Goal: Task Accomplishment & Management: Manage account settings

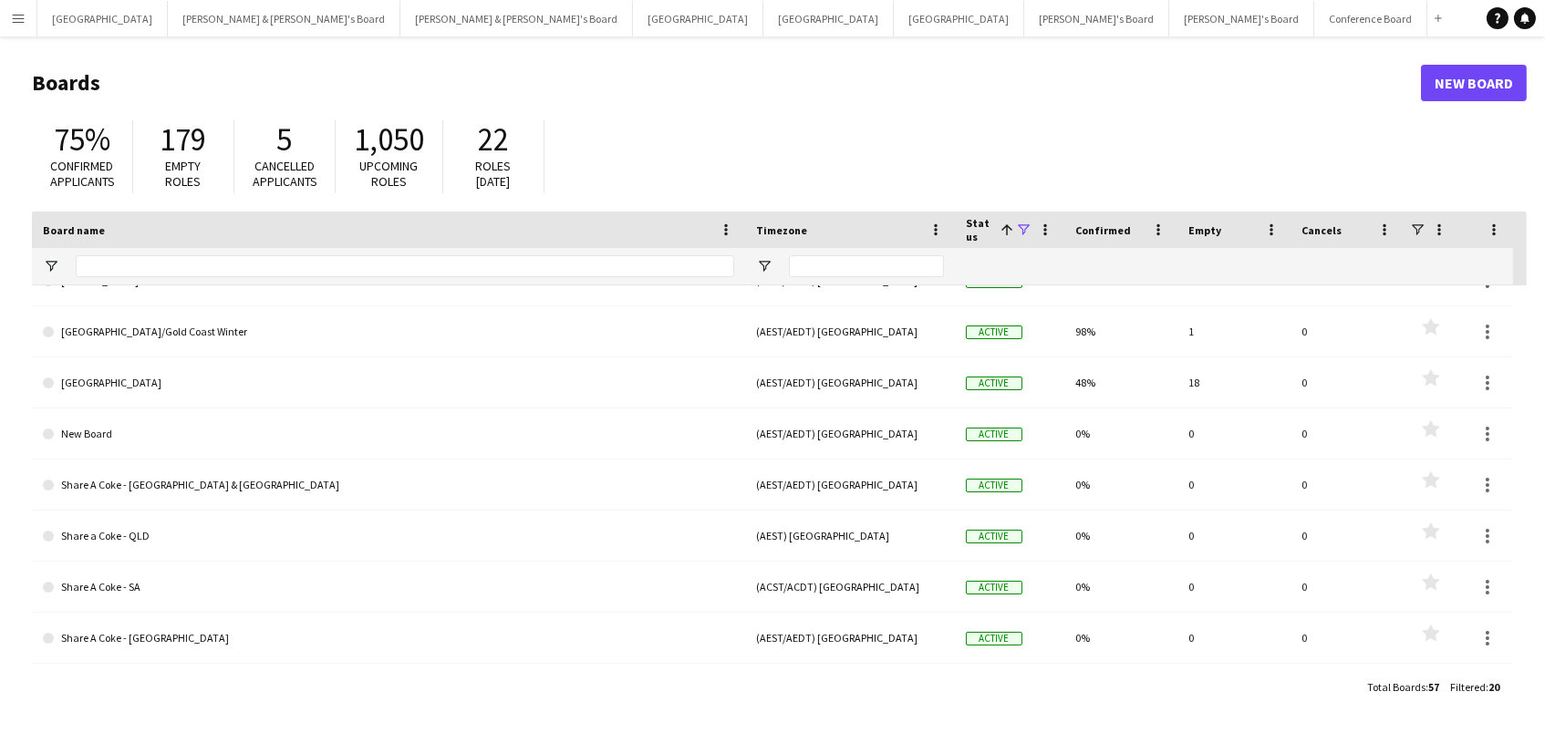
scroll to position [433, 0]
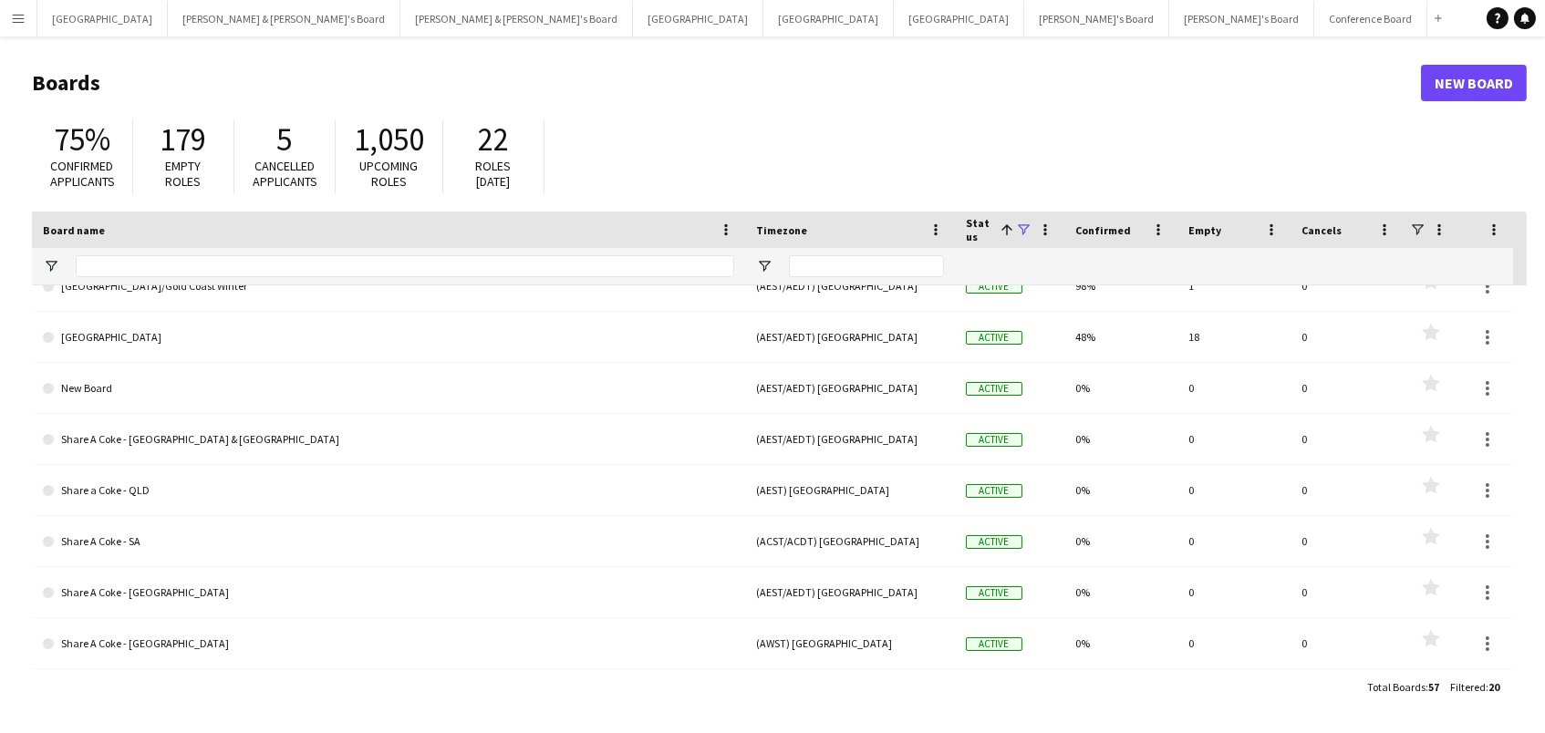
click at [94, 331] on link "[GEOGRAPHIC_DATA]" at bounding box center [388, 337] width 691 height 51
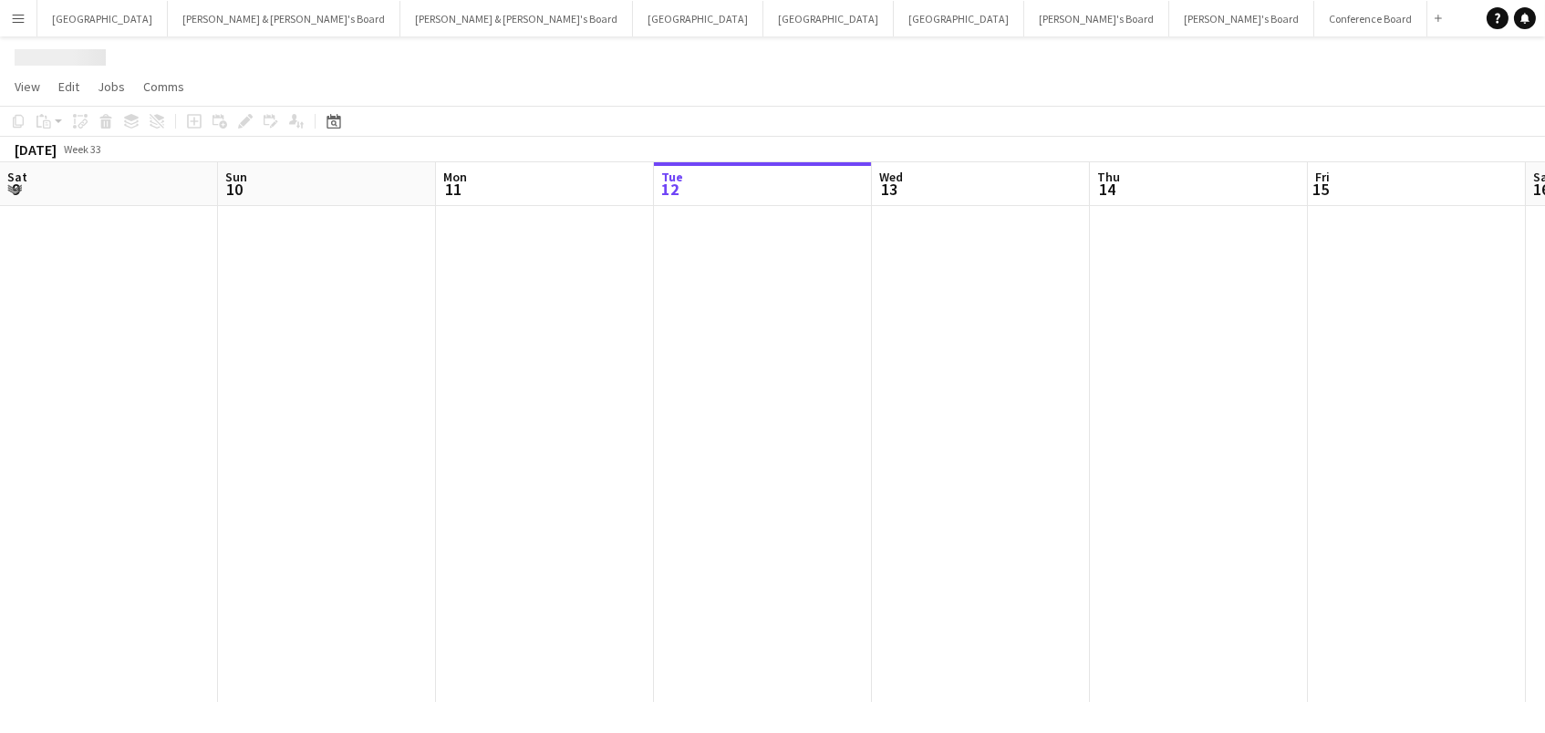
click at [94, 331] on div at bounding box center [1417, 454] width 2834 height 496
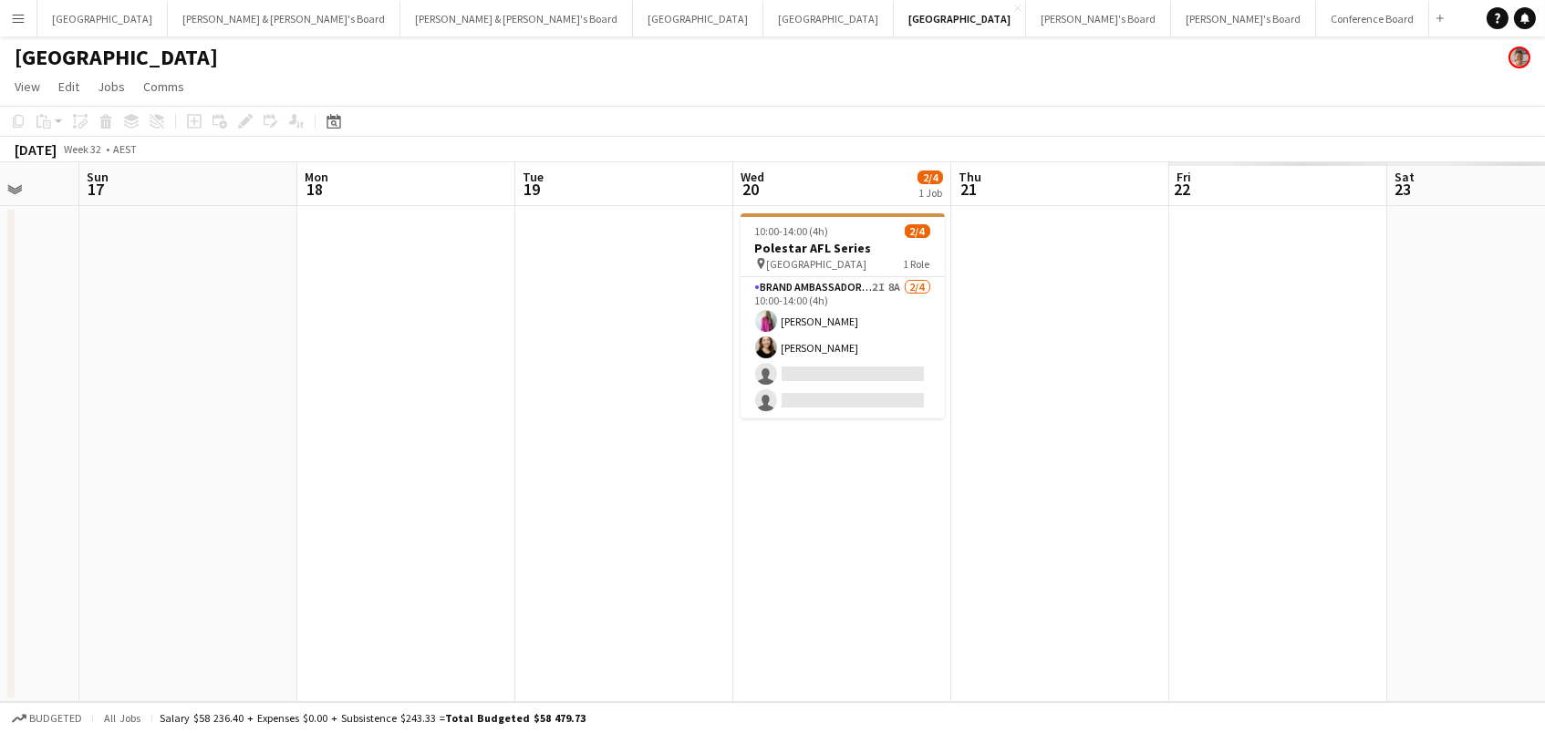
scroll to position [0, 873]
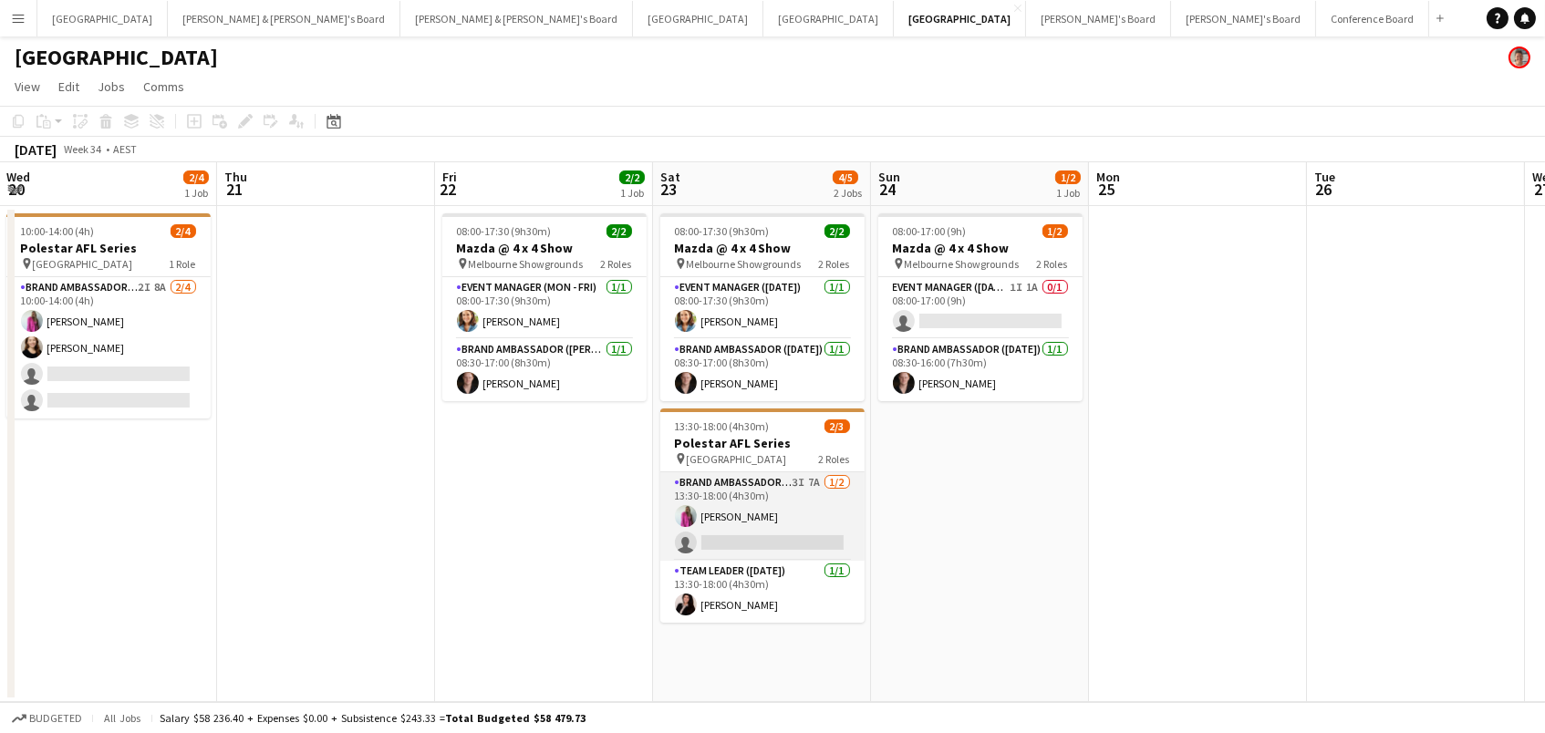
click at [807, 530] on app-card-role "Brand Ambassador ([DATE]) 3I 7A [DATE] 13:30-18:00 (4h30m) [PERSON_NAME] single…" at bounding box center [762, 516] width 204 height 88
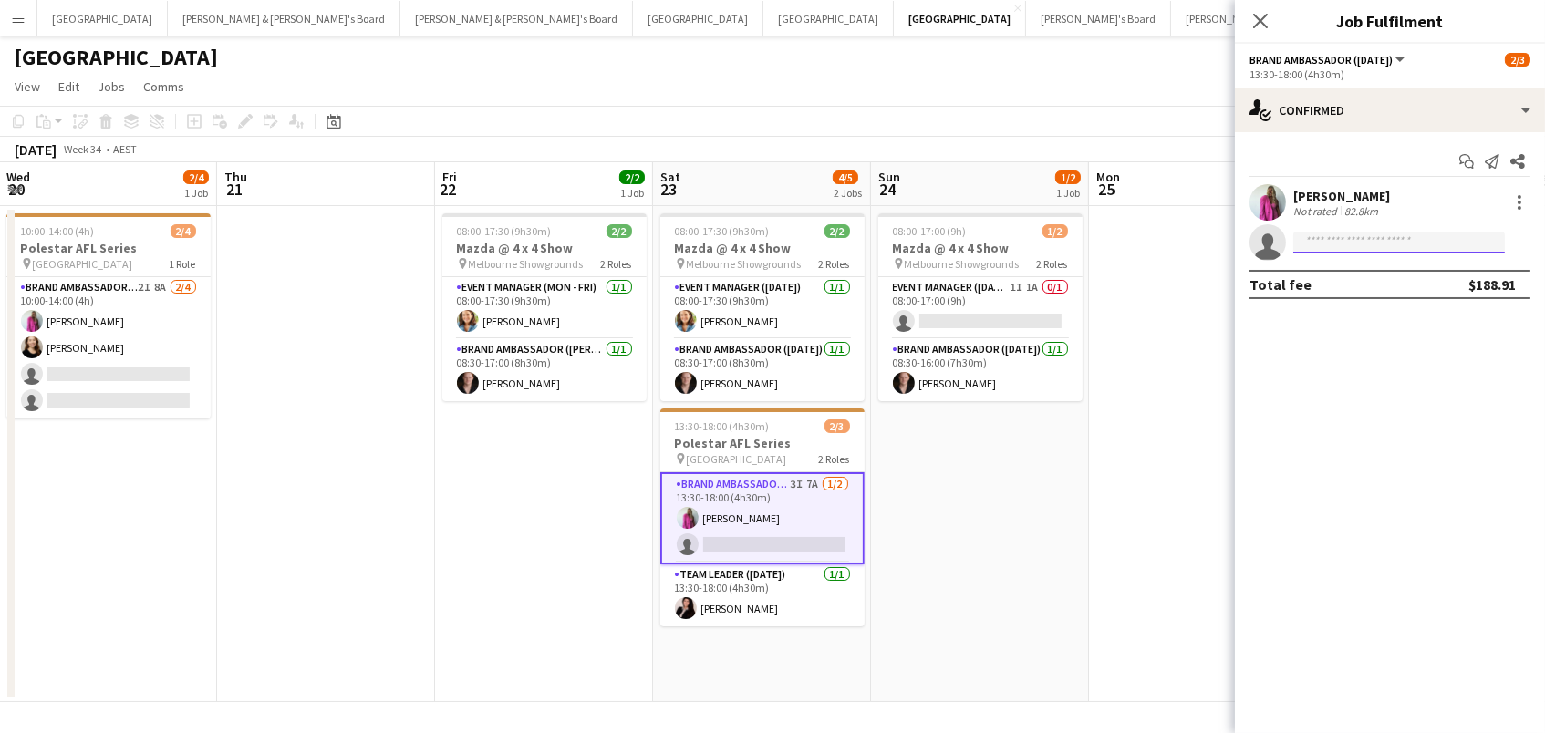
click at [1312, 232] on input at bounding box center [1399, 243] width 212 height 22
type input "***"
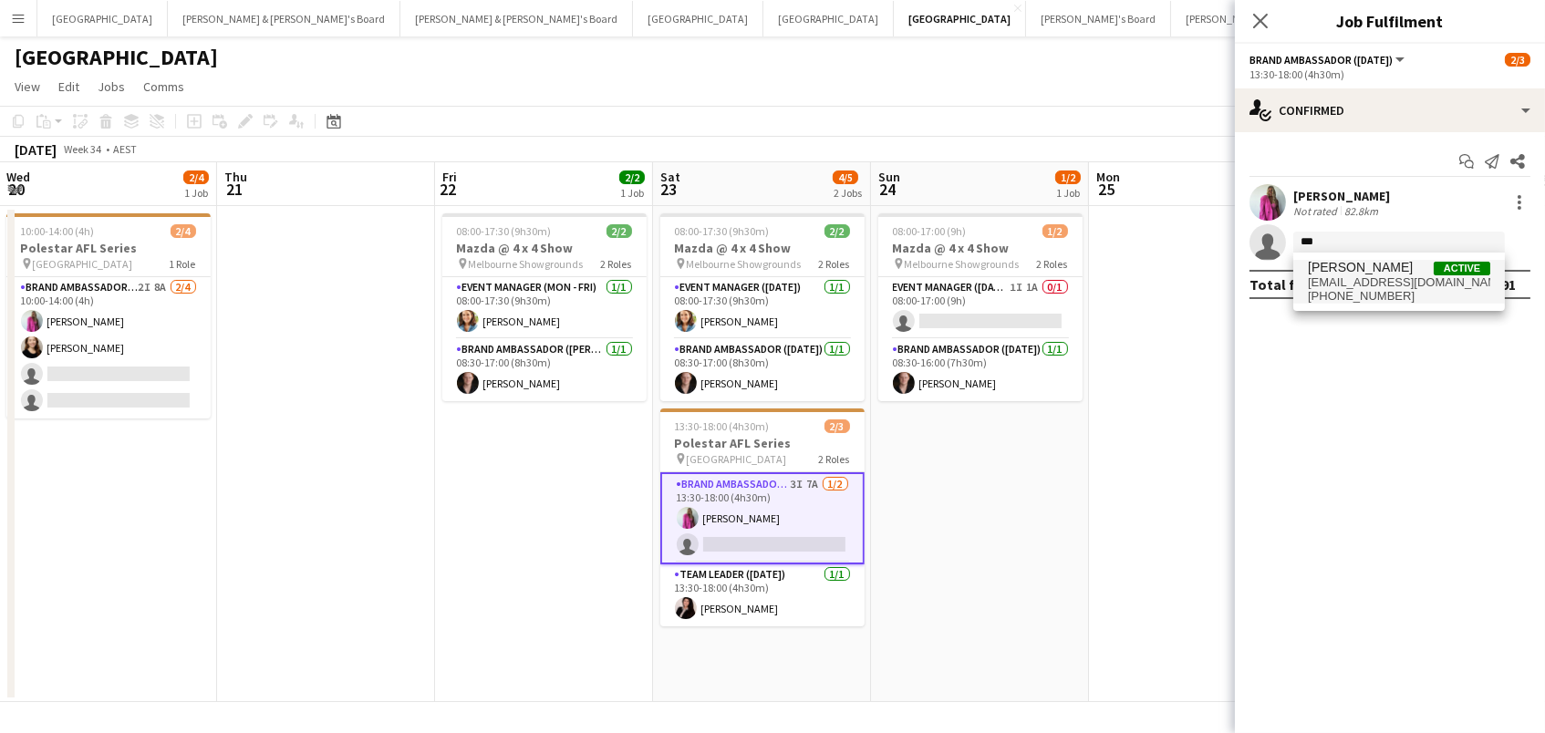
click at [1342, 282] on span "[EMAIL_ADDRESS][DOMAIN_NAME]" at bounding box center [1399, 282] width 182 height 15
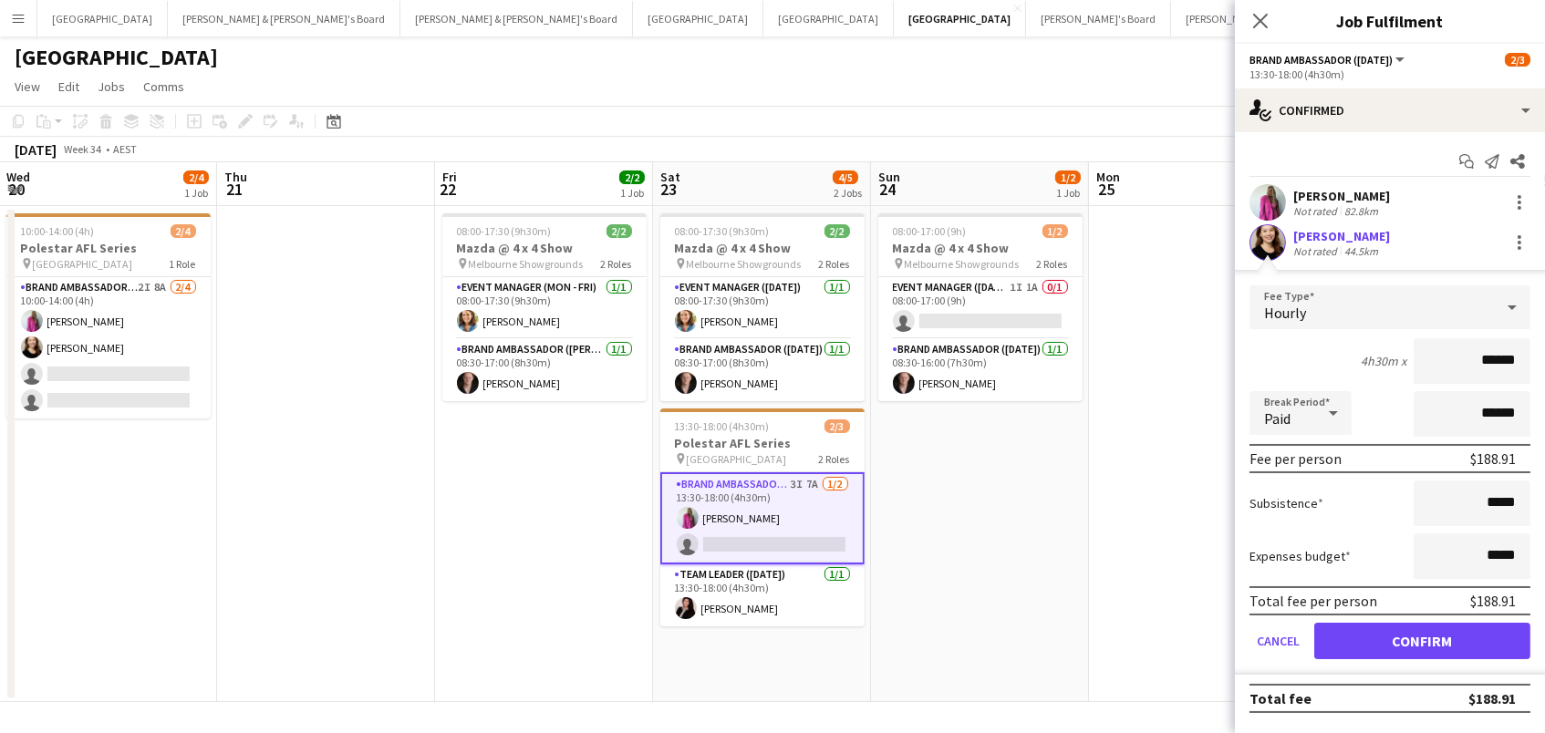
click at [1332, 648] on button "Confirm" at bounding box center [1422, 641] width 216 height 36
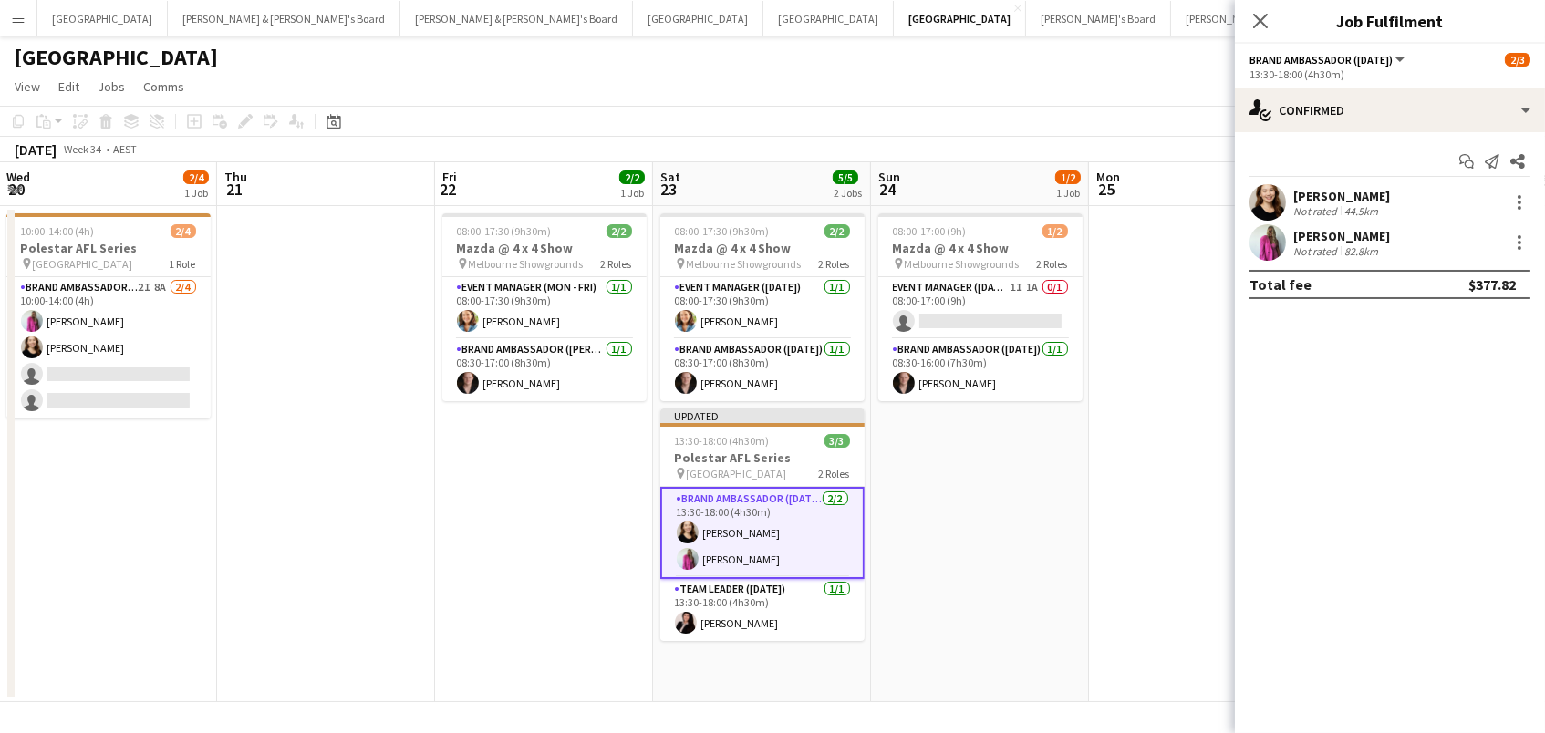
click at [1134, 591] on app-date-cell at bounding box center [1198, 454] width 218 height 496
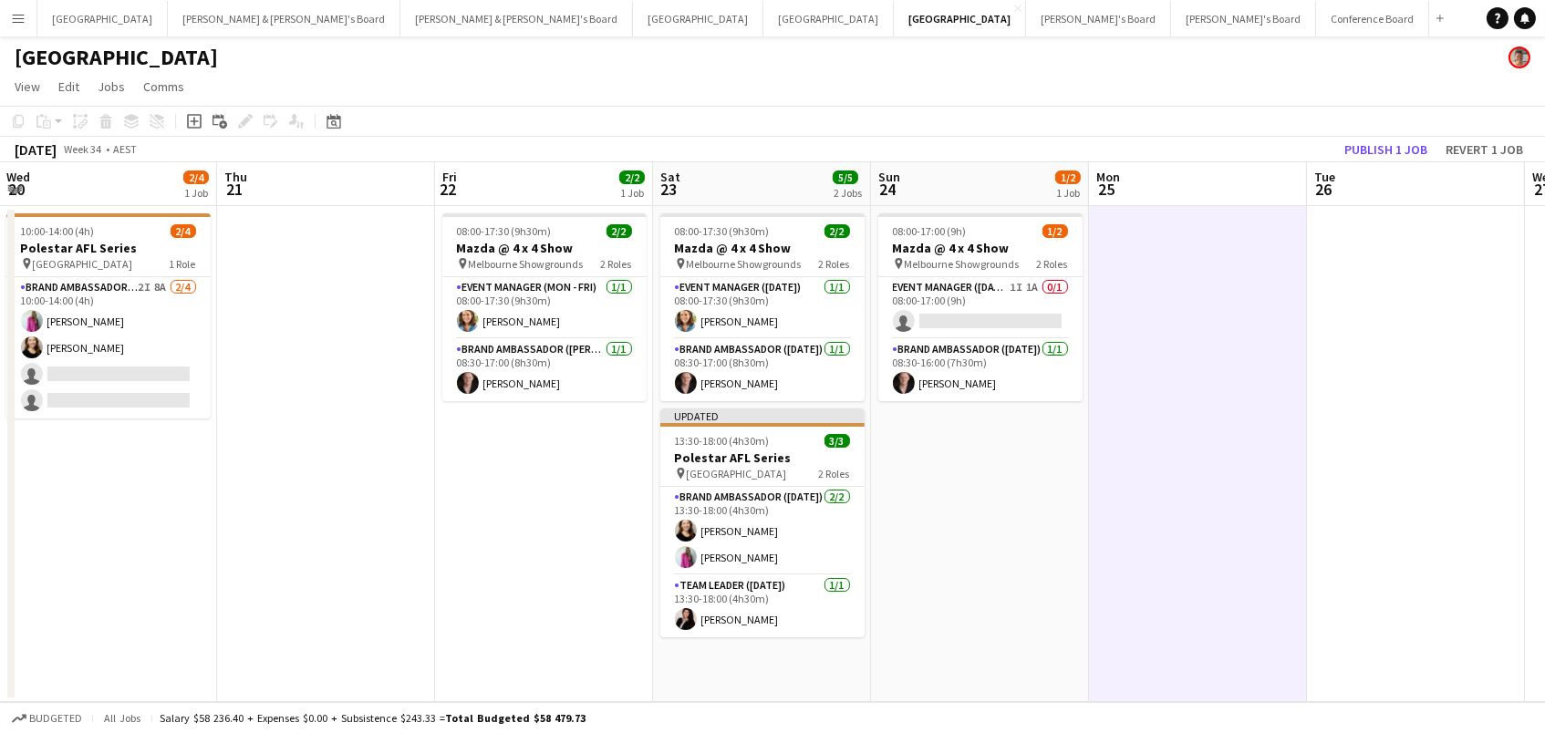
click at [1406, 135] on app-toolbar "Copy Paste Paste Command V Paste with crew Command Shift V Paste linked Job [GE…" at bounding box center [772, 121] width 1545 height 31
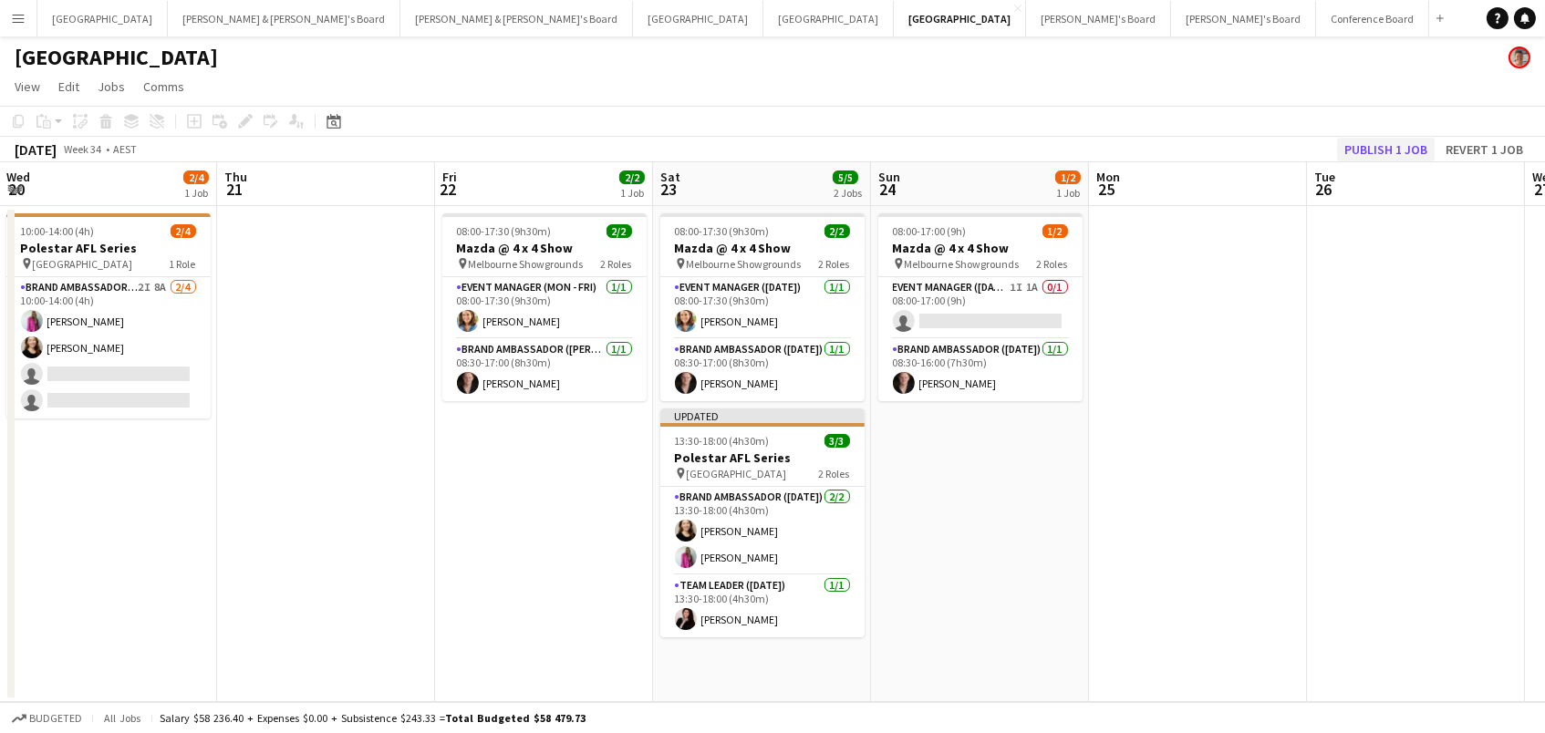
click at [1405, 147] on button "Publish 1 job" at bounding box center [1386, 150] width 98 height 24
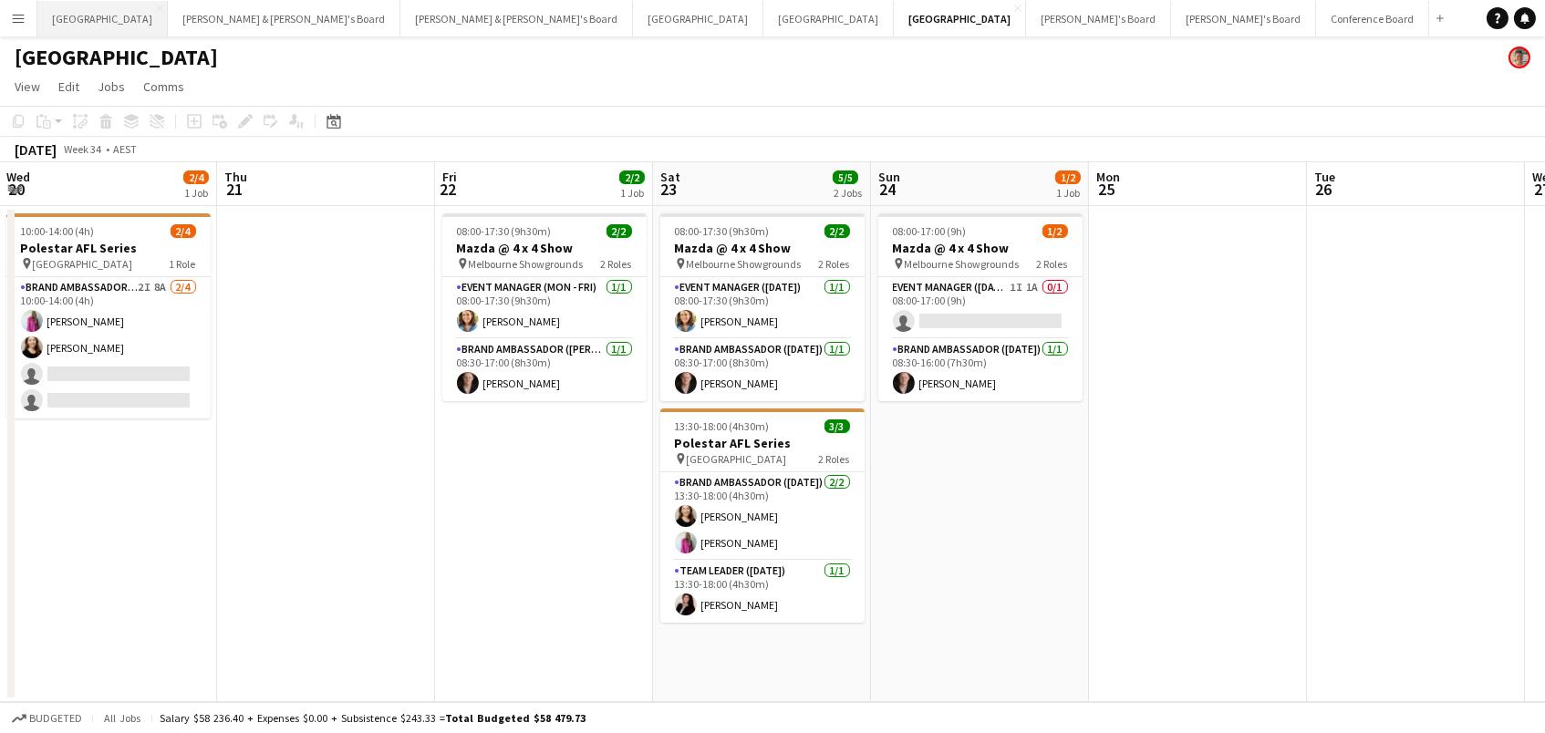
click at [74, 16] on button "Sydney Close" at bounding box center [102, 19] width 130 height 36
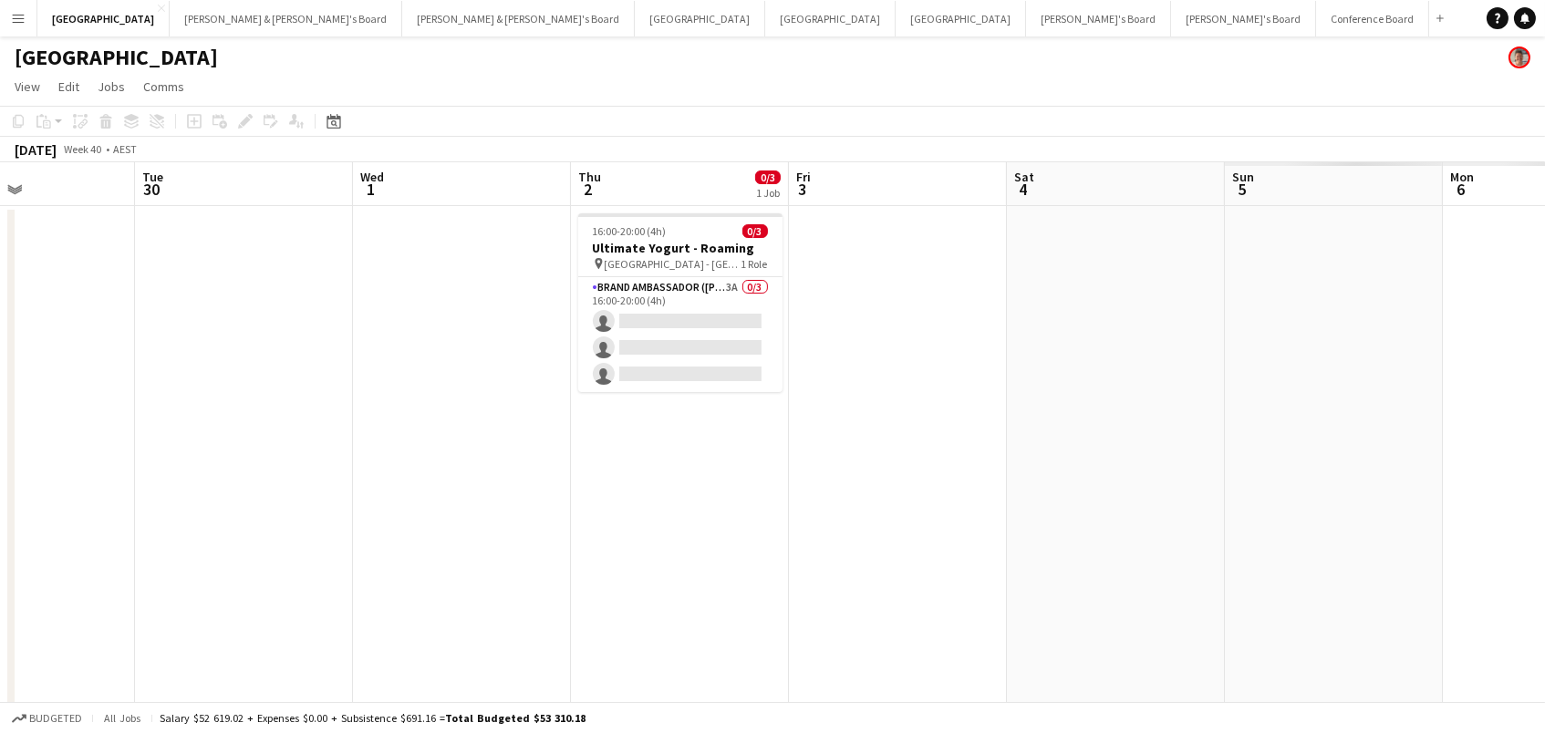
scroll to position [0, 752]
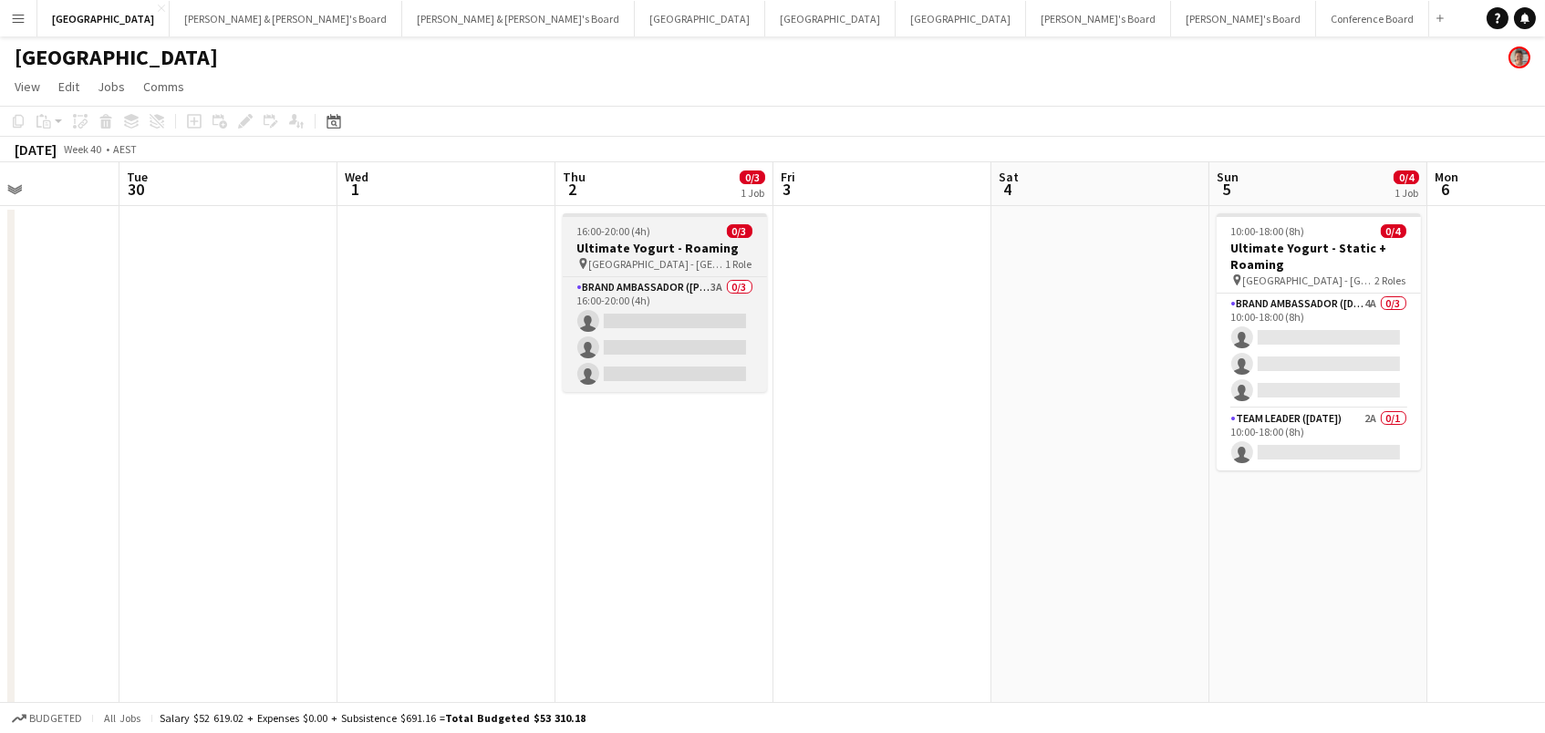
click at [624, 254] on h3 "Ultimate Yogurt - Roaming" at bounding box center [665, 248] width 204 height 16
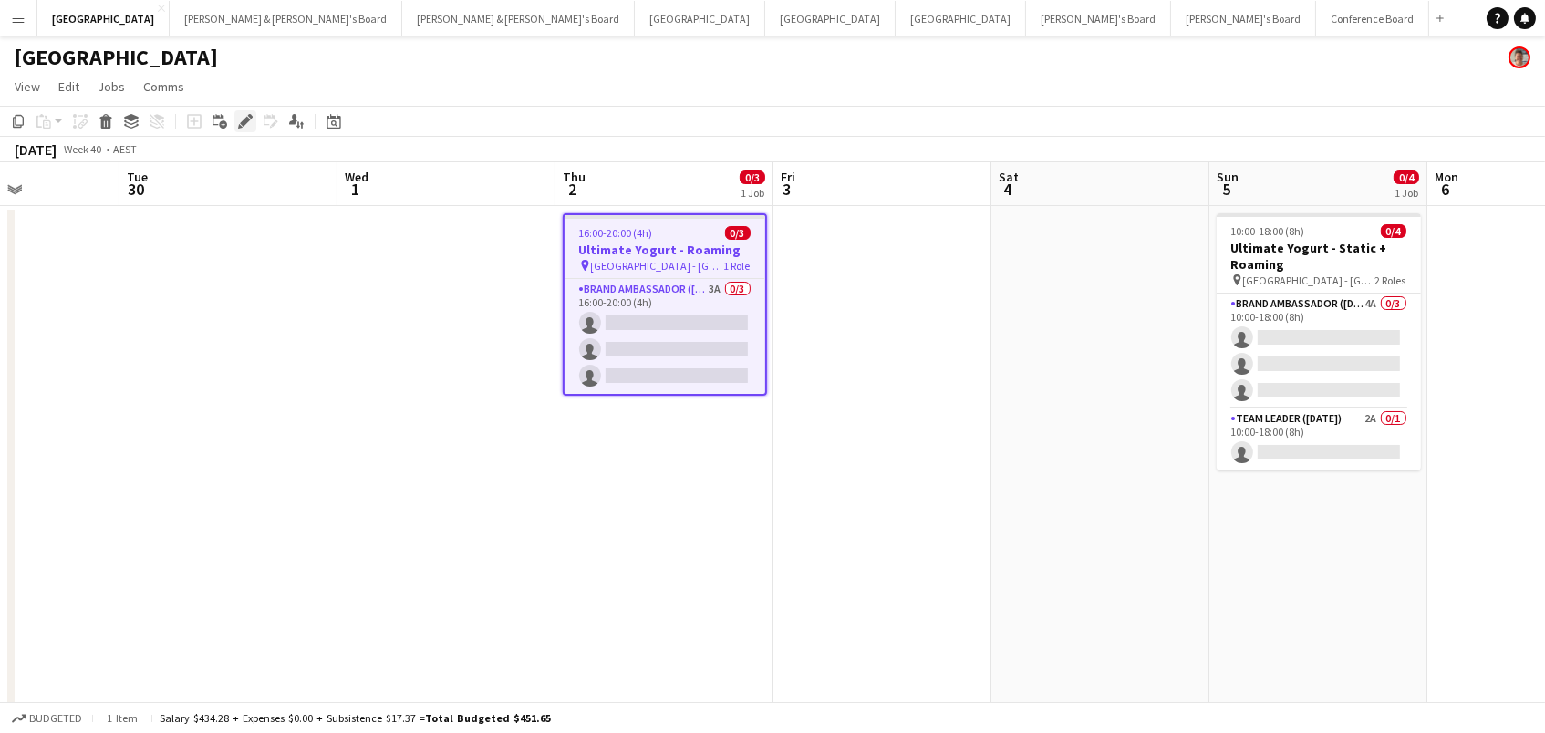
click at [242, 125] on icon "Edit" at bounding box center [245, 121] width 15 height 15
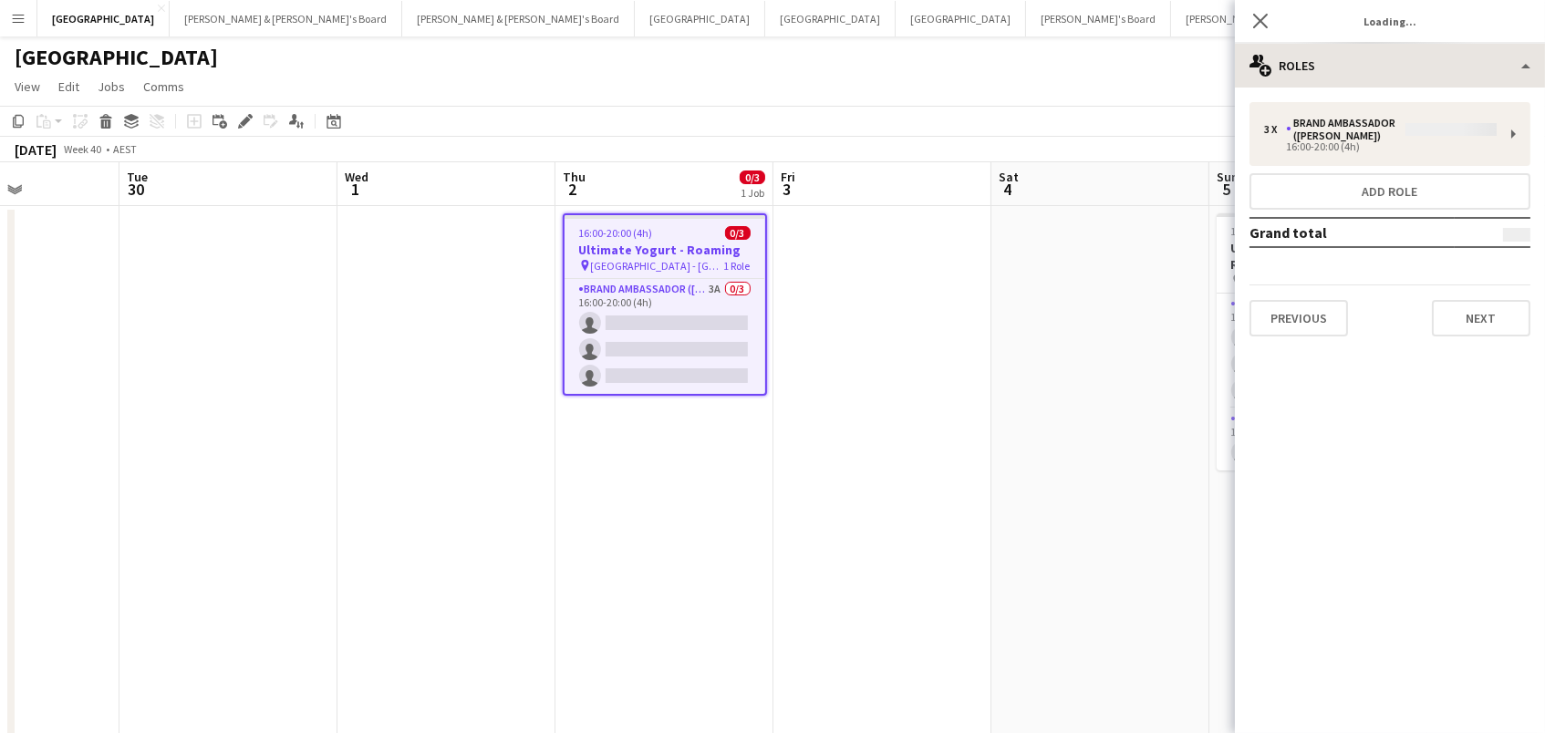
type input "**********"
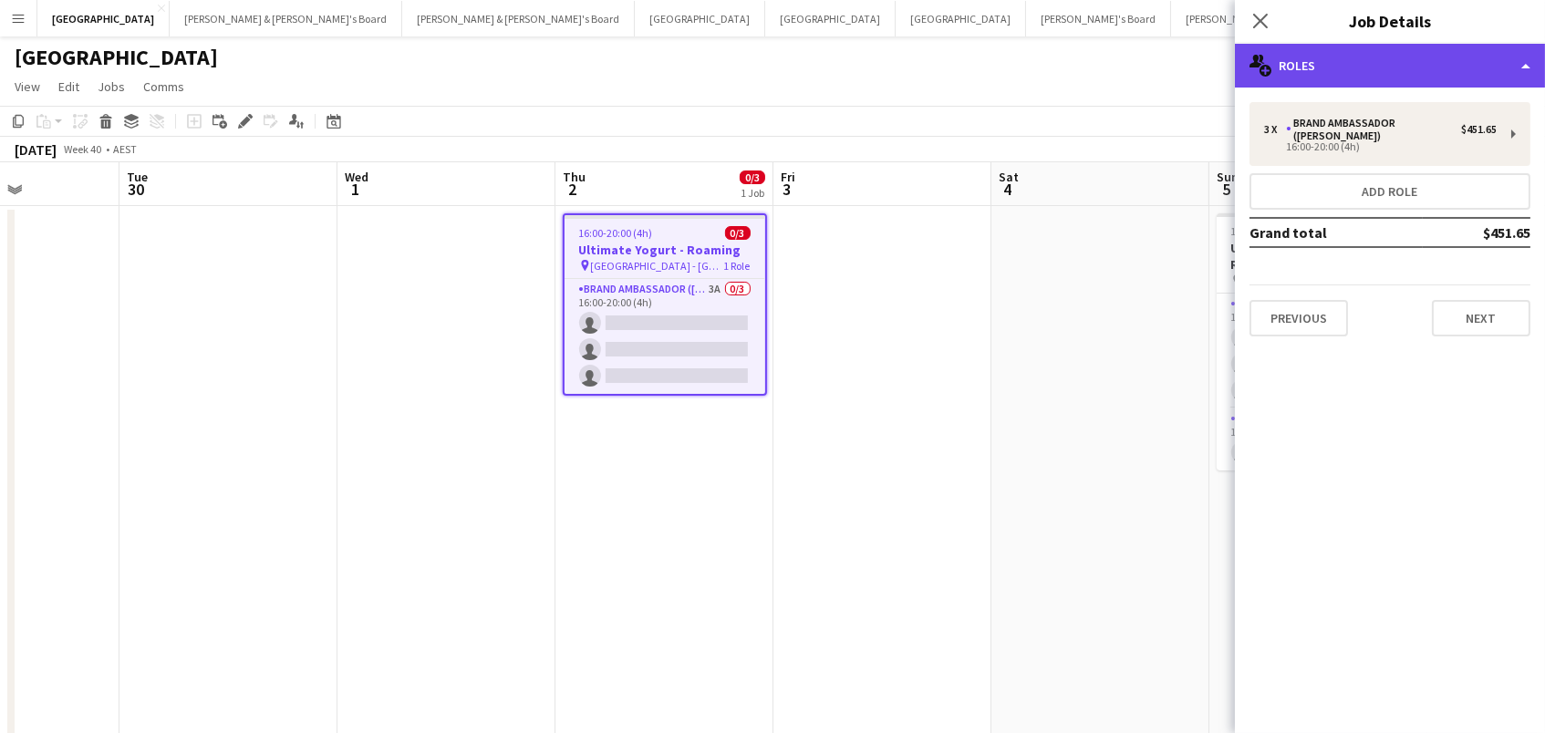
click at [1366, 75] on div "multiple-users-add Roles" at bounding box center [1390, 66] width 310 height 44
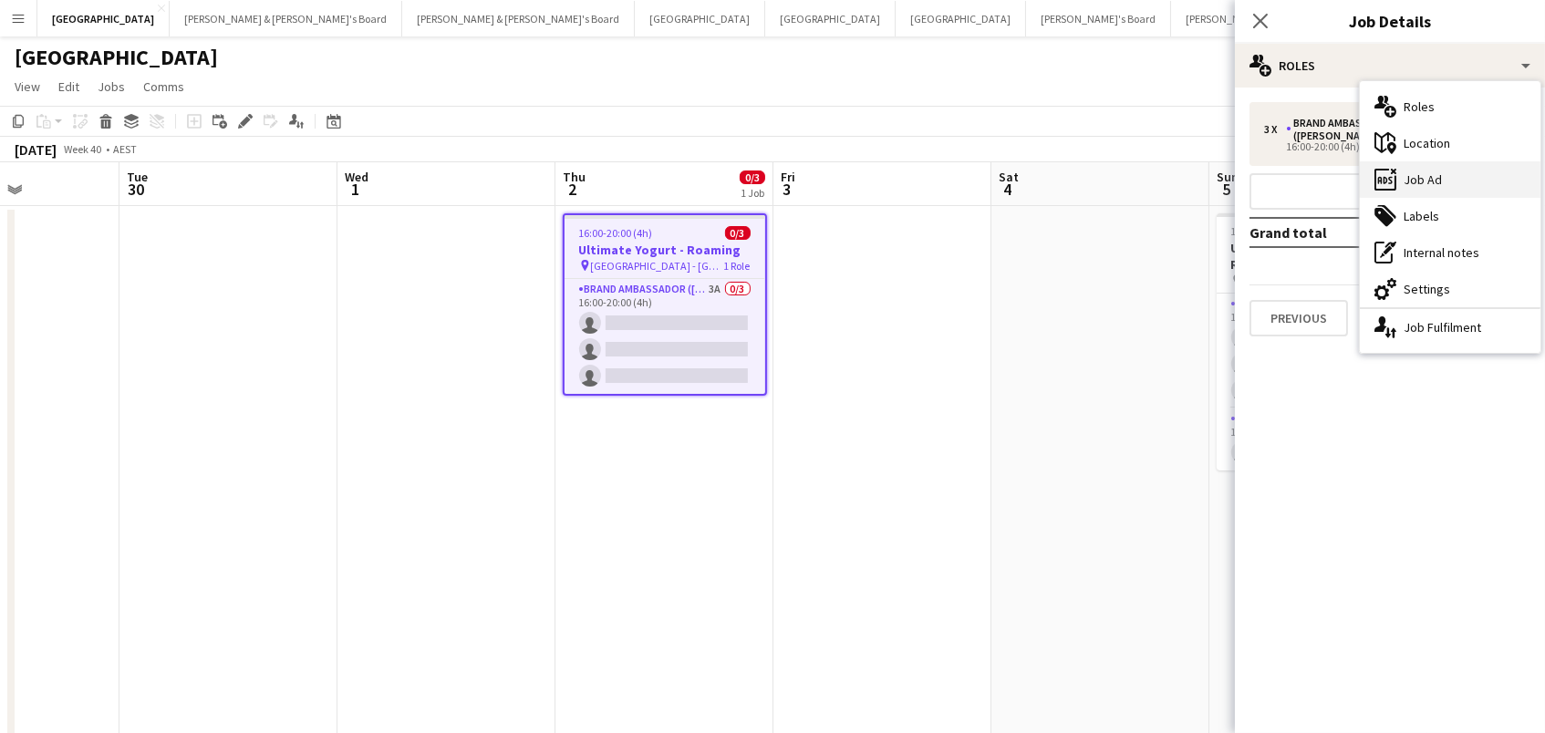
click at [1402, 178] on div "ads-window Job Ad" at bounding box center [1450, 179] width 181 height 36
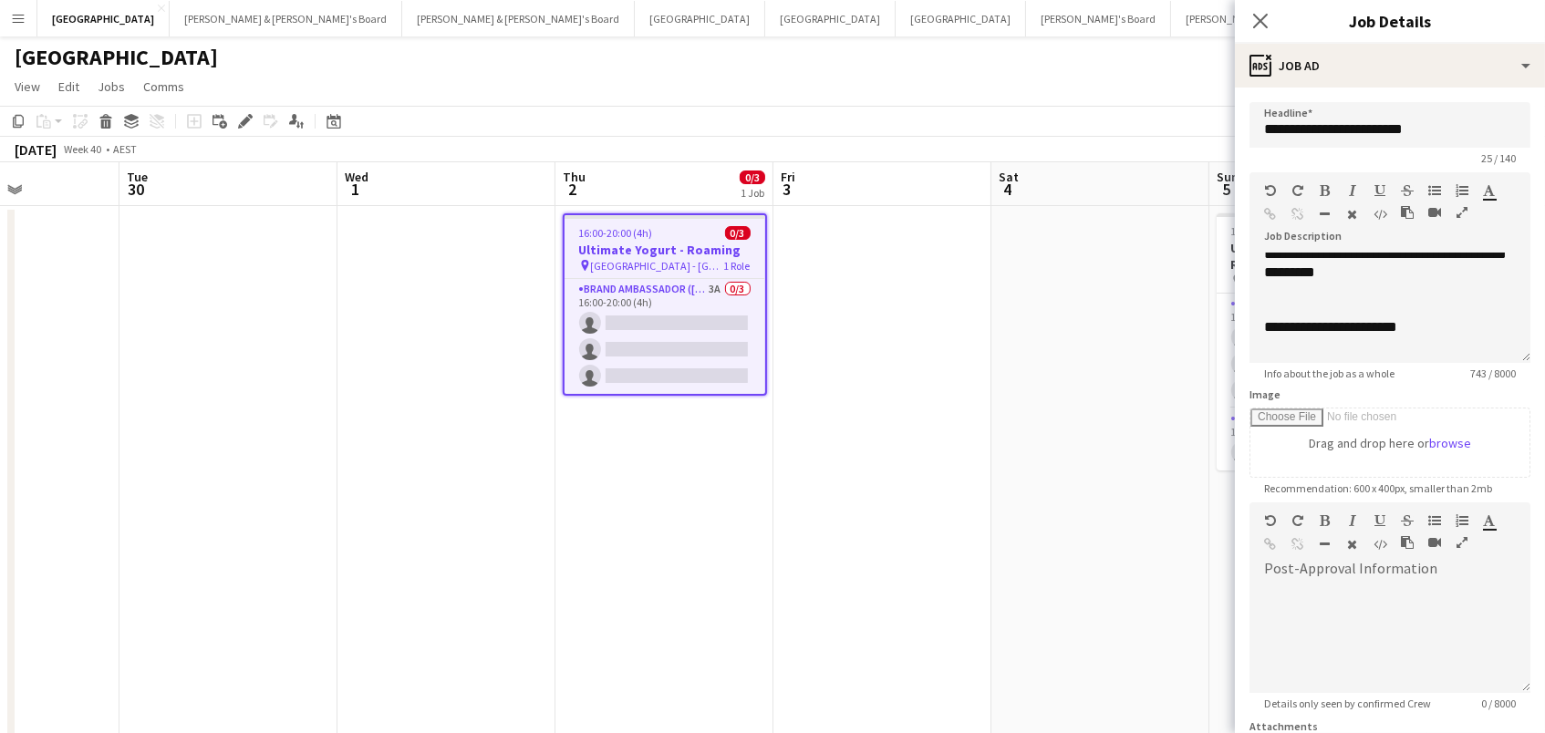
scroll to position [154, 0]
click at [1492, 294] on div "**********" at bounding box center [1390, 218] width 252 height 164
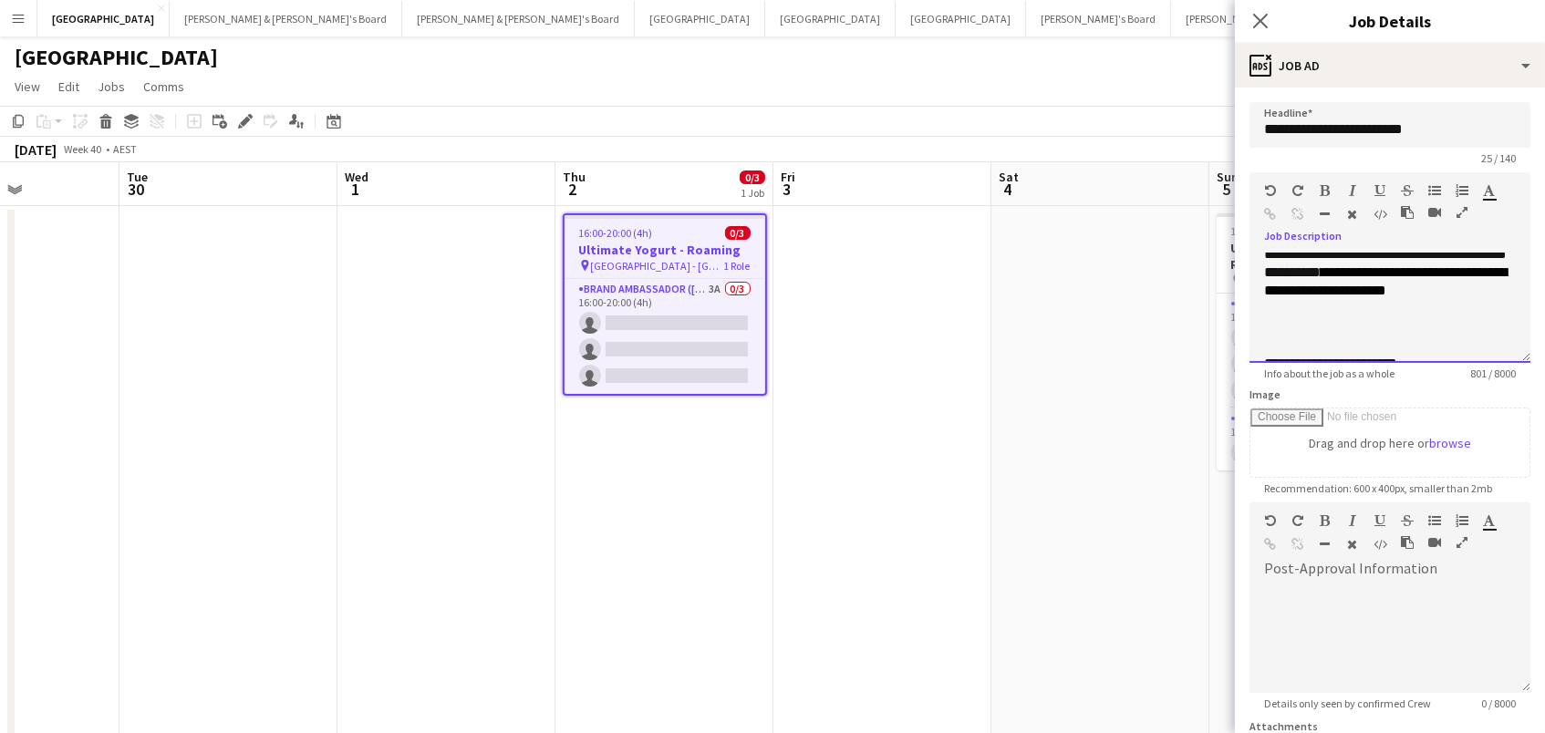
click at [1474, 284] on span "**********" at bounding box center [1385, 281] width 243 height 32
drag, startPoint x: 1477, startPoint y: 319, endPoint x: 1472, endPoint y: 291, distance: 28.6
click at [1472, 291] on div "**********" at bounding box center [1390, 236] width 252 height 201
copy div "**********"
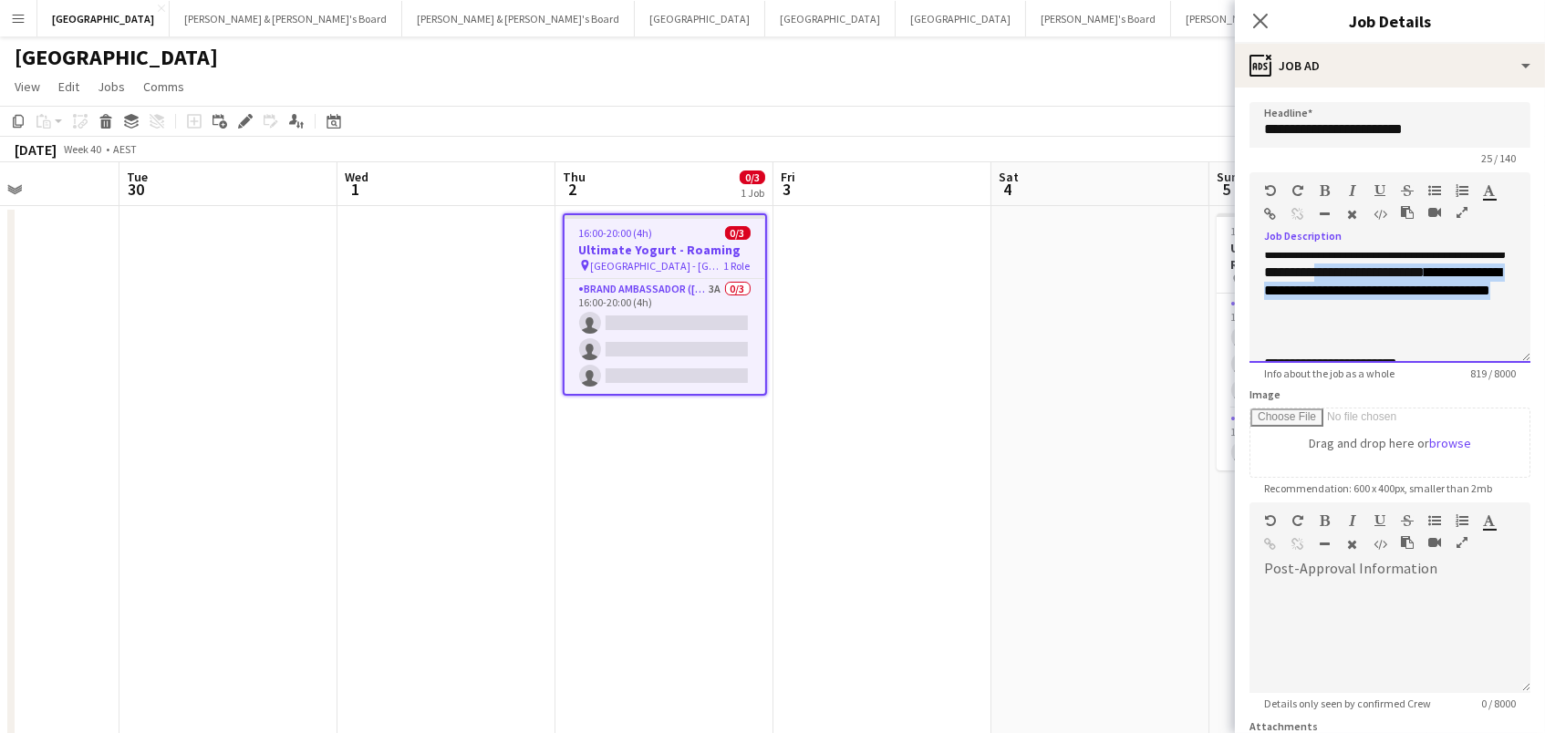
scroll to position [0, 0]
click at [1476, 337] on div at bounding box center [1390, 346] width 252 height 18
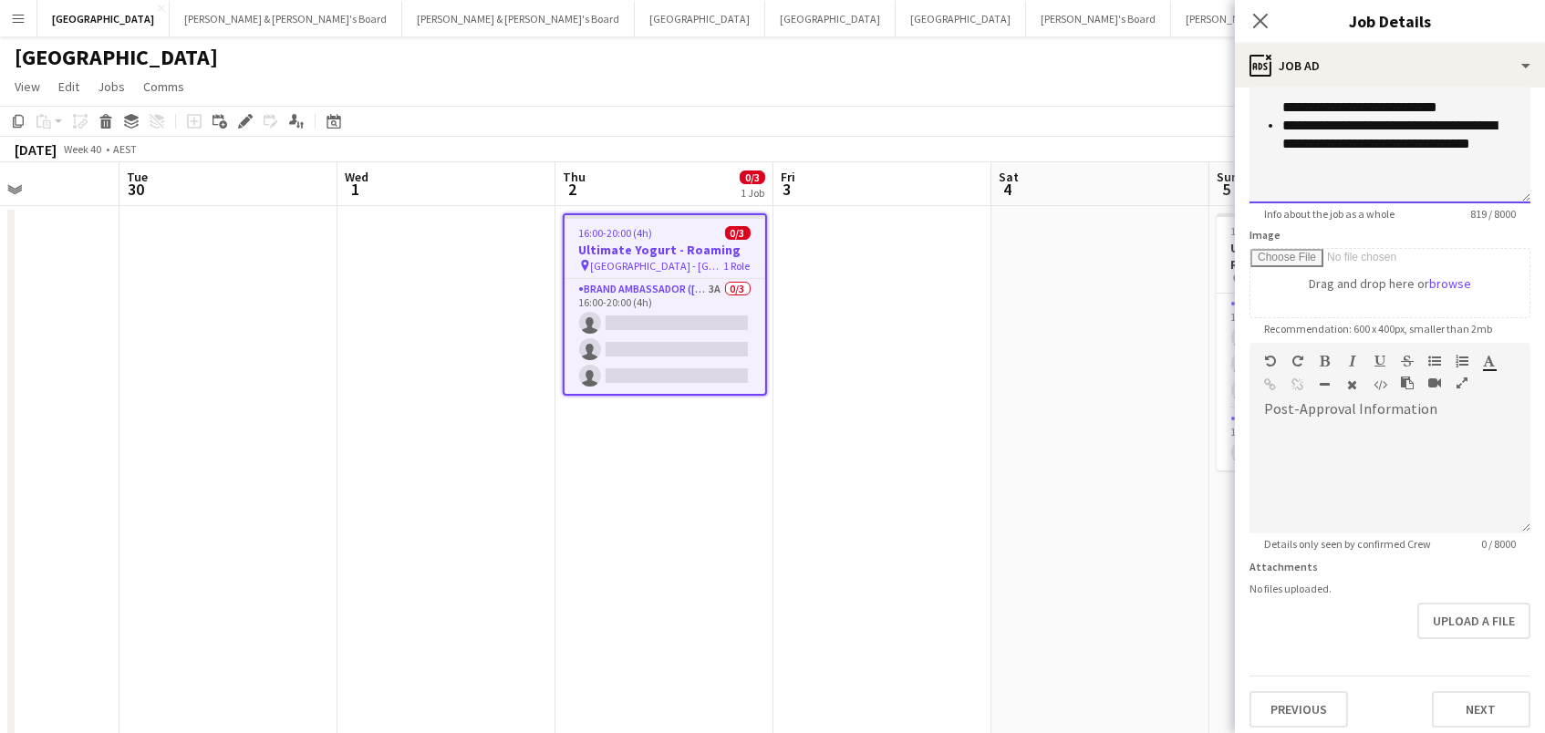
scroll to position [157, 0]
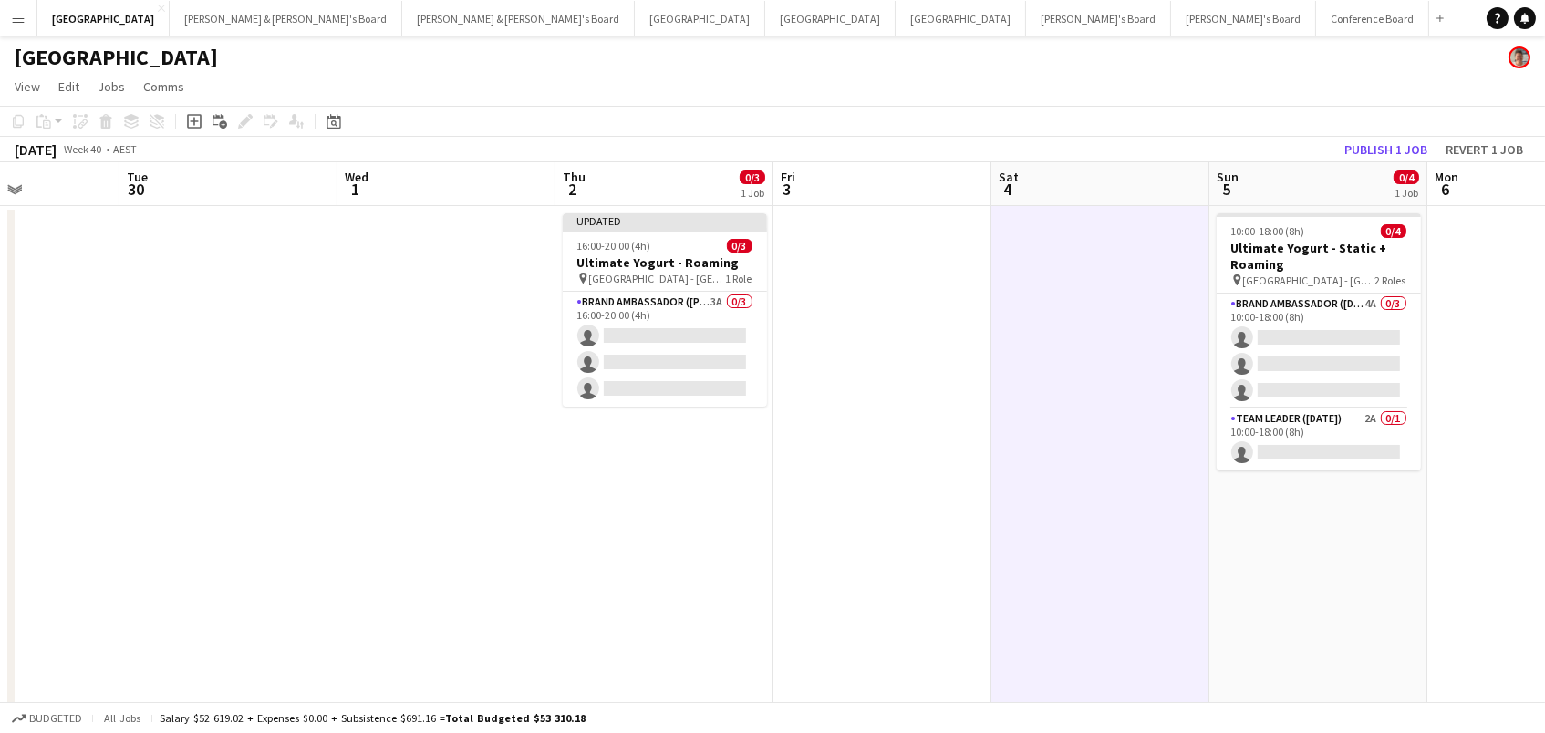
drag, startPoint x: 1394, startPoint y: 144, endPoint x: 1356, endPoint y: 171, distance: 46.5
click at [1394, 144] on button "Publish 1 job" at bounding box center [1386, 150] width 98 height 24
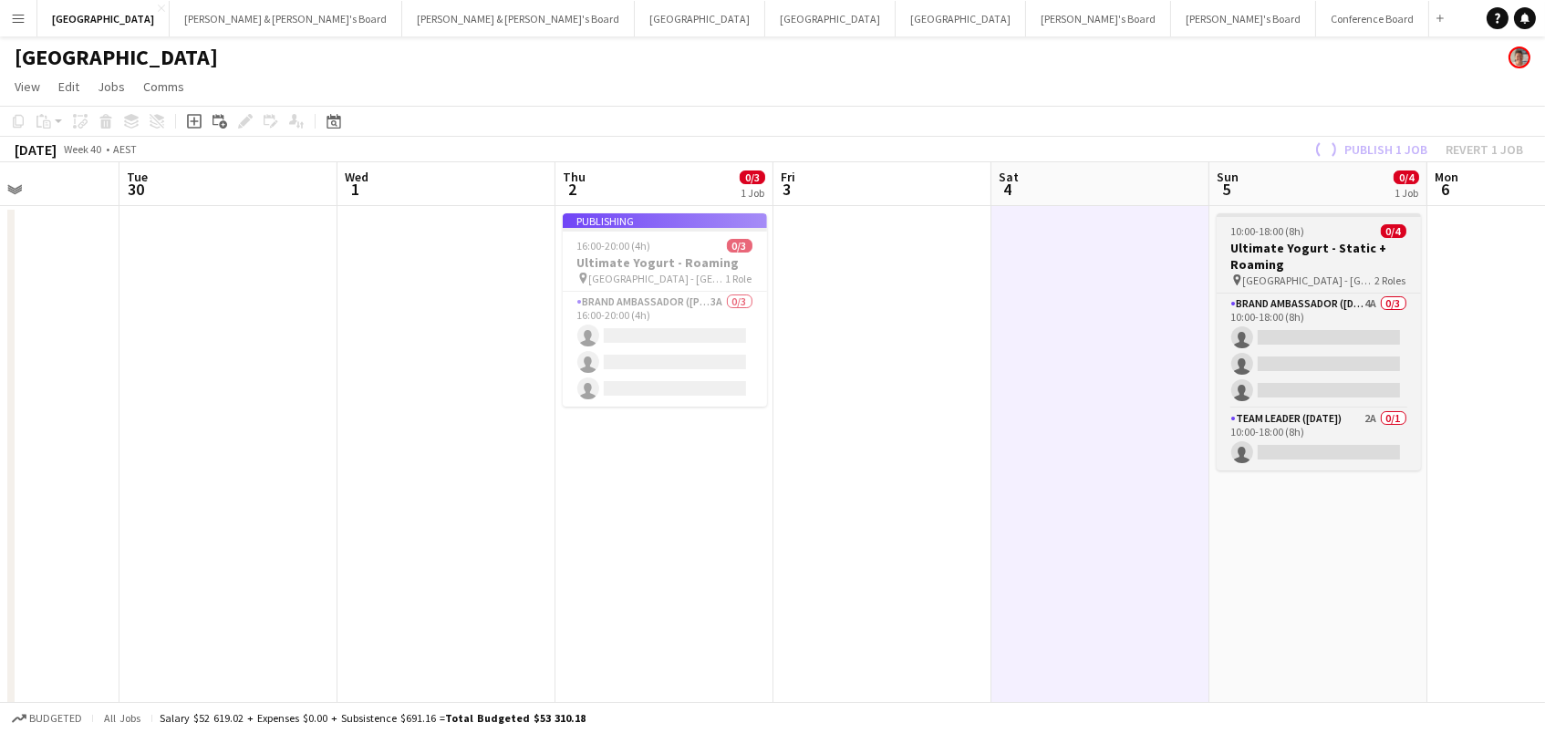
click at [1320, 245] on h3 "Ultimate Yogurt - Static + Roaming" at bounding box center [1319, 256] width 204 height 33
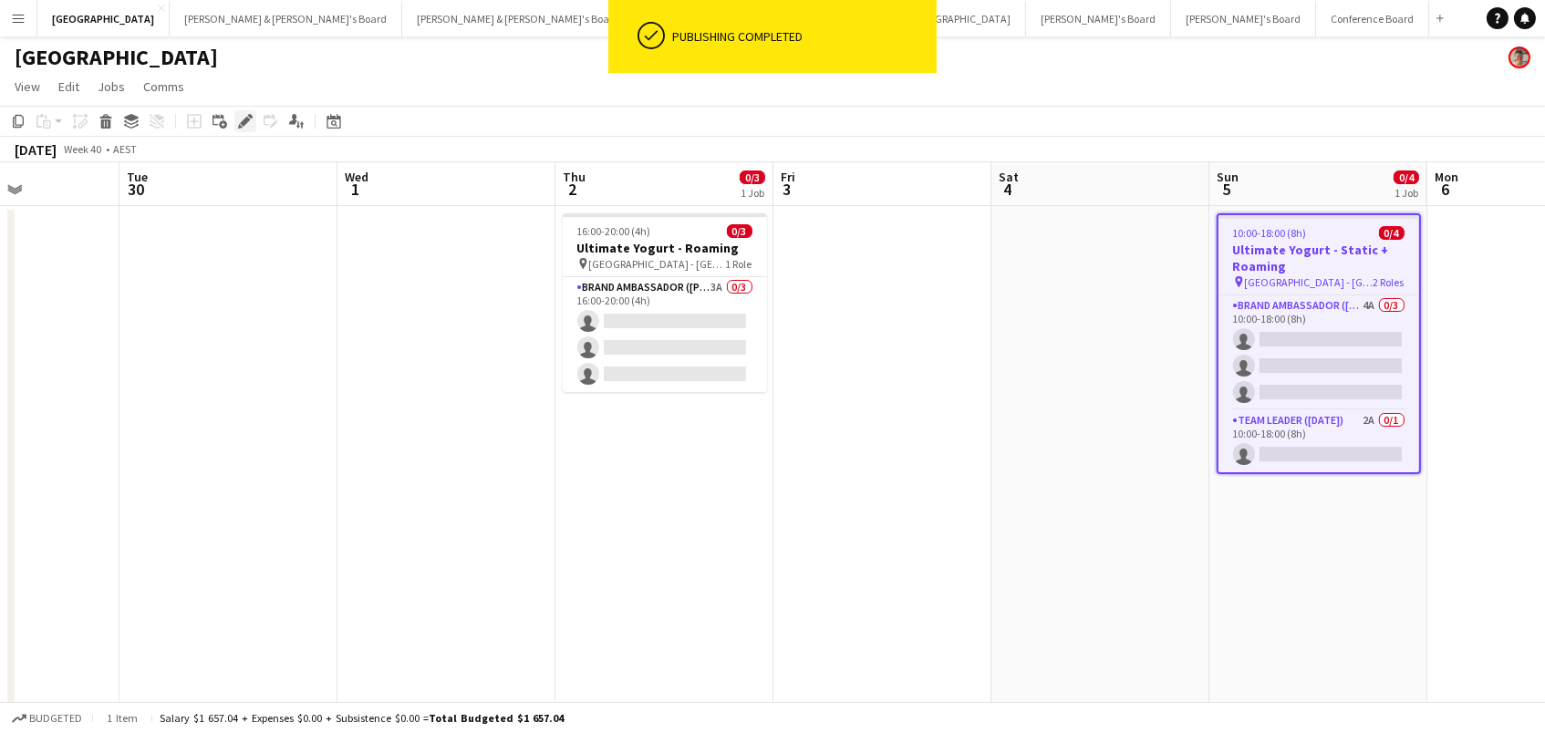
click at [241, 124] on icon at bounding box center [245, 122] width 10 height 10
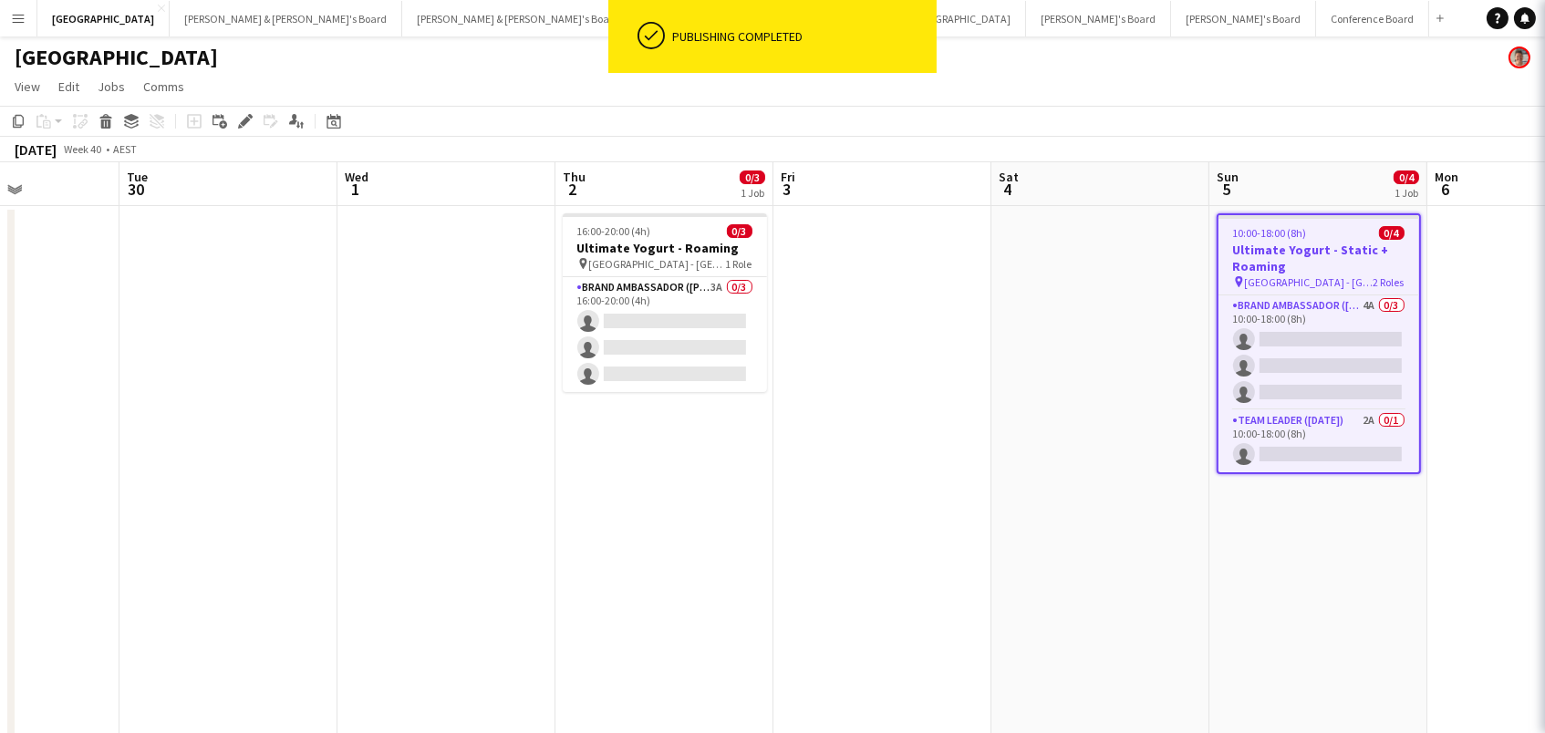
type input "**********"
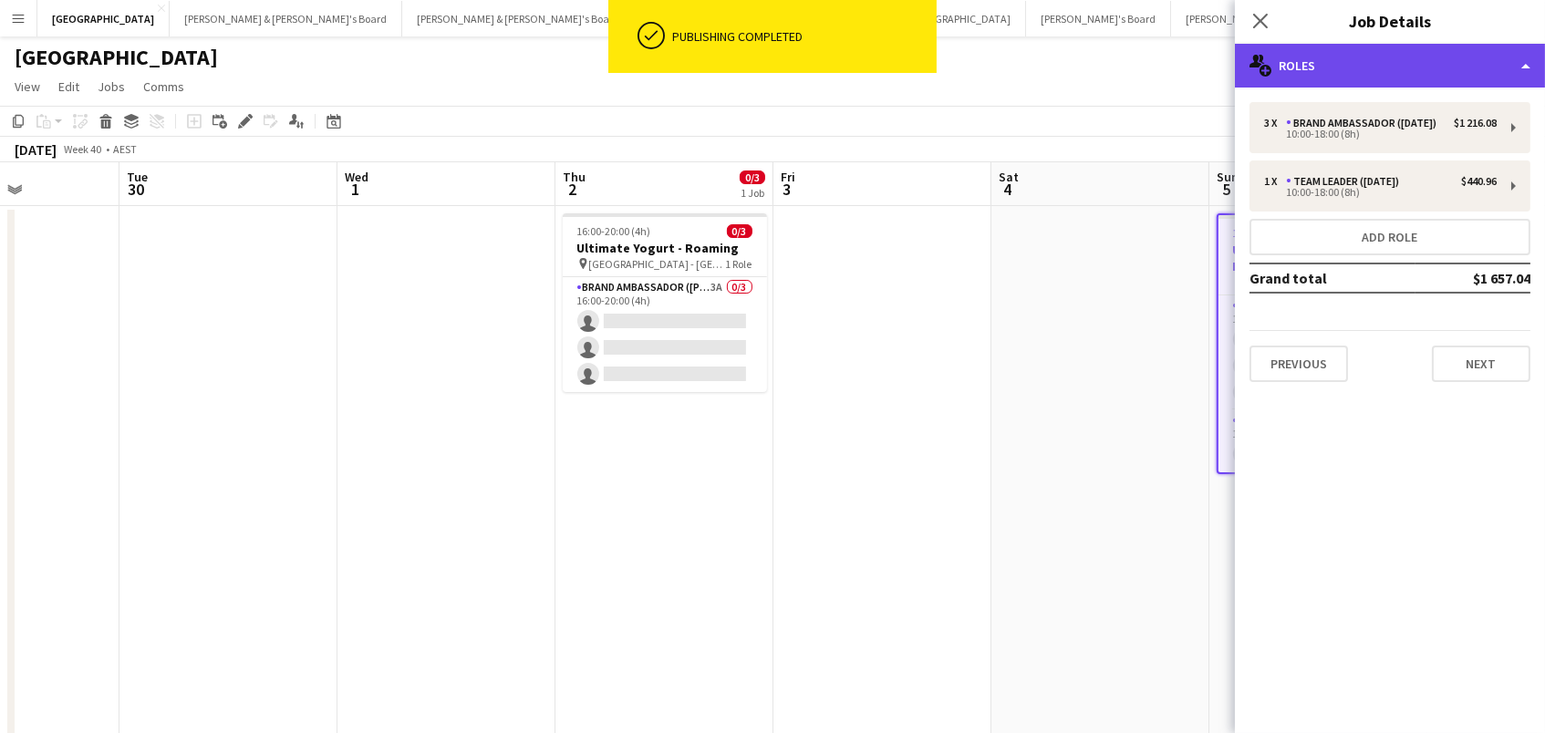
click at [1359, 79] on div "multiple-users-add Roles" at bounding box center [1390, 66] width 310 height 44
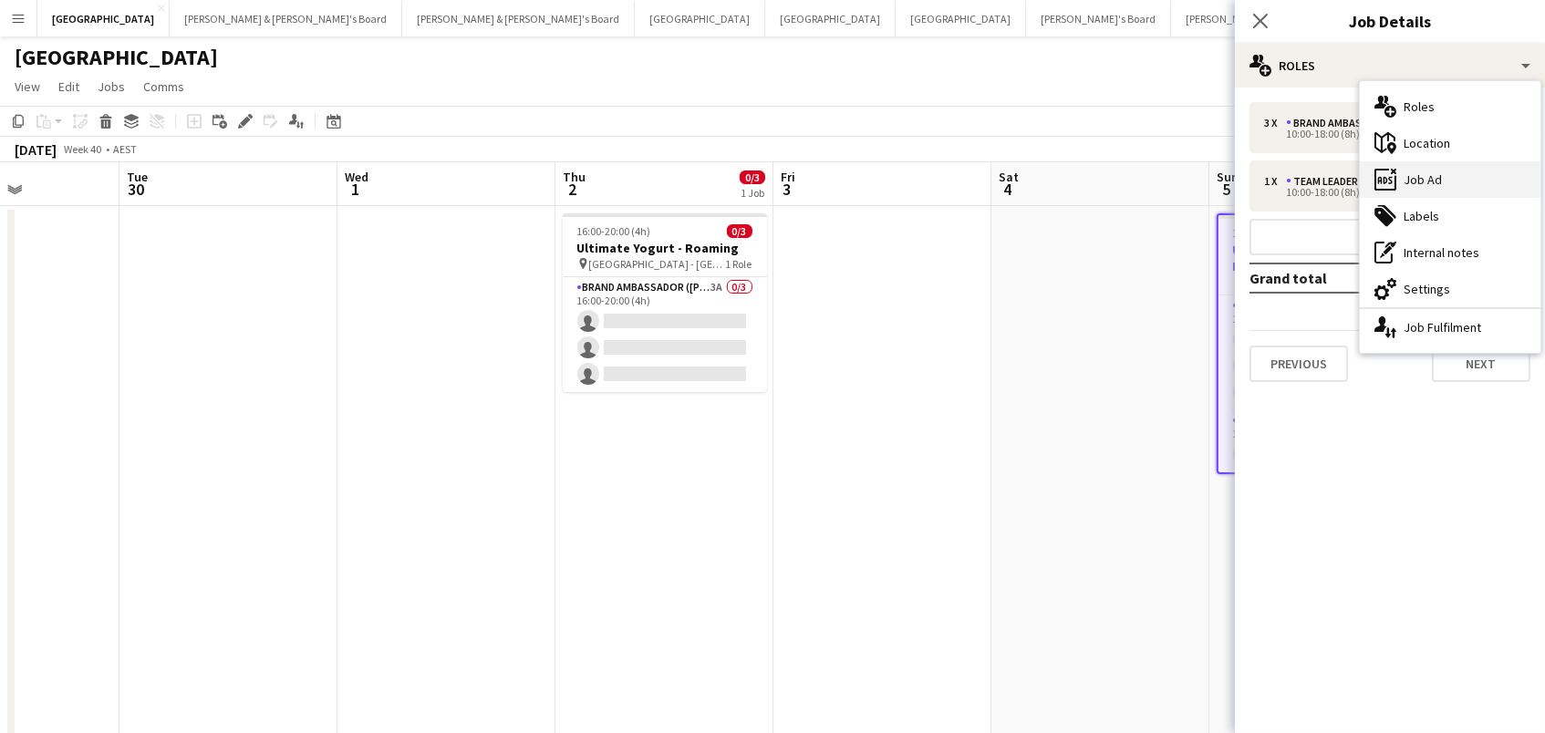
click at [1415, 189] on div "ads-window Job Ad" at bounding box center [1450, 179] width 181 height 36
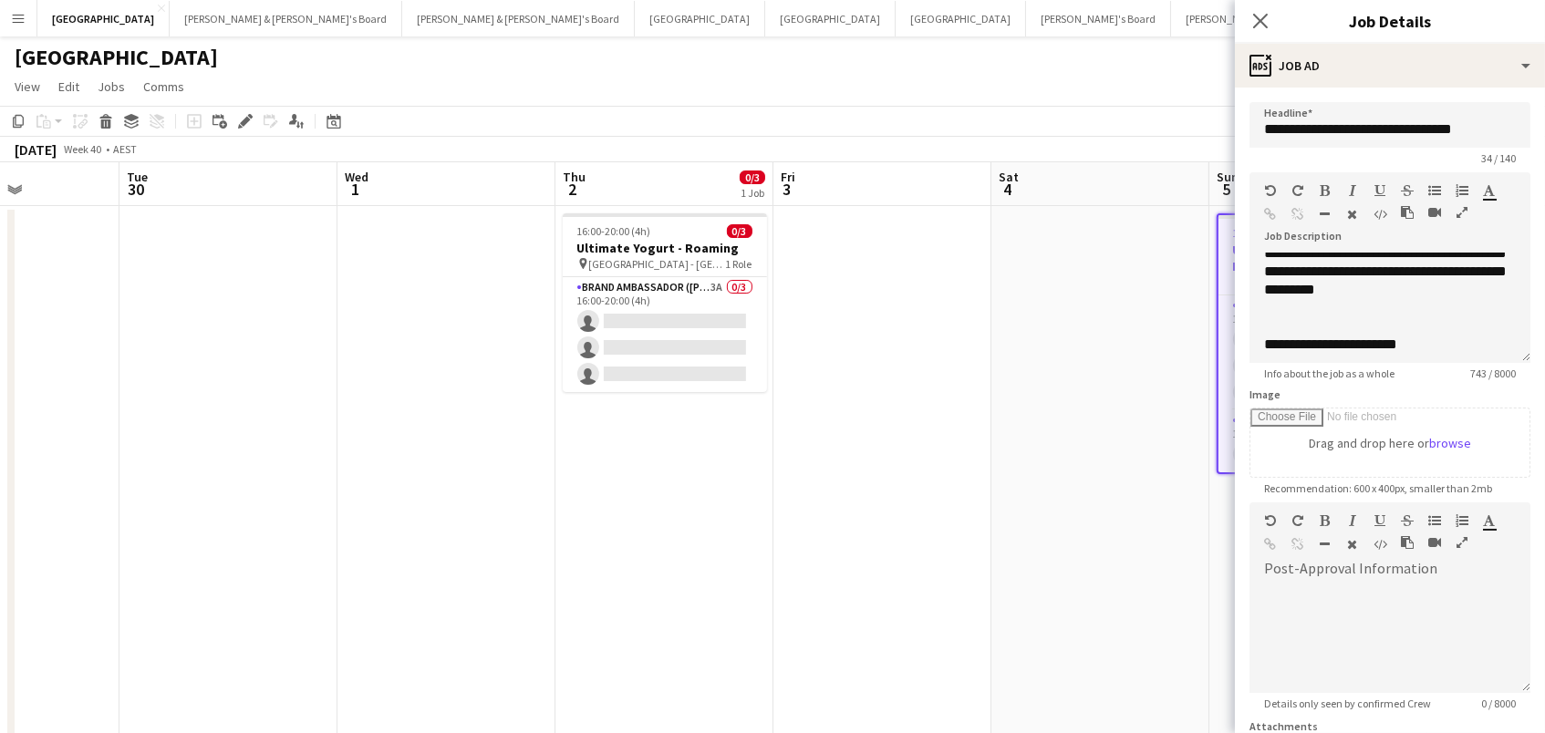
scroll to position [138, 0]
click at [1485, 302] on div "**********" at bounding box center [1390, 234] width 252 height 164
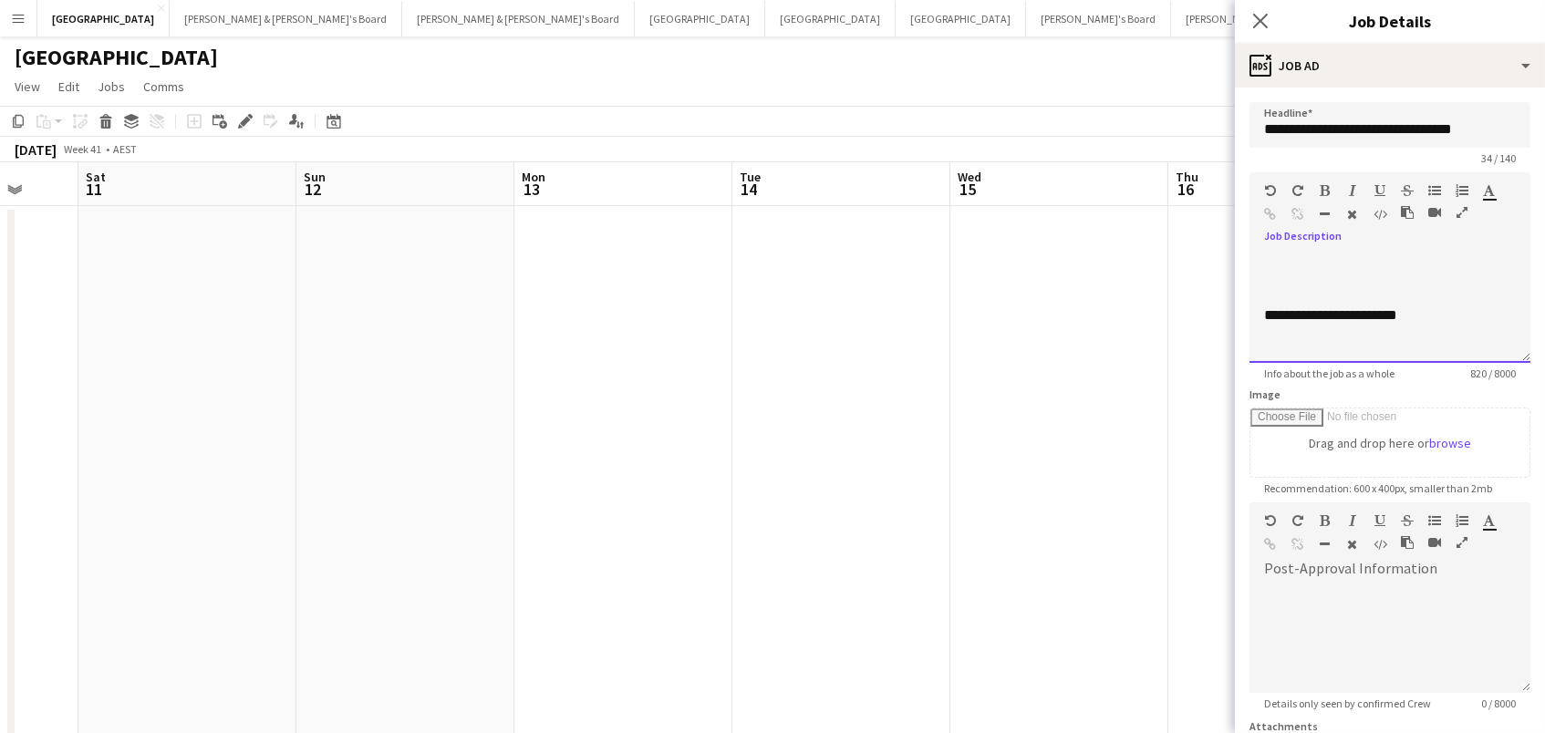
scroll to position [0, 586]
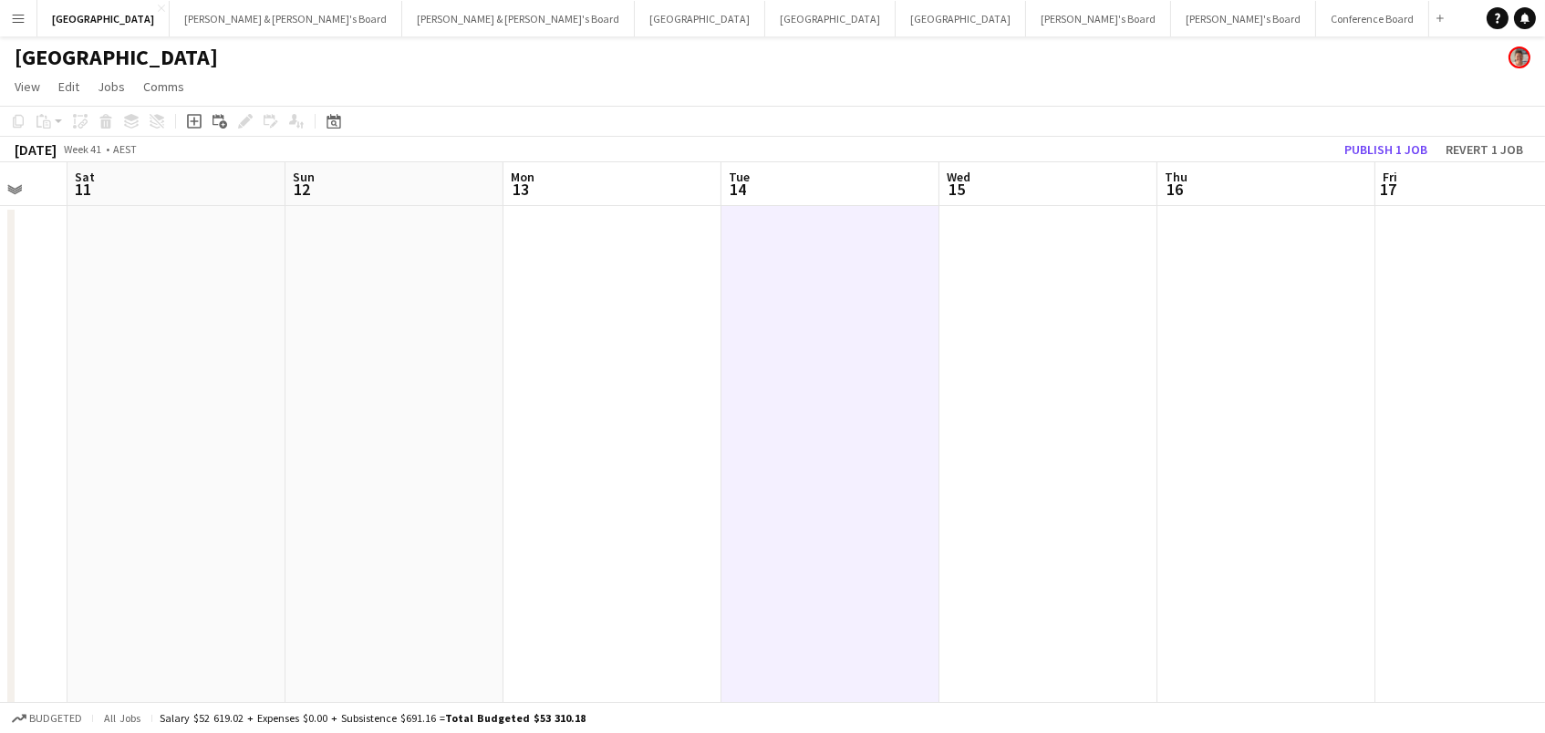
drag, startPoint x: 1366, startPoint y: 147, endPoint x: 642, endPoint y: 69, distance: 728.3
click at [1366, 147] on button "Publish 1 job" at bounding box center [1386, 150] width 98 height 24
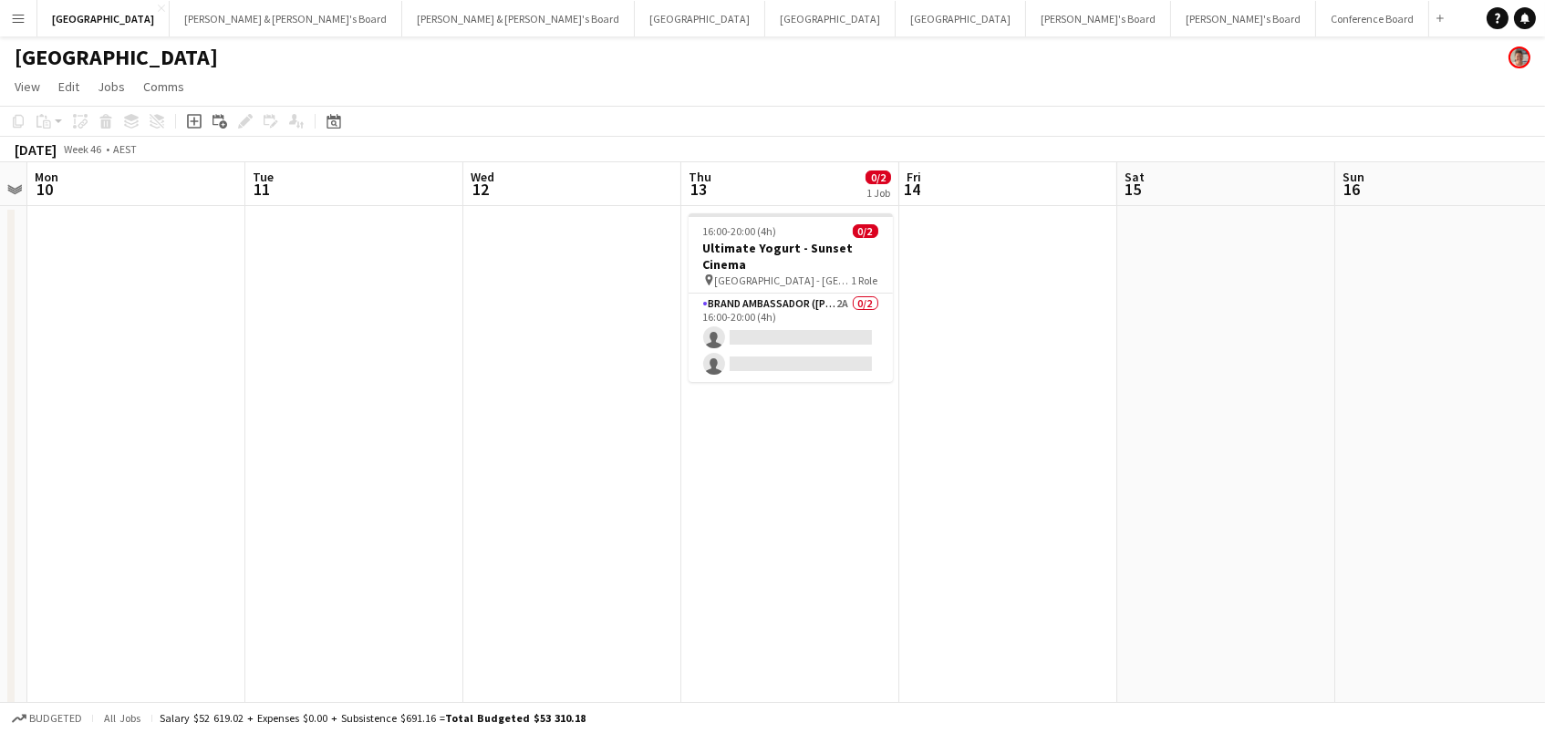
scroll to position [0, 561]
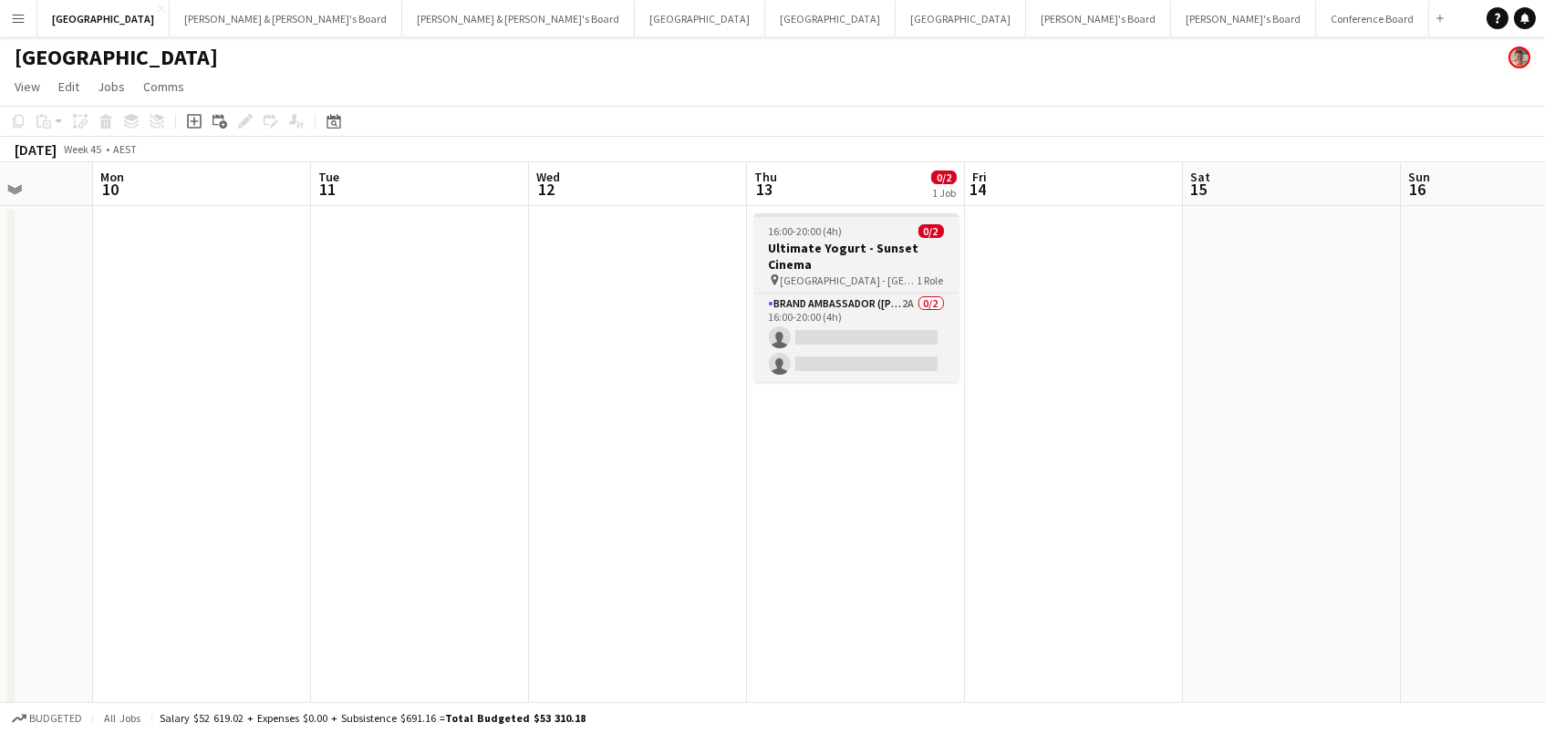
click at [830, 251] on h3 "Ultimate Yogurt - Sunset Cinema" at bounding box center [856, 256] width 204 height 33
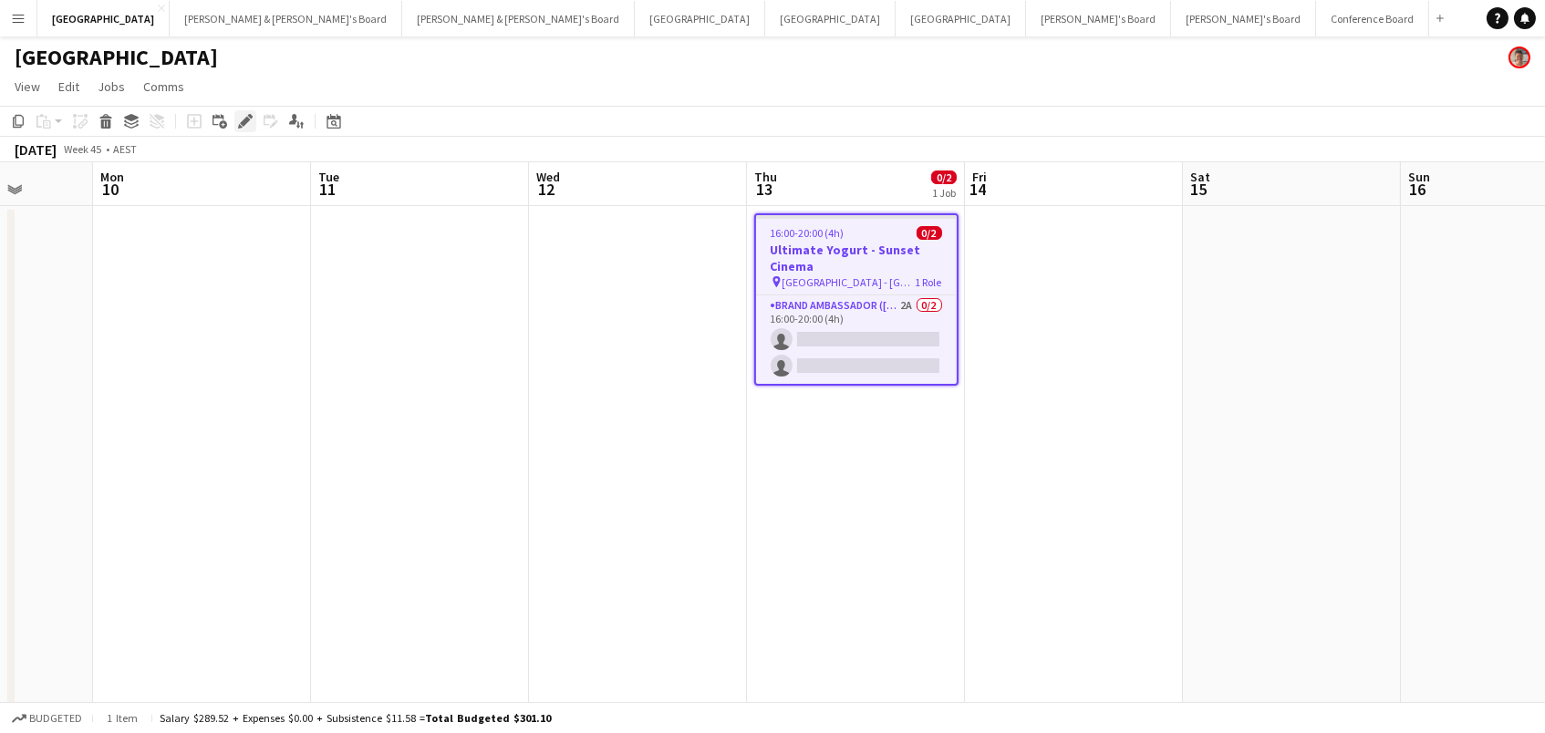
click at [242, 120] on icon at bounding box center [245, 122] width 10 height 10
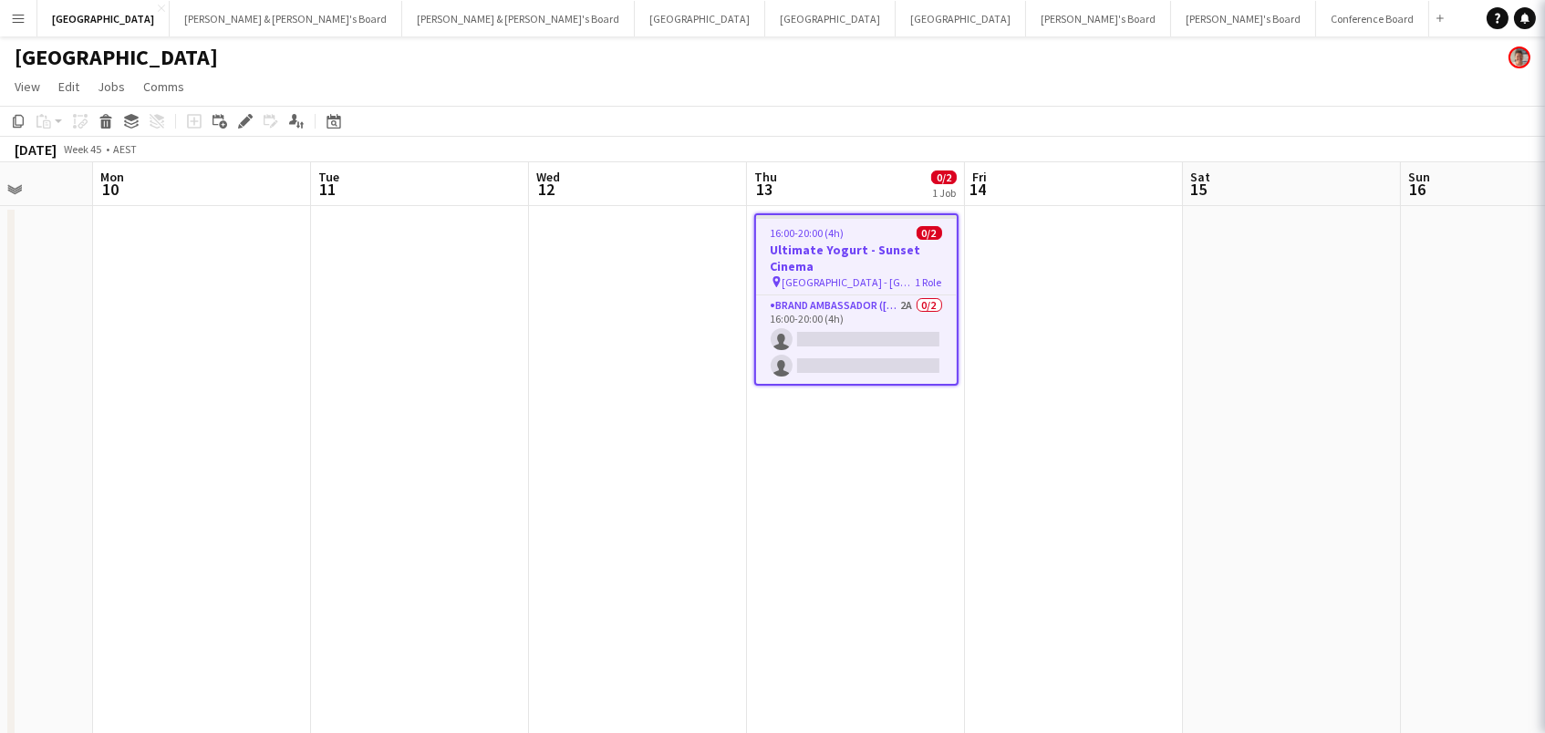
type input "**********"
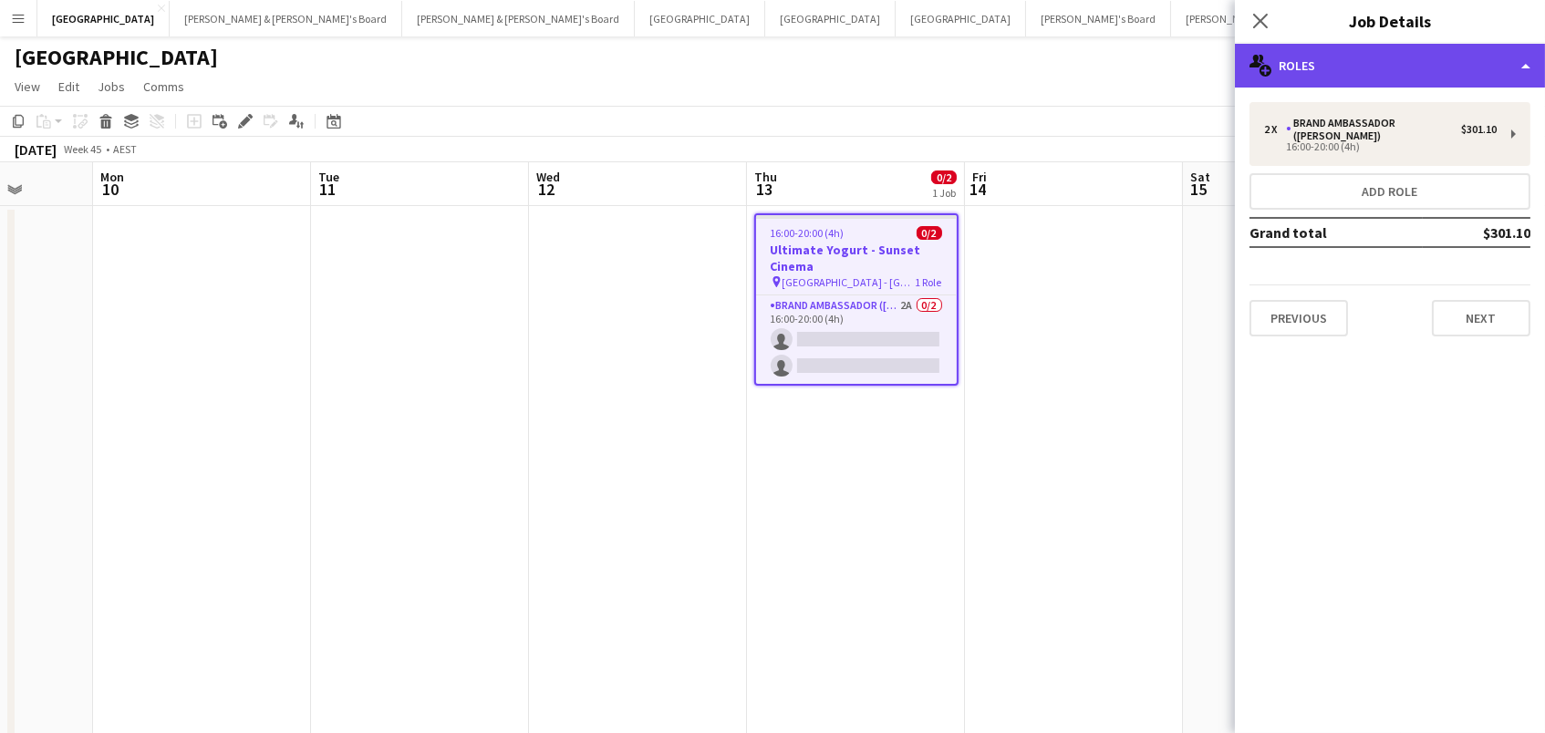
click at [1332, 76] on div "multiple-users-add Roles" at bounding box center [1390, 66] width 310 height 44
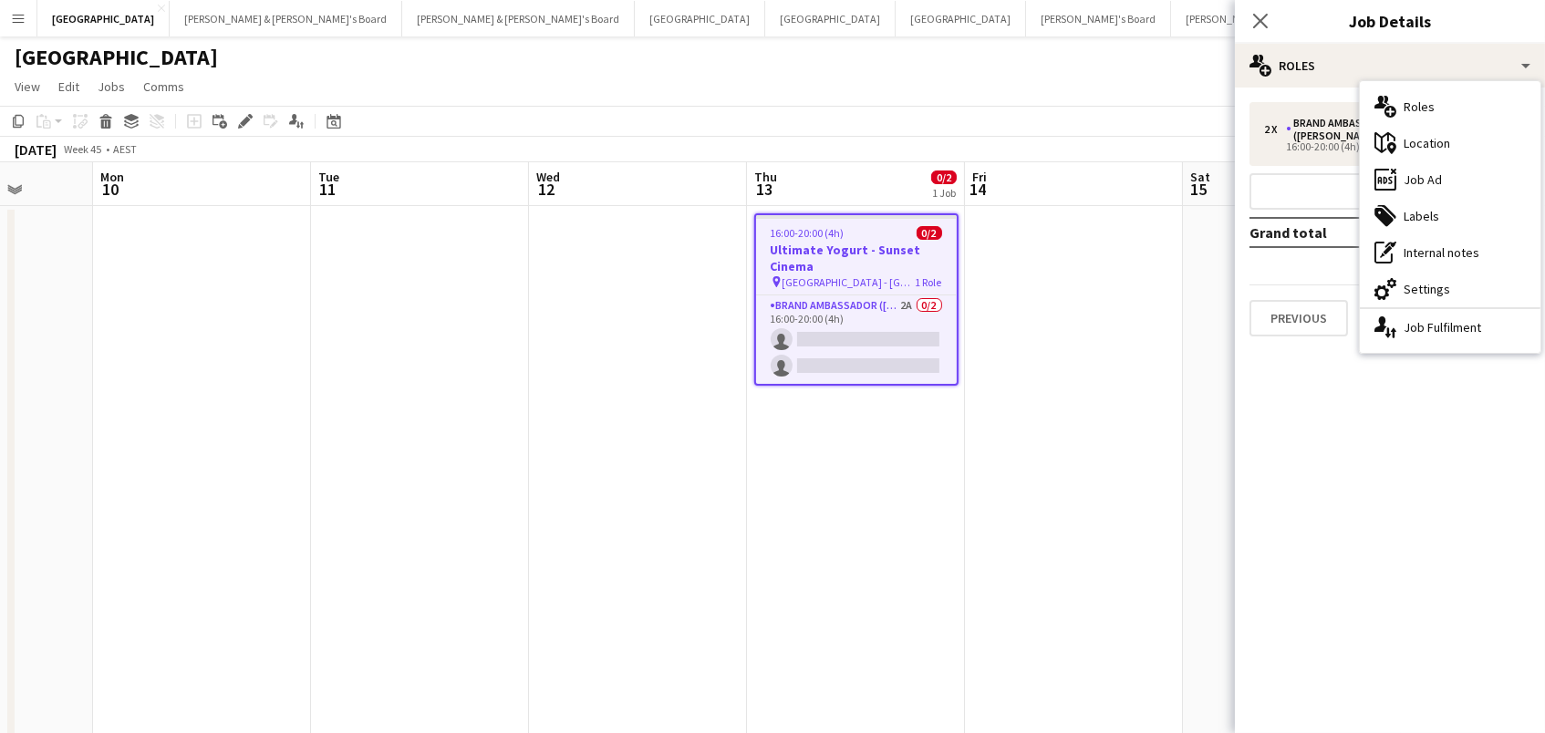
drag, startPoint x: 1455, startPoint y: 183, endPoint x: 1508, endPoint y: 272, distance: 103.5
click at [1455, 183] on div "ads-window Job Ad" at bounding box center [1450, 179] width 181 height 36
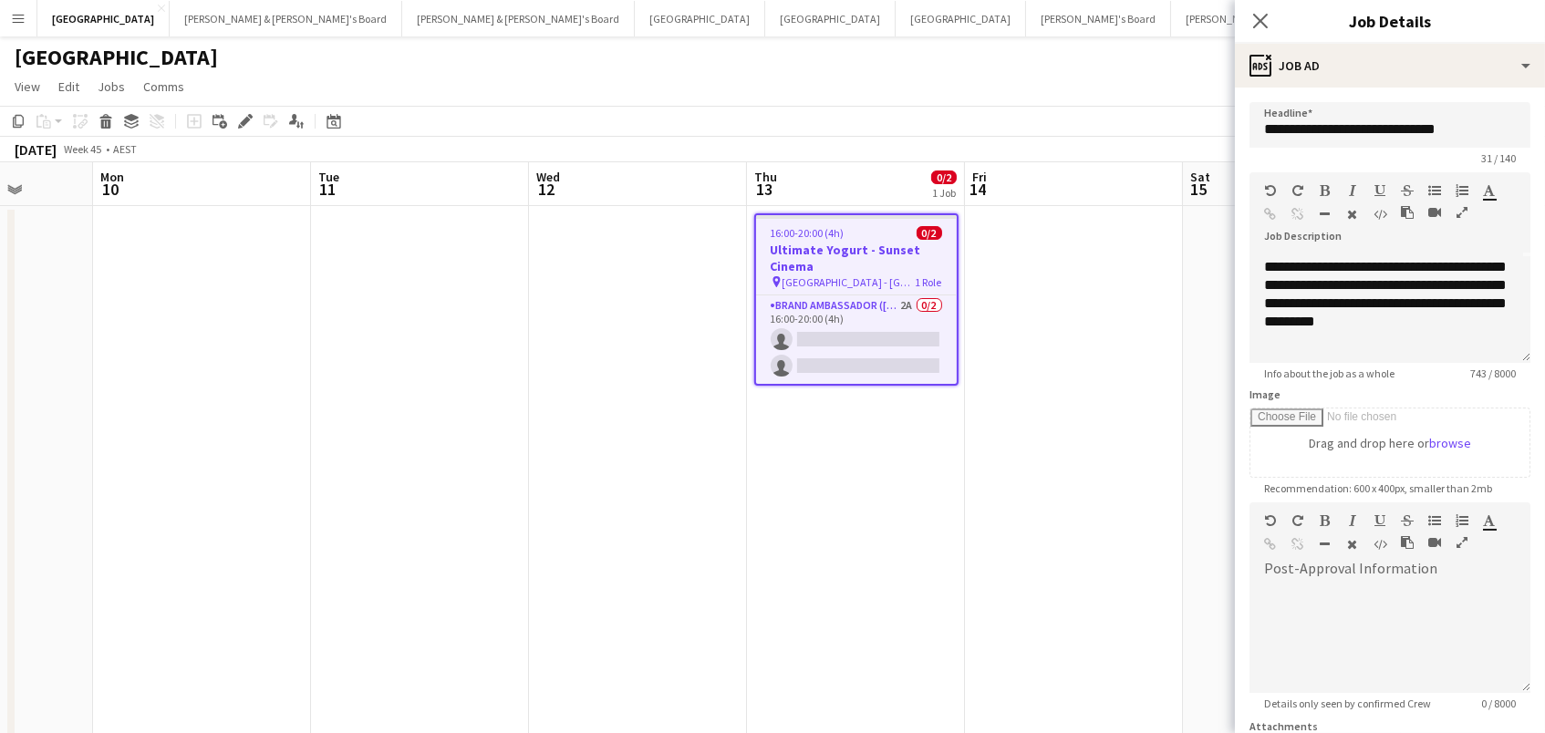
scroll to position [149, 0]
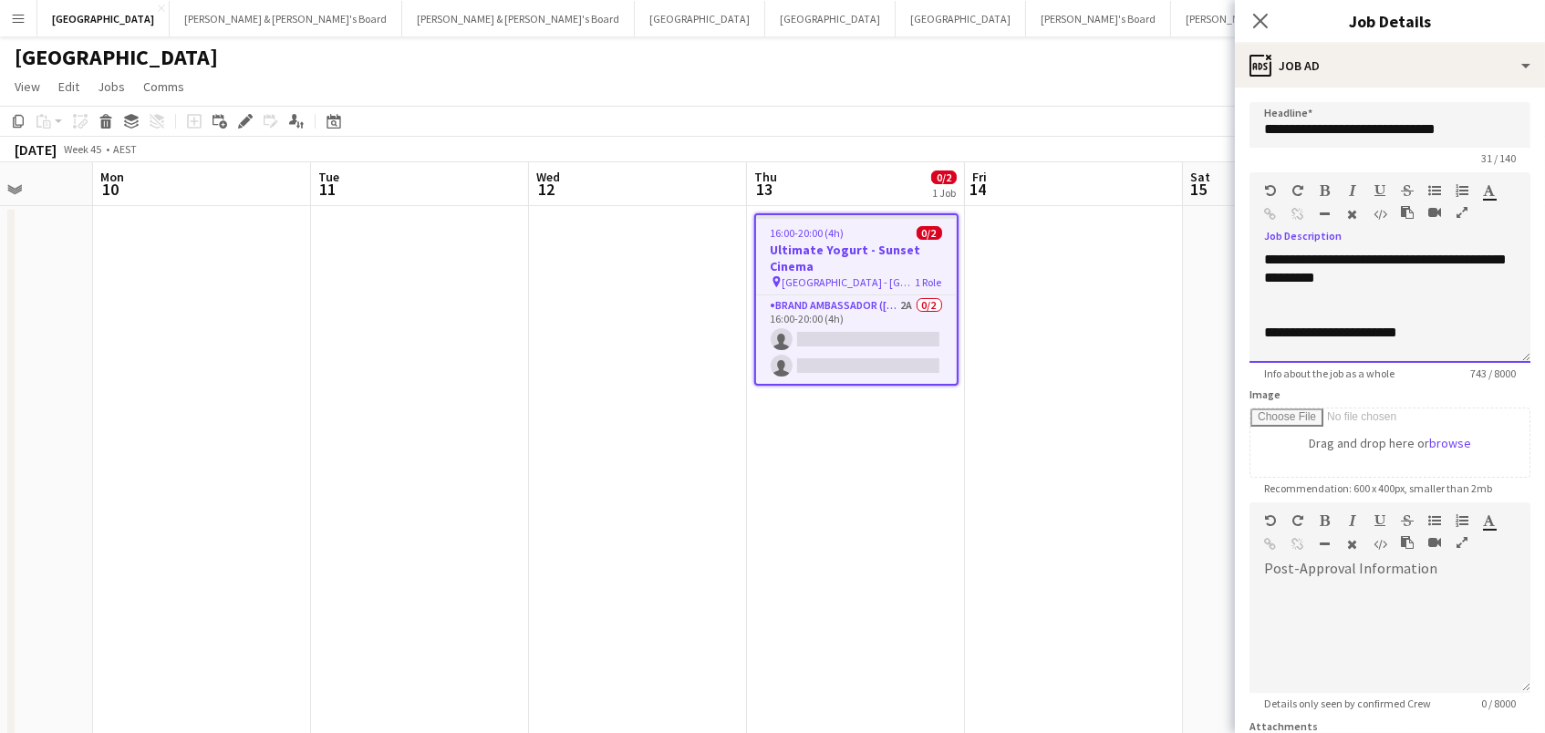
click at [1481, 295] on div "**********" at bounding box center [1390, 223] width 252 height 164
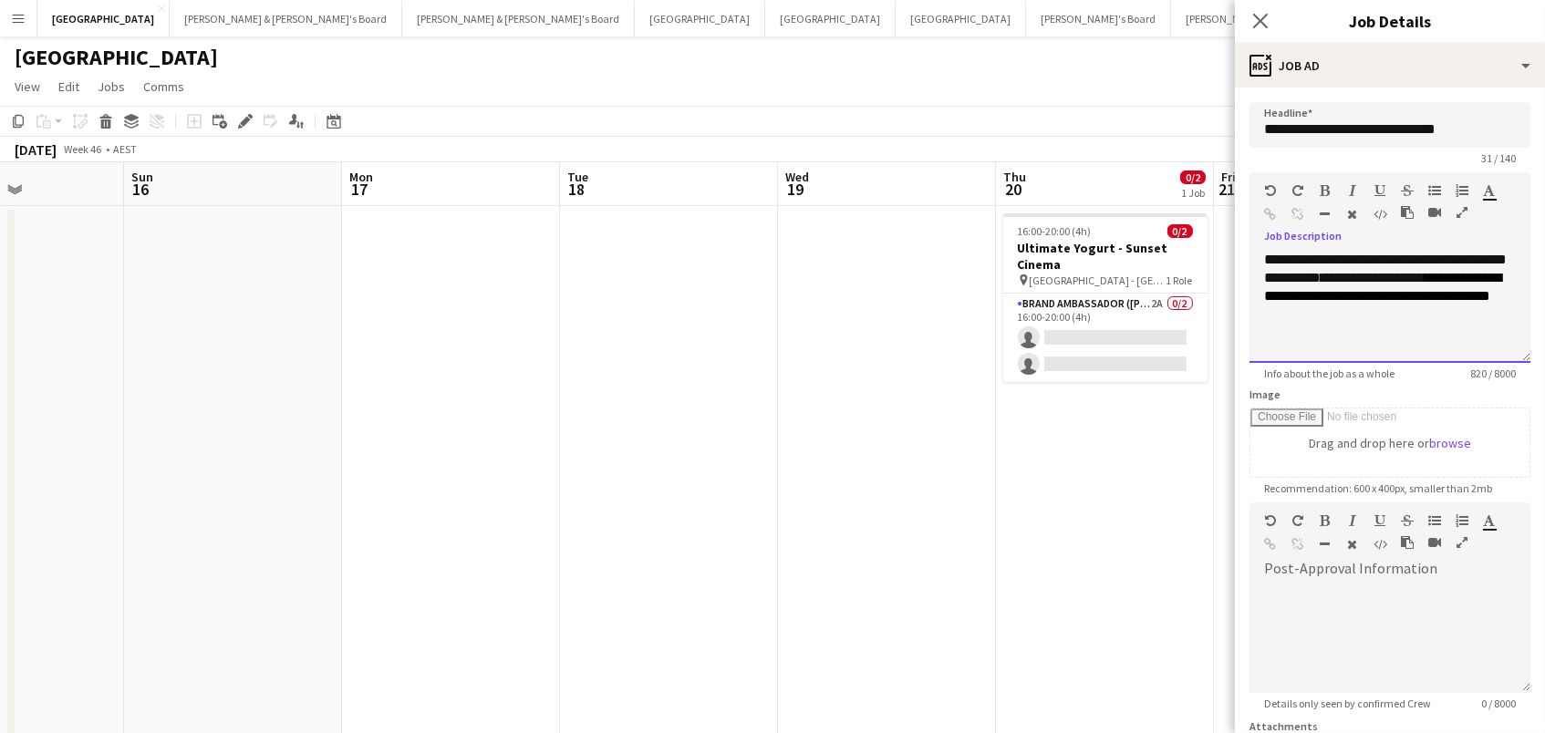
scroll to position [0, 581]
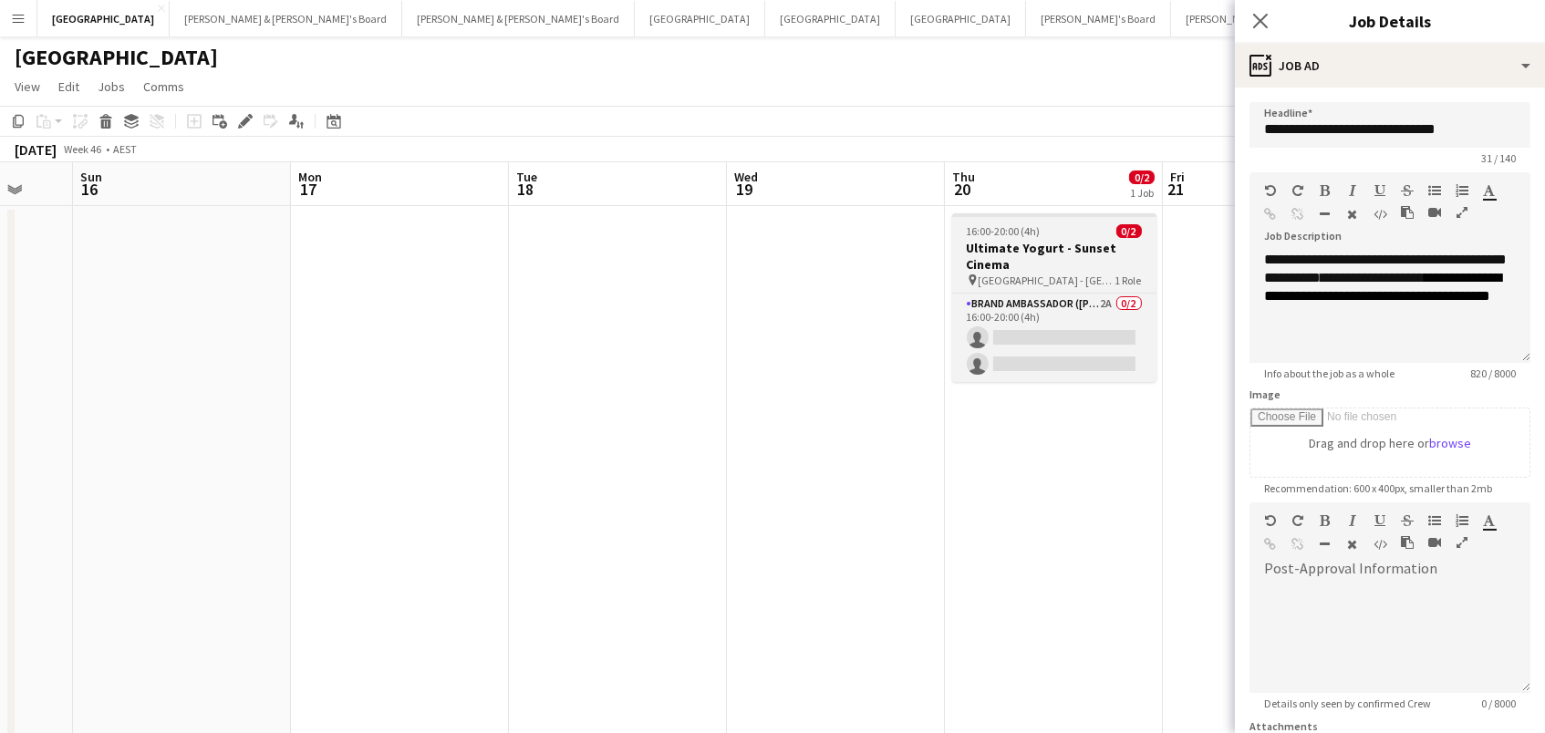
click at [1089, 275] on div "pin [GEOGRAPHIC_DATA] - [GEOGRAPHIC_DATA] 1 Role" at bounding box center [1054, 280] width 204 height 15
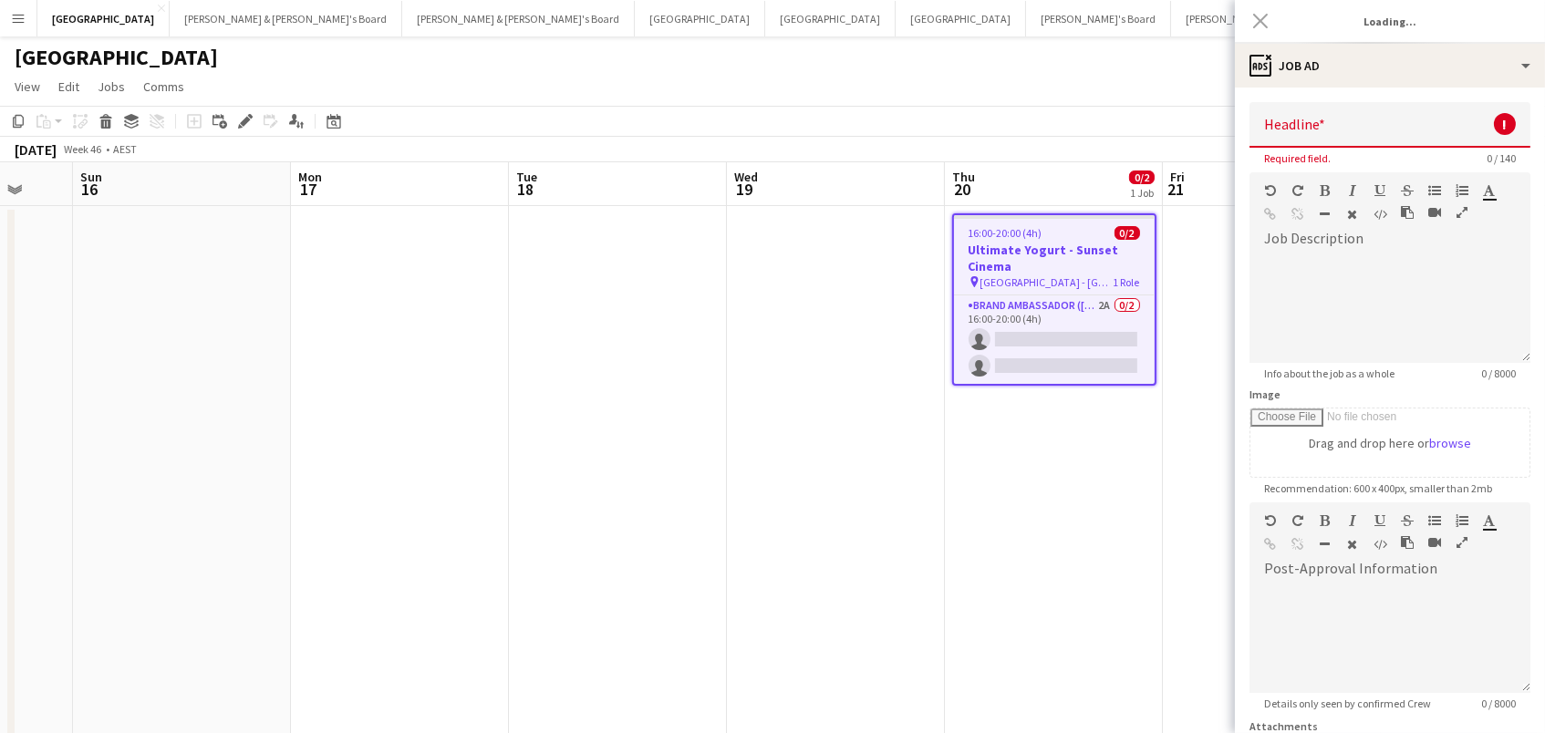
type input "**********"
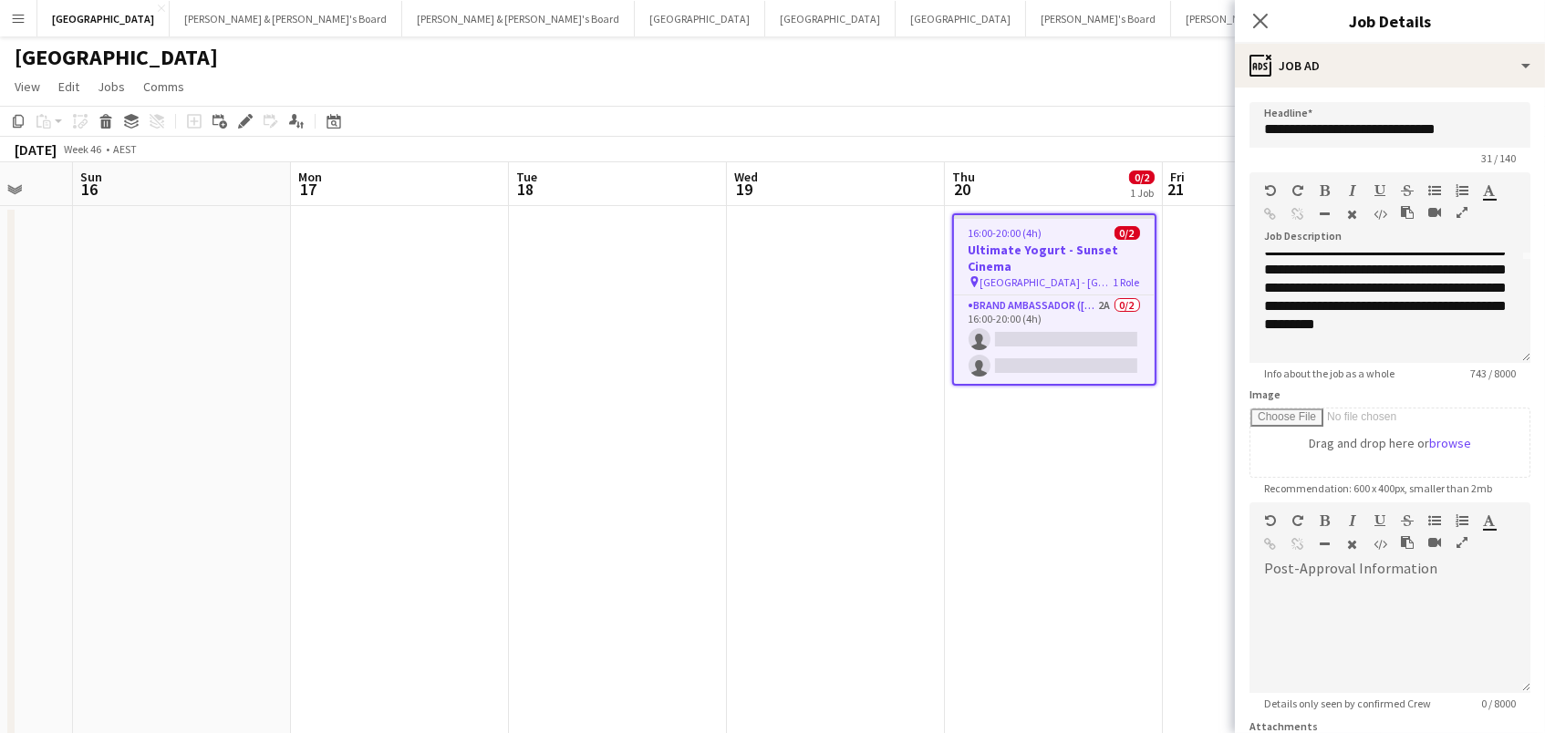
scroll to position [175, 0]
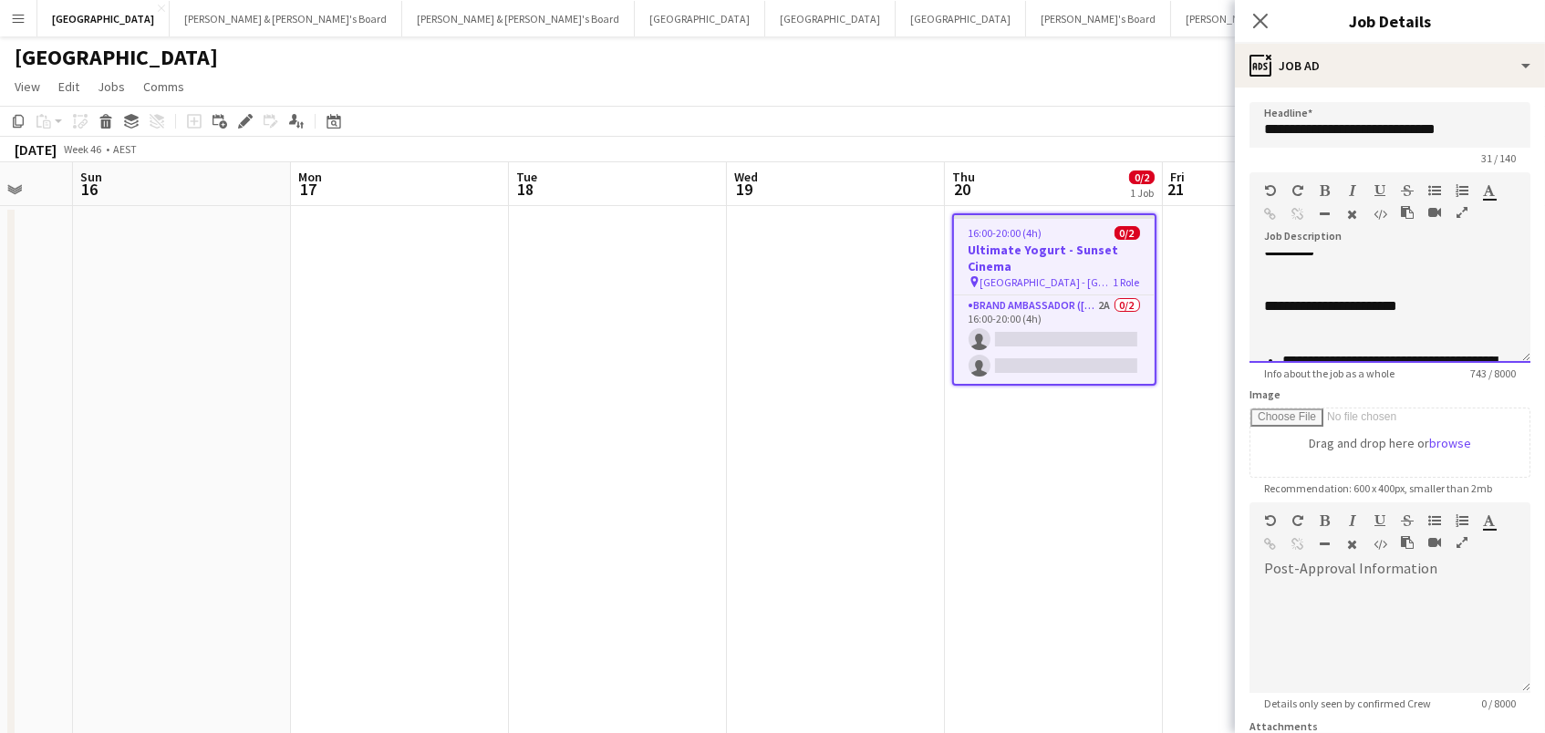
click at [1488, 268] on div "**********" at bounding box center [1390, 197] width 252 height 164
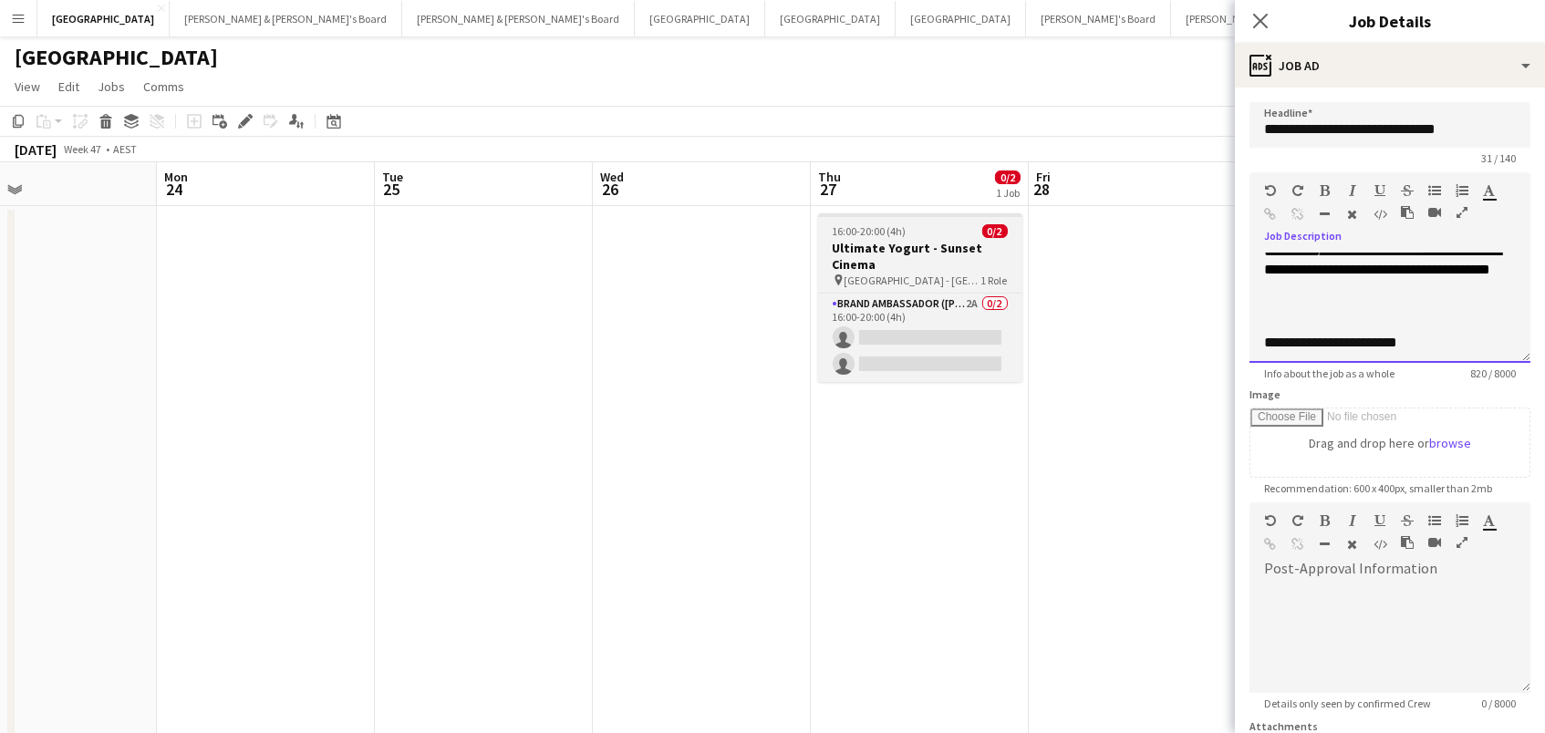
scroll to position [0, 472]
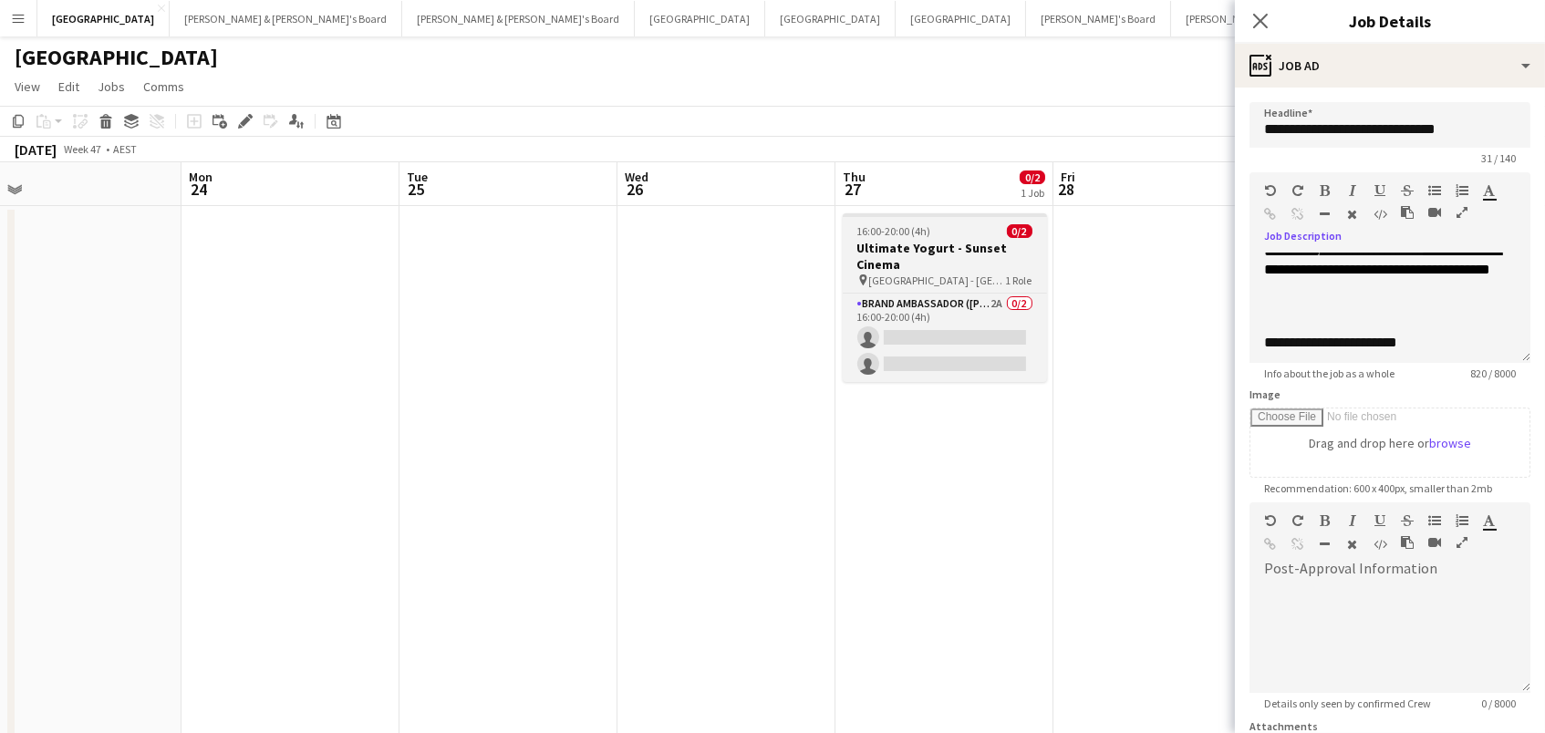
click at [916, 262] on h3 "Ultimate Yogurt - Sunset Cinema" at bounding box center [945, 256] width 204 height 33
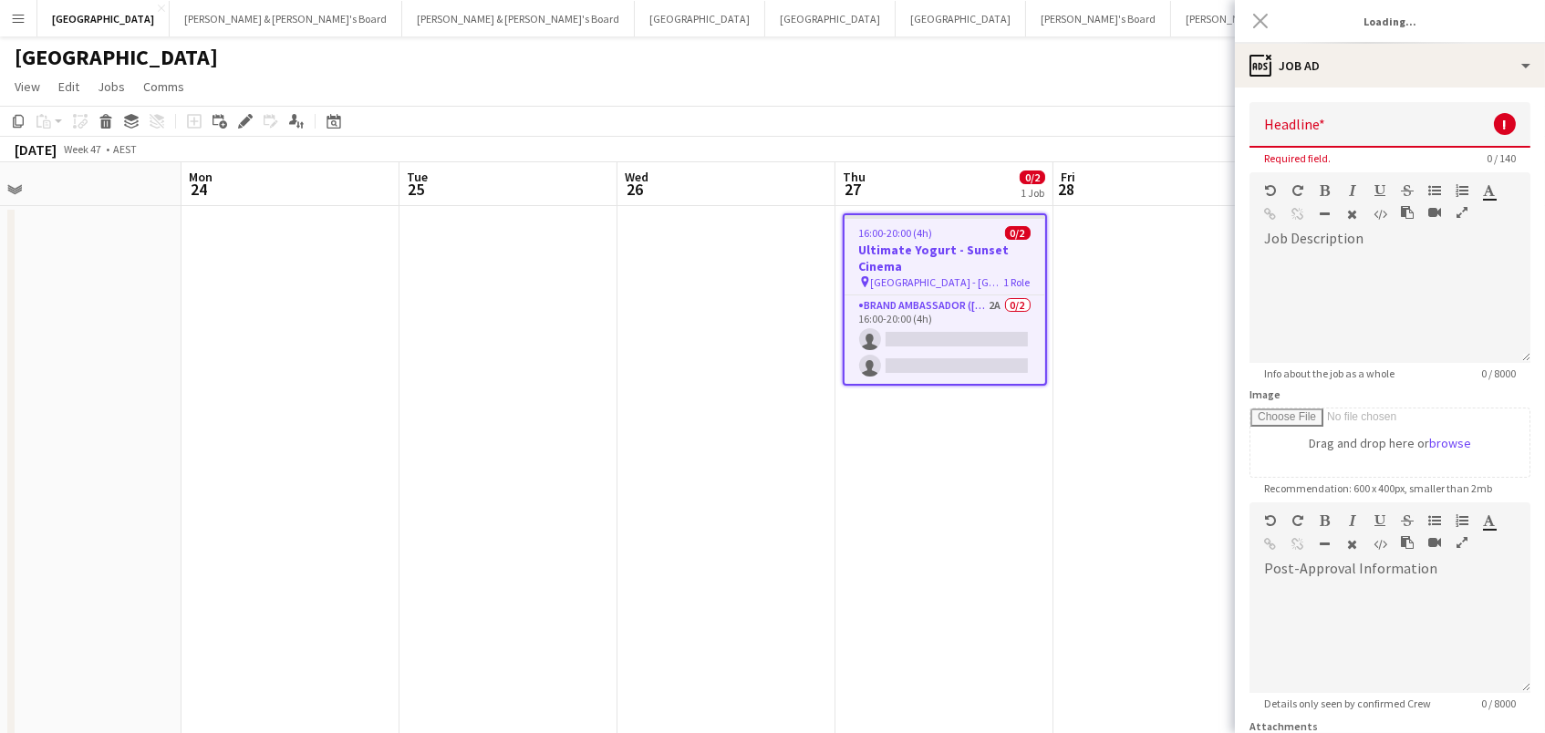
type input "**********"
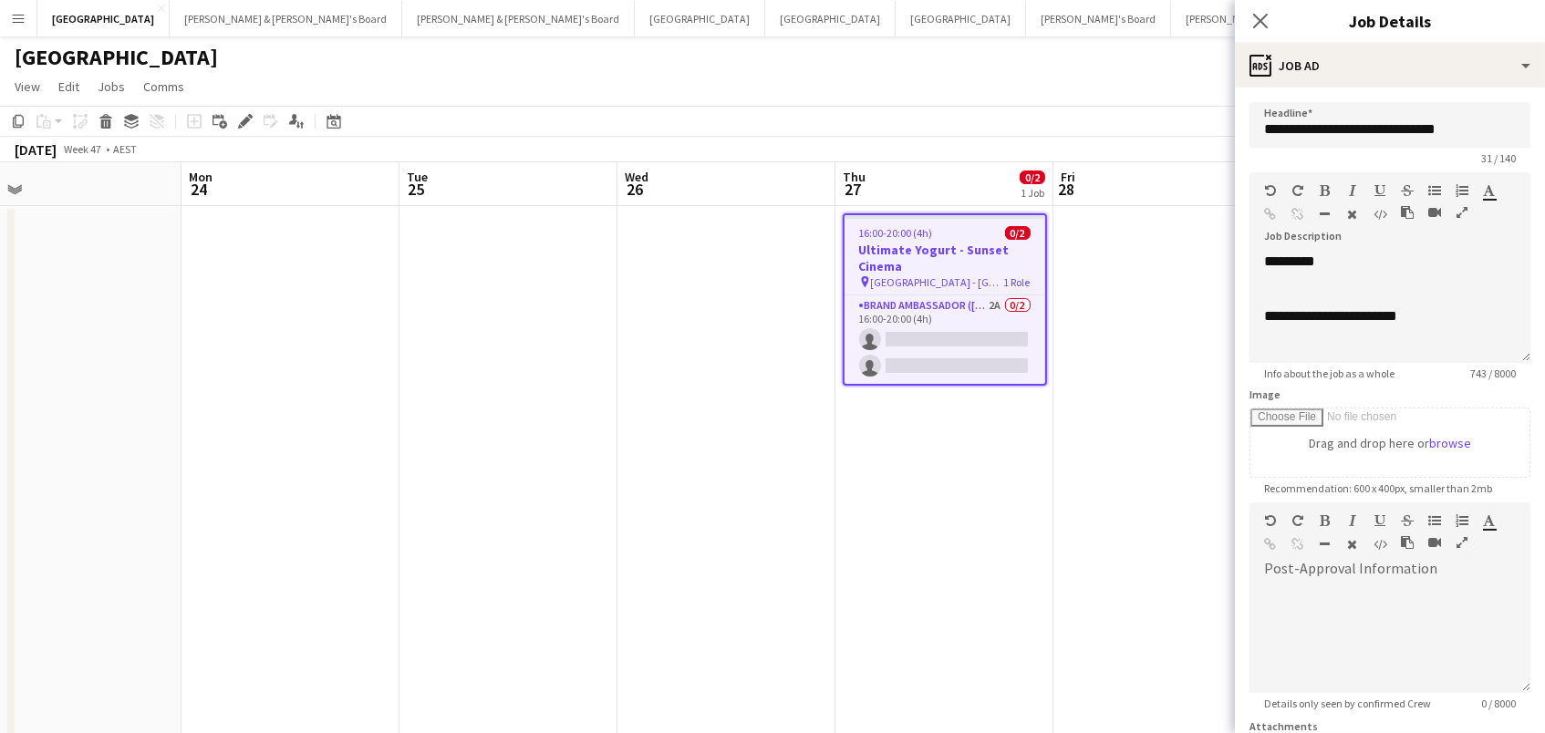
scroll to position [162, 0]
click at [1488, 277] on div "**********" at bounding box center [1390, 210] width 252 height 164
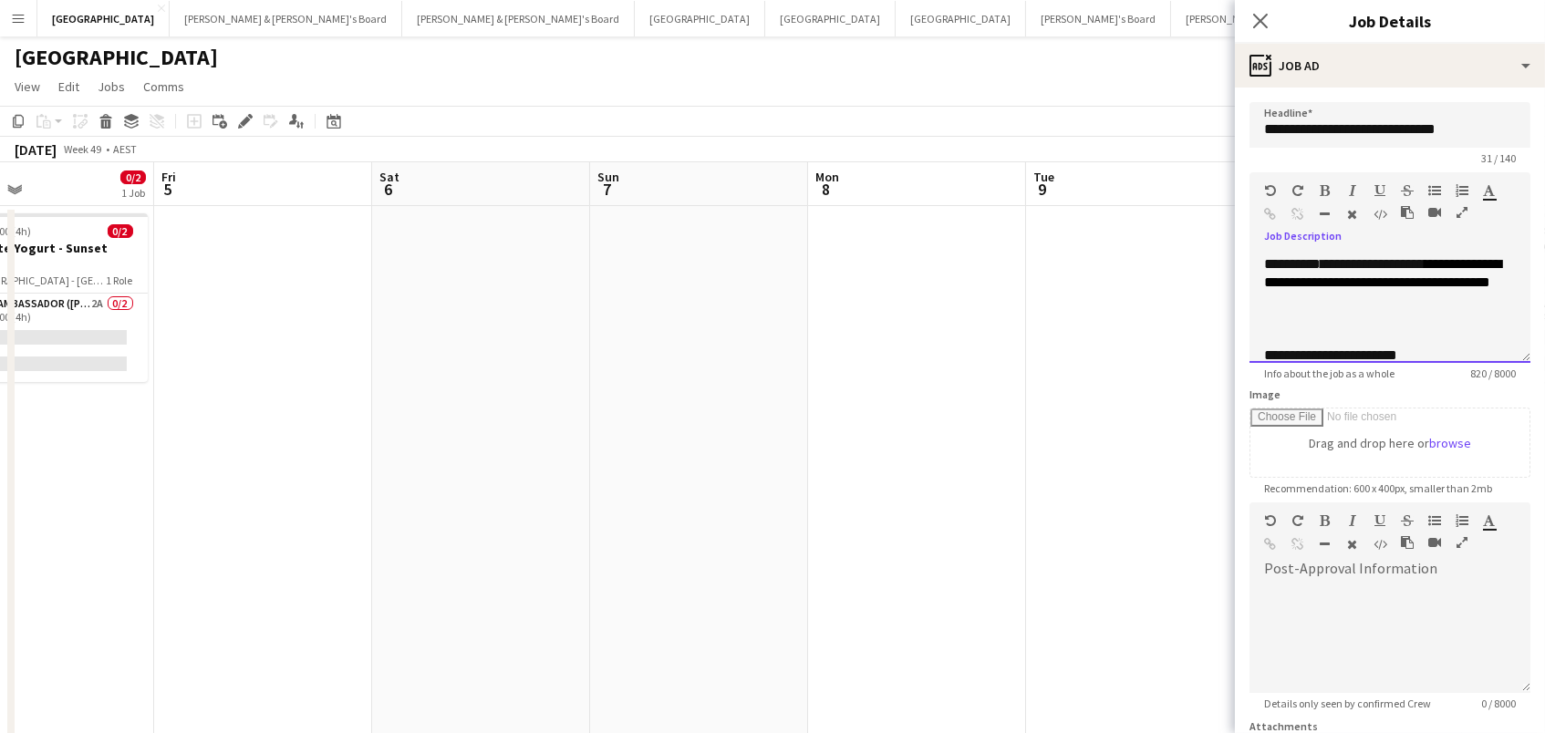
scroll to position [0, 485]
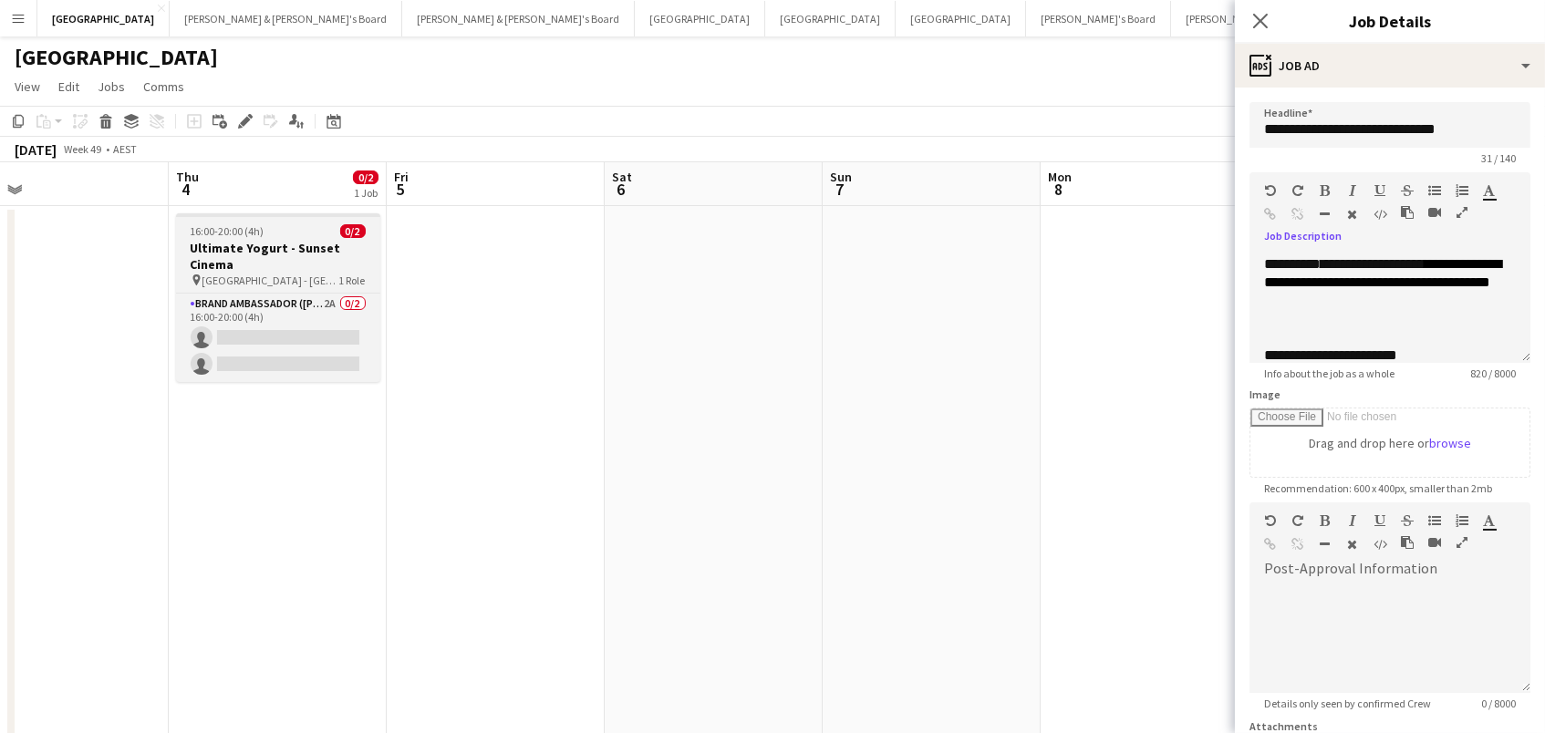
click at [248, 248] on h3 "Ultimate Yogurt - Sunset Cinema" at bounding box center [278, 256] width 204 height 33
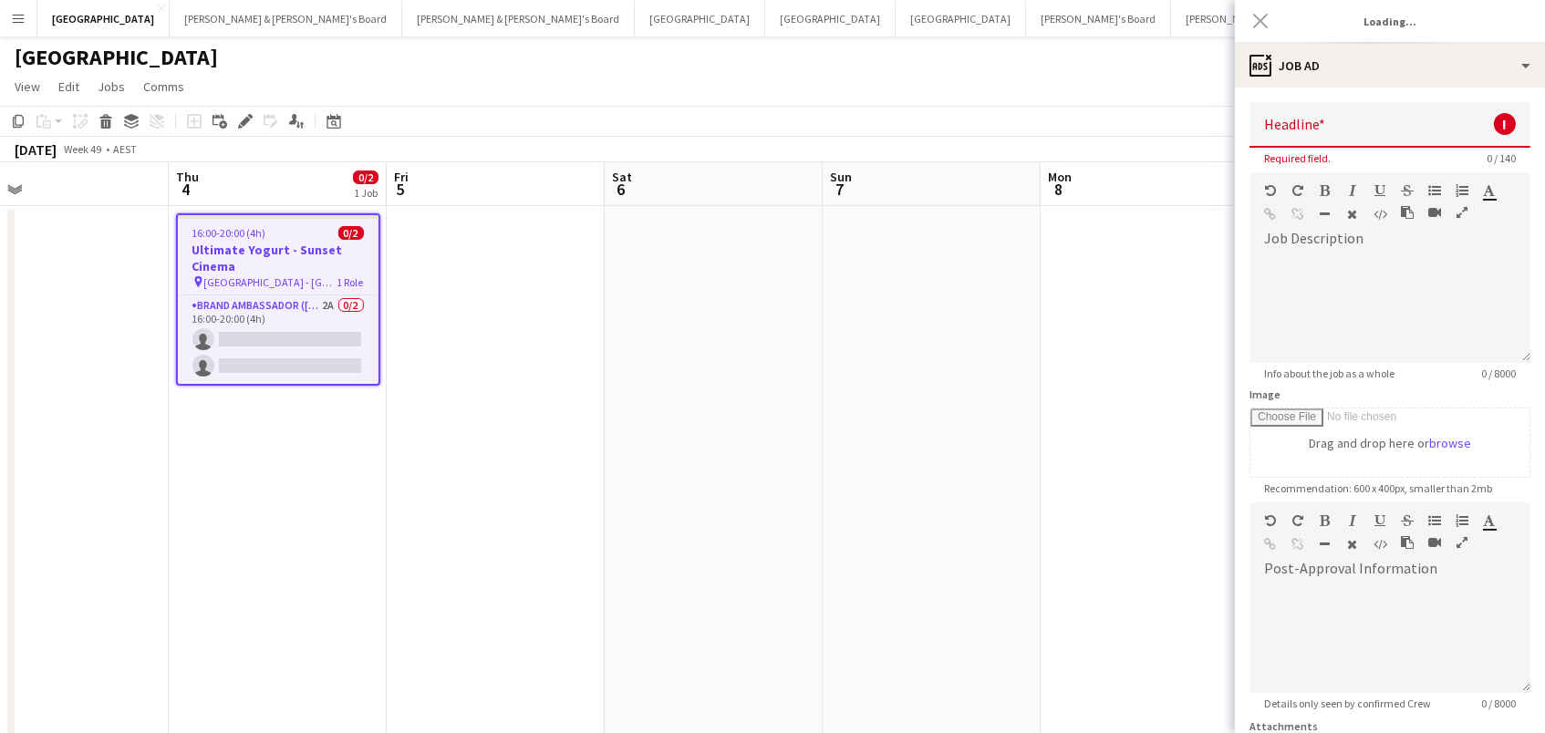
scroll to position [0, 0]
type input "**********"
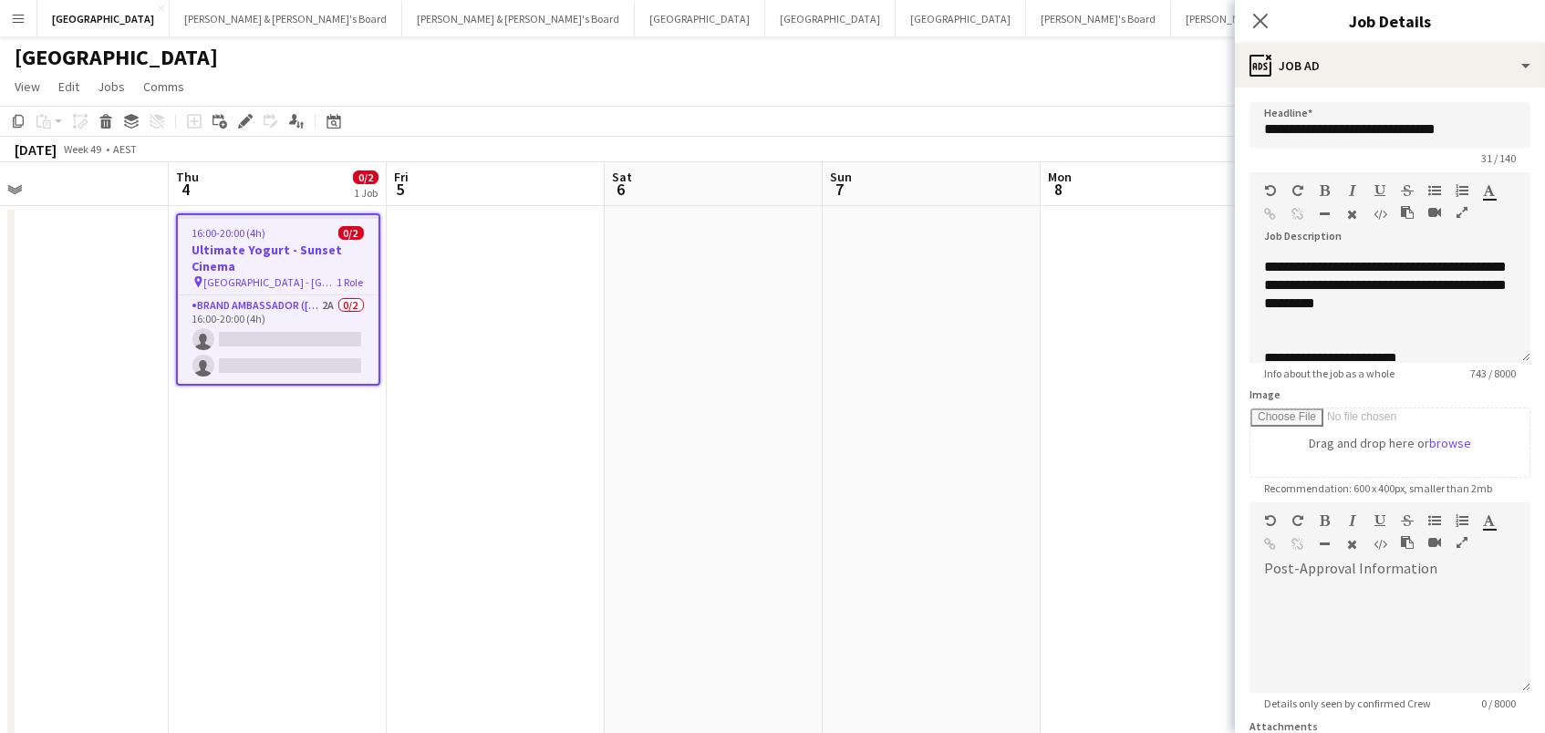
scroll to position [156, 0]
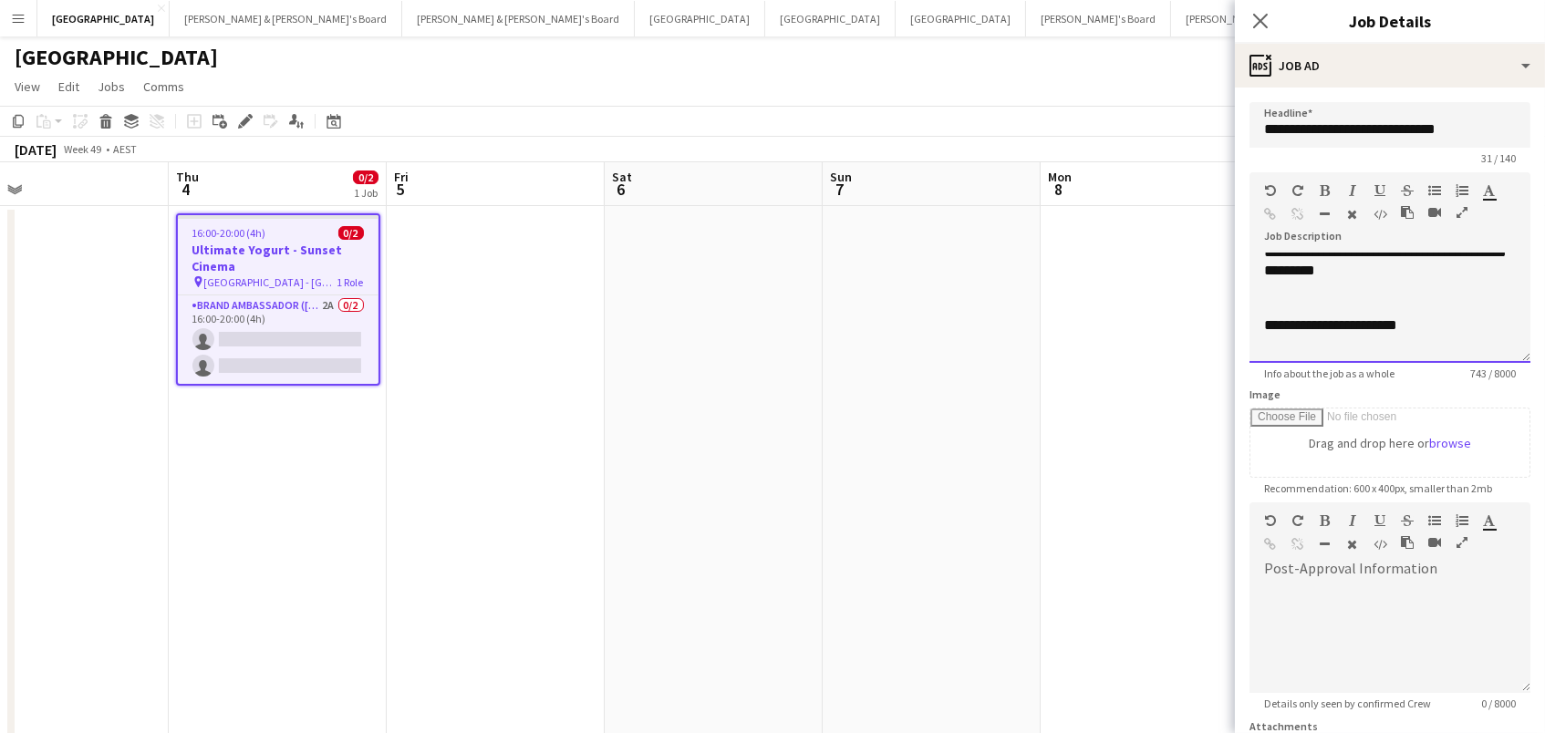
click at [1486, 283] on div "**********" at bounding box center [1390, 216] width 252 height 164
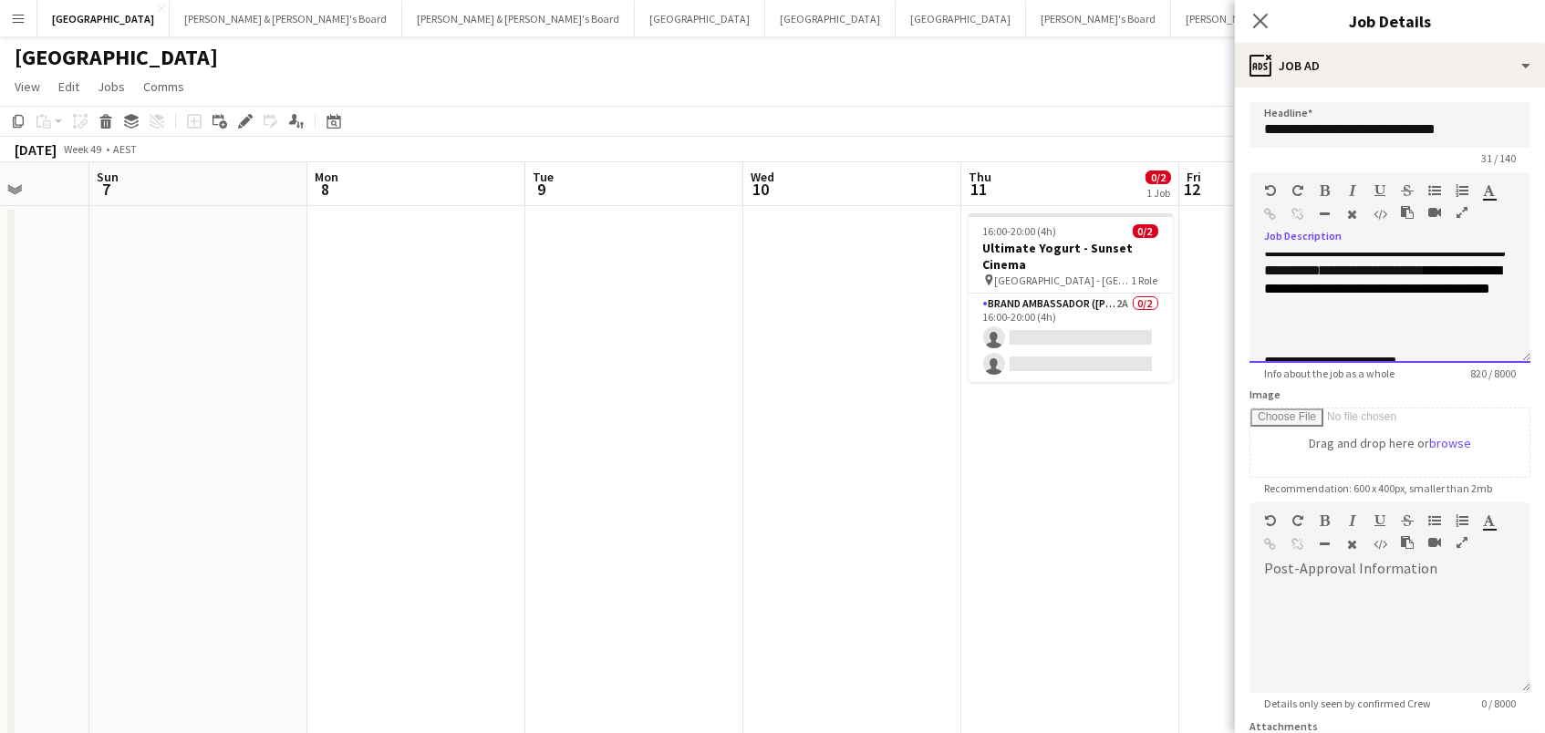
scroll to position [0, 784]
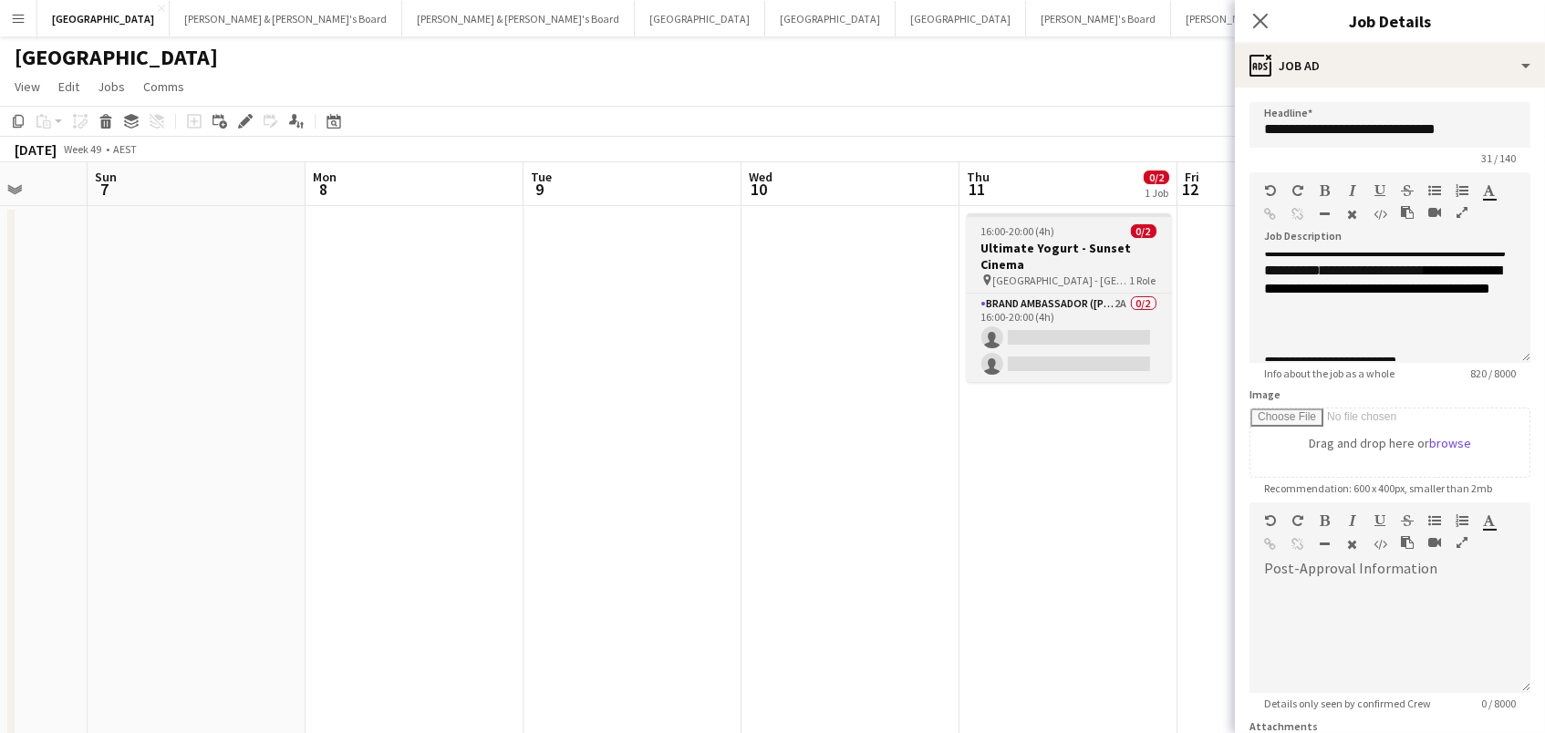
click at [1066, 245] on h3 "Ultimate Yogurt - Sunset Cinema" at bounding box center [1069, 256] width 204 height 33
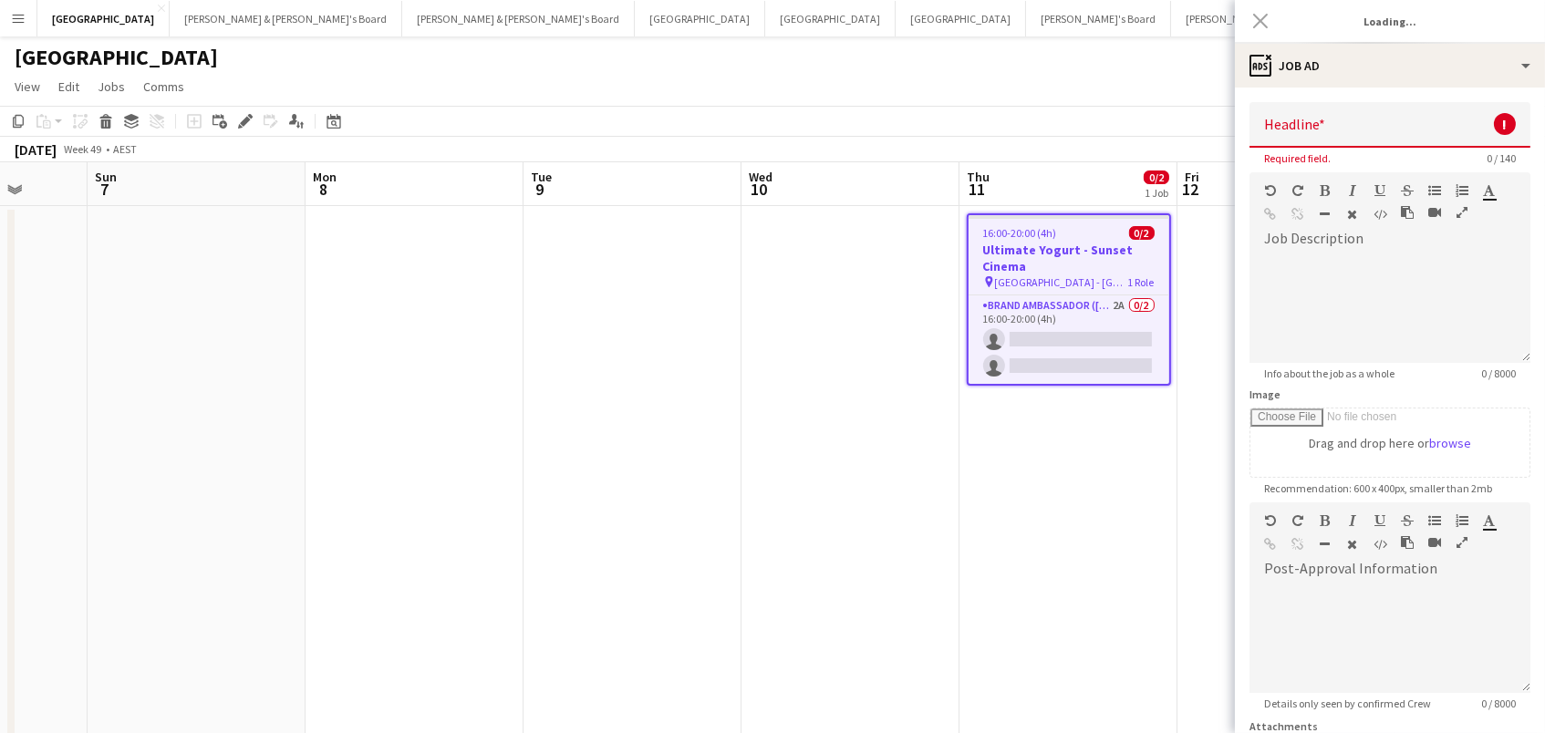
type input "**********"
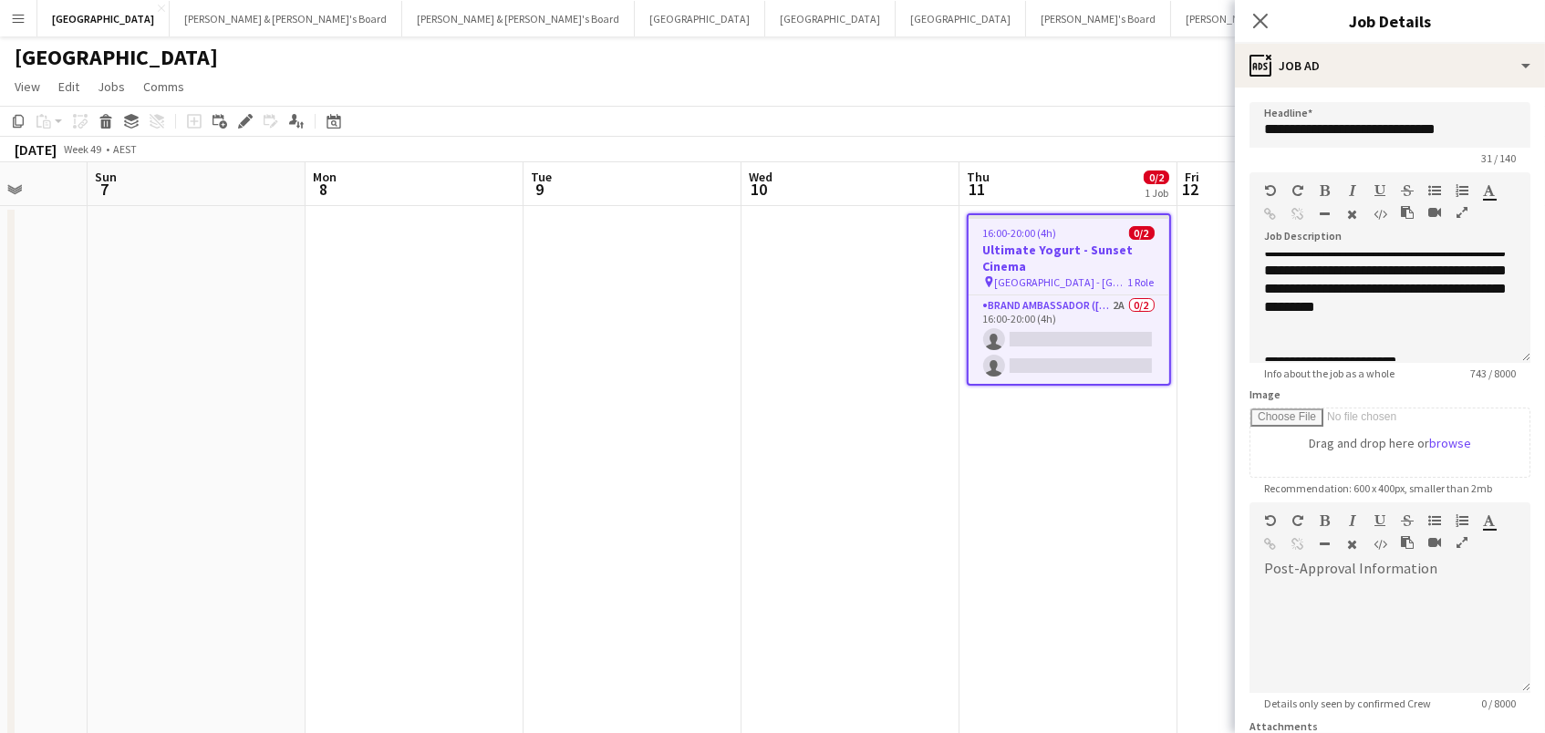
scroll to position [129, 0]
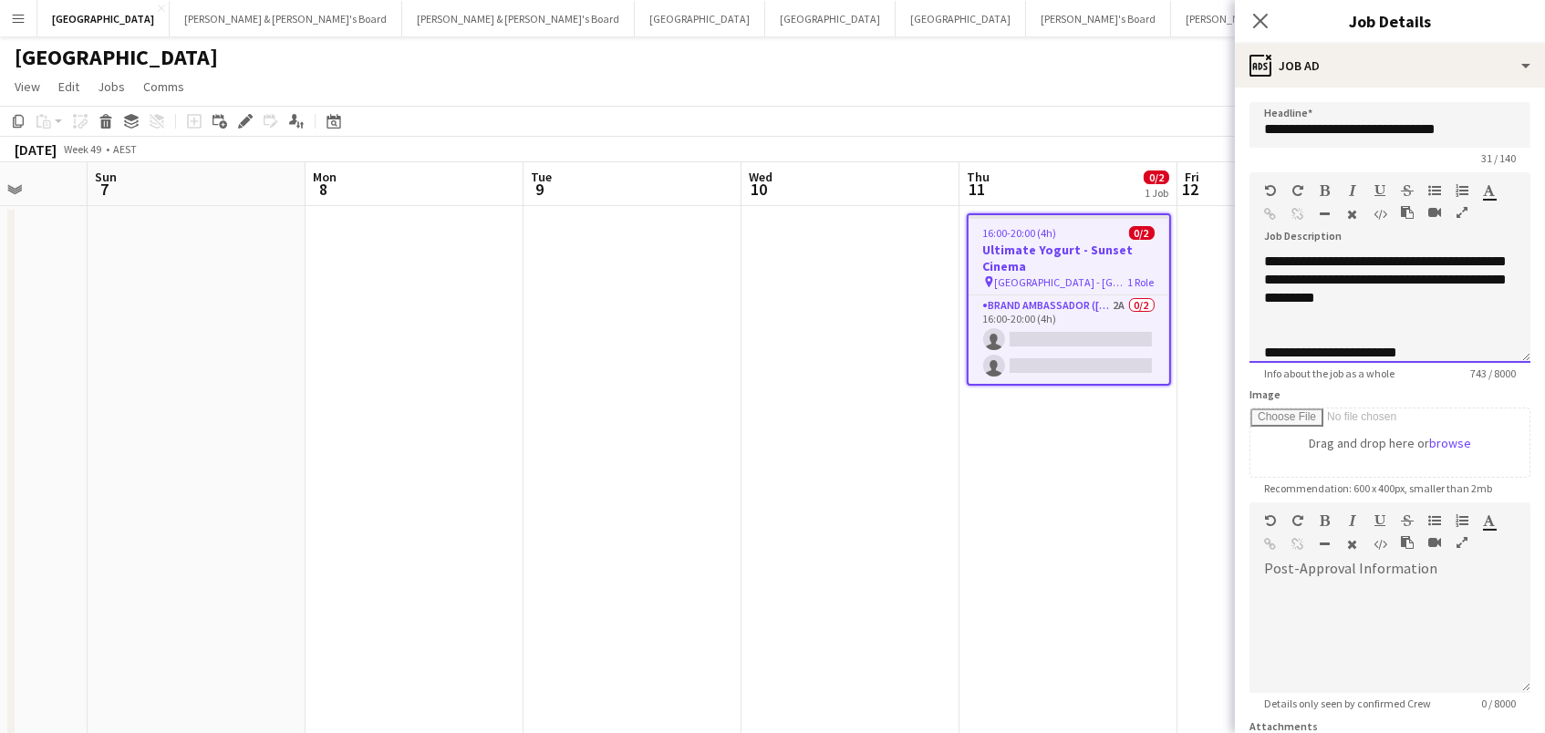
click at [1487, 313] on div "**********" at bounding box center [1390, 243] width 252 height 164
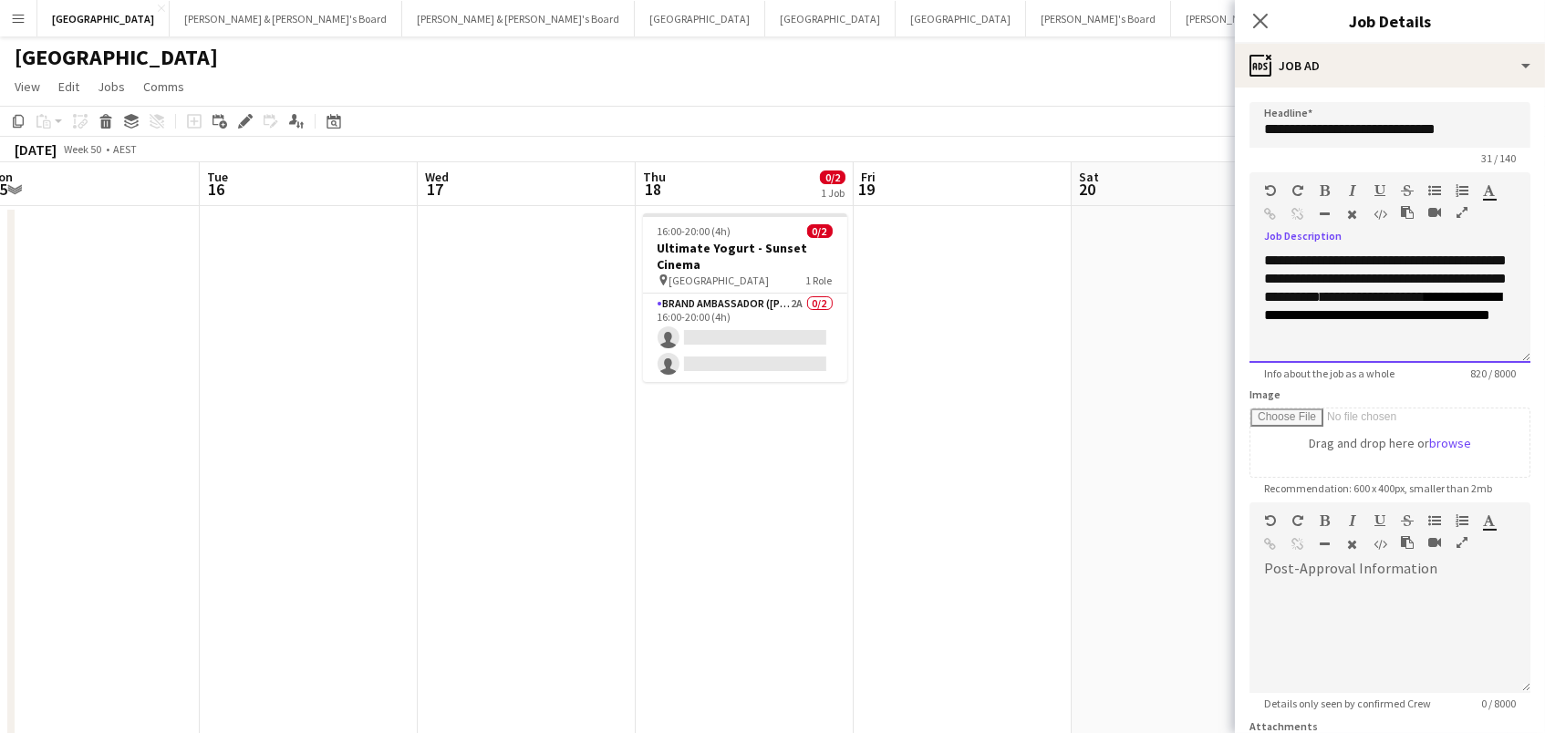
scroll to position [0, 603]
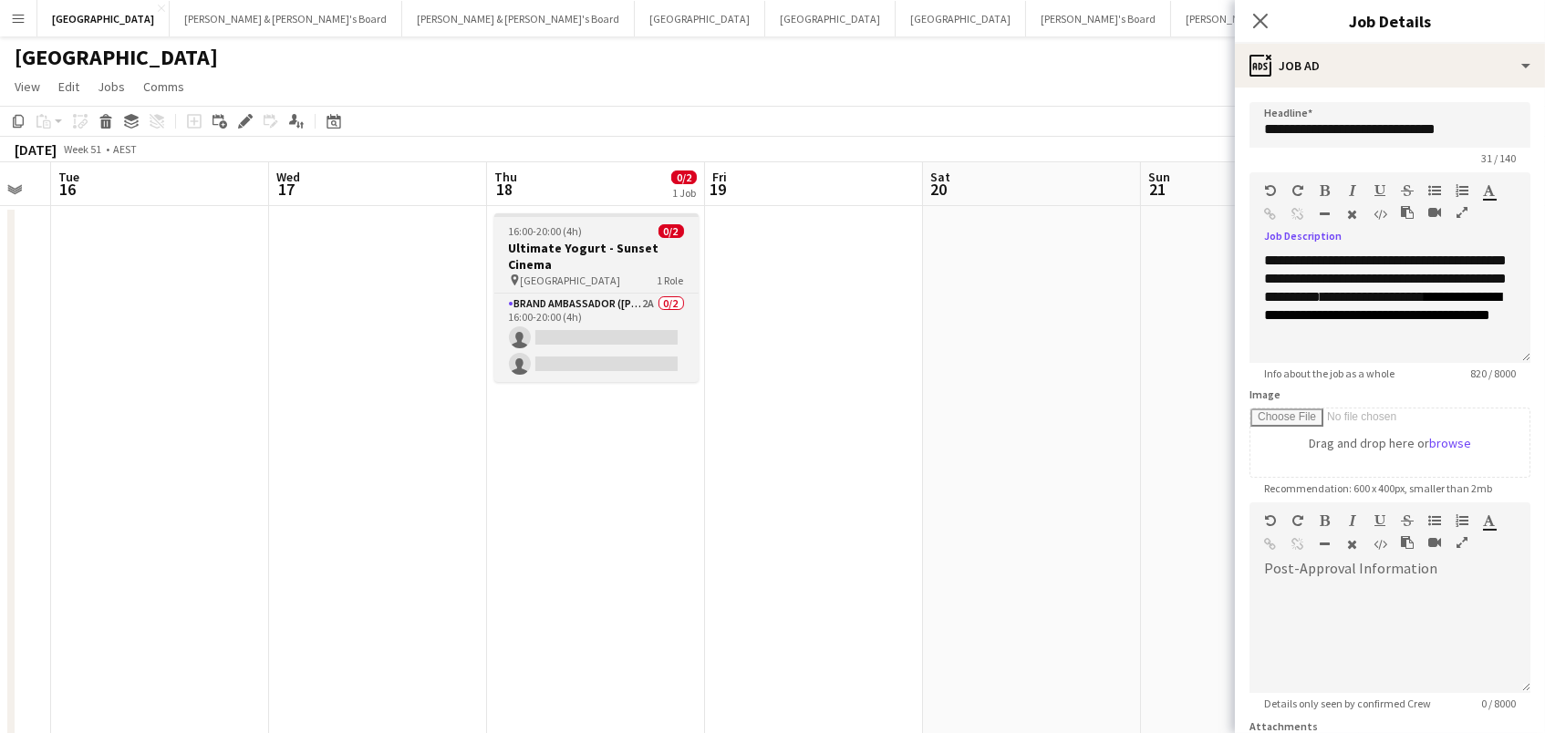
click at [615, 275] on div "pin North Sydney 1 Role" at bounding box center [596, 280] width 204 height 15
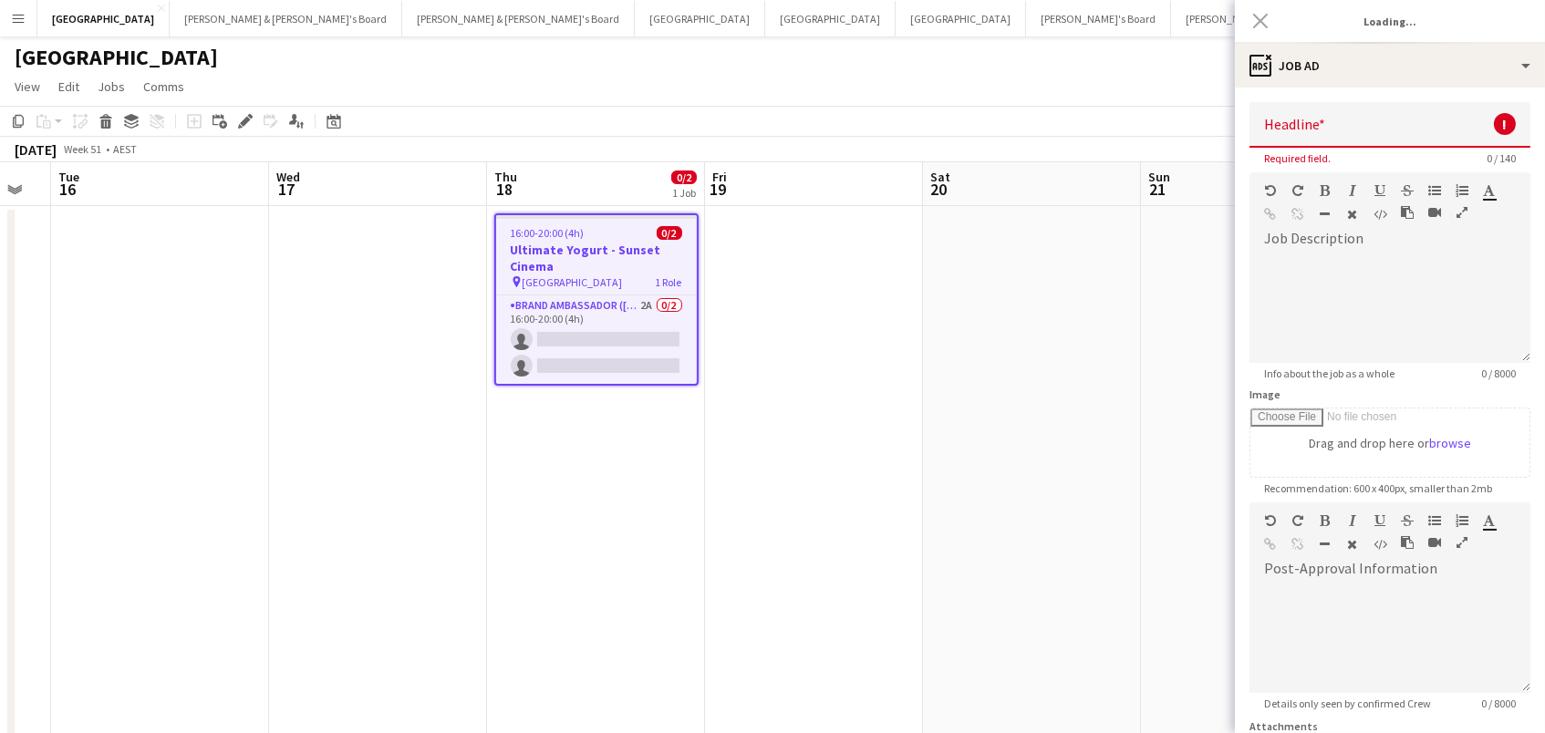
type input "**********"
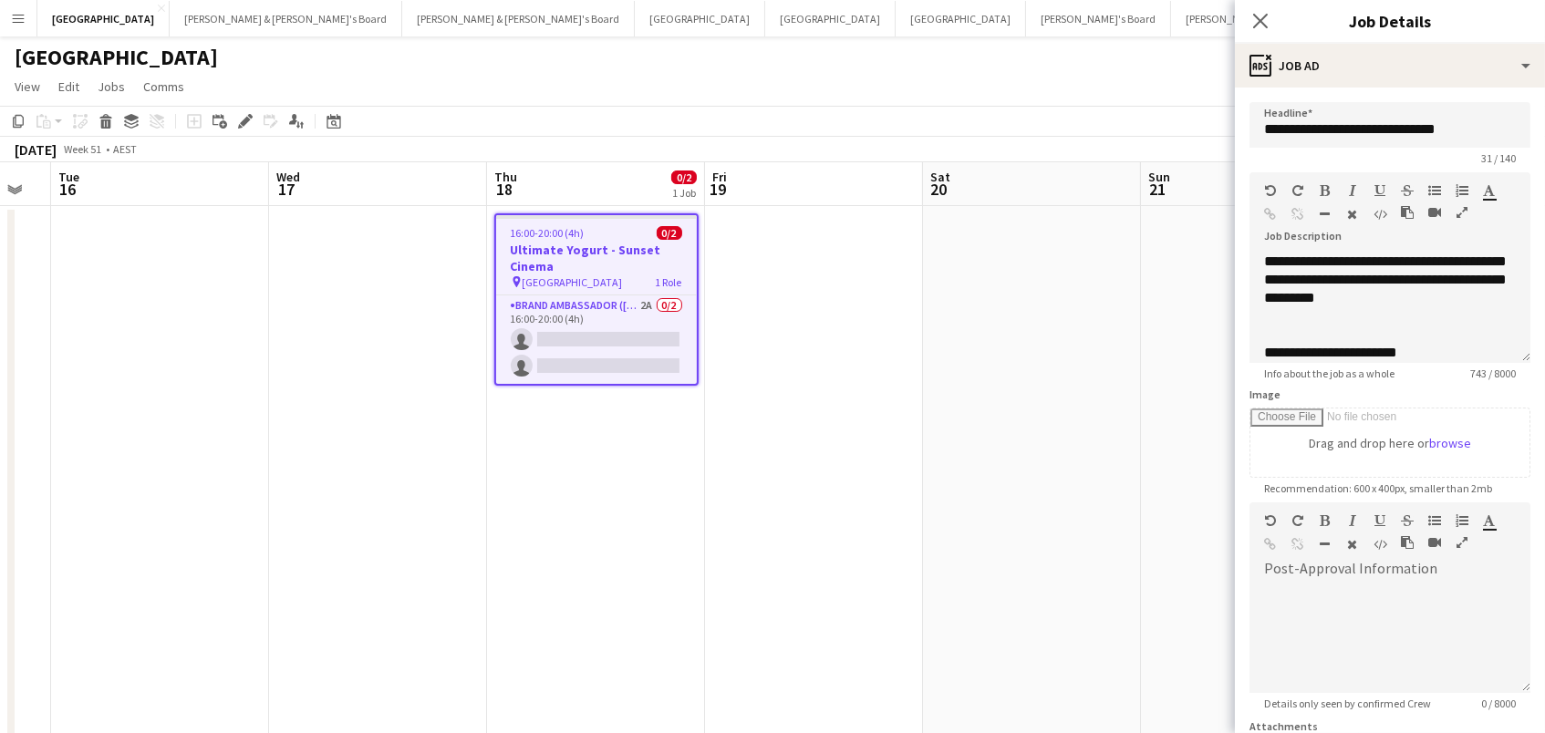
scroll to position [141, 0]
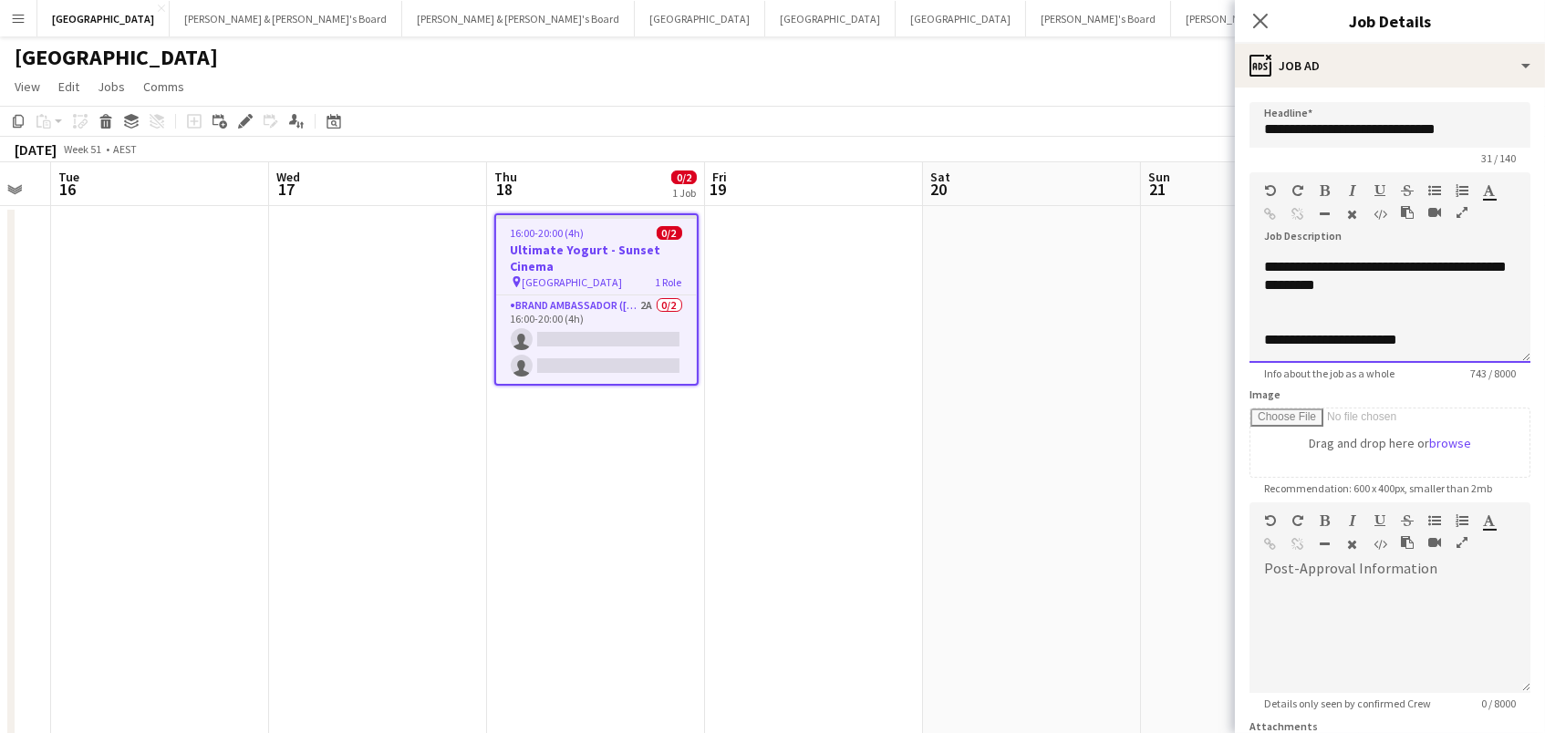
click at [1500, 307] on div "**********" at bounding box center [1390, 231] width 252 height 164
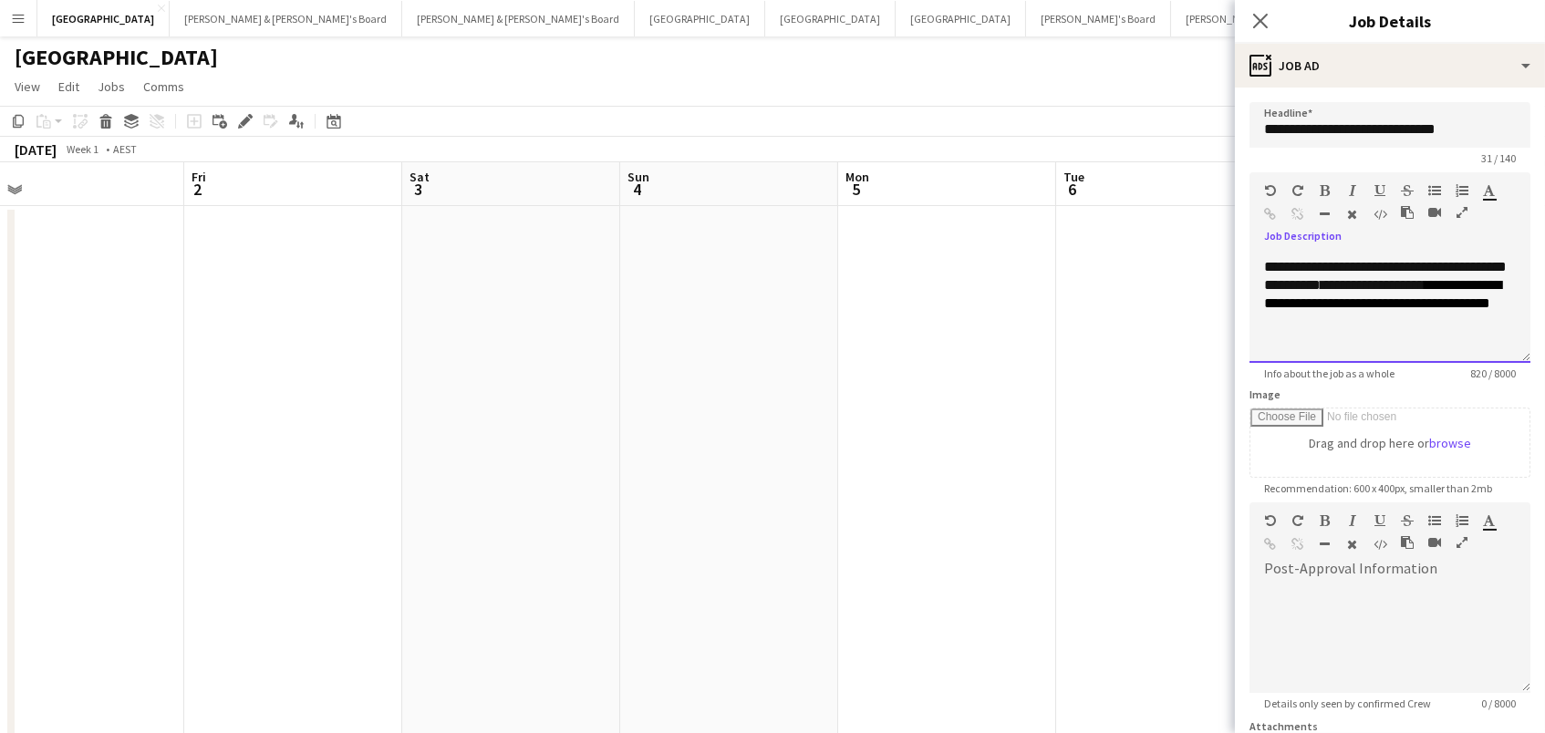
scroll to position [0, 521]
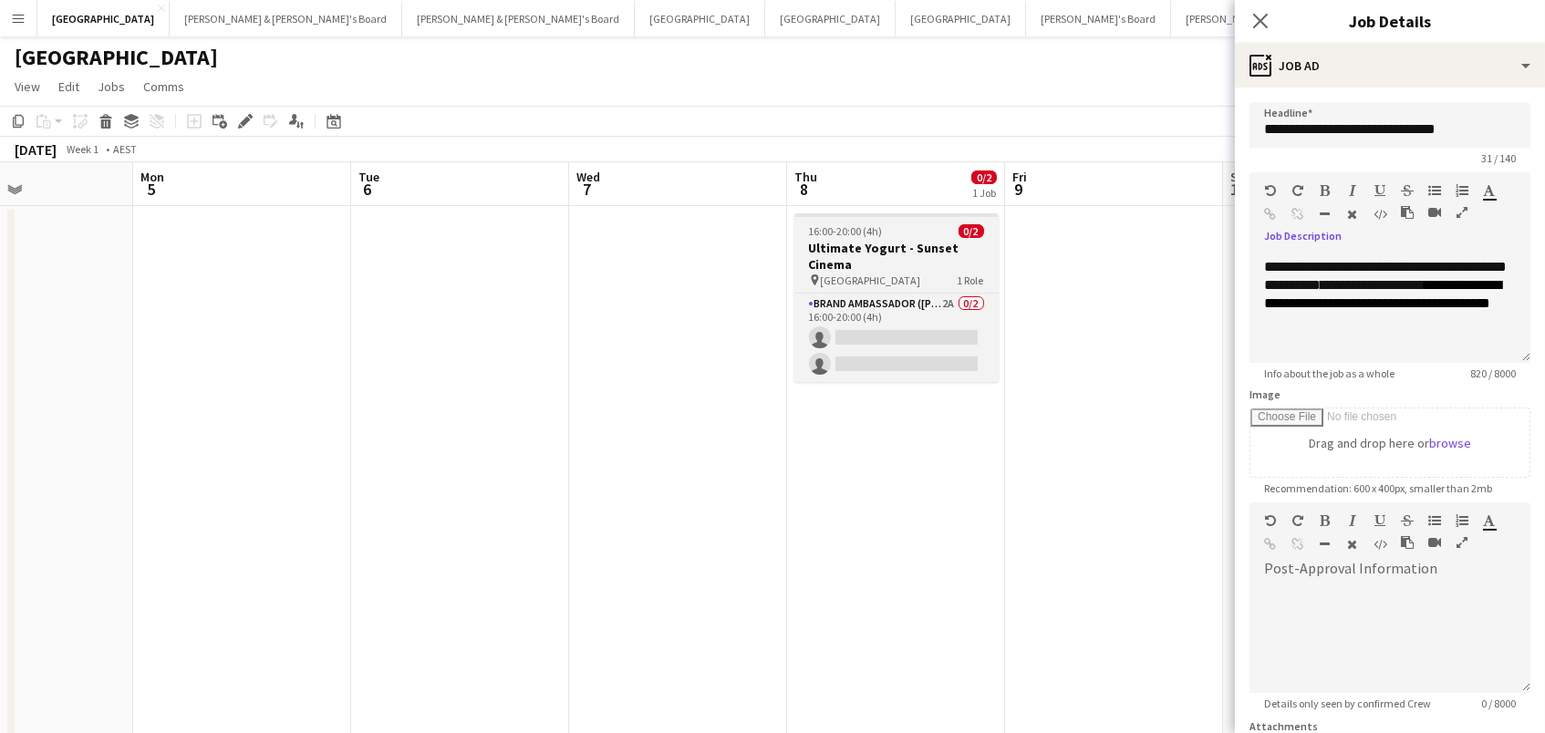
click at [853, 236] on span "16:00-20:00 (4h)" at bounding box center [846, 231] width 74 height 14
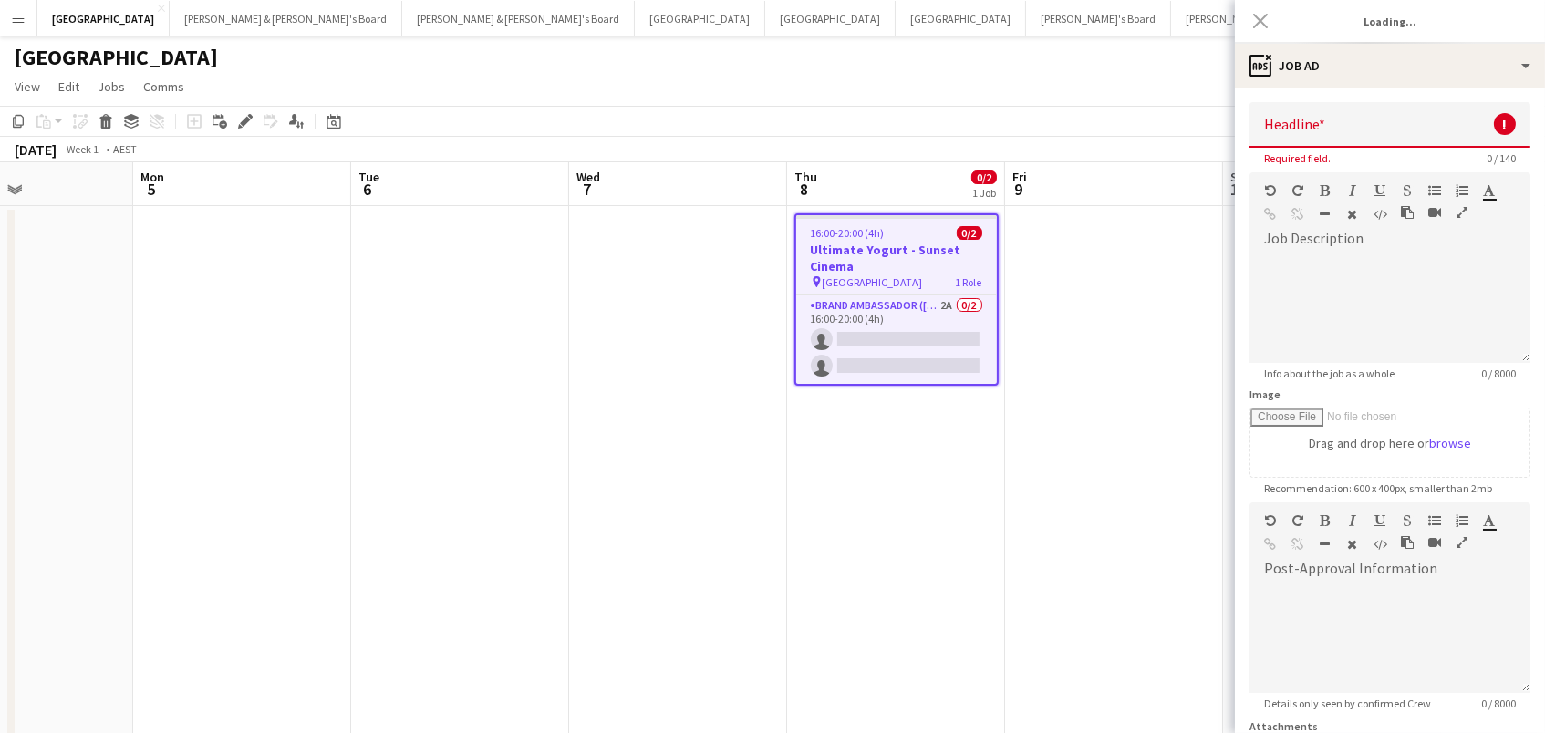
scroll to position [0, 0]
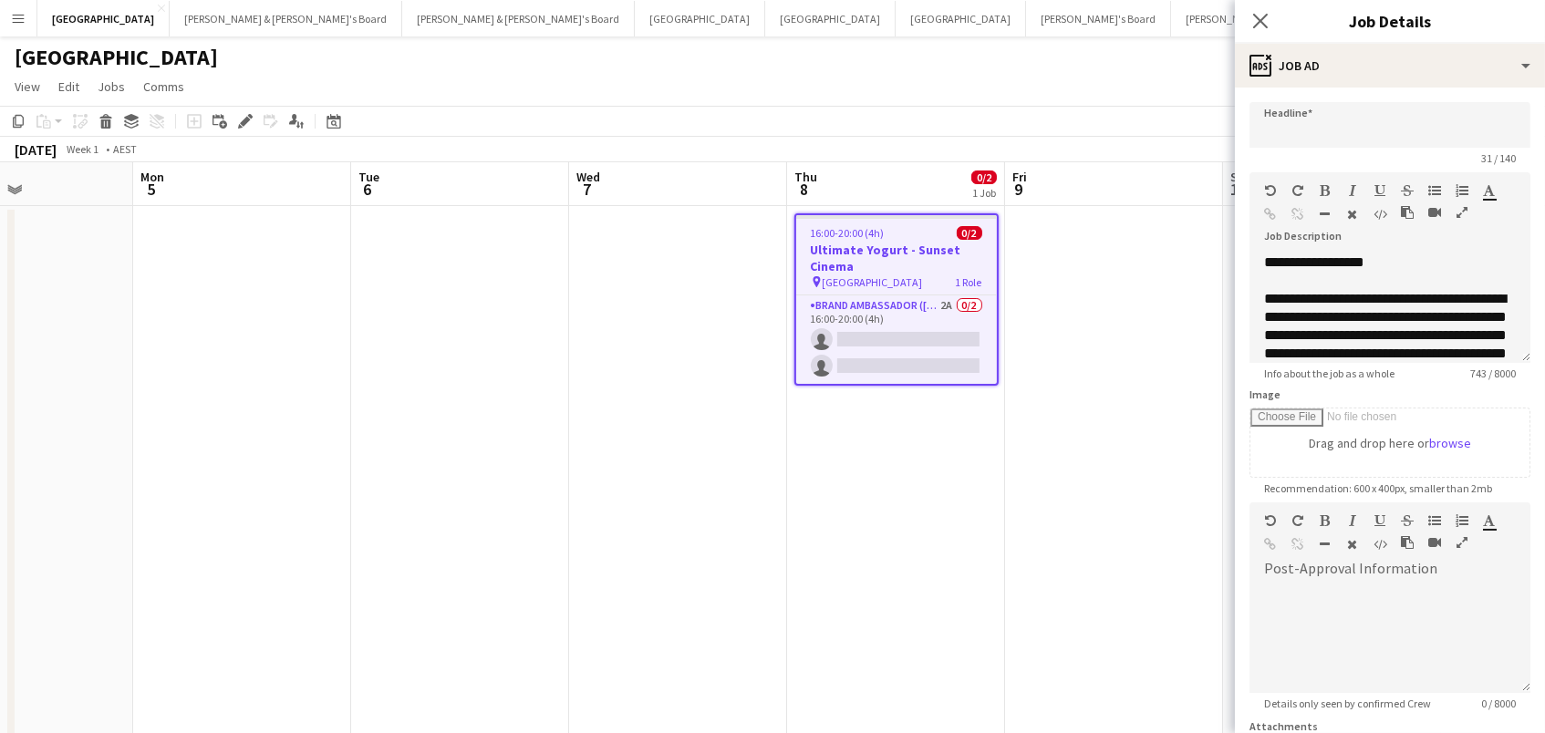
type input "**********"
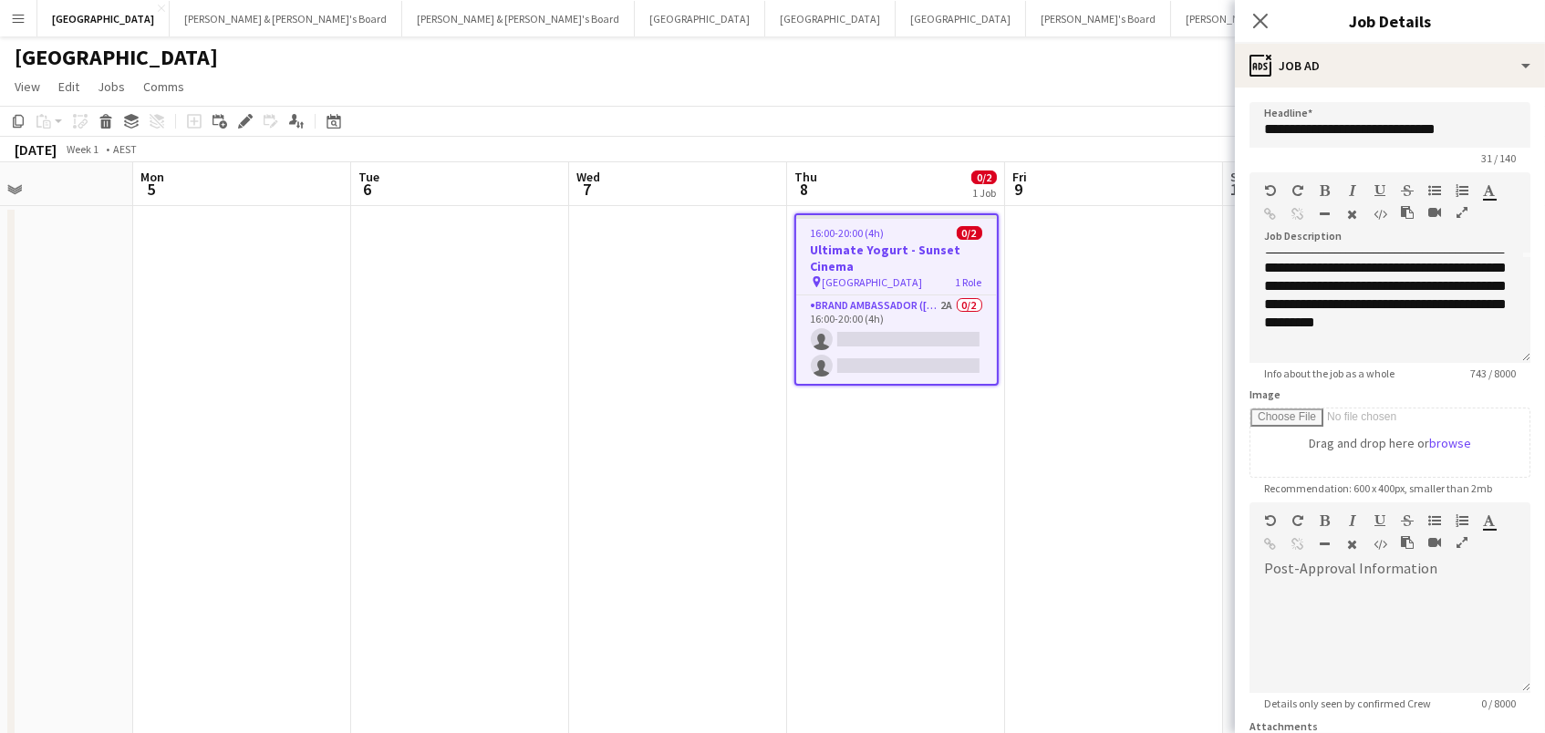
scroll to position [102, 0]
click at [1505, 337] on div "**********" at bounding box center [1390, 270] width 252 height 164
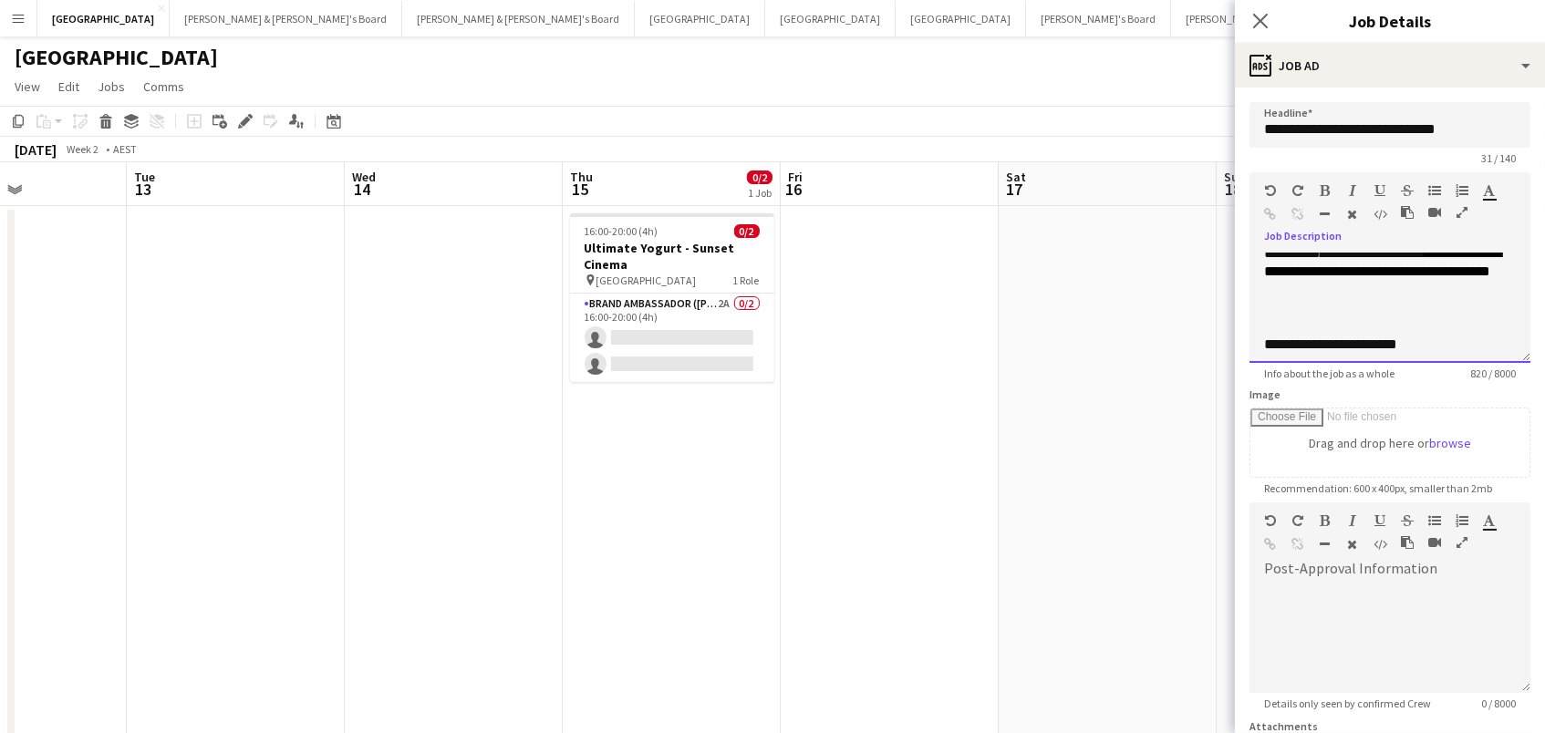
scroll to position [0, 552]
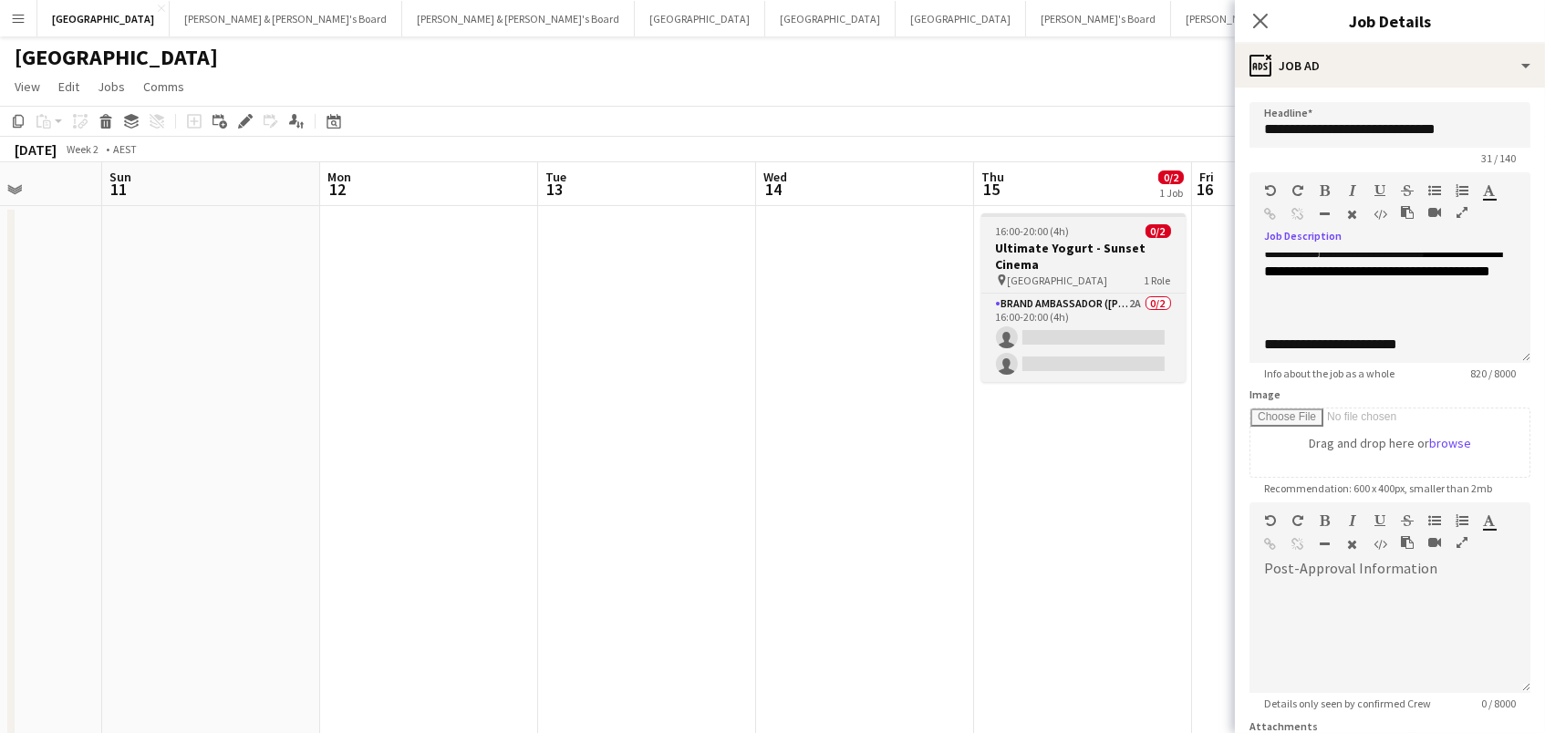
click at [1068, 254] on h3 "Ultimate Yogurt - Sunset Cinema" at bounding box center [1083, 256] width 204 height 33
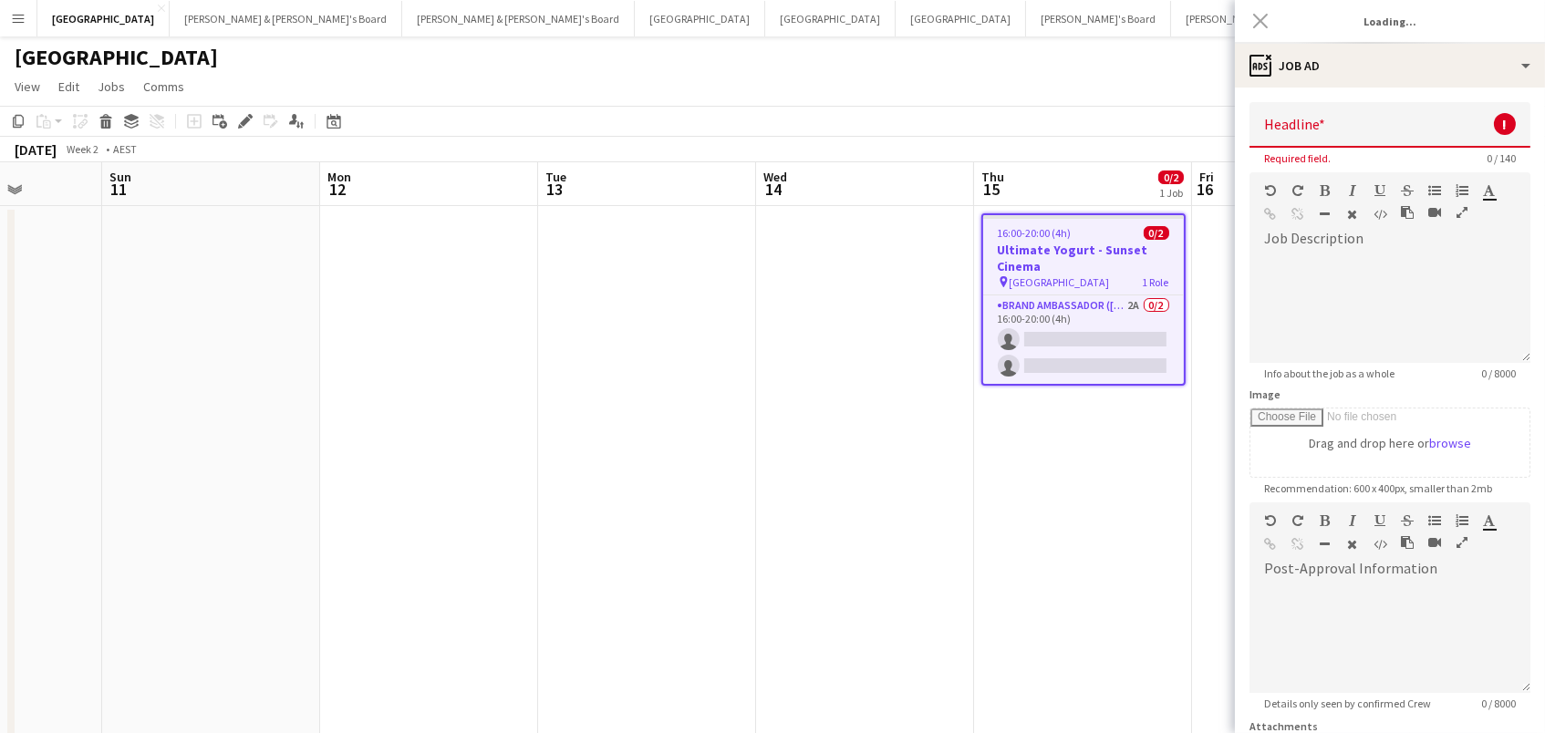
scroll to position [0, 0]
type input "**********"
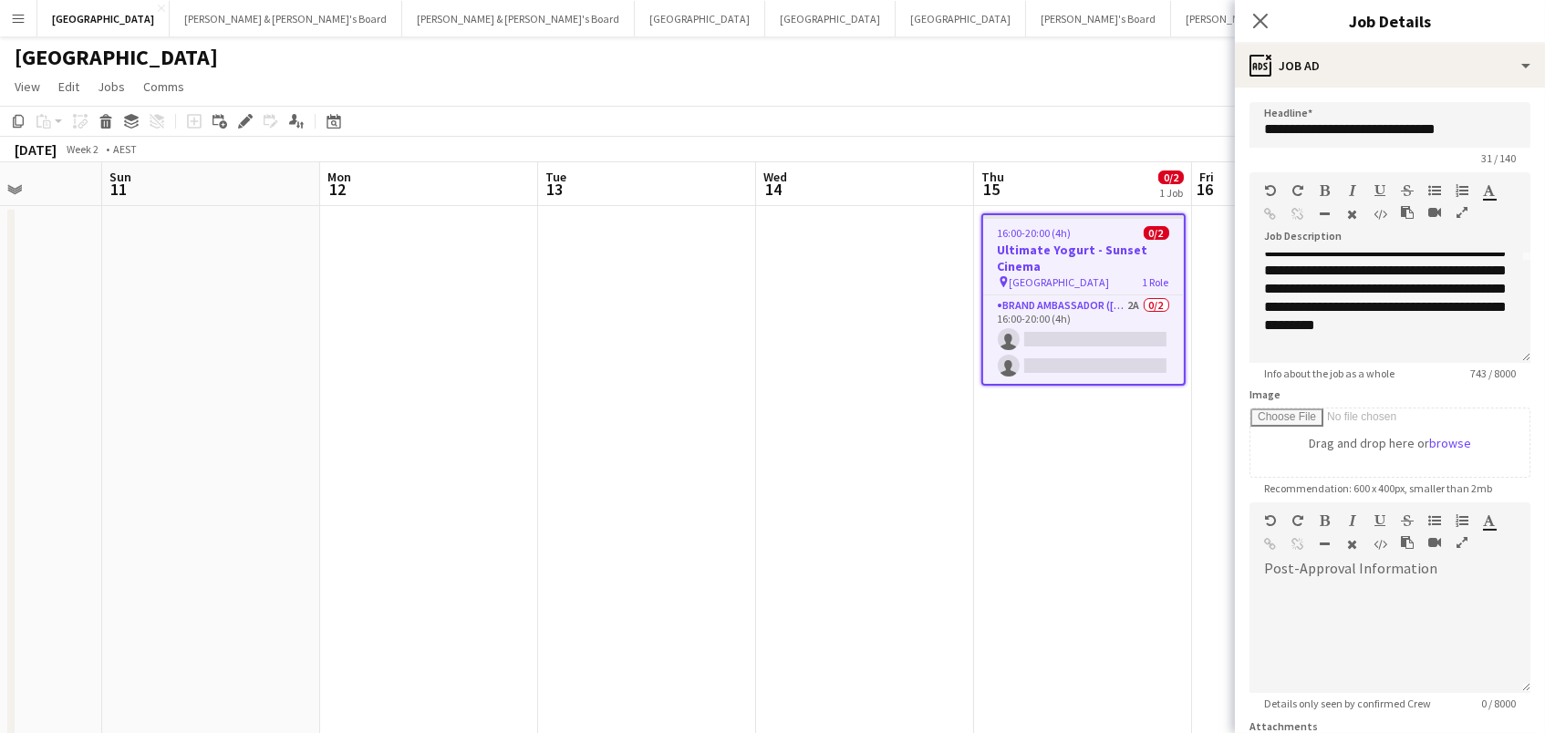
scroll to position [119, 0]
click at [1499, 324] on div "**********" at bounding box center [1390, 253] width 252 height 164
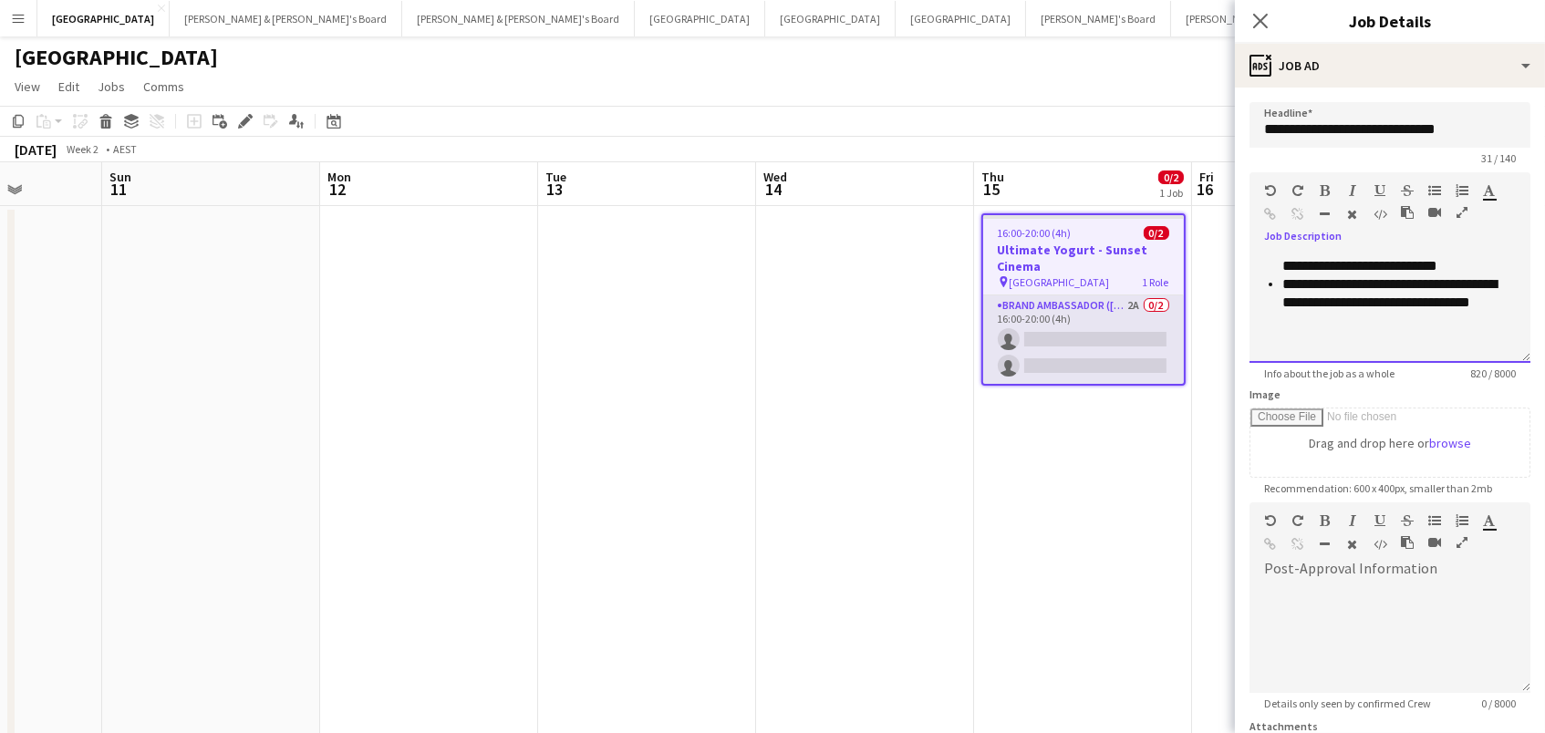
scroll to position [451, 0]
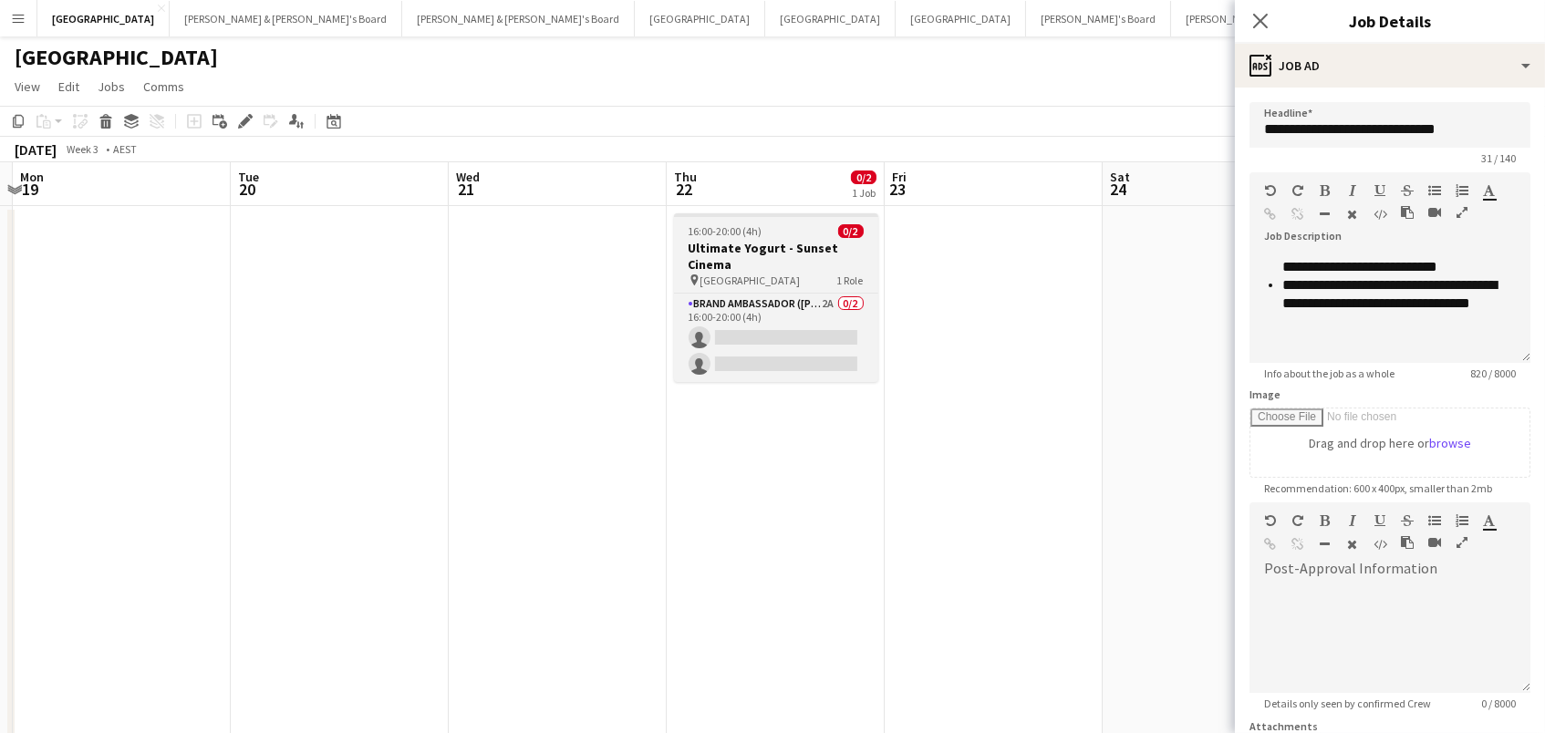
drag, startPoint x: 771, startPoint y: 233, endPoint x: 844, endPoint y: 229, distance: 73.1
click at [771, 233] on div "16:00-20:00 (4h) 0/2" at bounding box center [776, 231] width 204 height 14
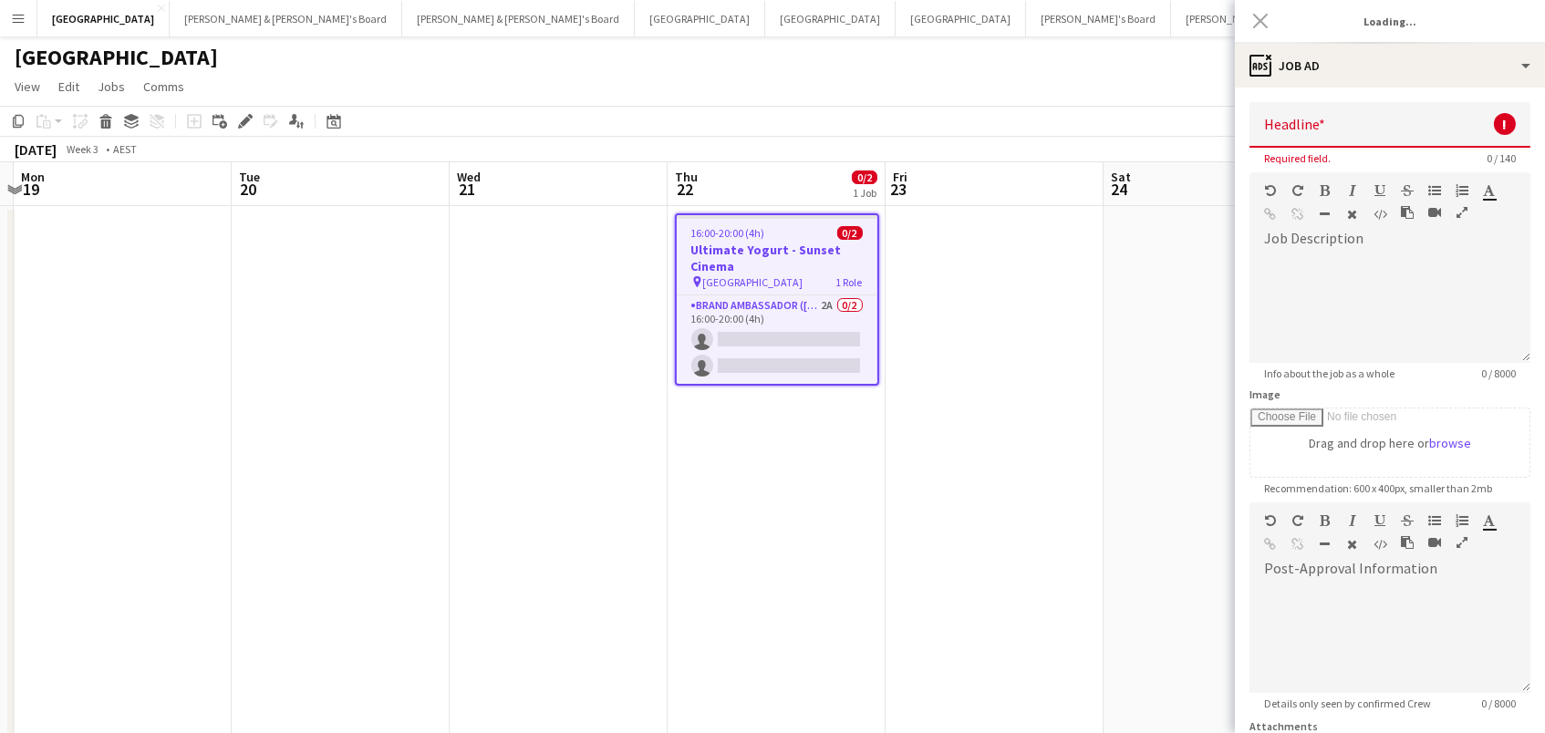
type input "**********"
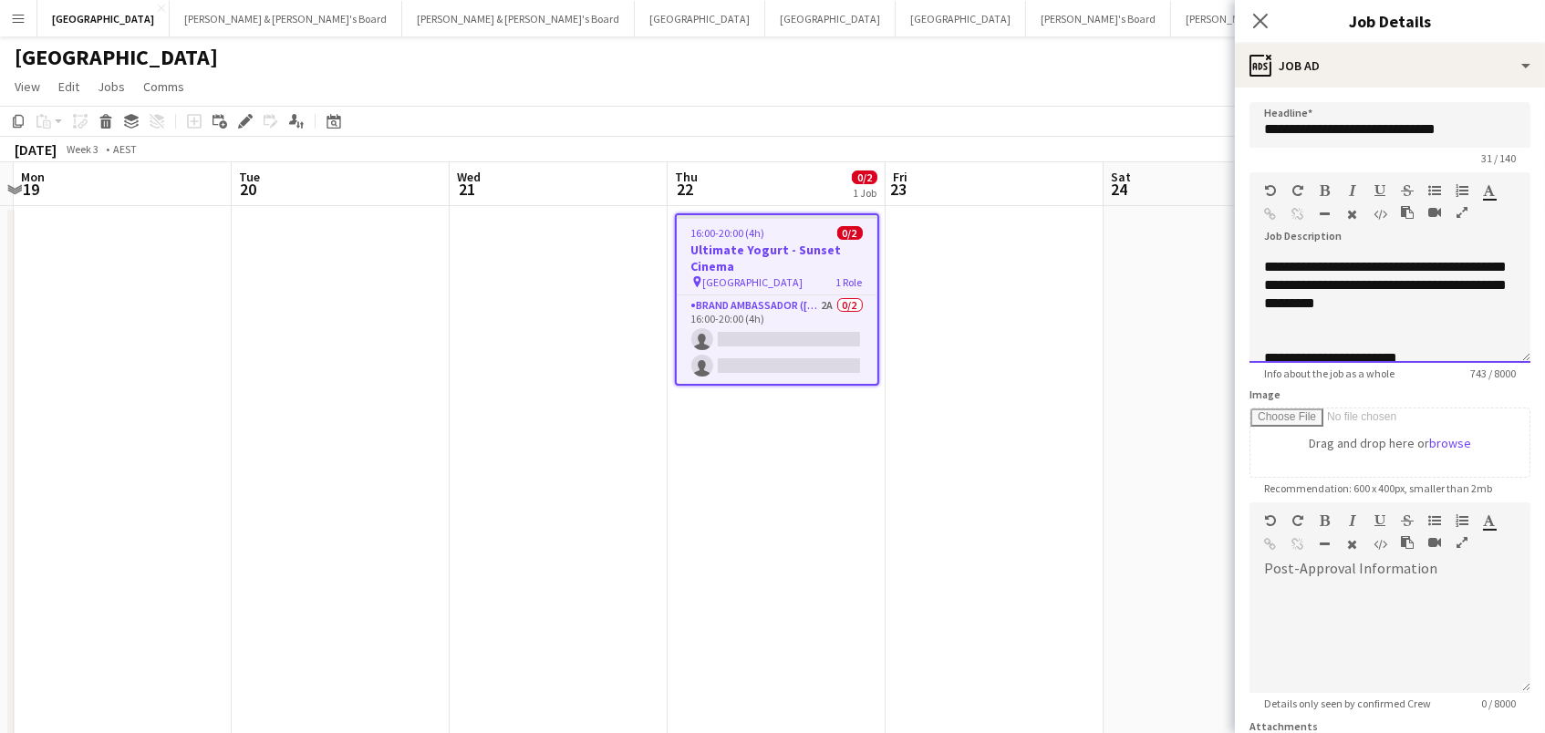
click at [1477, 321] on div "**********" at bounding box center [1390, 249] width 252 height 164
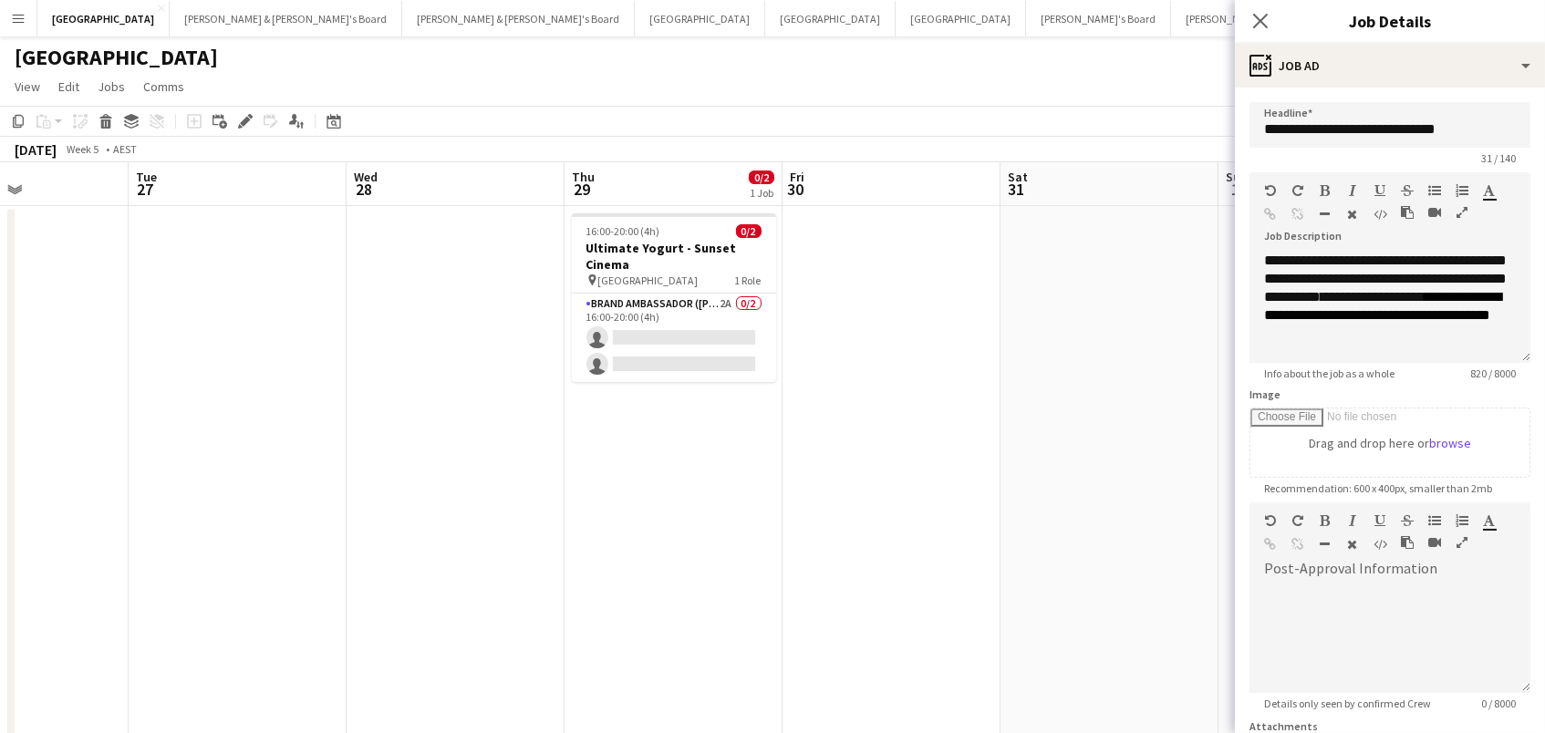
drag, startPoint x: 652, startPoint y: 248, endPoint x: 980, endPoint y: 262, distance: 328.6
click at [652, 248] on h3 "Ultimate Yogurt - Sunset Cinema" at bounding box center [674, 256] width 204 height 33
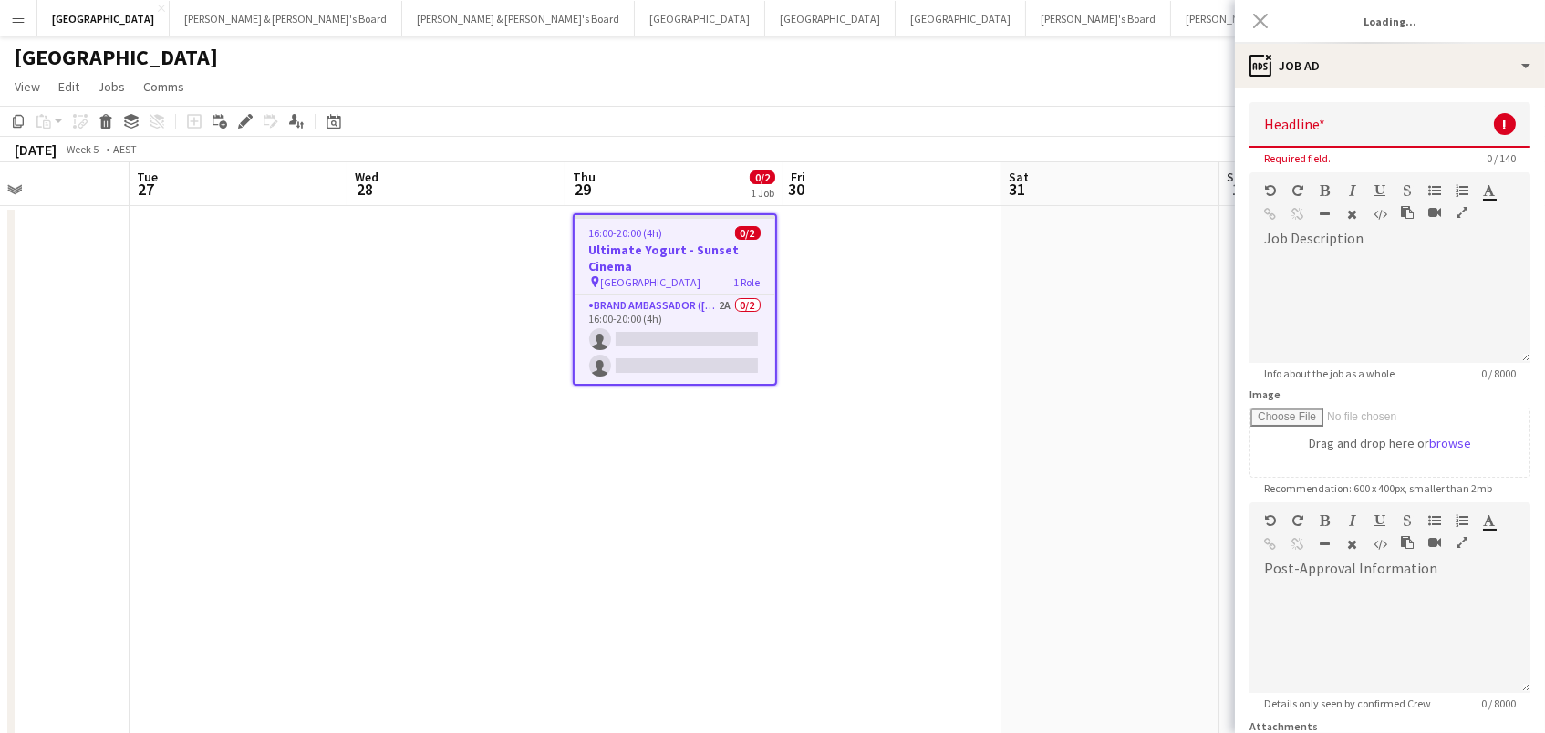
type input "**********"
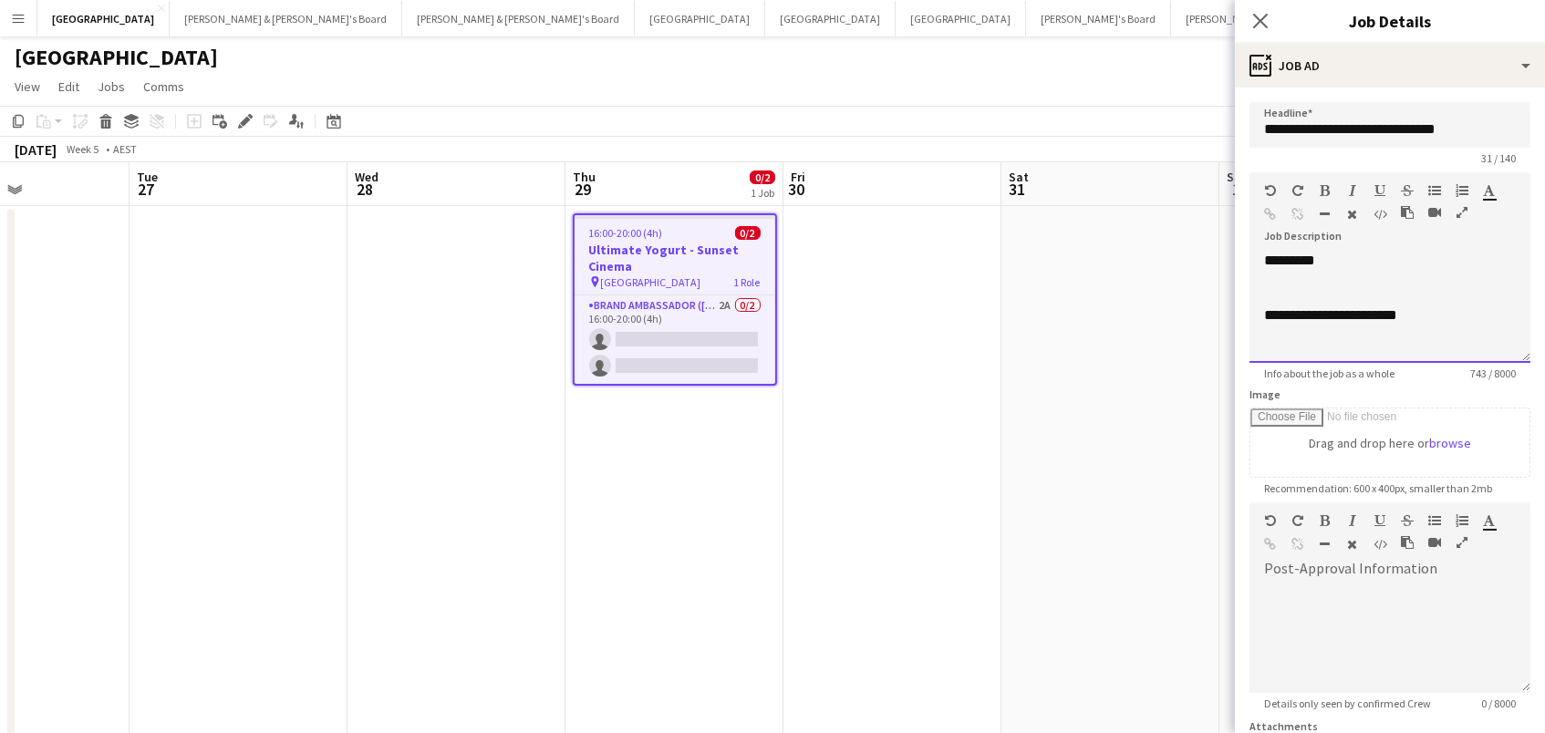
click at [1494, 275] on div "**********" at bounding box center [1390, 206] width 252 height 164
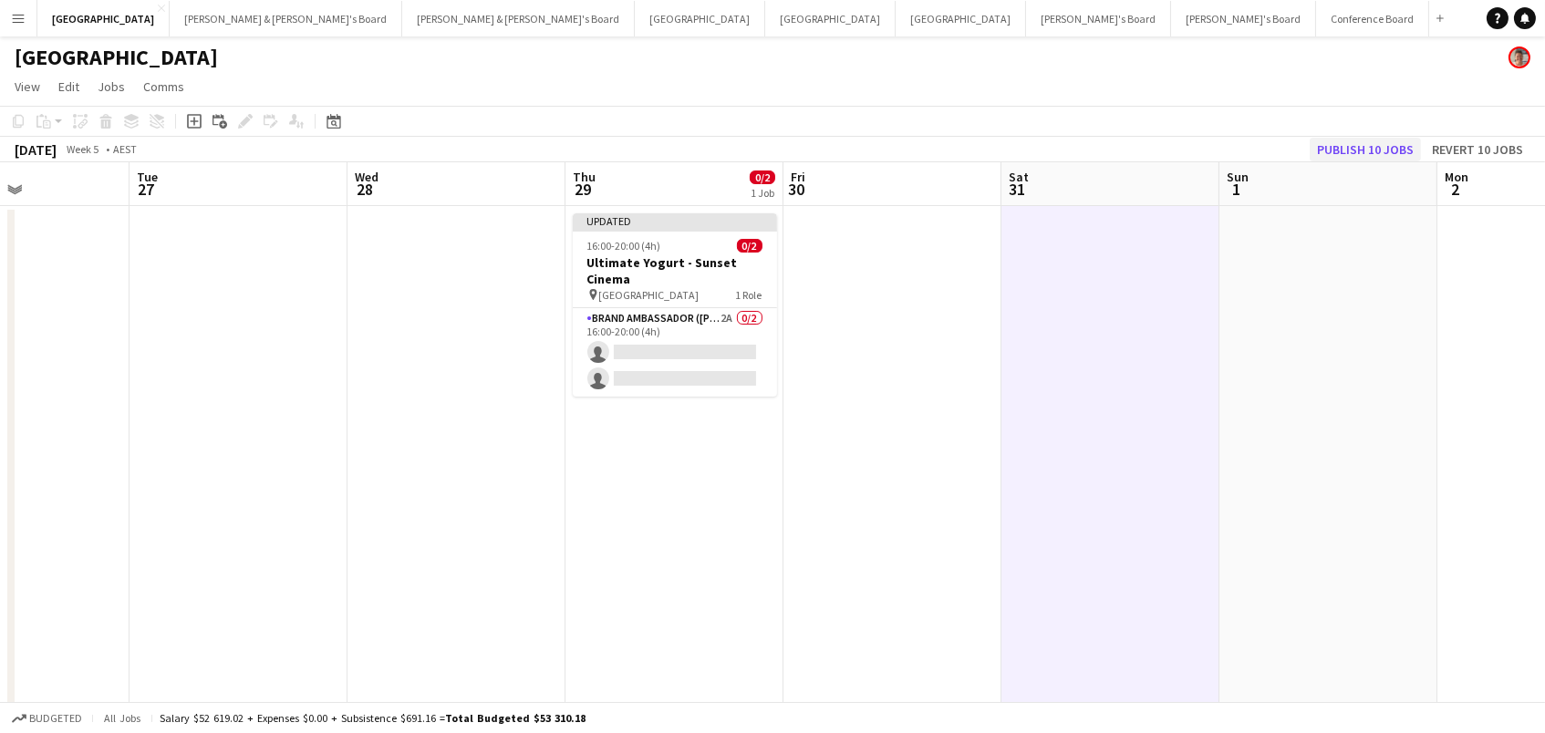
click at [1372, 154] on button "Publish 10 jobs" at bounding box center [1365, 150] width 111 height 24
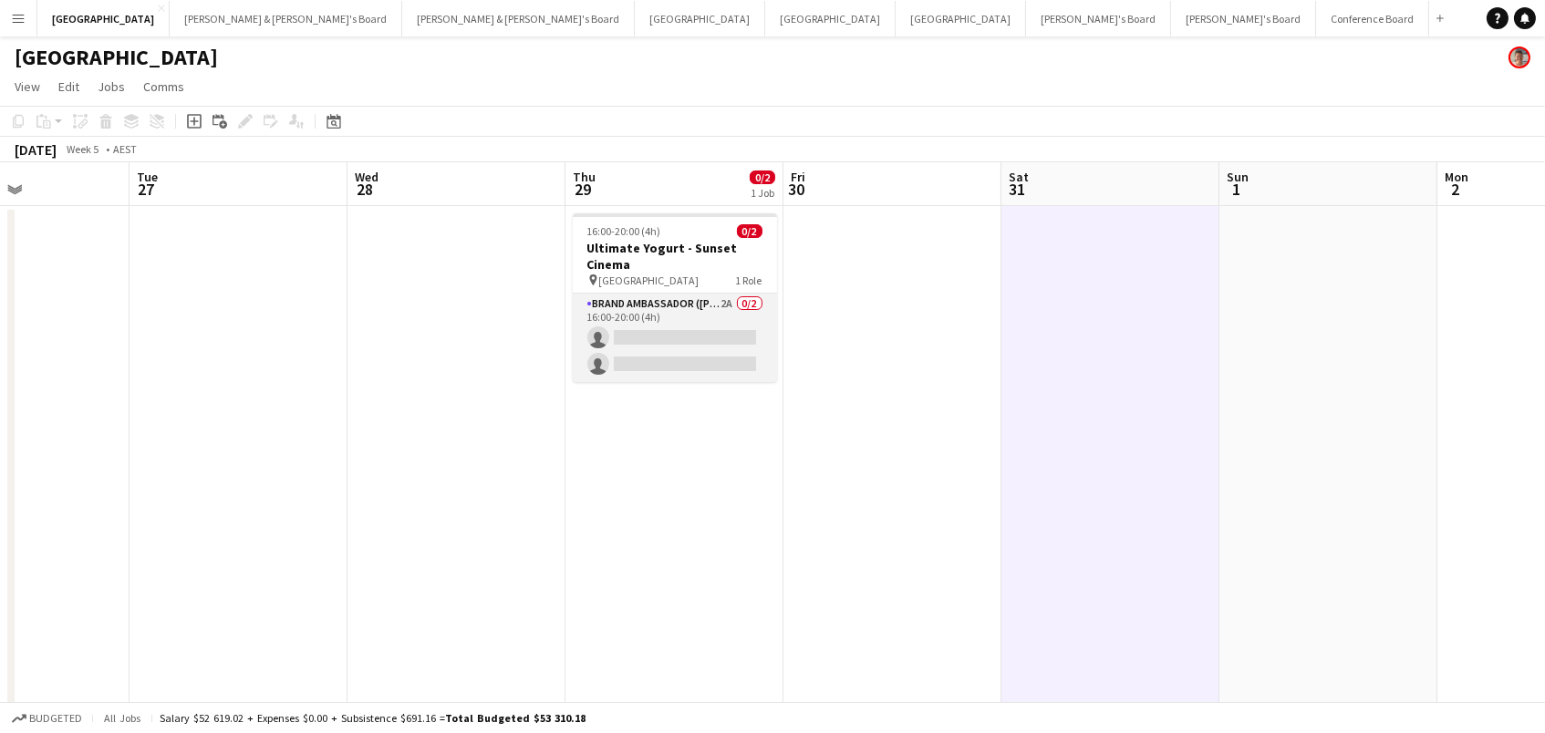
click at [716, 349] on app-card-role "Brand Ambassador (Mon - Fri) 2A 0/2 16:00-20:00 (4h) single-neutral-actions sin…" at bounding box center [675, 338] width 204 height 88
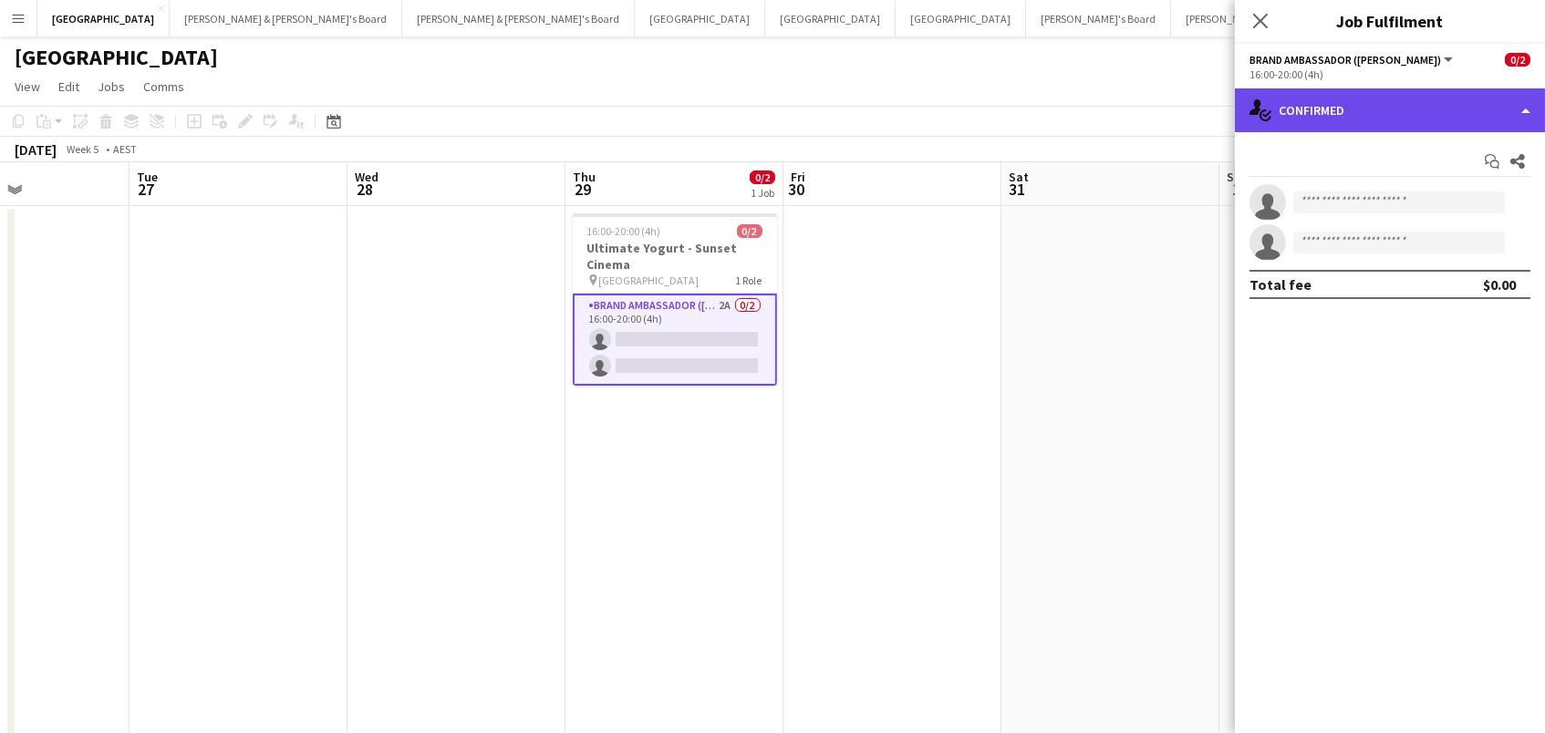
click at [1444, 101] on div "single-neutral-actions-check-2 Confirmed" at bounding box center [1390, 110] width 310 height 44
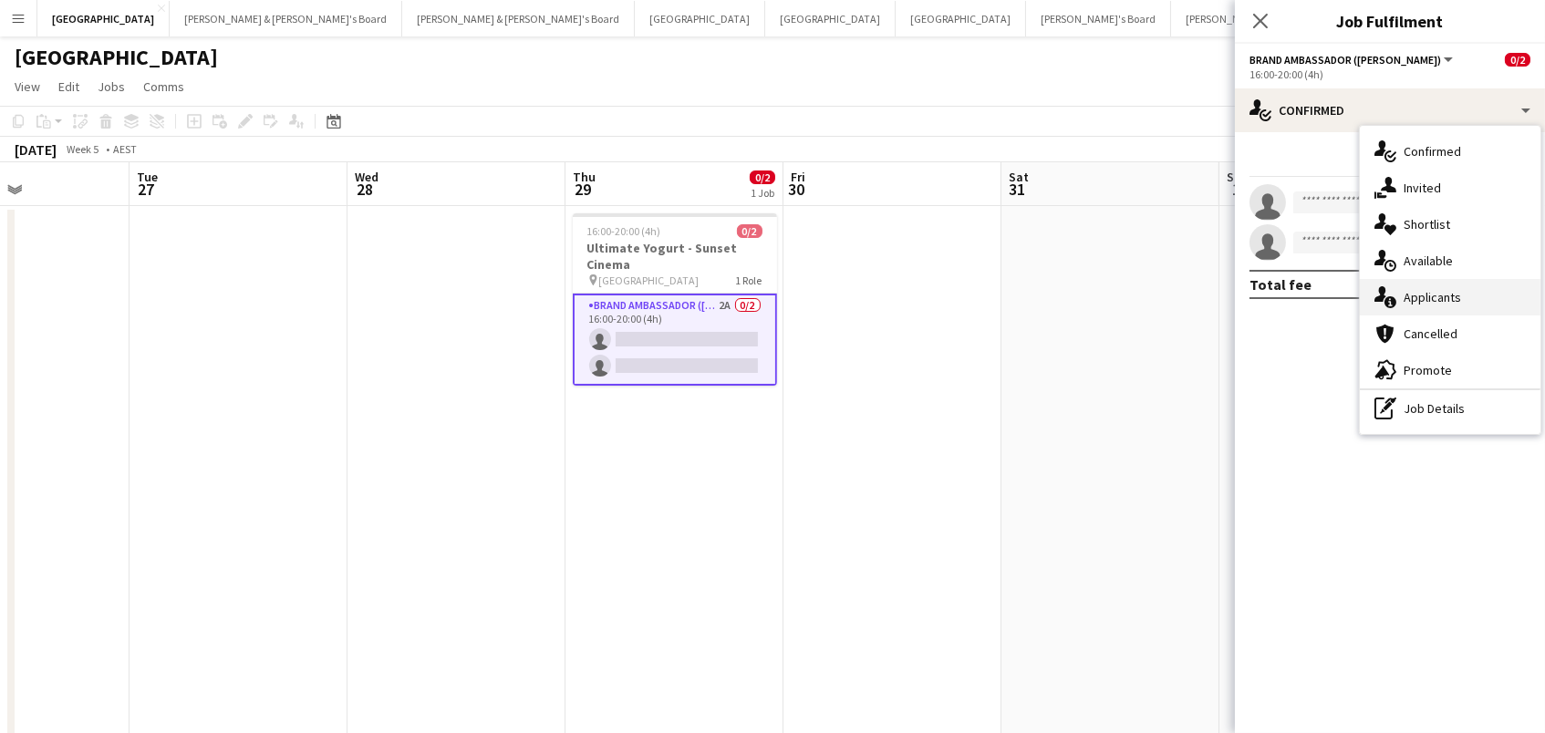
click at [1487, 300] on div "single-neutral-actions-information Applicants" at bounding box center [1450, 297] width 181 height 36
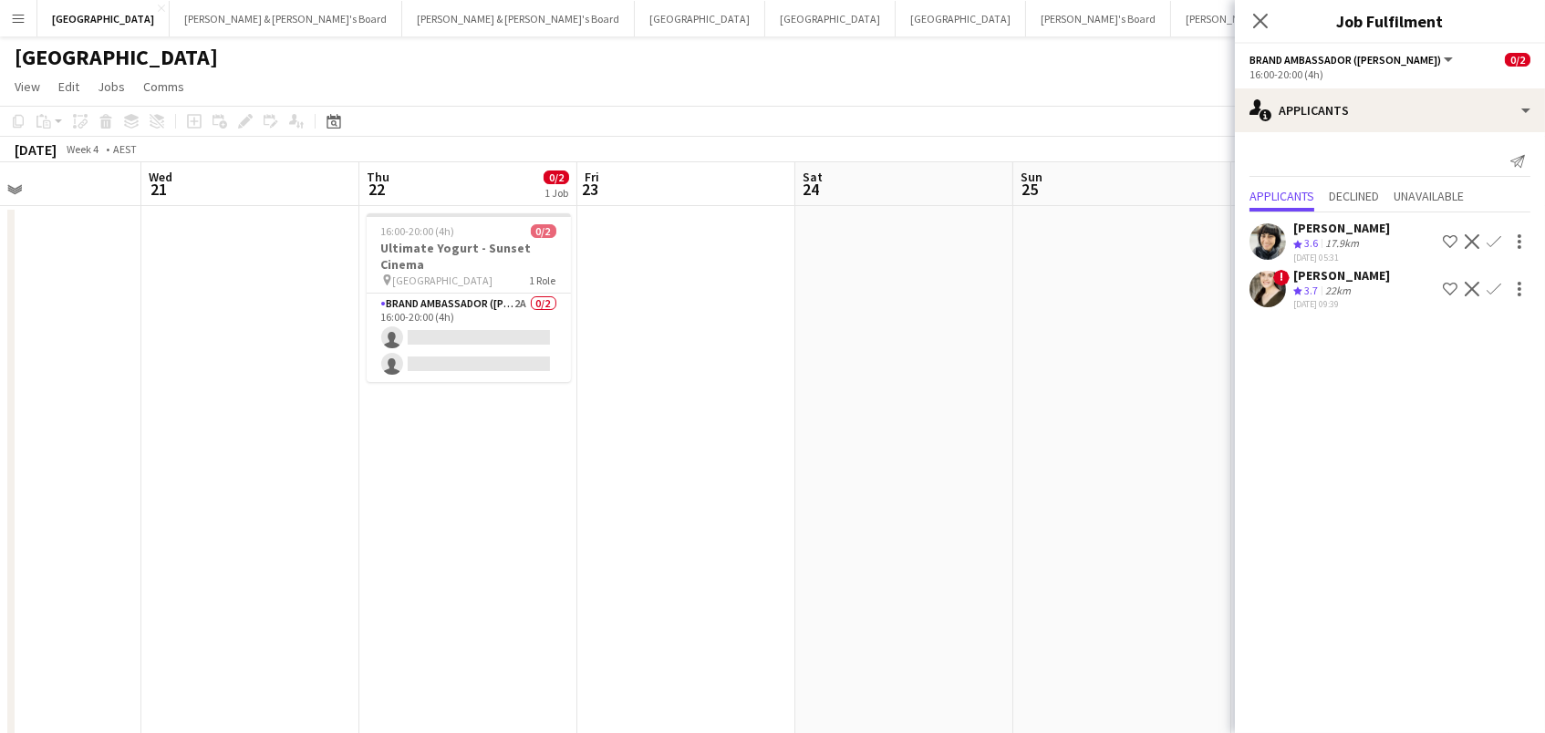
scroll to position [0, 385]
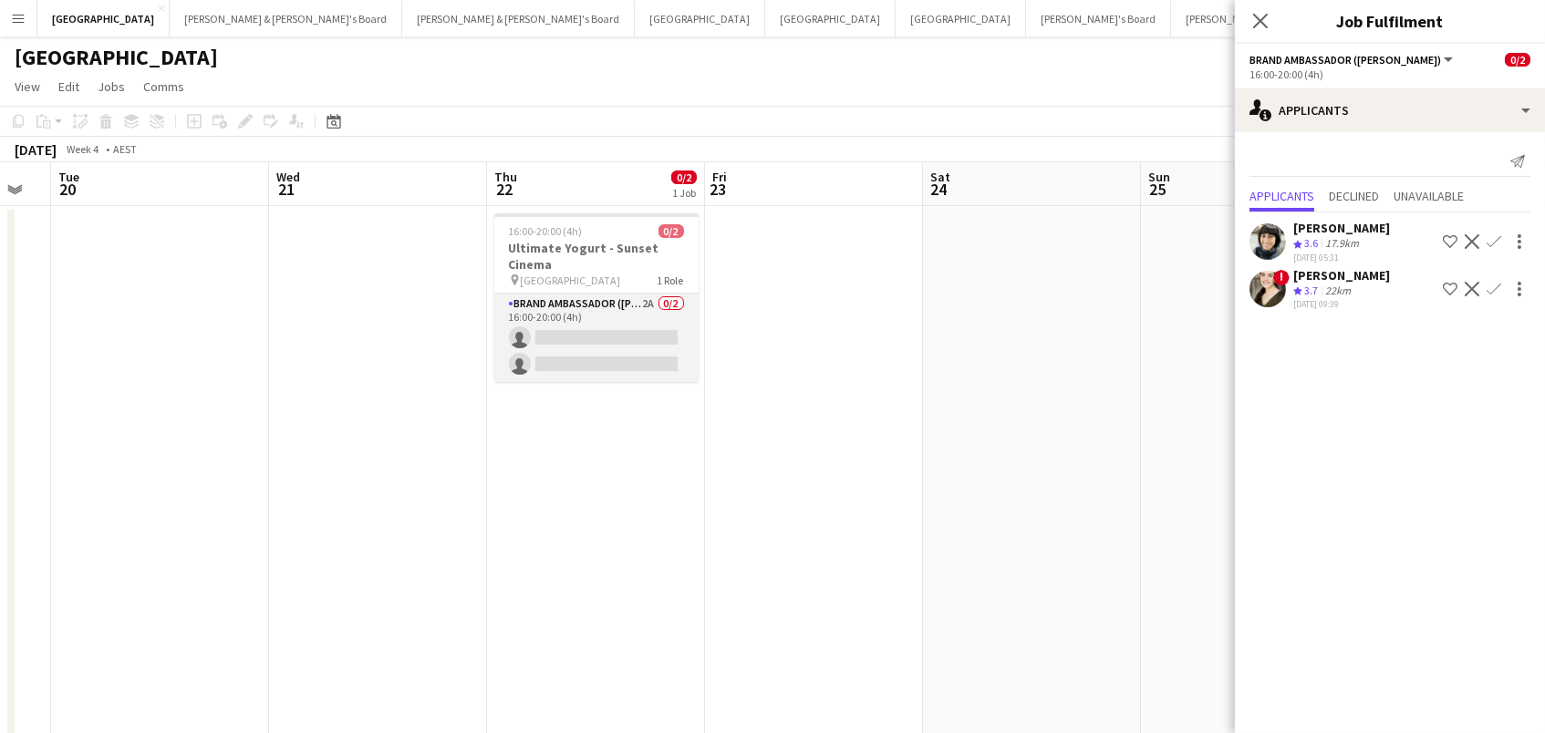
click at [597, 323] on app-card-role "Brand Ambassador (Mon - Fri) 2A 0/2 16:00-20:00 (4h) single-neutral-actions sin…" at bounding box center [596, 338] width 204 height 88
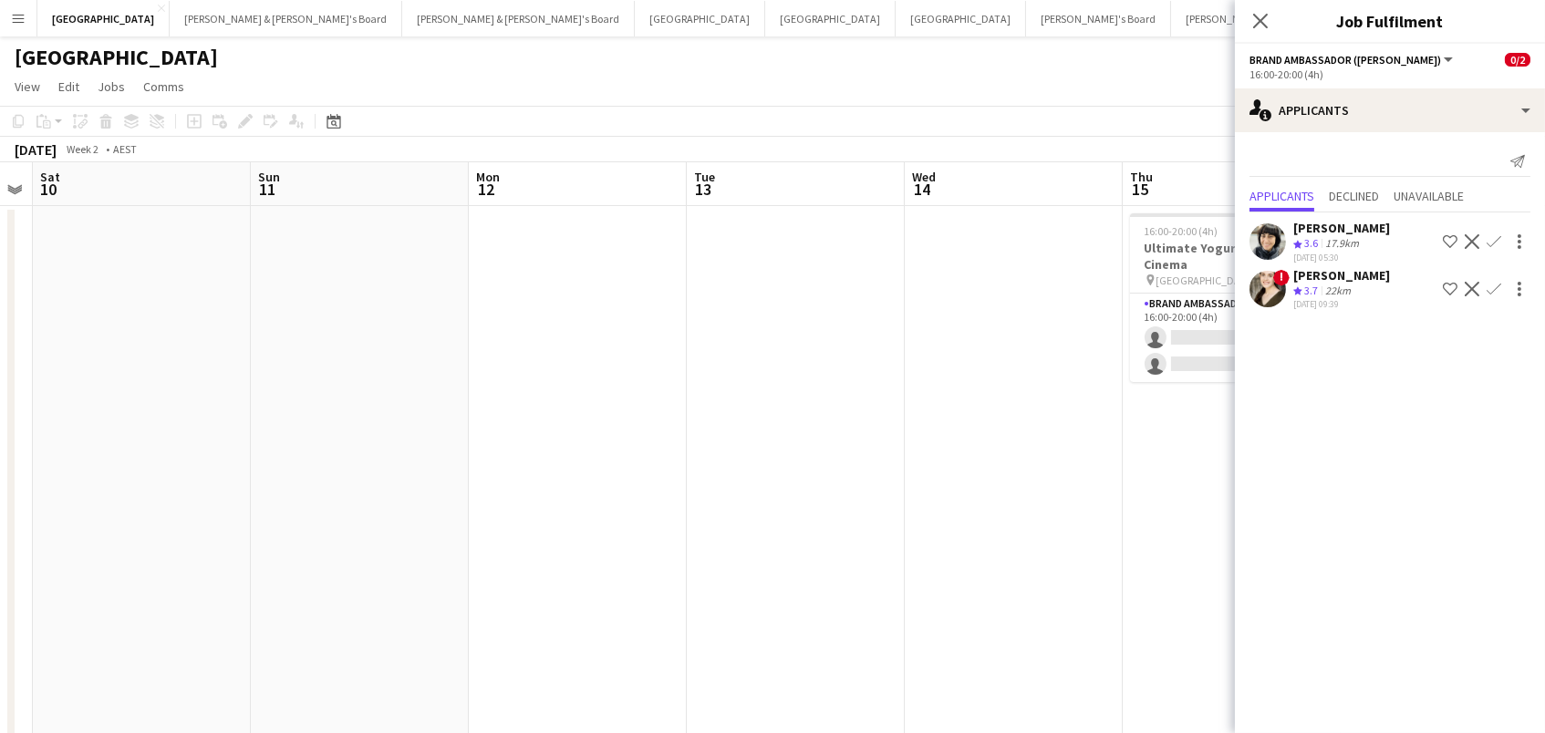
scroll to position [0, 565]
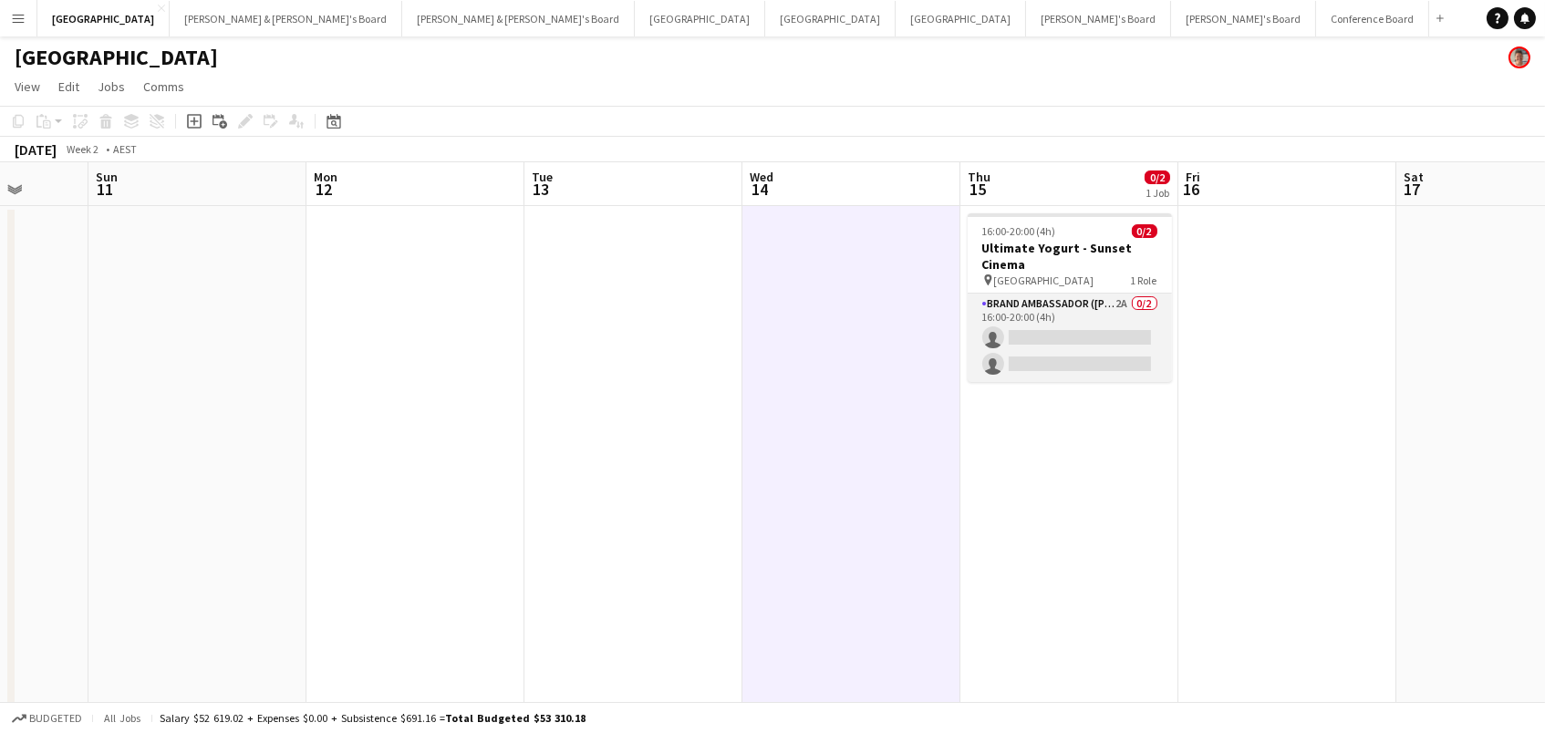
click at [1054, 320] on app-card-role "Brand Ambassador (Mon - Fri) 2A 0/2 16:00-20:00 (4h) single-neutral-actions sin…" at bounding box center [1070, 338] width 204 height 88
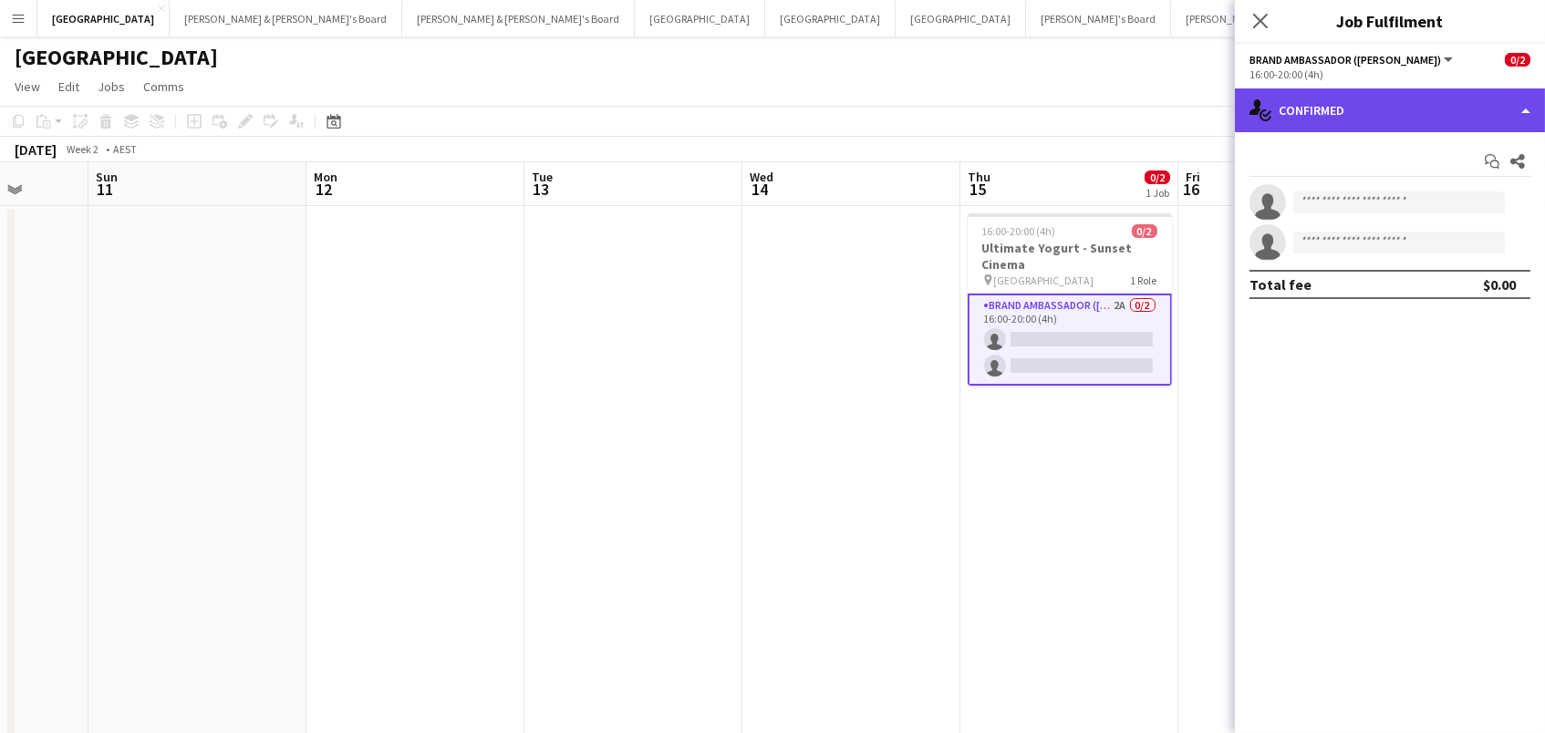
drag, startPoint x: 1367, startPoint y: 89, endPoint x: 1393, endPoint y: 114, distance: 35.5
click at [1367, 89] on div "single-neutral-actions-check-2 Confirmed" at bounding box center [1390, 110] width 310 height 44
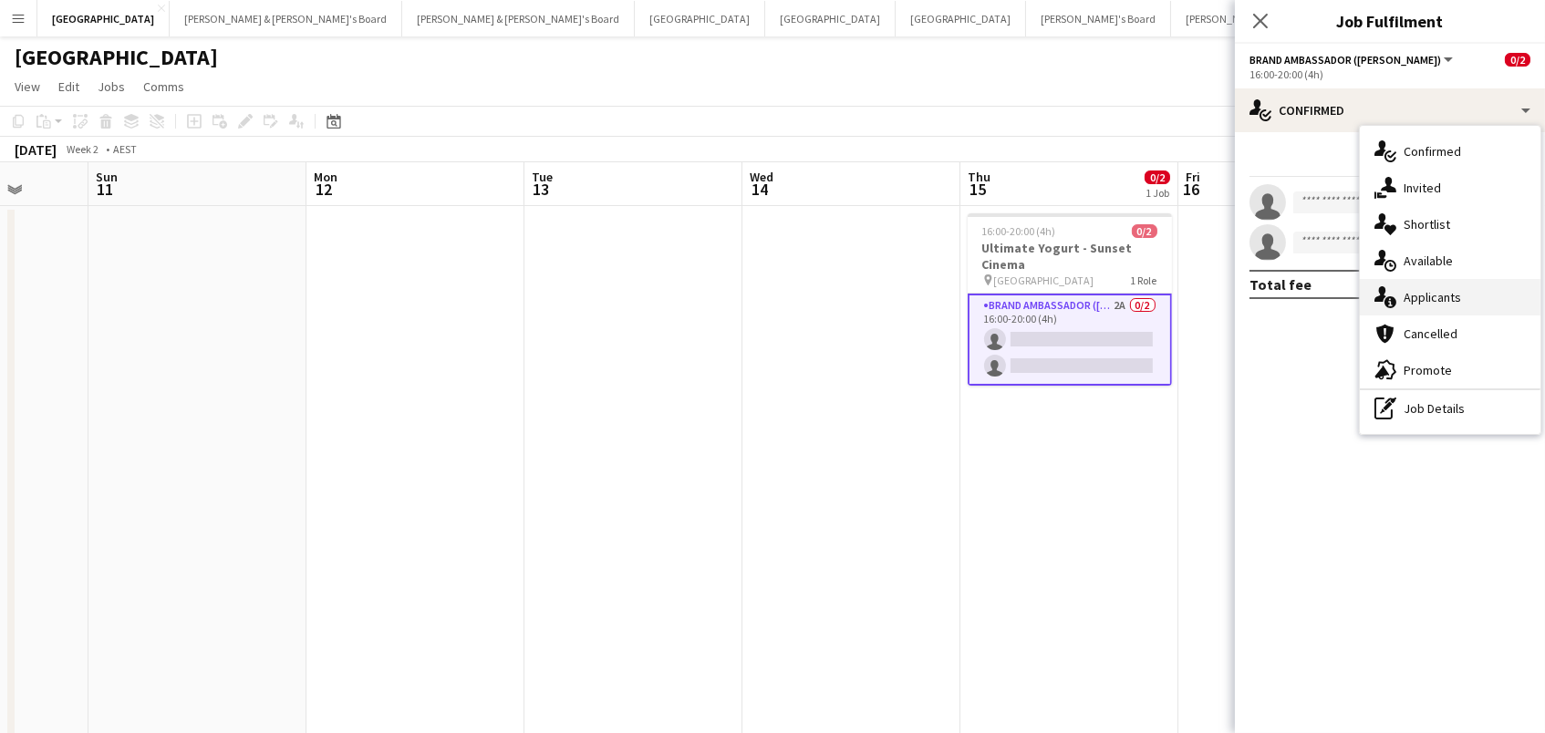
click at [1454, 298] on div "single-neutral-actions-information Applicants" at bounding box center [1450, 297] width 181 height 36
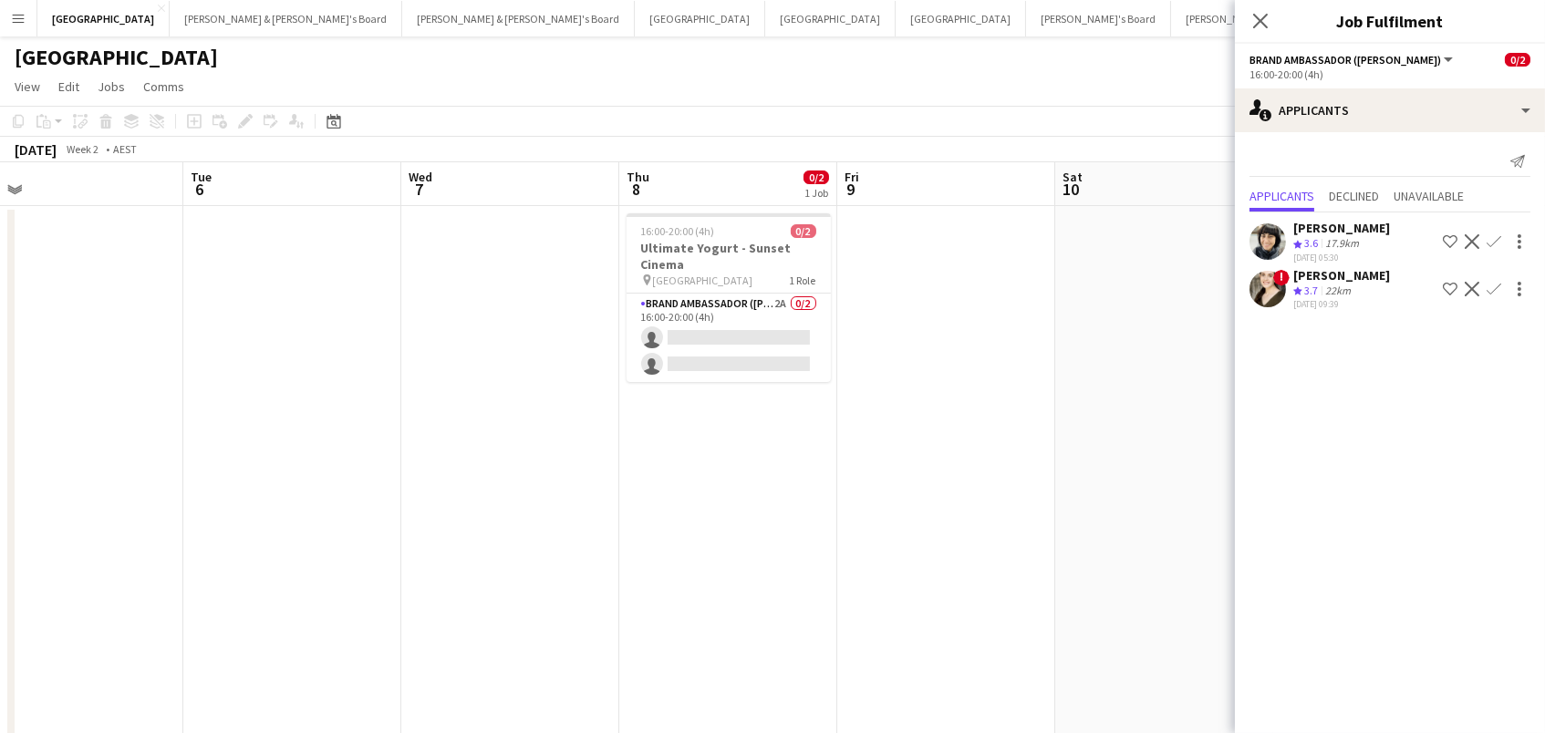
scroll to position [0, 422]
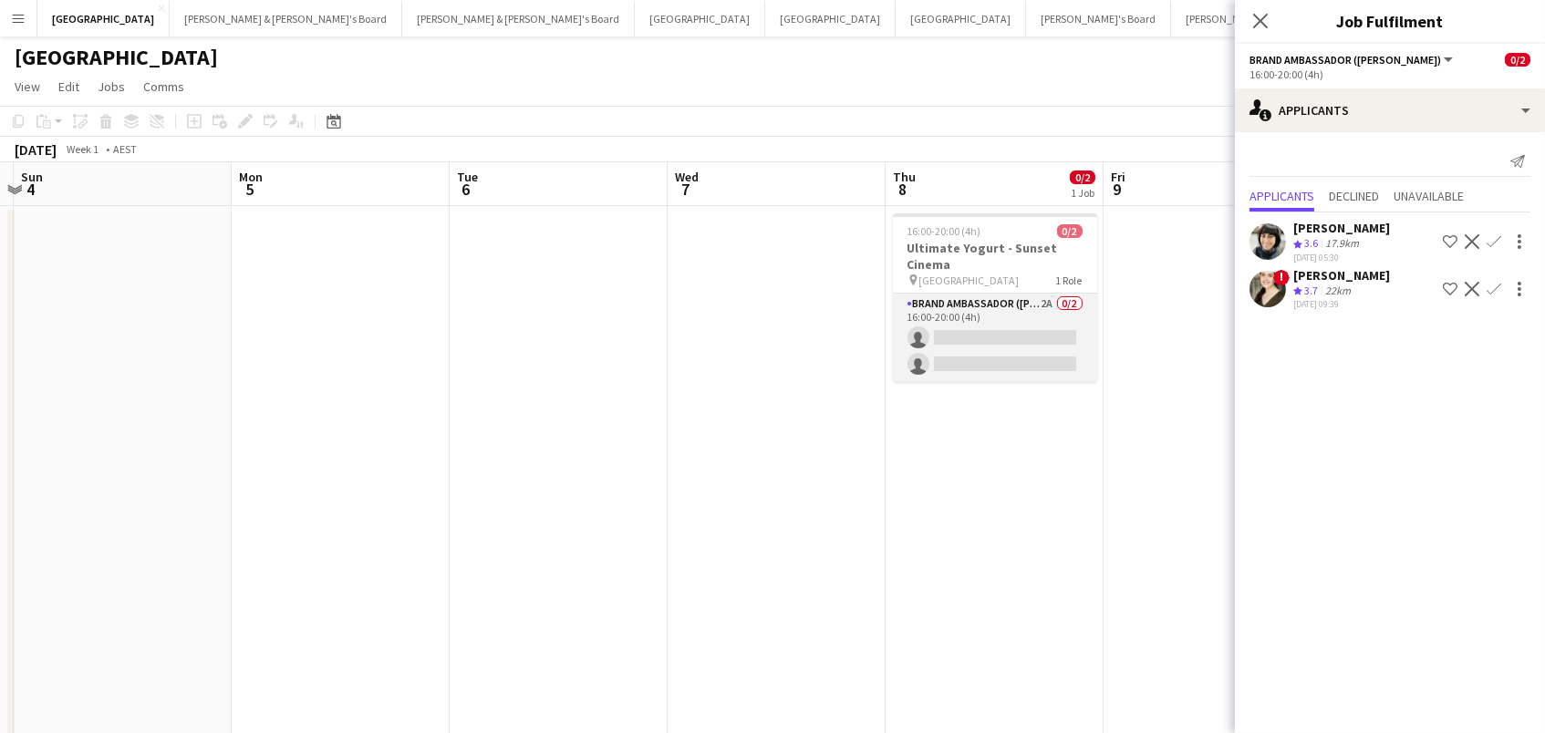
click at [969, 344] on app-card-role "Brand Ambassador (Mon - Fri) 2A 0/2 16:00-20:00 (4h) single-neutral-actions sin…" at bounding box center [995, 338] width 204 height 88
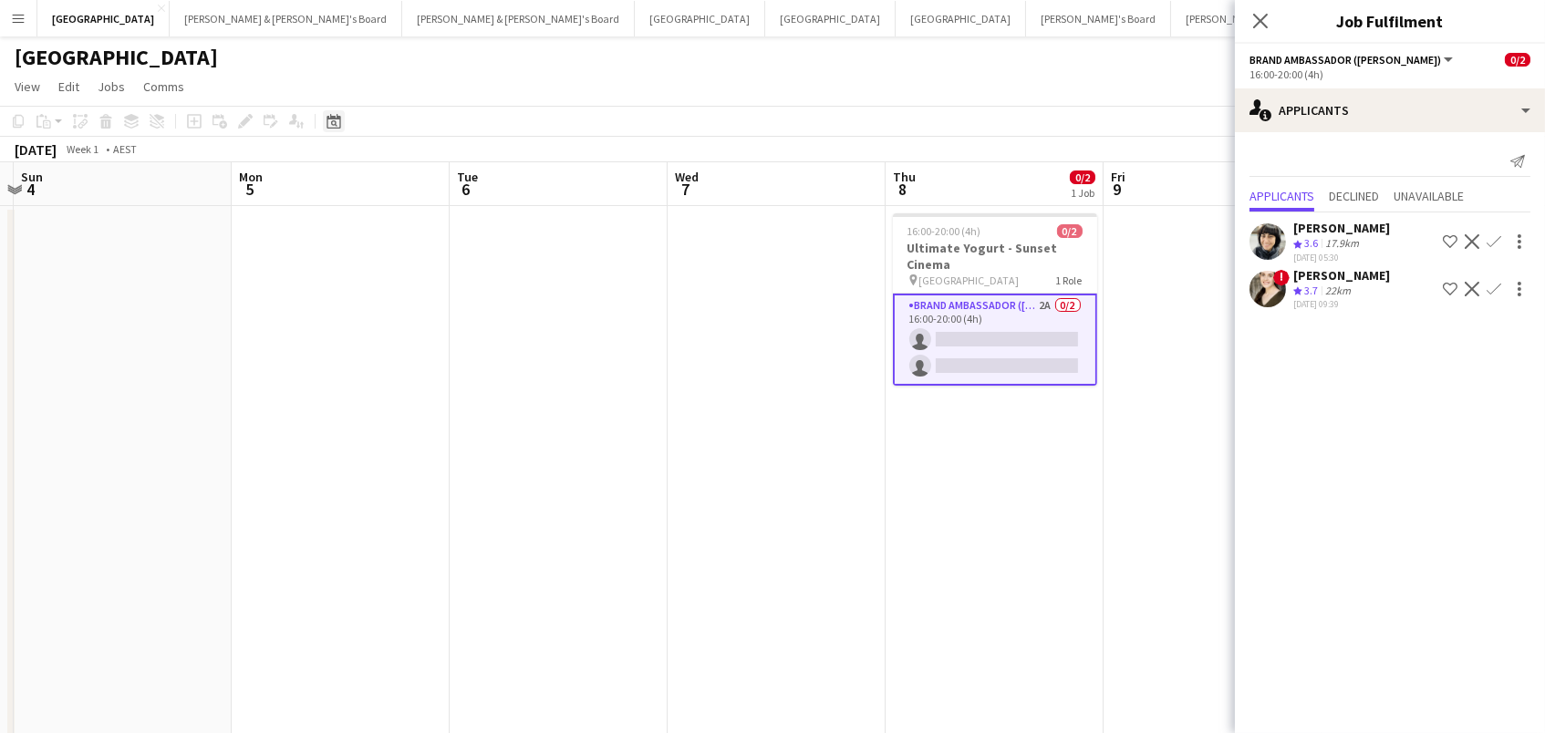
click at [338, 129] on div "Date picker" at bounding box center [334, 121] width 22 height 22
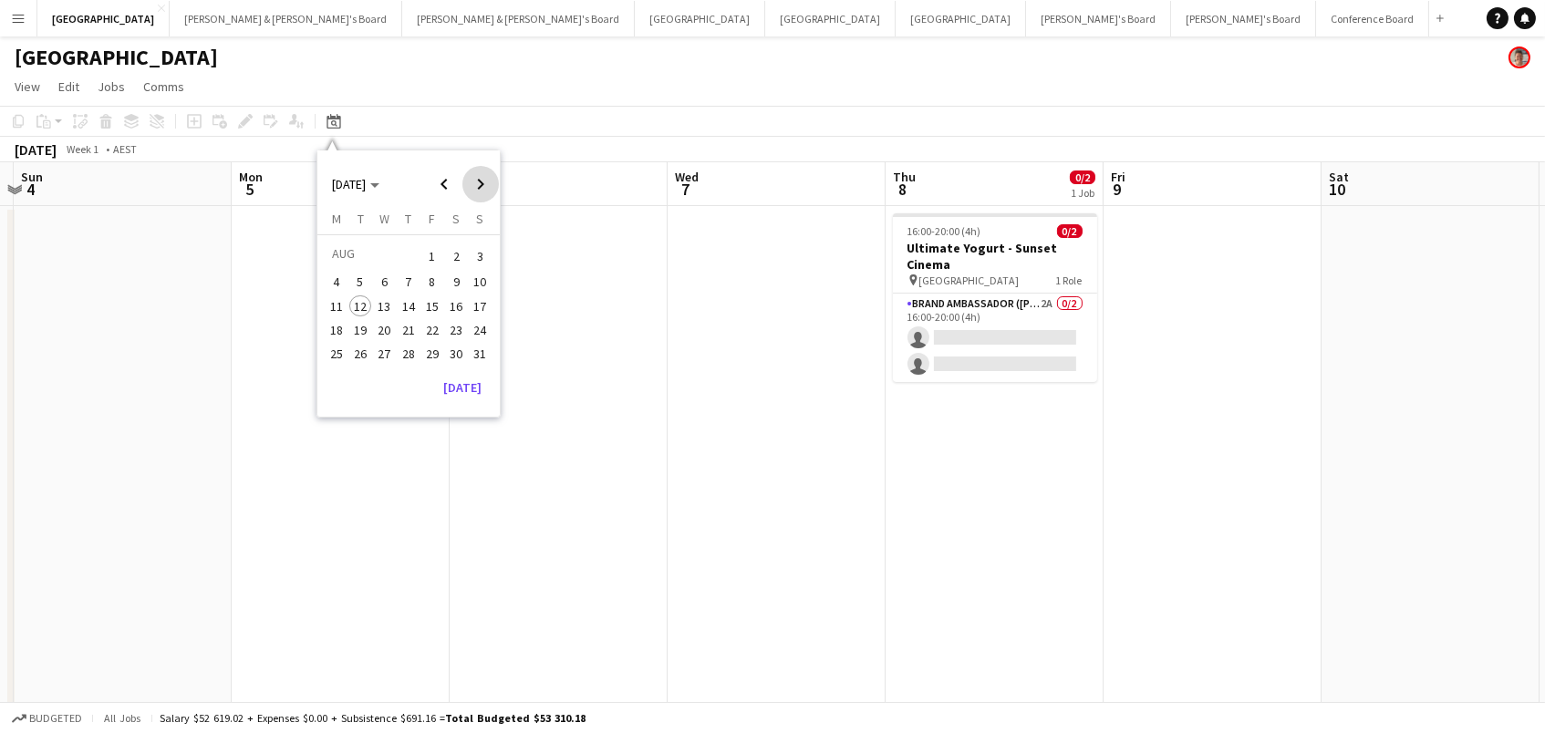
click at [479, 195] on span "Next month" at bounding box center [480, 184] width 36 height 36
click at [378, 282] on span "1" at bounding box center [384, 278] width 22 height 22
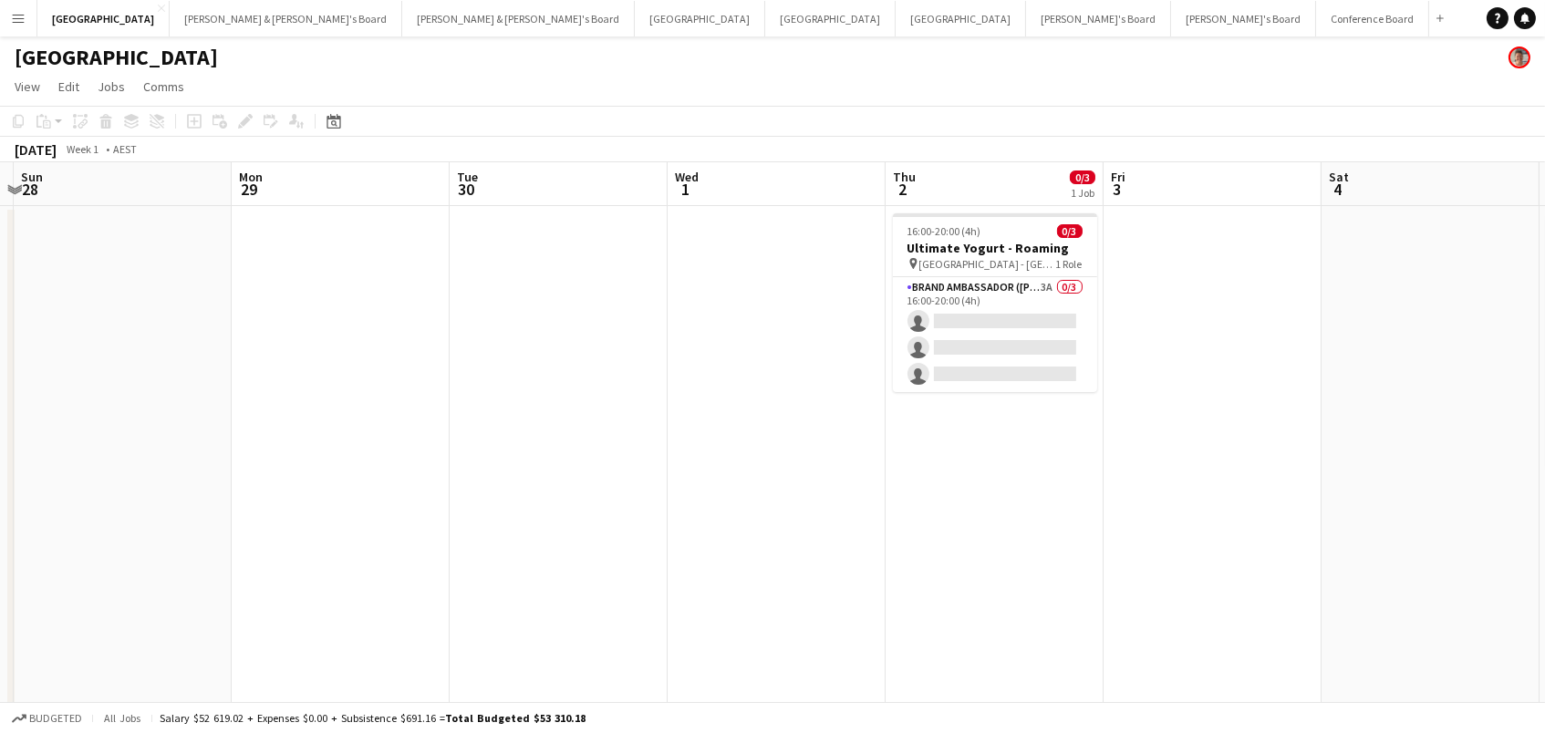
scroll to position [0, 625]
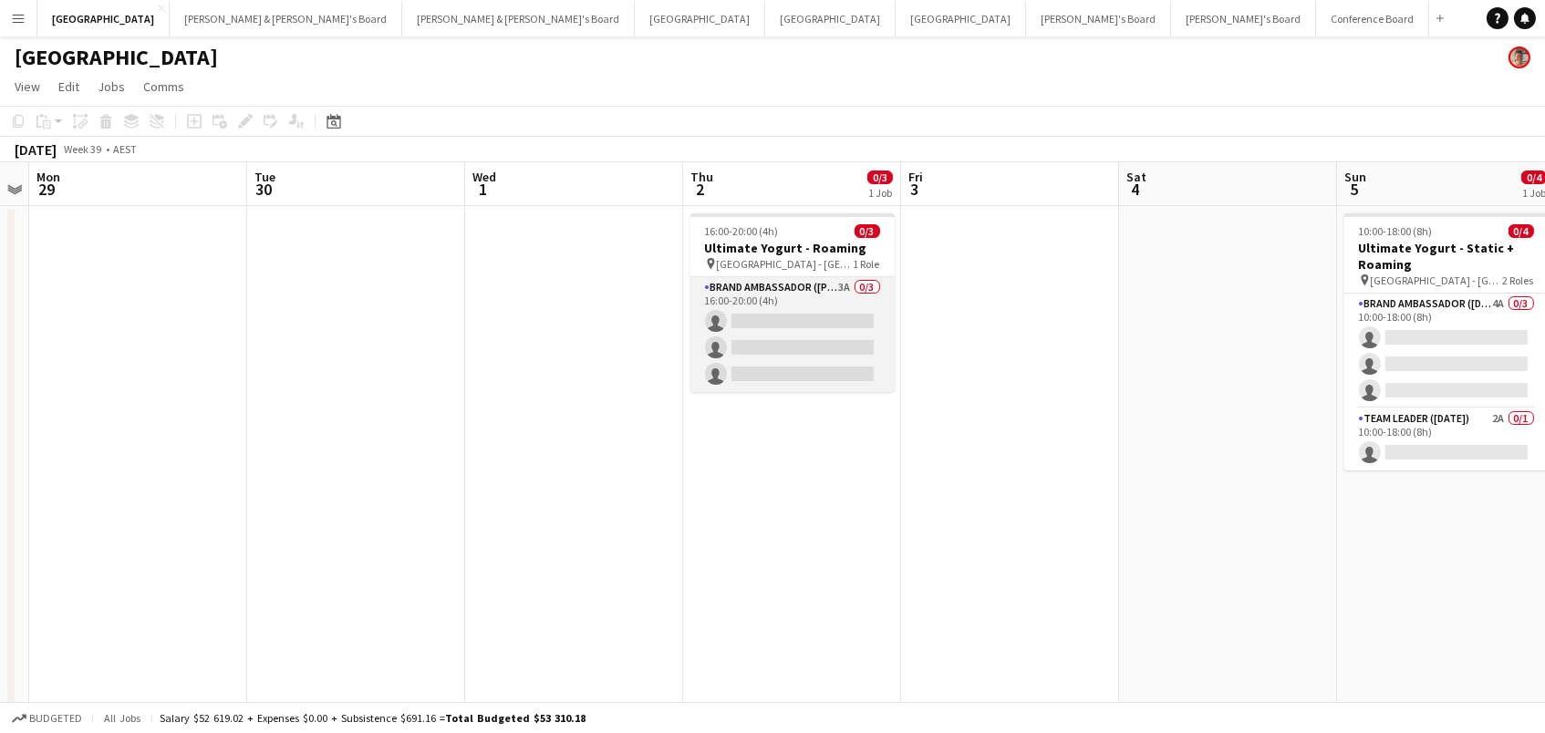
click at [743, 338] on app-card-role "Brand Ambassador (Mon - Fri) 3A 0/3 16:00-20:00 (4h) single-neutral-actions sin…" at bounding box center [792, 334] width 204 height 115
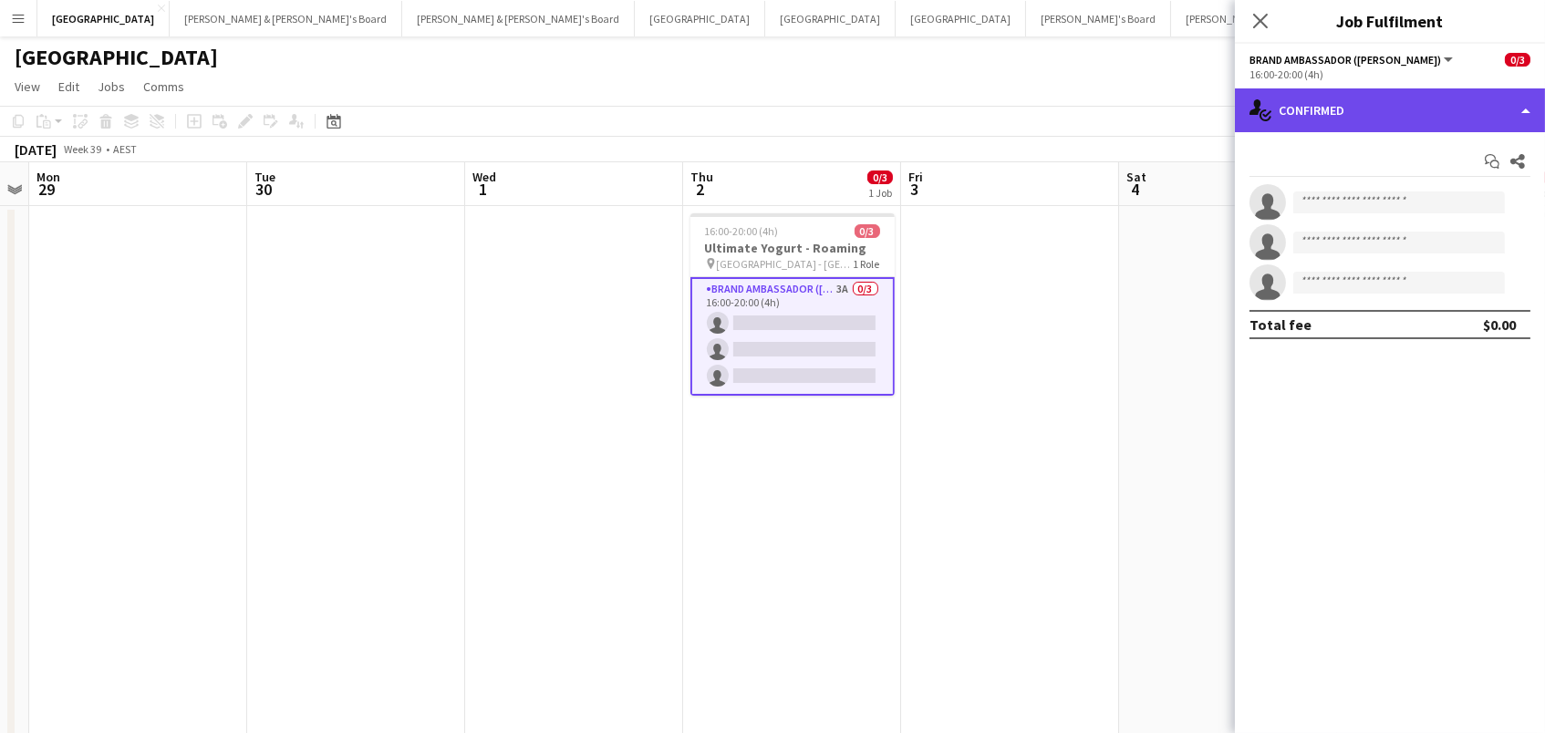
click at [1394, 110] on div "single-neutral-actions-check-2 Confirmed" at bounding box center [1390, 110] width 310 height 44
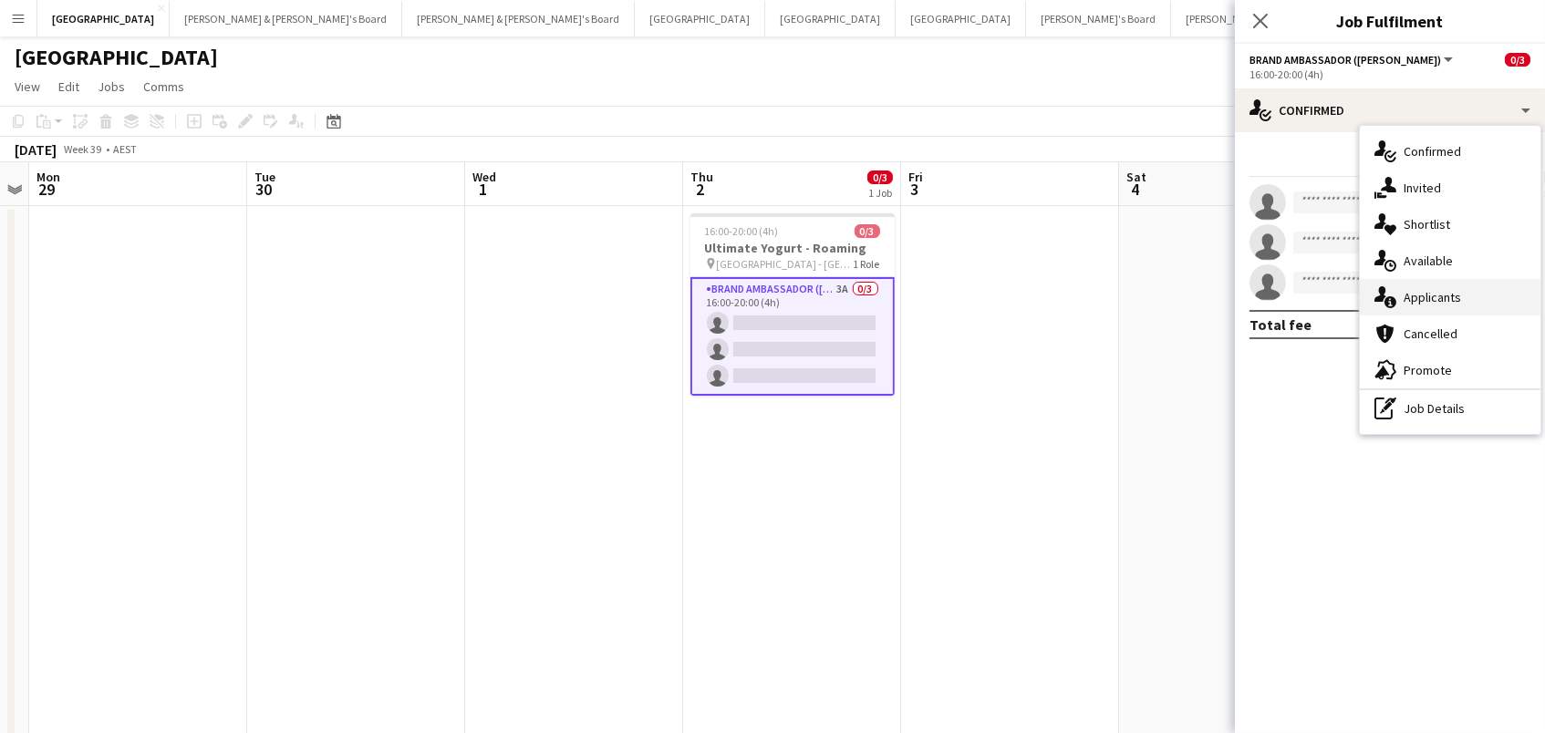
click at [1456, 296] on div "single-neutral-actions-information Applicants" at bounding box center [1450, 297] width 181 height 36
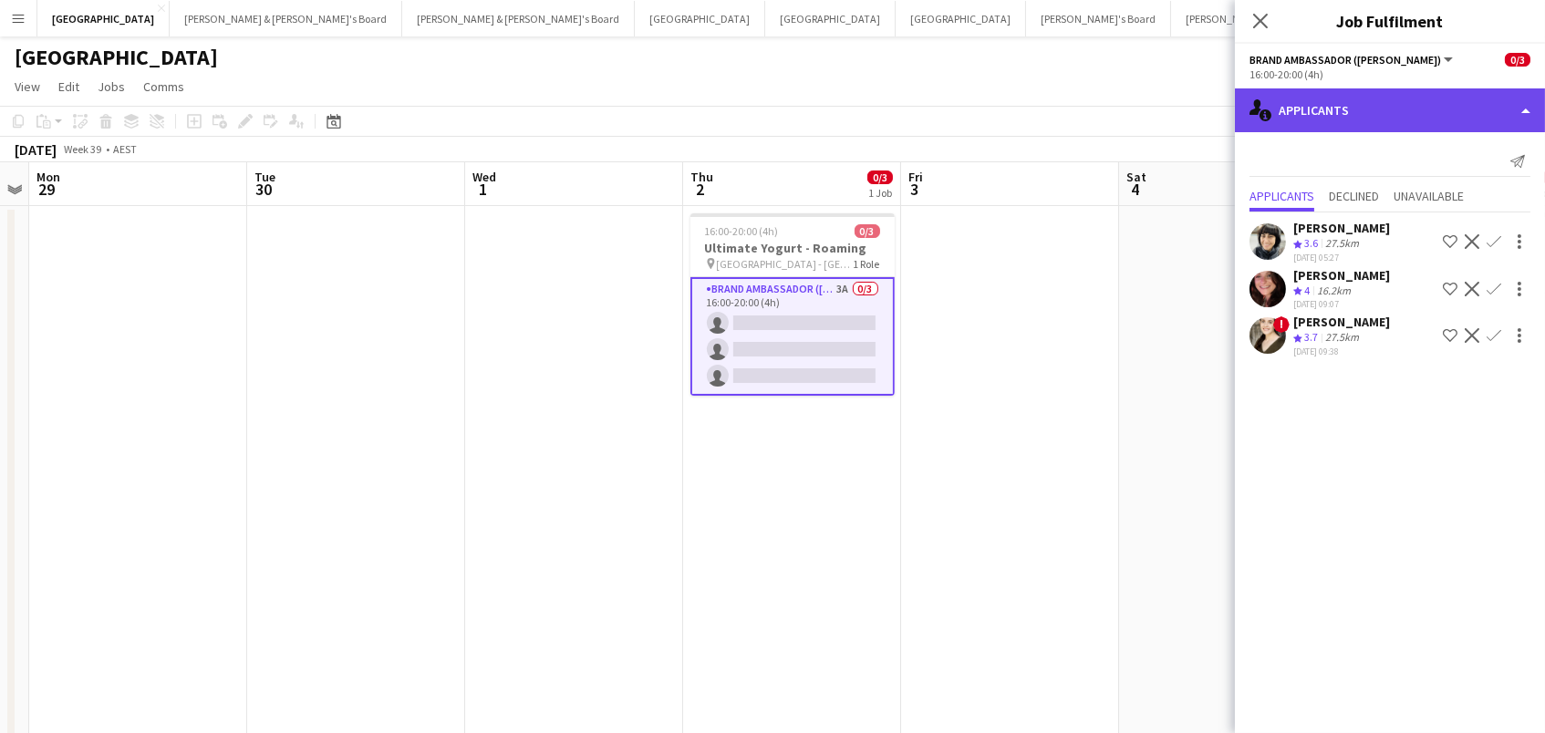
click at [1310, 99] on div "single-neutral-actions-information Applicants" at bounding box center [1390, 110] width 310 height 44
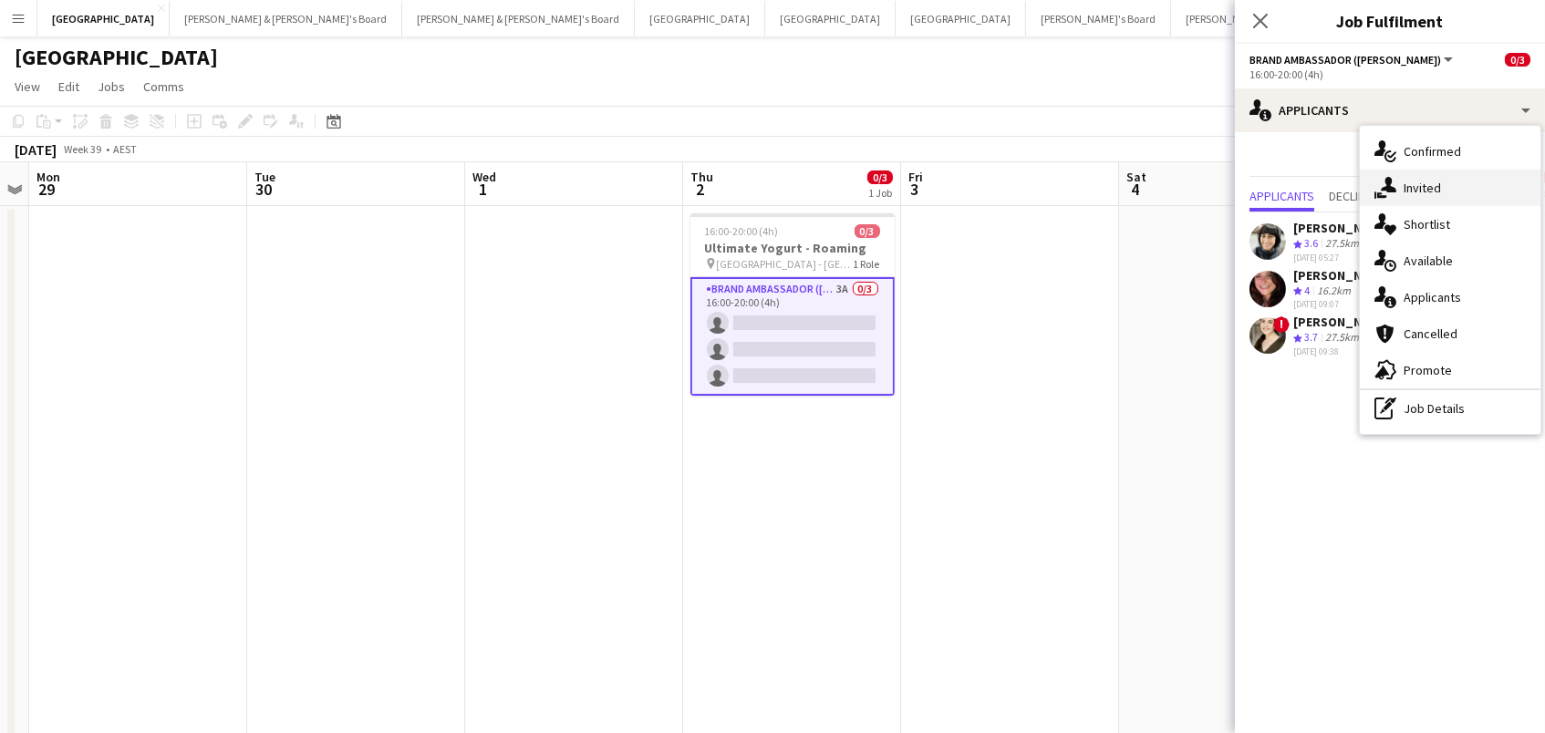
click at [1435, 180] on div "single-neutral-actions-share-1 Invited" at bounding box center [1450, 188] width 181 height 36
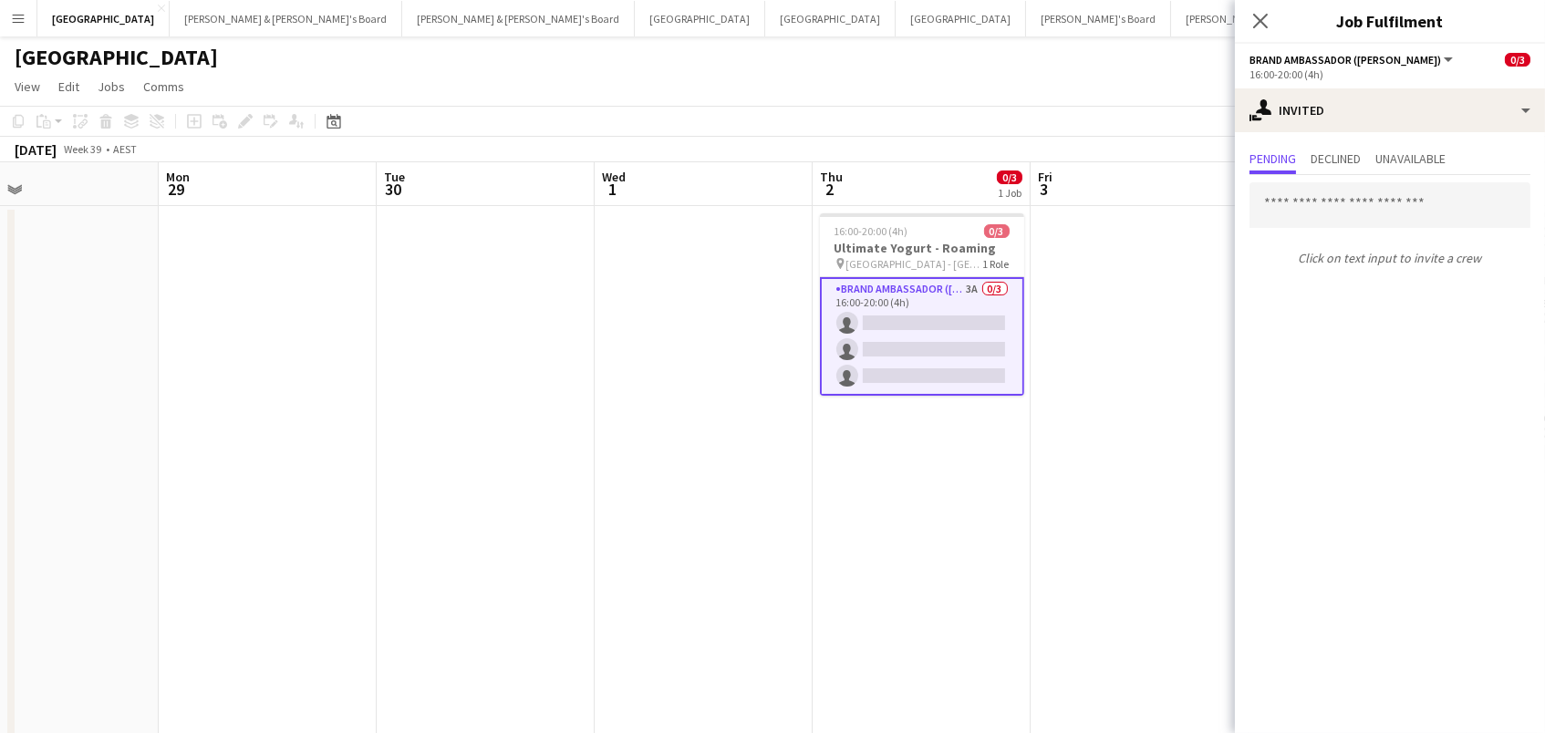
scroll to position [0, 639]
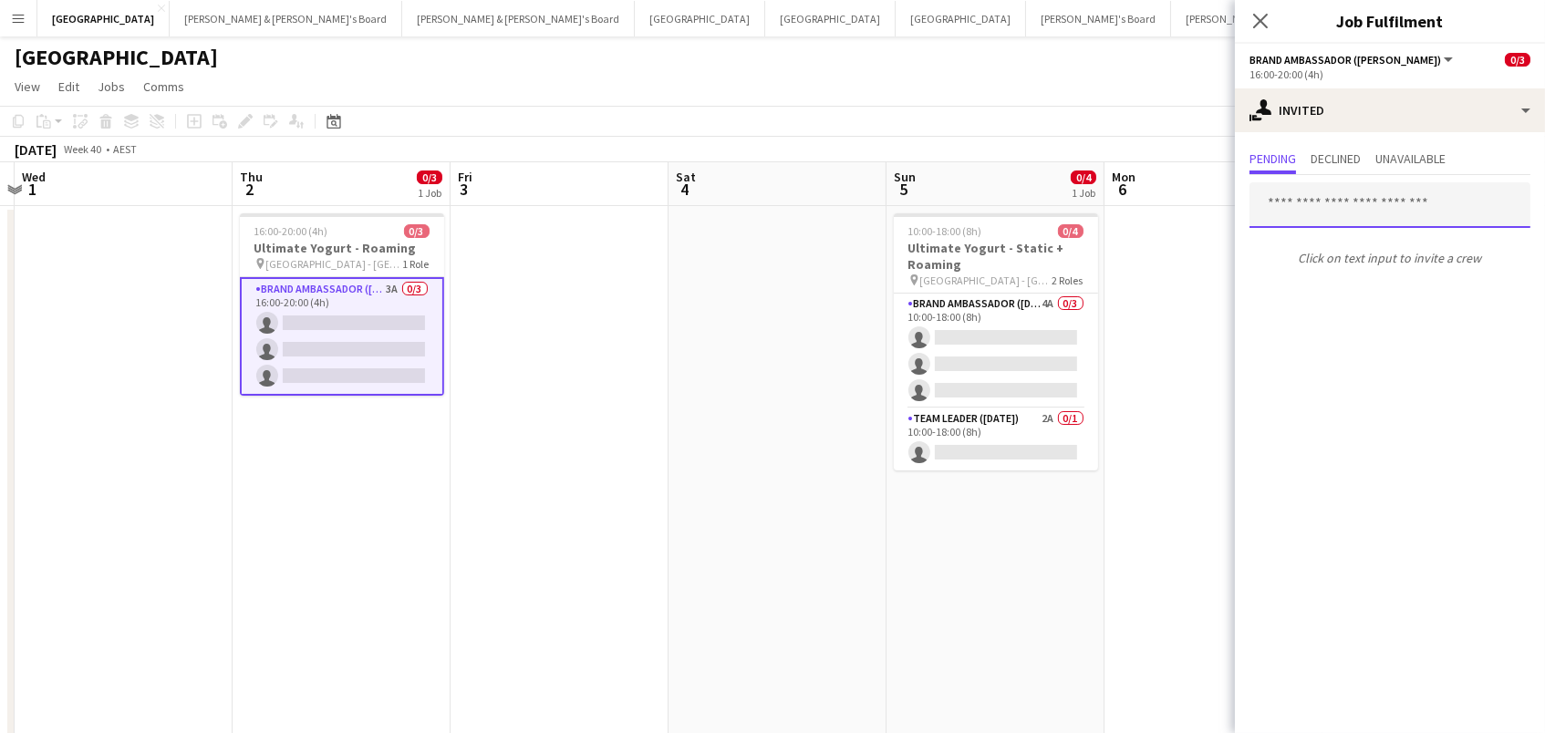
click at [1335, 184] on input "text" at bounding box center [1389, 205] width 281 height 46
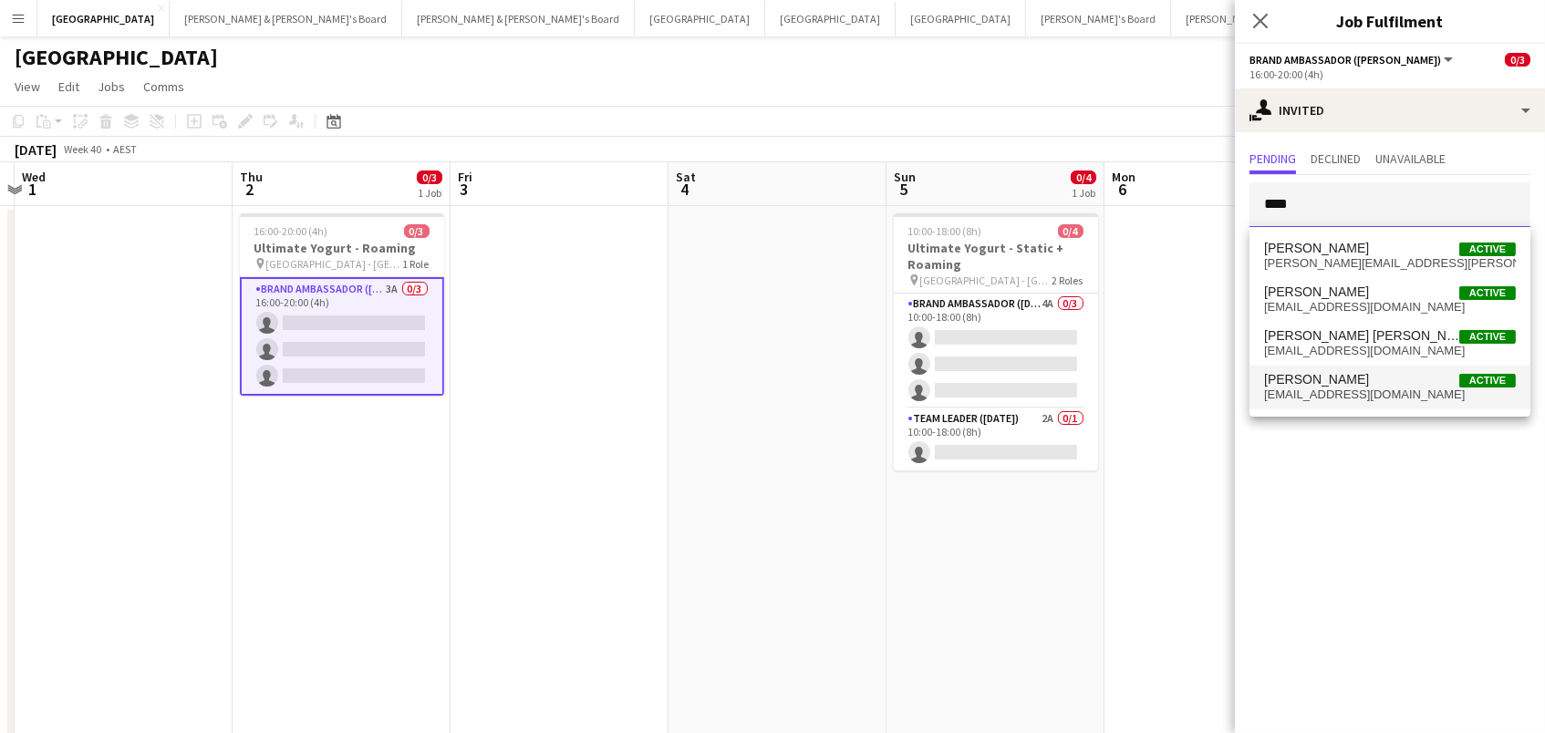
type input "****"
click at [1285, 386] on span "[PERSON_NAME]" at bounding box center [1316, 380] width 105 height 16
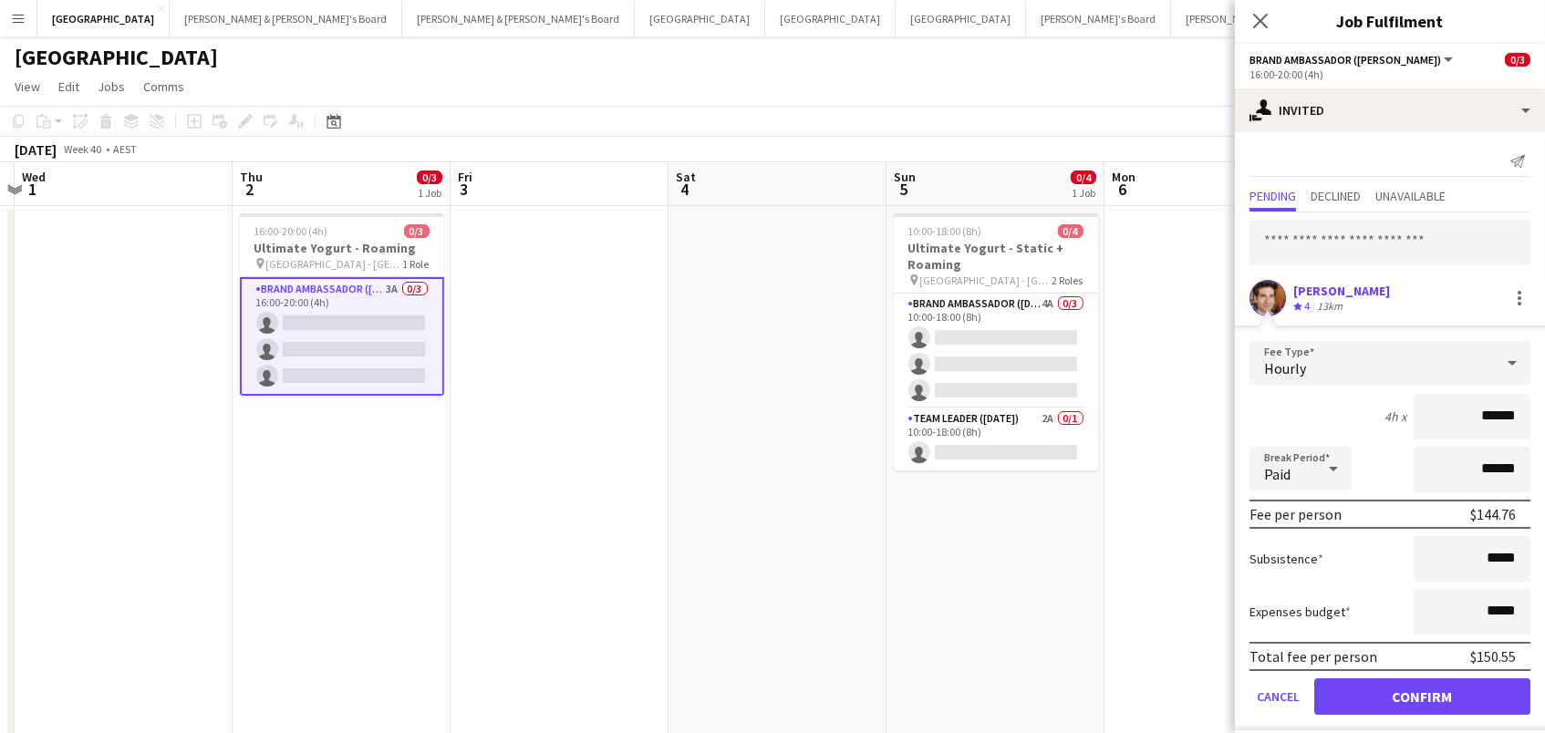
scroll to position [0, 0]
click at [1422, 694] on button "Confirm" at bounding box center [1422, 697] width 216 height 36
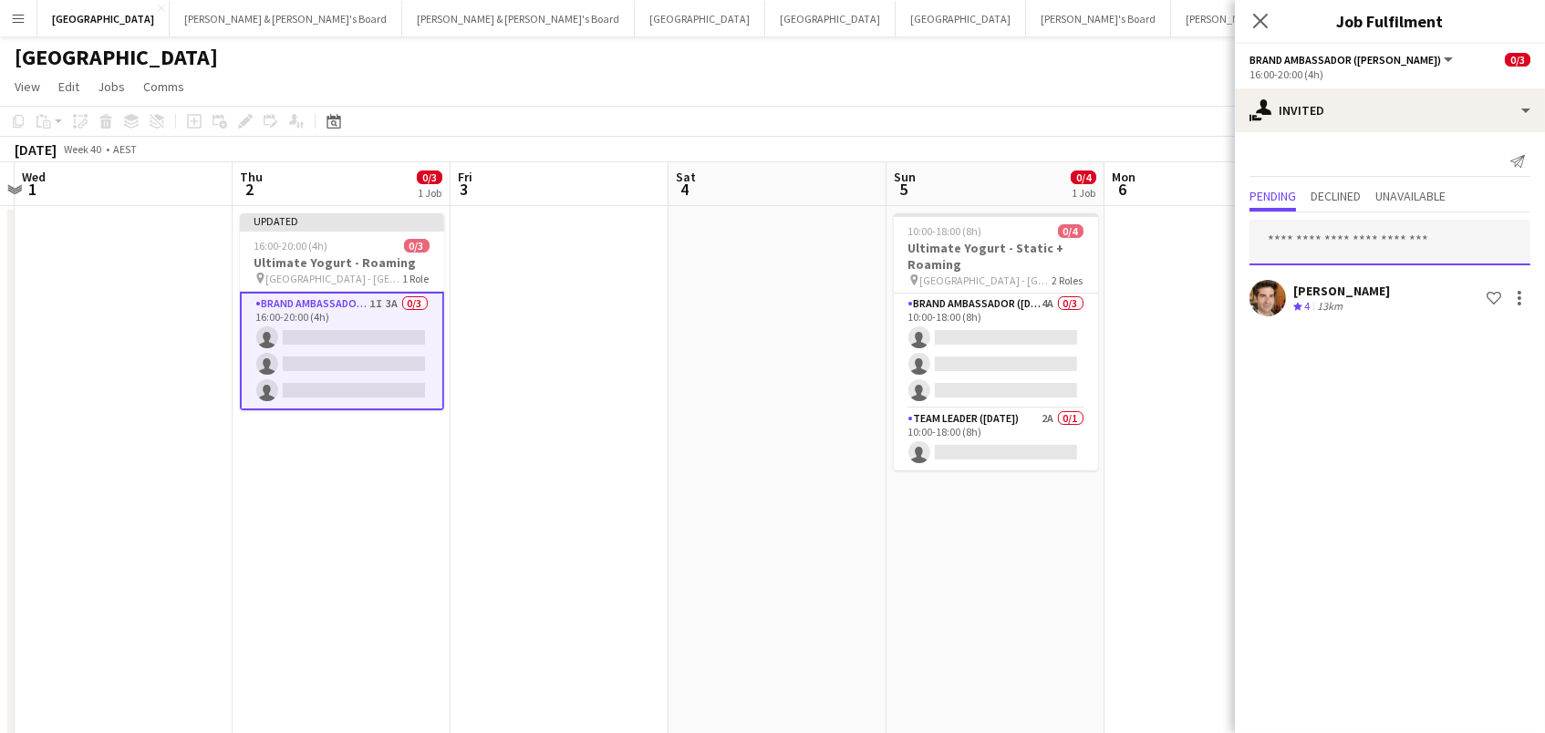
click at [1291, 245] on input "text" at bounding box center [1389, 243] width 281 height 46
type input "****"
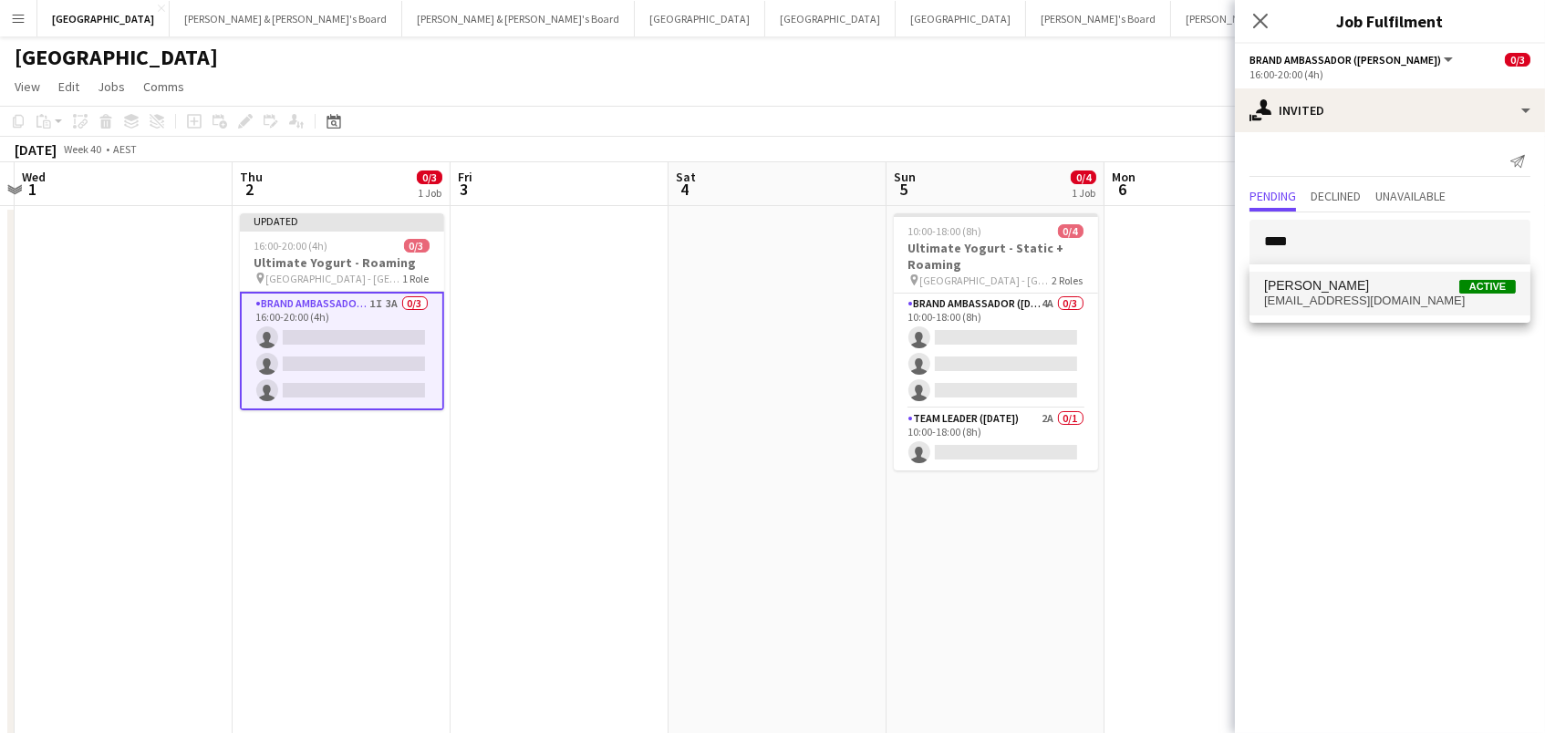
drag, startPoint x: 1310, startPoint y: 278, endPoint x: 1320, endPoint y: 290, distance: 15.5
click at [1320, 290] on span "[PERSON_NAME]" at bounding box center [1316, 286] width 105 height 16
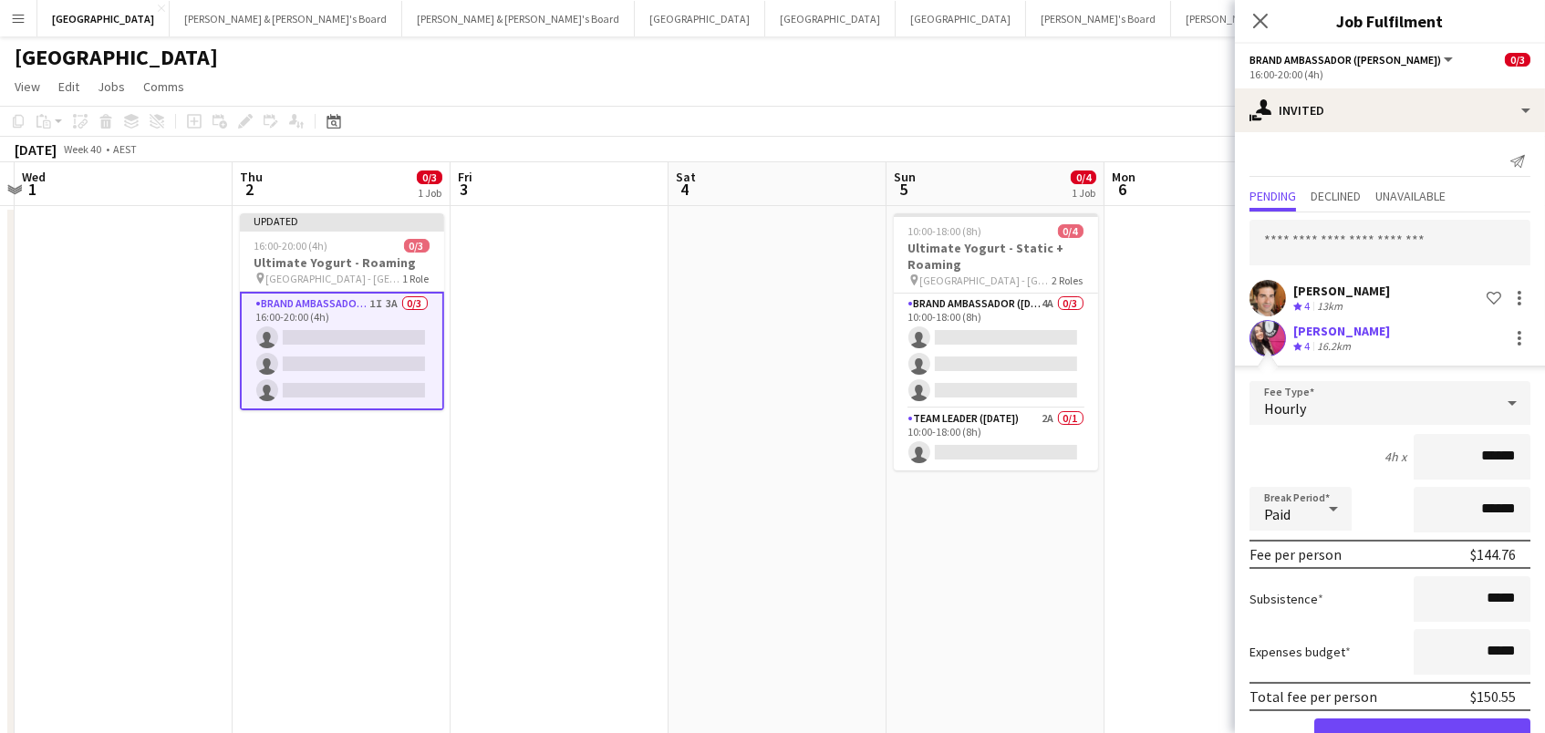
click at [1422, 732] on button "Confirm" at bounding box center [1422, 737] width 216 height 36
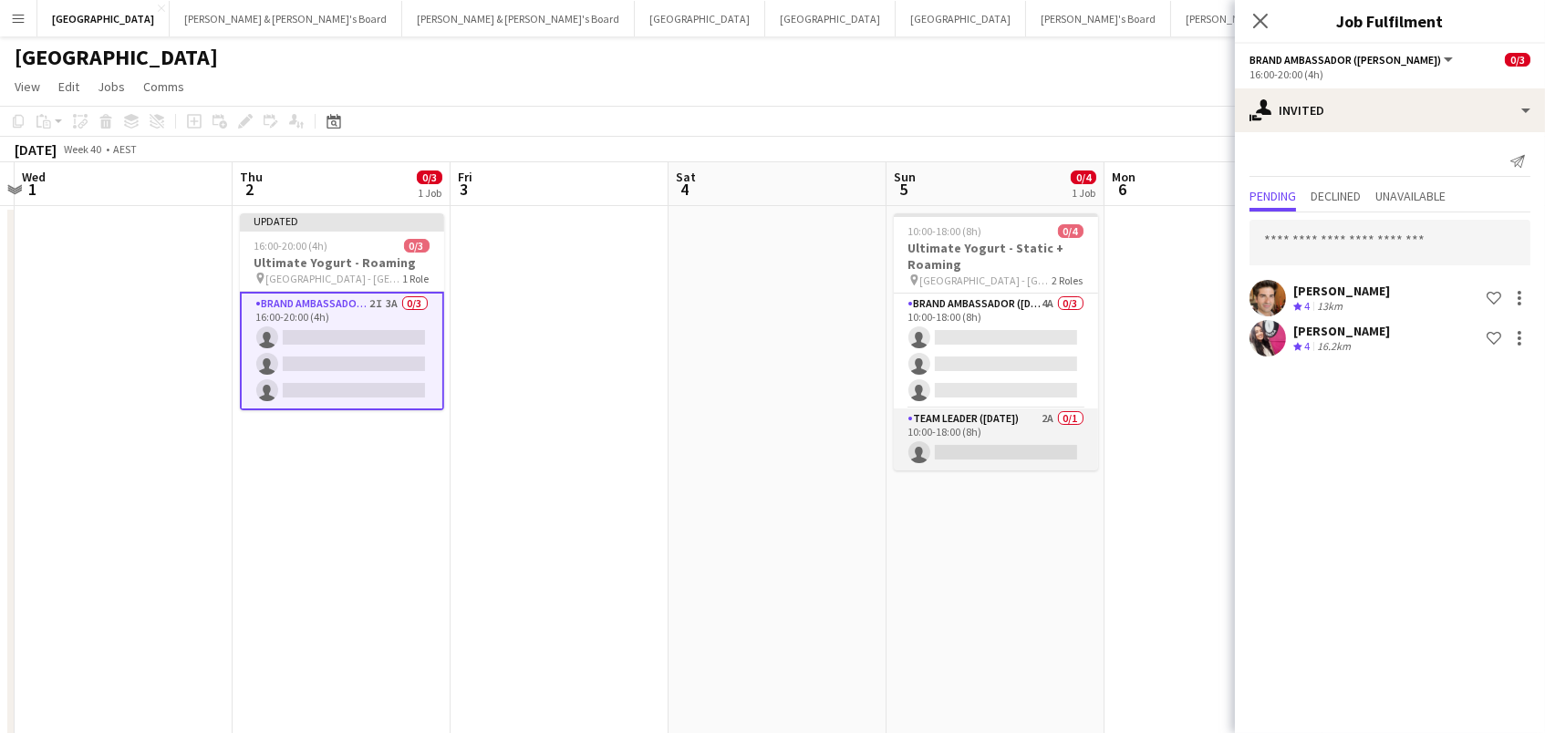
click at [1048, 451] on app-card-role "Team Leader ([DATE]) 2A 0/1 10:00-18:00 (8h) single-neutral-actions" at bounding box center [996, 440] width 204 height 62
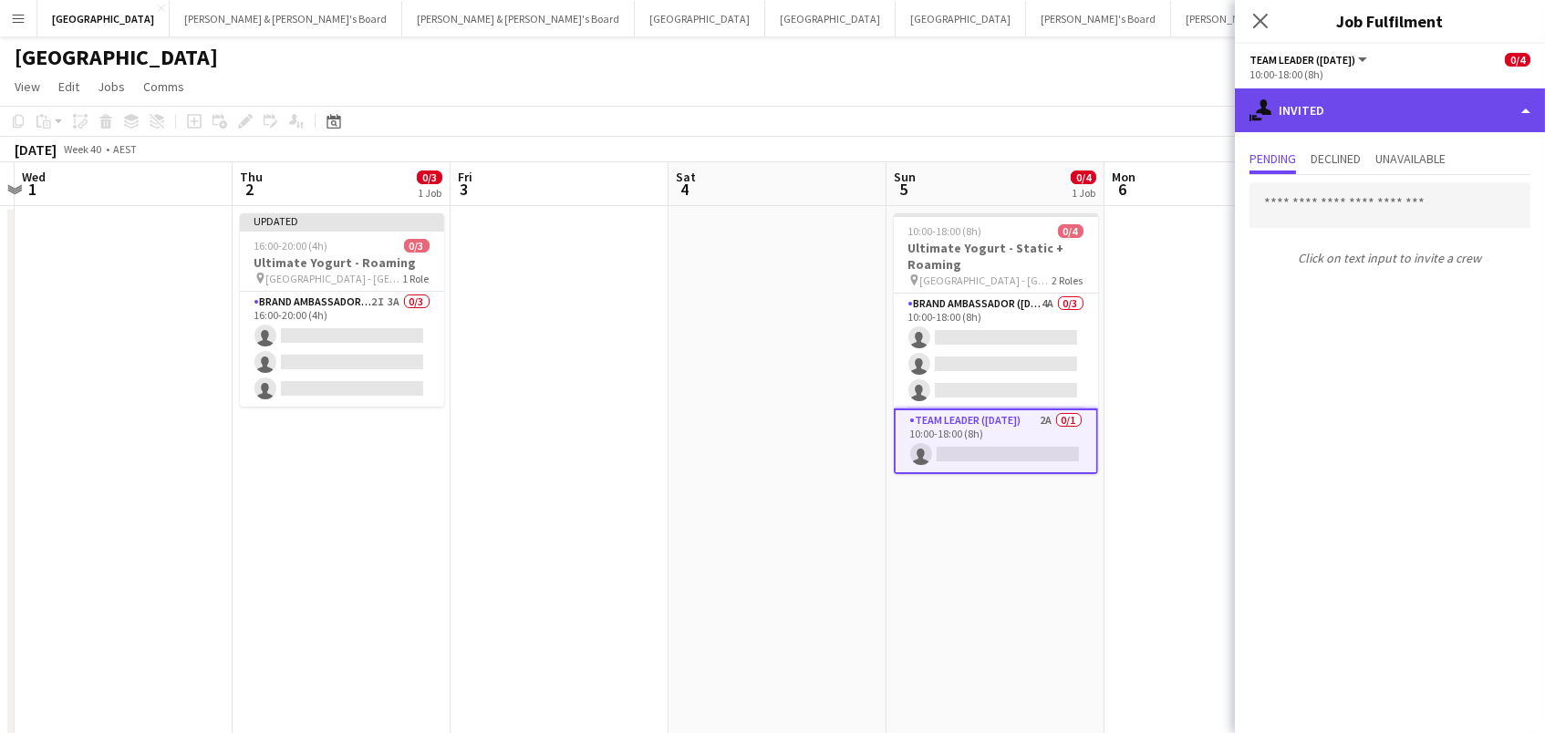
click at [1352, 118] on div "single-neutral-actions-share-1 Invited" at bounding box center [1390, 110] width 310 height 44
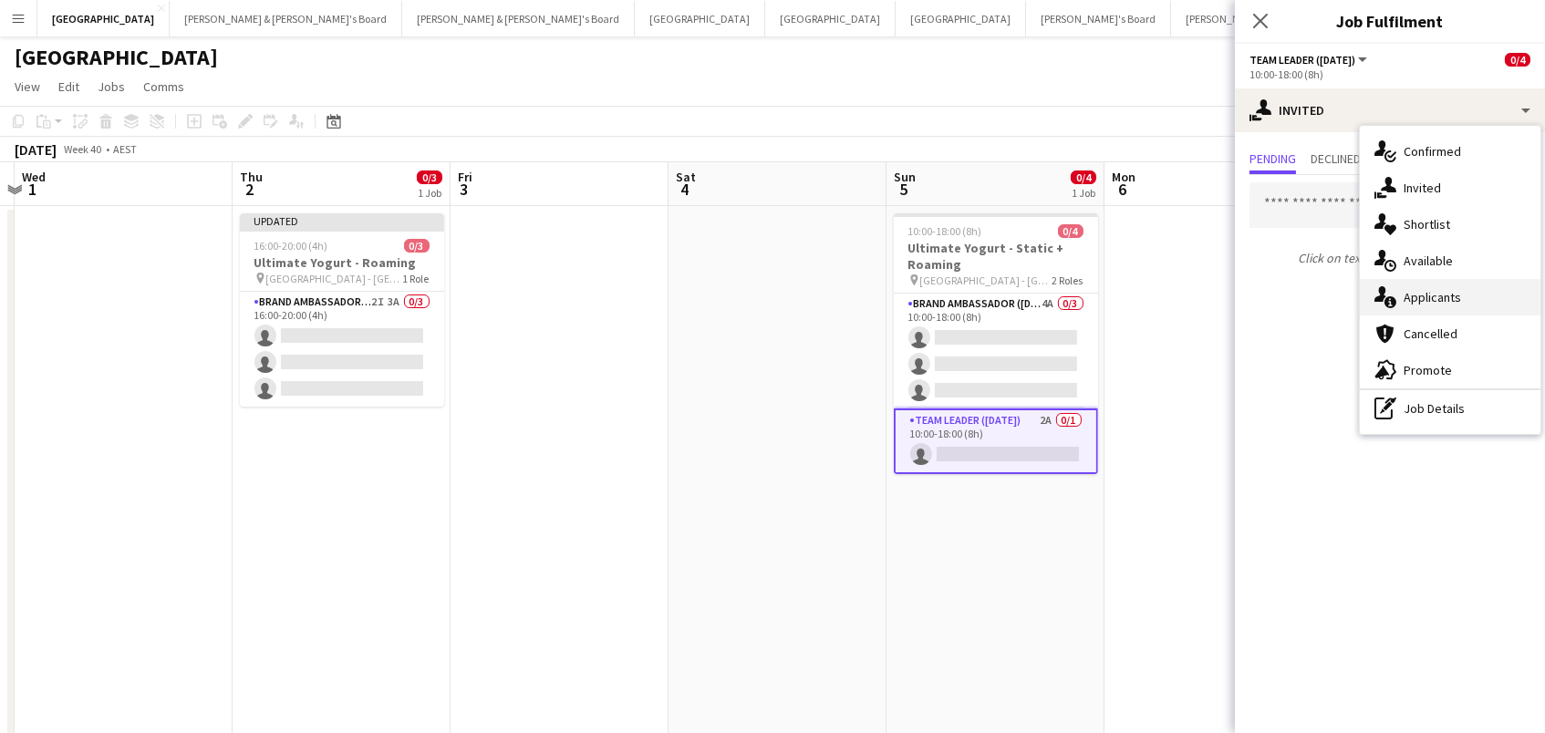
click at [1442, 294] on div "single-neutral-actions-information Applicants" at bounding box center [1450, 297] width 181 height 36
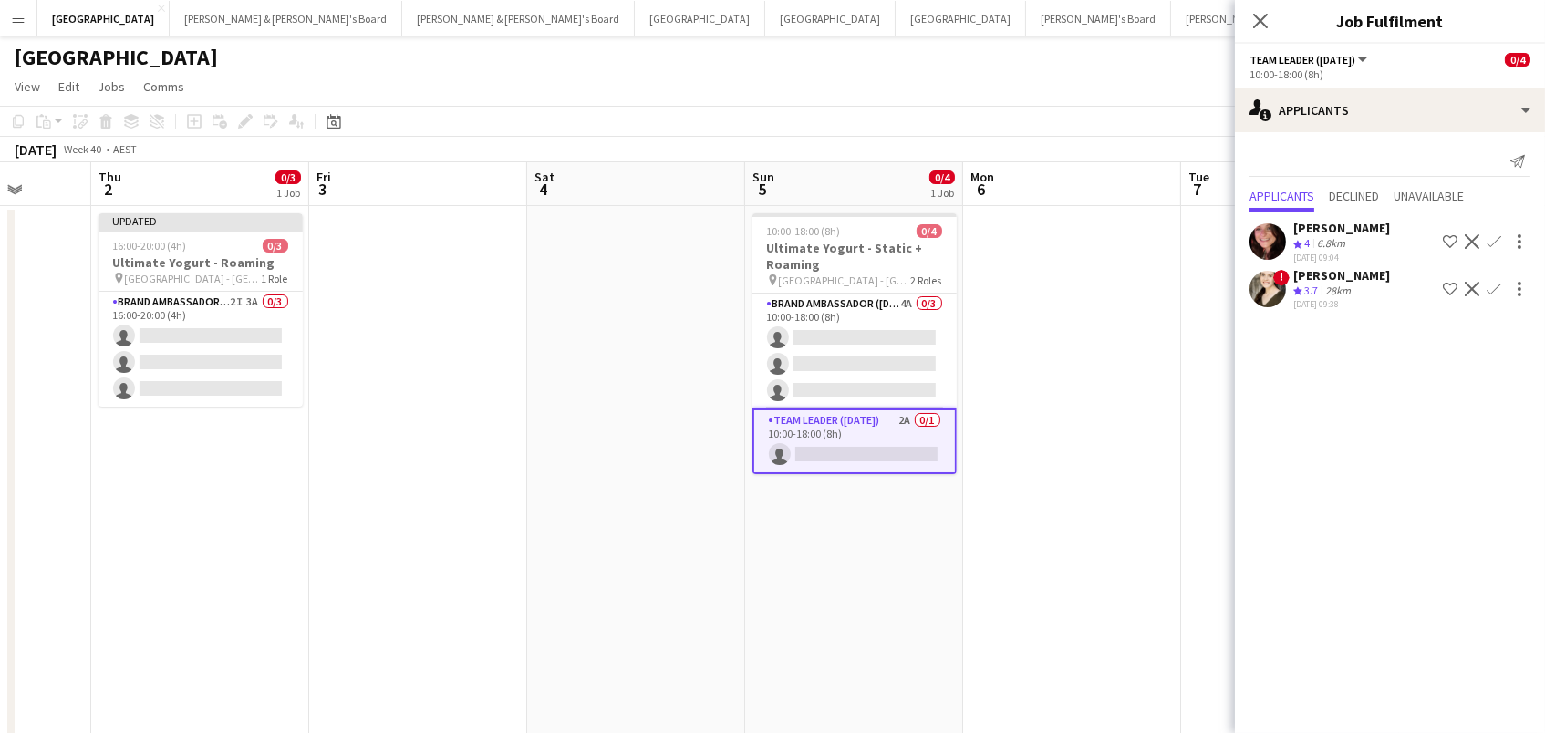
scroll to position [0, 837]
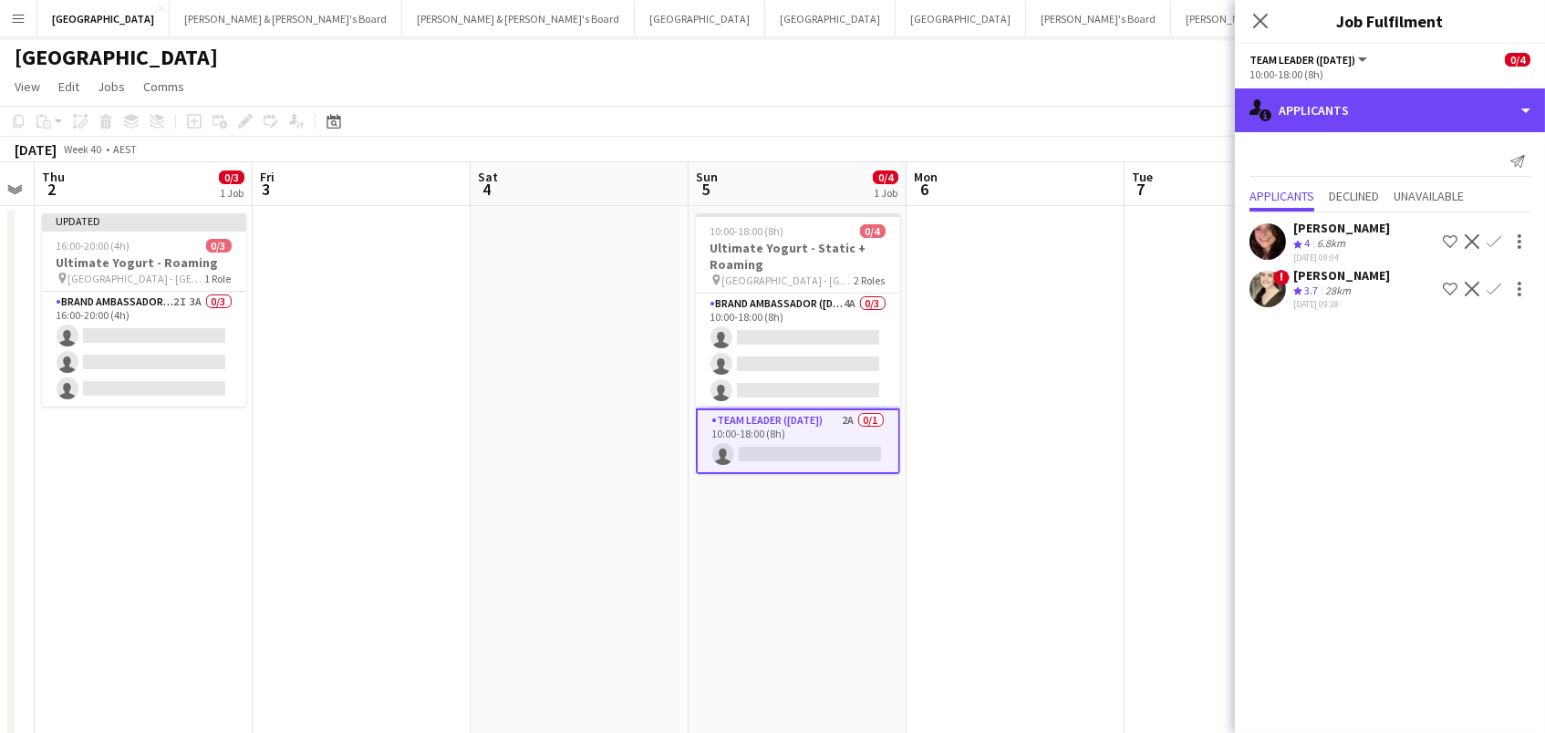
drag, startPoint x: 1345, startPoint y: 110, endPoint x: 1359, endPoint y: 124, distance: 19.3
click at [1345, 110] on div "single-neutral-actions-information Applicants" at bounding box center [1390, 110] width 310 height 44
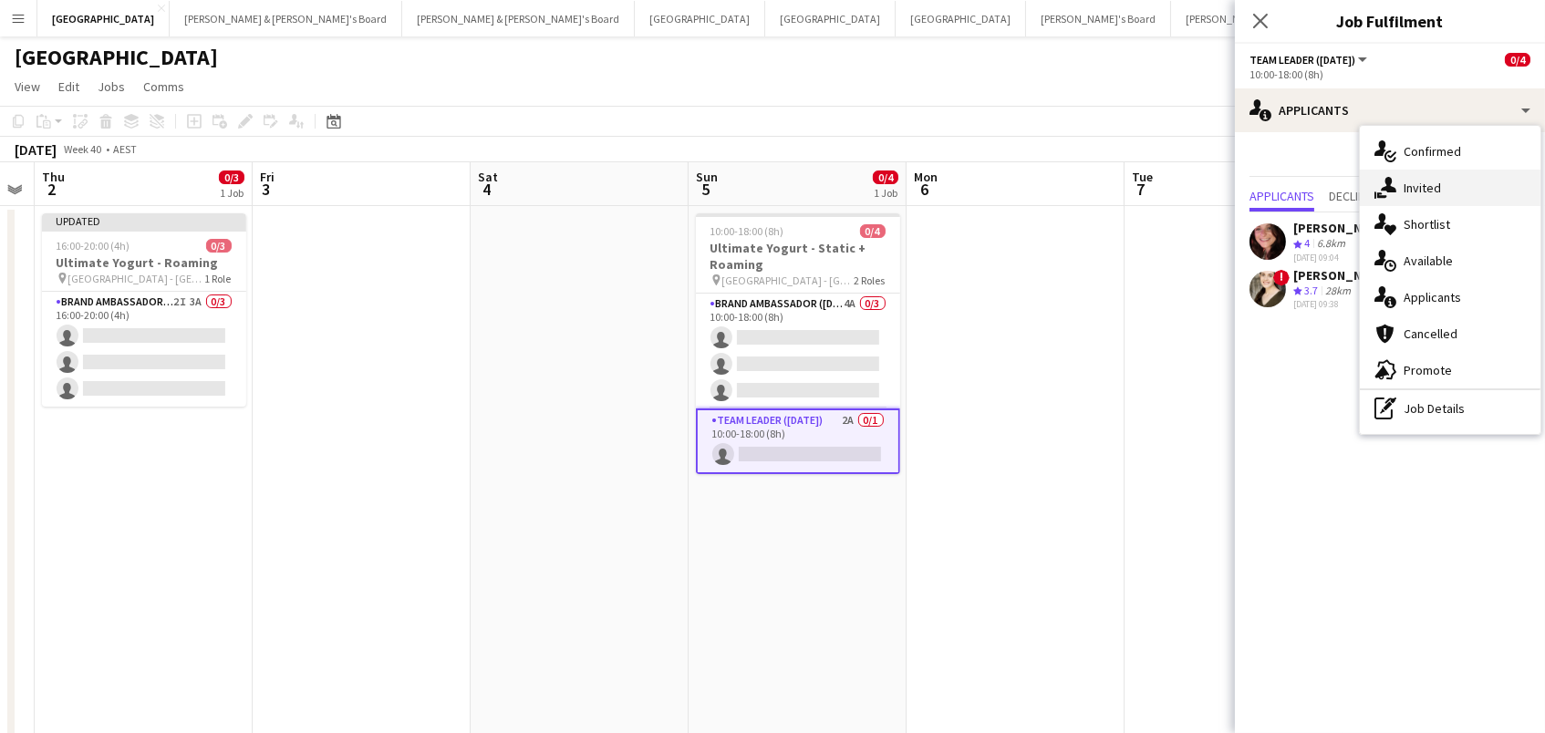
click at [1409, 183] on div "single-neutral-actions-share-1 Invited" at bounding box center [1450, 188] width 181 height 36
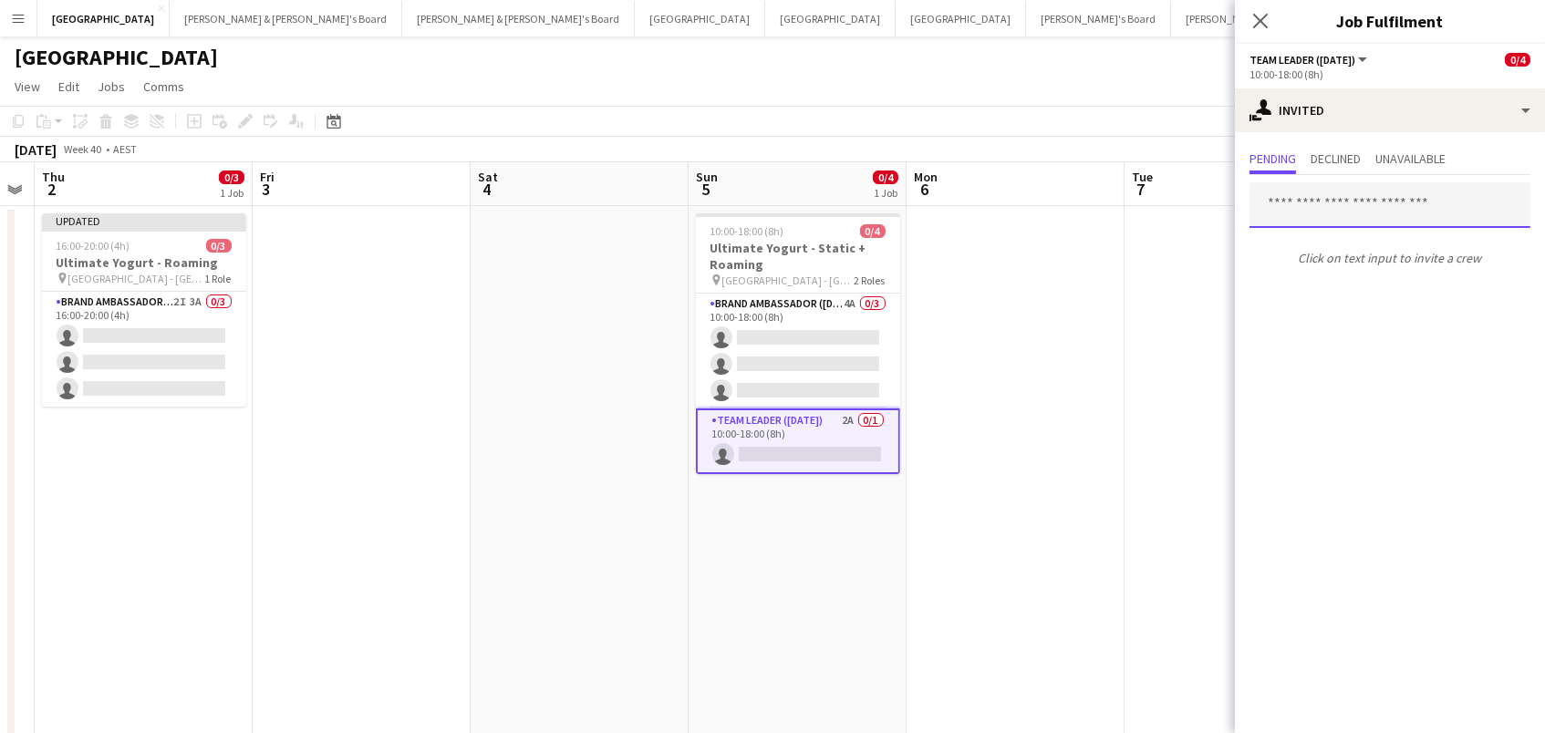
click at [1312, 203] on input "text" at bounding box center [1389, 205] width 281 height 46
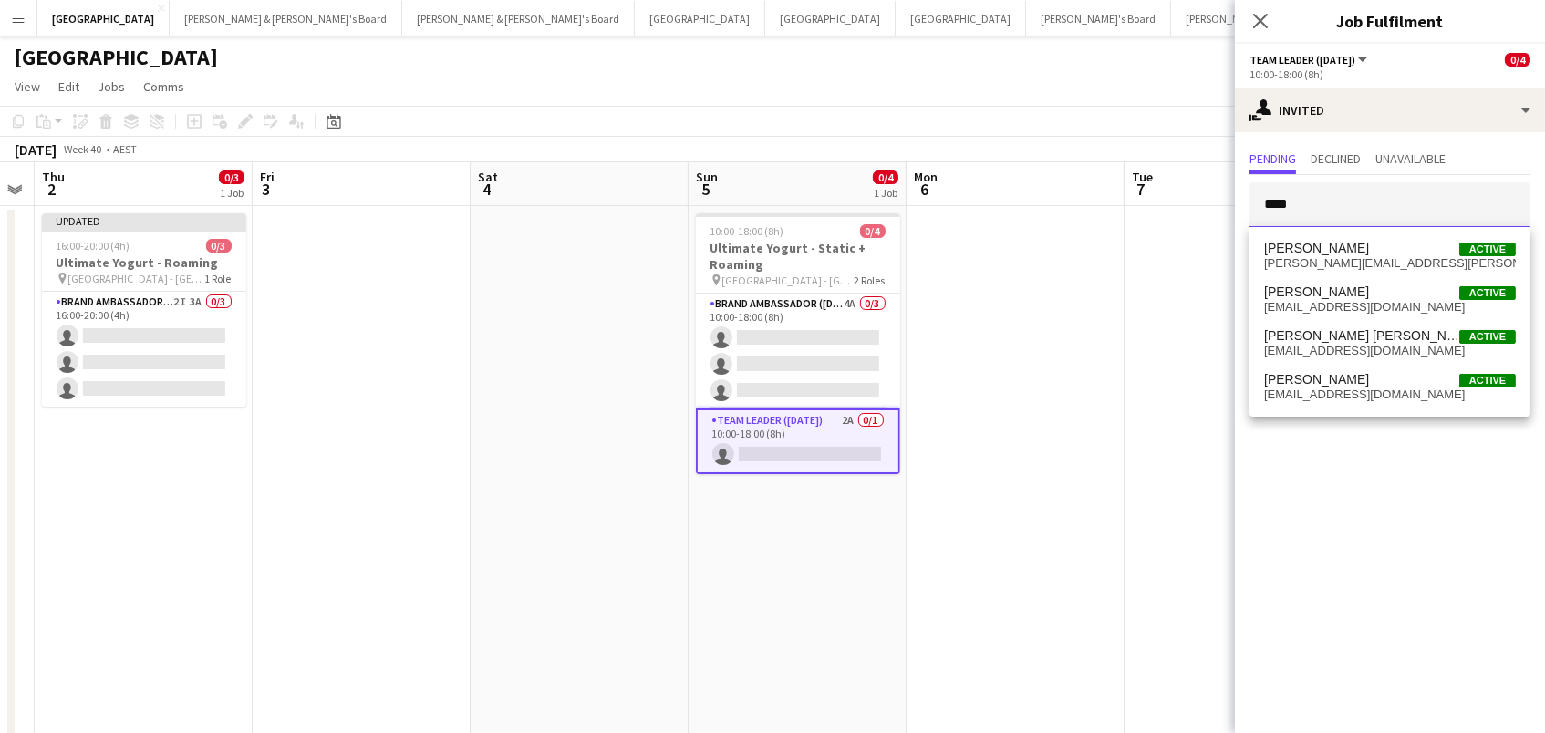
type input "****"
drag, startPoint x: 1330, startPoint y: 246, endPoint x: 1329, endPoint y: 375, distance: 128.6
click at [1329, 375] on span "[PERSON_NAME]" at bounding box center [1316, 380] width 105 height 16
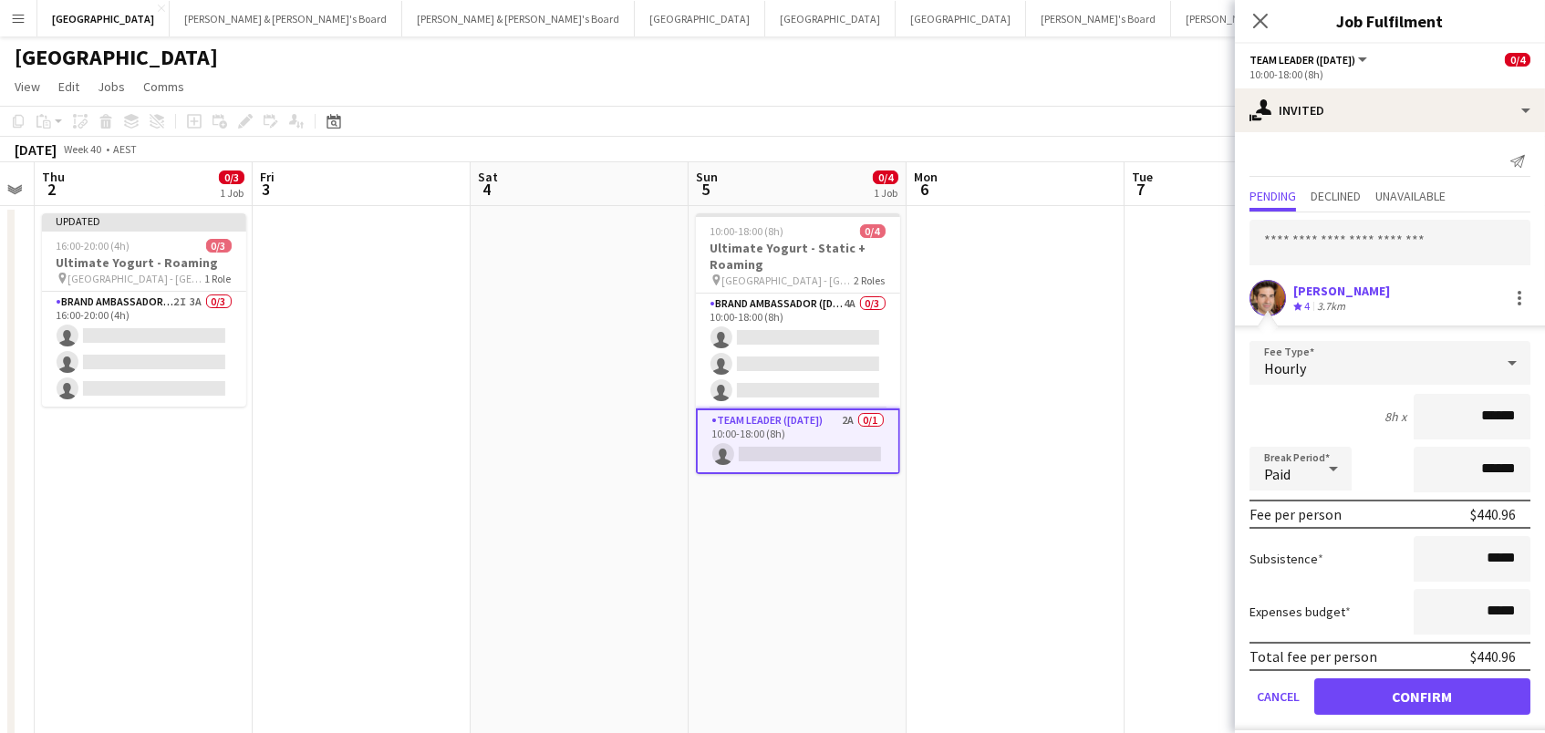
click at [1422, 694] on button "Confirm" at bounding box center [1422, 697] width 216 height 36
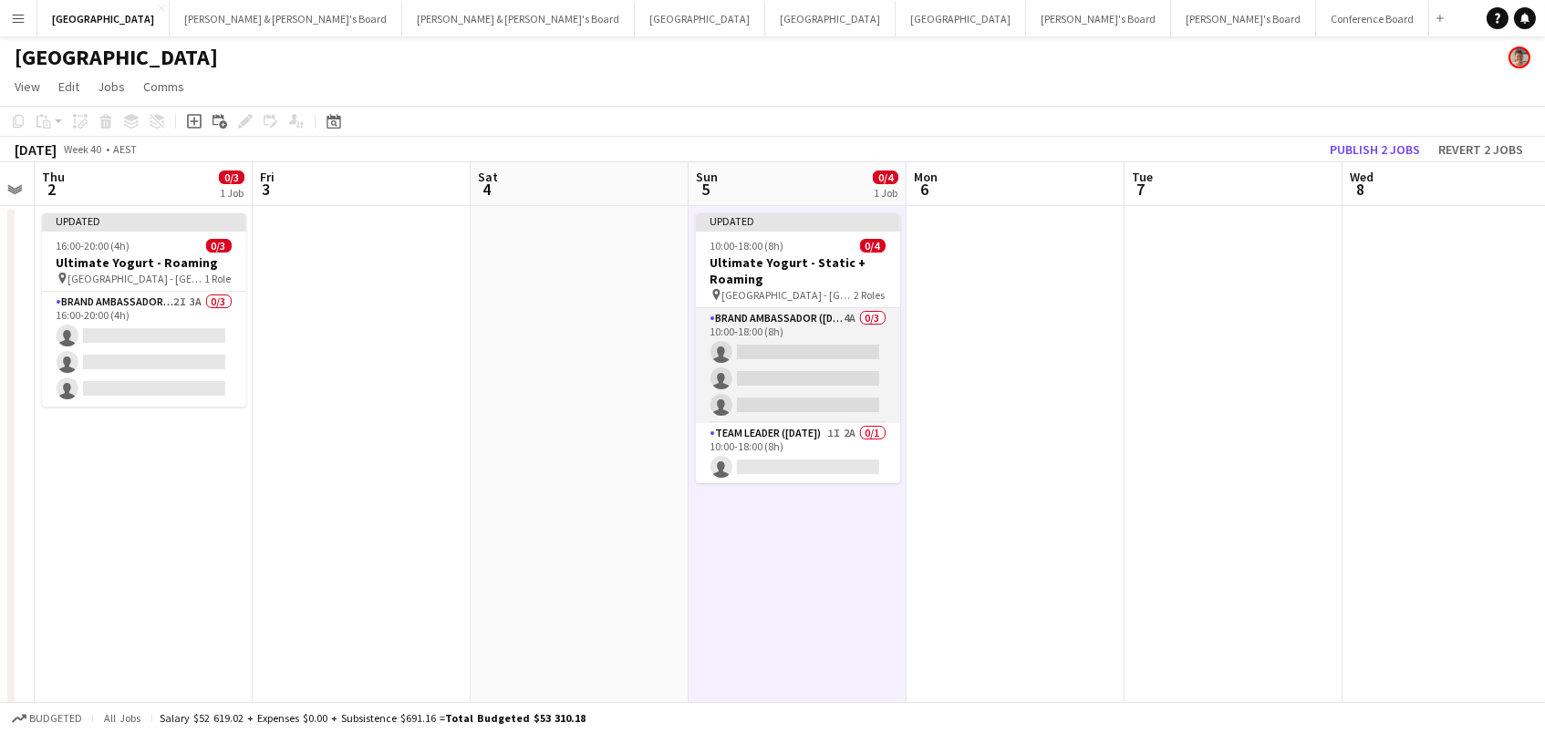
click at [798, 350] on app-card-role "Brand Ambassador ([DATE]) 4A 0/3 10:00-18:00 (8h) single-neutral-actions single…" at bounding box center [798, 365] width 204 height 115
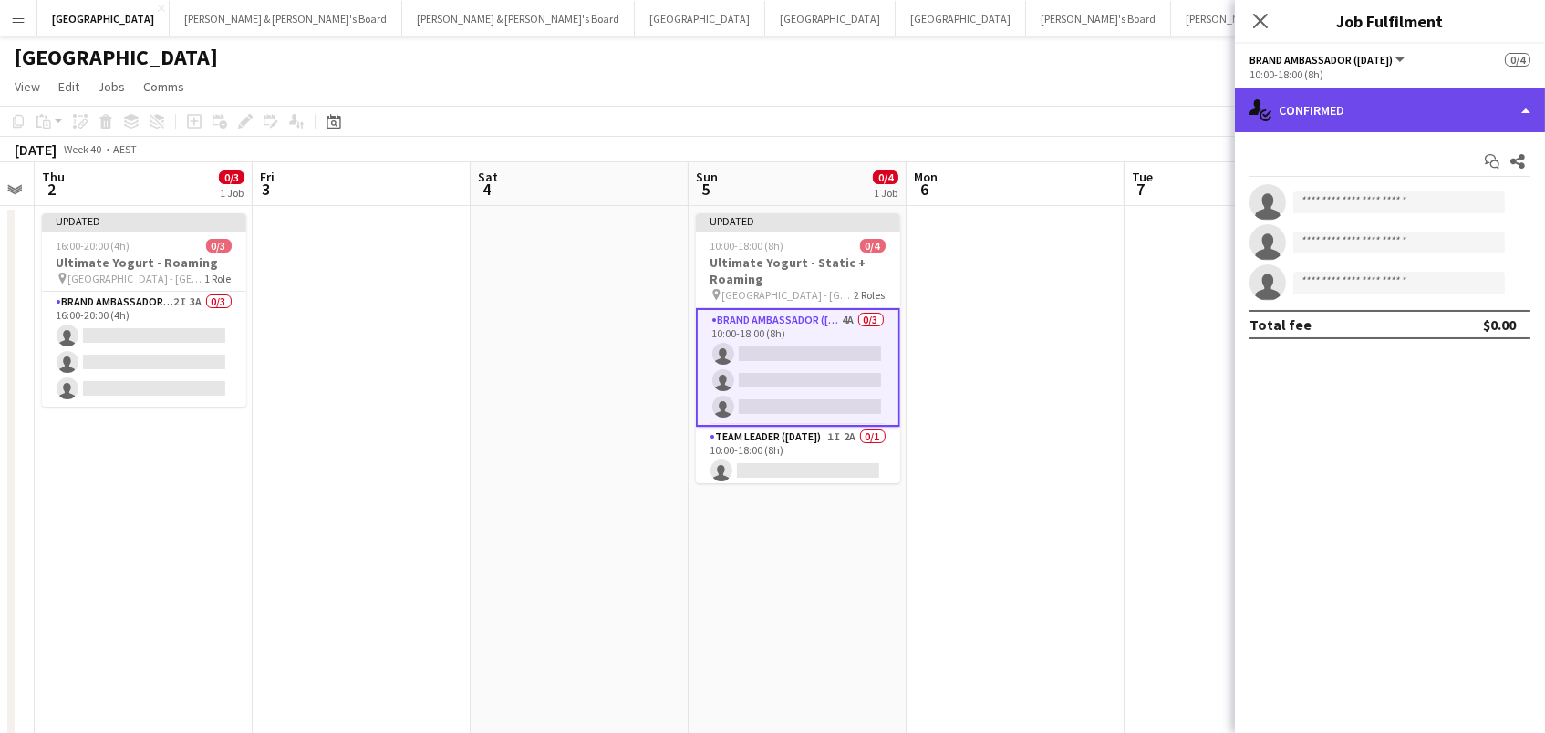
click at [1364, 106] on div "single-neutral-actions-check-2 Confirmed" at bounding box center [1390, 110] width 310 height 44
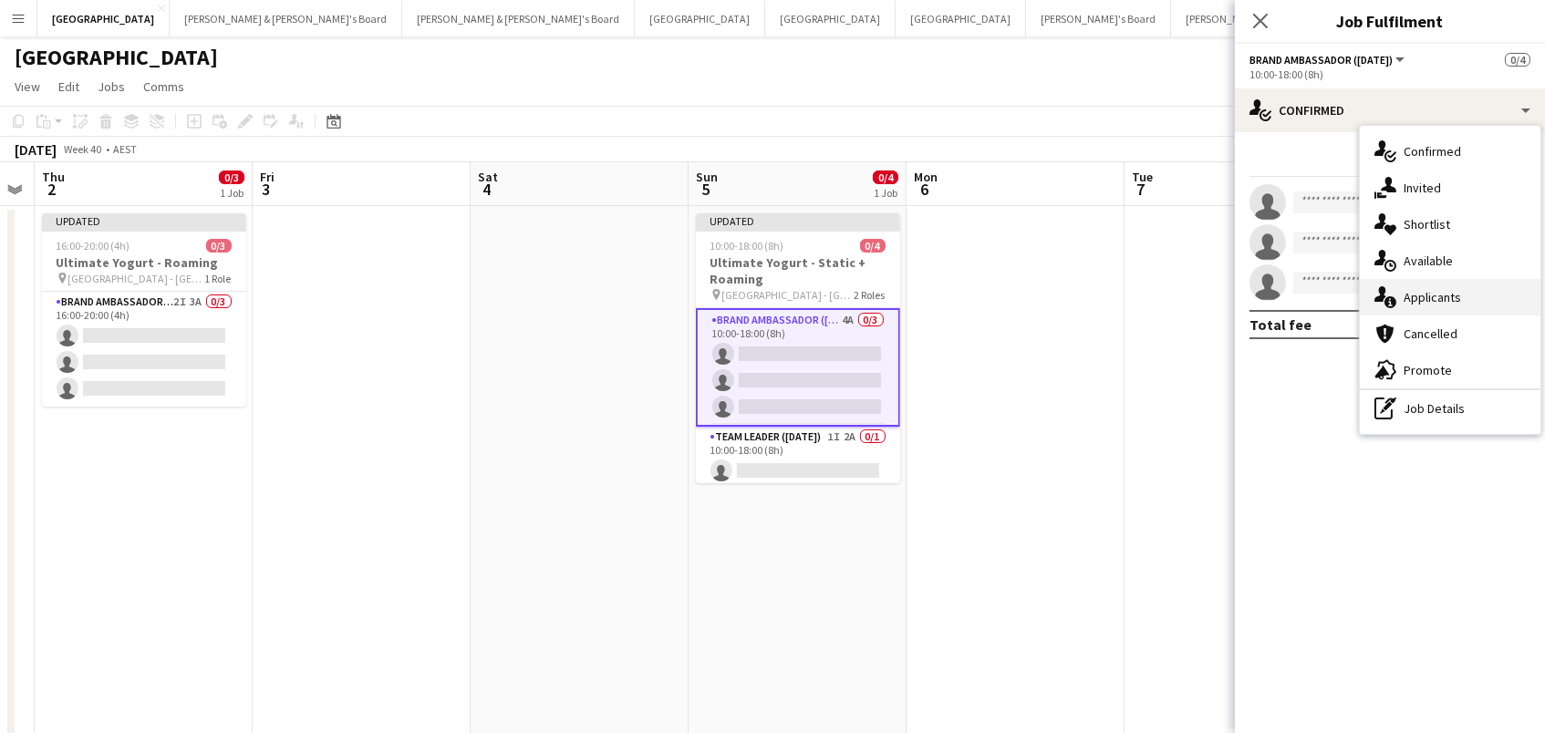
click at [1415, 293] on div "single-neutral-actions-information Applicants" at bounding box center [1450, 297] width 181 height 36
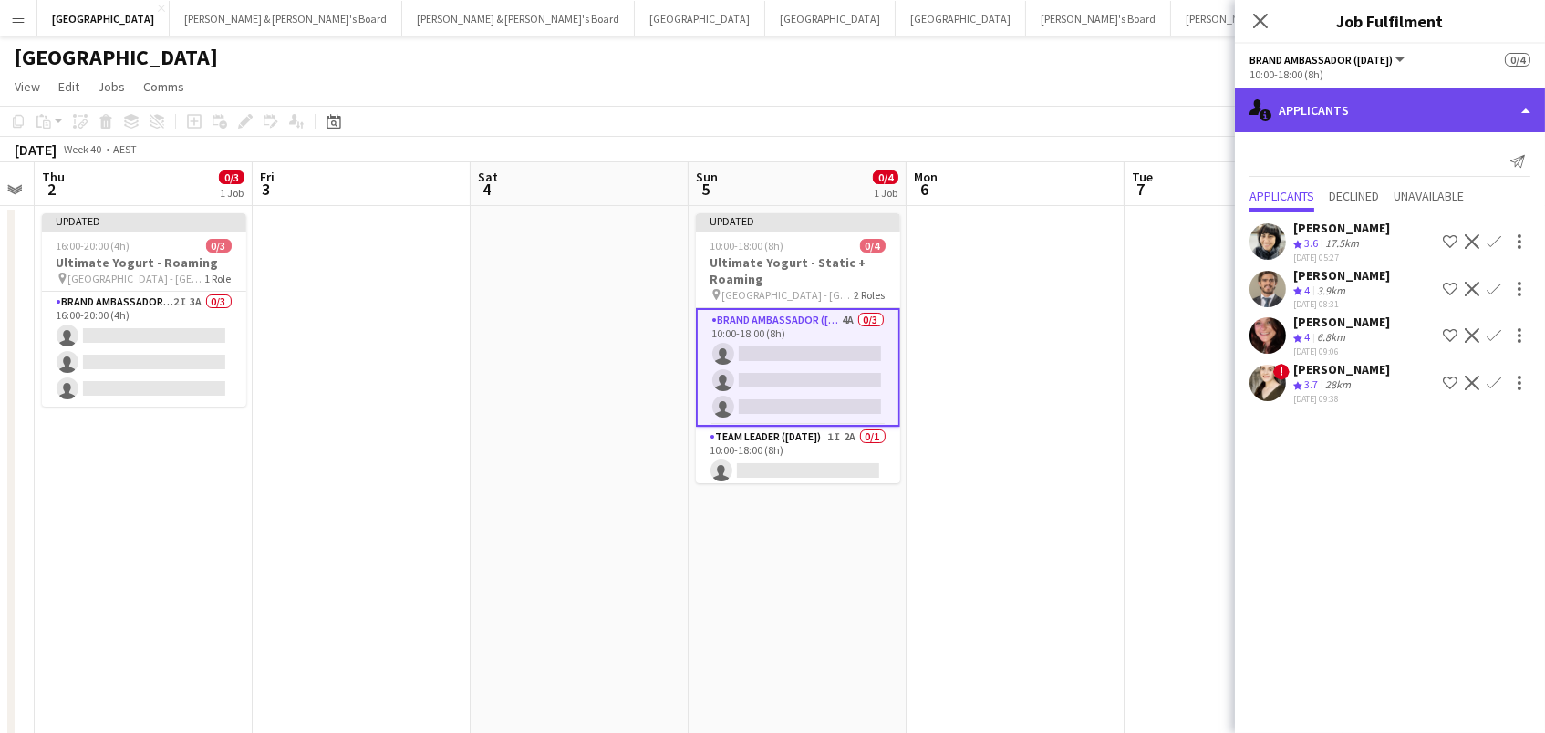
click at [1422, 117] on div "single-neutral-actions-information Applicants" at bounding box center [1390, 110] width 310 height 44
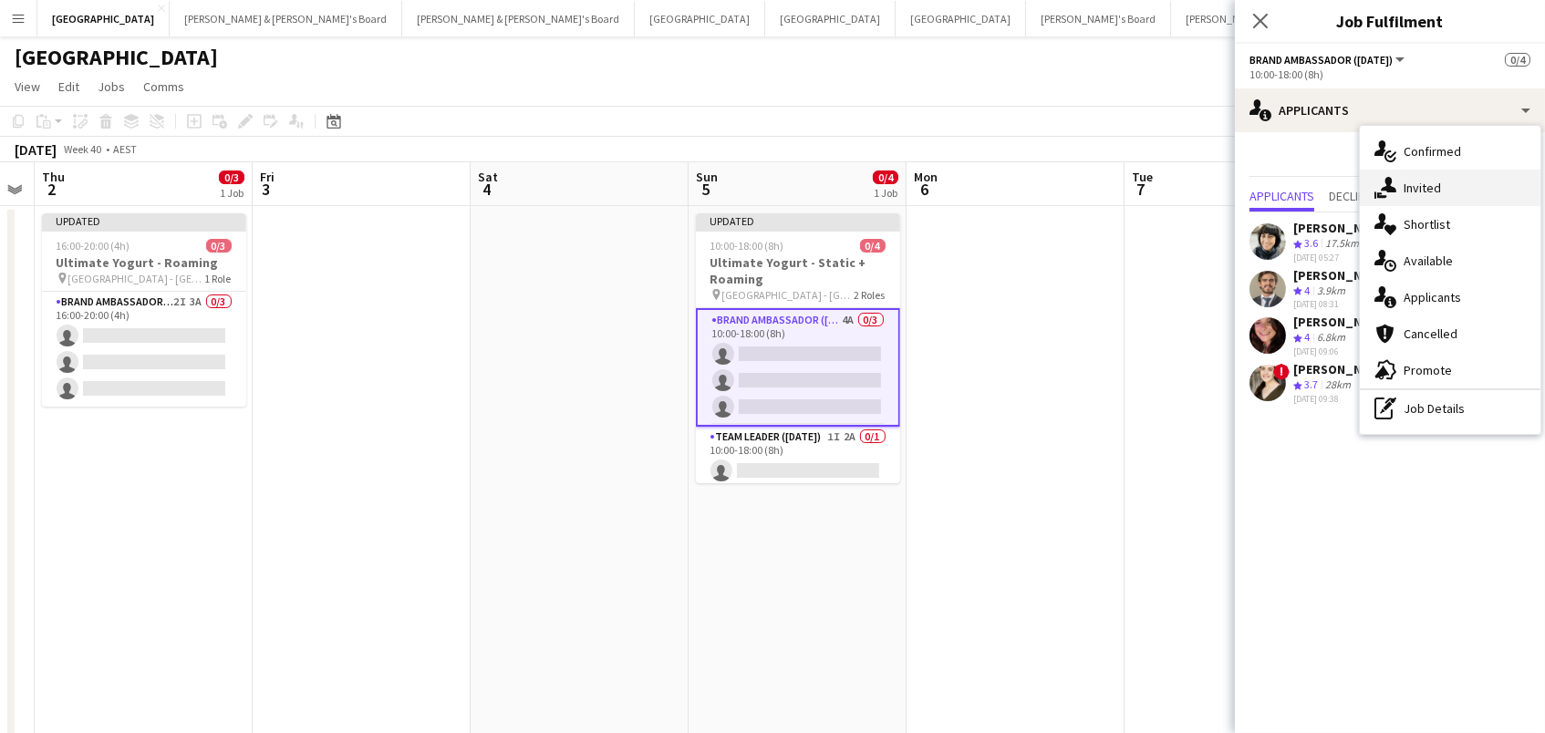
click at [1445, 192] on div "single-neutral-actions-share-1 Invited" at bounding box center [1450, 188] width 181 height 36
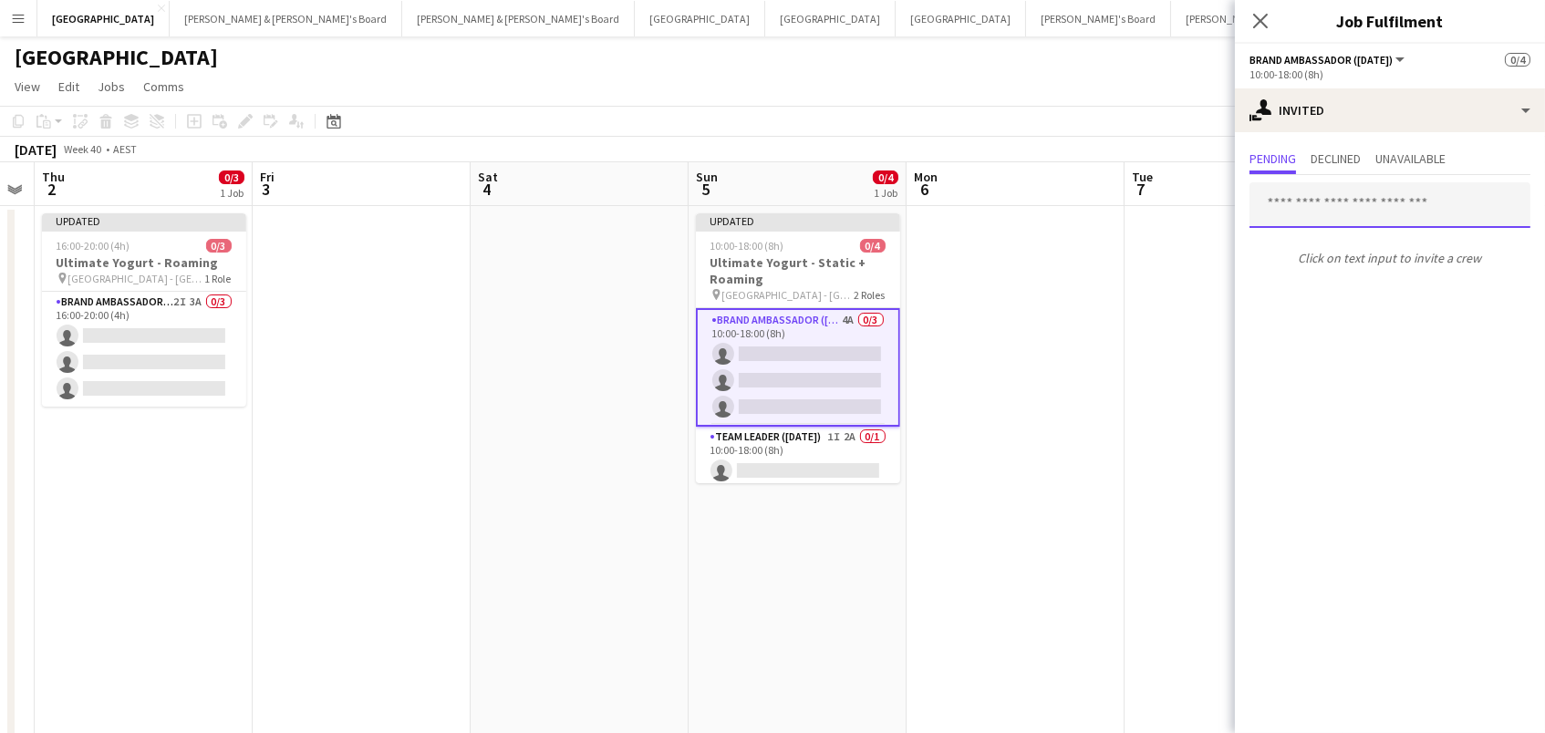
click at [1338, 199] on input "text" at bounding box center [1389, 205] width 281 height 46
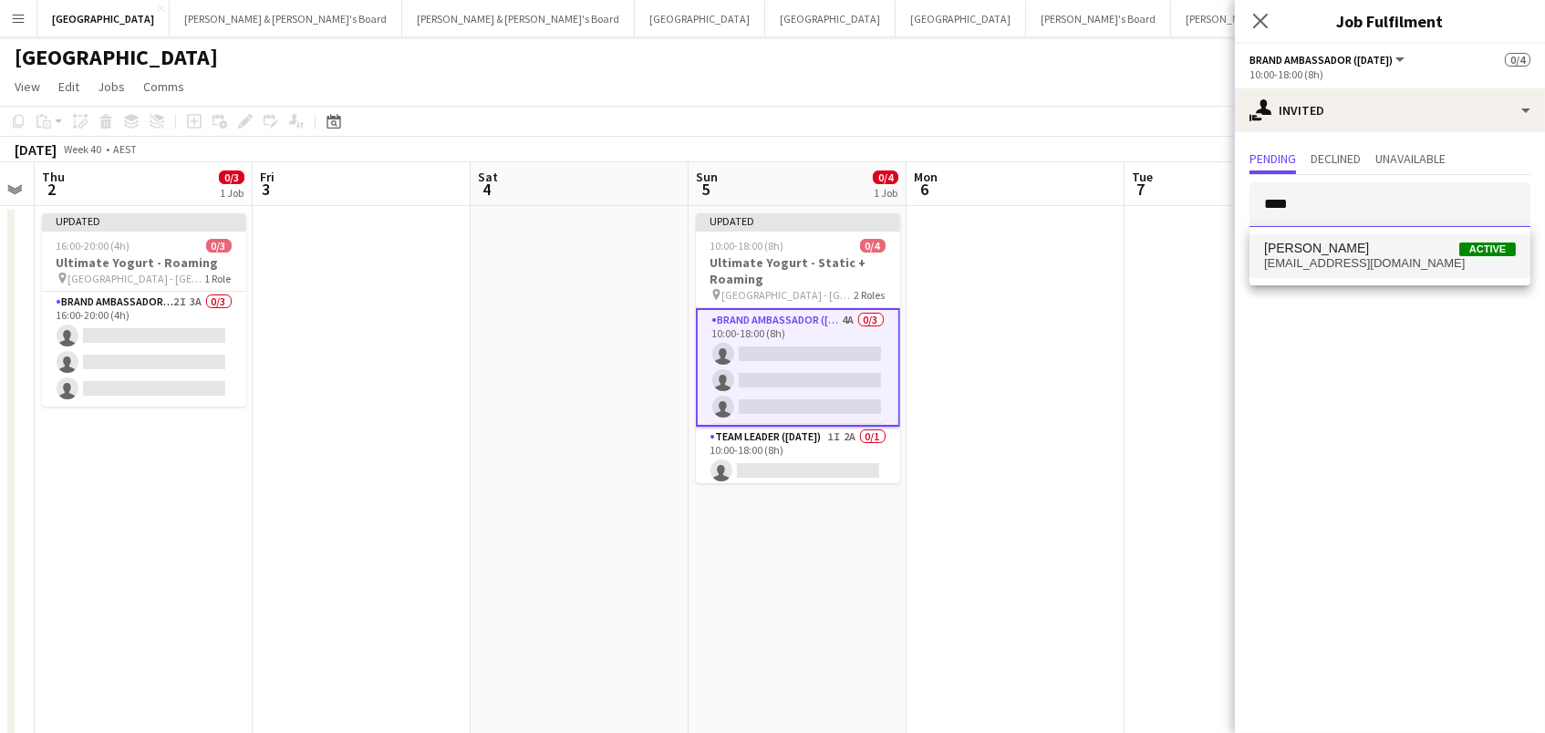
type input "****"
click at [1341, 265] on span "[EMAIL_ADDRESS][DOMAIN_NAME]" at bounding box center [1390, 263] width 252 height 15
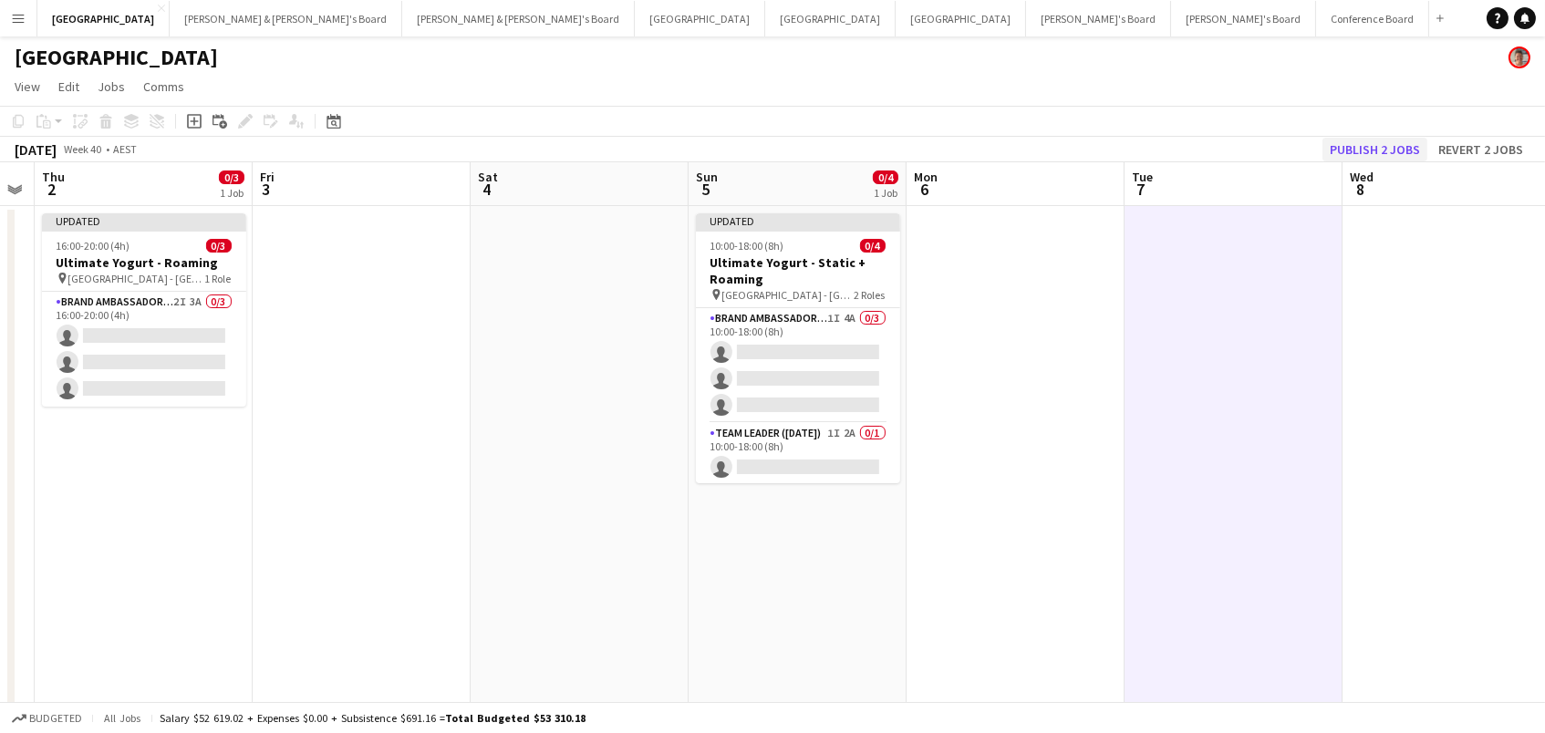
click at [1358, 144] on button "Publish 2 jobs" at bounding box center [1374, 150] width 105 height 24
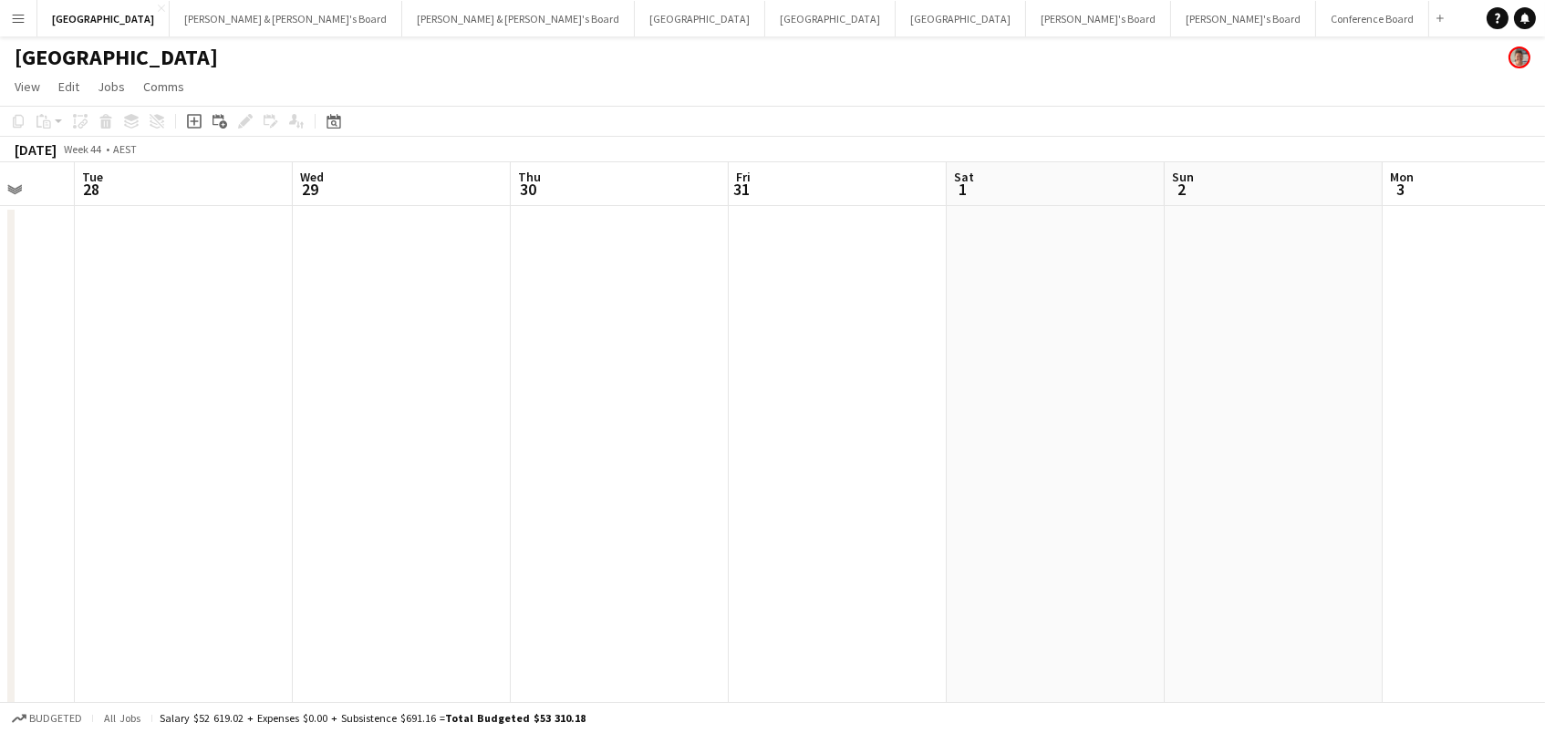
scroll to position [0, 814]
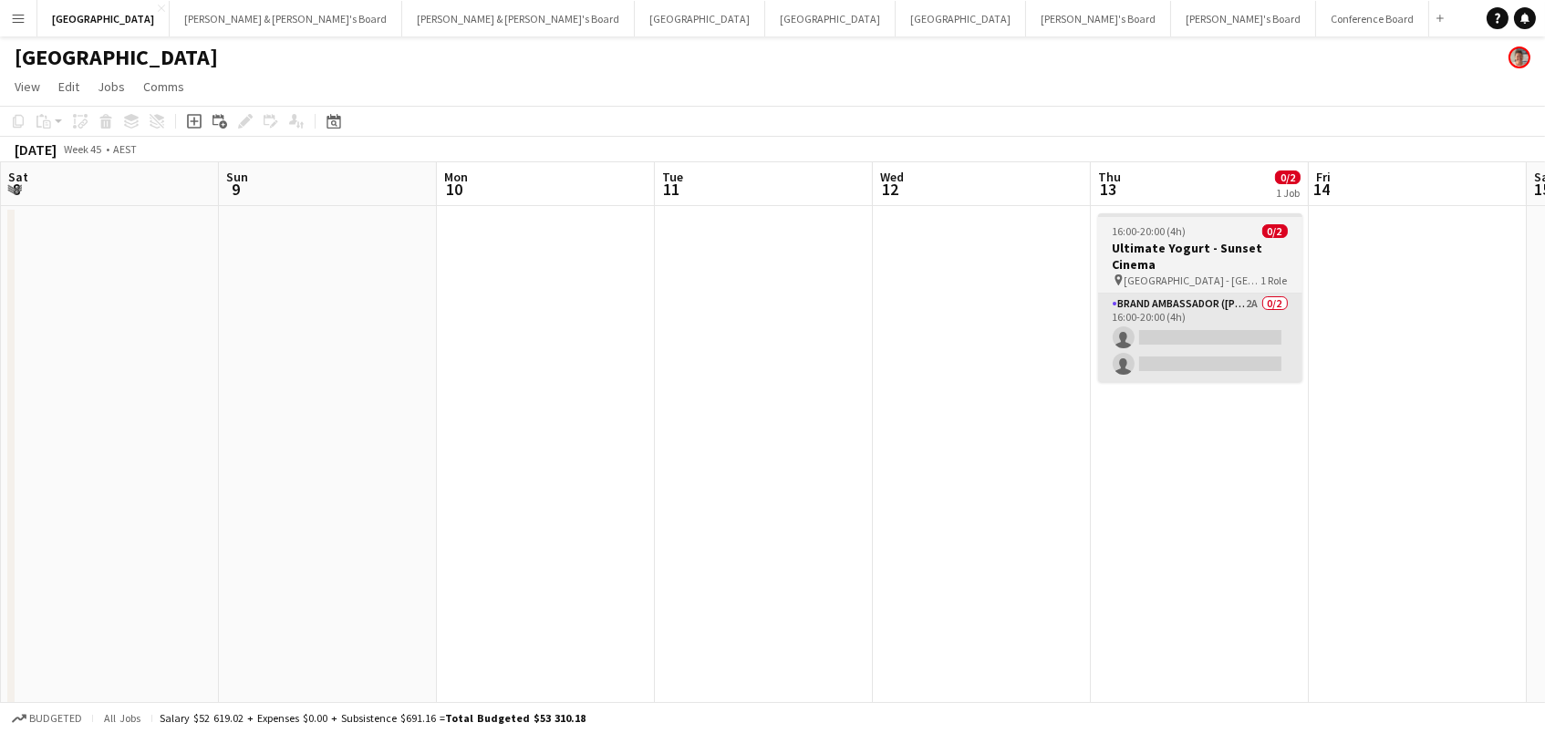
drag, startPoint x: 1304, startPoint y: 345, endPoint x: 1279, endPoint y: 345, distance: 25.5
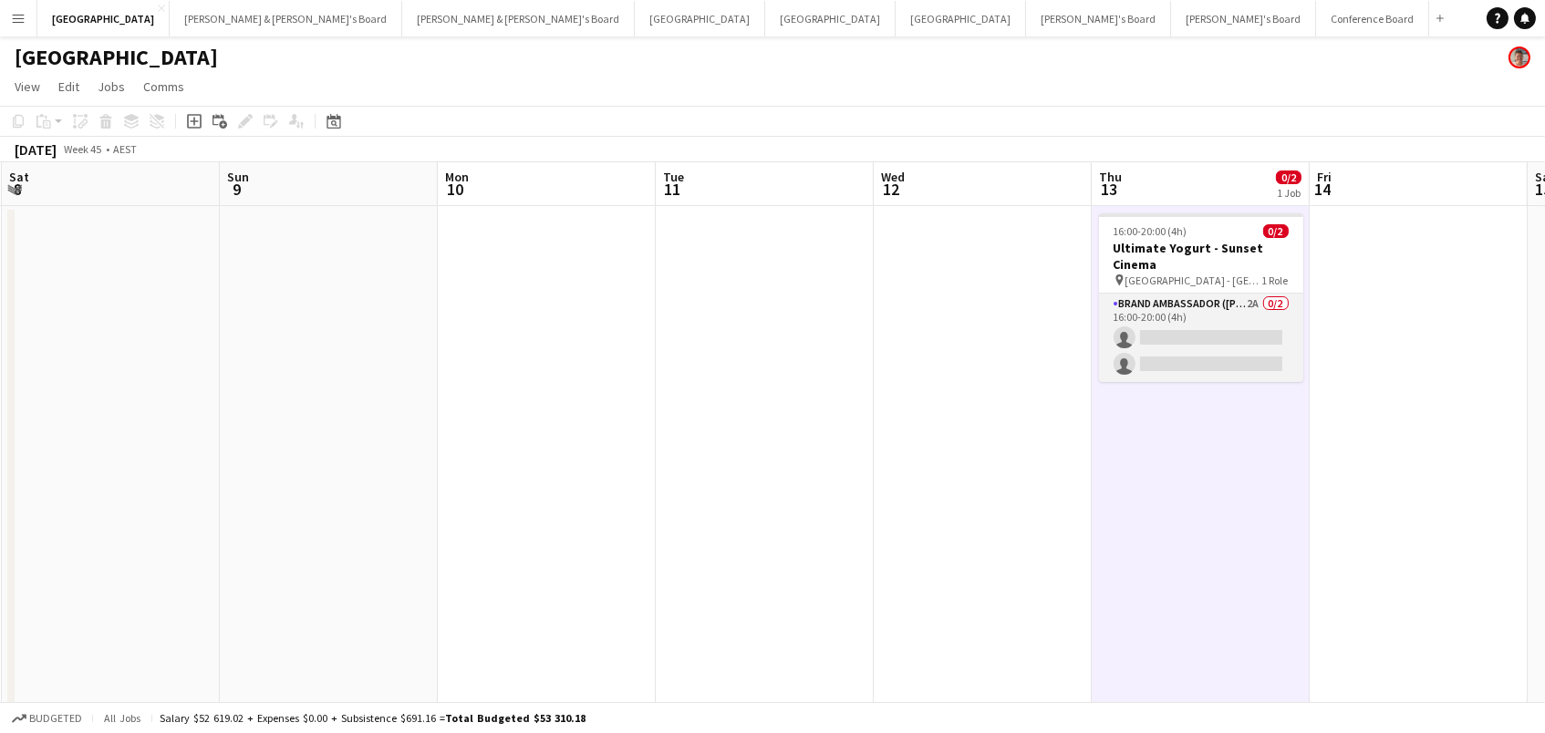
click at [1259, 345] on app-card-role "Brand Ambassador (Mon - Fri) 2A 0/2 16:00-20:00 (4h) single-neutral-actions sin…" at bounding box center [1201, 338] width 204 height 88
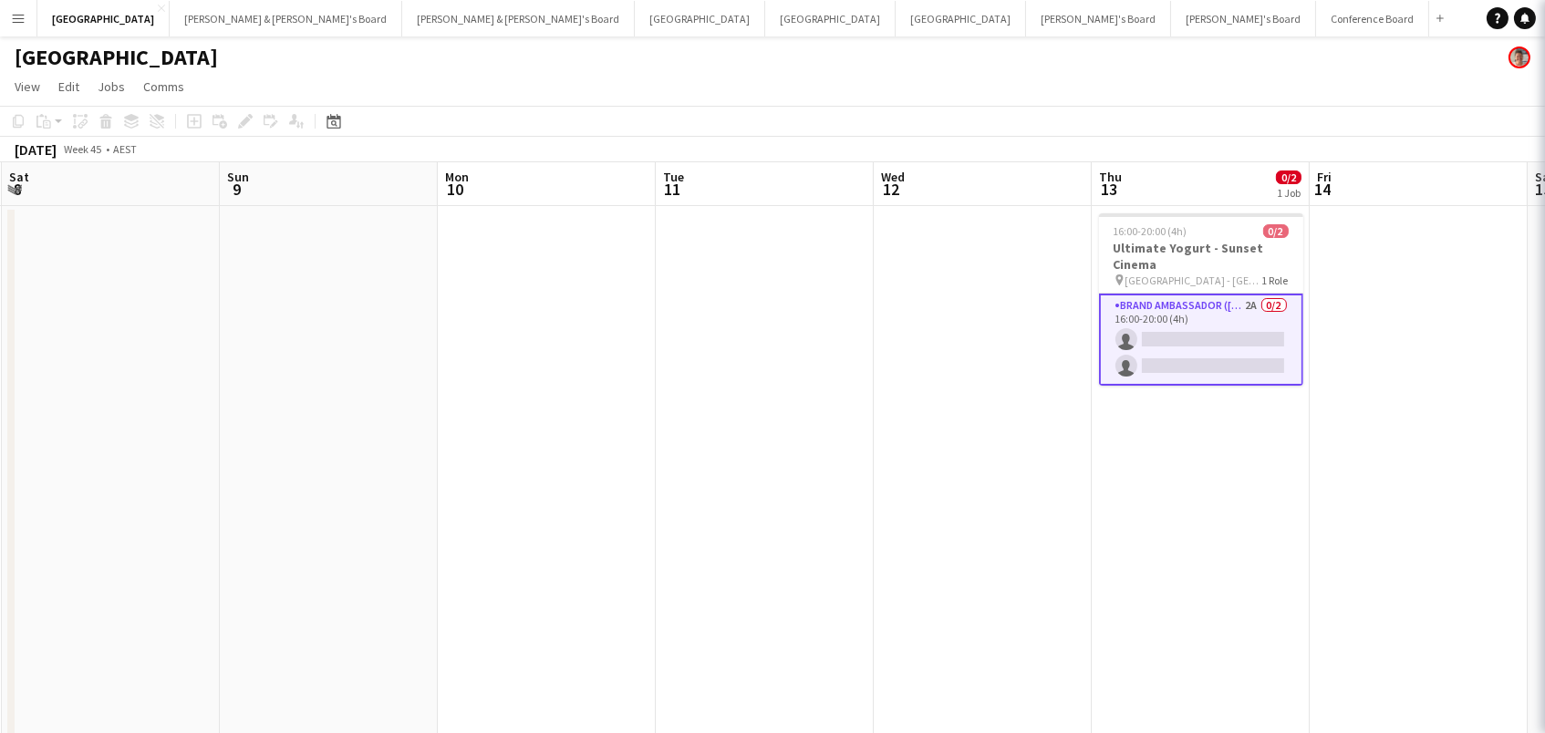
scroll to position [0, 651]
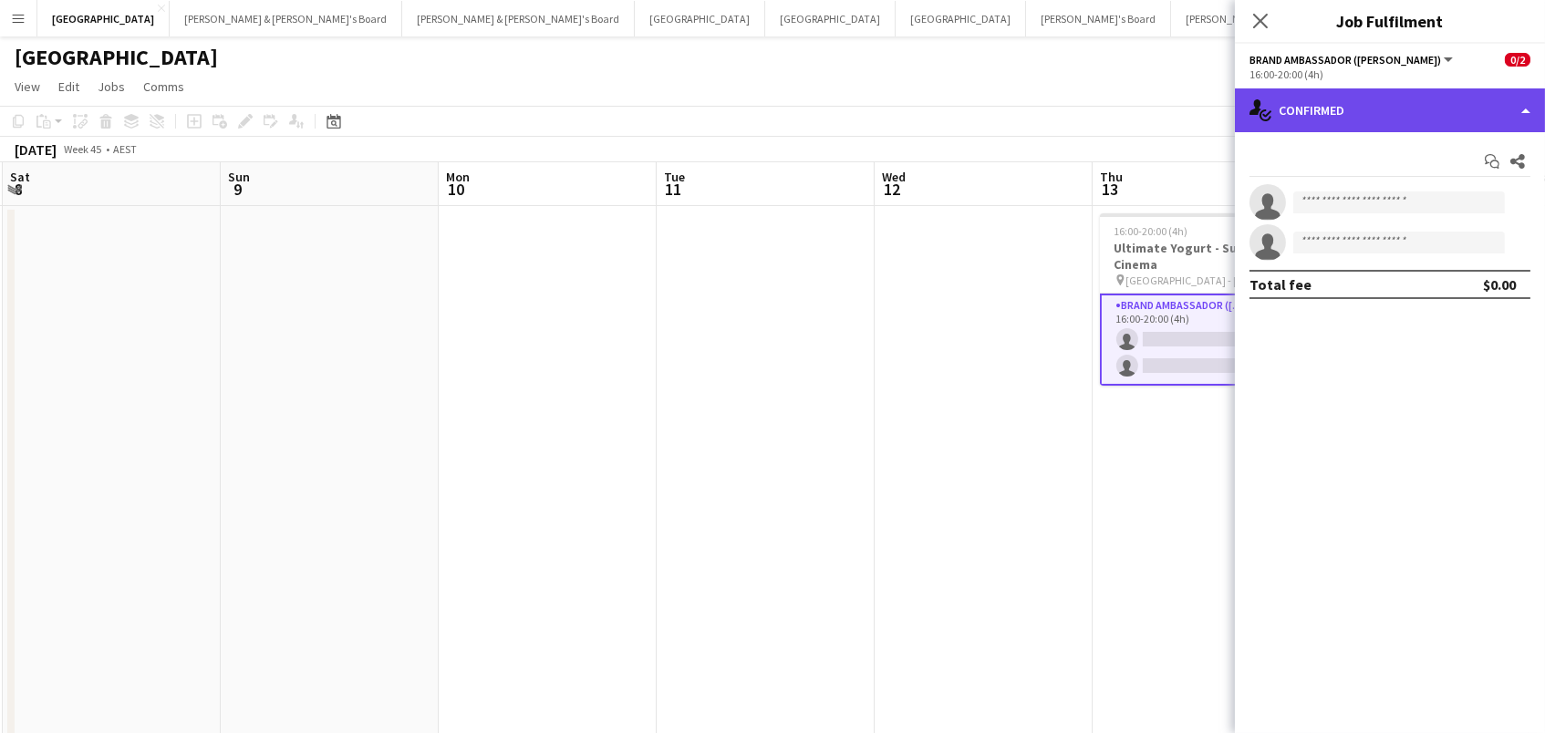
click at [1415, 88] on div "single-neutral-actions-check-2 Confirmed" at bounding box center [1390, 110] width 310 height 44
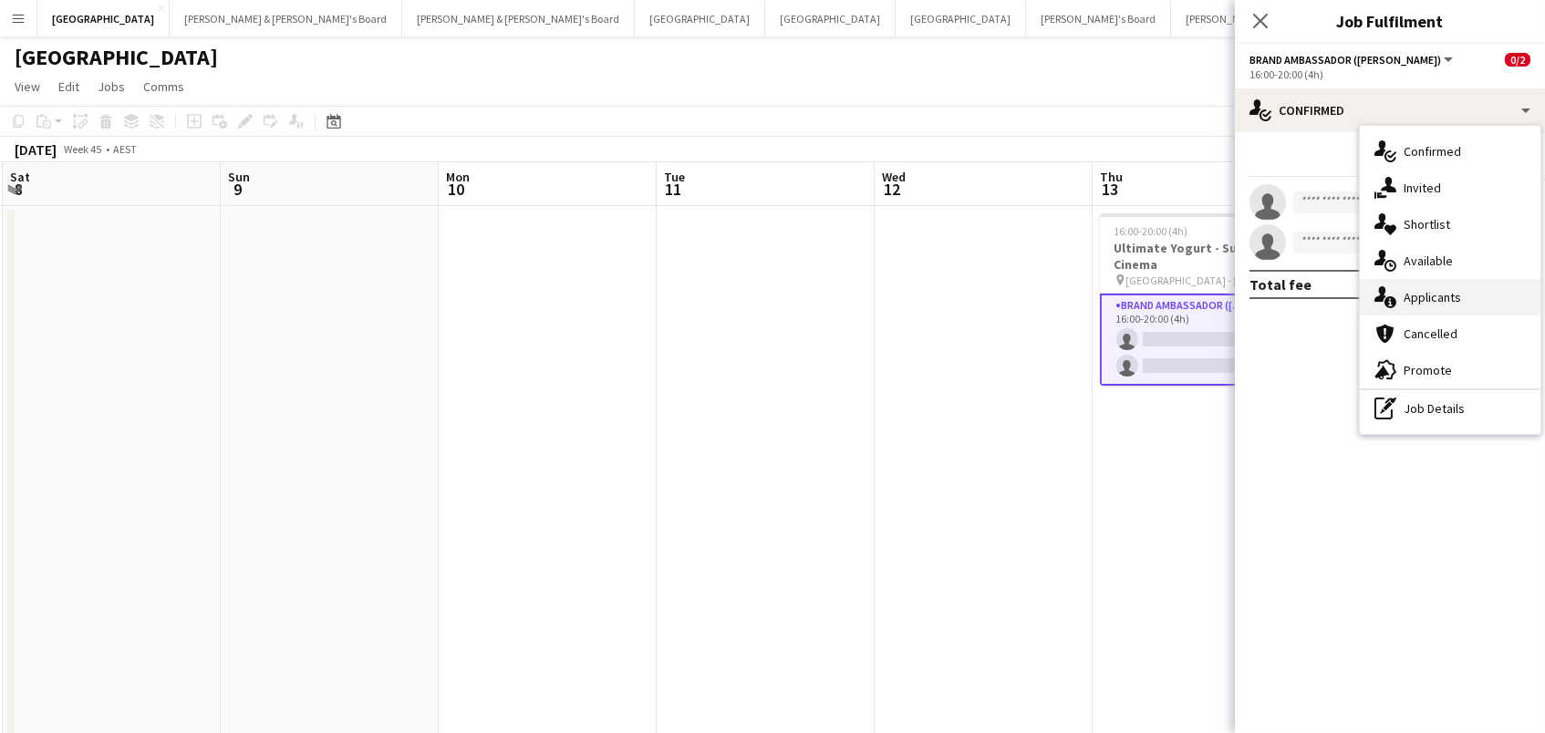
click at [1449, 303] on div "single-neutral-actions-information Applicants" at bounding box center [1450, 297] width 181 height 36
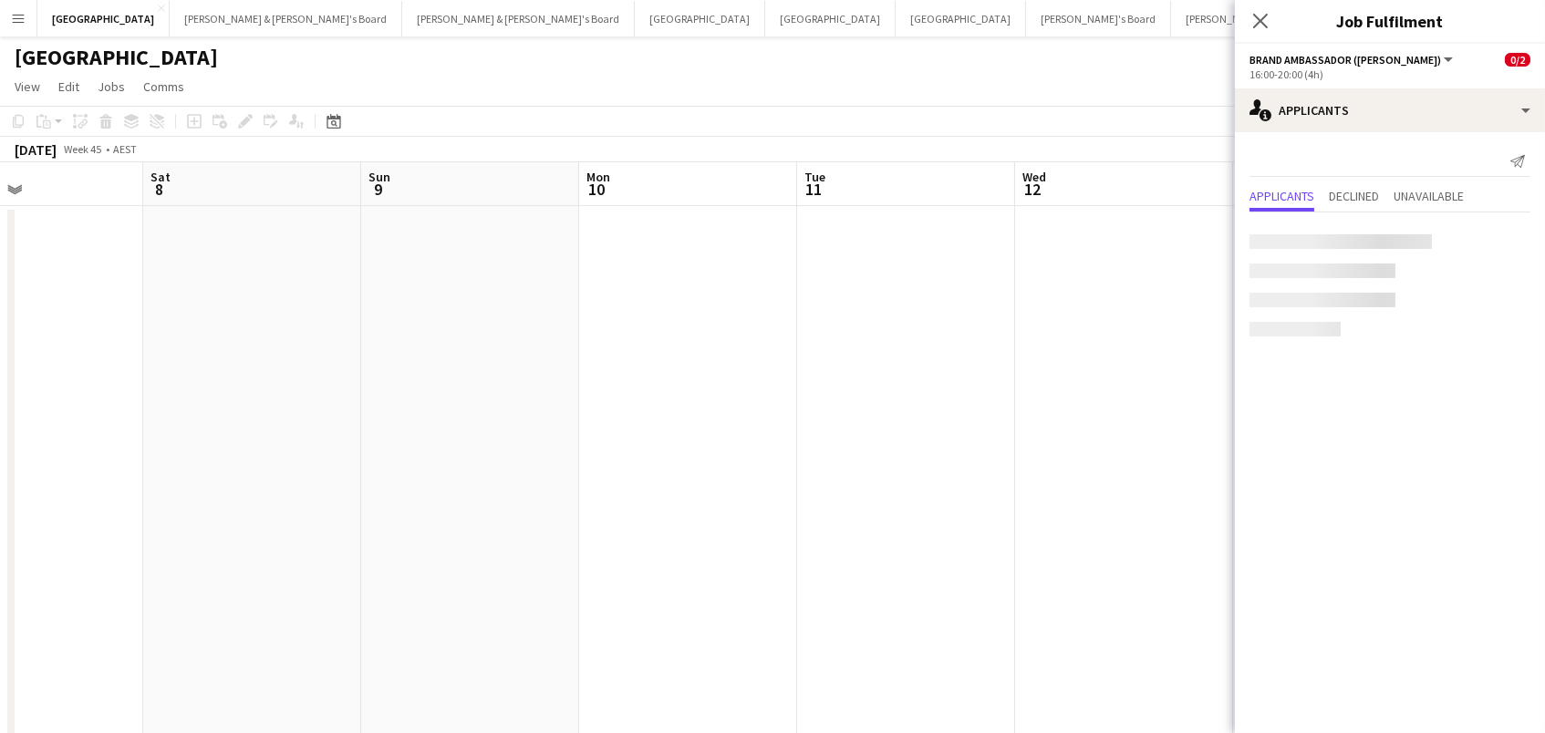
scroll to position [0, 591]
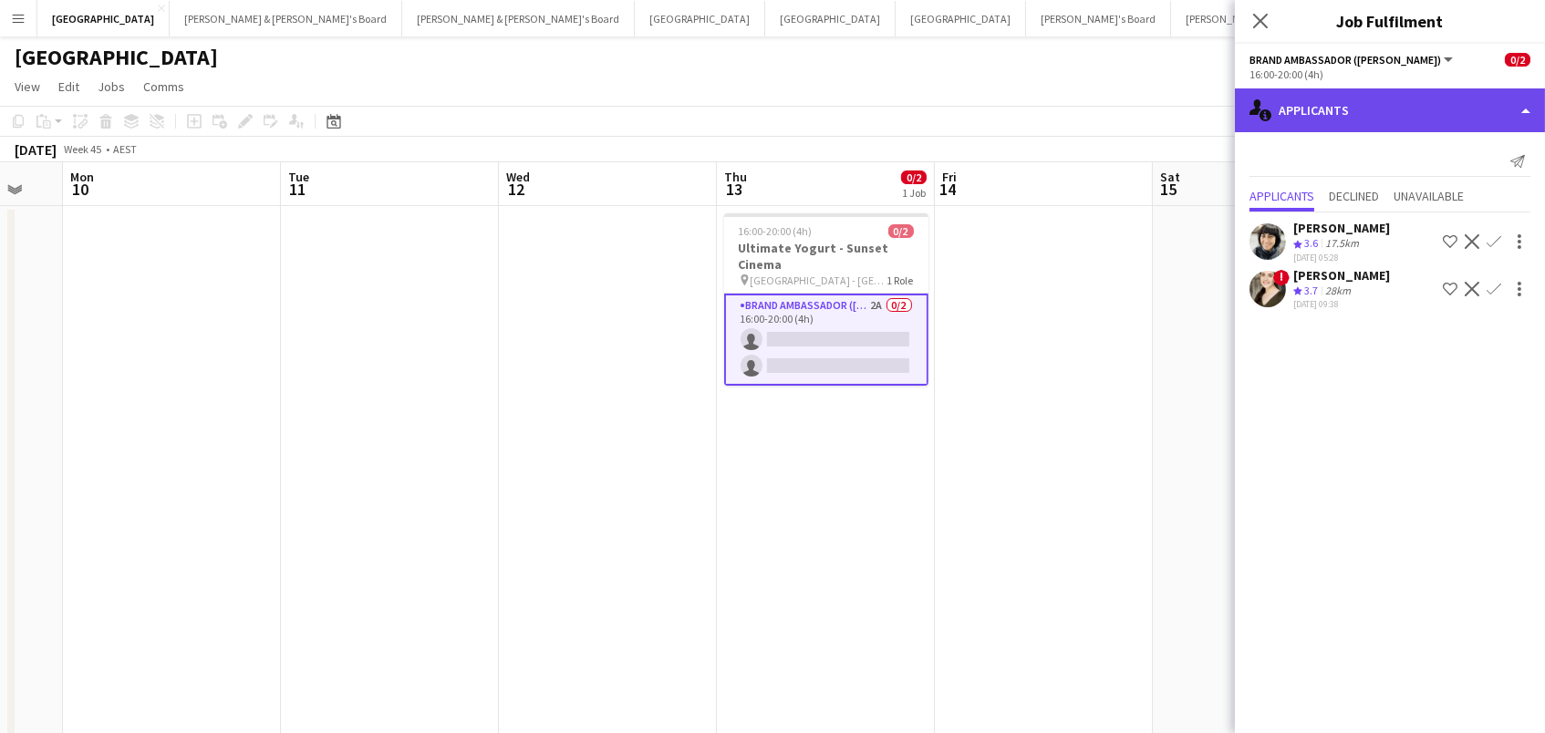
click at [1405, 109] on div "single-neutral-actions-information Applicants" at bounding box center [1390, 110] width 310 height 44
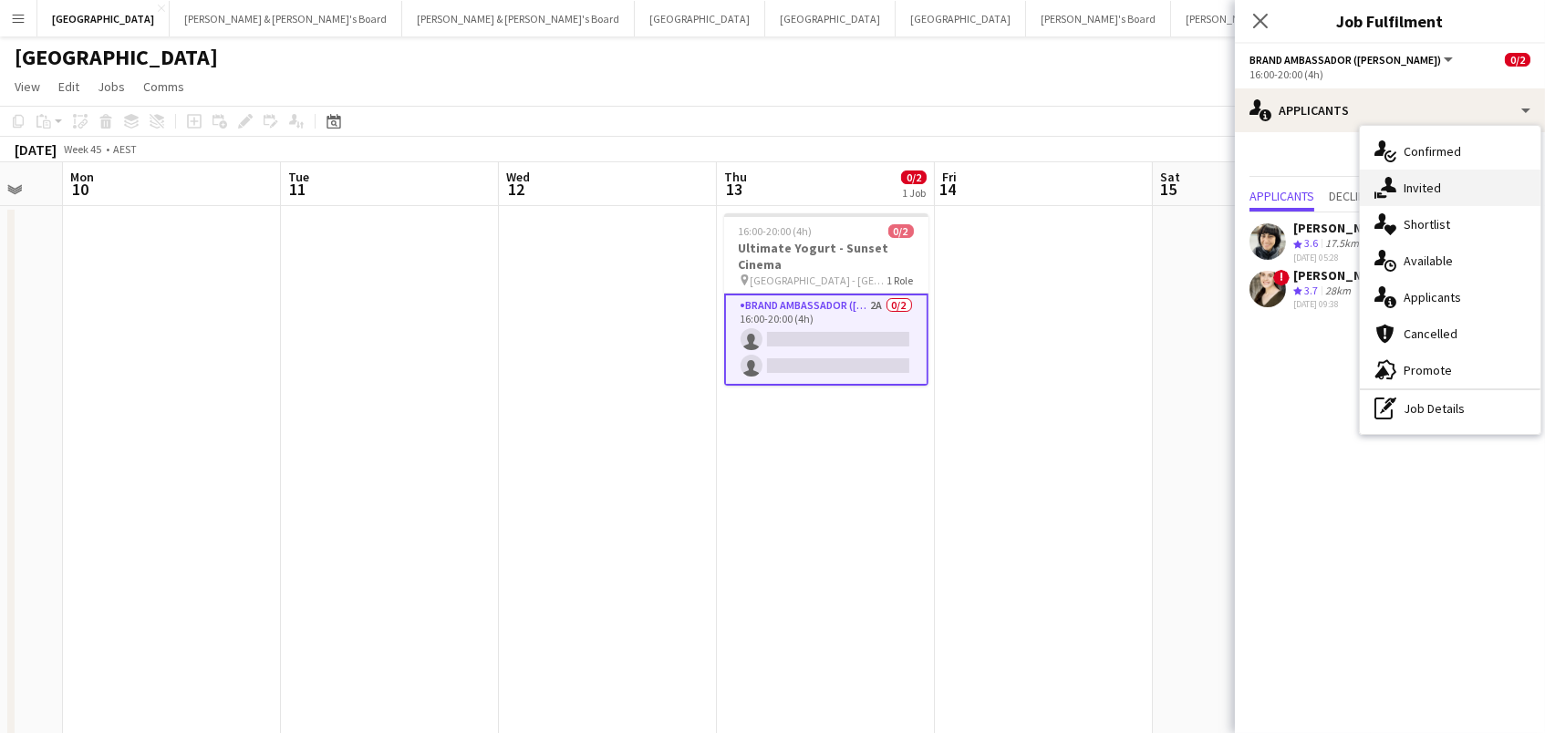
click at [1419, 189] on div "single-neutral-actions-share-1 Invited" at bounding box center [1450, 188] width 181 height 36
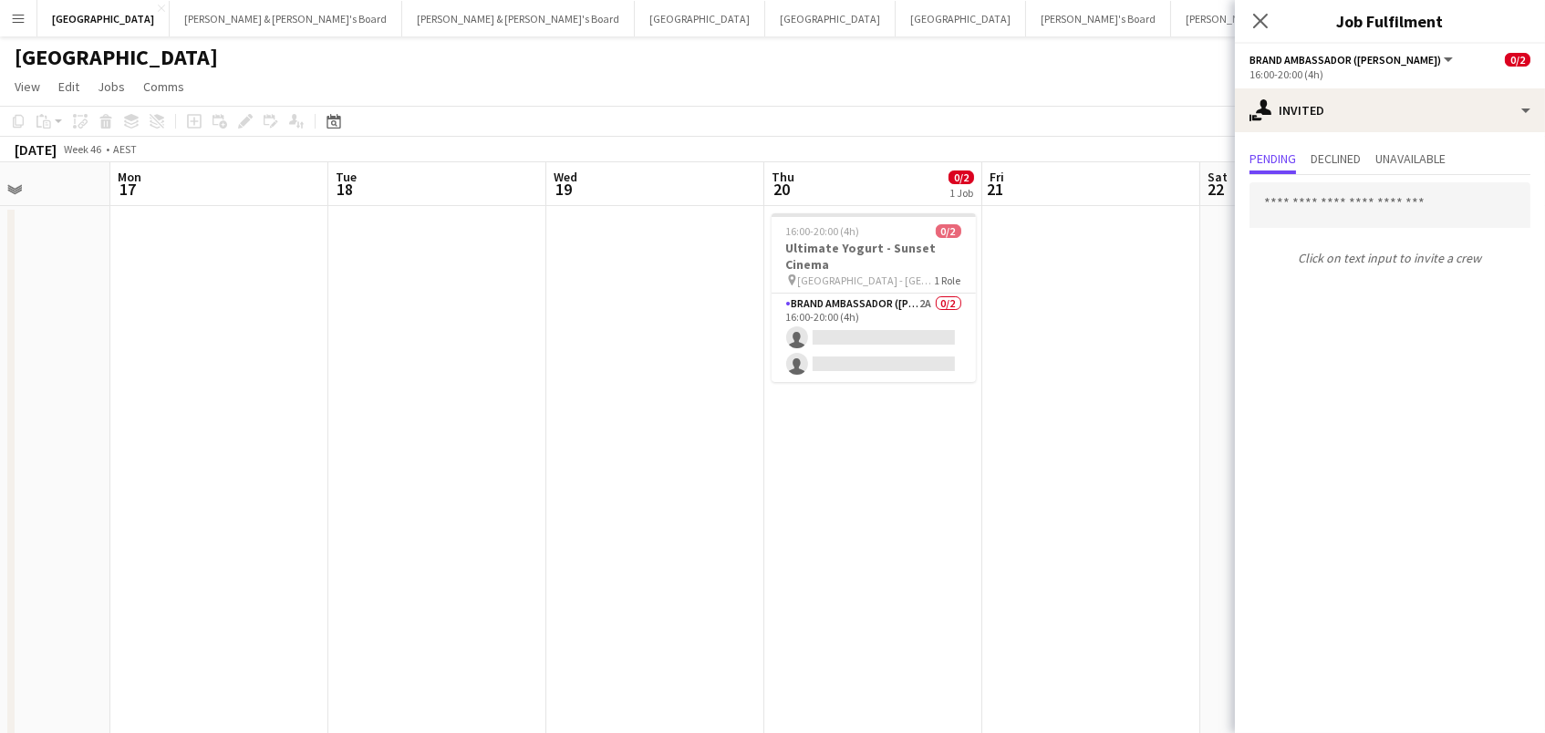
scroll to position [0, 799]
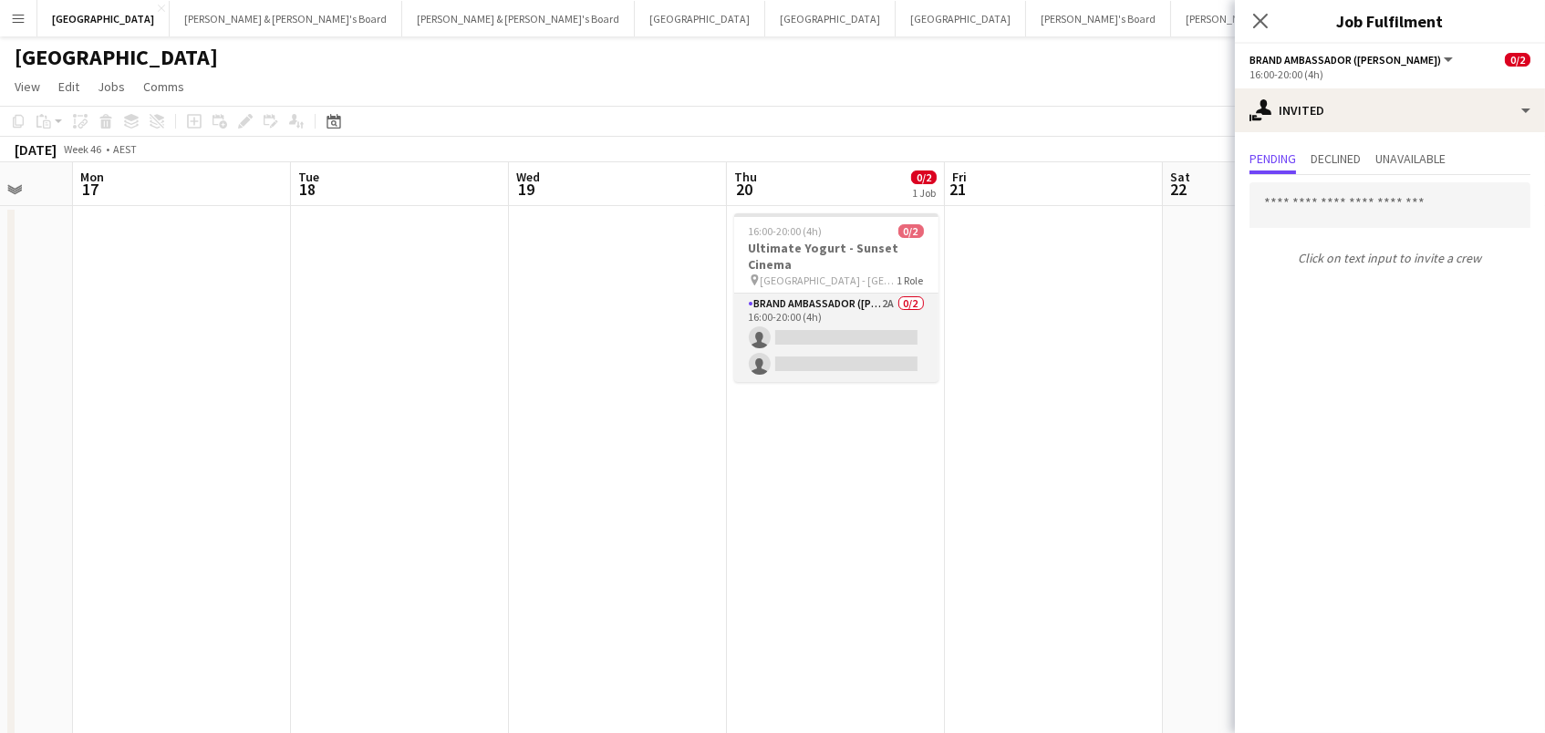
click at [849, 343] on app-card-role "Brand Ambassador (Mon - Fri) 2A 0/2 16:00-20:00 (4h) single-neutral-actions sin…" at bounding box center [836, 338] width 204 height 88
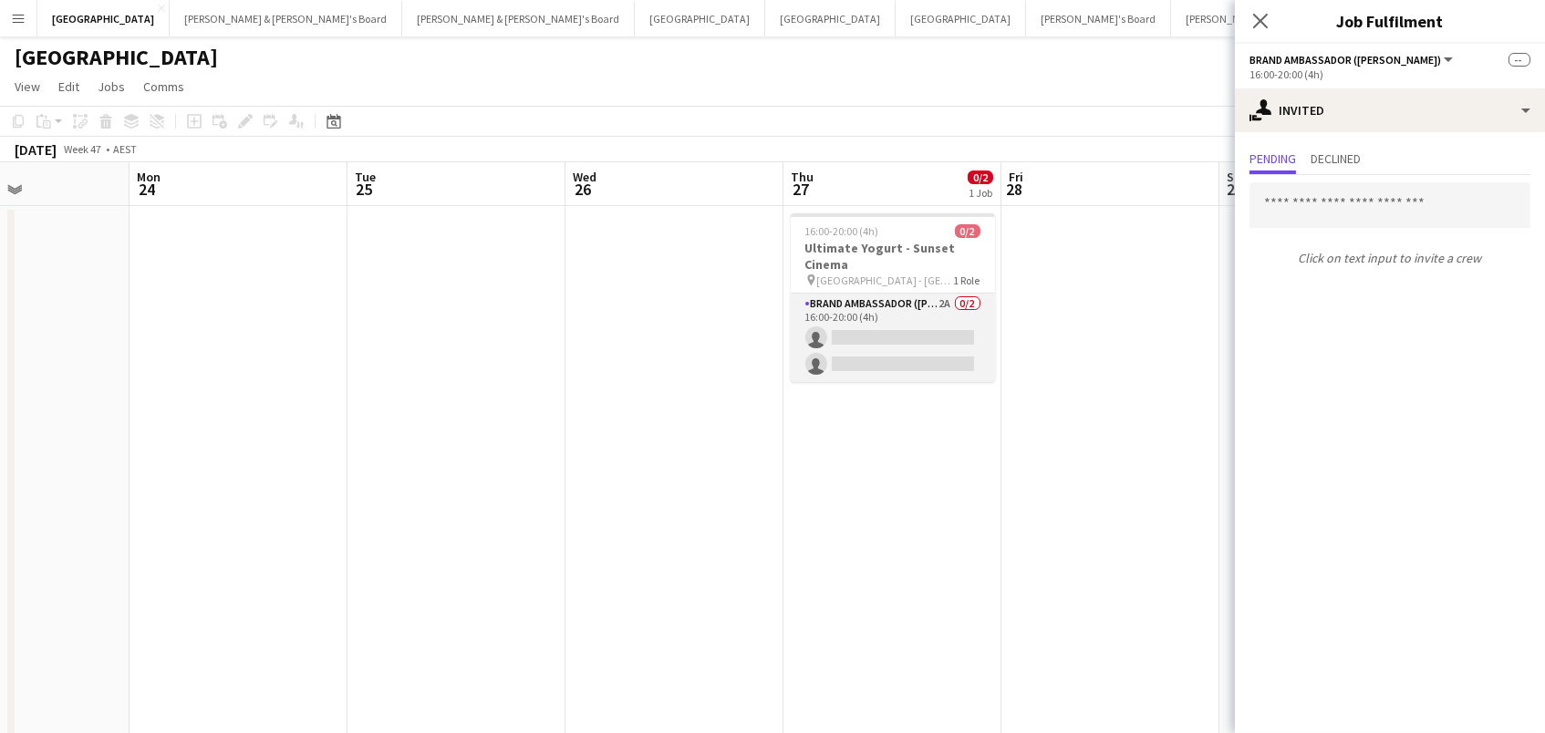
click at [952, 339] on app-card-role "Brand Ambassador (Mon - Fri) 2A 0/2 16:00-20:00 (4h) single-neutral-actions sin…" at bounding box center [893, 338] width 204 height 88
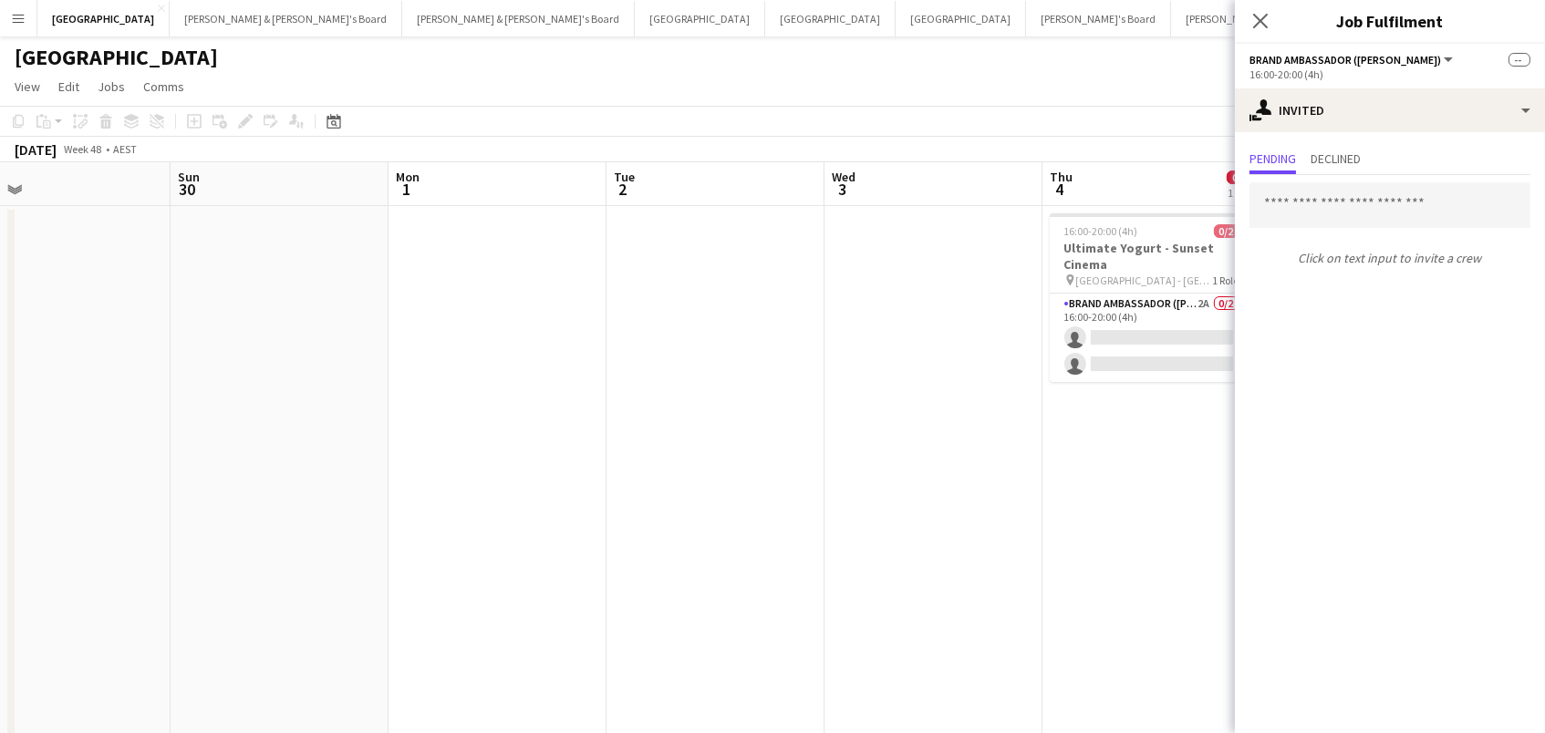
scroll to position [0, 496]
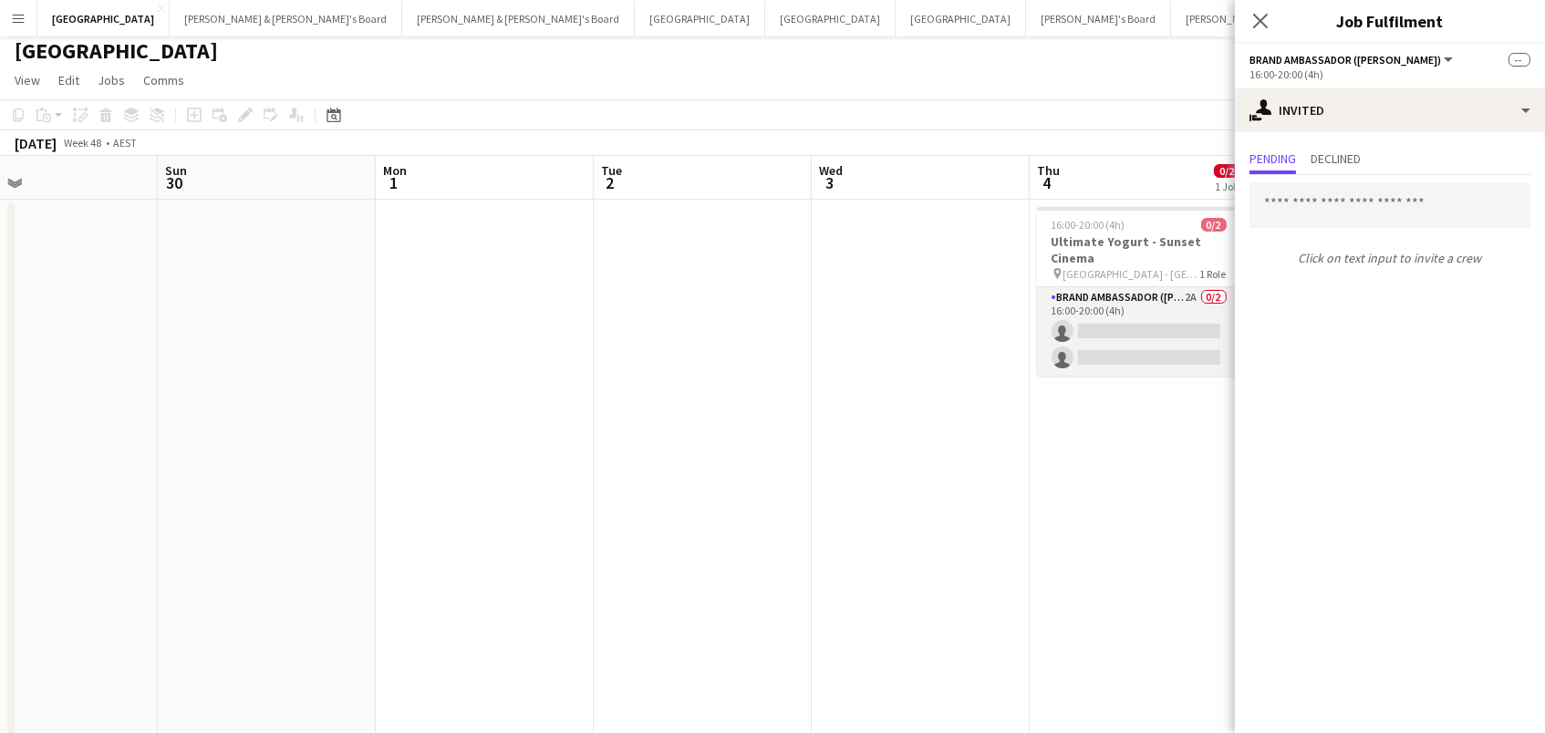
drag, startPoint x: 1153, startPoint y: 324, endPoint x: 1087, endPoint y: 351, distance: 71.1
click at [1153, 324] on app-card-role "Brand Ambassador (Mon - Fri) 2A 0/2 16:00-20:00 (4h) single-neutral-actions sin…" at bounding box center [1139, 331] width 204 height 88
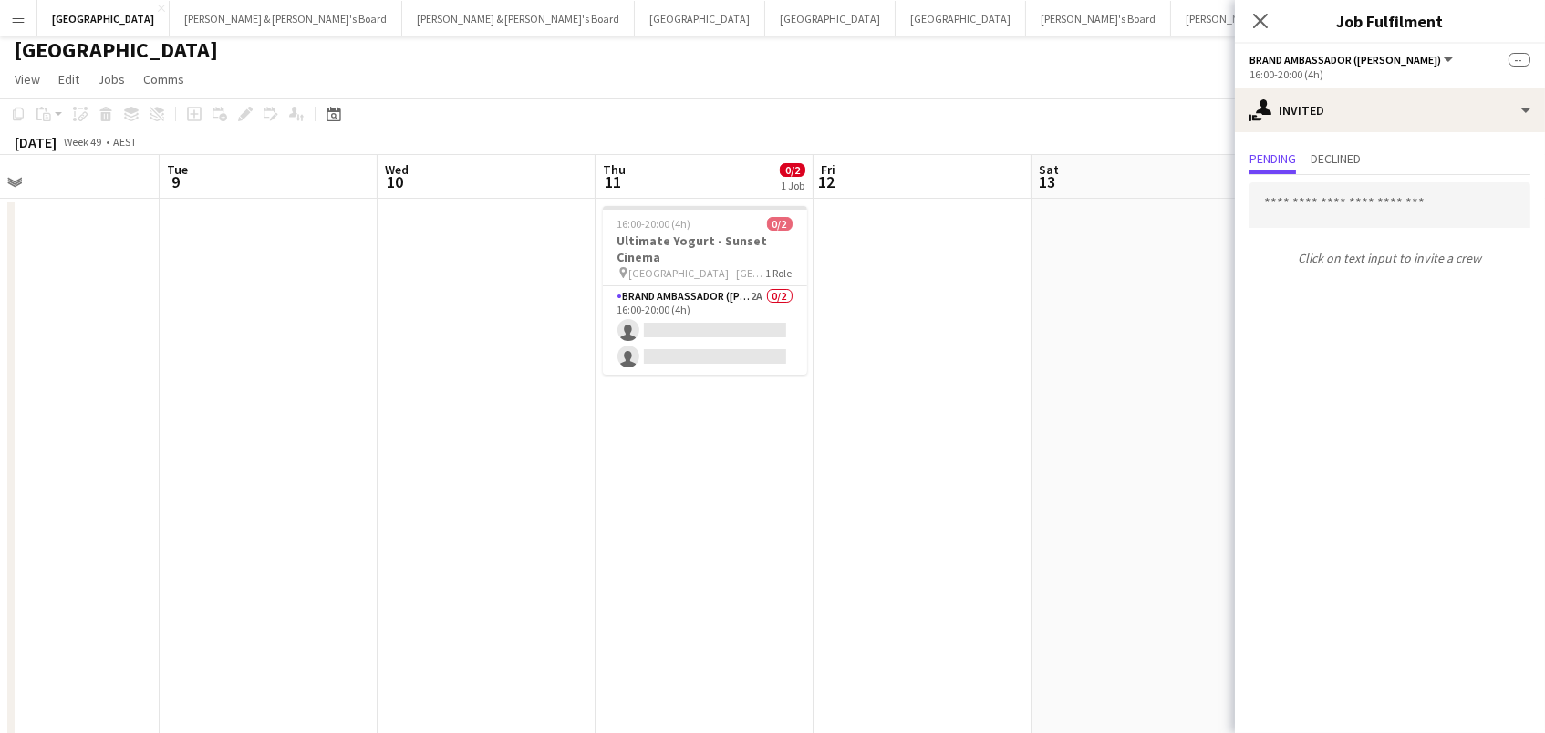
scroll to position [0, 759]
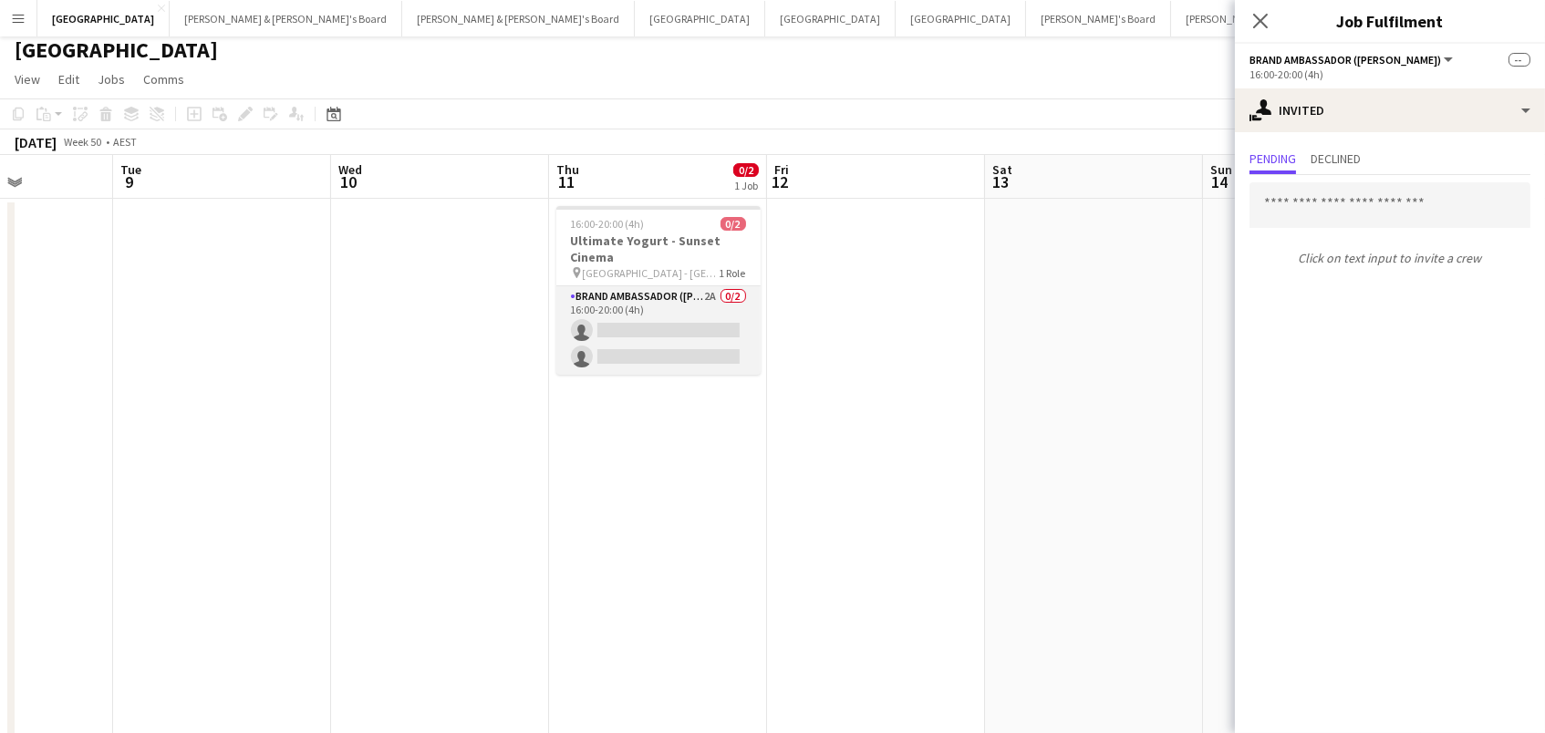
click at [664, 325] on app-card-role "Brand Ambassador (Mon - Fri) 2A 0/2 16:00-20:00 (4h) single-neutral-actions sin…" at bounding box center [658, 330] width 204 height 88
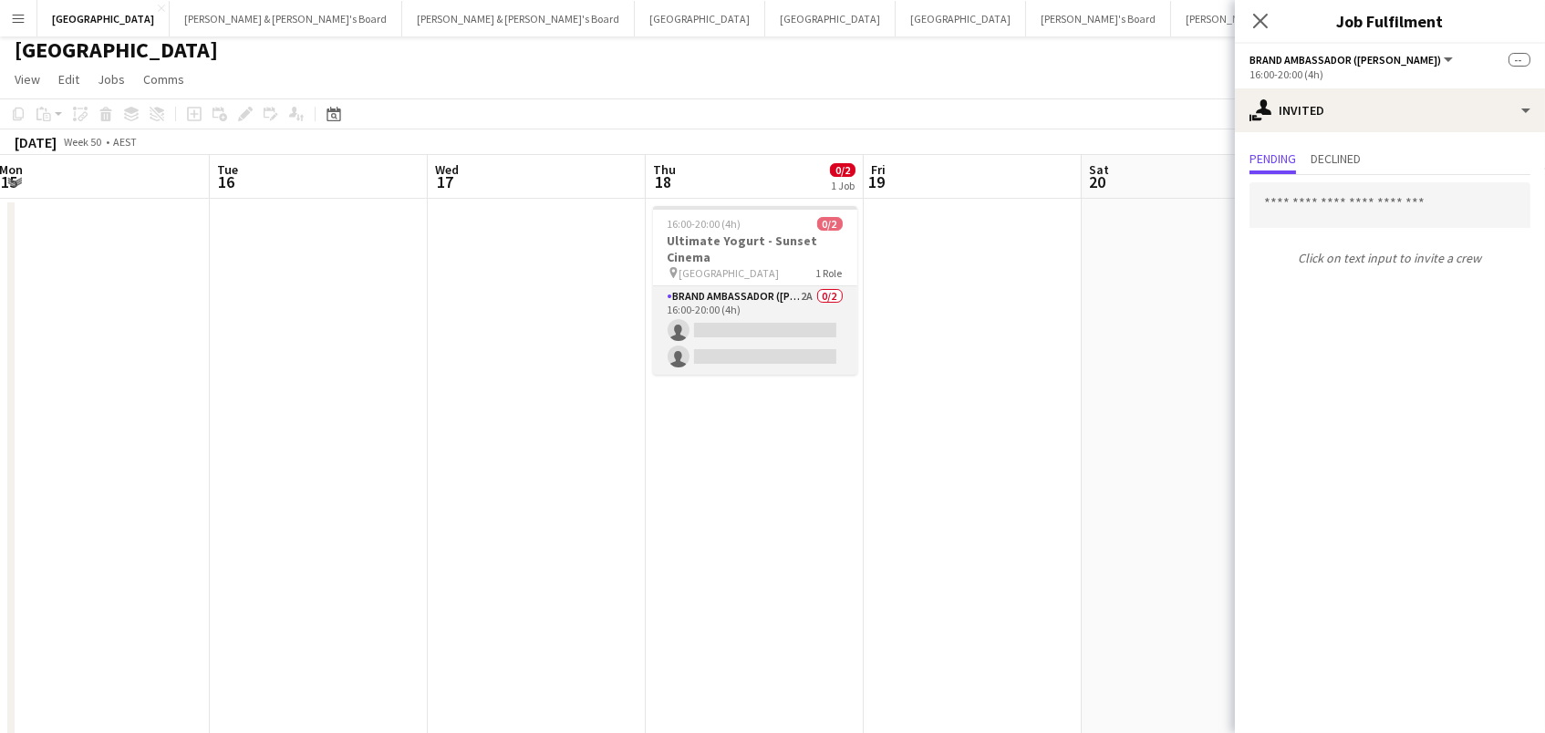
click at [767, 317] on app-card-role "Brand Ambassador (Mon - Fri) 2A 0/2 16:00-20:00 (4h) single-neutral-actions sin…" at bounding box center [755, 330] width 204 height 88
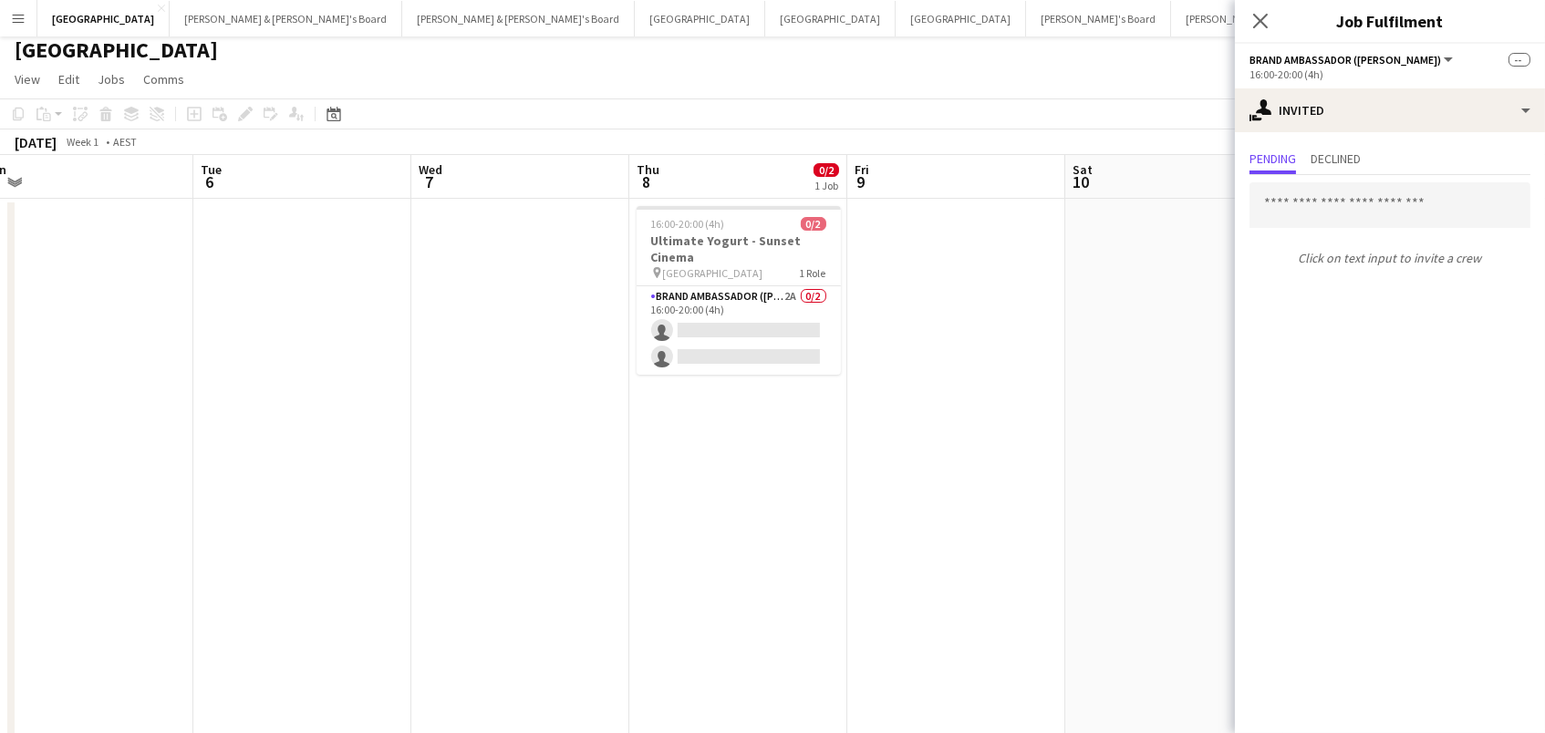
scroll to position [0, 689]
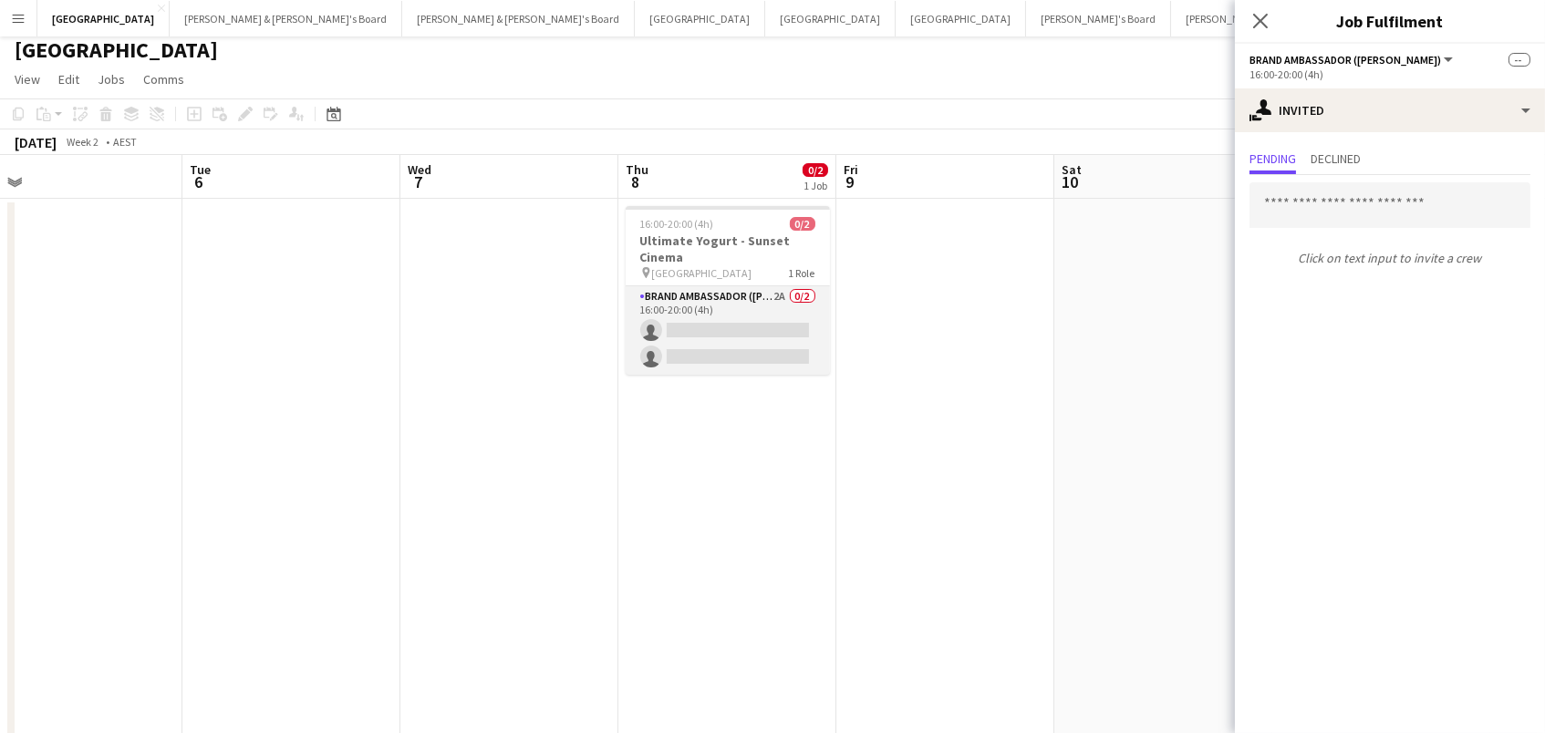
click at [750, 311] on app-card-role "Brand Ambassador (Mon - Fri) 2A 0/2 16:00-20:00 (4h) single-neutral-actions sin…" at bounding box center [728, 330] width 204 height 88
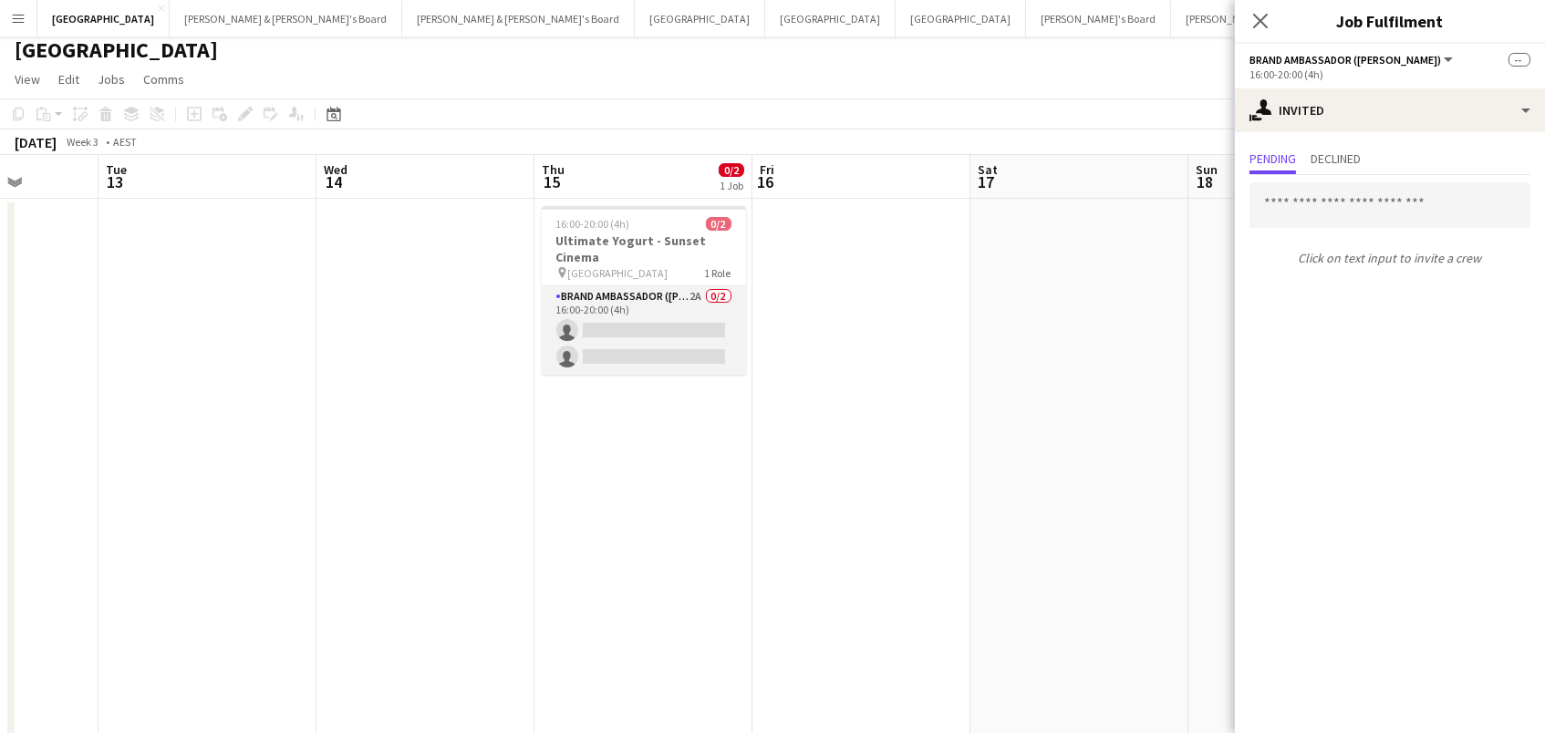
click at [667, 333] on app-card-role "Brand Ambassador (Mon - Fri) 2A 0/2 16:00-20:00 (4h) single-neutral-actions sin…" at bounding box center [644, 330] width 204 height 88
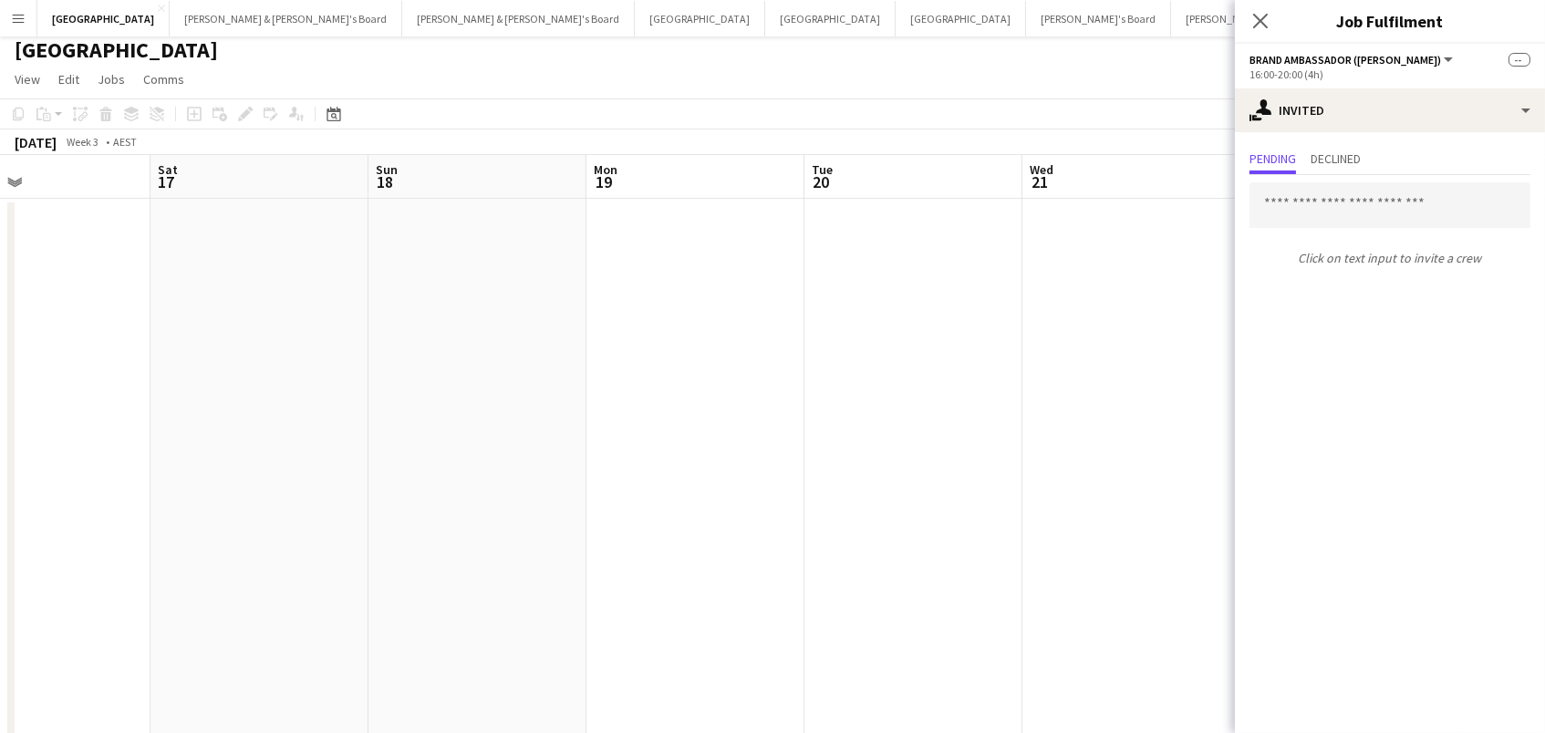
scroll to position [0, 539]
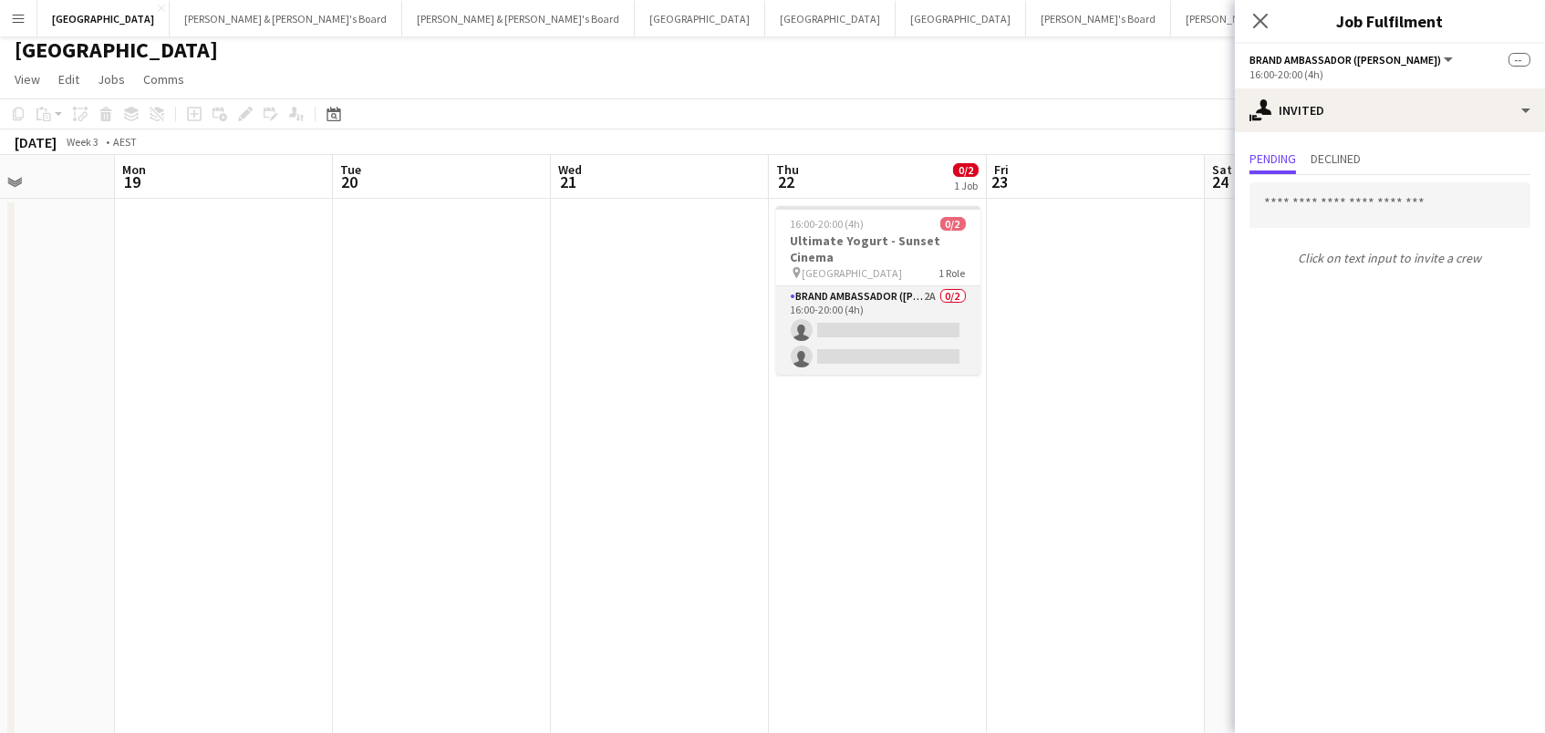
click at [903, 343] on app-card-role "Brand Ambassador (Mon - Fri) 2A 0/2 16:00-20:00 (4h) single-neutral-actions sin…" at bounding box center [878, 330] width 204 height 88
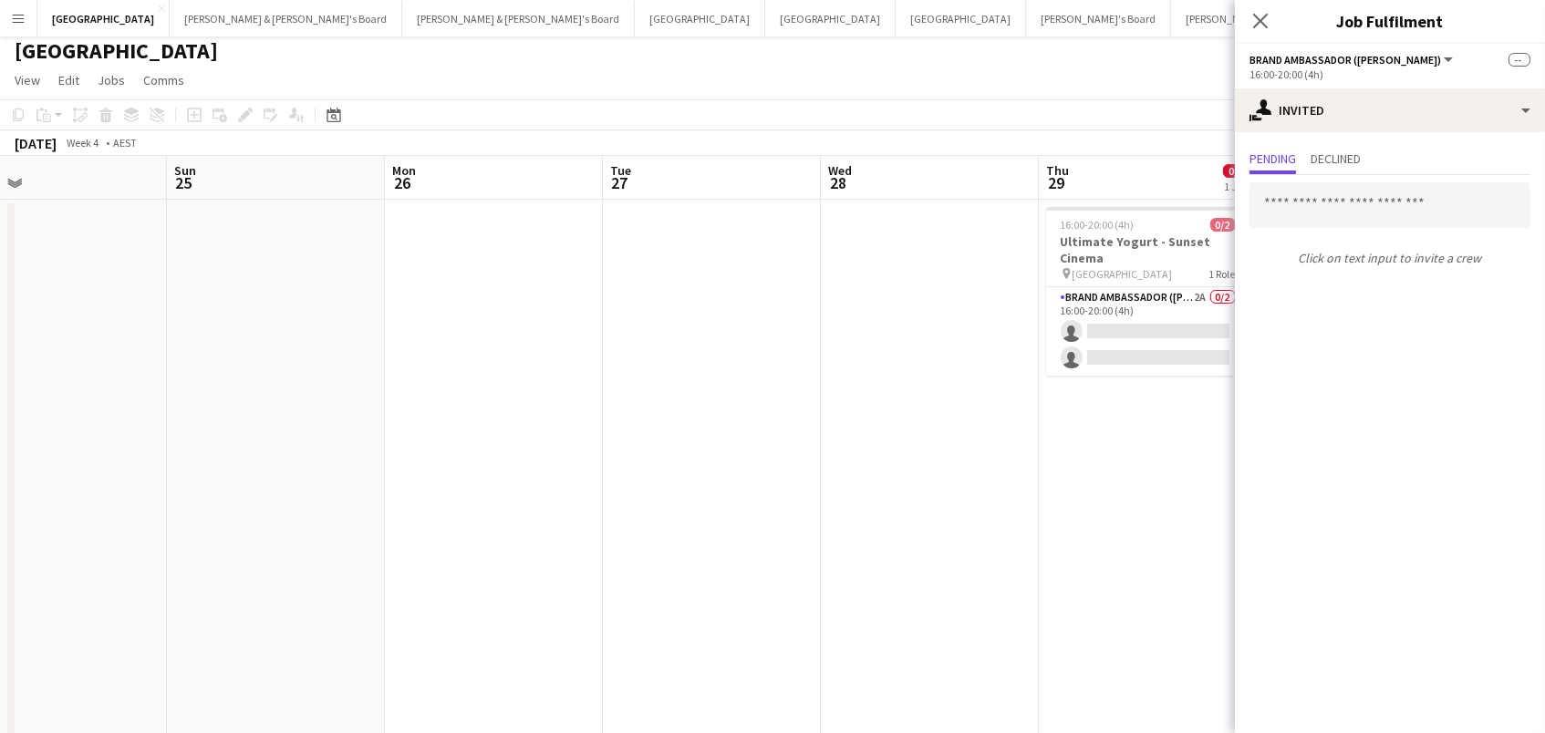
scroll to position [0, 684]
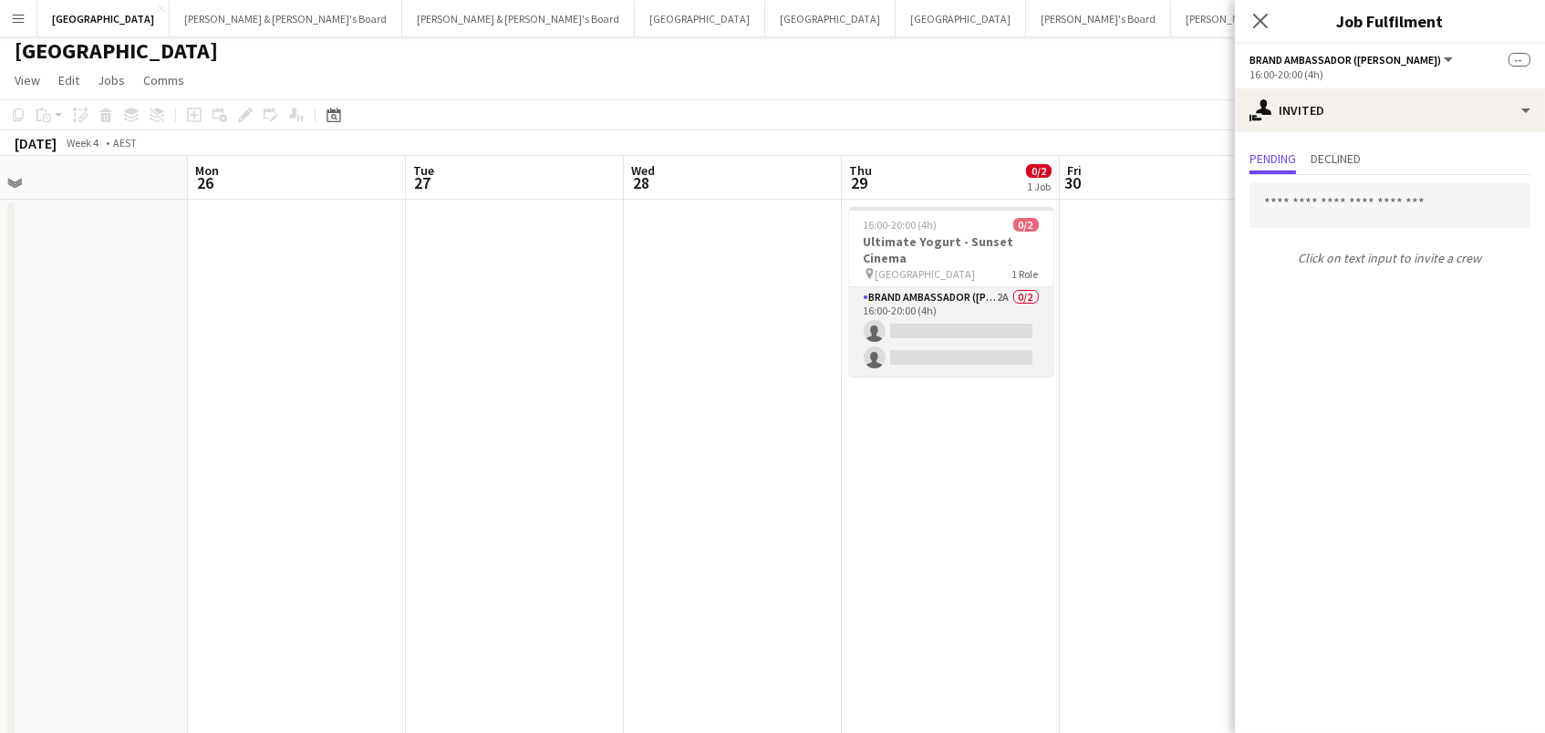
click at [958, 316] on app-card-role "Brand Ambassador (Mon - Fri) 2A 0/2 16:00-20:00 (4h) single-neutral-actions sin…" at bounding box center [951, 331] width 204 height 88
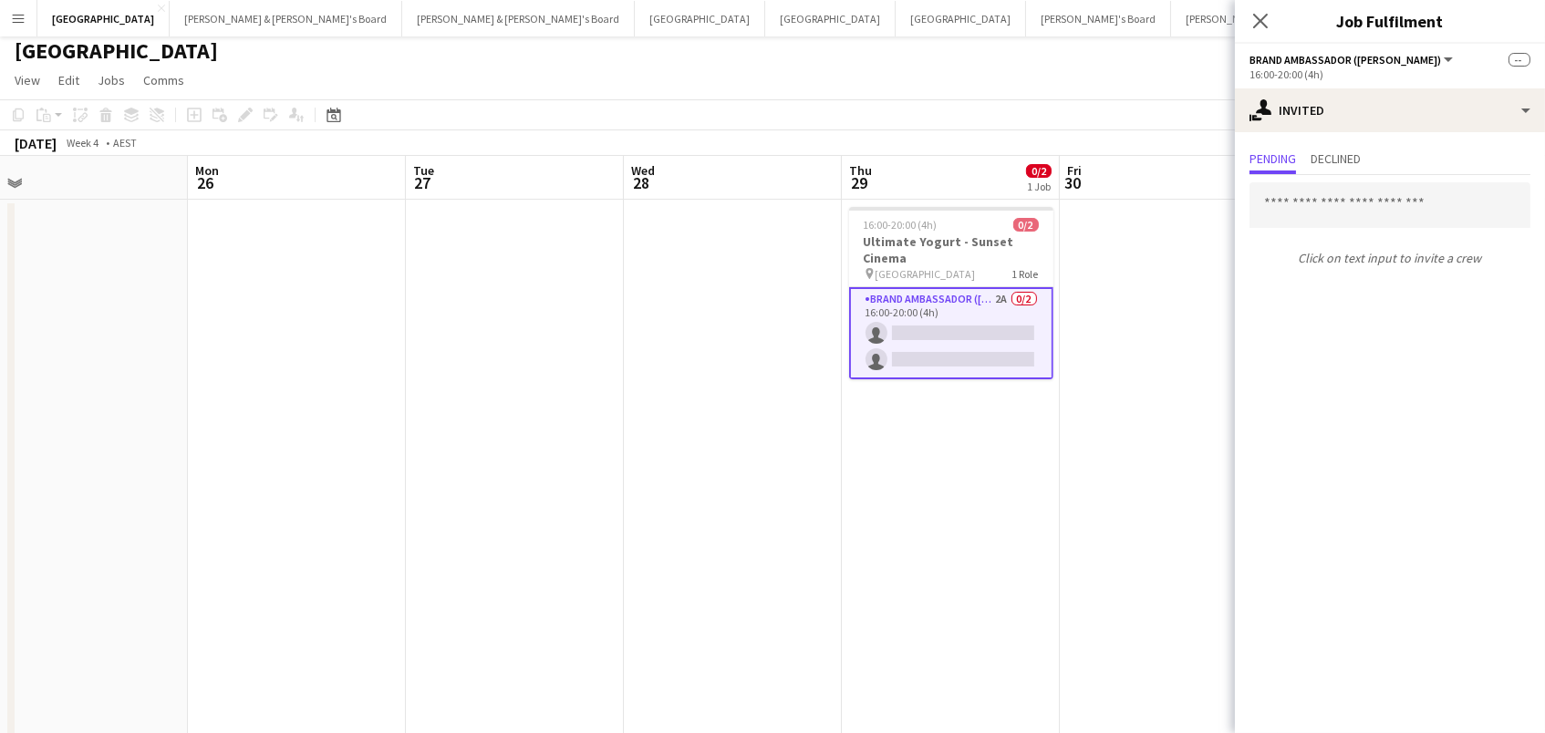
scroll to position [0, 0]
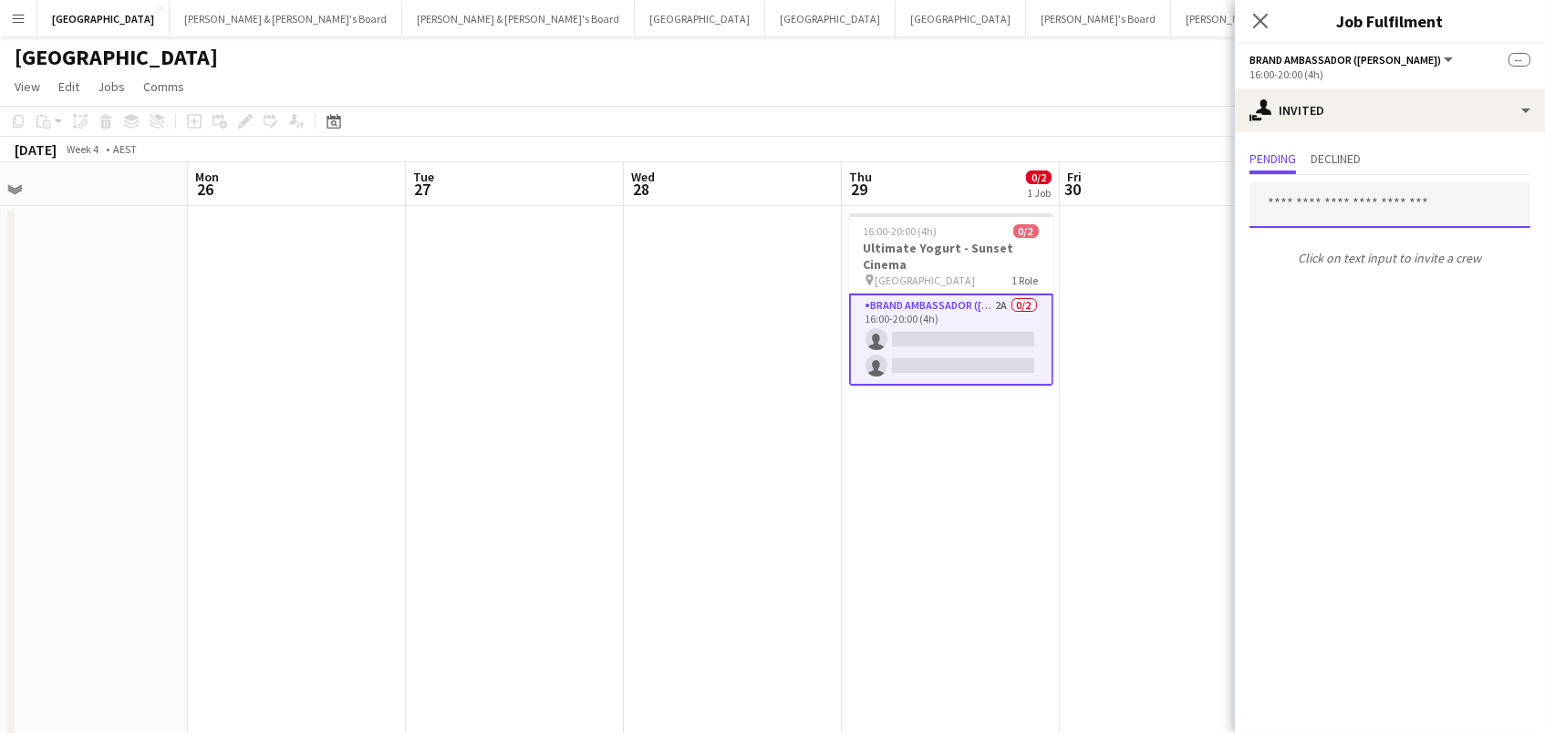
click at [1371, 203] on input "text" at bounding box center [1389, 205] width 281 height 46
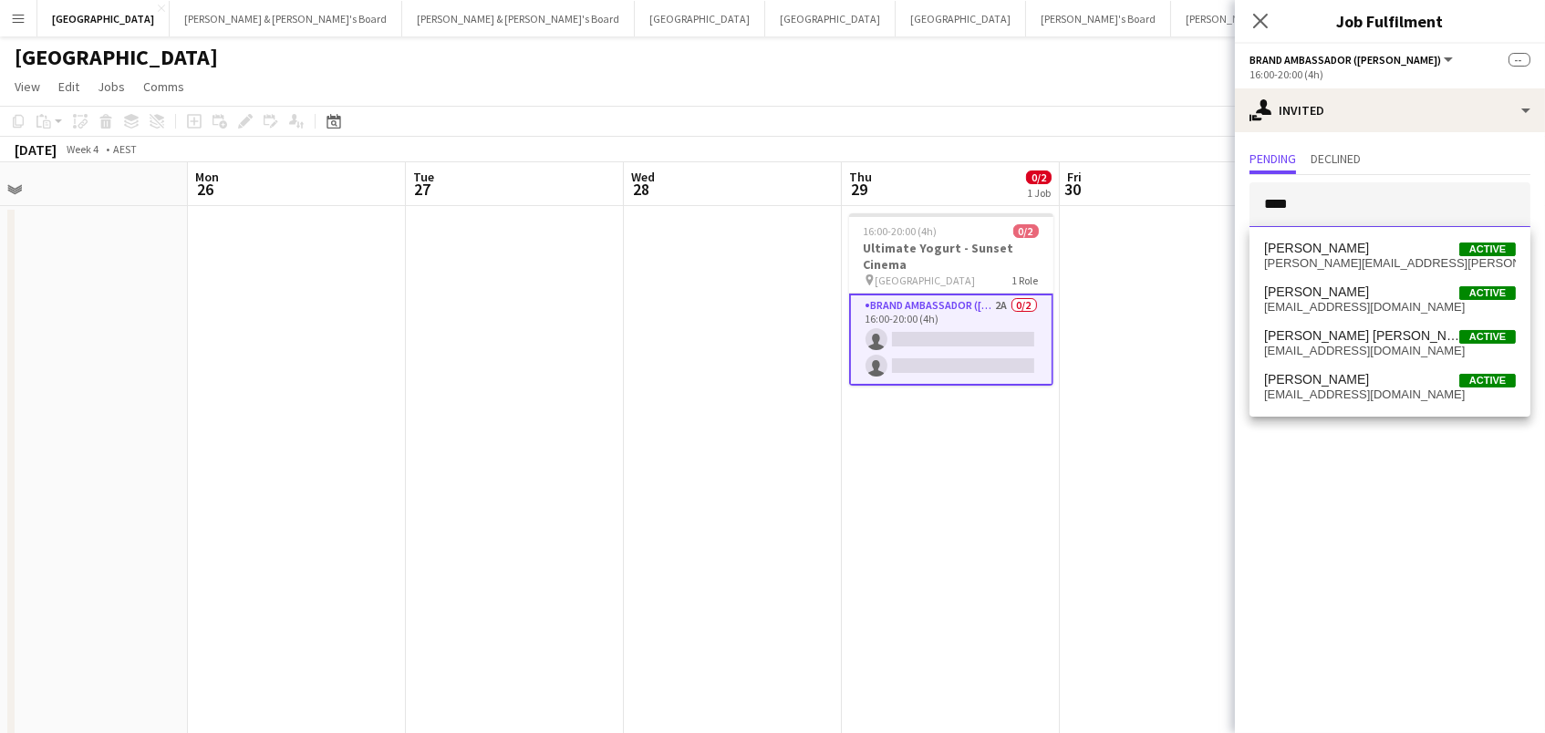
type input "****"
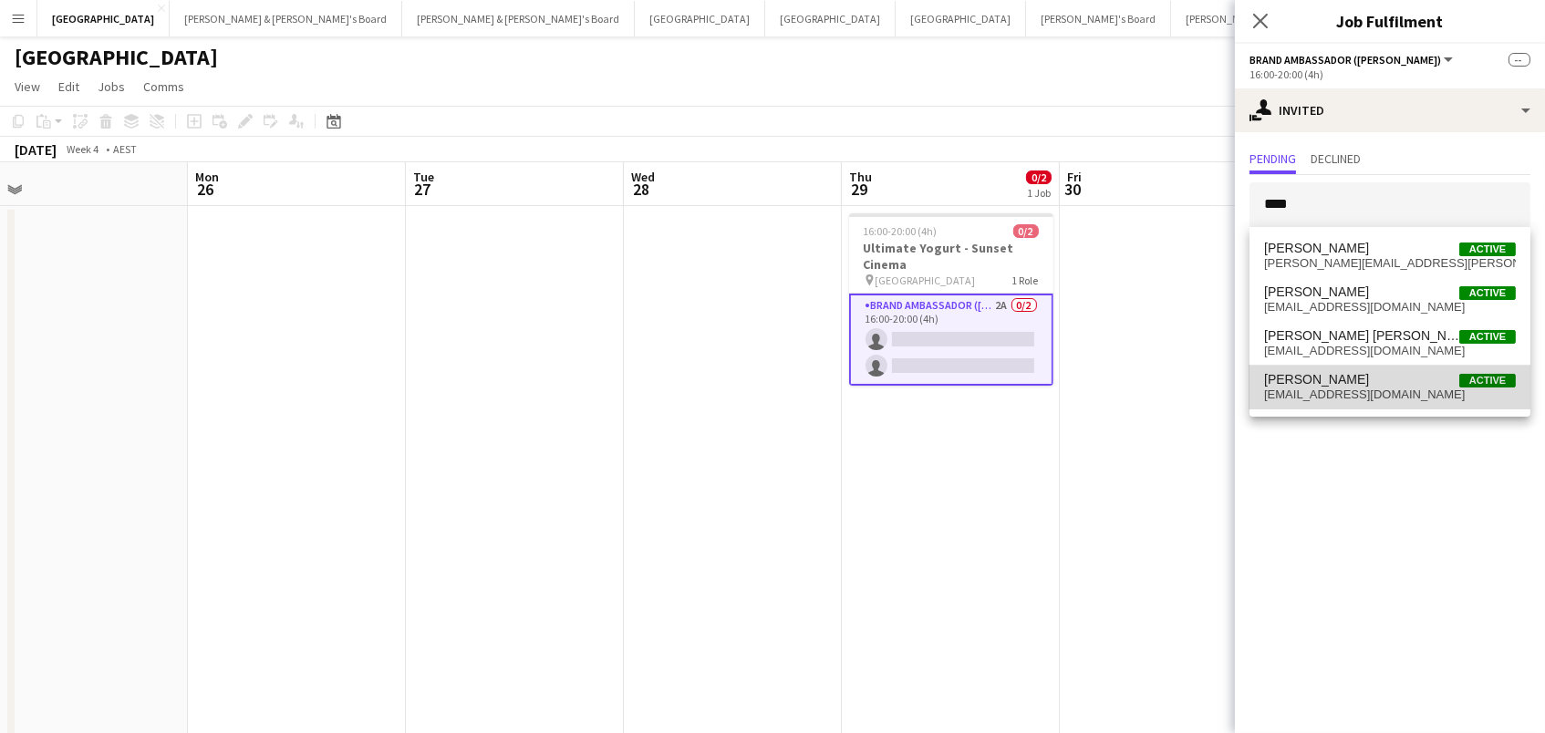
drag, startPoint x: 1371, startPoint y: 203, endPoint x: 1323, endPoint y: 389, distance: 192.0
click at [1323, 389] on span "[EMAIL_ADDRESS][DOMAIN_NAME]" at bounding box center [1390, 395] width 252 height 15
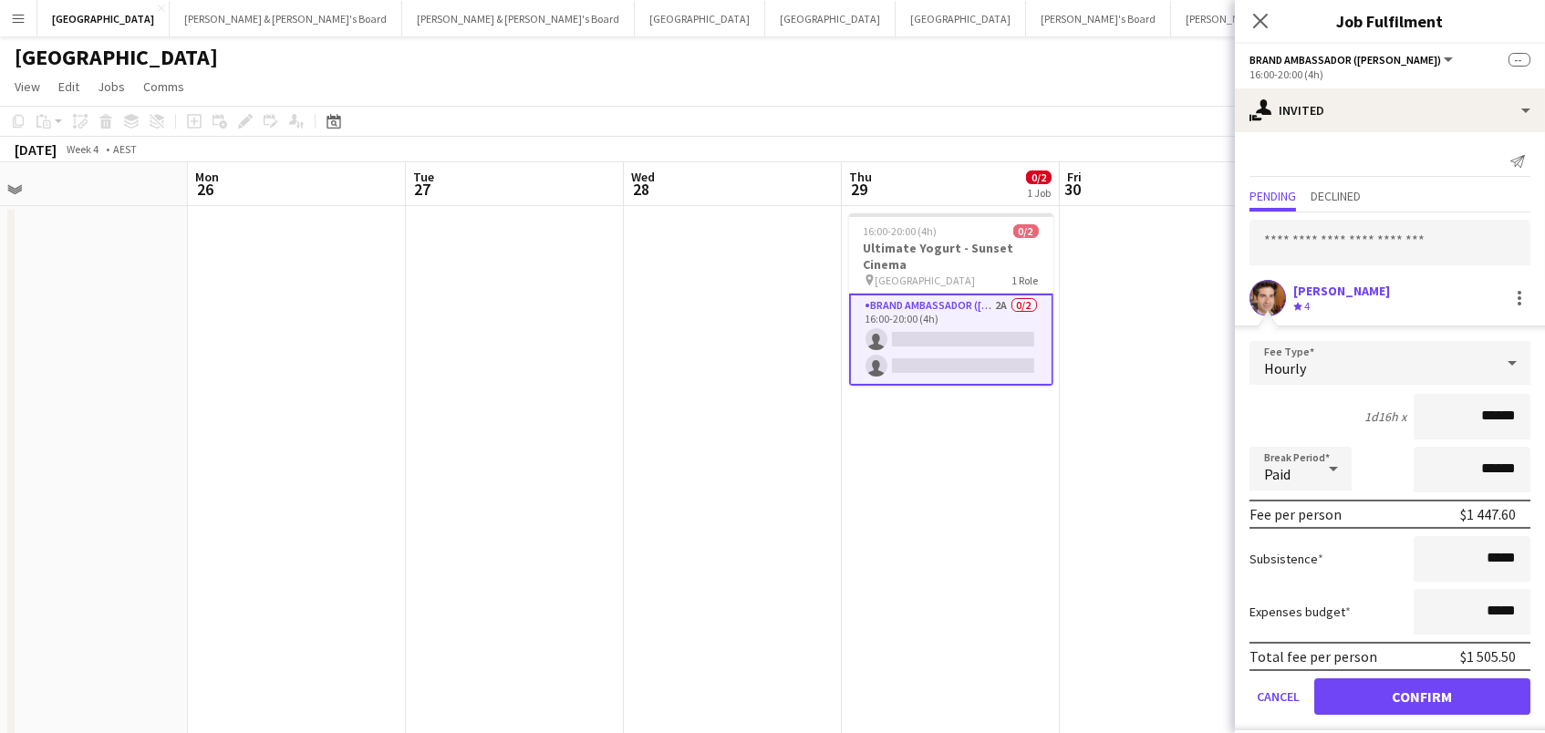
click at [1422, 694] on button "Confirm" at bounding box center [1422, 697] width 216 height 36
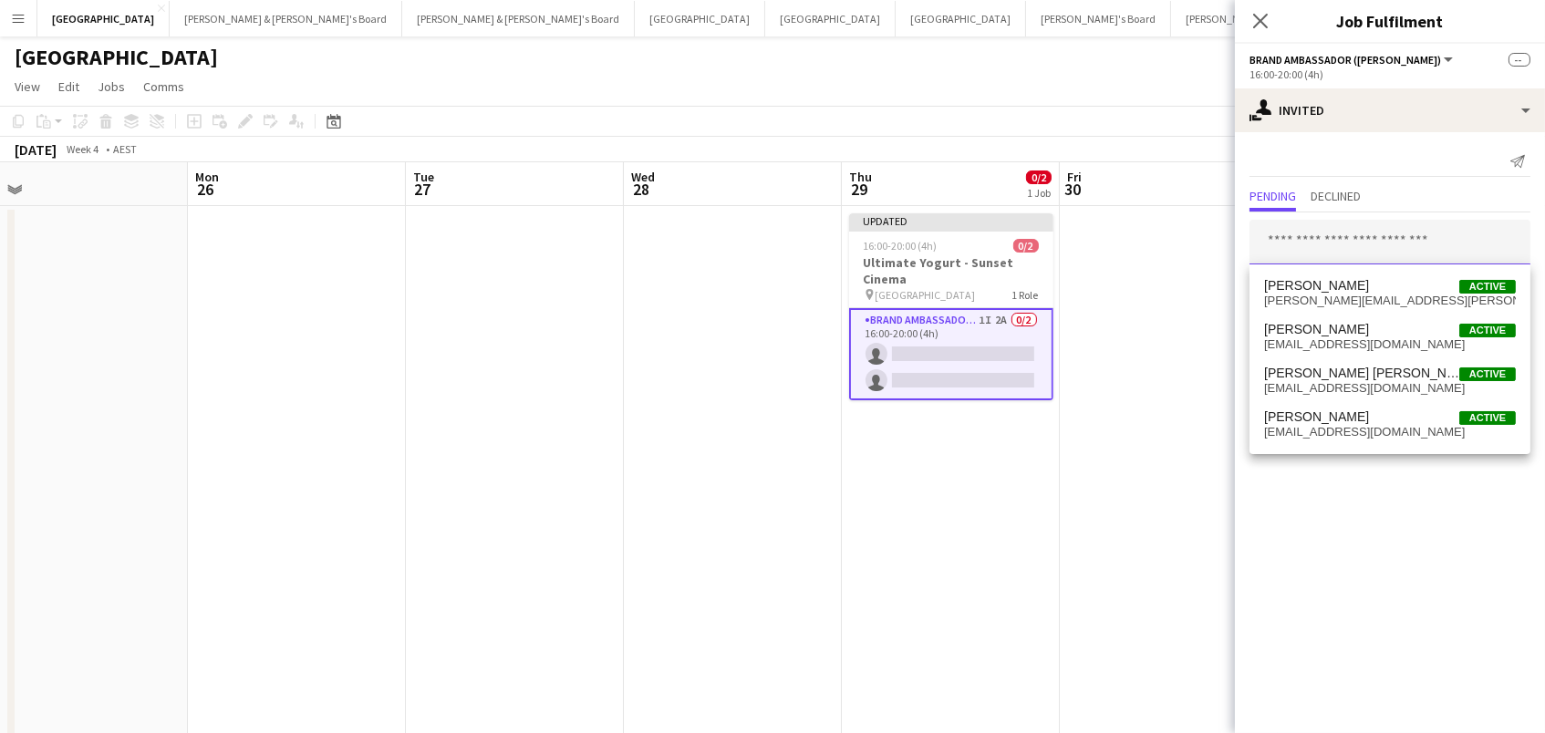
click at [1334, 247] on input "text" at bounding box center [1389, 243] width 281 height 46
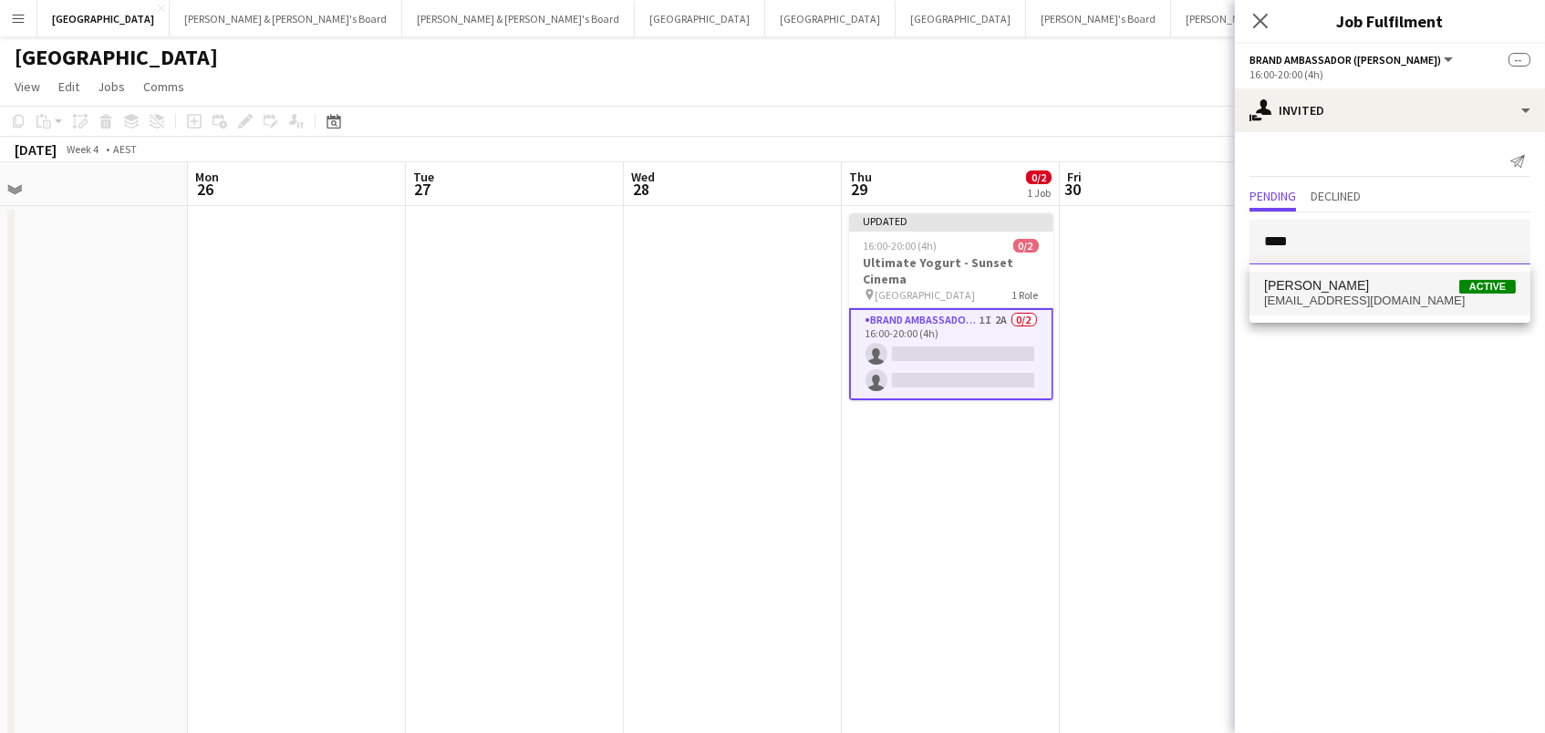
type input "****"
click at [1342, 282] on span "[PERSON_NAME]" at bounding box center [1316, 286] width 105 height 16
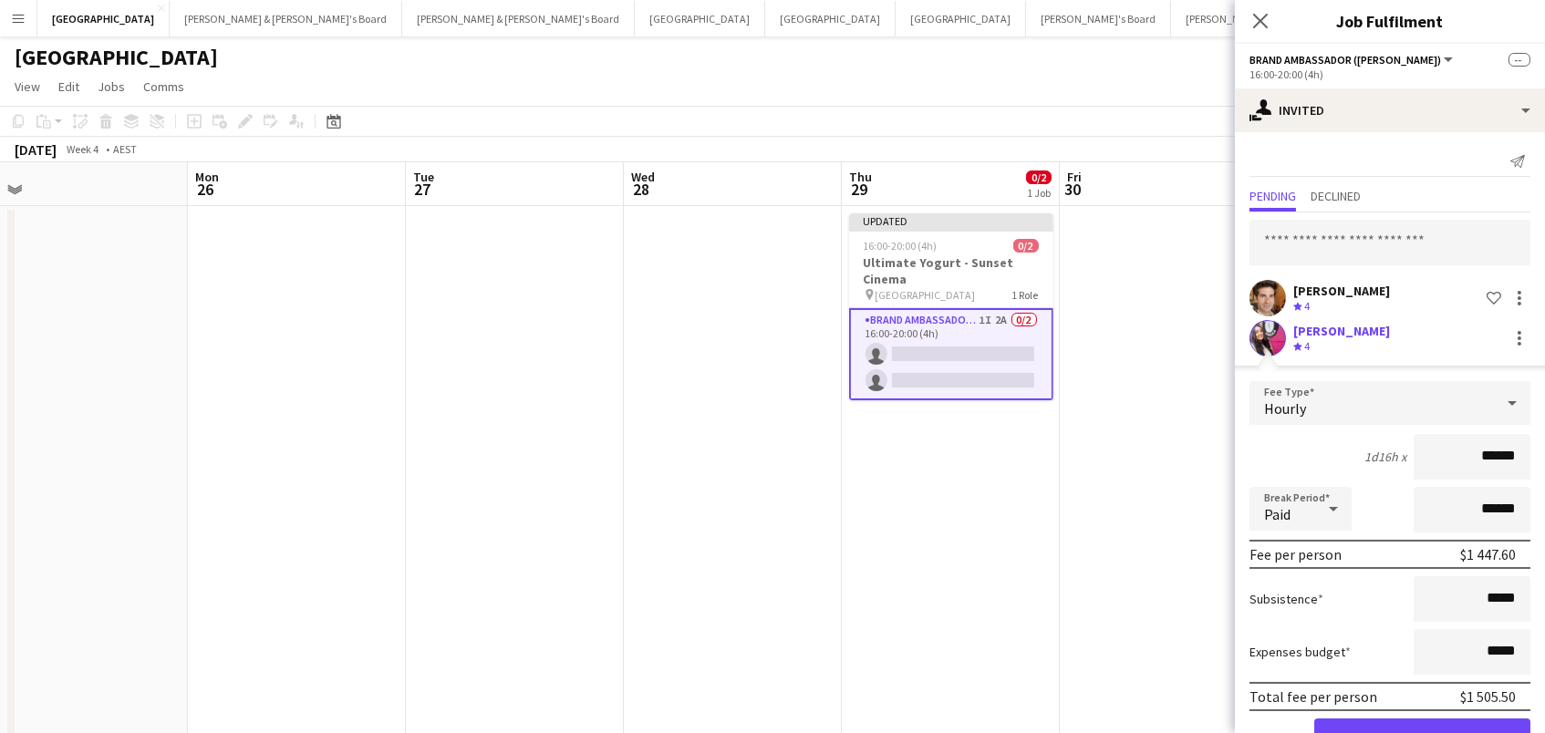
click at [1422, 732] on button "Confirm" at bounding box center [1422, 737] width 216 height 36
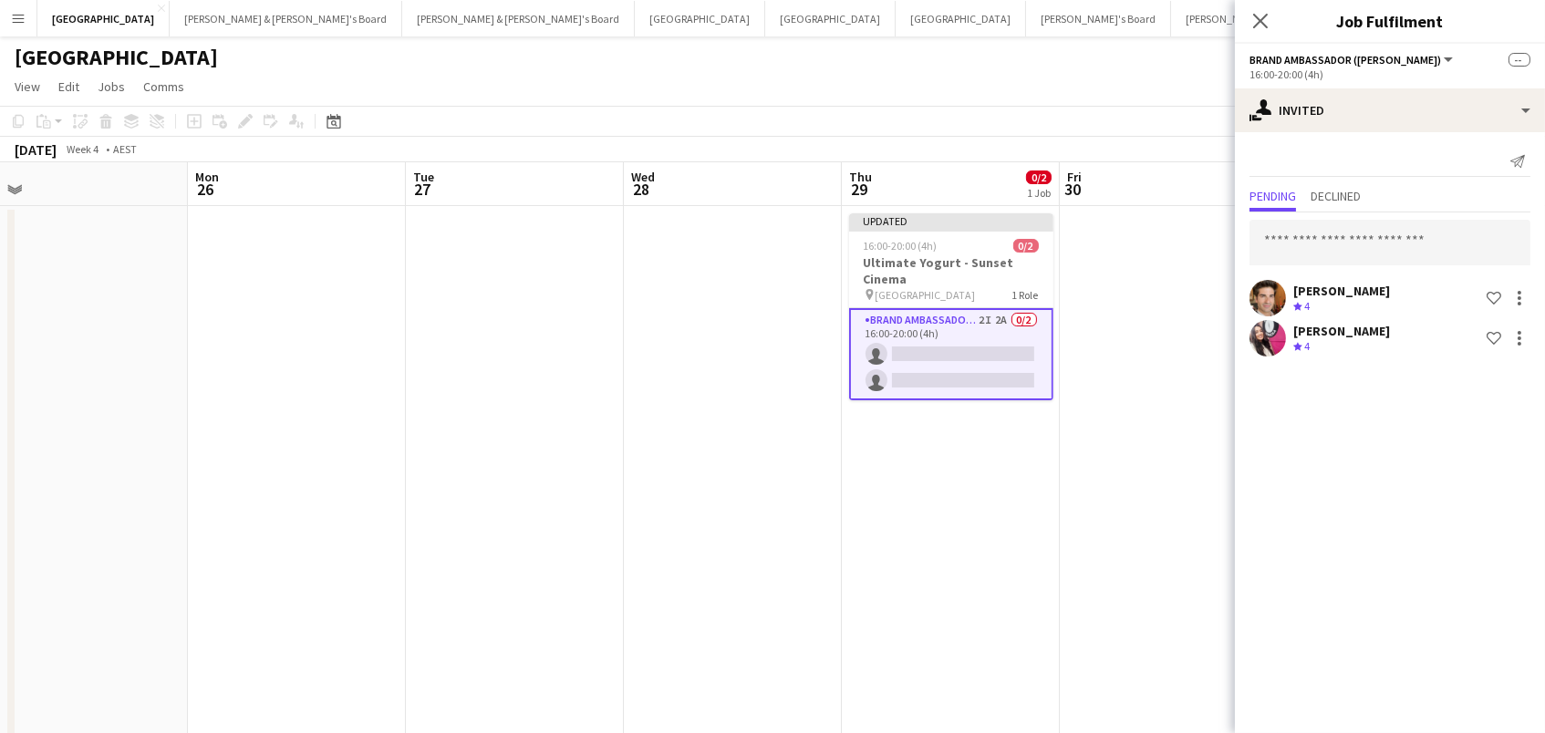
click at [1055, 57] on div "[GEOGRAPHIC_DATA]" at bounding box center [772, 53] width 1545 height 35
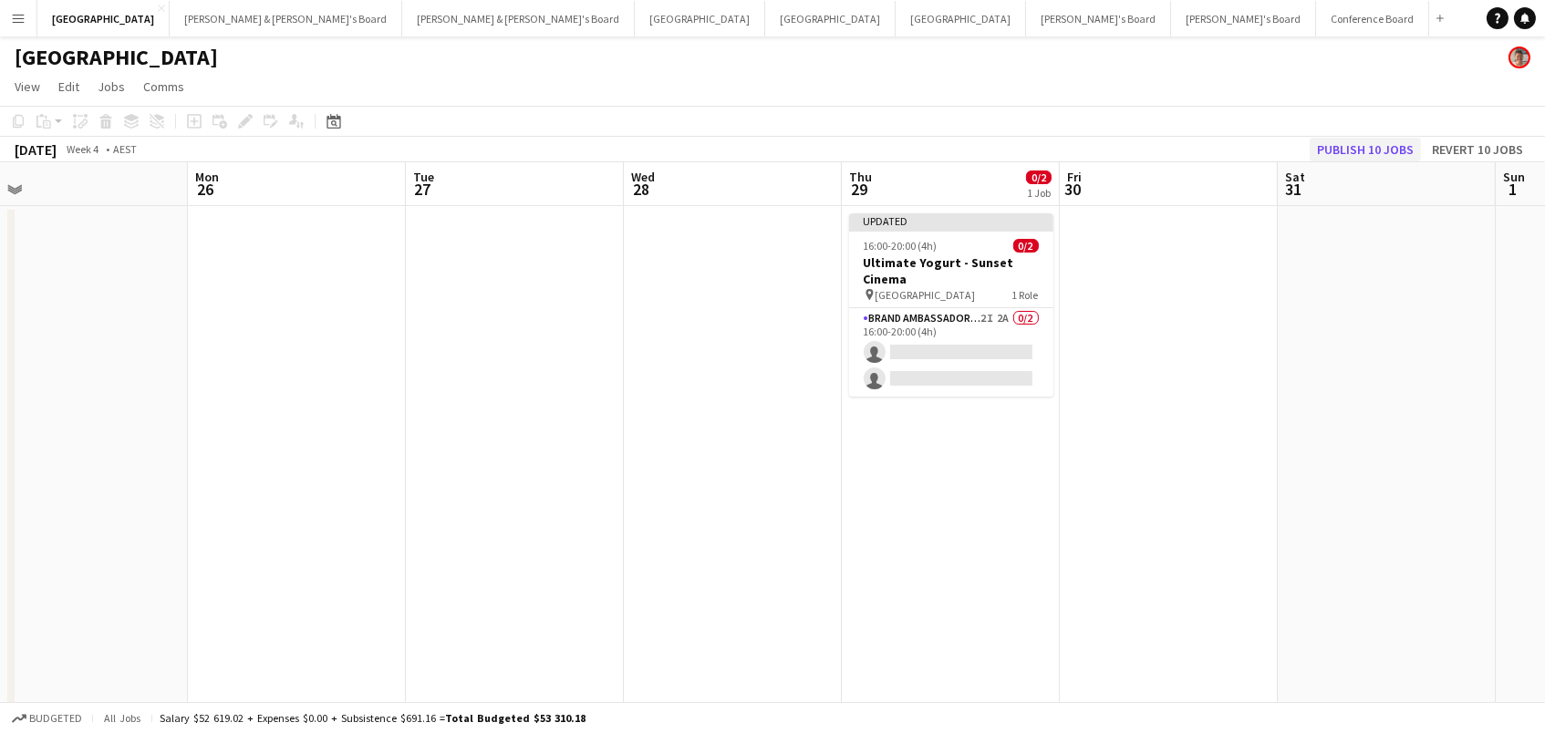
click at [1388, 147] on button "Publish 10 jobs" at bounding box center [1365, 150] width 111 height 24
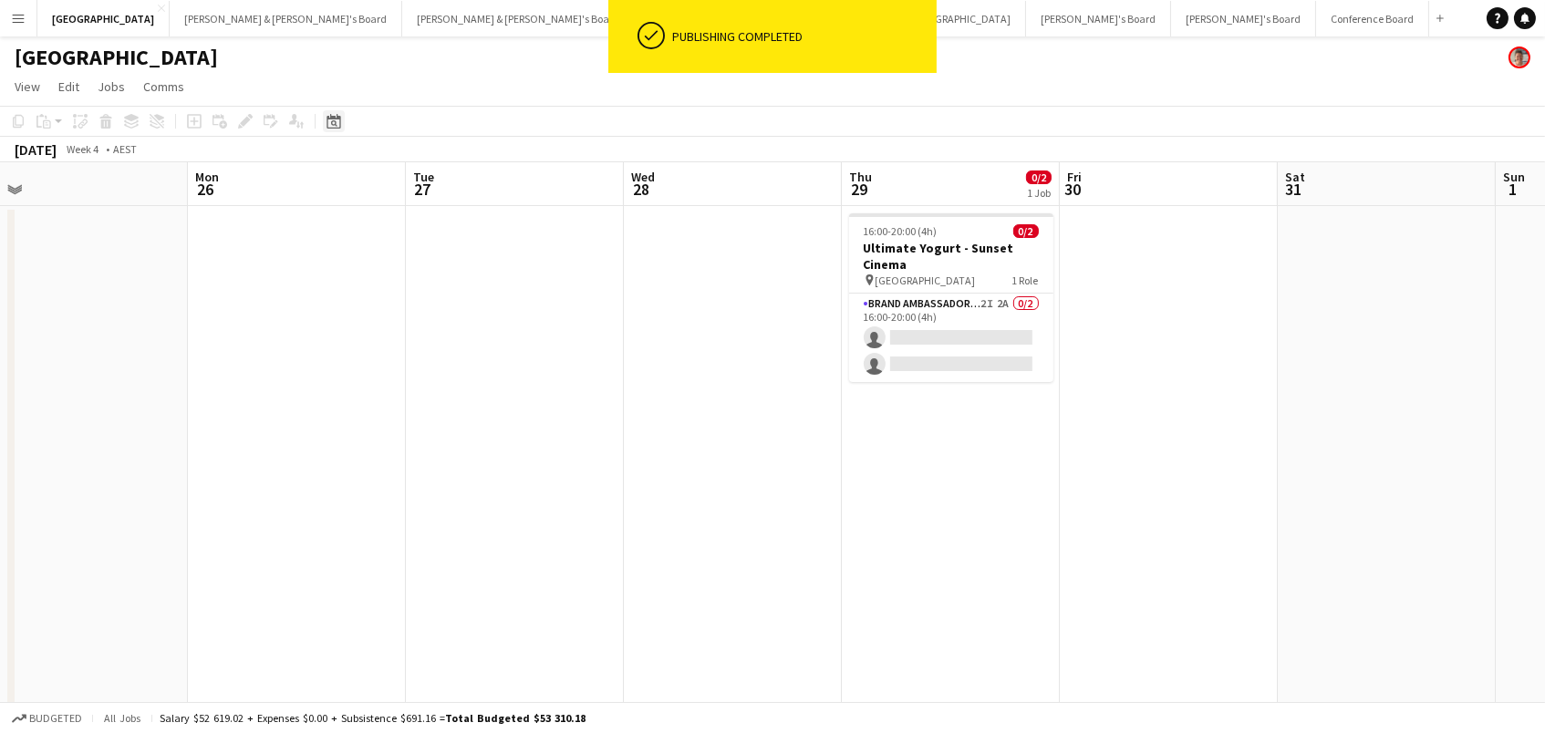
click at [329, 119] on icon "Date picker" at bounding box center [333, 121] width 15 height 15
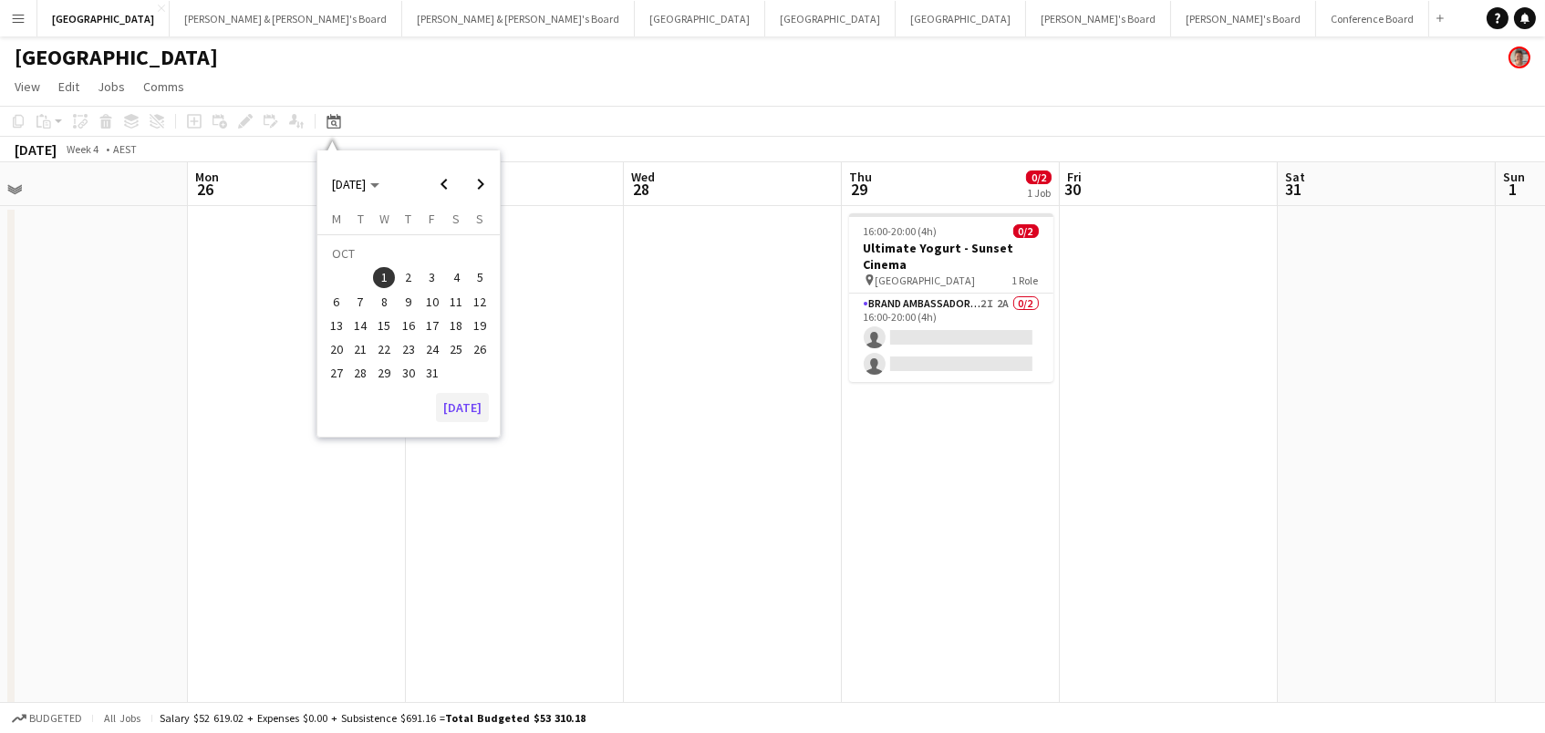
click at [455, 416] on button "[DATE]" at bounding box center [462, 407] width 53 height 29
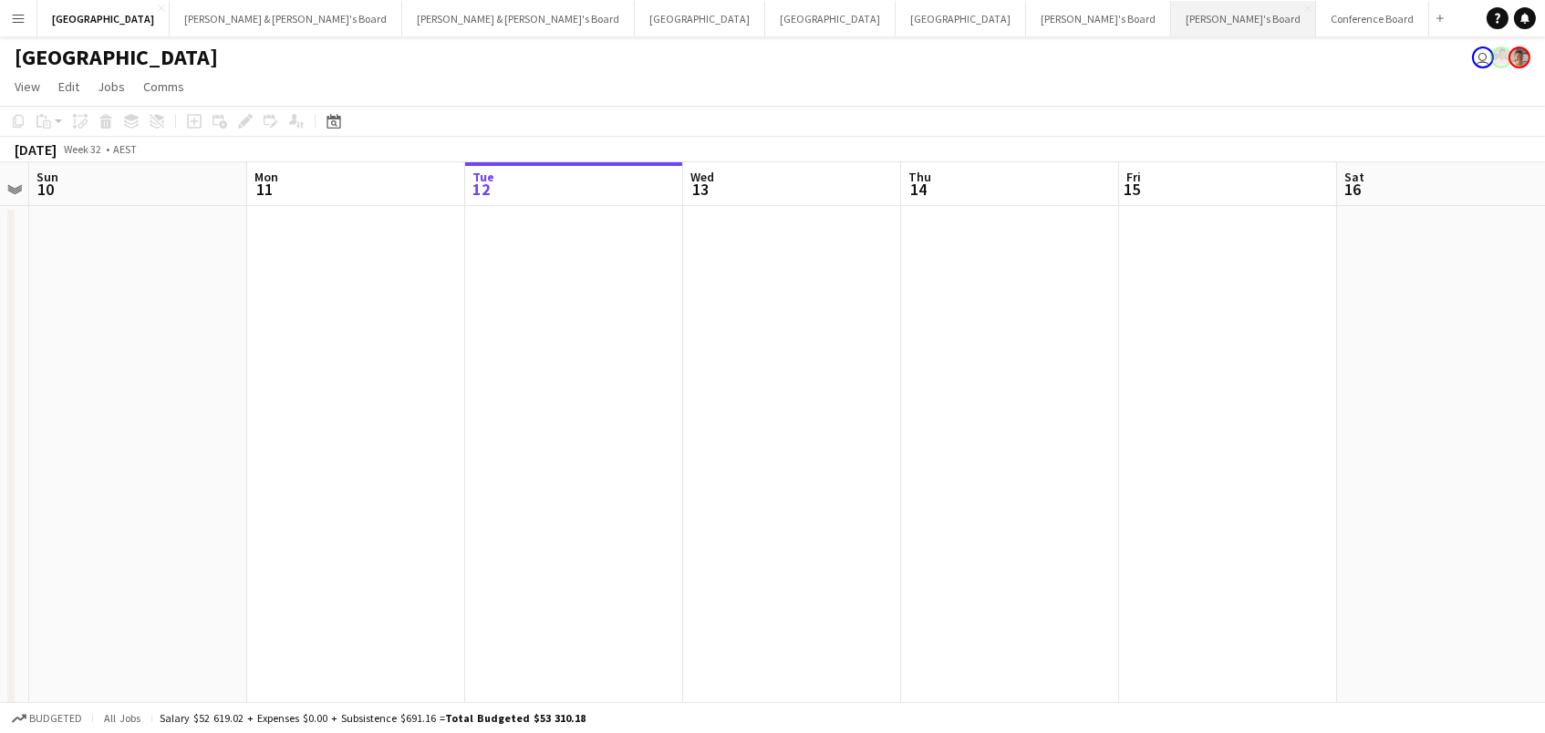
click at [1171, 13] on button "[PERSON_NAME]'s Board Close" at bounding box center [1243, 19] width 145 height 36
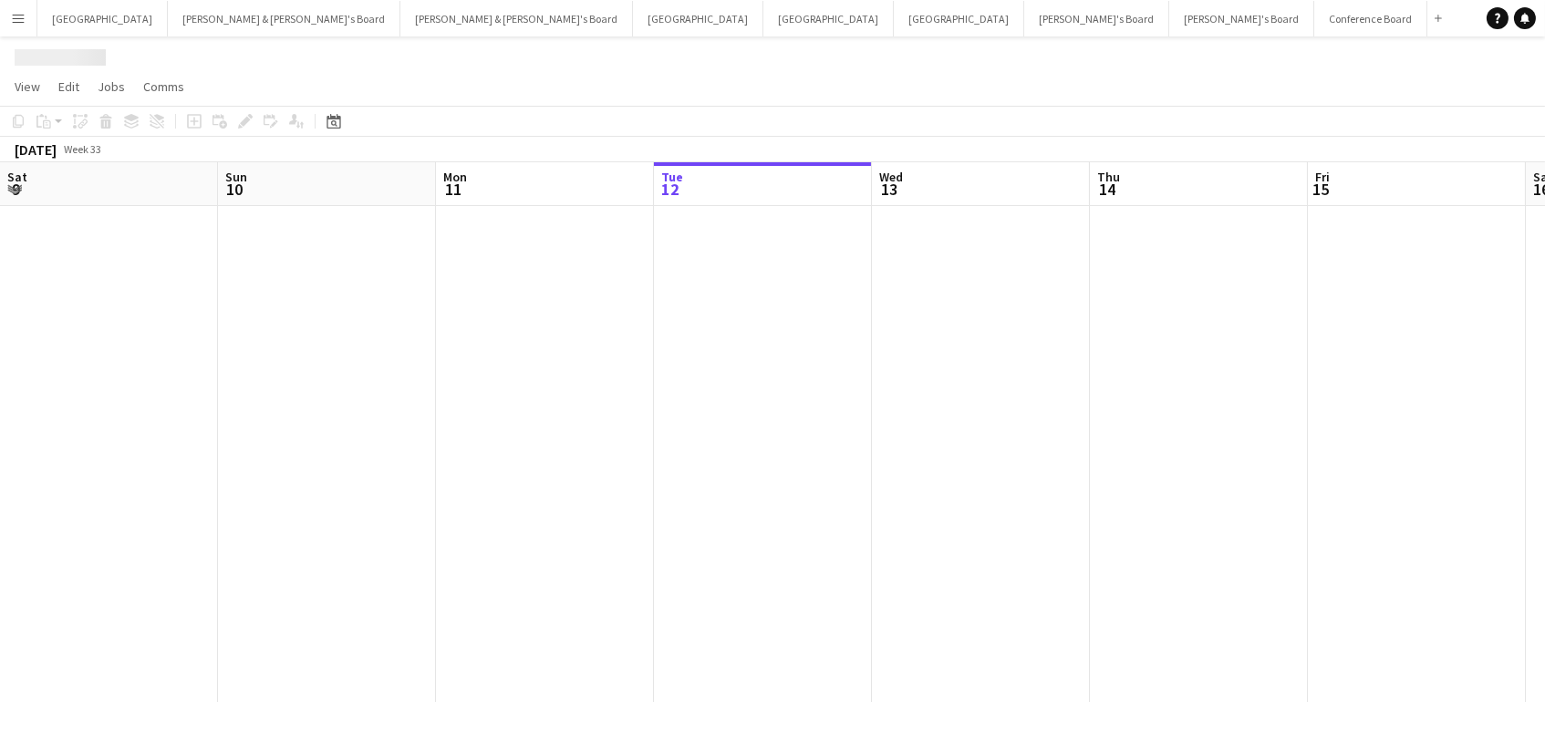
scroll to position [0, 435]
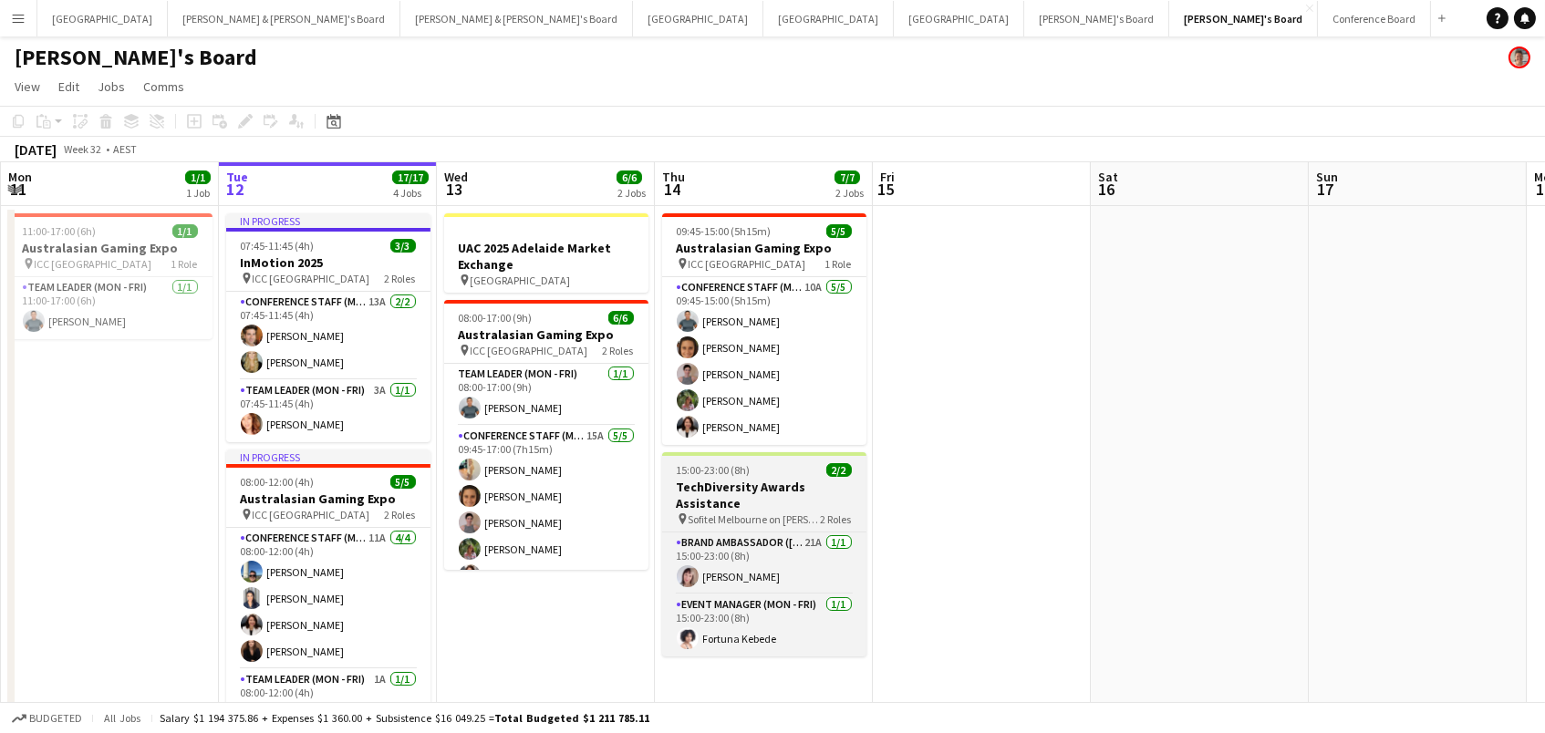
click at [721, 488] on h3 "TechDiversity Awards Assistance" at bounding box center [764, 495] width 204 height 33
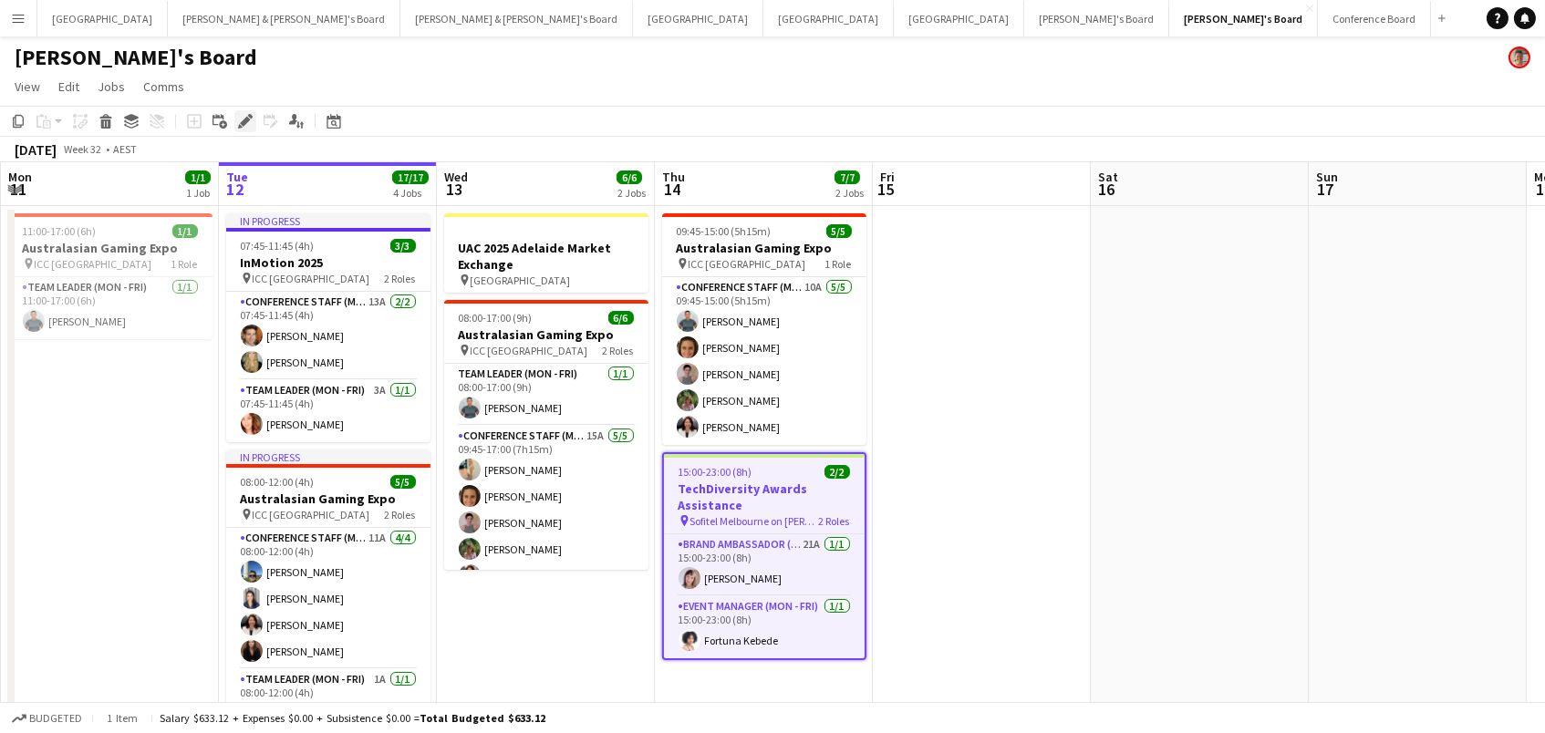
click at [241, 120] on icon at bounding box center [245, 122] width 10 height 10
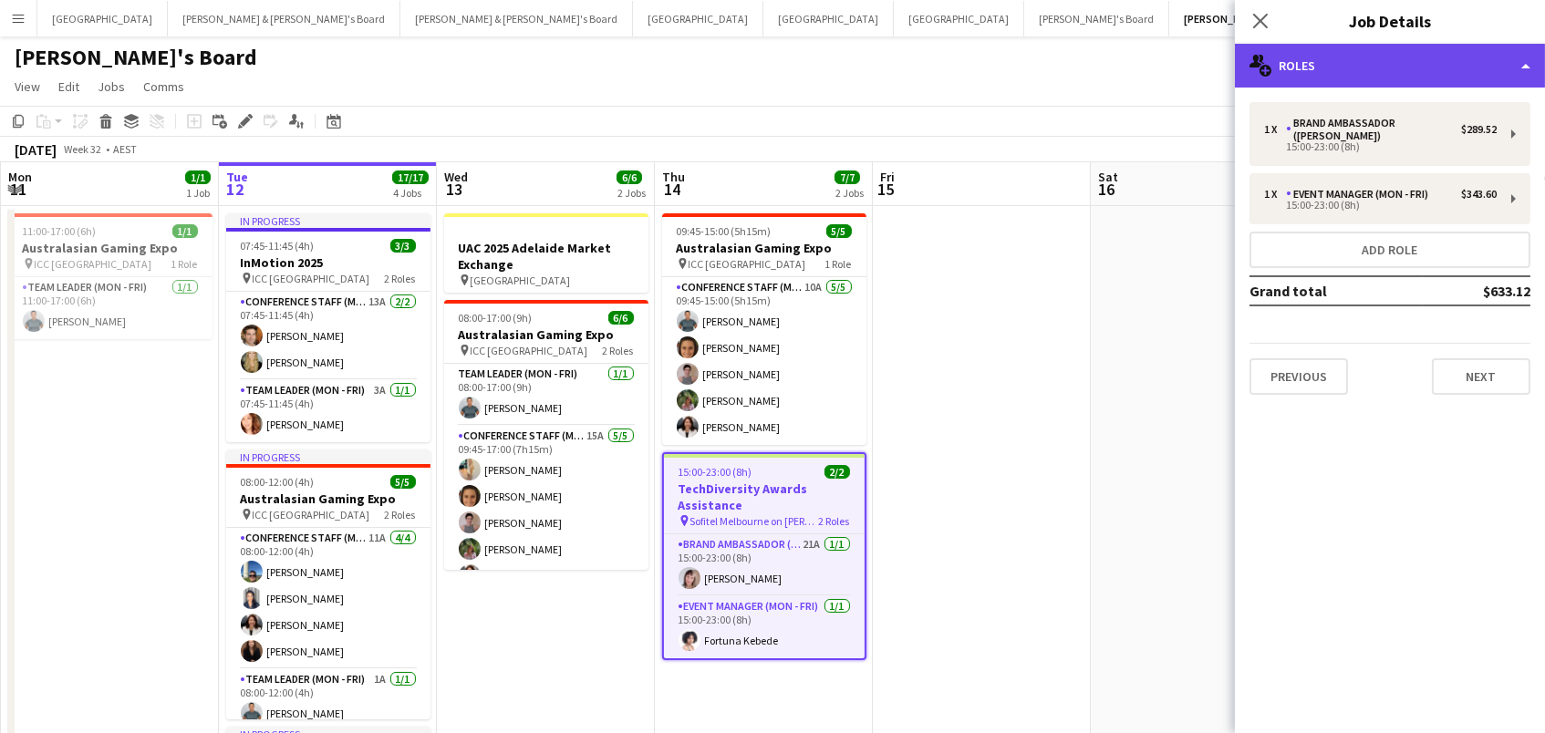
click at [1317, 70] on div "multiple-users-add Roles" at bounding box center [1390, 66] width 310 height 44
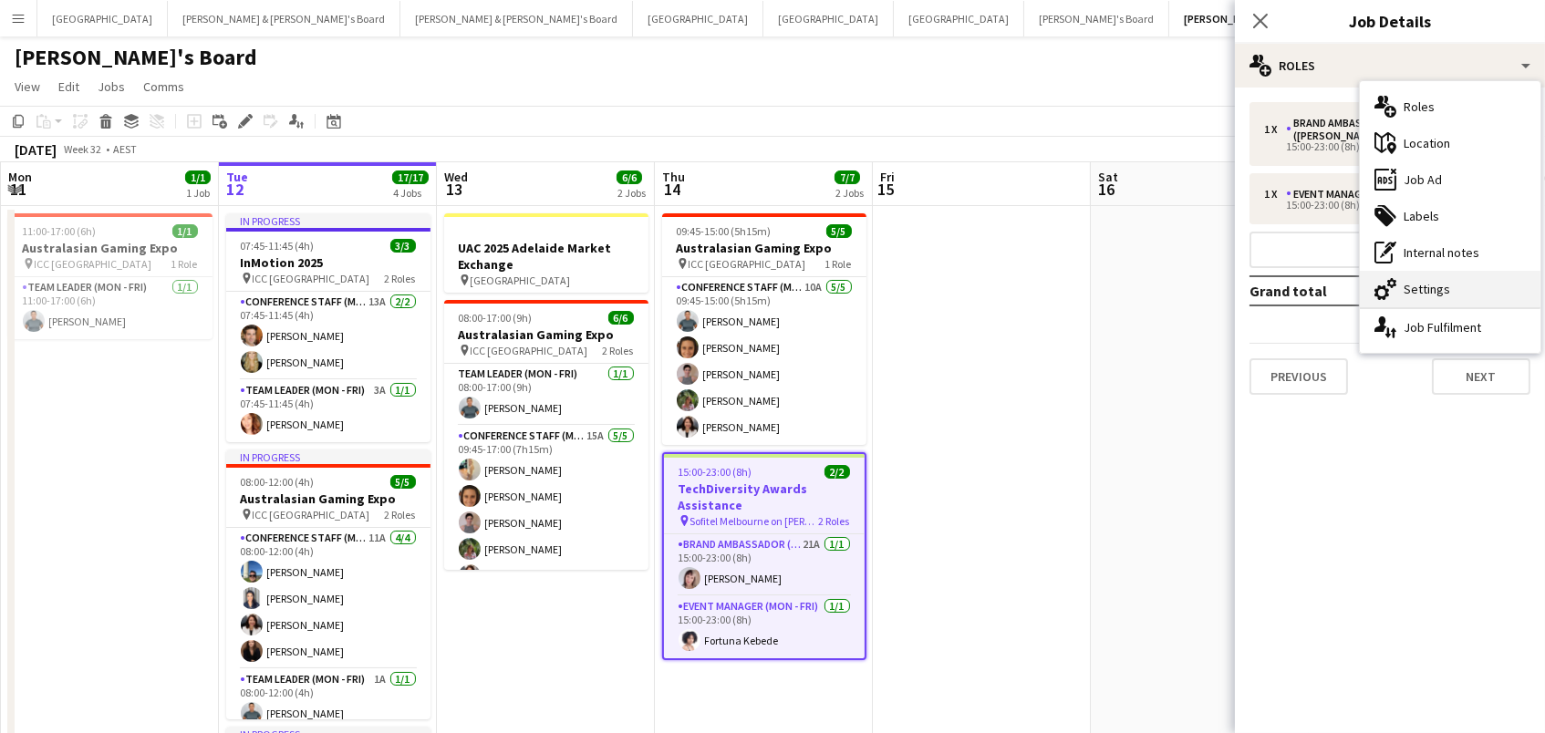
click at [1406, 305] on div "cog-double-3 Settings" at bounding box center [1450, 289] width 181 height 36
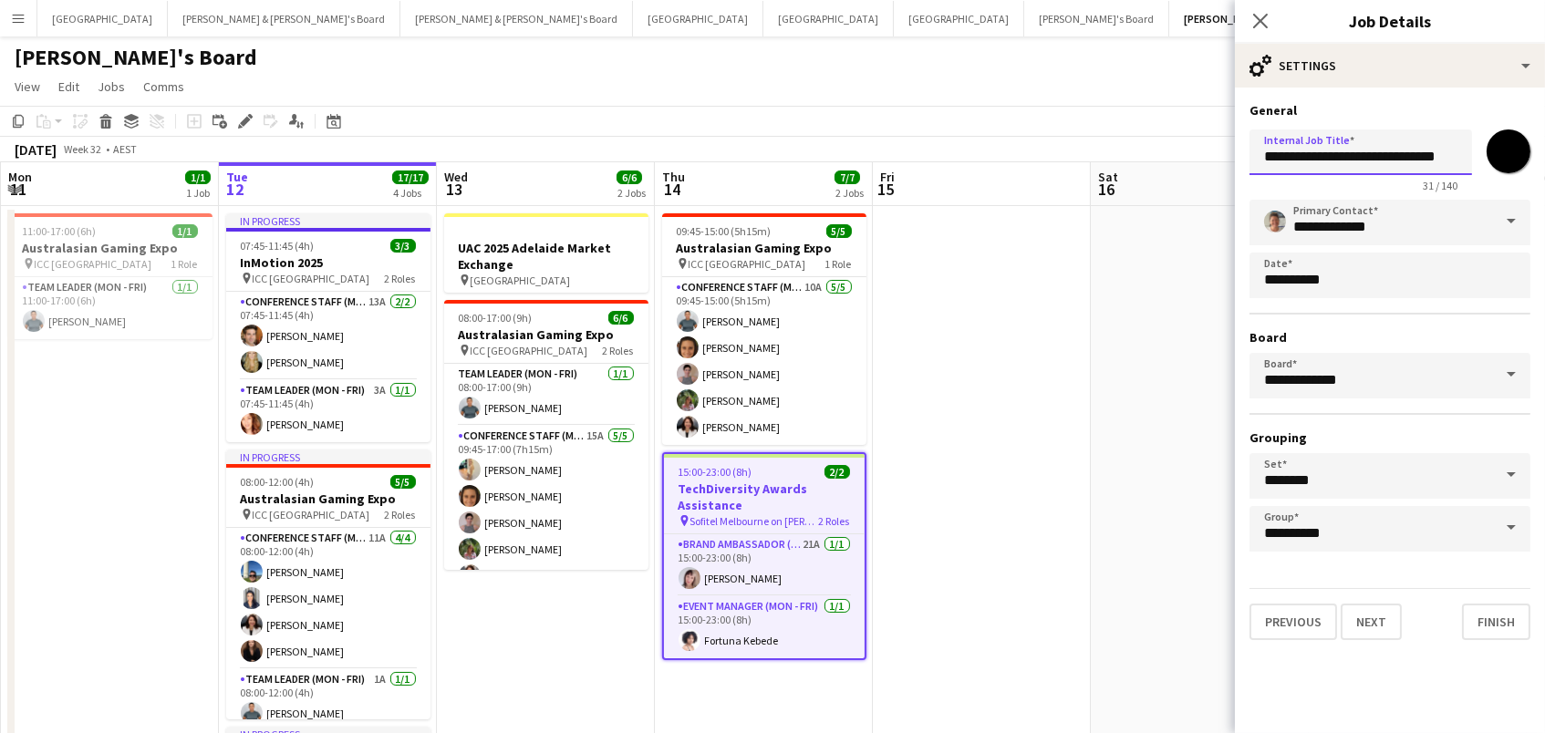
click at [1403, 161] on input "**********" at bounding box center [1360, 153] width 223 height 46
click at [241, 122] on icon at bounding box center [245, 122] width 10 height 10
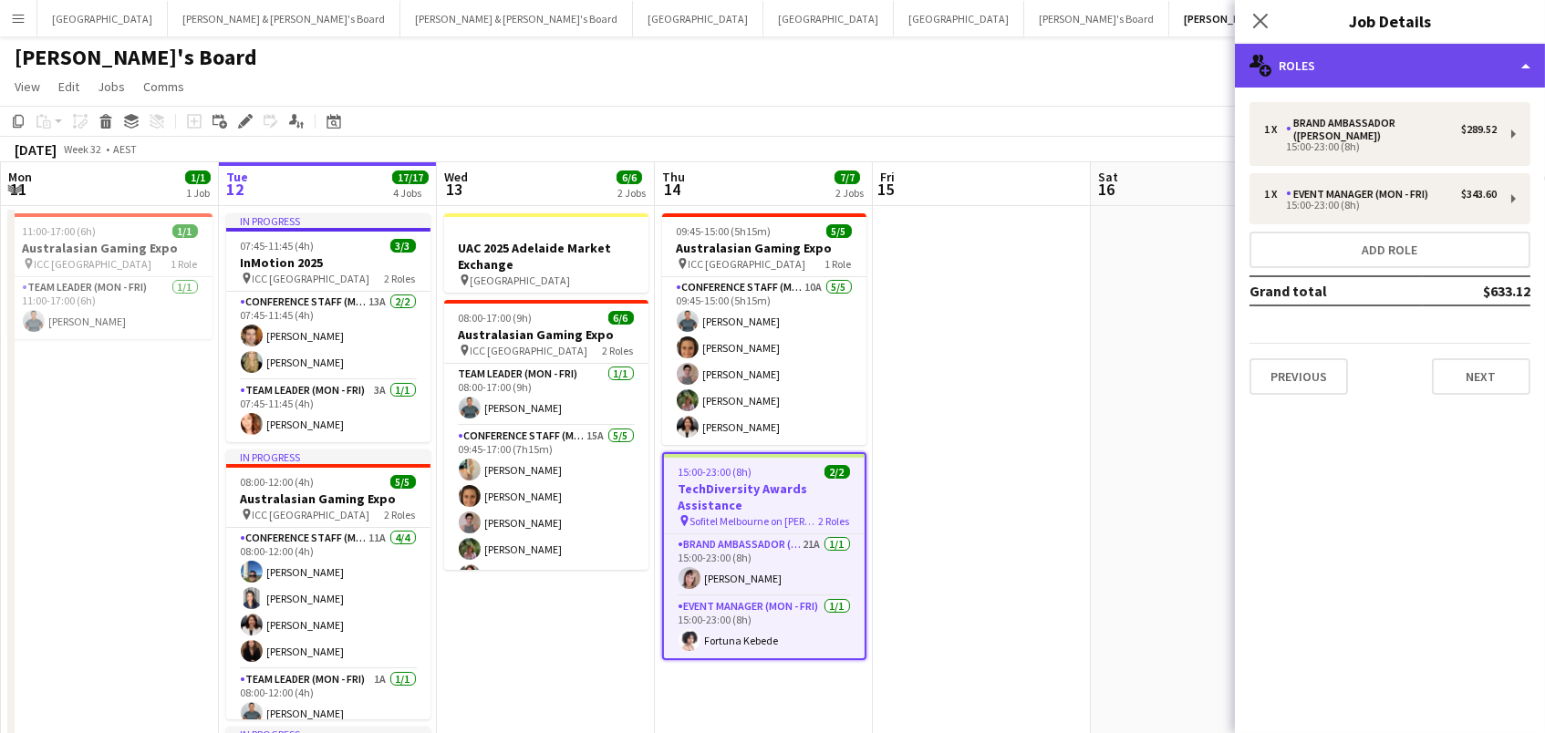
click at [1334, 66] on div "multiple-users-add Roles" at bounding box center [1390, 66] width 310 height 44
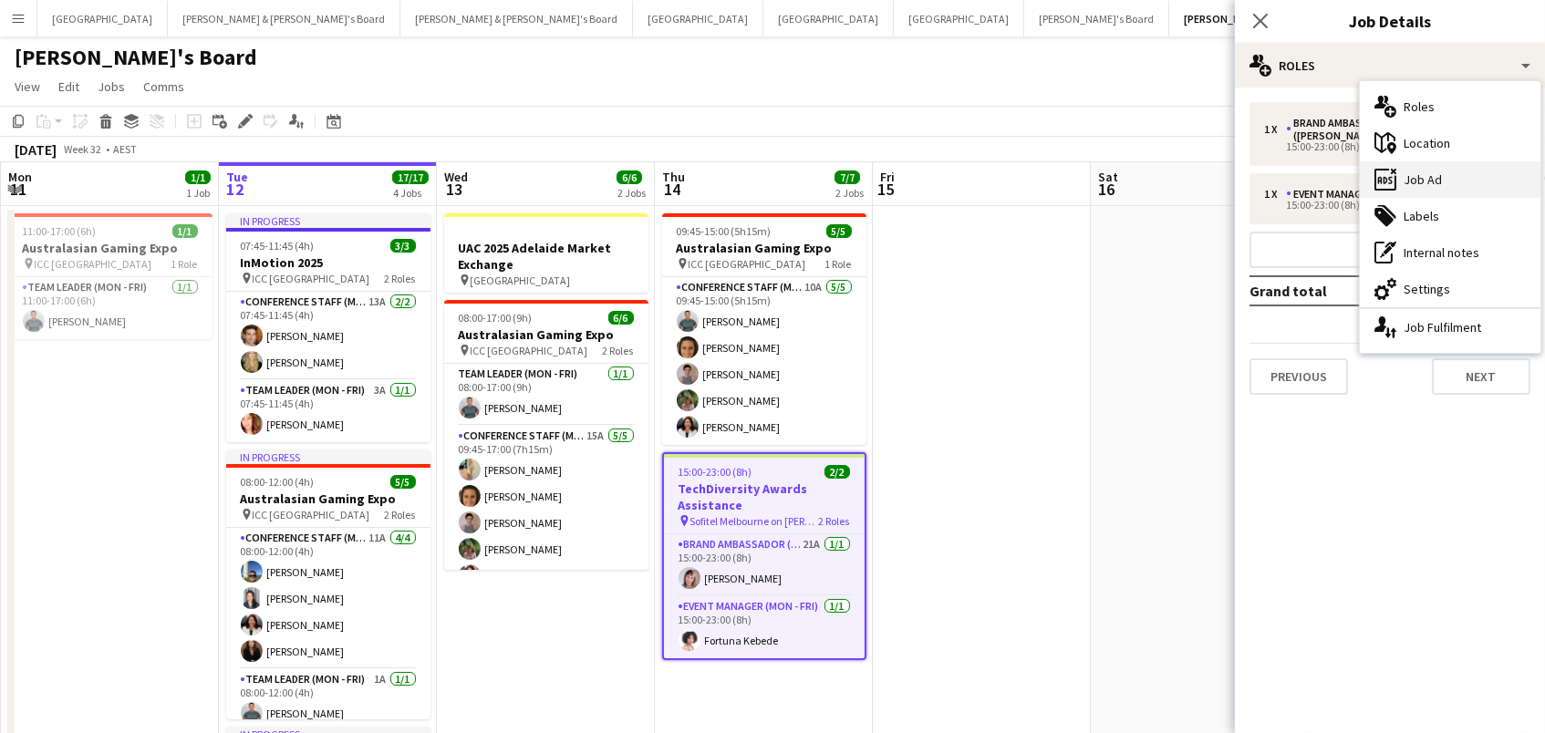
click at [1436, 168] on div "ads-window Job Ad" at bounding box center [1450, 179] width 181 height 36
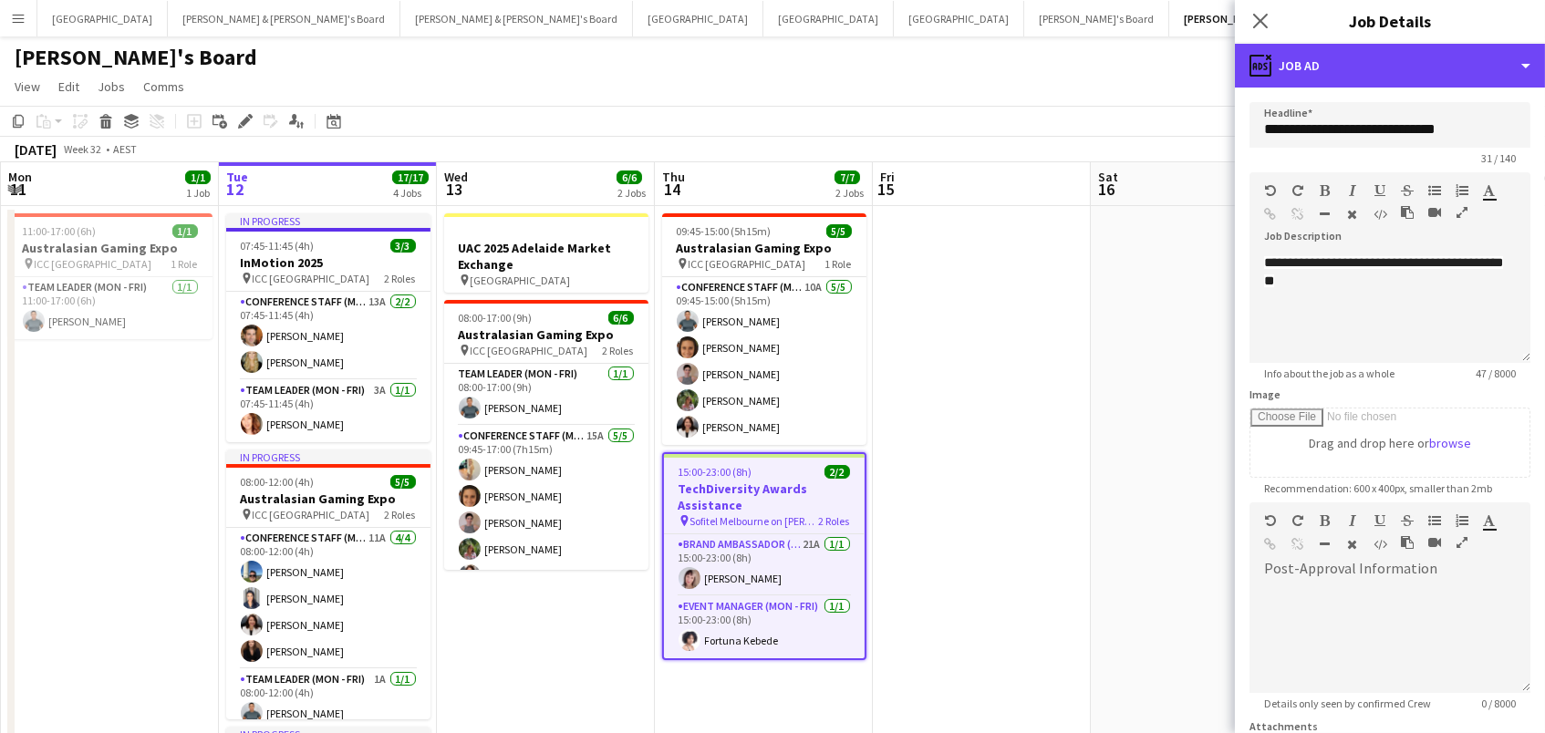
drag, startPoint x: 1449, startPoint y: 70, endPoint x: 1456, endPoint y: 83, distance: 14.7
click at [1449, 70] on div "ads-window Job Ad" at bounding box center [1390, 66] width 310 height 44
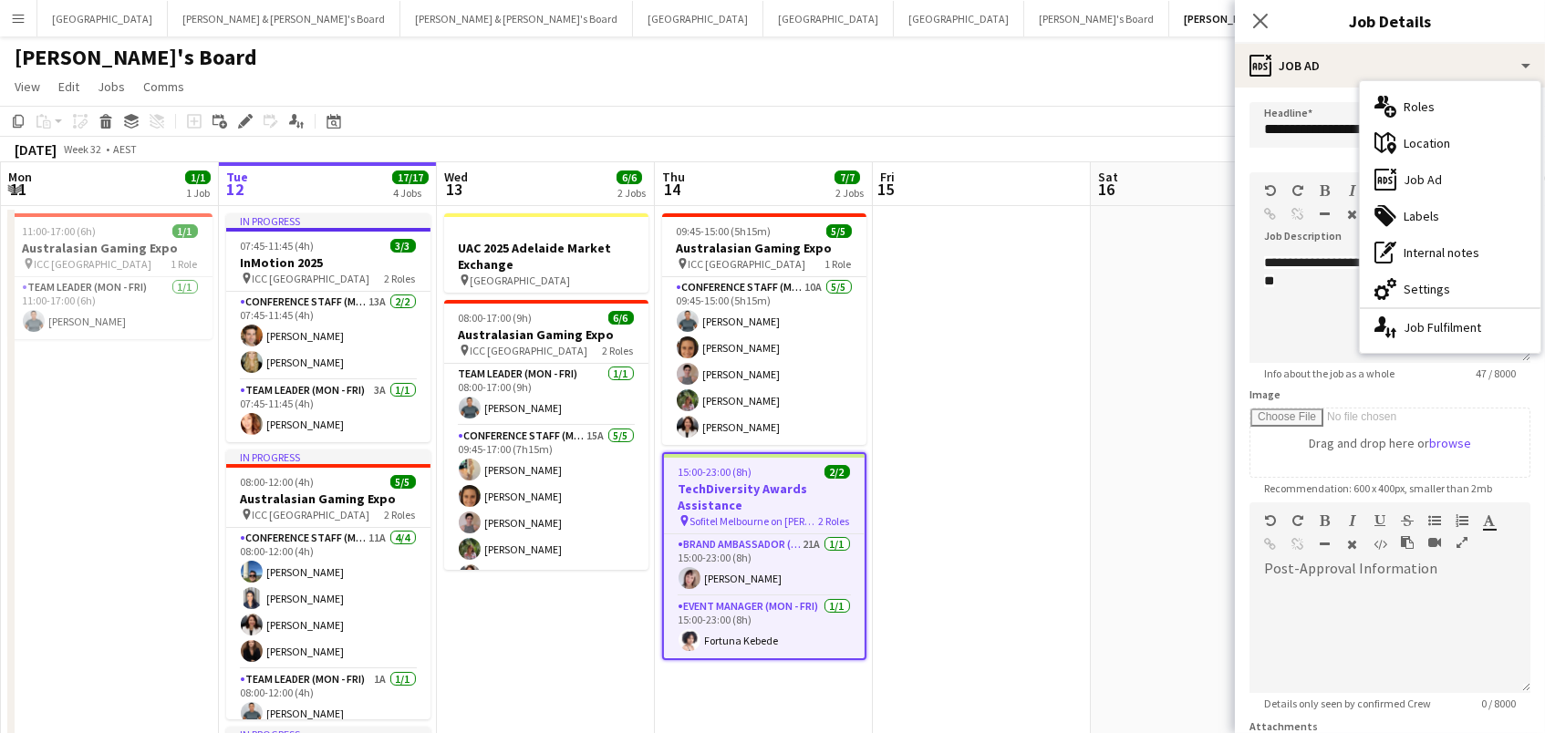
click at [1466, 137] on div "maps-pin-1 Location" at bounding box center [1450, 143] width 181 height 36
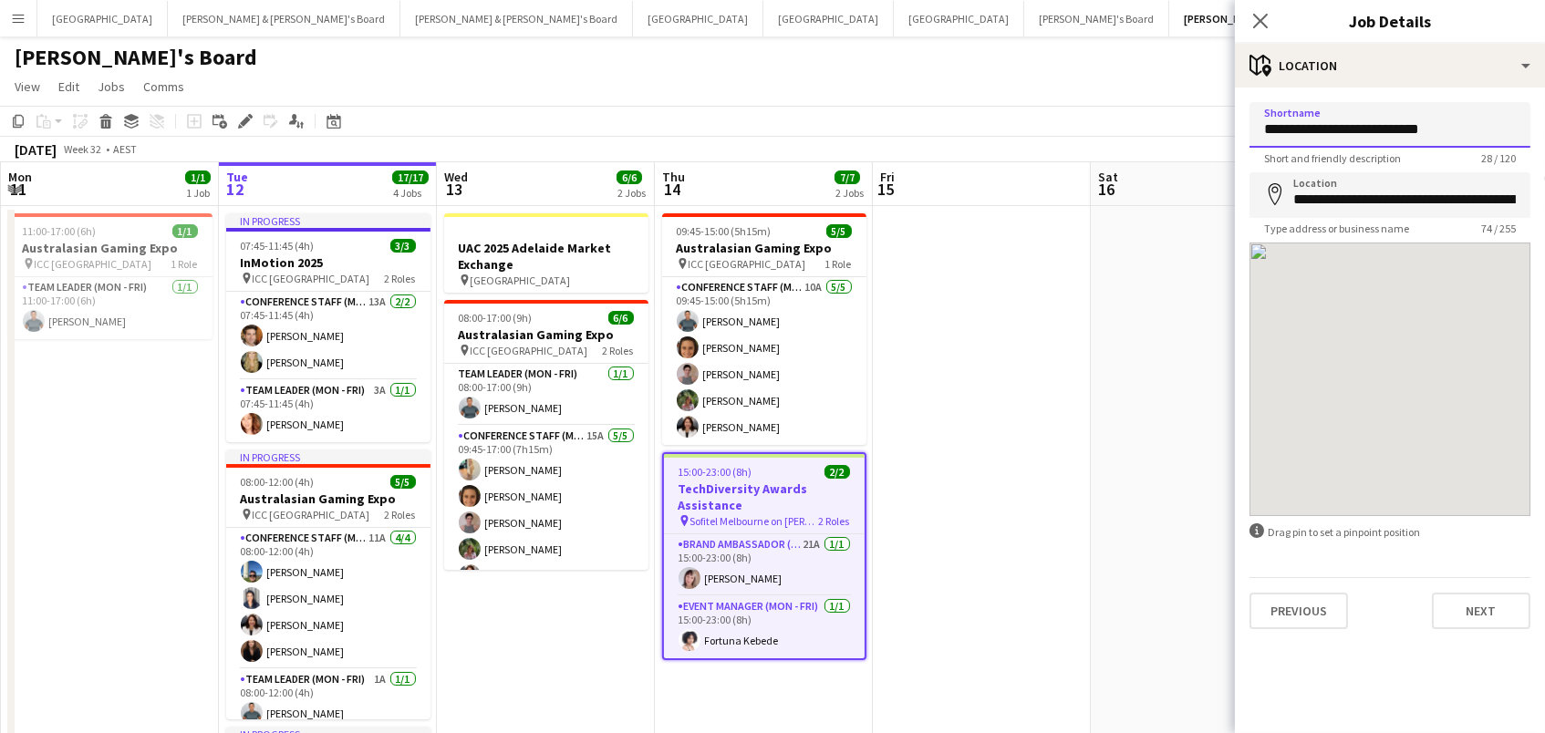
drag, startPoint x: 715, startPoint y: 16, endPoint x: 502, endPoint y: -7, distance: 214.6
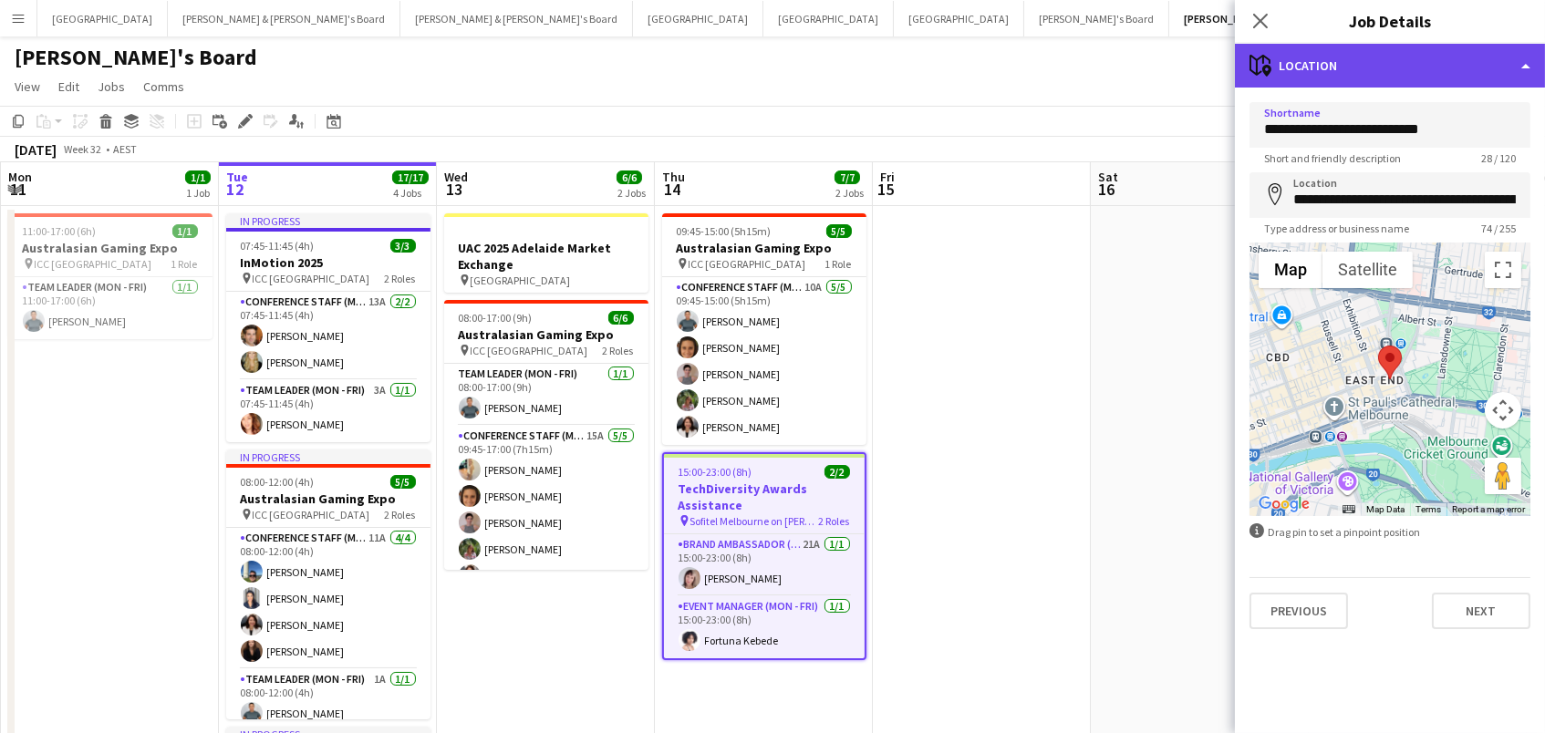
click at [1384, 58] on div "maps-pin-1 Location" at bounding box center [1390, 66] width 310 height 44
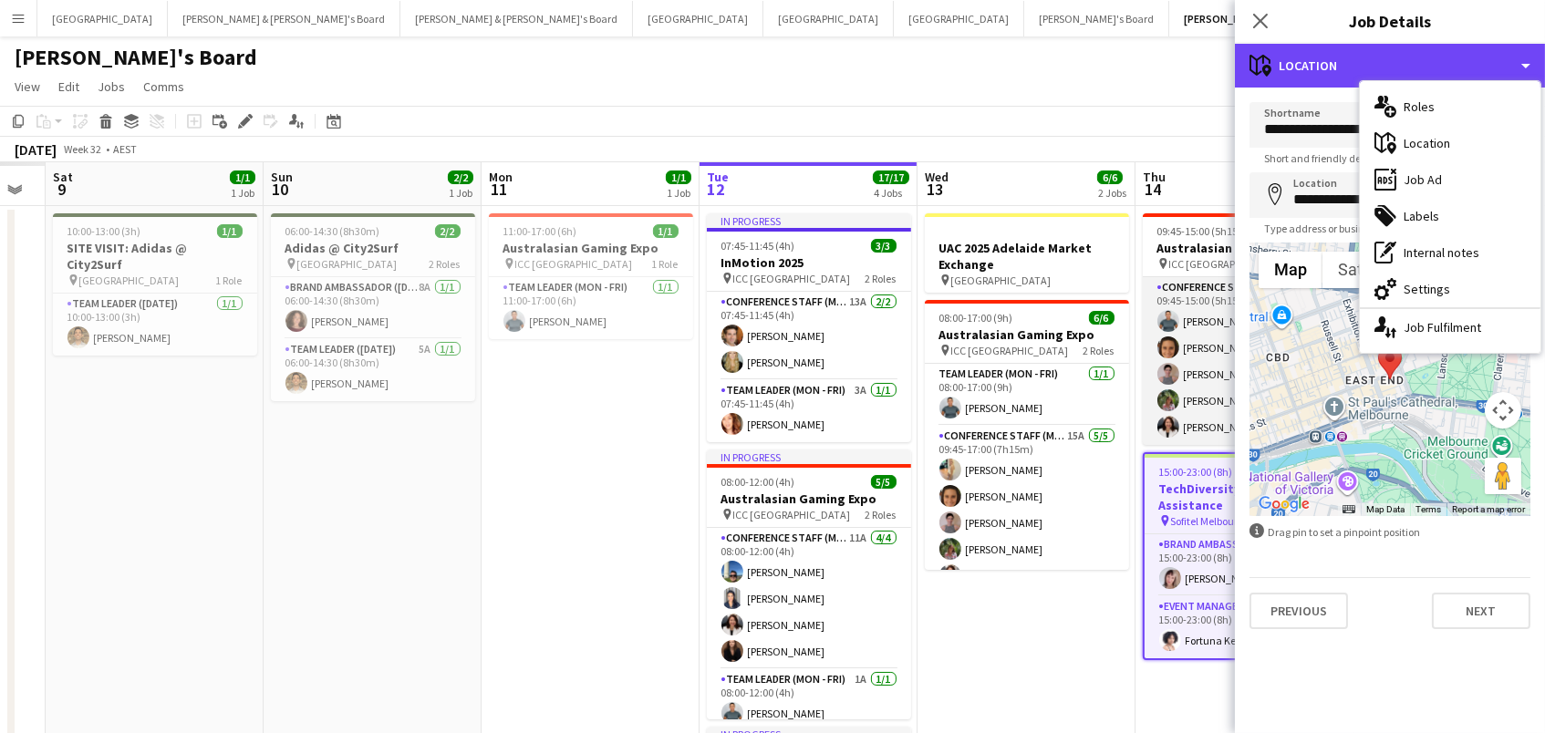
scroll to position [0, 429]
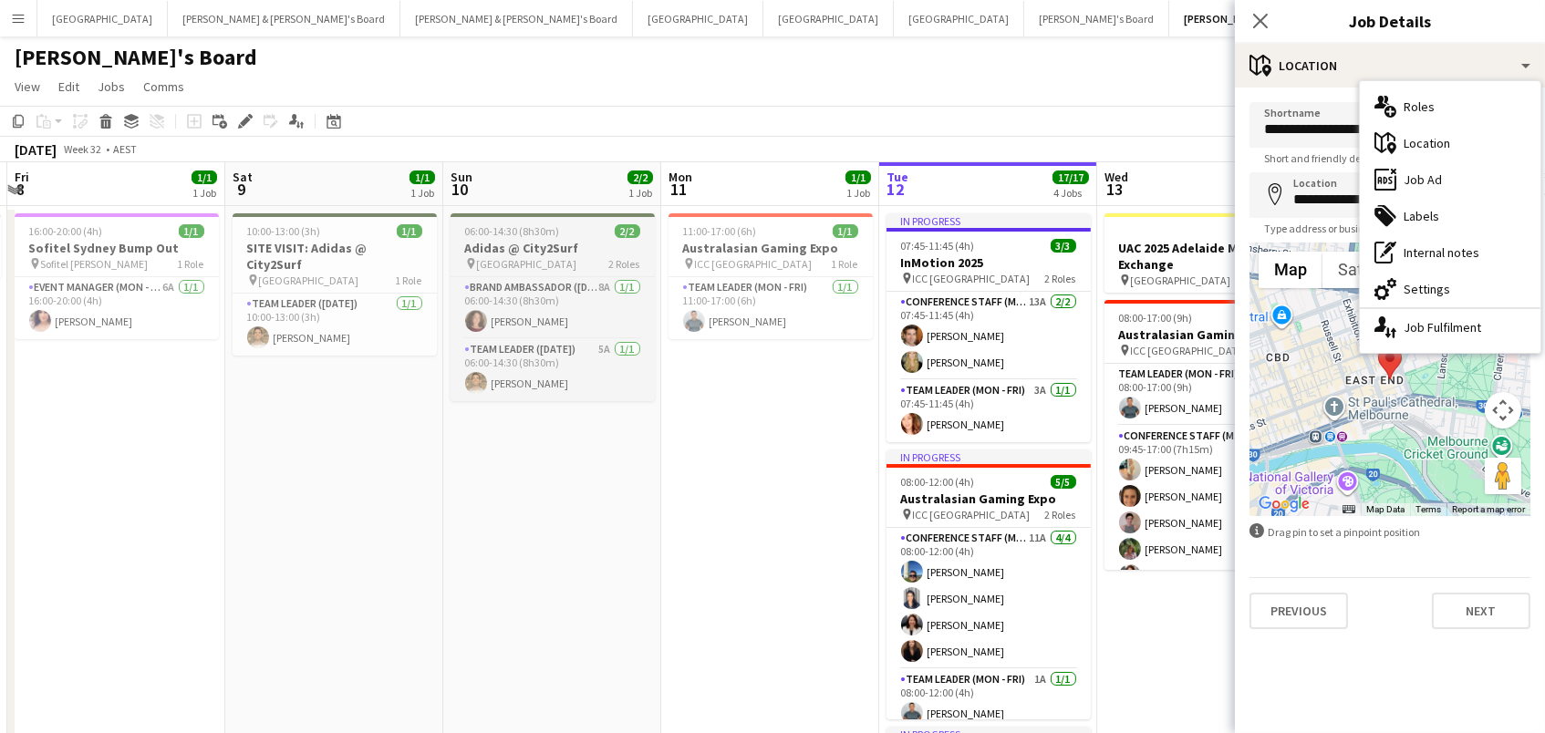
click at [603, 259] on div "pin Bondi Beach 2 Roles" at bounding box center [553, 263] width 204 height 15
type input "**********"
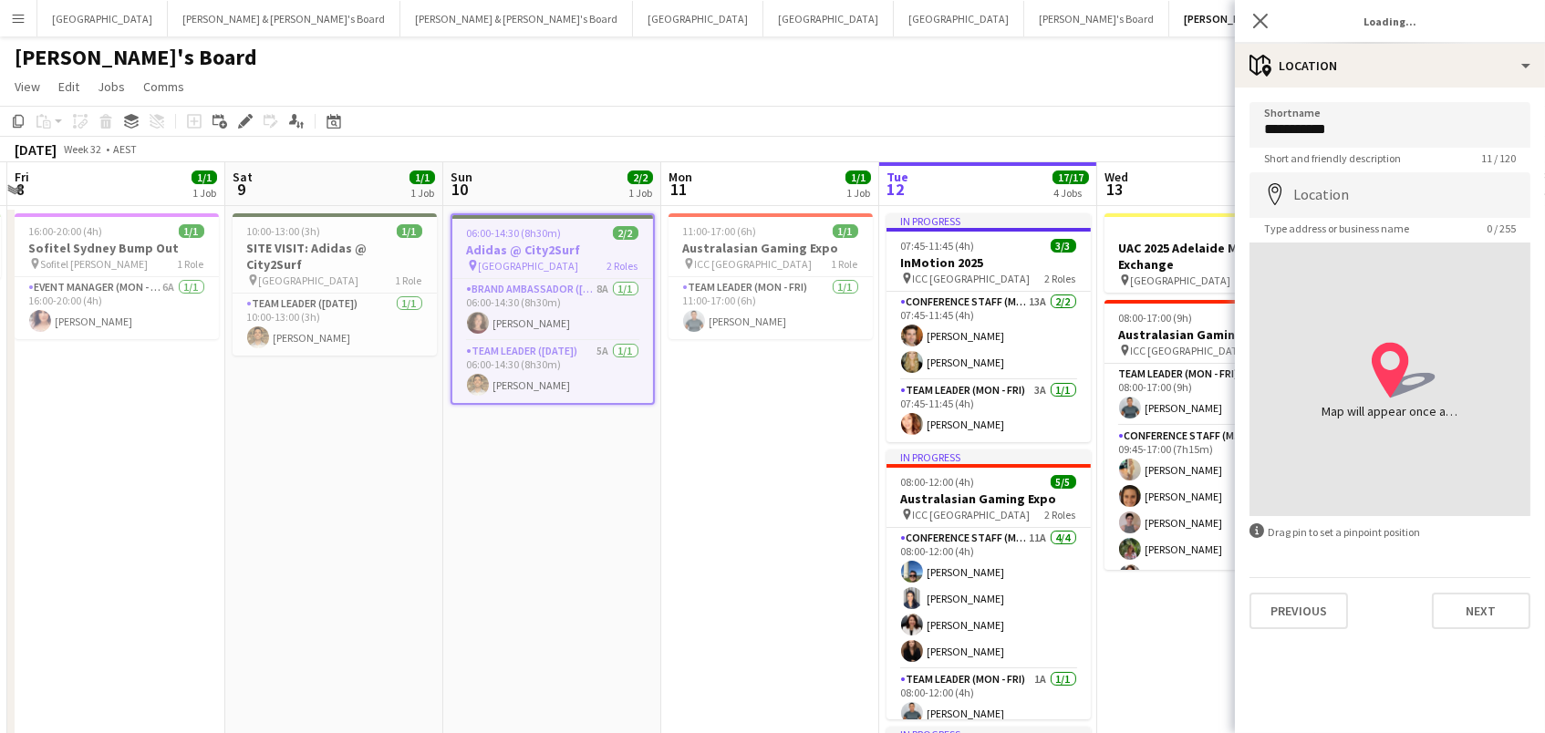
type input "**********"
click at [252, 129] on div "Edit" at bounding box center [245, 121] width 22 height 22
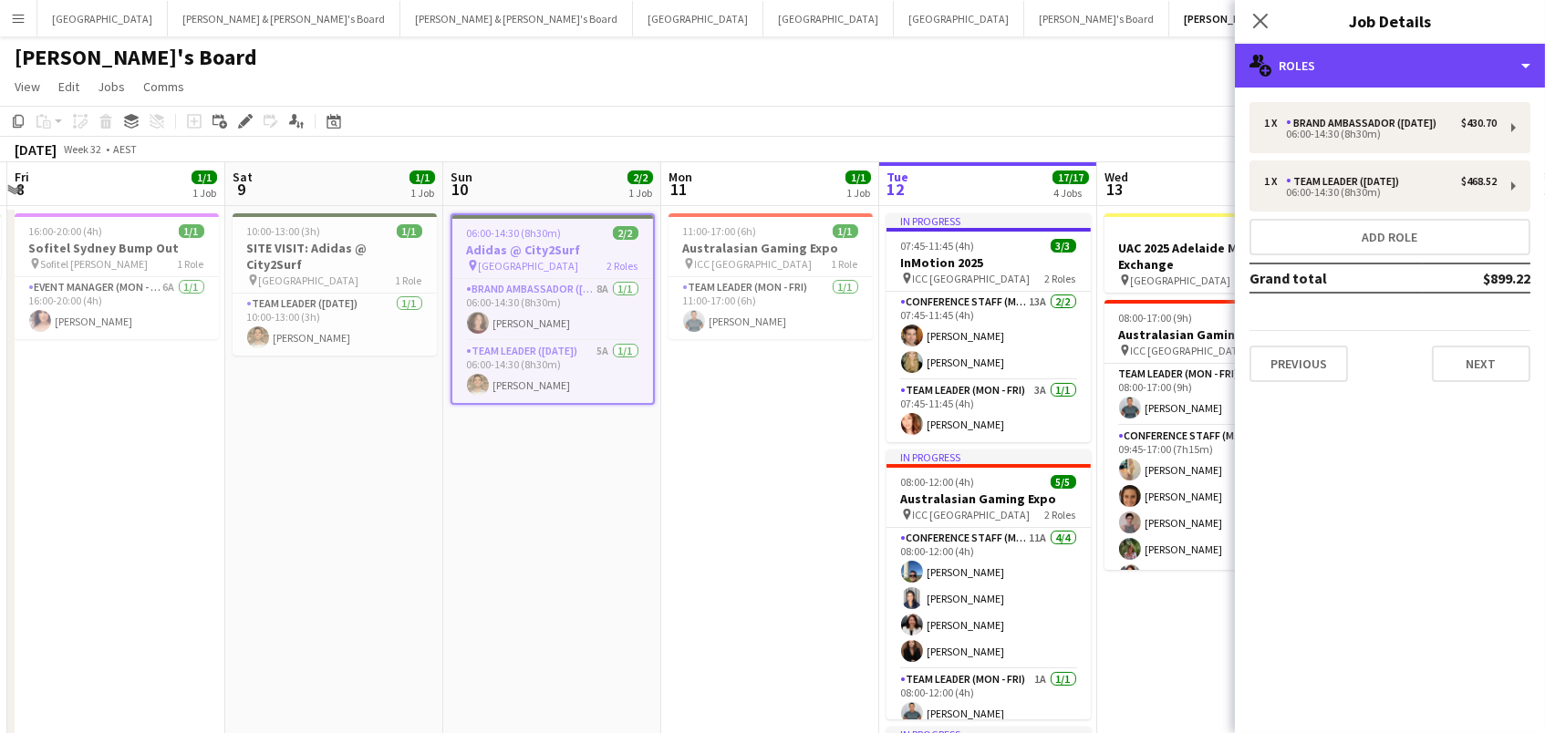
drag, startPoint x: 1405, startPoint y: 71, endPoint x: 1442, endPoint y: 119, distance: 59.8
click at [1405, 71] on div "multiple-users-add Roles" at bounding box center [1390, 66] width 310 height 44
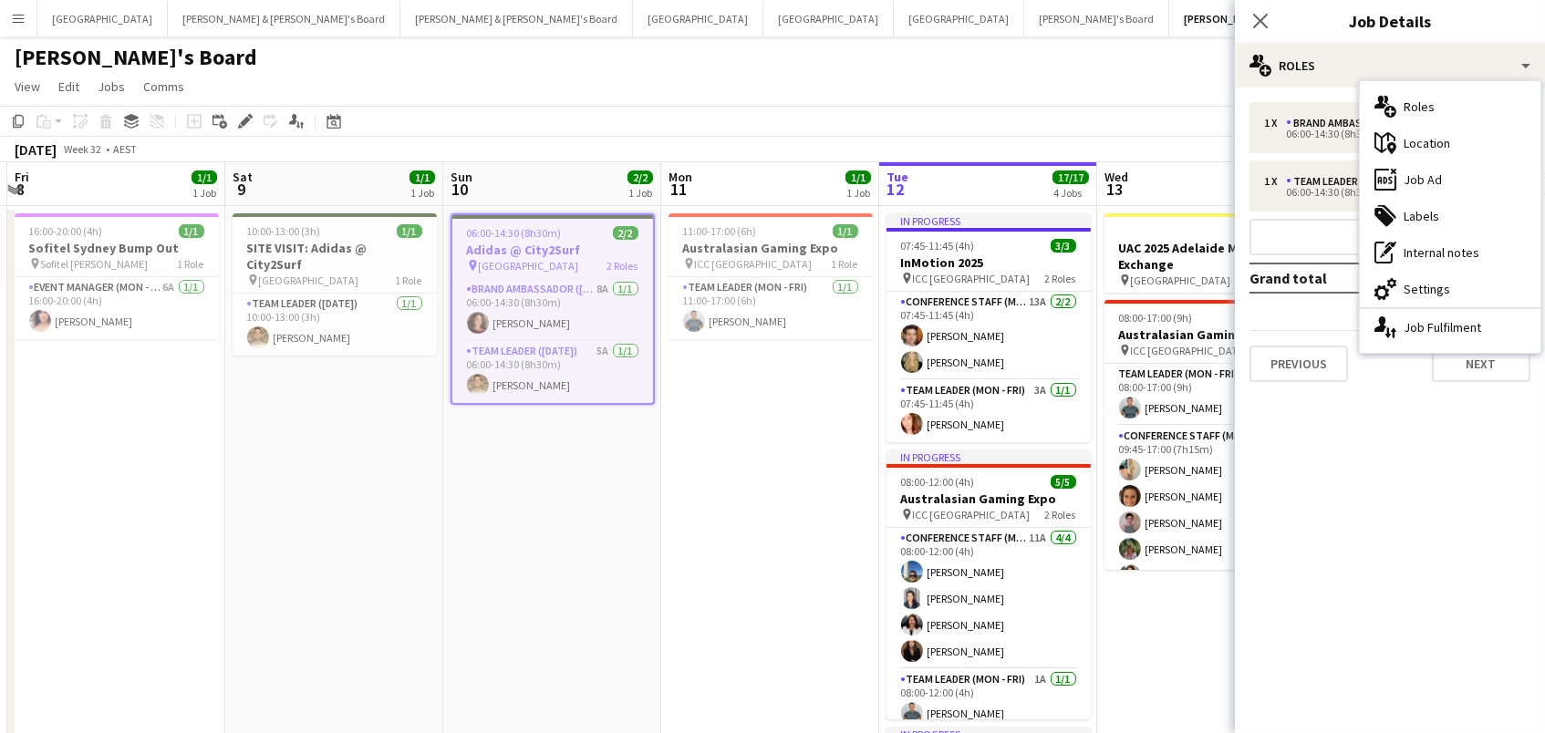
click at [1462, 281] on div "cog-double-3 Settings" at bounding box center [1450, 289] width 181 height 36
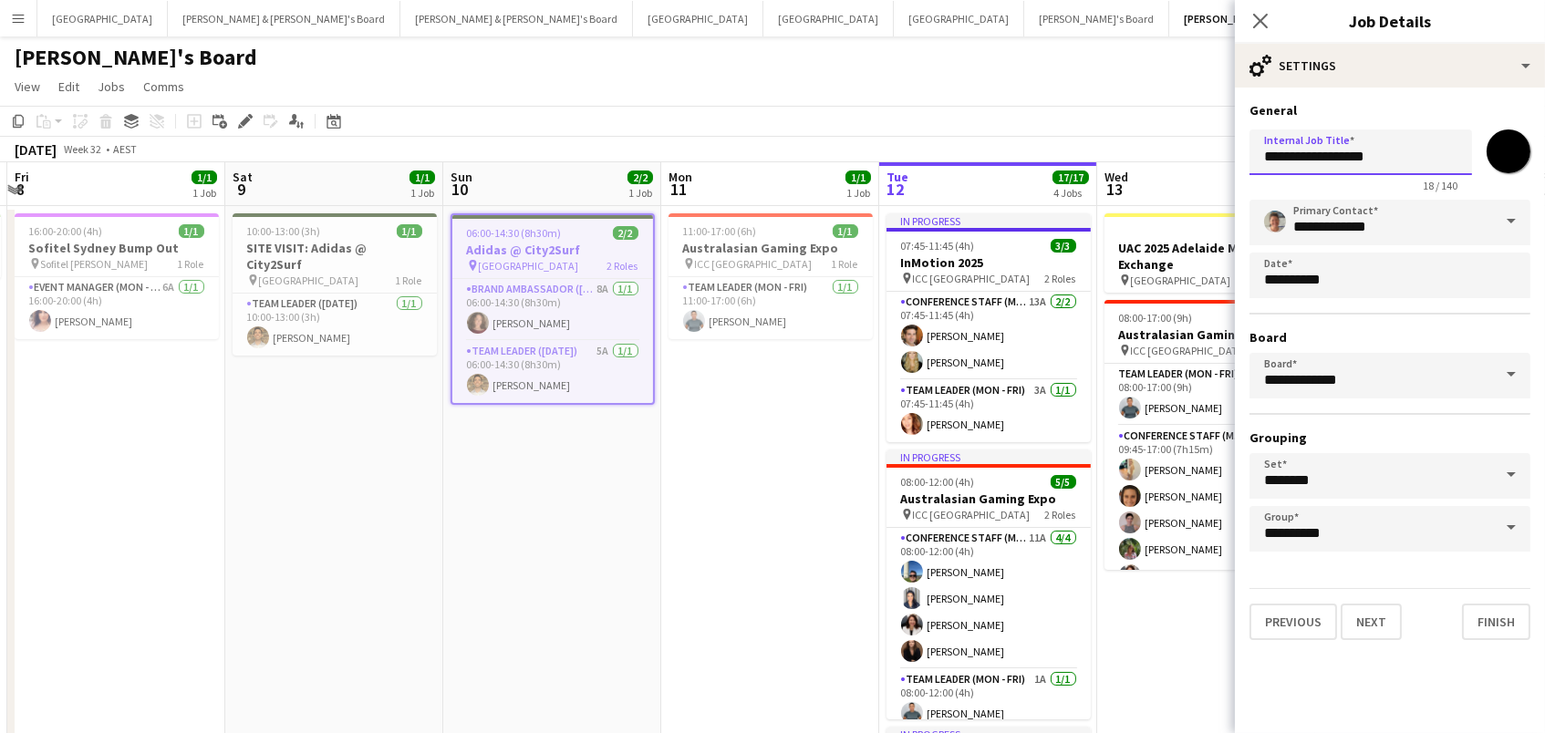
drag, startPoint x: 1424, startPoint y: 162, endPoint x: 862, endPoint y: 99, distance: 565.3
click at [880, 100] on body "Menu Boards Boards Boards All jobs Status Workforce Workforce My Workforce Recr…" at bounding box center [772, 668] width 1545 height 1337
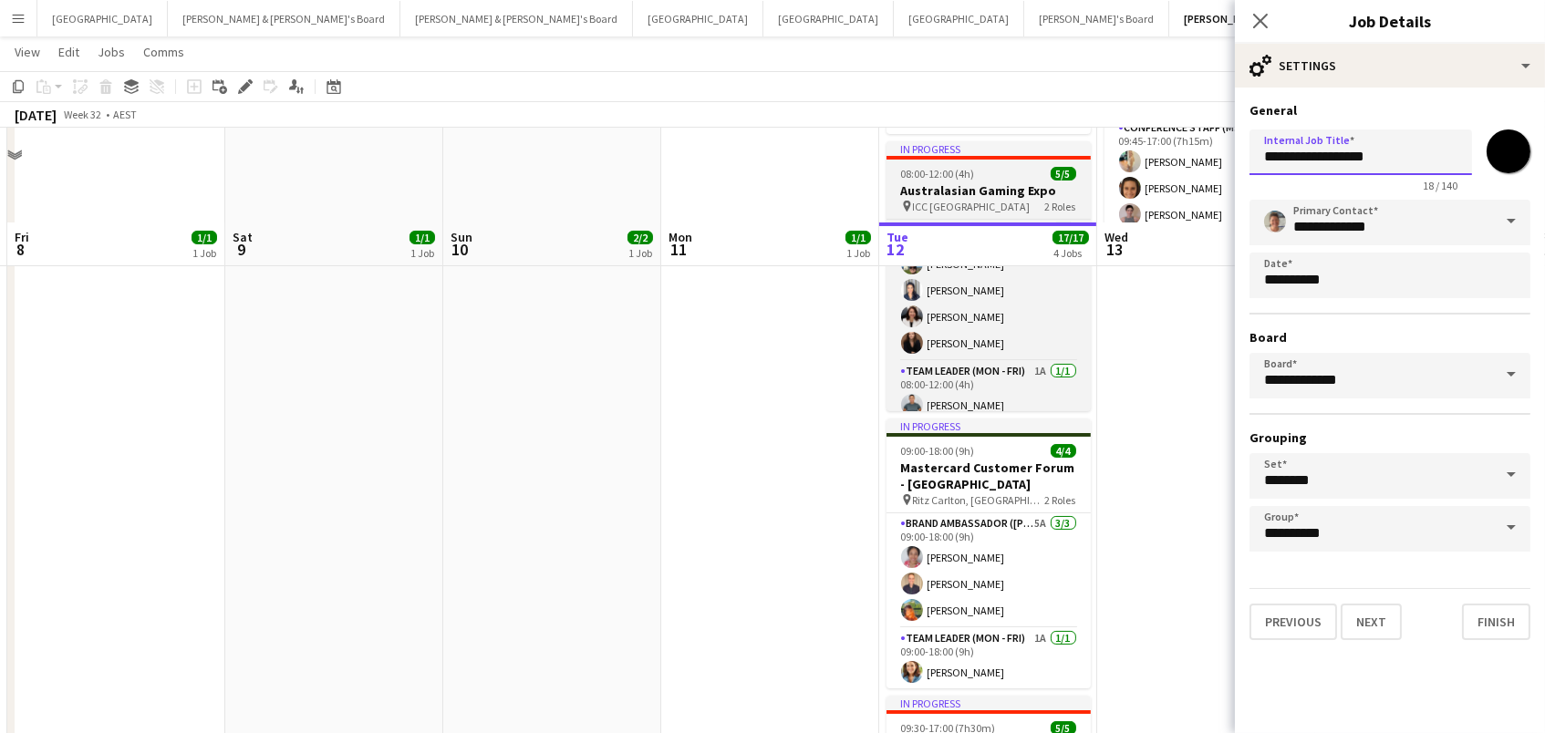
scroll to position [441, 0]
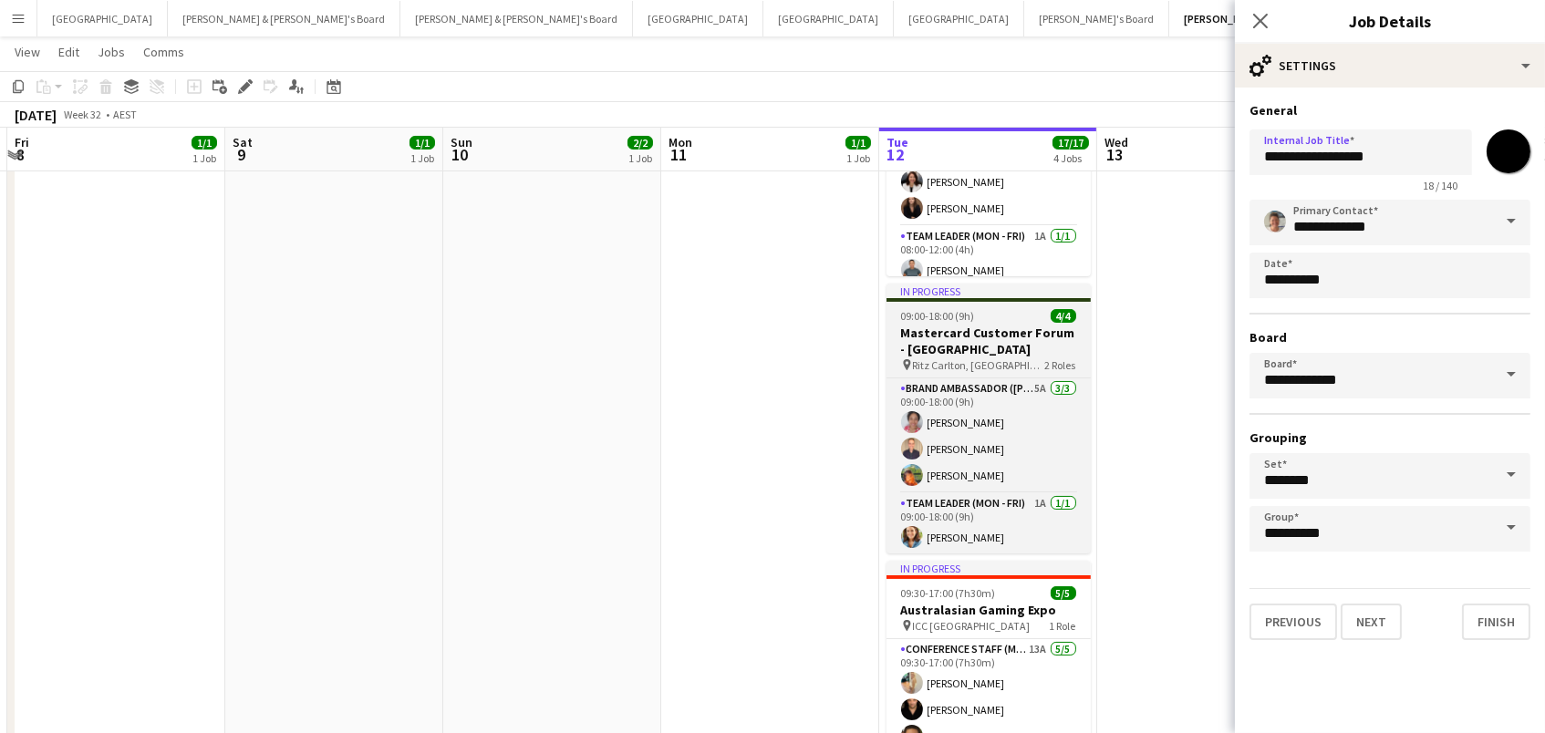
click at [953, 325] on h3 "Mastercard Customer Forum - [GEOGRAPHIC_DATA]" at bounding box center [988, 341] width 204 height 33
type input "**********"
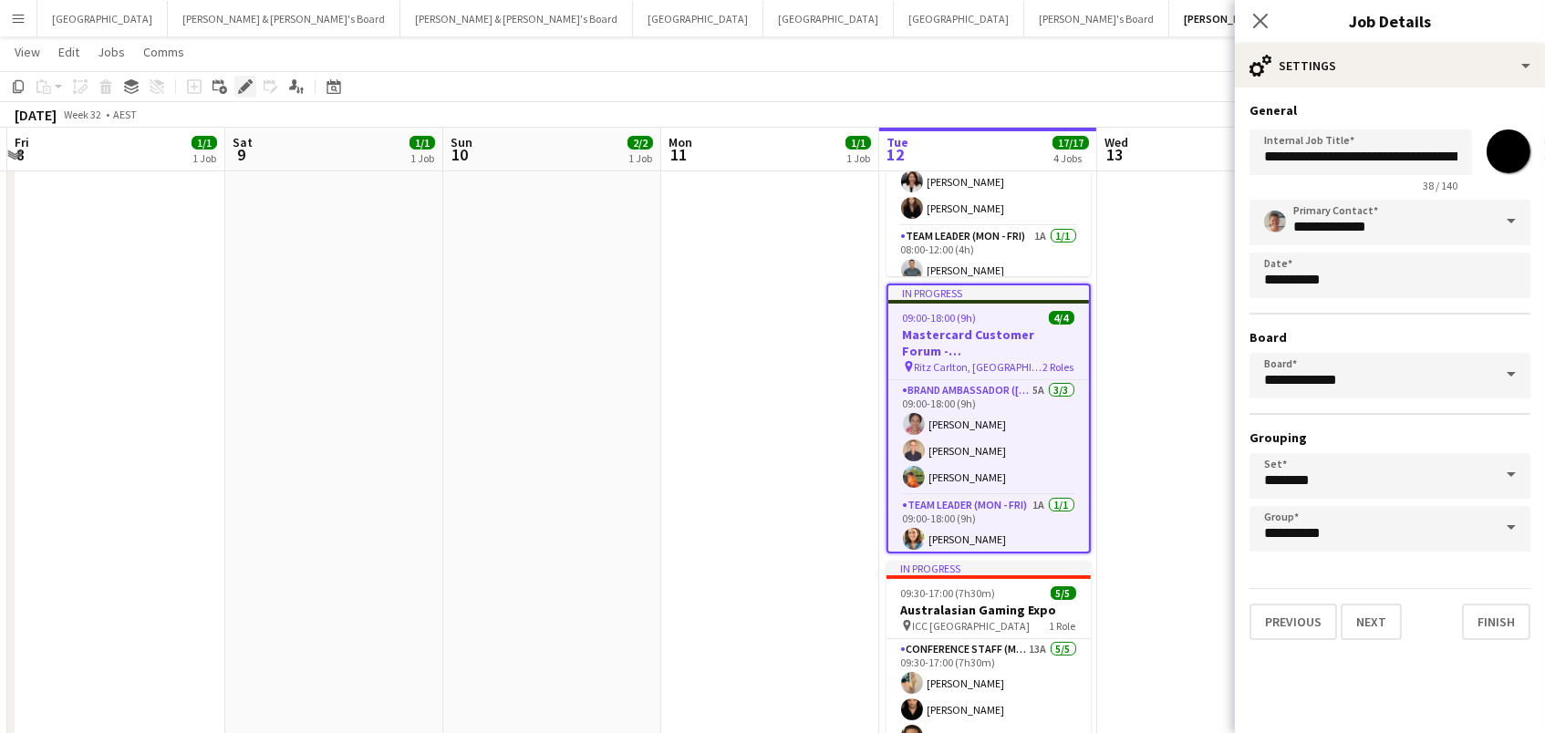
click at [245, 92] on icon "Edit" at bounding box center [245, 86] width 15 height 15
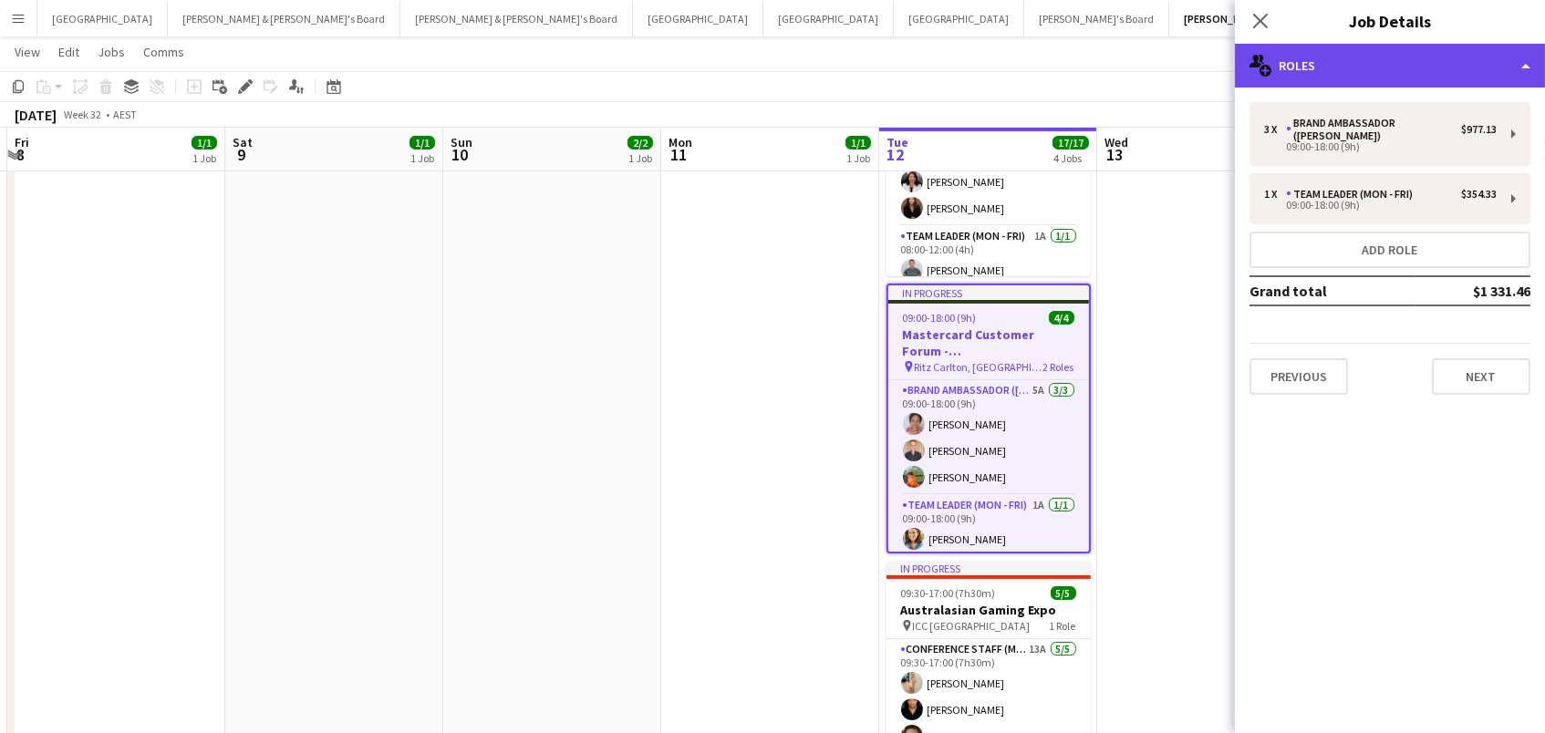
click at [1446, 77] on div "multiple-users-add Roles" at bounding box center [1390, 66] width 310 height 44
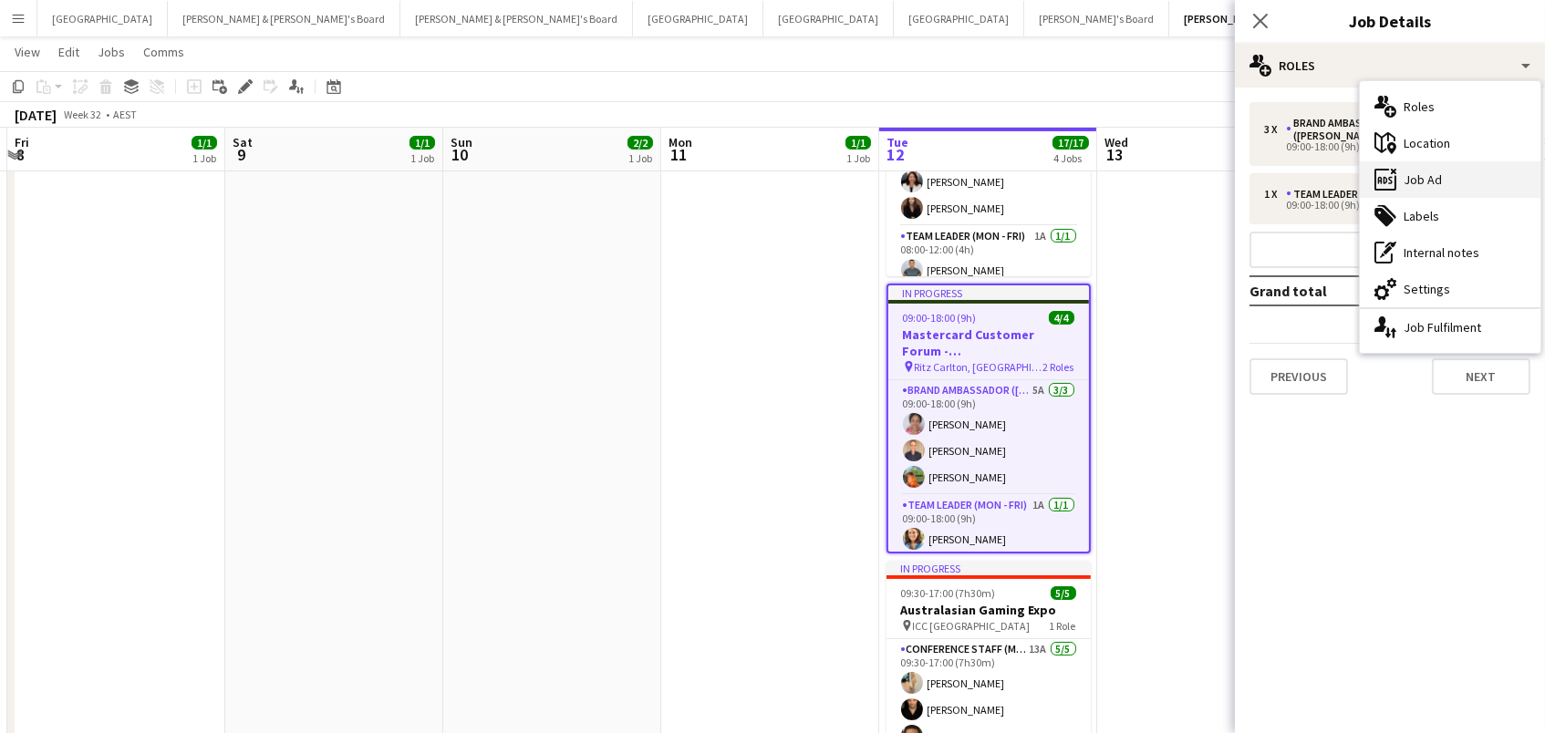
click at [1458, 190] on div "ads-window Job Ad" at bounding box center [1450, 179] width 181 height 36
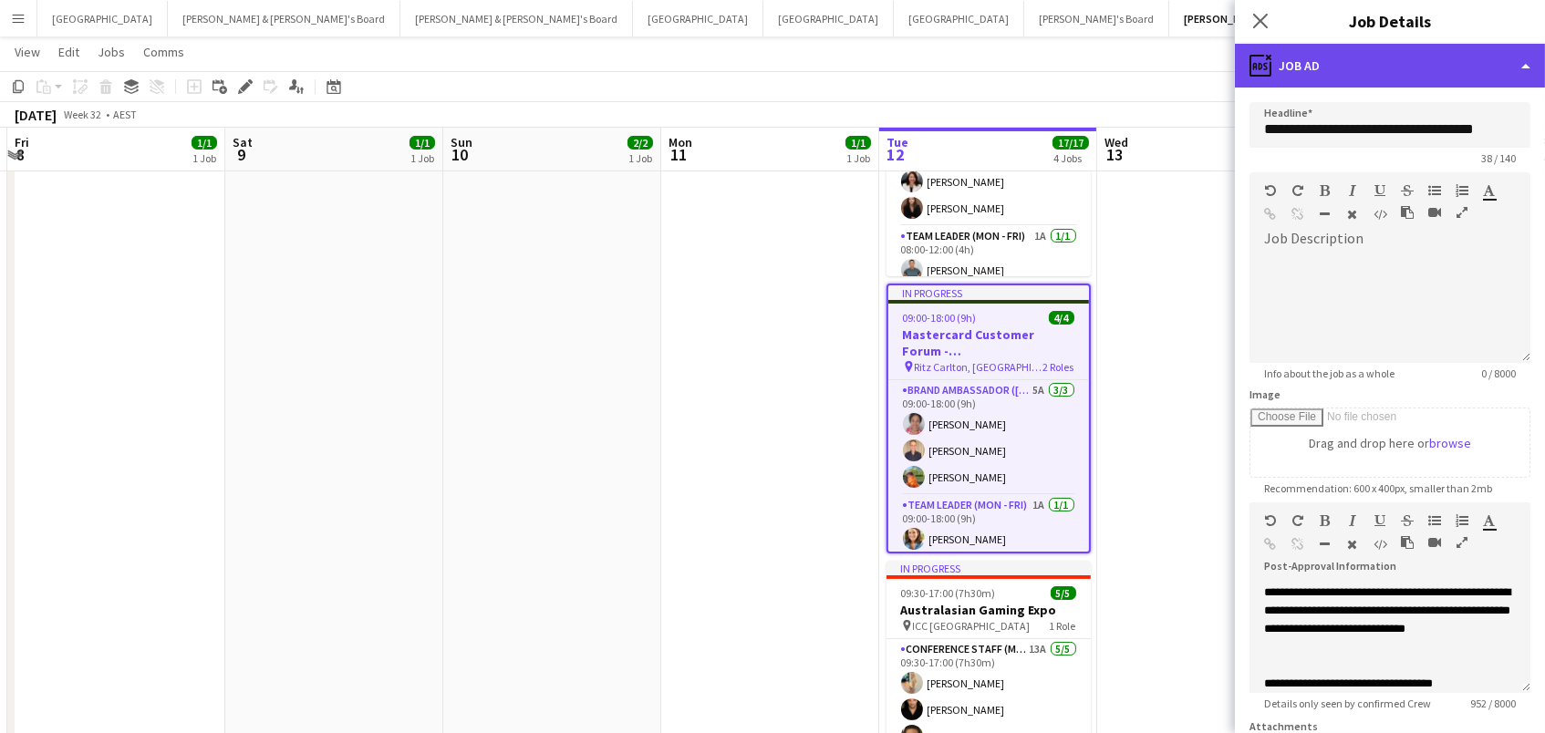
click at [1387, 66] on div "ads-window Job Ad" at bounding box center [1390, 66] width 310 height 44
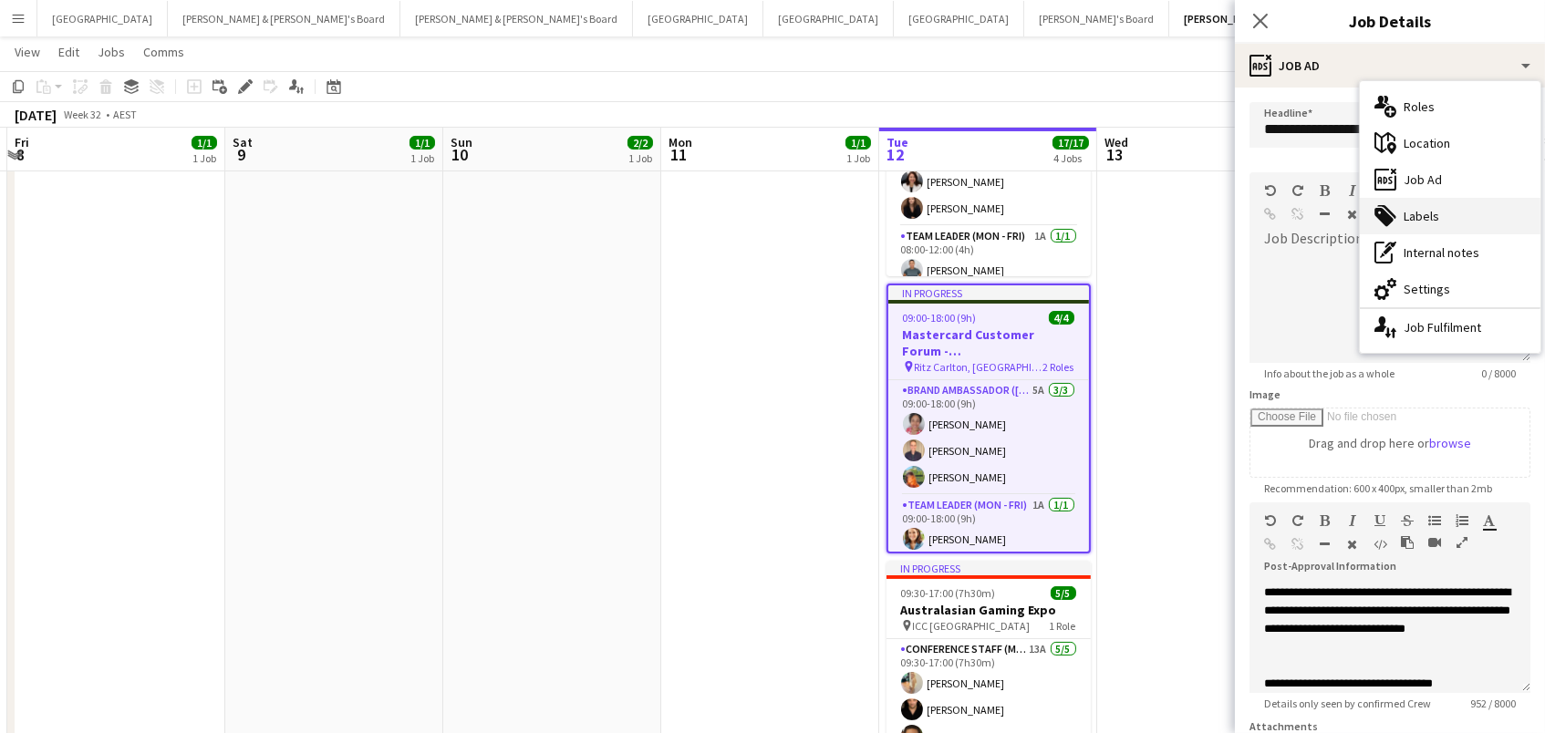
click at [1427, 211] on div "tags-double Labels" at bounding box center [1450, 216] width 181 height 36
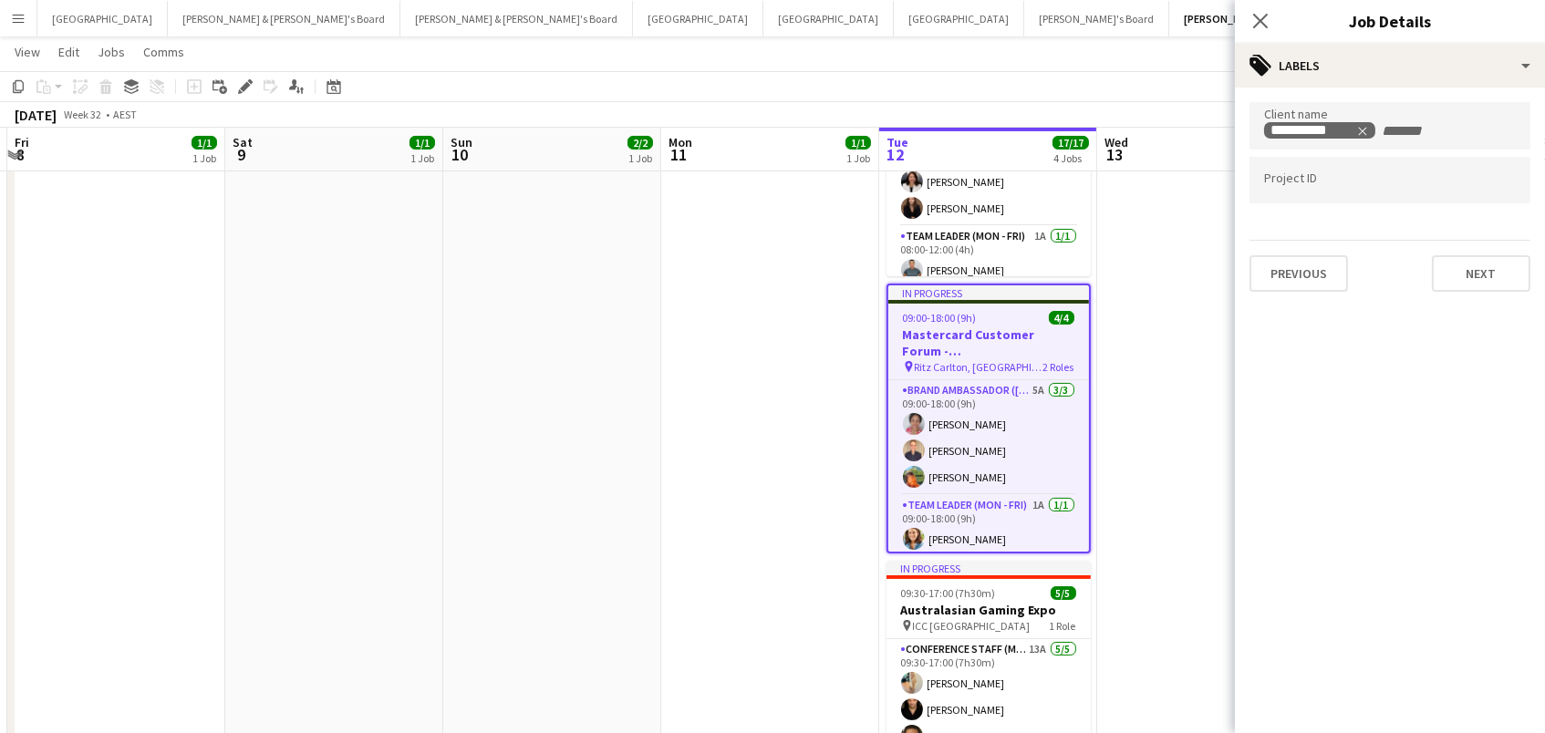
click at [1390, 189] on div at bounding box center [1389, 180] width 281 height 47
paste input "******"
type input "******"
click at [1165, 52] on app-page-menu "View Day view expanded Day view collapsed Month view Date picker Jump to [DATE]…" at bounding box center [772, 53] width 1545 height 35
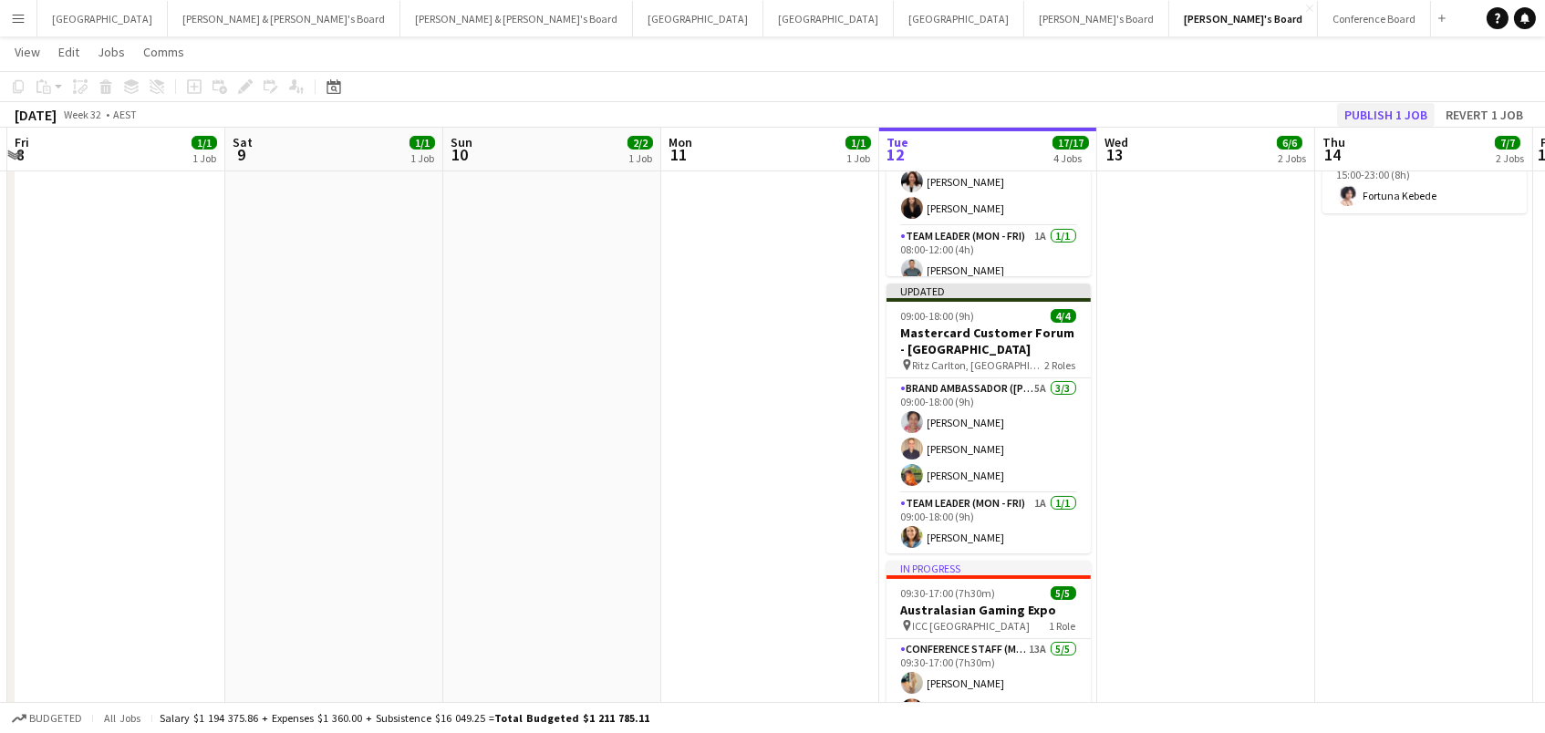
click at [1378, 110] on button "Publish 1 job" at bounding box center [1386, 115] width 98 height 24
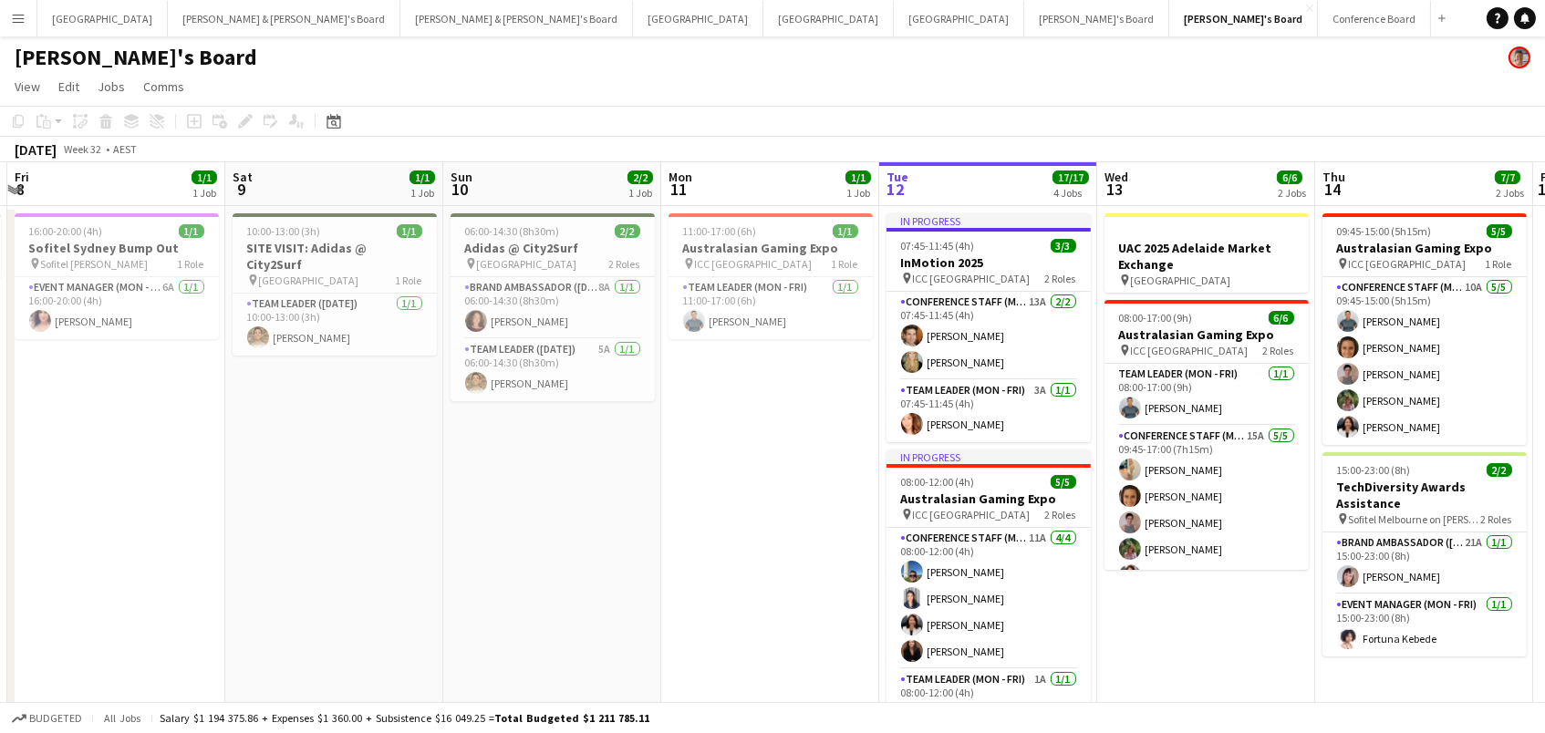
scroll to position [0, 0]
click at [817, 256] on div "pin ICC Sydney 1 Role" at bounding box center [770, 263] width 204 height 15
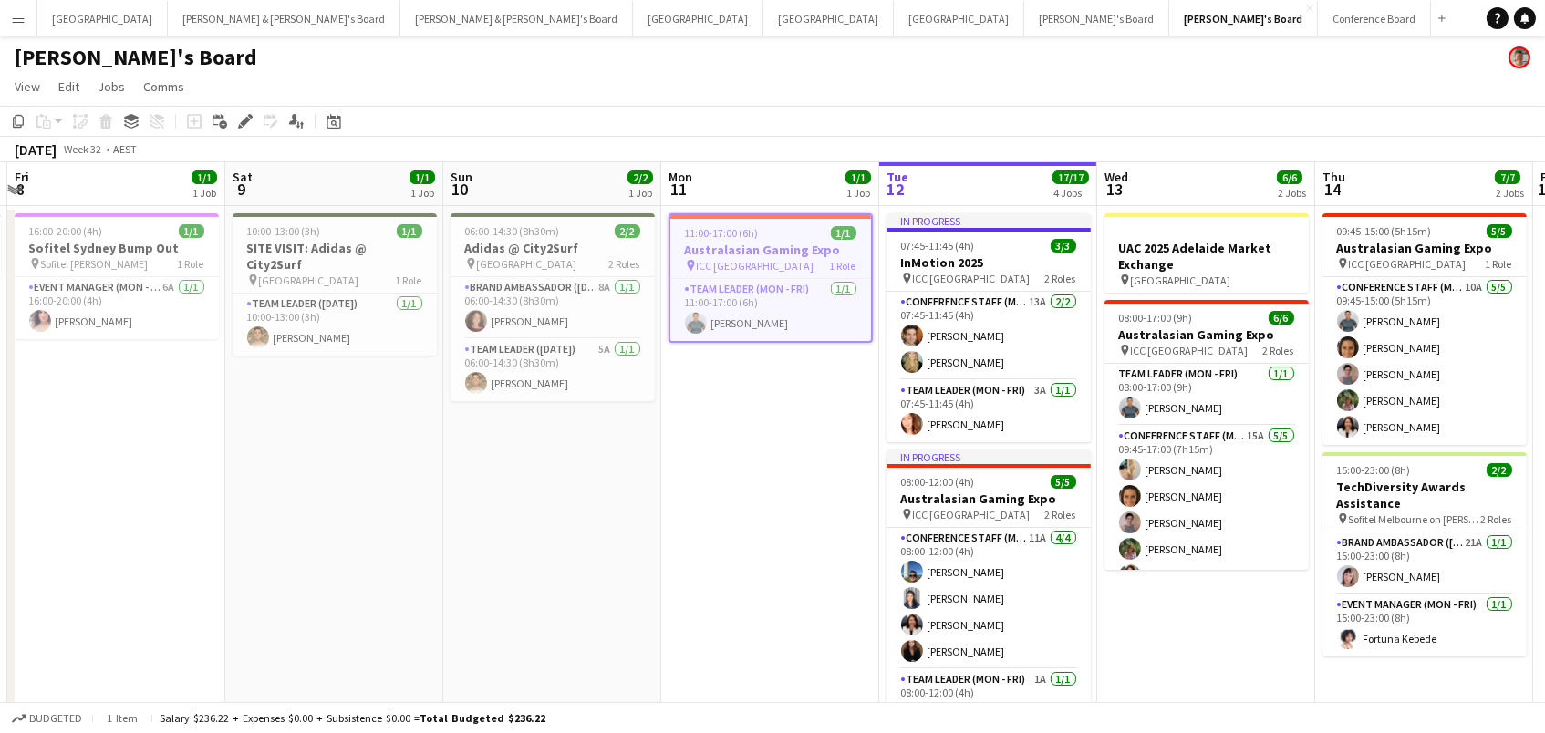
scroll to position [0, 428]
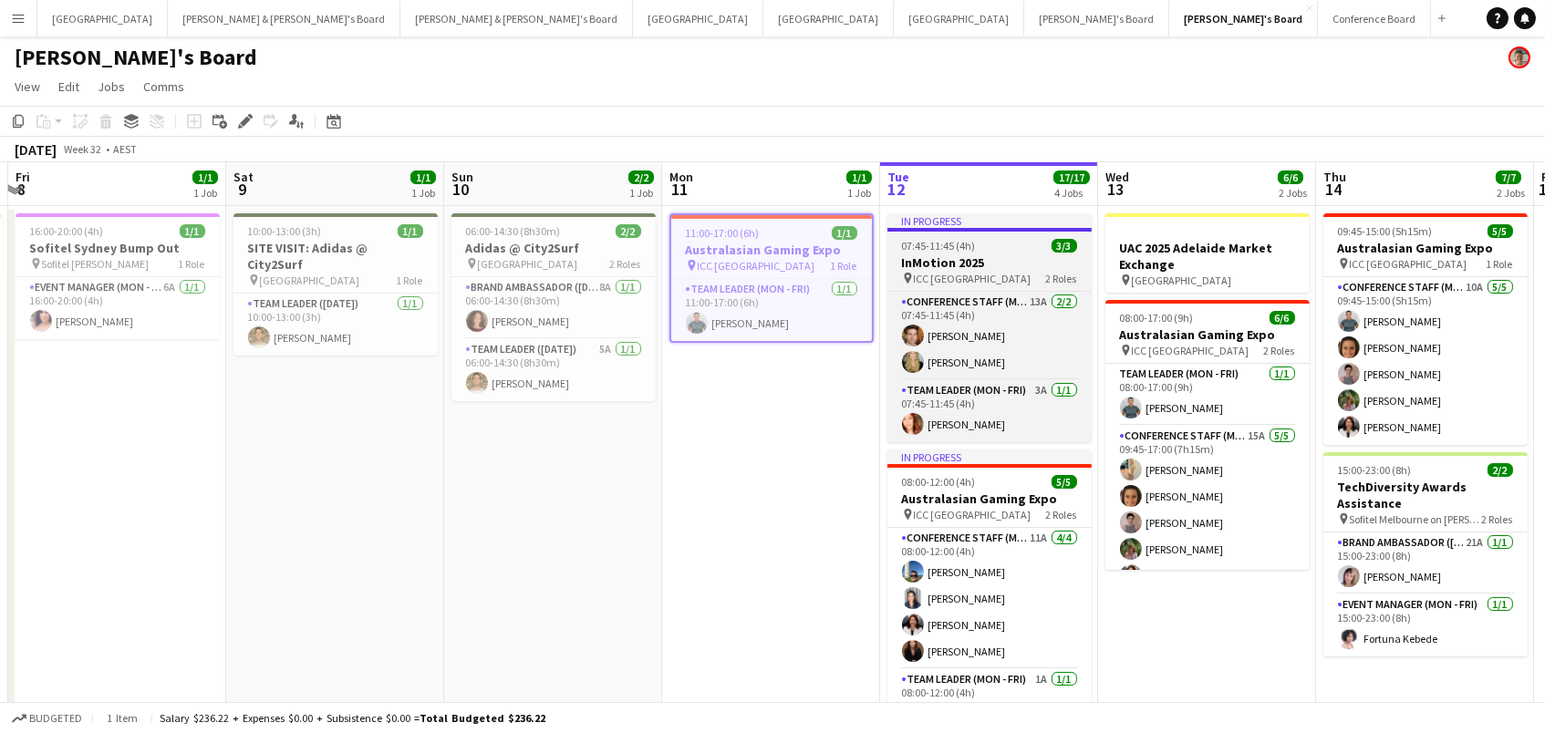
click at [916, 252] on span "07:45-11:45 (4h)" at bounding box center [939, 246] width 74 height 14
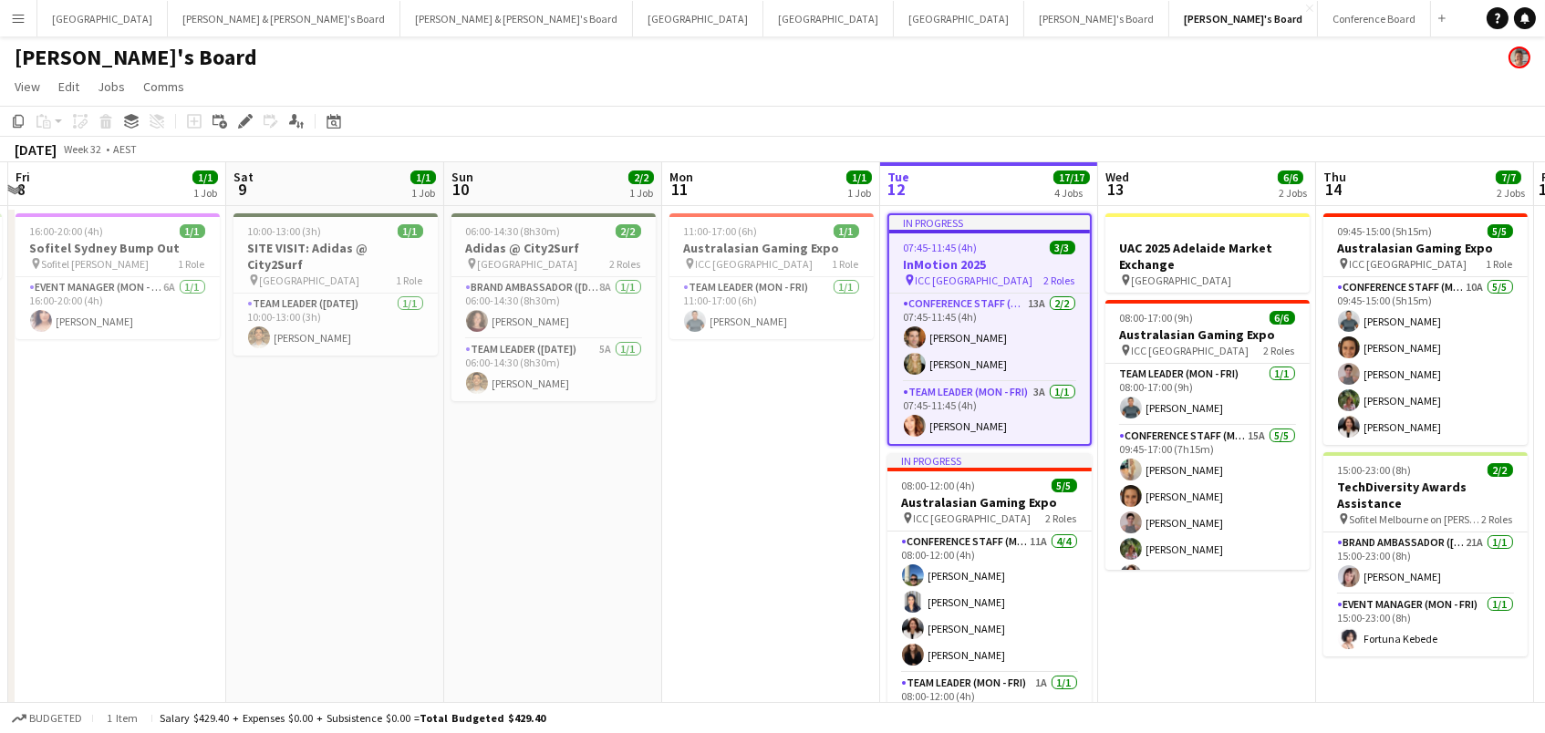
drag, startPoint x: 245, startPoint y: 120, endPoint x: 359, endPoint y: 109, distance: 114.6
click at [246, 119] on icon at bounding box center [245, 122] width 10 height 10
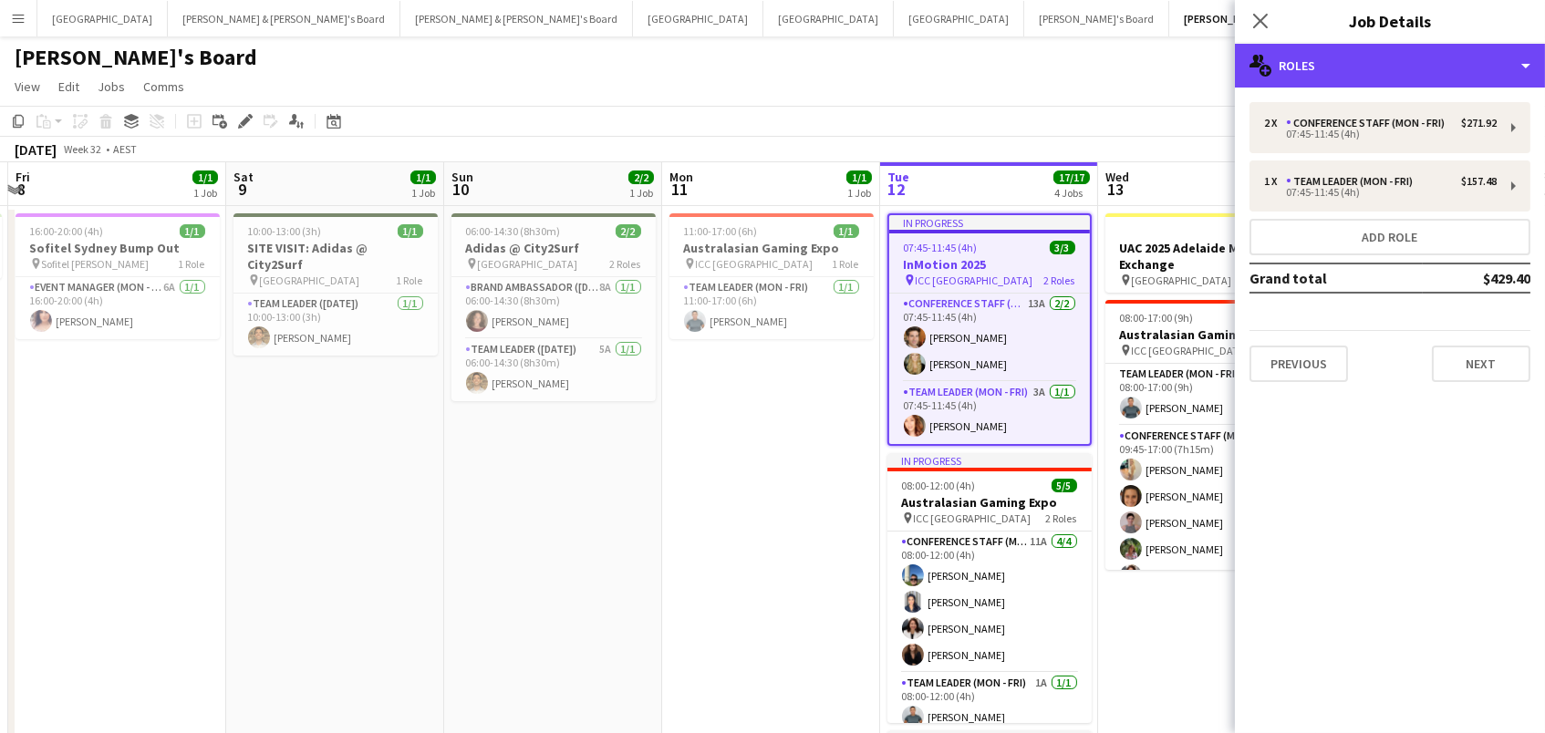
drag, startPoint x: 1359, startPoint y: 69, endPoint x: 1396, endPoint y: 120, distance: 63.3
click at [1359, 68] on div "multiple-users-add Roles" at bounding box center [1390, 66] width 310 height 44
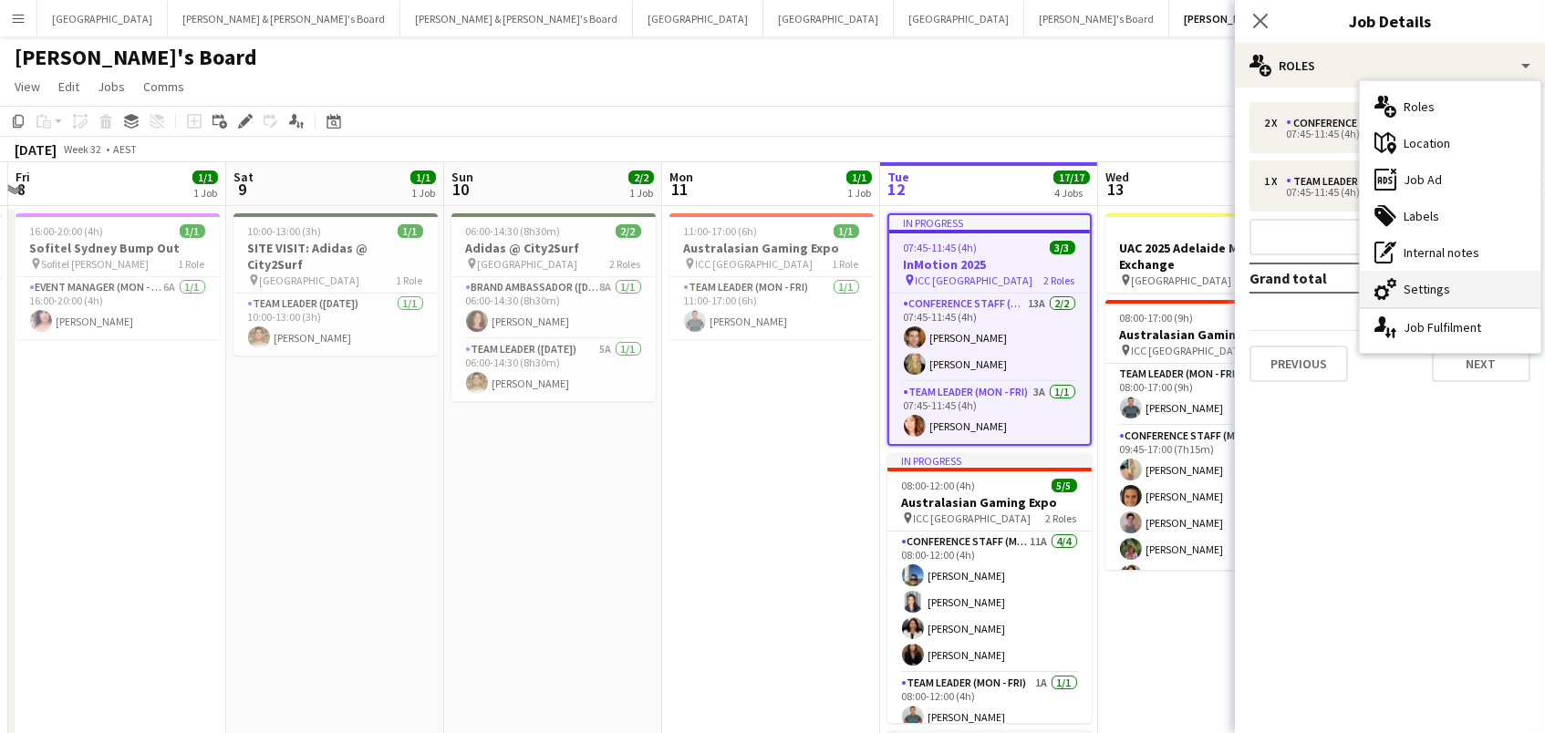
click at [1393, 282] on icon "cog-double-3" at bounding box center [1385, 289] width 22 height 22
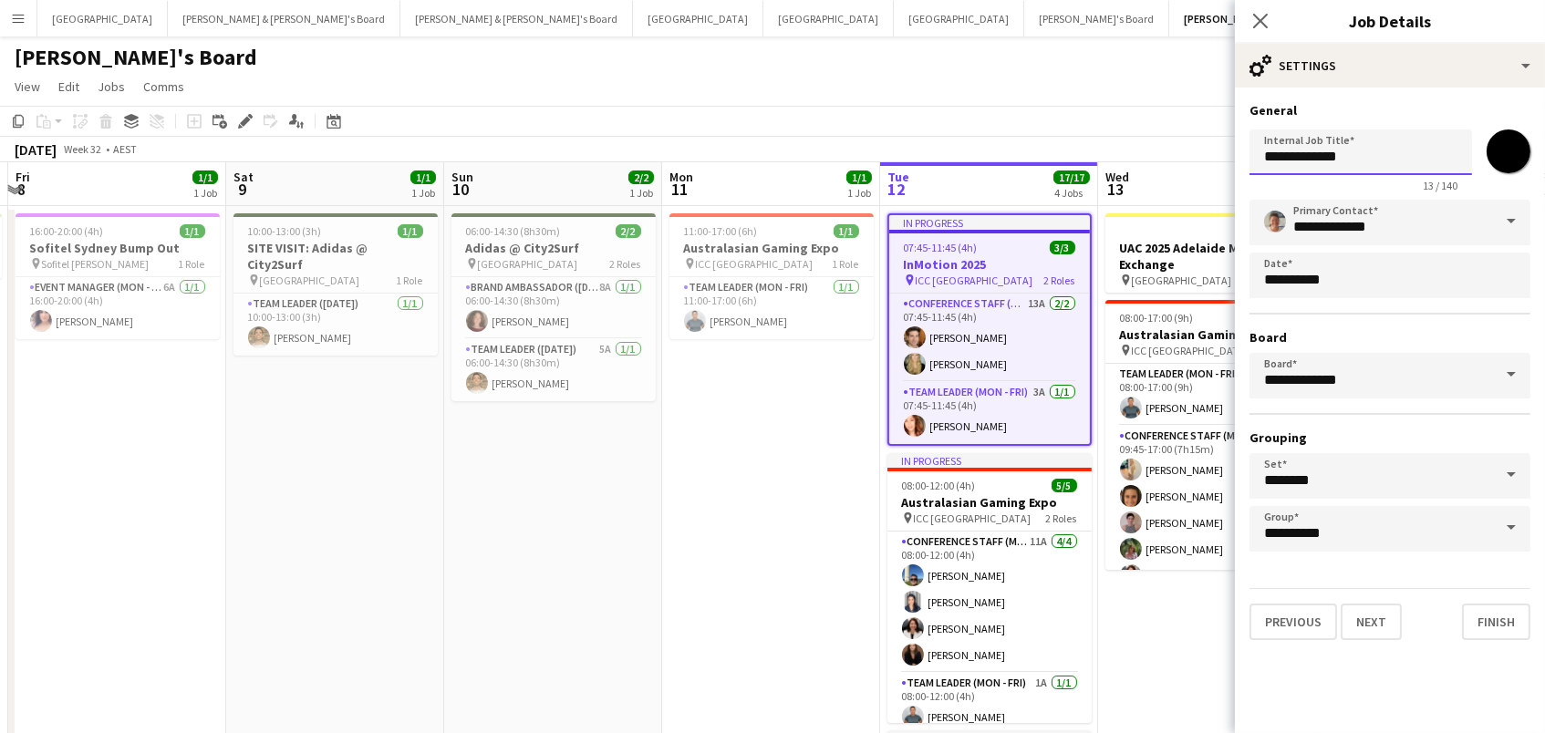
drag, startPoint x: 1361, startPoint y: 156, endPoint x: 1114, endPoint y: 137, distance: 247.9
click at [1116, 138] on body "Menu Boards Boards Boards All jobs Status Workforce Workforce My Workforce Recr…" at bounding box center [772, 668] width 1545 height 1337
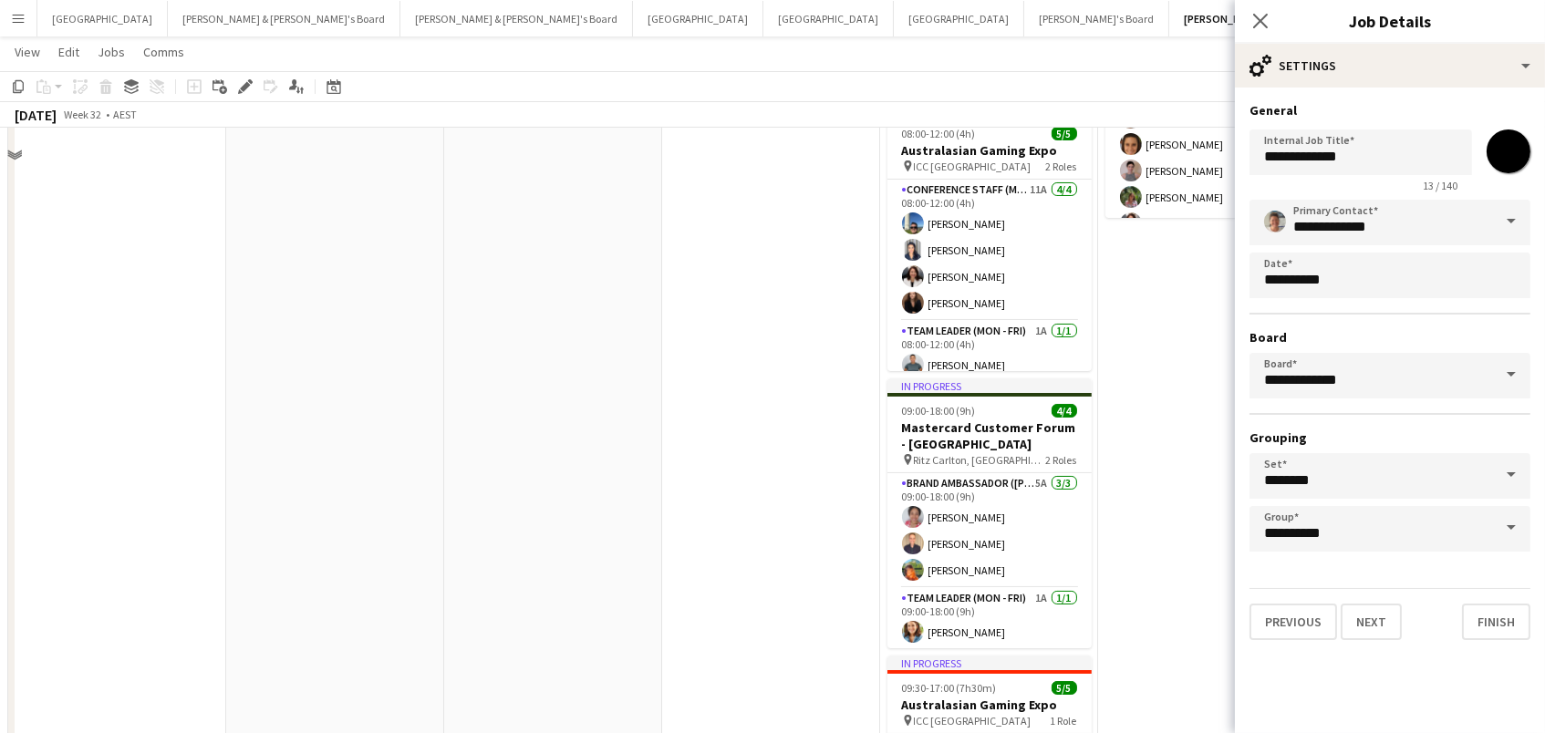
scroll to position [467, 0]
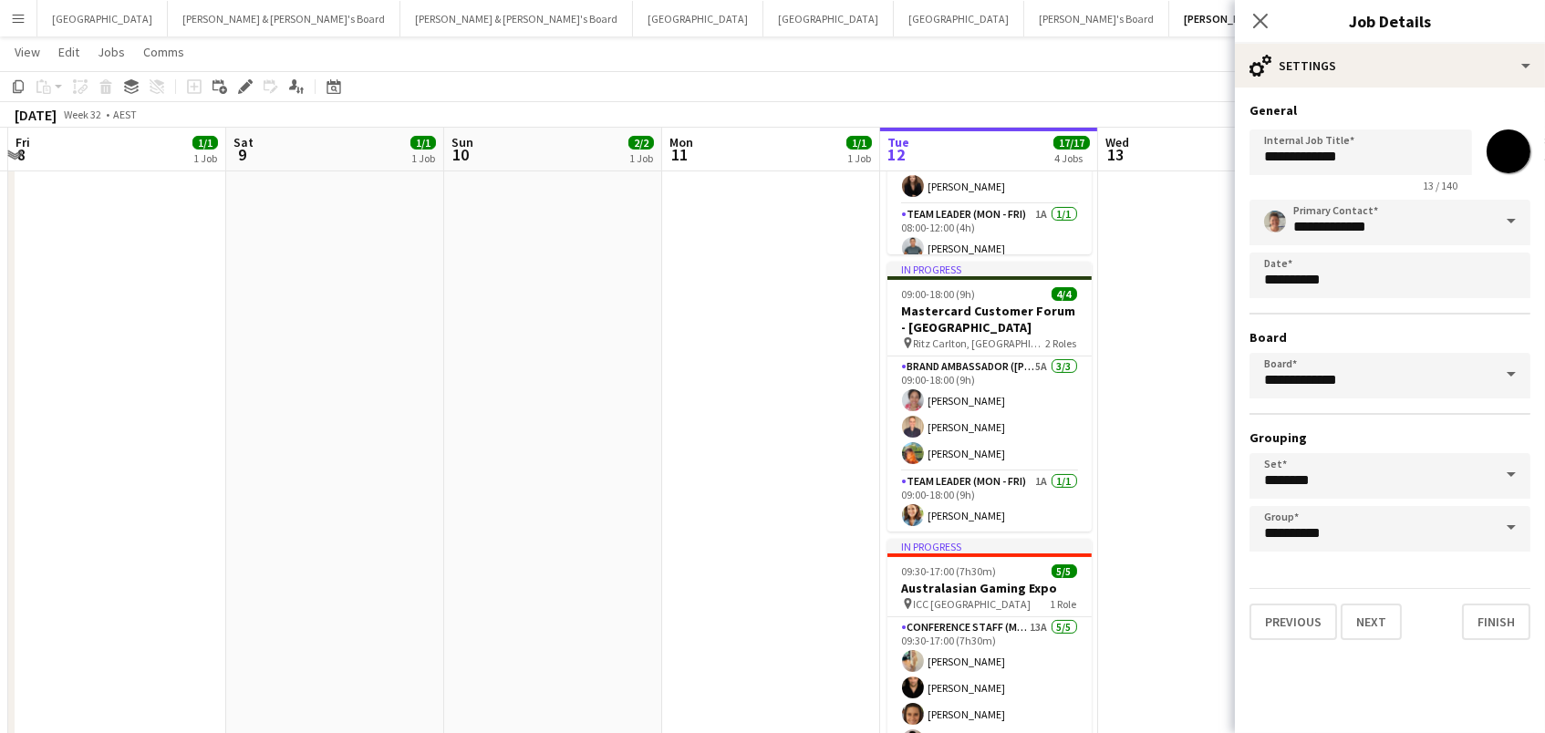
drag, startPoint x: 1253, startPoint y: 9, endPoint x: 1250, endPoint y: 19, distance: 10.4
click at [1251, 10] on app-icon "Close pop-in" at bounding box center [1260, 21] width 22 height 22
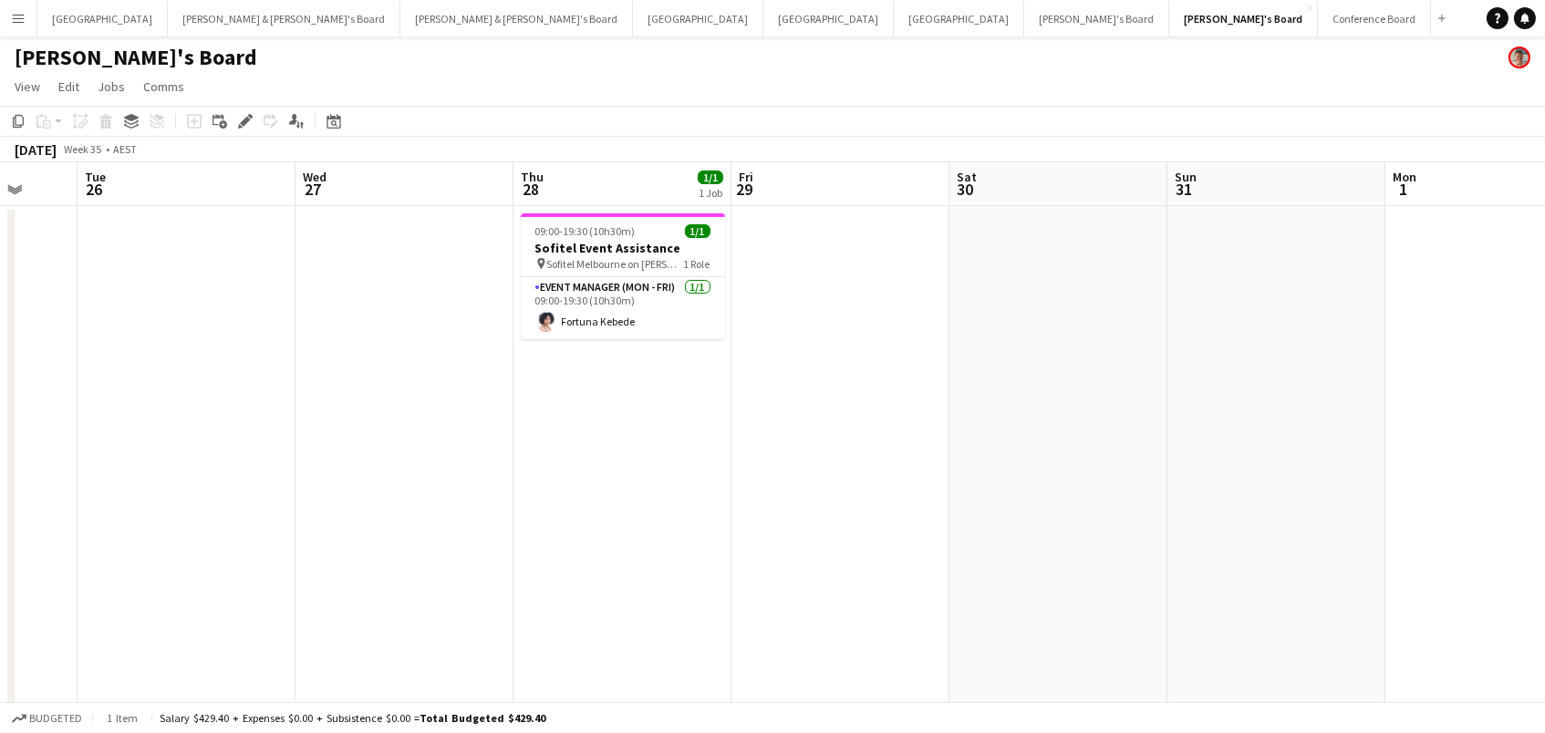
scroll to position [0, 582]
click at [87, 26] on button "Sydney Close" at bounding box center [102, 19] width 130 height 36
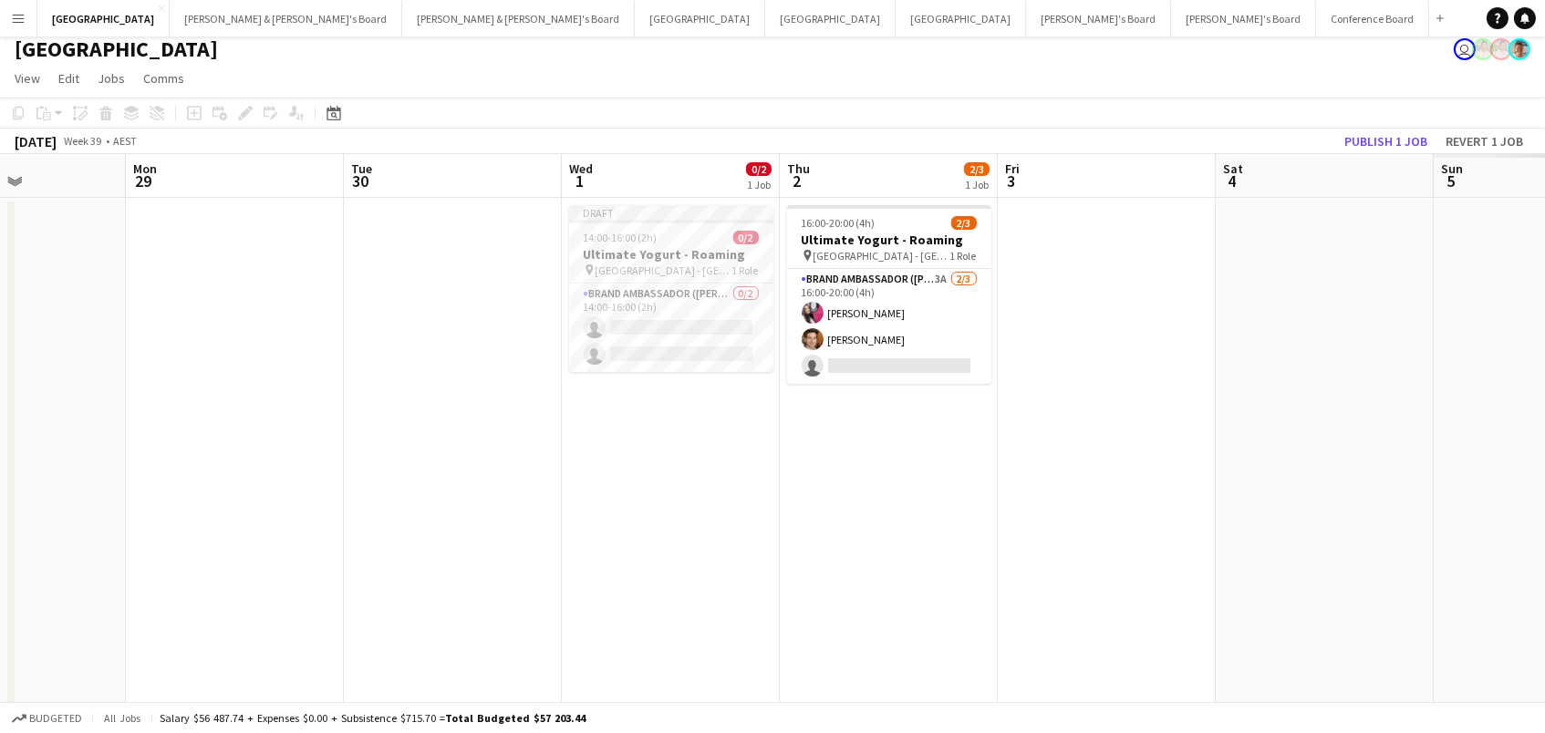
scroll to position [0, 527]
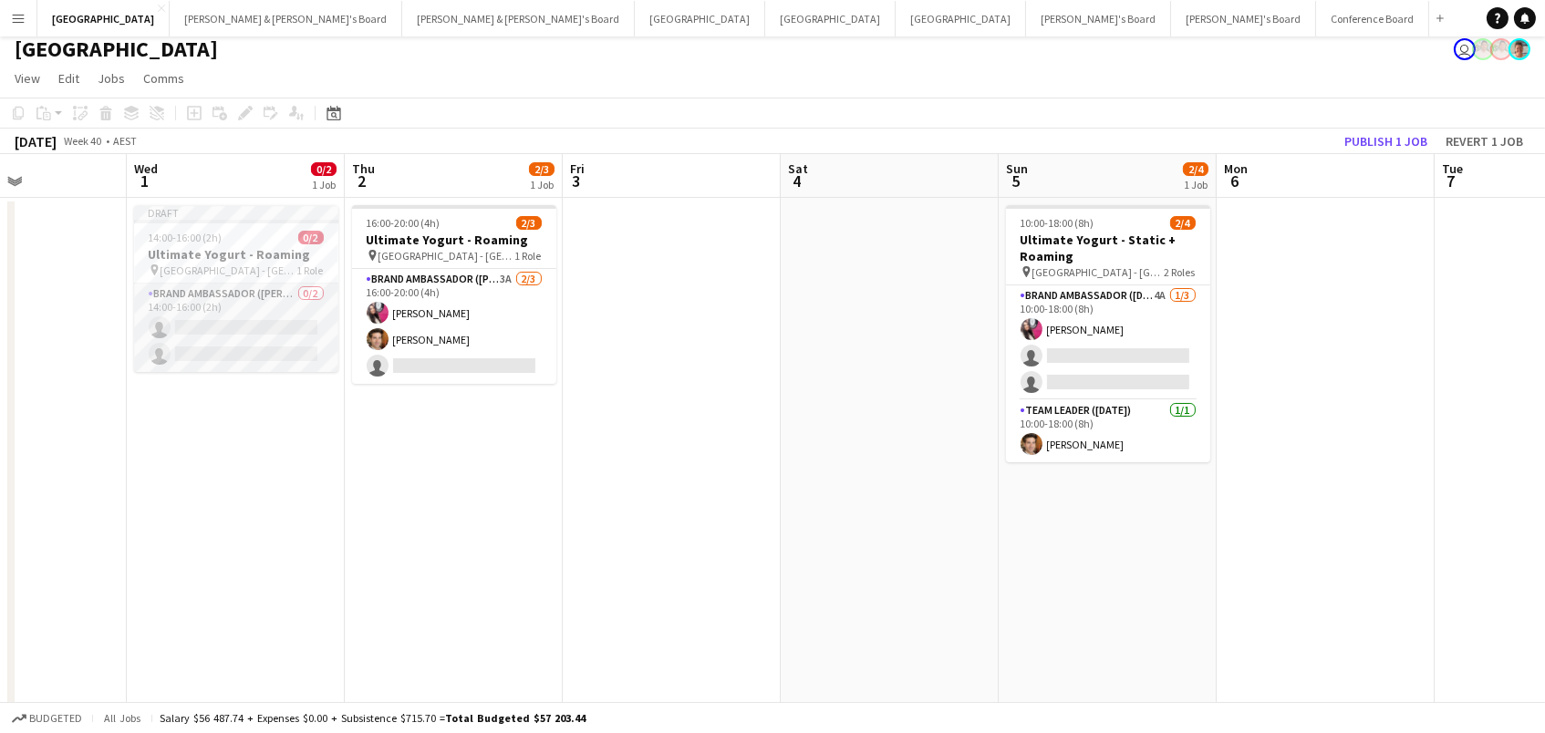
click at [245, 316] on app-card-role "Brand Ambassador (Mon - Fri) 0/2 14:00-16:00 (2h) single-neutral-actions single…" at bounding box center [236, 328] width 204 height 88
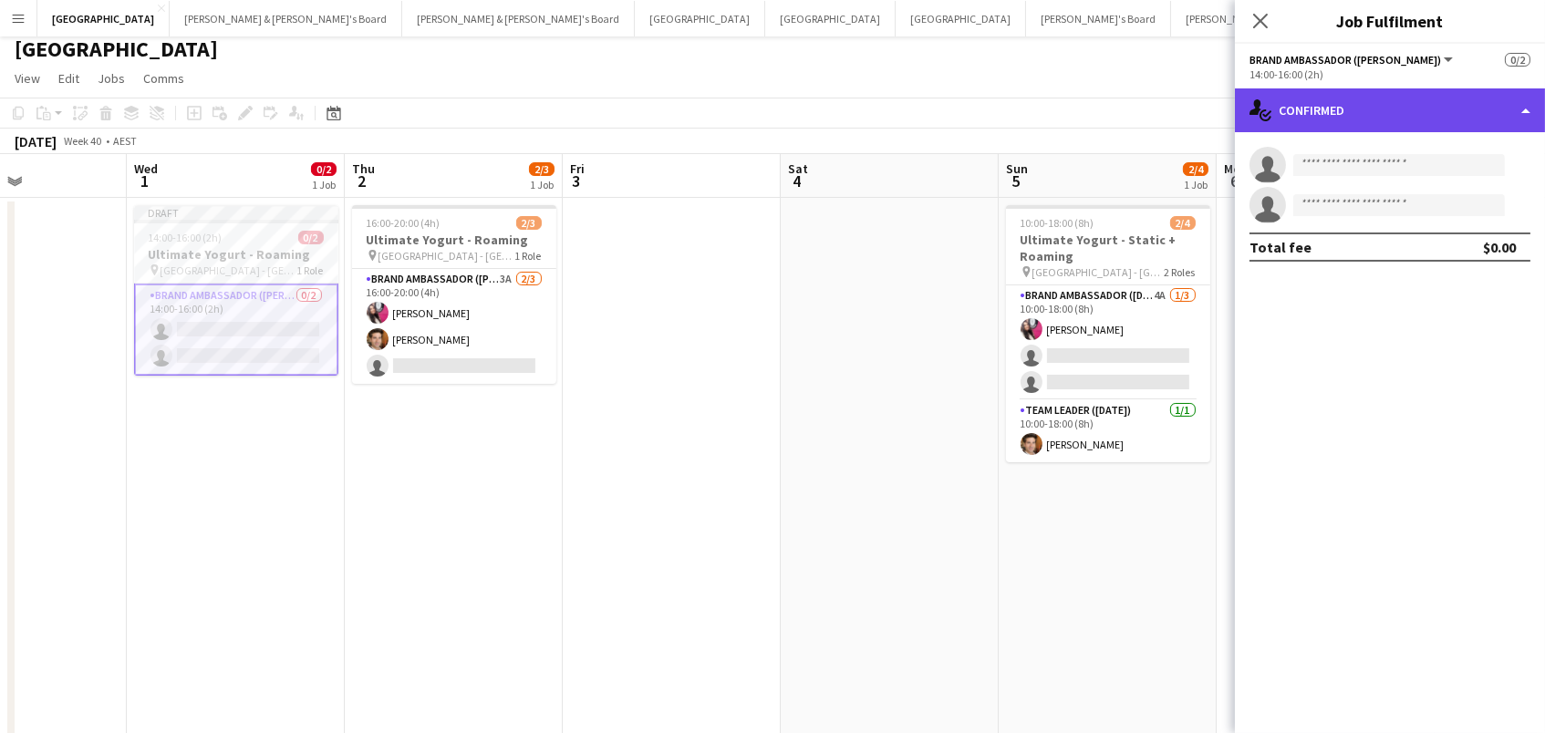
click at [1456, 102] on div "single-neutral-actions-check-2 Confirmed" at bounding box center [1390, 110] width 310 height 44
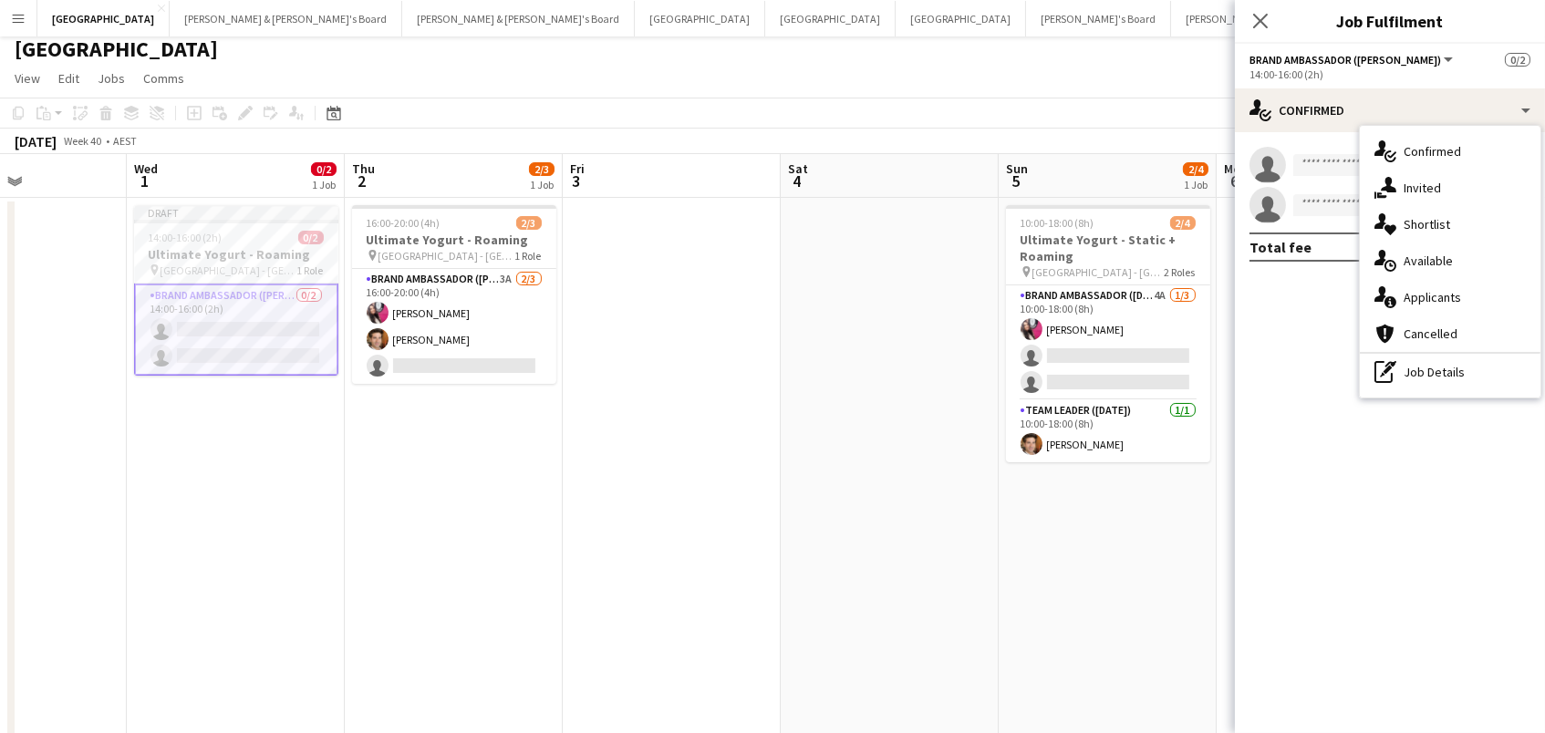
click at [1452, 179] on div "single-neutral-actions-share-1 Invited" at bounding box center [1450, 188] width 181 height 36
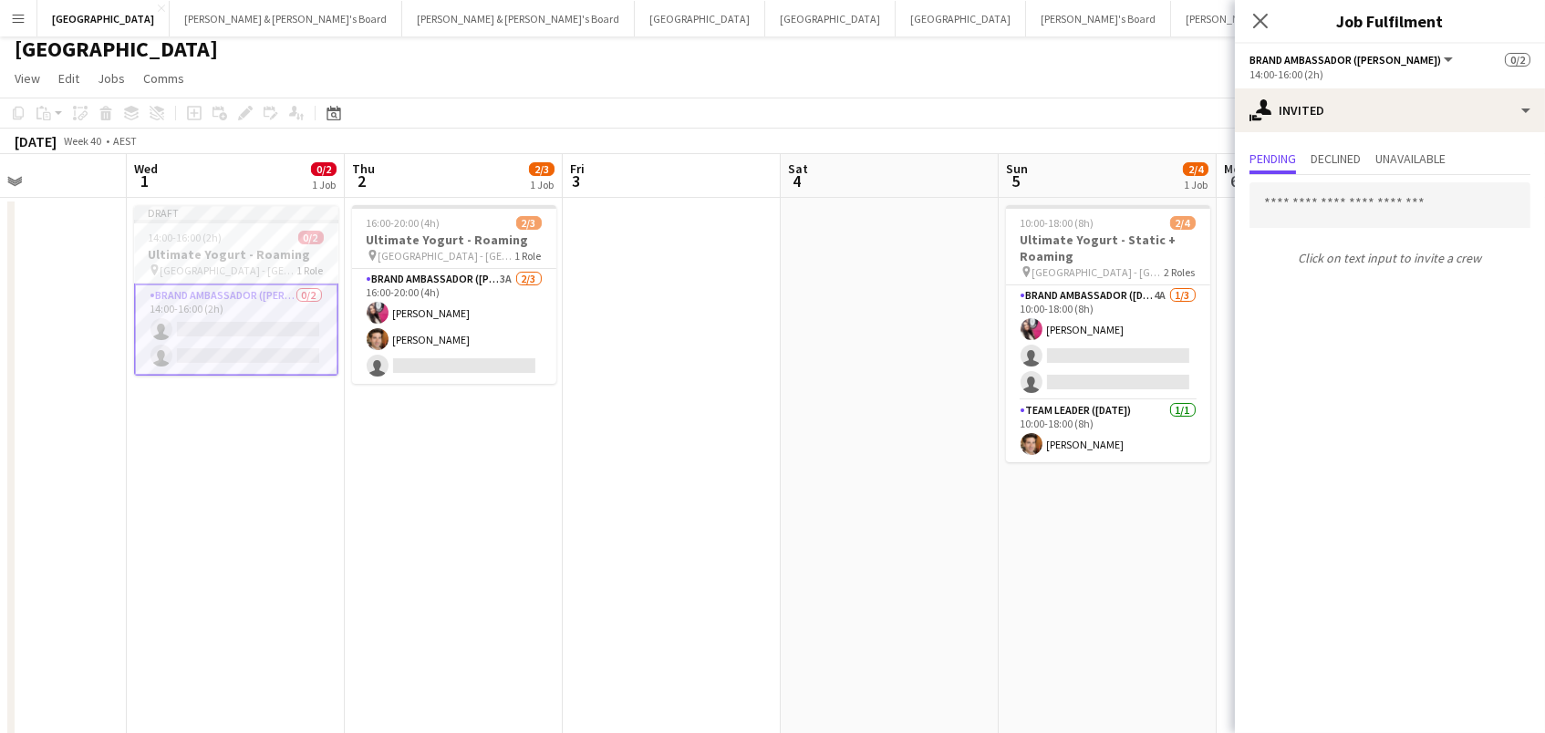
drag, startPoint x: 1258, startPoint y: 16, endPoint x: 1023, endPoint y: 106, distance: 251.2
click at [1256, 16] on icon "Close pop-in" at bounding box center [1260, 21] width 15 height 15
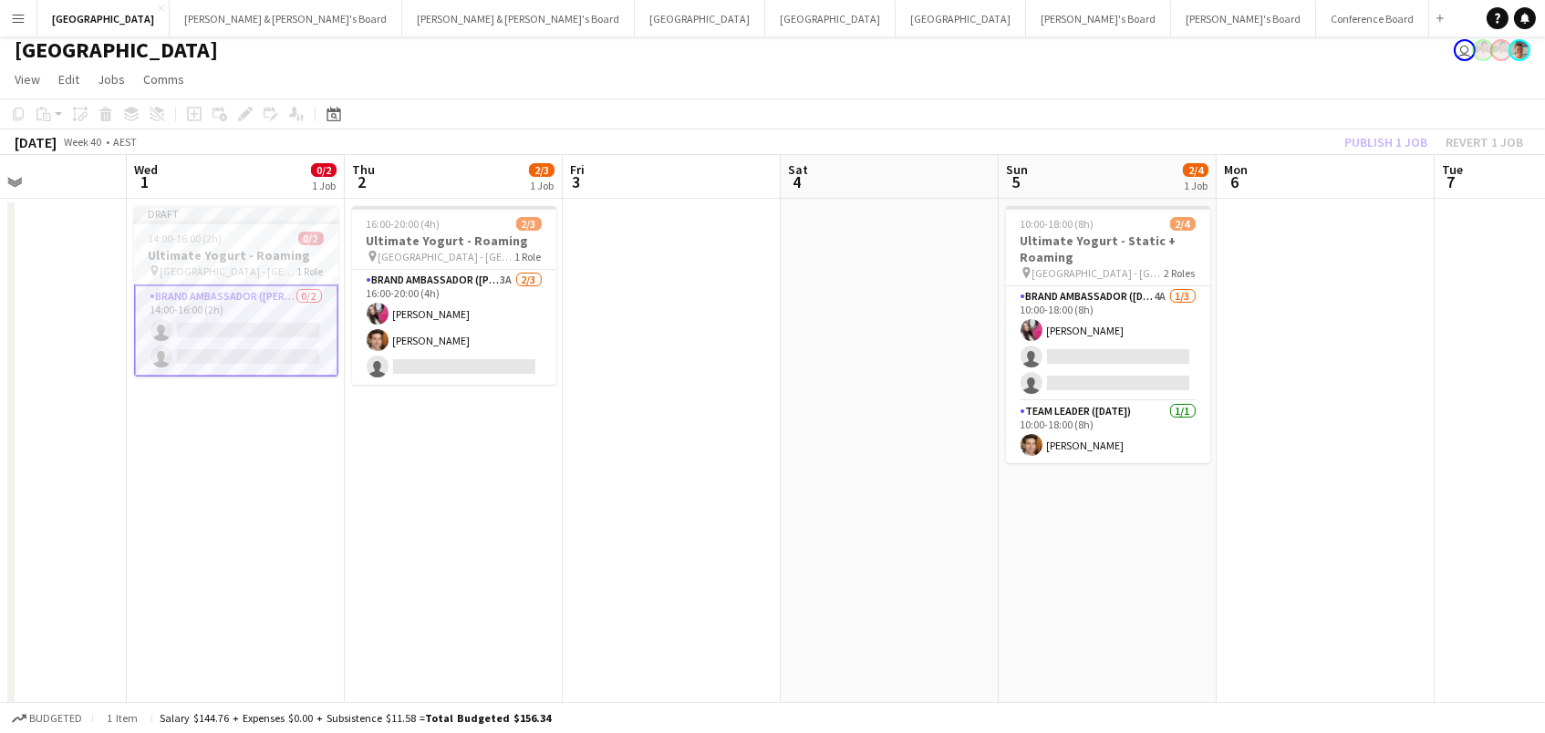
scroll to position [7, 0]
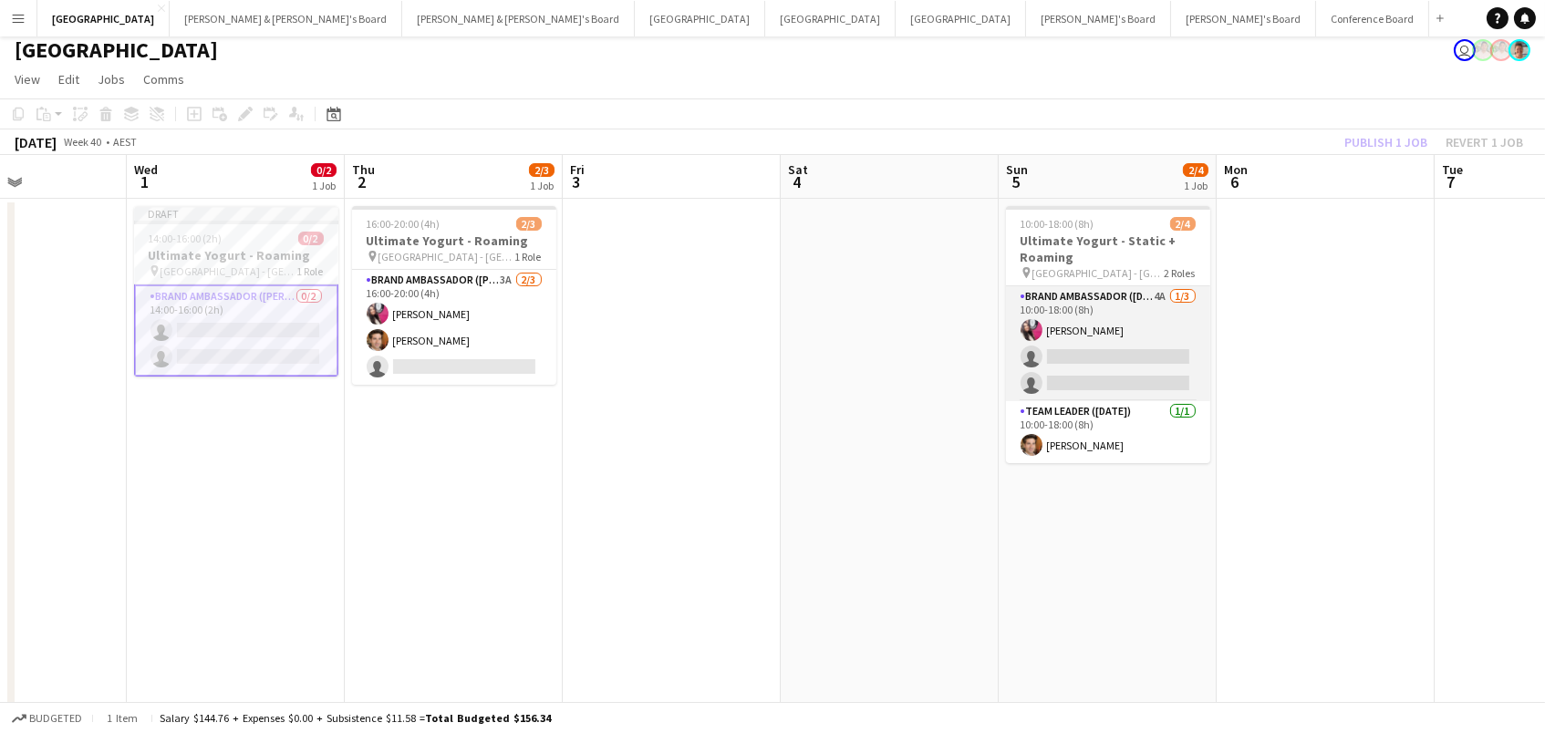
click at [1068, 349] on app-card-role "Brand Ambassador ([DATE]) 4A [DATE] 10:00-18:00 (8h) [PERSON_NAME] single-neutr…" at bounding box center [1108, 343] width 204 height 115
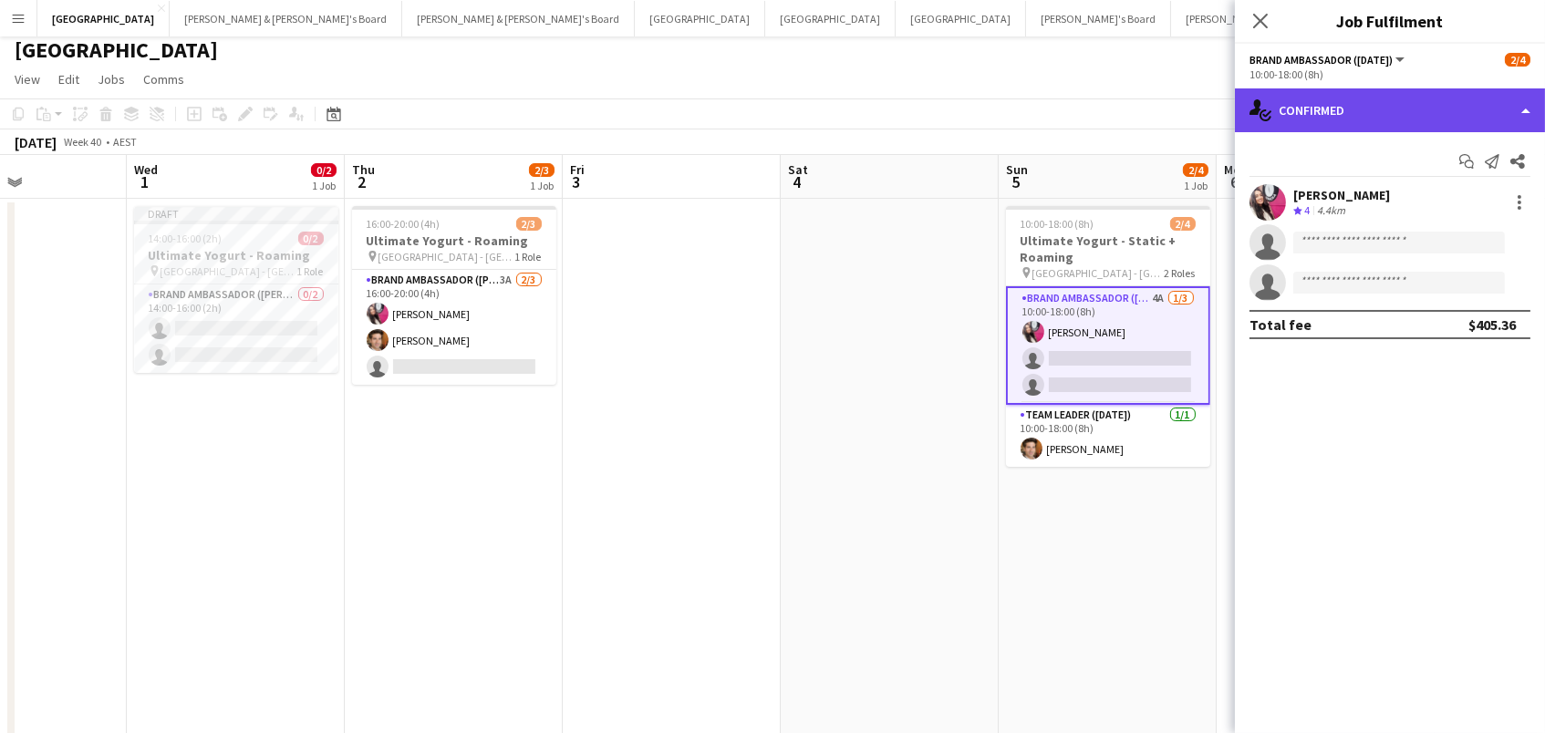
click at [1403, 123] on div "single-neutral-actions-check-2 Confirmed" at bounding box center [1390, 110] width 310 height 44
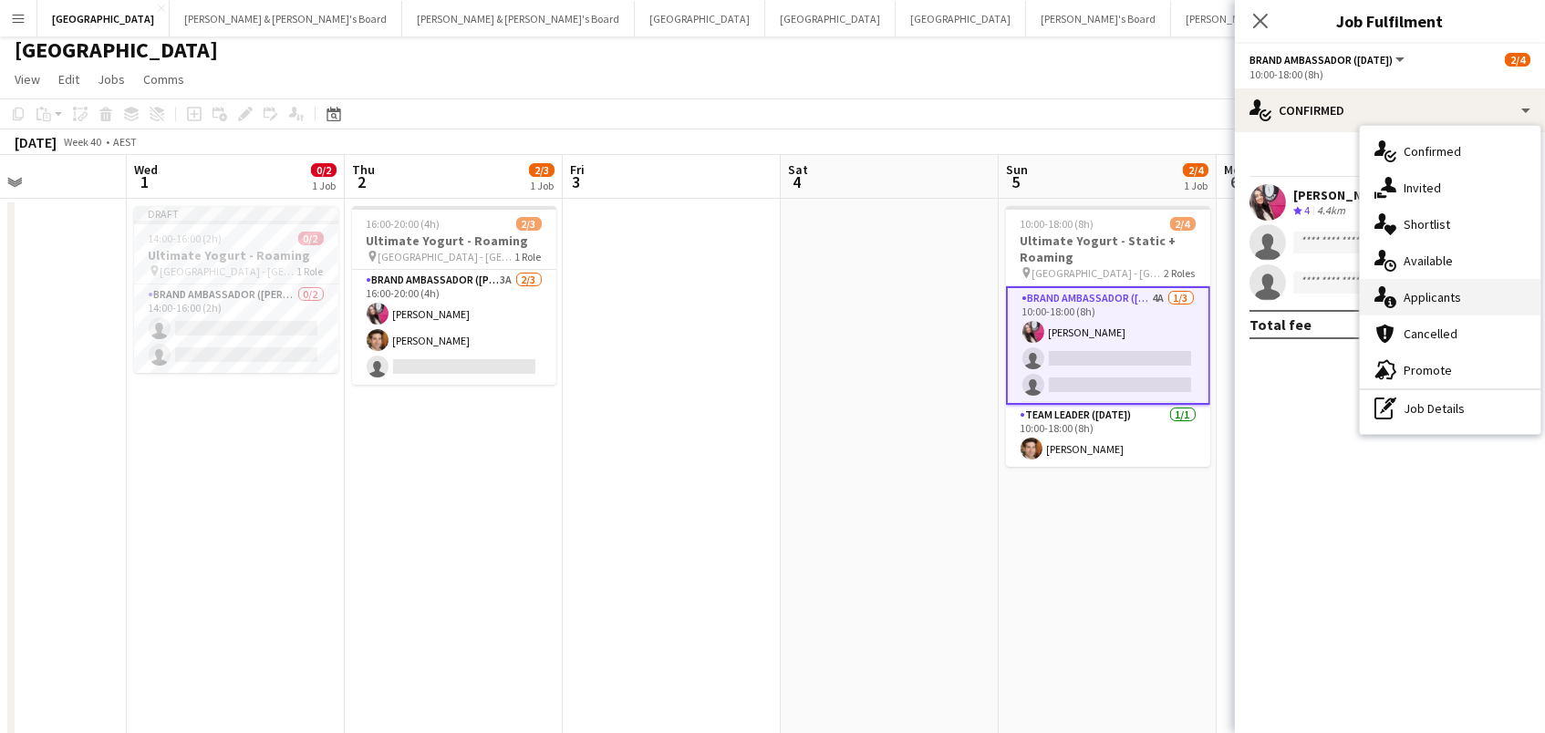
click at [1447, 286] on div "single-neutral-actions-information Applicants" at bounding box center [1450, 297] width 181 height 36
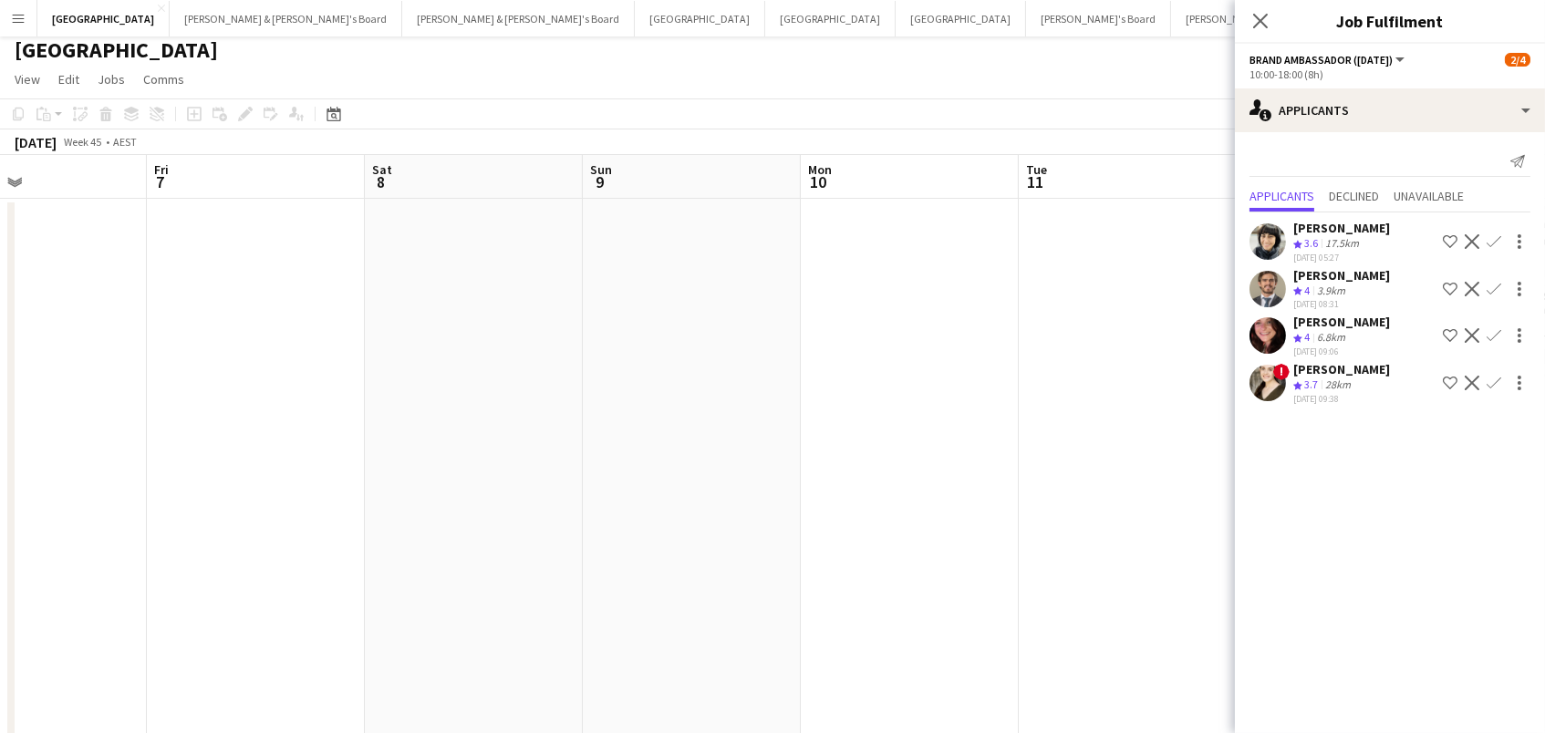
scroll to position [0, 618]
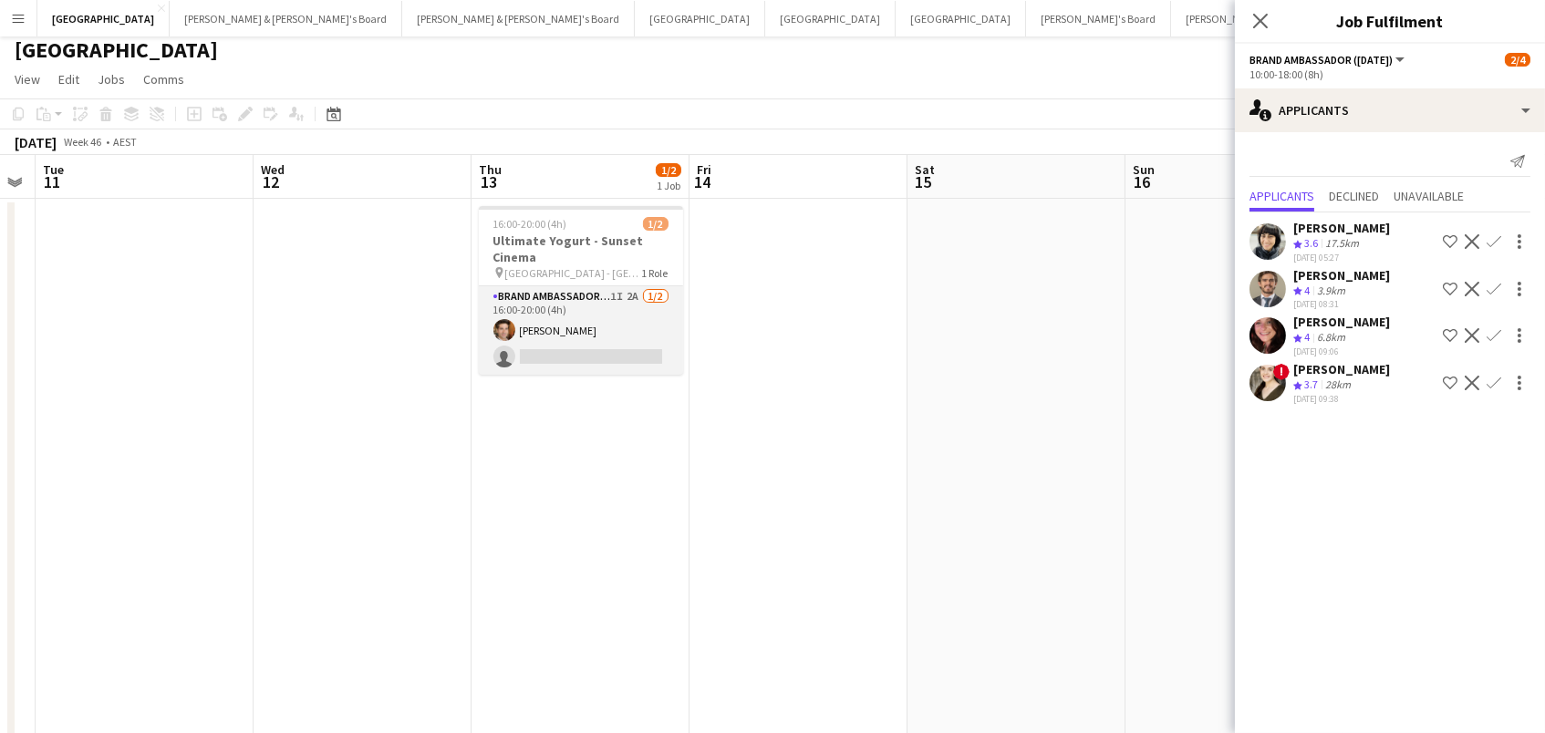
click at [593, 321] on app-card-role "Brand Ambassador (Mon - Fri) 1I 2A [DATE] 16:00-20:00 (4h) [PERSON_NAME] single…" at bounding box center [581, 330] width 204 height 88
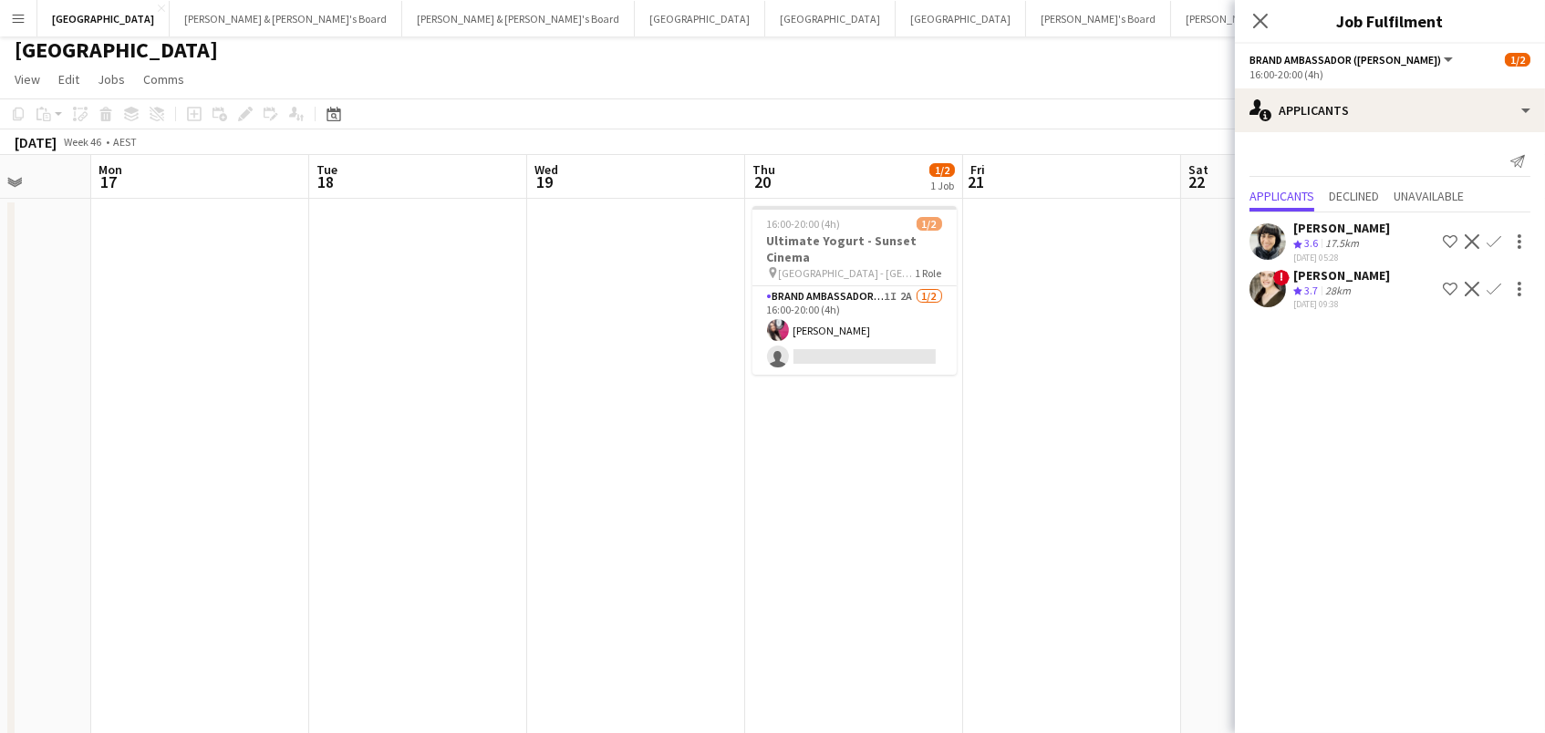
scroll to position [0, 608]
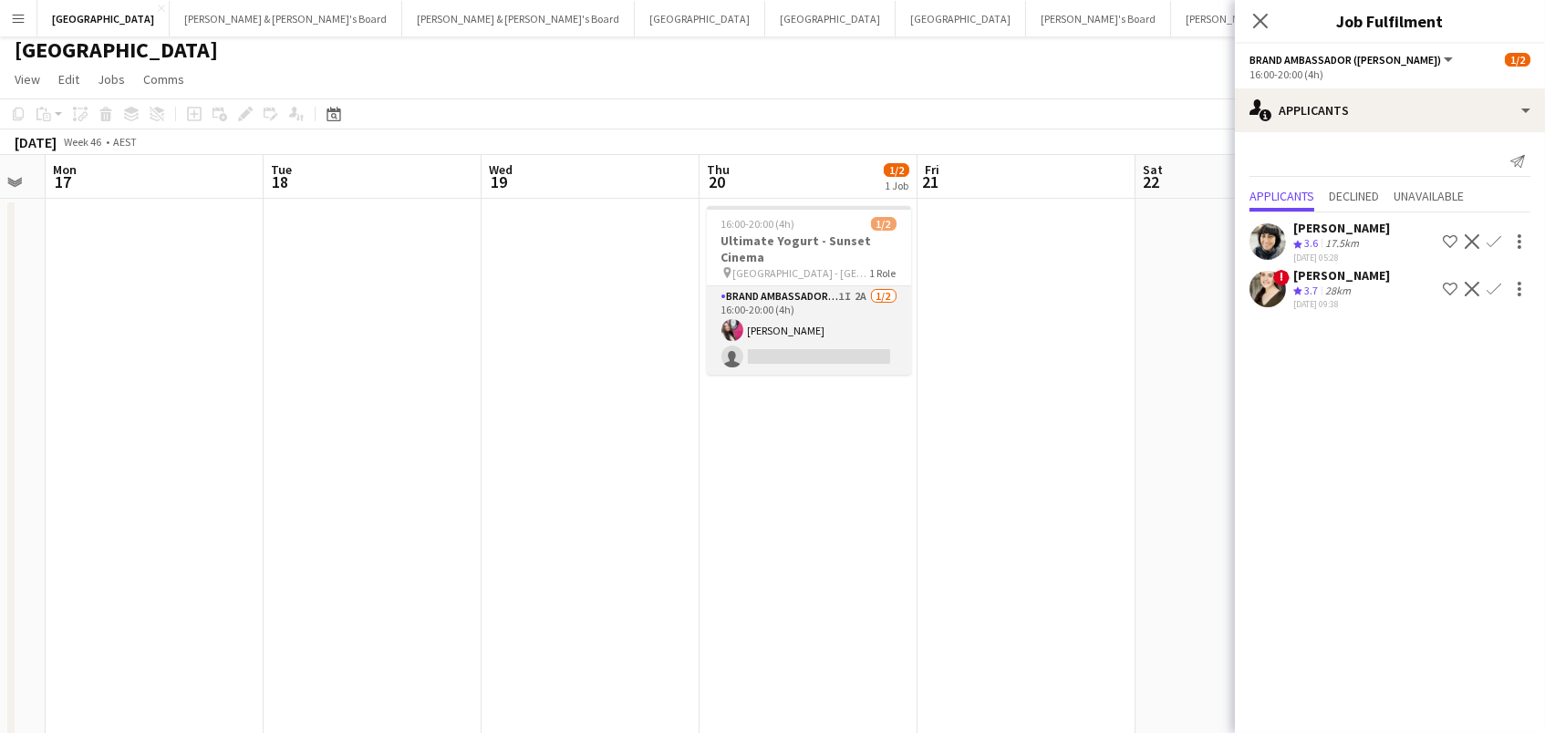
click at [819, 350] on app-card-role "Brand Ambassador (Mon - Fri) 1I 2A [DATE] 16:00-20:00 (4h) [PERSON_NAME] single…" at bounding box center [809, 330] width 204 height 88
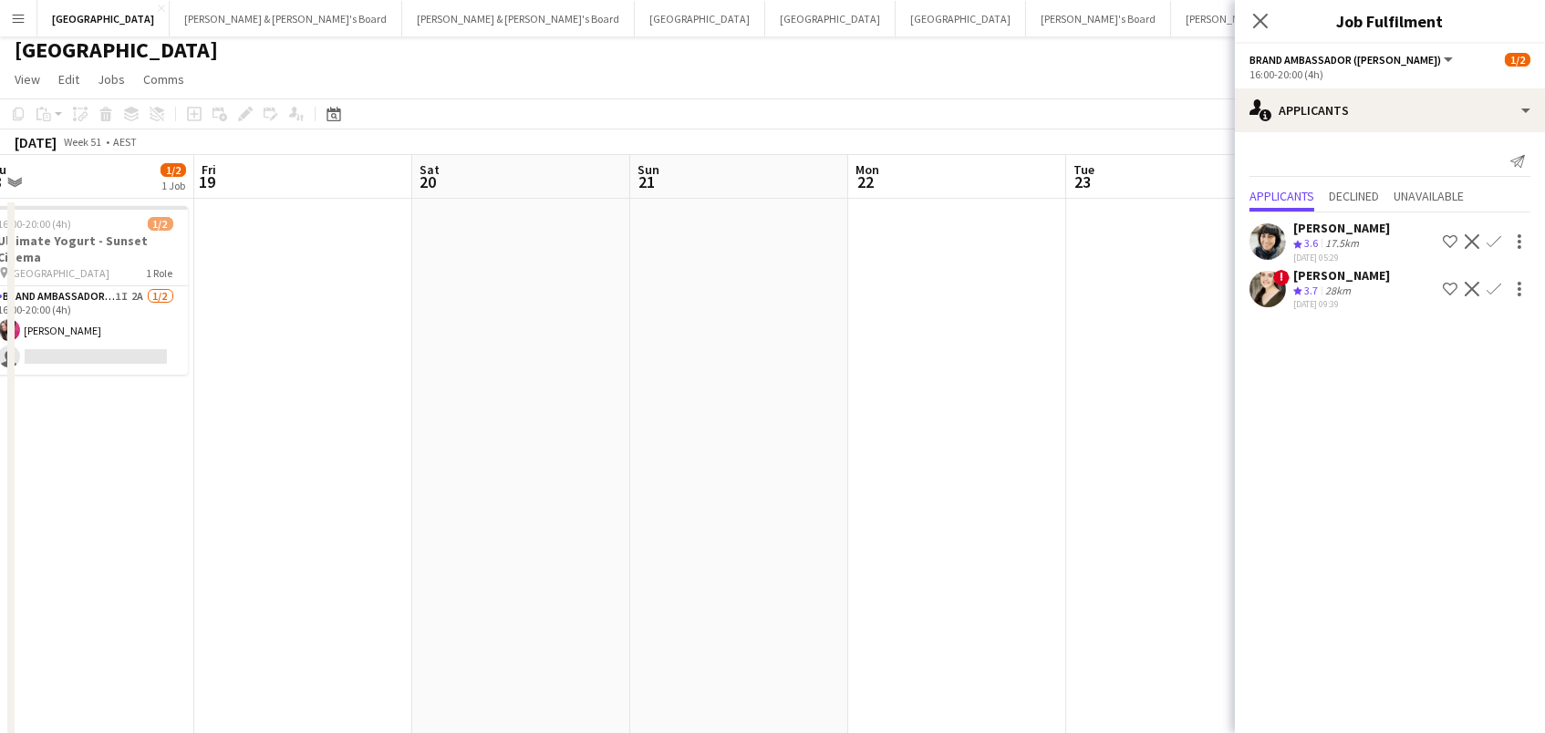
scroll to position [0, 490]
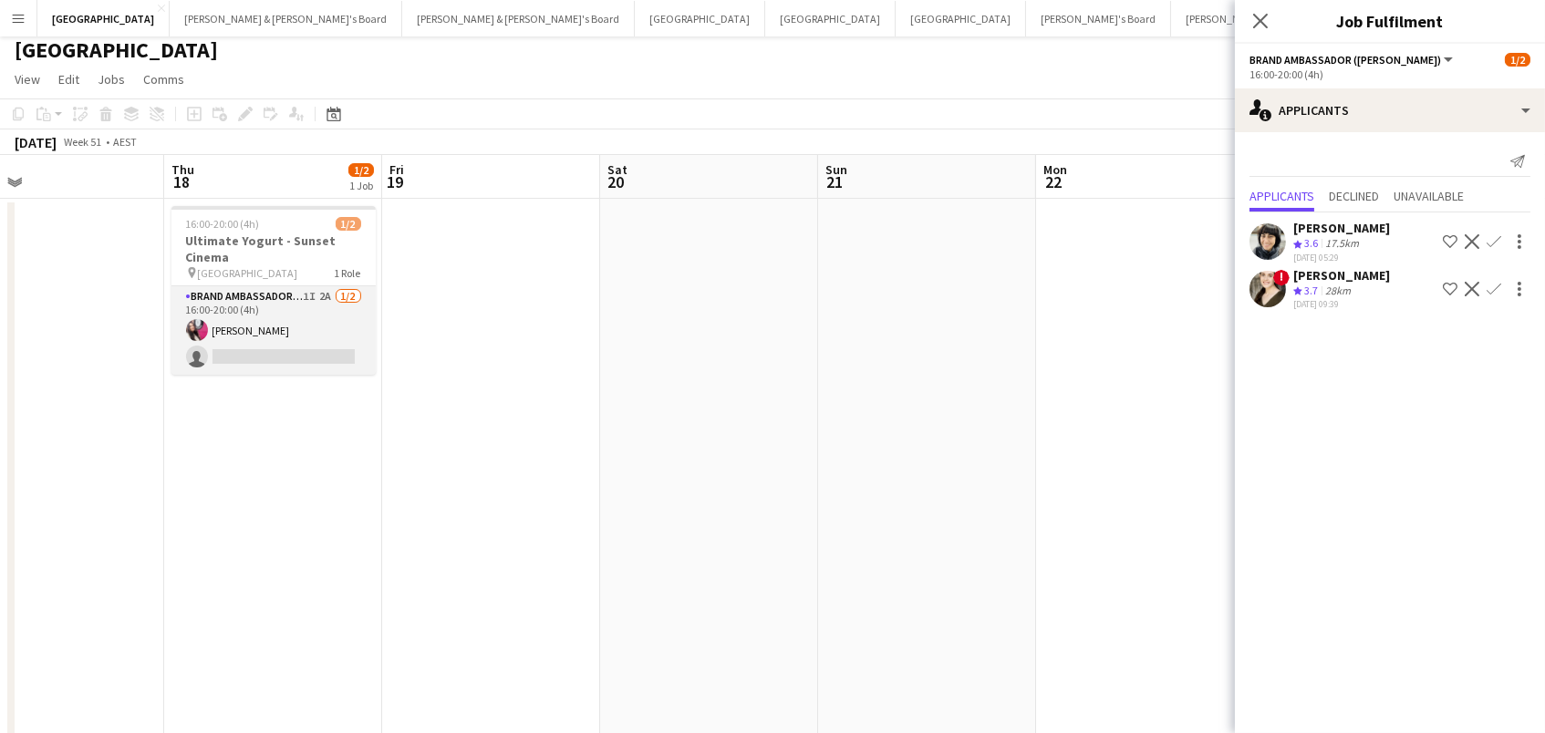
click at [335, 346] on app-card-role "Brand Ambassador (Mon - Fri) 1I 2A [DATE] 16:00-20:00 (4h) [PERSON_NAME] single…" at bounding box center [273, 330] width 204 height 88
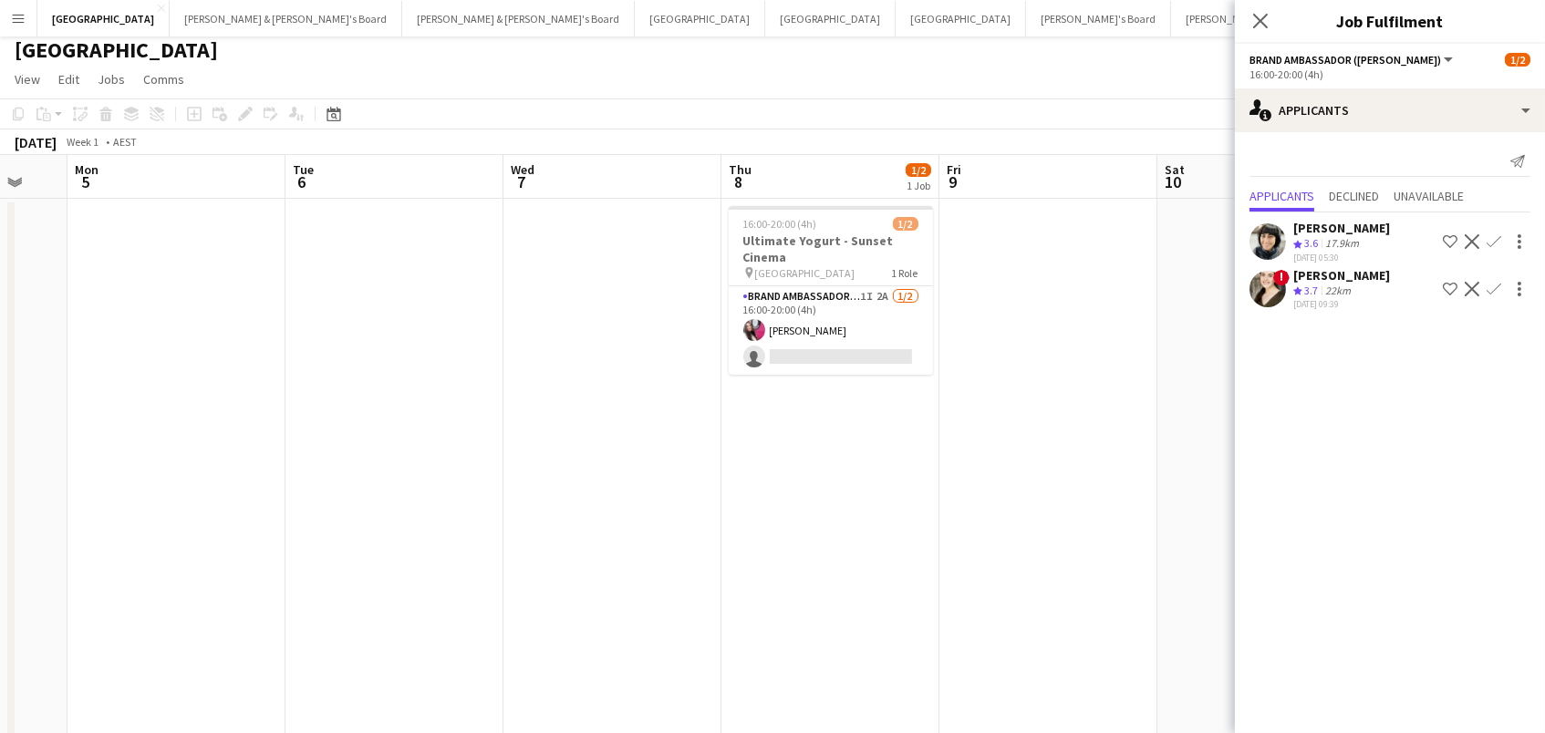
scroll to position [0, 691]
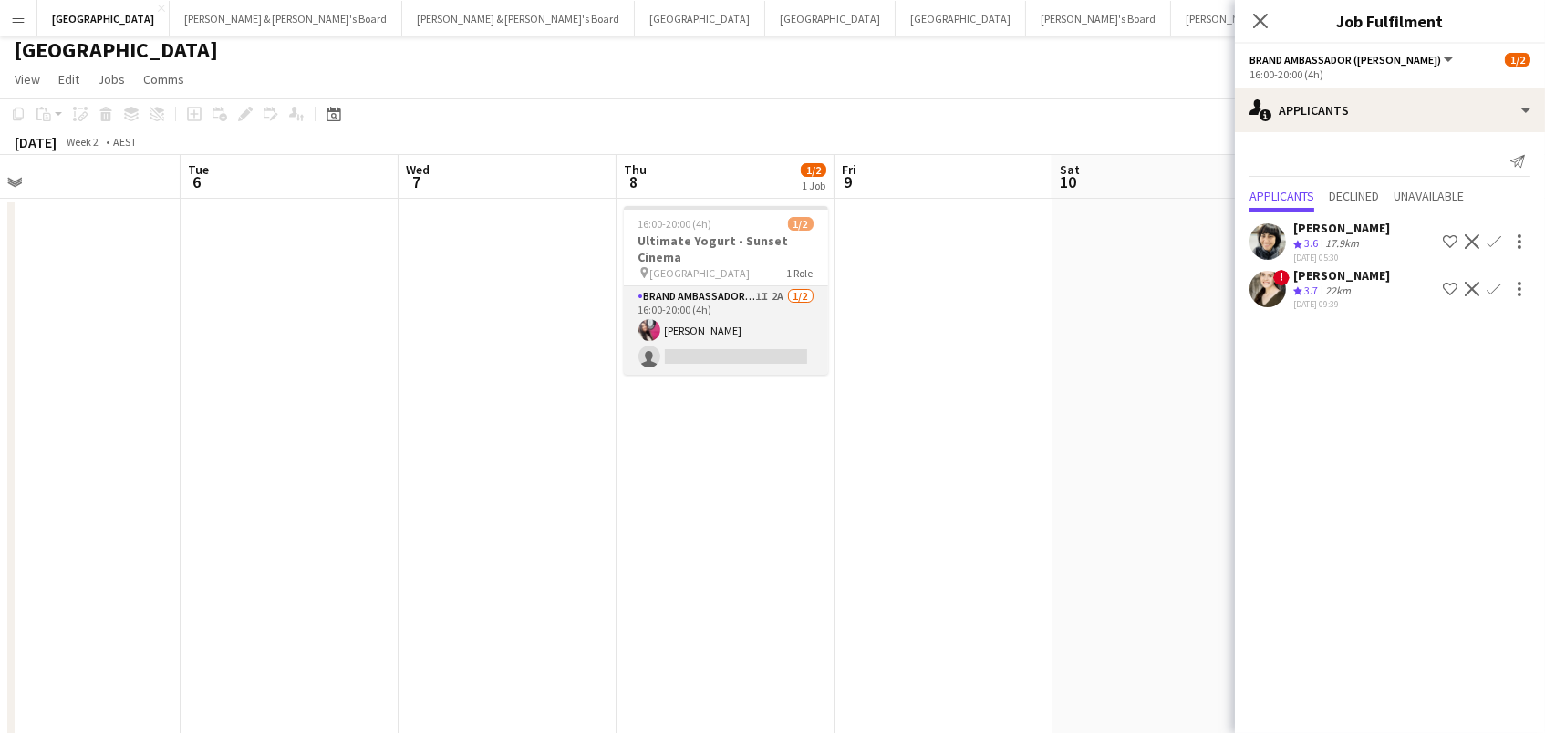
click at [719, 349] on app-card-role "Brand Ambassador (Mon - Fri) 1I 2A [DATE] 16:00-20:00 (4h) [PERSON_NAME] single…" at bounding box center [726, 330] width 204 height 88
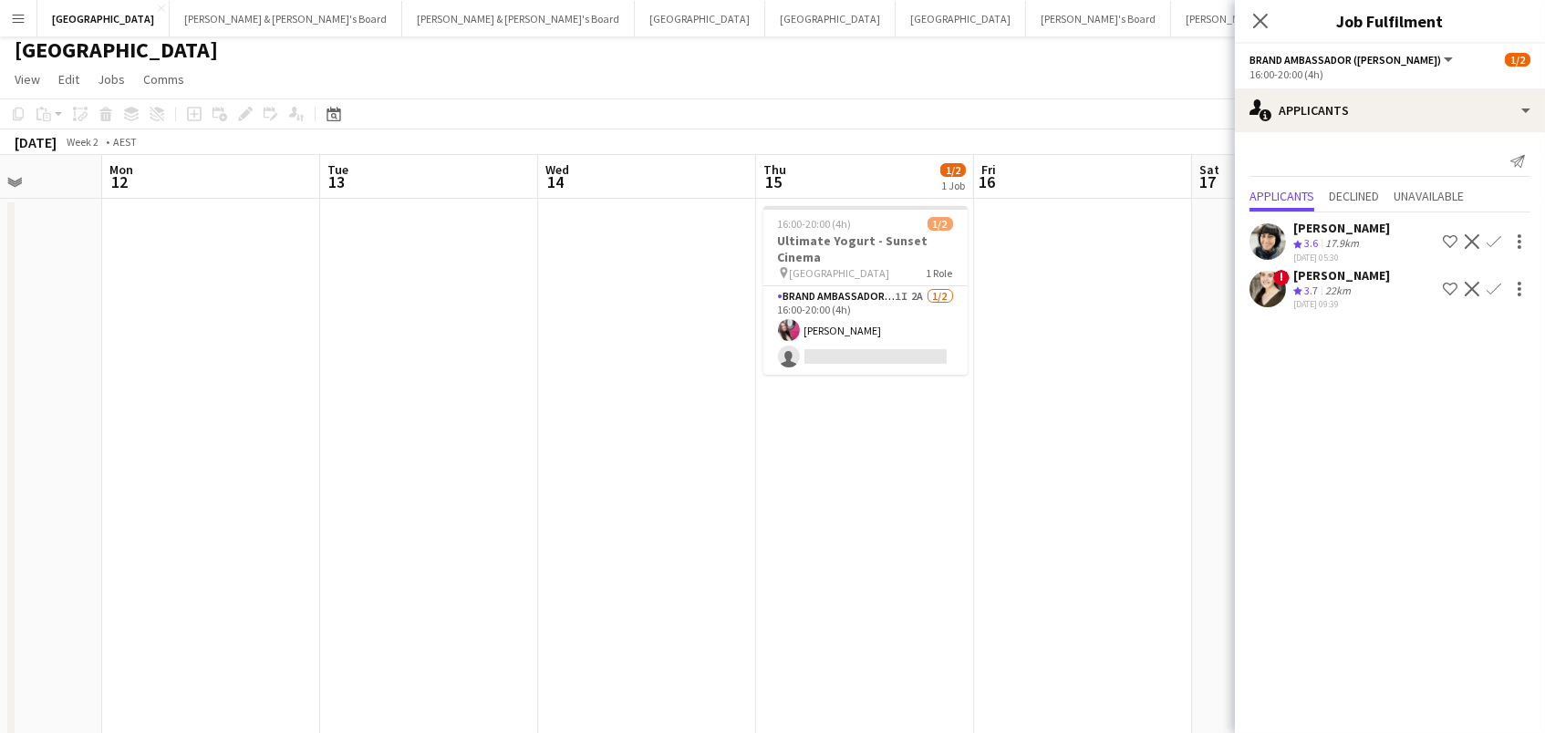
scroll to position [0, 551]
click at [880, 337] on app-card-role "Brand Ambassador (Mon - Fri) 1I 2A [DATE] 16:00-20:00 (4h) [PERSON_NAME] single…" at bounding box center [866, 330] width 204 height 88
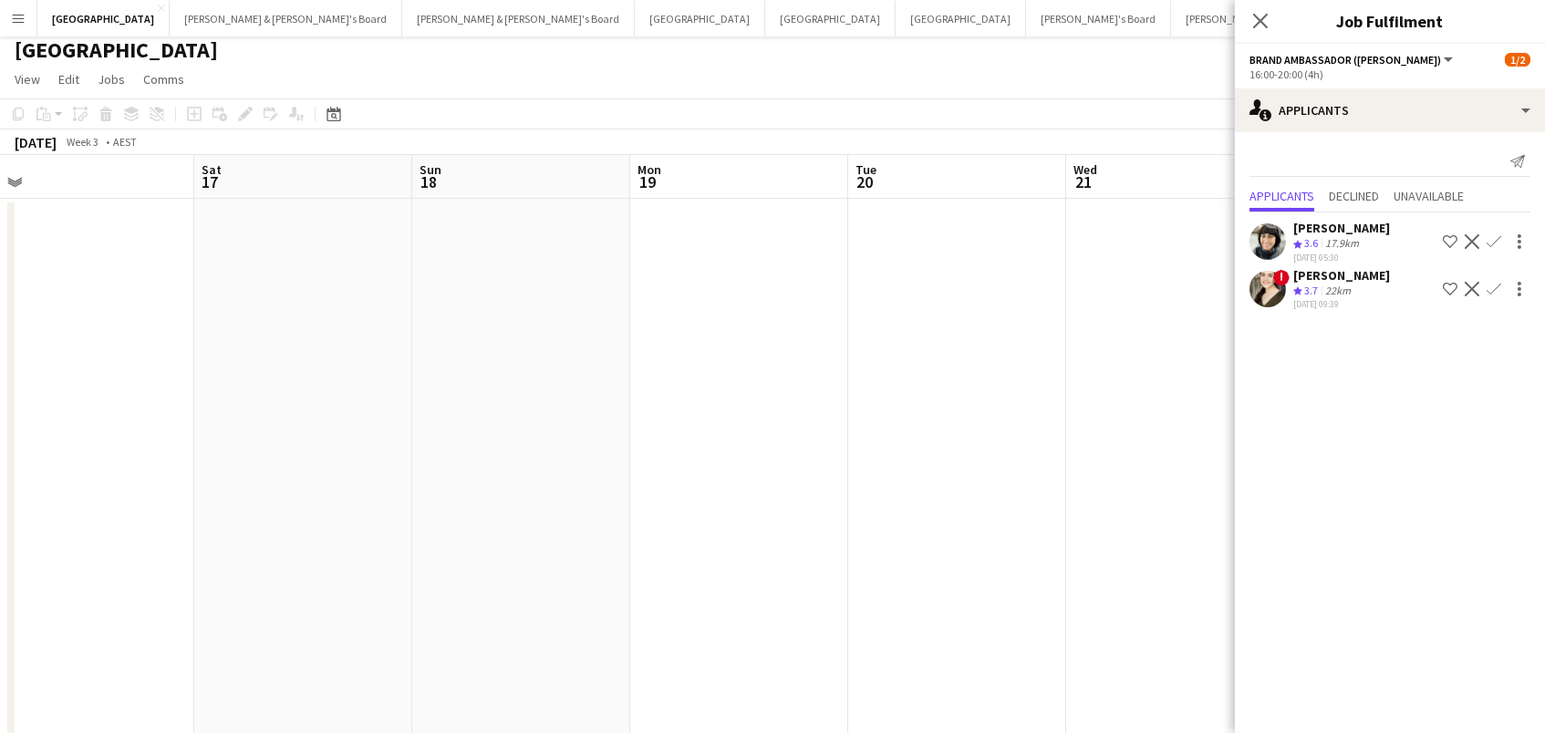
scroll to position [0, 725]
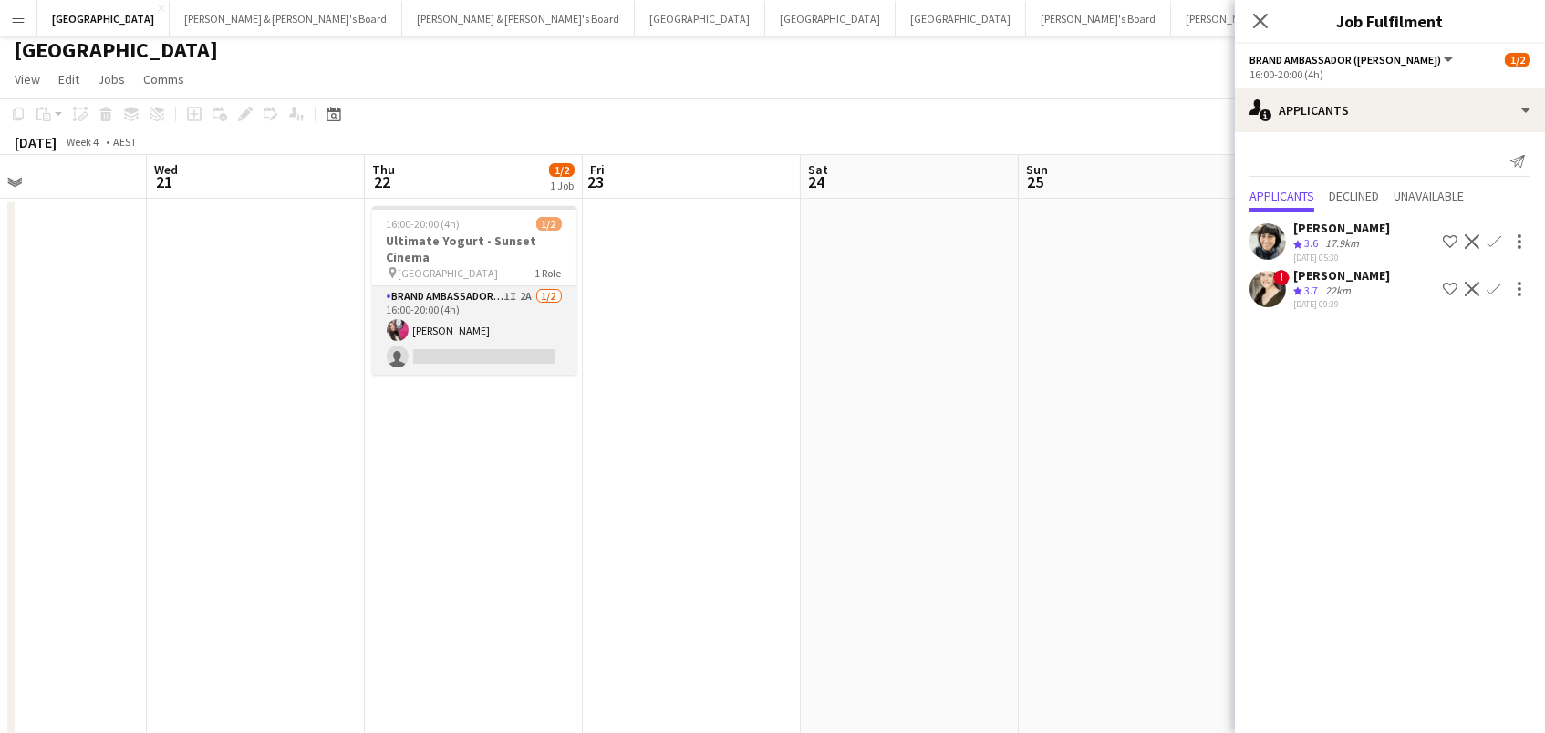
click at [506, 356] on app-card-role "Brand Ambassador (Mon - Fri) 1I 2A [DATE] 16:00-20:00 (4h) [PERSON_NAME] single…" at bounding box center [474, 330] width 204 height 88
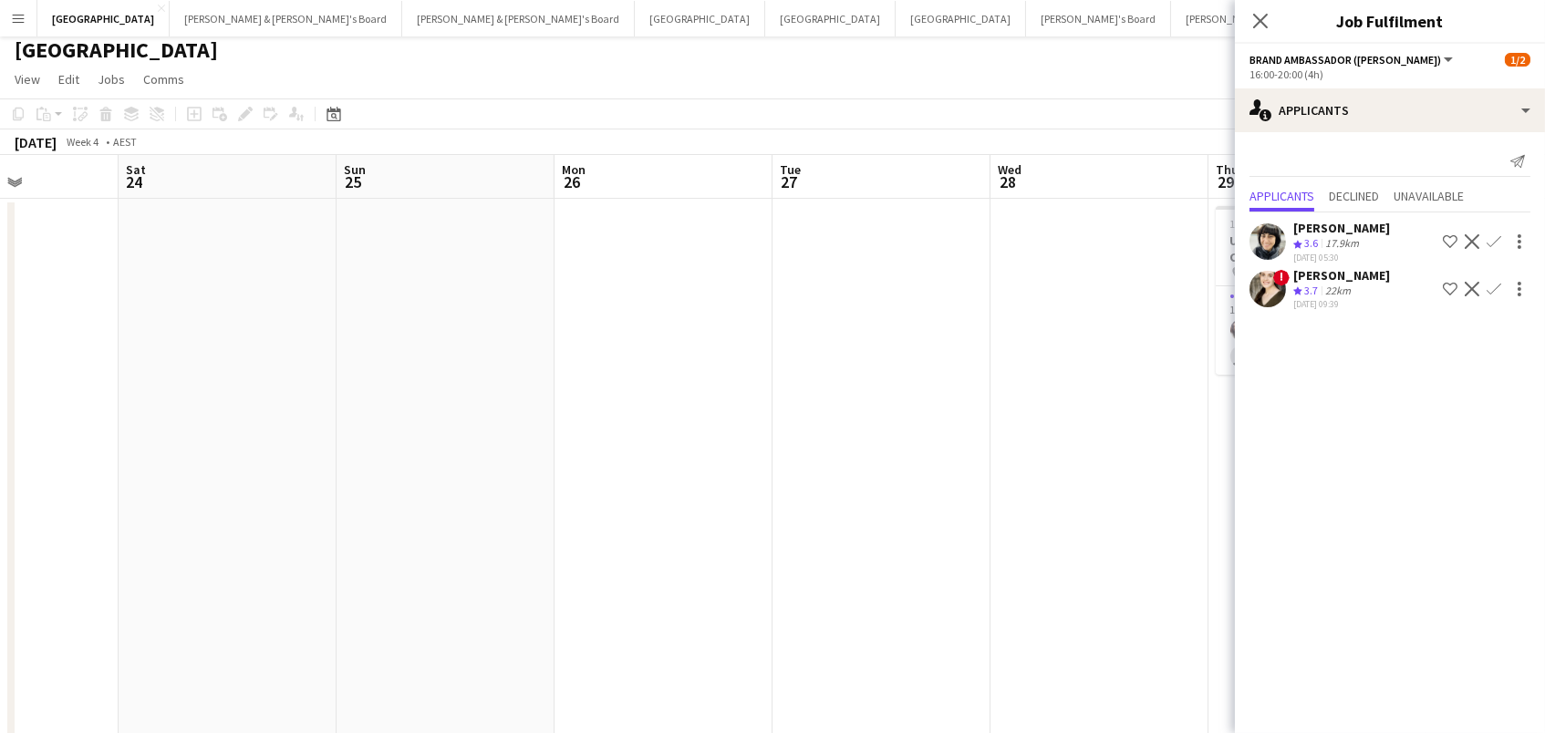
scroll to position [0, 545]
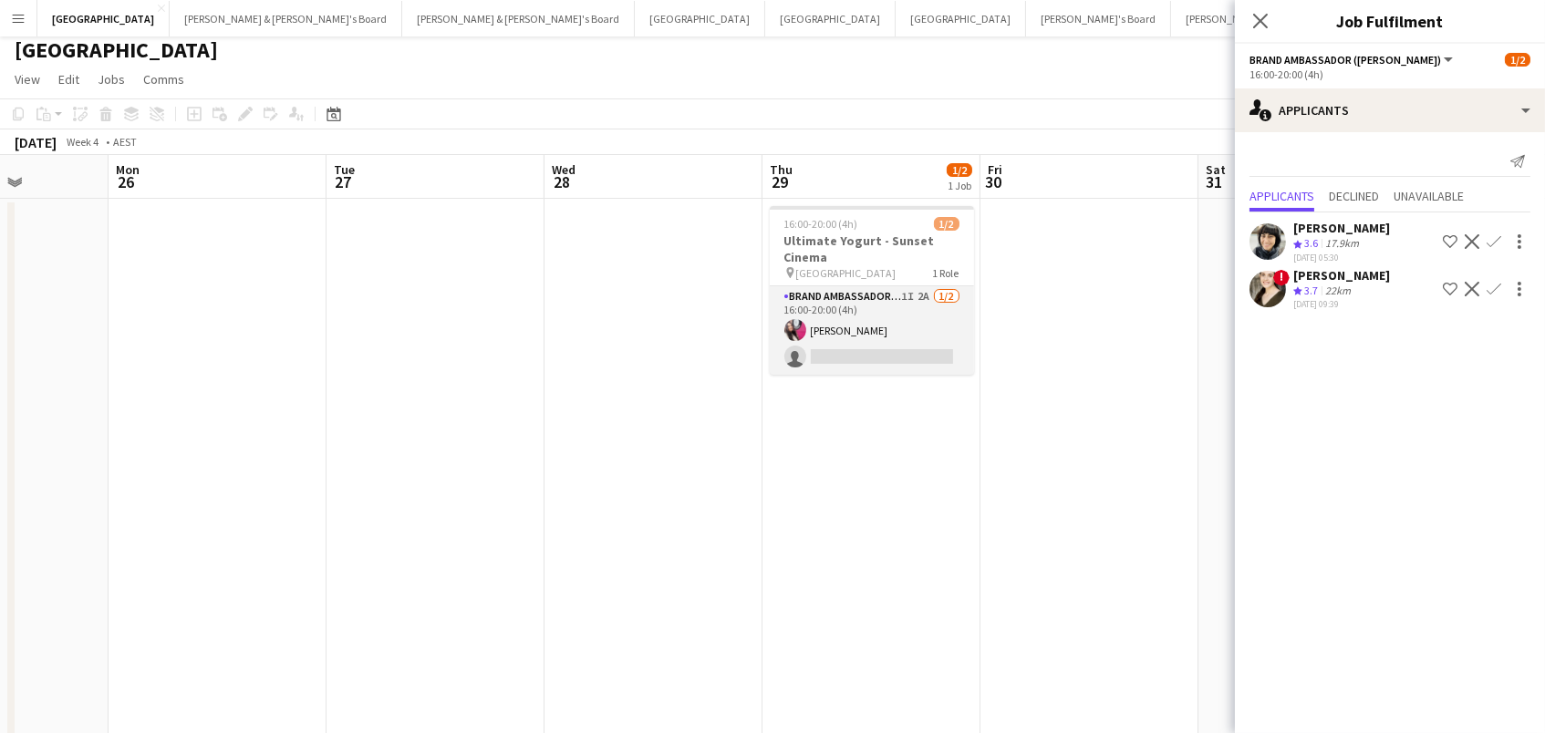
click at [859, 326] on app-card-role "Brand Ambassador (Mon - Fri) 1I 2A [DATE] 16:00-20:00 (4h) [PERSON_NAME] single…" at bounding box center [872, 330] width 204 height 88
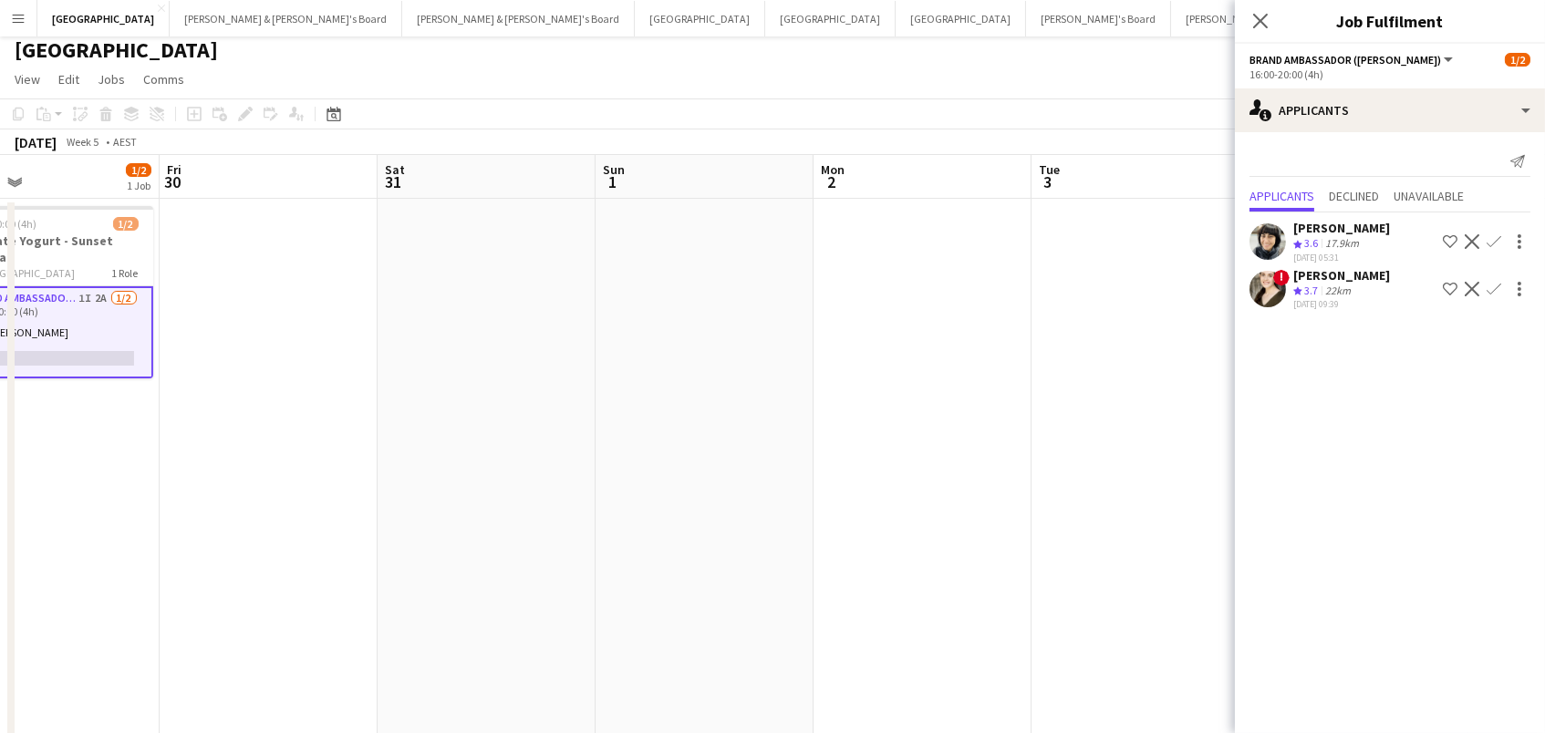
scroll to position [0, 495]
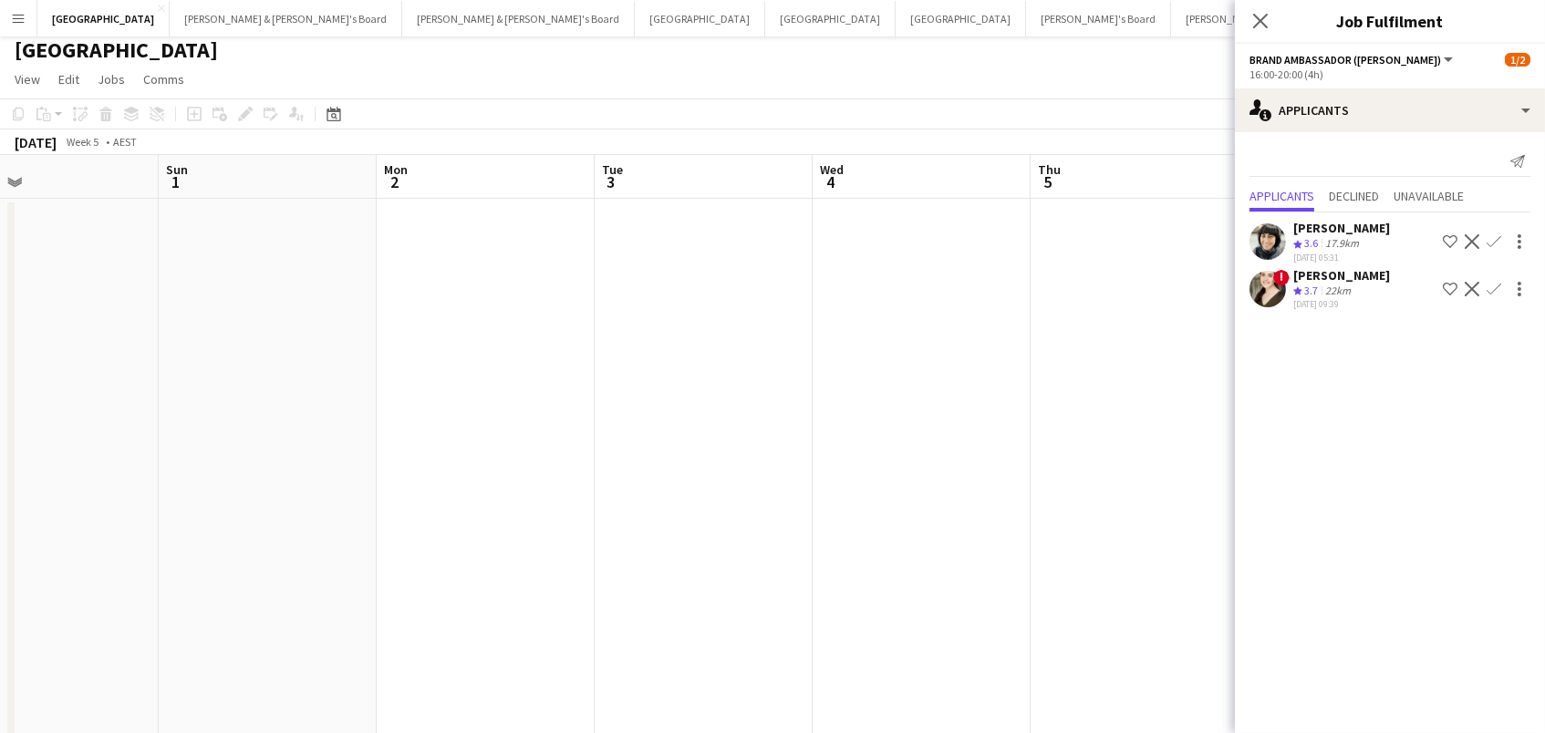
drag, startPoint x: 1271, startPoint y: 23, endPoint x: 1109, endPoint y: 38, distance: 163.1
click at [1270, 23] on app-icon "Close pop-in" at bounding box center [1260, 21] width 22 height 22
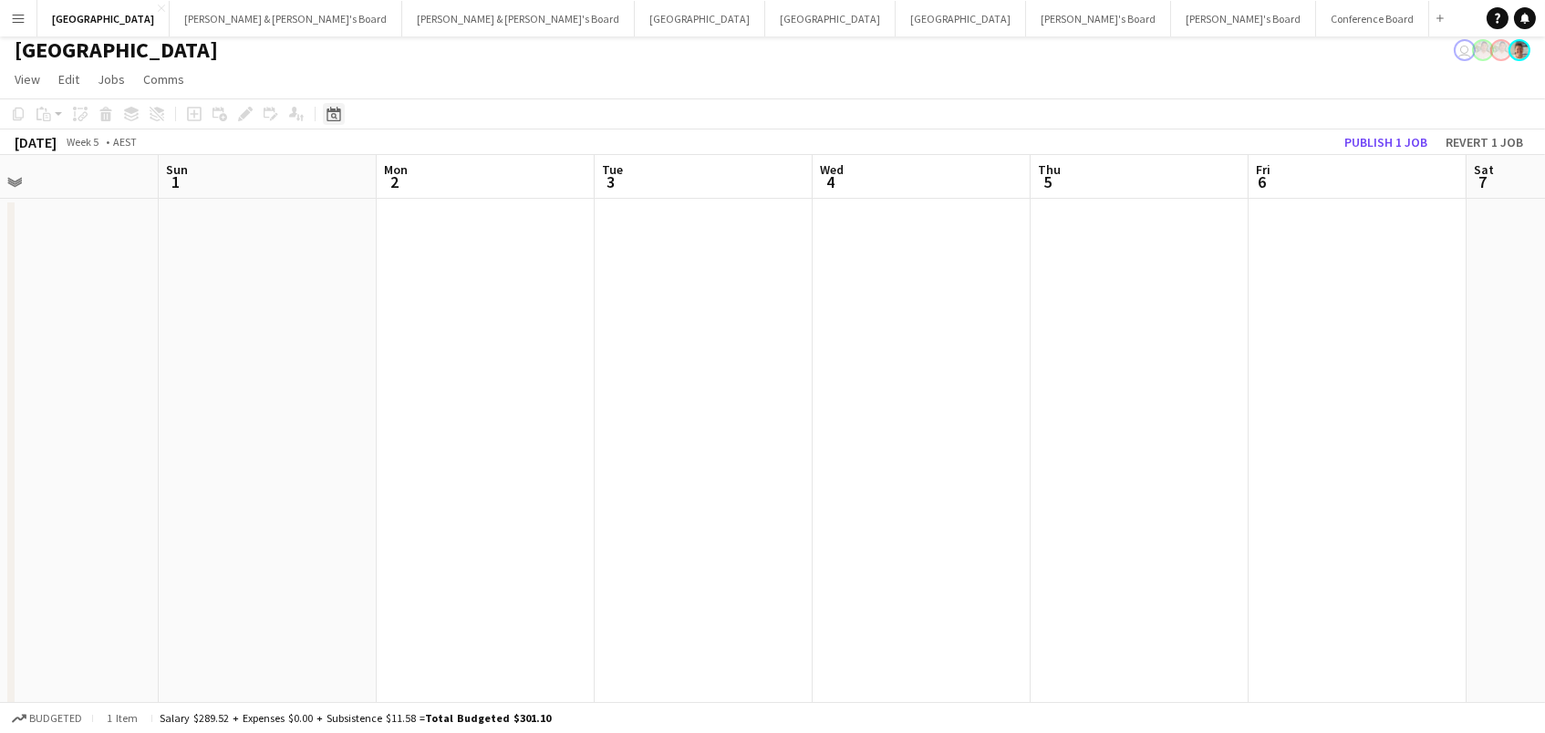
click at [327, 107] on icon "Date picker" at bounding box center [333, 114] width 15 height 15
click at [466, 378] on button "[DATE]" at bounding box center [462, 380] width 53 height 29
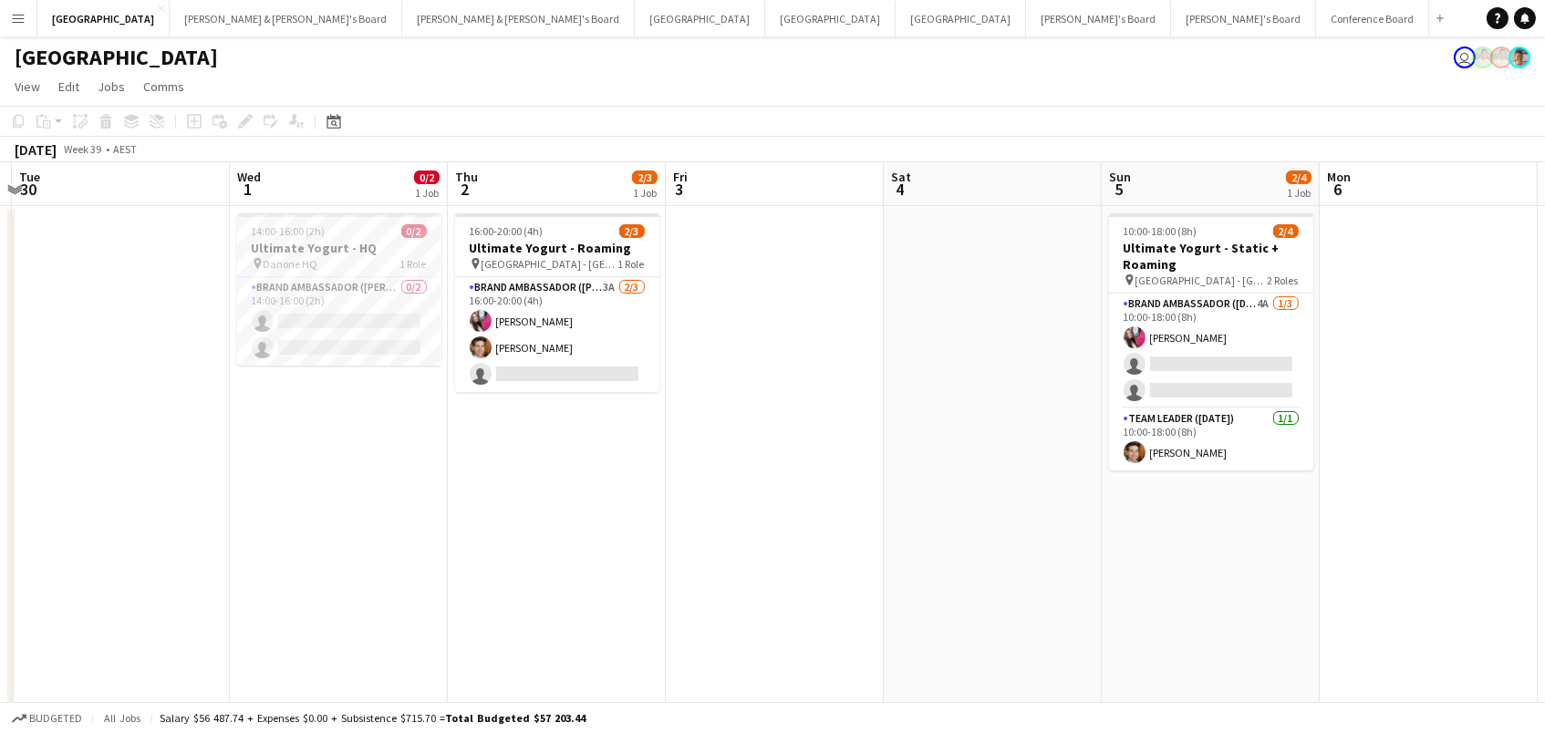
scroll to position [0, 545]
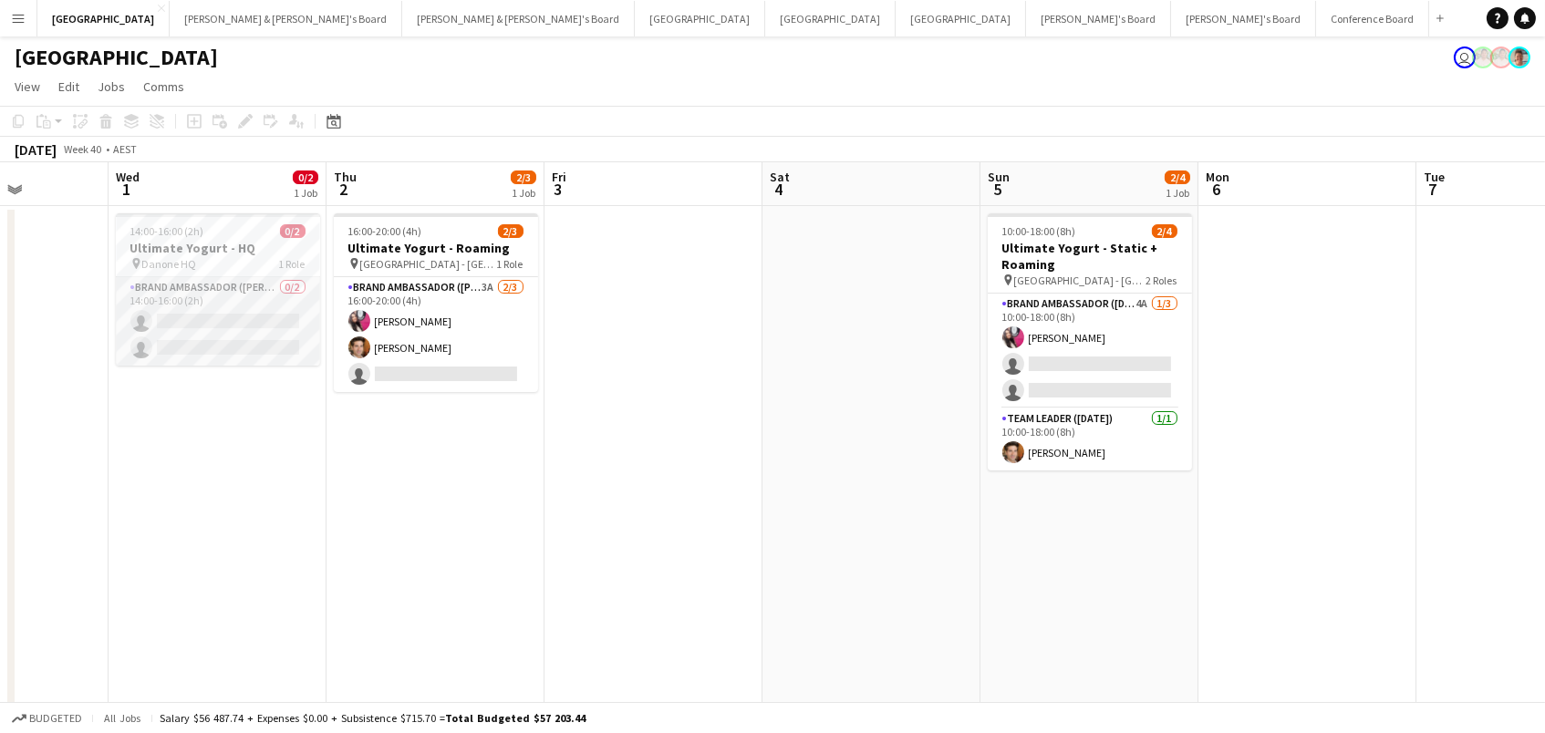
click at [253, 301] on app-card-role "Brand Ambassador (Mon - Fri) 0/2 14:00-16:00 (2h) single-neutral-actions single…" at bounding box center [218, 321] width 204 height 88
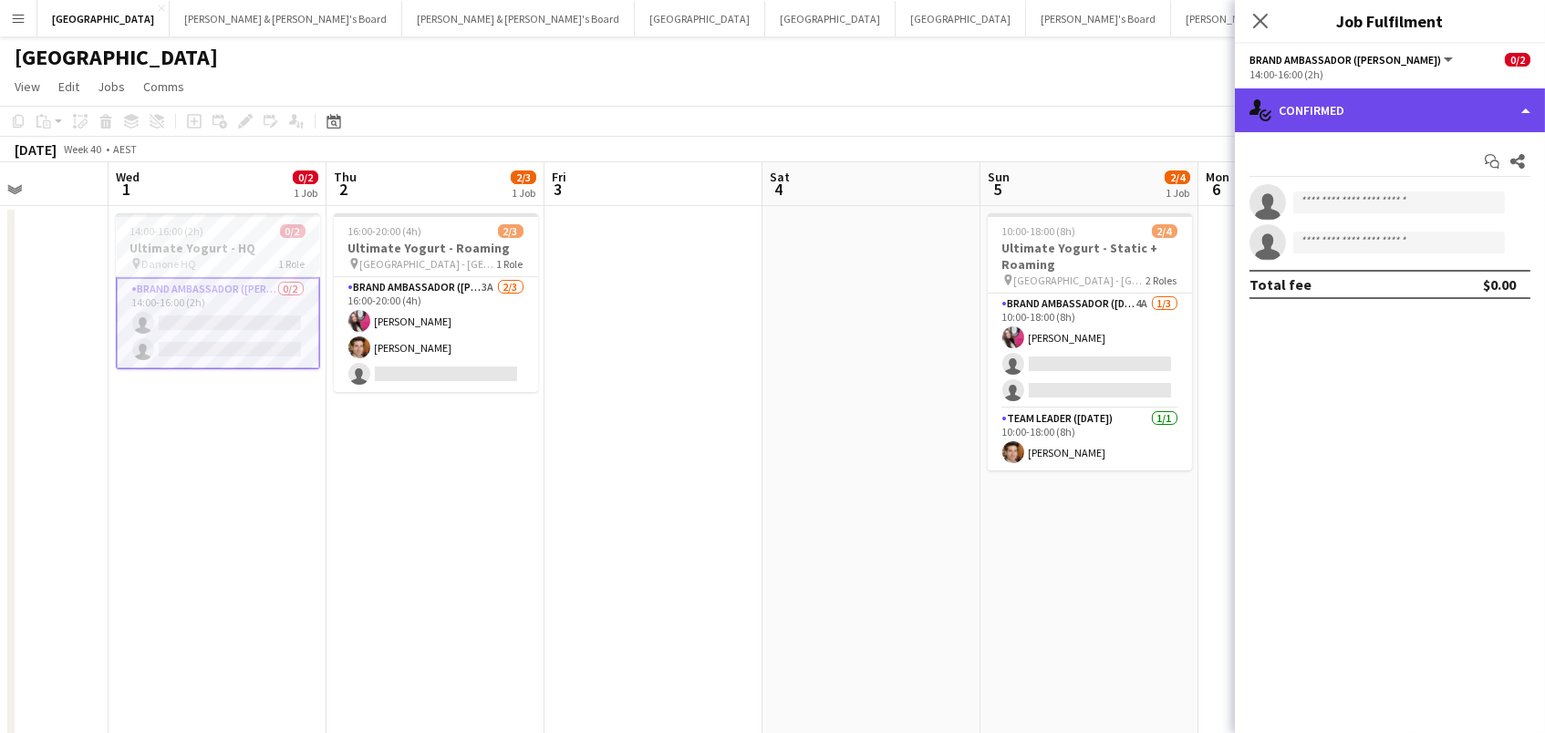
click at [1299, 122] on div "single-neutral-actions-check-2 Confirmed" at bounding box center [1390, 110] width 310 height 44
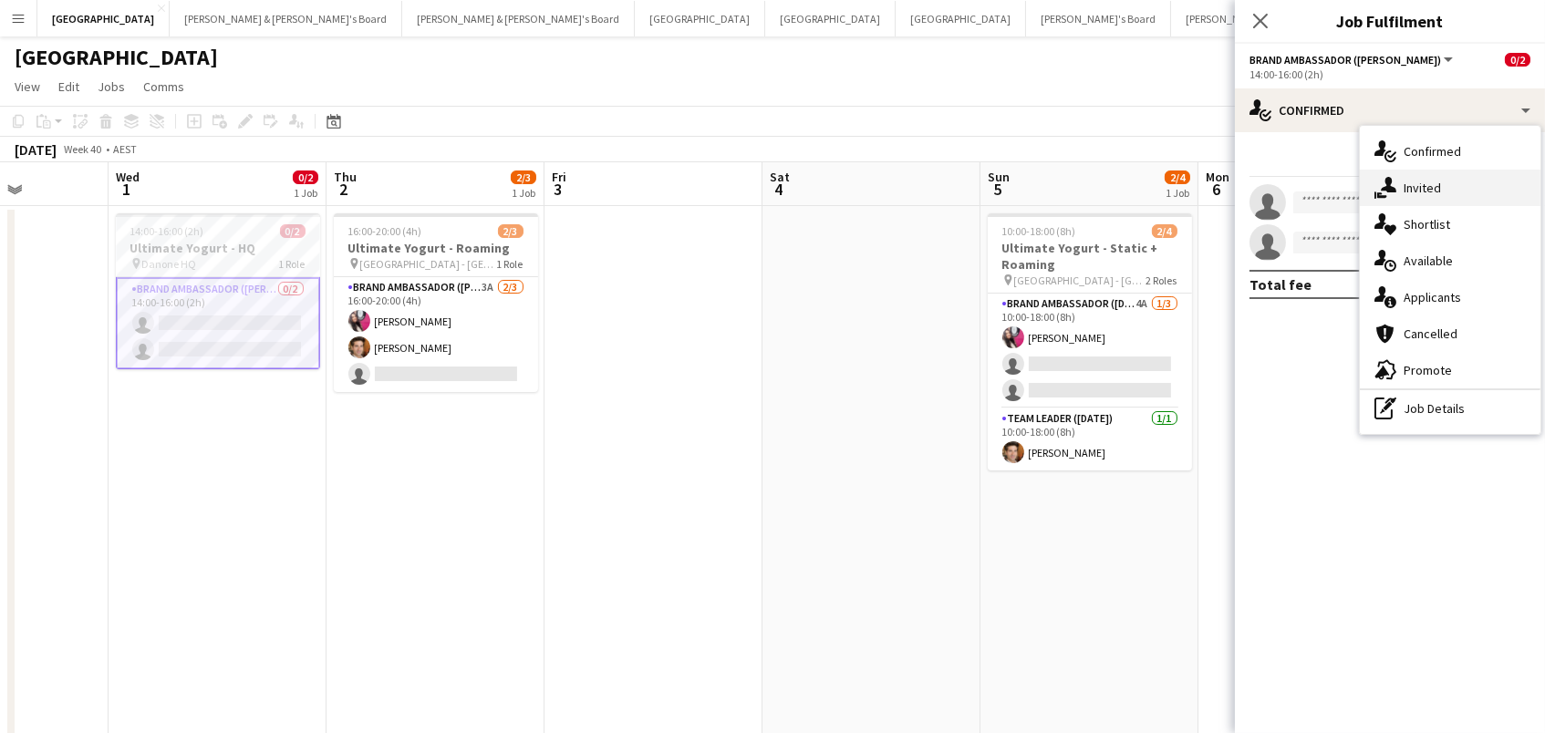
click at [1417, 202] on div "single-neutral-actions-share-1 Invited" at bounding box center [1450, 188] width 181 height 36
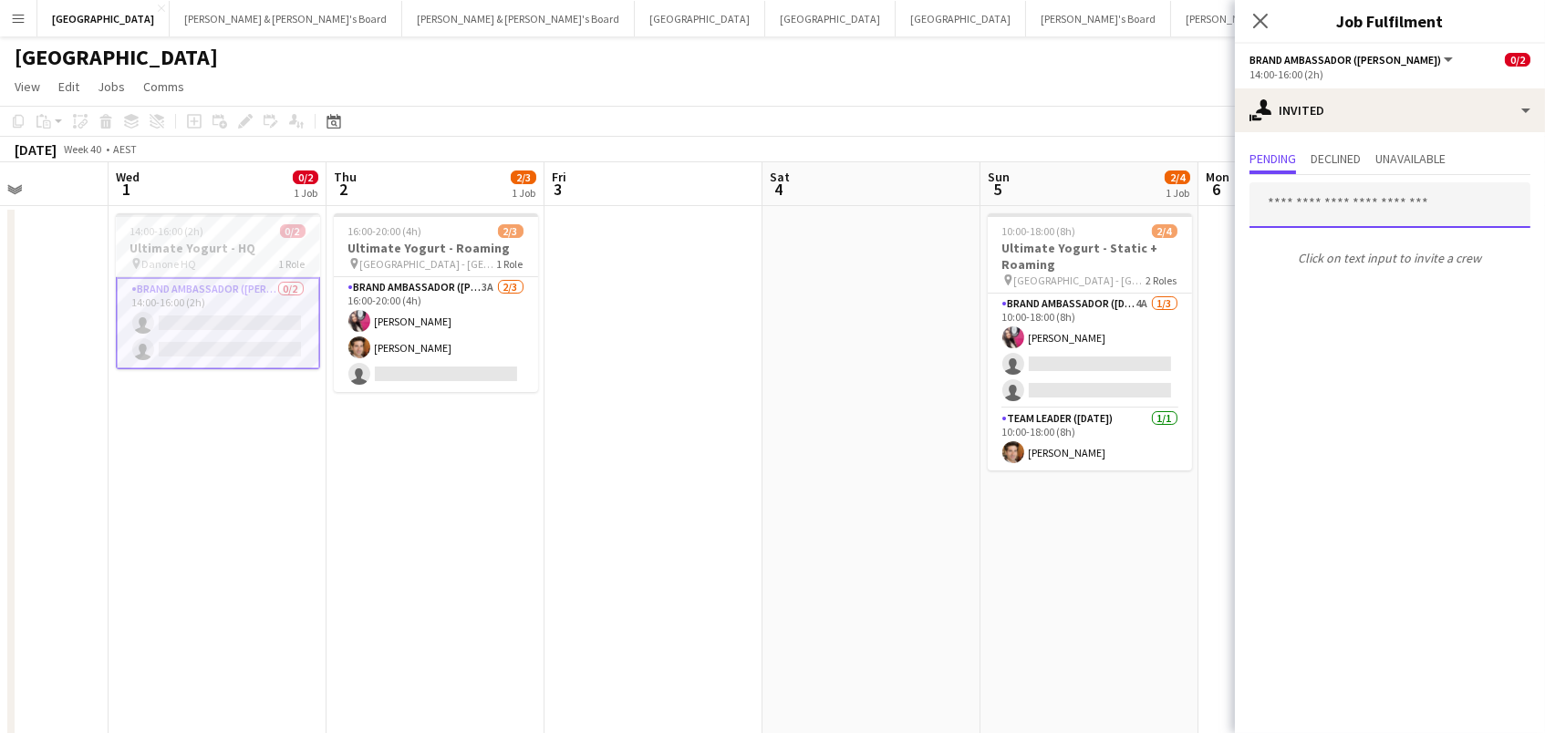
click at [1324, 193] on input "text" at bounding box center [1389, 205] width 281 height 46
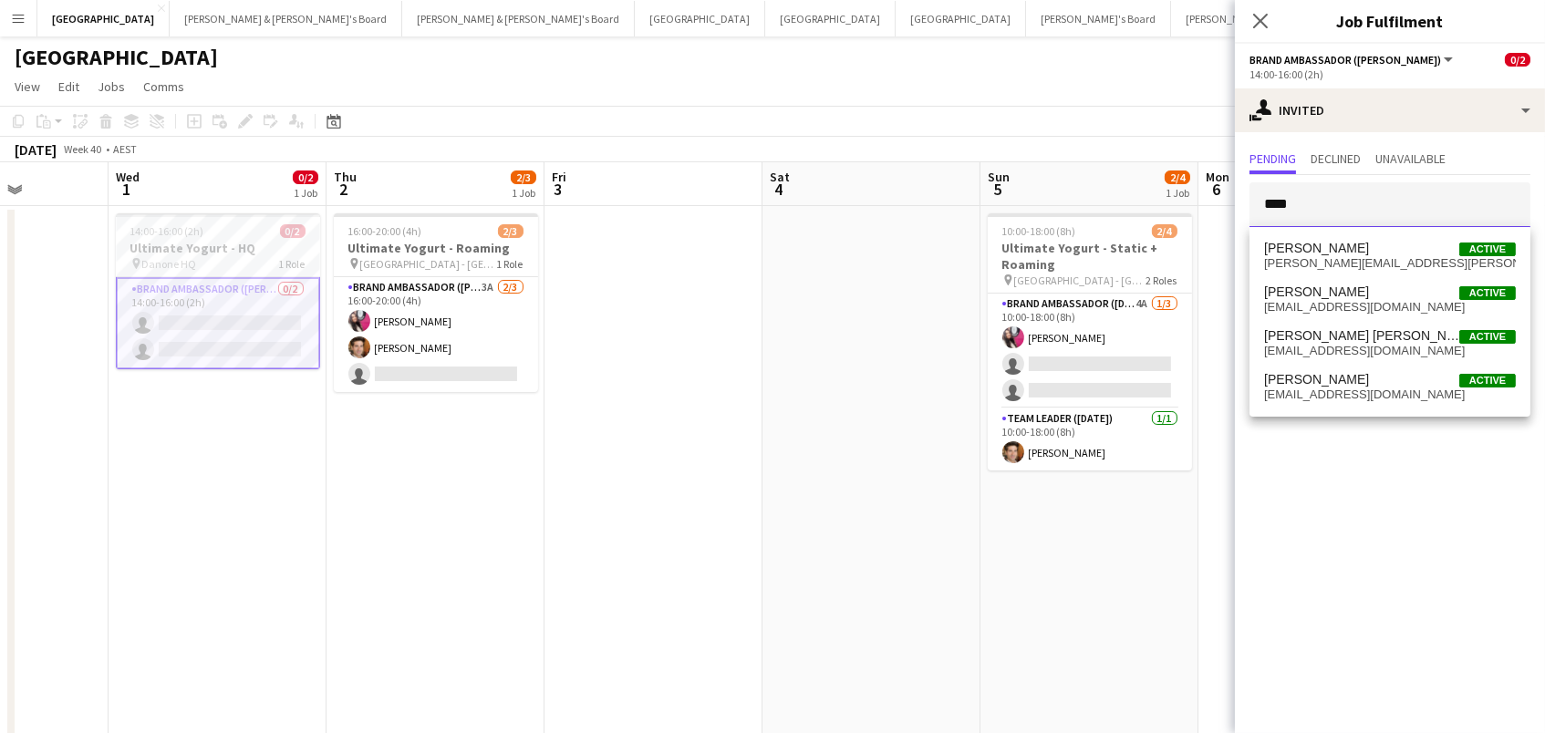
type input "****"
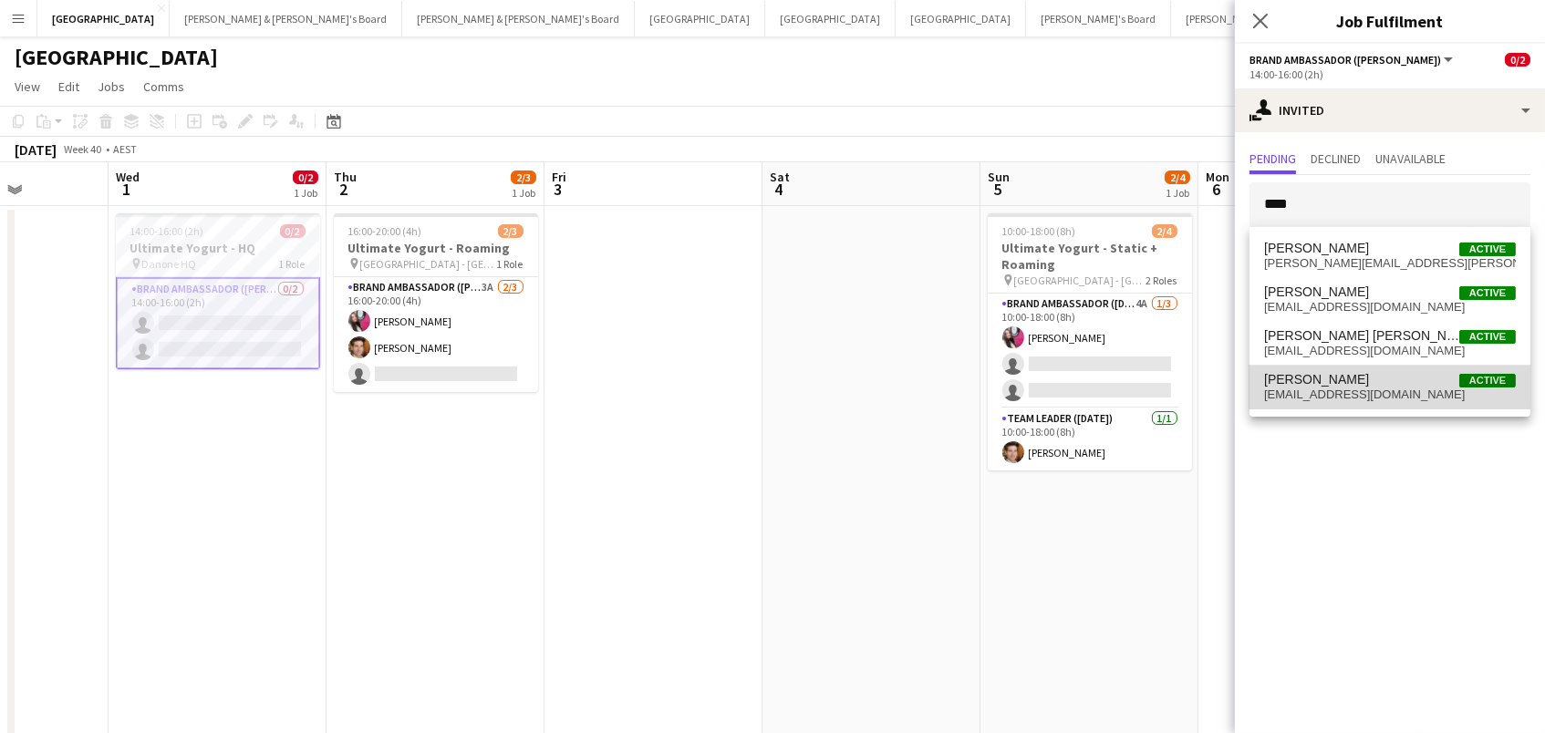
drag, startPoint x: 1324, startPoint y: 193, endPoint x: 1324, endPoint y: 382, distance: 188.8
click at [1324, 382] on span "[PERSON_NAME]" at bounding box center [1316, 380] width 105 height 16
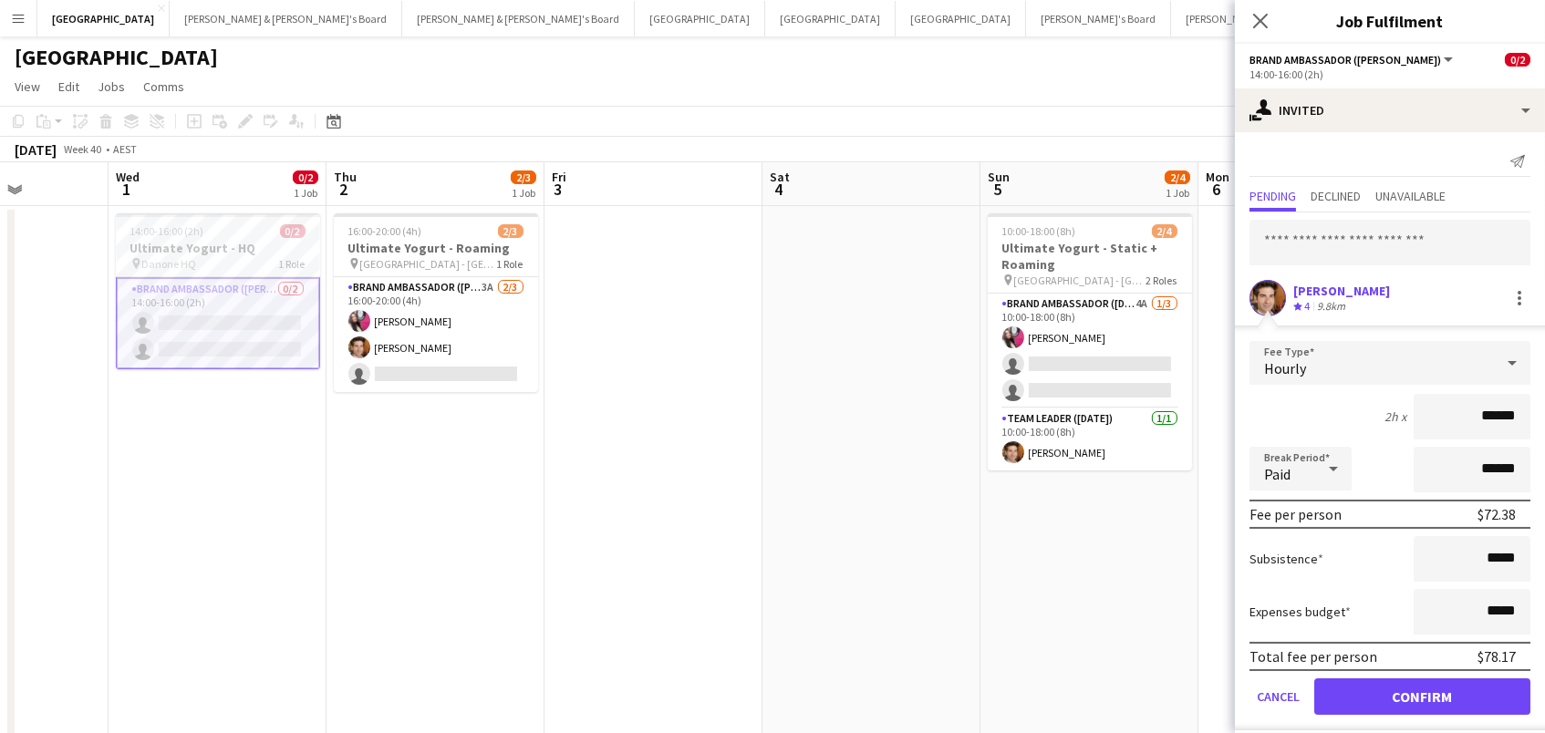
click at [1422, 694] on button "Confirm" at bounding box center [1422, 697] width 216 height 36
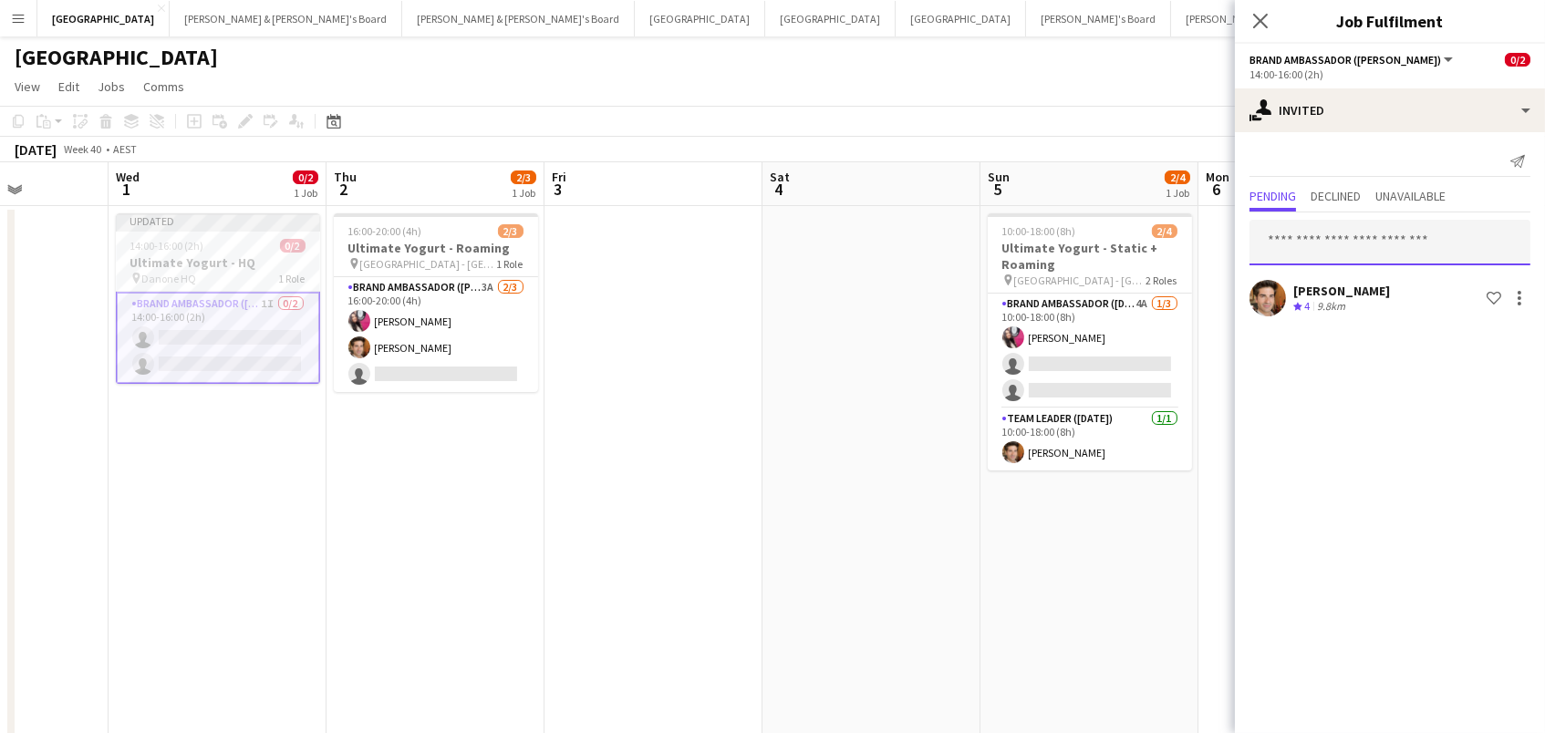
click at [1377, 244] on input "text" at bounding box center [1389, 243] width 281 height 46
type input "****"
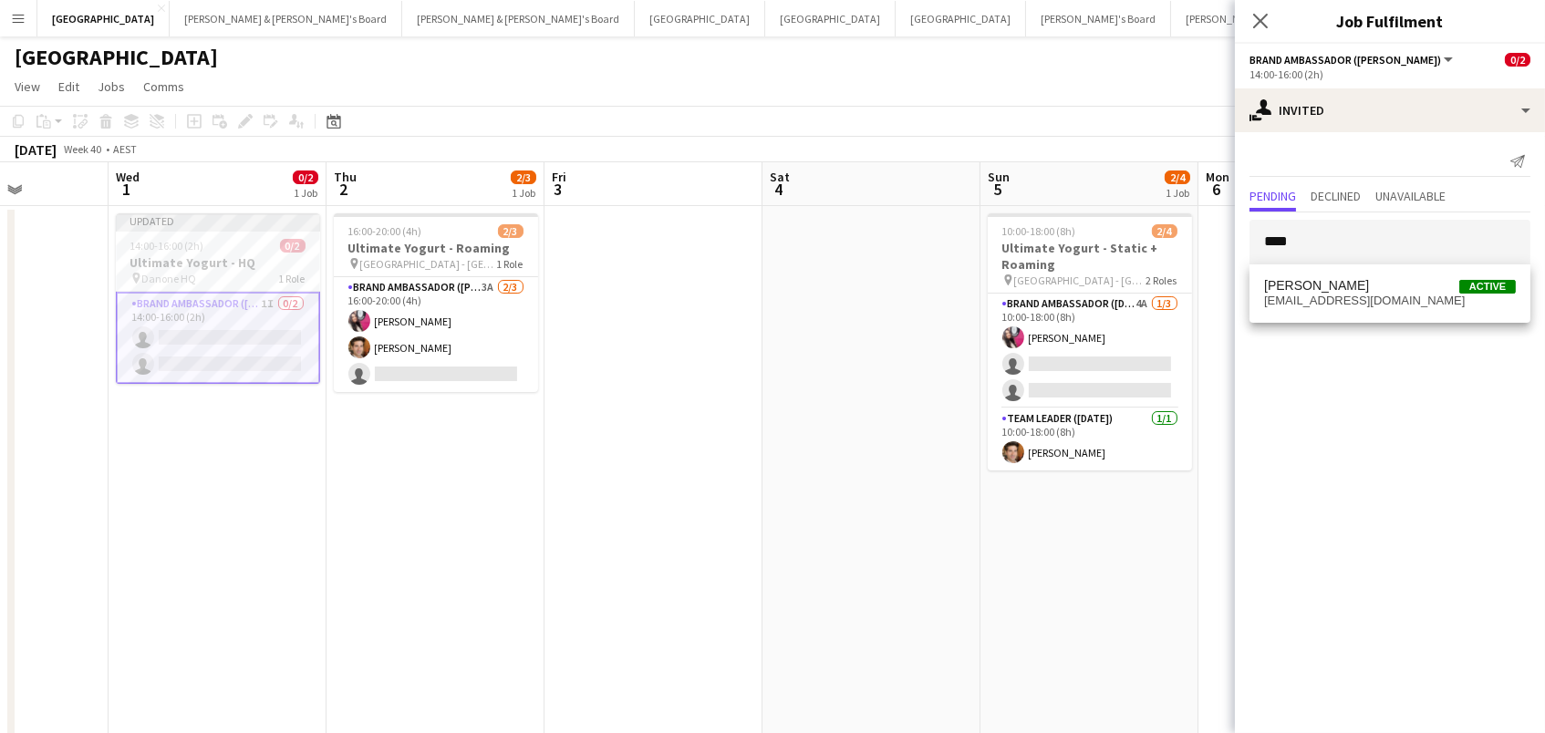
click at [1406, 288] on span "[PERSON_NAME] Active" at bounding box center [1390, 286] width 252 height 16
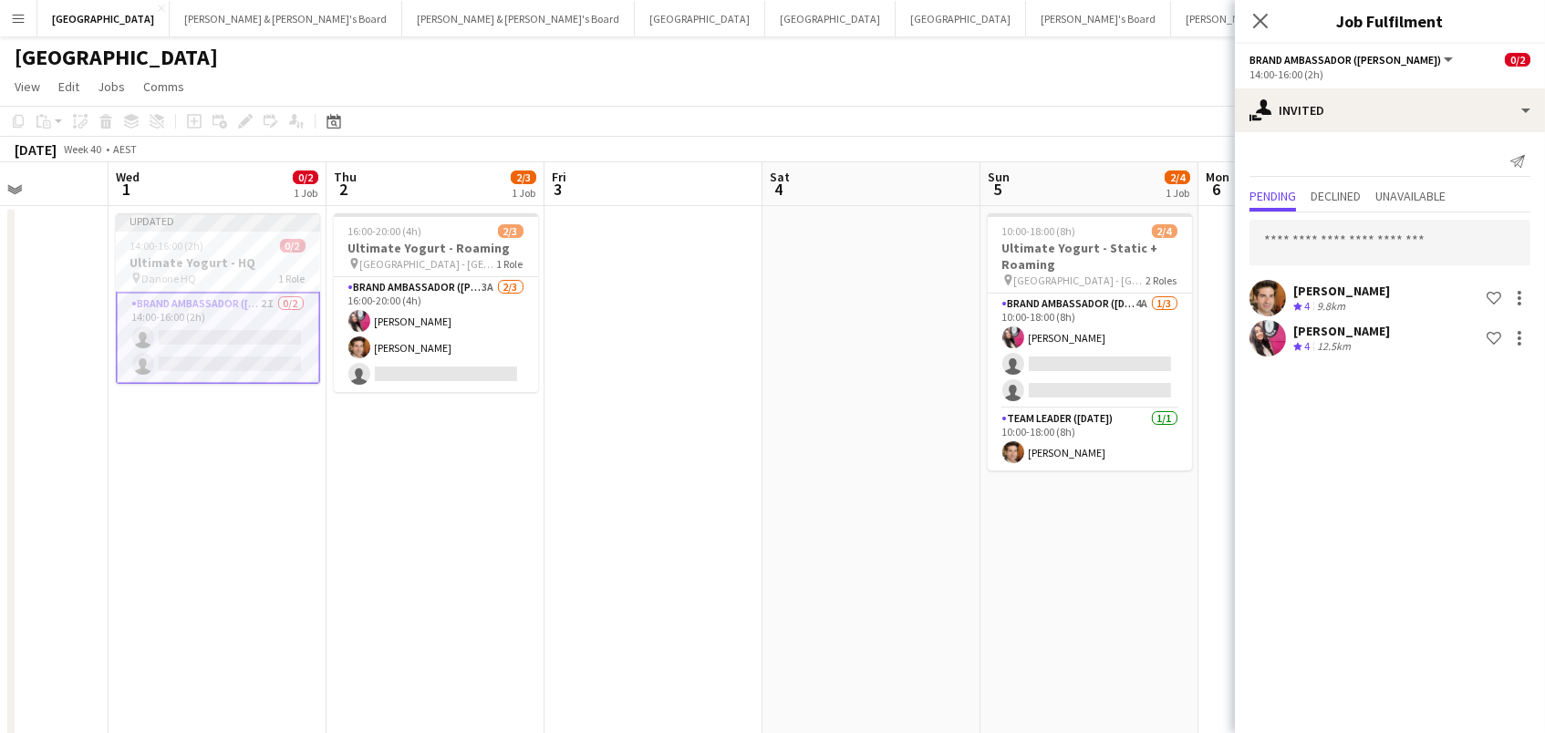
click at [1114, 89] on app-page-menu "View Day view expanded Day view collapsed Month view Date picker Jump to [DATE]…" at bounding box center [772, 88] width 1545 height 35
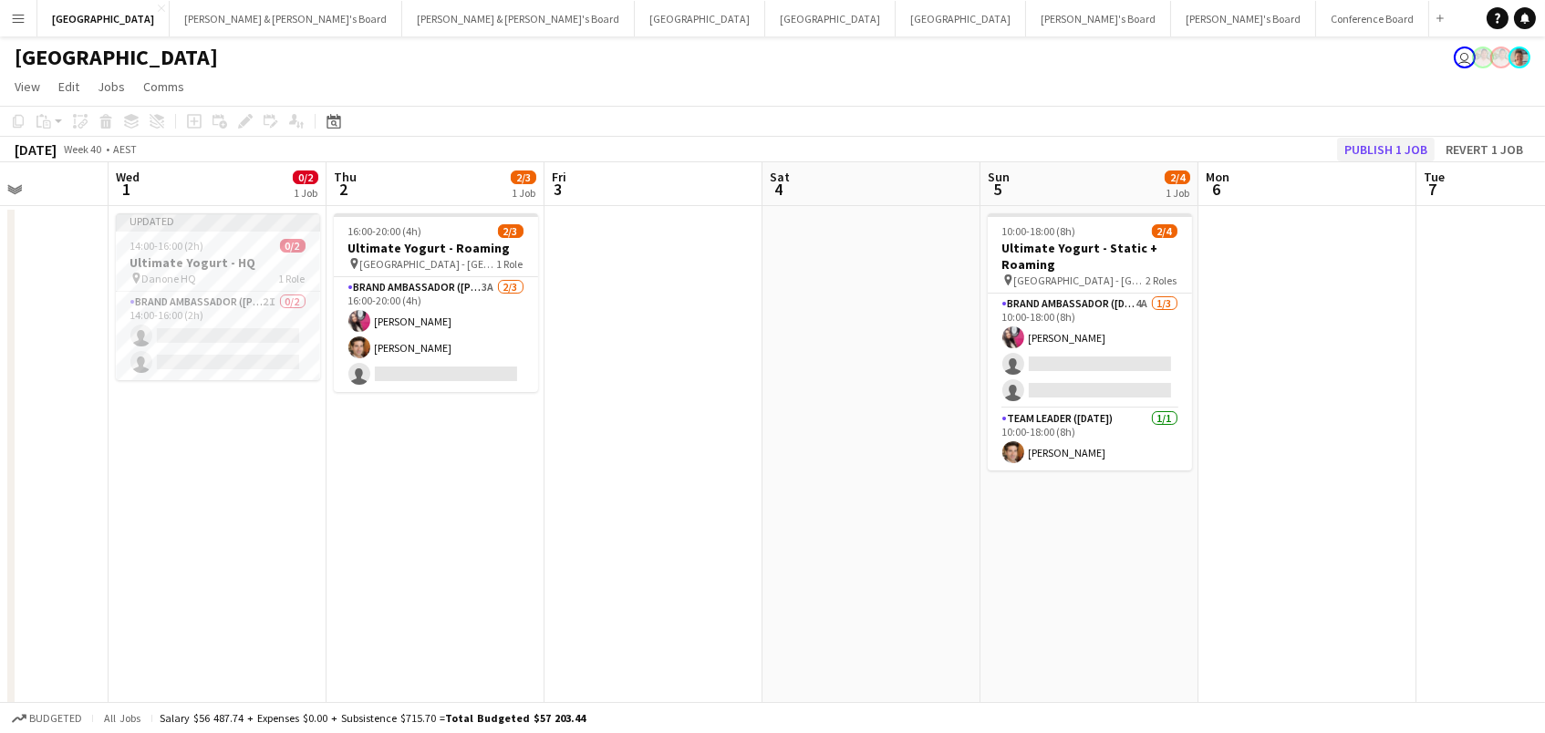
click at [1375, 145] on button "Publish 1 job" at bounding box center [1386, 150] width 98 height 24
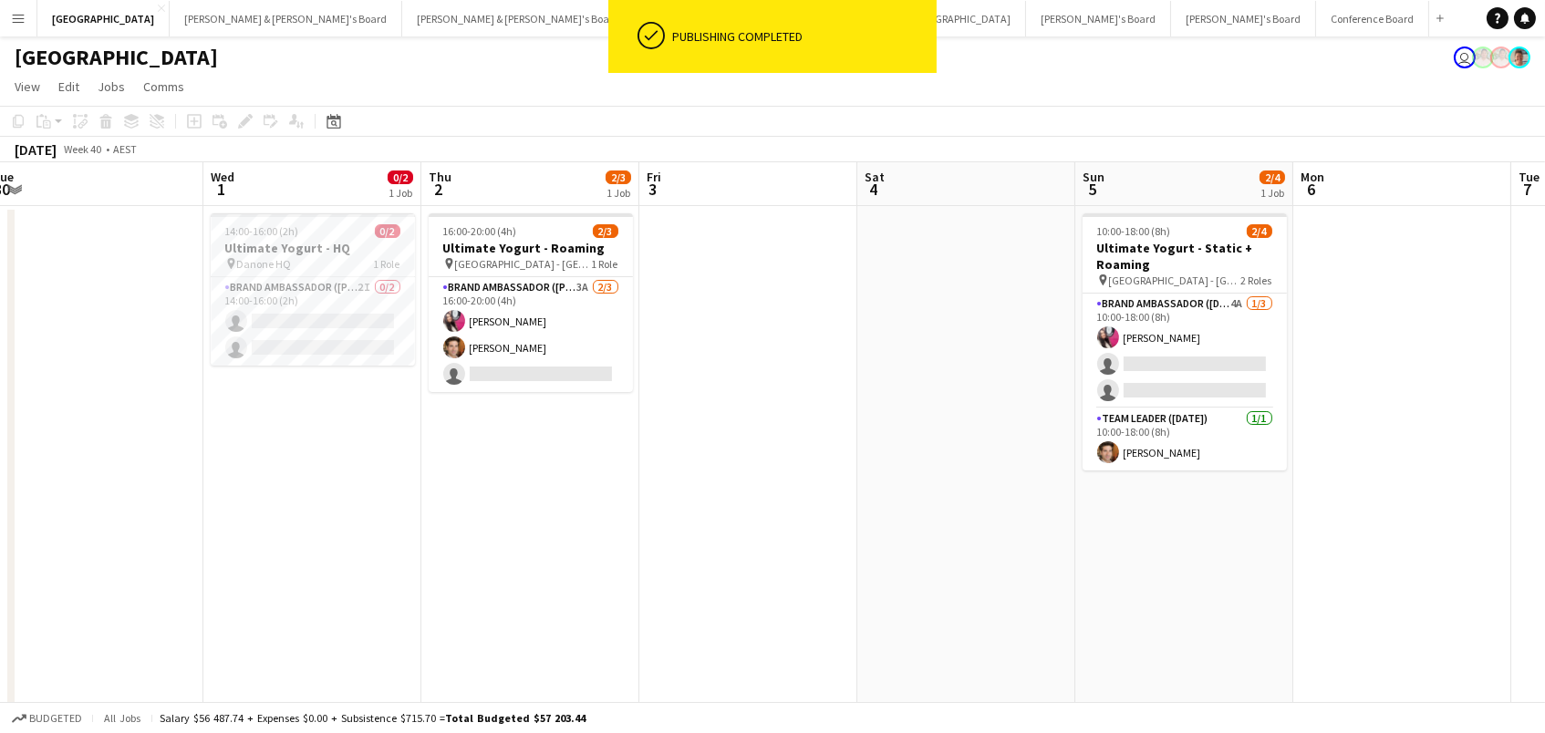
scroll to position [0, 492]
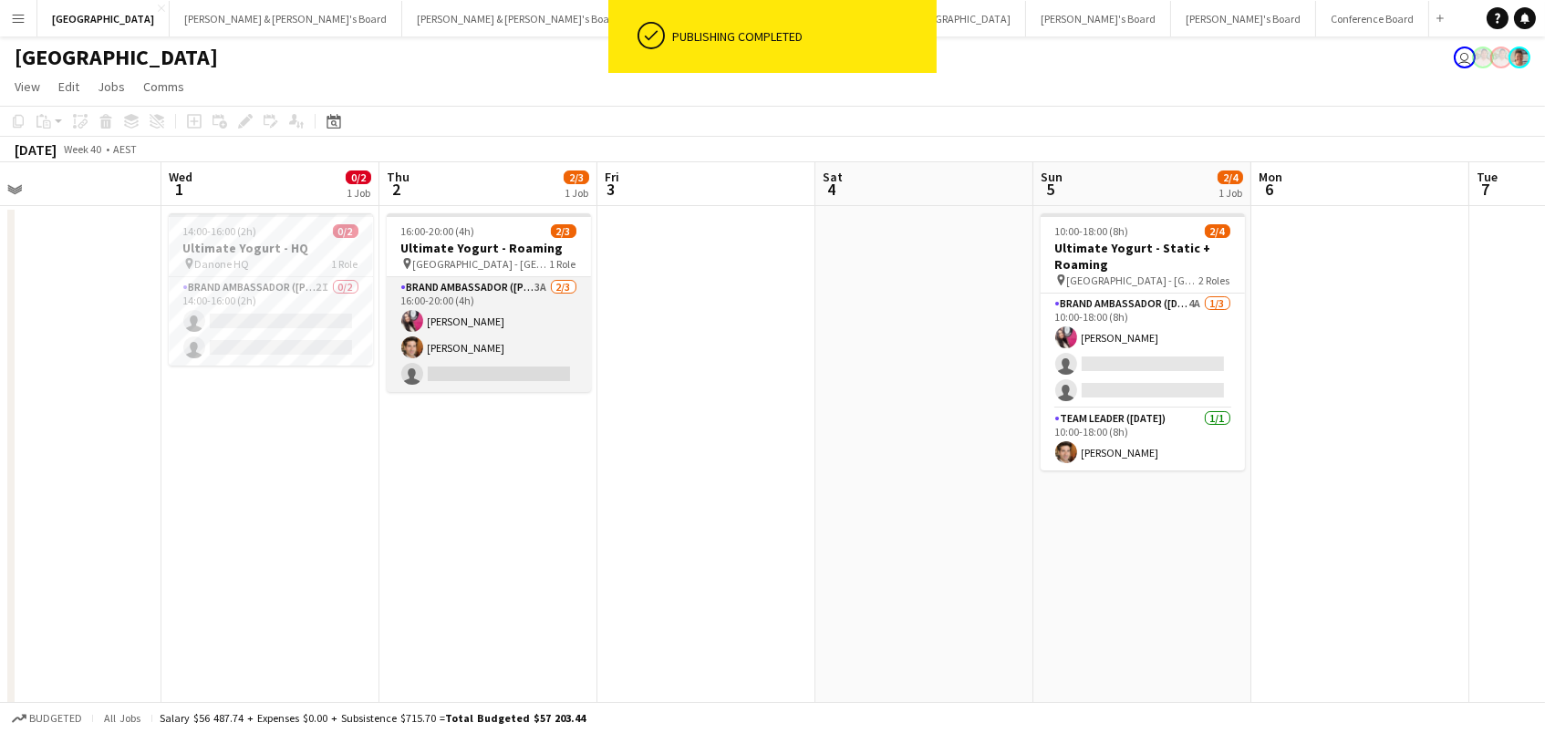
drag, startPoint x: 492, startPoint y: 321, endPoint x: 502, endPoint y: 320, distance: 10.1
click at [492, 321] on app-card-role "Brand Ambassador (Mon - Fri) 3A [DATE] 16:00-20:00 (4h) [PERSON_NAME] [PERSON_N…" at bounding box center [489, 334] width 204 height 115
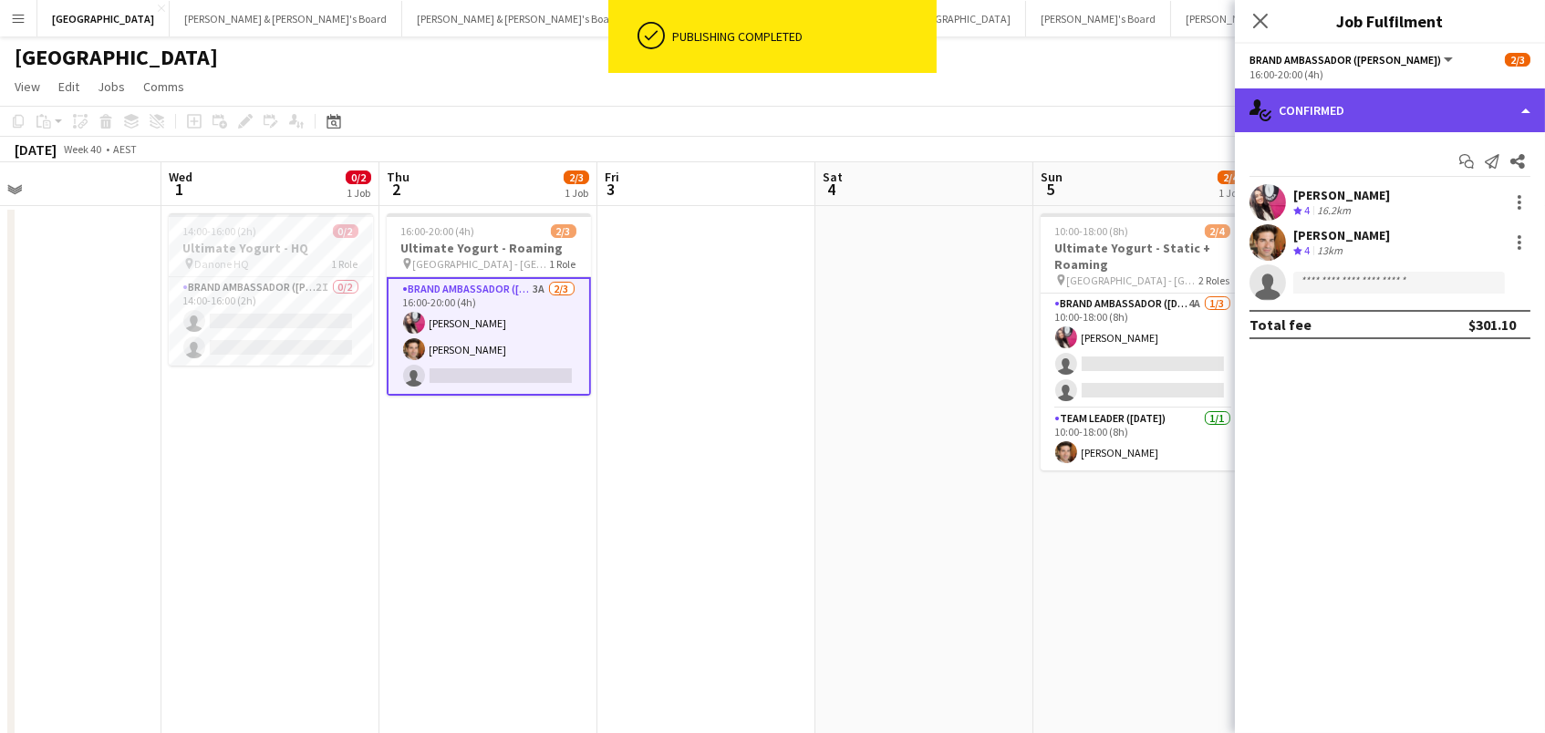
click at [1314, 113] on div "single-neutral-actions-check-2 Confirmed" at bounding box center [1390, 110] width 310 height 44
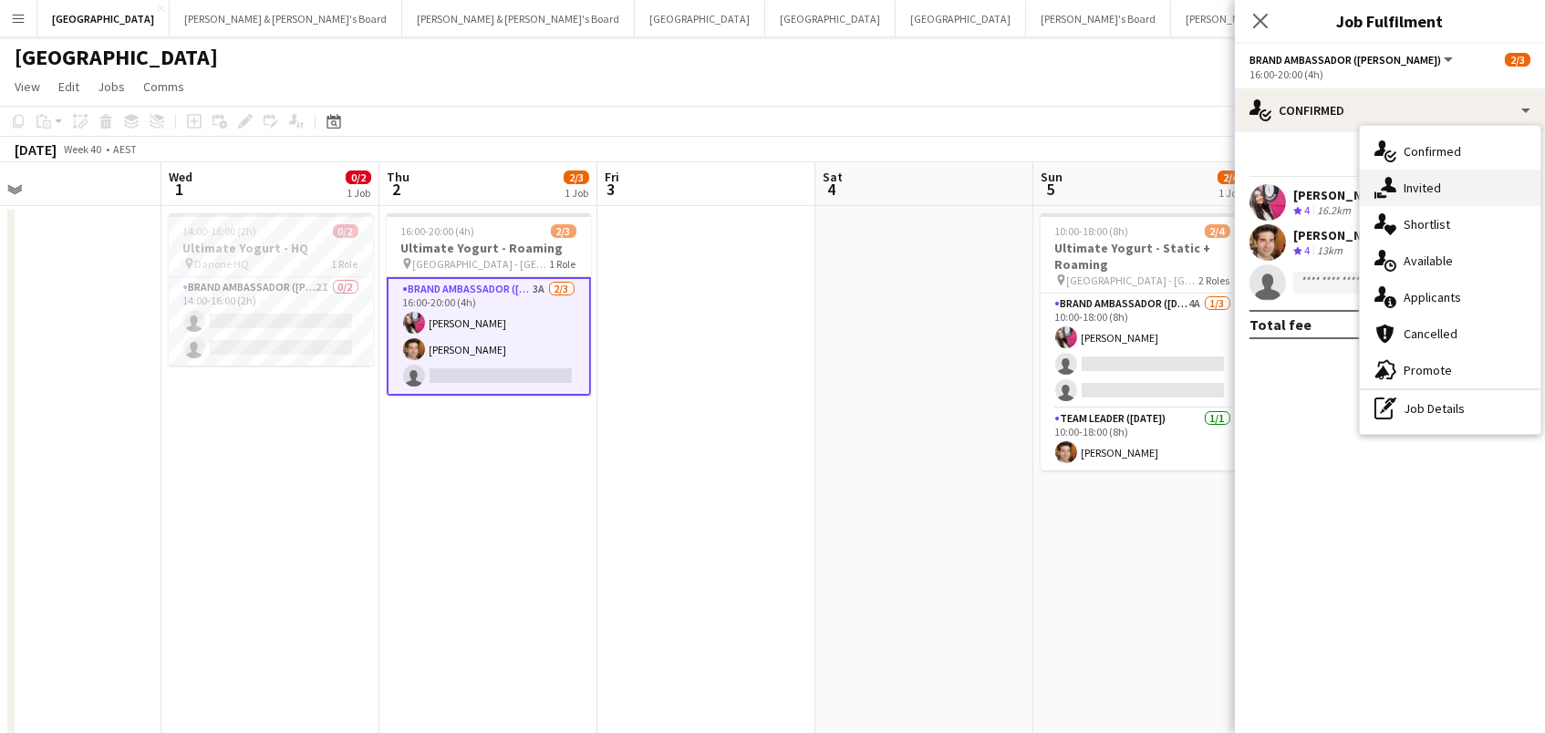
click at [1463, 185] on div "single-neutral-actions-share-1 Invited" at bounding box center [1450, 188] width 181 height 36
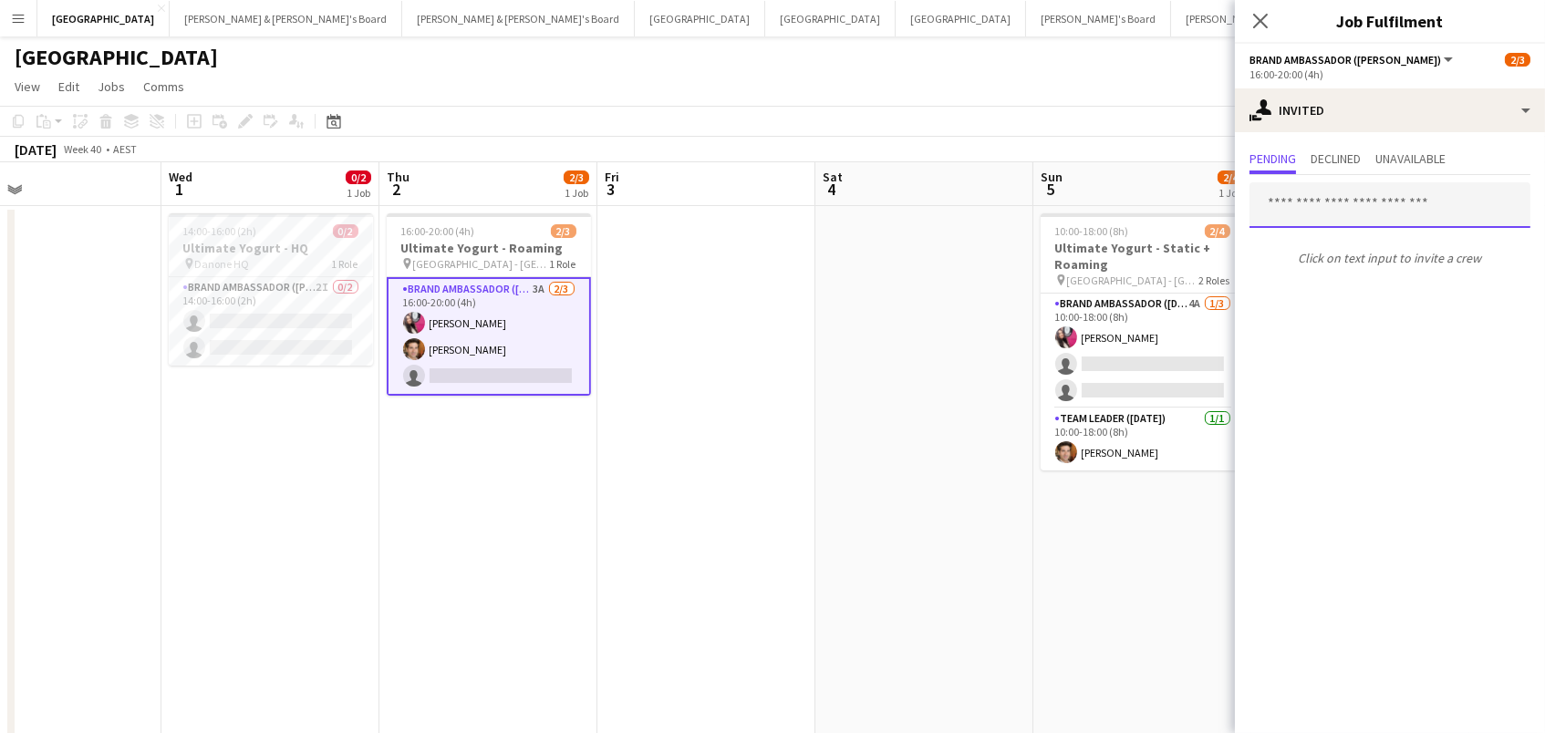
click at [1408, 207] on input "text" at bounding box center [1389, 205] width 281 height 46
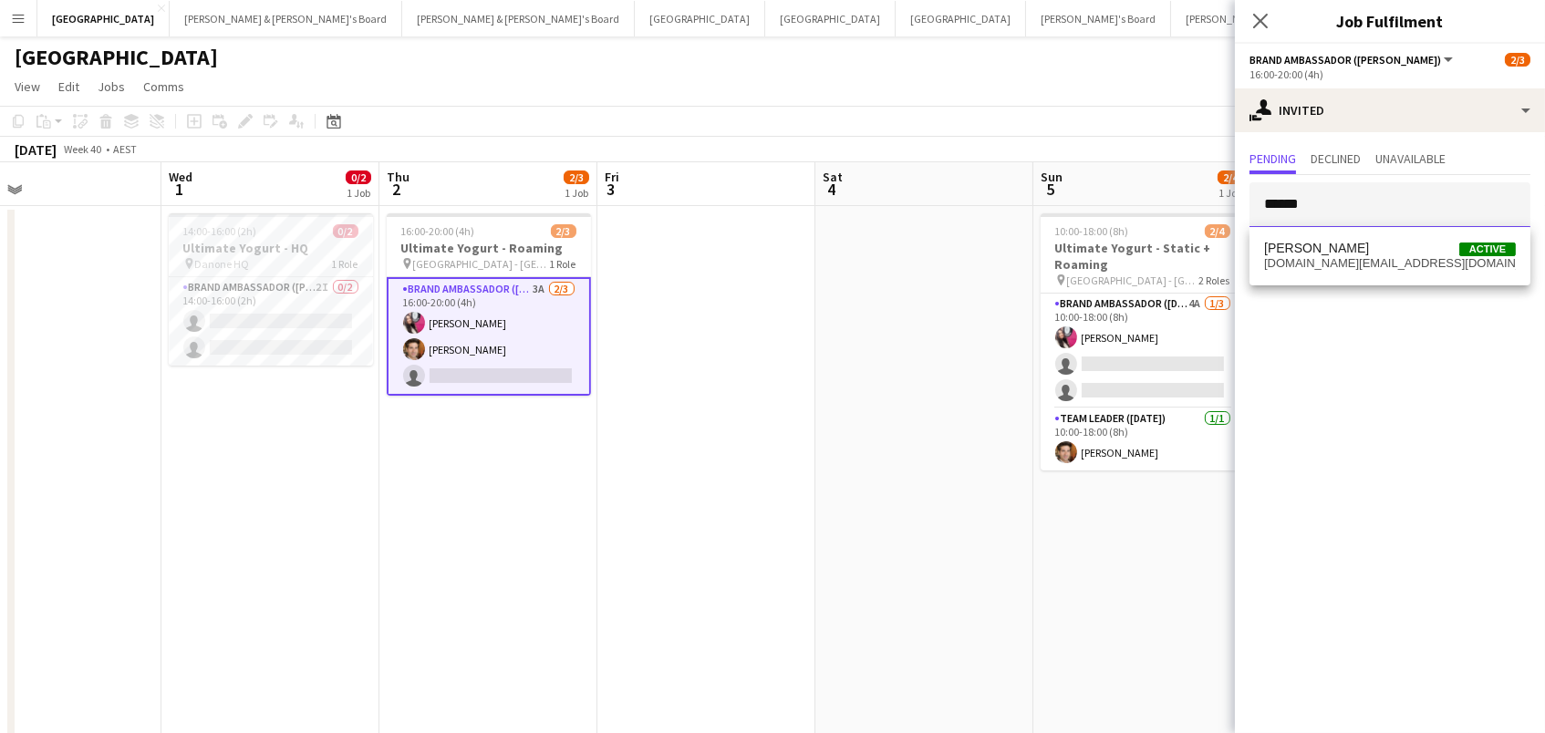
type input "******"
click at [1345, 258] on span "[DOMAIN_NAME][EMAIL_ADDRESS][DOMAIN_NAME]" at bounding box center [1390, 263] width 252 height 15
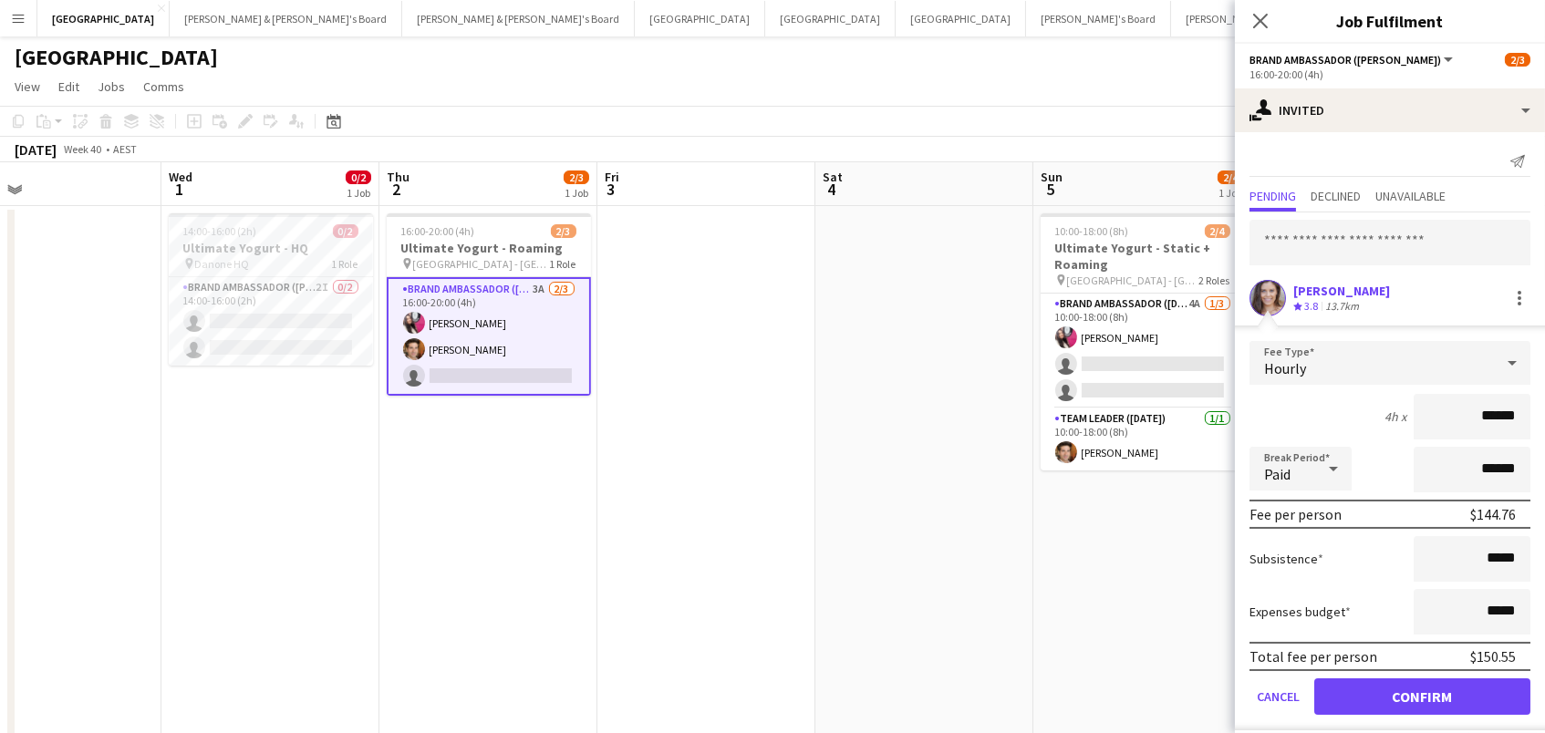
scroll to position [0, 0]
click at [1422, 694] on button "Confirm" at bounding box center [1422, 697] width 216 height 36
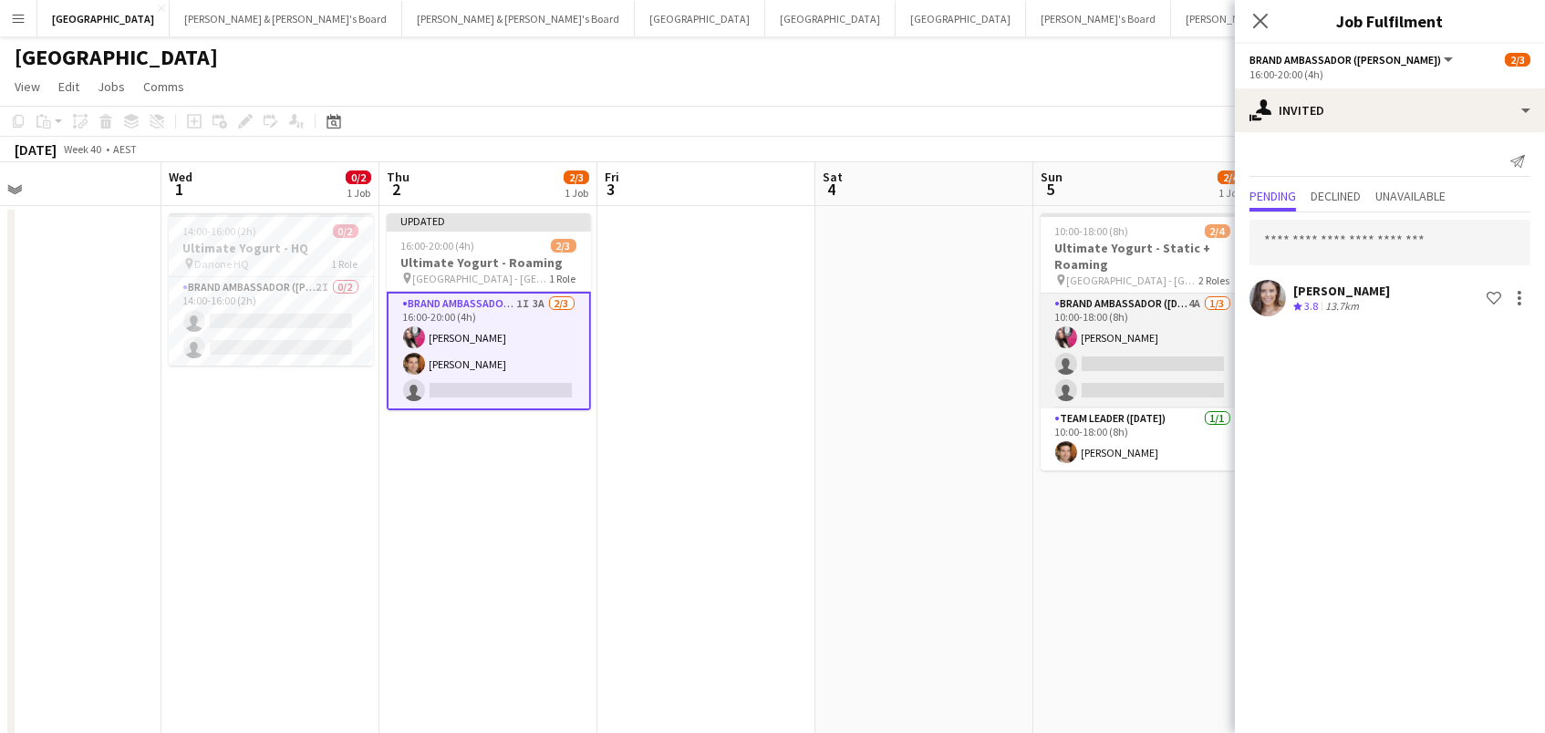
click at [1182, 337] on app-card-role "Brand Ambassador ([DATE]) 4A [DATE] 10:00-18:00 (8h) [PERSON_NAME] single-neutr…" at bounding box center [1143, 351] width 204 height 115
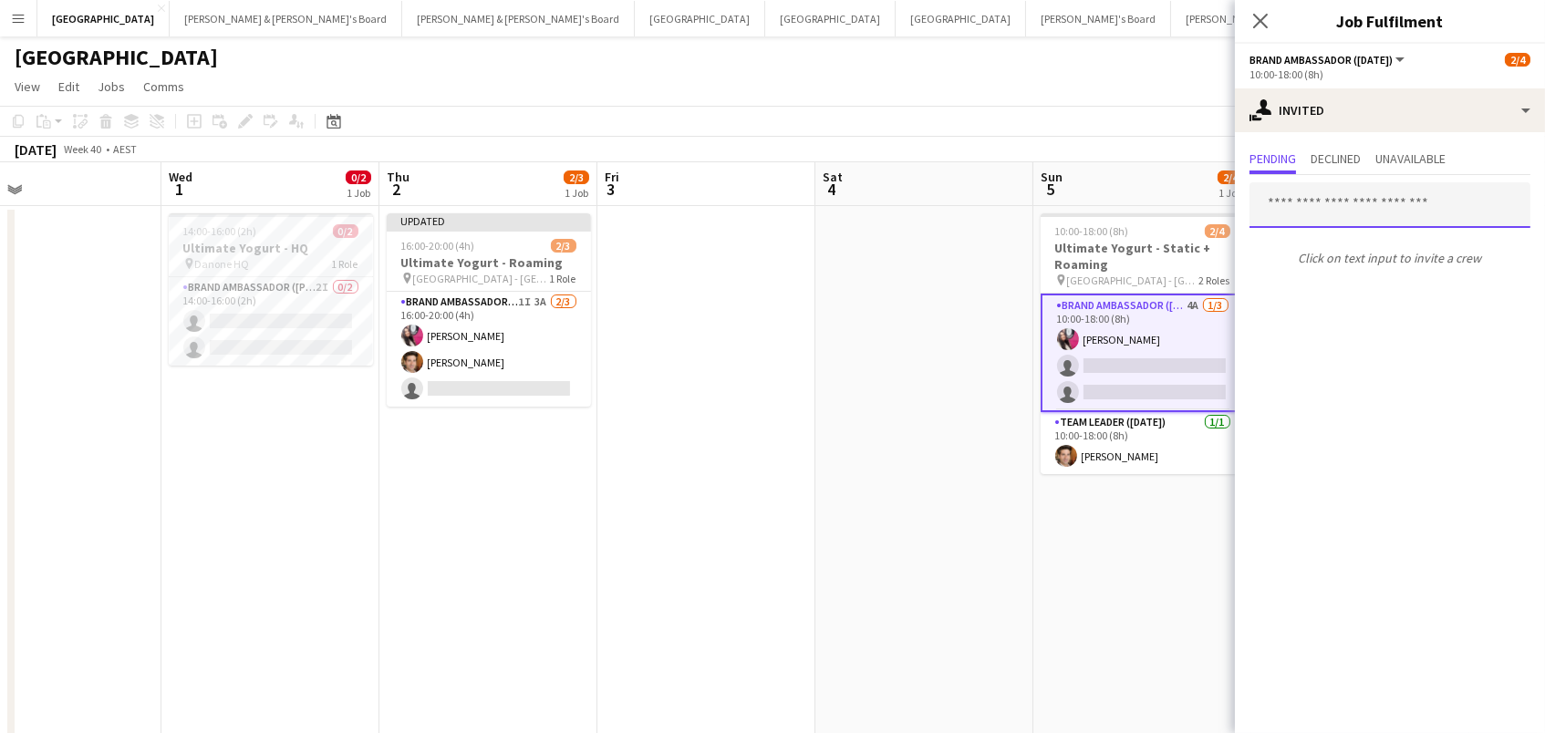
click at [1342, 202] on input "text" at bounding box center [1389, 205] width 281 height 46
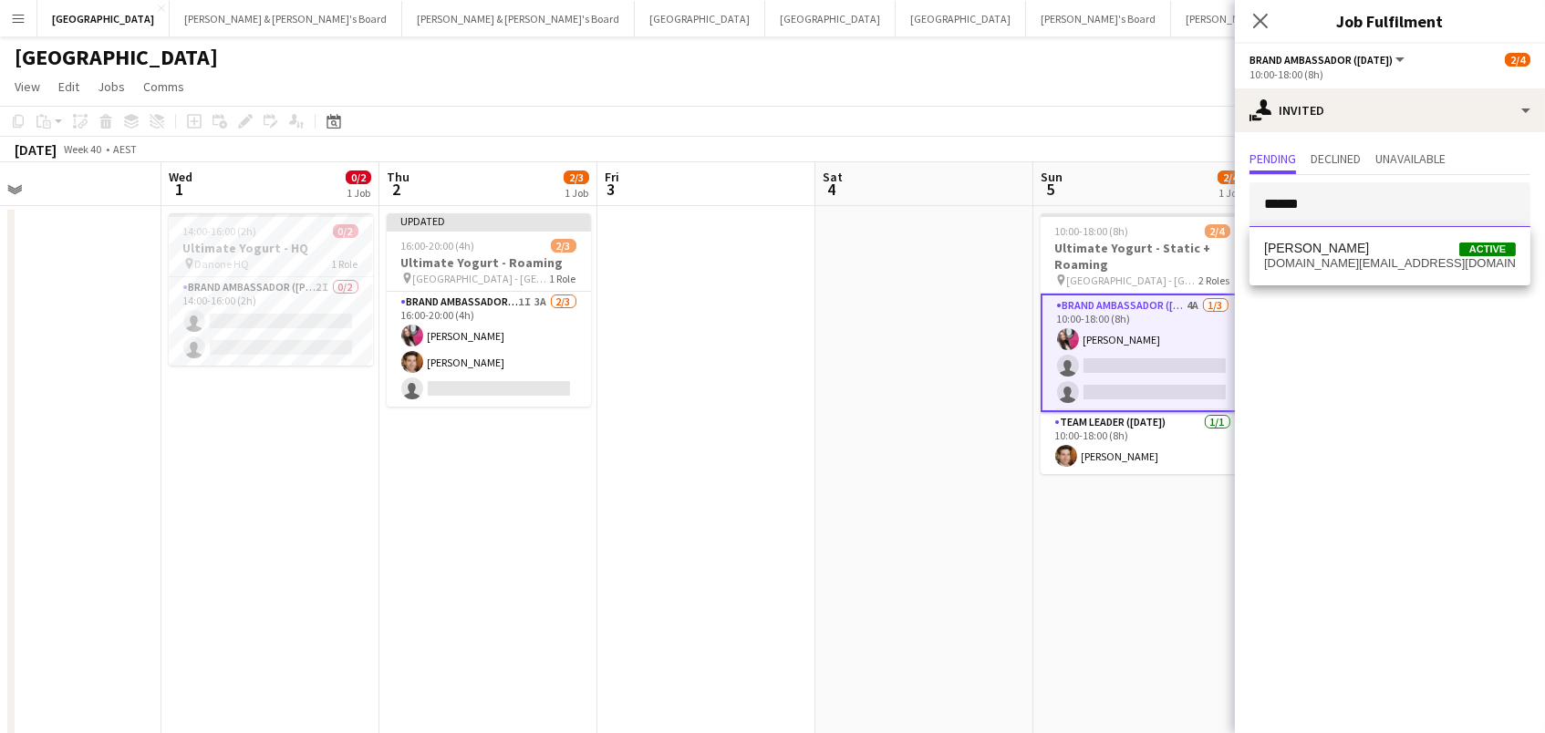
type input "******"
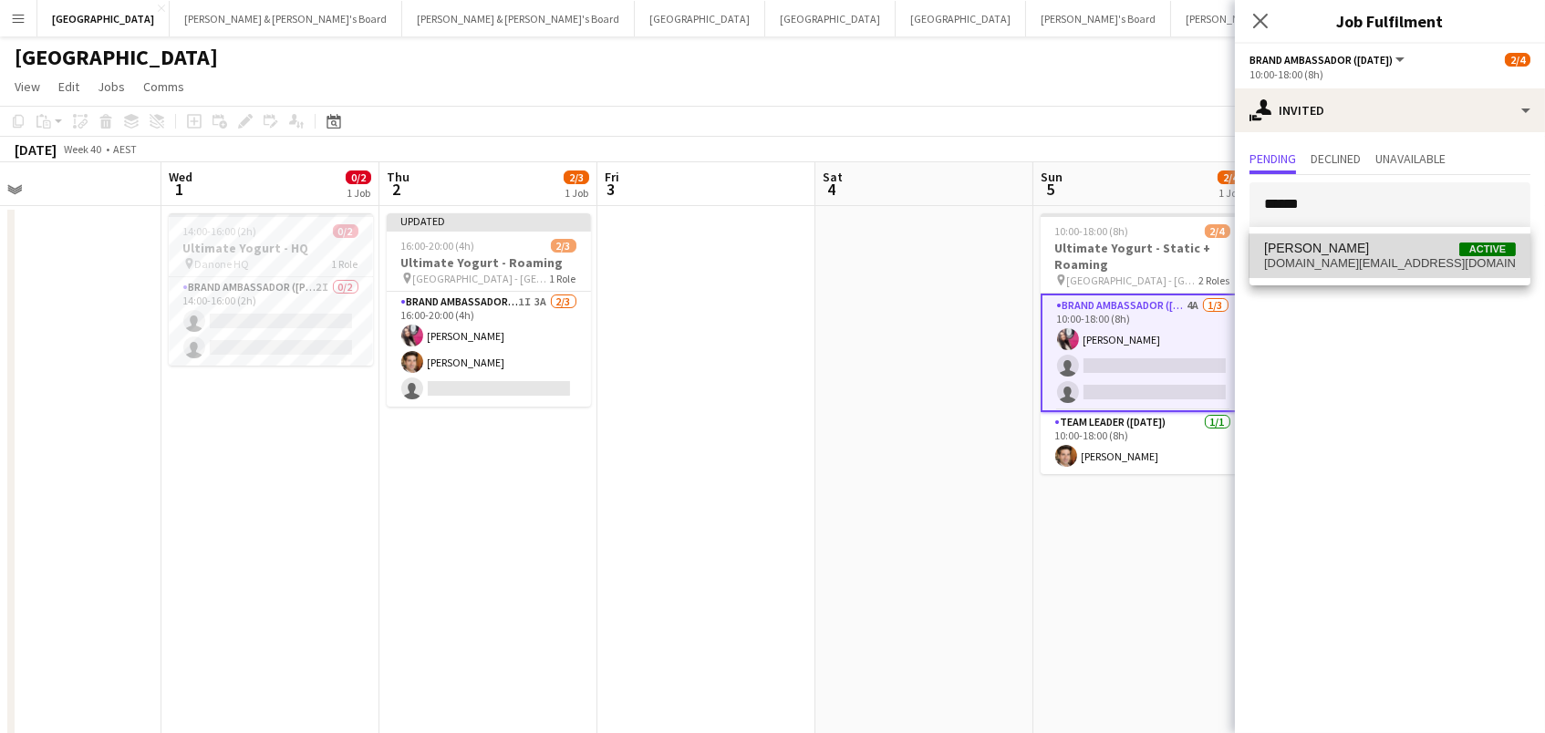
drag, startPoint x: 1342, startPoint y: 202, endPoint x: 1342, endPoint y: 250, distance: 47.4
click at [1342, 250] on span "[PERSON_NAME]" at bounding box center [1316, 249] width 105 height 16
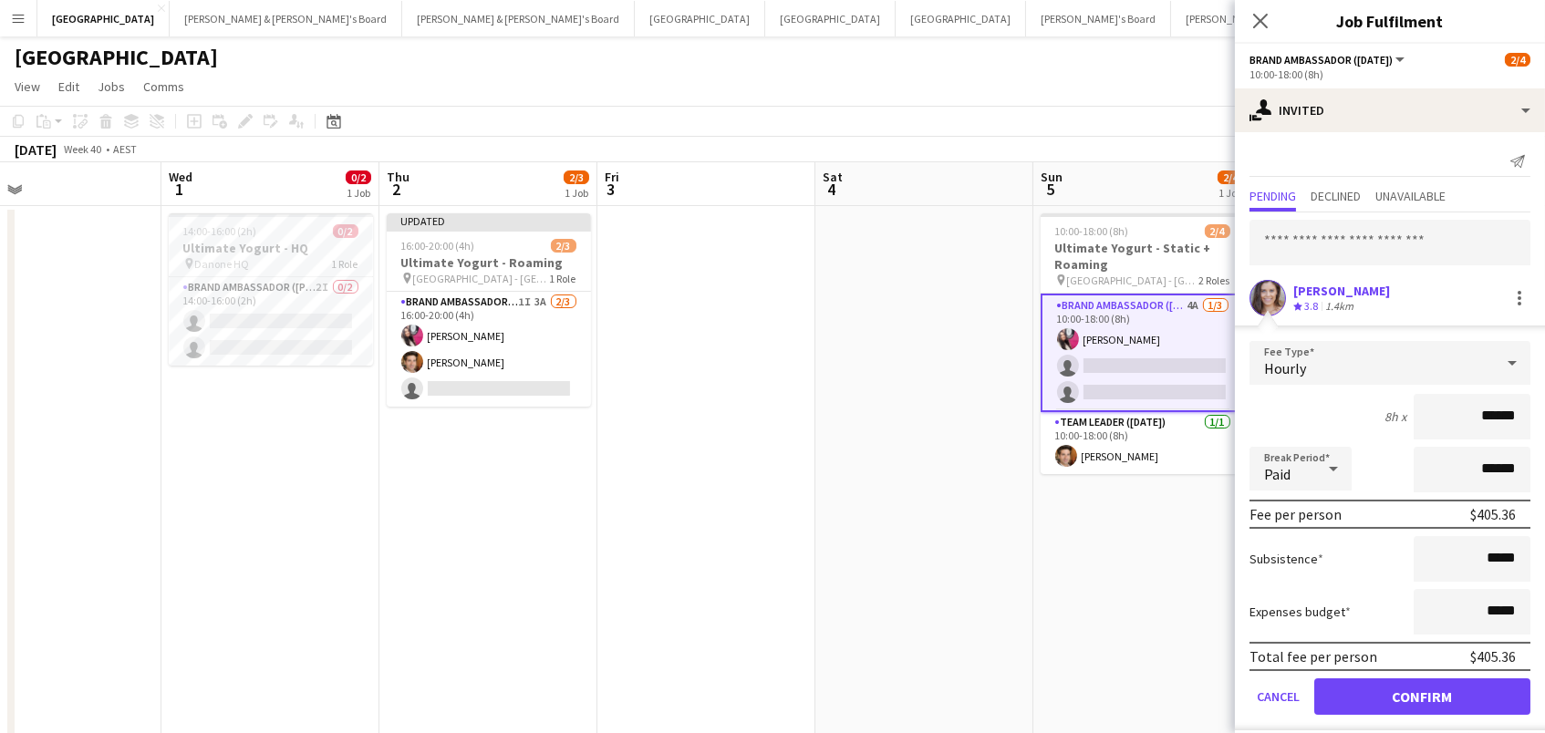
click at [1422, 694] on button "Confirm" at bounding box center [1422, 697] width 216 height 36
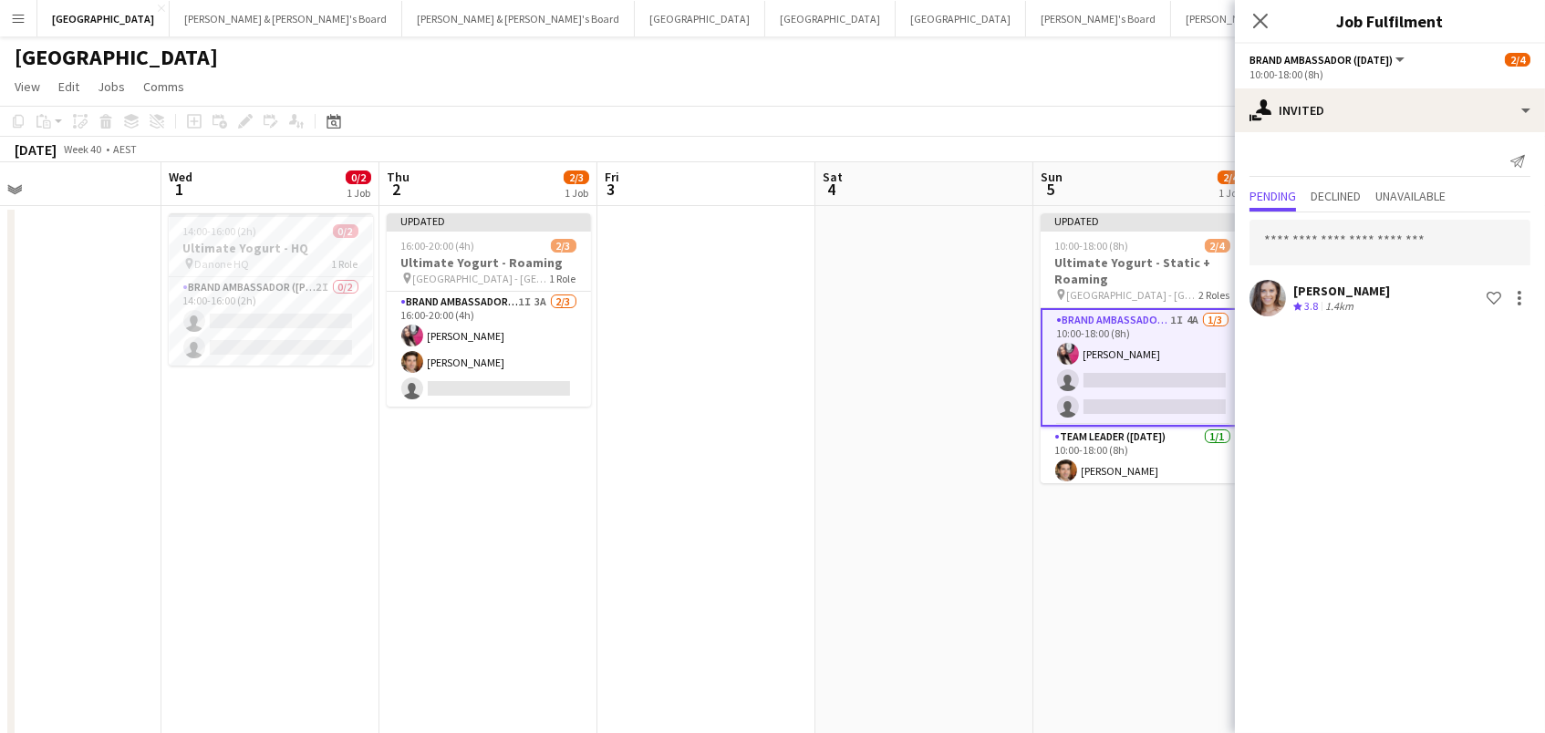
click at [1061, 120] on app-toolbar "Copy Paste Paste Command V Paste with crew Command Shift V Paste linked Job [GE…" at bounding box center [772, 121] width 1545 height 31
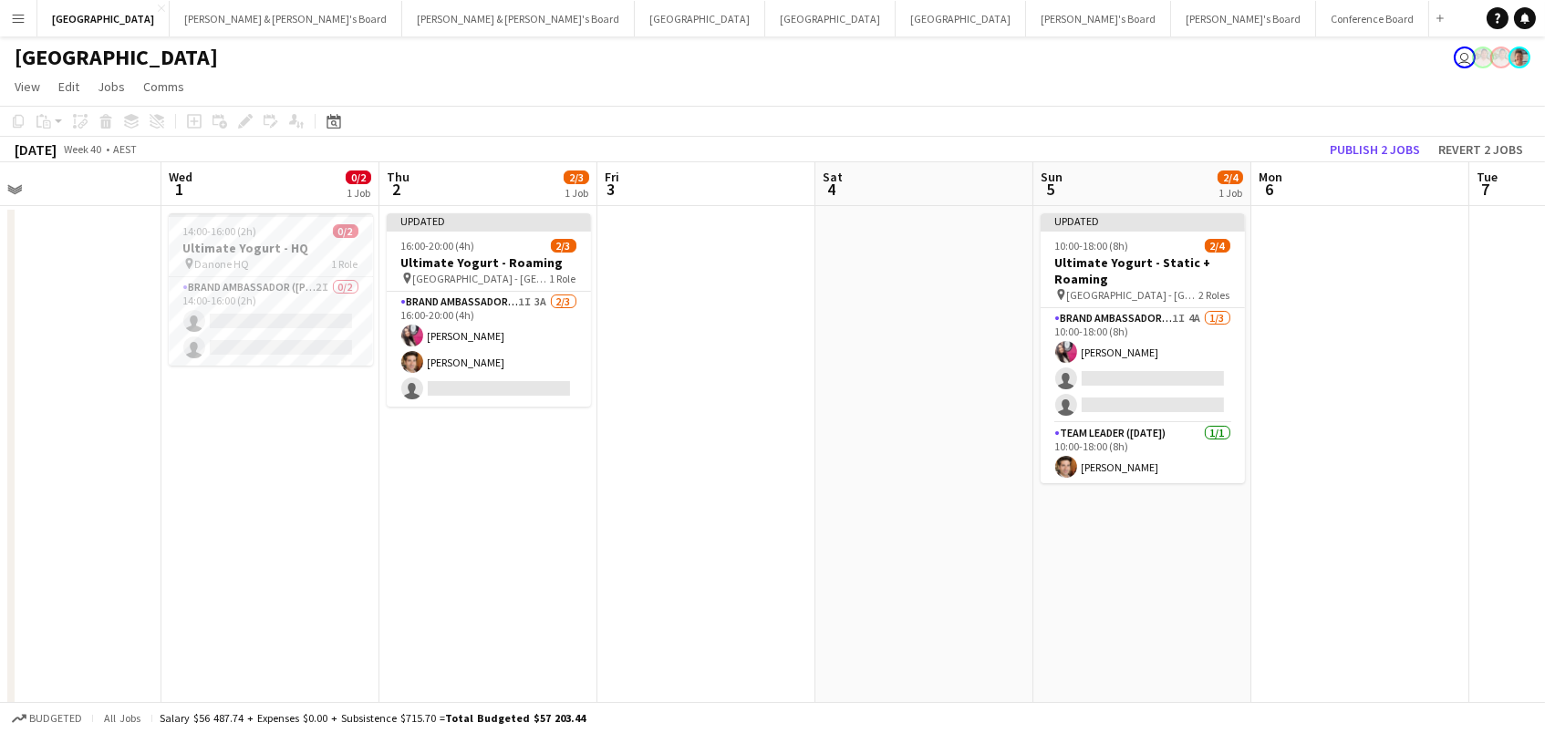
drag, startPoint x: 1352, startPoint y: 149, endPoint x: 1338, endPoint y: 144, distance: 14.4
click at [1349, 145] on button "Publish 2 jobs" at bounding box center [1374, 150] width 105 height 24
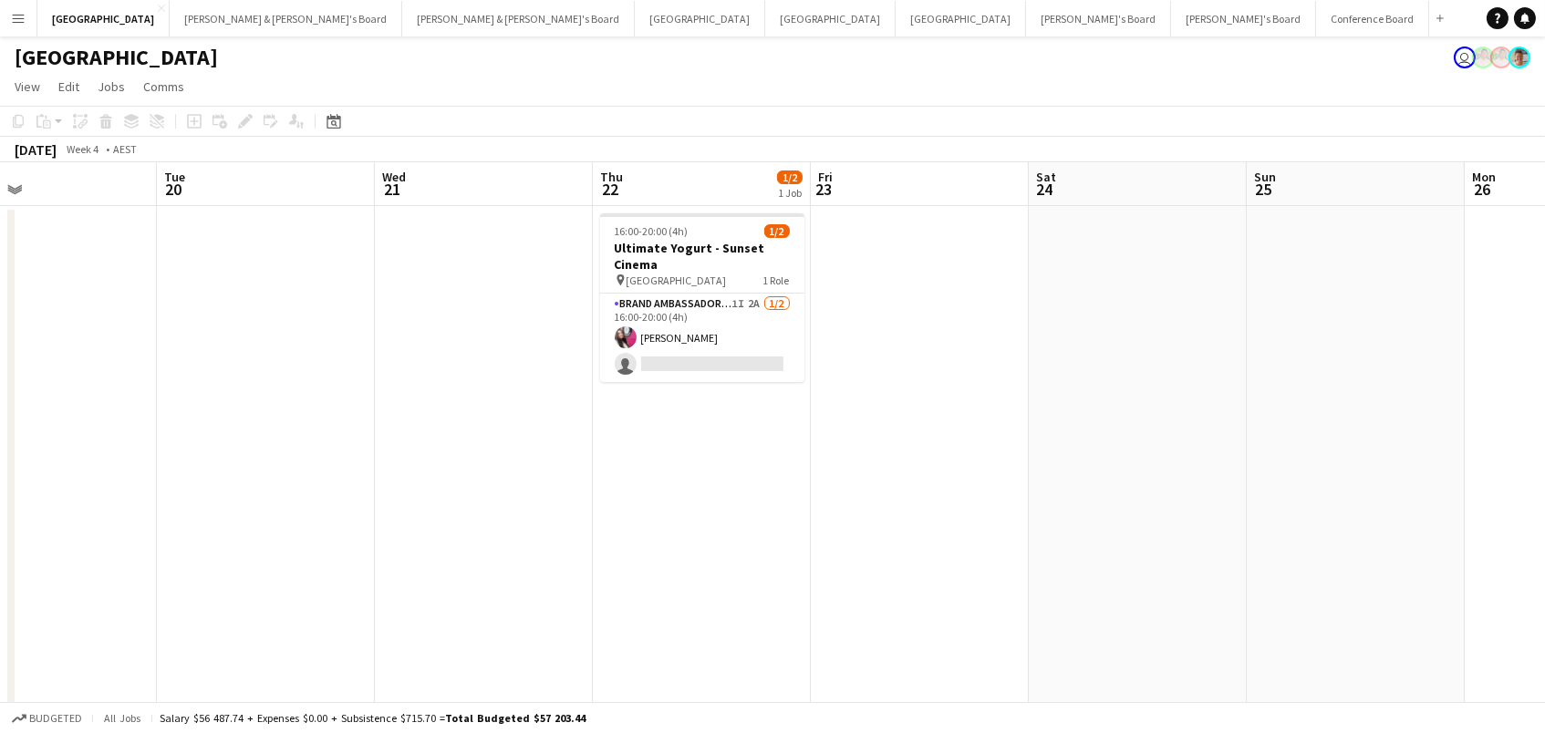
scroll to position [0, 722]
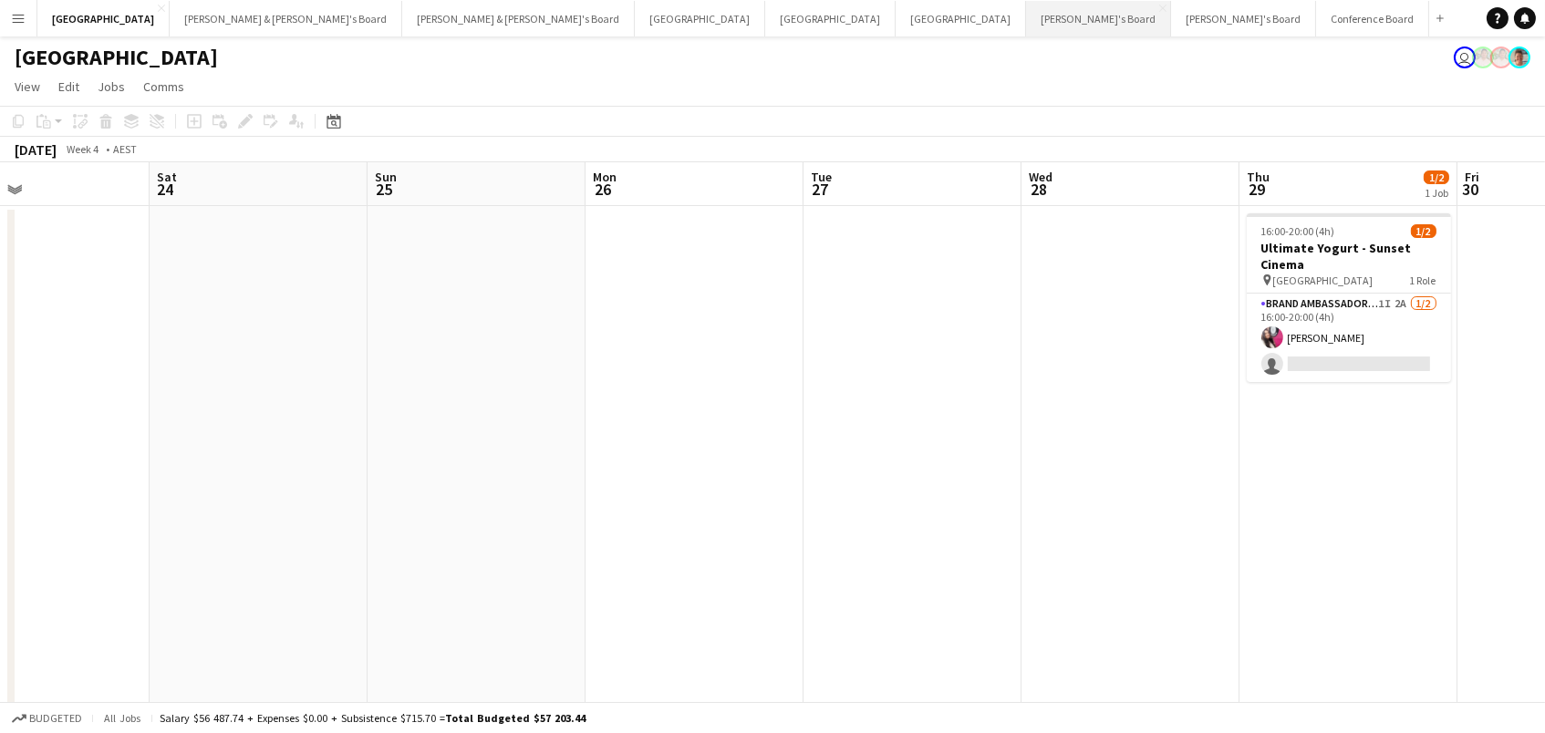
click at [1026, 16] on button "Tennille's Board Close" at bounding box center [1098, 19] width 145 height 36
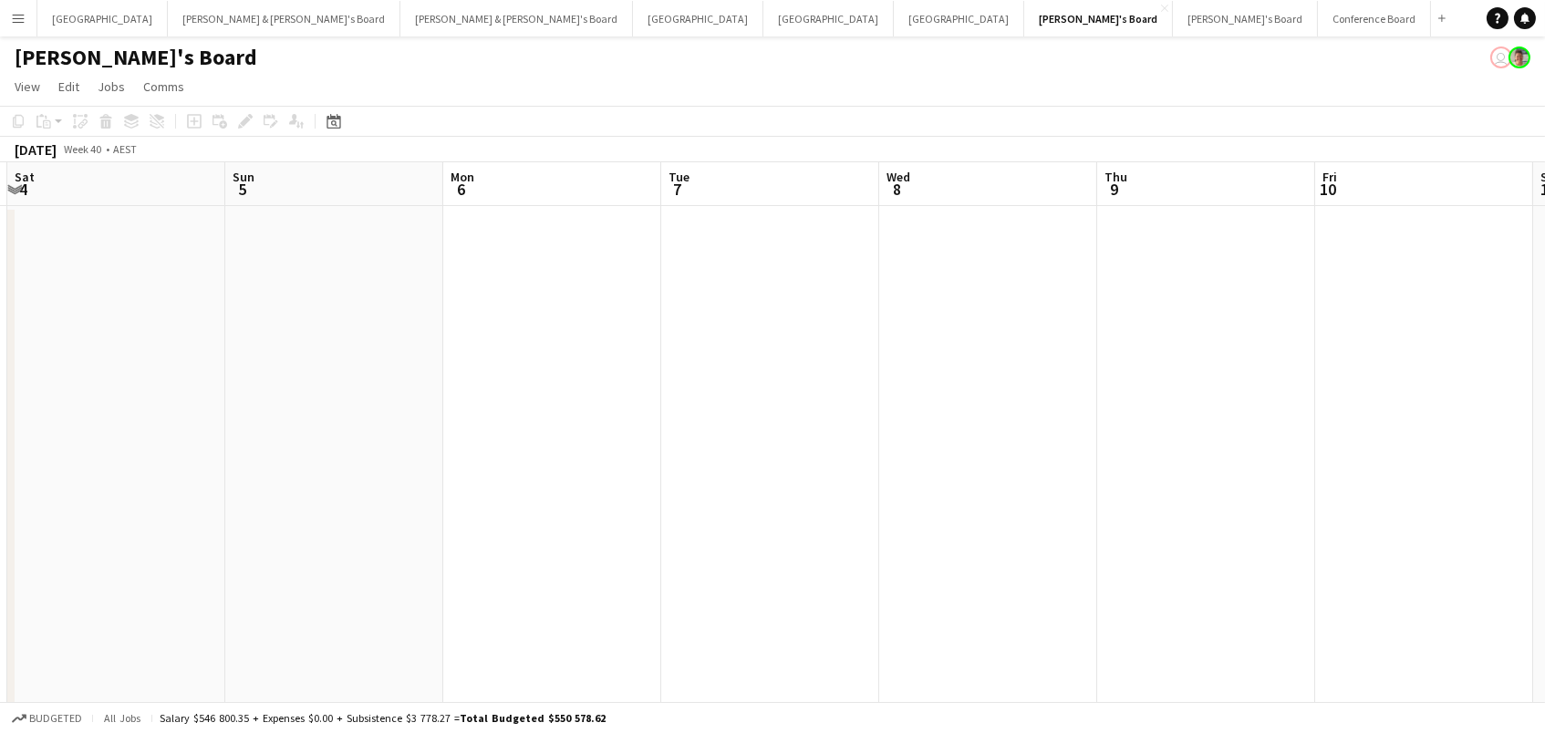
scroll to position [0, 488]
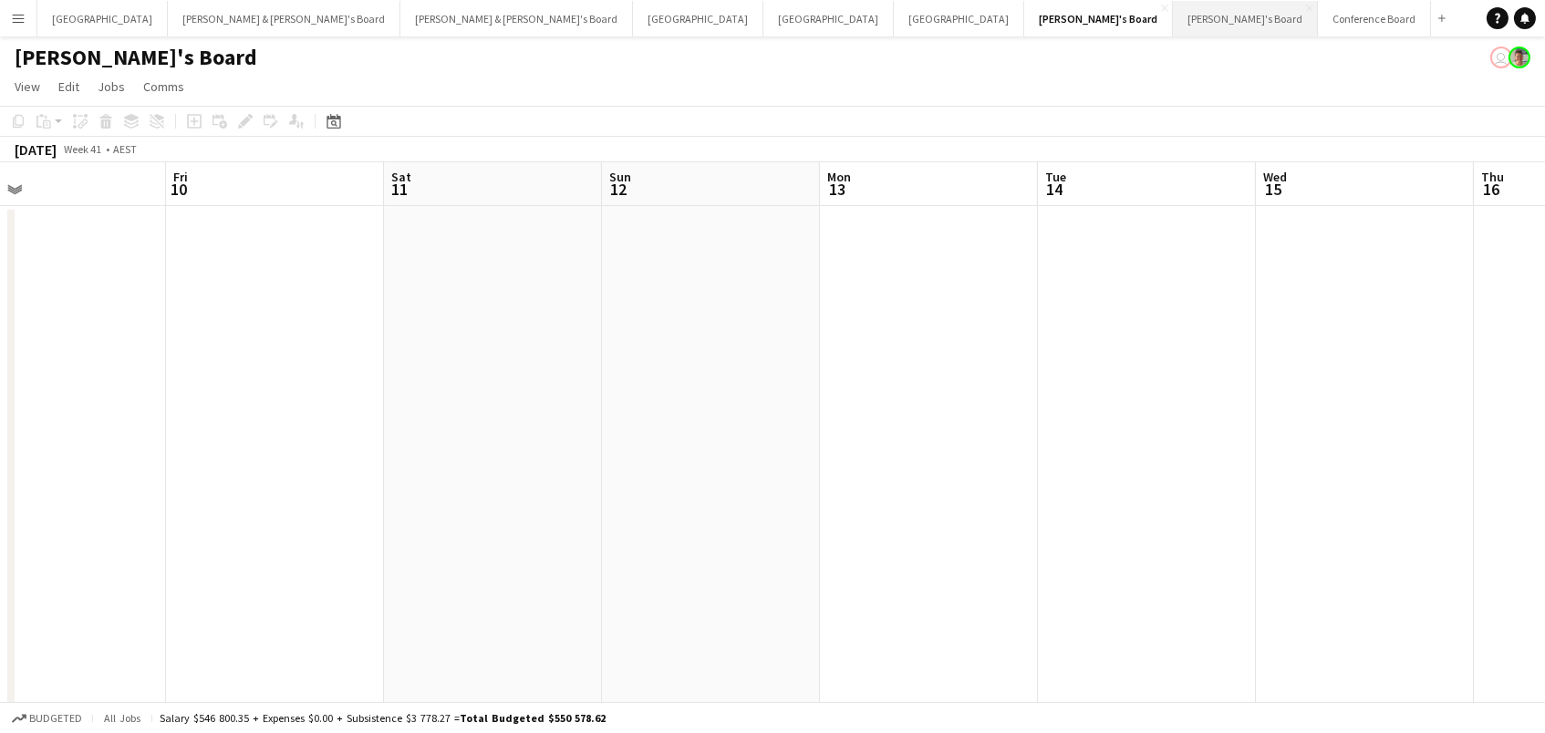
click at [1173, 10] on button "[PERSON_NAME]'s Board Close" at bounding box center [1245, 19] width 145 height 36
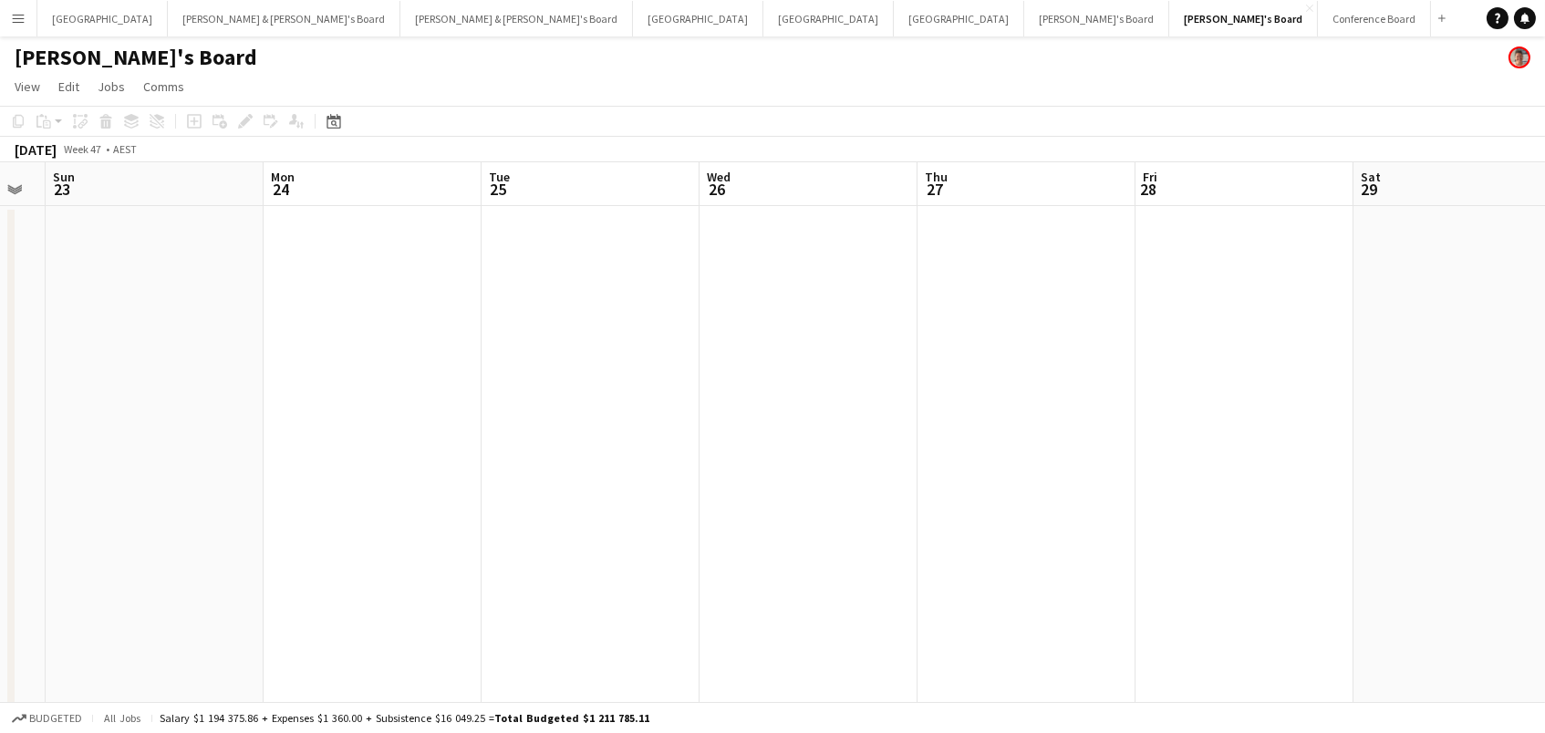
scroll to position [0, 804]
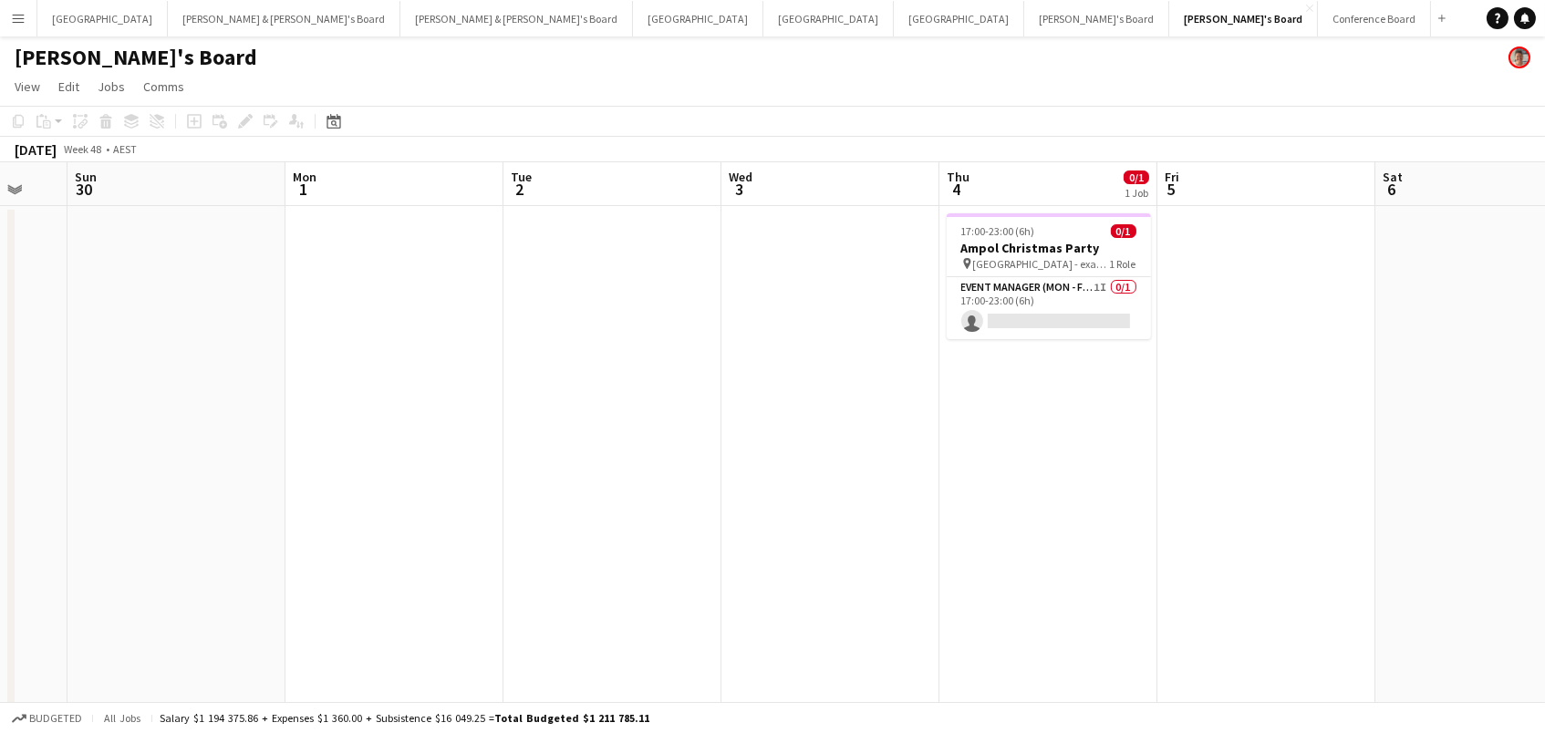
click at [318, 120] on div "Date picker [DATE] [DATE] [DATE] M [DATE] T [DATE] W [DATE] T [DATE] F [DATE] S…" at bounding box center [327, 121] width 41 height 22
click at [332, 123] on icon "Date picker" at bounding box center [333, 121] width 15 height 15
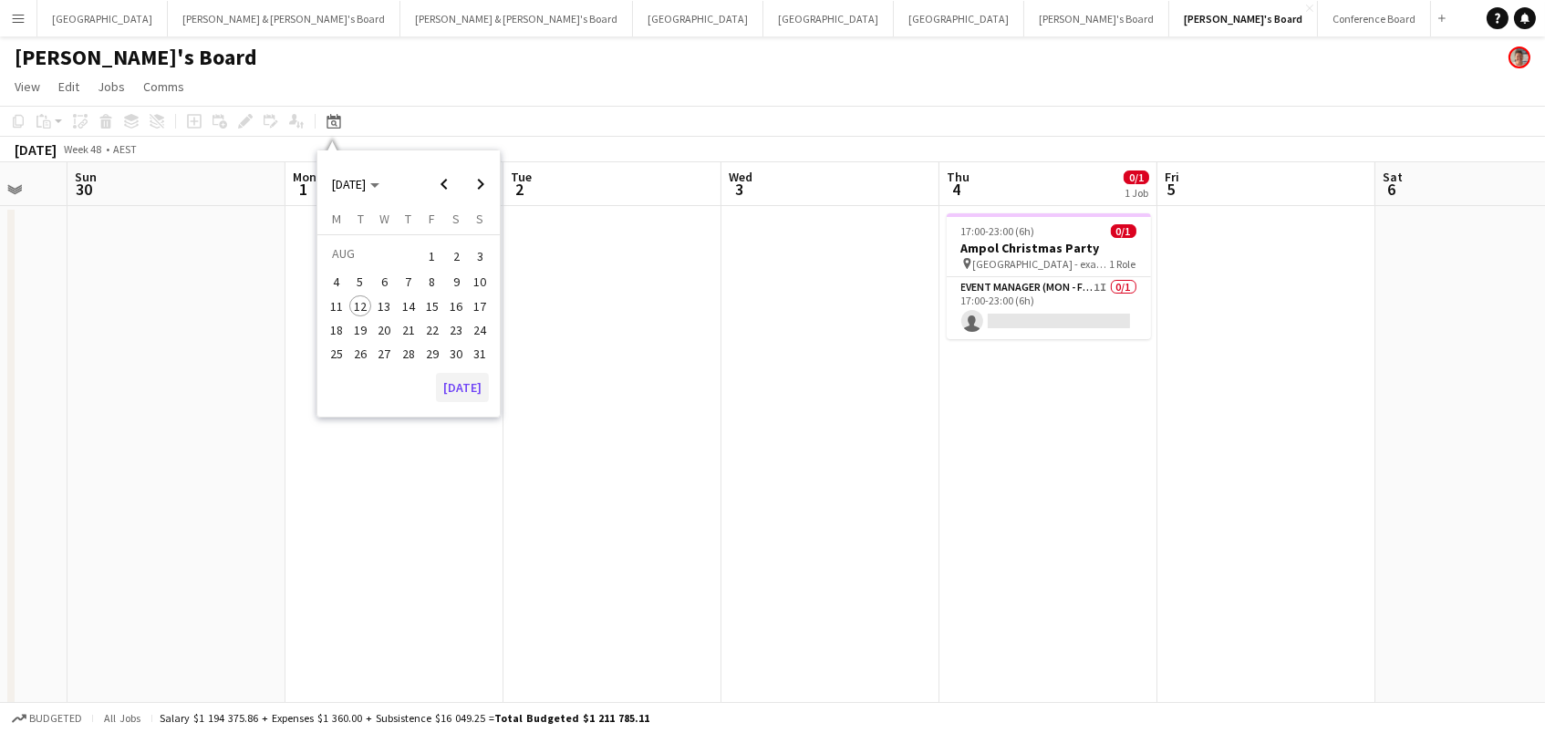
click at [472, 373] on button "[DATE]" at bounding box center [462, 387] width 53 height 29
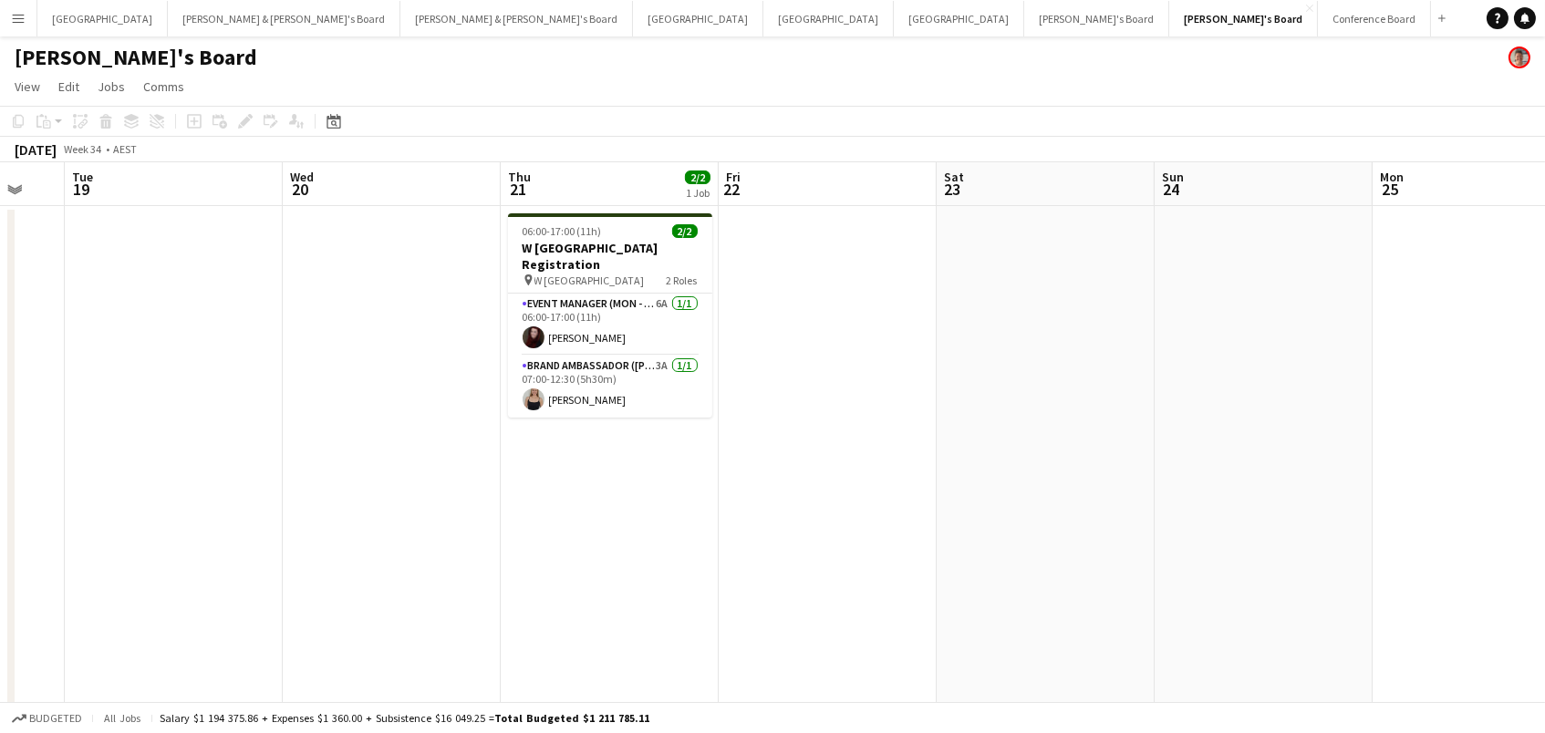
scroll to position [0, 489]
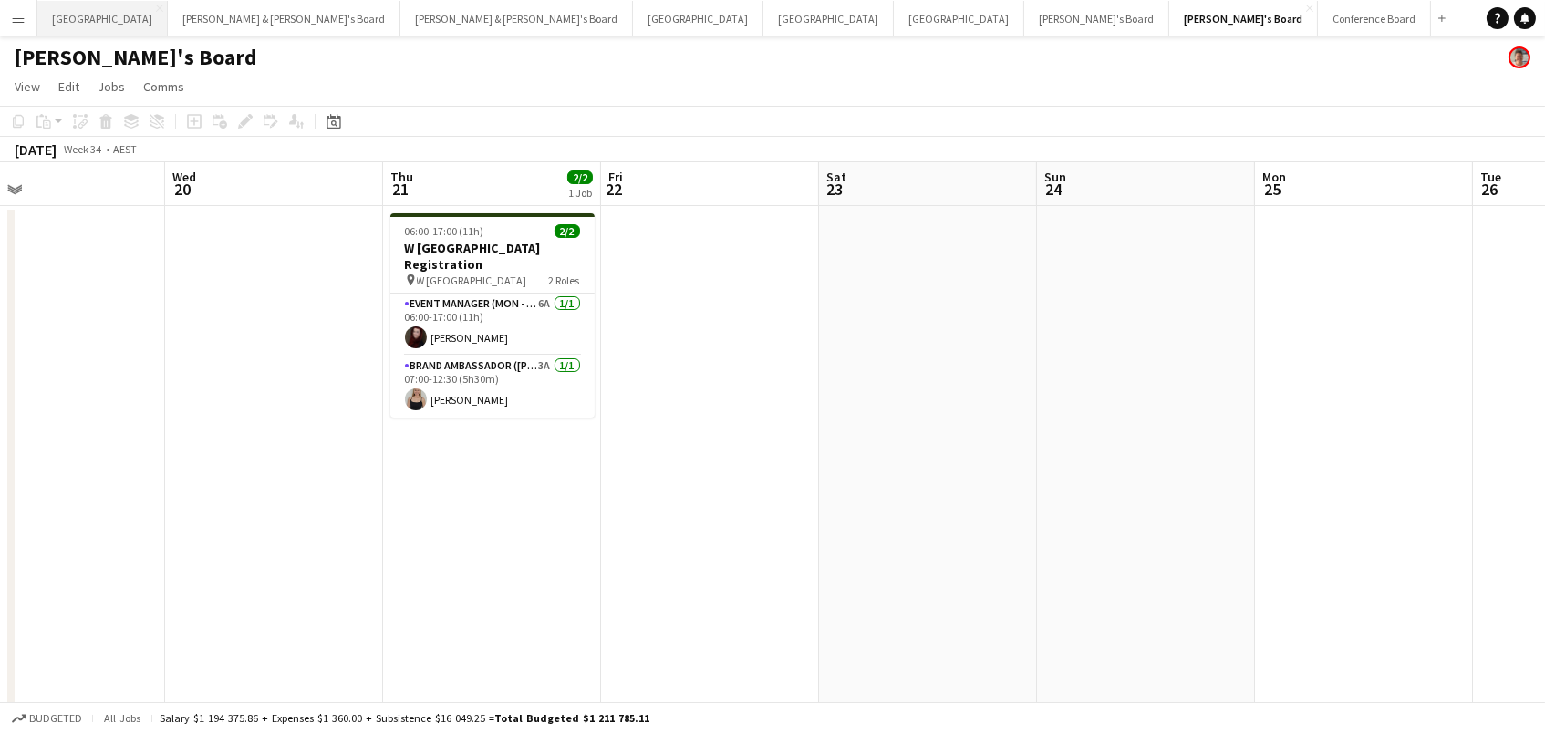
click at [61, 23] on button "Sydney Close" at bounding box center [102, 19] width 130 height 36
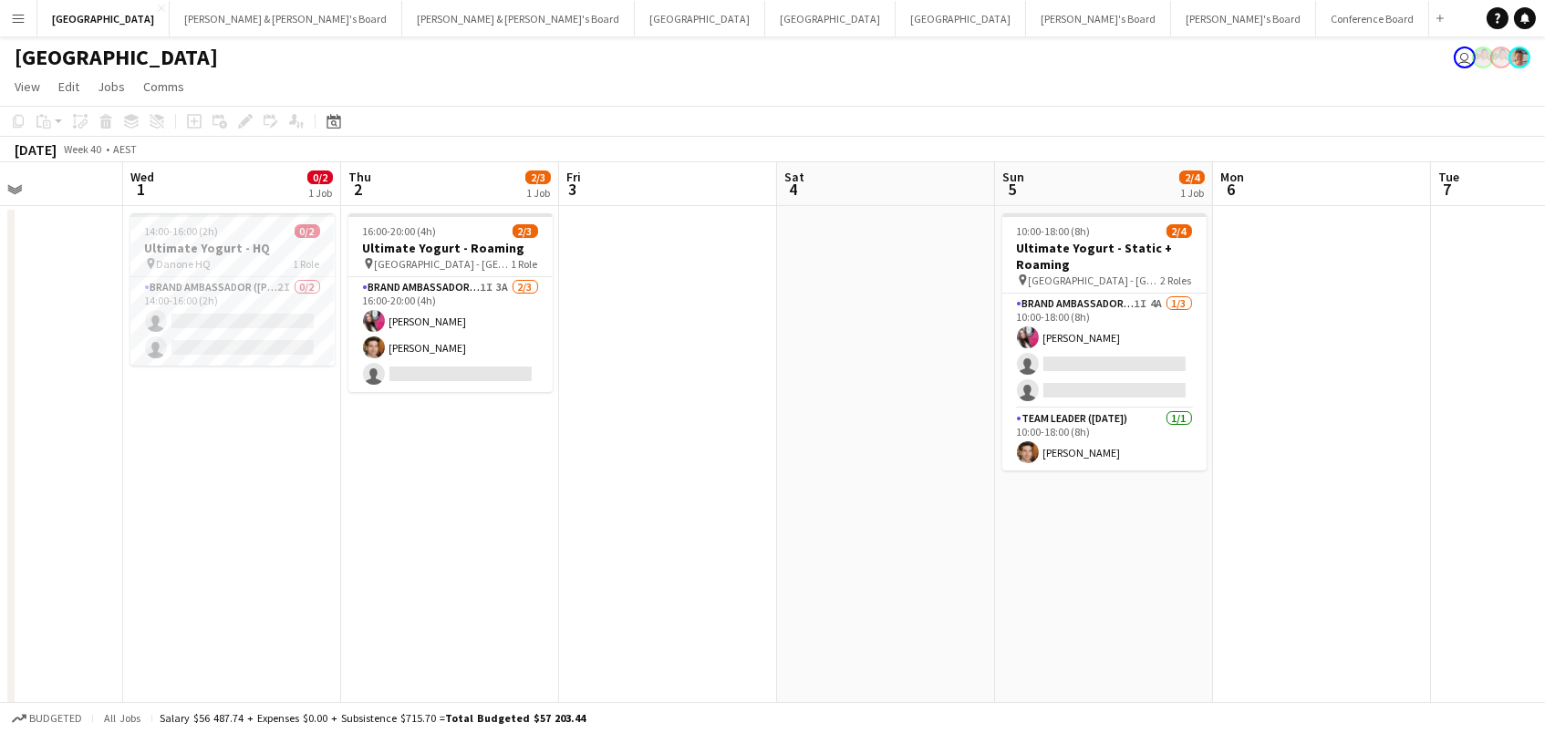
scroll to position [0, 529]
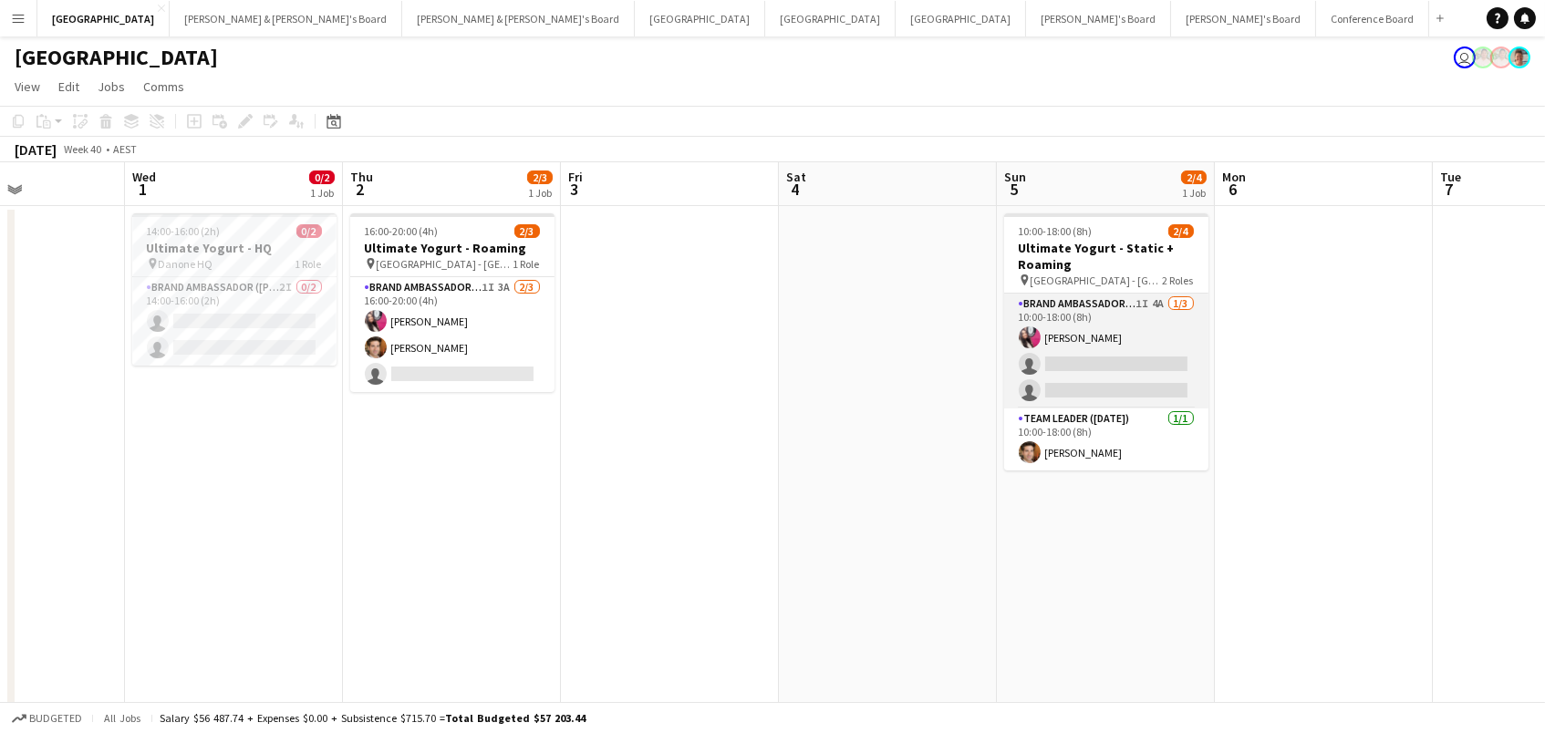
click at [1085, 349] on app-card-role "Brand Ambassador ([DATE]) 1I 4A [DATE] 10:00-18:00 (8h) [PERSON_NAME] single-ne…" at bounding box center [1106, 351] width 204 height 115
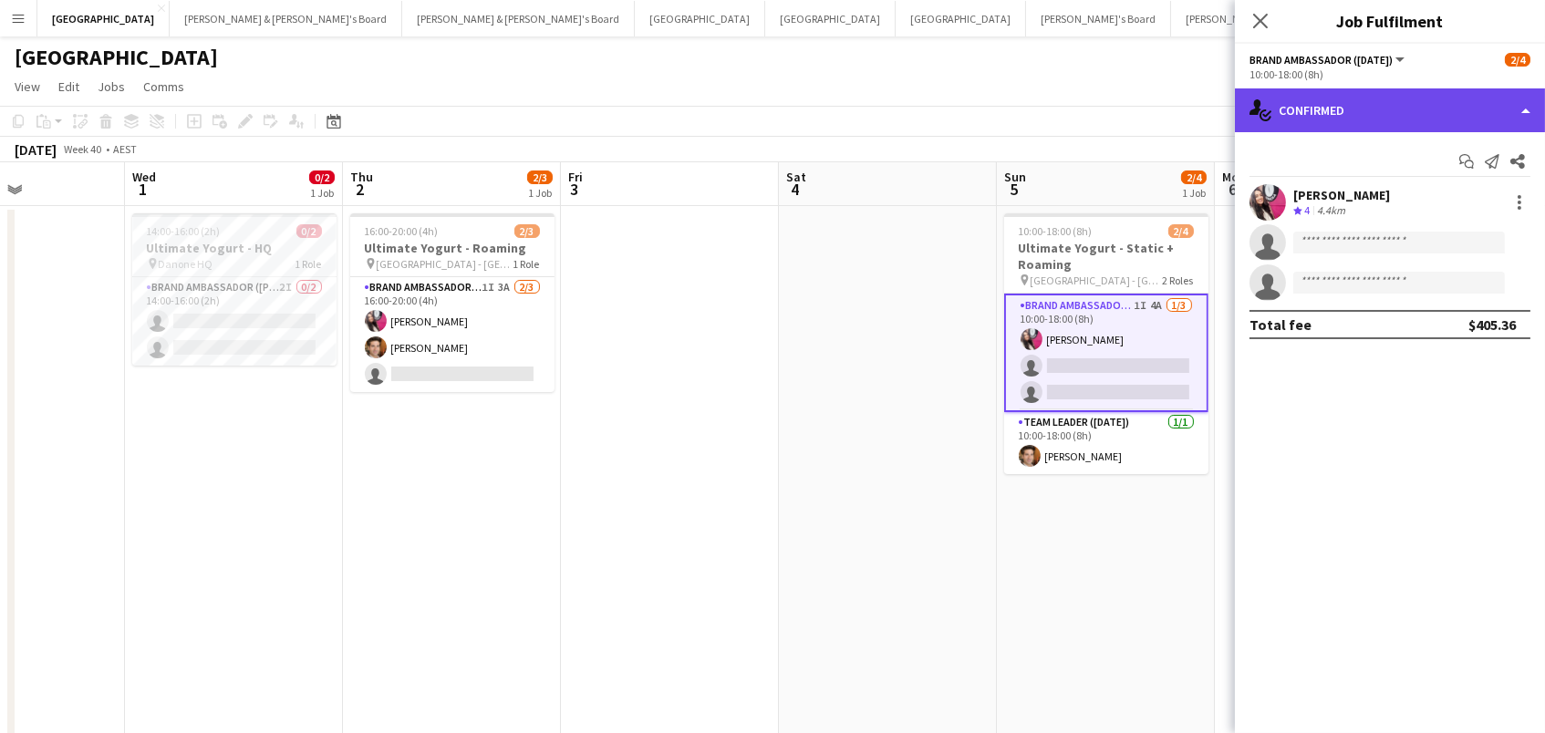
drag, startPoint x: 1409, startPoint y: 101, endPoint x: 1417, endPoint y: 112, distance: 13.7
click at [1409, 102] on div "single-neutral-actions-check-2 Confirmed" at bounding box center [1390, 110] width 310 height 44
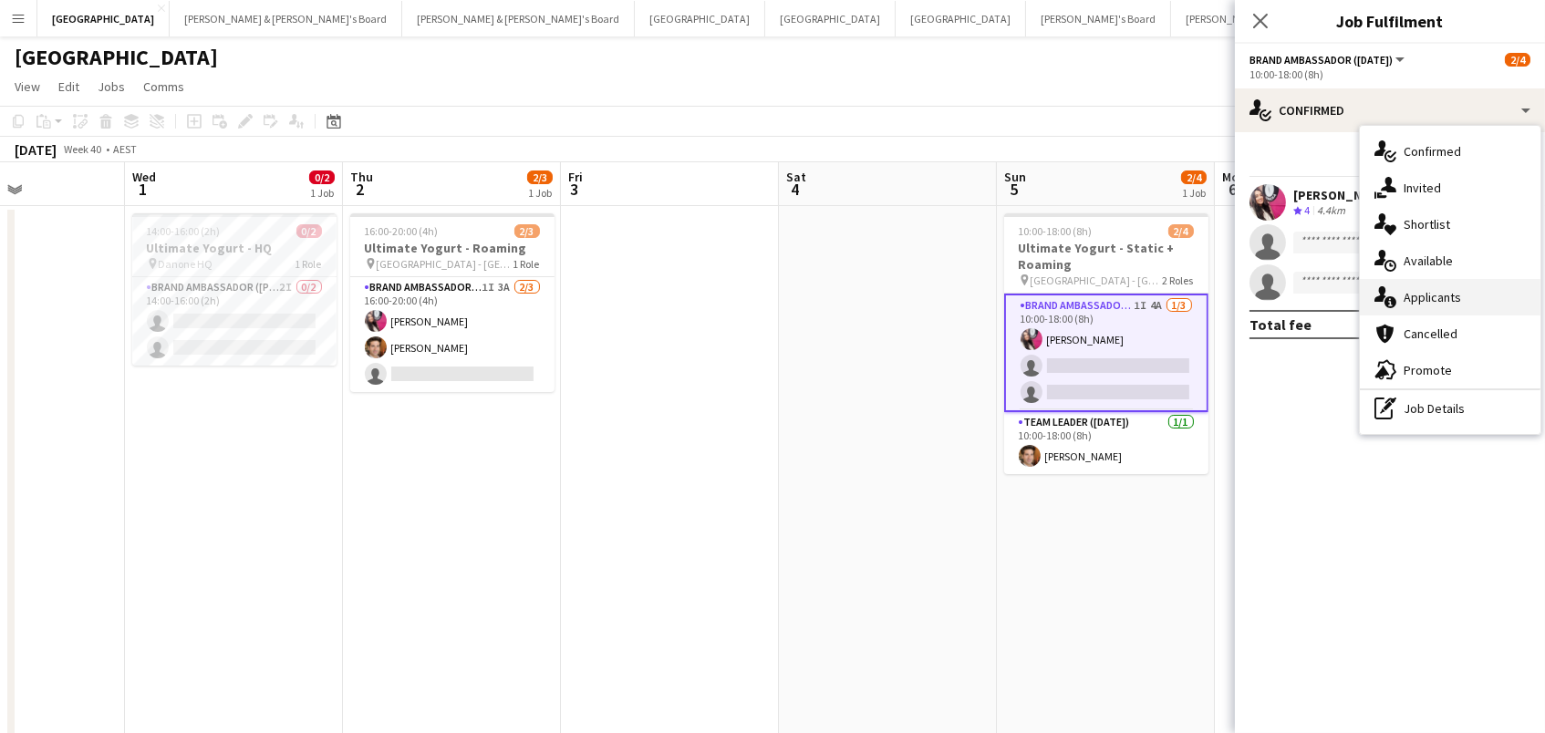
click at [1455, 299] on div "single-neutral-actions-information Applicants" at bounding box center [1450, 297] width 181 height 36
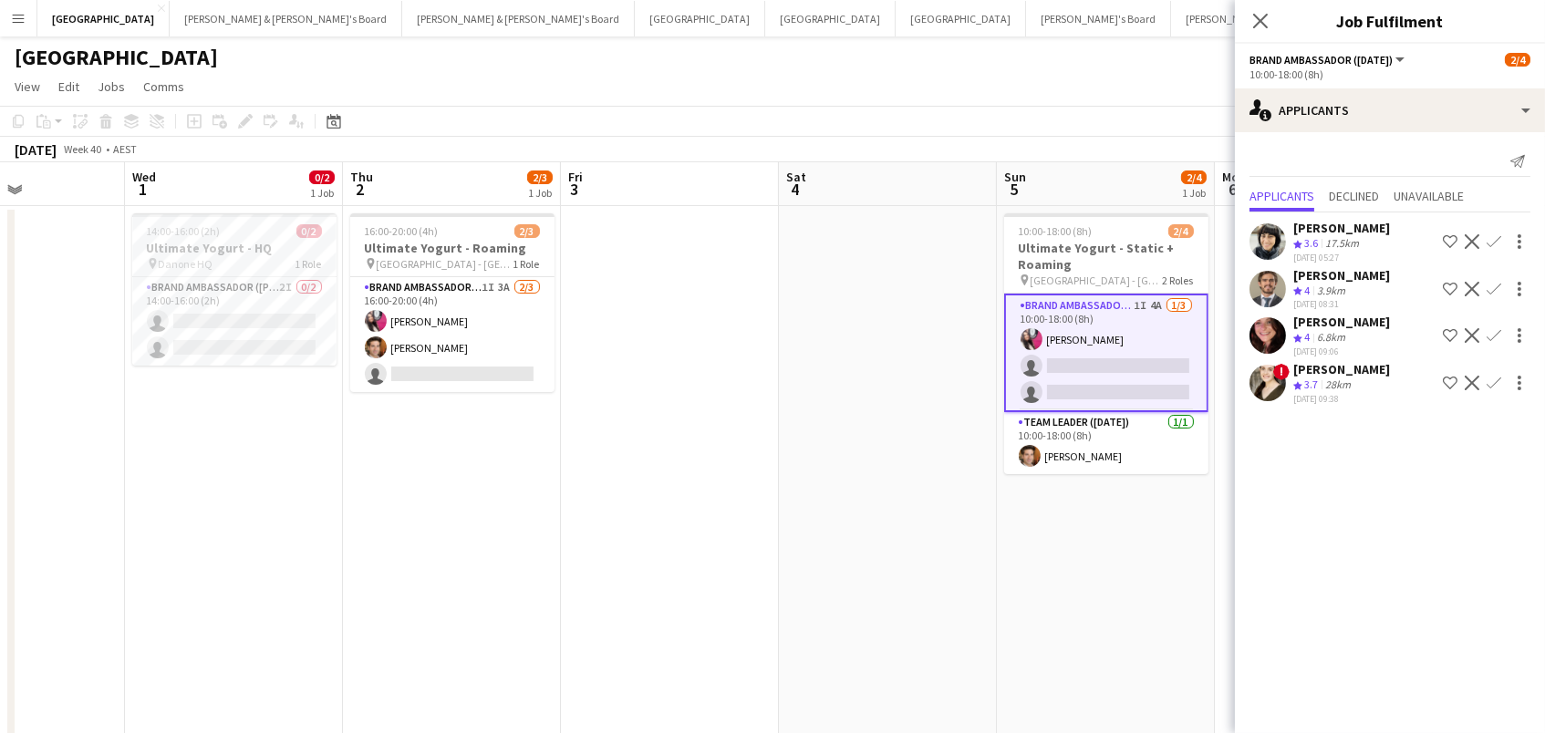
click at [1361, 271] on div "[PERSON_NAME]" at bounding box center [1341, 275] width 97 height 16
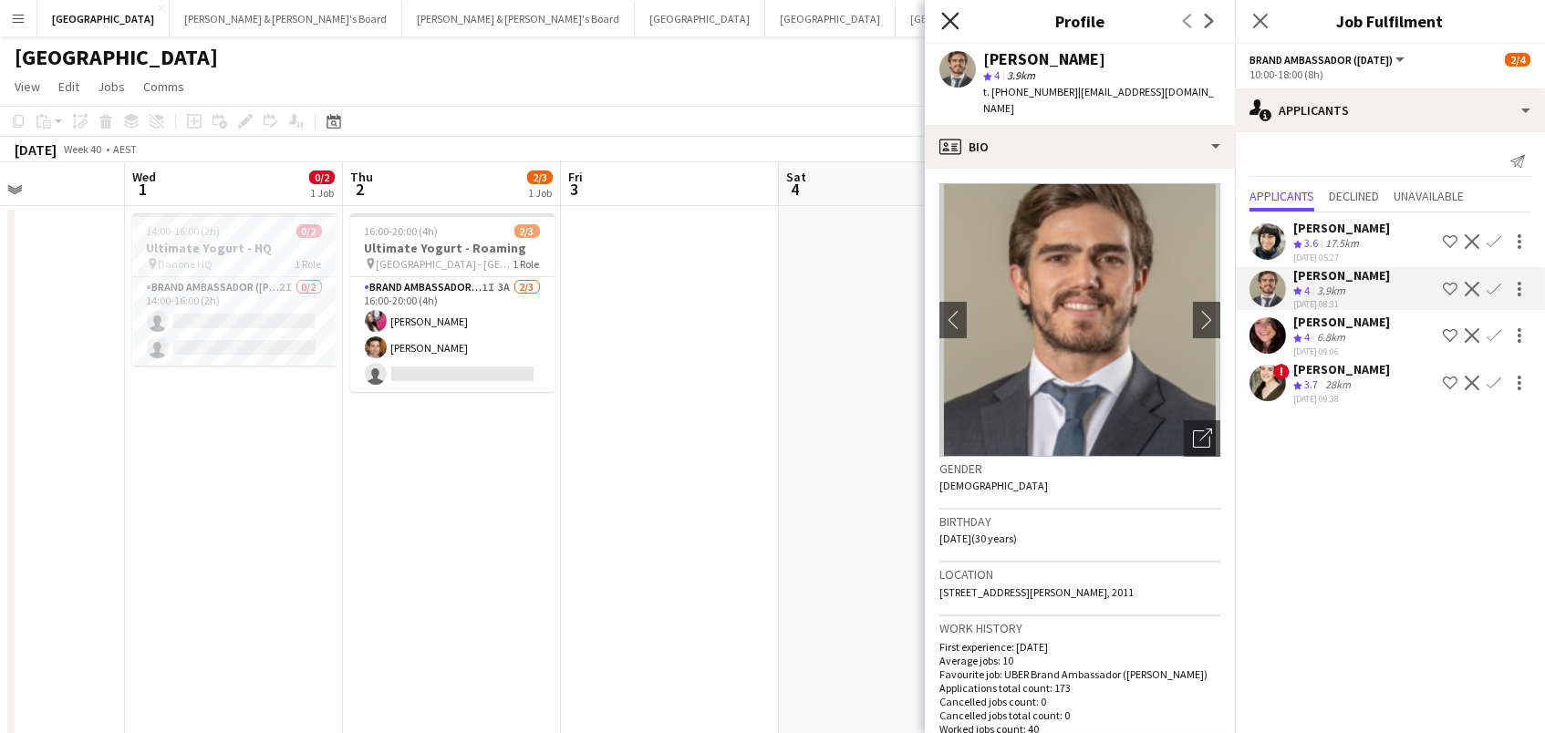
click at [956, 23] on icon "Close pop-in" at bounding box center [949, 20] width 17 height 17
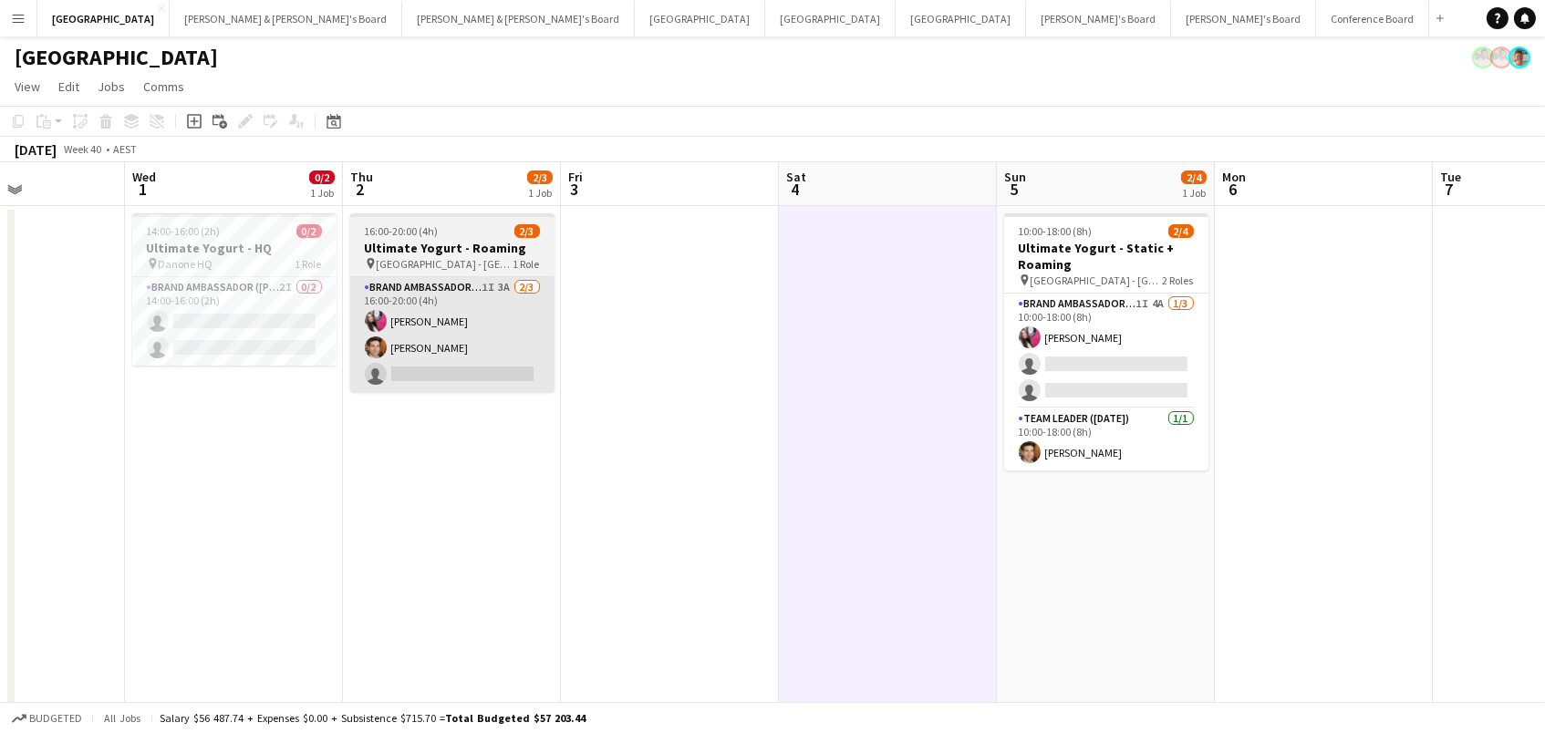
click at [528, 339] on app-card-role "Brand Ambassador (Mon - Fri) 1I 3A [DATE] 16:00-20:00 (4h) [PERSON_NAME] [PERSO…" at bounding box center [452, 334] width 204 height 115
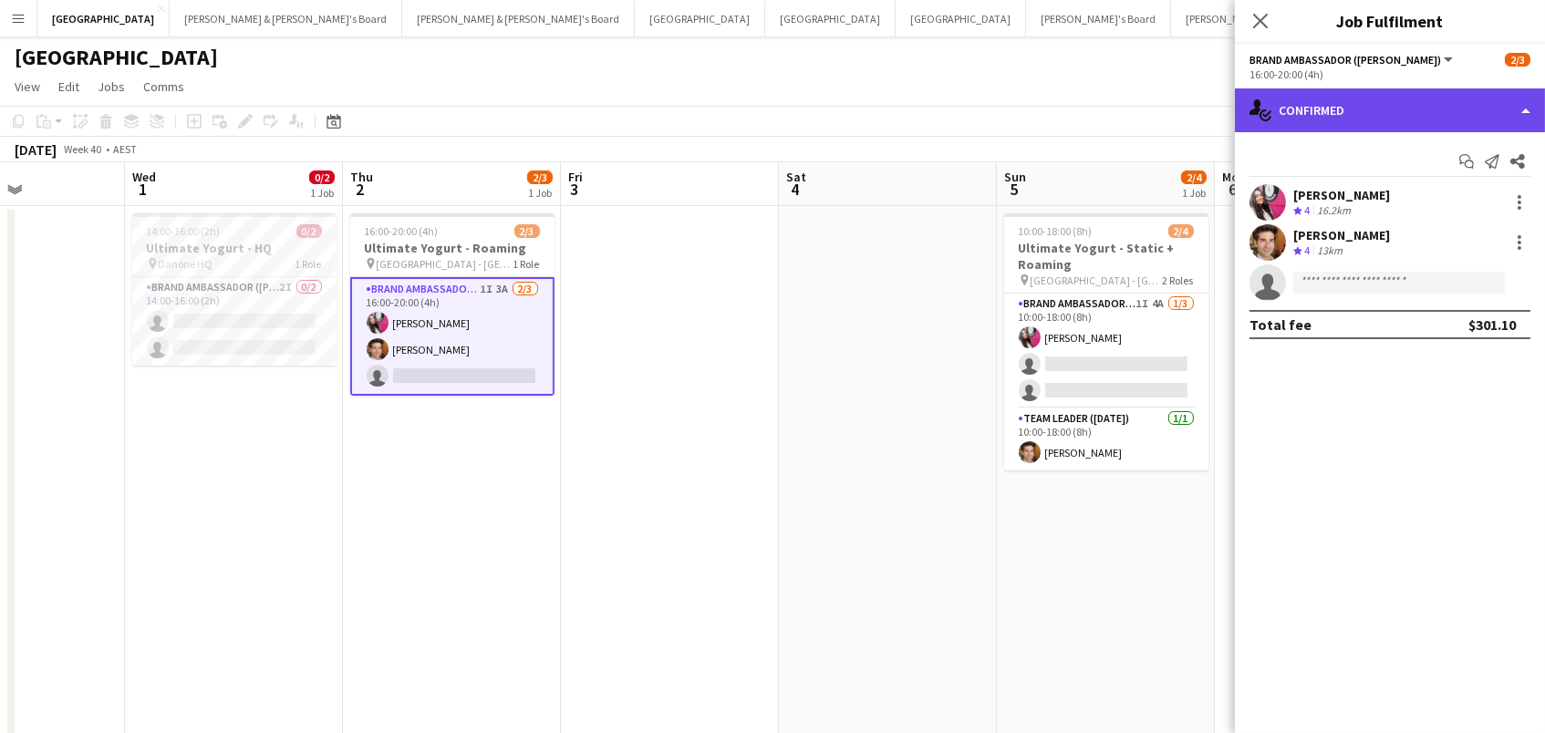
click at [1422, 100] on div "single-neutral-actions-check-2 Confirmed" at bounding box center [1390, 110] width 310 height 44
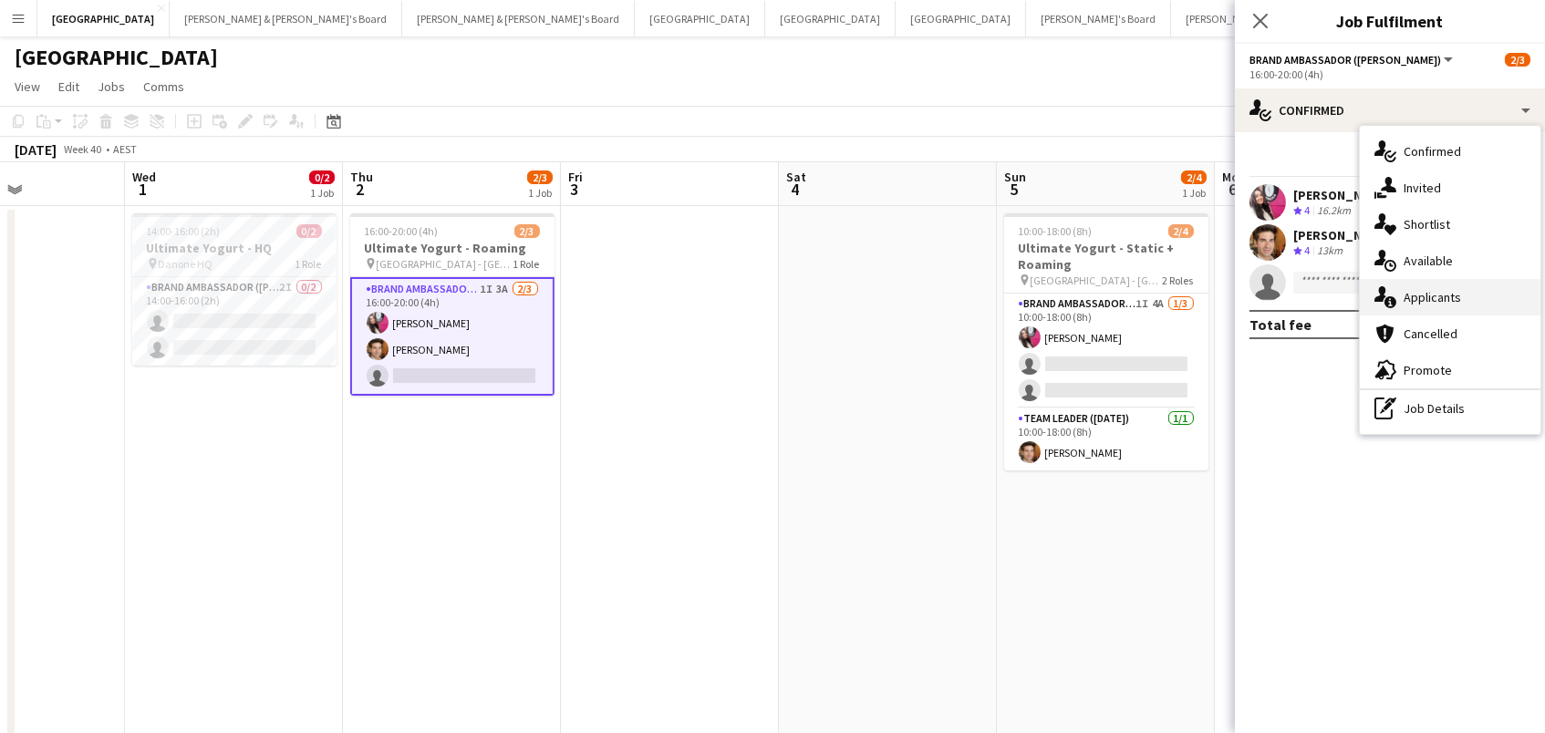
click at [1452, 286] on div "single-neutral-actions-information Applicants" at bounding box center [1450, 297] width 181 height 36
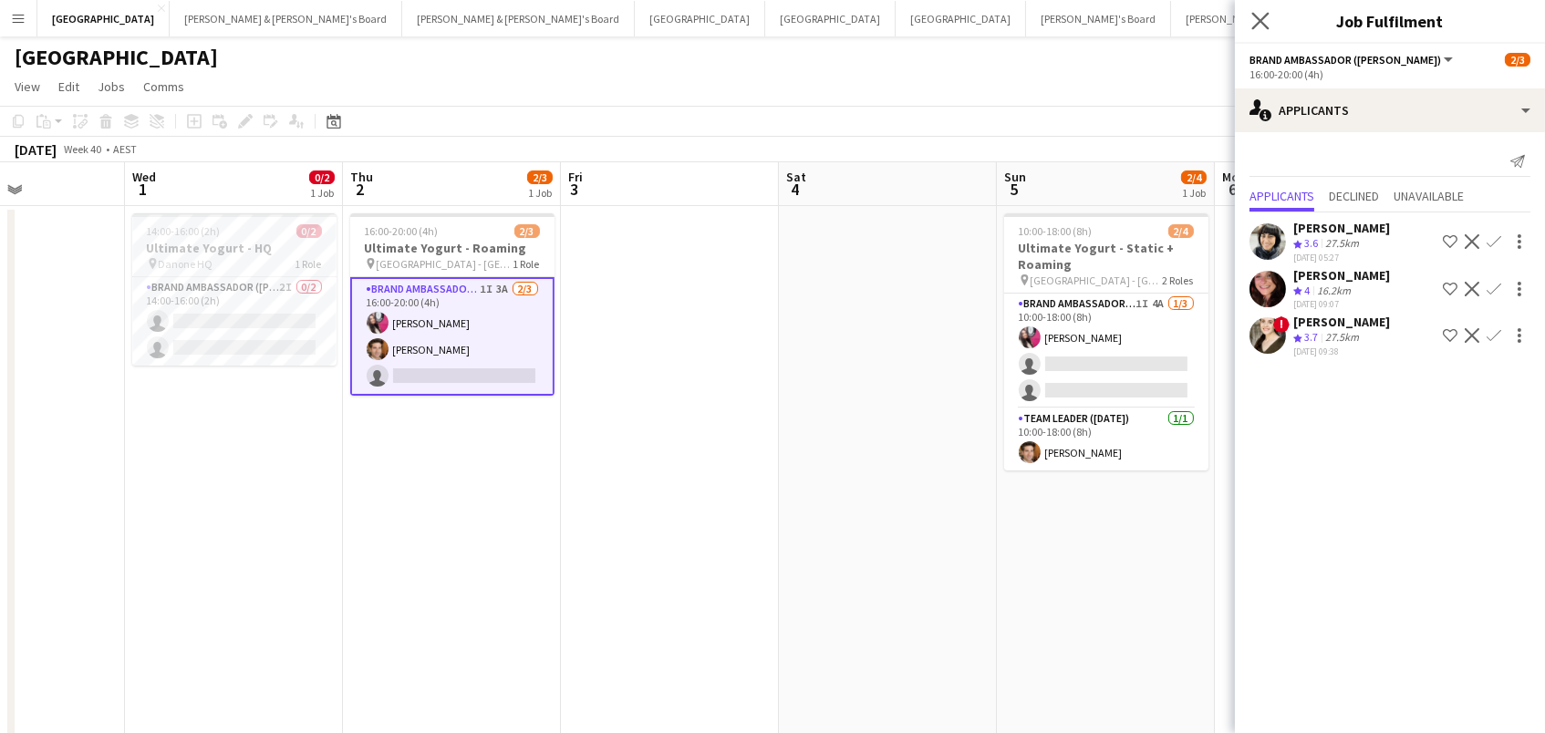
click at [1259, 11] on app-icon "Close pop-in" at bounding box center [1261, 21] width 26 height 26
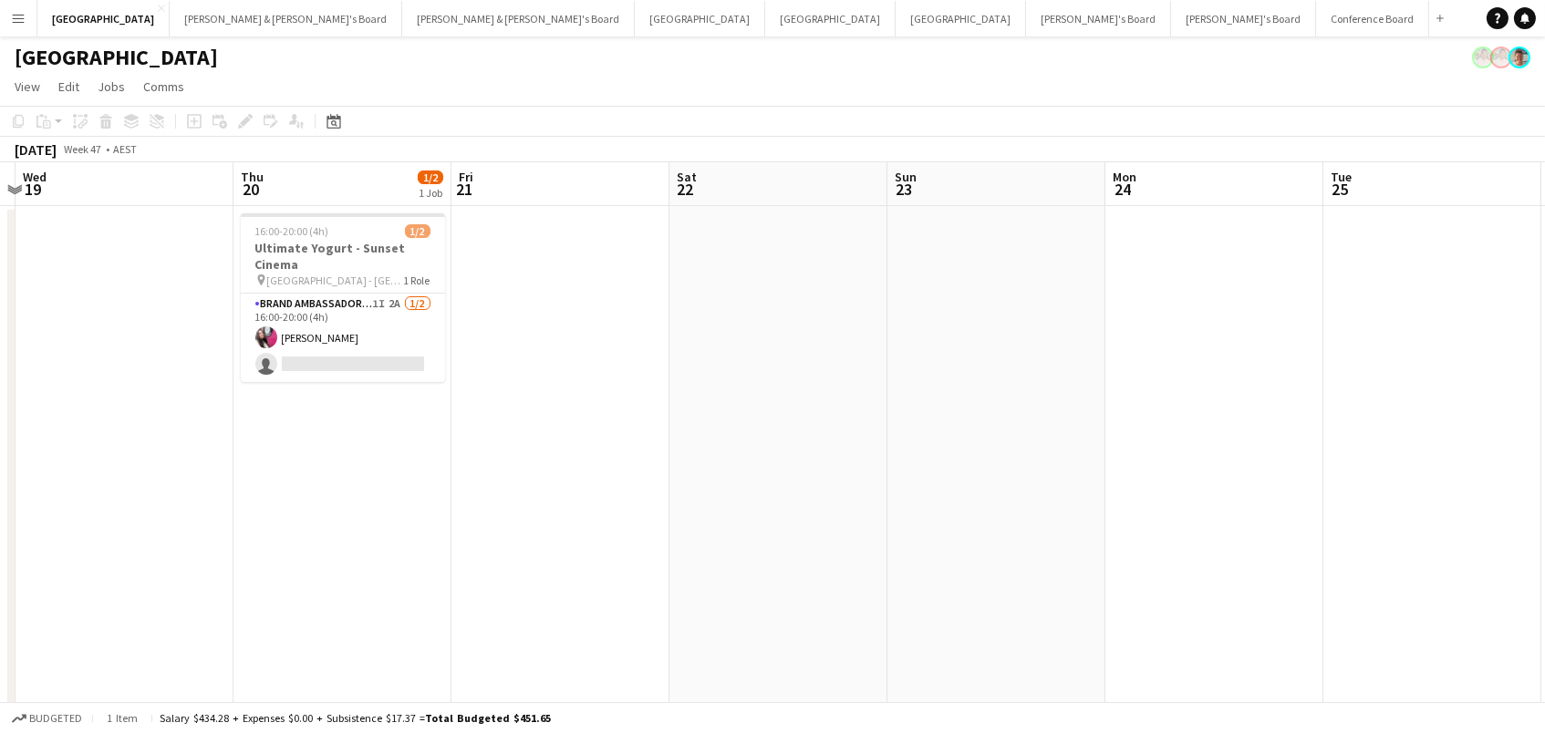
scroll to position [0, 418]
click at [372, 350] on app-card-role "Brand Ambassador (Mon - Fri) 1I 2A [DATE] 16:00-20:00 (4h) [PERSON_NAME] single…" at bounding box center [346, 338] width 204 height 88
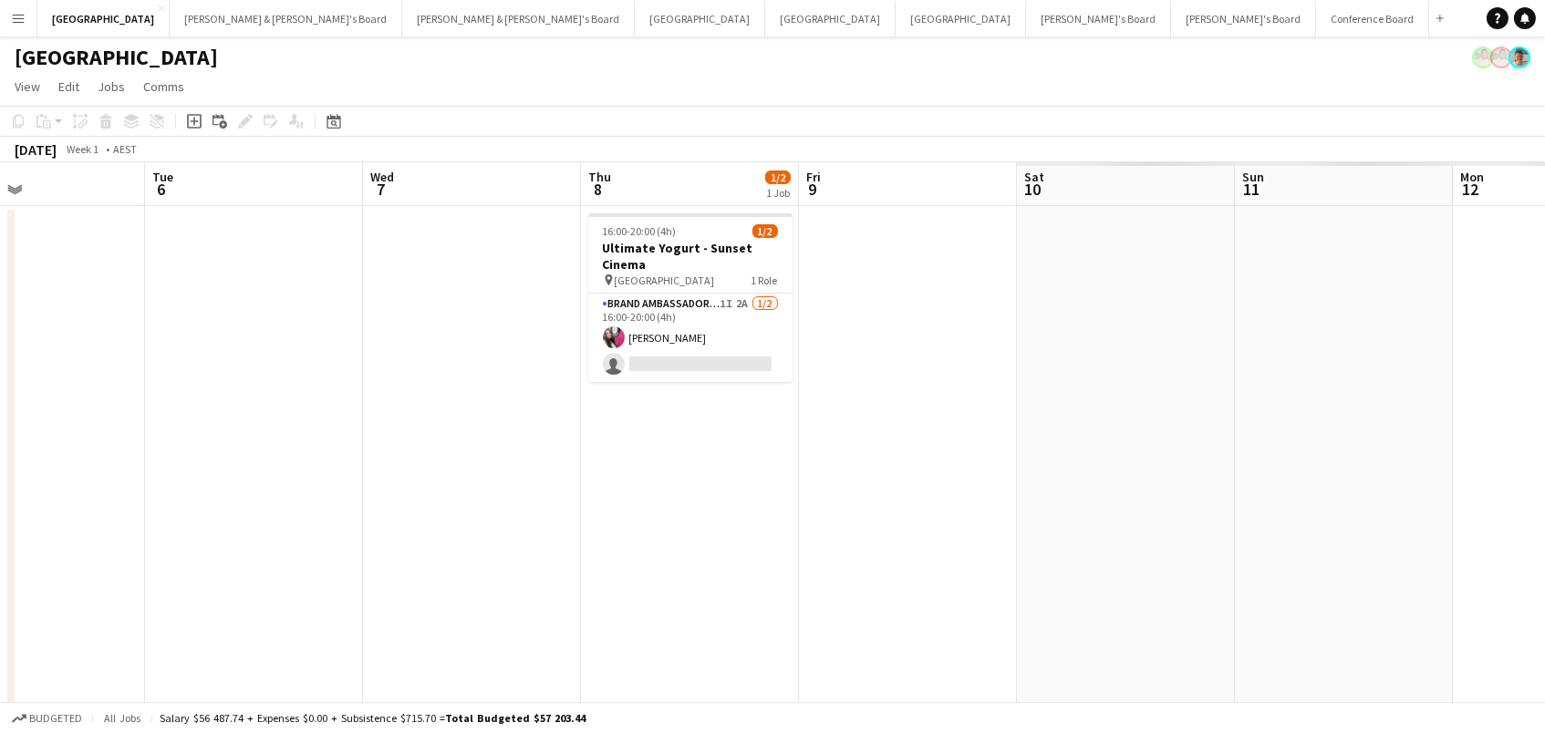
scroll to position [0, 509]
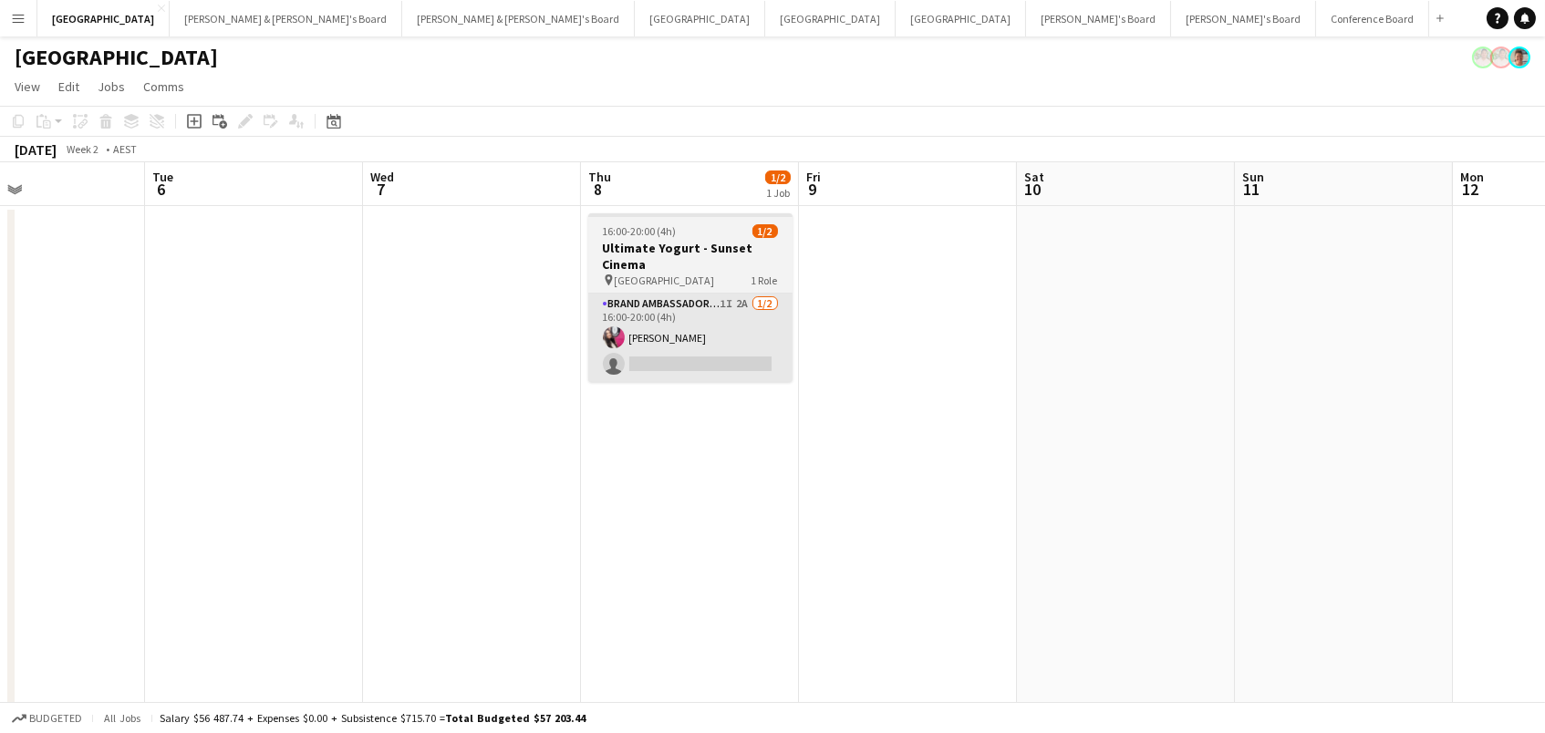
click at [750, 369] on app-card-role "Brand Ambassador (Mon - Fri) 1I 2A [DATE] 16:00-20:00 (4h) [PERSON_NAME] single…" at bounding box center [690, 338] width 204 height 88
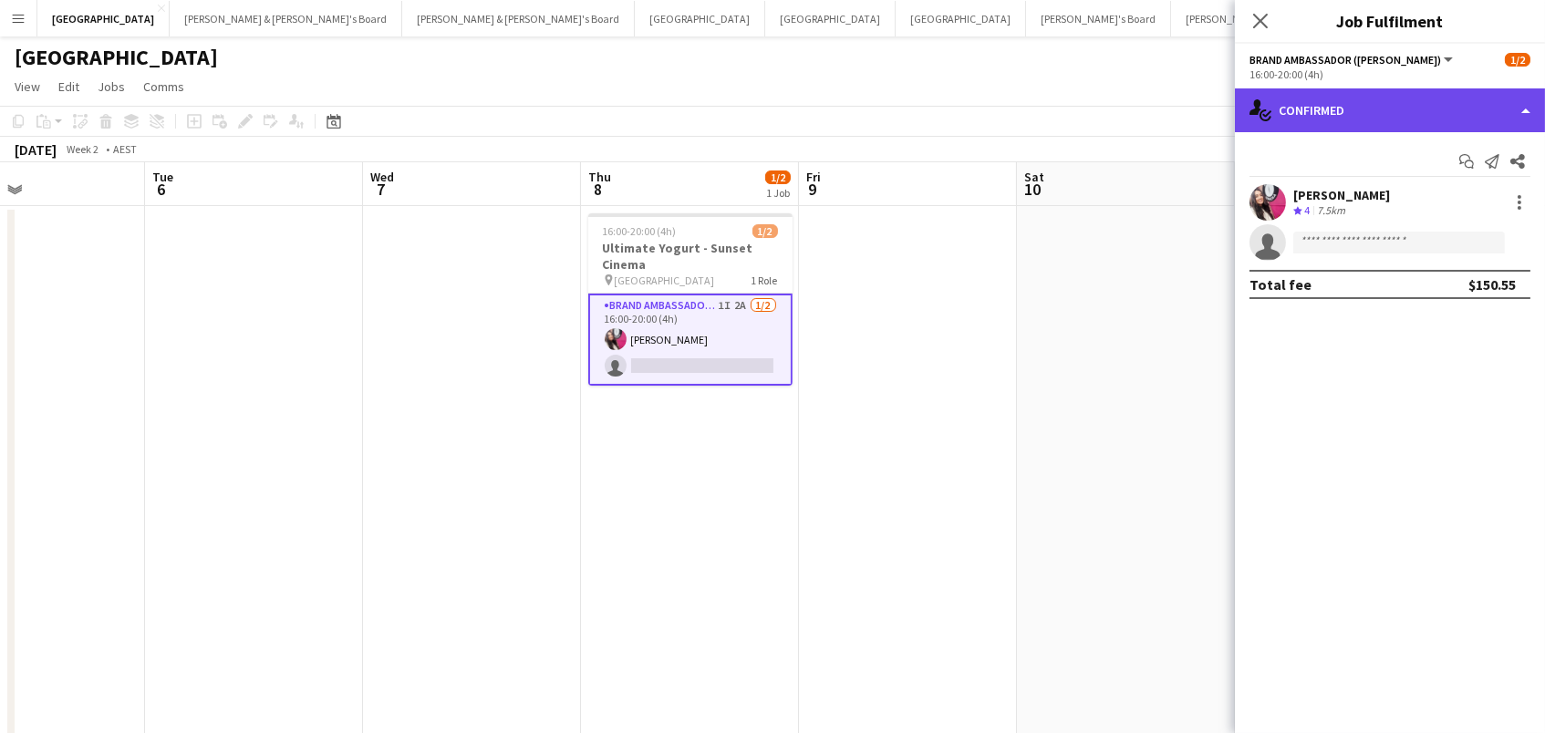
click at [1431, 99] on div "single-neutral-actions-check-2 Confirmed" at bounding box center [1390, 110] width 310 height 44
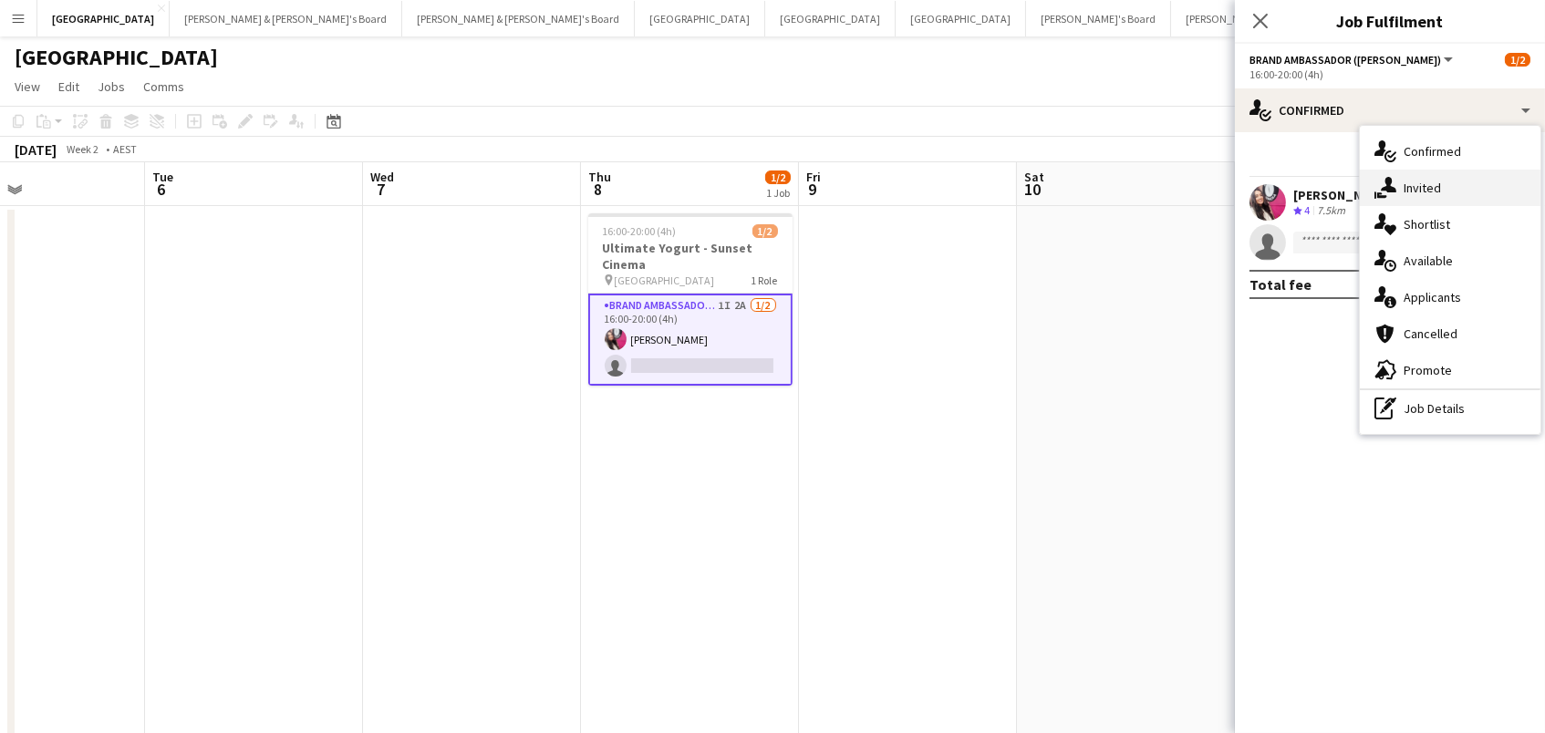
click at [1426, 185] on div "single-neutral-actions-share-1 Invited" at bounding box center [1450, 188] width 181 height 36
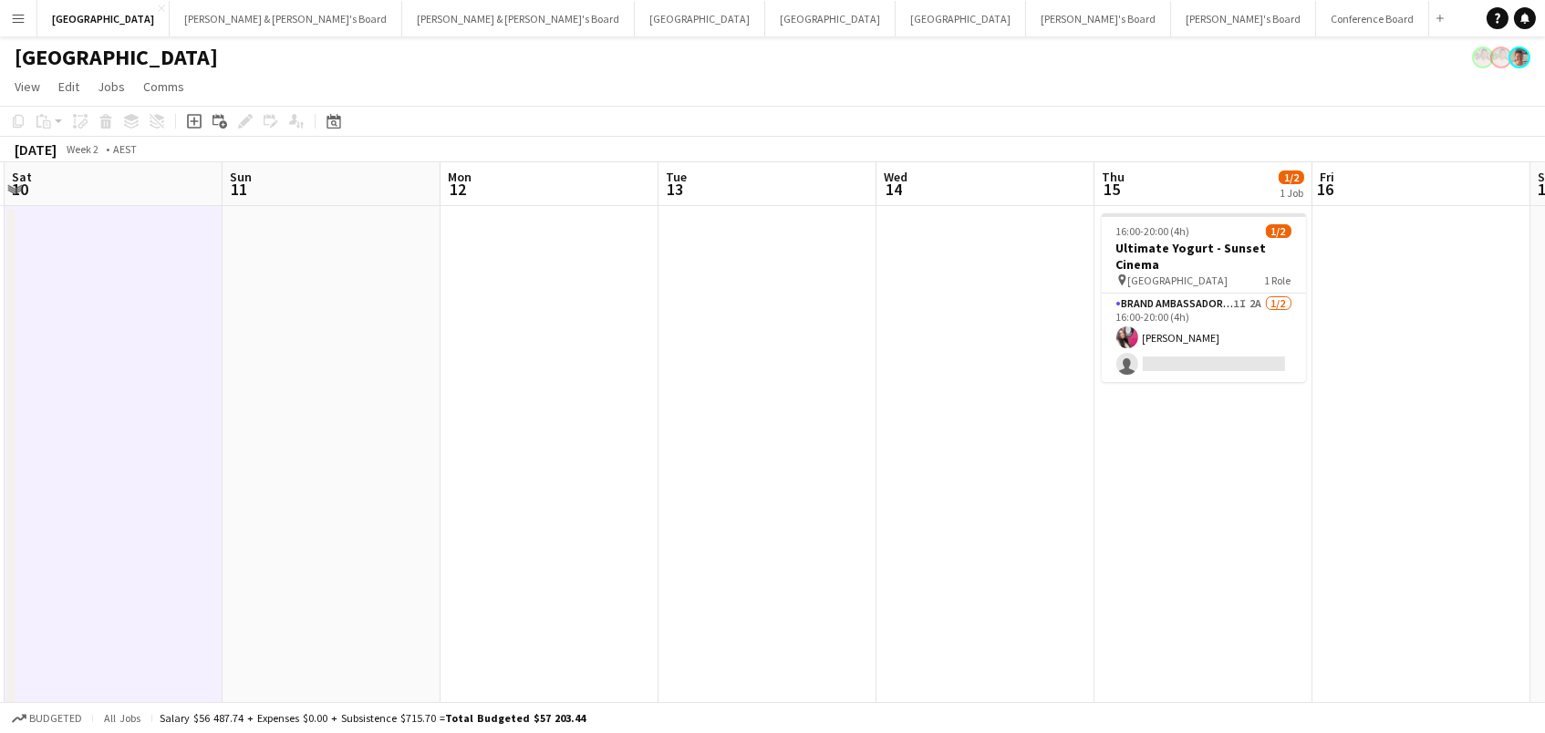
scroll to position [0, 901]
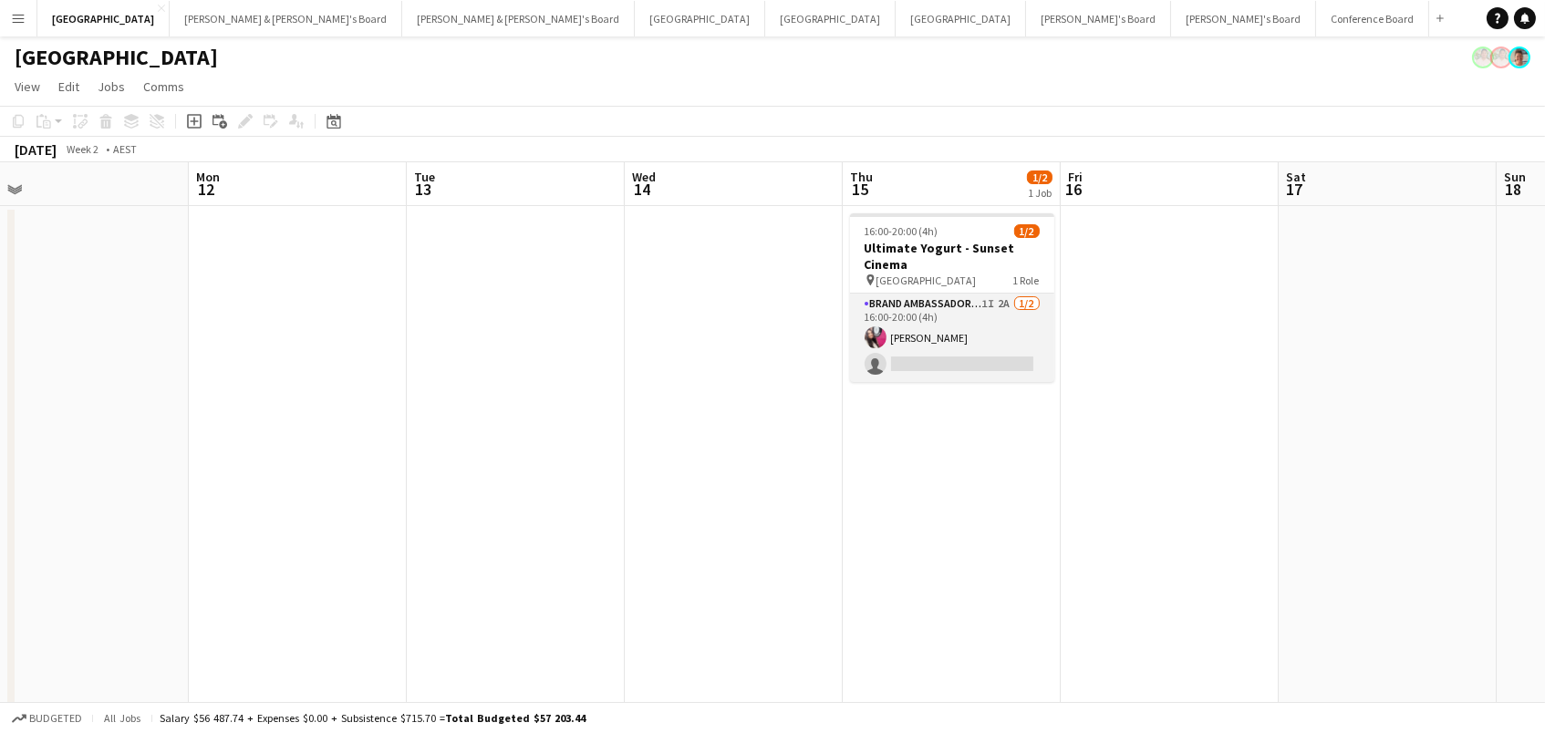
click at [1044, 307] on app-card-role "Brand Ambassador (Mon - Fri) 1I 2A [DATE] 16:00-20:00 (4h) [PERSON_NAME] single…" at bounding box center [952, 338] width 204 height 88
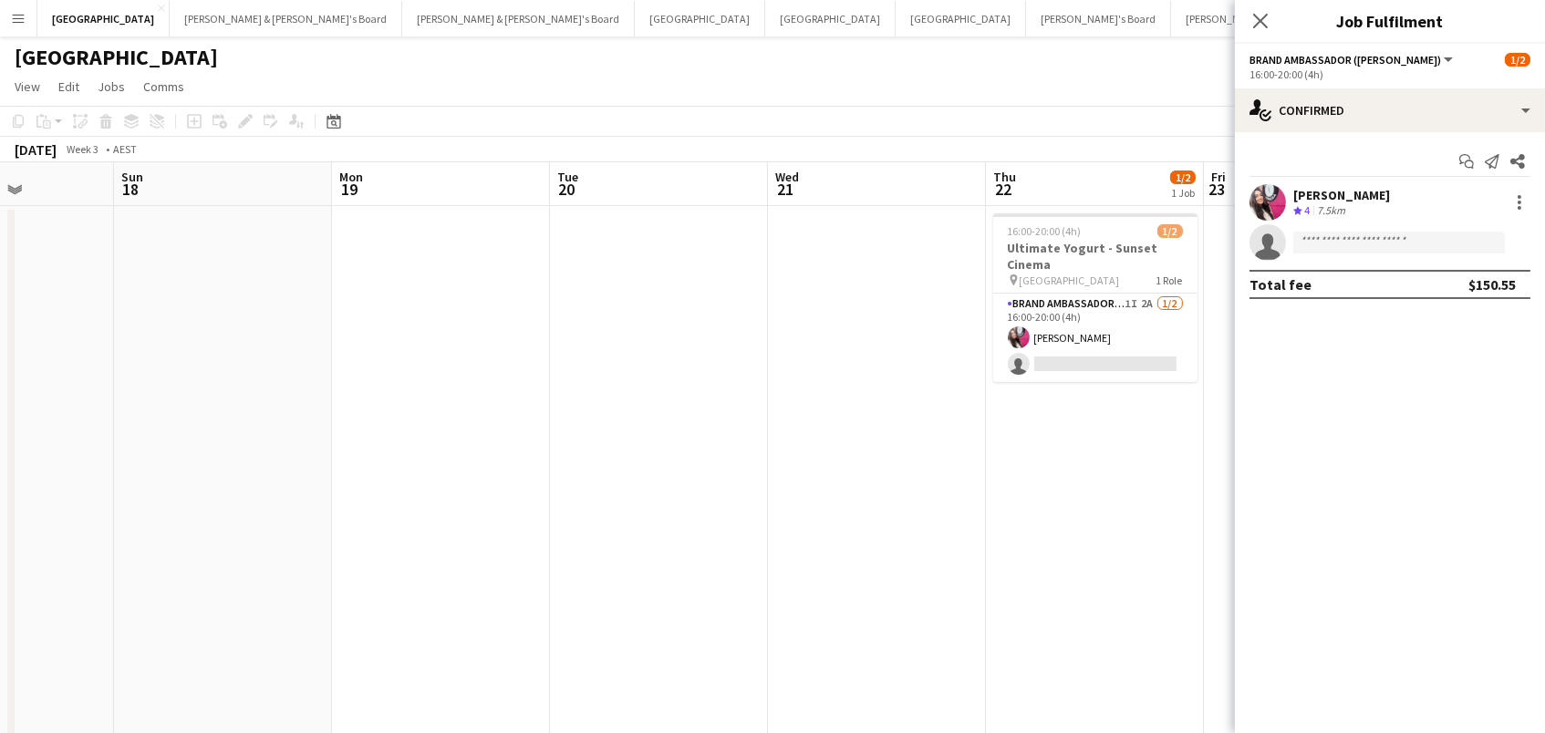
scroll to position [0, 580]
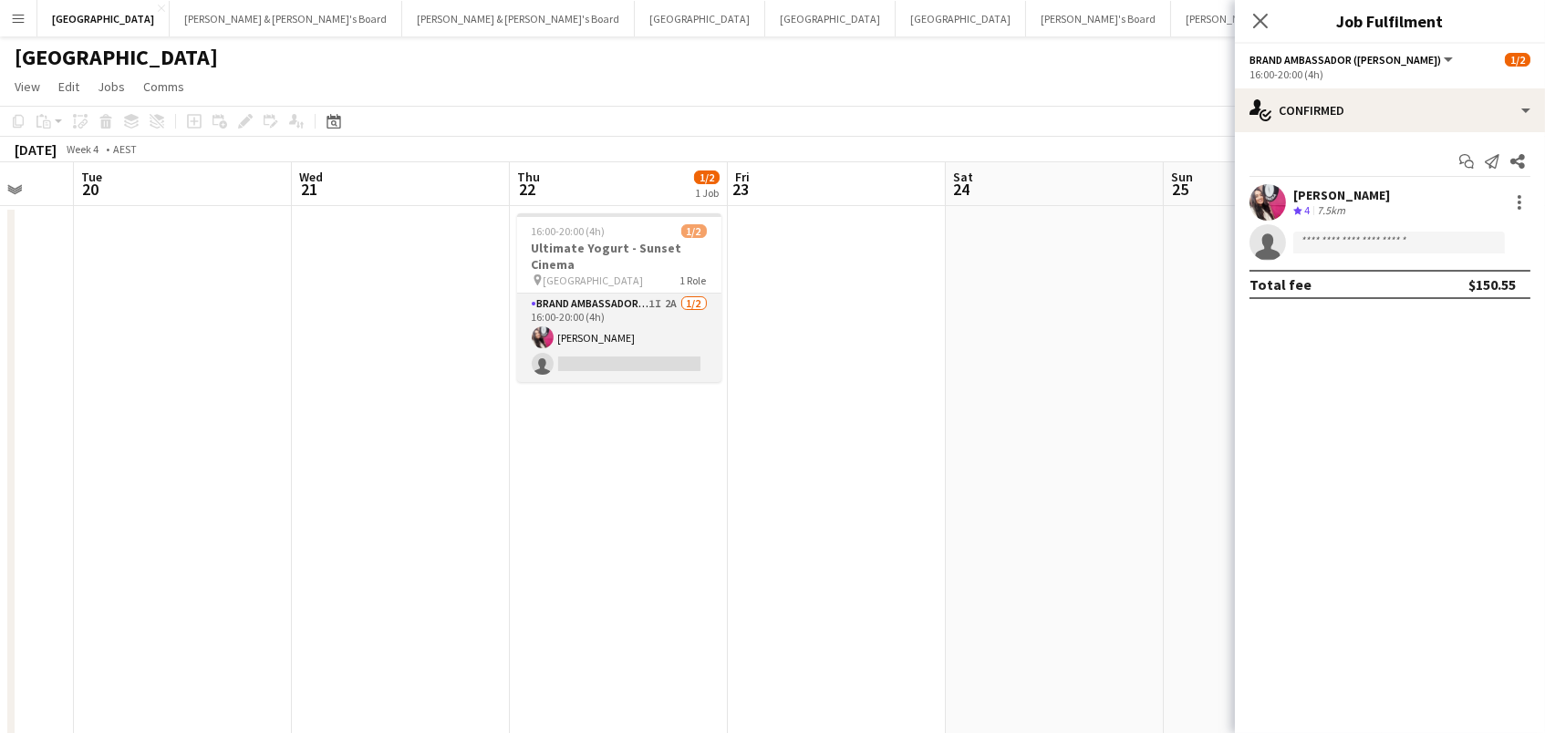
click at [628, 378] on app-card-role "Brand Ambassador (Mon - Fri) 1I 2A [DATE] 16:00-20:00 (4h) [PERSON_NAME] single…" at bounding box center [619, 338] width 204 height 88
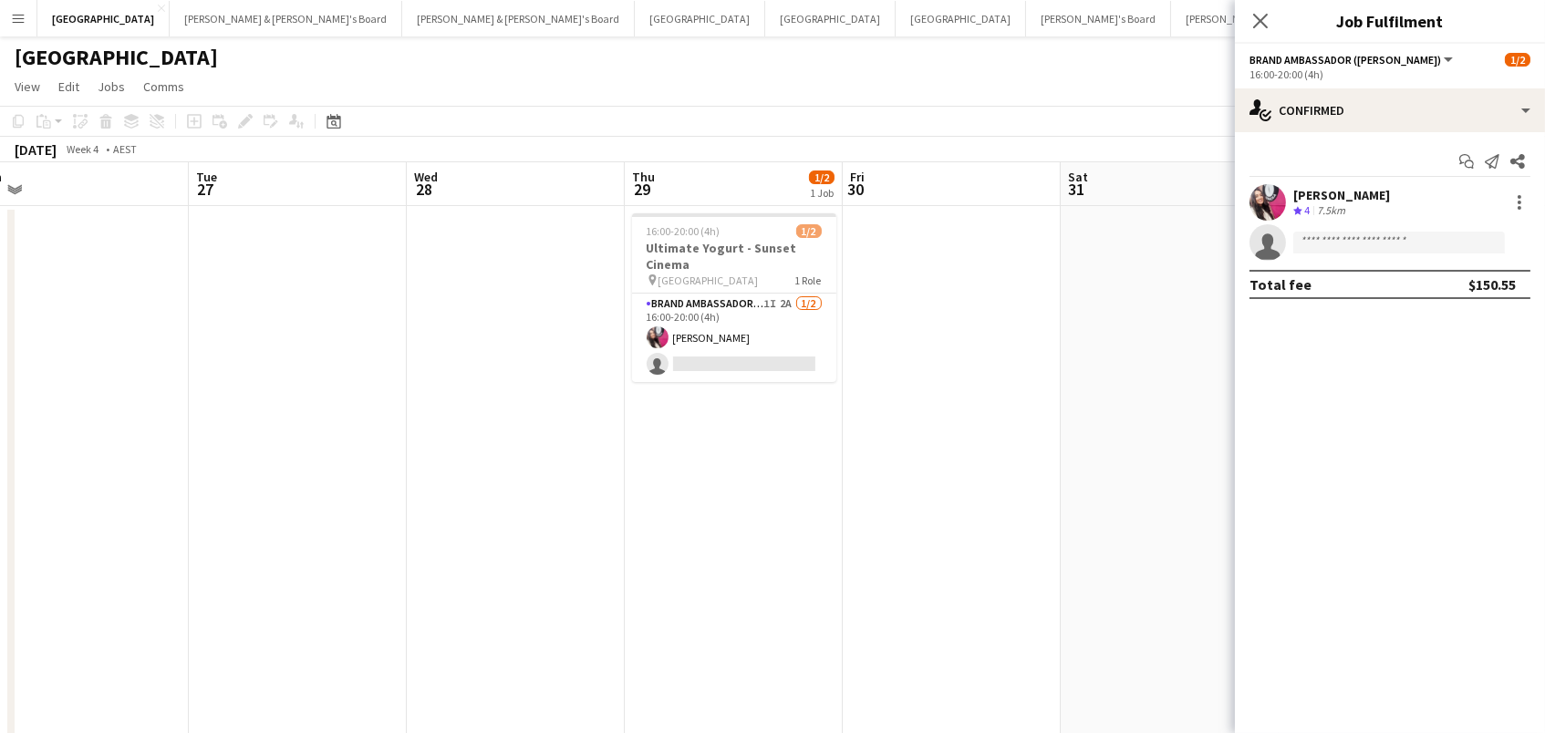
scroll to position [0, 526]
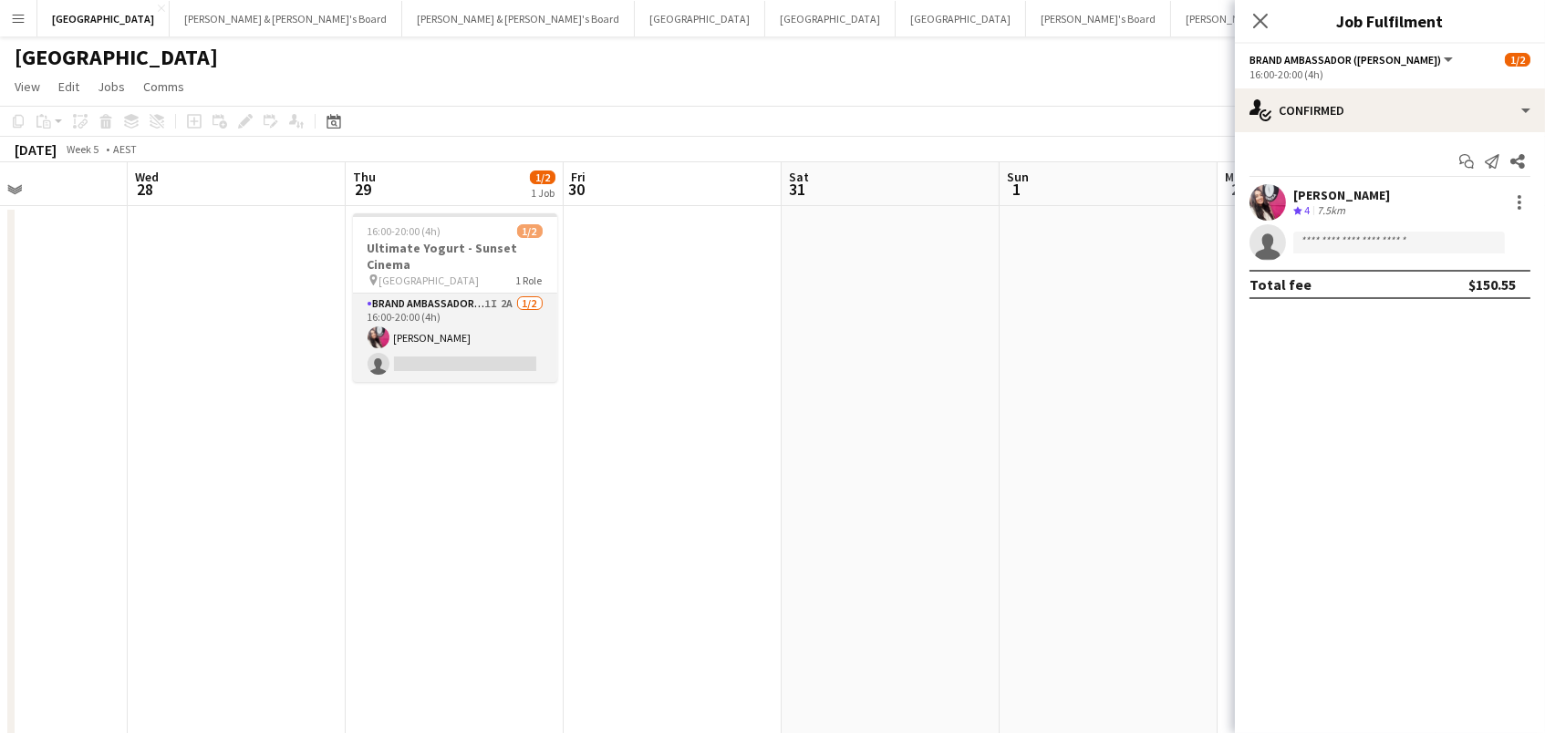
click at [494, 339] on app-card-role "Brand Ambassador (Mon - Fri) 1I 2A [DATE] 16:00-20:00 (4h) [PERSON_NAME] single…" at bounding box center [455, 338] width 204 height 88
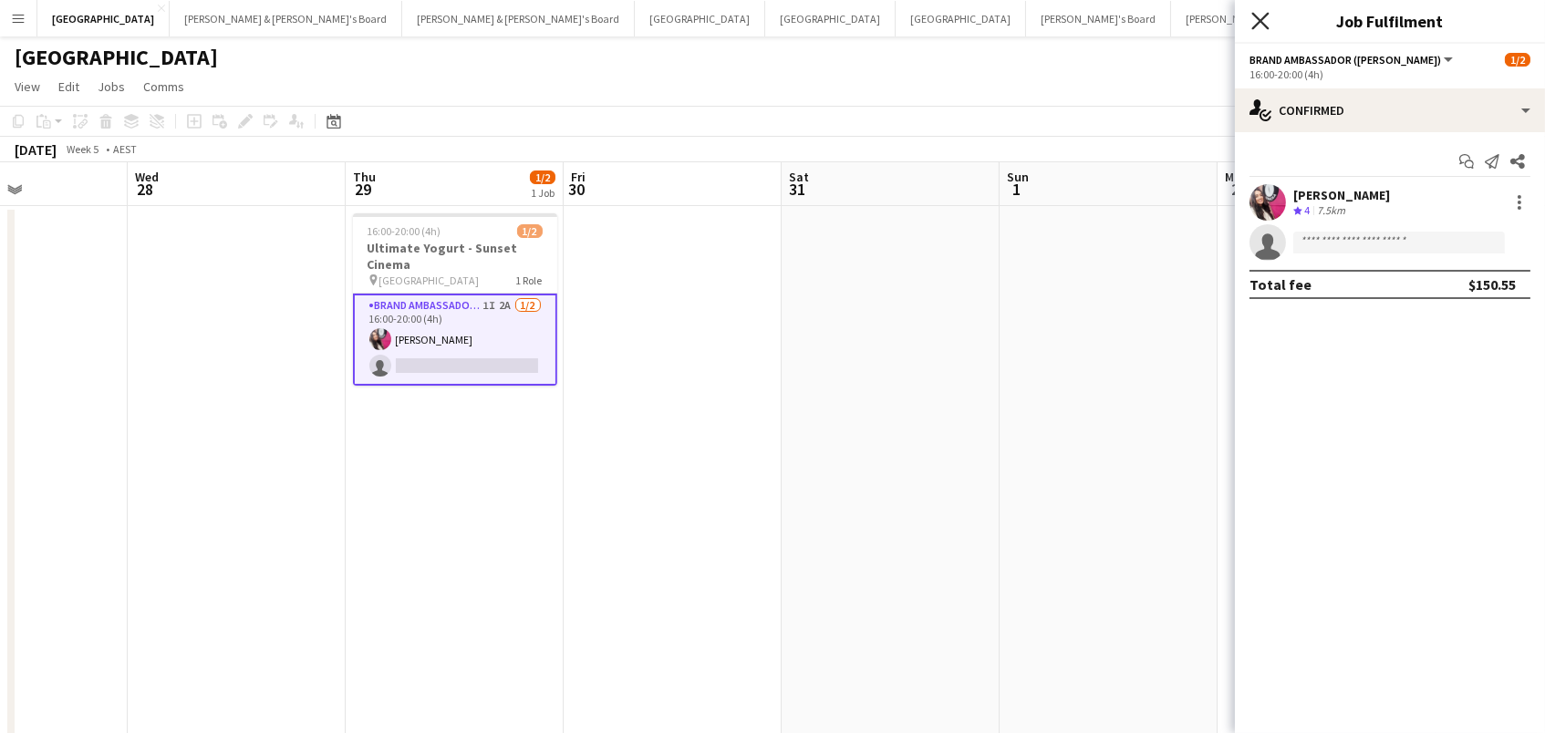
click at [1258, 22] on icon at bounding box center [1259, 20] width 17 height 17
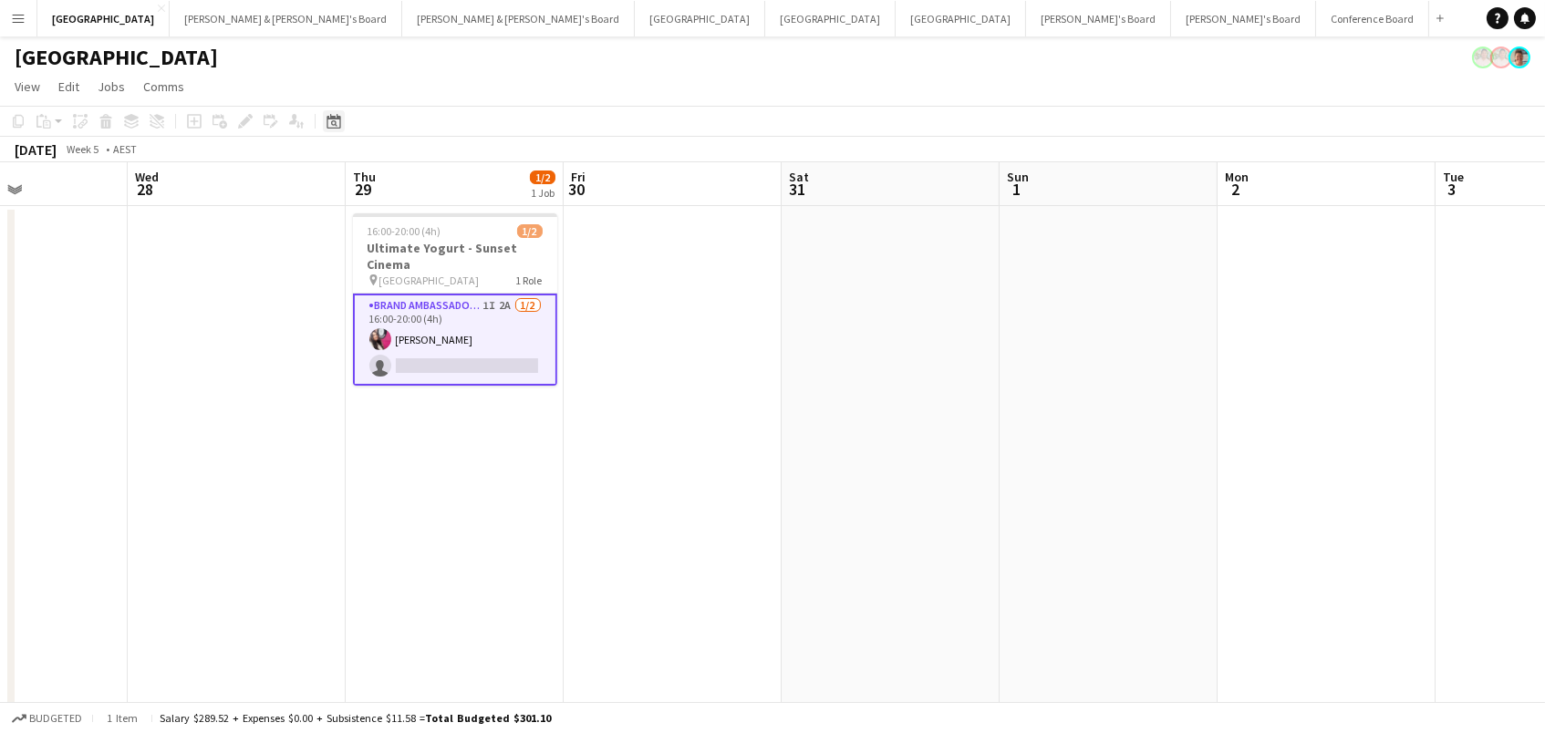
click at [333, 127] on icon at bounding box center [333, 121] width 14 height 15
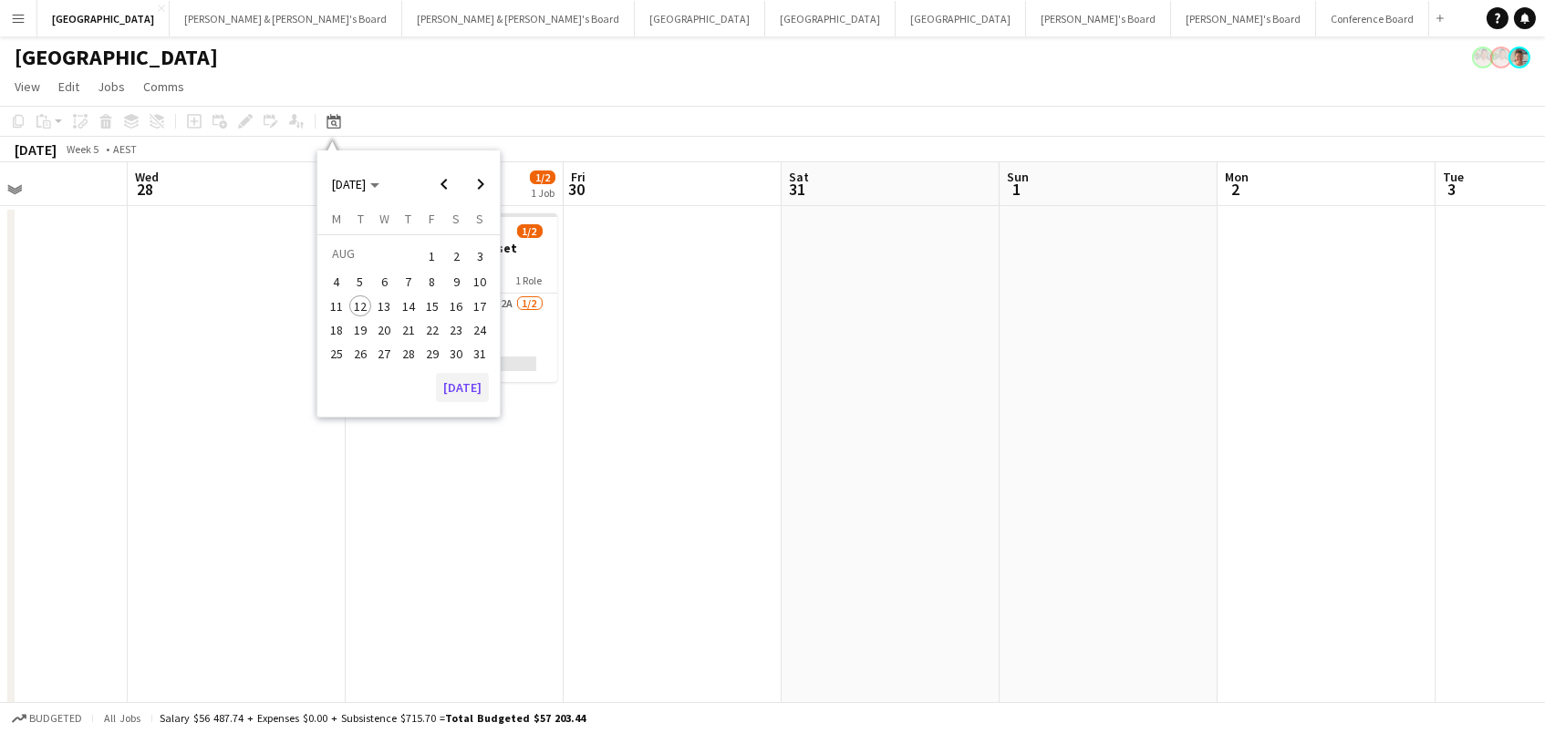
click at [472, 385] on button "[DATE]" at bounding box center [462, 387] width 53 height 29
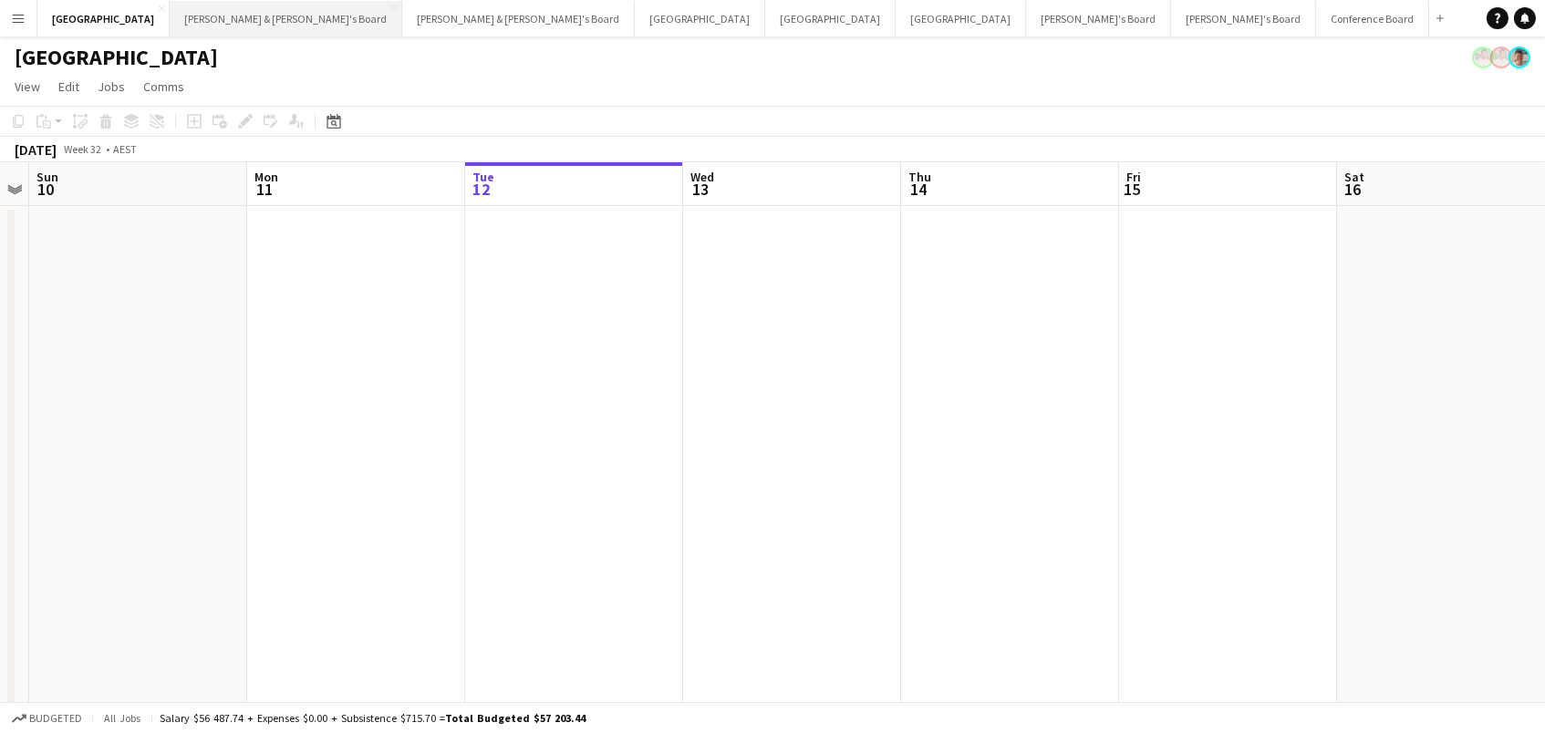
click at [170, 17] on button "[PERSON_NAME] & [PERSON_NAME]'s Board Close" at bounding box center [286, 19] width 233 height 36
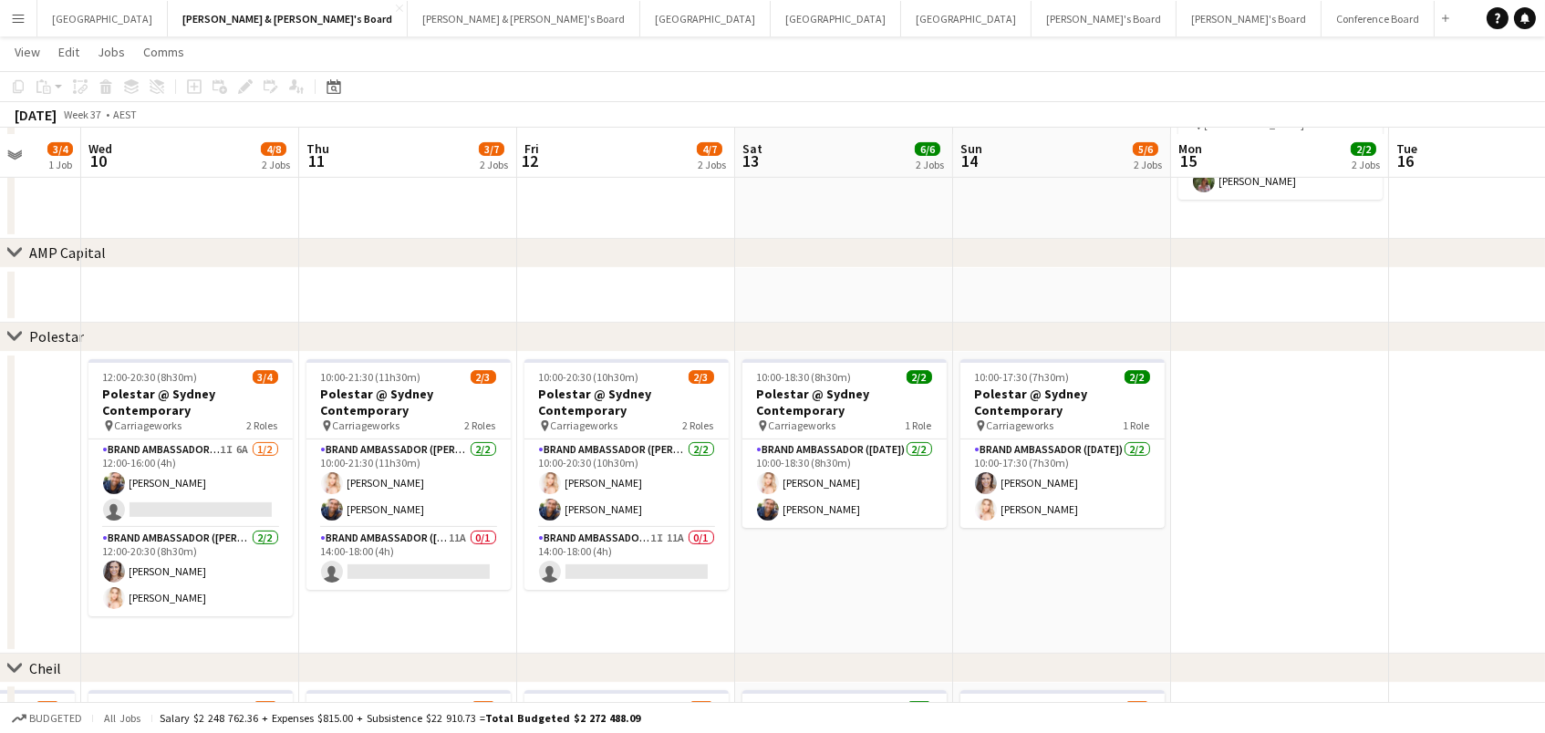
scroll to position [992, 0]
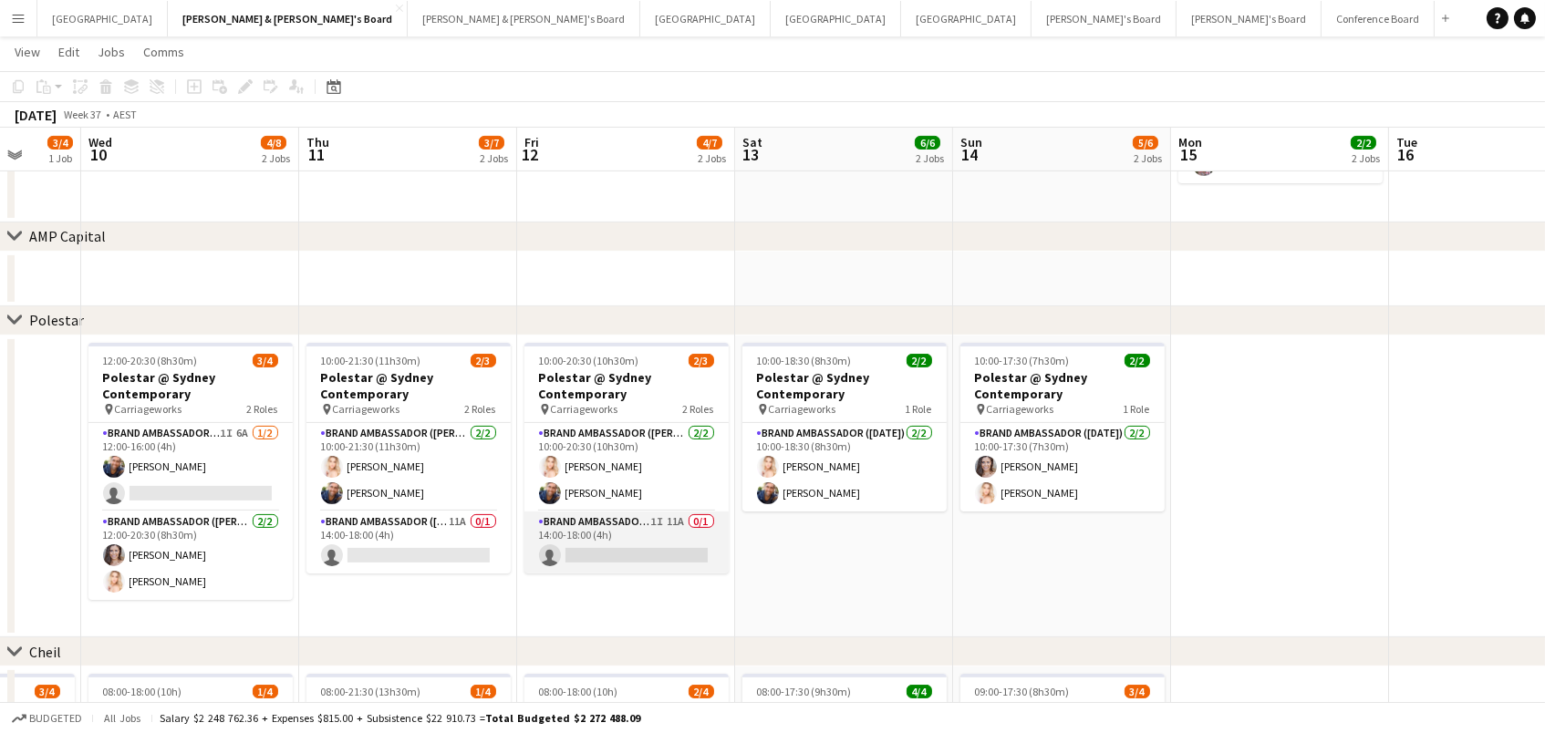
click at [637, 531] on app-card-role "Brand Ambassador (Mon - Fri) 1I 11A 0/1 14:00-18:00 (4h) single-neutral-actions" at bounding box center [626, 543] width 204 height 62
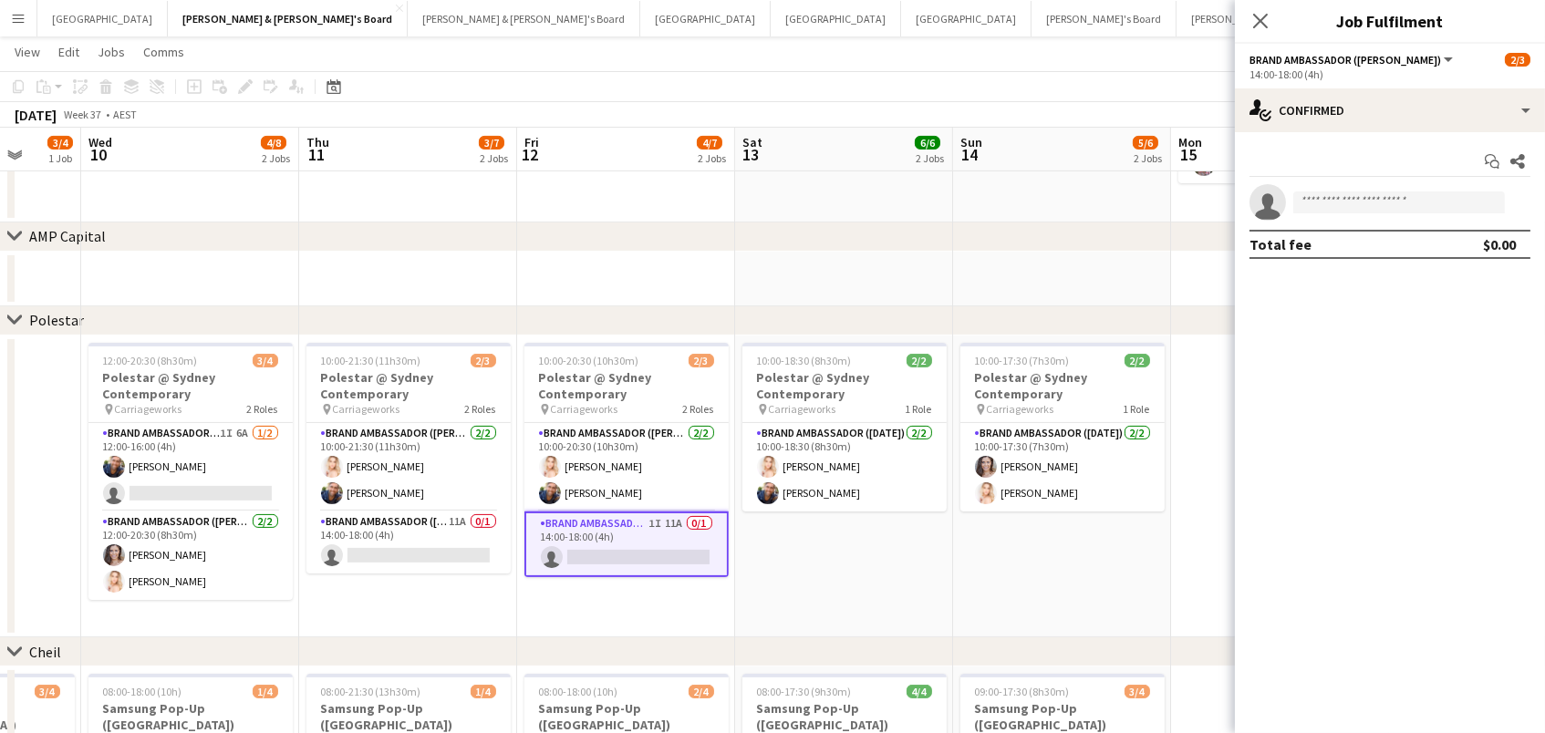
click at [1271, 132] on div "Start chat Share single-neutral-actions Total fee $0.00" at bounding box center [1390, 202] width 310 height 141
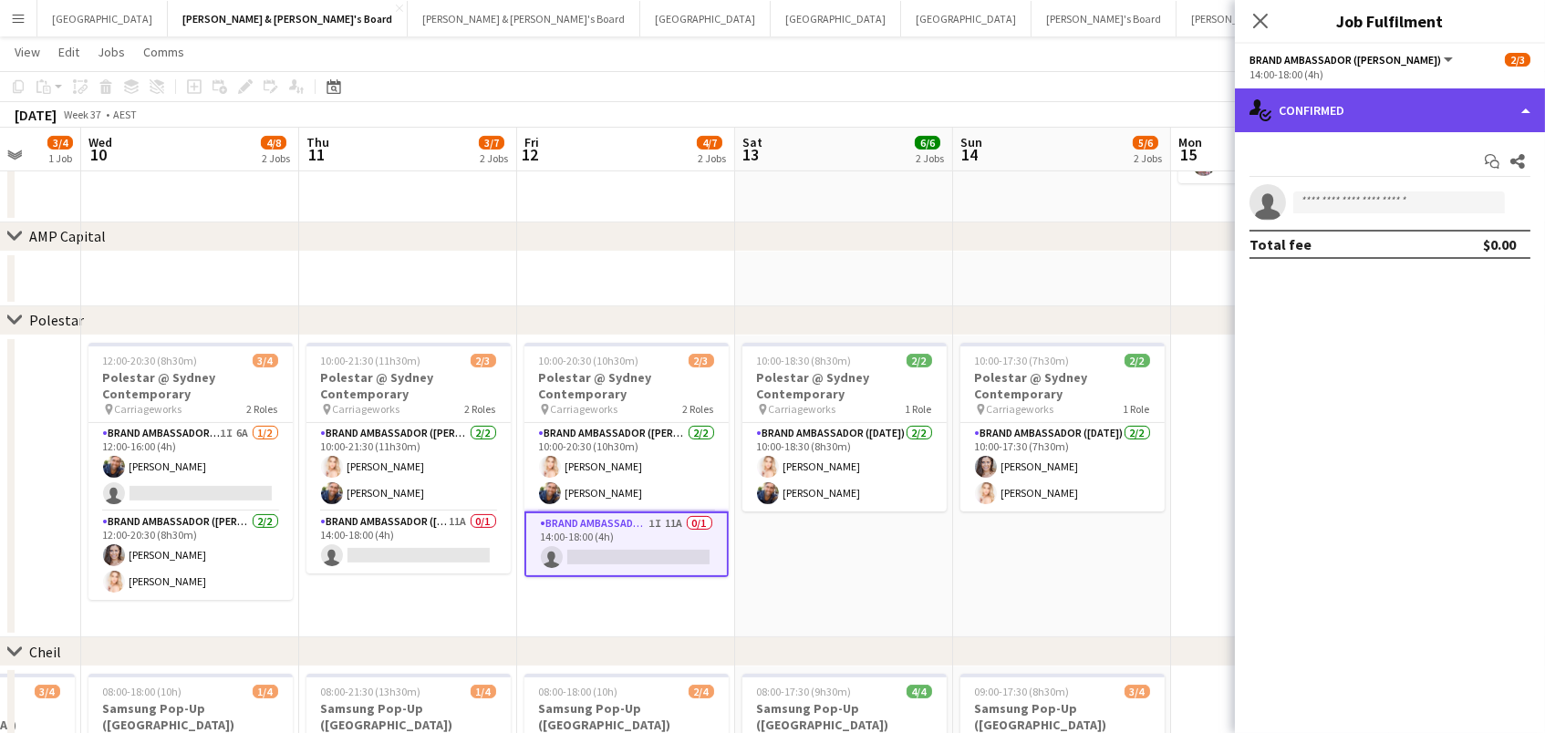
click at [1296, 109] on div "single-neutral-actions-check-2 Confirmed" at bounding box center [1390, 110] width 310 height 44
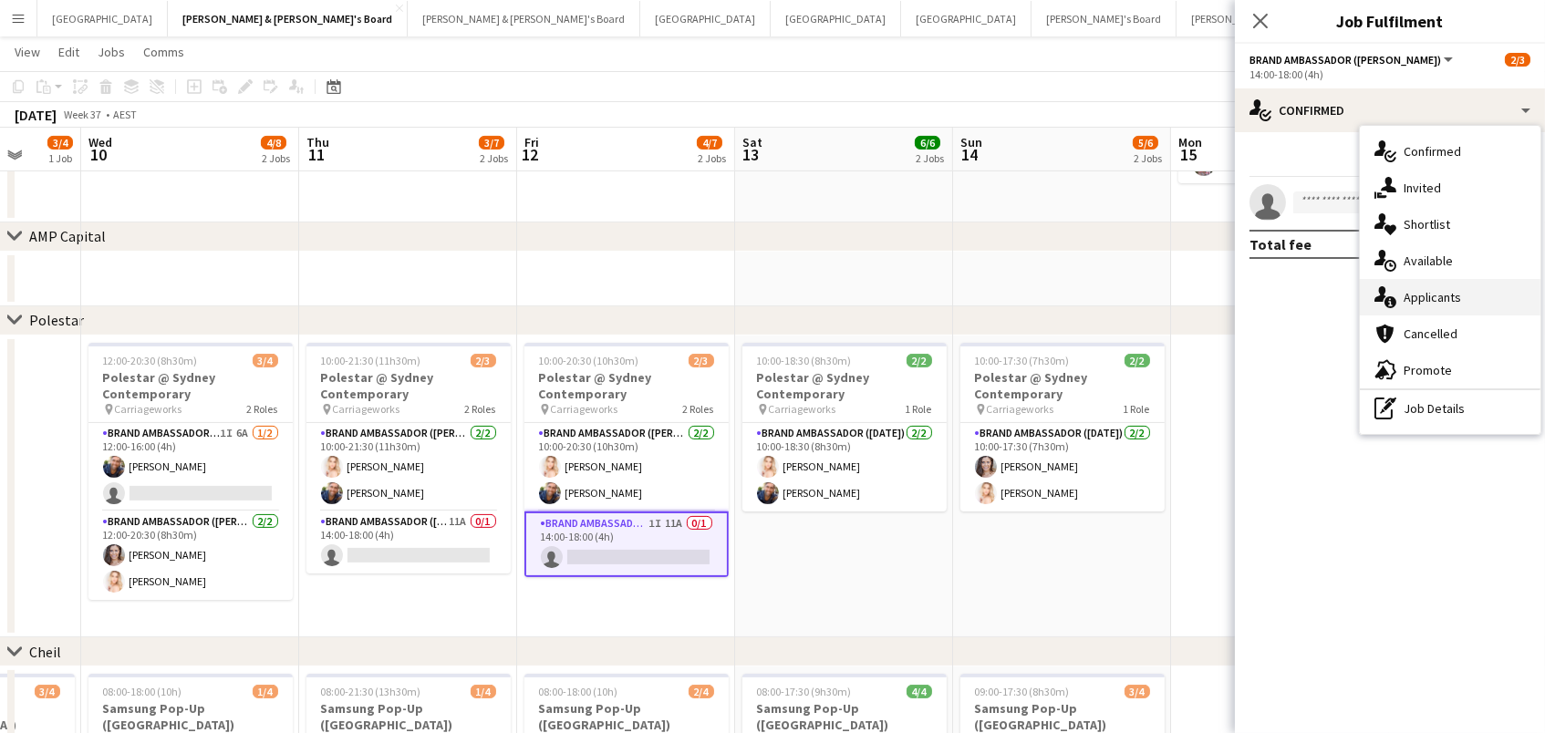
click at [1427, 308] on div "single-neutral-actions-information Applicants" at bounding box center [1450, 297] width 181 height 36
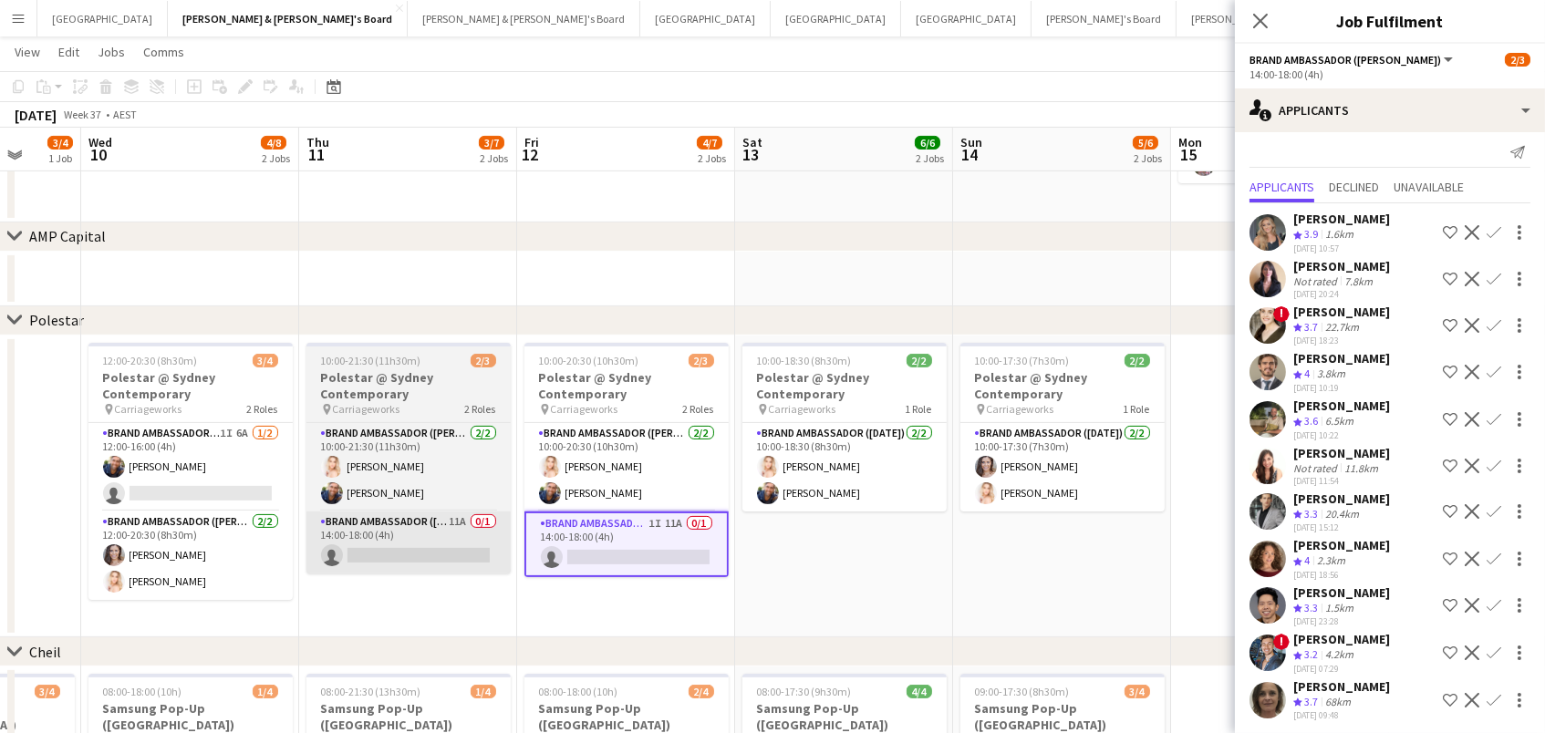
scroll to position [8, 0]
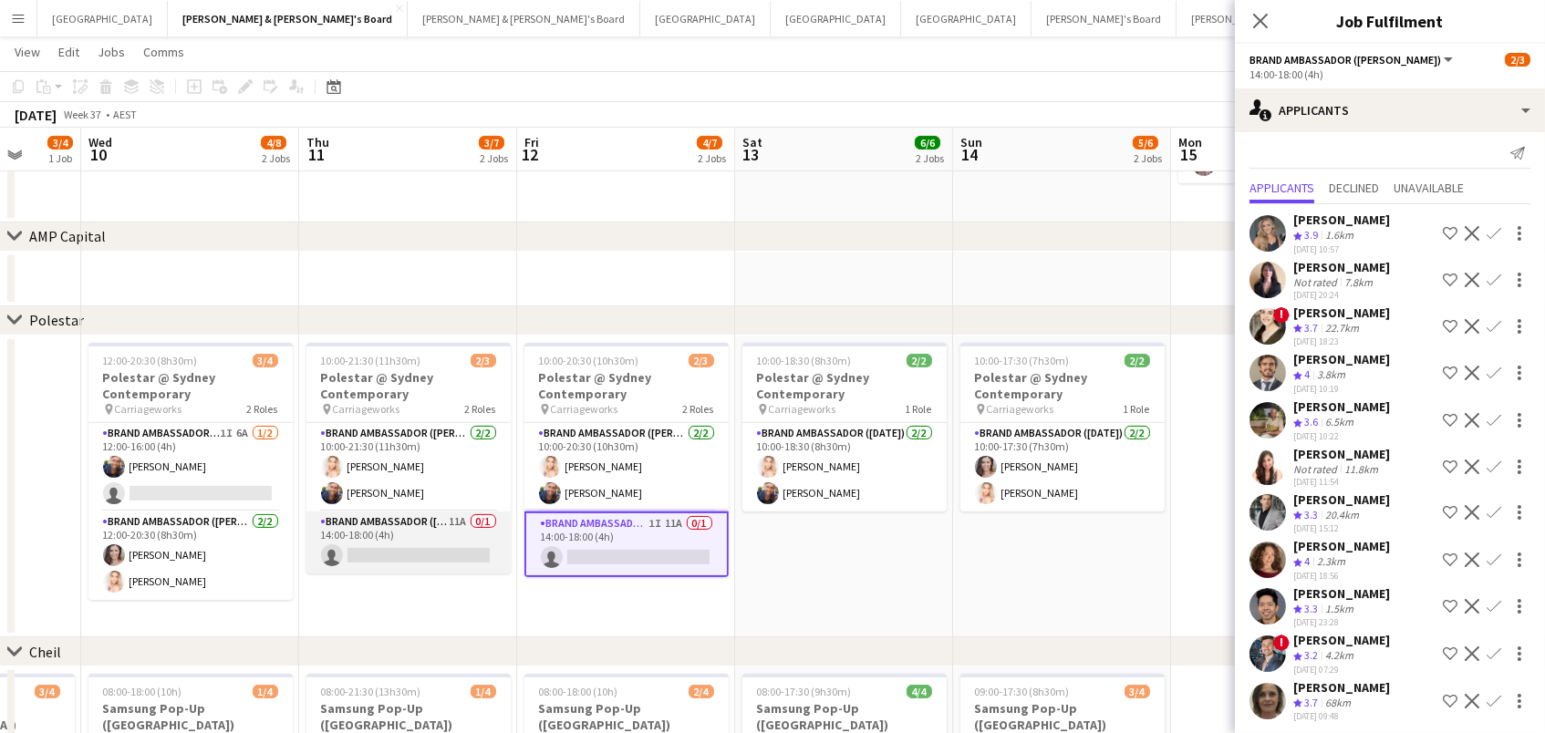
click at [325, 535] on app-card-role "Brand Ambassador (Mon - Fri) 11A 0/1 14:00-18:00 (4h) single-neutral-actions" at bounding box center [408, 543] width 204 height 62
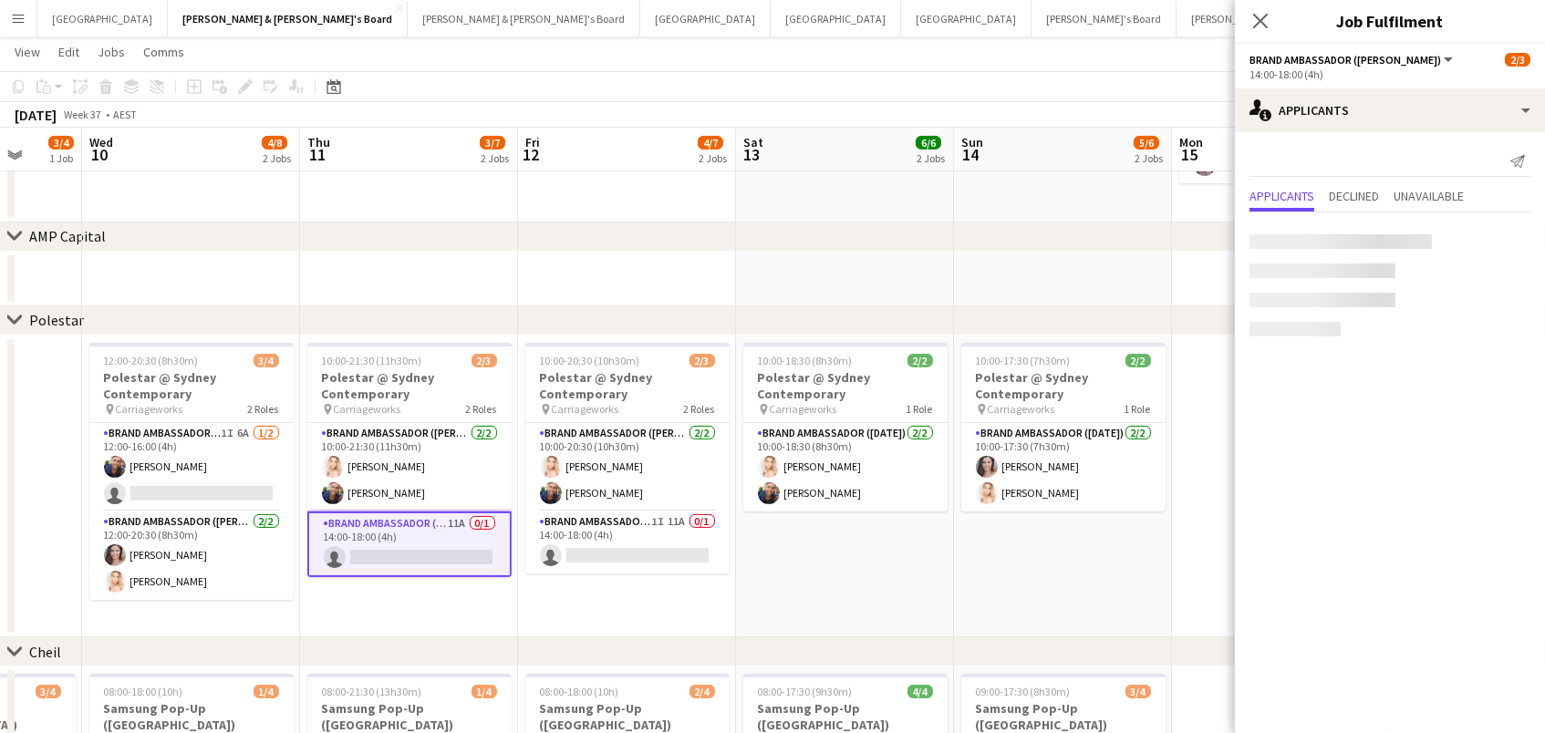
scroll to position [0, 0]
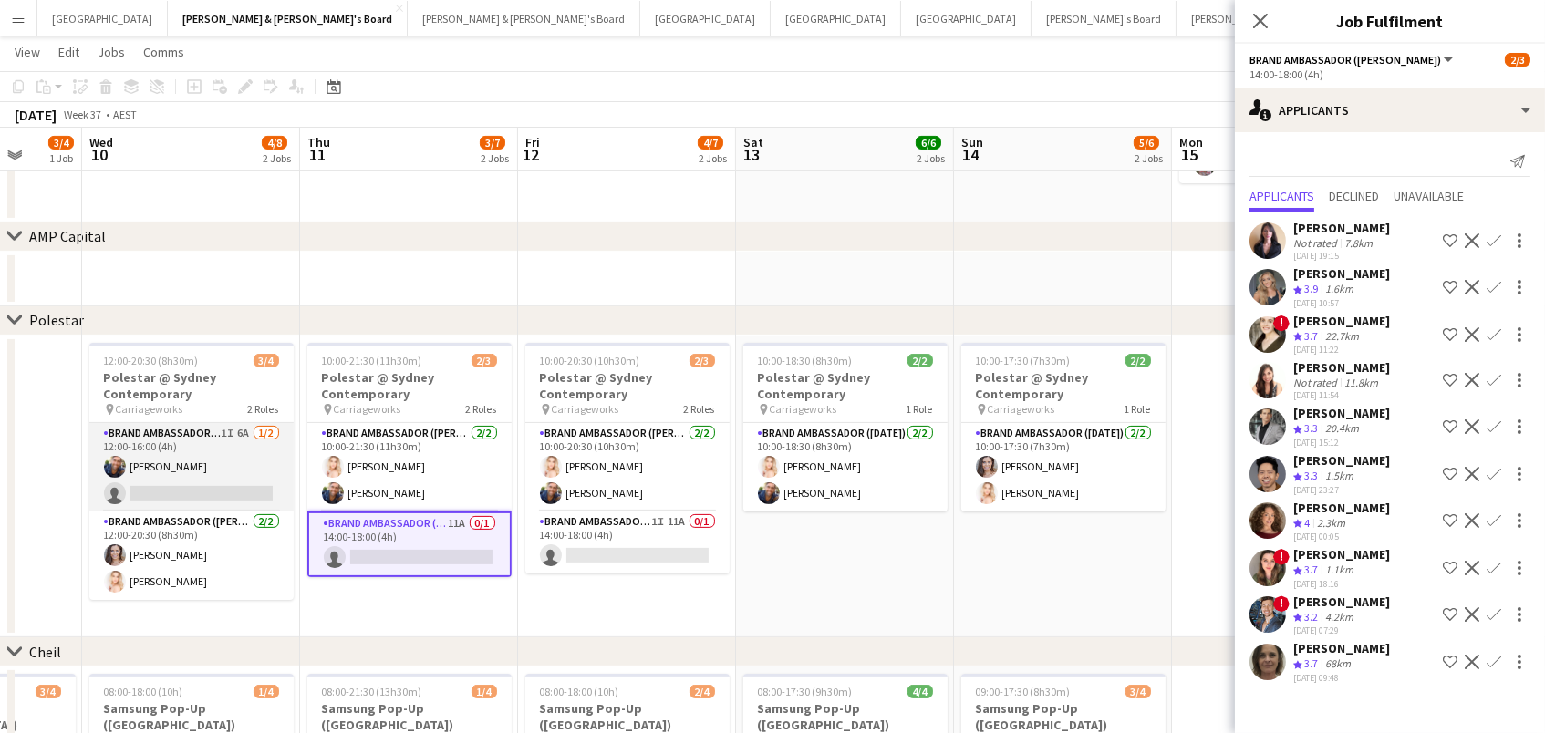
click at [214, 470] on app-card-role "Brand Ambassador (Mon - Fri) 1I 6A [DATE] 12:00-16:00 (4h) [PERSON_NAME] single…" at bounding box center [191, 467] width 204 height 88
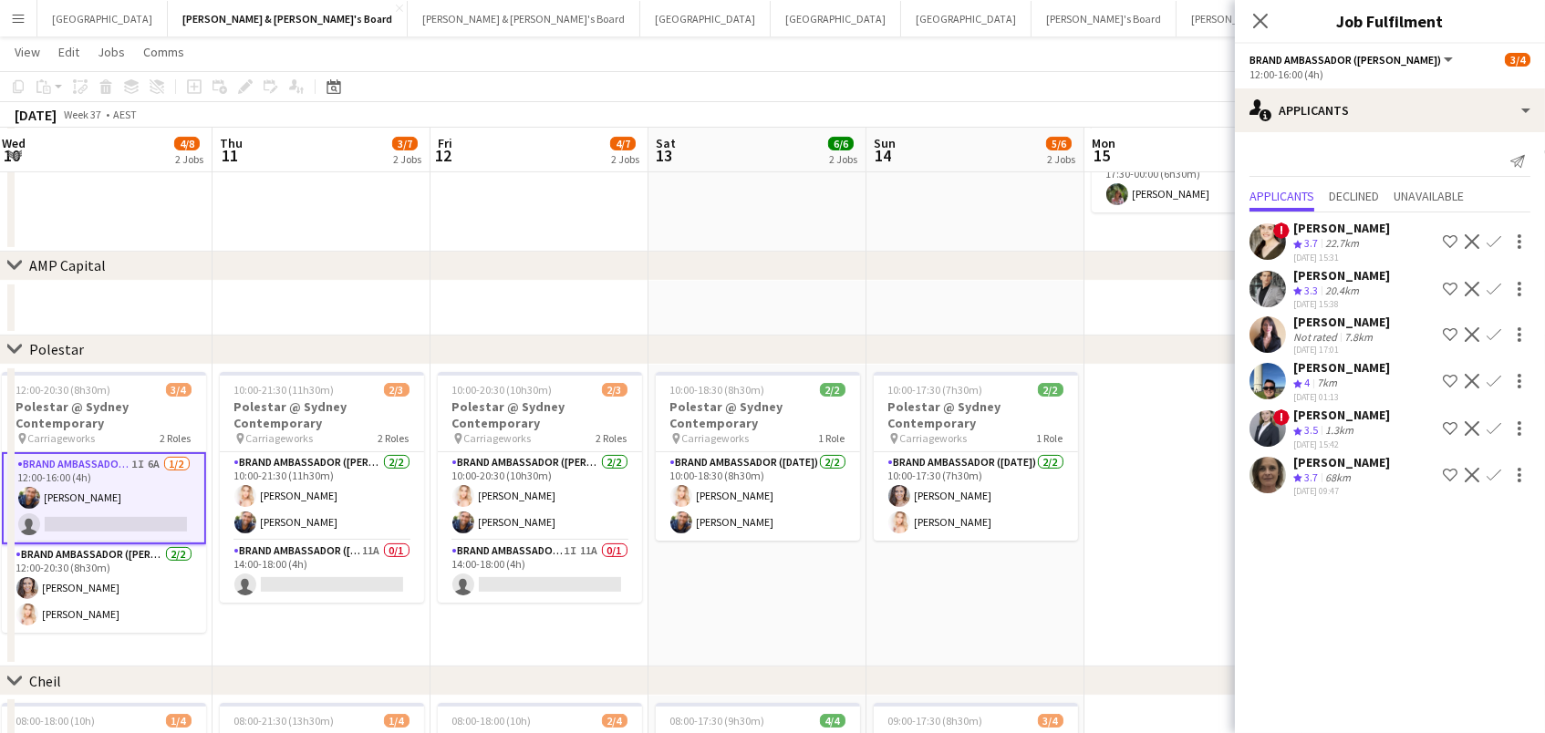
scroll to position [964, 0]
click at [1258, 16] on icon "Close pop-in" at bounding box center [1259, 20] width 17 height 17
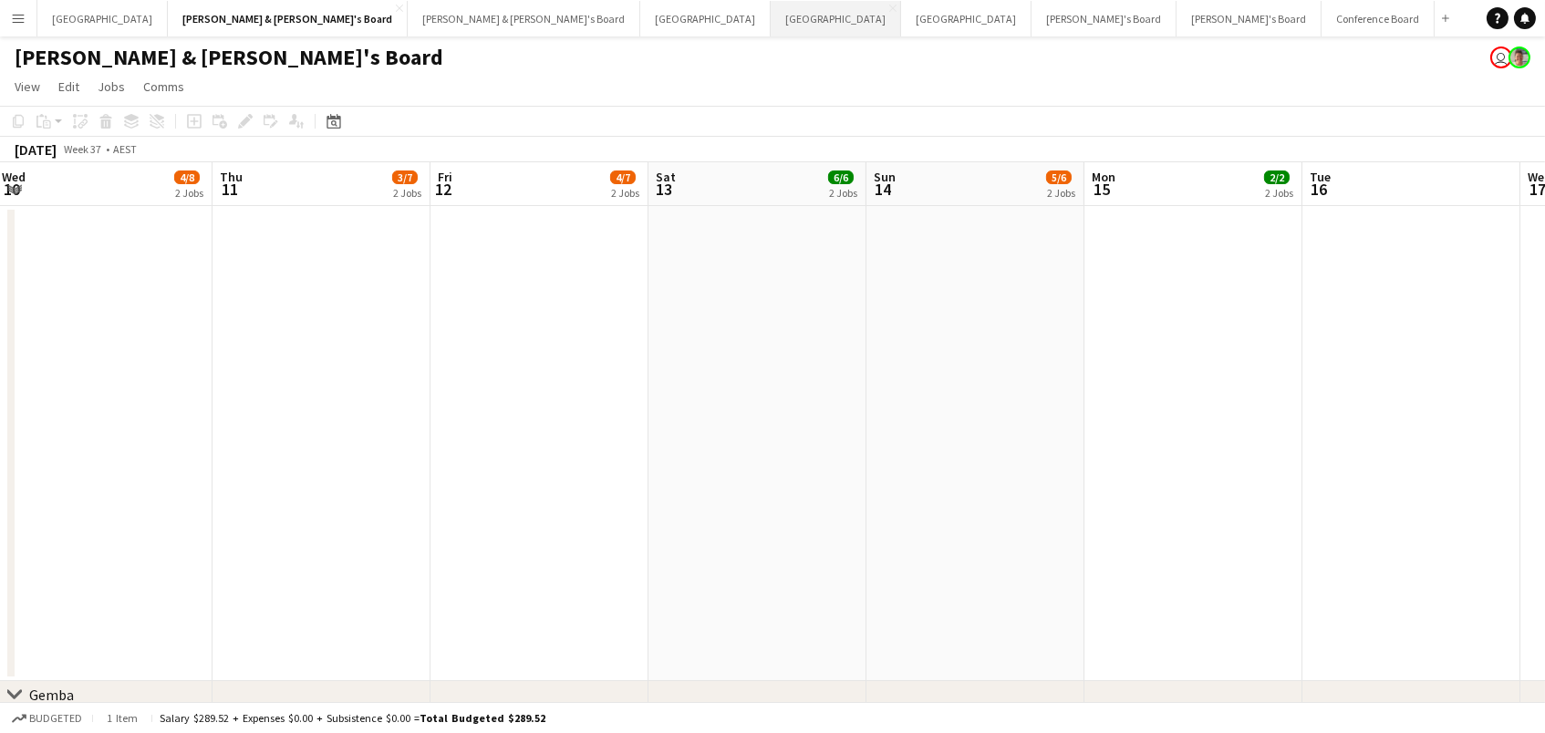
scroll to position [0, 0]
click at [53, 21] on button "Sydney Close" at bounding box center [102, 19] width 130 height 36
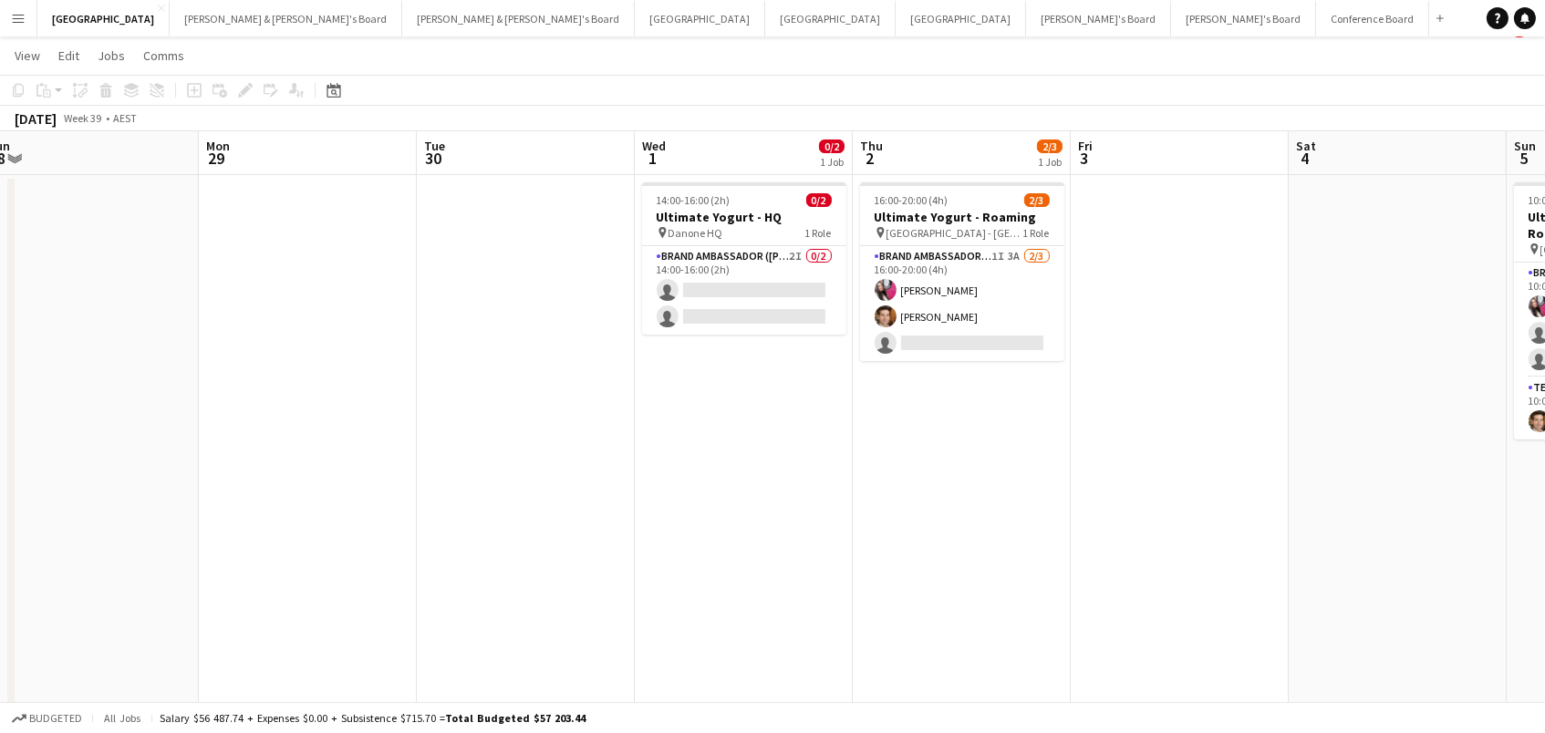
scroll to position [40, 0]
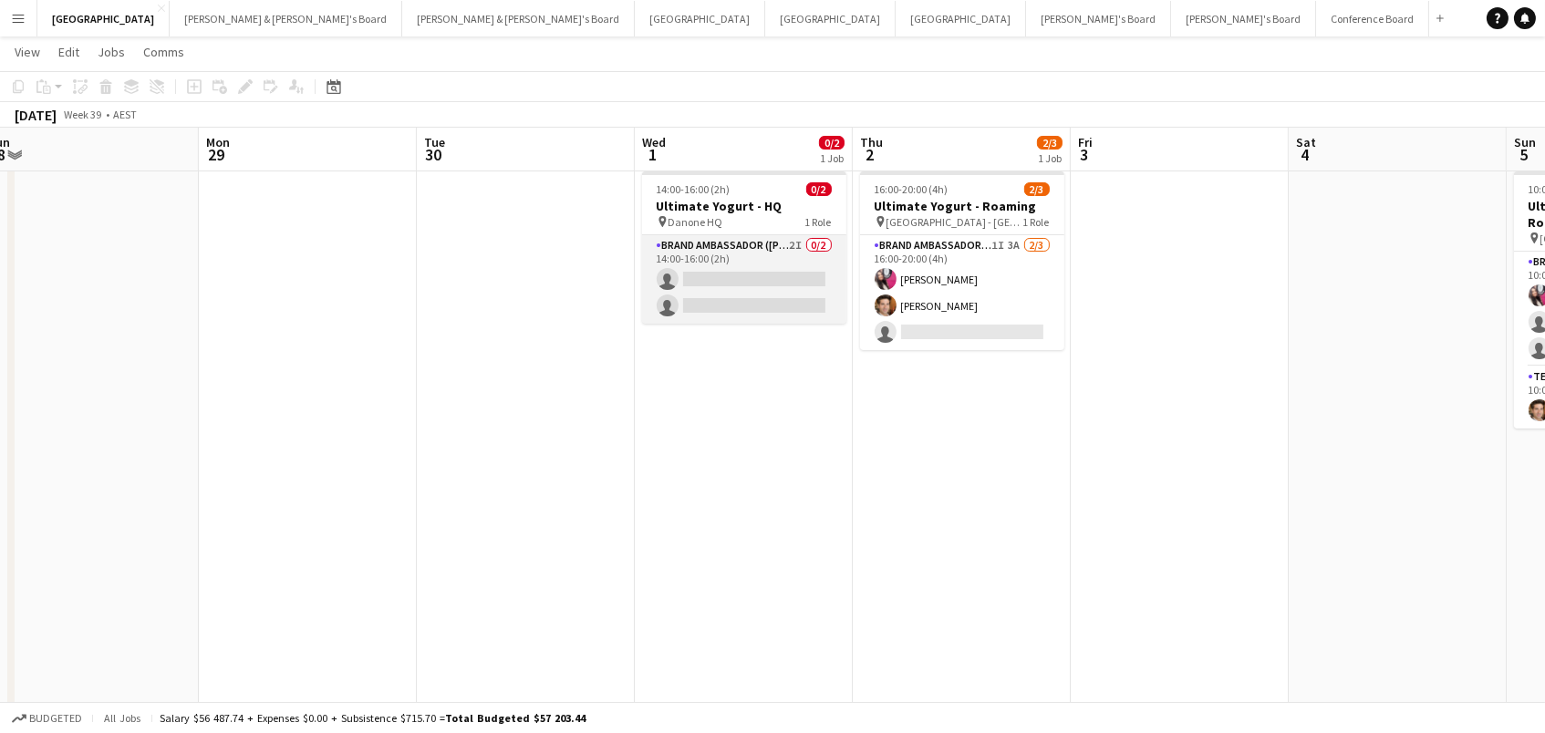
click at [751, 263] on app-card-role "Brand Ambassador (Mon - Fri) 2I 0/2 14:00-16:00 (2h) single-neutral-actions sin…" at bounding box center [744, 279] width 204 height 88
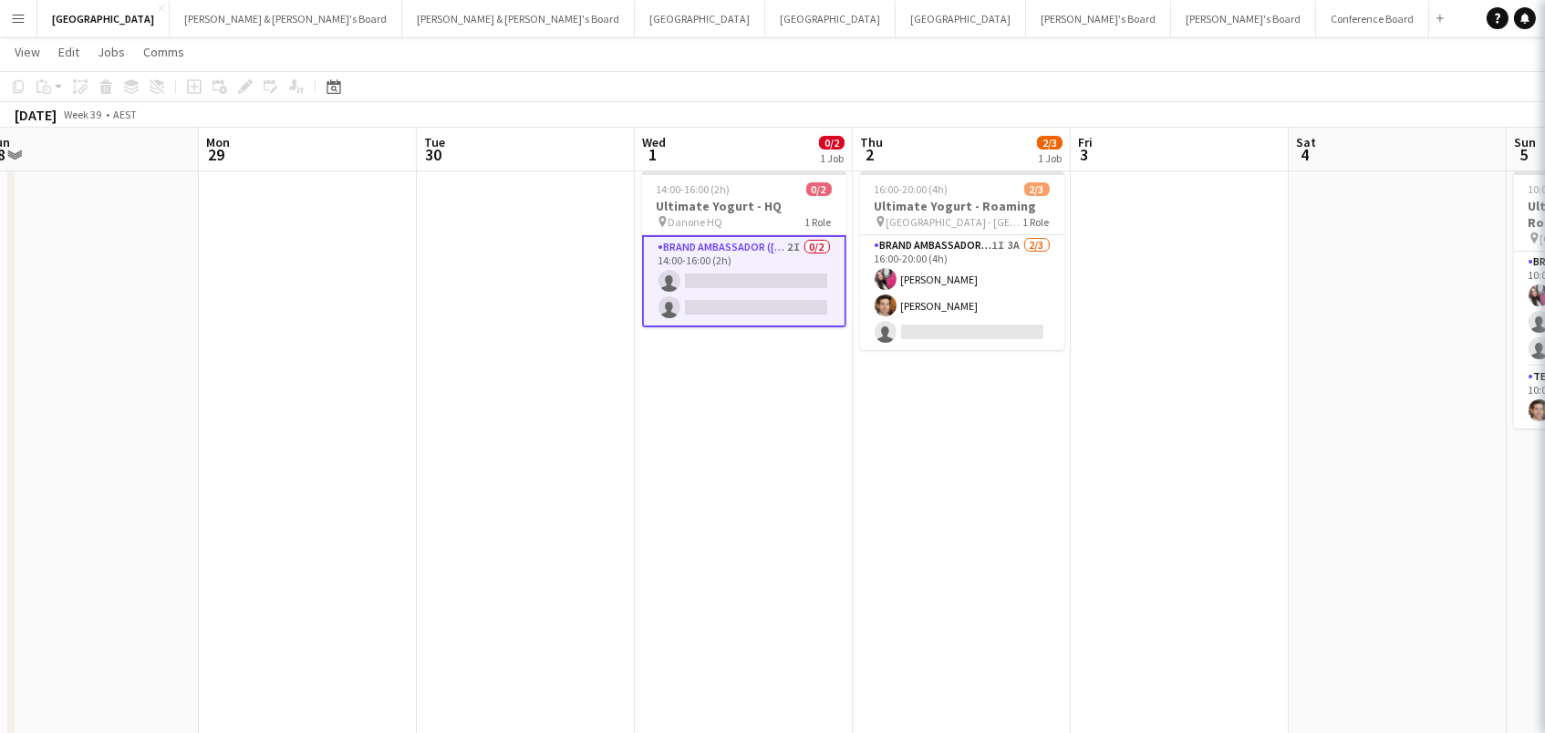
scroll to position [0, 890]
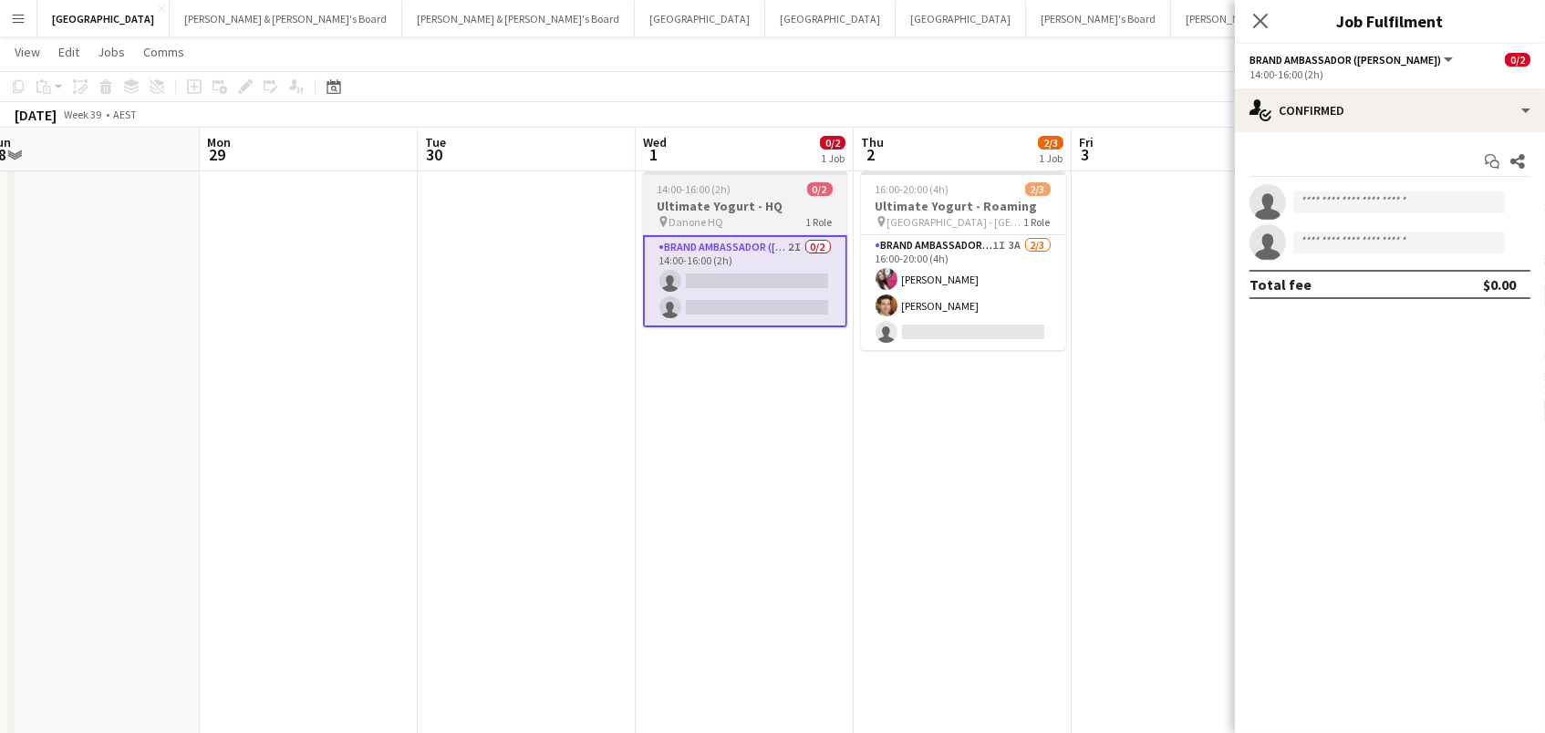
click at [737, 184] on div "14:00-16:00 (2h) 0/2" at bounding box center [745, 189] width 204 height 14
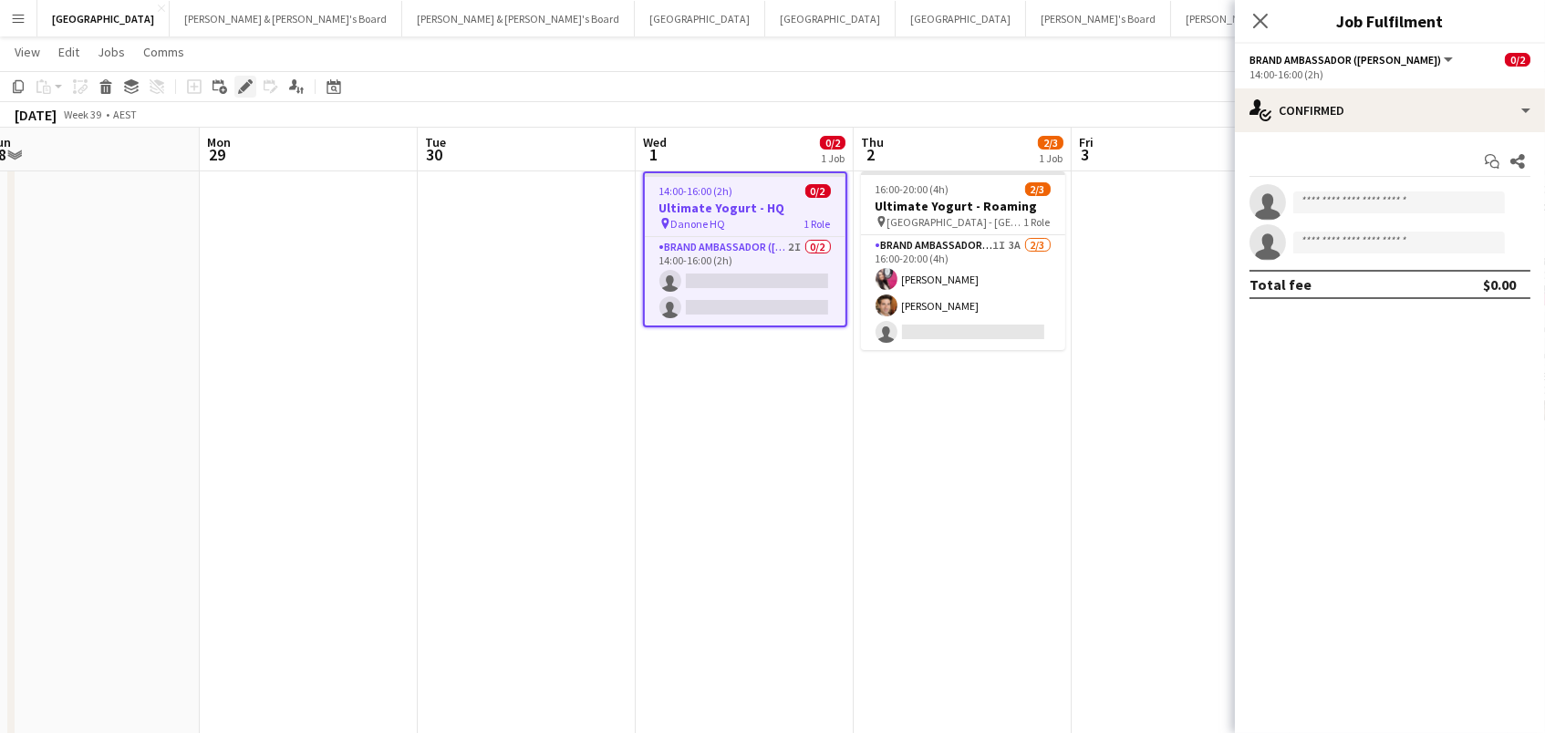
click at [248, 80] on icon at bounding box center [250, 81] width 5 height 5
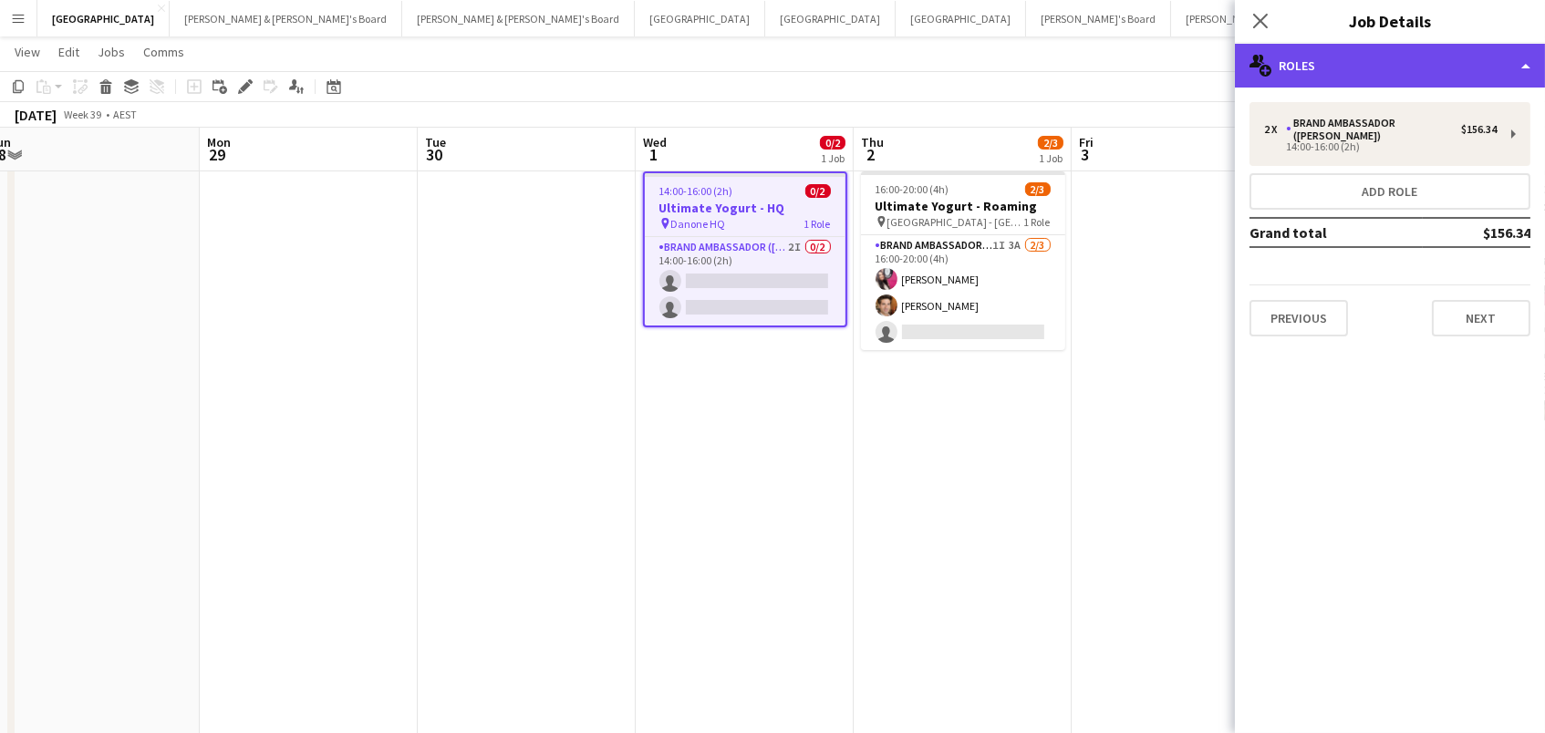
click at [1457, 57] on div "multiple-users-add Roles" at bounding box center [1390, 66] width 310 height 44
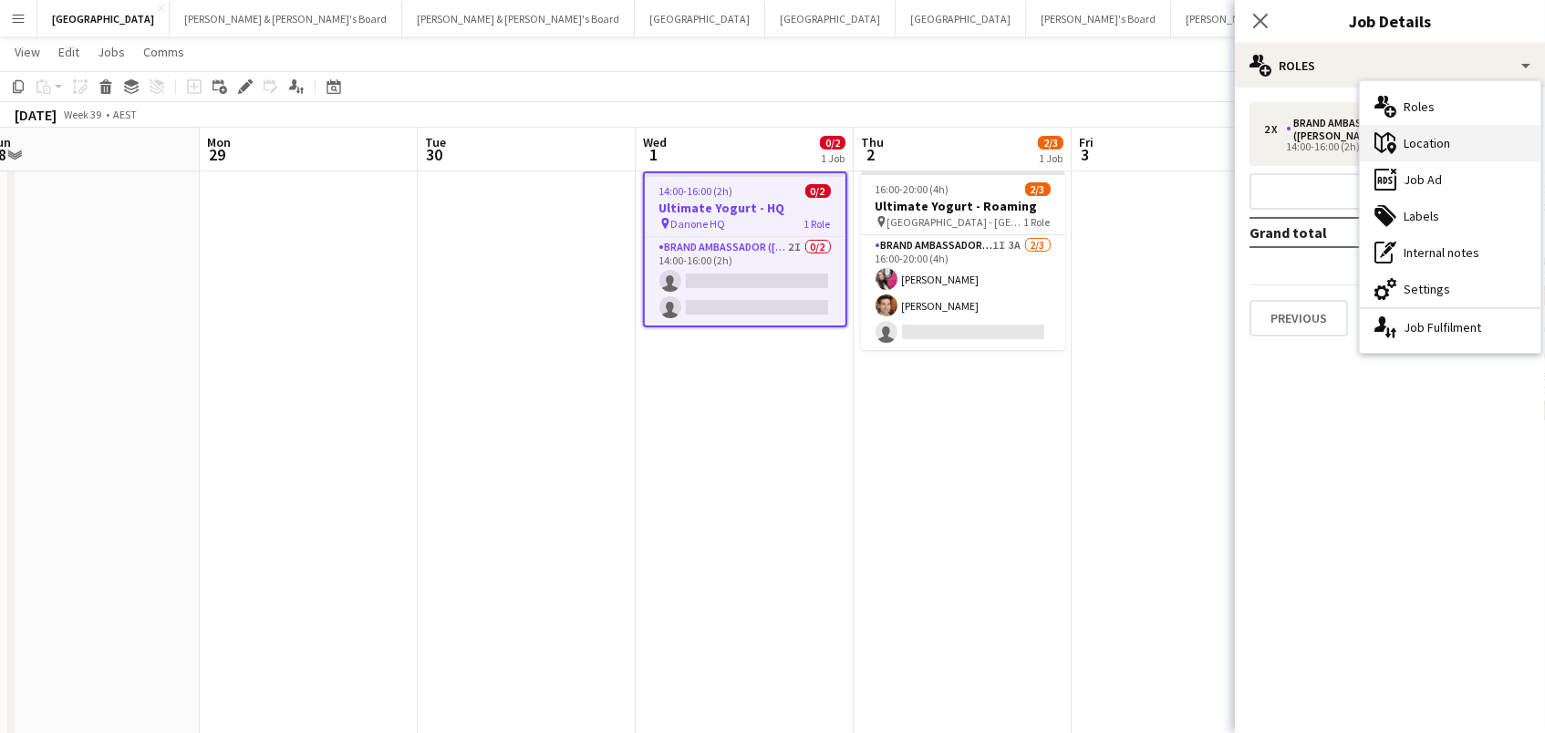
click at [1421, 156] on div "maps-pin-1 Location" at bounding box center [1450, 143] width 181 height 36
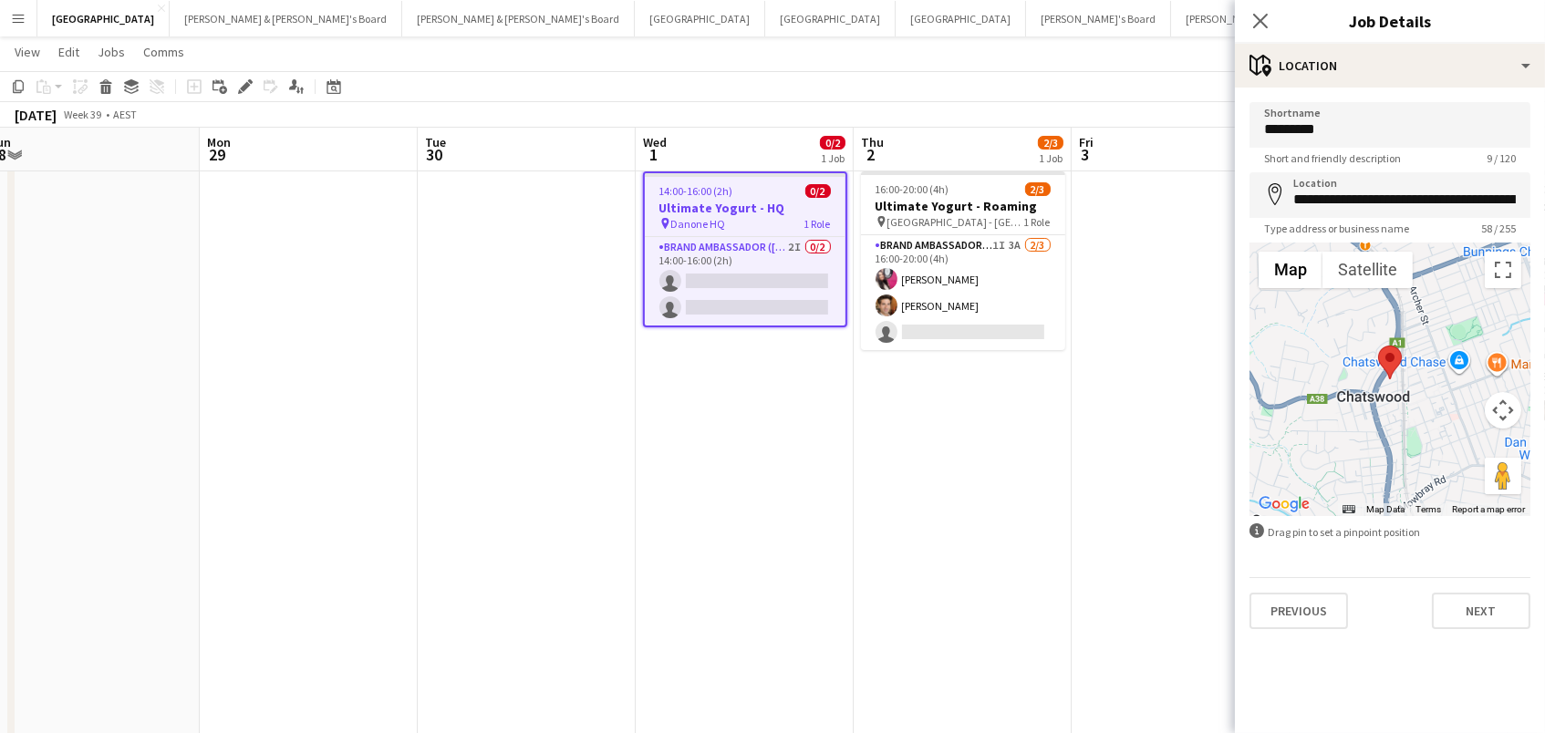
click at [1108, 44] on app-page-menu "View Day view expanded Day view collapsed Month view Date picker Jump to [DATE]…" at bounding box center [772, 53] width 1545 height 35
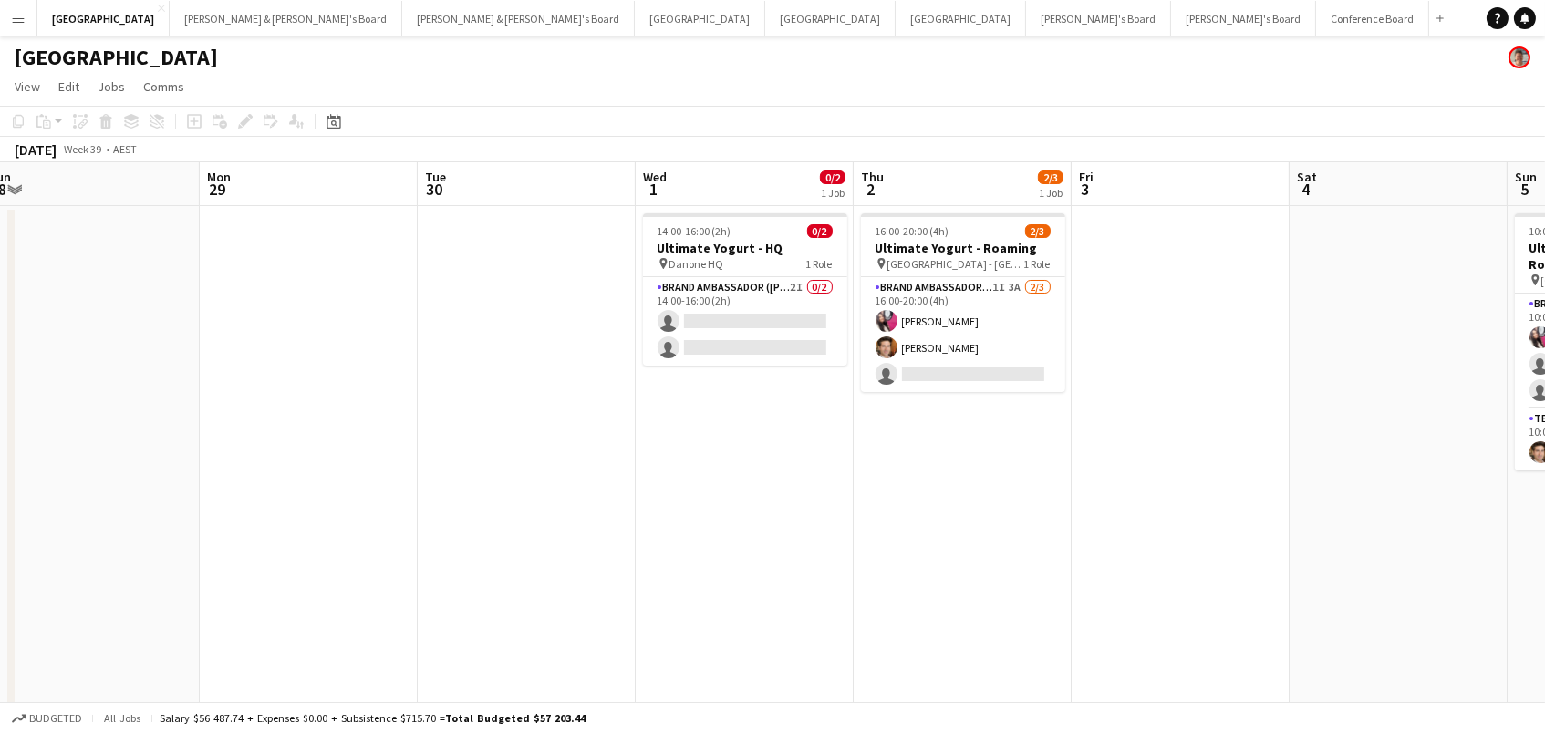
scroll to position [0, 0]
click at [170, 8] on button "[PERSON_NAME] & [PERSON_NAME]'s Board Close" at bounding box center [286, 19] width 233 height 36
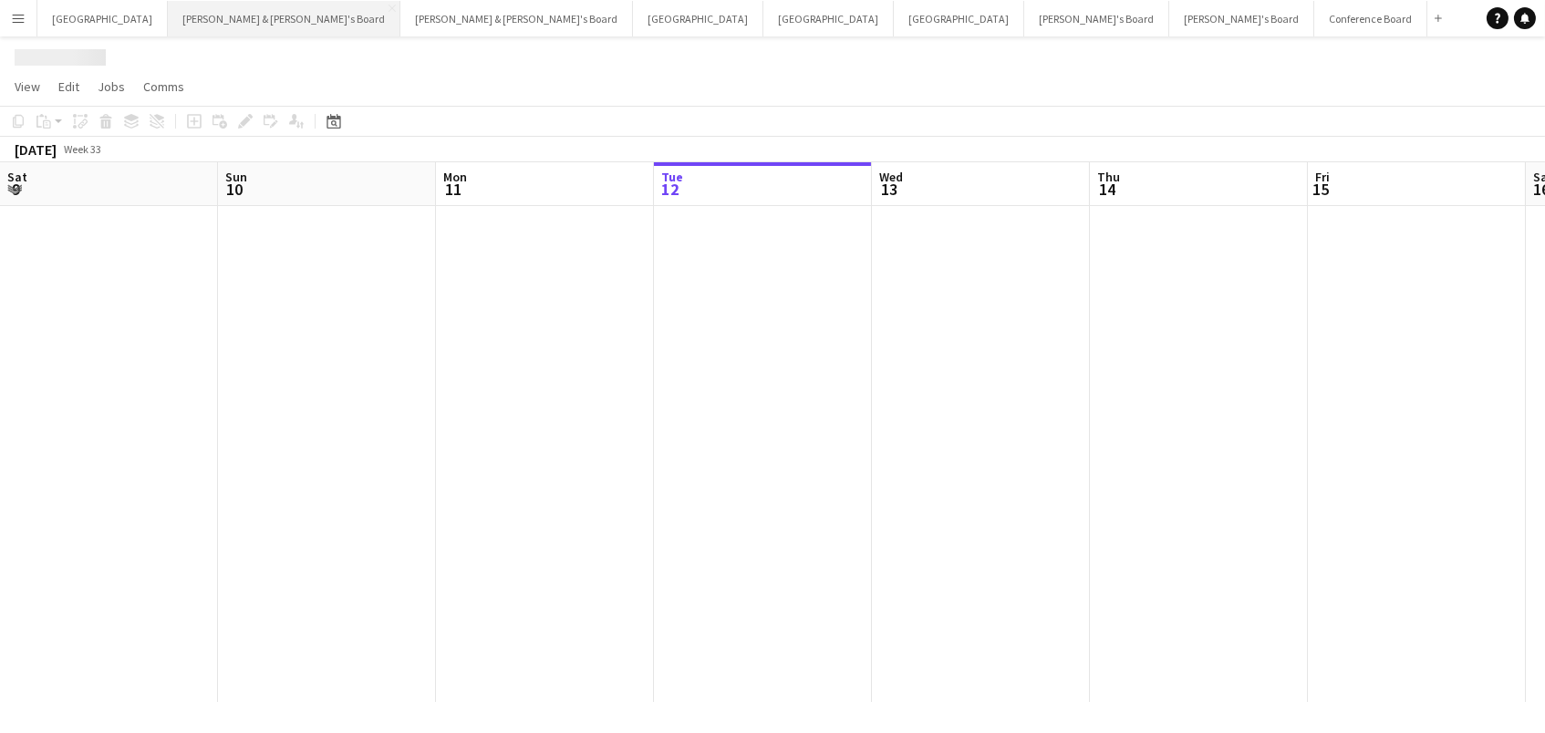
scroll to position [0, 435]
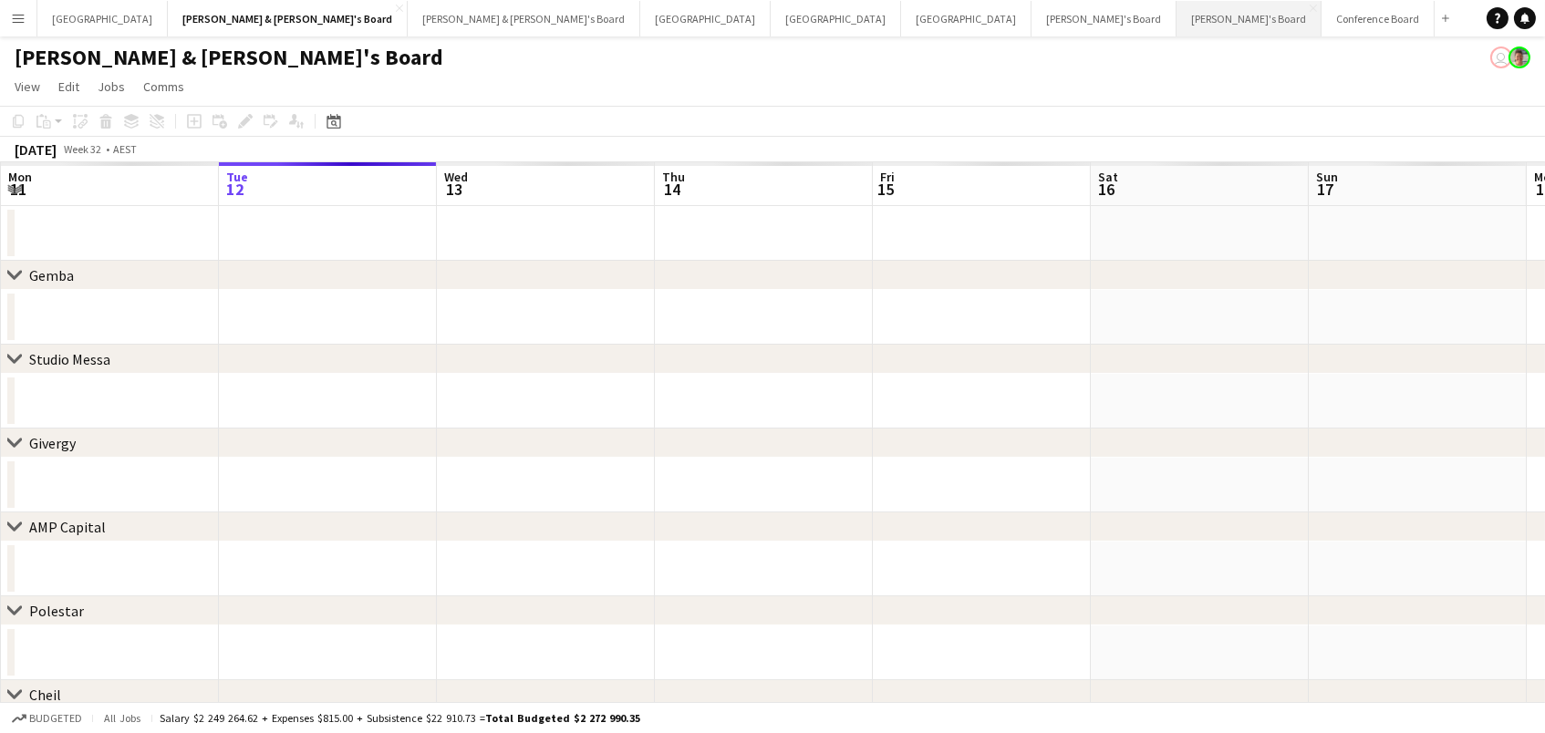
click at [1176, 15] on button "[PERSON_NAME]'s Board Close" at bounding box center [1248, 19] width 145 height 36
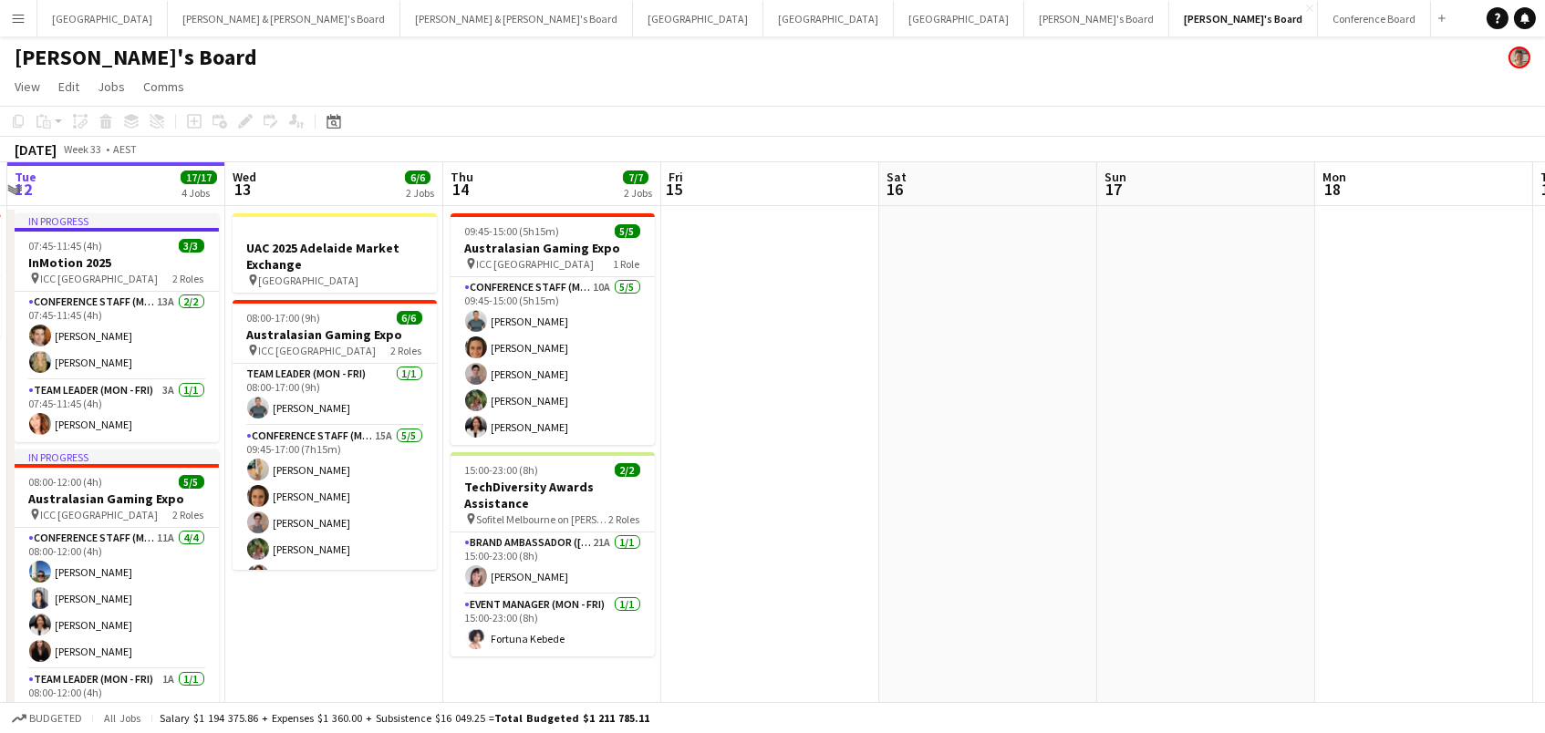
scroll to position [0, 417]
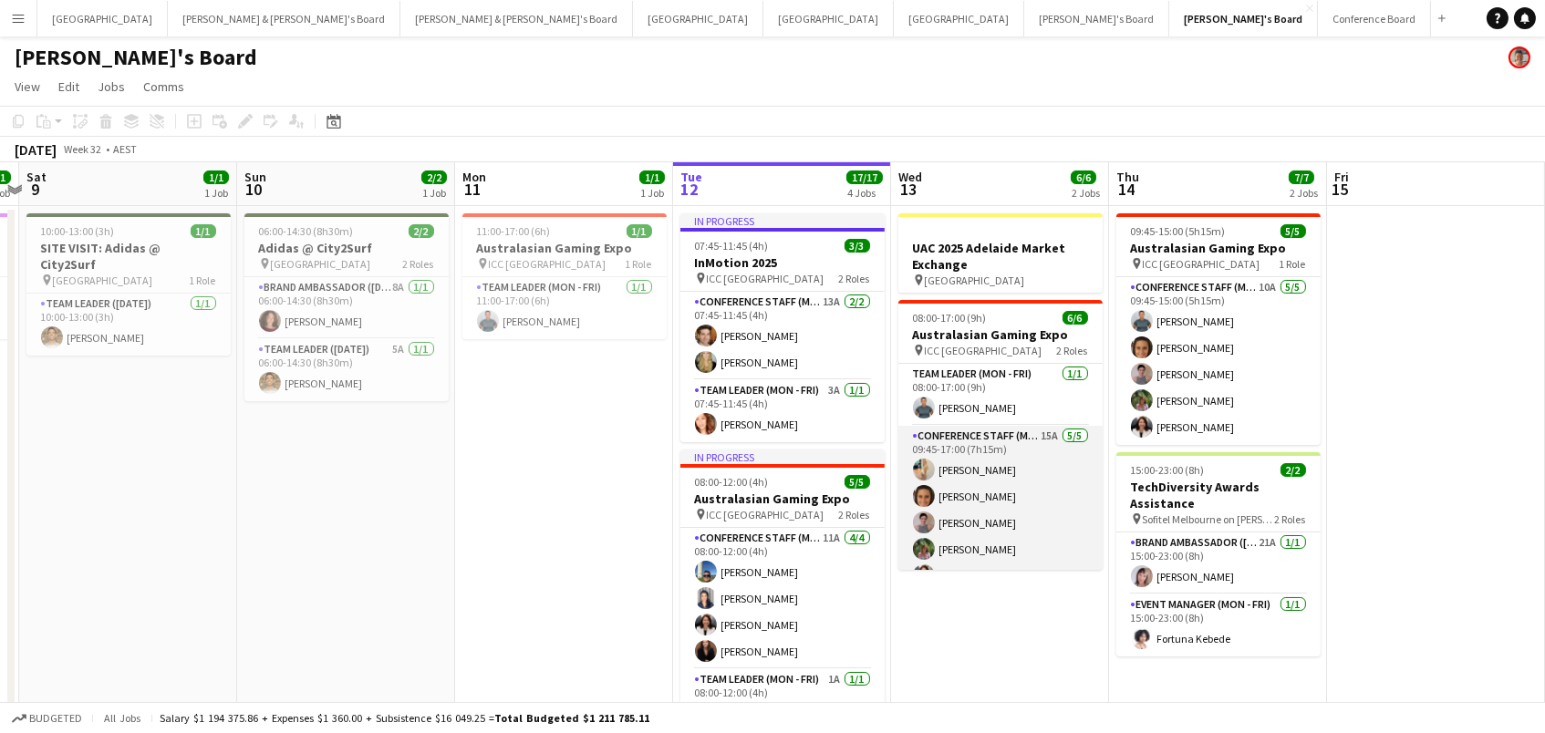
click at [928, 495] on app-user-avatar at bounding box center [924, 496] width 22 height 22
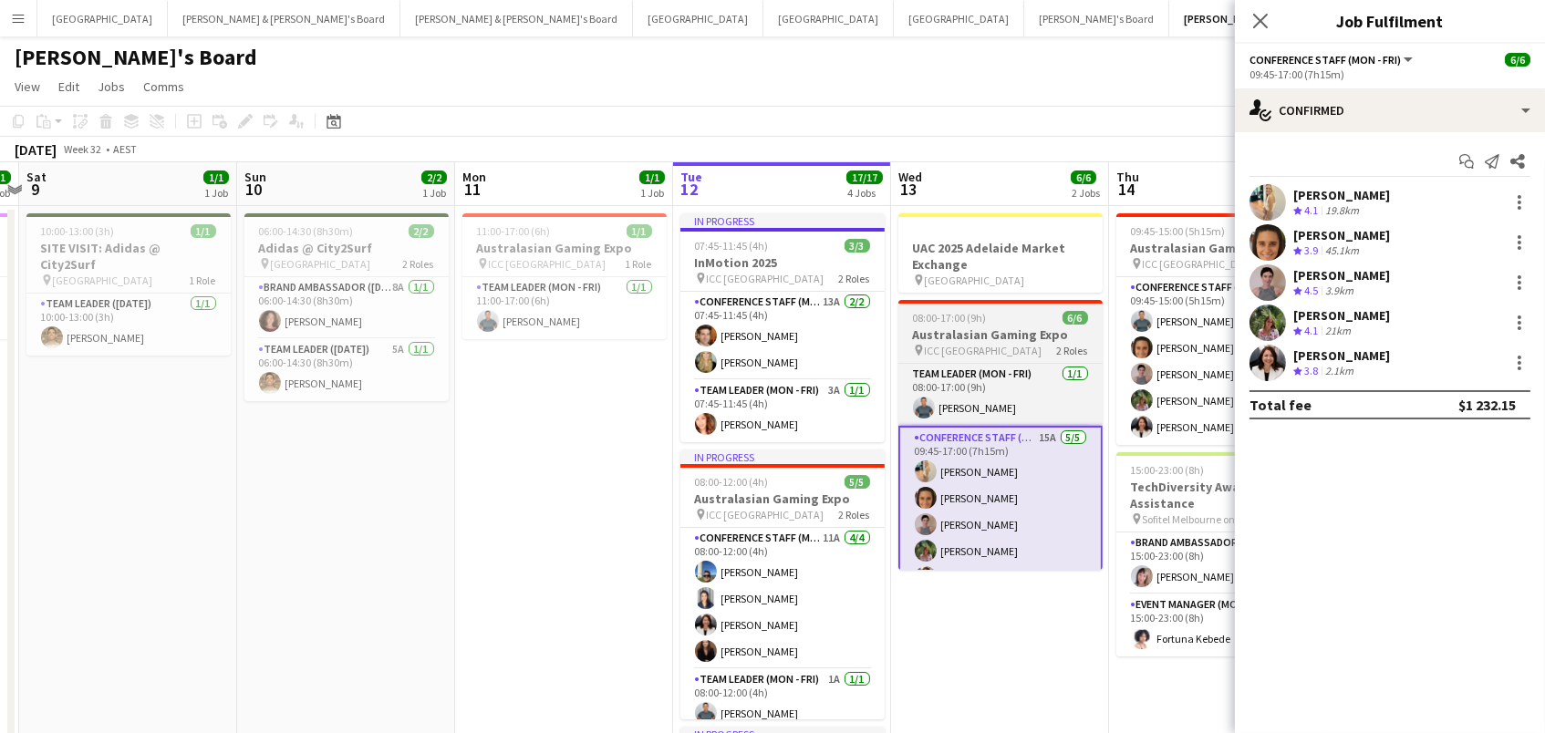
click at [1097, 485] on app-card-role "Conference Staff (Mon - Fri) 15A [DATE] 09:45-17:00 (7h15m) [PERSON_NAME] [PERS…" at bounding box center [1000, 511] width 204 height 171
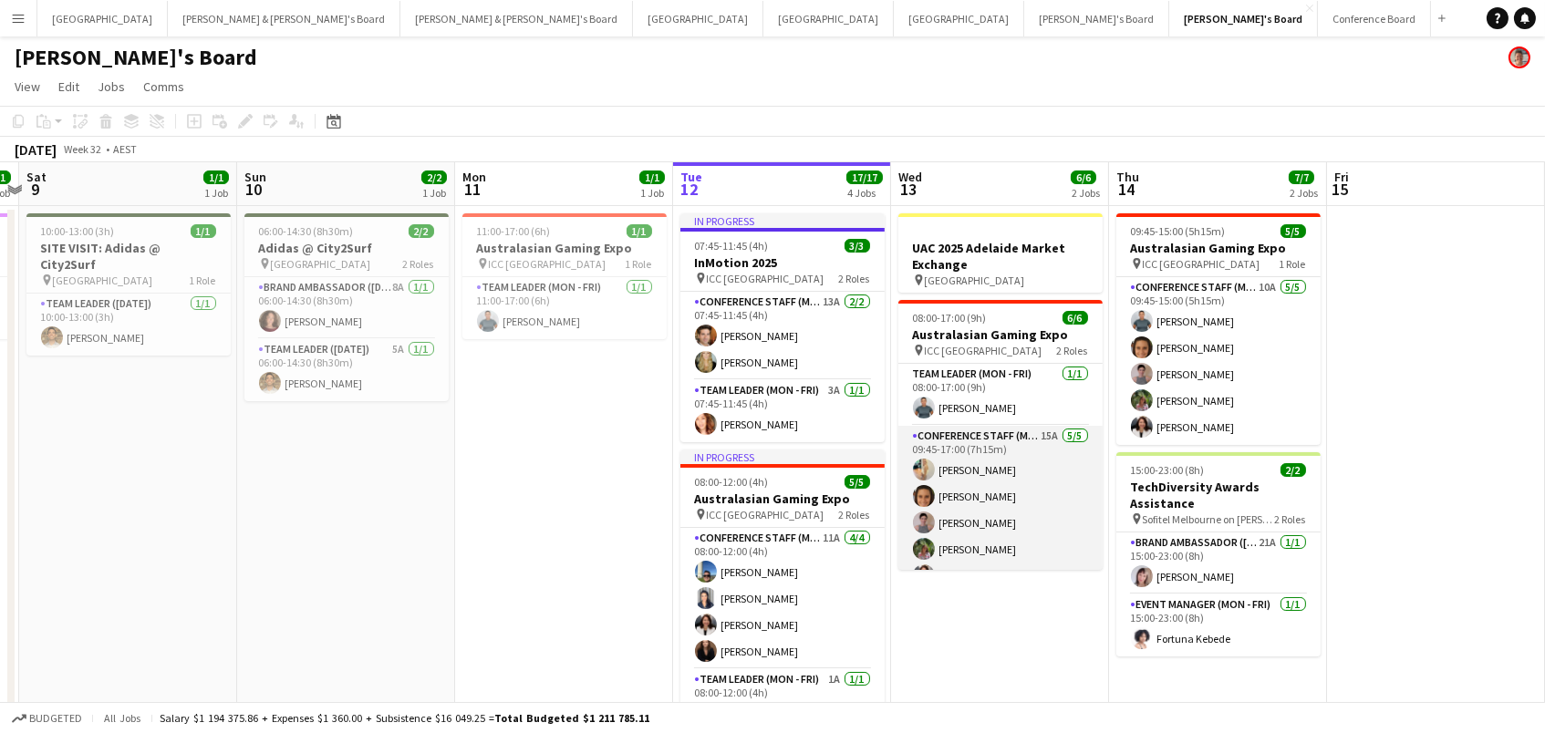
click at [981, 482] on app-card-role "Conference Staff (Mon - Fri) 15A [DATE] 09:45-17:00 (7h15m) [PERSON_NAME] [PERS…" at bounding box center [1000, 510] width 204 height 168
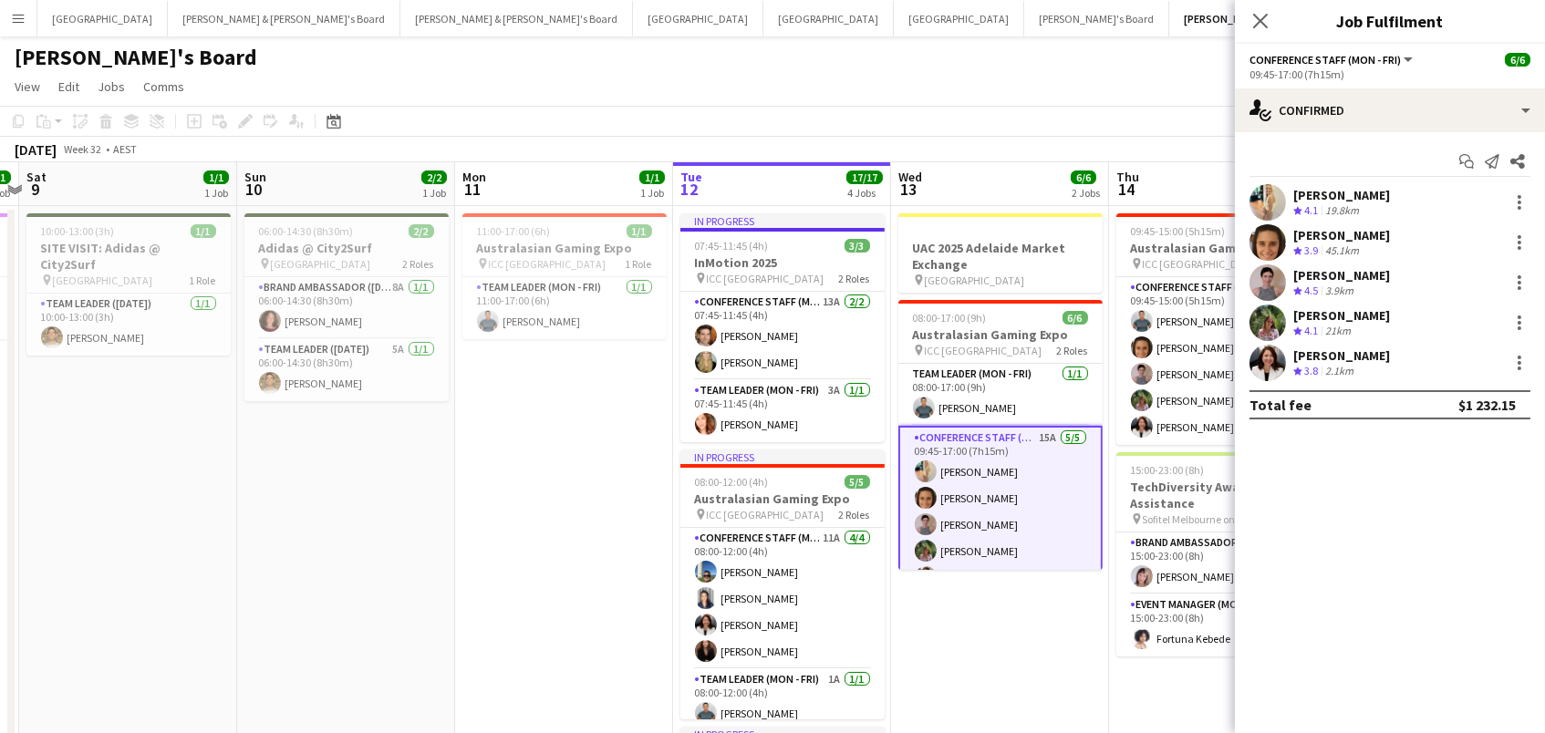
click at [1071, 488] on app-card-role "Conference Staff (Mon - Fri) 15A [DATE] 09:45-17:00 (7h15m) [PERSON_NAME] [PERS…" at bounding box center [1000, 511] width 204 height 171
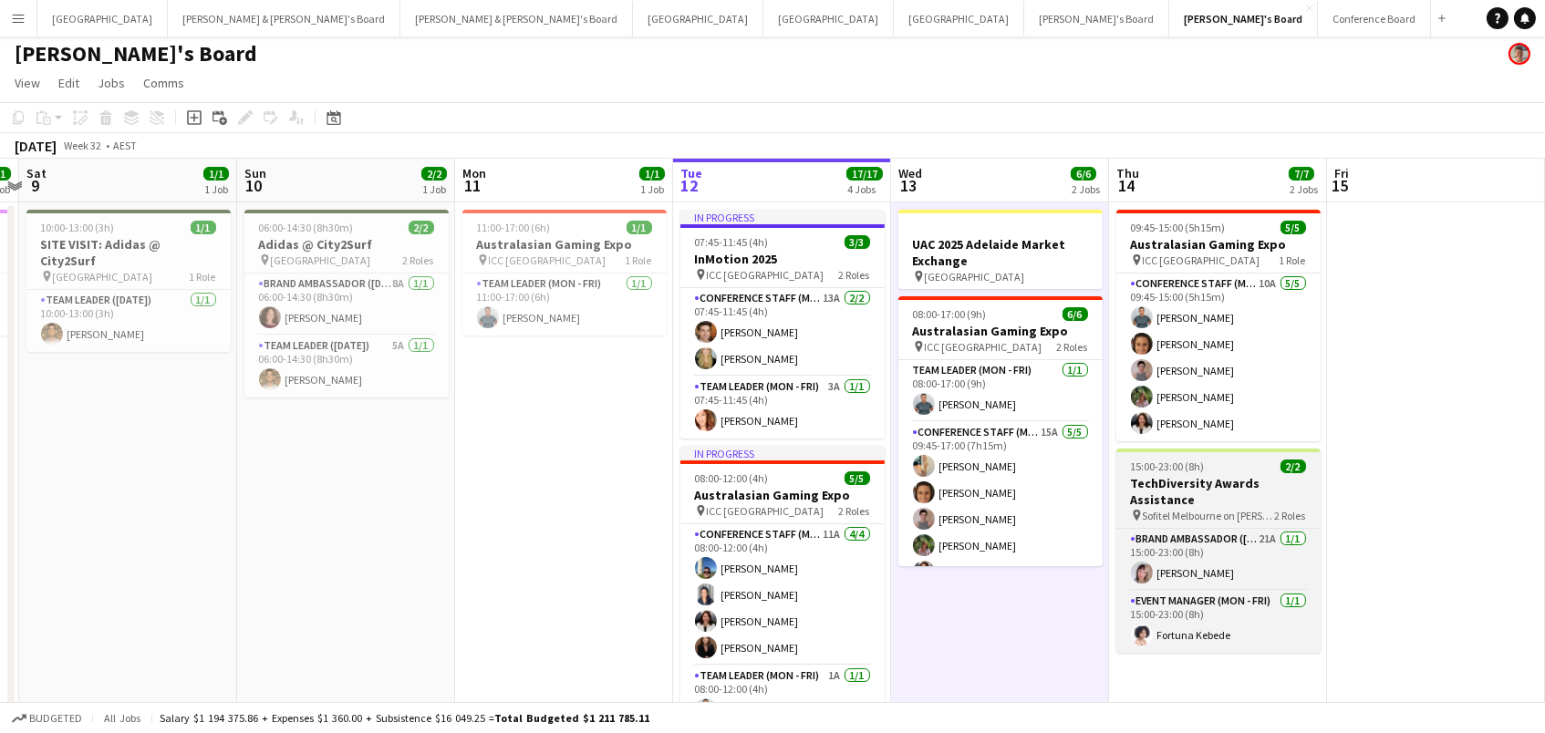
click at [1164, 482] on h3 "TechDiversity Awards Assistance" at bounding box center [1218, 491] width 204 height 33
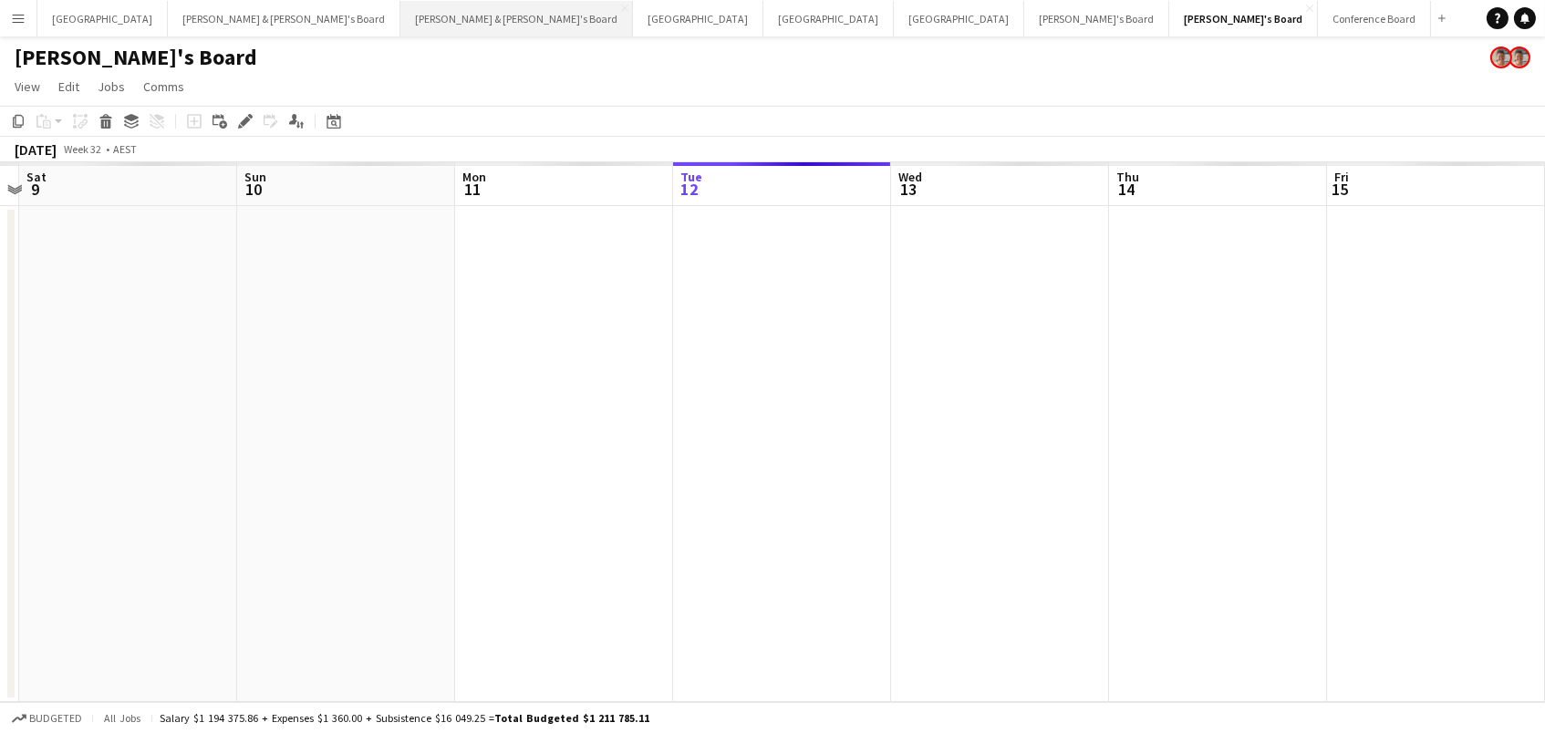
scroll to position [0, 0]
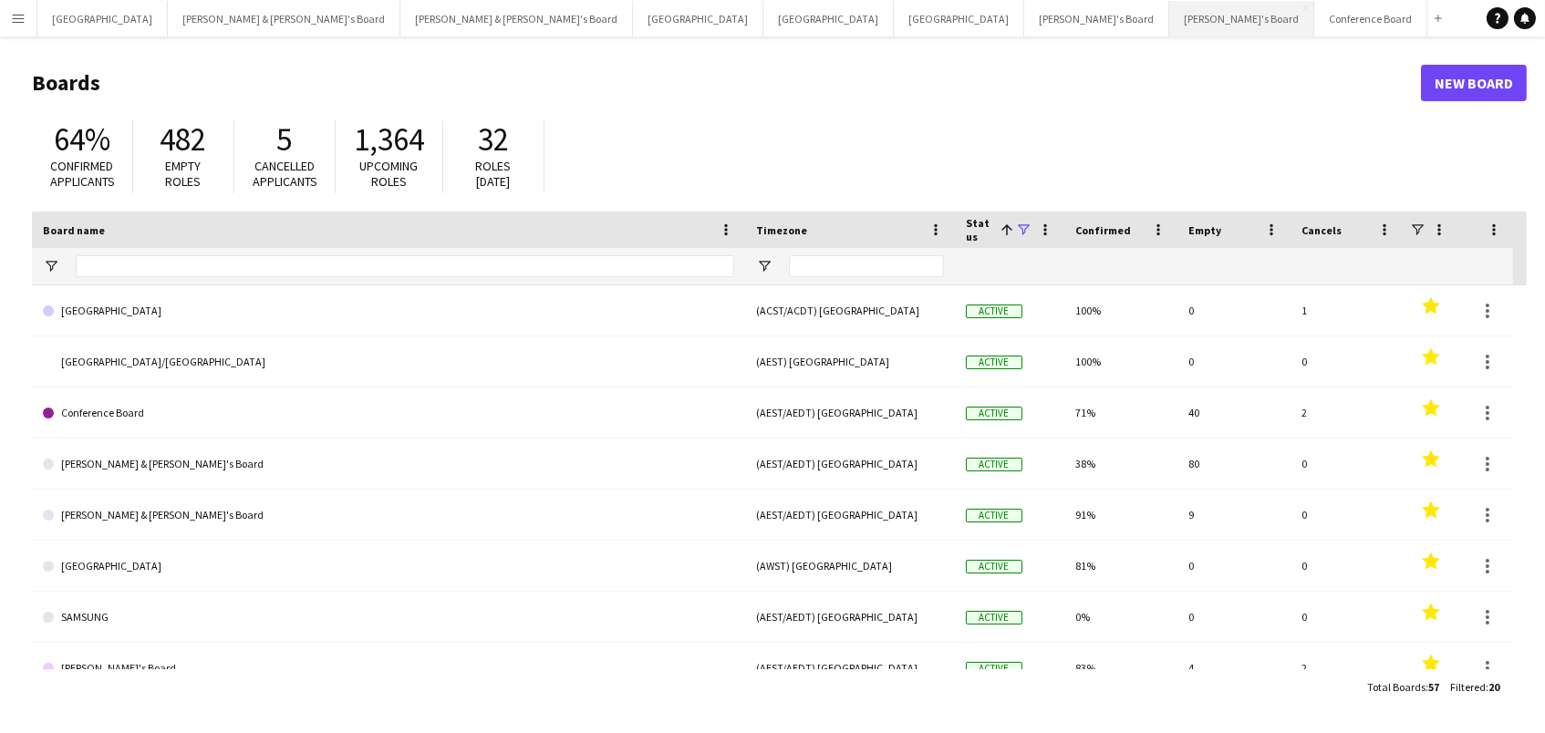
click at [1169, 16] on button "[PERSON_NAME]'s Board Close" at bounding box center [1241, 19] width 145 height 36
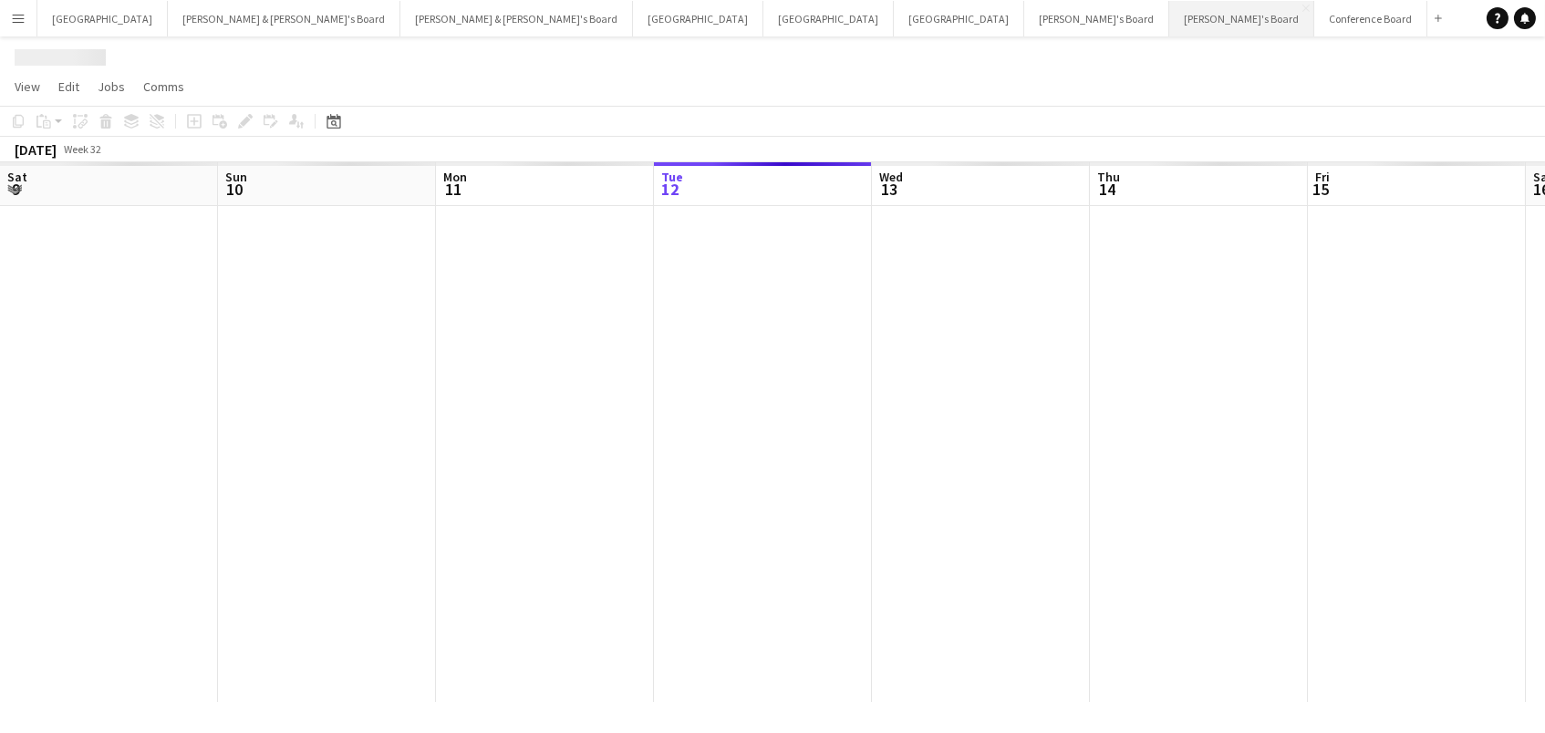
scroll to position [0, 435]
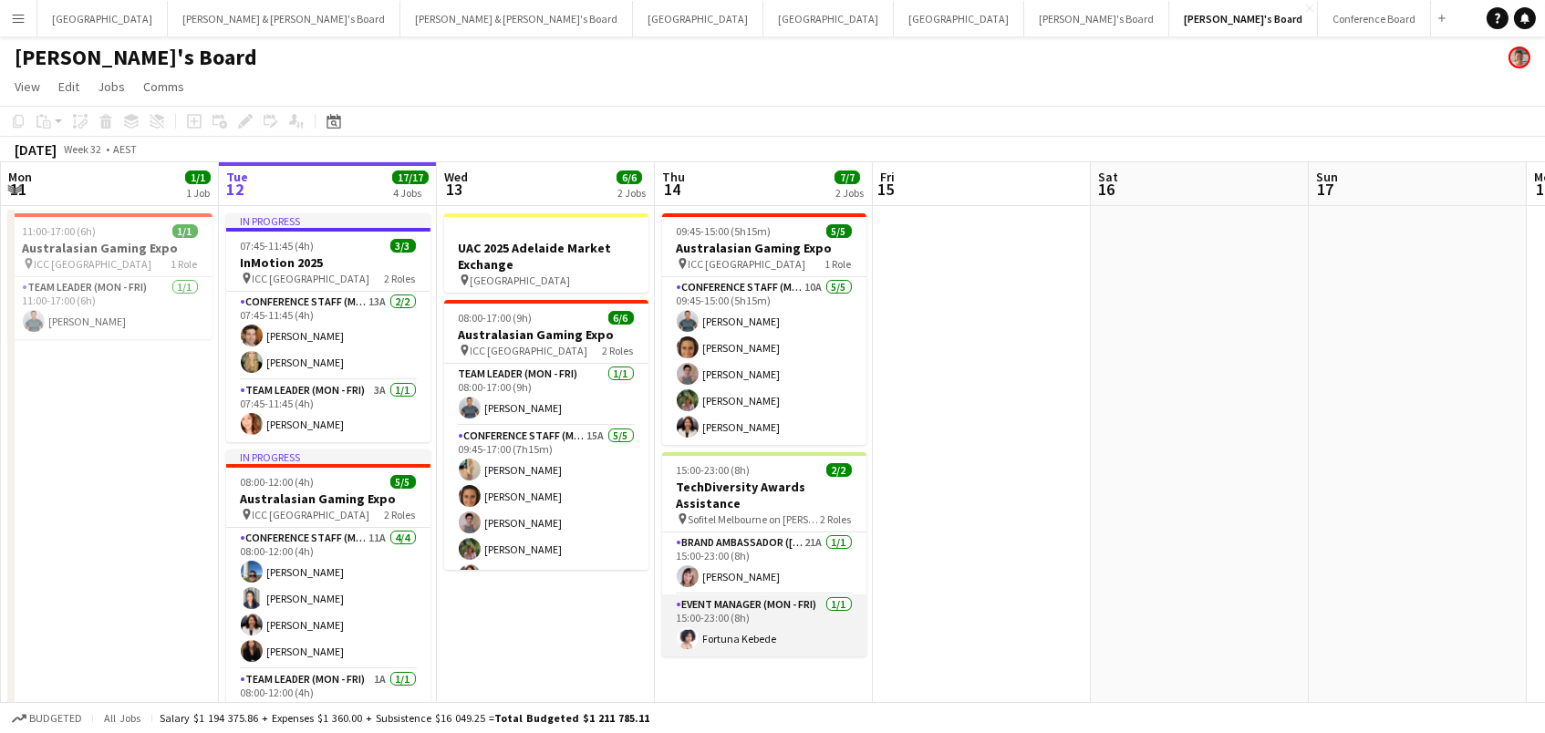
click at [720, 610] on app-card-role "Event Manager (Mon - Fri) 1/1 15:00-23:00 (8h) Fortuna Kebede" at bounding box center [764, 626] width 204 height 62
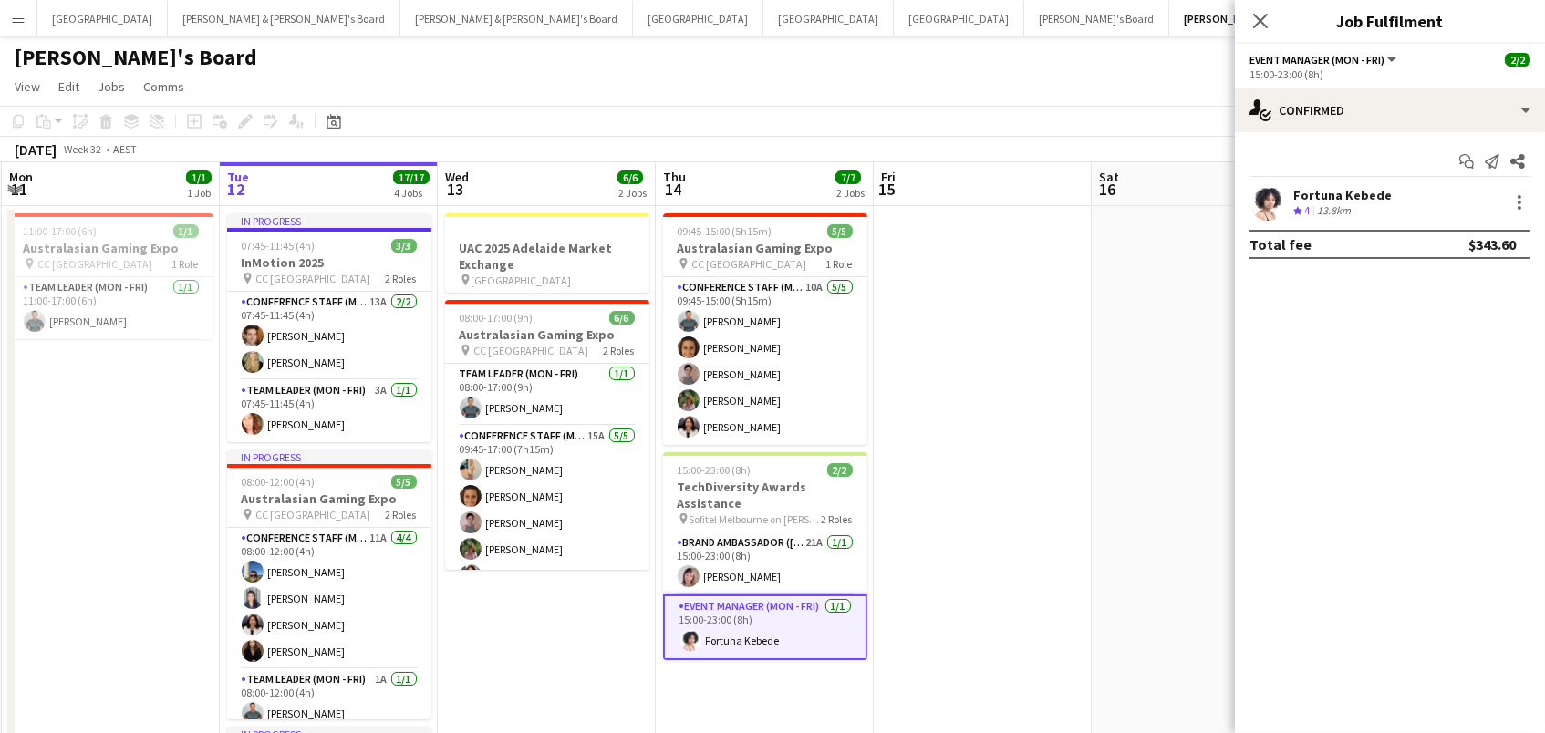
click at [1333, 192] on div "Fortuna Kebede" at bounding box center [1342, 195] width 98 height 16
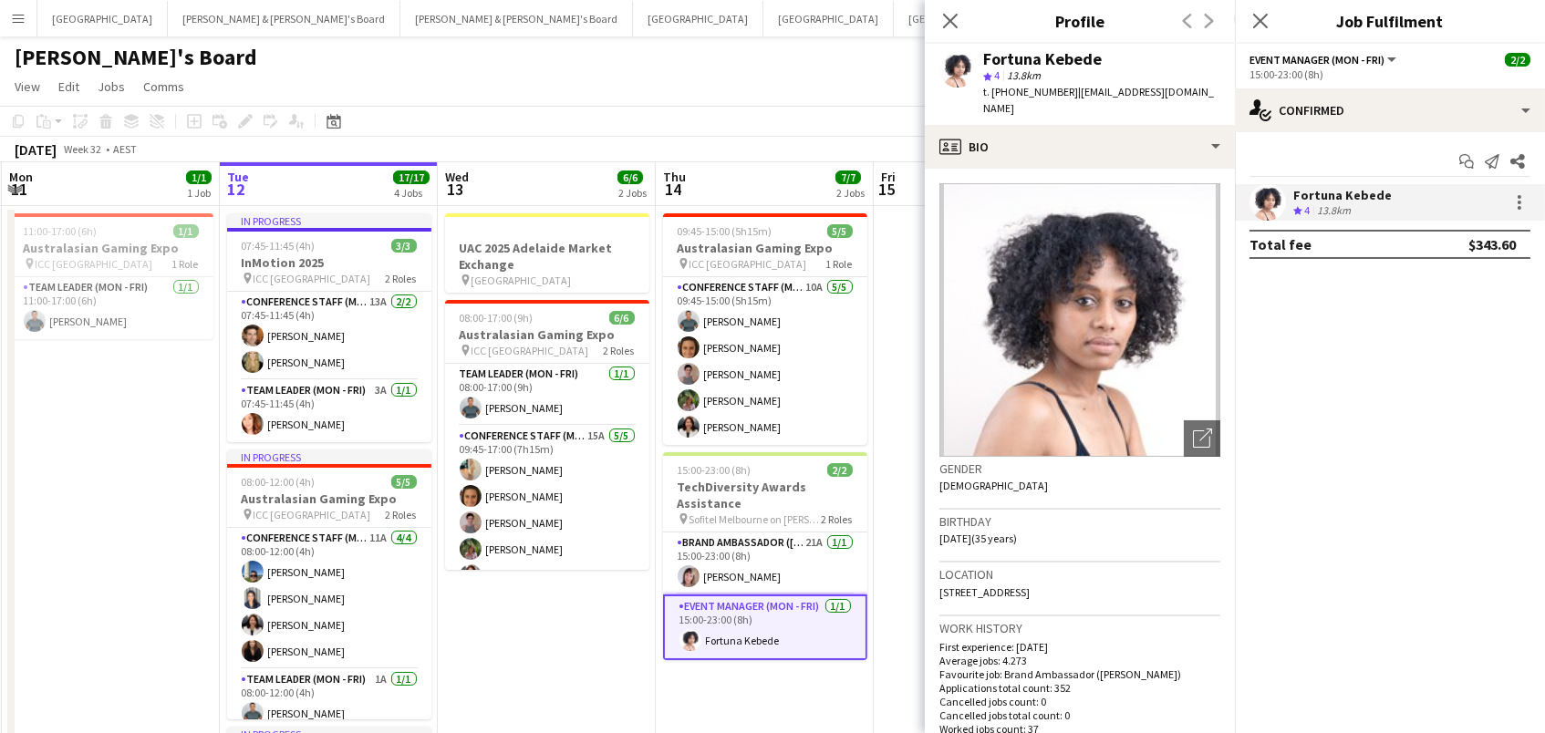
click at [1031, 88] on span "t. +61452141030" at bounding box center [1030, 92] width 95 height 14
click at [1031, 87] on span "t. +61452141030" at bounding box center [1030, 92] width 95 height 14
copy span "61452141030"
click at [800, 544] on app-card-role "Brand Ambassador (Mon - Fri) 21A 1/1 15:00-23:00 (8h) naomi berman" at bounding box center [765, 564] width 204 height 62
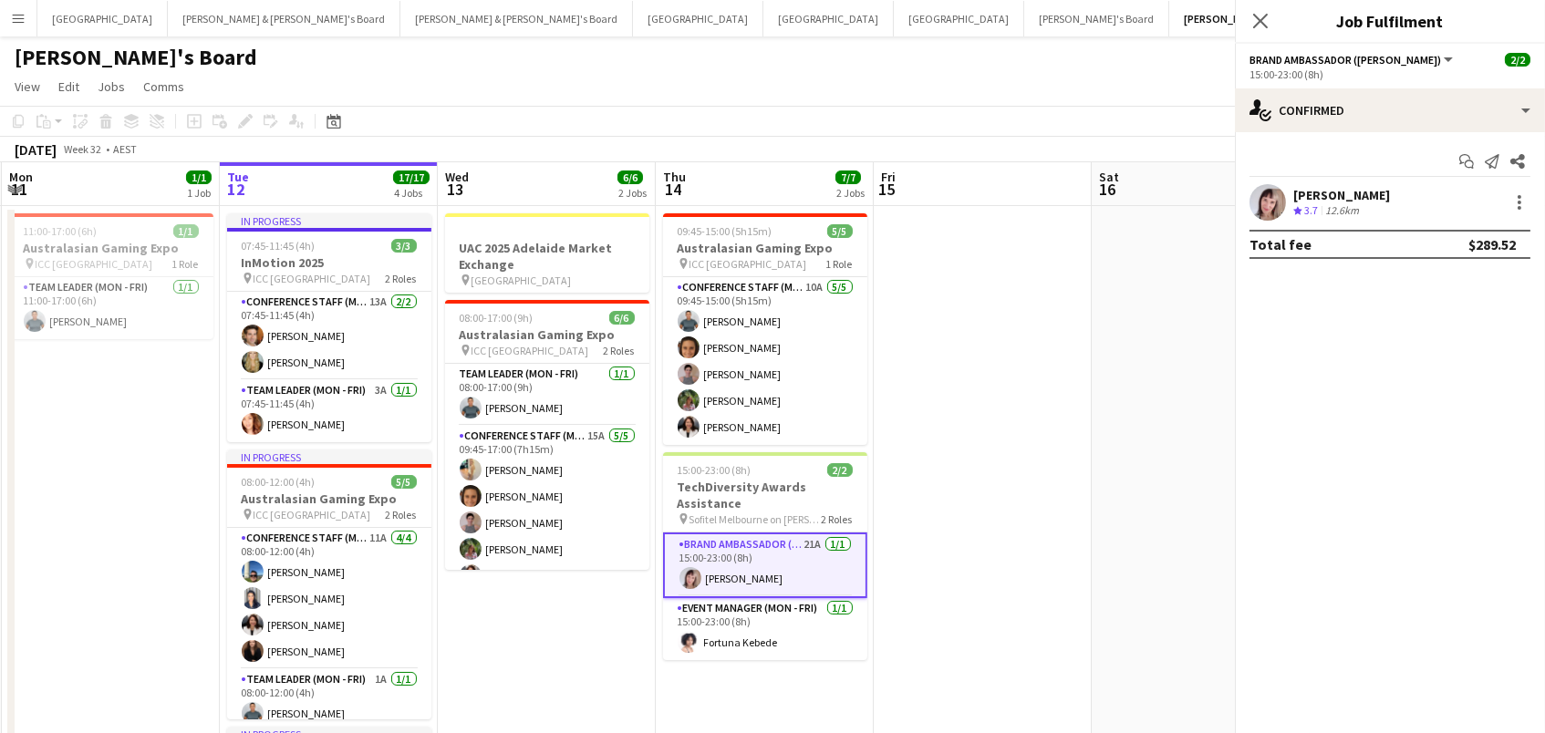
scroll to position [0, 433]
click at [1284, 196] on app-user-avatar at bounding box center [1267, 202] width 36 height 36
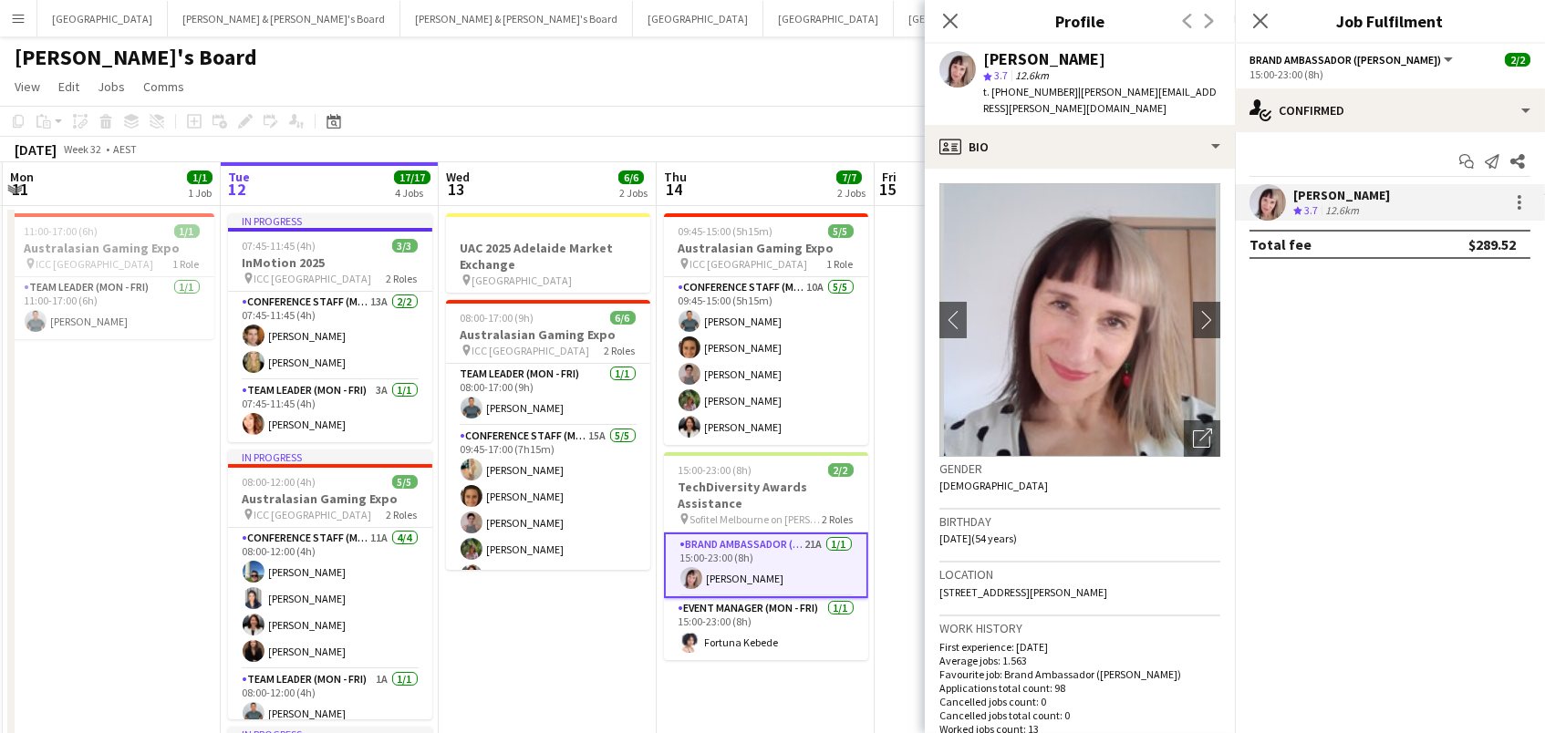
click at [1019, 90] on span "t. +61493965813" at bounding box center [1030, 92] width 95 height 14
copy span "61493965813"
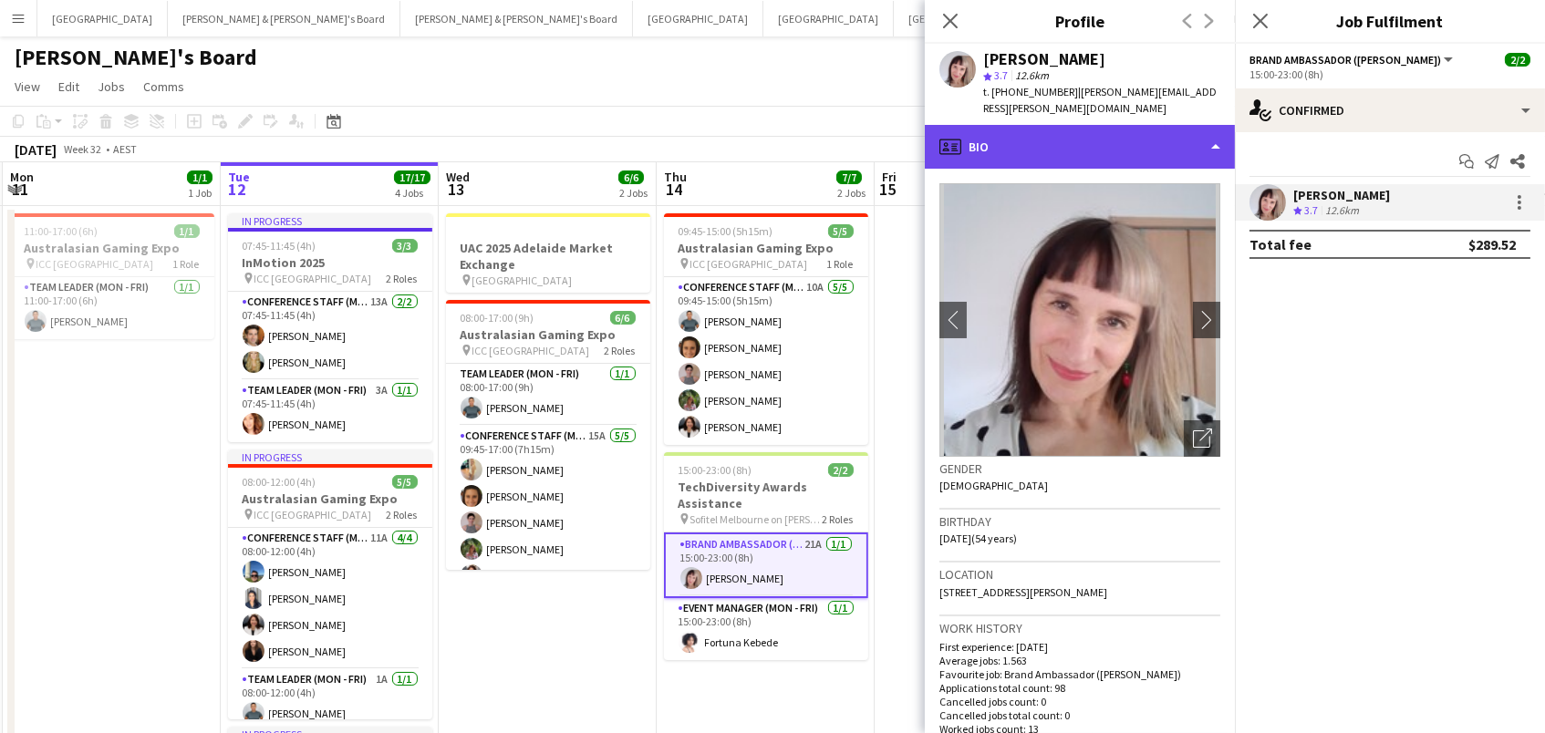
click at [1031, 130] on div "profile Bio" at bounding box center [1080, 147] width 310 height 44
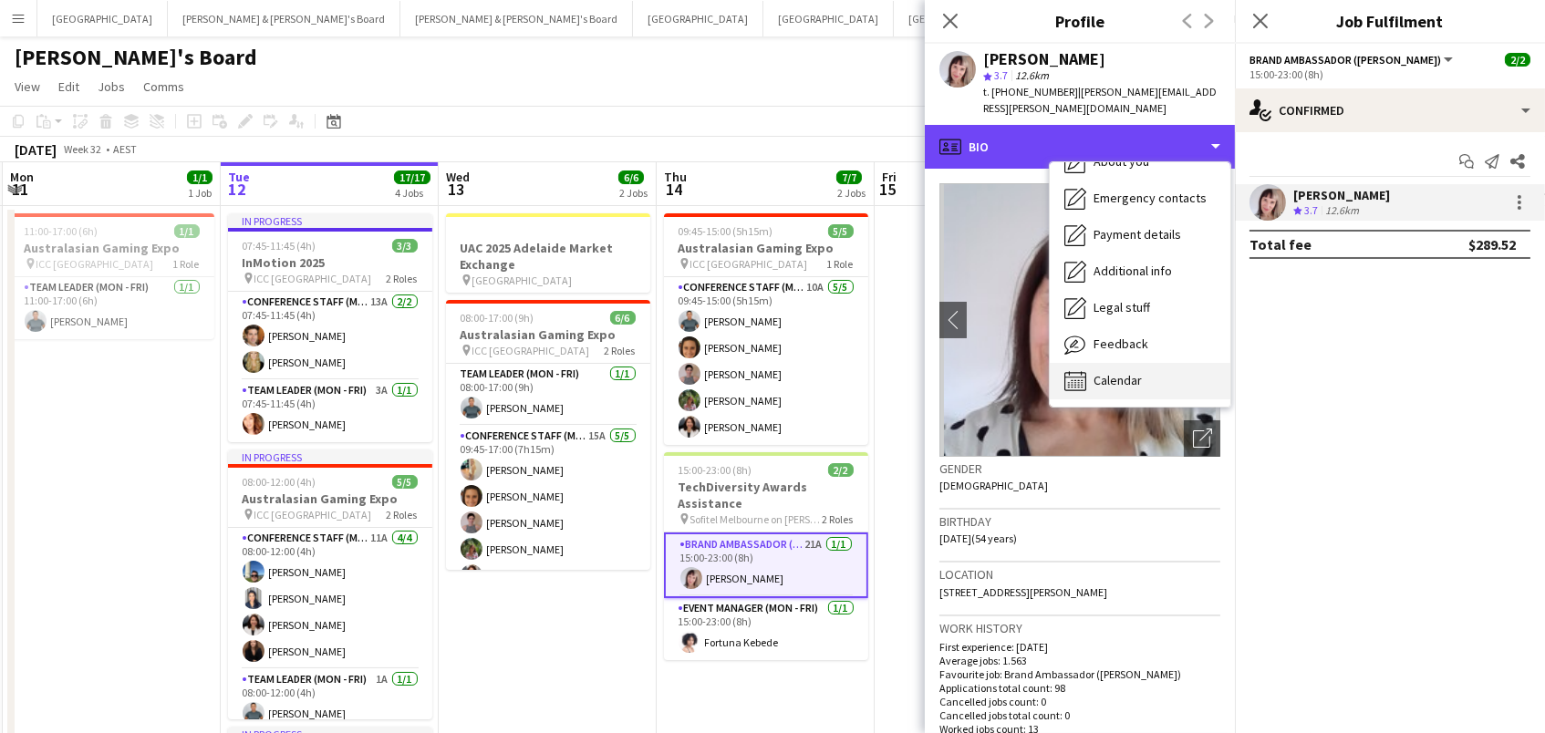
scroll to position [134, 0]
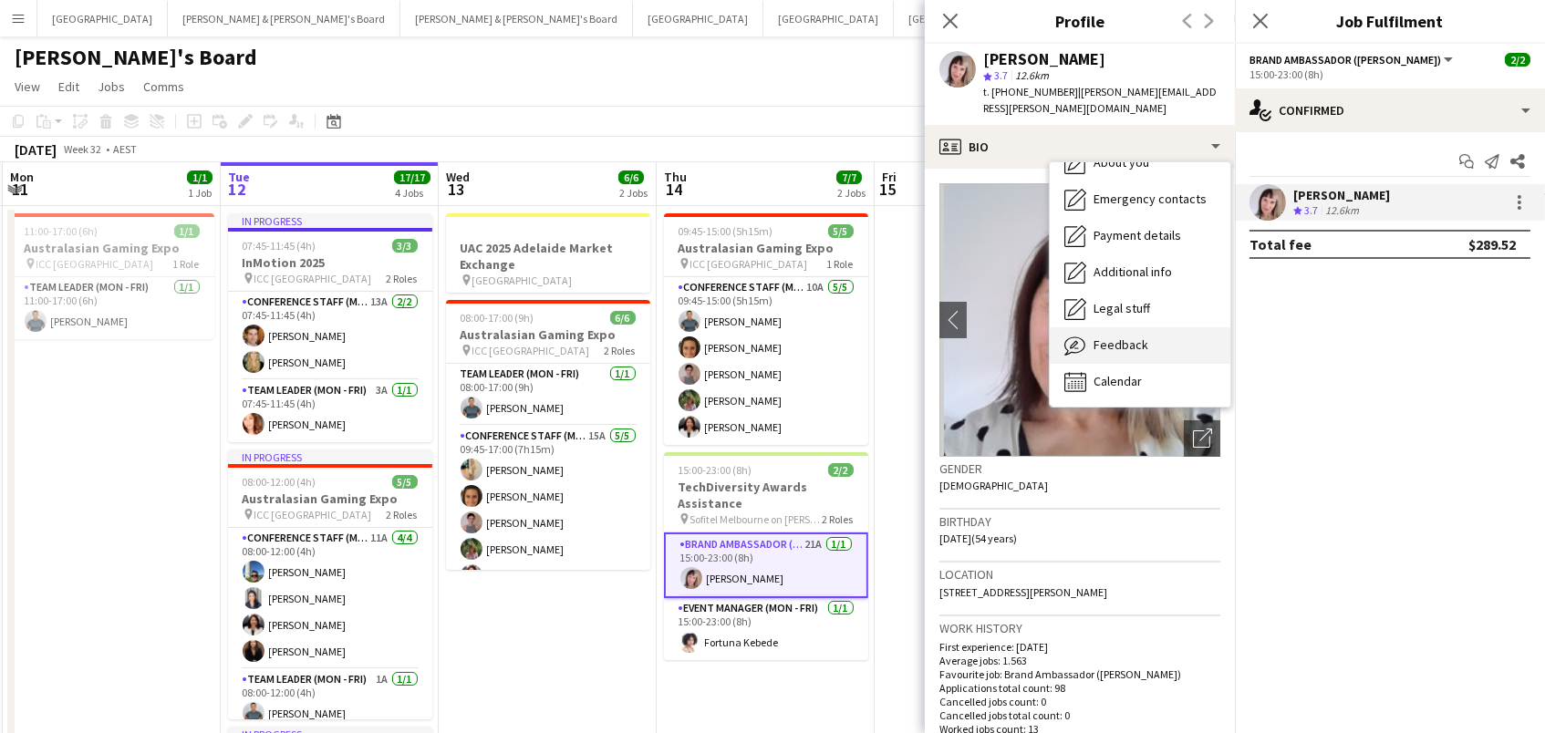
click at [1145, 343] on div "Feedback Feedback" at bounding box center [1140, 345] width 181 height 36
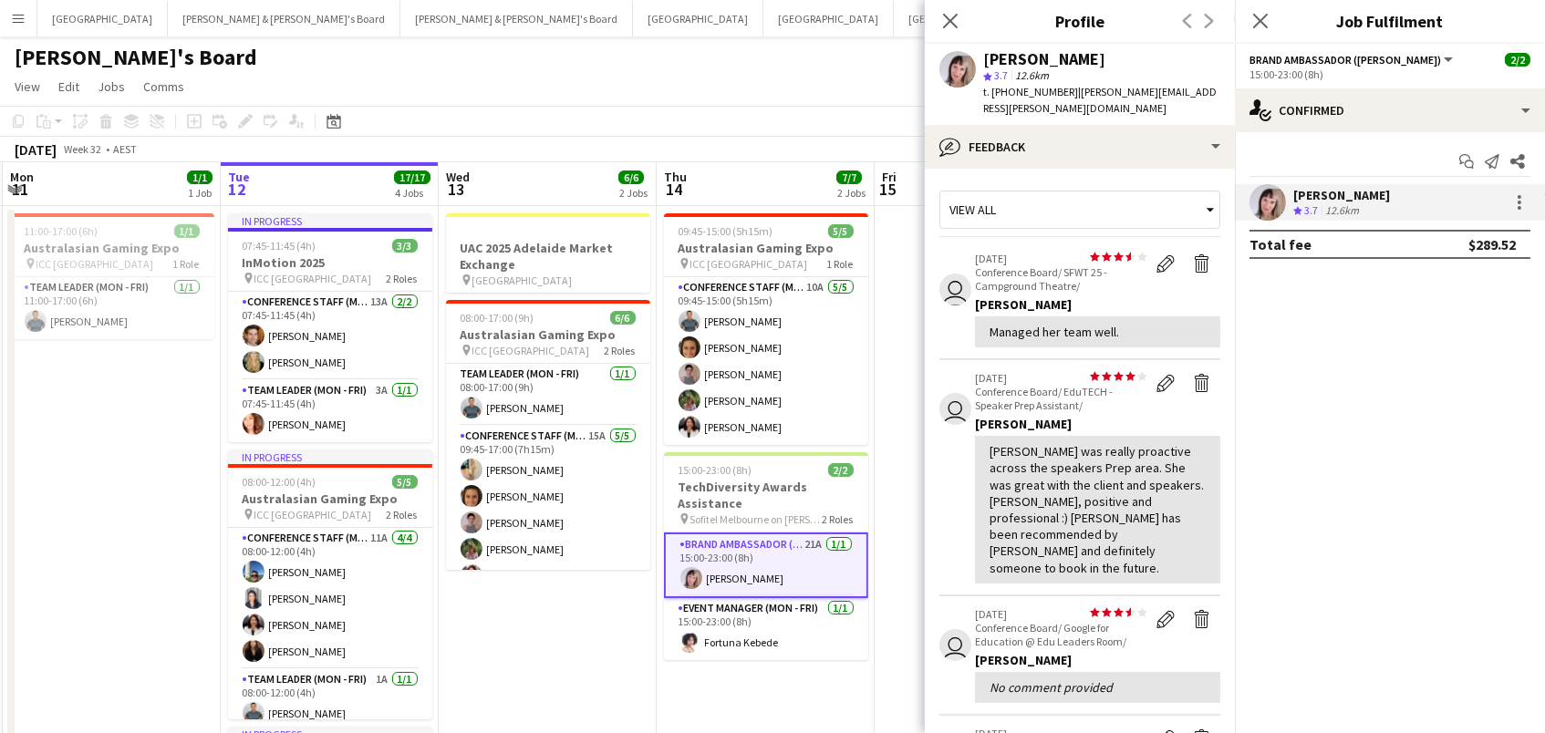
click at [13, 26] on button "Menu" at bounding box center [18, 18] width 36 height 36
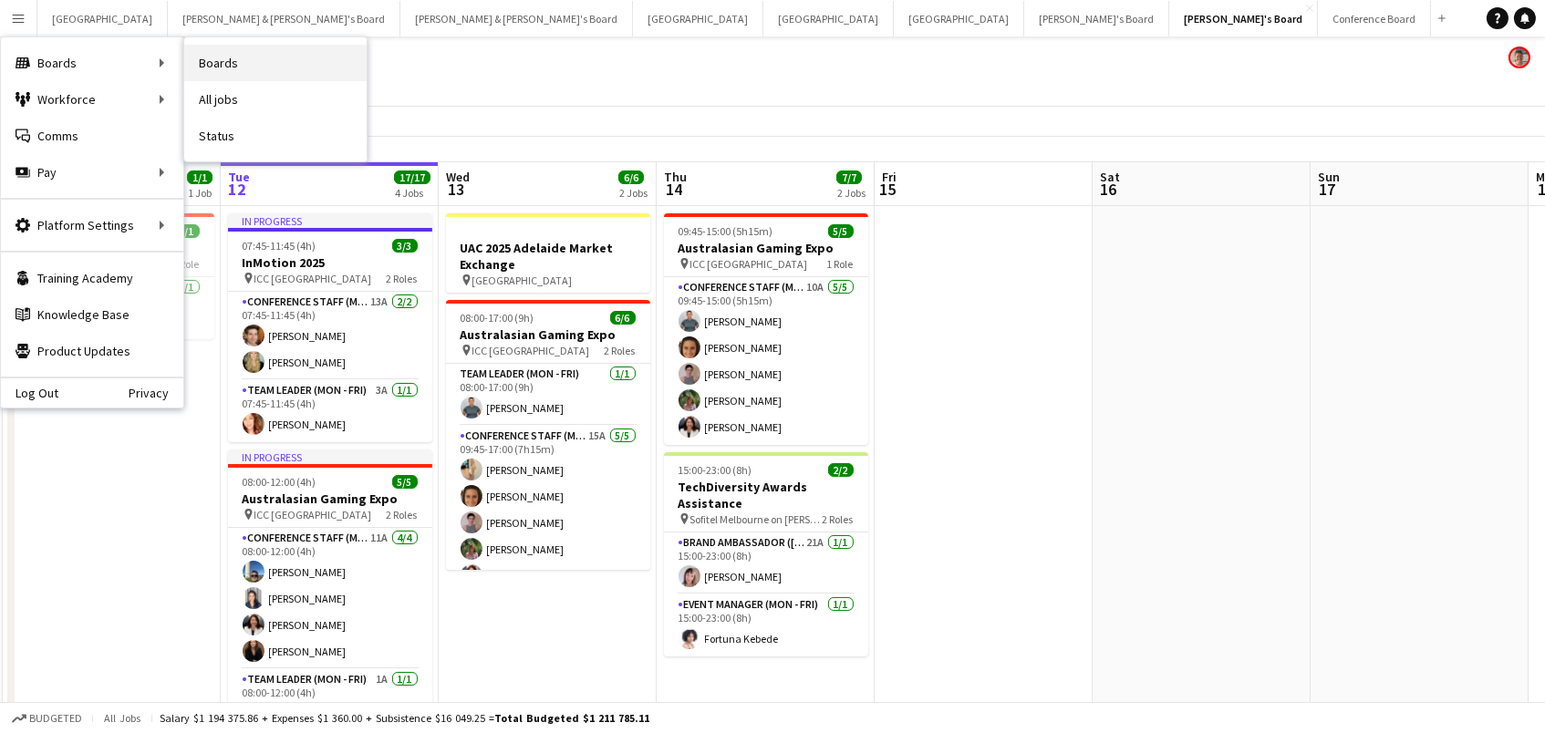
click at [221, 62] on link "Boards" at bounding box center [275, 63] width 182 height 36
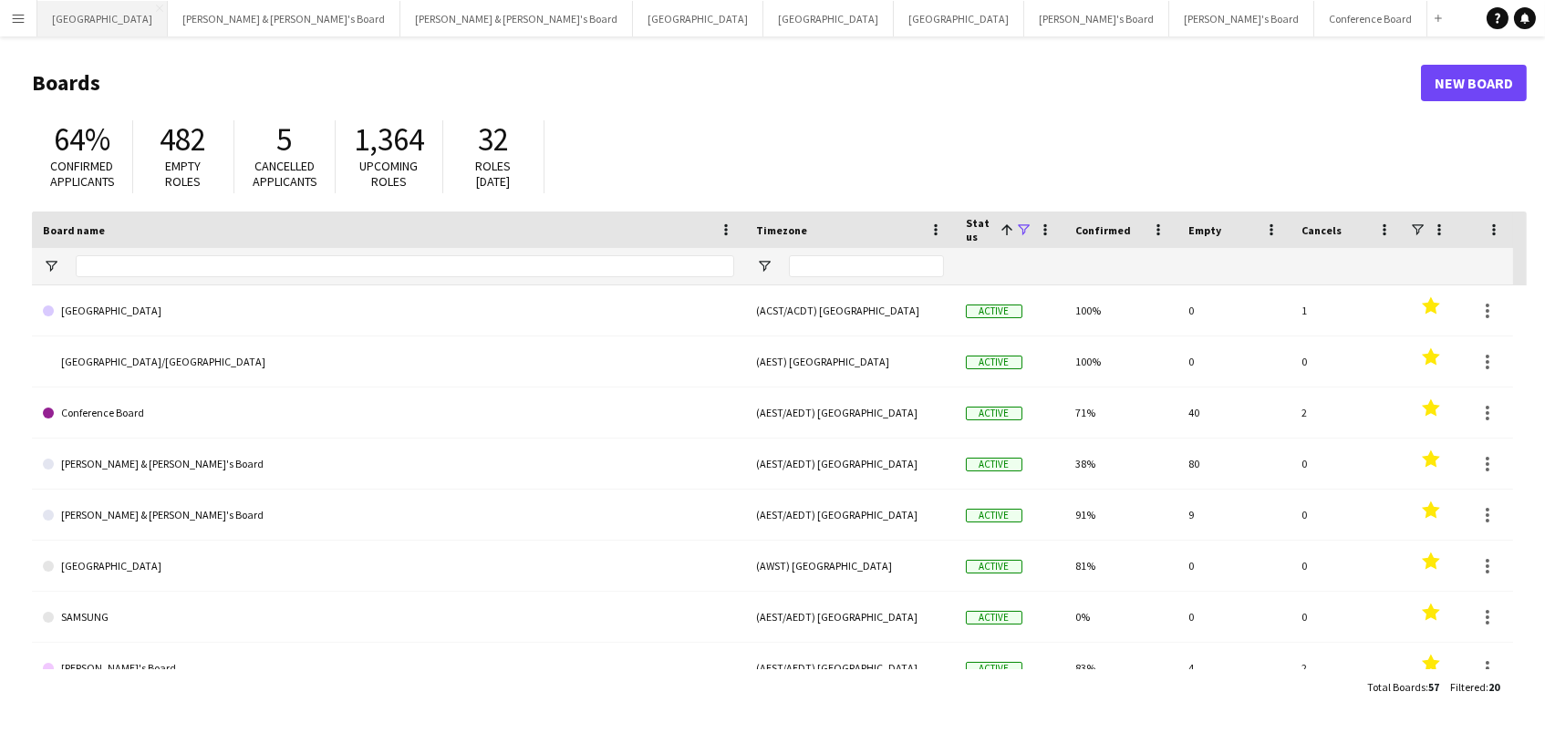
click at [61, 21] on button "Sydney Close" at bounding box center [102, 19] width 130 height 36
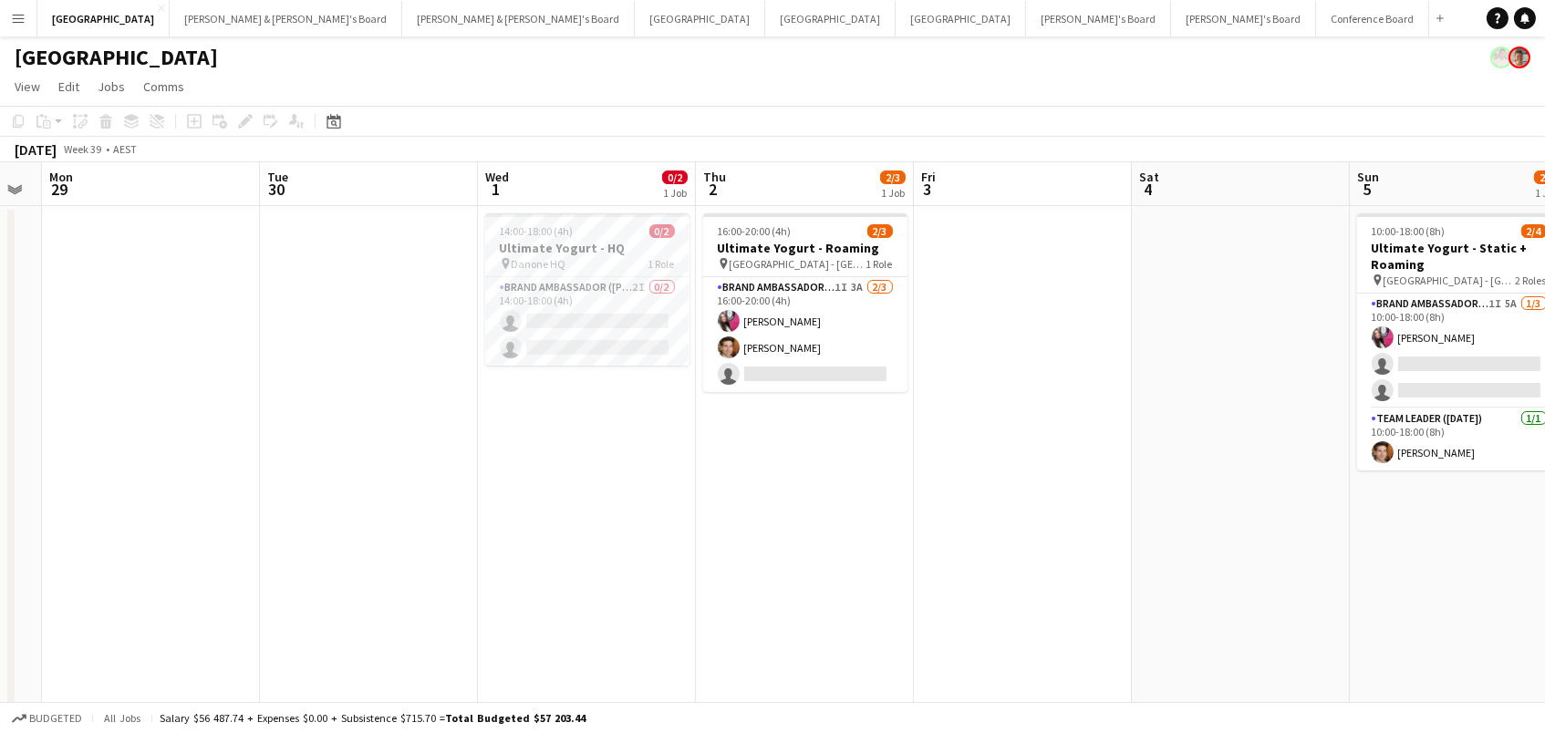
scroll to position [0, 611]
click at [554, 246] on h3 "Ultimate Yogurt - HQ" at bounding box center [588, 248] width 204 height 16
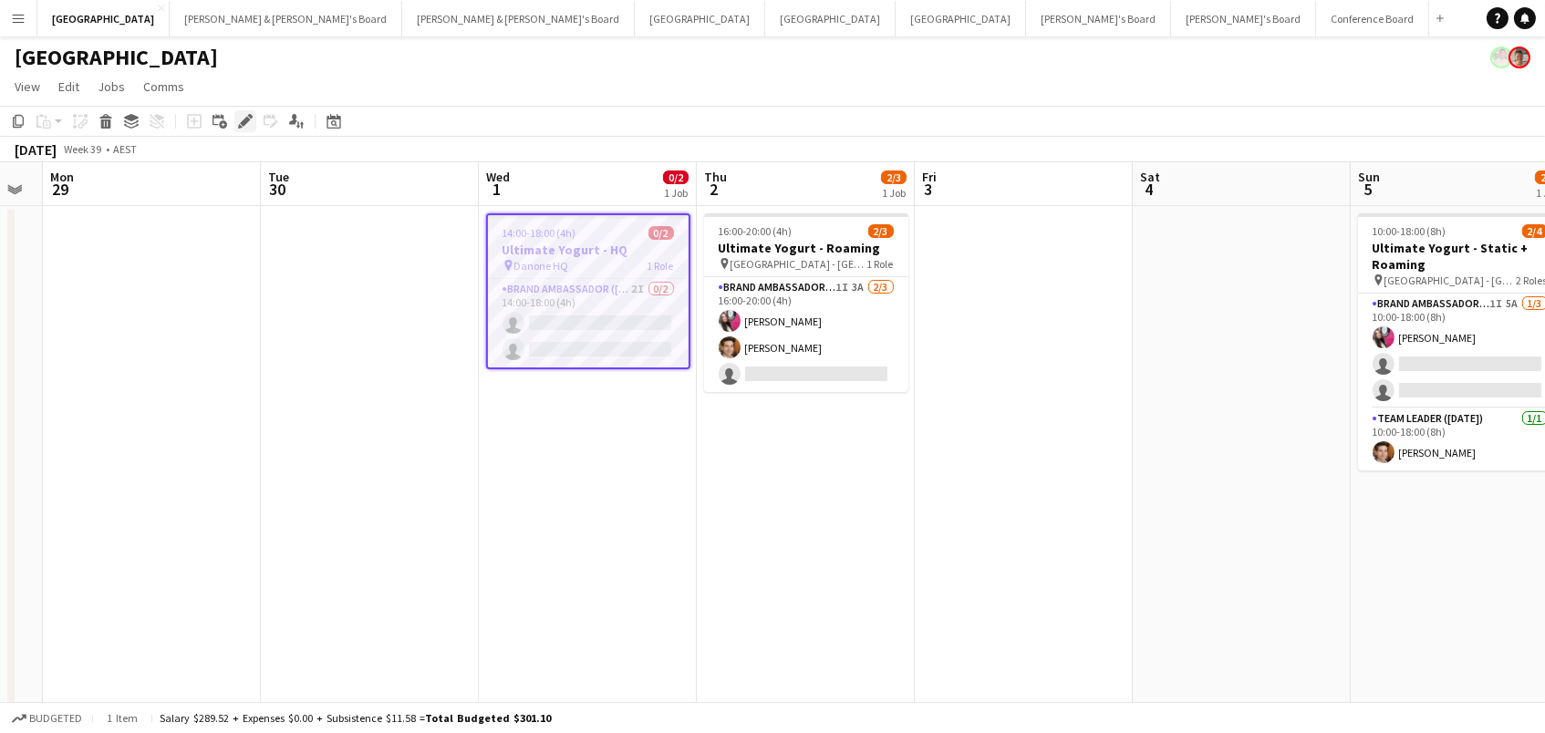
click at [239, 123] on icon "Edit" at bounding box center [245, 121] width 15 height 15
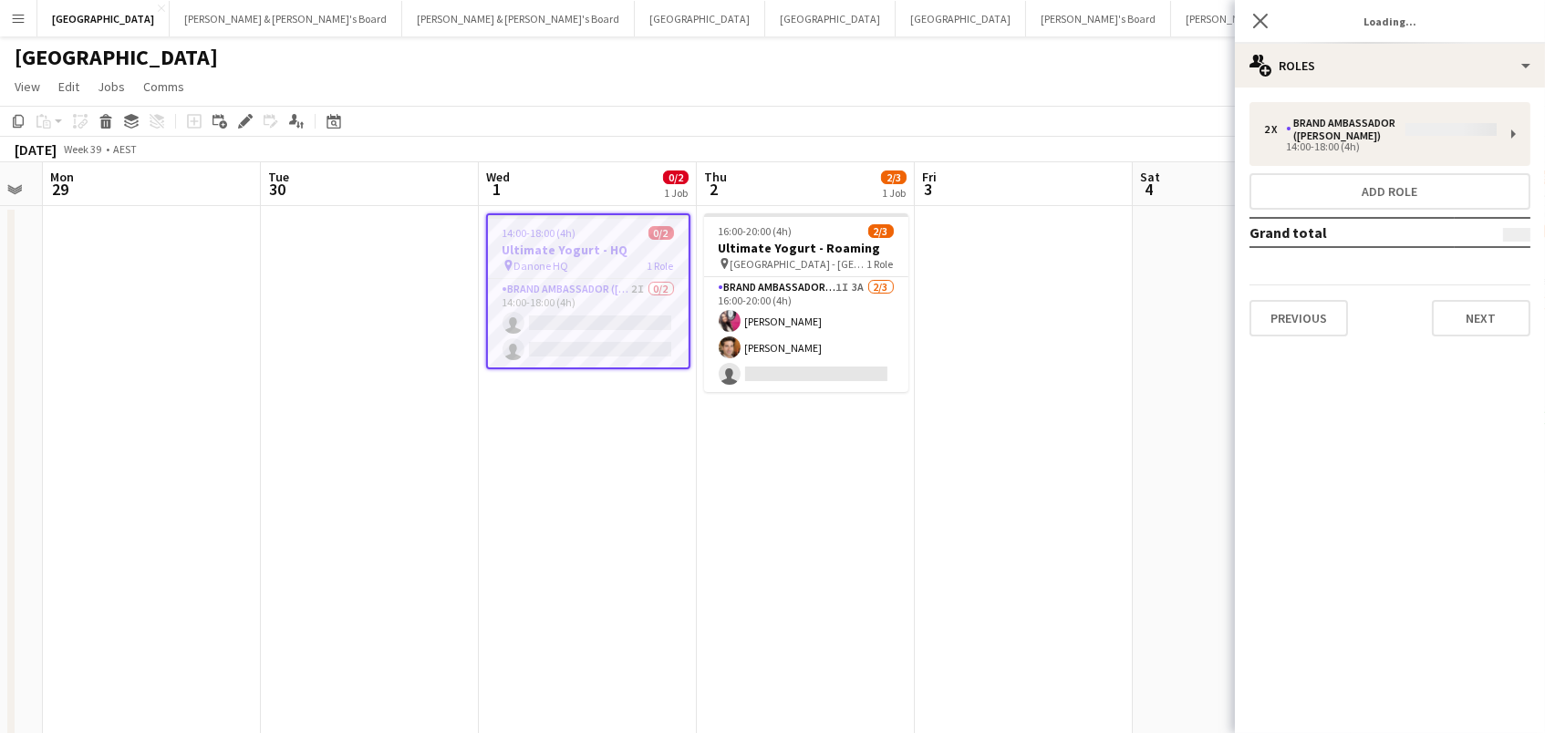
click at [1290, 145] on div "2 x Brand Ambassador (Mon - Fri) 14:00-18:00 (4h) Add role Grand total Previous…" at bounding box center [1390, 219] width 310 height 234
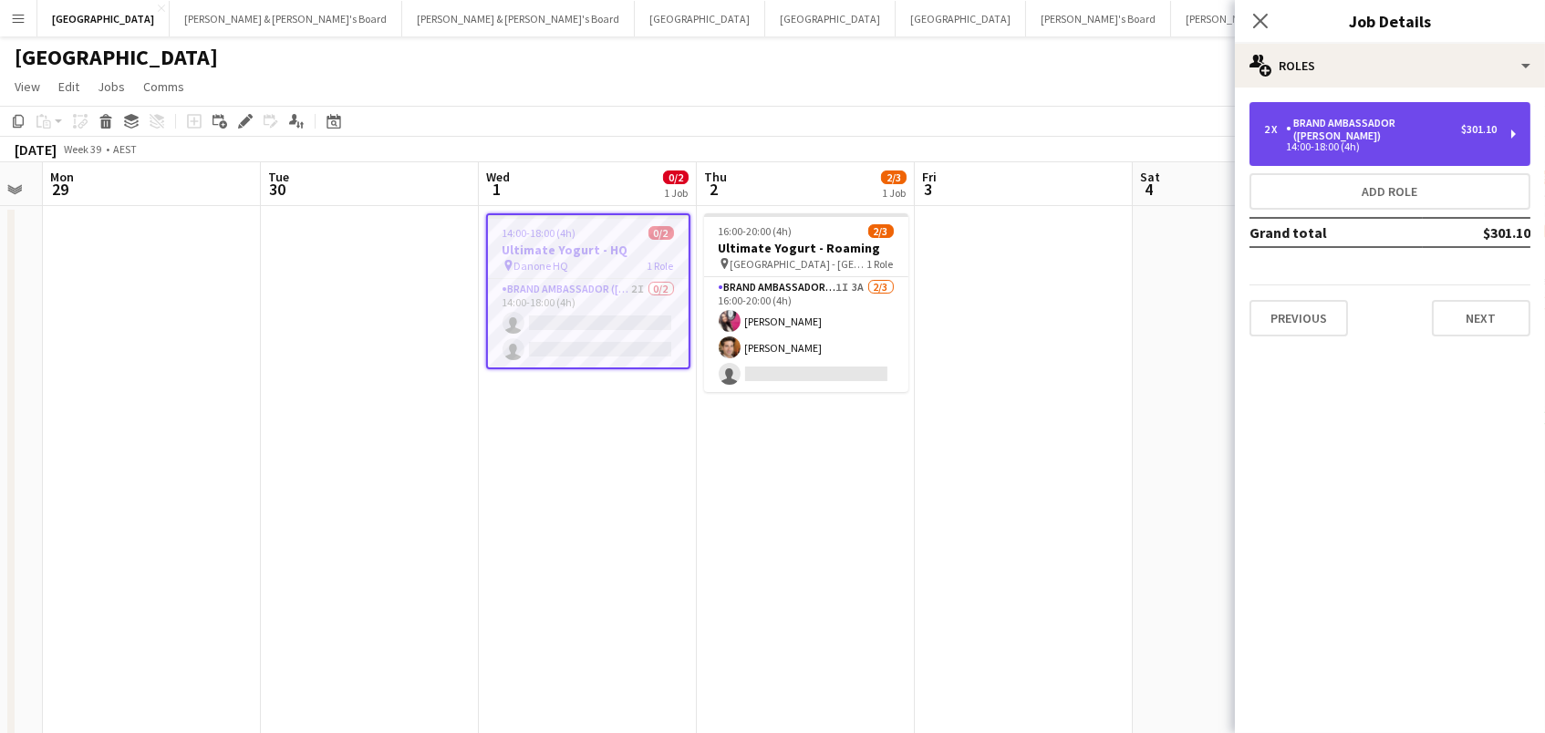
click at [1361, 142] on div "14:00-18:00 (4h)" at bounding box center [1380, 146] width 233 height 9
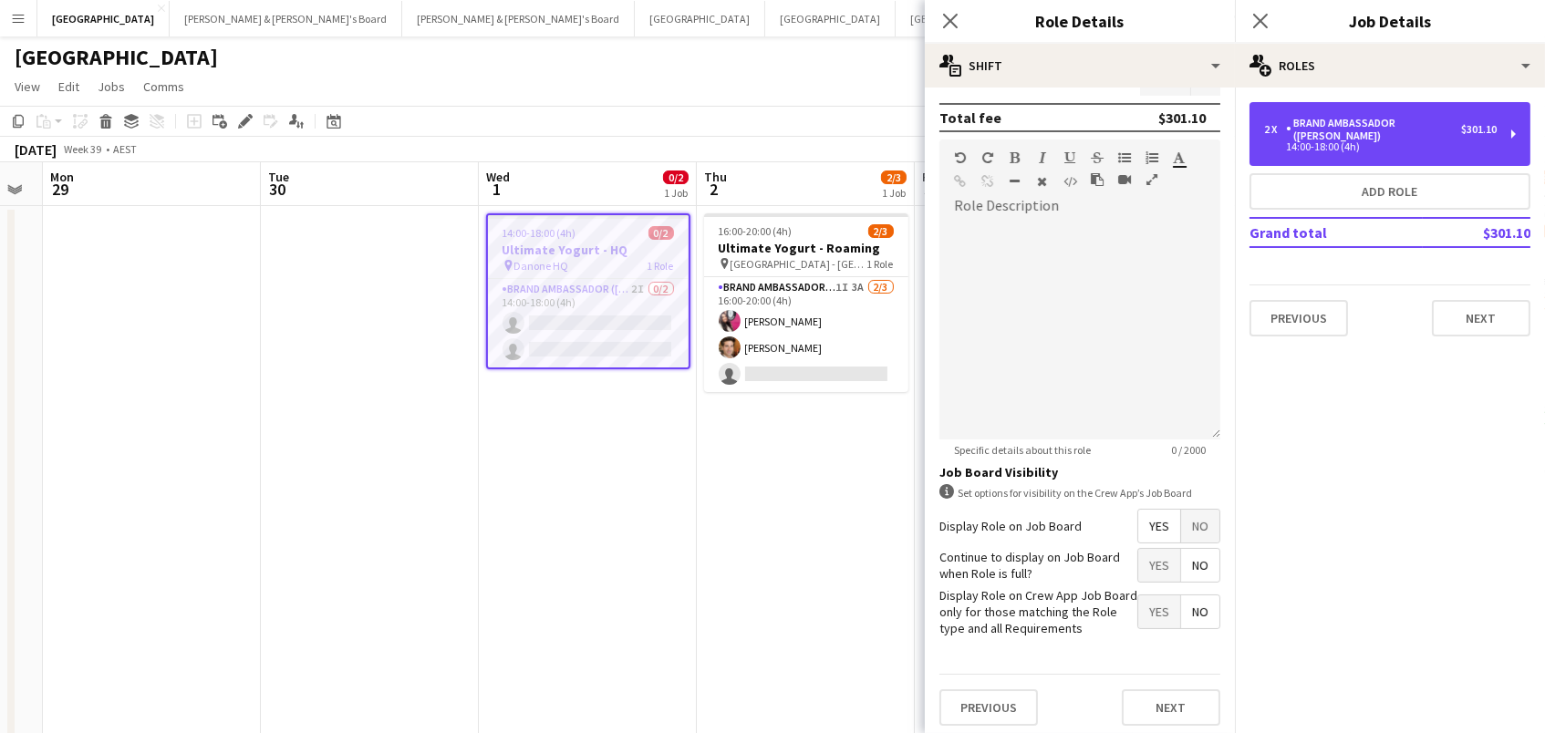
scroll to position [494, 0]
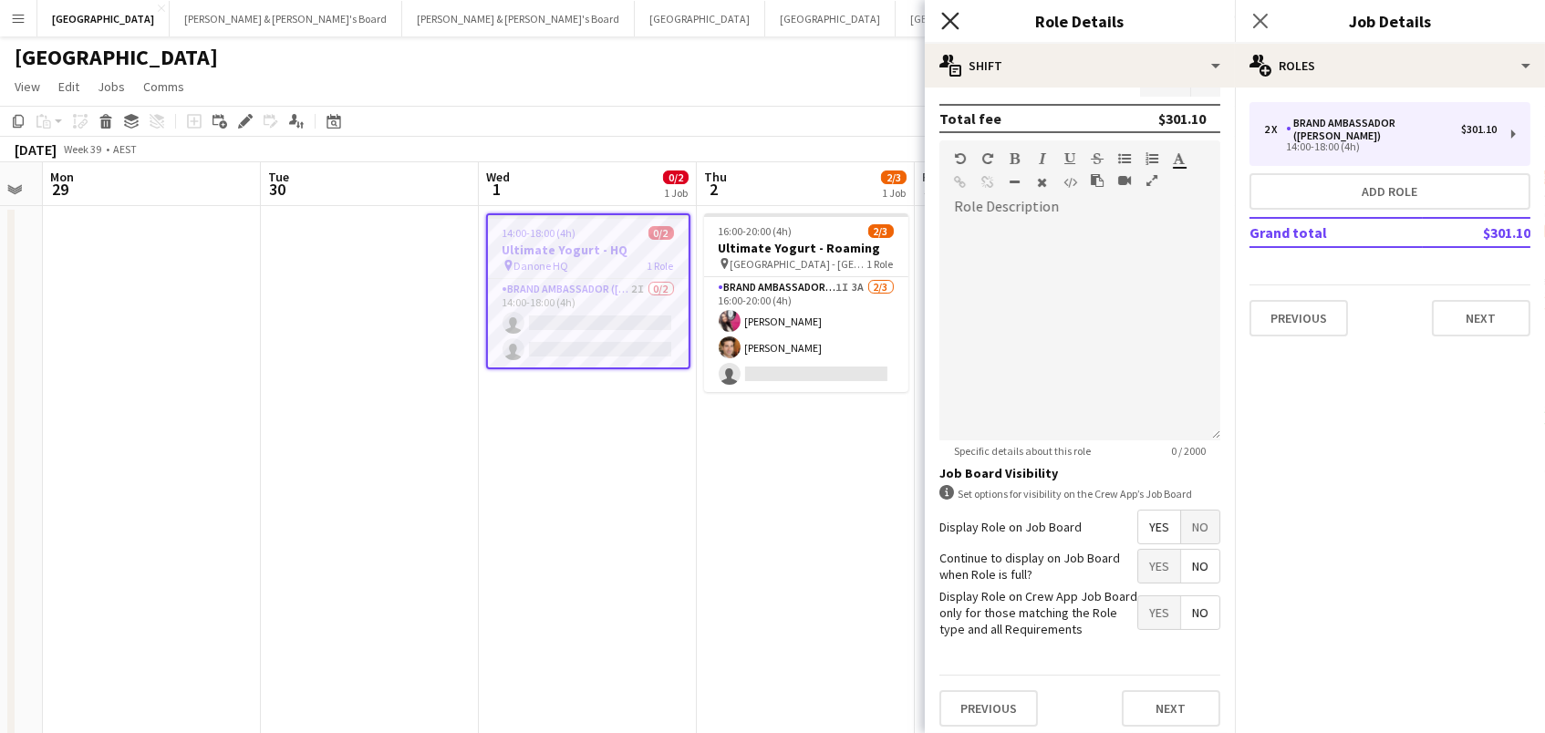
click at [947, 21] on icon "Close pop-in" at bounding box center [949, 20] width 17 height 17
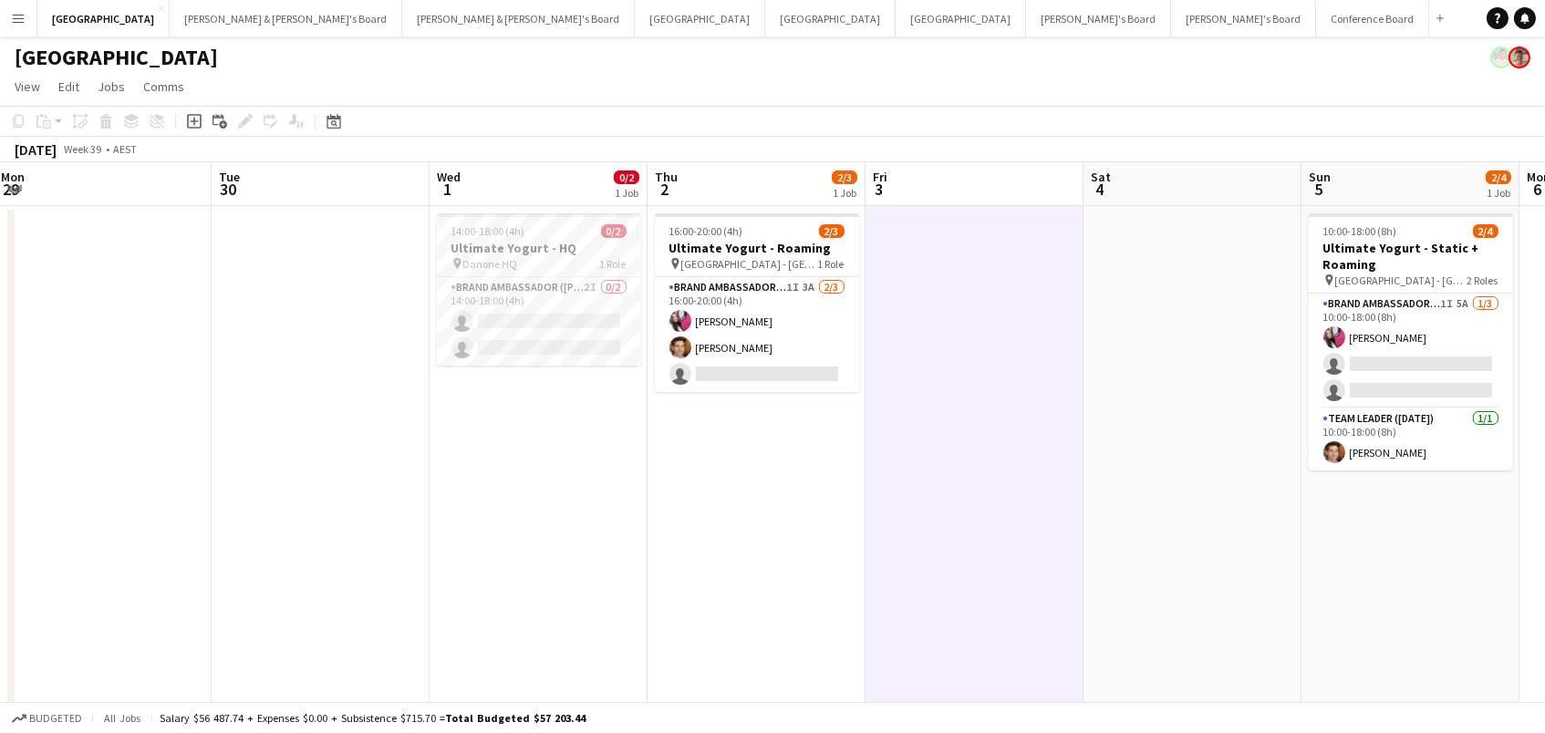
scroll to position [0, 841]
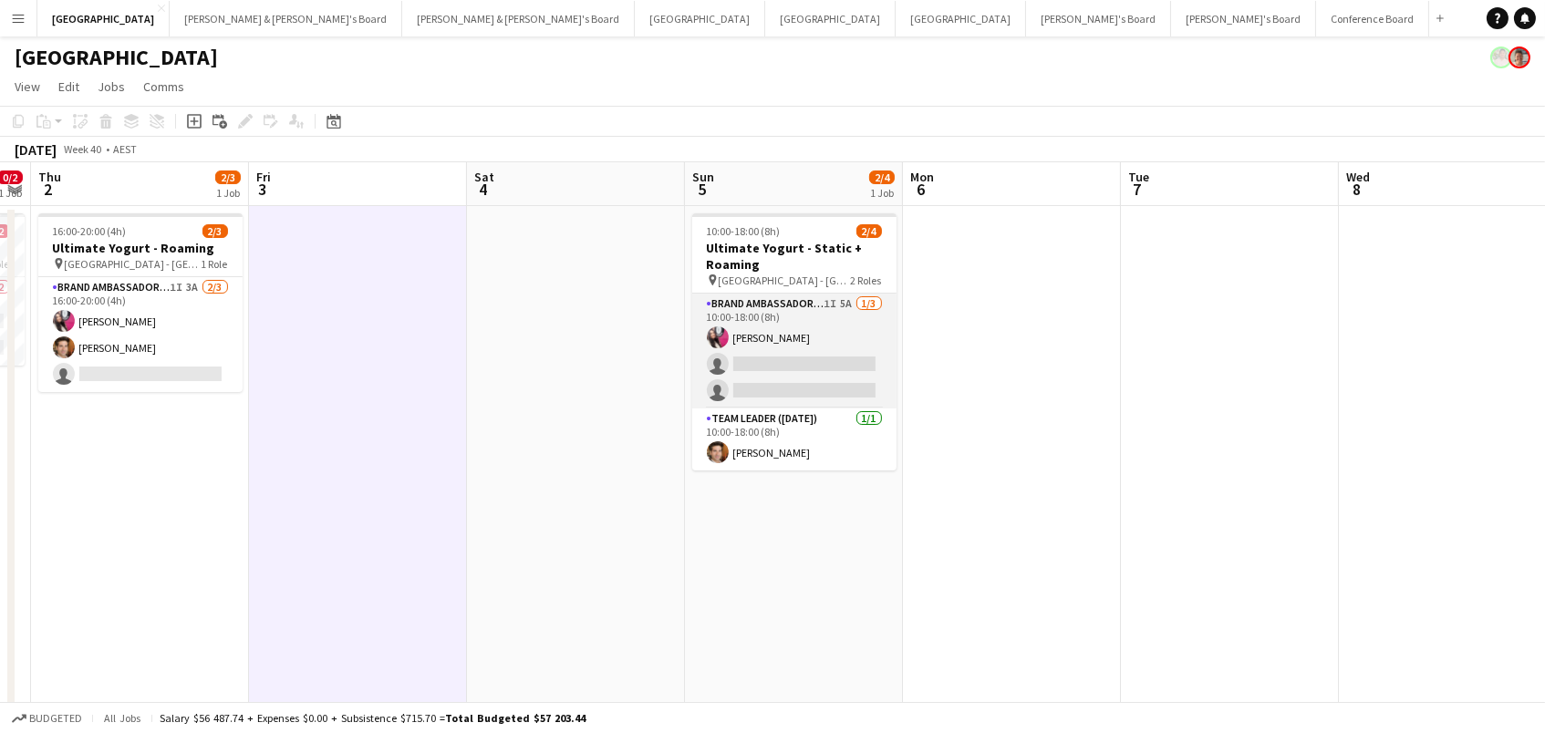
click at [789, 364] on app-card-role "Brand Ambassador (Sunday) 1I 5A 1/3 10:00-18:00 (8h) Daiana Scherer single-neut…" at bounding box center [794, 351] width 204 height 115
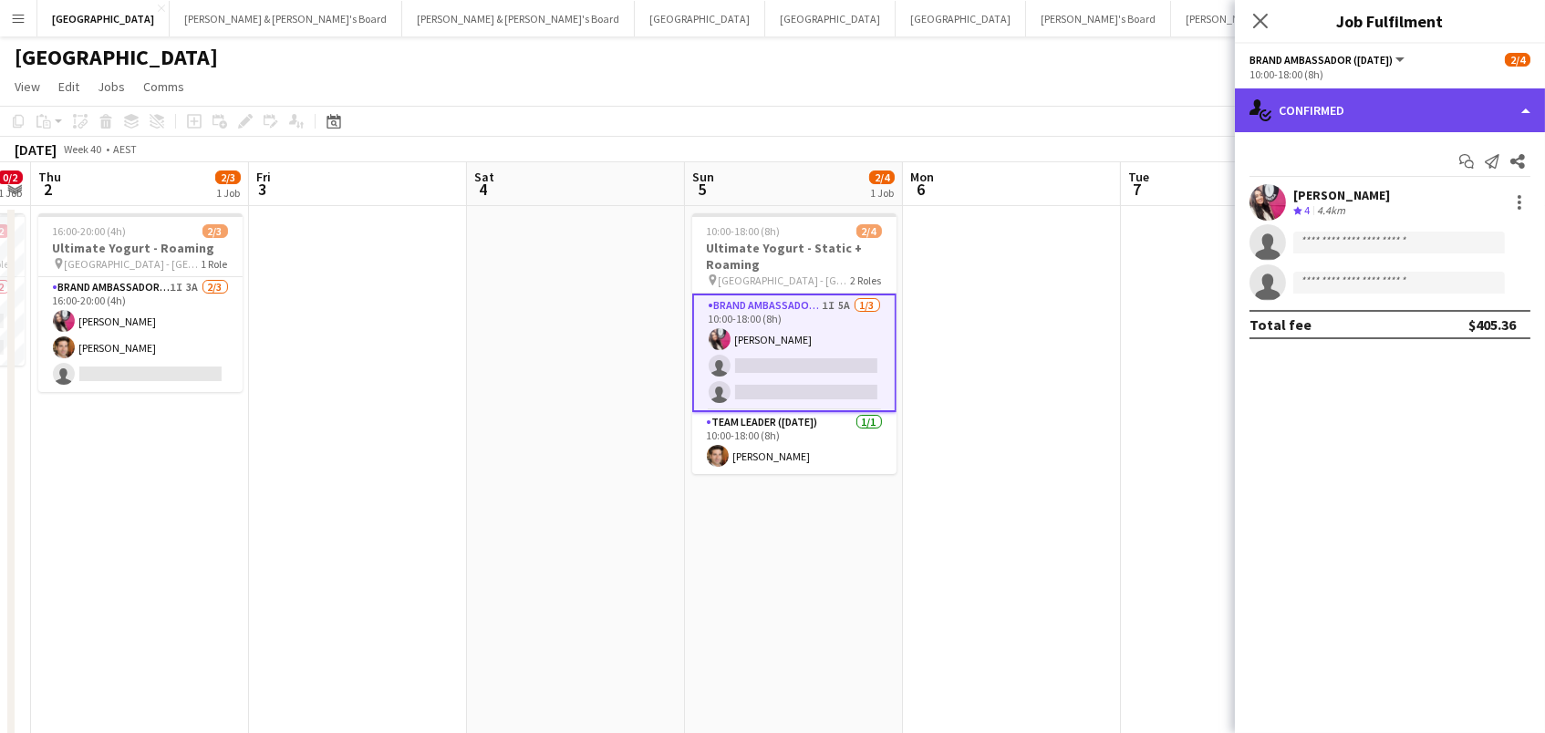
click at [1294, 118] on div "single-neutral-actions-check-2 Confirmed" at bounding box center [1390, 110] width 310 height 44
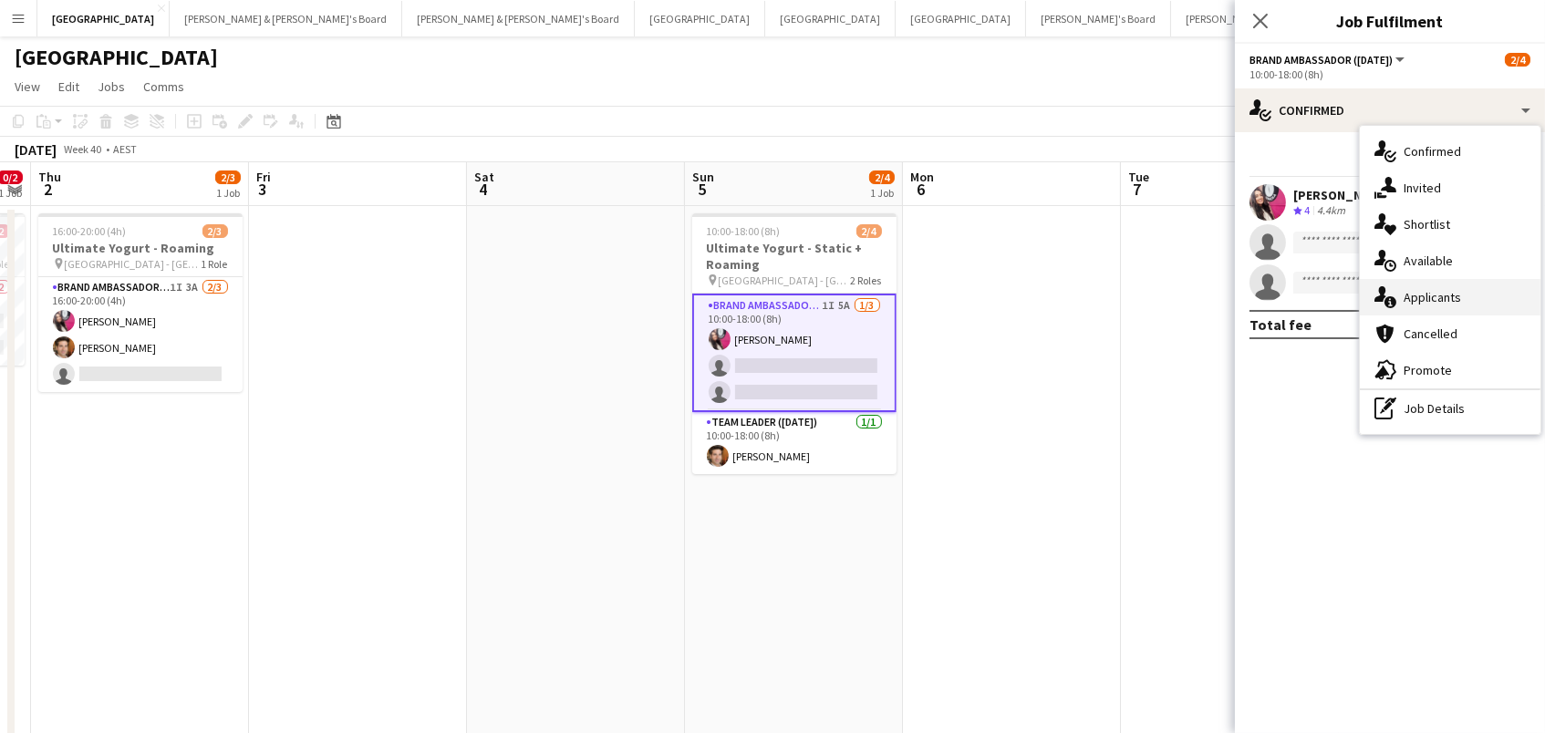
click at [1411, 295] on div "single-neutral-actions-information Applicants" at bounding box center [1450, 297] width 181 height 36
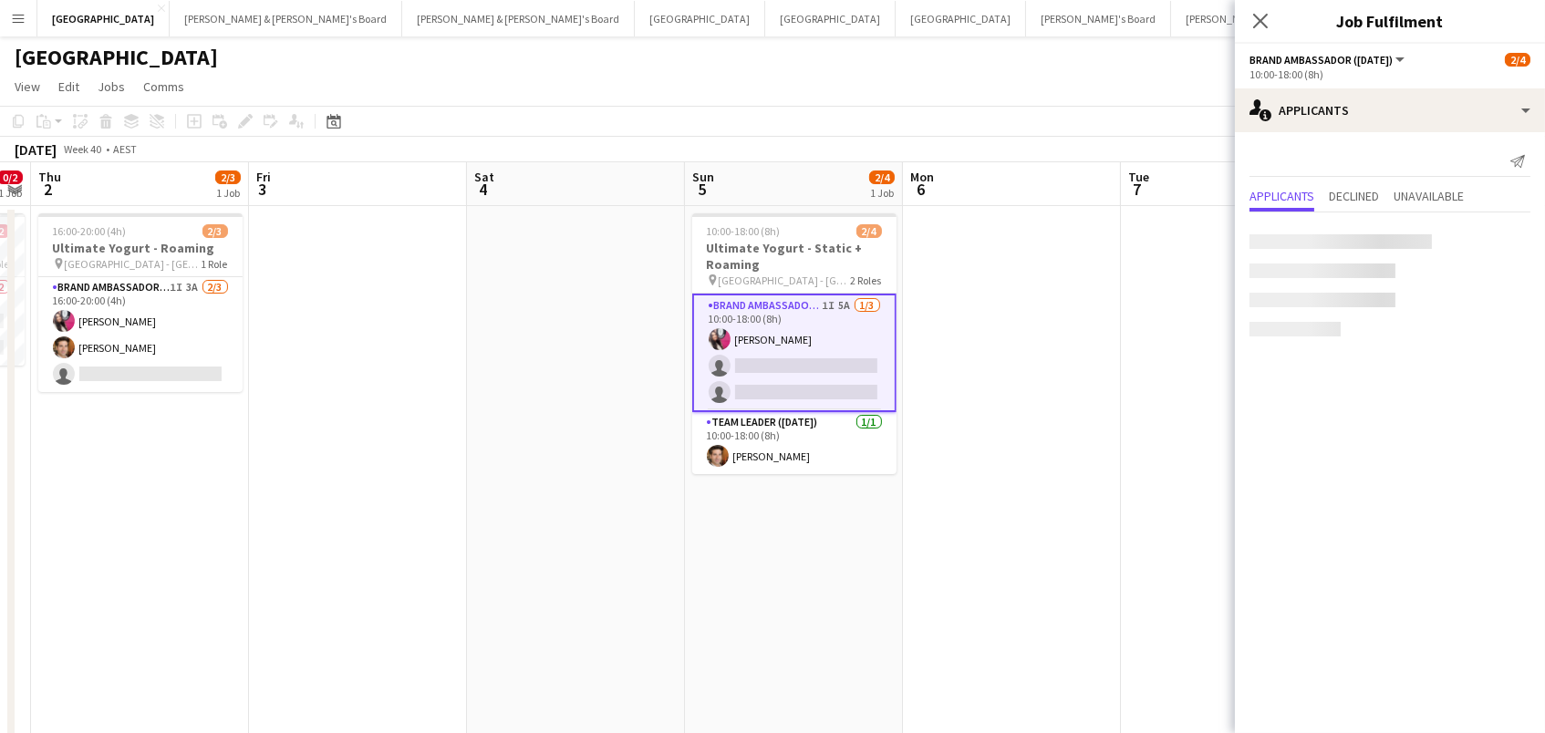
scroll to position [0, 0]
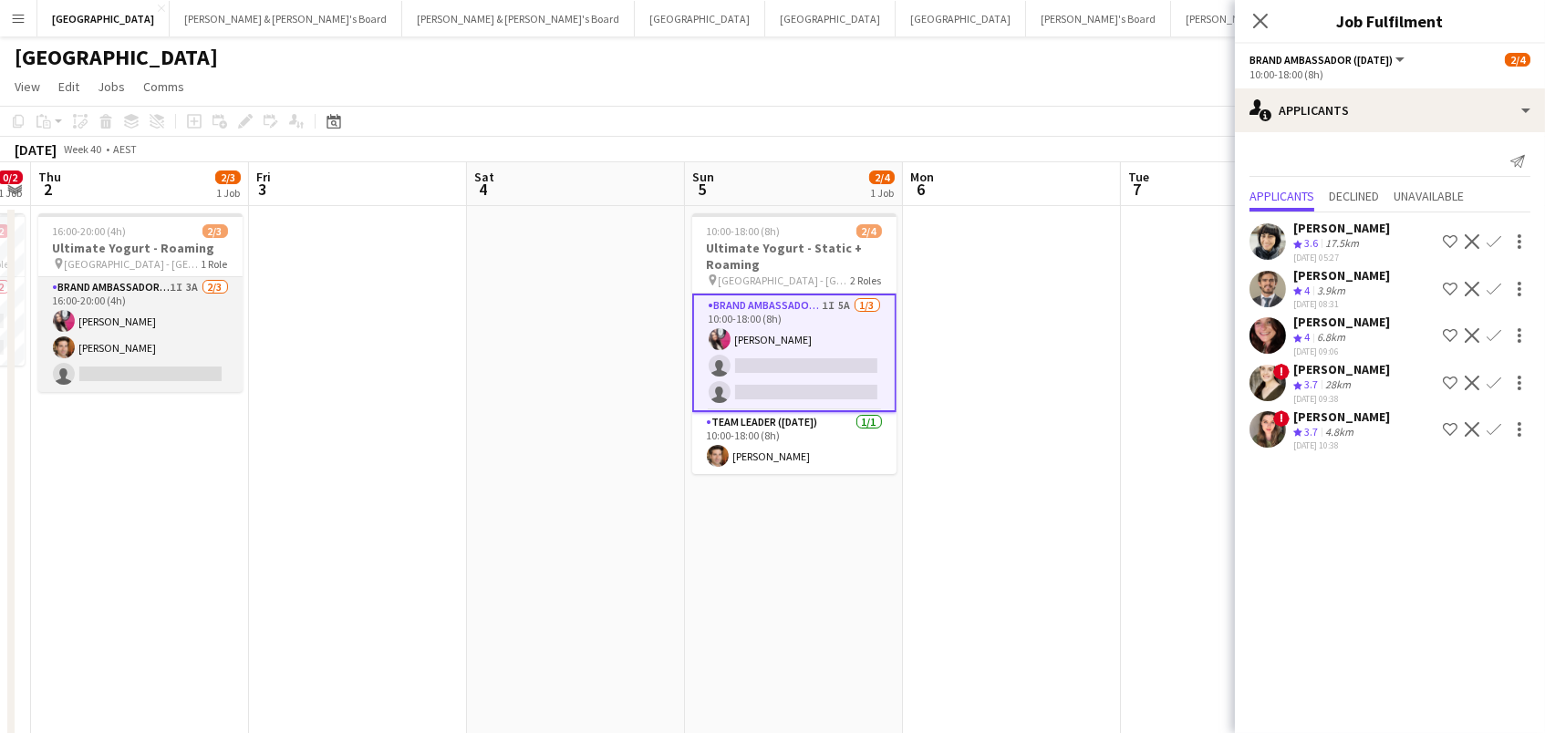
click at [169, 333] on app-card-role "Brand Ambassador (Mon - Fri) 1I 3A [DATE] 16:00-20:00 (4h) [PERSON_NAME] [PERSO…" at bounding box center [140, 334] width 204 height 115
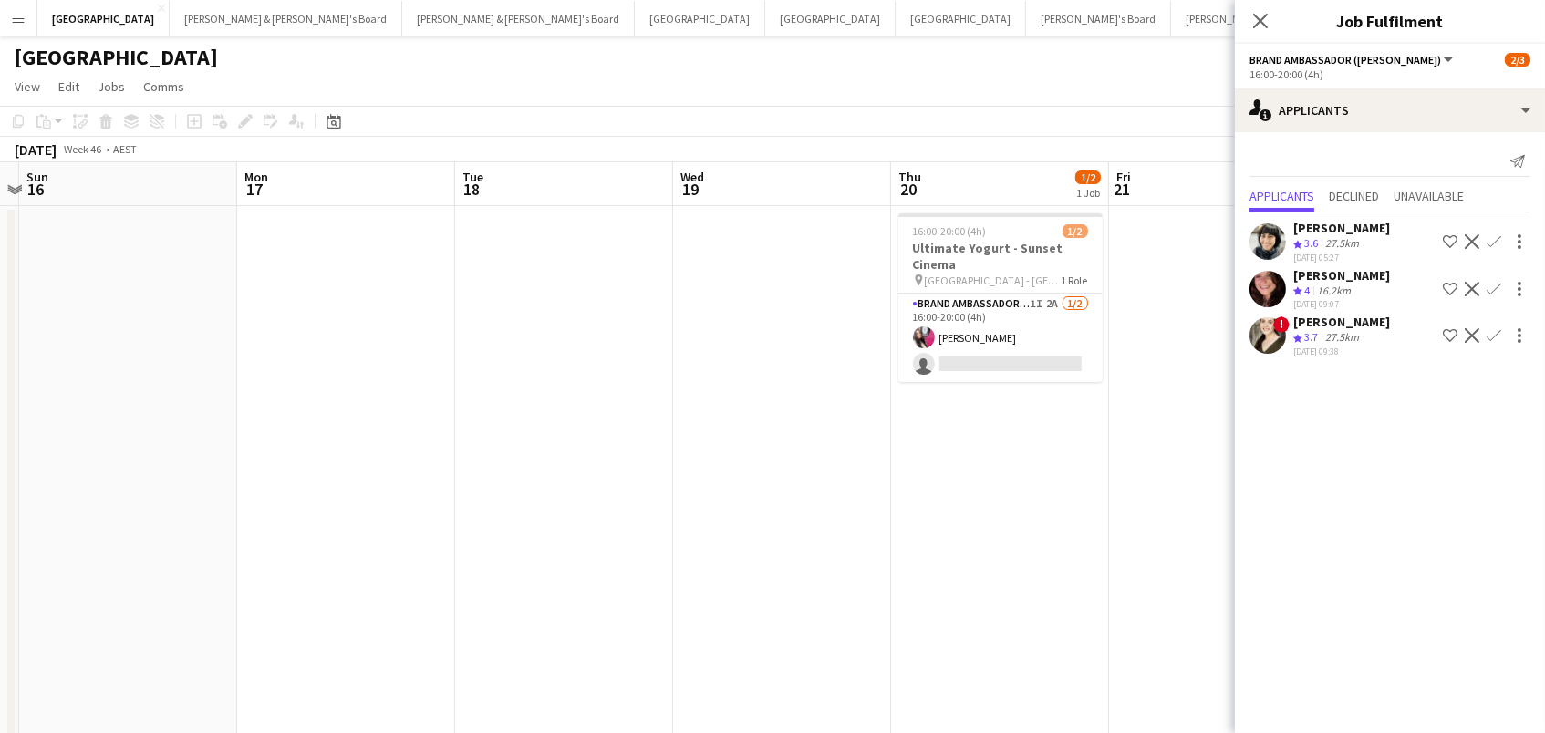
scroll to position [0, 640]
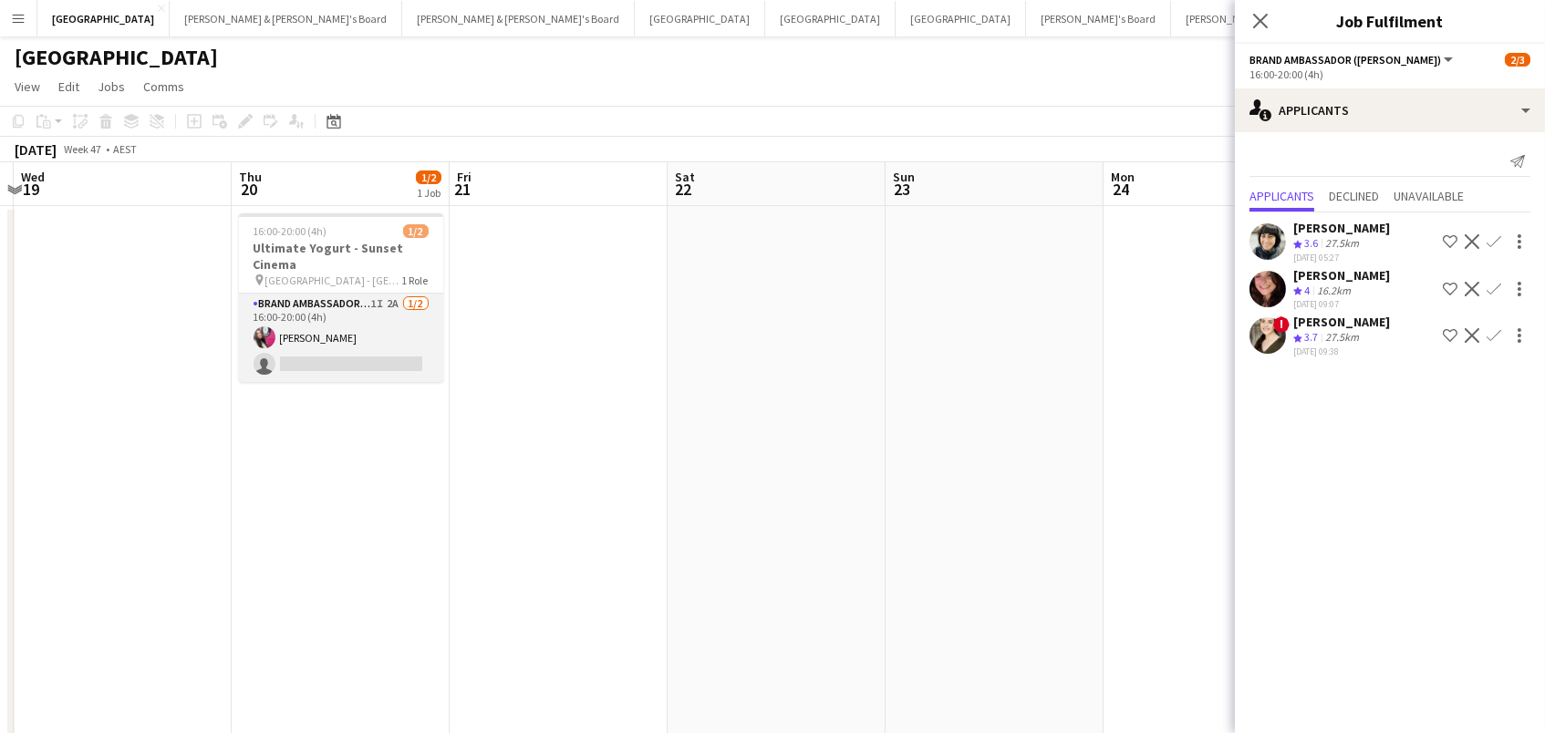
click at [380, 307] on app-card-role "Brand Ambassador (Mon - Fri) 1I 2A [DATE] 16:00-20:00 (4h) [PERSON_NAME] single…" at bounding box center [341, 338] width 204 height 88
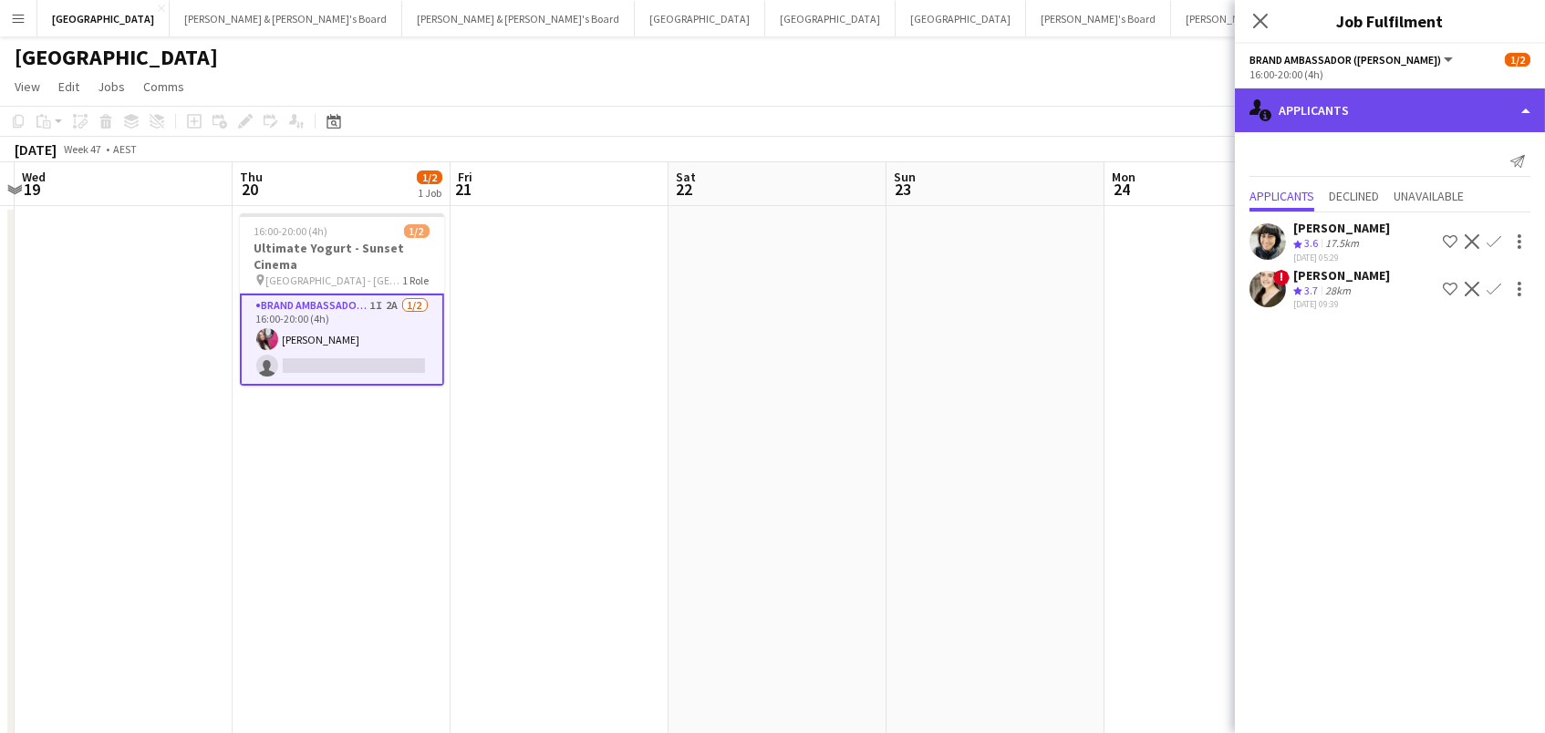
click at [1332, 110] on div "single-neutral-actions-information Applicants" at bounding box center [1390, 110] width 310 height 44
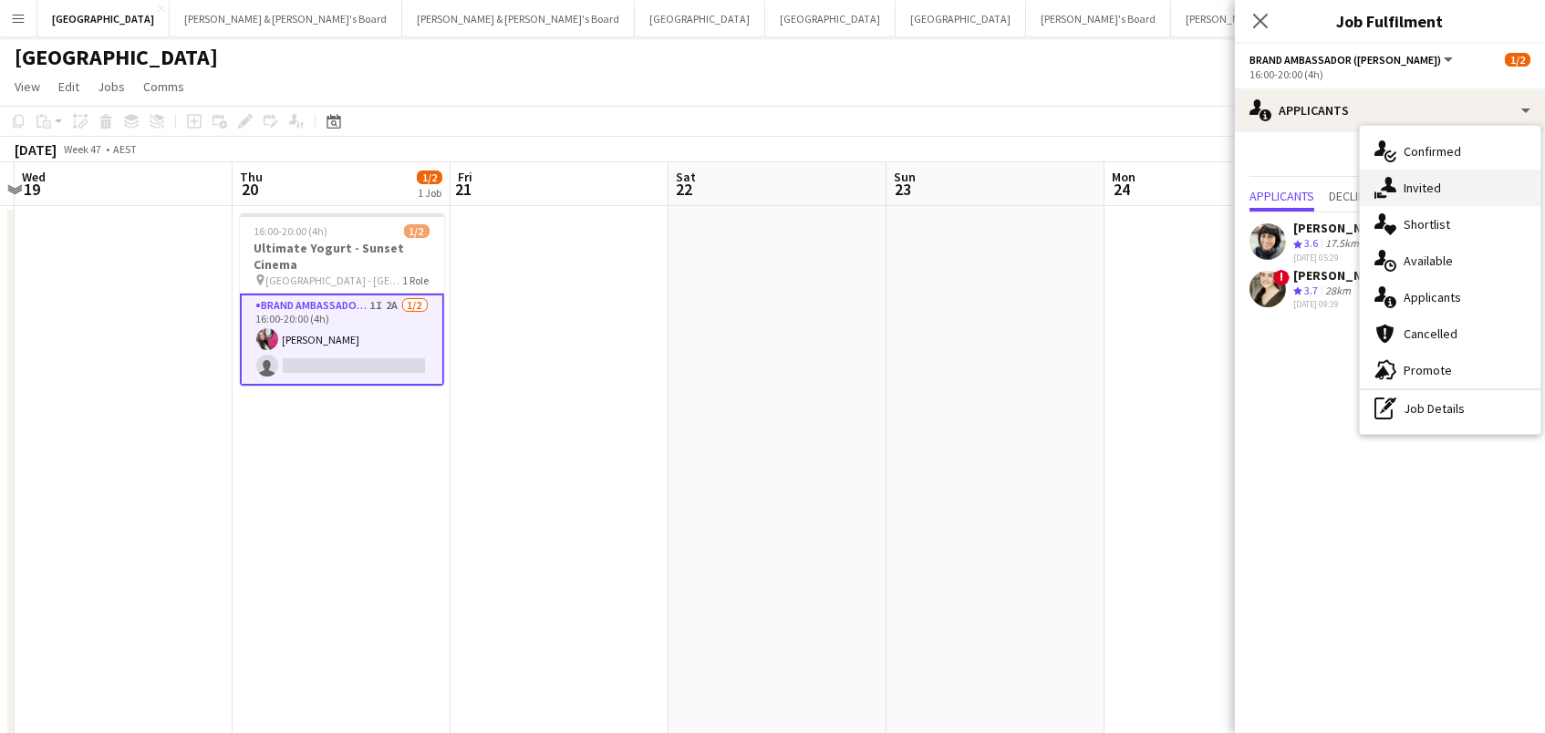
click at [1445, 174] on div "single-neutral-actions-share-1 Invited" at bounding box center [1450, 188] width 181 height 36
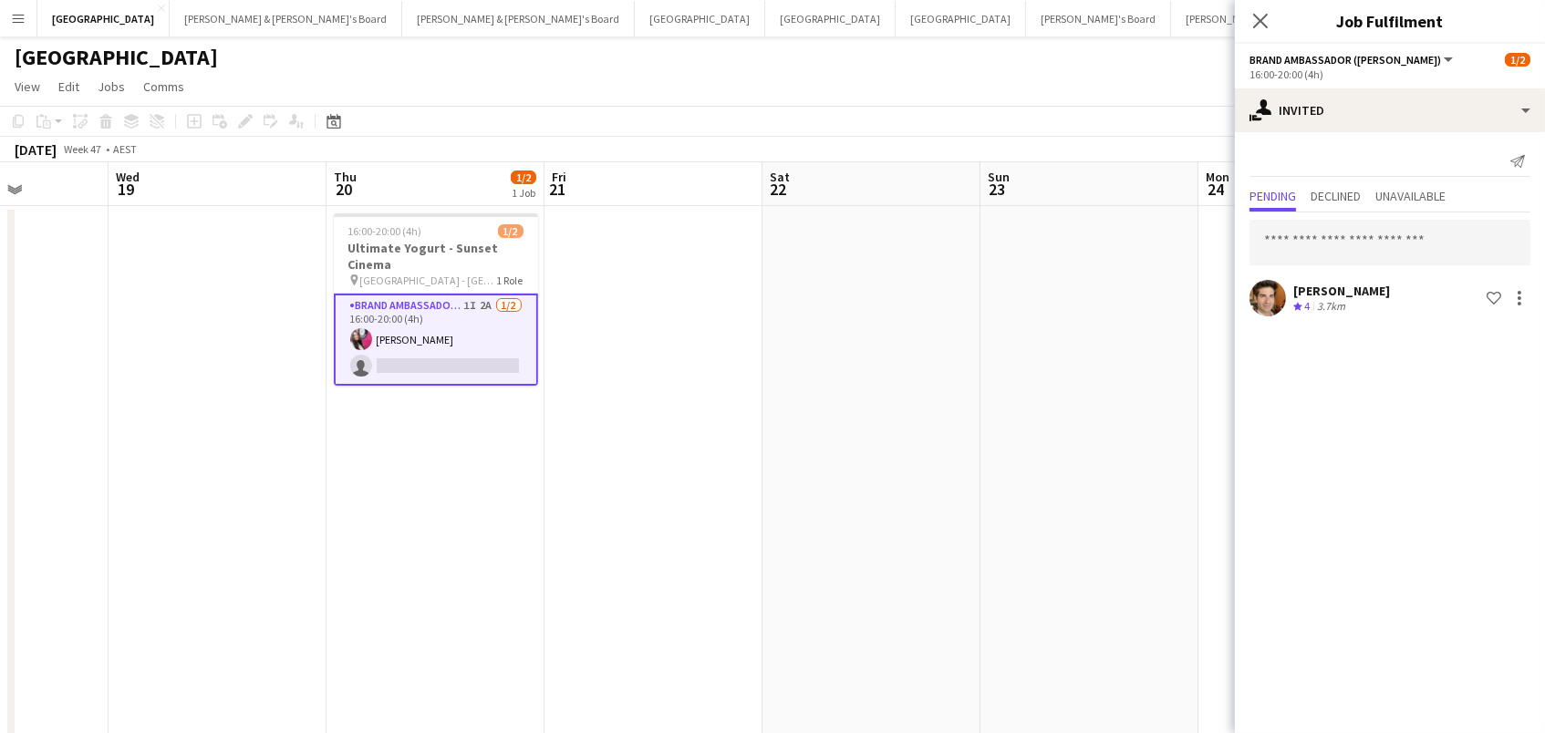
scroll to position [0, 716]
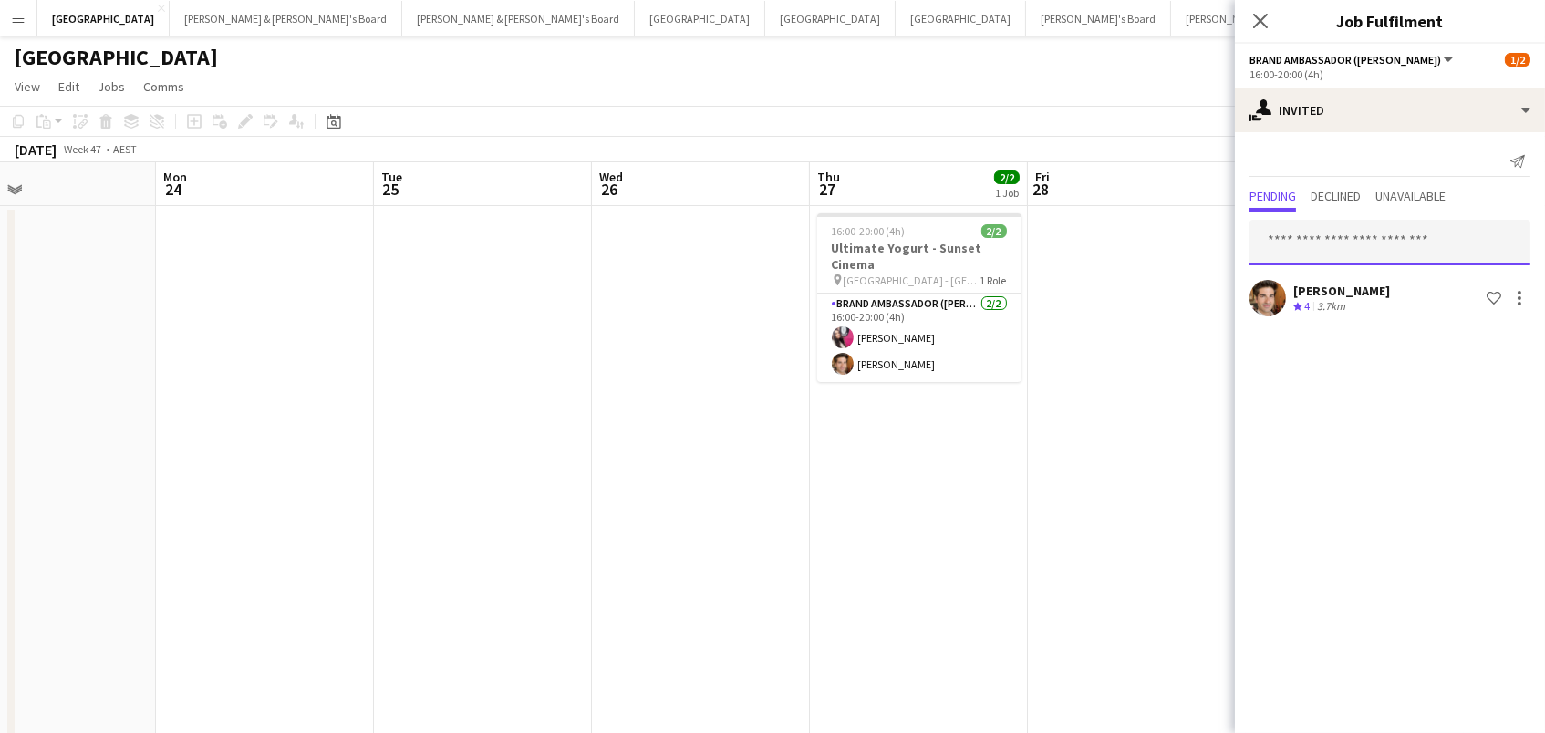
click at [1454, 225] on input "text" at bounding box center [1389, 243] width 281 height 46
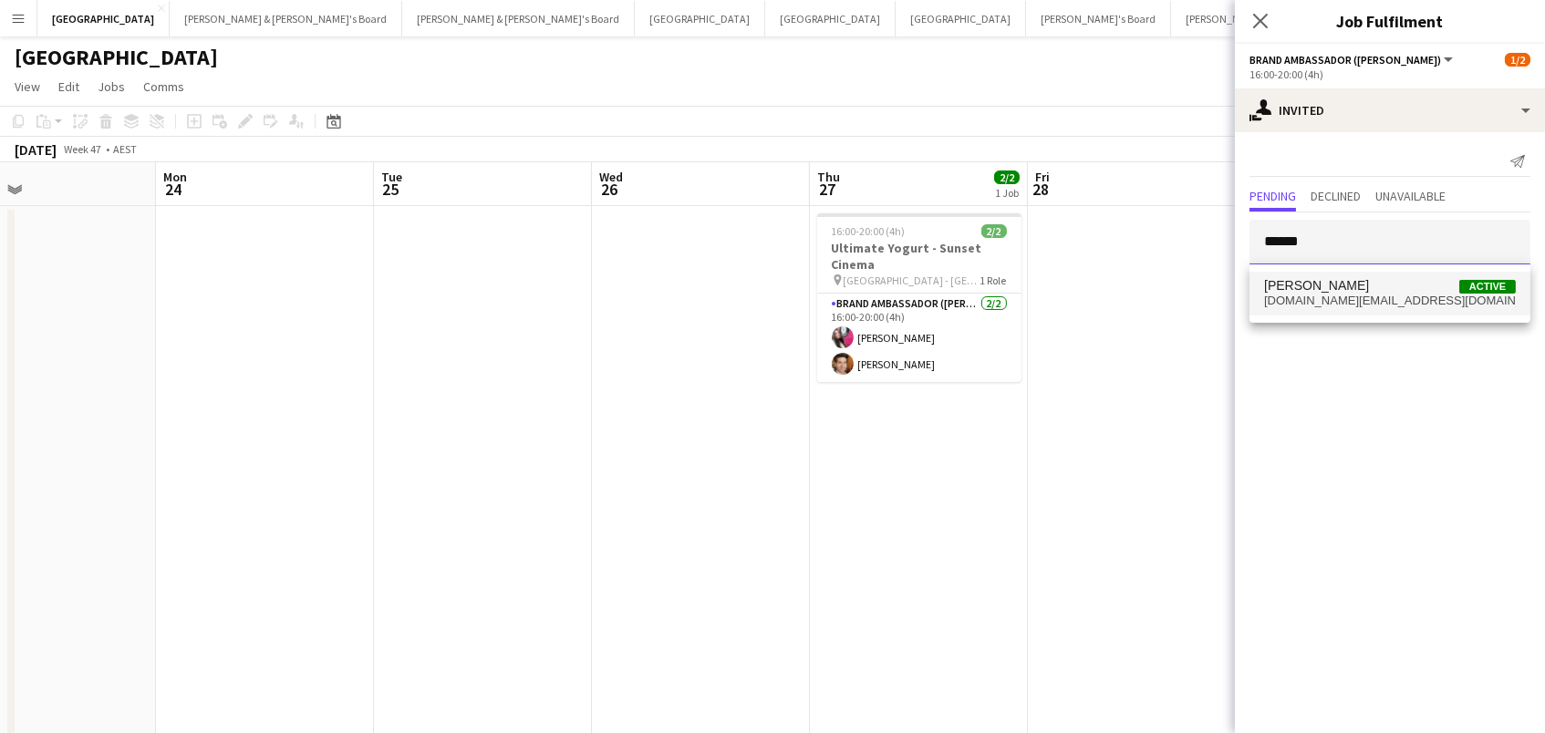
scroll to position [0, 0]
type input "******"
click at [1345, 299] on span "[DOMAIN_NAME][EMAIL_ADDRESS][DOMAIN_NAME]" at bounding box center [1390, 301] width 252 height 15
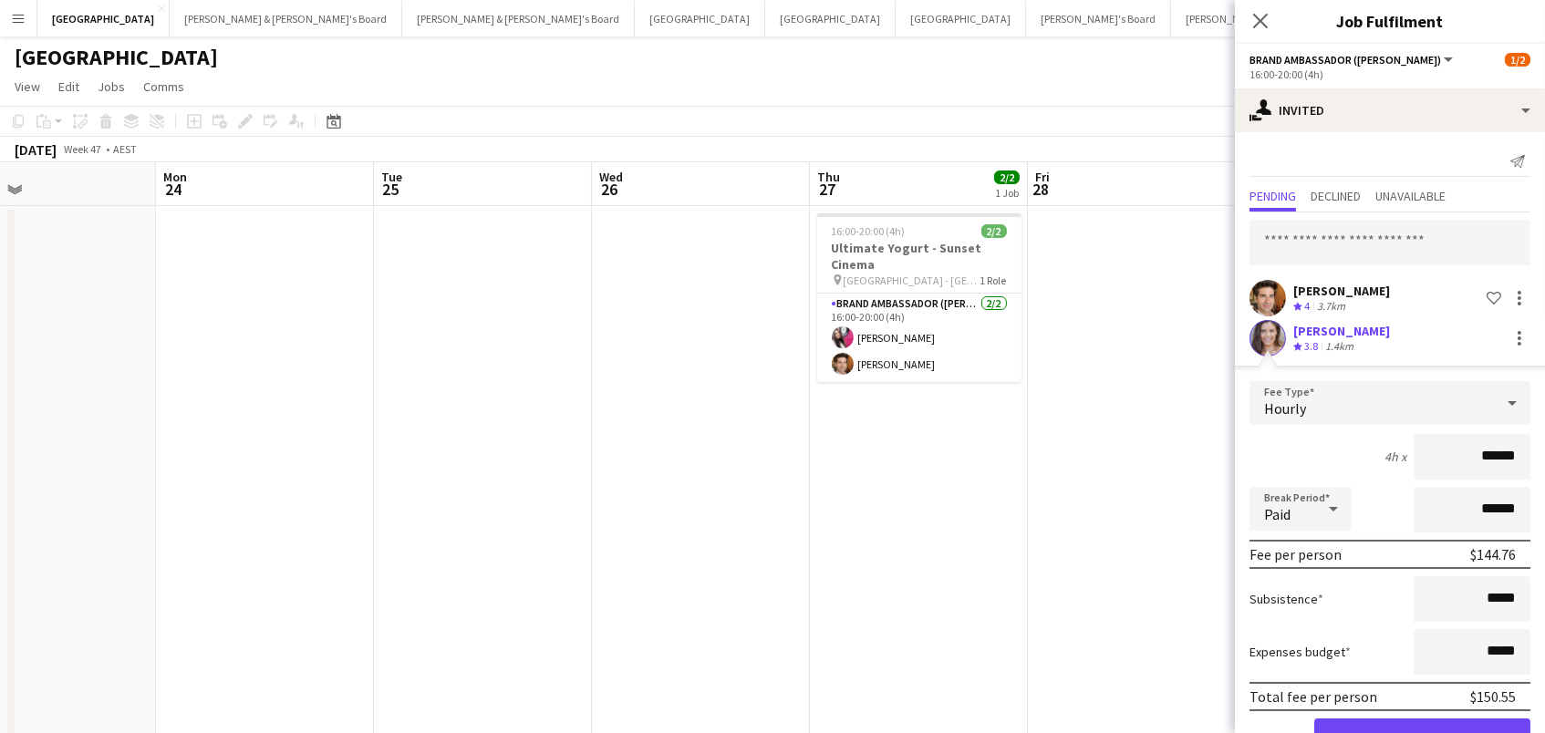
drag, startPoint x: 1430, startPoint y: 720, endPoint x: 1413, endPoint y: 720, distance: 17.4
click at [1430, 720] on button "Confirm" at bounding box center [1422, 737] width 216 height 36
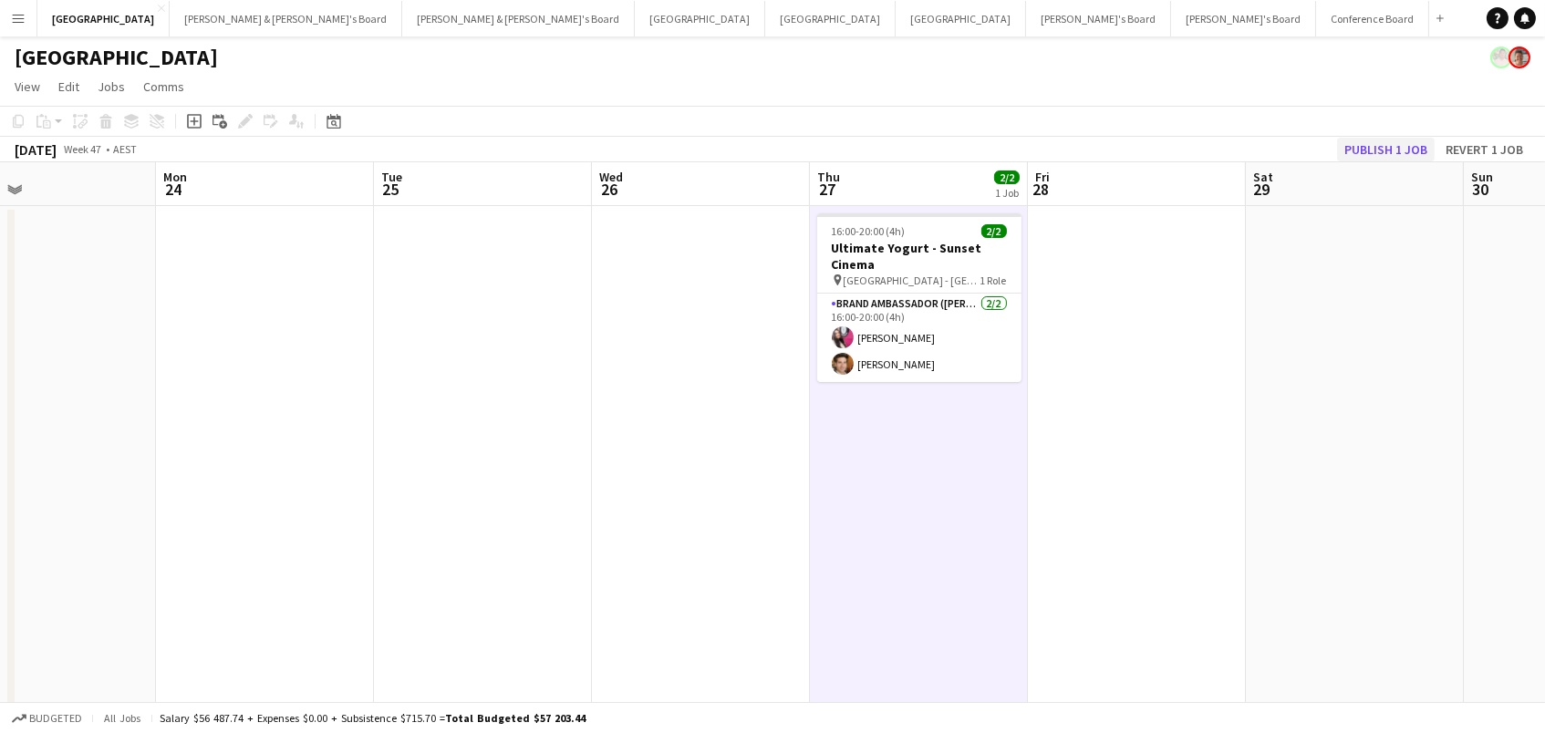
click at [1373, 156] on button "Publish 1 job" at bounding box center [1386, 150] width 98 height 24
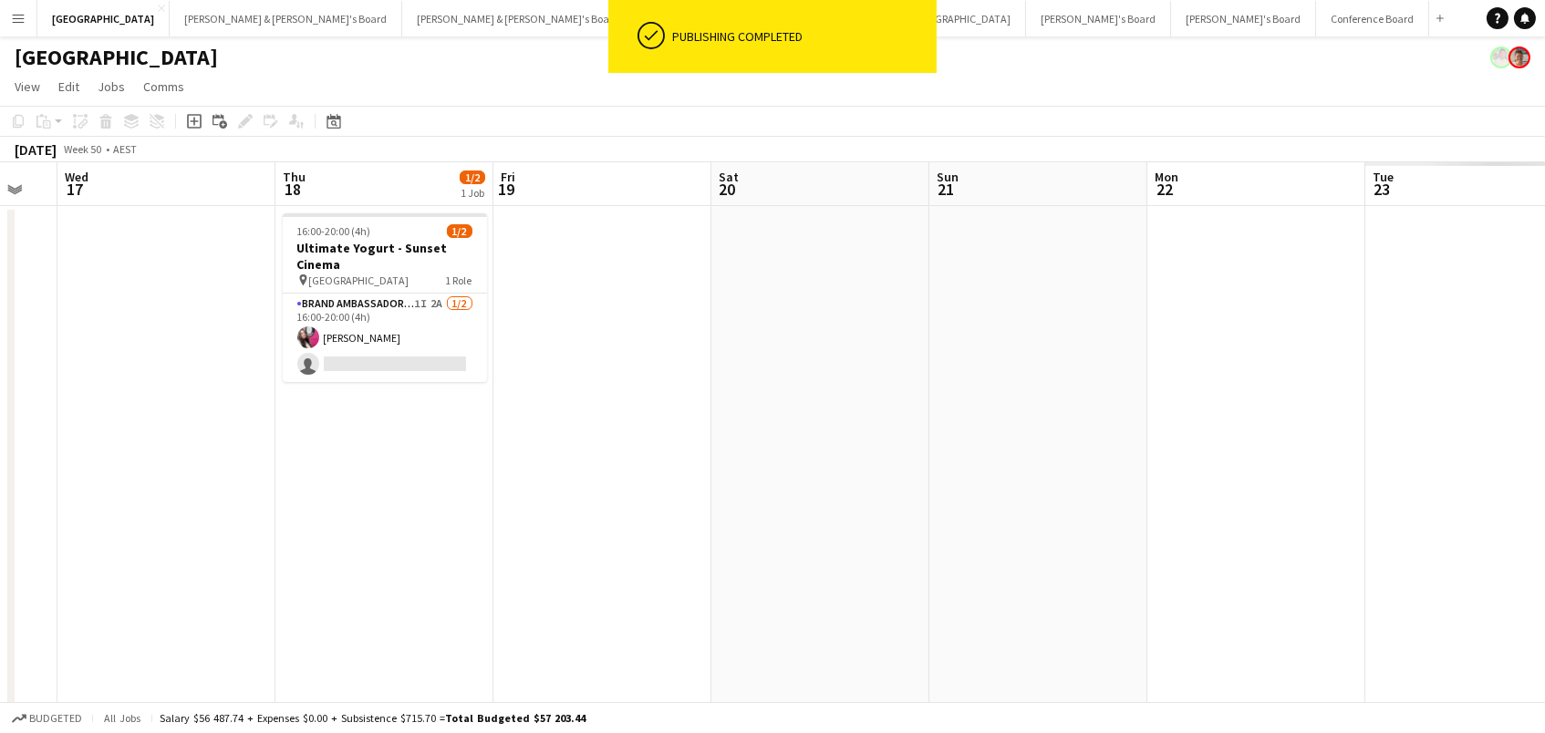
scroll to position [0, 629]
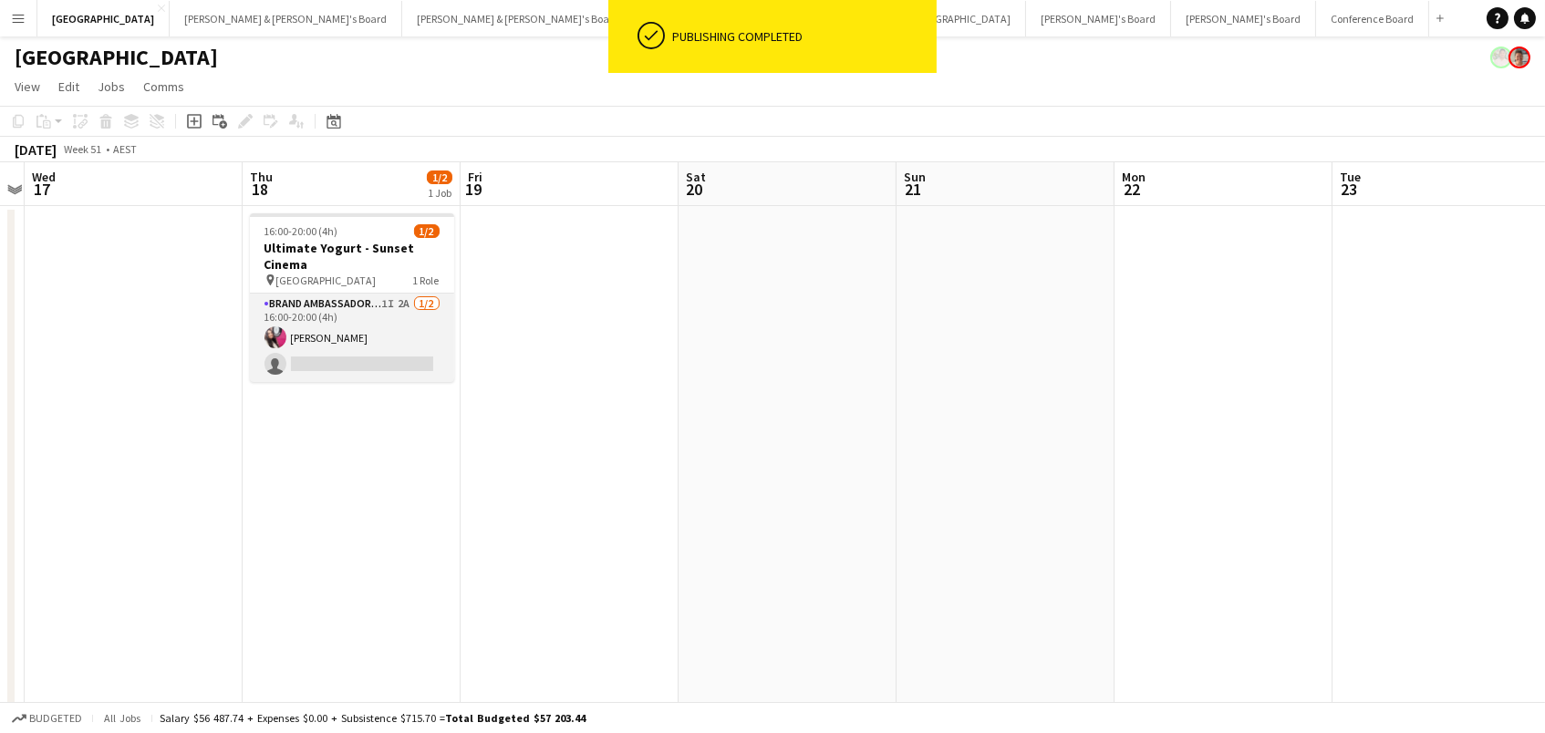
click at [446, 351] on app-card-role "Brand Ambassador (Mon - Fri) 1I 2A [DATE] 16:00-20:00 (4h) [PERSON_NAME] single…" at bounding box center [352, 338] width 204 height 88
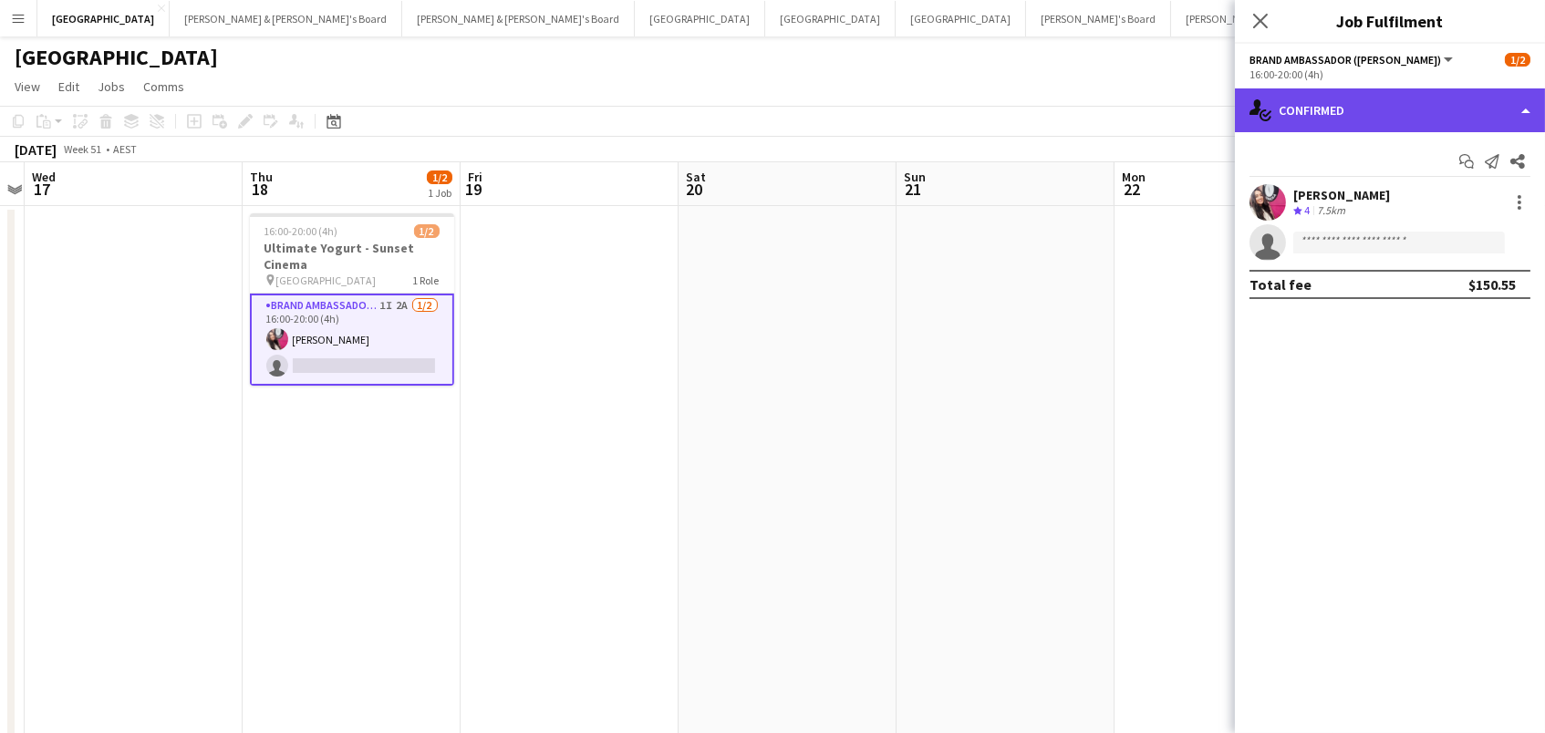
drag, startPoint x: 1316, startPoint y: 114, endPoint x: 1323, endPoint y: 124, distance: 12.4
click at [1316, 114] on div "single-neutral-actions-check-2 Confirmed" at bounding box center [1390, 110] width 310 height 44
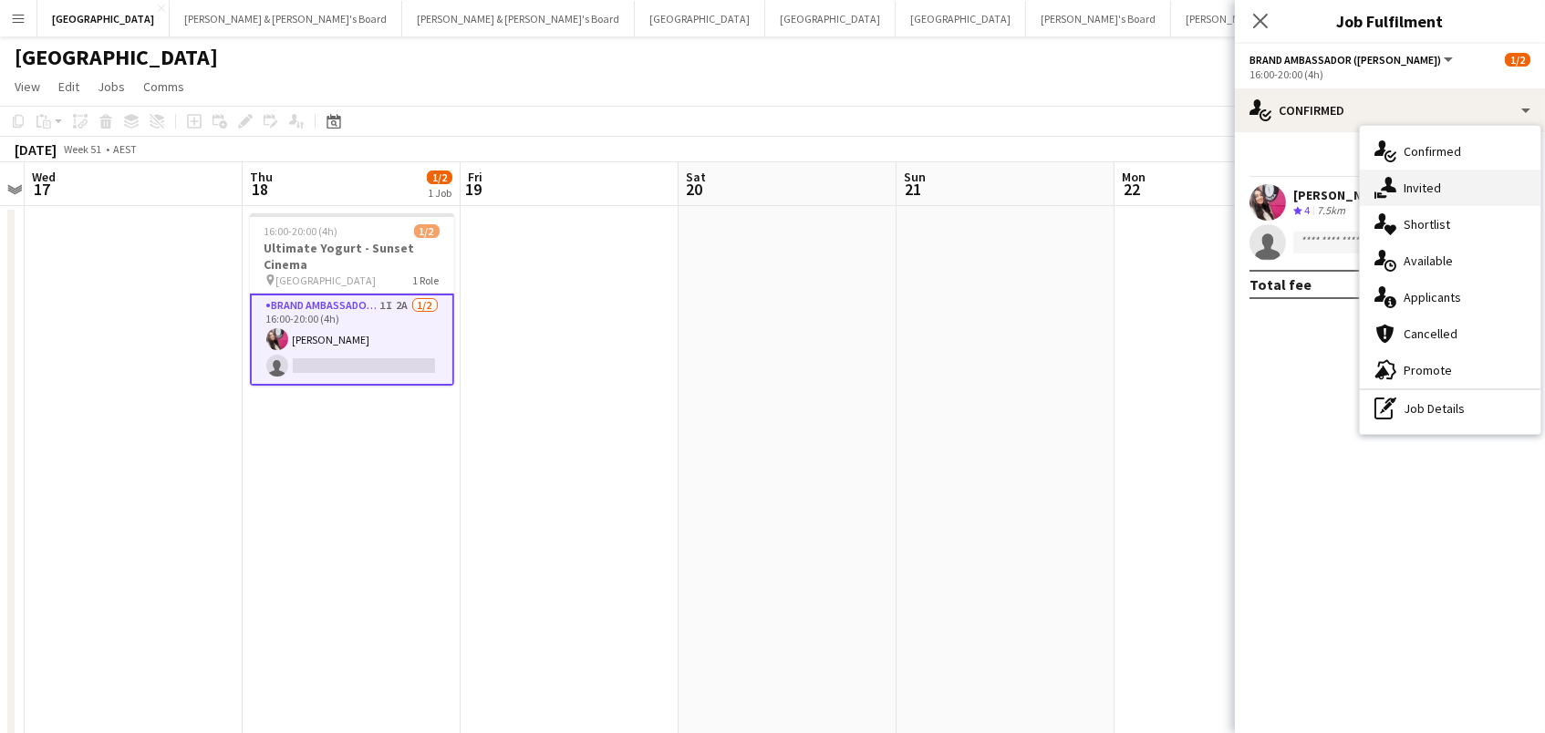
click at [1452, 199] on div "single-neutral-actions-share-1 Invited" at bounding box center [1450, 188] width 181 height 36
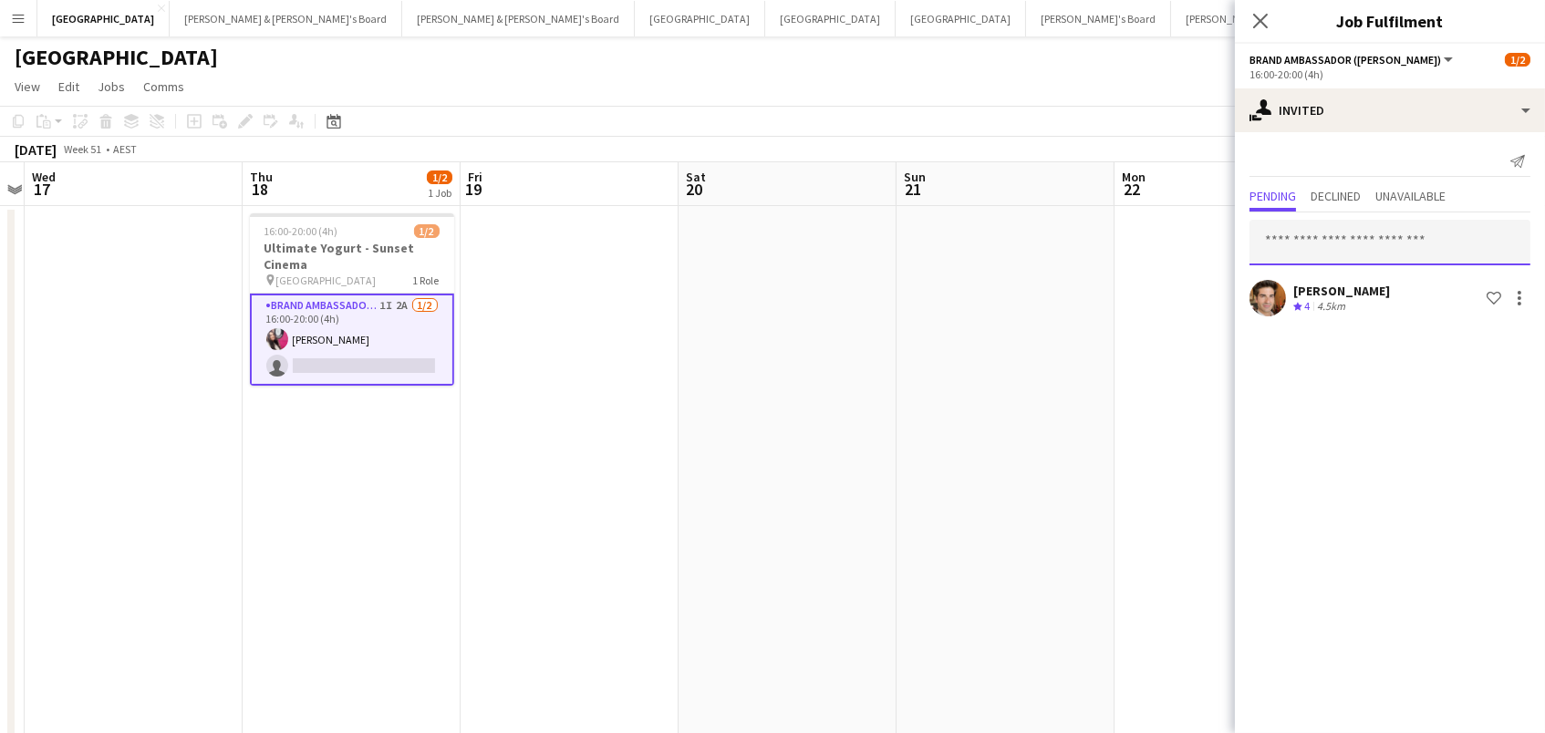
click at [1373, 241] on input "text" at bounding box center [1389, 243] width 281 height 46
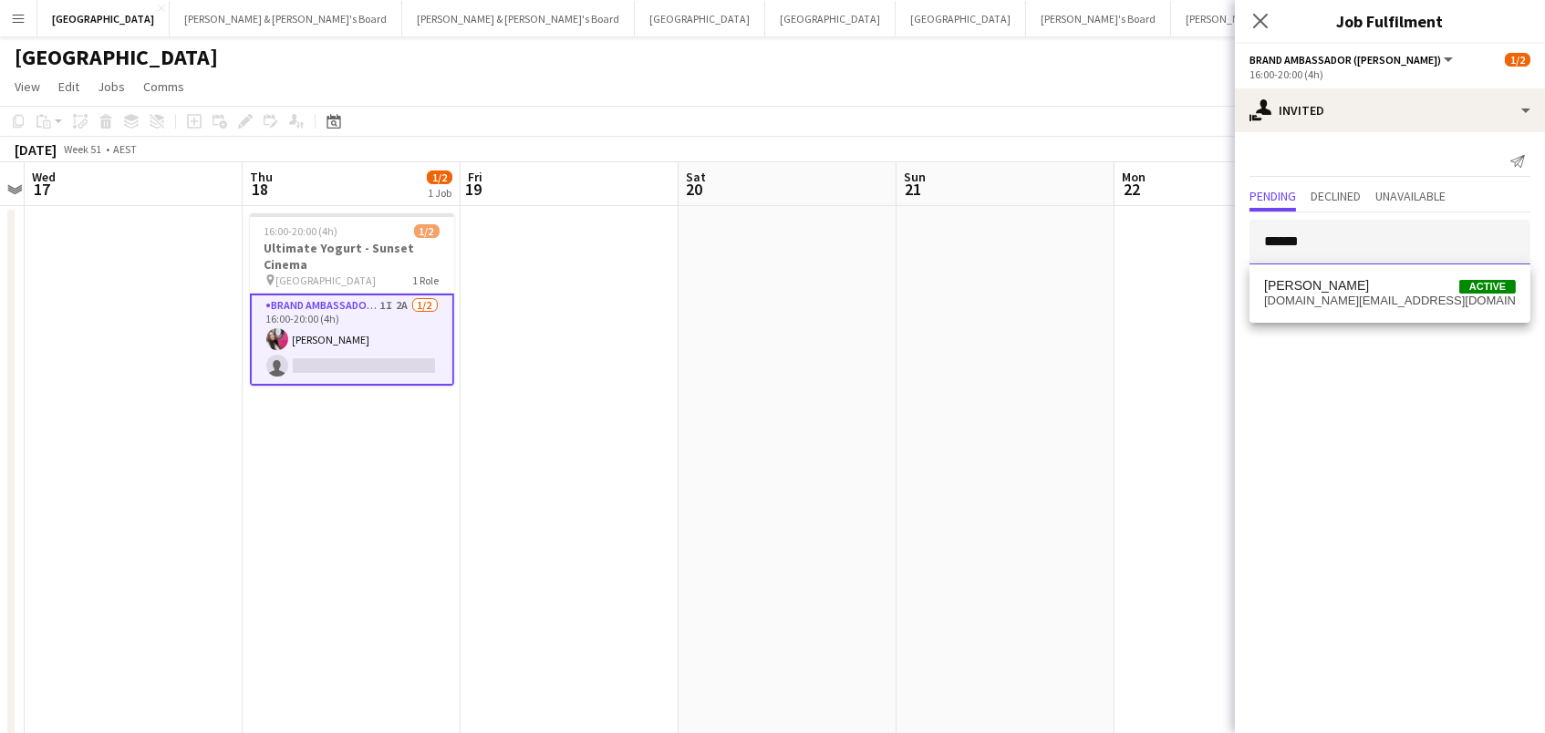
type input "******"
drag, startPoint x: 1373, startPoint y: 241, endPoint x: 1370, endPoint y: 295, distance: 53.9
click at [1370, 295] on span "[DOMAIN_NAME][EMAIL_ADDRESS][DOMAIN_NAME]" at bounding box center [1390, 301] width 252 height 15
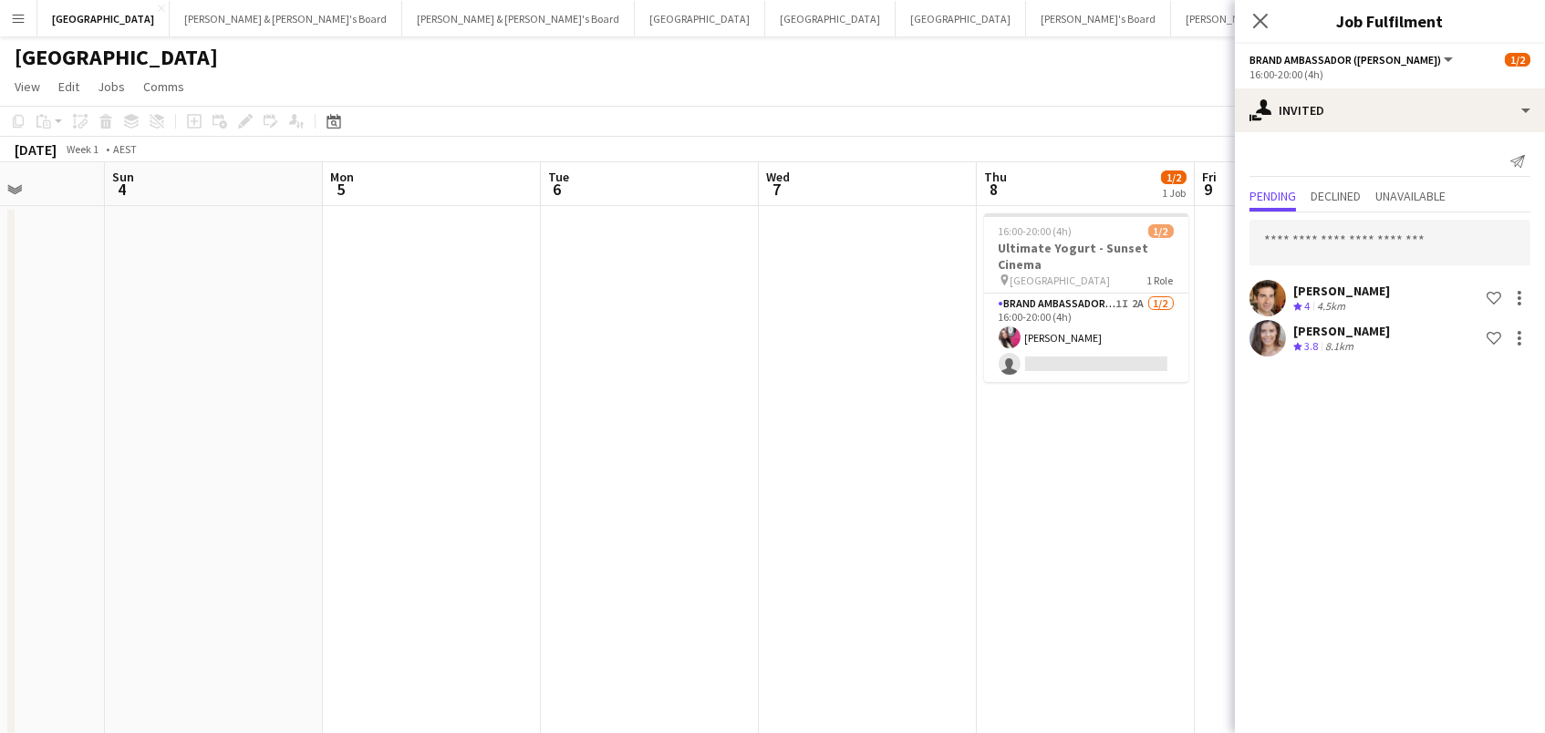
scroll to position [0, 554]
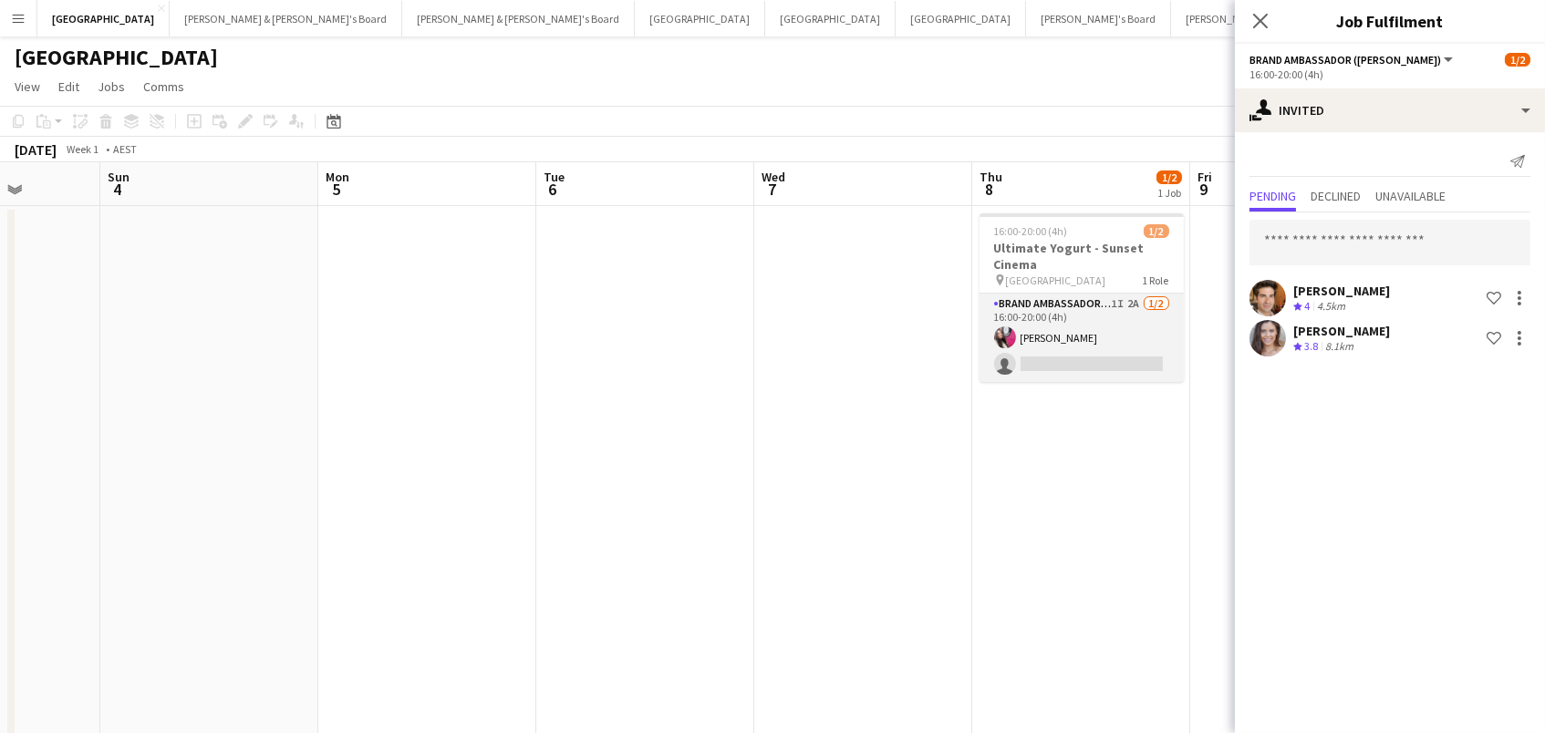
click at [1117, 337] on app-card-role "Brand Ambassador (Mon - Fri) 1I 2A [DATE] 16:00-20:00 (4h) [PERSON_NAME] single…" at bounding box center [1081, 338] width 204 height 88
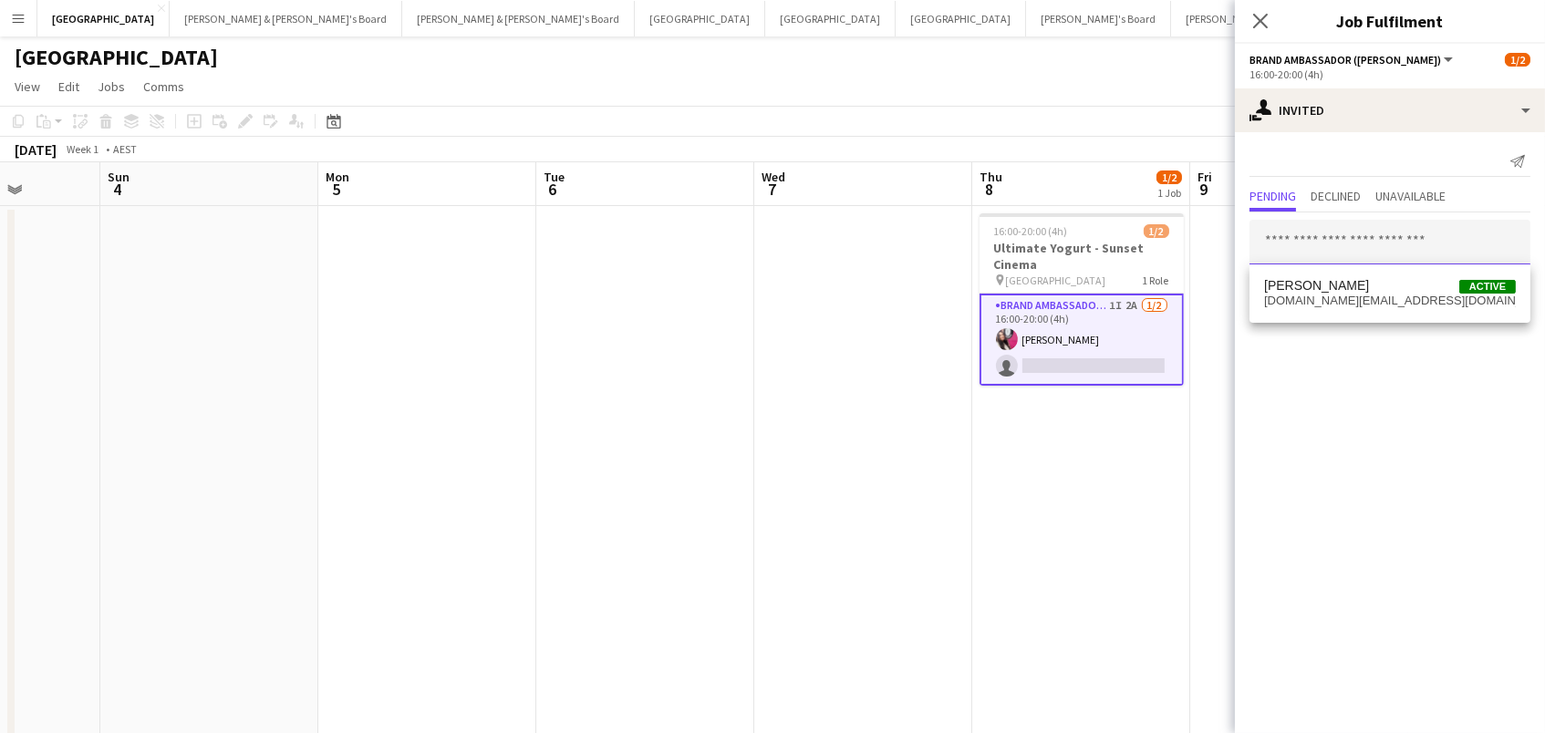
click at [1315, 245] on input "text" at bounding box center [1389, 243] width 281 height 46
type input "******"
drag, startPoint x: 1315, startPoint y: 276, endPoint x: 1315, endPoint y: 290, distance: 13.7
click at [1315, 290] on span "[PERSON_NAME]" at bounding box center [1316, 286] width 105 height 16
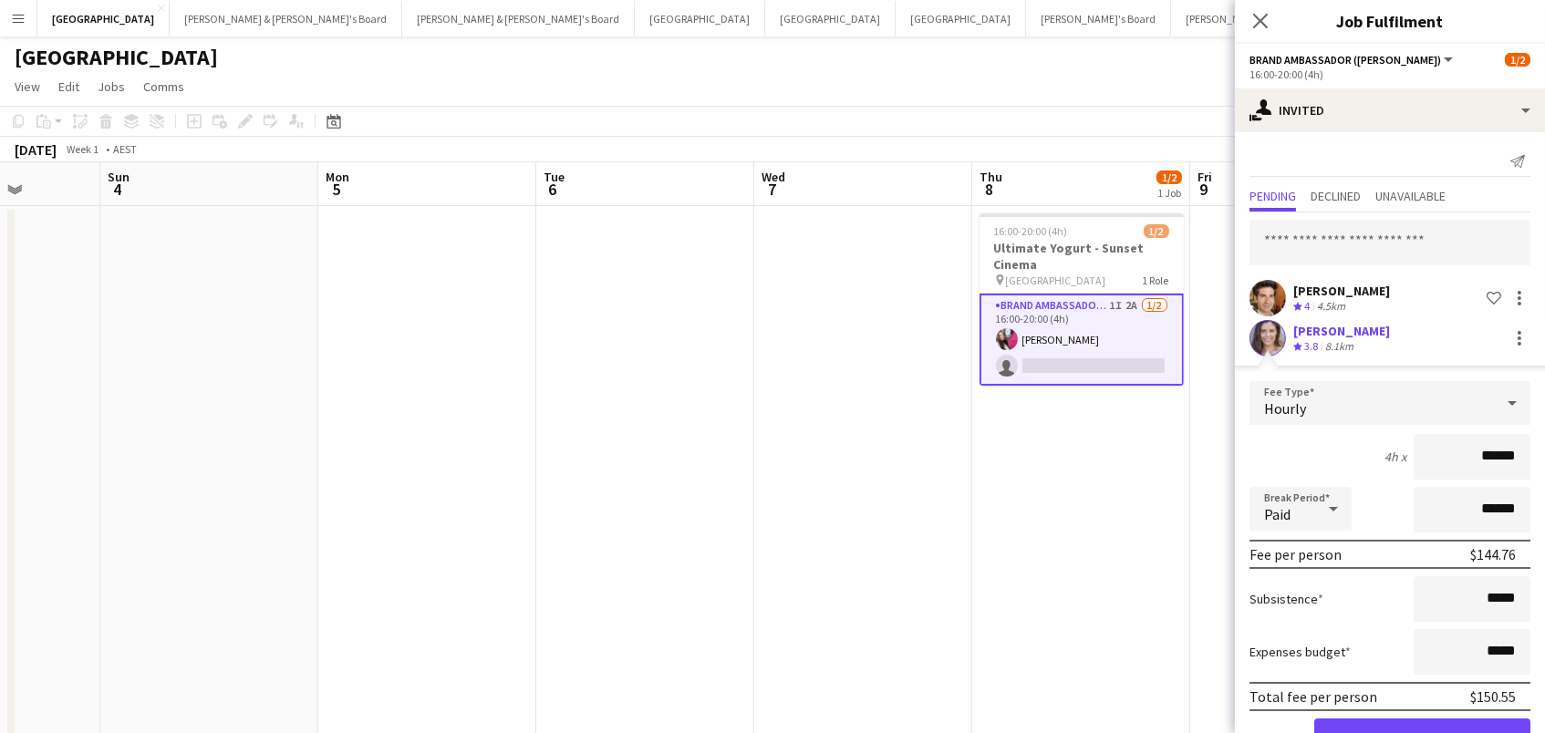
click at [1422, 732] on button "Confirm" at bounding box center [1422, 737] width 216 height 36
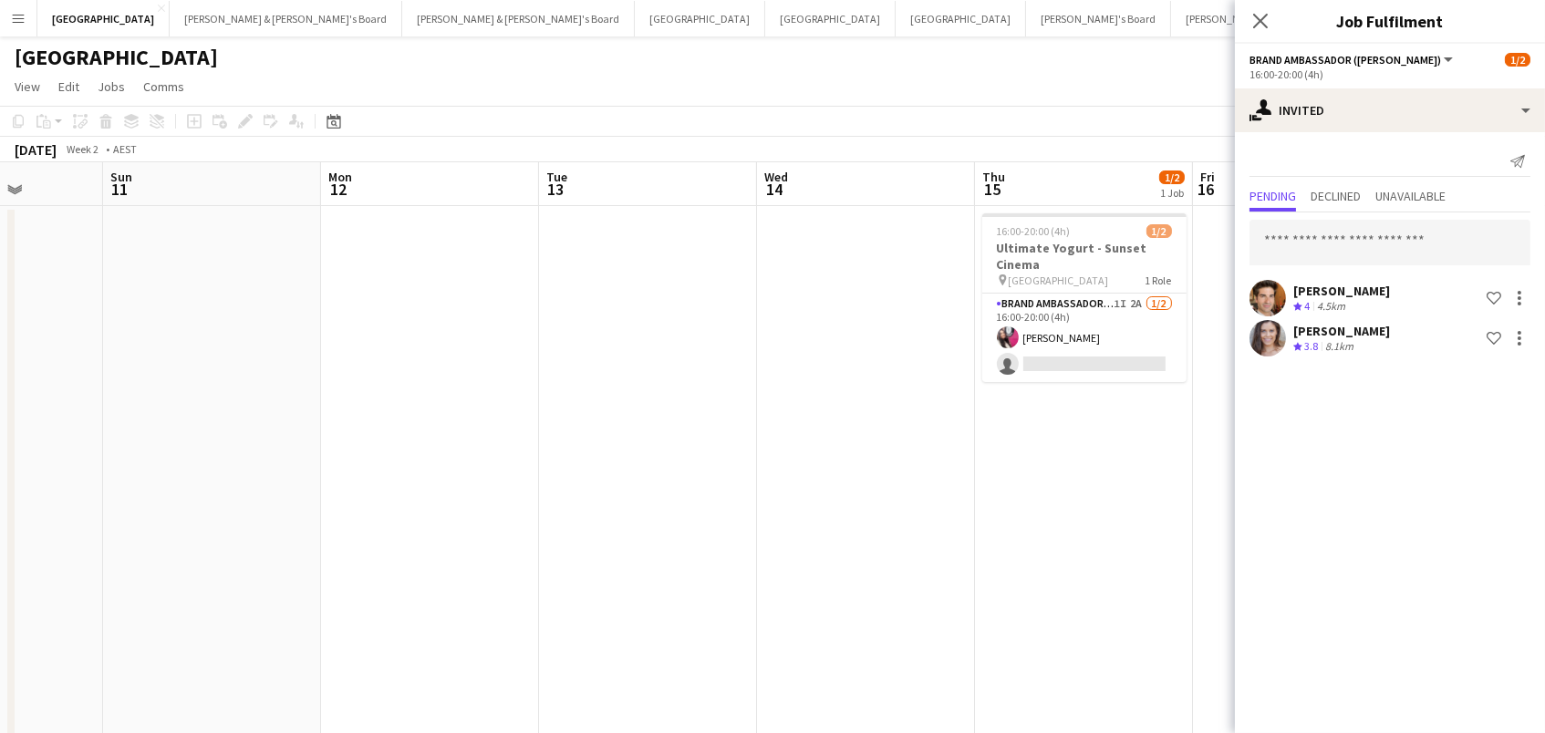
scroll to position [0, 806]
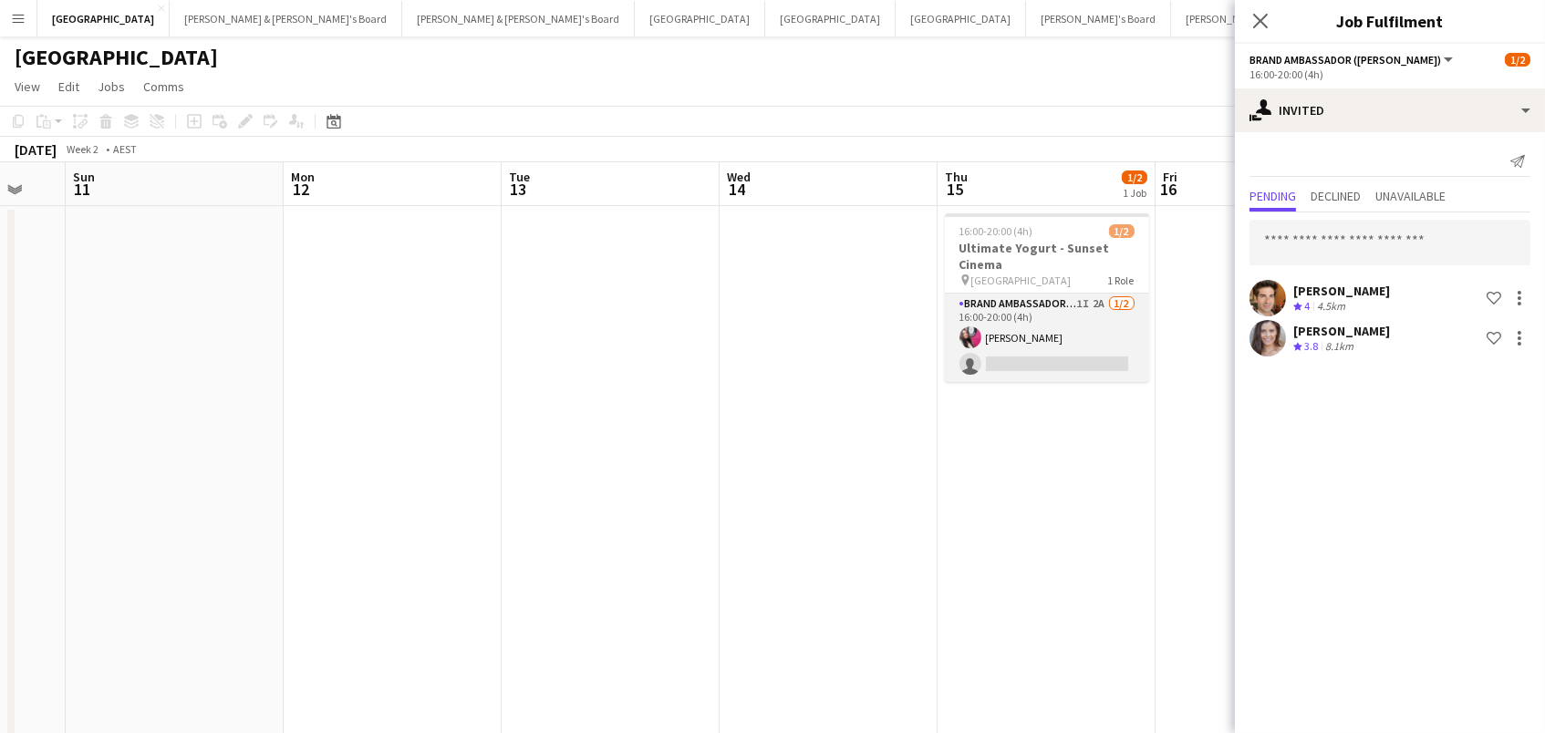
click at [1019, 349] on app-card-role "Brand Ambassador (Mon - Fri) 1I 2A [DATE] 16:00-20:00 (4h) [PERSON_NAME] single…" at bounding box center [1047, 338] width 204 height 88
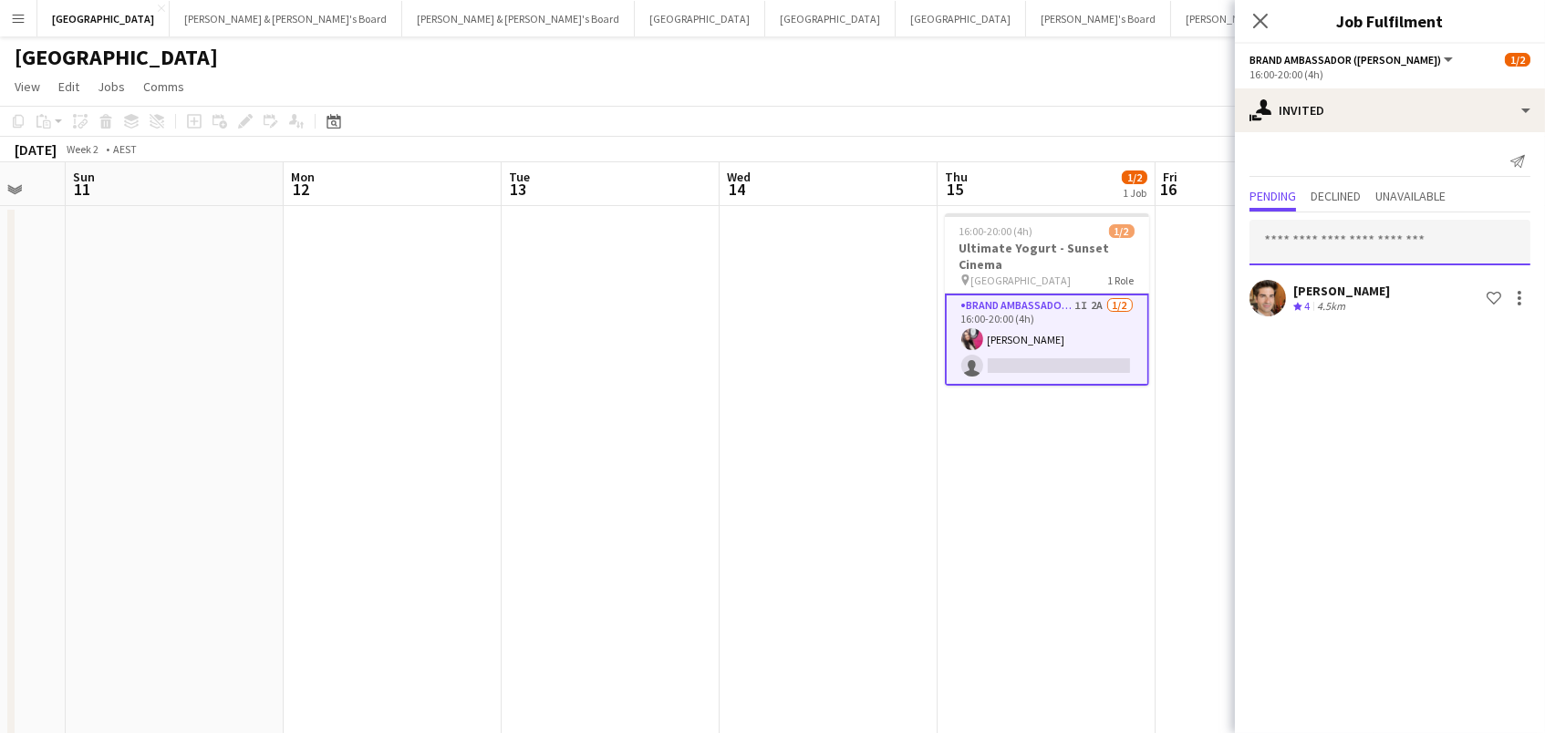
click at [1394, 247] on input "text" at bounding box center [1389, 243] width 281 height 46
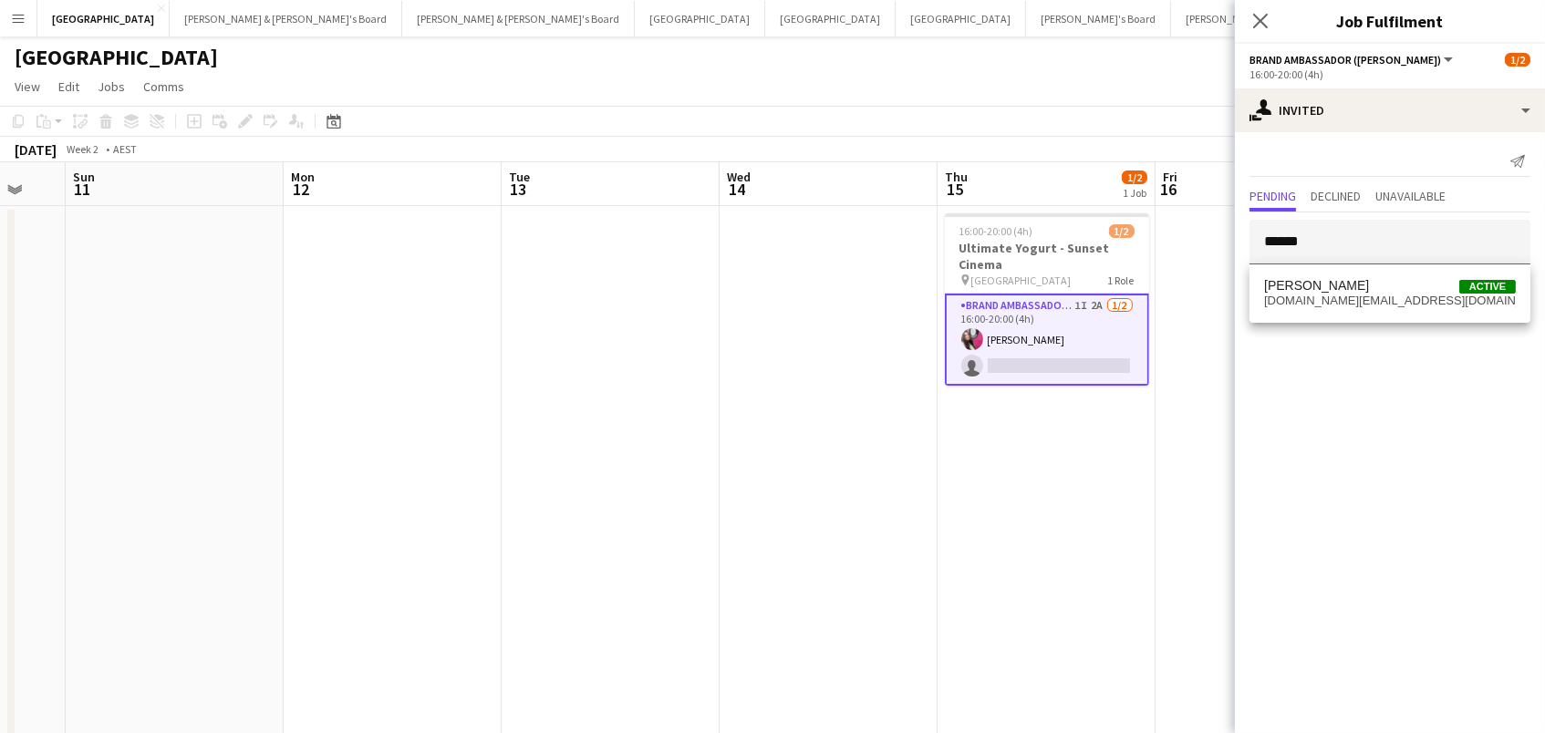
type input "******"
drag, startPoint x: 1394, startPoint y: 247, endPoint x: 1396, endPoint y: 298, distance: 51.1
click at [1396, 298] on span "[DOMAIN_NAME][EMAIL_ADDRESS][DOMAIN_NAME]" at bounding box center [1390, 301] width 252 height 15
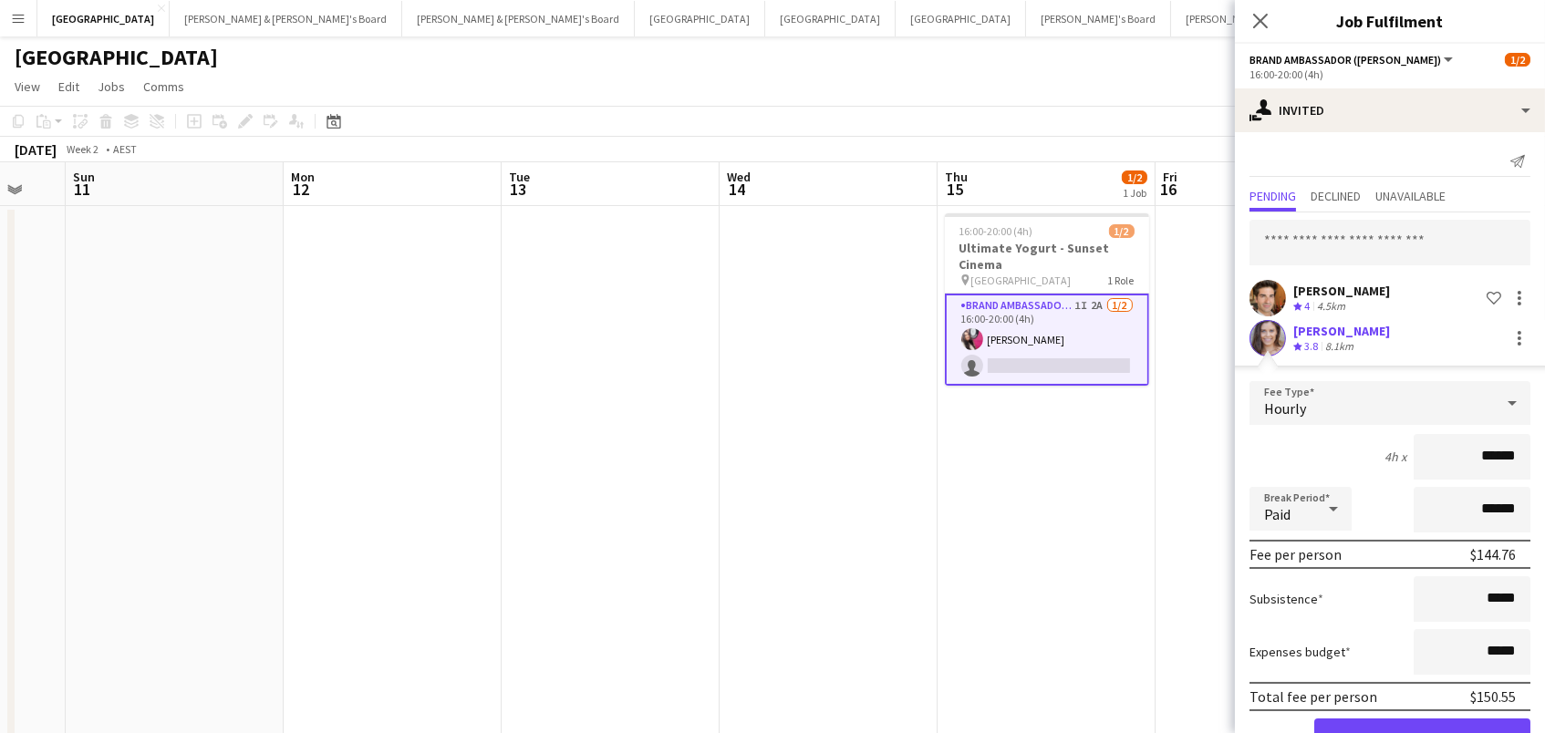
click at [1422, 732] on button "Confirm" at bounding box center [1422, 737] width 216 height 36
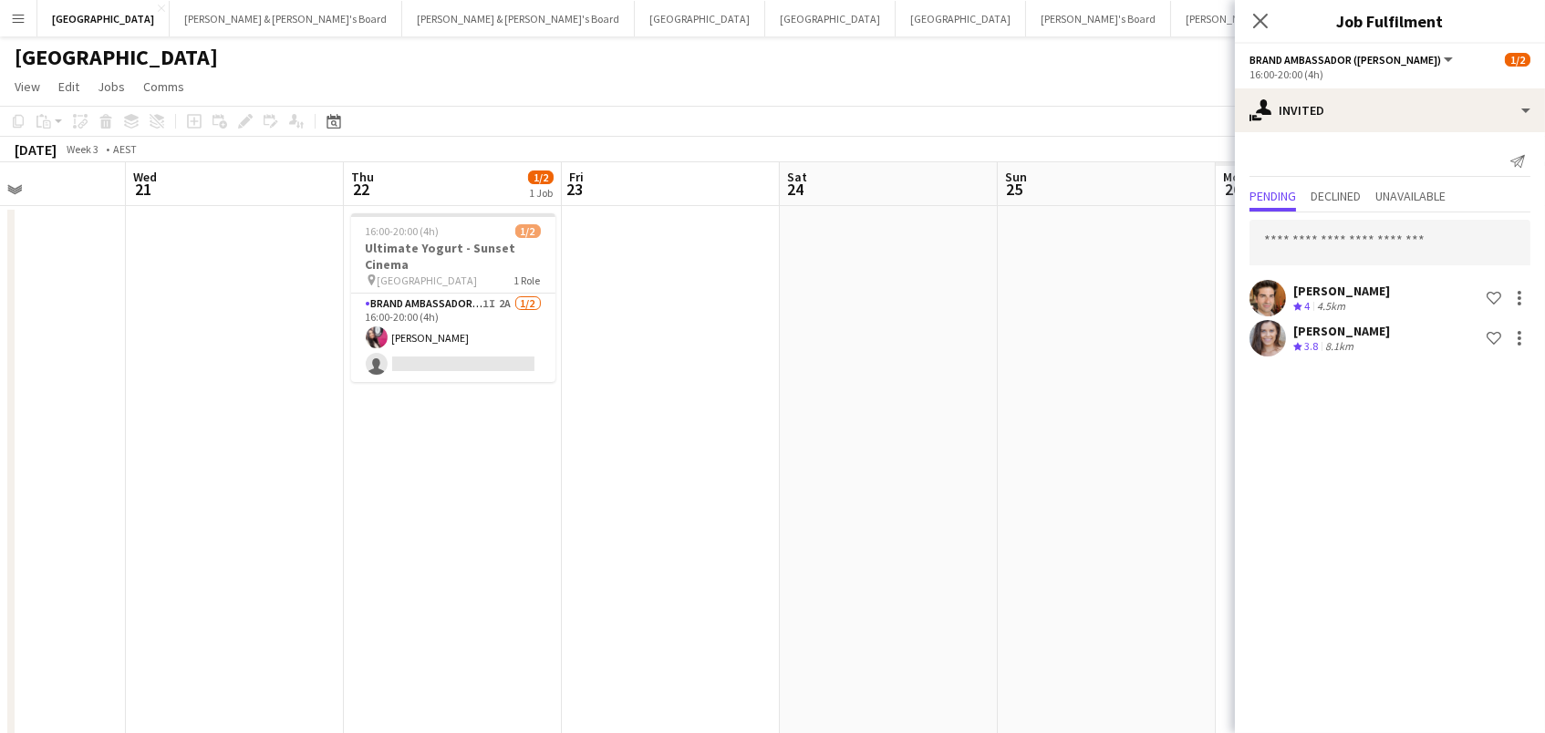
scroll to position [0, 791]
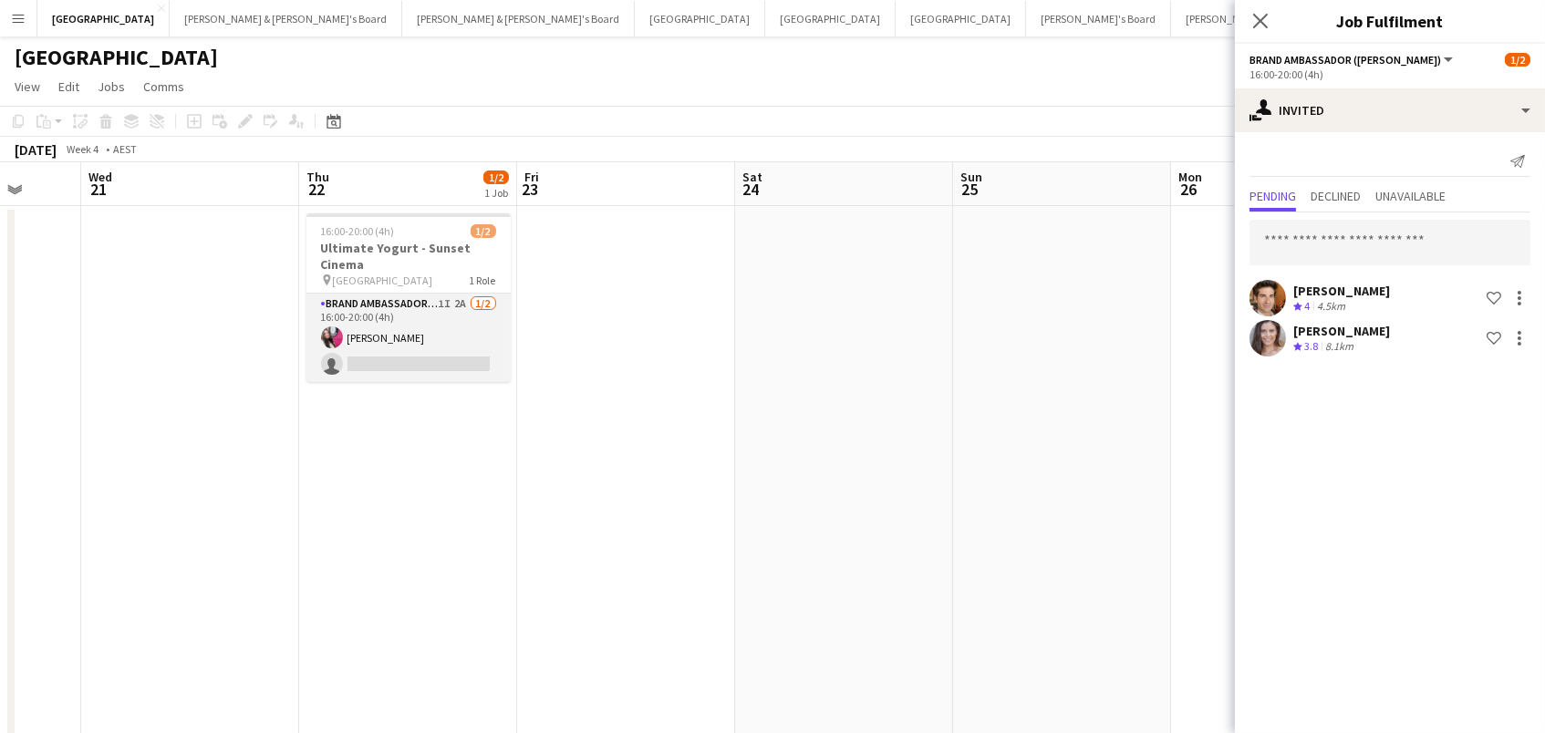
click at [435, 315] on app-card-role "Brand Ambassador (Mon - Fri) 1I 2A [DATE] 16:00-20:00 (4h) [PERSON_NAME] single…" at bounding box center [408, 338] width 204 height 88
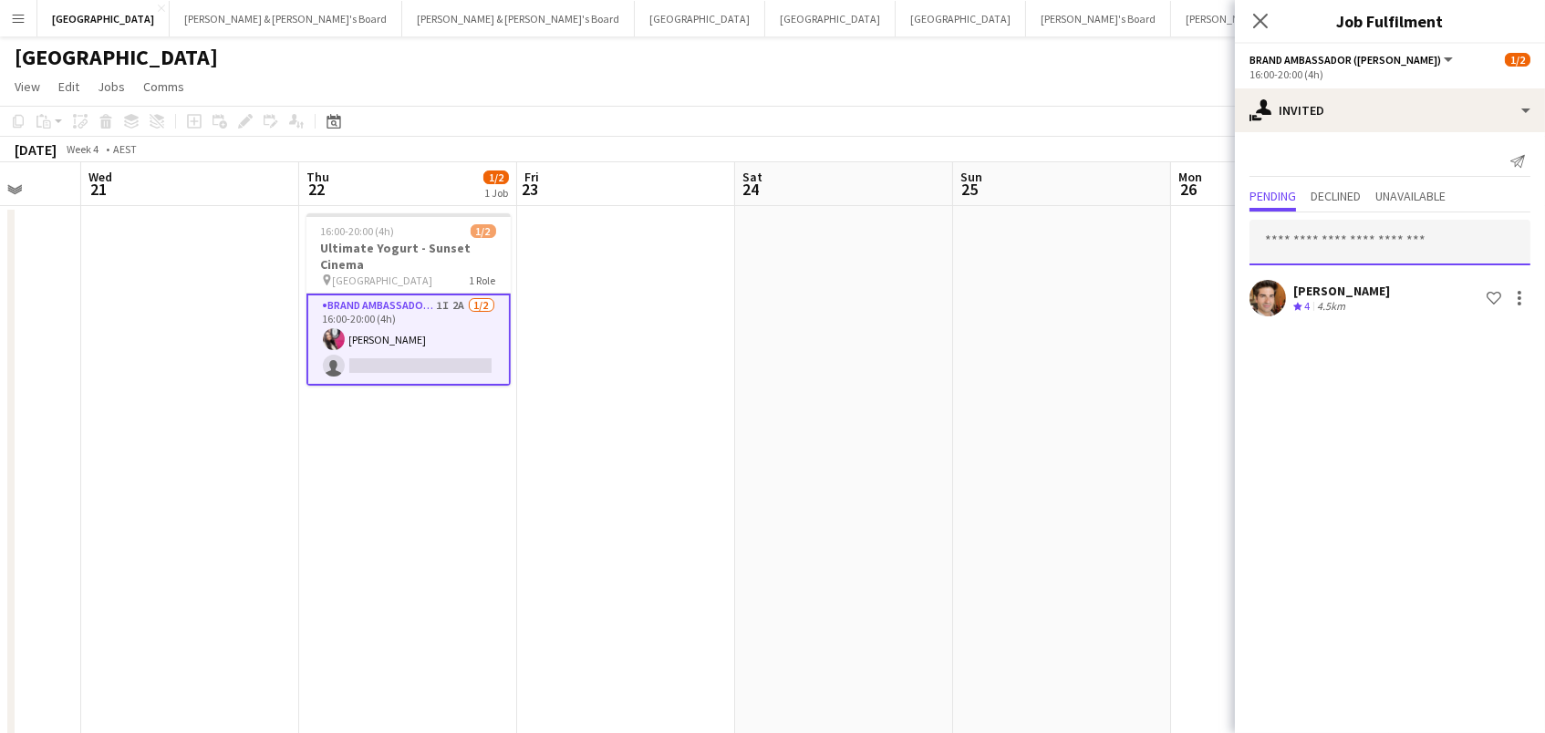
click at [1315, 227] on input "text" at bounding box center [1389, 243] width 281 height 46
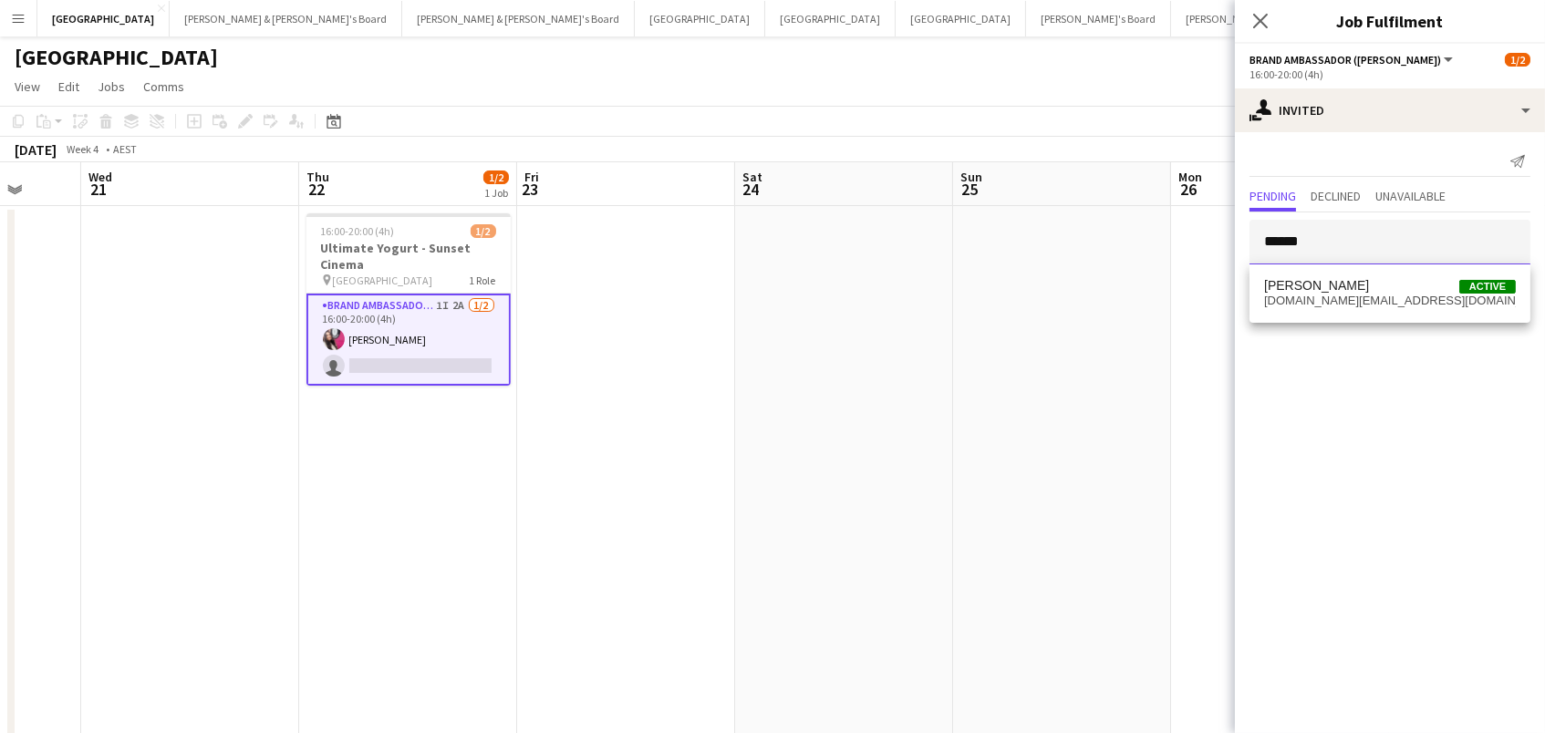
type input "******"
drag, startPoint x: 1315, startPoint y: 227, endPoint x: 1328, endPoint y: 294, distance: 67.8
click at [1328, 294] on span "[DOMAIN_NAME][EMAIL_ADDRESS][DOMAIN_NAME]" at bounding box center [1390, 301] width 252 height 15
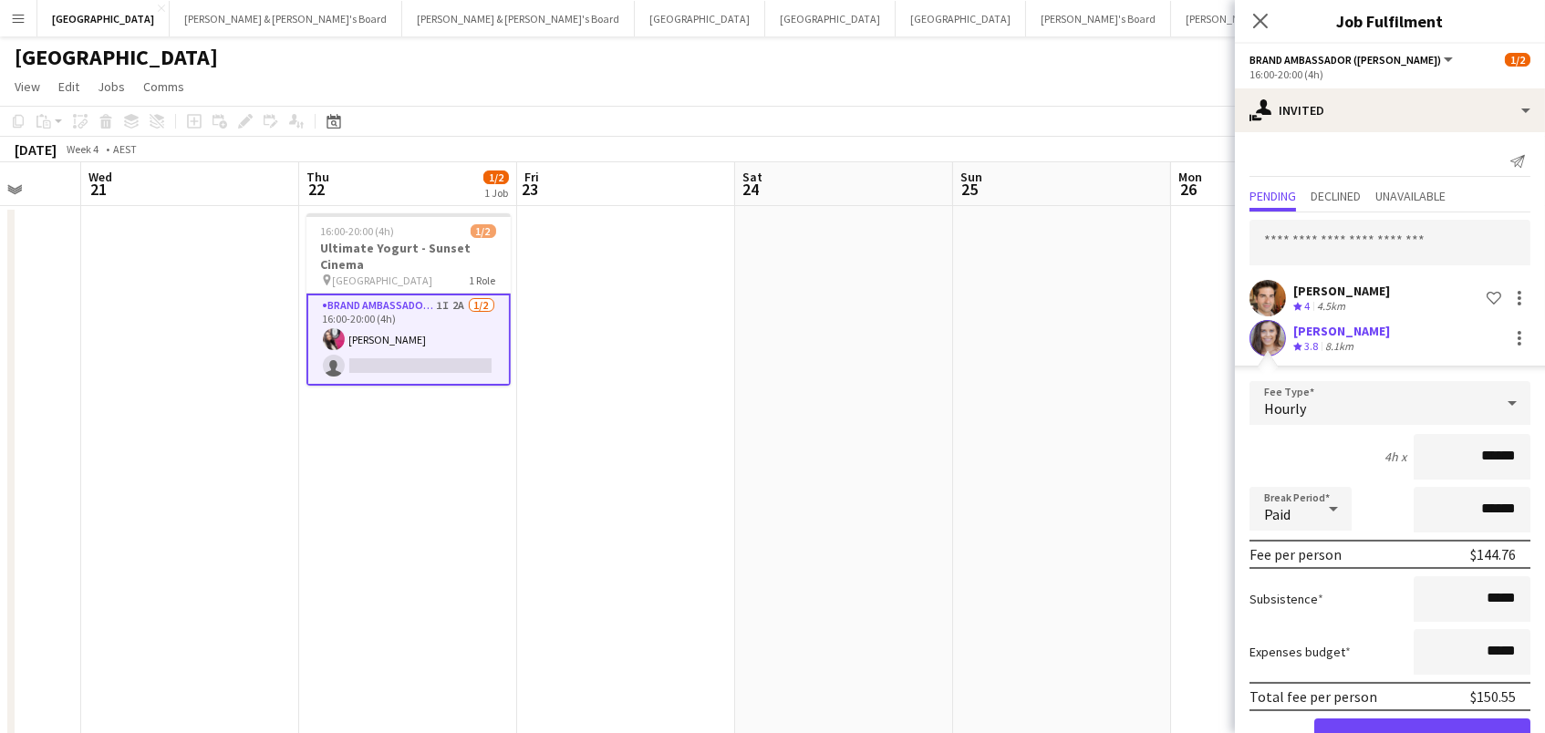
click at [1422, 732] on button "Confirm" at bounding box center [1422, 737] width 216 height 36
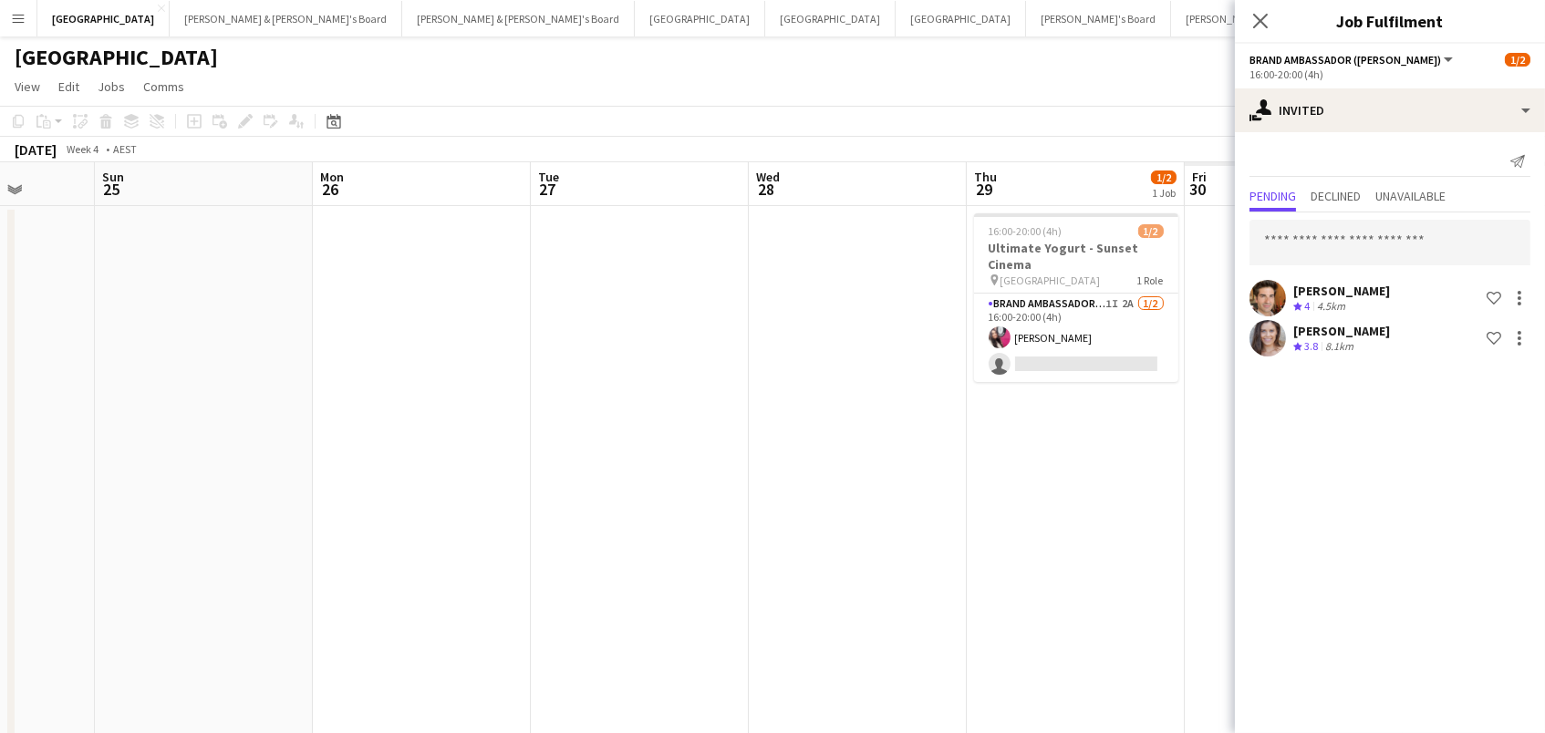
scroll to position [0, 897]
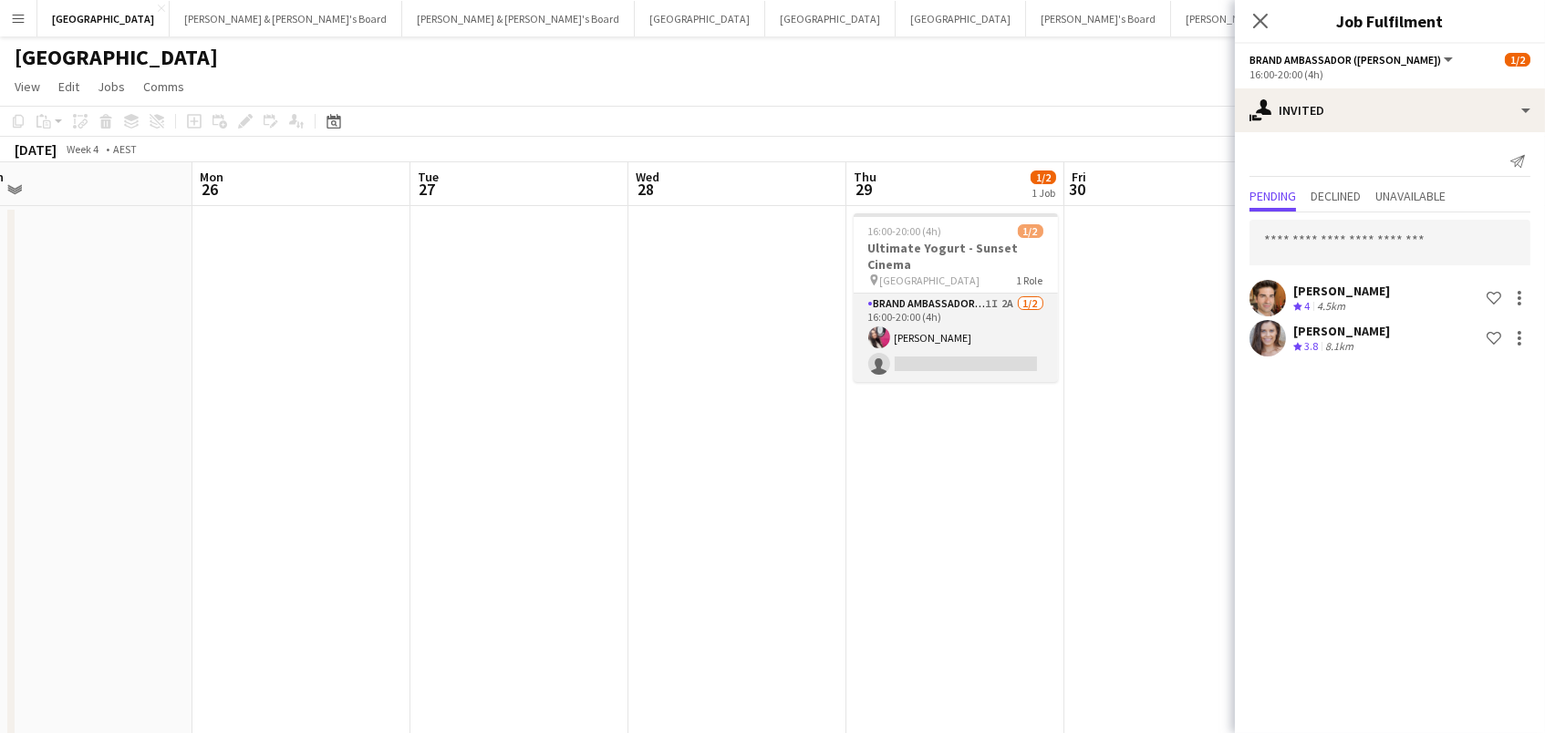
click at [986, 333] on app-card-role "Brand Ambassador (Mon - Fri) 1I 2A [DATE] 16:00-20:00 (4h) [PERSON_NAME] single…" at bounding box center [956, 338] width 204 height 88
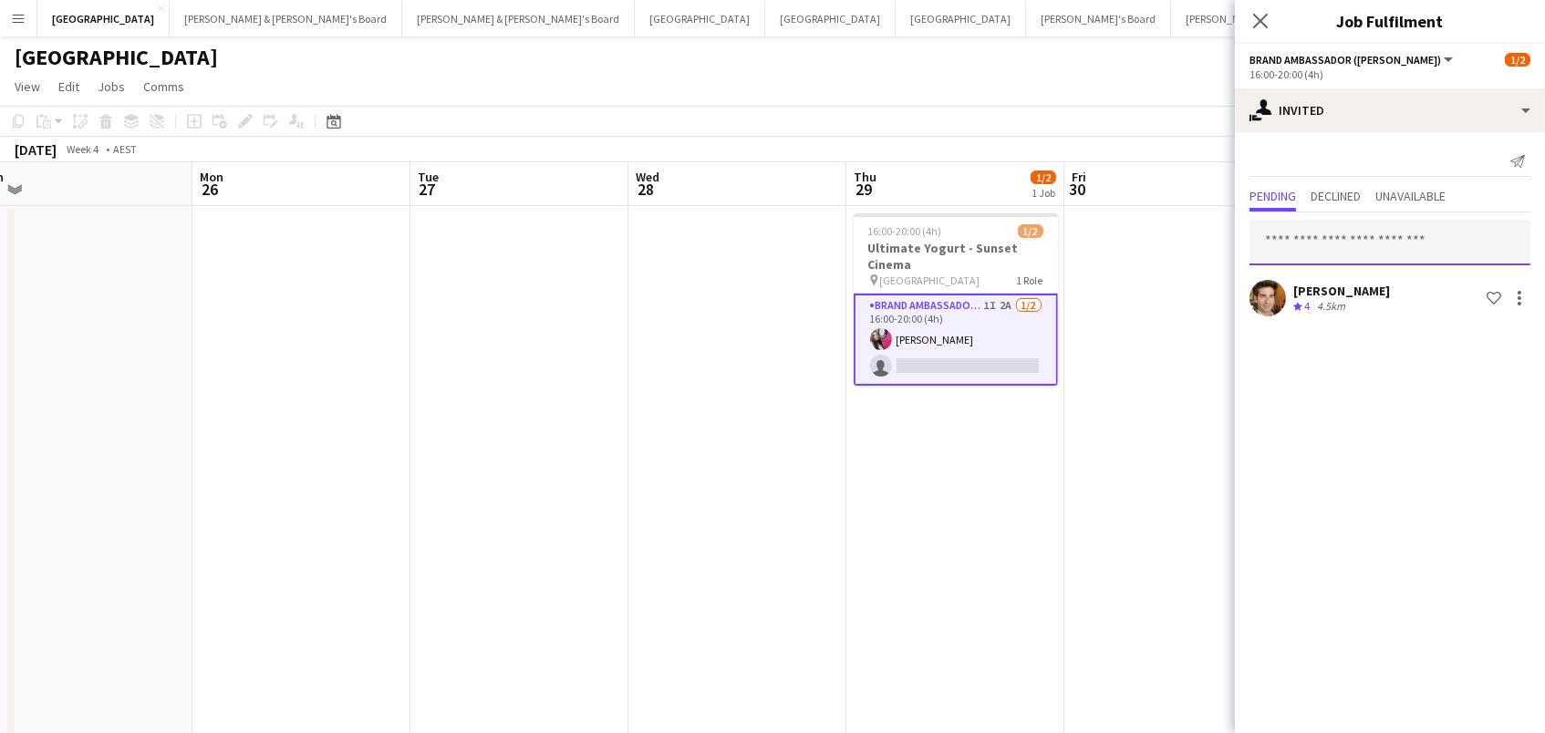
click at [1335, 240] on input "text" at bounding box center [1389, 243] width 281 height 46
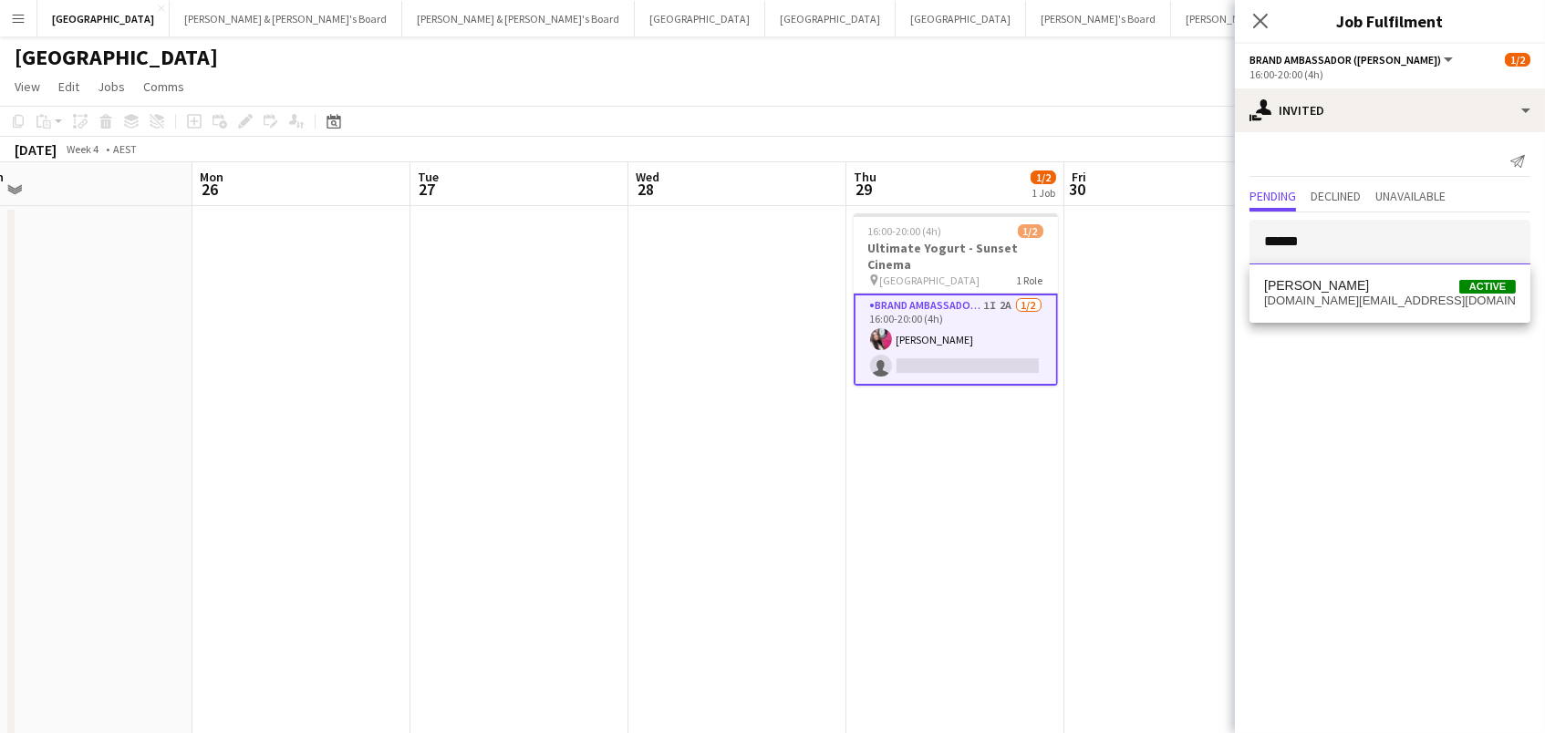
type input "******"
click at [1336, 286] on span "[PERSON_NAME]" at bounding box center [1316, 286] width 105 height 16
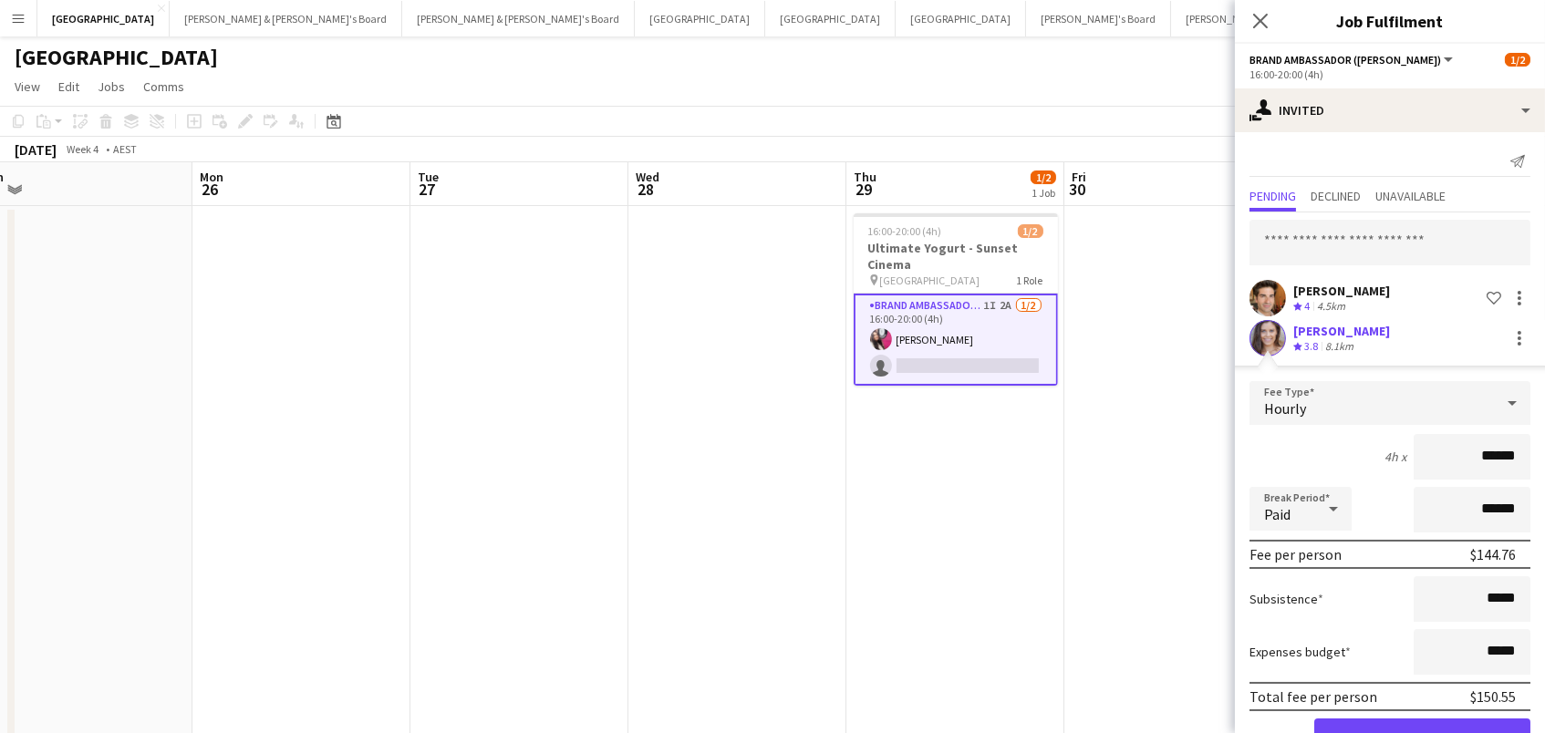
click at [1422, 732] on button "Confirm" at bounding box center [1422, 737] width 216 height 36
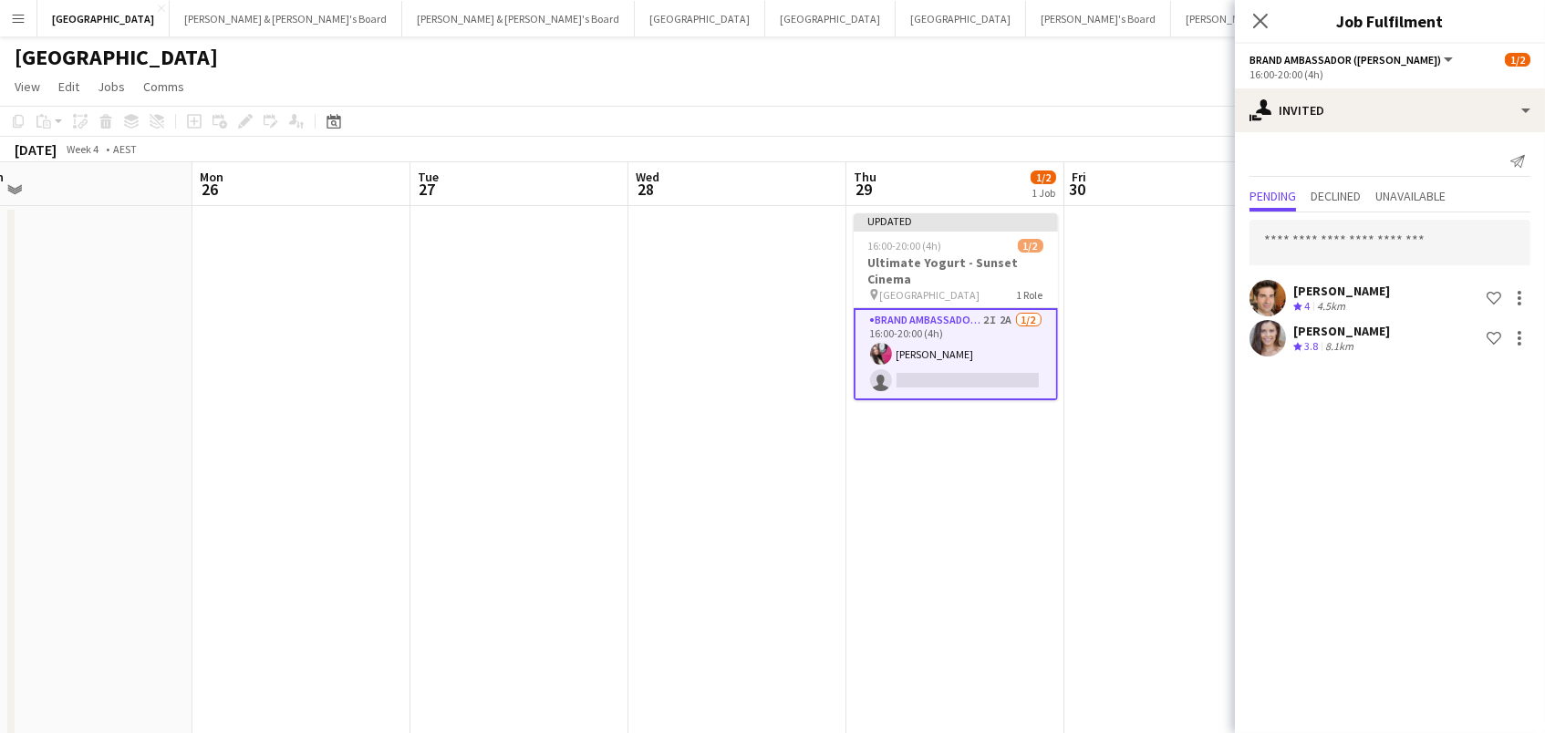
scroll to position [0, 900]
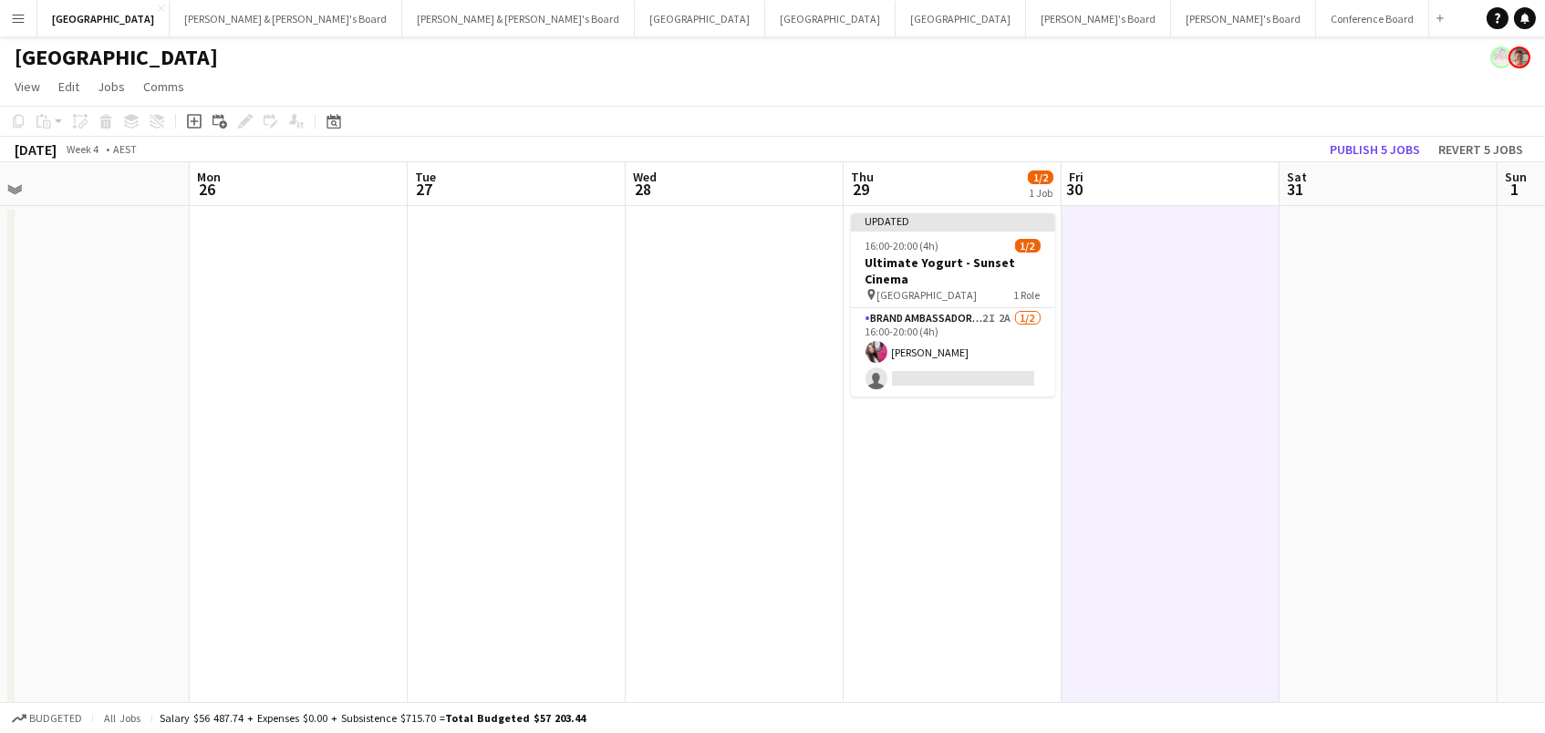
scroll to position [3, 0]
click at [1351, 140] on button "Publish 5 jobs" at bounding box center [1374, 147] width 105 height 24
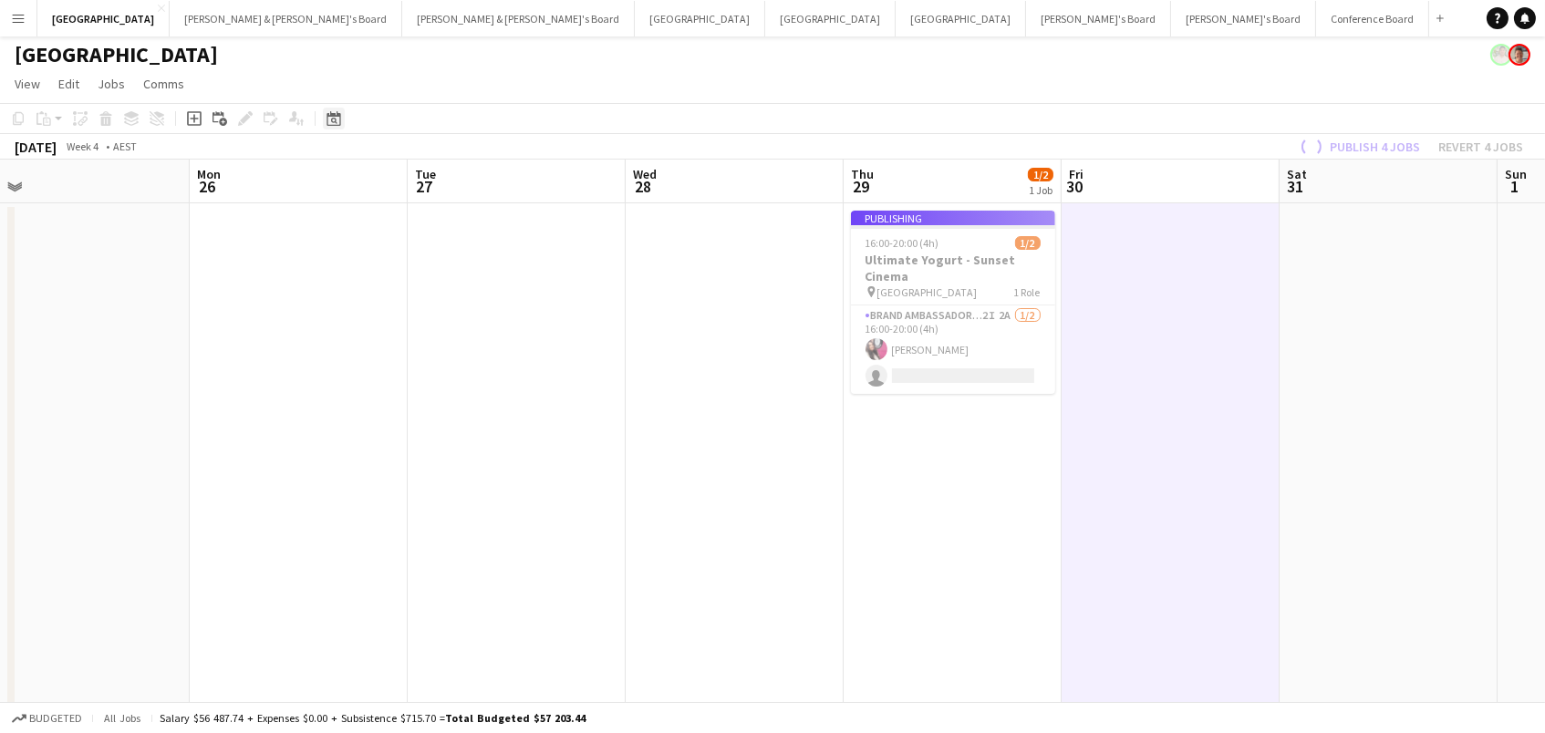
click at [336, 117] on icon "Date picker" at bounding box center [333, 118] width 15 height 15
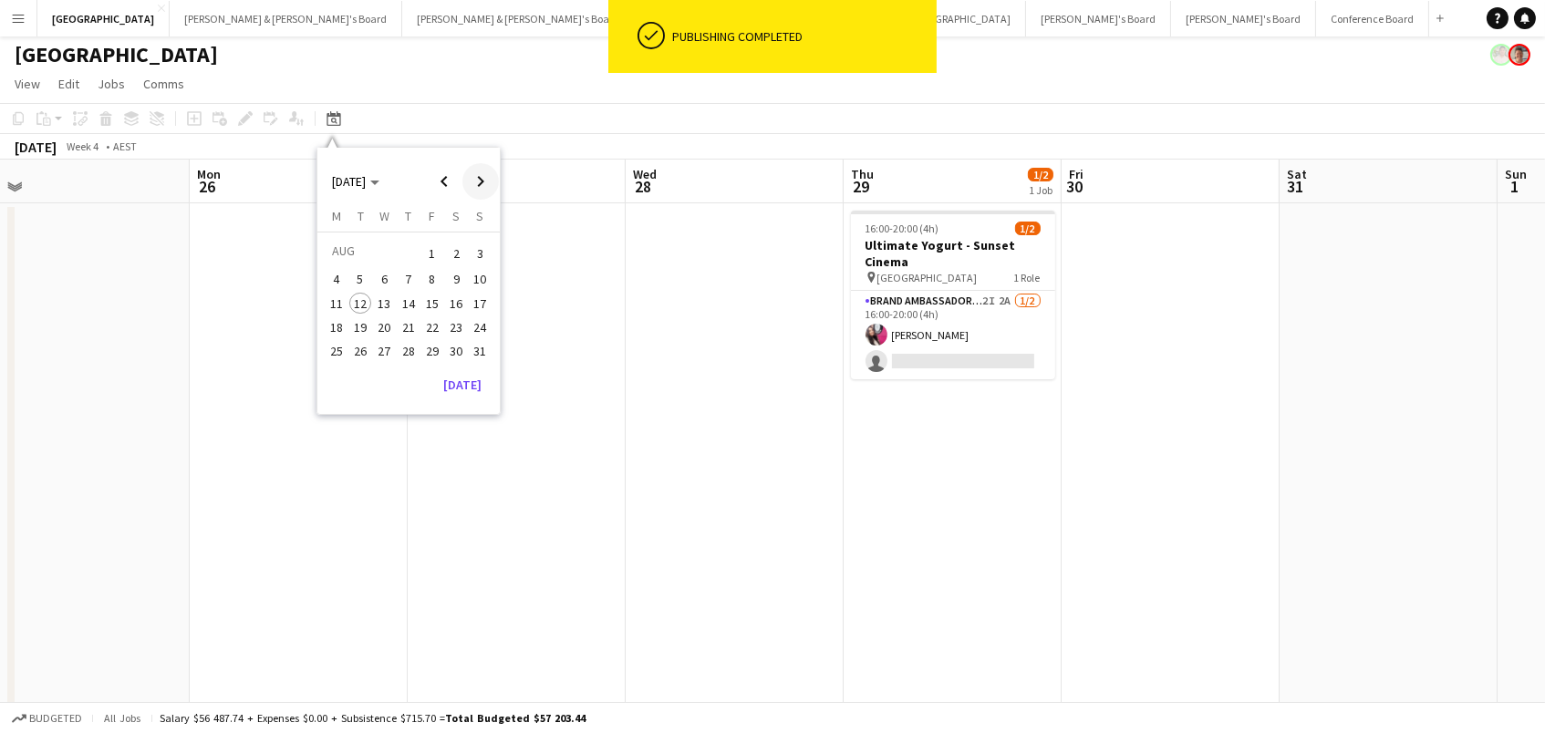
click at [464, 183] on span "Next month" at bounding box center [480, 181] width 36 height 36
click at [465, 181] on span "Next month" at bounding box center [480, 181] width 36 height 36
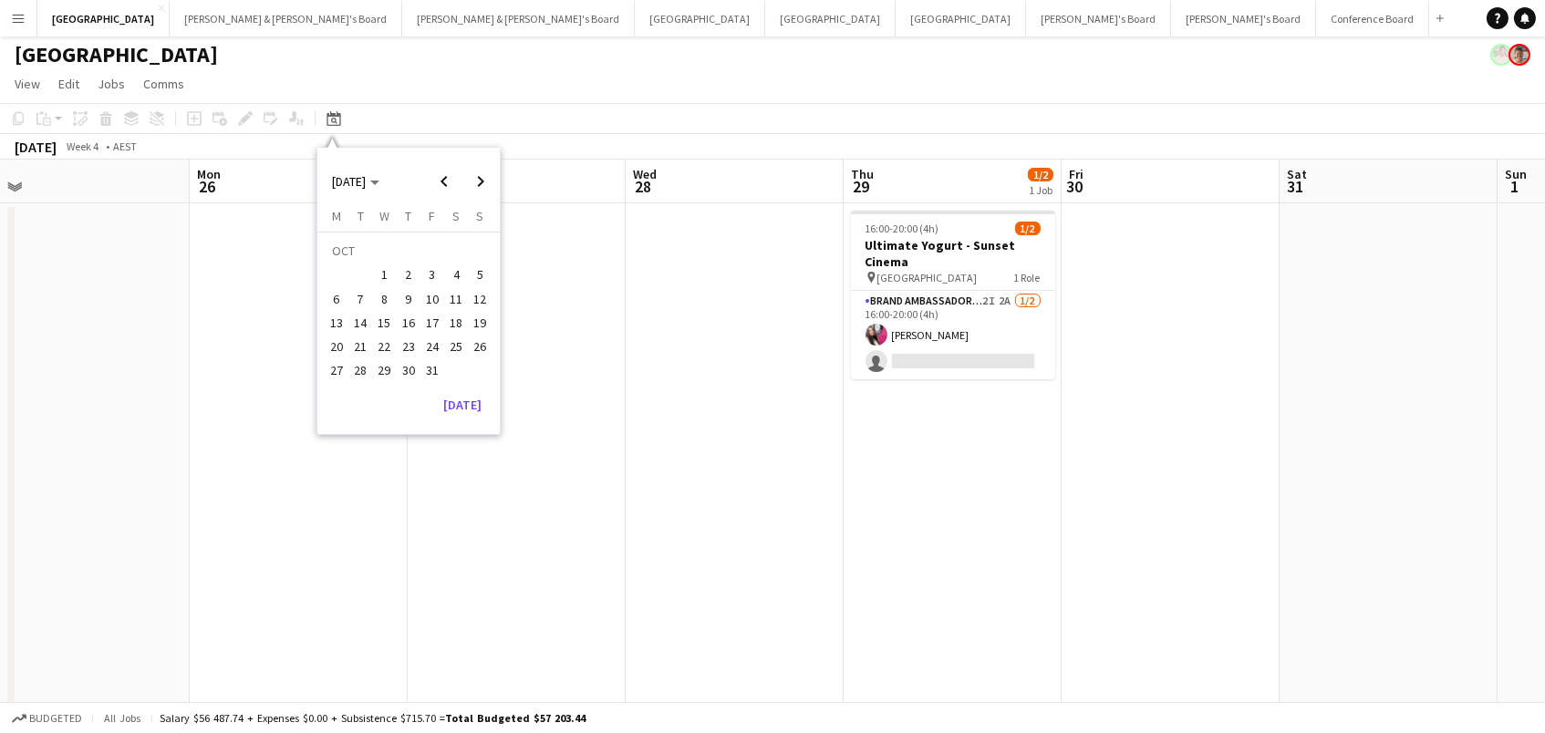
click at [391, 275] on span "1" at bounding box center [384, 275] width 22 height 22
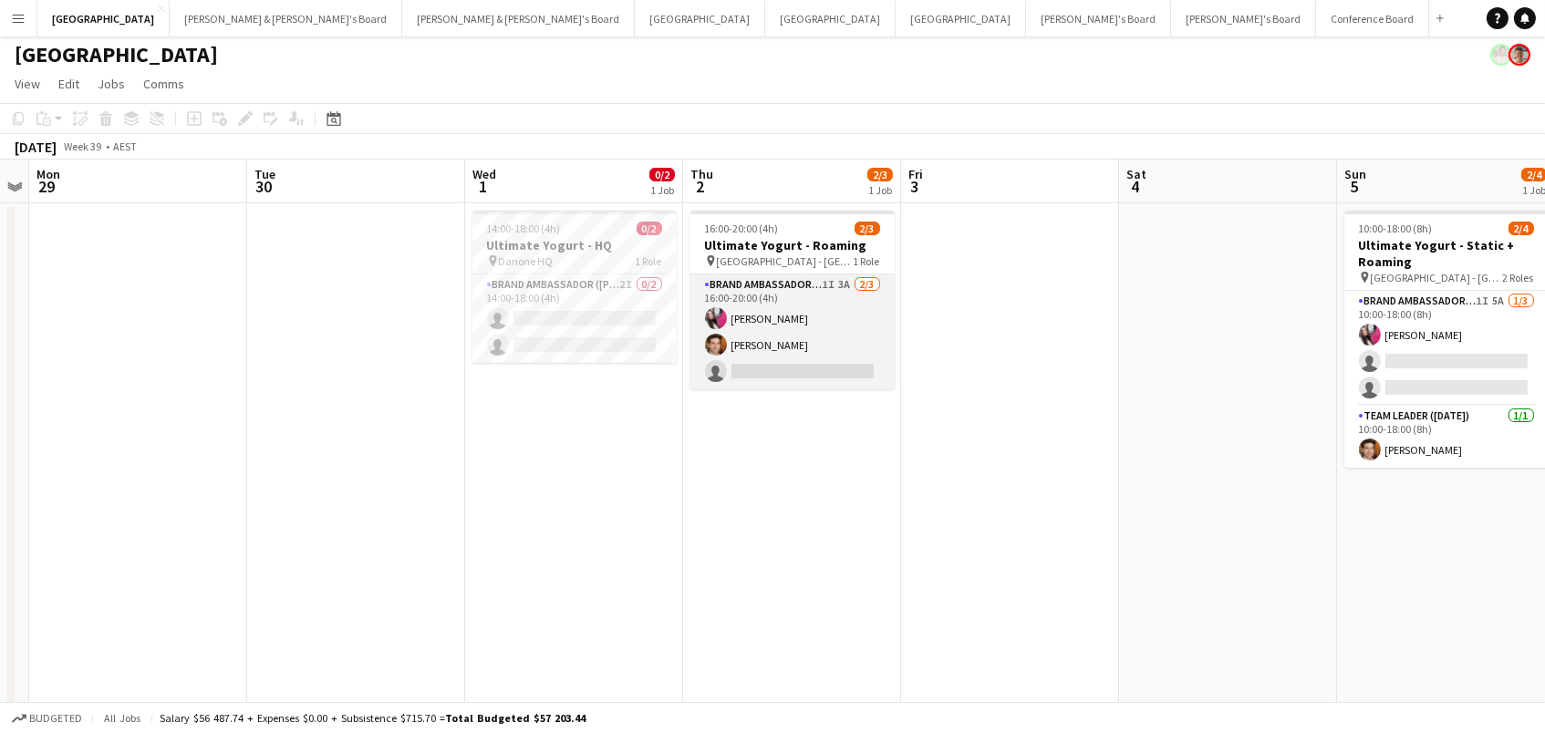
click at [786, 341] on app-card-role "Brand Ambassador (Mon - Fri) 1I 3A [DATE] 16:00-20:00 (4h) [PERSON_NAME] [PERSO…" at bounding box center [792, 332] width 204 height 115
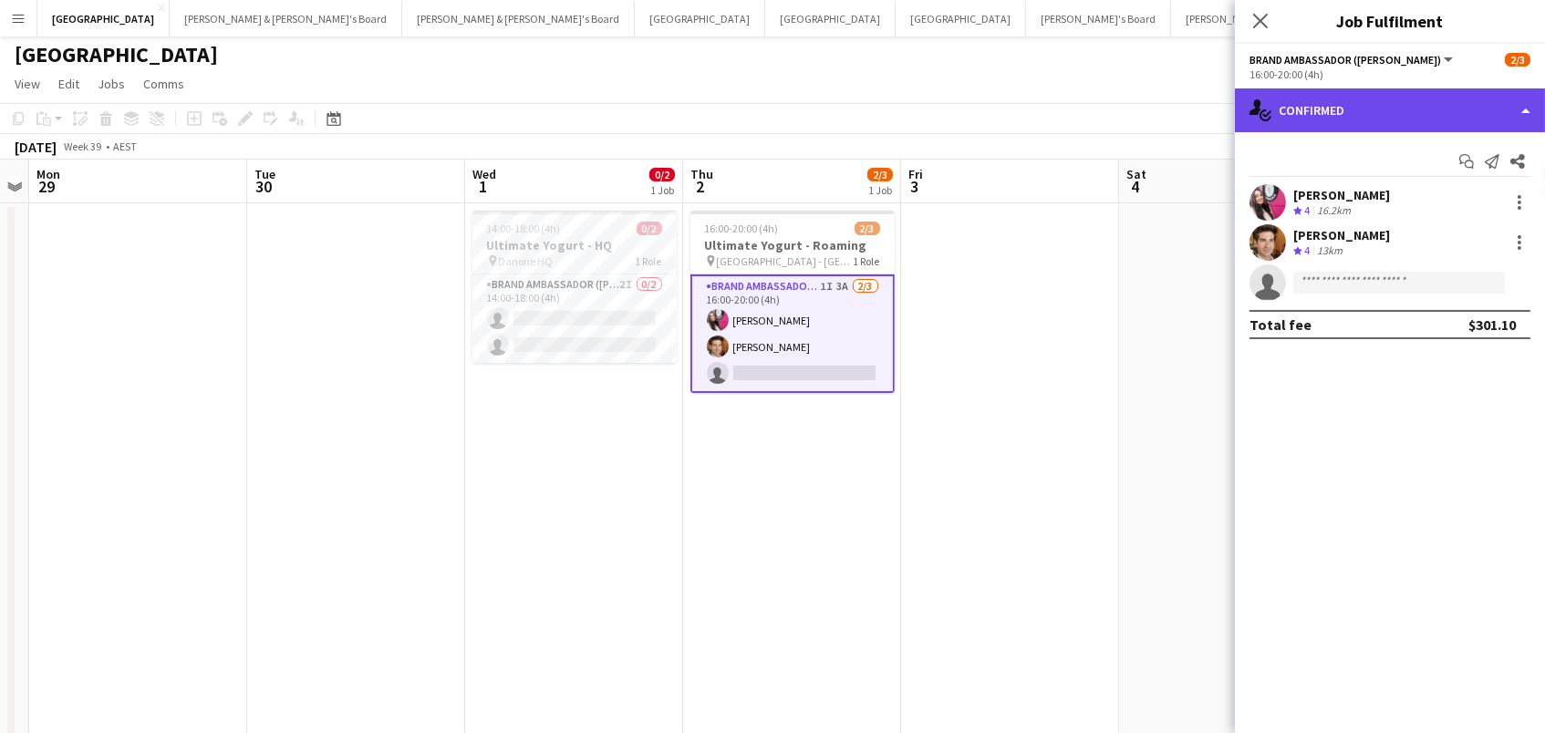
click at [1378, 120] on div "single-neutral-actions-check-2 Confirmed" at bounding box center [1390, 110] width 310 height 44
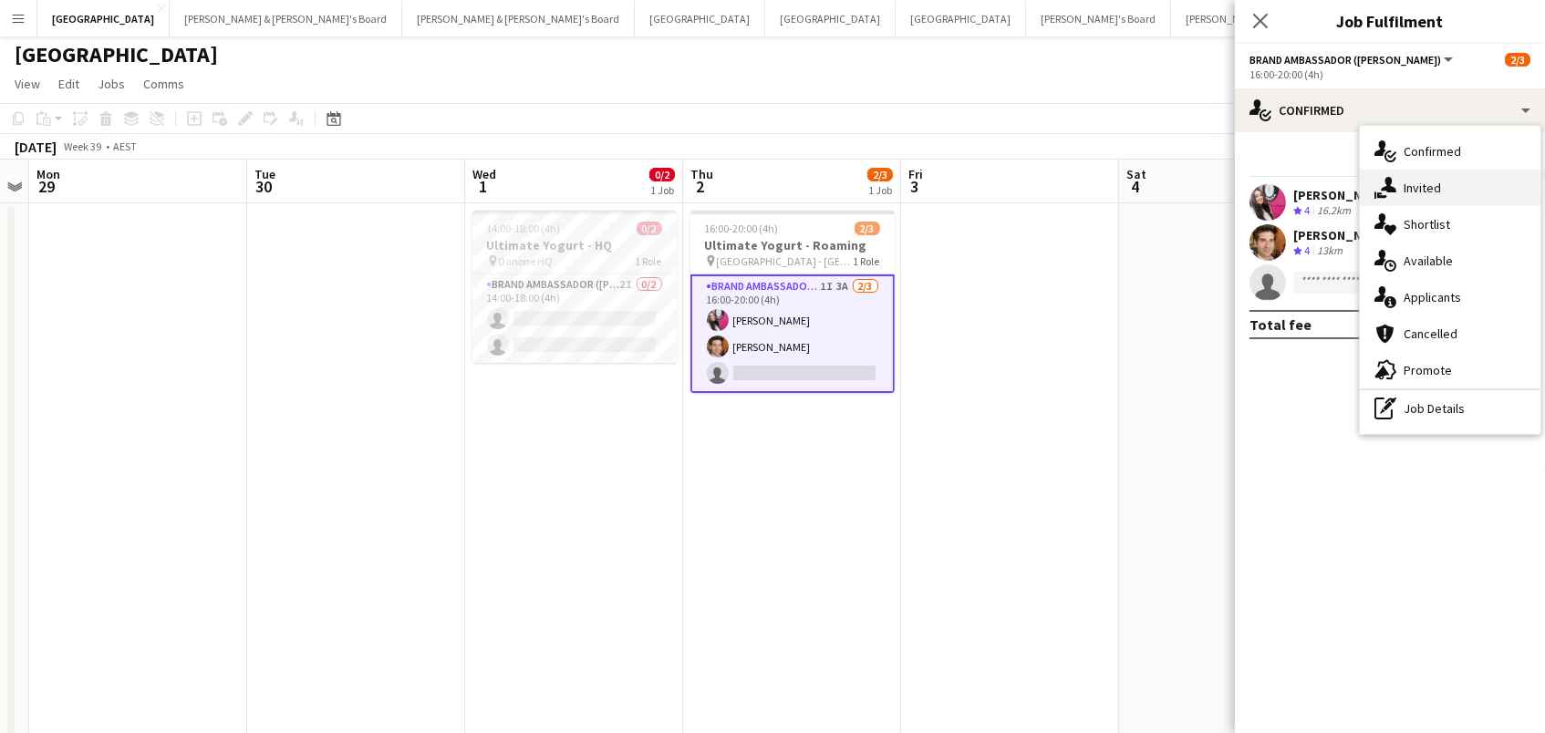
click at [1417, 177] on div "single-neutral-actions-share-1 Invited" at bounding box center [1450, 188] width 181 height 36
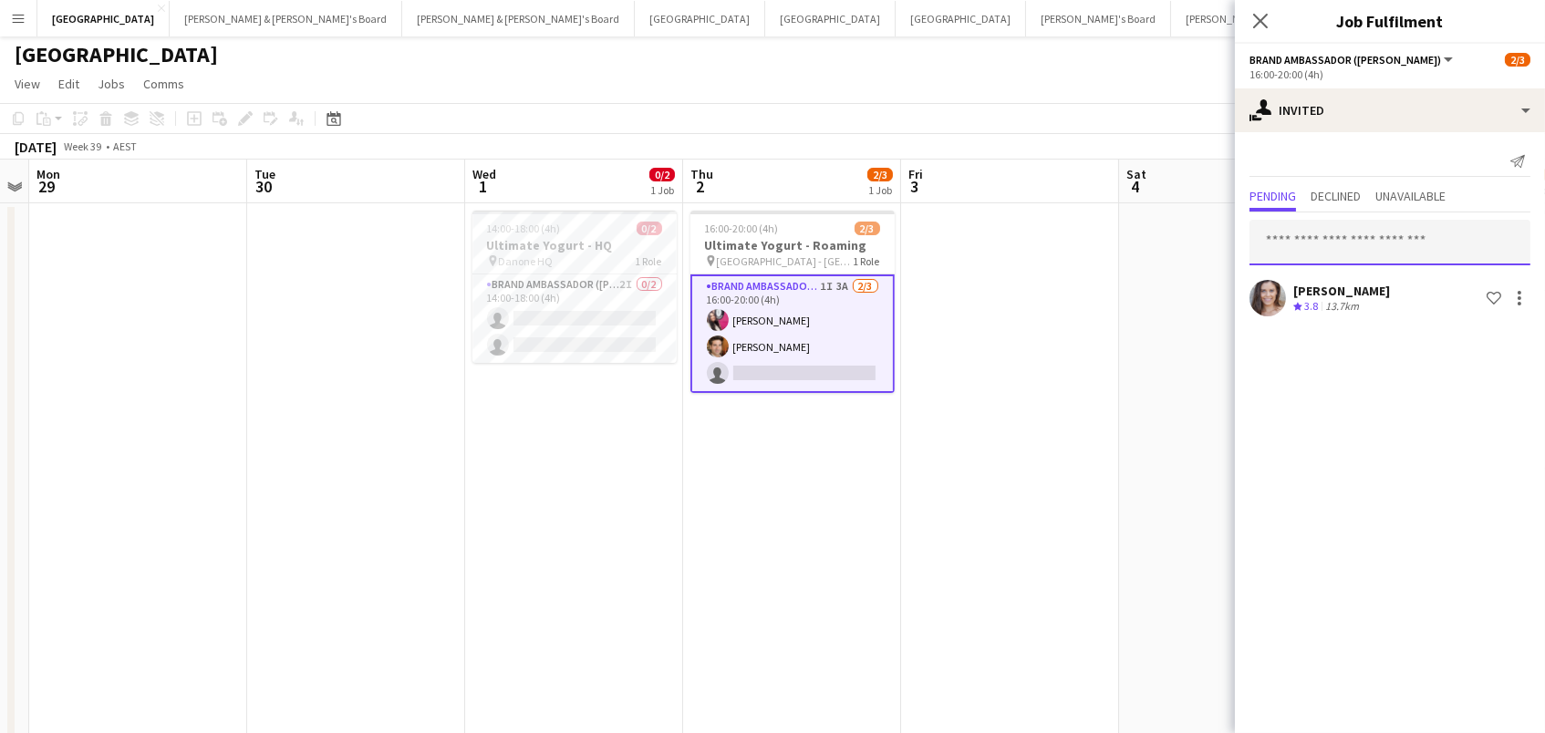
click at [1292, 238] on input "text" at bounding box center [1389, 243] width 281 height 46
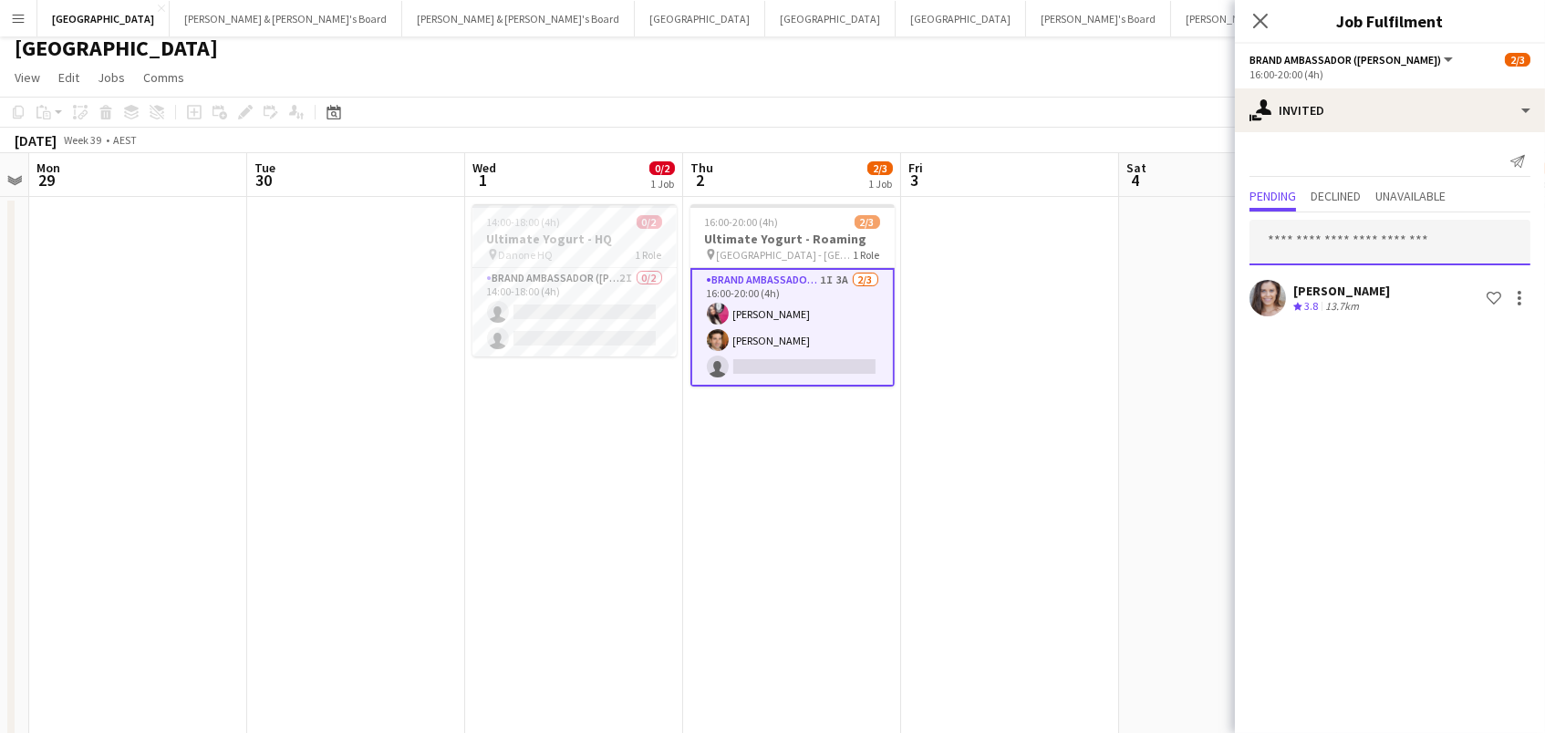
scroll to position [11, 0]
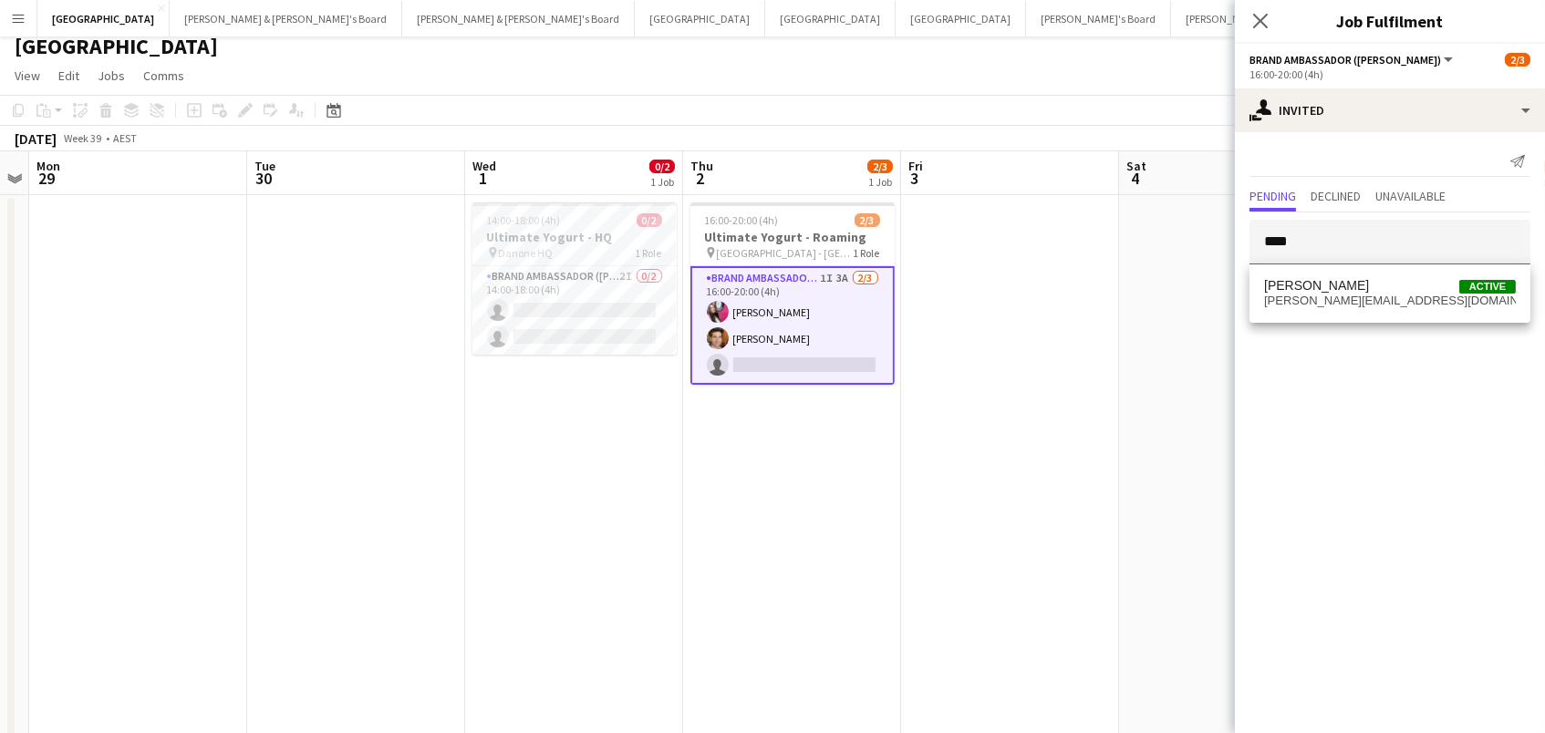
type input "****"
drag, startPoint x: 1292, startPoint y: 238, endPoint x: 1306, endPoint y: 282, distance: 45.9
click at [1306, 282] on span "[PERSON_NAME]" at bounding box center [1316, 286] width 105 height 16
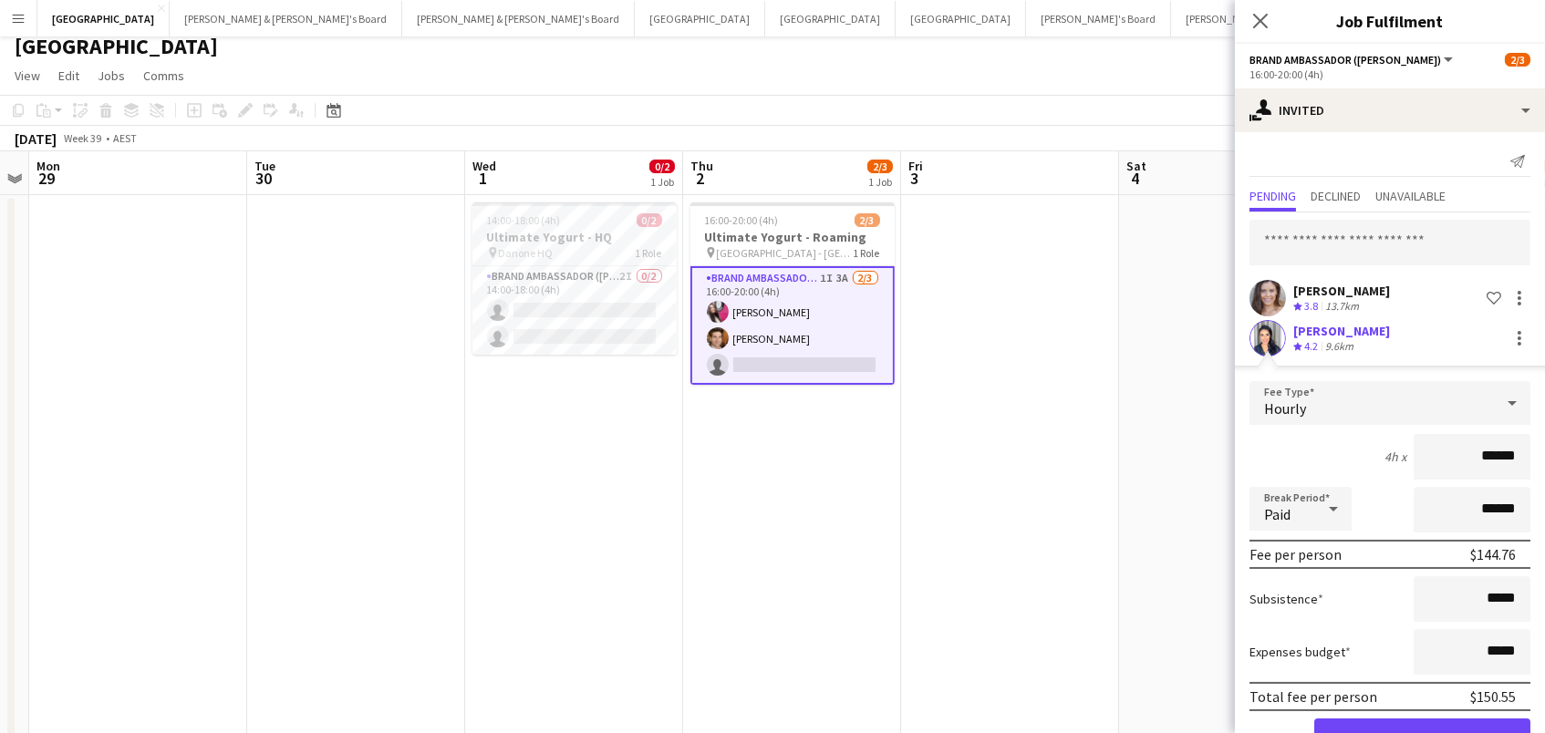
click at [1321, 349] on div "Crew rating 4.2" at bounding box center [1307, 347] width 28 height 16
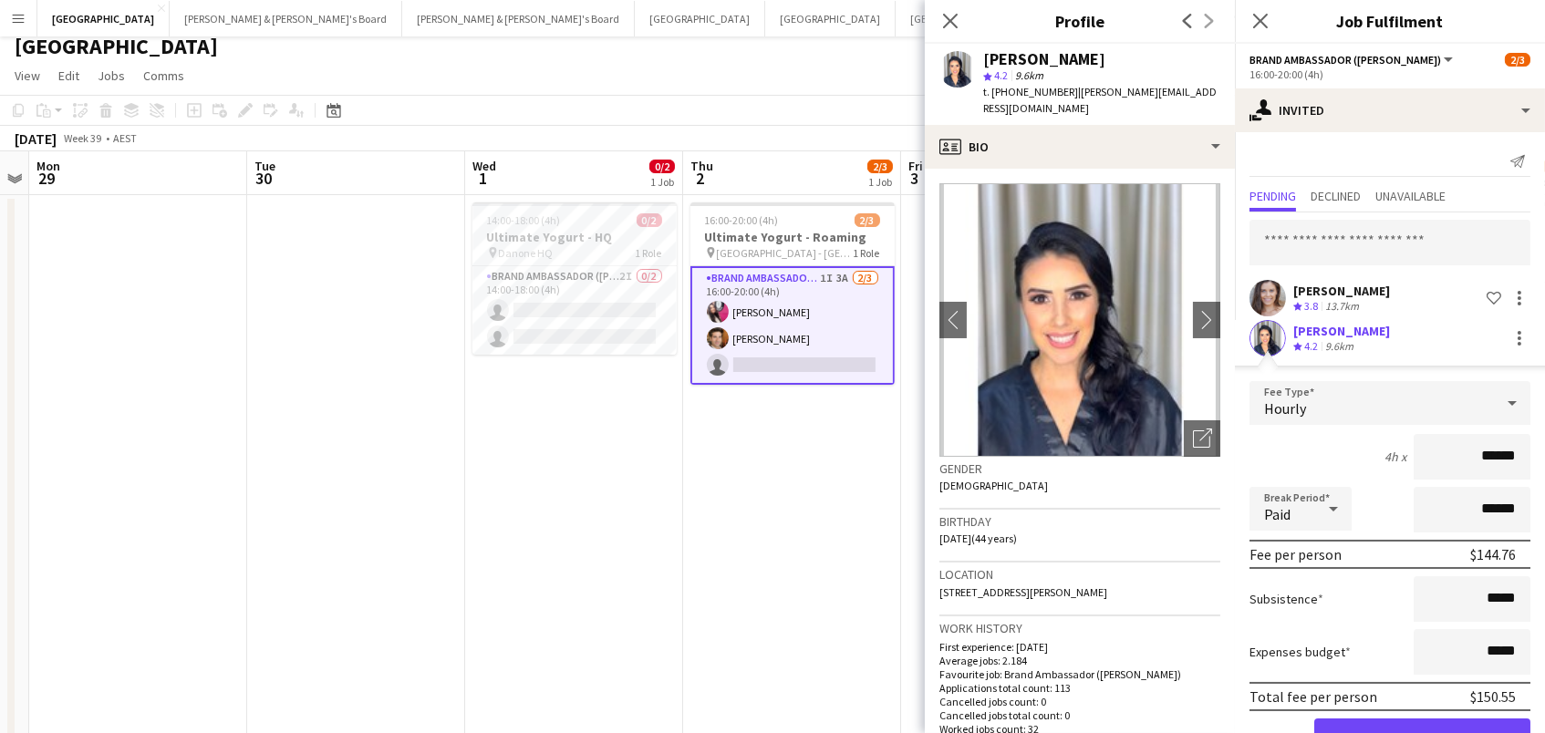
click at [1403, 726] on button "Confirm" at bounding box center [1422, 737] width 216 height 36
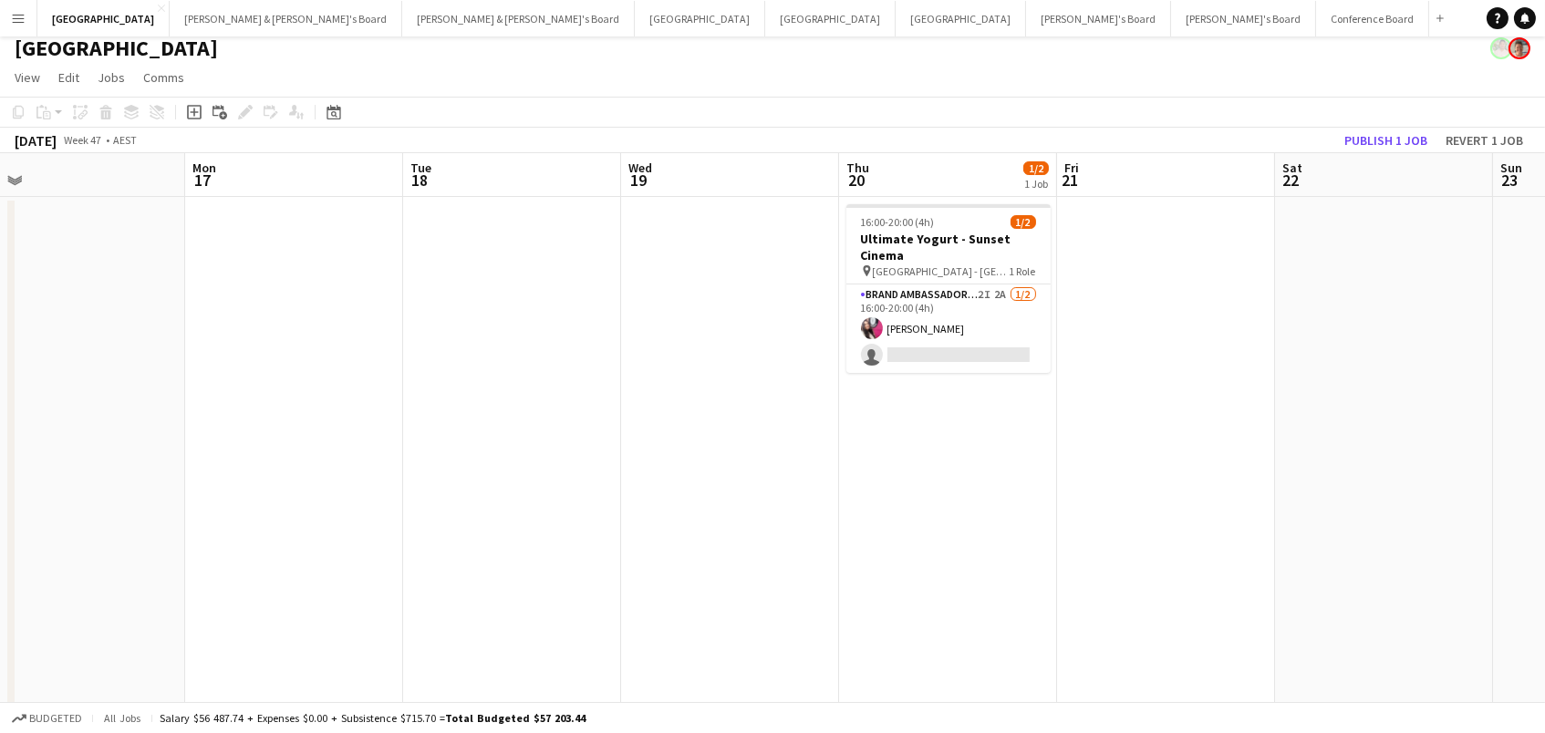
scroll to position [0, 580]
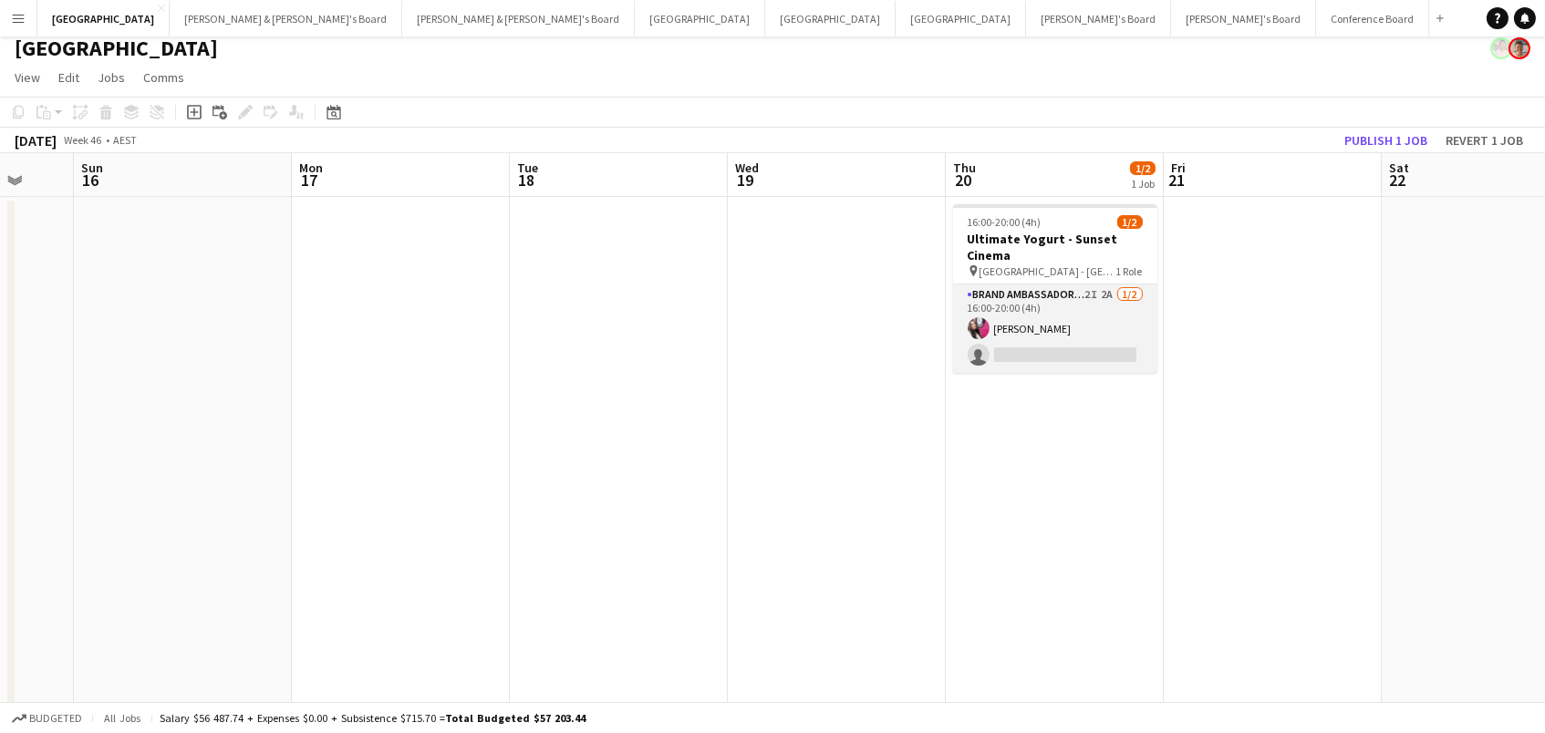
click at [1102, 320] on app-card-role "Brand Ambassador (Mon - Fri) 2I 2A 1/2 16:00-20:00 (4h) Daiana Scherer single-n…" at bounding box center [1055, 329] width 204 height 88
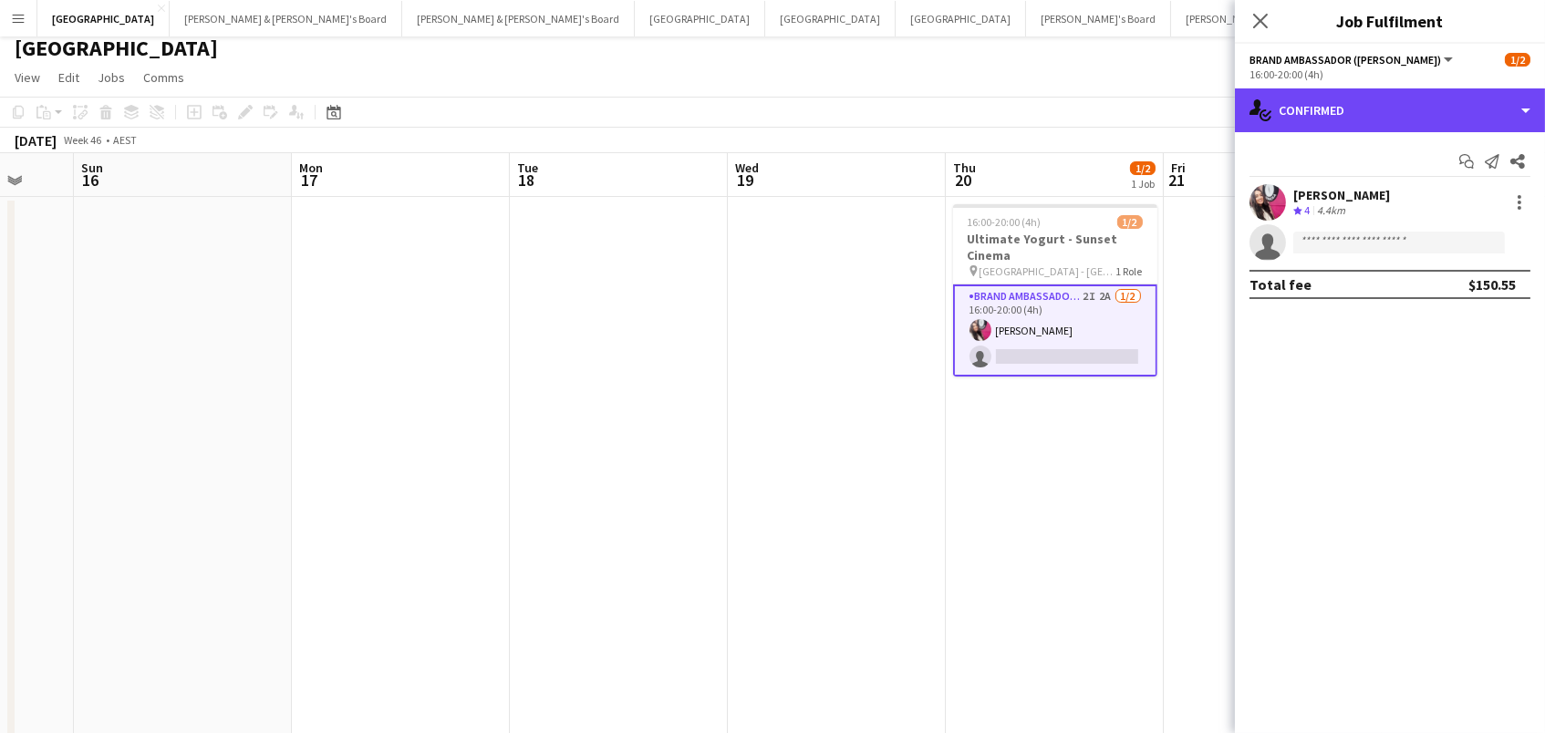
drag, startPoint x: 1353, startPoint y: 109, endPoint x: 1417, endPoint y: 150, distance: 77.2
click at [1353, 109] on div "single-neutral-actions-check-2 Confirmed" at bounding box center [1390, 110] width 310 height 44
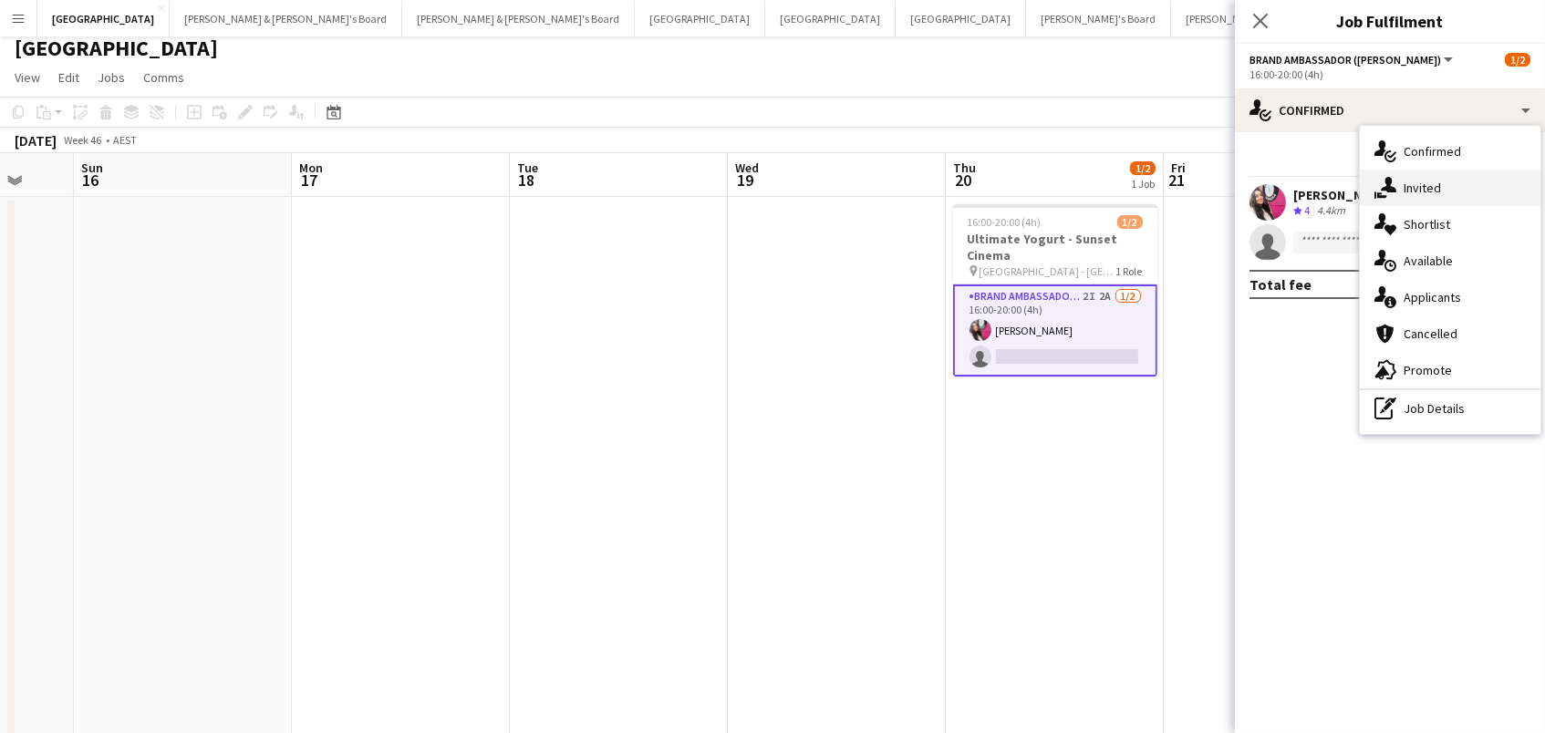
click at [1435, 174] on div "single-neutral-actions-share-1 Invited" at bounding box center [1450, 188] width 181 height 36
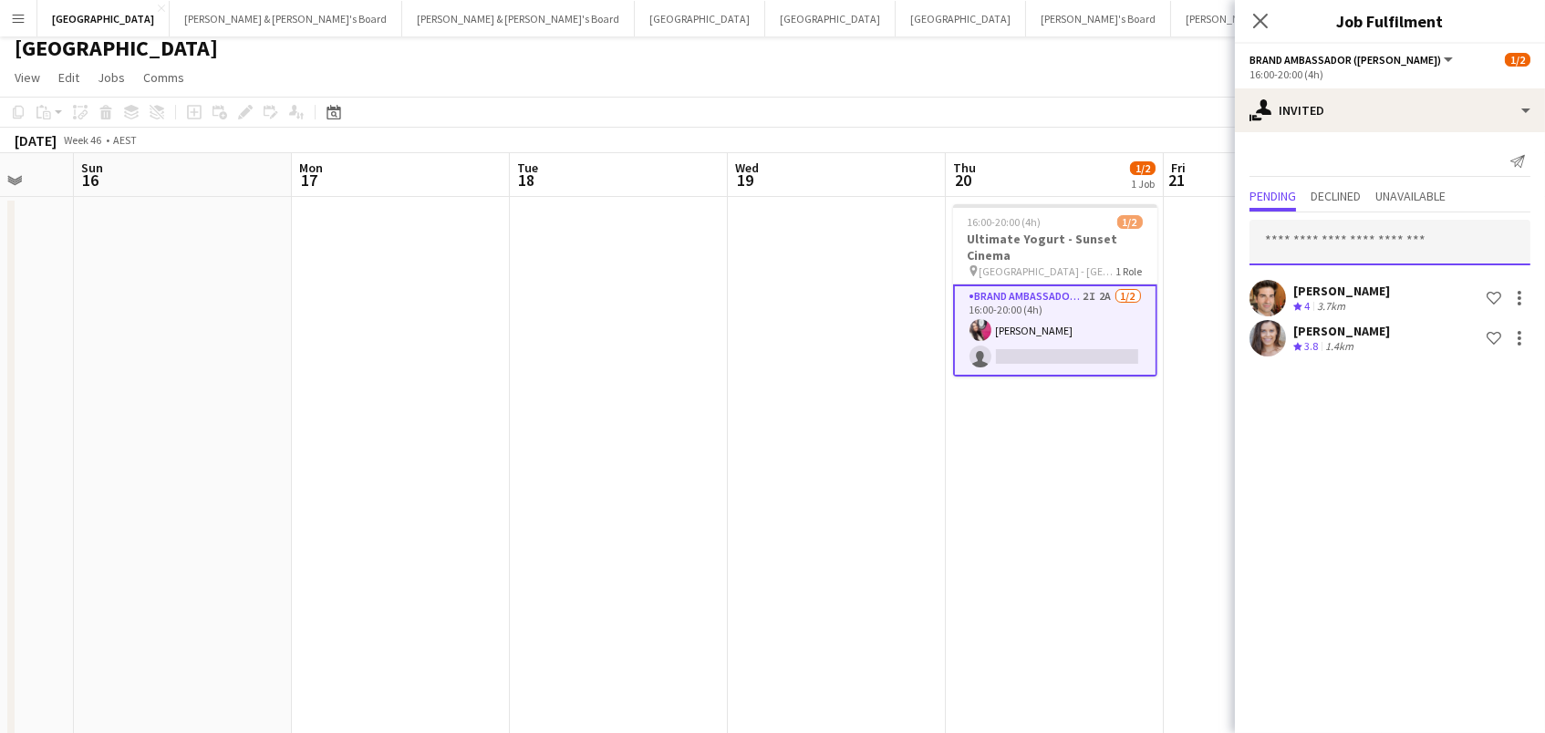
click at [1353, 235] on input "text" at bounding box center [1389, 243] width 281 height 46
type input "****"
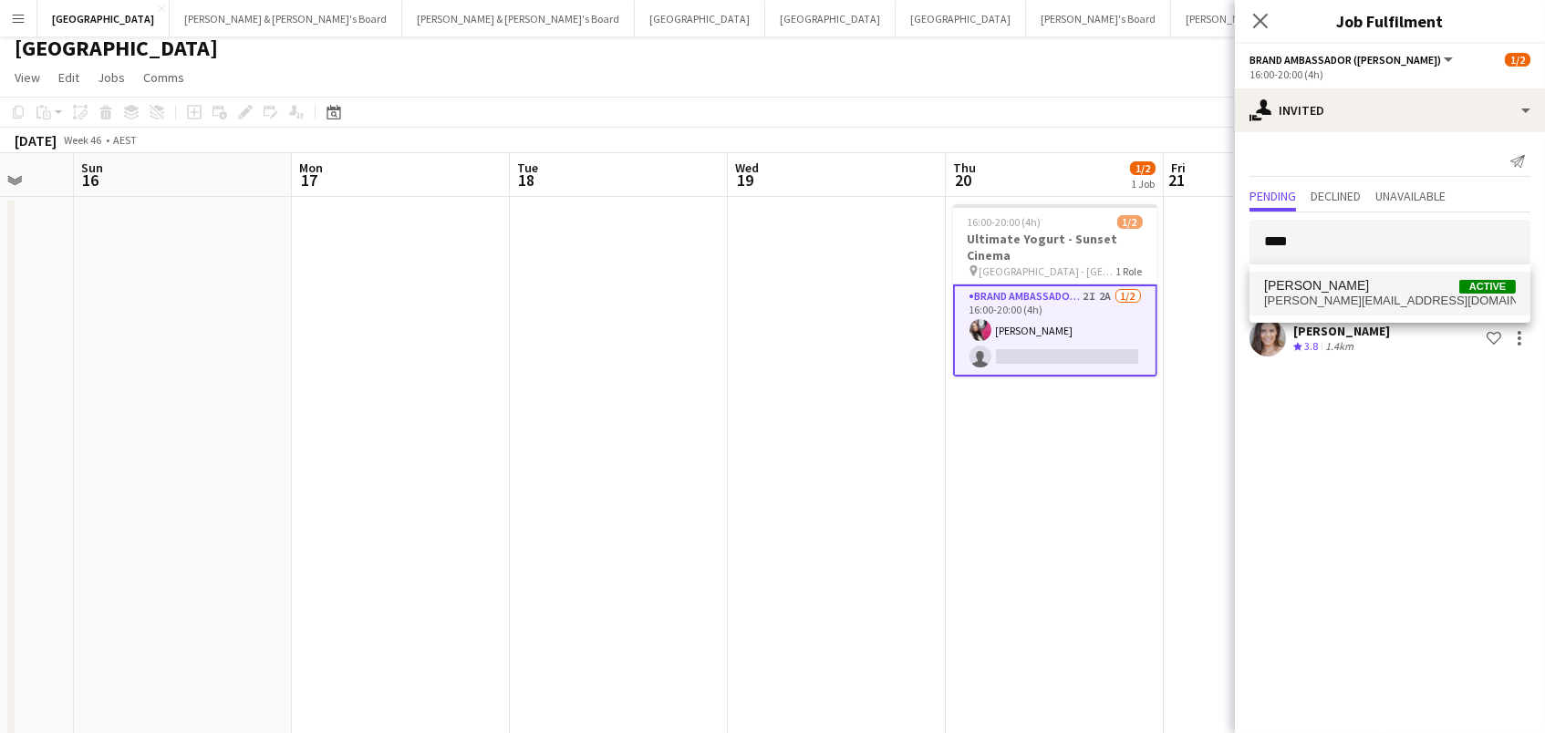
drag, startPoint x: 1353, startPoint y: 236, endPoint x: 1371, endPoint y: 293, distance: 59.1
click at [1371, 293] on span "Vanessa Flauzino Active" at bounding box center [1390, 286] width 252 height 16
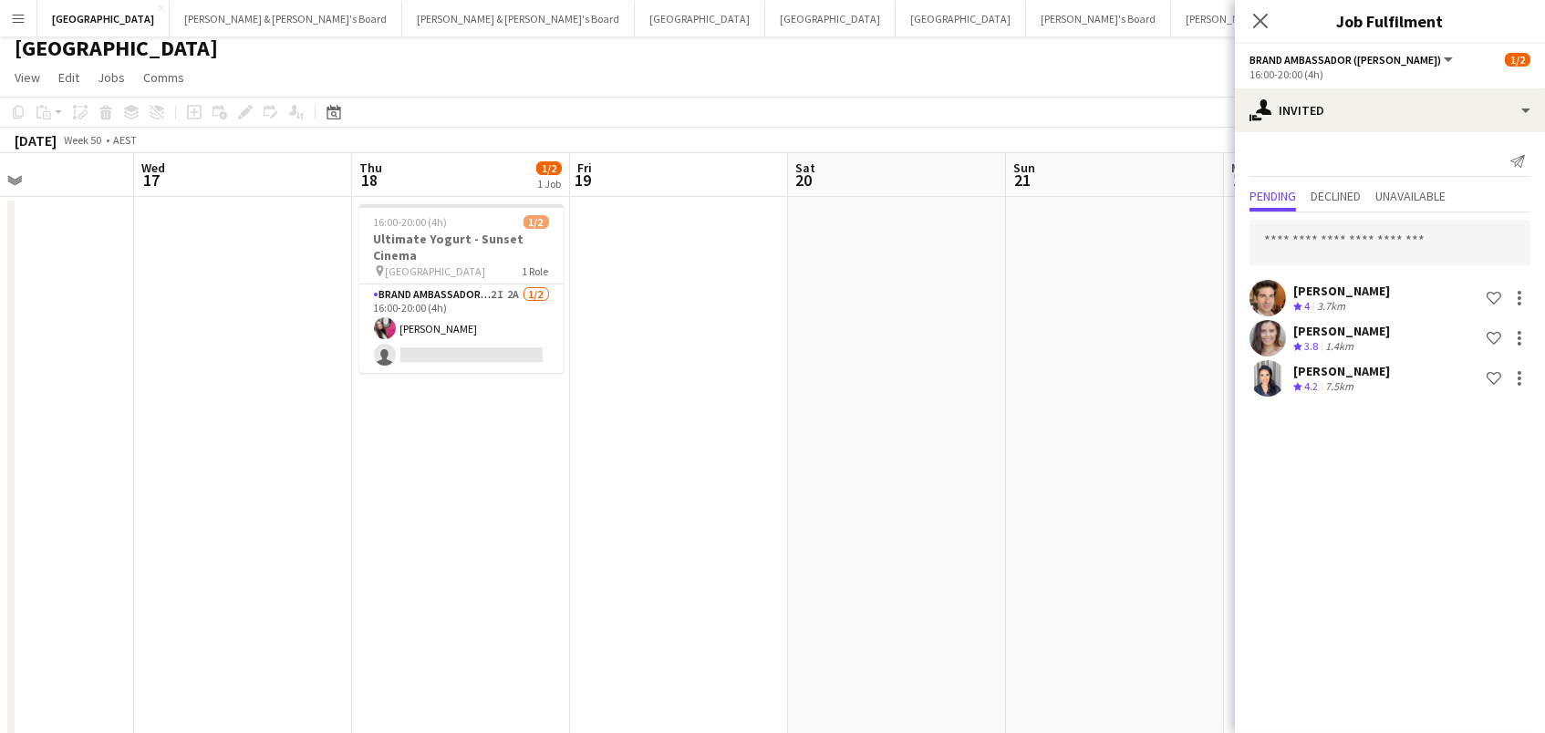
scroll to position [0, 837]
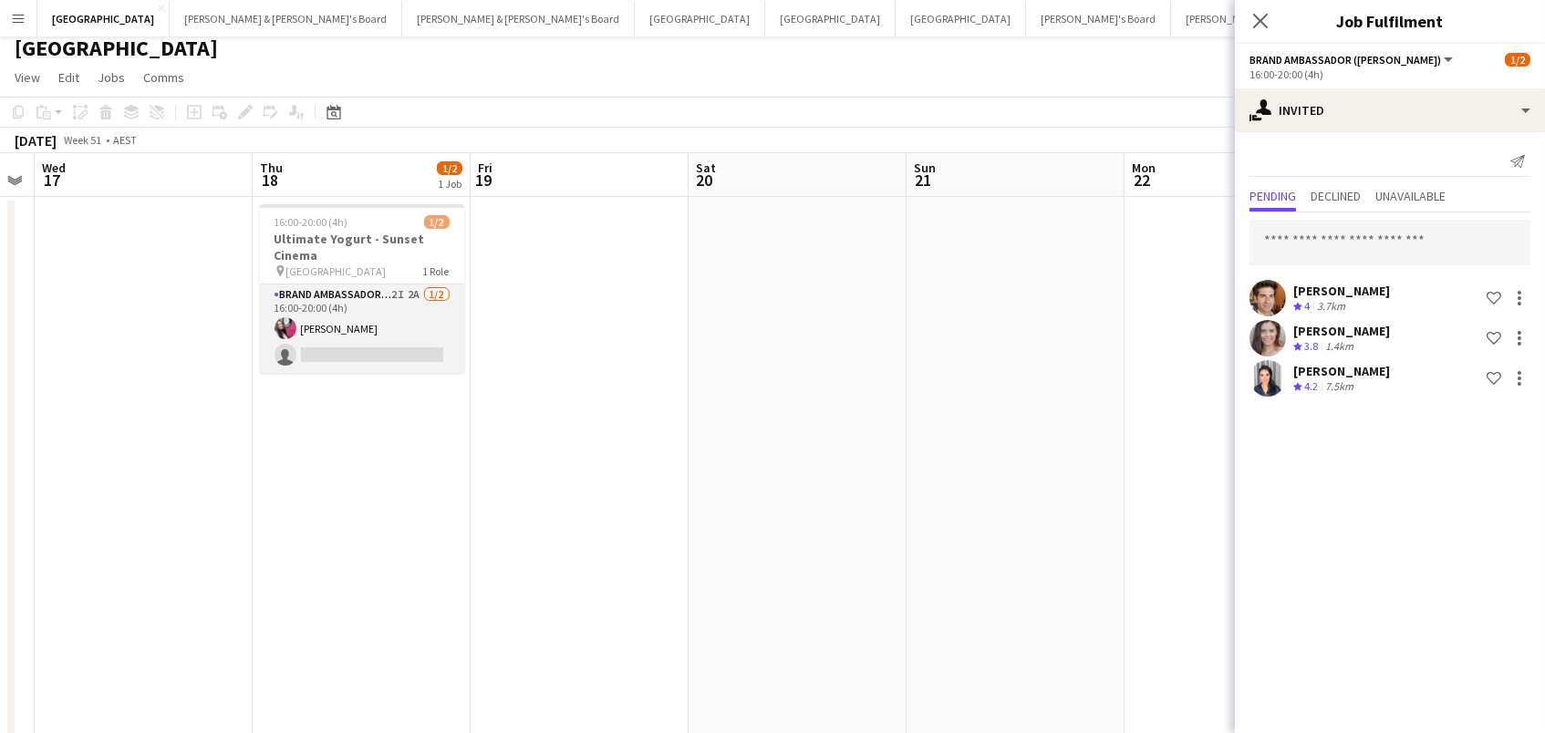
click at [424, 317] on app-card-role "Brand Ambassador (Mon - Fri) 2I 2A 1/2 16:00-20:00 (4h) Daiana Scherer single-n…" at bounding box center [362, 329] width 204 height 88
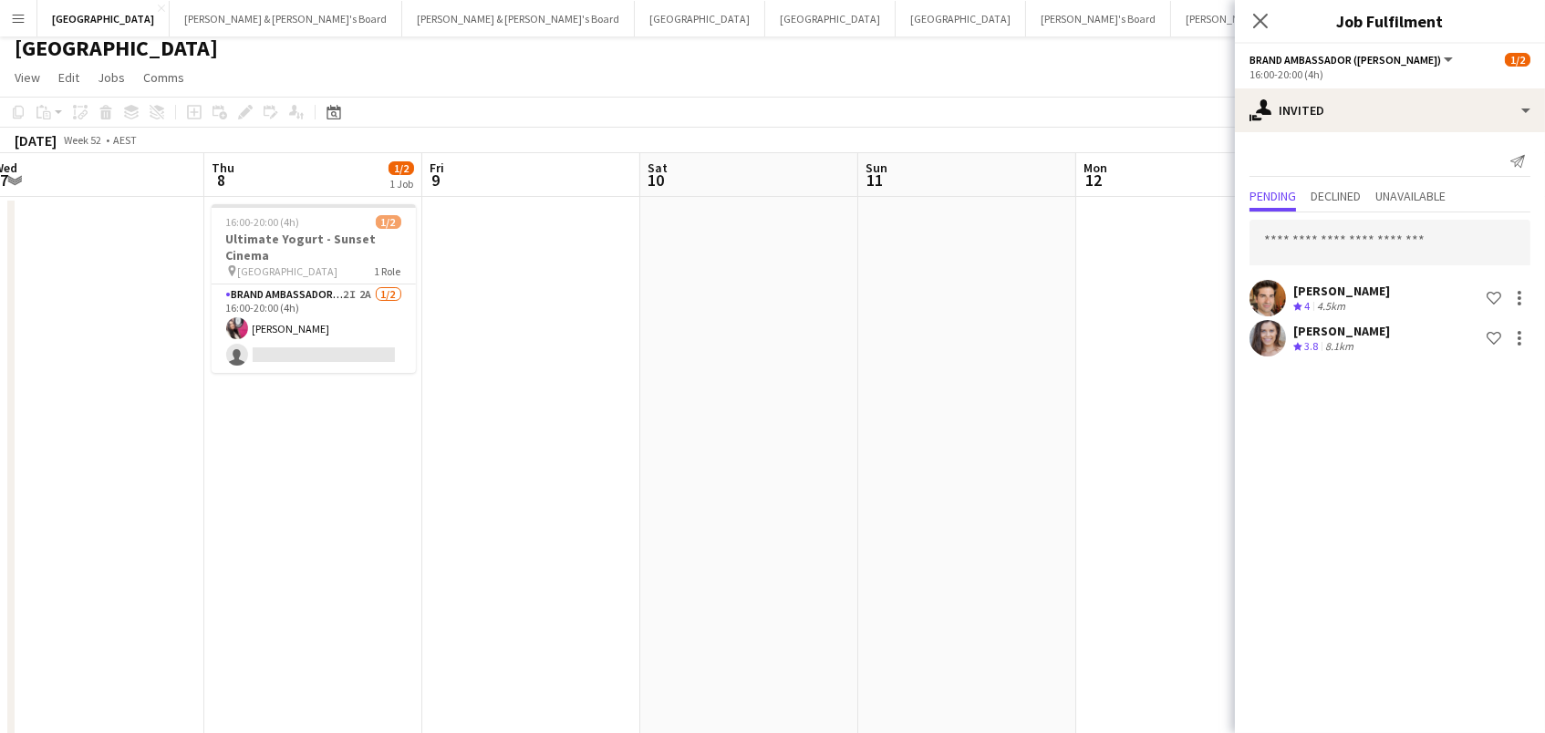
scroll to position [0, 781]
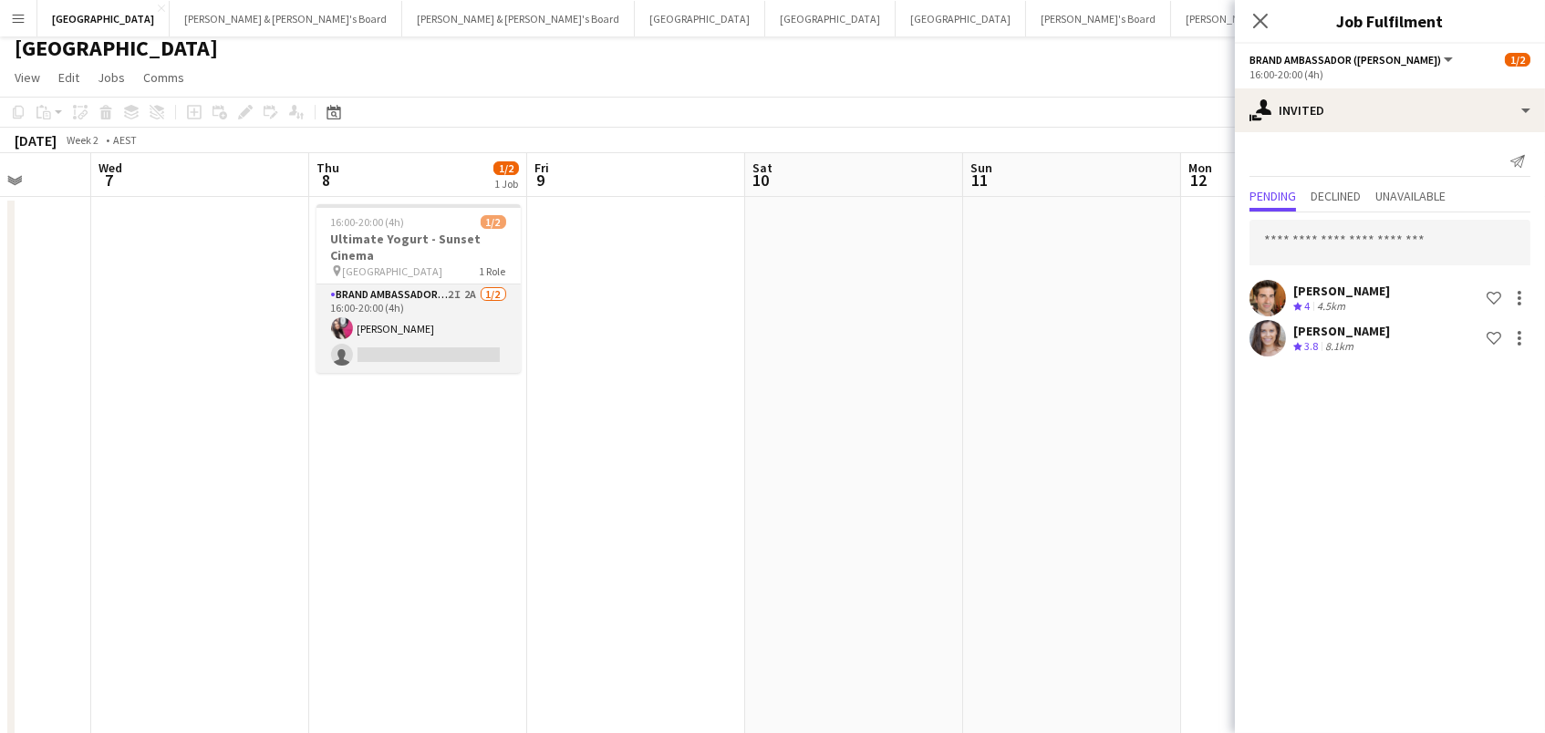
click at [467, 319] on app-card-role "Brand Ambassador (Mon - Fri) 2I 2A 1/2 16:00-20:00 (4h) Daiana Scherer single-n…" at bounding box center [418, 329] width 204 height 88
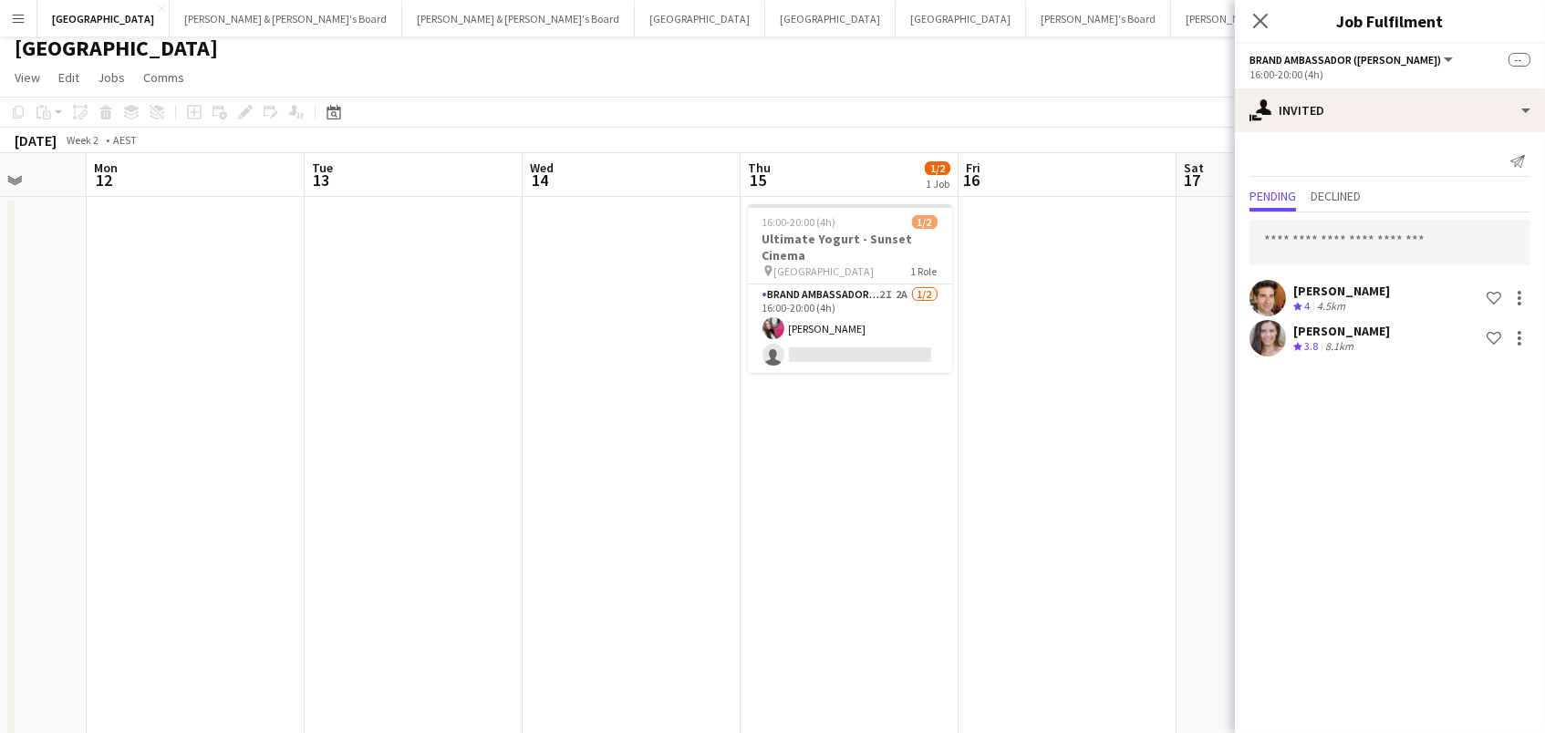
scroll to position [0, 567]
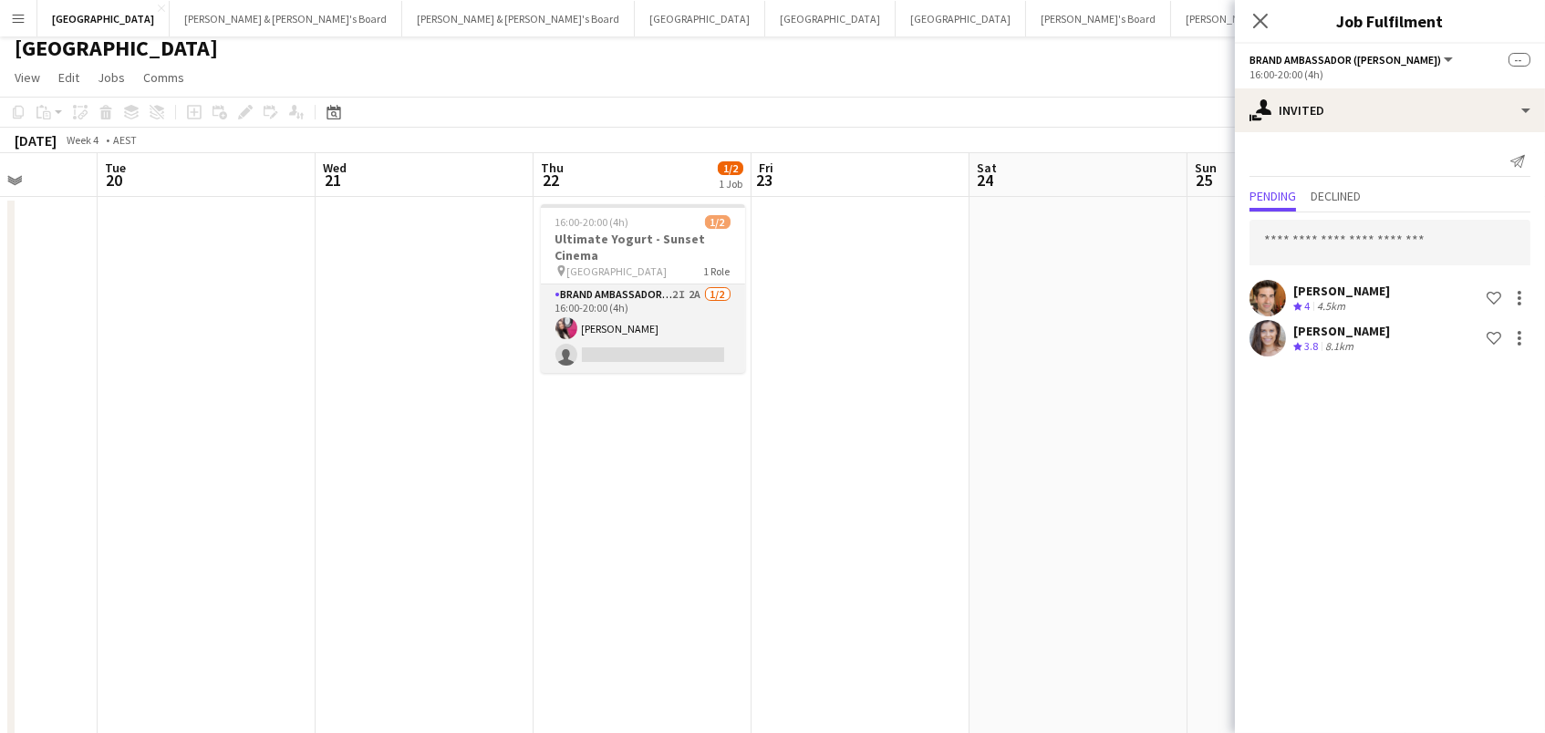
click at [664, 318] on app-card-role "Brand Ambassador (Mon - Fri) 2I 2A 1/2 16:00-20:00 (4h) Daiana Scherer single-n…" at bounding box center [643, 329] width 204 height 88
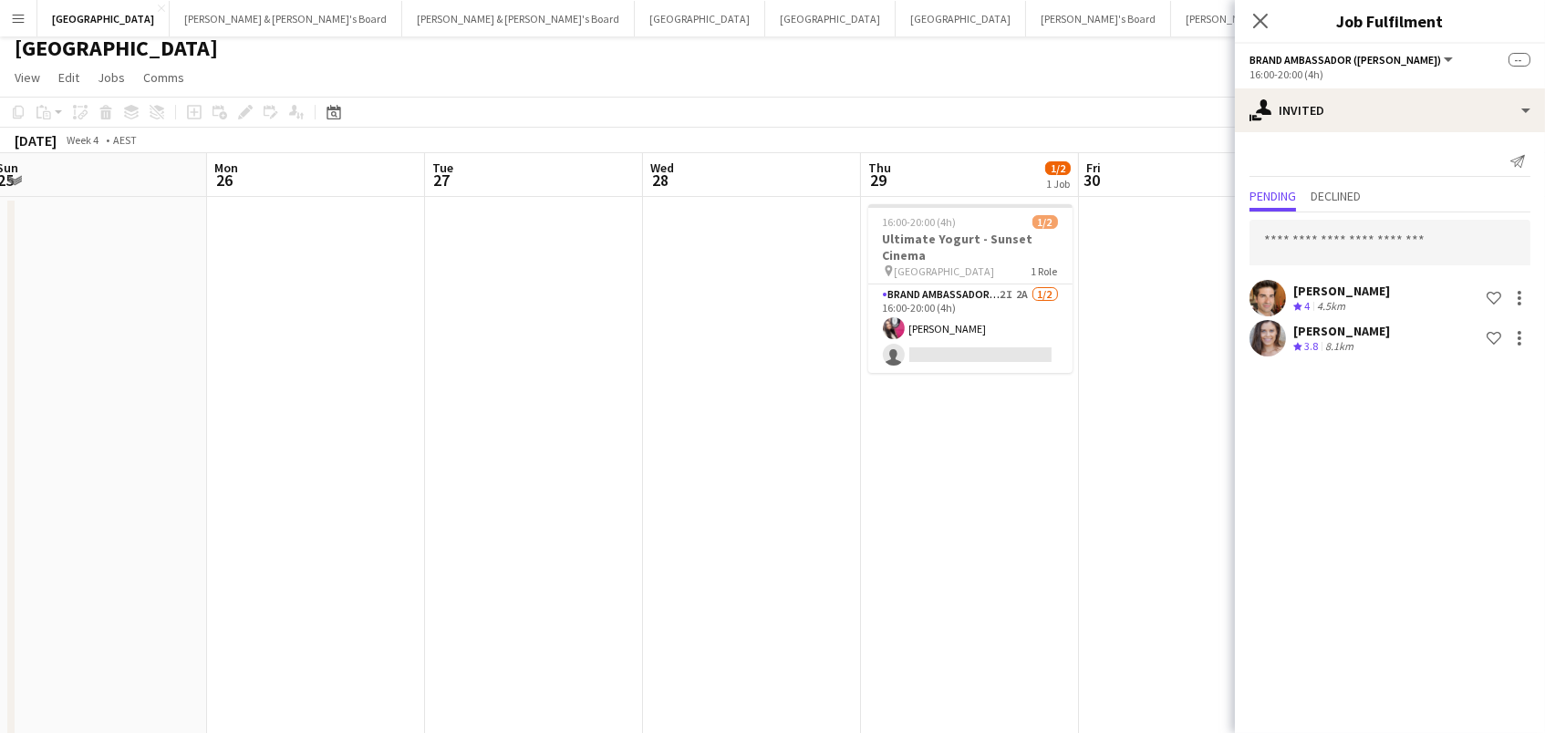
scroll to position [0, 493]
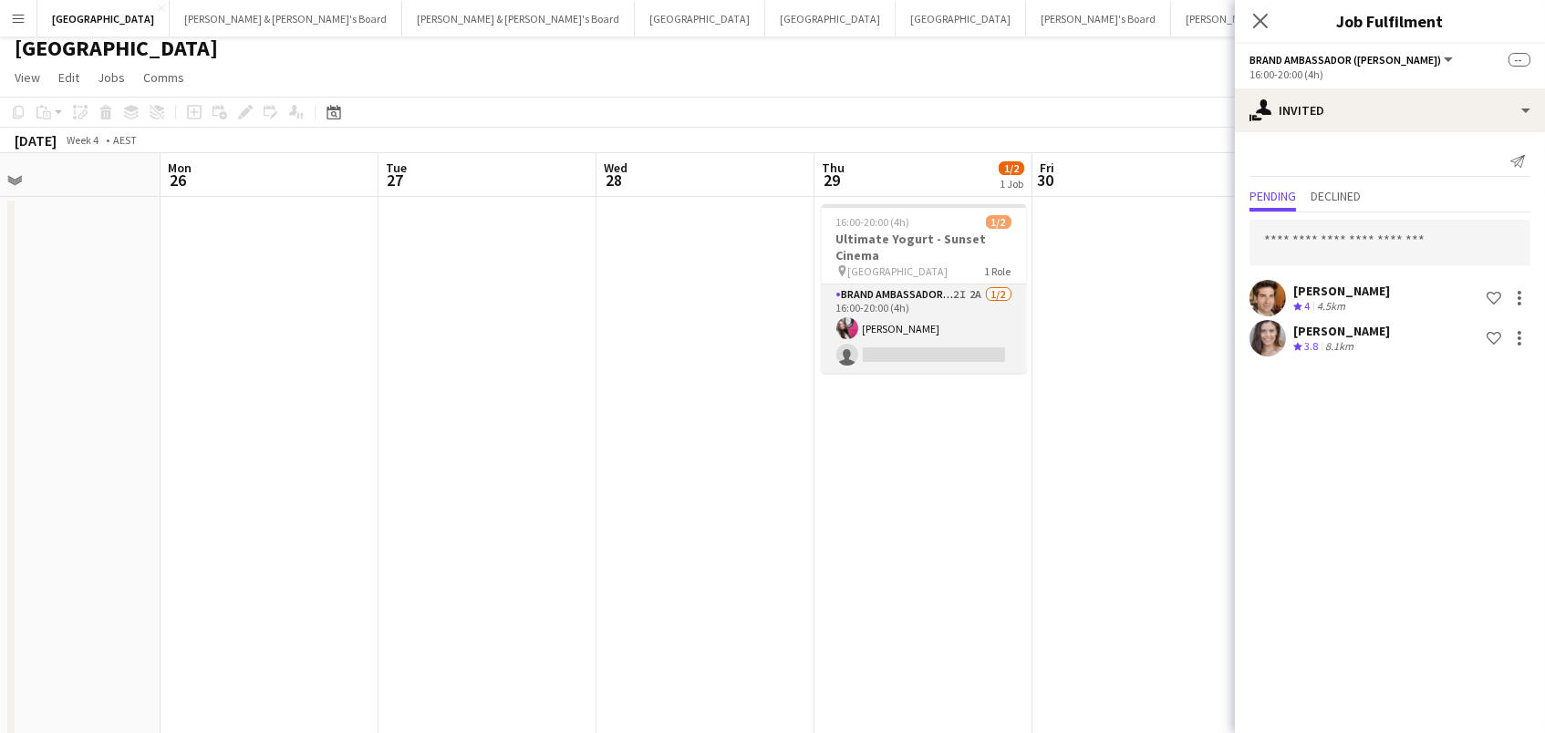
click at [951, 324] on app-card-role "Brand Ambassador (Mon - Fri) 2I 2A 1/2 16:00-20:00 (4h) Daiana Scherer single-n…" at bounding box center [924, 329] width 204 height 88
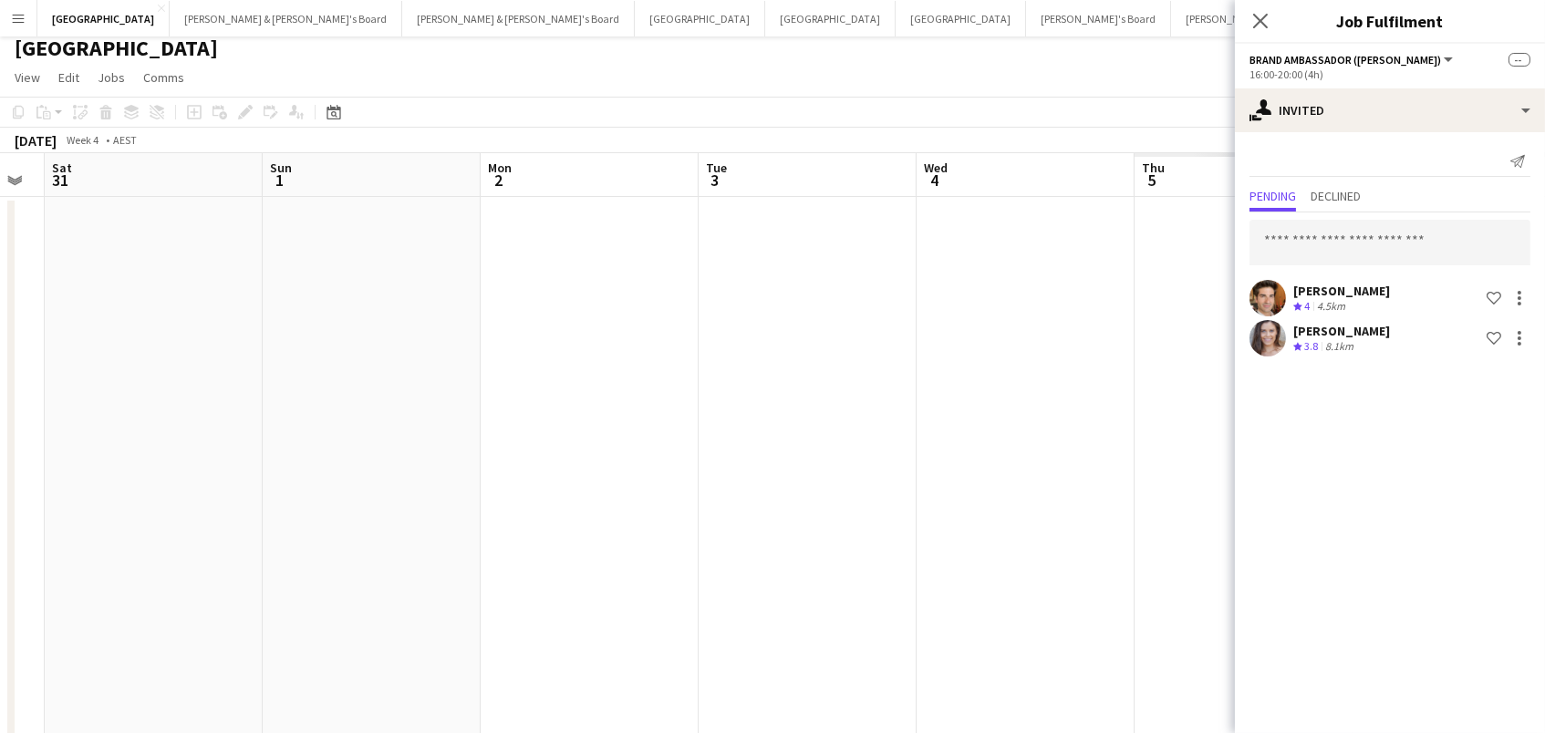
scroll to position [0, 522]
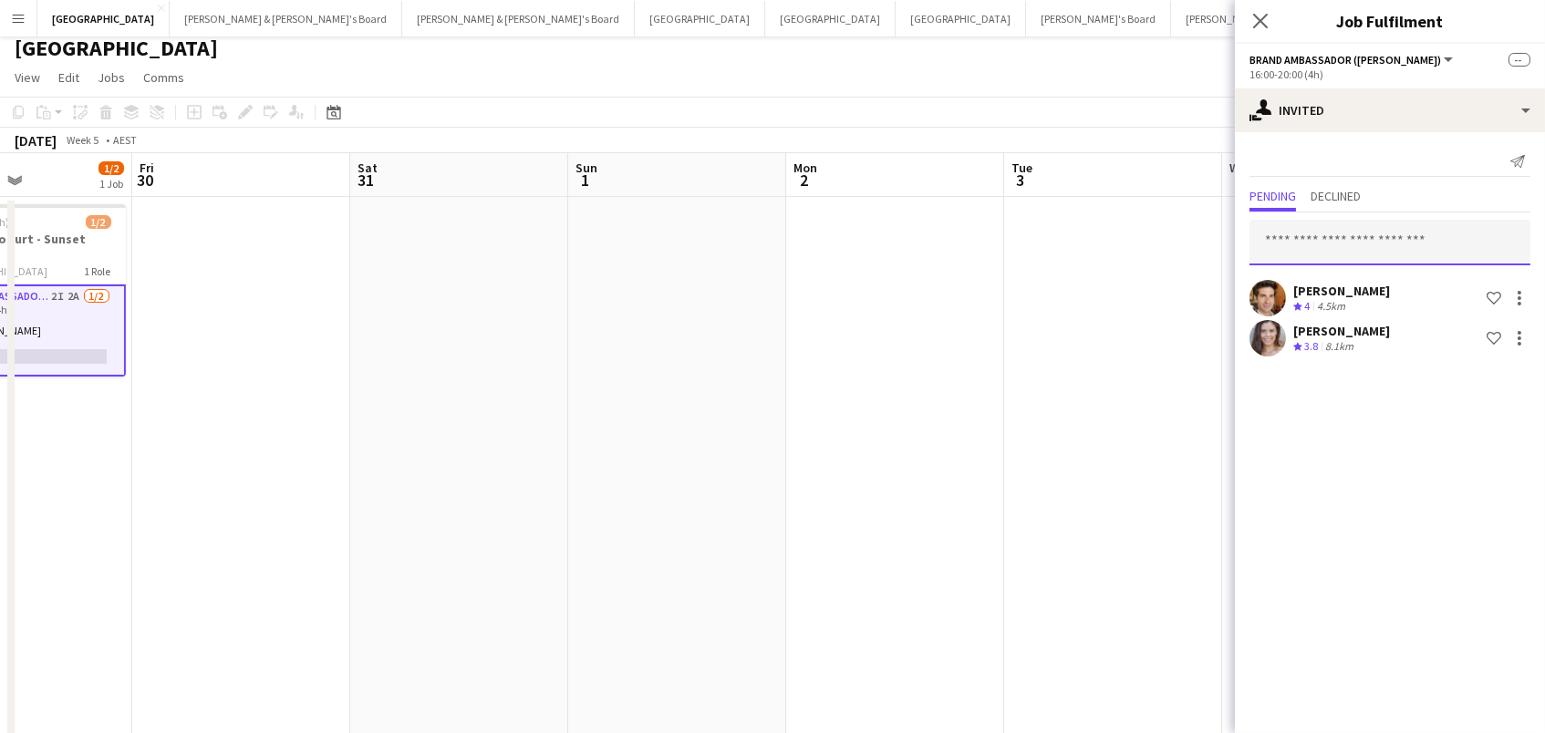
click at [1450, 233] on input "text" at bounding box center [1389, 243] width 281 height 46
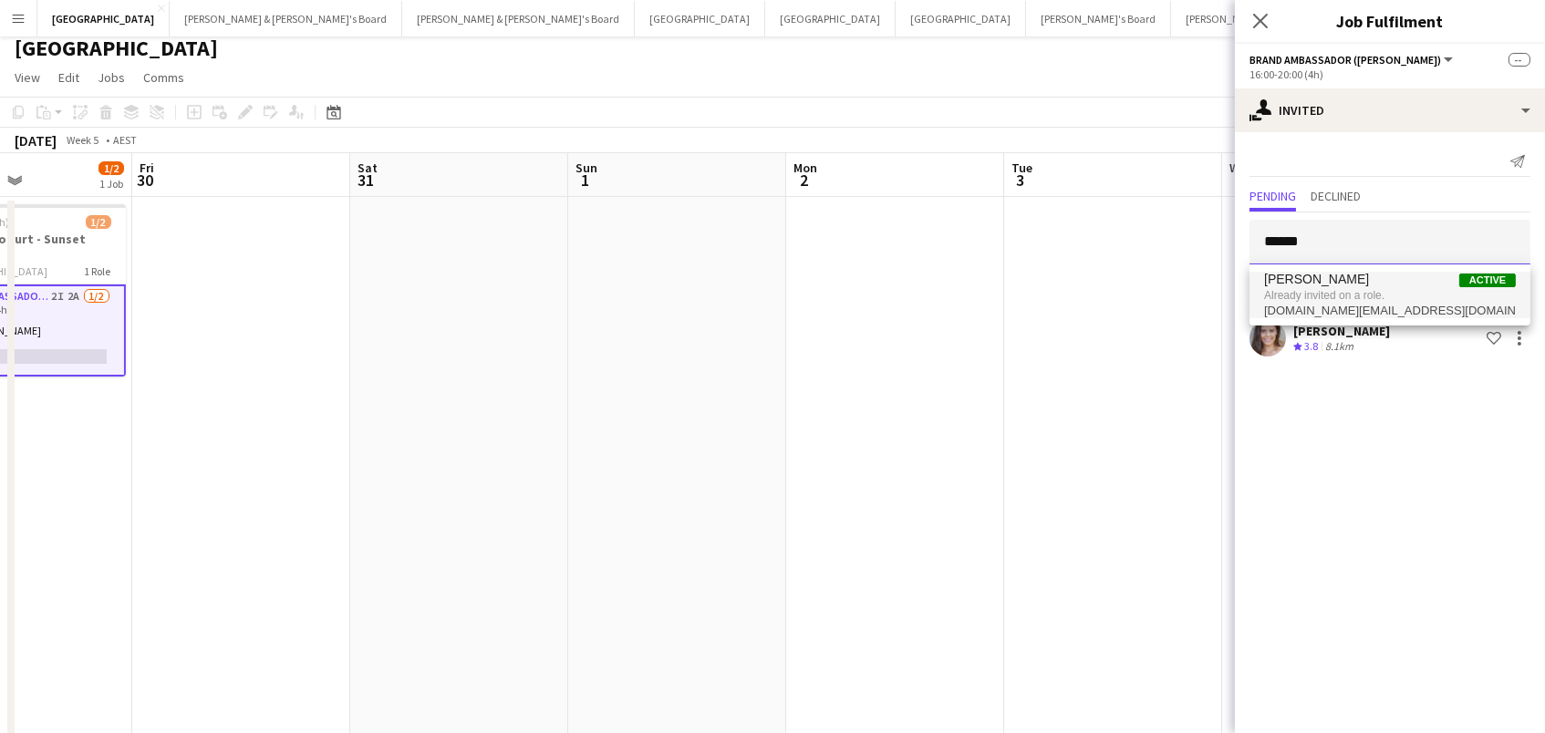
scroll to position [9, 0]
type input "*****"
click at [1408, 301] on span "vanessa.flauzino@hotmail.com" at bounding box center [1390, 301] width 252 height 15
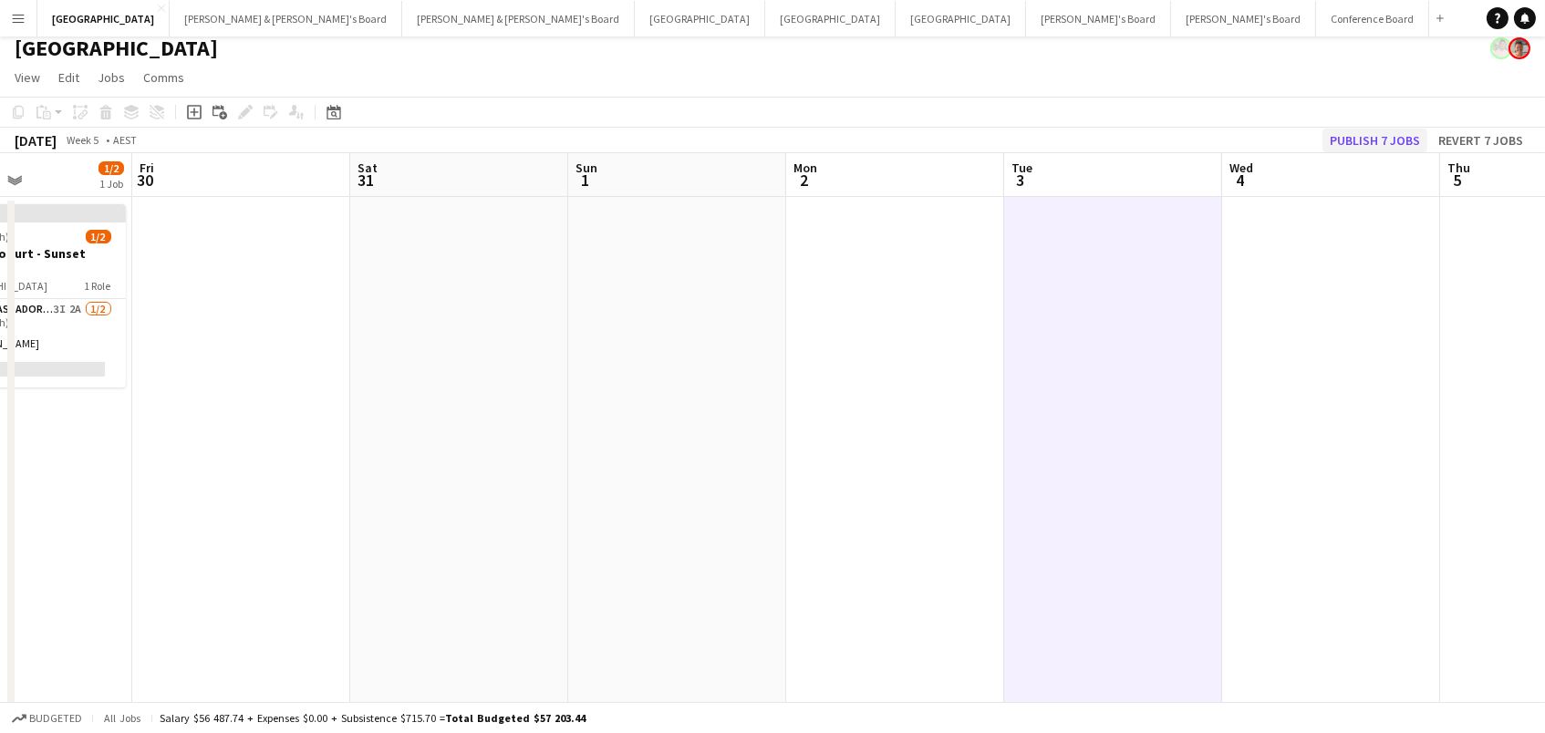
click at [1387, 132] on button "Publish 7 jobs" at bounding box center [1374, 141] width 105 height 24
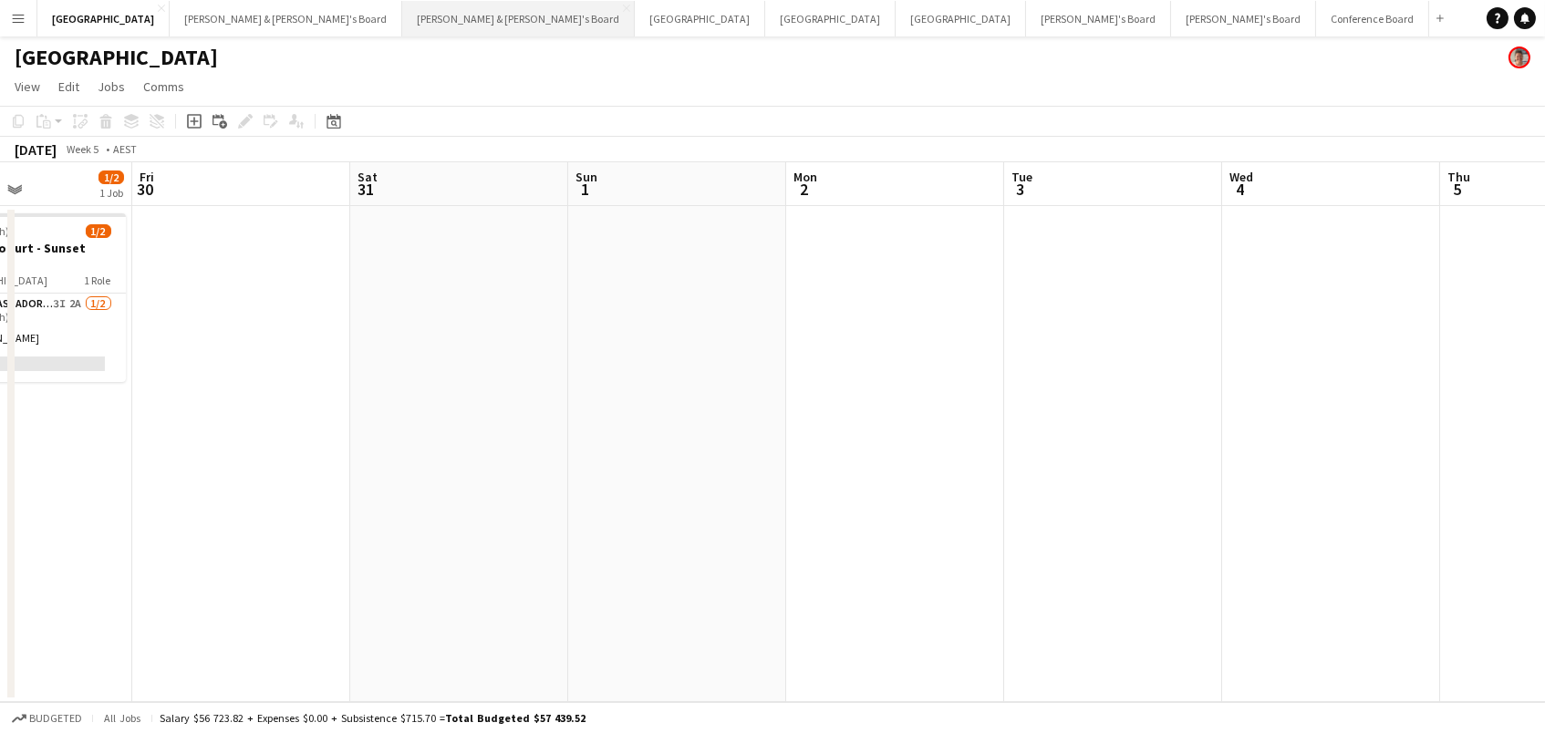
scroll to position [1, 0]
click at [635, 13] on button "Adelaide Close" at bounding box center [700, 19] width 130 height 36
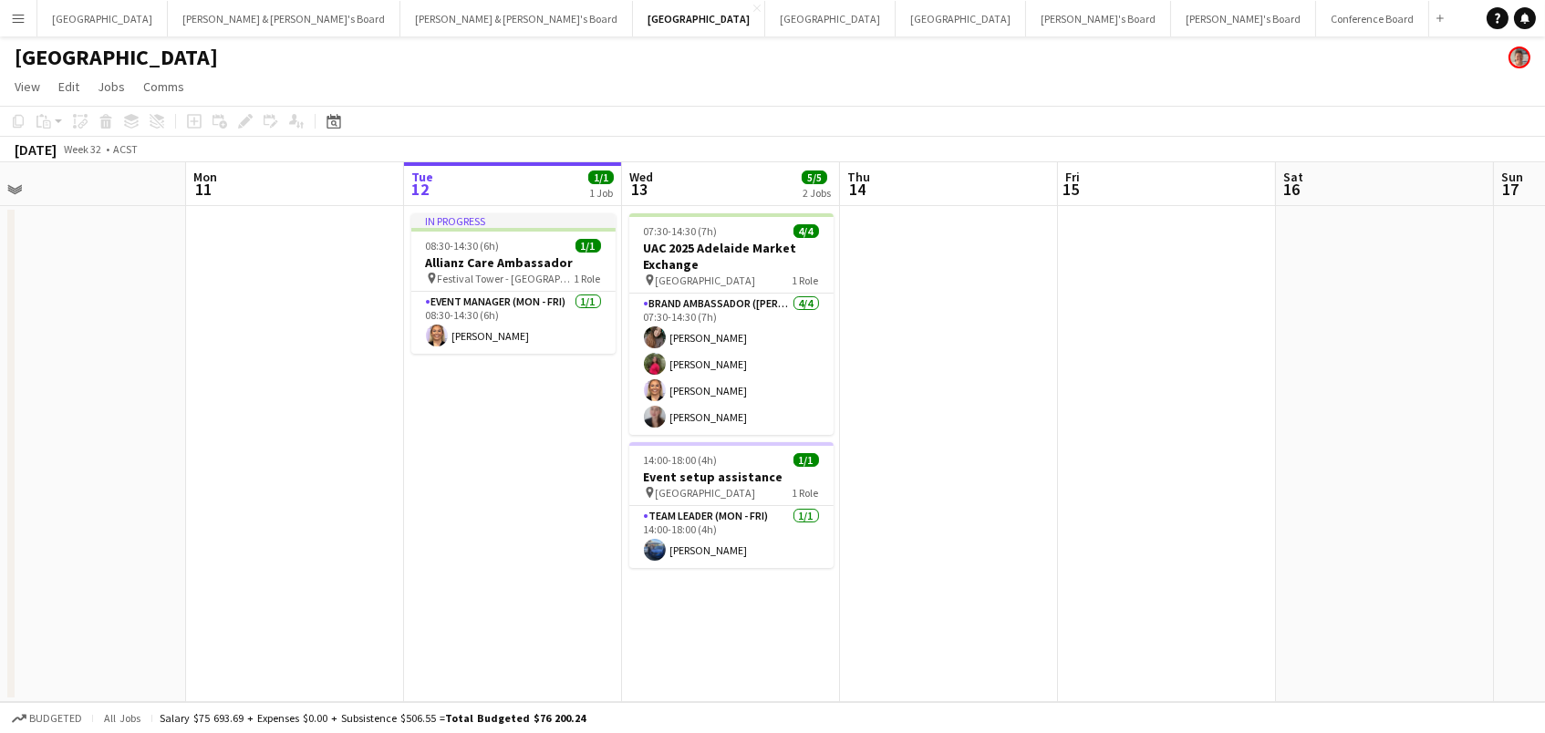
scroll to position [0, 689]
click at [21, 40] on div "[GEOGRAPHIC_DATA]" at bounding box center [772, 53] width 1545 height 35
click at [765, 13] on button "Perth Close" at bounding box center [830, 19] width 130 height 36
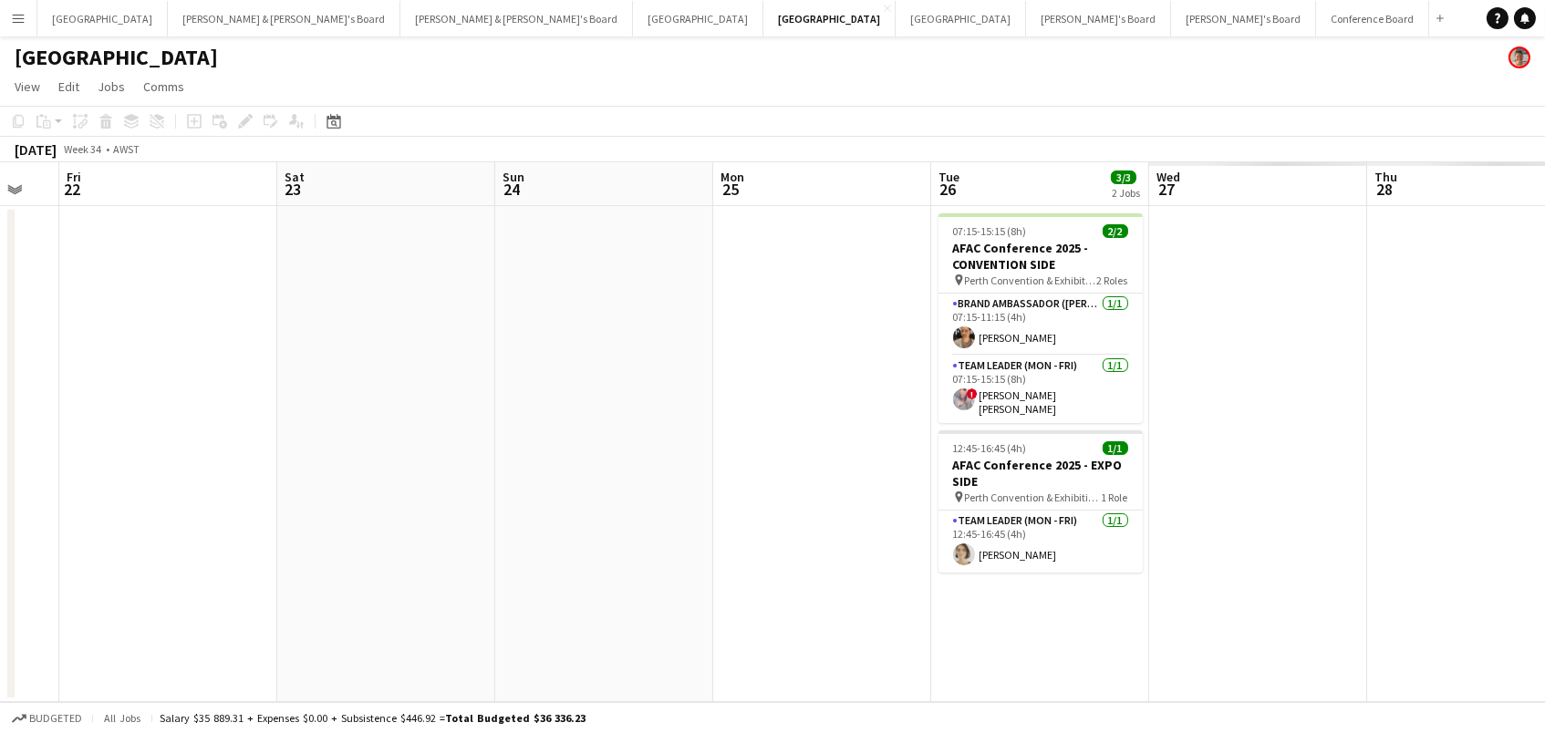
scroll to position [0, 595]
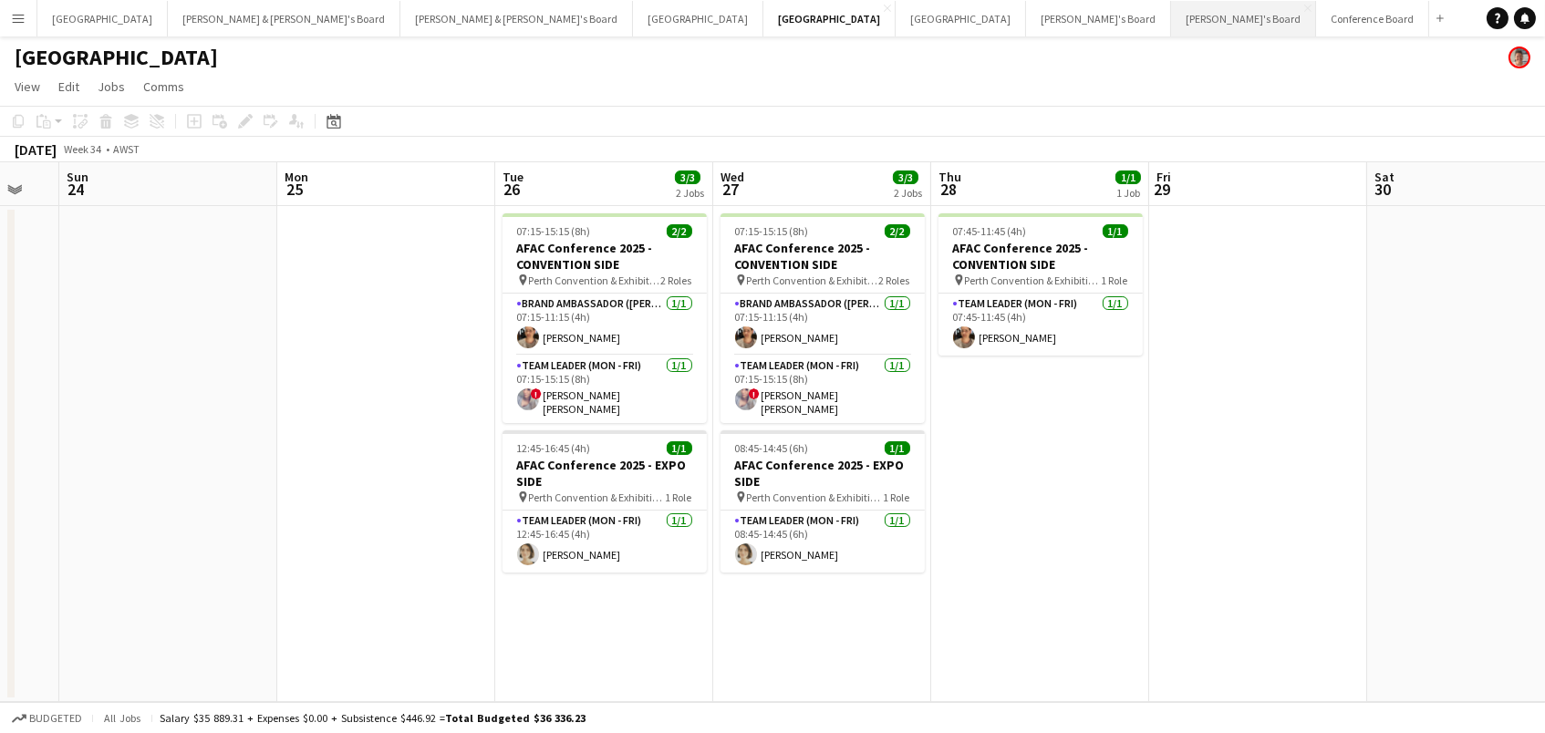
click at [1171, 26] on button "[PERSON_NAME]'s Board Close" at bounding box center [1243, 19] width 145 height 36
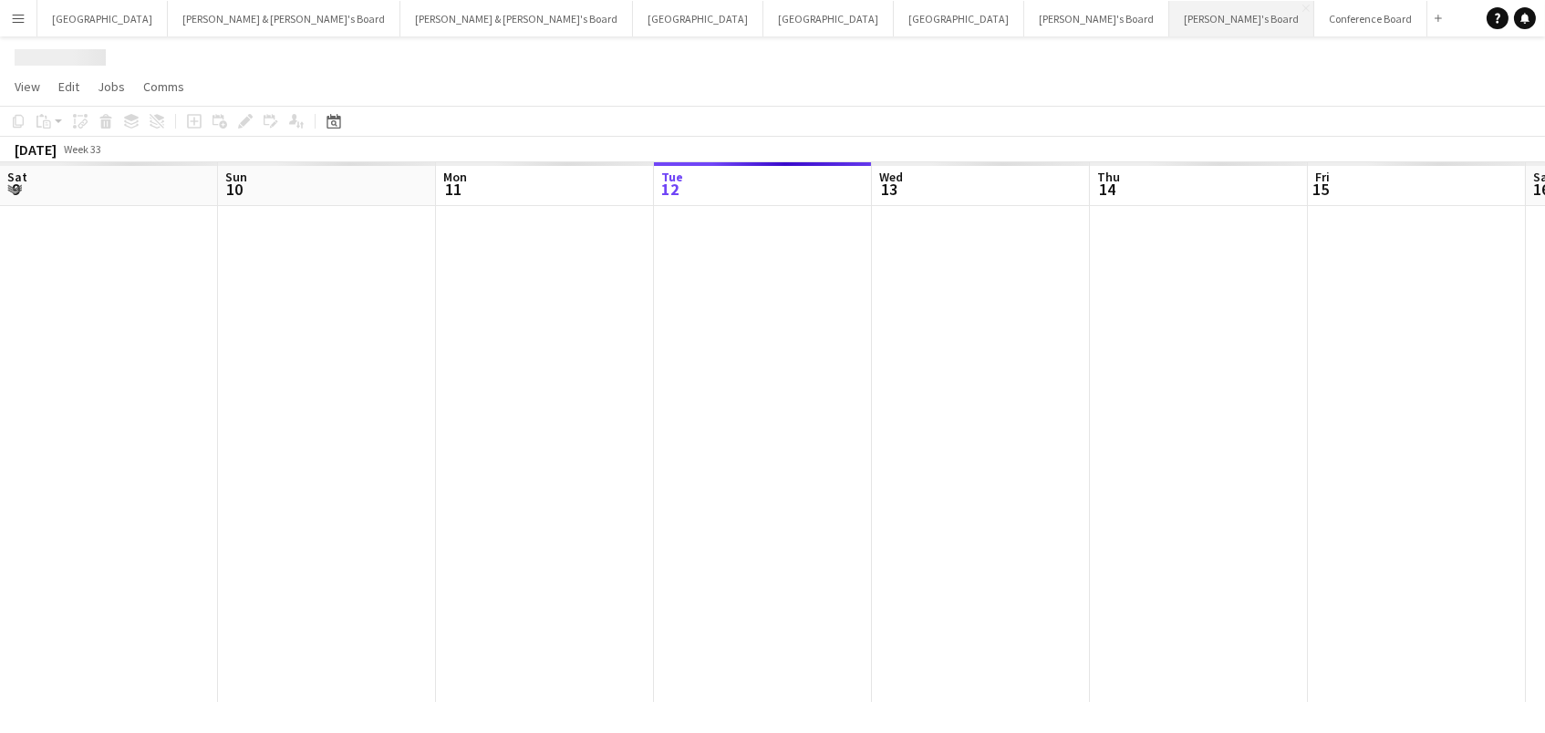
scroll to position [0, 435]
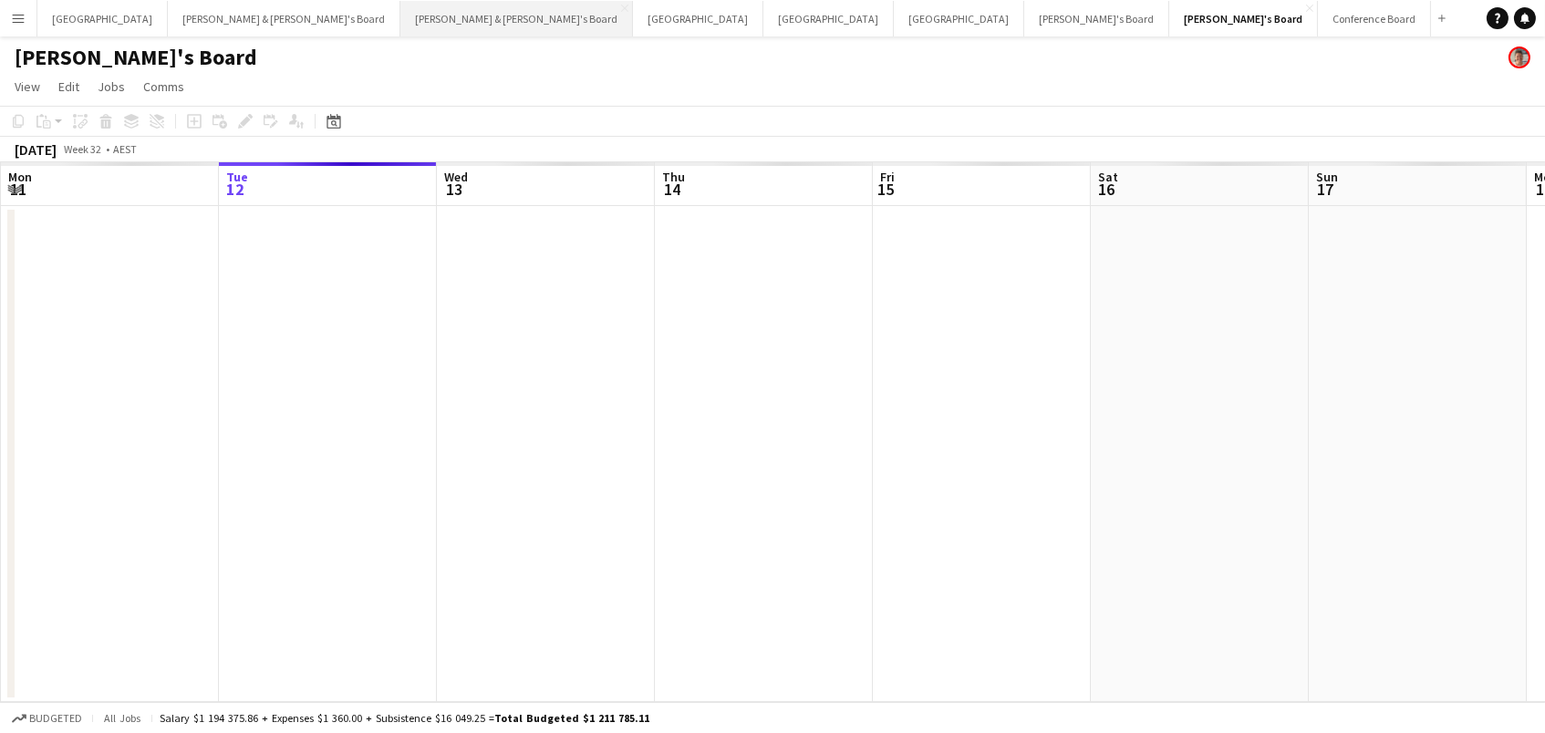
drag, startPoint x: 726, startPoint y: 17, endPoint x: 356, endPoint y: 14, distance: 370.3
click at [356, 14] on div "Sydney Close Neil & Jenny's Board Close James & Arrence's Board Close Adelaide …" at bounding box center [744, 18] width 1416 height 36
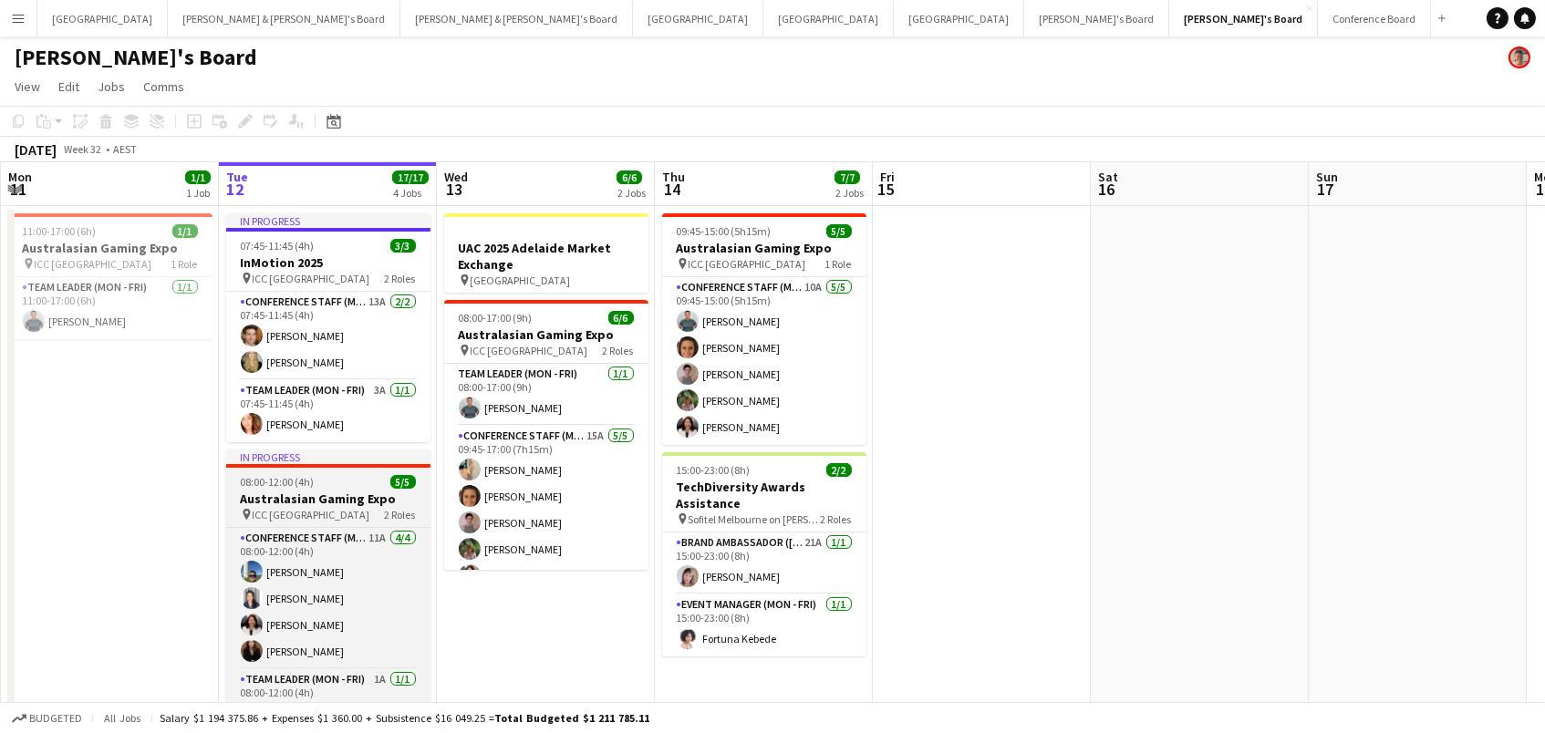
scroll to position [0, 0]
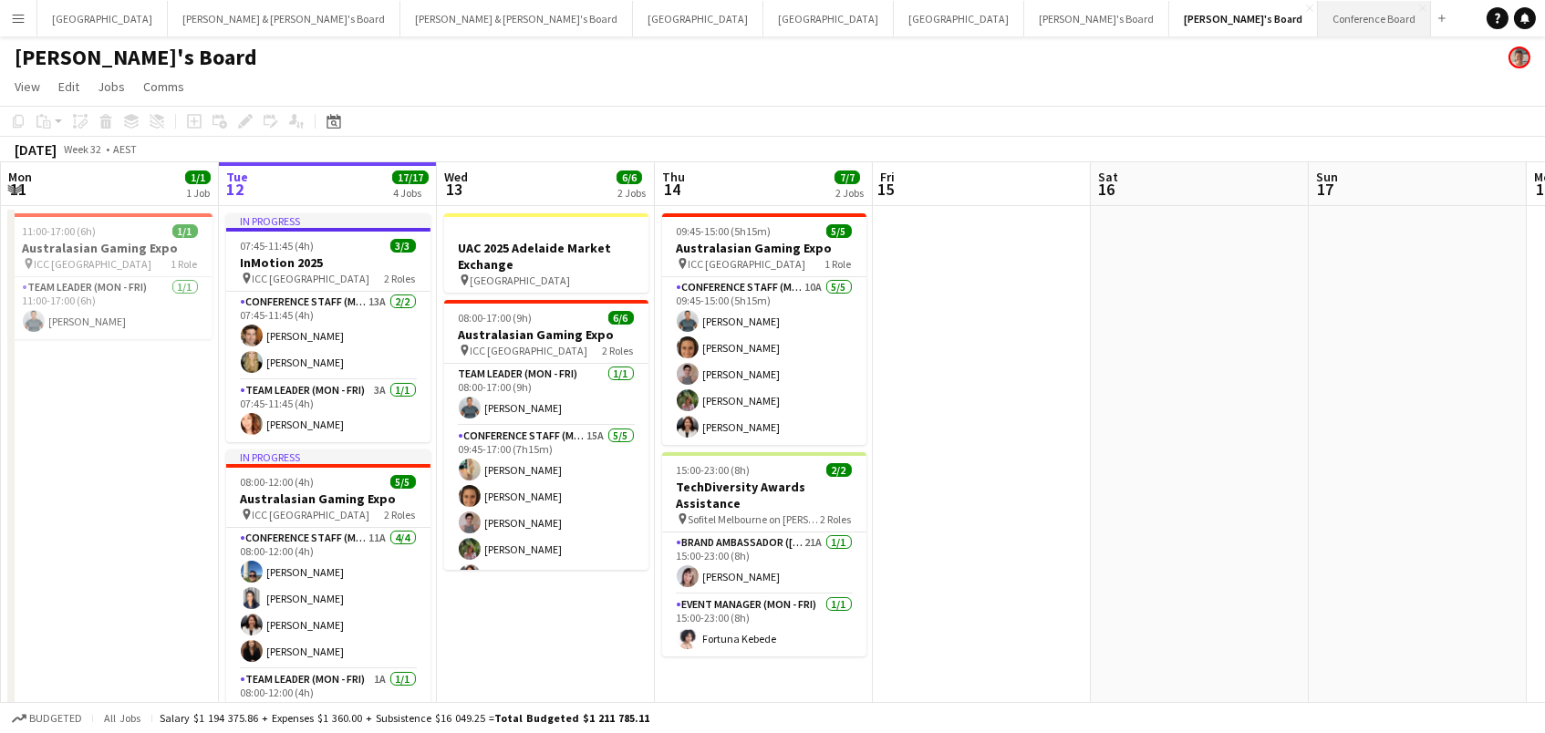
click at [1318, 27] on button "Conference Board Close" at bounding box center [1374, 19] width 113 height 36
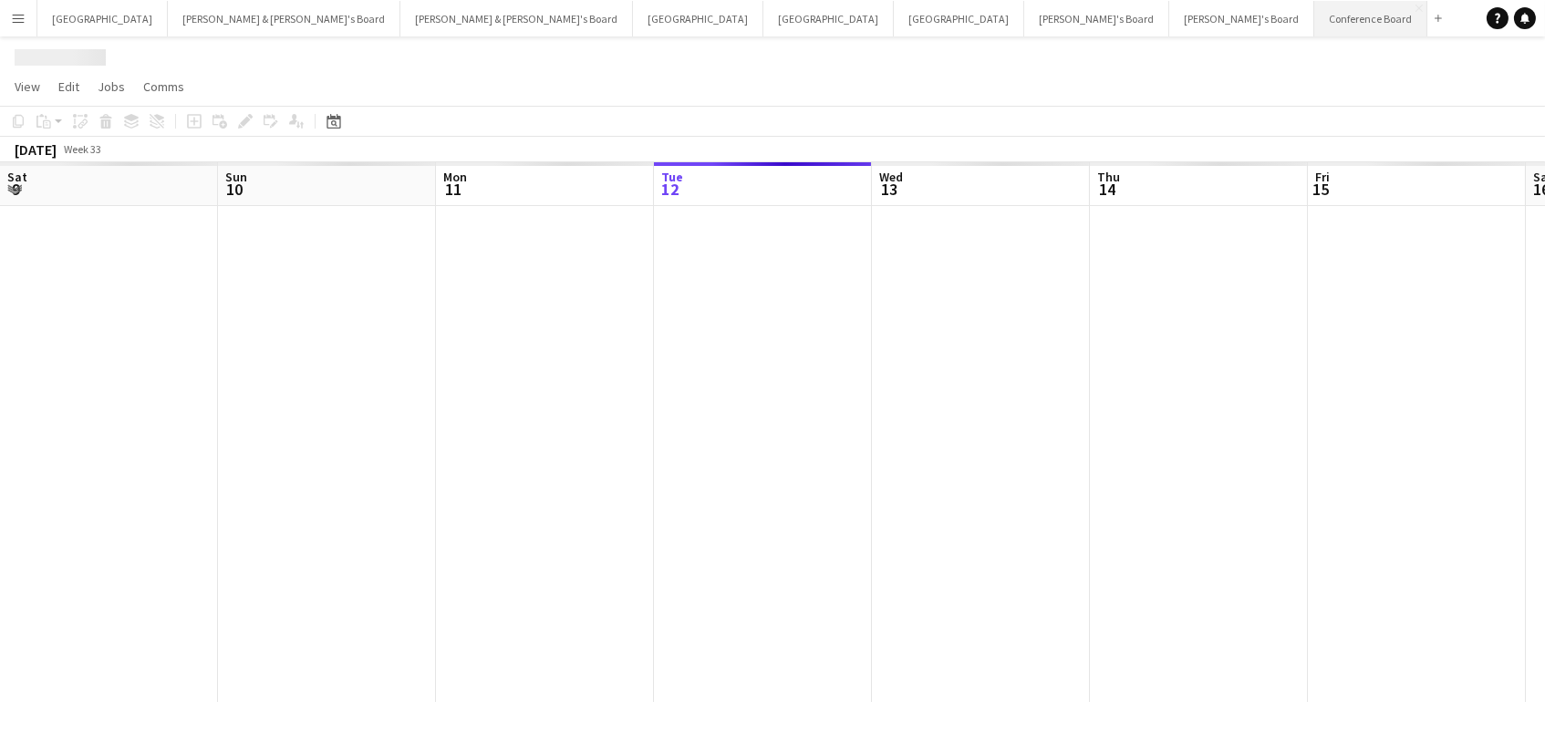
scroll to position [0, 435]
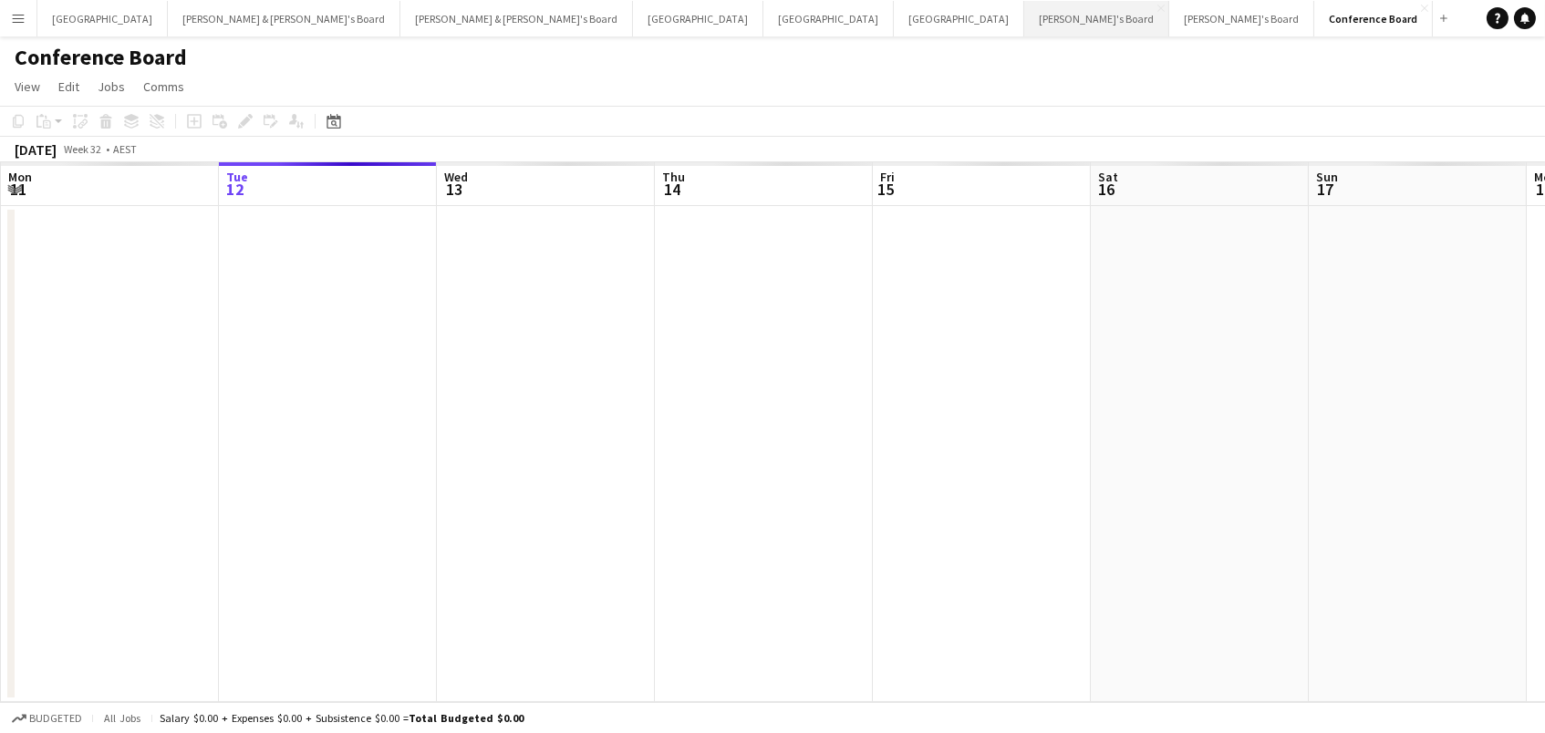
click at [1024, 29] on button "Tennille's Board Close" at bounding box center [1096, 19] width 145 height 36
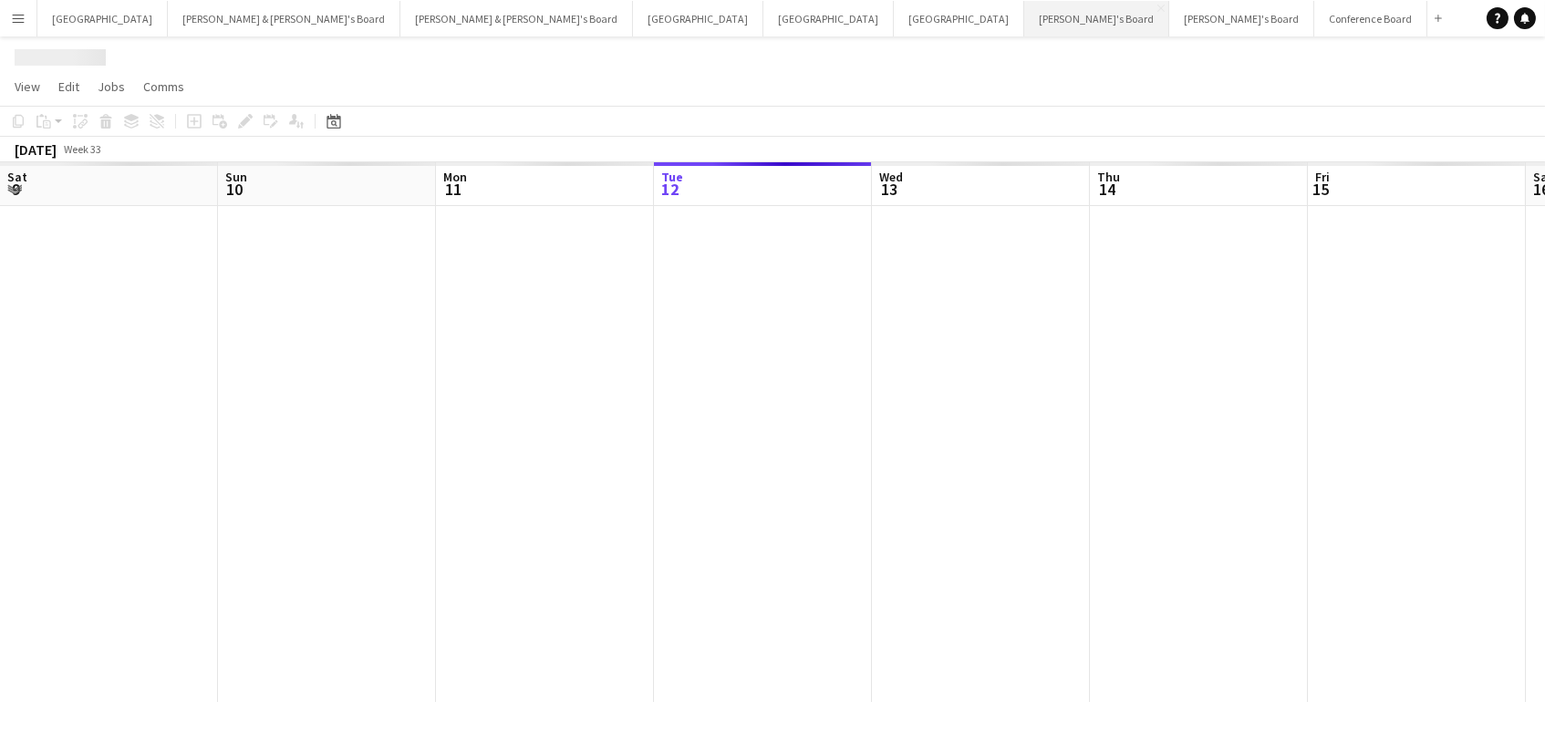
scroll to position [0, 435]
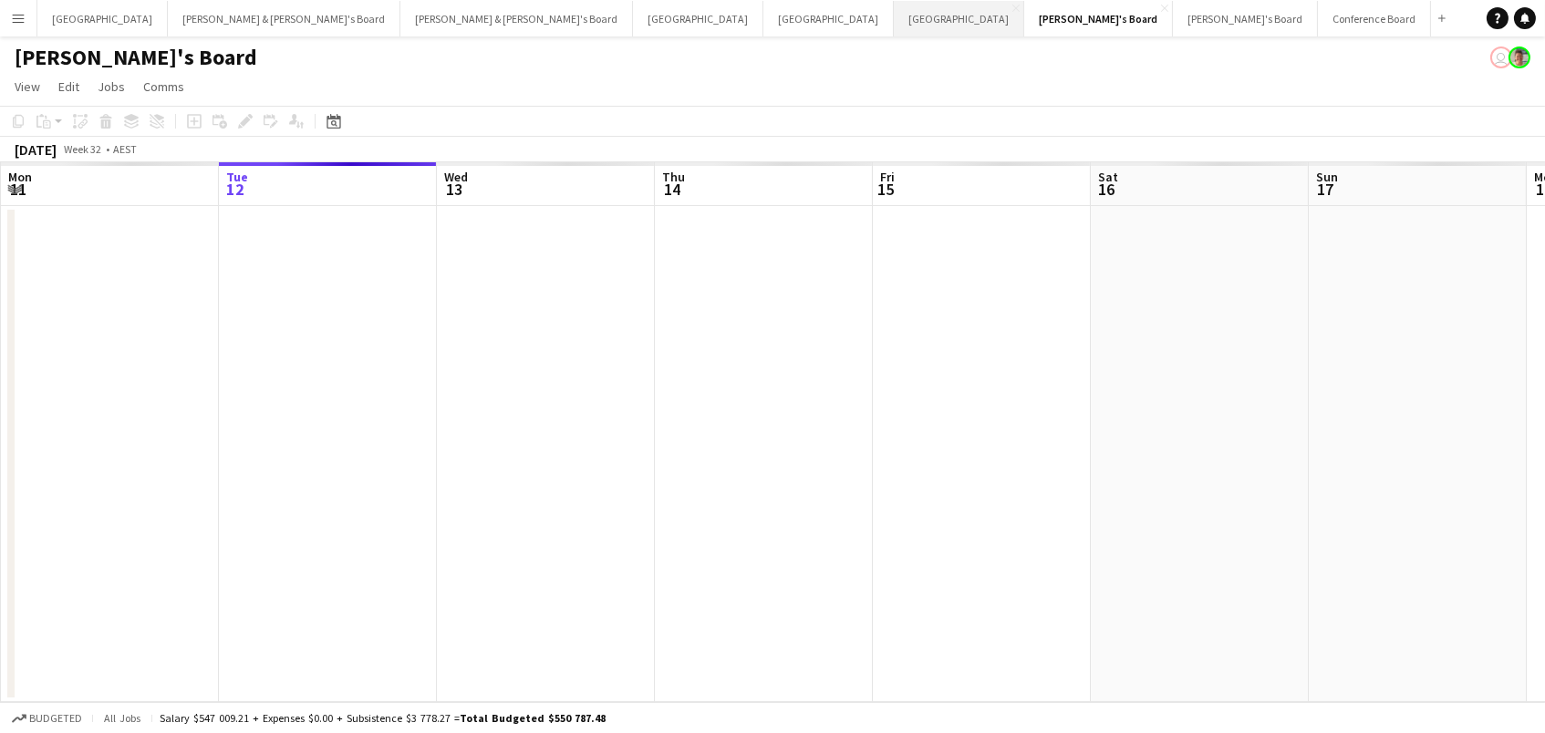
click at [894, 13] on button "Melbourne Close" at bounding box center [959, 19] width 130 height 36
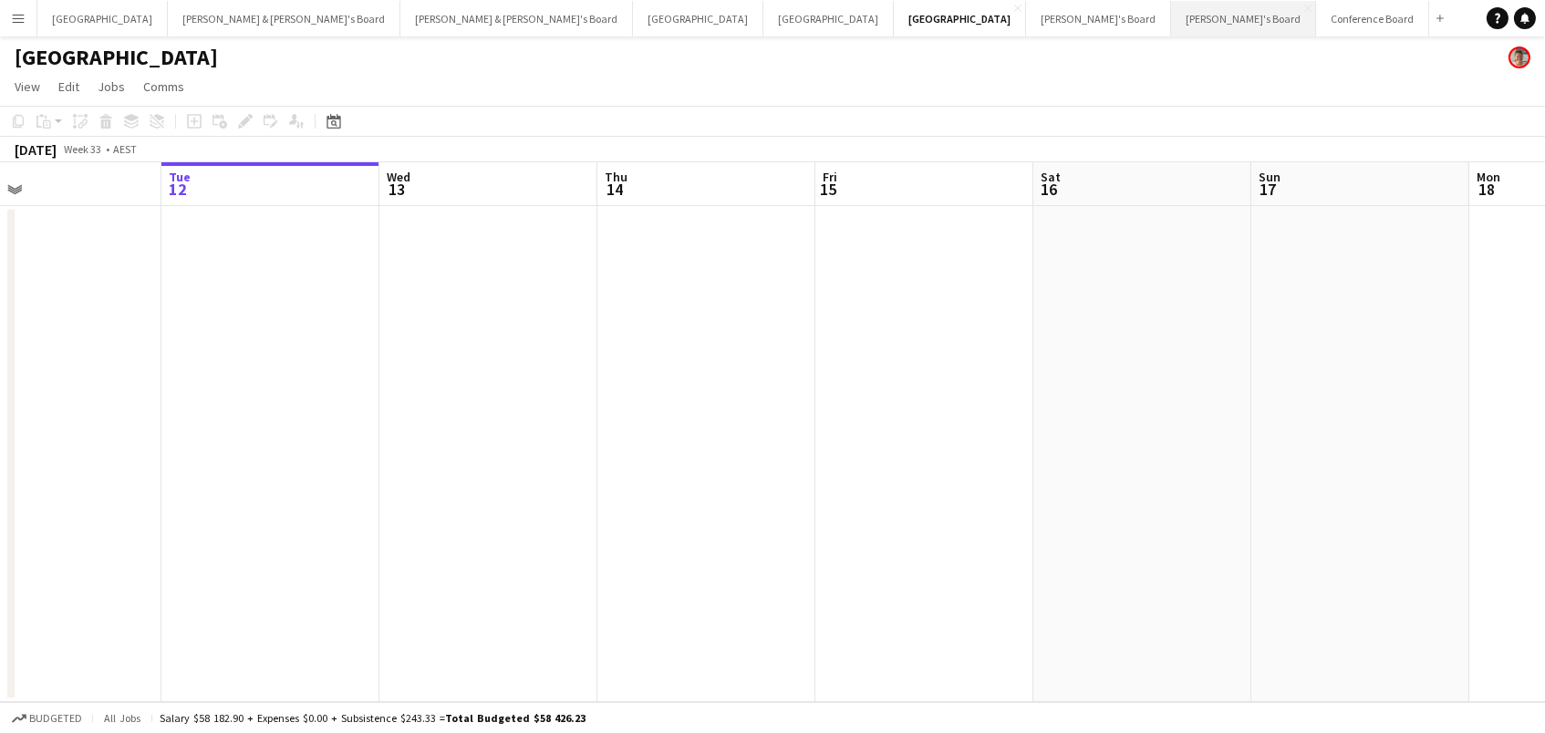
scroll to position [0, 1]
click at [1171, 26] on button "[PERSON_NAME]'s Board Close" at bounding box center [1243, 19] width 145 height 36
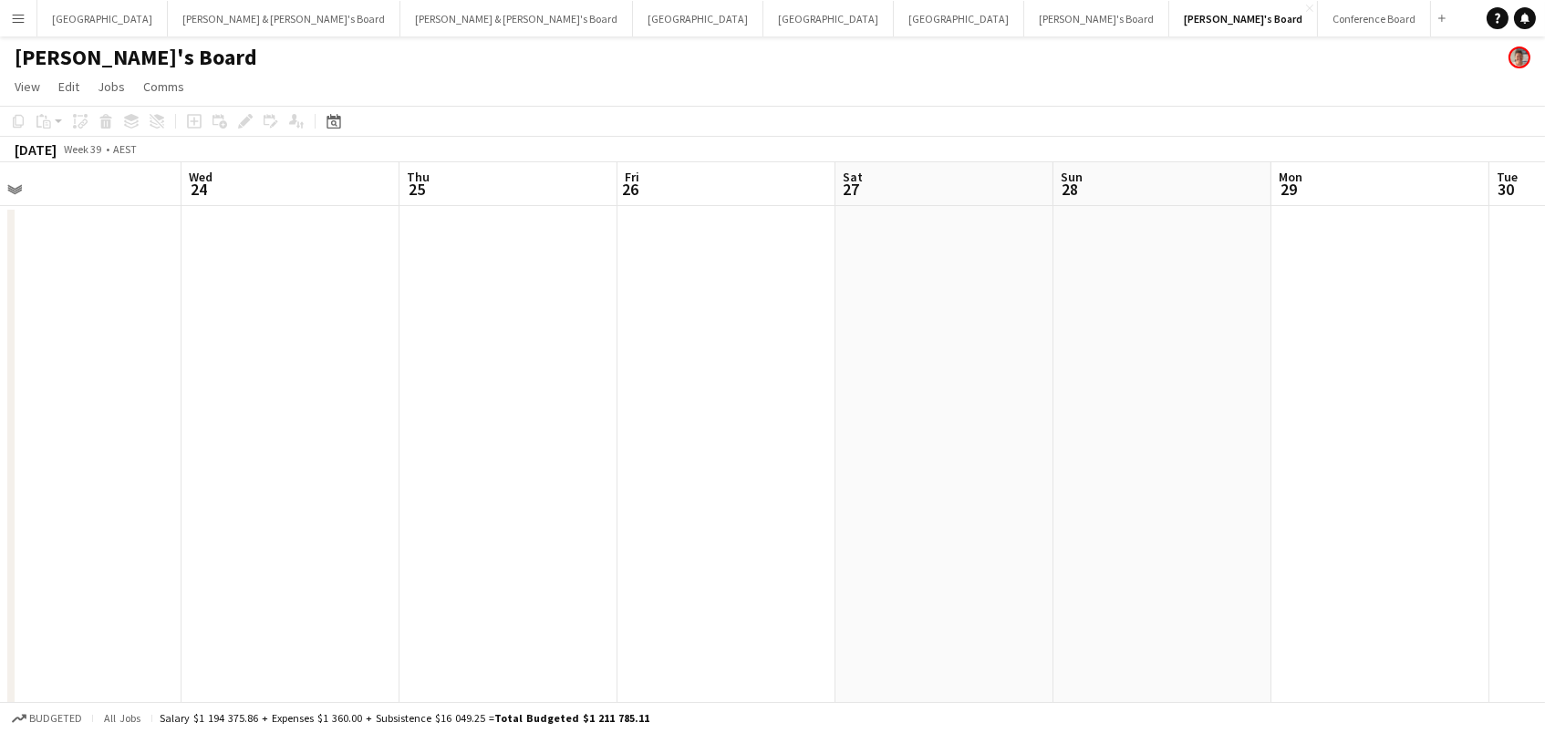
scroll to position [0, 693]
click at [330, 116] on icon at bounding box center [333, 121] width 14 height 15
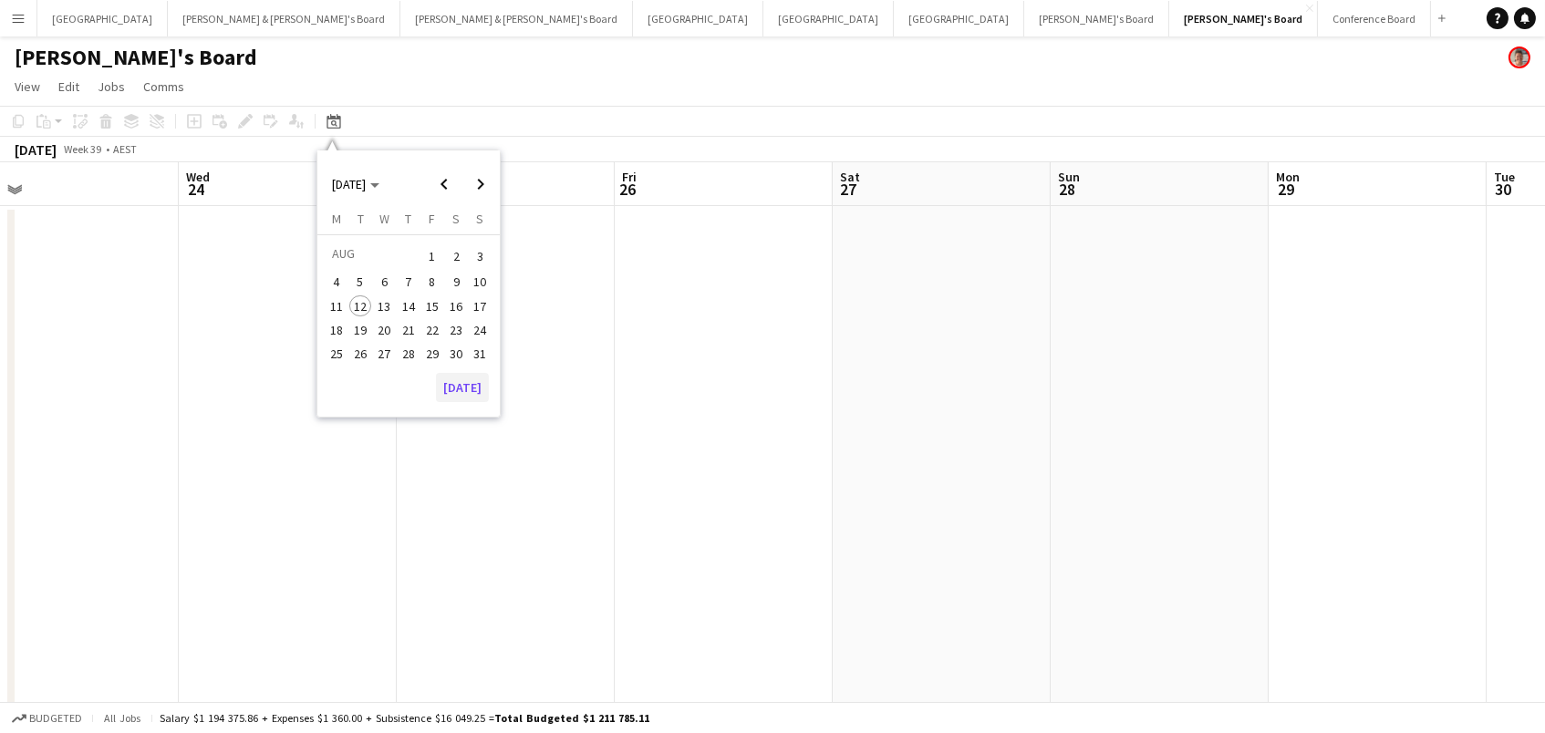
click at [454, 385] on button "[DATE]" at bounding box center [462, 387] width 53 height 29
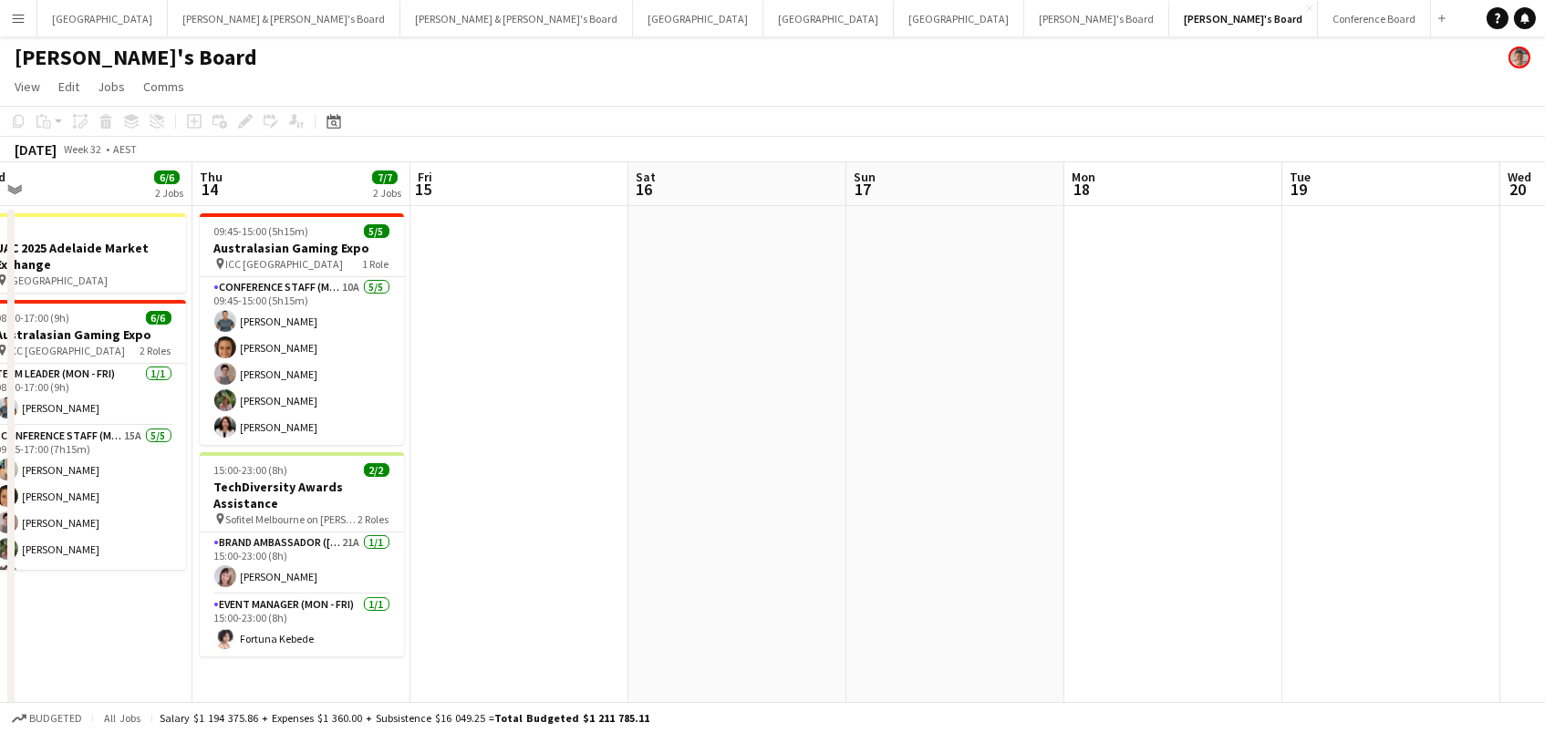
scroll to position [0, 534]
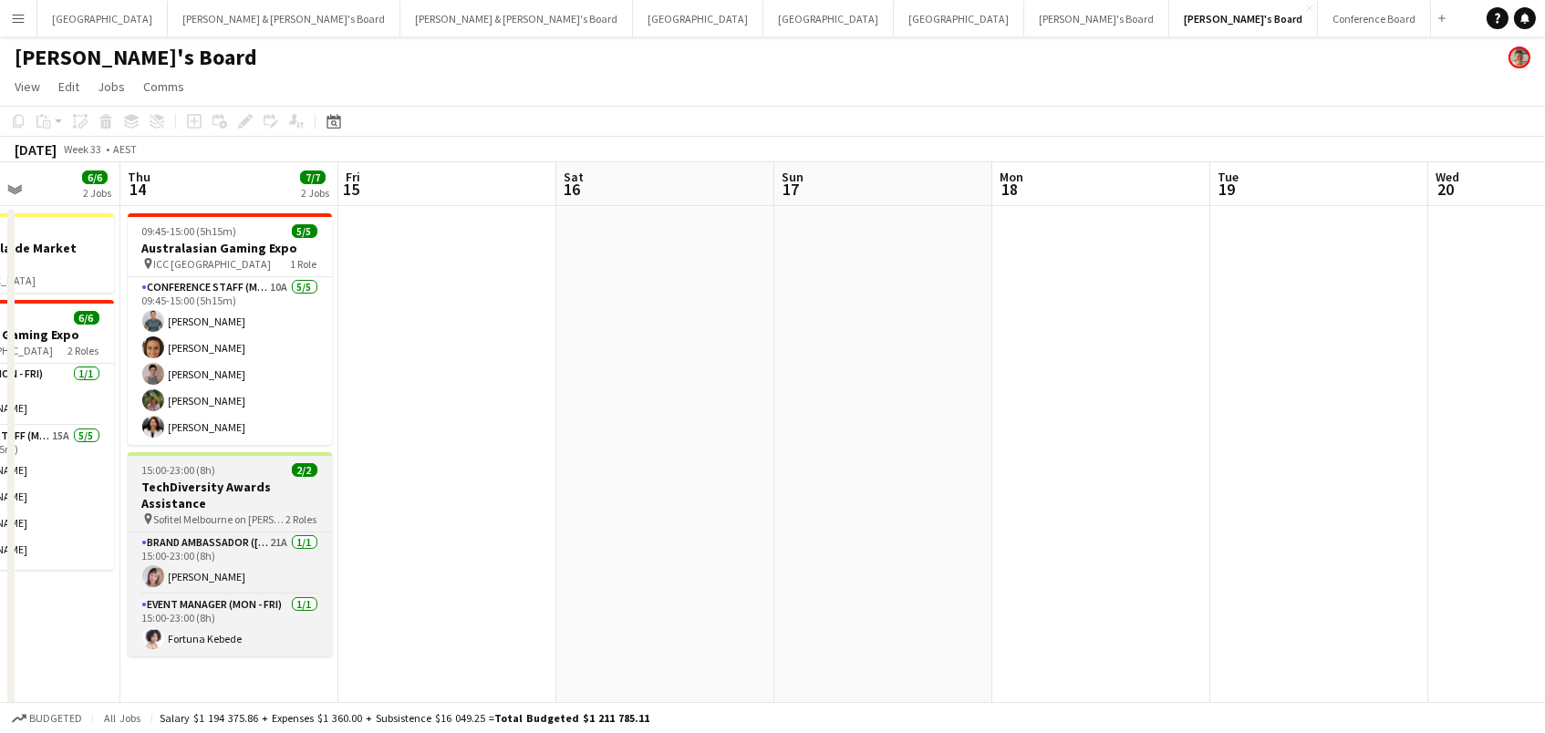
click at [235, 490] on h3 "TechDiversity Awards Assistance" at bounding box center [230, 495] width 204 height 33
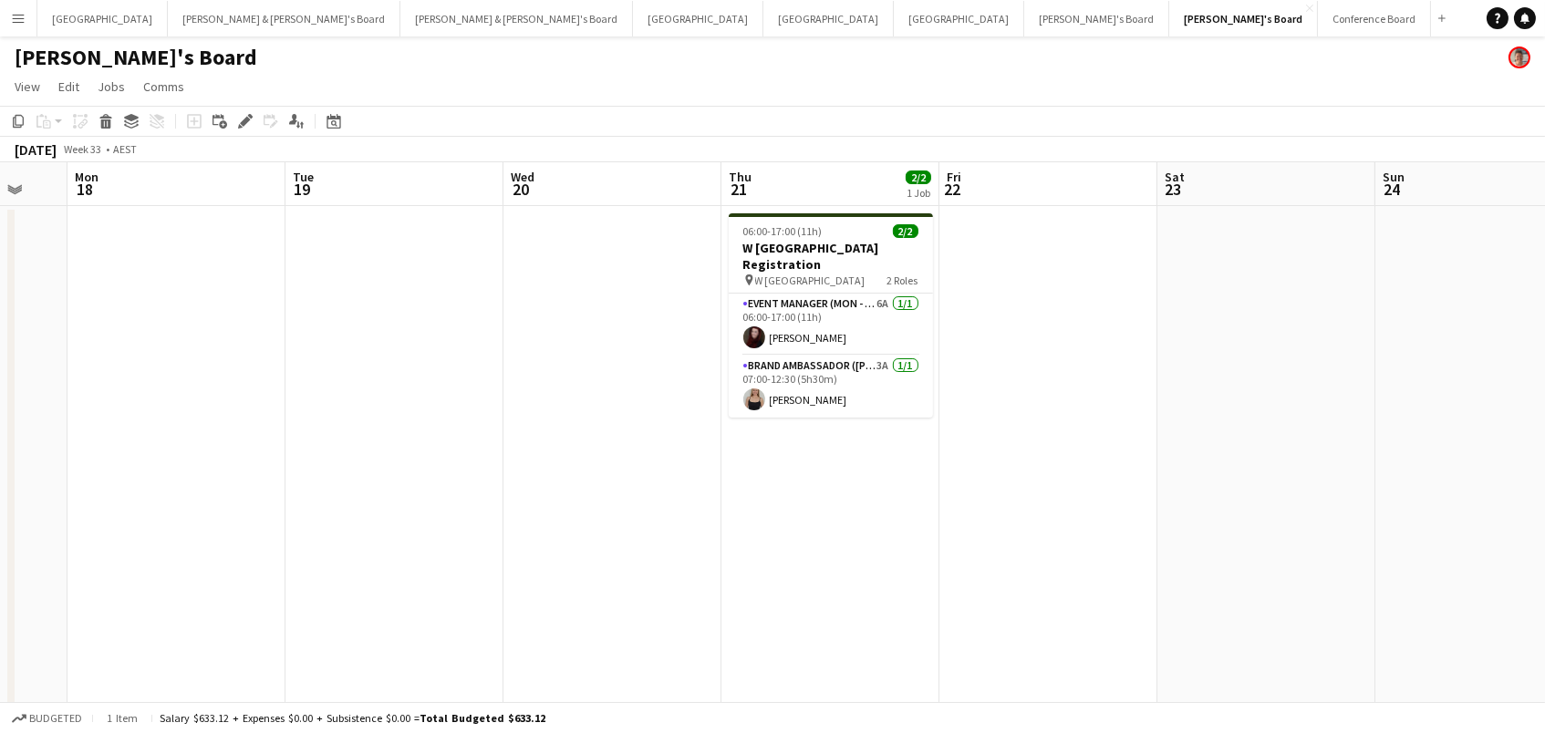
scroll to position [0, 913]
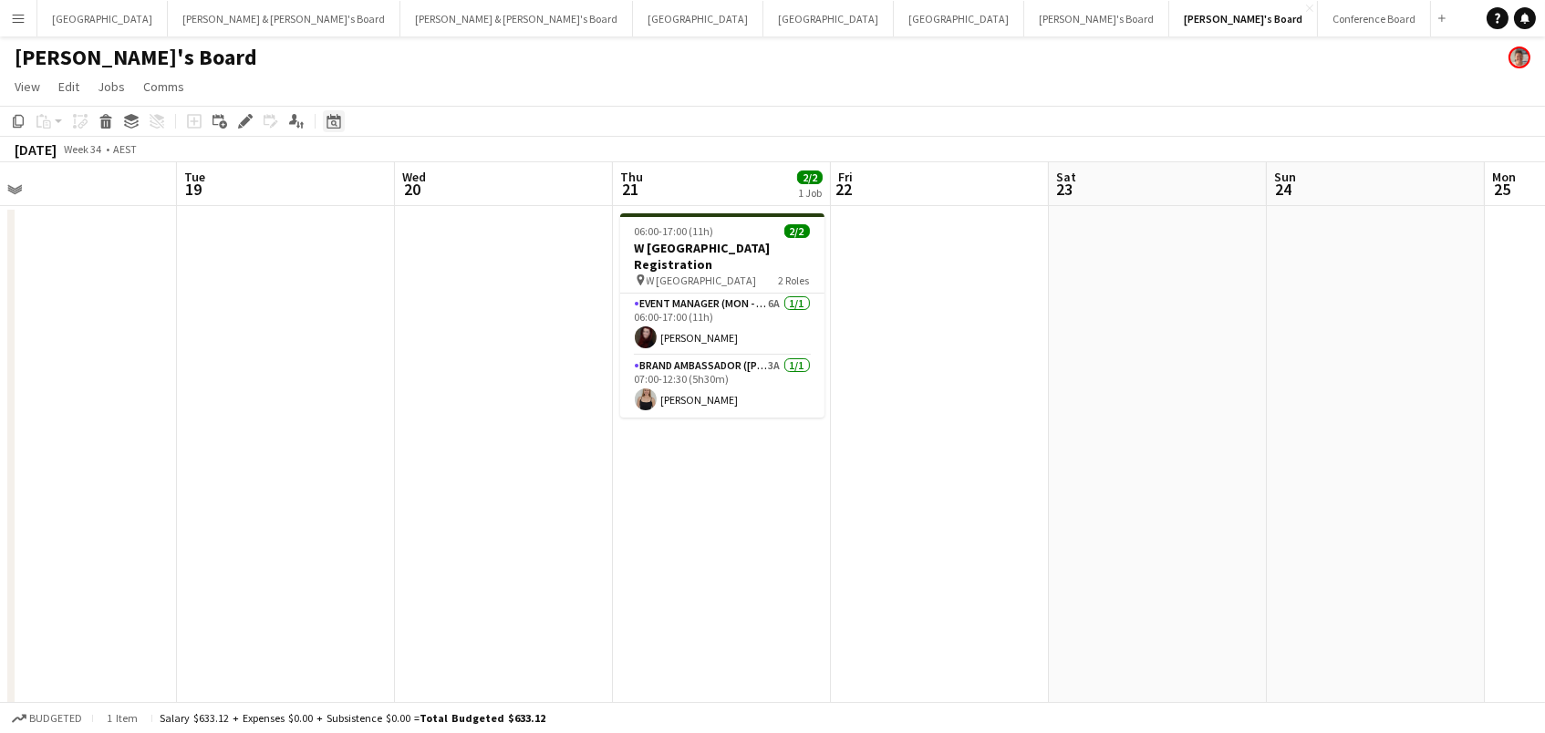
click at [335, 118] on icon at bounding box center [333, 121] width 14 height 15
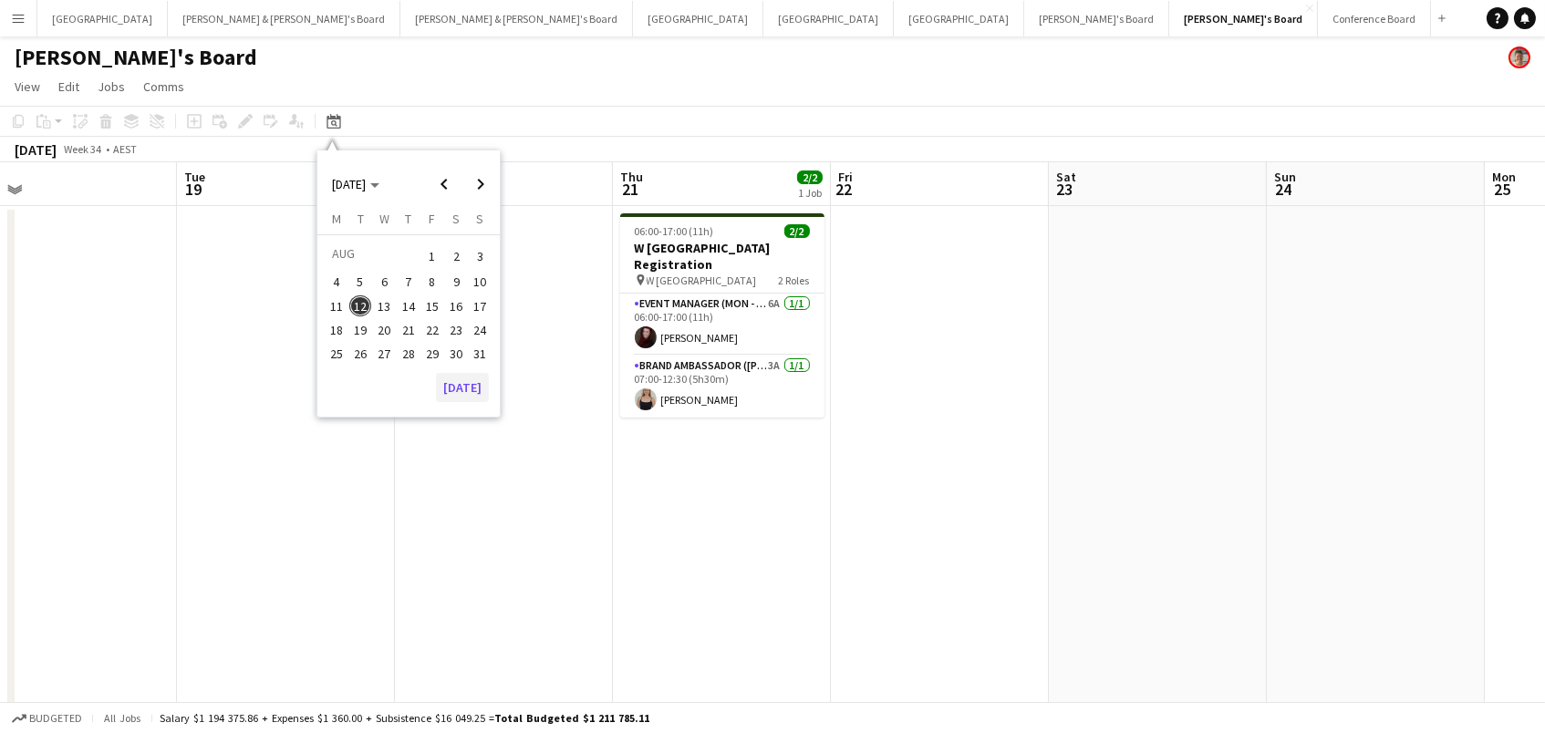
click at [473, 384] on button "[DATE]" at bounding box center [462, 387] width 53 height 29
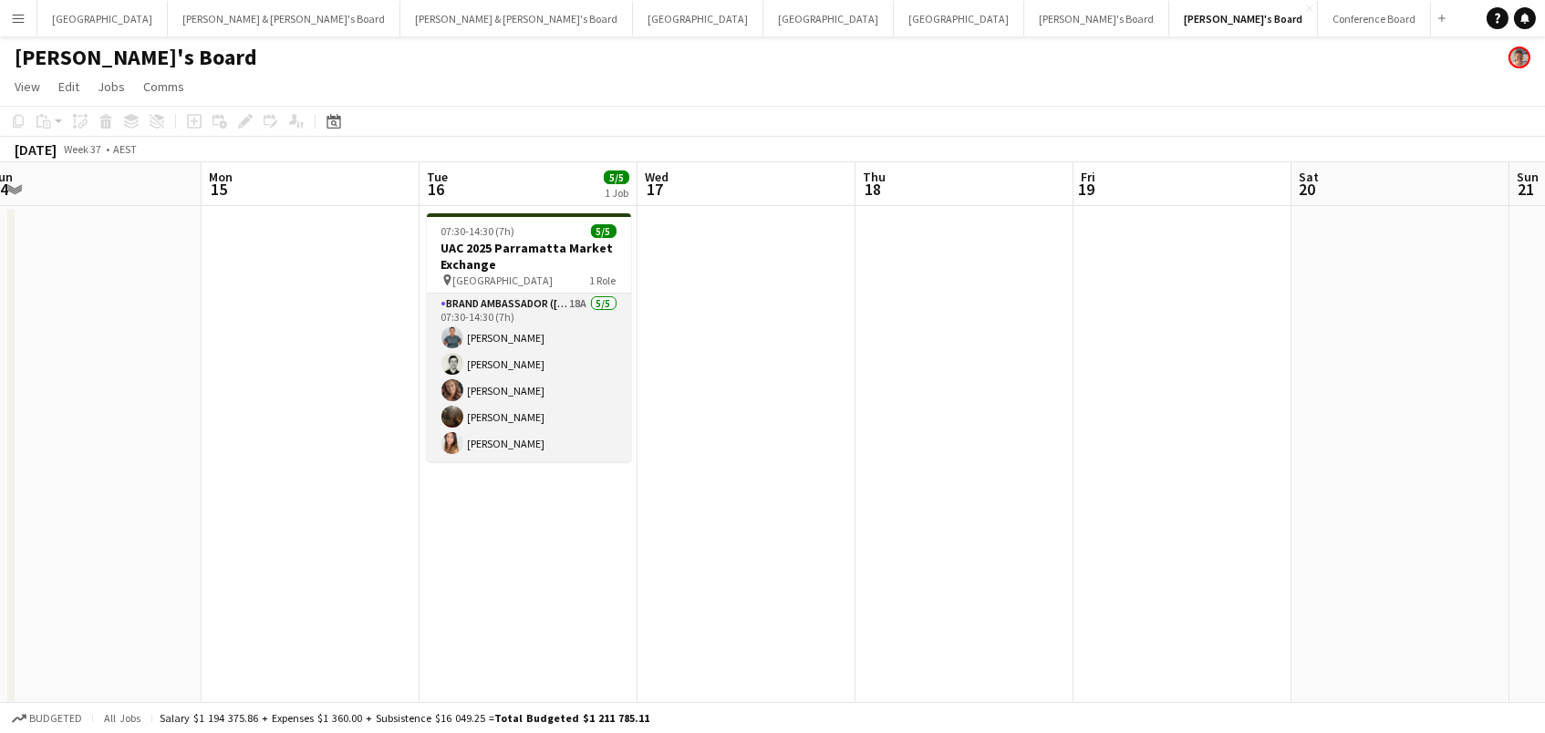
scroll to position [0, 671]
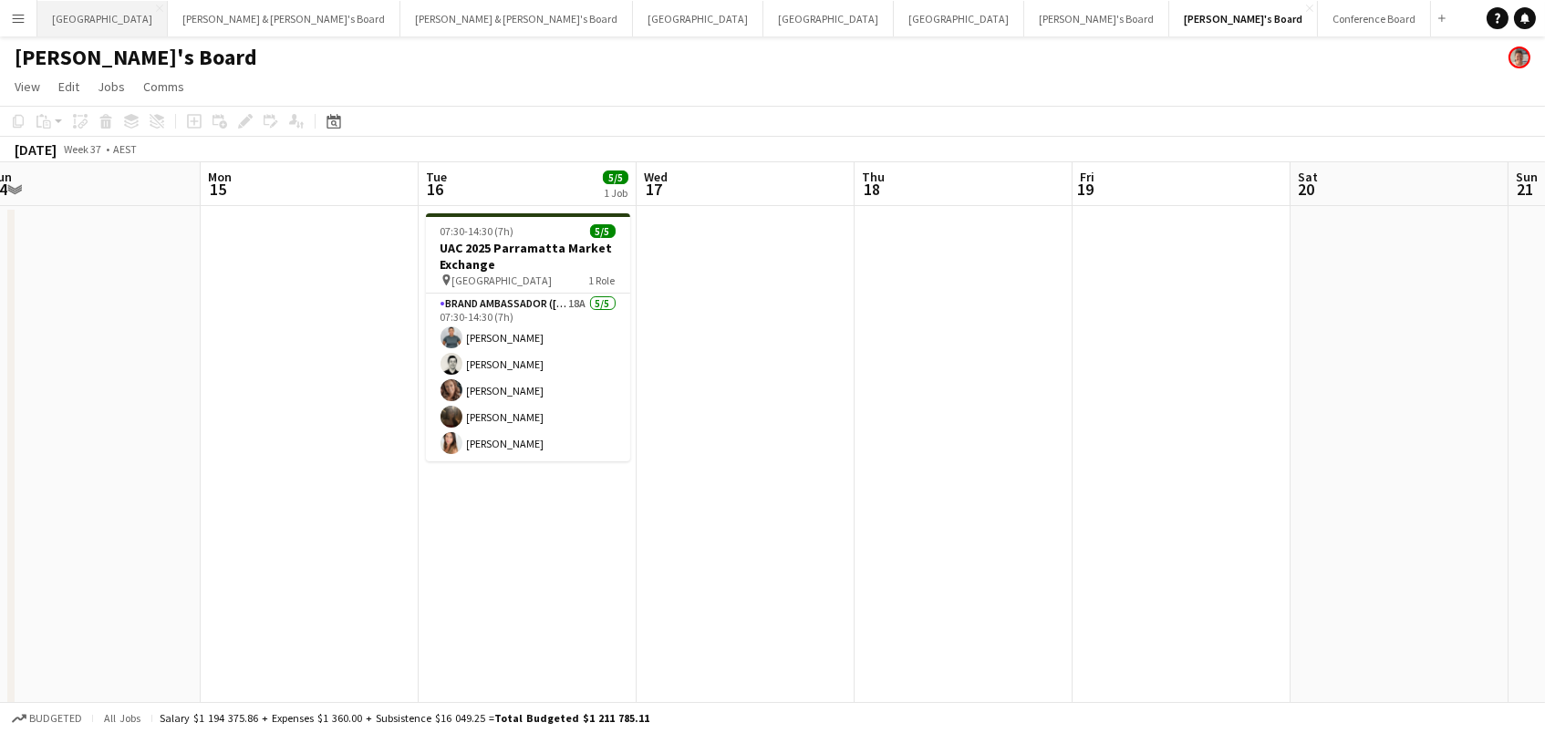
click at [75, 26] on button "Sydney Close" at bounding box center [102, 19] width 130 height 36
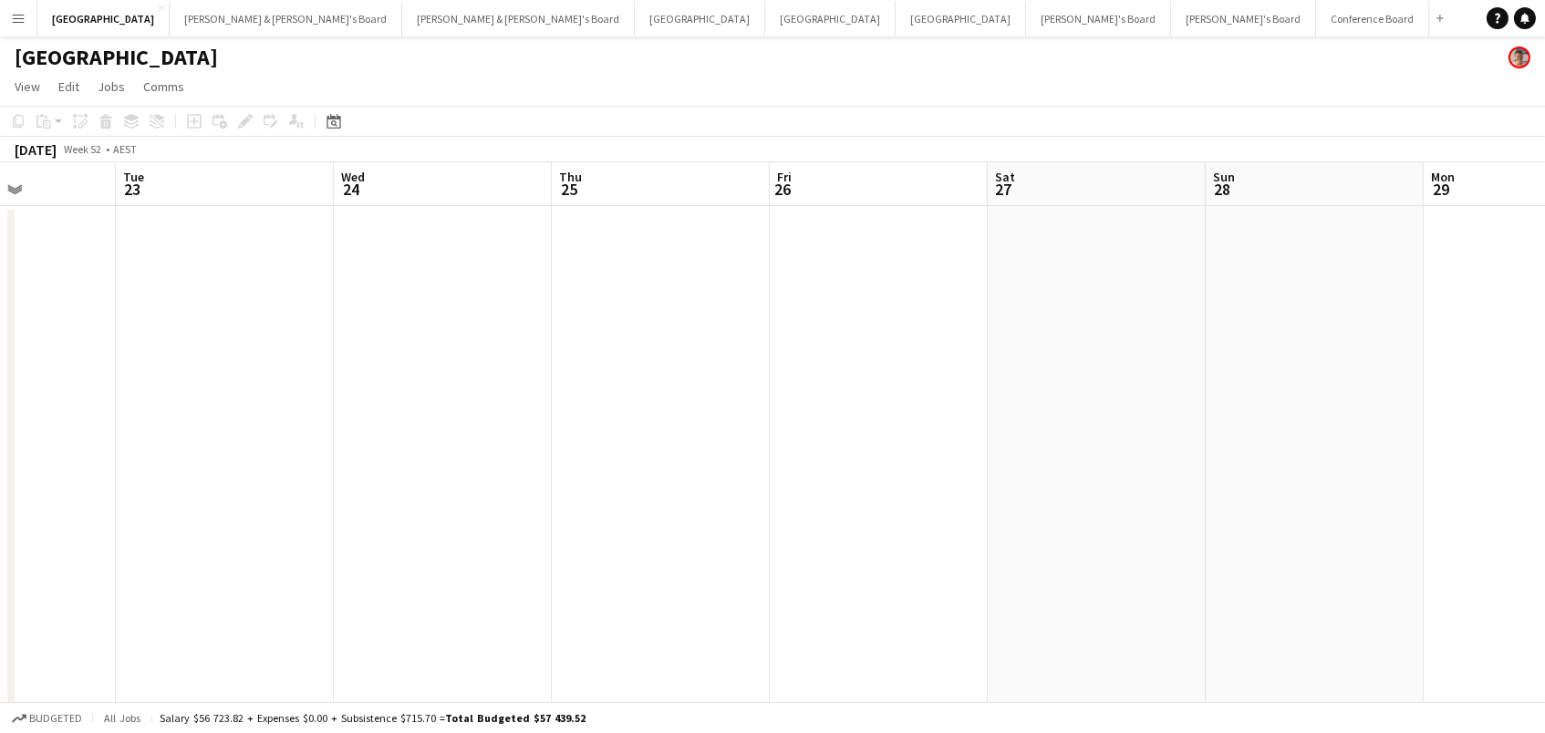
scroll to position [0, 757]
click at [323, 123] on div "Date picker" at bounding box center [334, 121] width 22 height 22
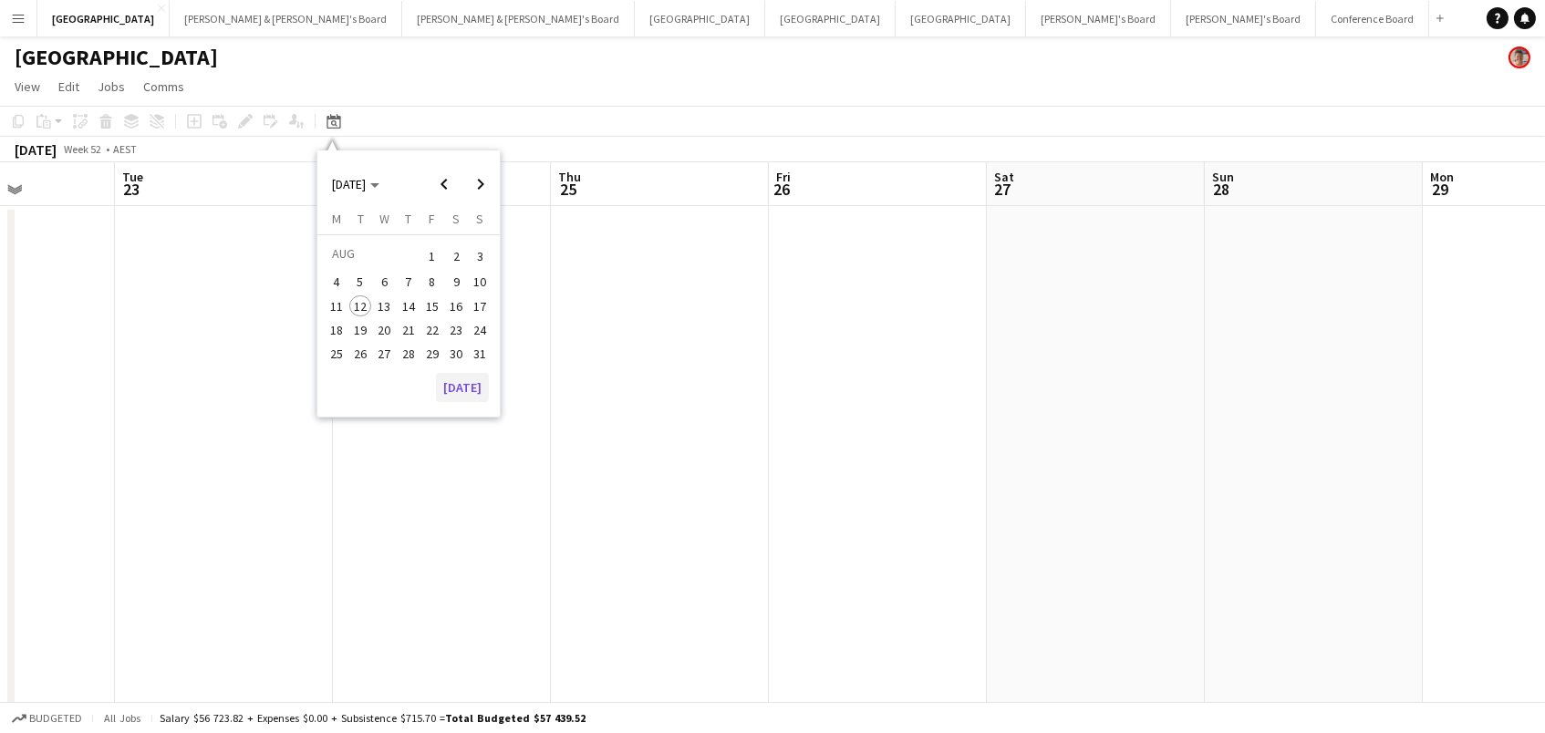
click at [461, 385] on button "[DATE]" at bounding box center [462, 387] width 53 height 29
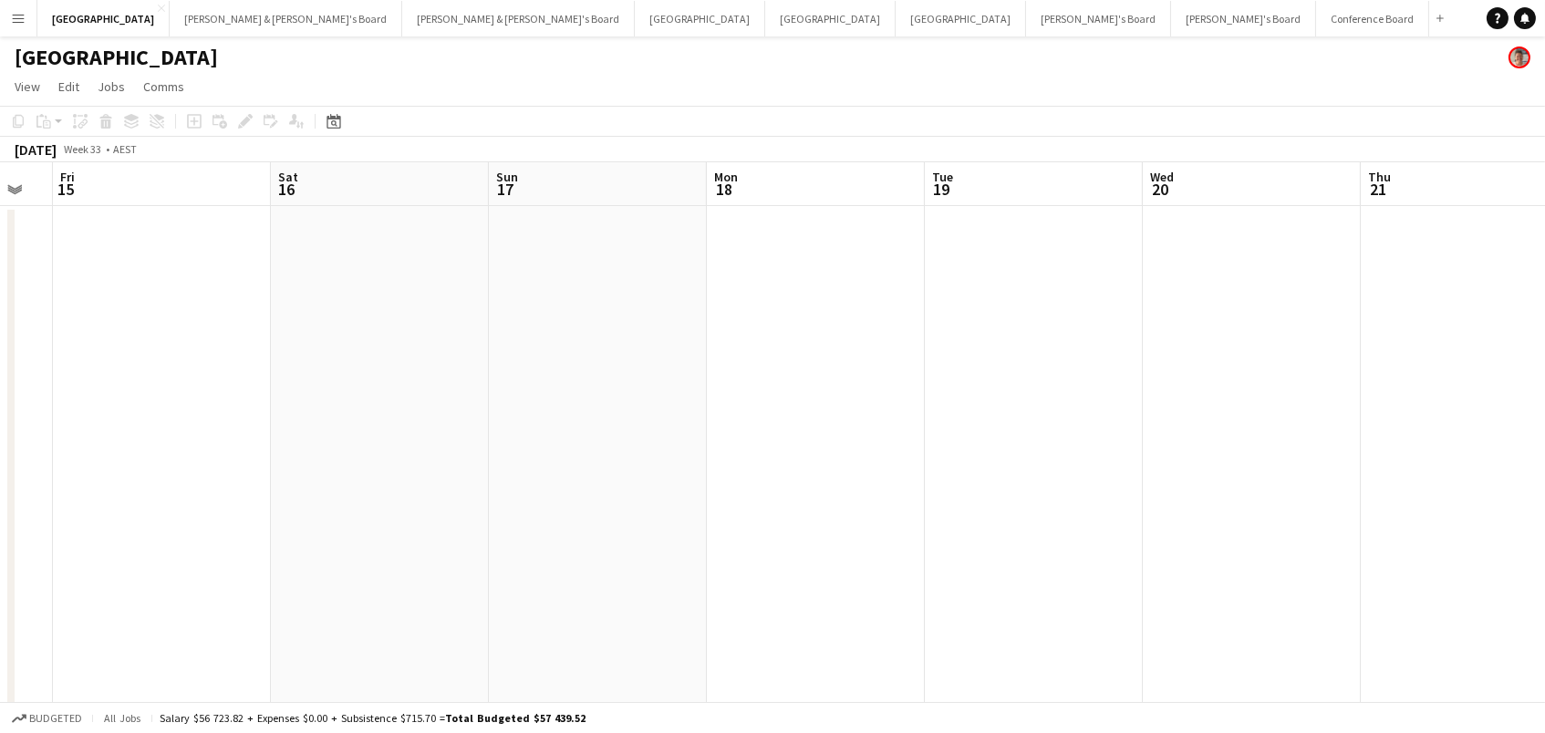
scroll to position [0, 822]
click at [333, 120] on icon at bounding box center [334, 123] width 6 height 6
click at [454, 378] on button "[DATE]" at bounding box center [462, 387] width 53 height 29
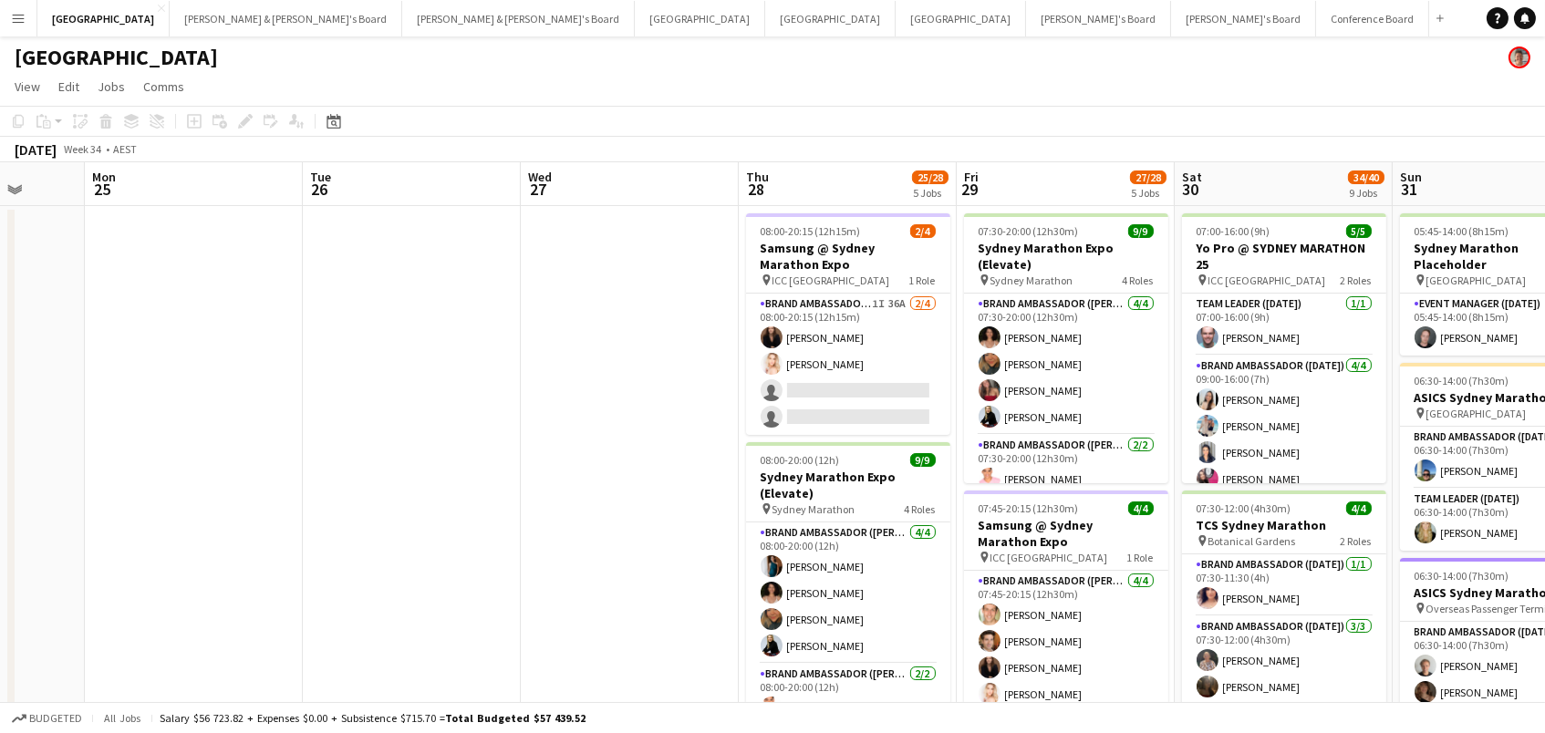
scroll to position [0, 0]
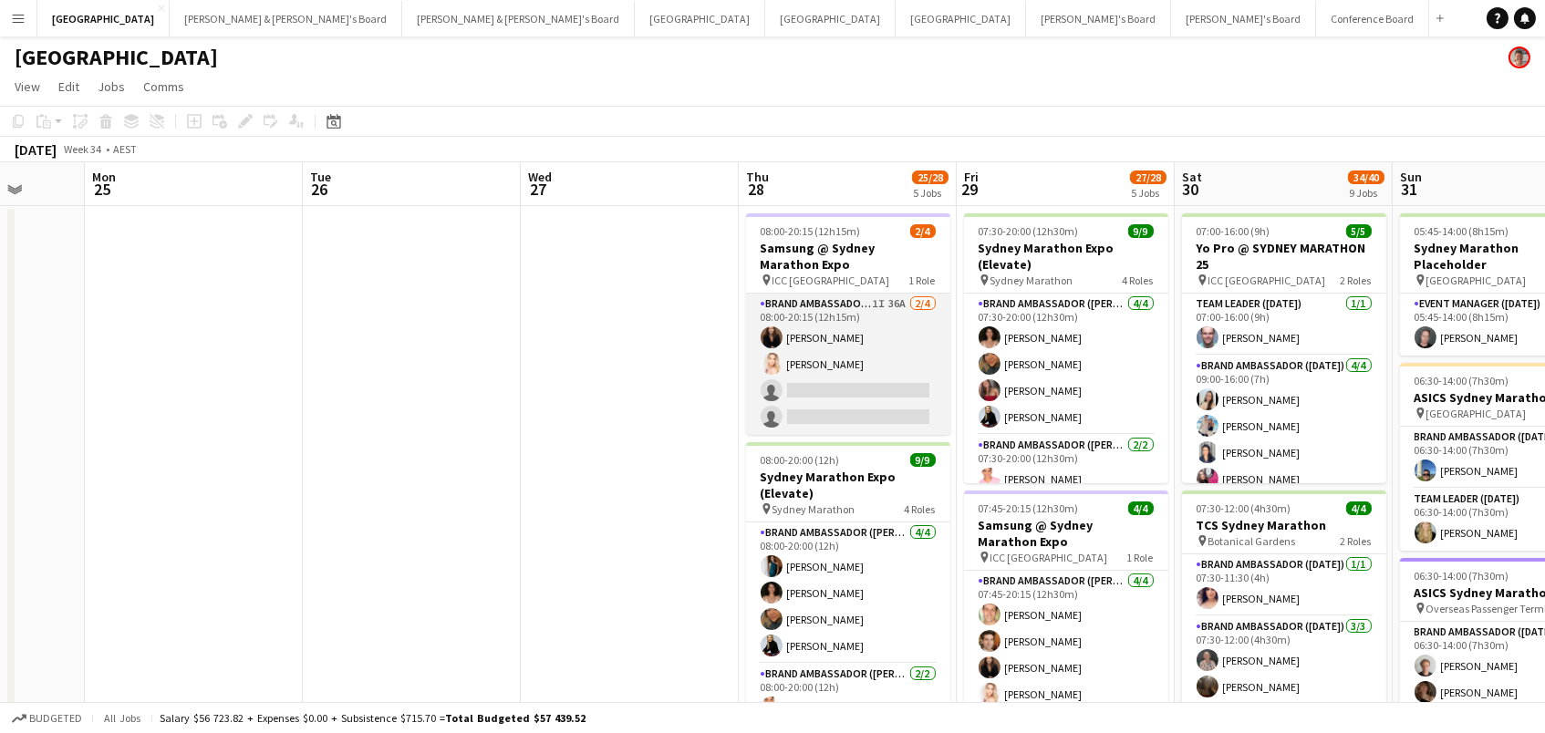
click at [831, 355] on app-card-role "Brand Ambassador (Mon - Fri) 1I 36A 2/4 08:00-20:15 (12h15m) Kim Clifton Katie-…" at bounding box center [848, 364] width 204 height 141
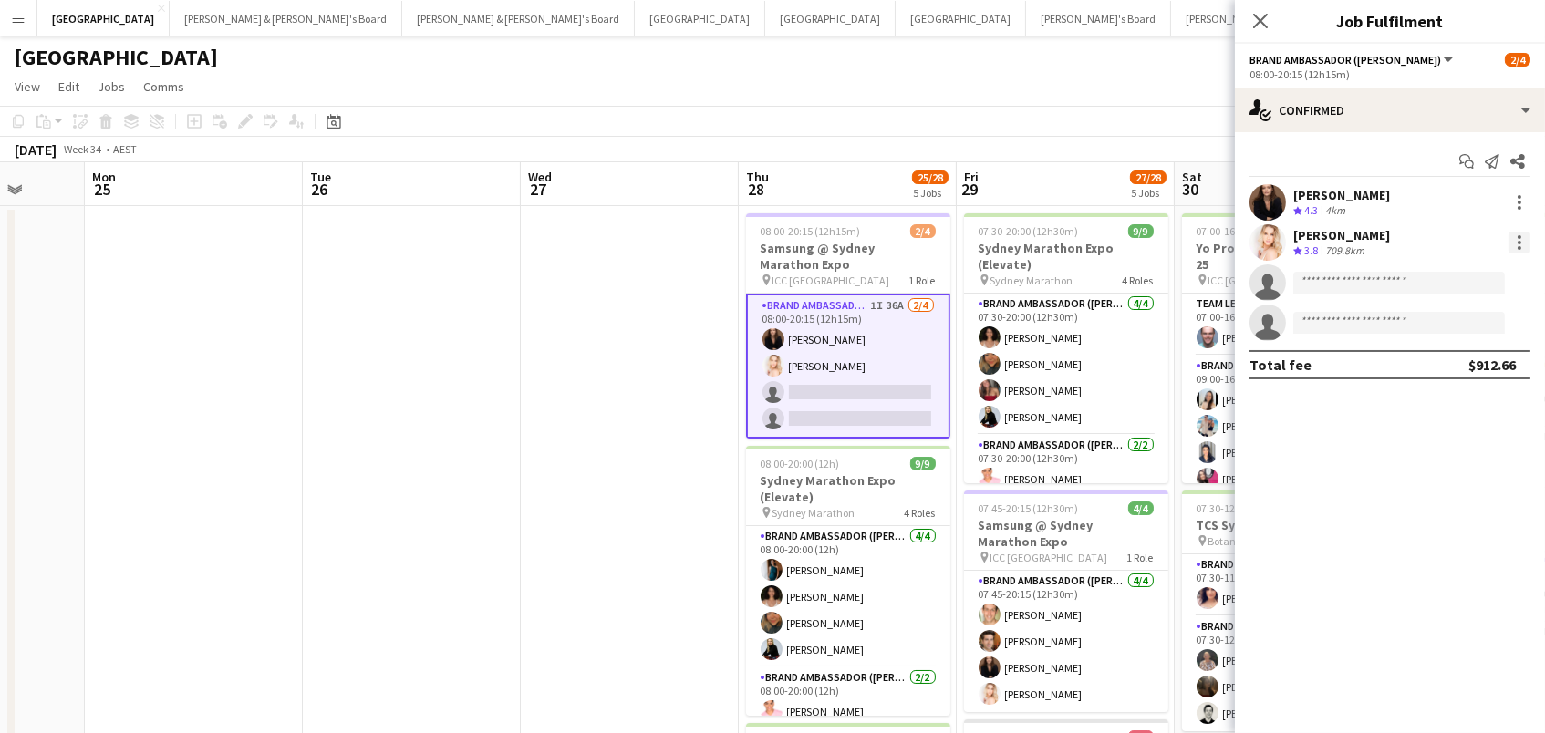
click at [1521, 240] on div at bounding box center [1519, 243] width 22 height 22
click at [1487, 303] on button "Switch crew" at bounding box center [1460, 319] width 142 height 44
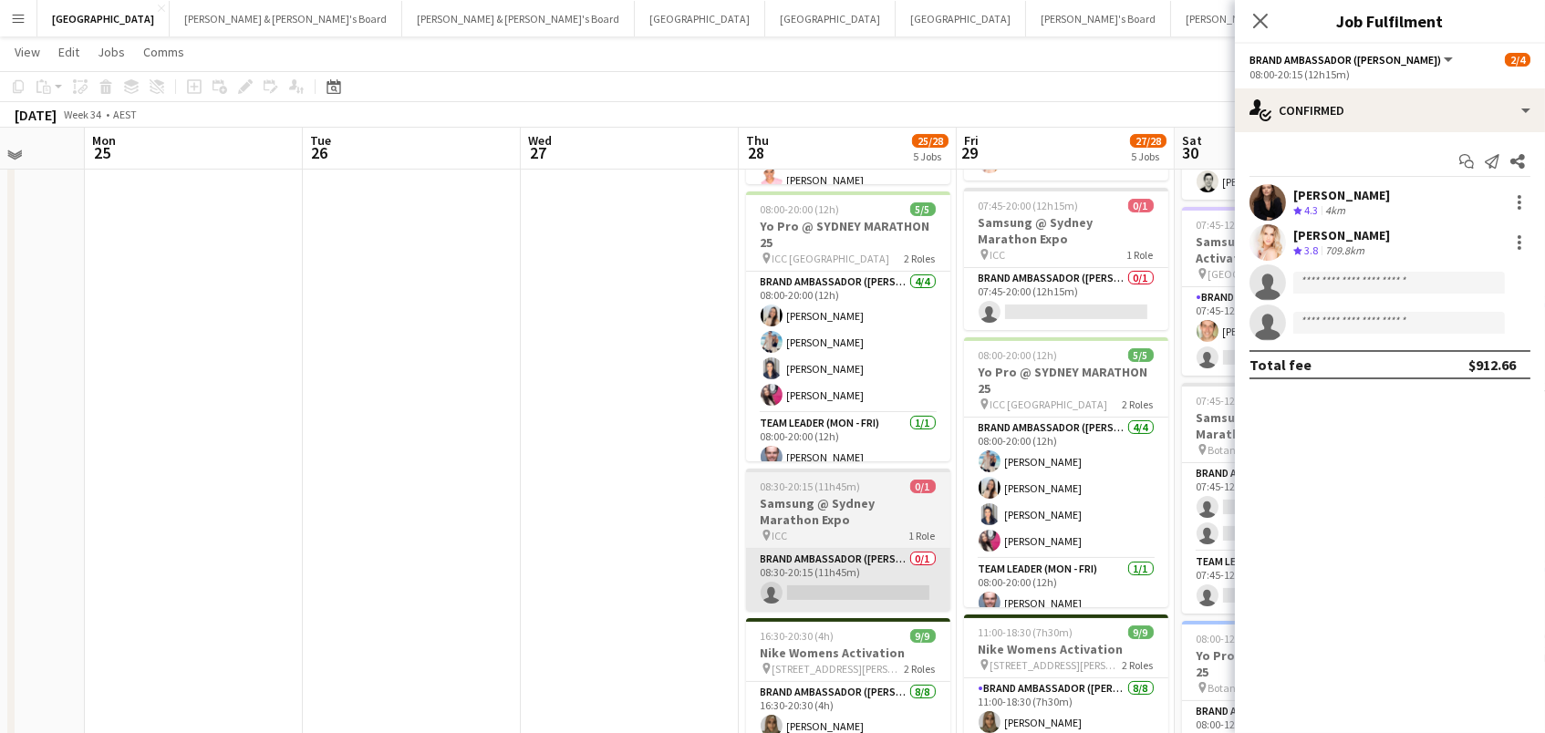
scroll to position [569, 0]
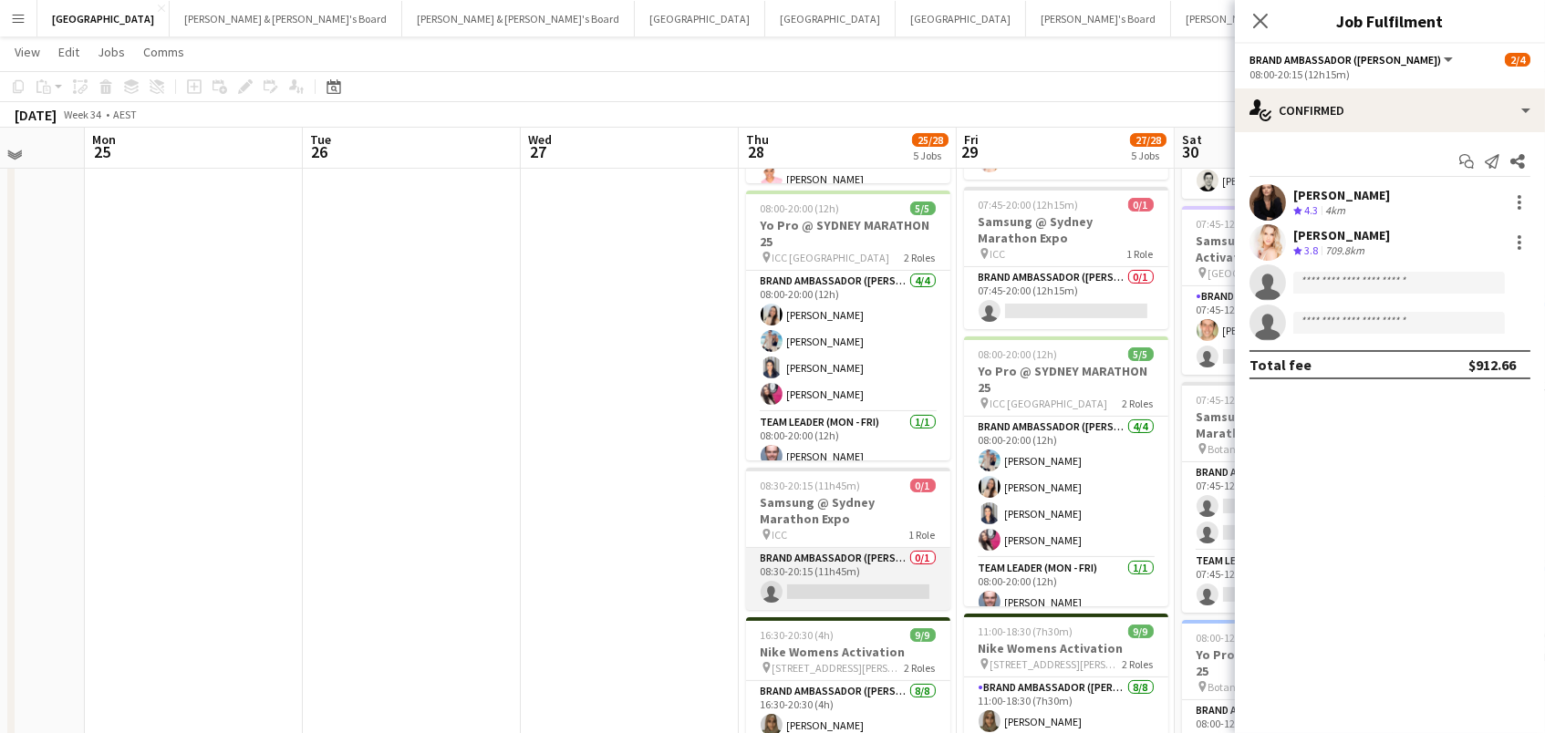
click at [867, 583] on app-card-role "Brand Ambassador (Mon - Fri) 0/1 08:30-20:15 (11h45m) single-neutral-actions" at bounding box center [848, 579] width 204 height 62
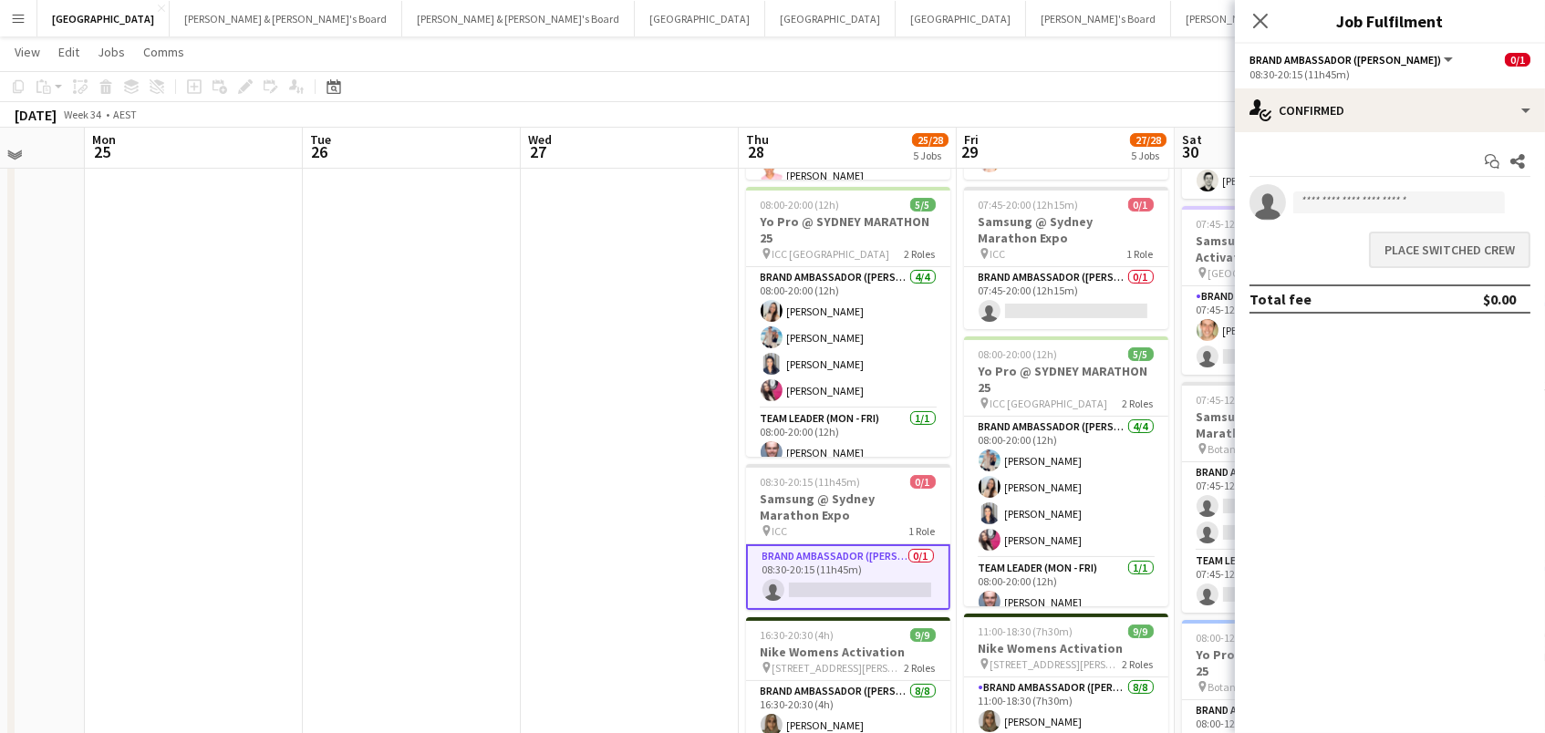
click at [1444, 248] on button "Place switched crew" at bounding box center [1449, 250] width 161 height 36
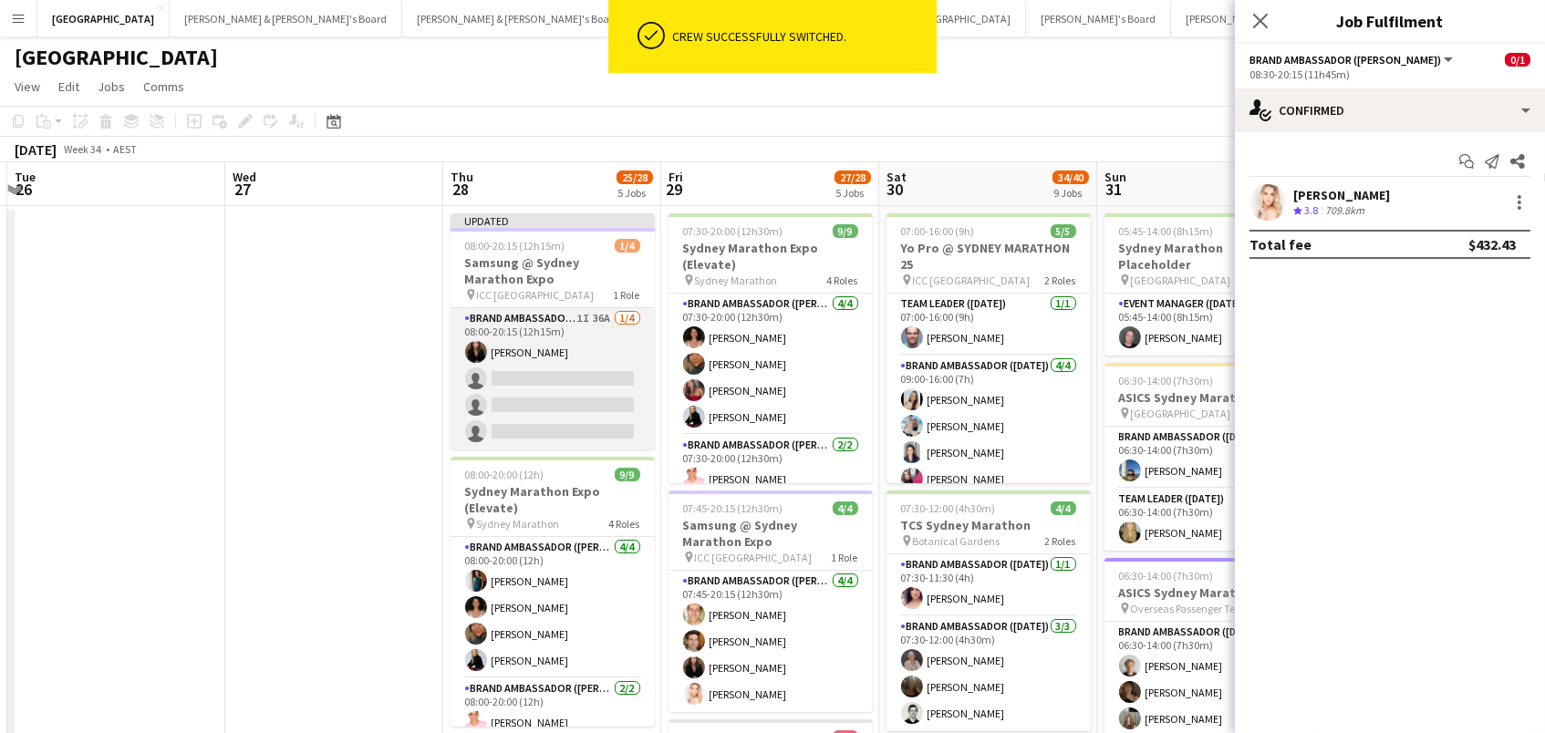
scroll to position [0, 885]
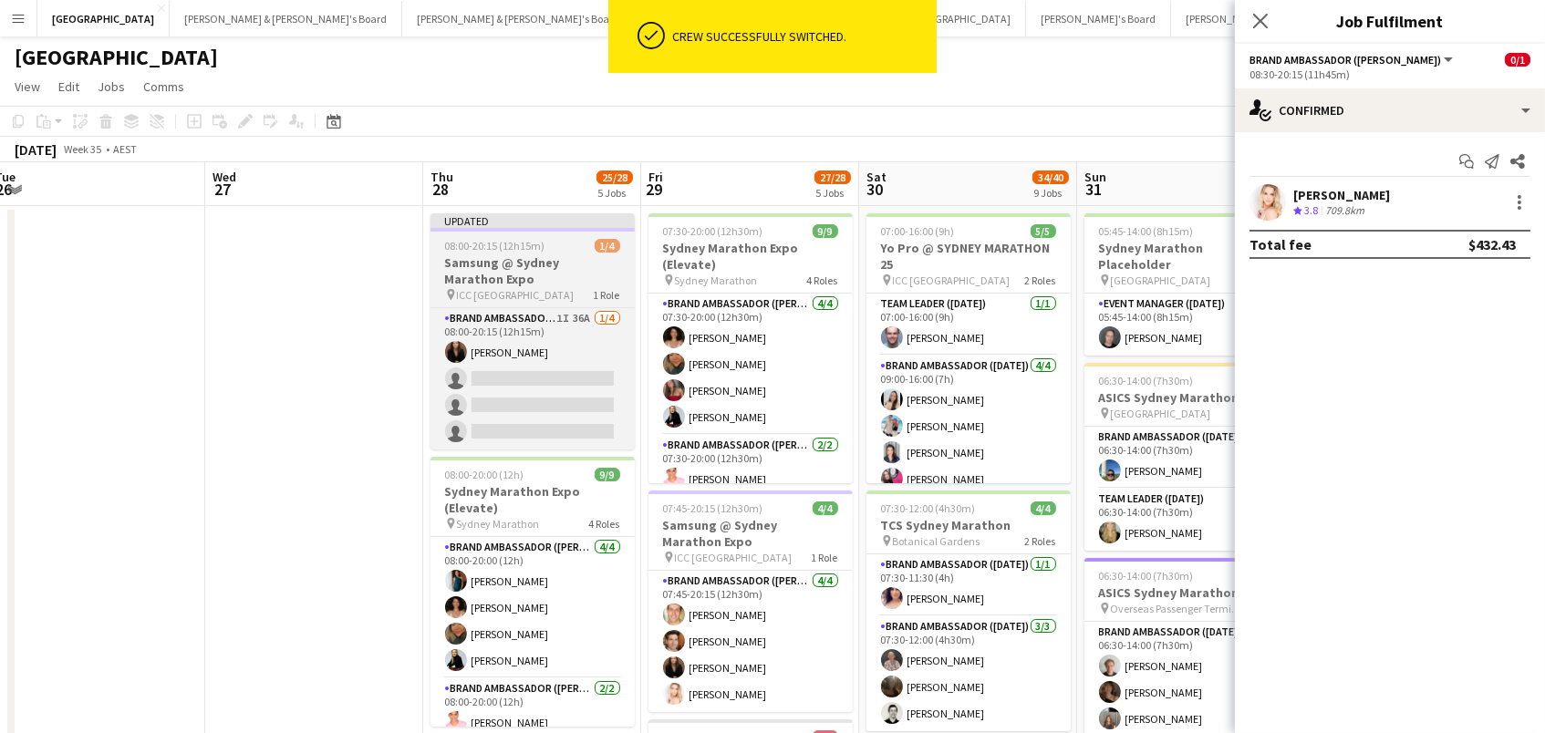
click at [531, 259] on h3 "Samsung @ Sydney Marathon Expo" at bounding box center [532, 270] width 204 height 33
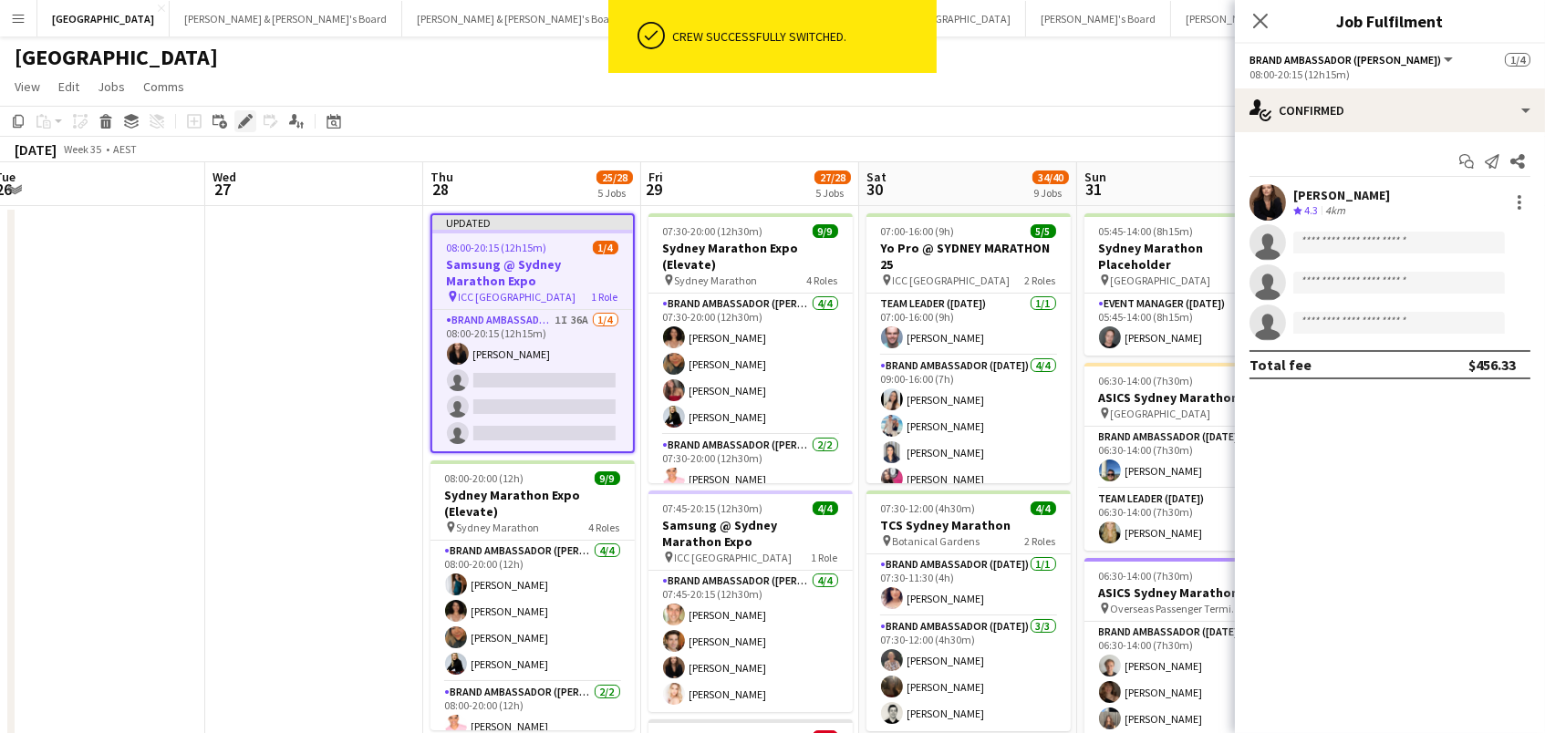
click at [246, 116] on icon "Edit" at bounding box center [245, 121] width 15 height 15
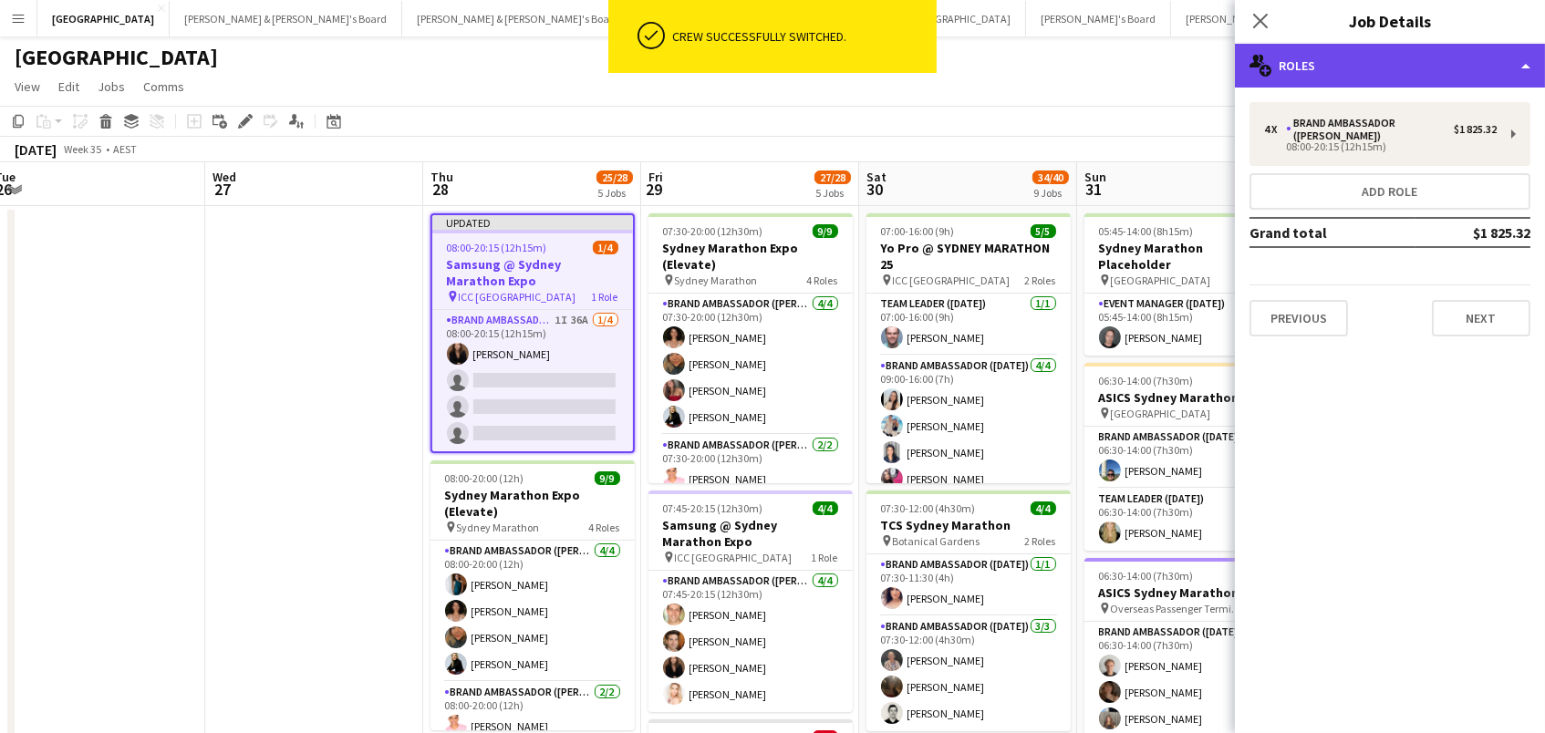
drag, startPoint x: 1288, startPoint y: 77, endPoint x: 1298, endPoint y: 83, distance: 11.9
click at [1290, 77] on div "multiple-users-add Roles" at bounding box center [1390, 66] width 310 height 44
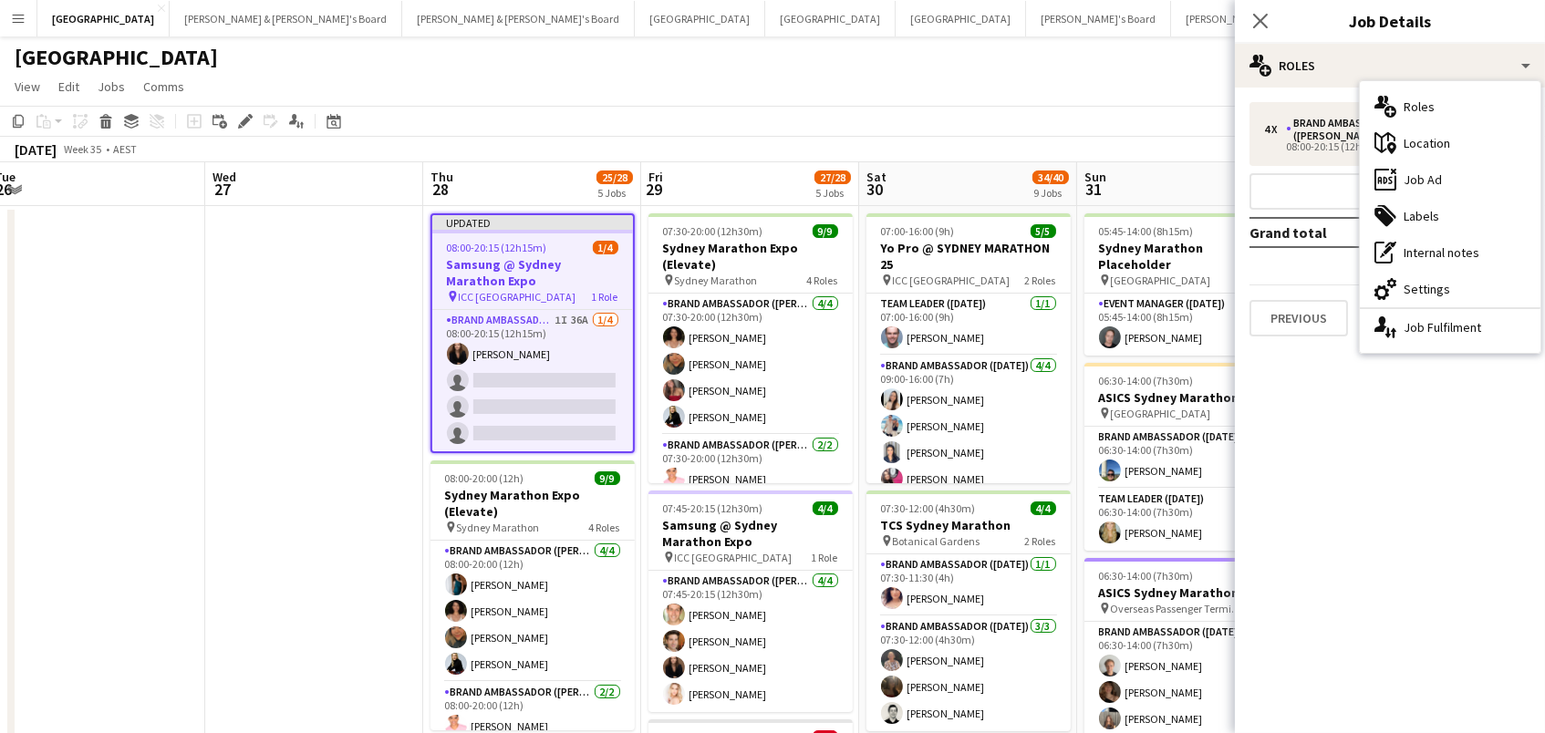
drag, startPoint x: 1466, startPoint y: 291, endPoint x: 1543, endPoint y: 218, distance: 106.5
click at [1466, 291] on div "cog-double-3 Settings" at bounding box center [1450, 289] width 181 height 36
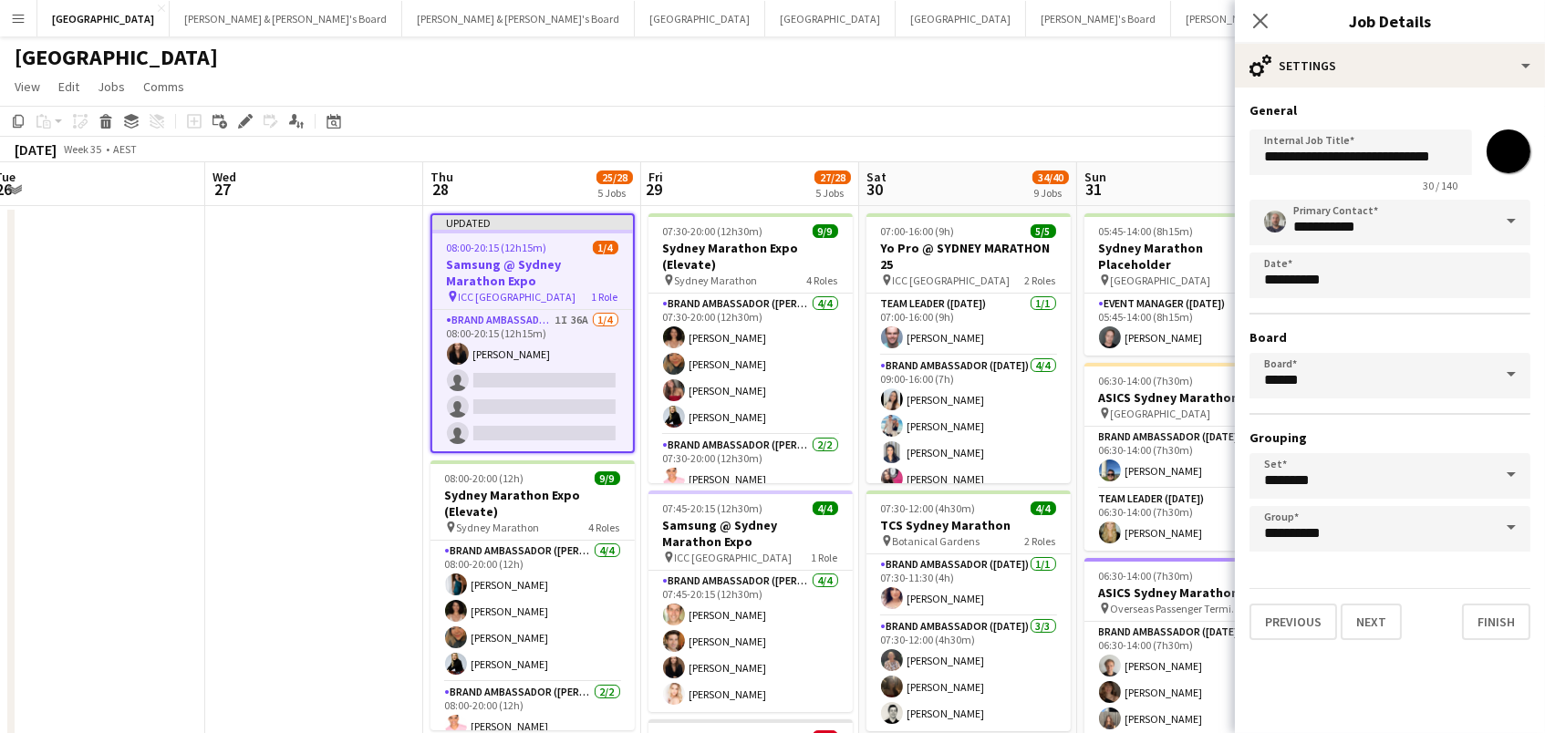
click at [1513, 162] on input "*******" at bounding box center [1509, 152] width 66 height 66
type input "*******"
click at [241, 119] on icon at bounding box center [245, 122] width 10 height 10
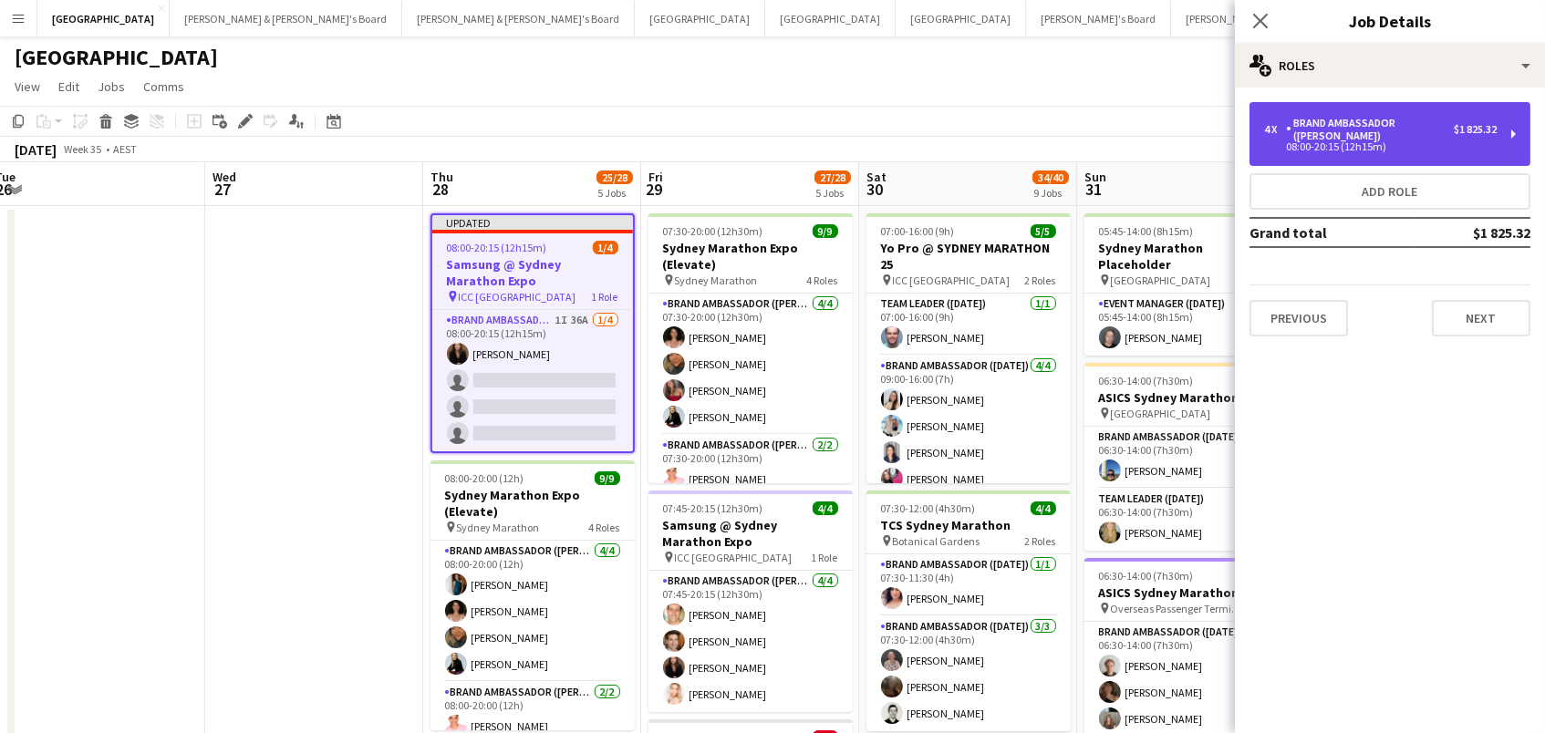
click at [1414, 142] on div "08:00-20:15 (12h15m)" at bounding box center [1380, 146] width 233 height 9
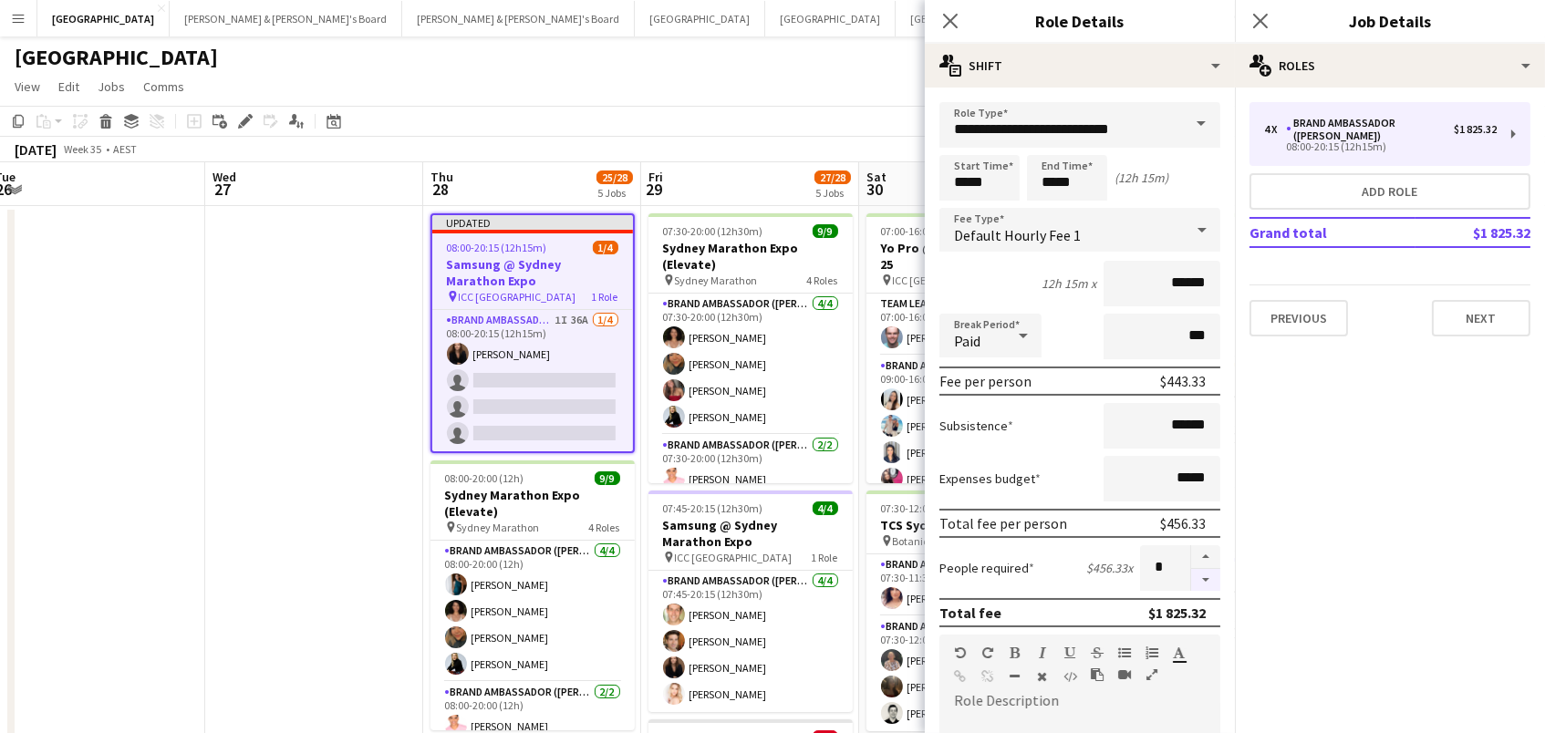
click at [1213, 576] on button "button" at bounding box center [1205, 580] width 29 height 23
click at [1213, 575] on button "button" at bounding box center [1205, 580] width 29 height 23
type input "*"
click at [746, 135] on app-toolbar "Copy Paste Paste Command V Paste with crew Command Shift V Paste linked Job [GE…" at bounding box center [772, 121] width 1545 height 31
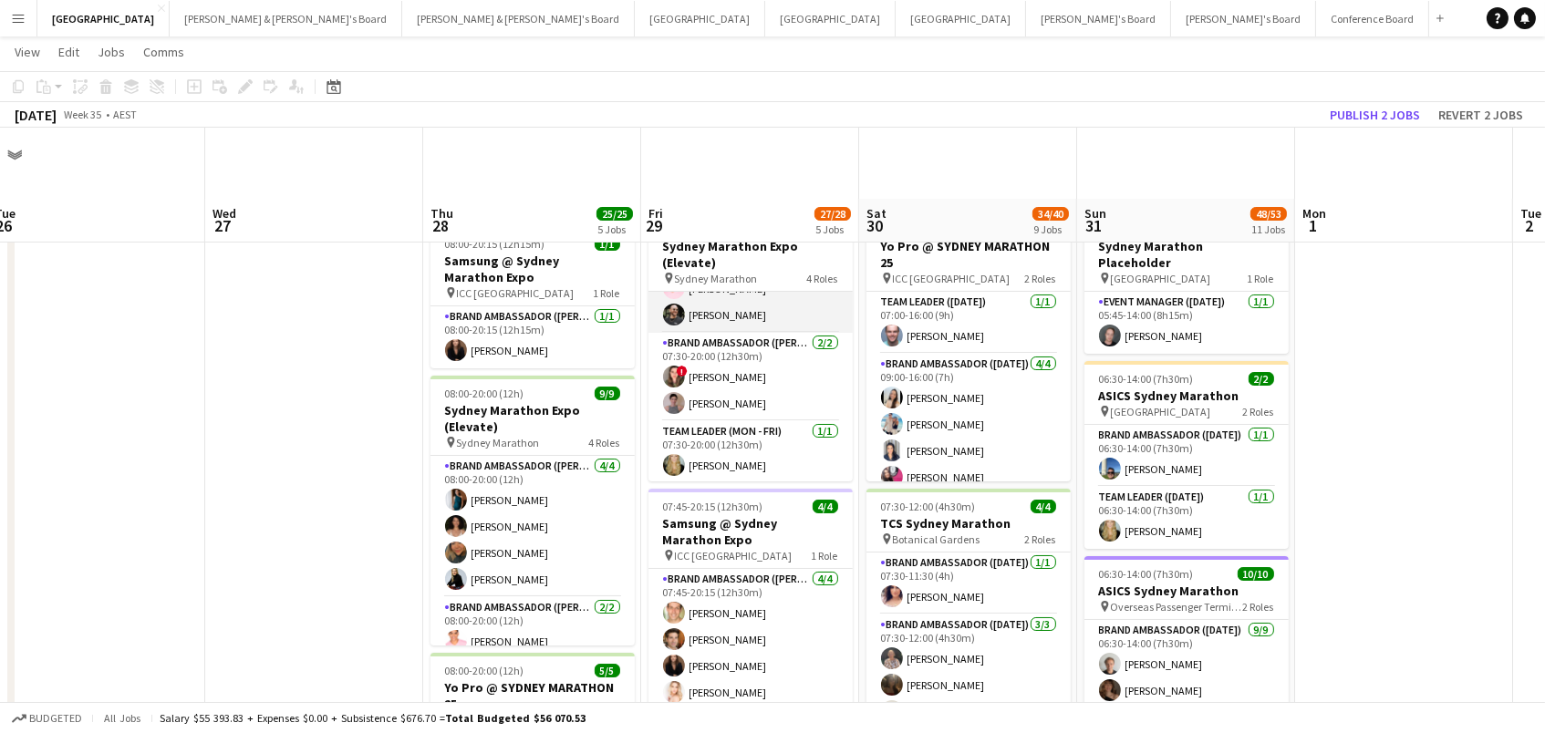
scroll to position [187, 0]
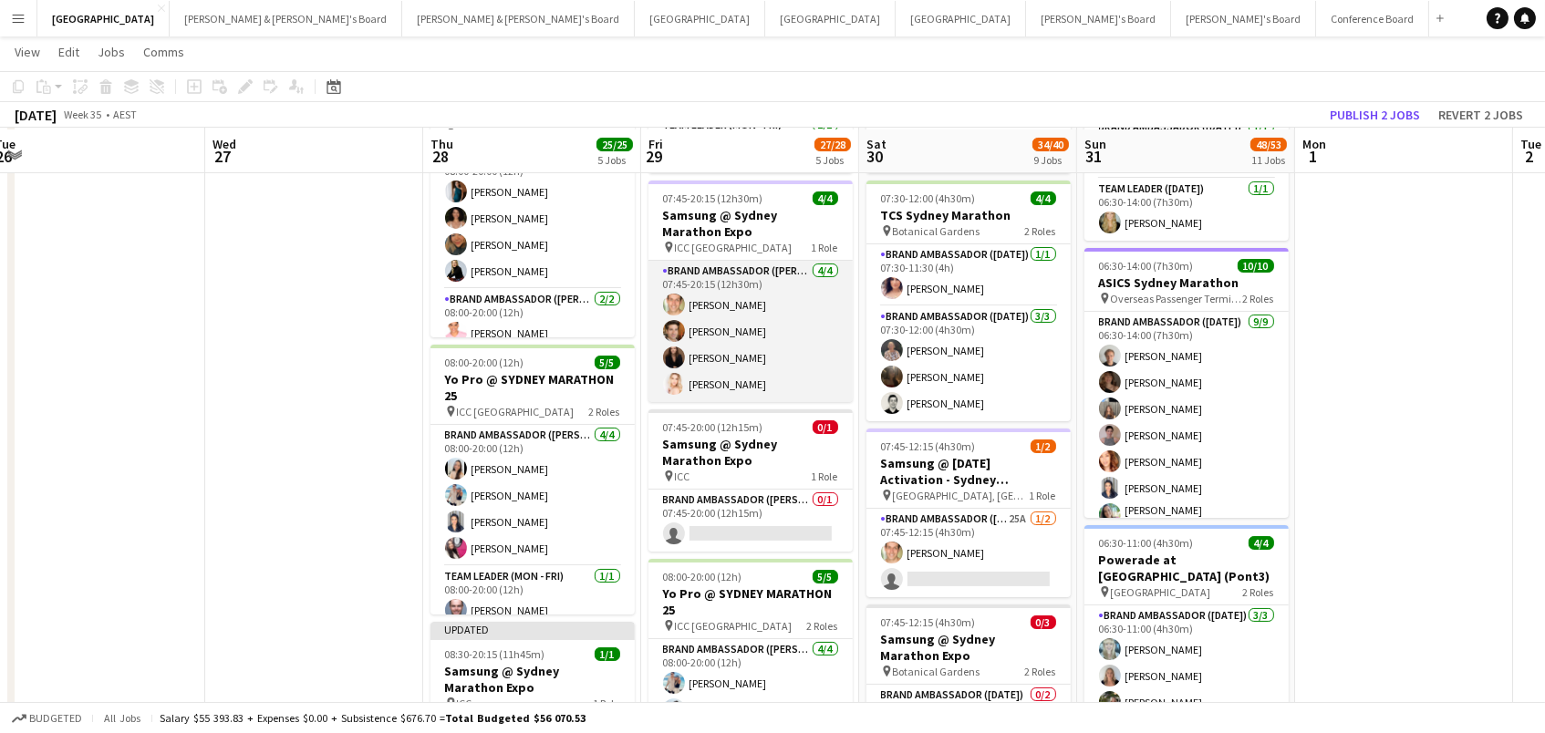
click at [725, 345] on app-card-role "Brand Ambassador (Mon - Fri) 4/4 07:45-20:15 (12h30m) Tom Caley Juan Montes Kim…" at bounding box center [750, 331] width 204 height 141
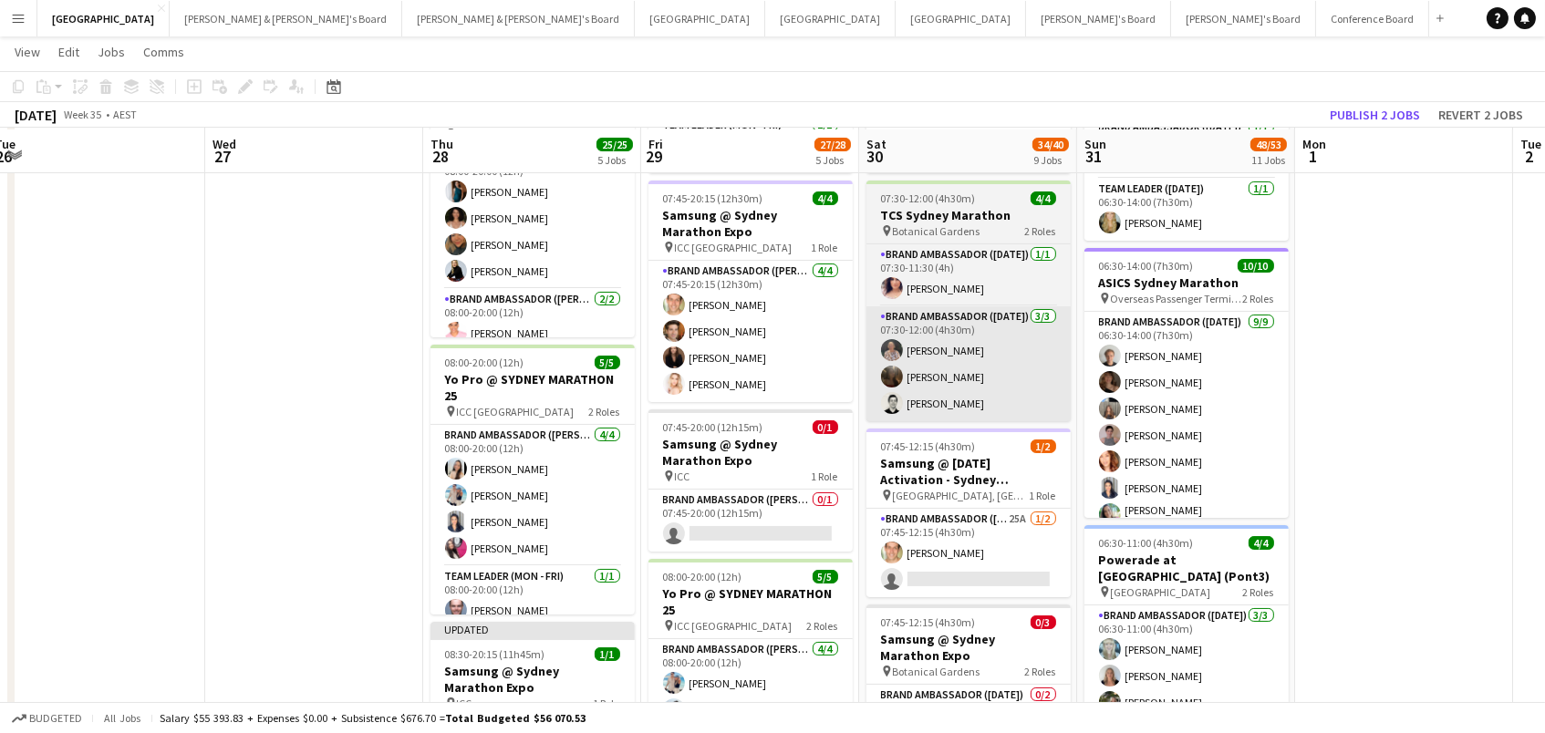
scroll to position [311, 0]
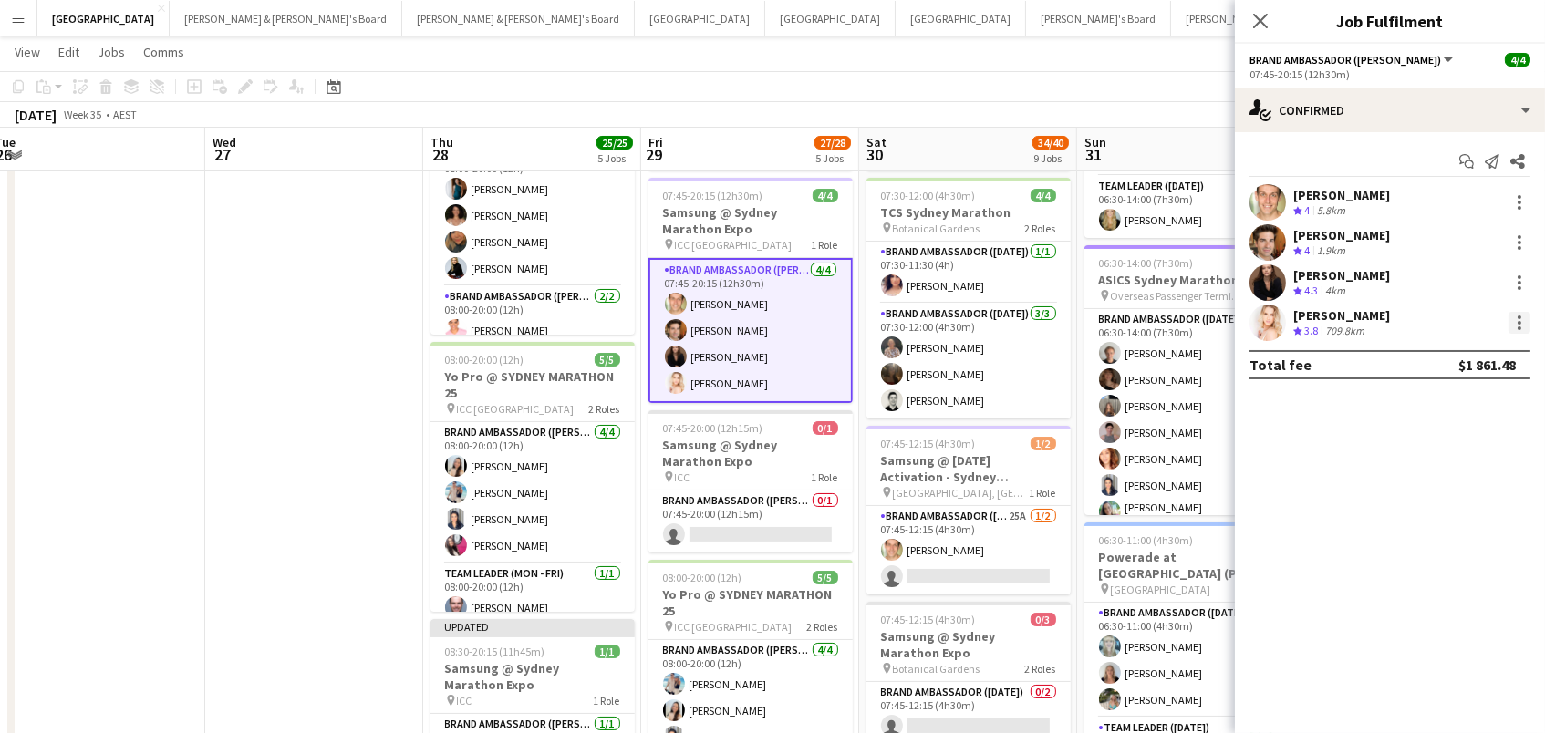
click at [1521, 324] on div at bounding box center [1519, 323] width 22 height 22
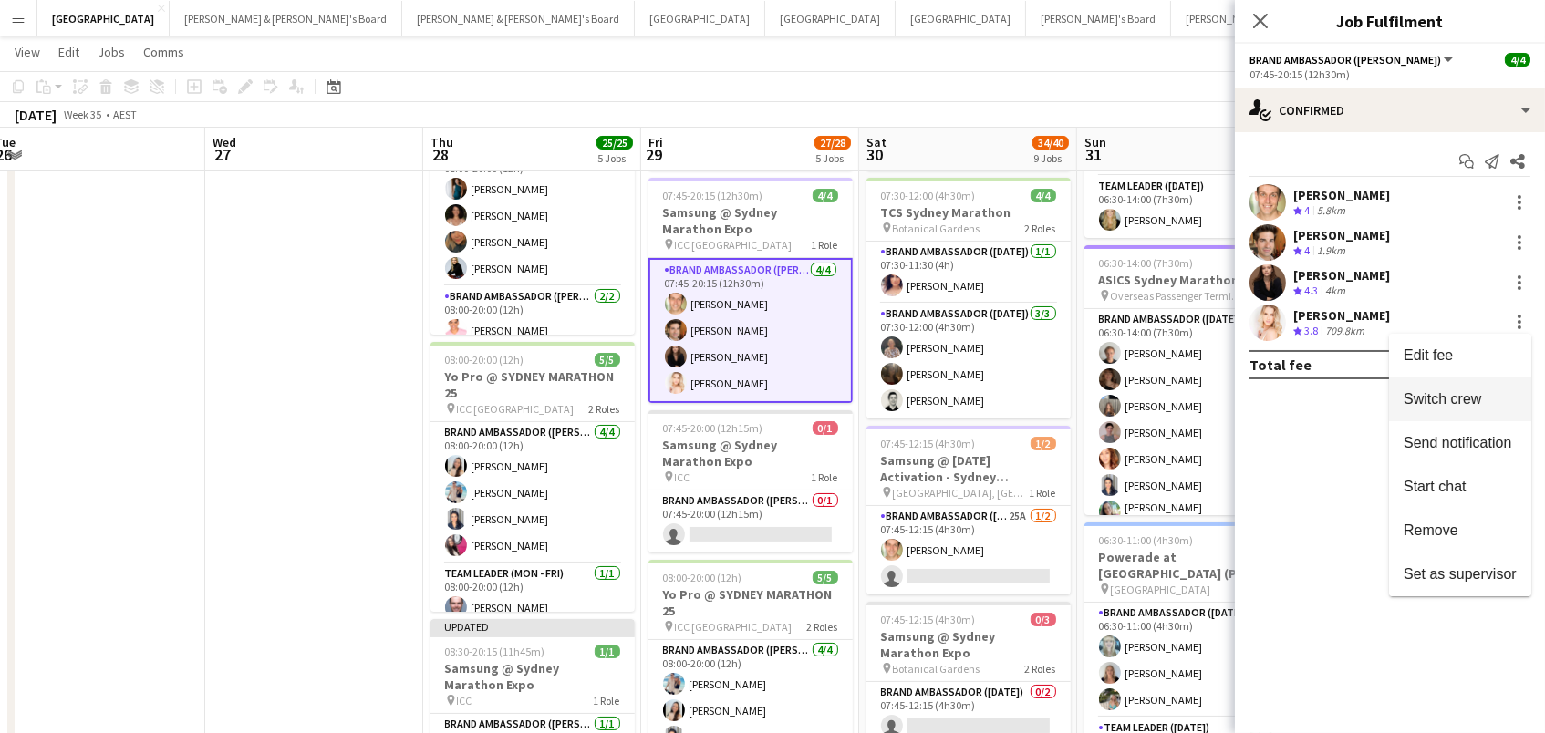
click at [1488, 402] on span "Switch crew" at bounding box center [1460, 399] width 113 height 16
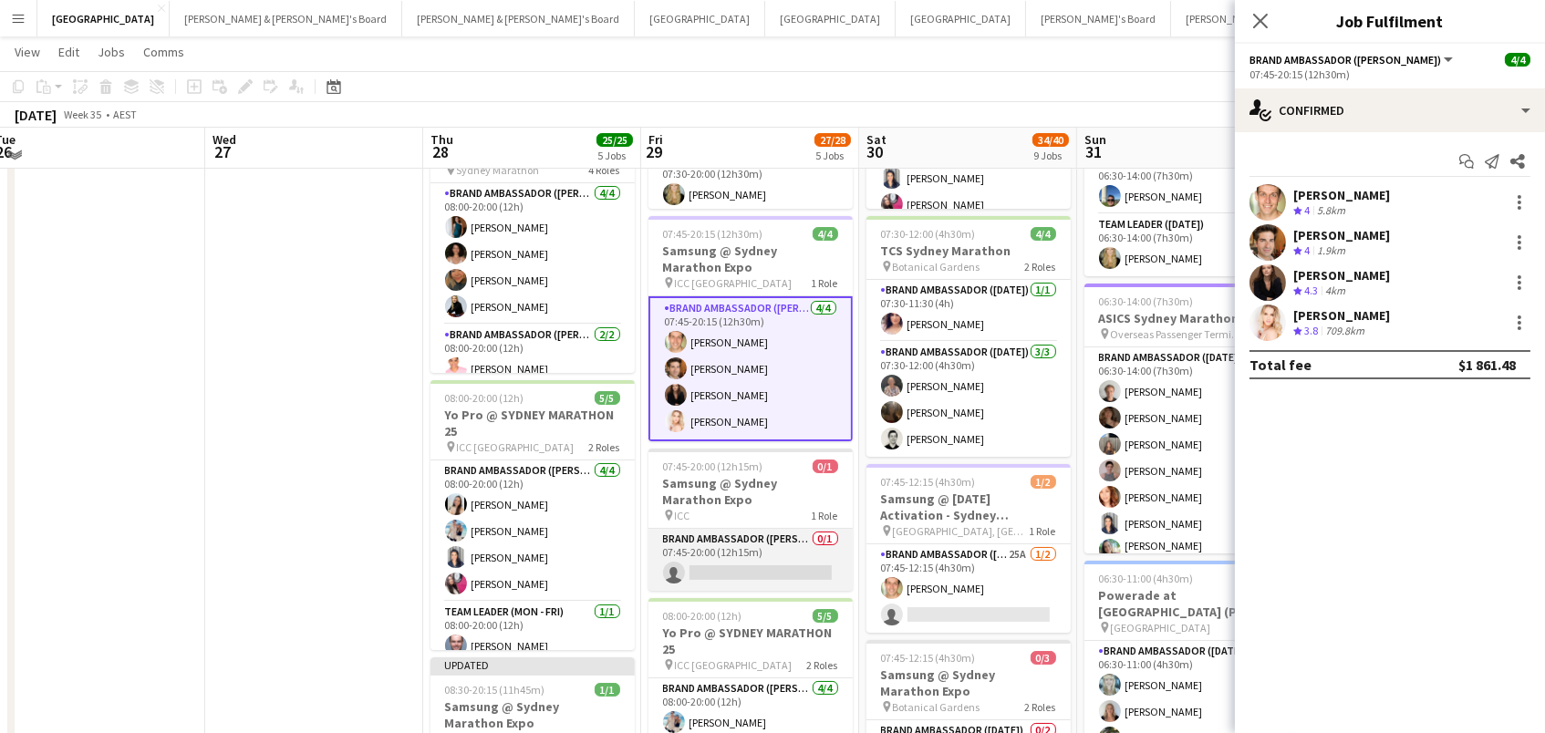
click at [707, 556] on app-card-role "Brand Ambassador (Mon - Fri) 0/1 07:45-20:00 (12h15m) single-neutral-actions" at bounding box center [750, 560] width 204 height 62
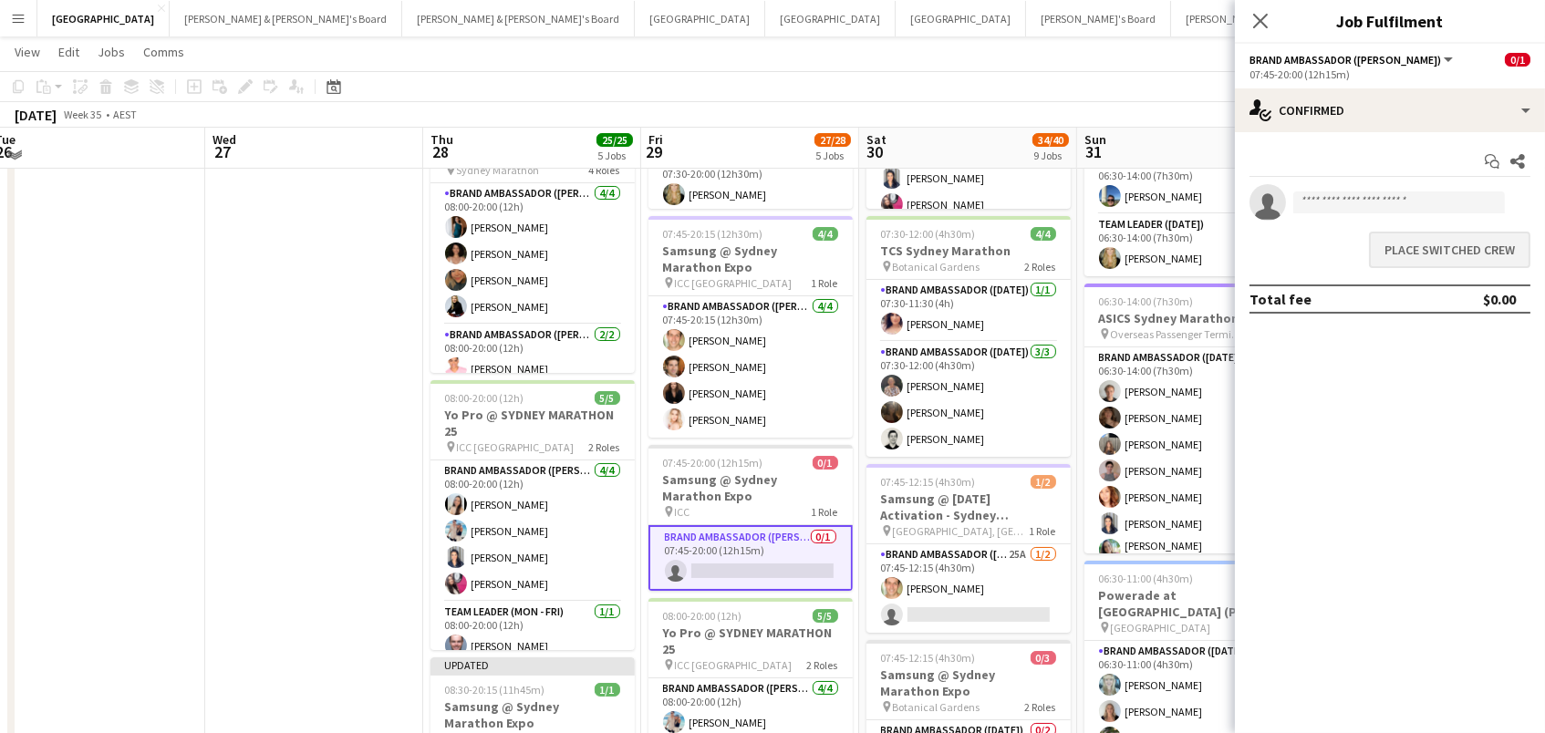
click at [1472, 246] on button "Place switched crew" at bounding box center [1449, 250] width 161 height 36
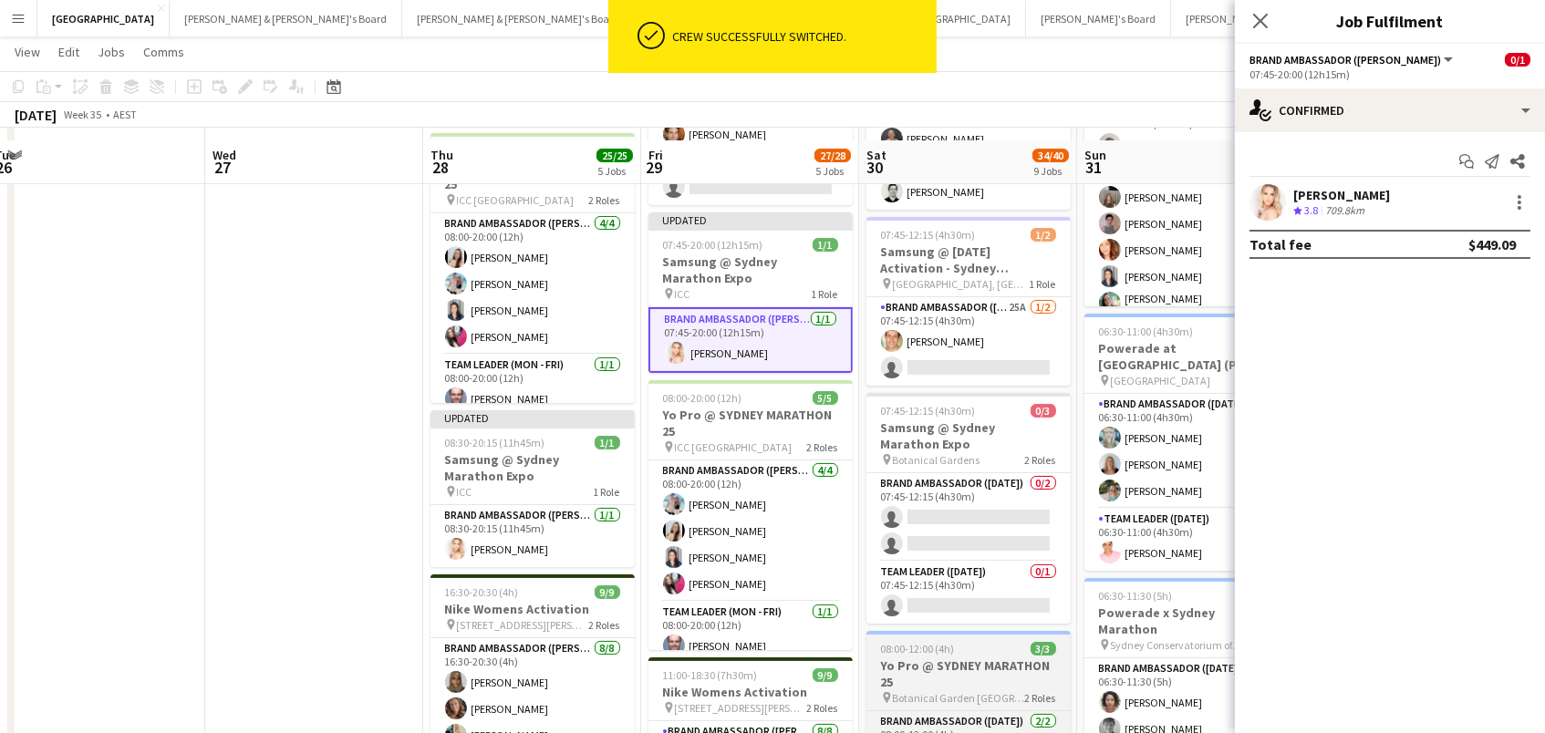
scroll to position [519, 0]
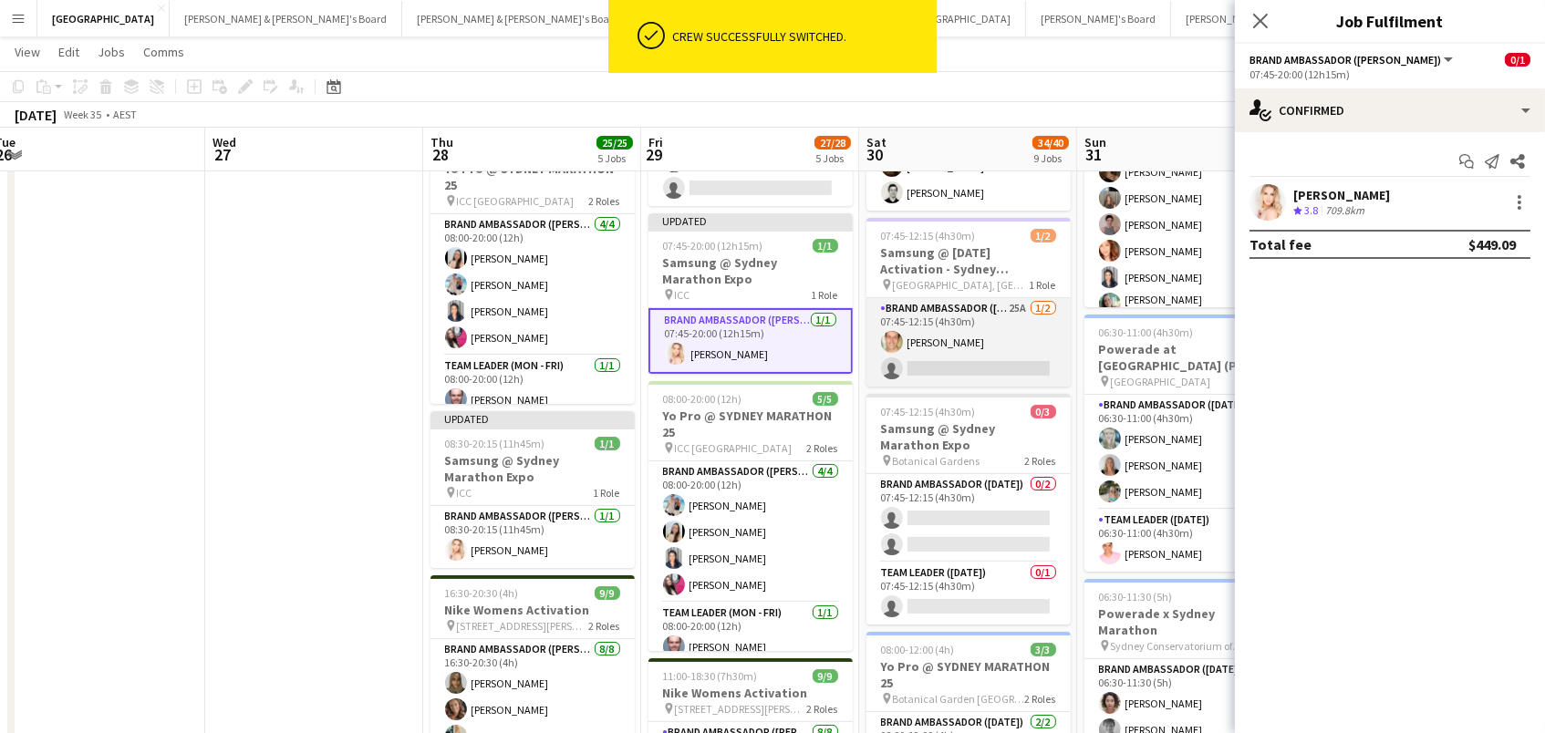
click at [965, 336] on app-card-role "Brand Ambassador (Saturday) 25A 1/2 07:45-12:15 (4h30m) Tom Caley single-neutra…" at bounding box center [968, 342] width 204 height 88
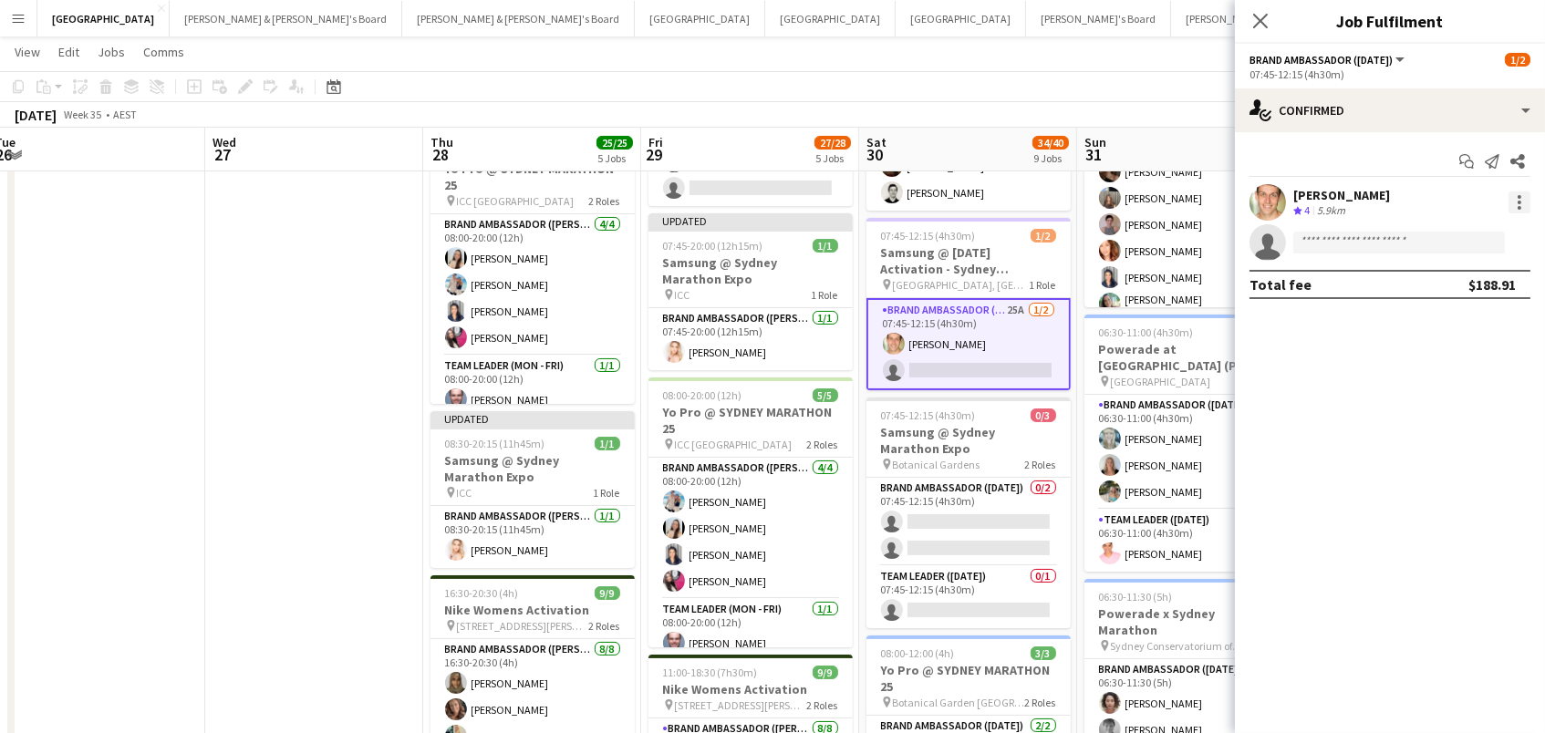
click at [1520, 202] on div at bounding box center [1519, 203] width 22 height 22
click at [1498, 276] on span "Switch crew" at bounding box center [1460, 279] width 113 height 16
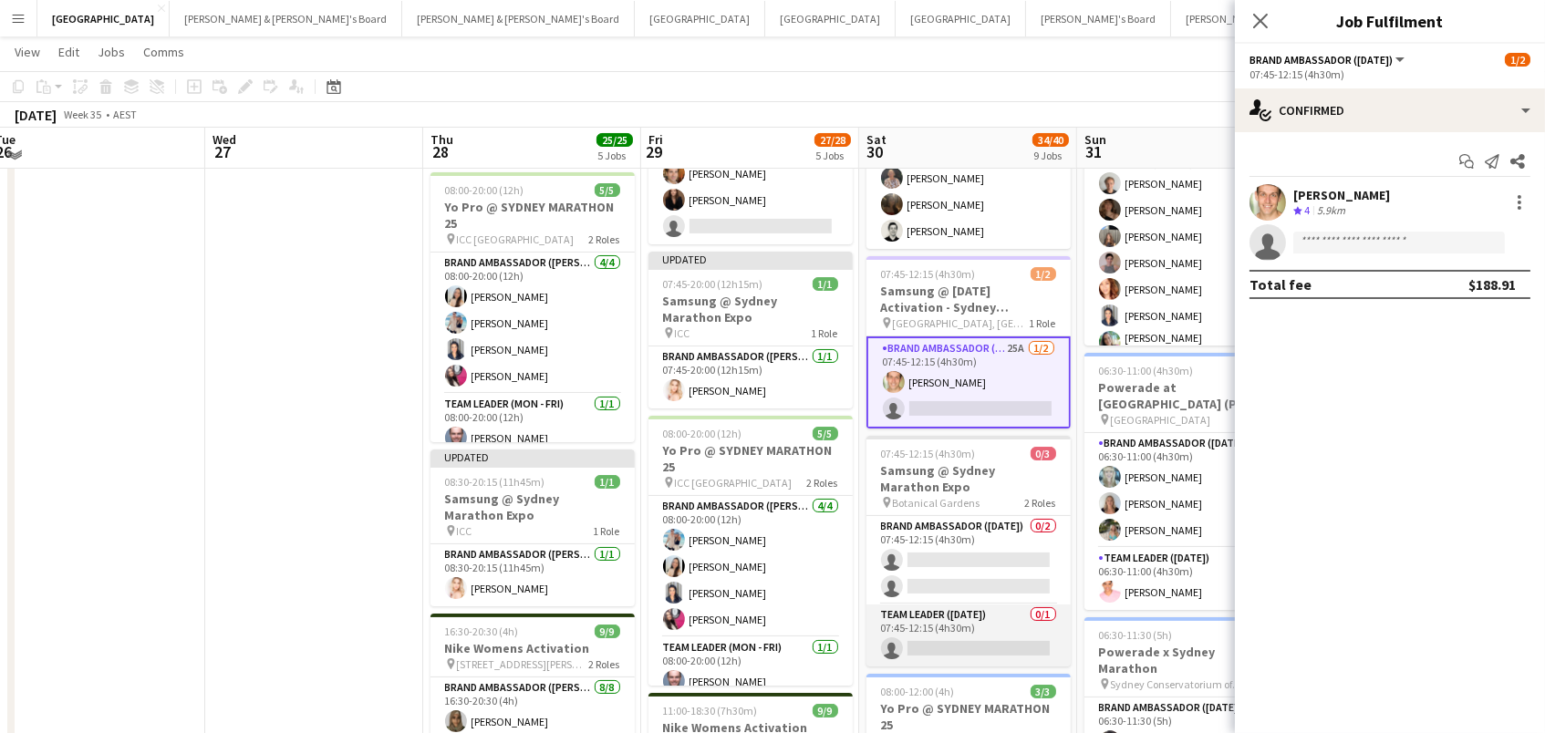
click at [1012, 643] on app-card-role "Team Leader (Saturday) 0/1 07:45-12:15 (4h30m) single-neutral-actions" at bounding box center [968, 636] width 204 height 62
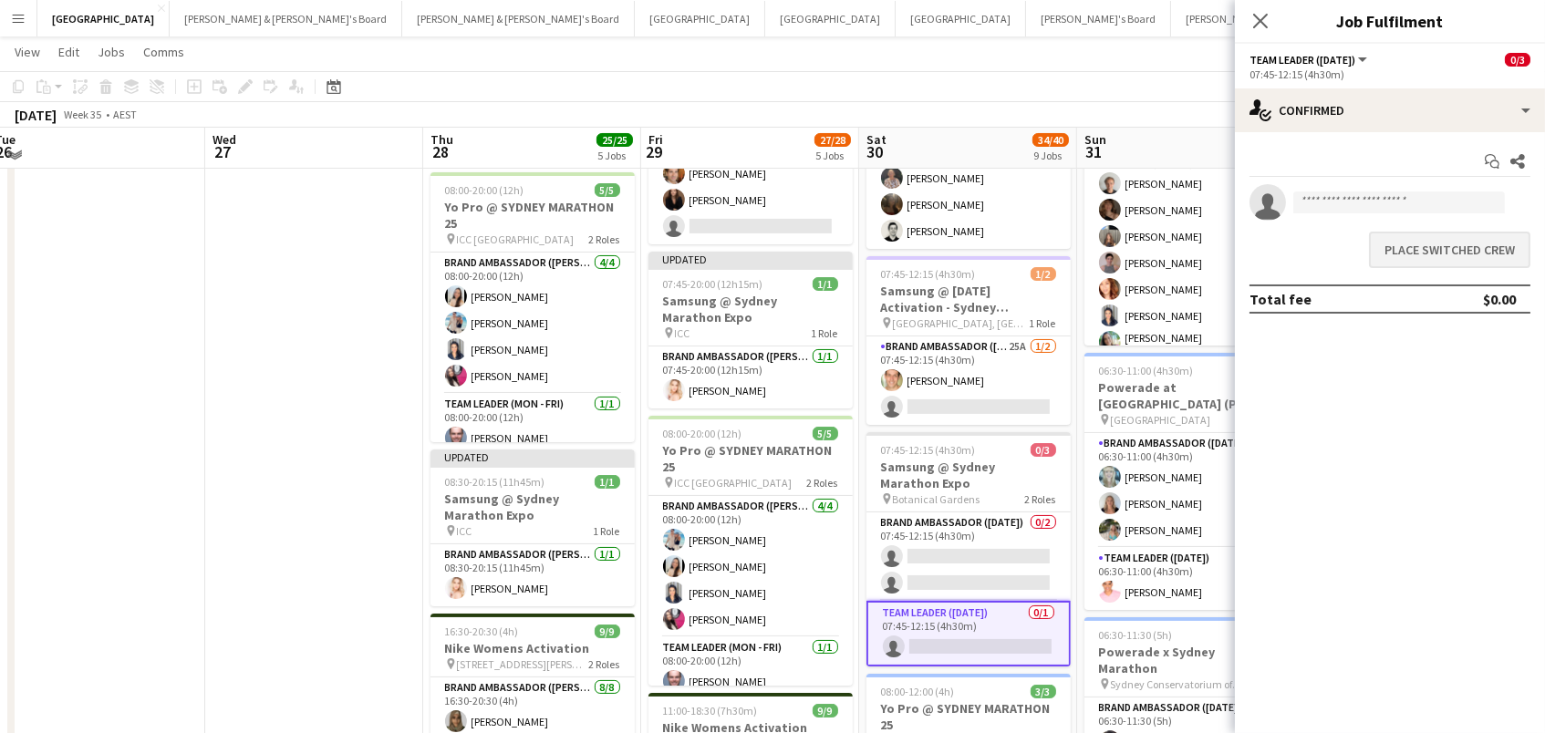
click at [1406, 247] on button "Place switched crew" at bounding box center [1449, 250] width 161 height 36
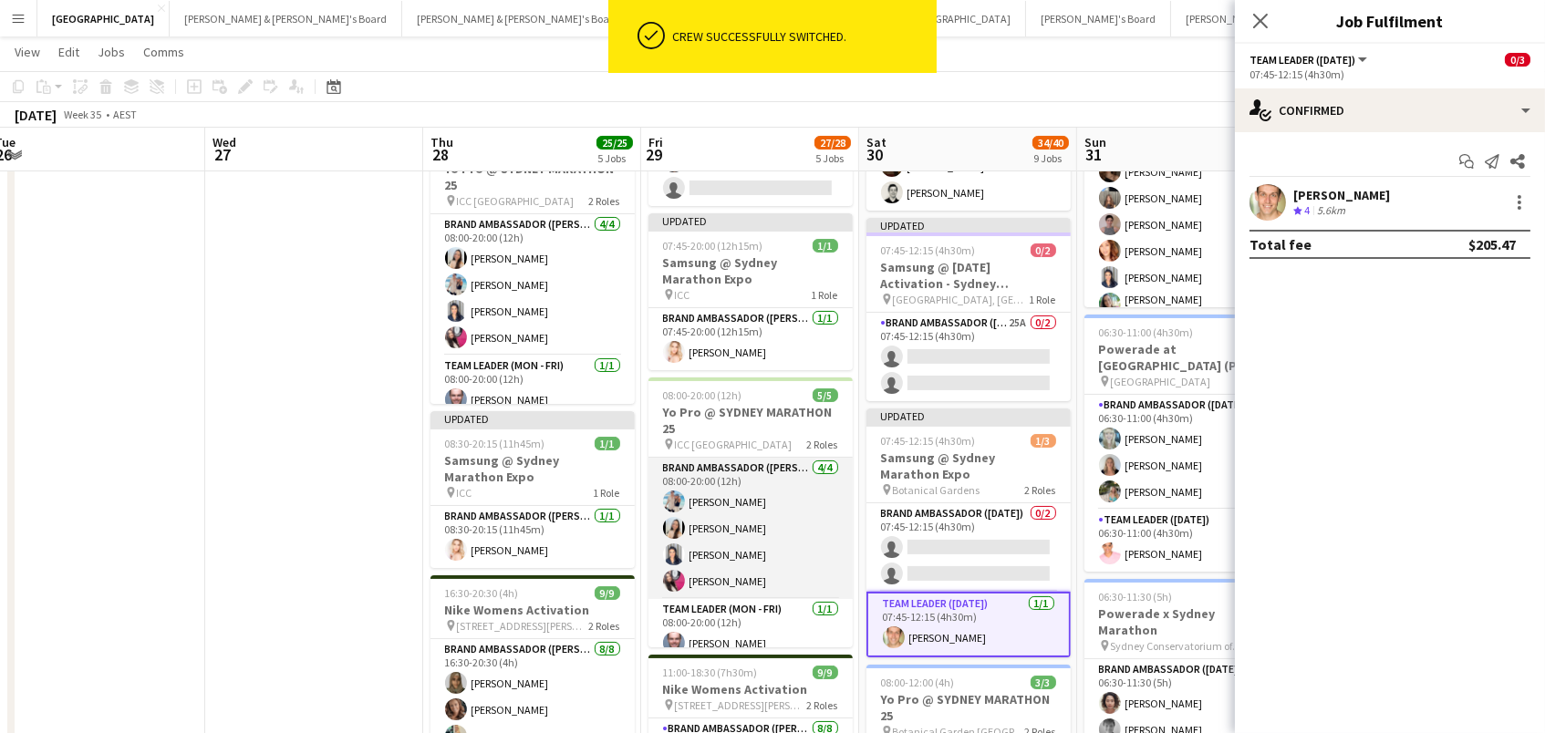
scroll to position [518, 0]
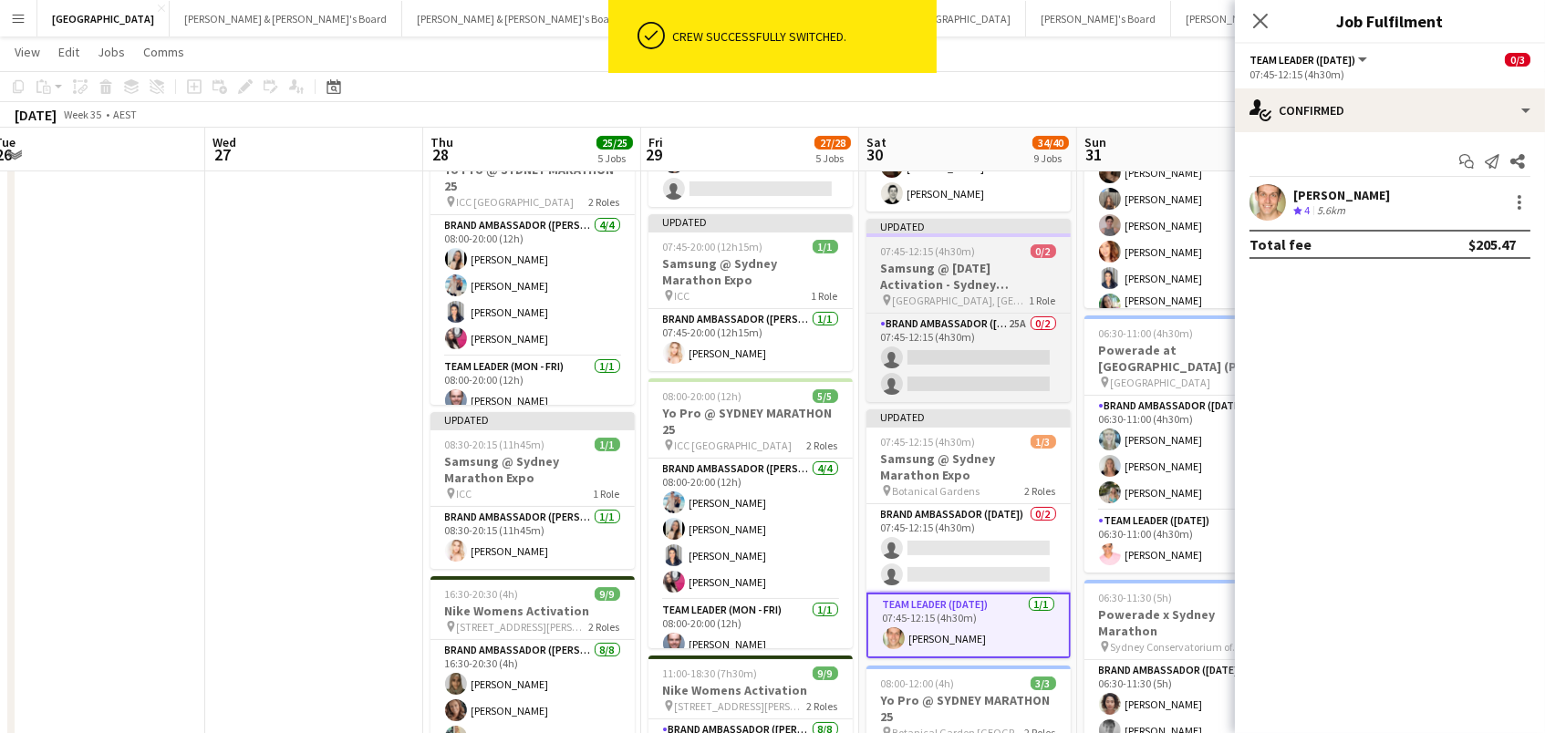
click at [914, 264] on h3 "Samsung @ [DATE] Activation - Sydney Marathon Expo" at bounding box center [968, 276] width 204 height 33
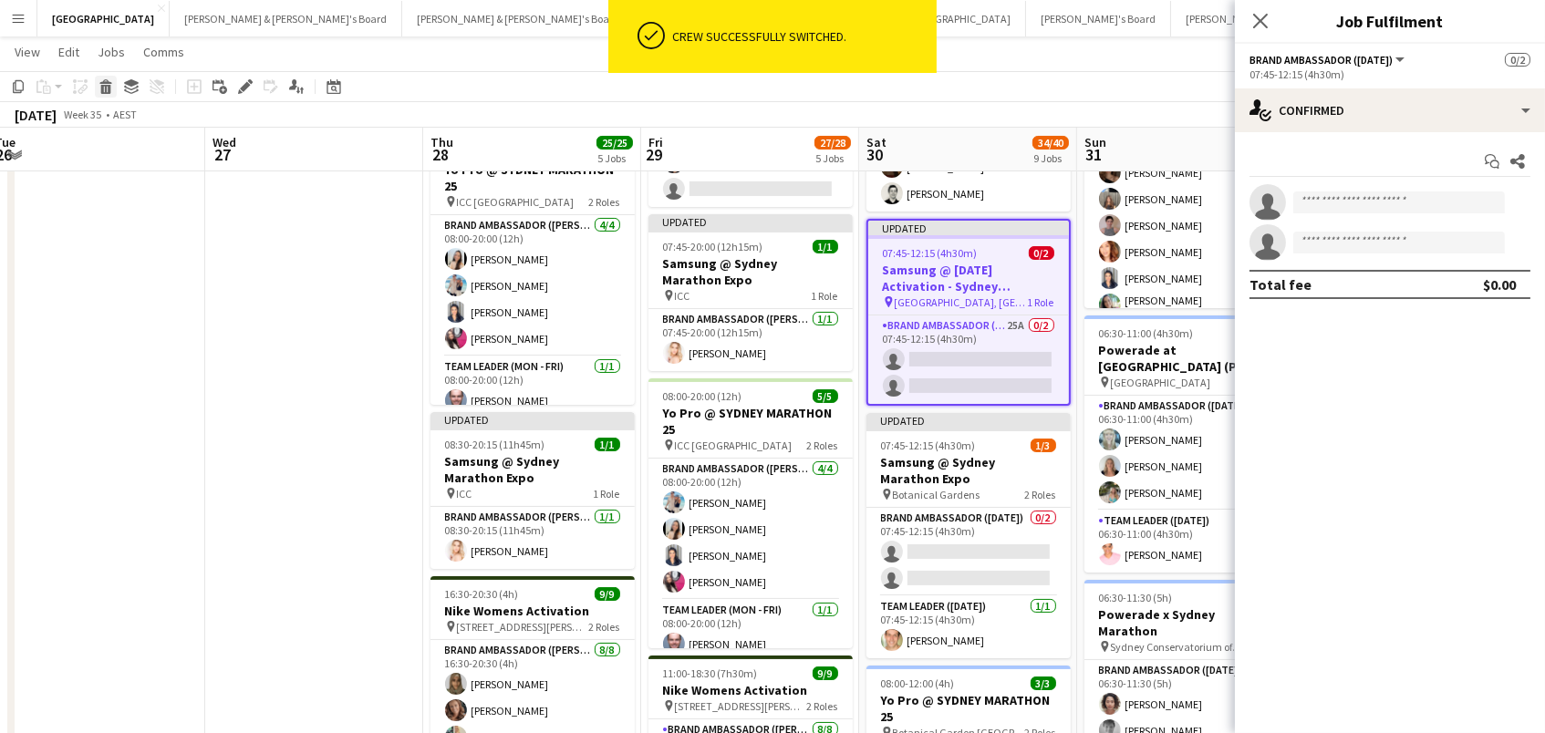
click at [107, 89] on icon at bounding box center [106, 89] width 10 height 9
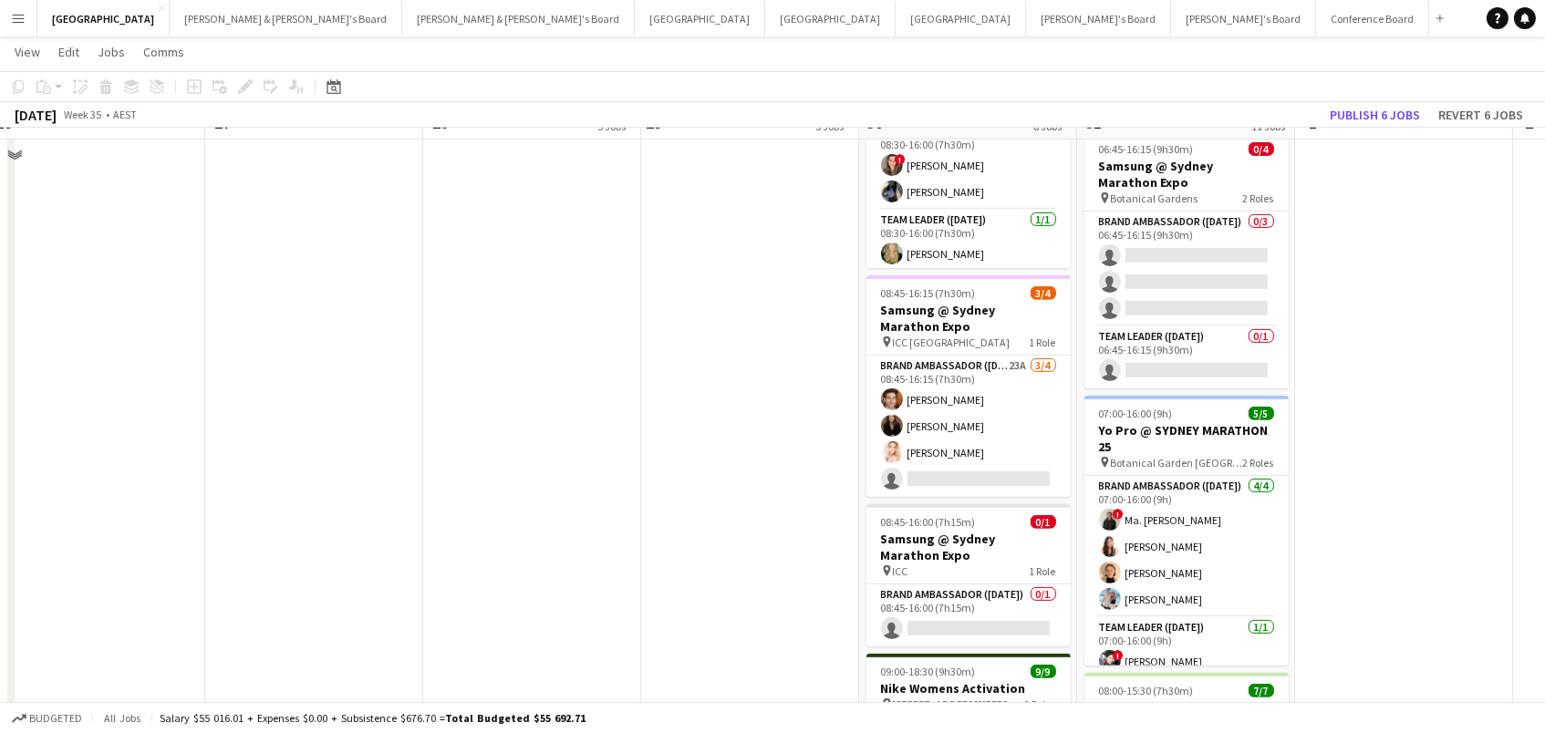
scroll to position [1432, 0]
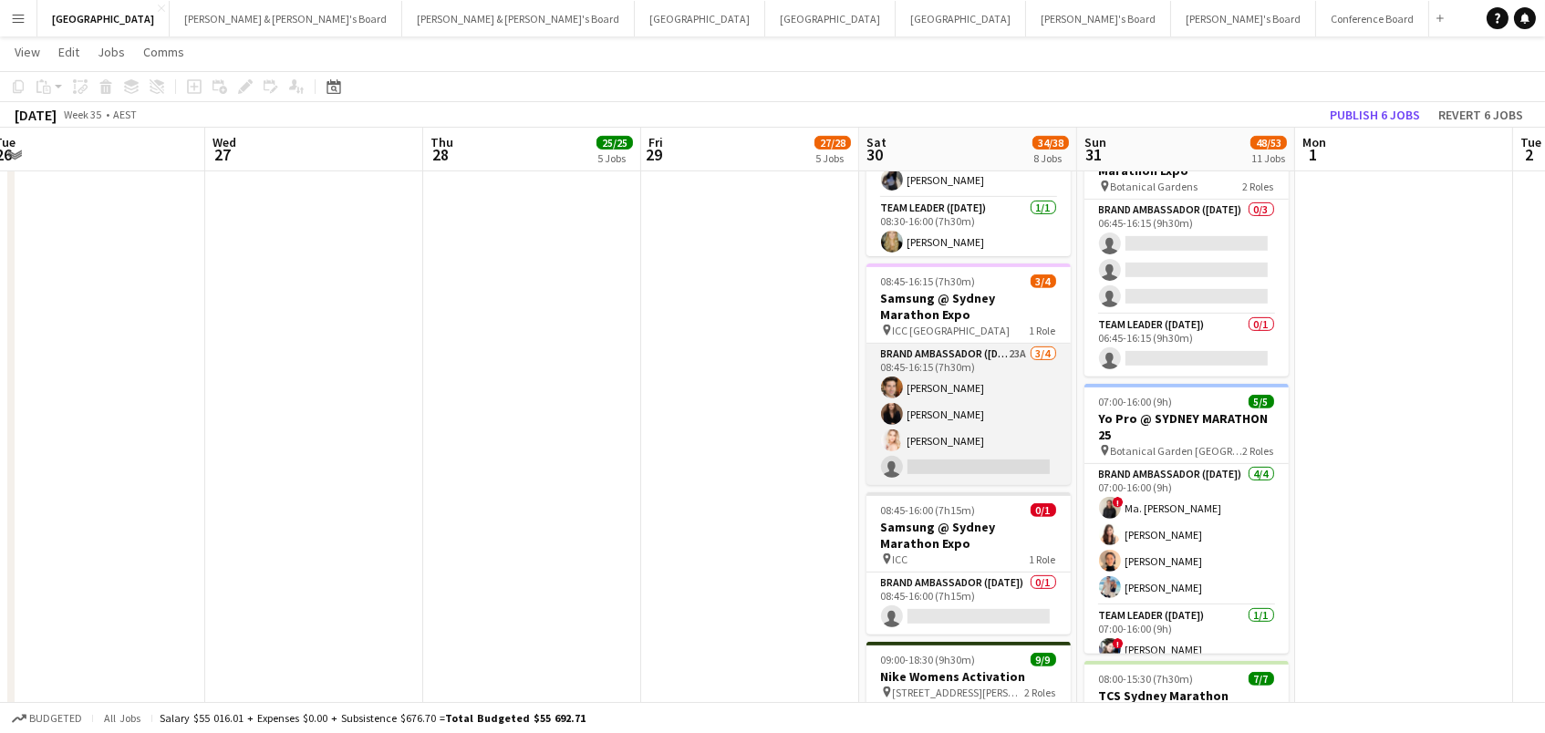
click at [974, 435] on app-card-role "Brand Ambassador (Saturday) 23A 3/4 08:45-16:15 (7h30m) Juan Montes Kim Clifton…" at bounding box center [968, 414] width 204 height 141
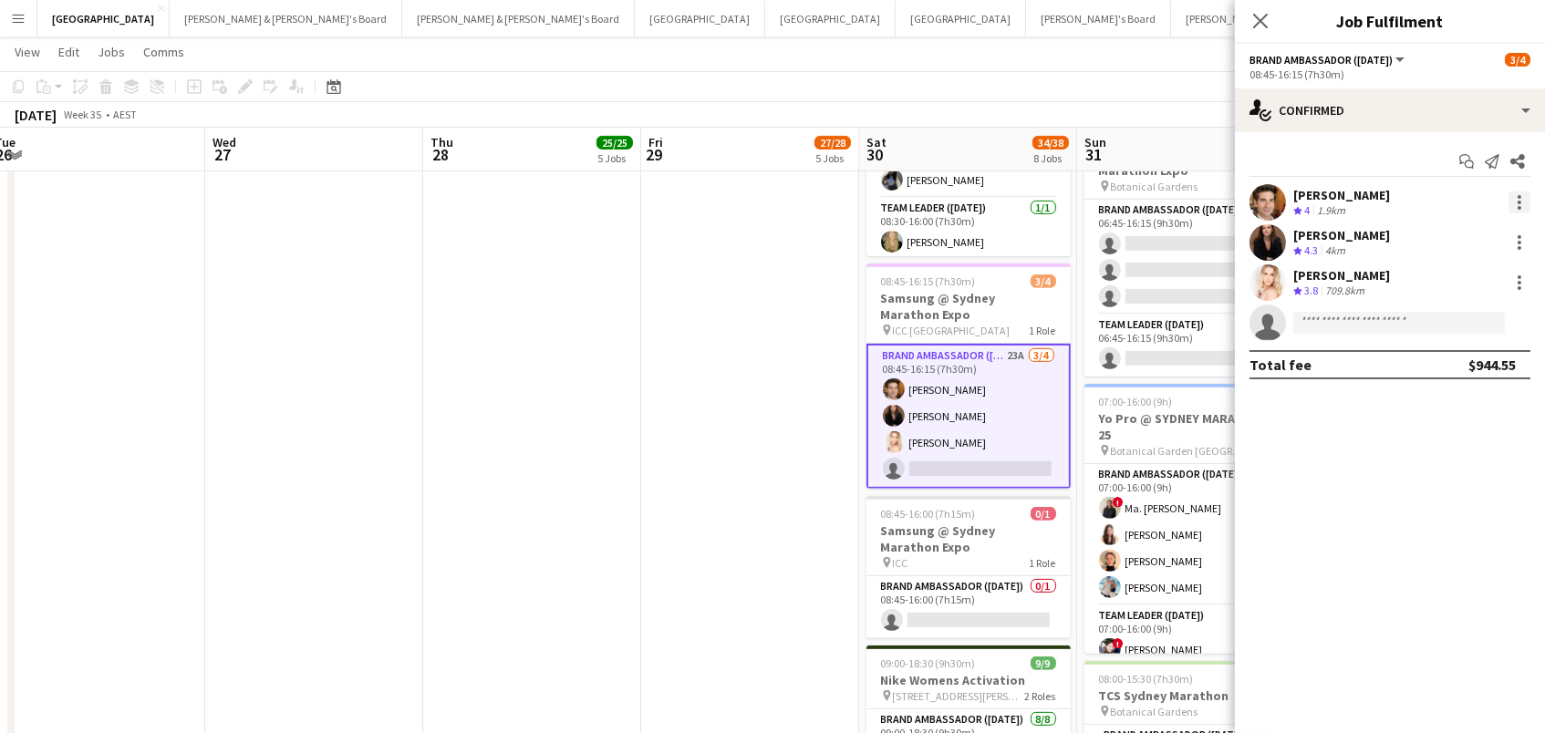
click at [1520, 201] on div at bounding box center [1520, 203] width 4 height 4
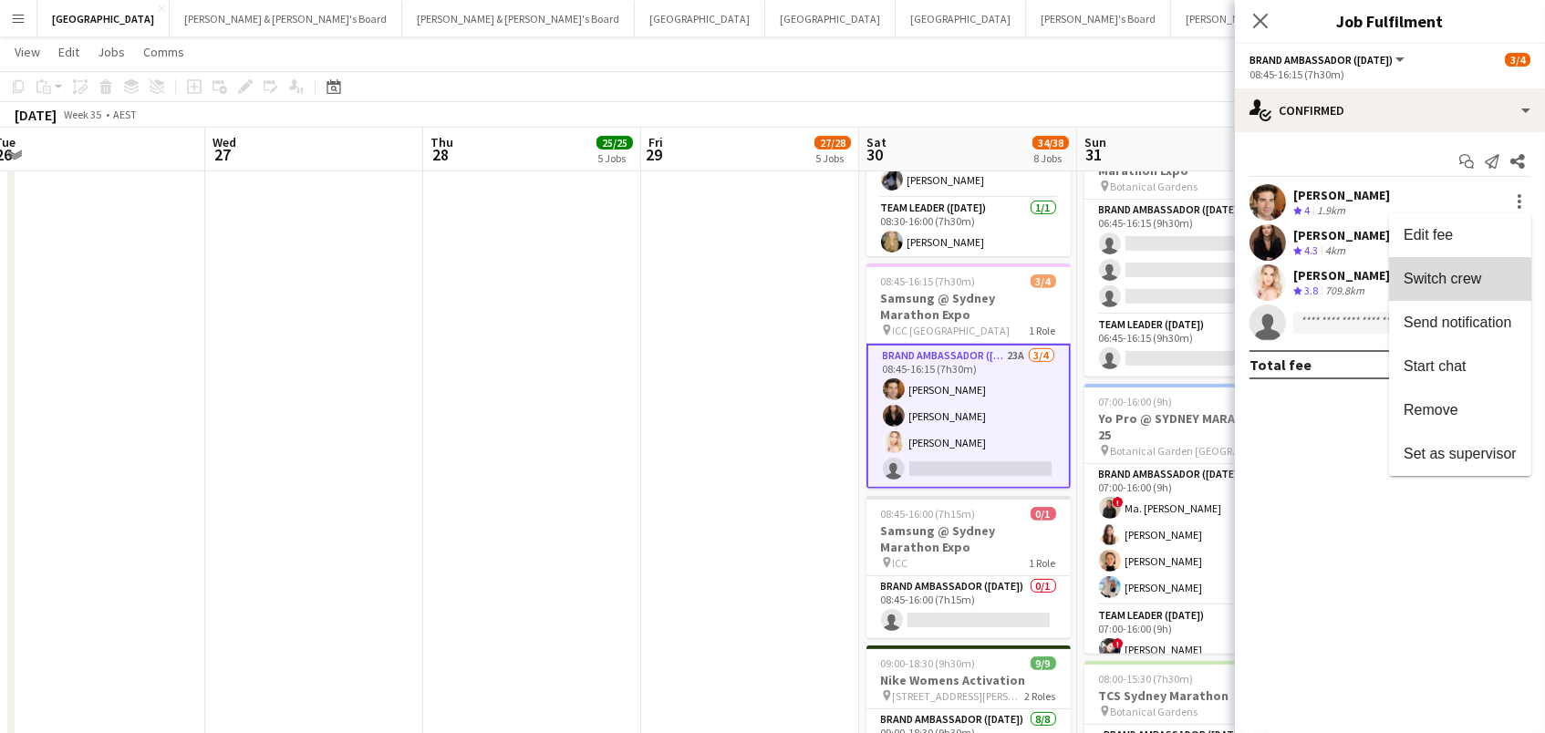
click at [1474, 275] on span "Switch crew" at bounding box center [1443, 279] width 78 height 16
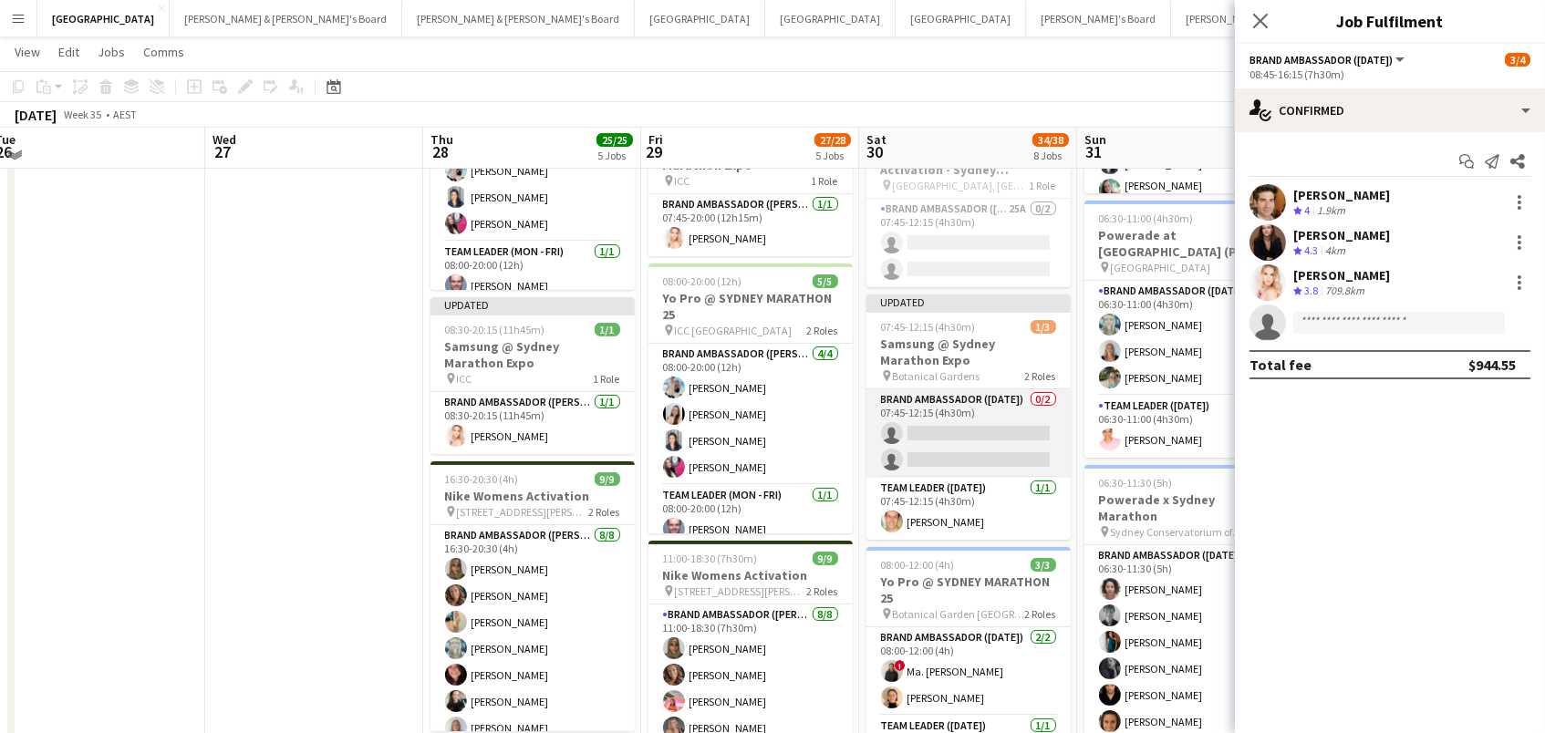
scroll to position [673, 0]
click at [966, 433] on app-card-role "Brand Ambassador (Saturday) 0/2 07:45-12:15 (4h30m) single-neutral-actions sing…" at bounding box center [968, 432] width 204 height 88
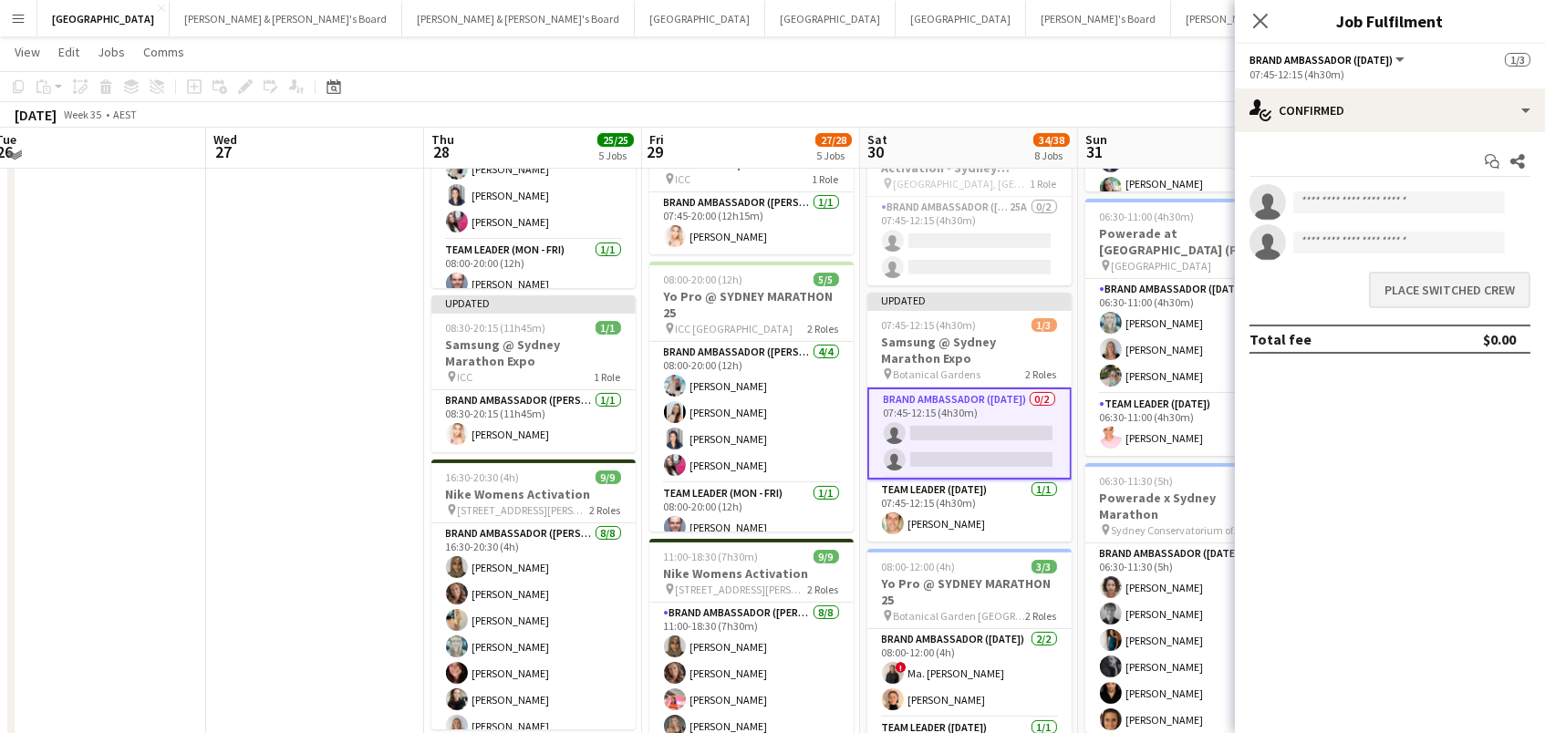
click at [1486, 284] on button "Place switched crew" at bounding box center [1449, 290] width 161 height 36
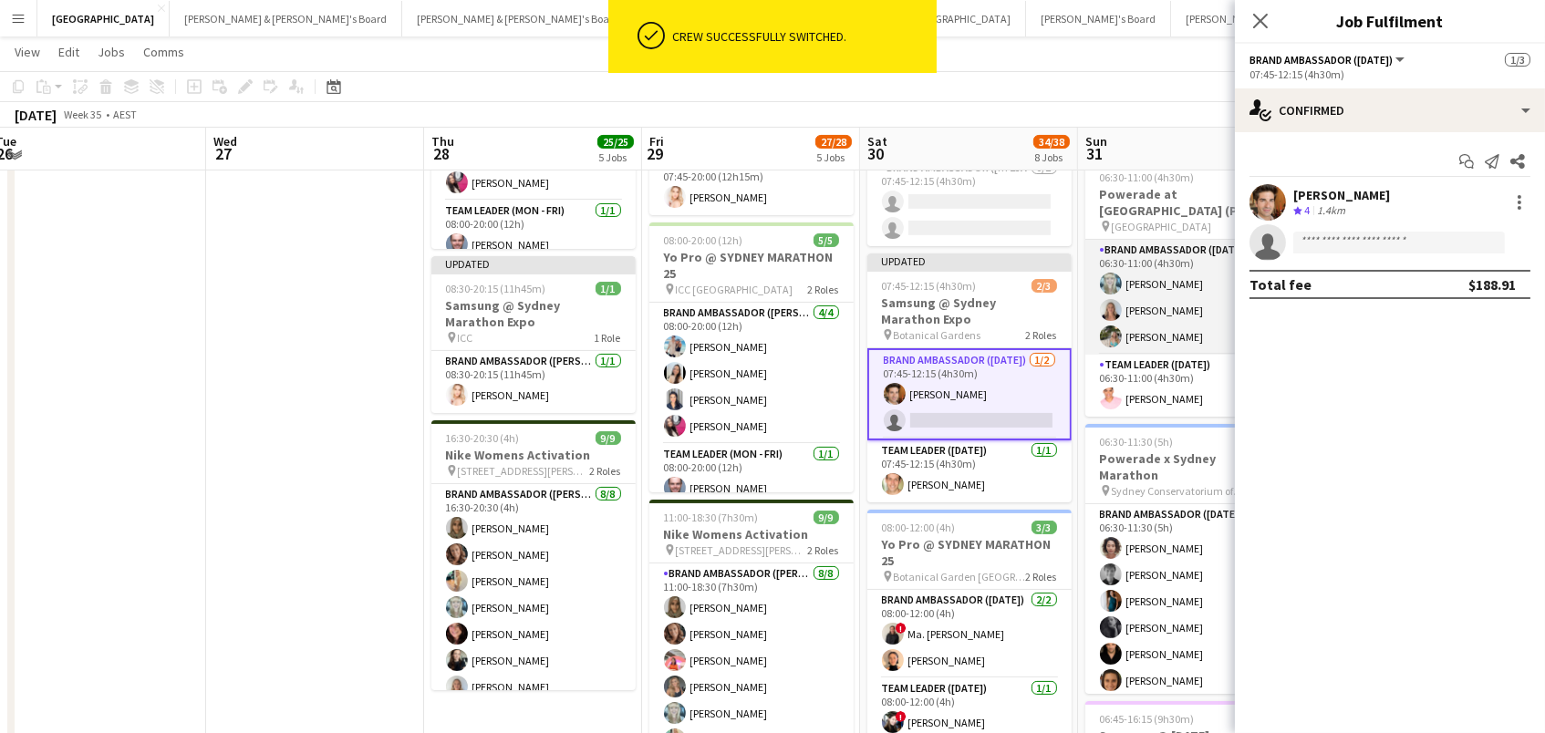
scroll to position [672, 0]
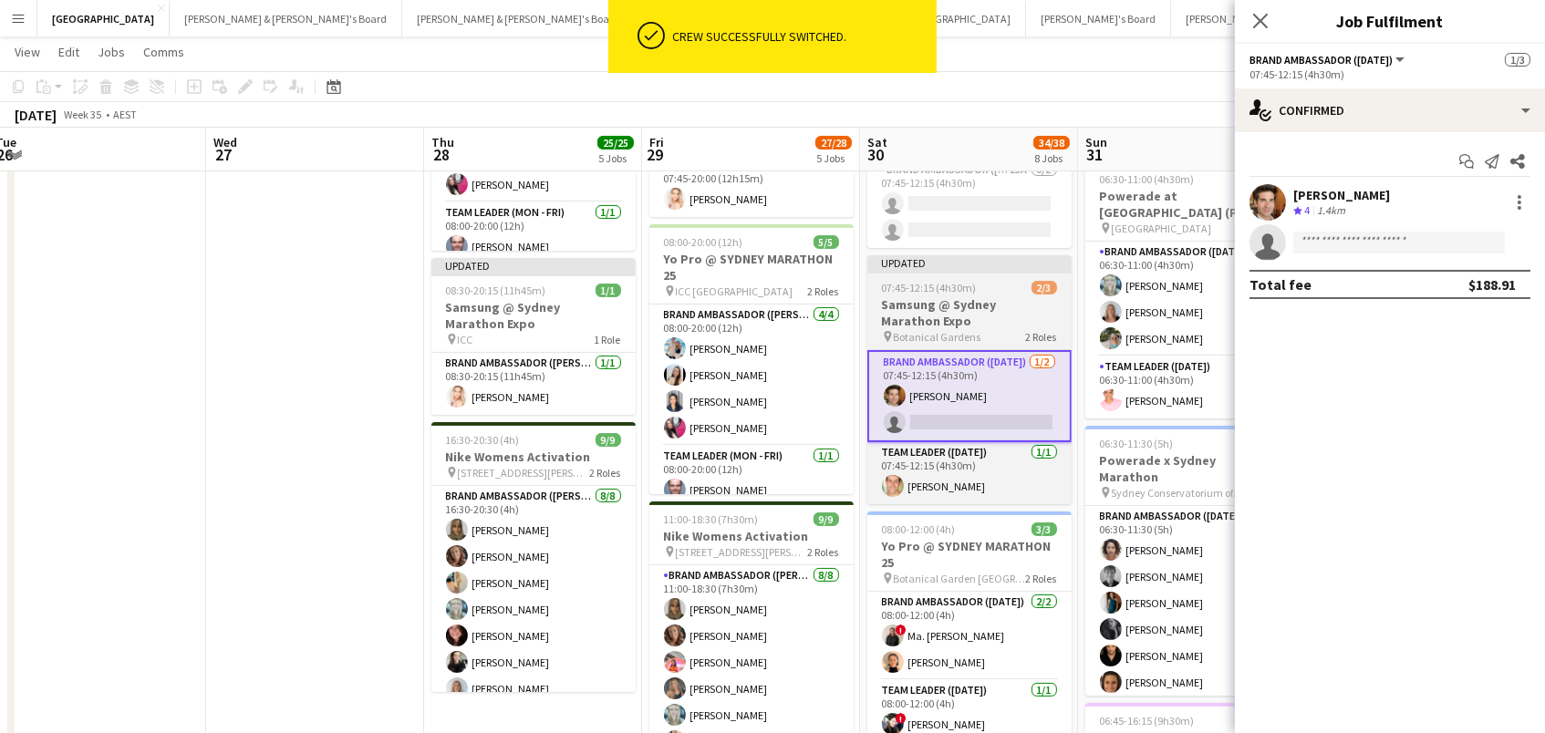
click at [1011, 329] on div "pin Botanical Gardens 2 Roles" at bounding box center [969, 336] width 204 height 15
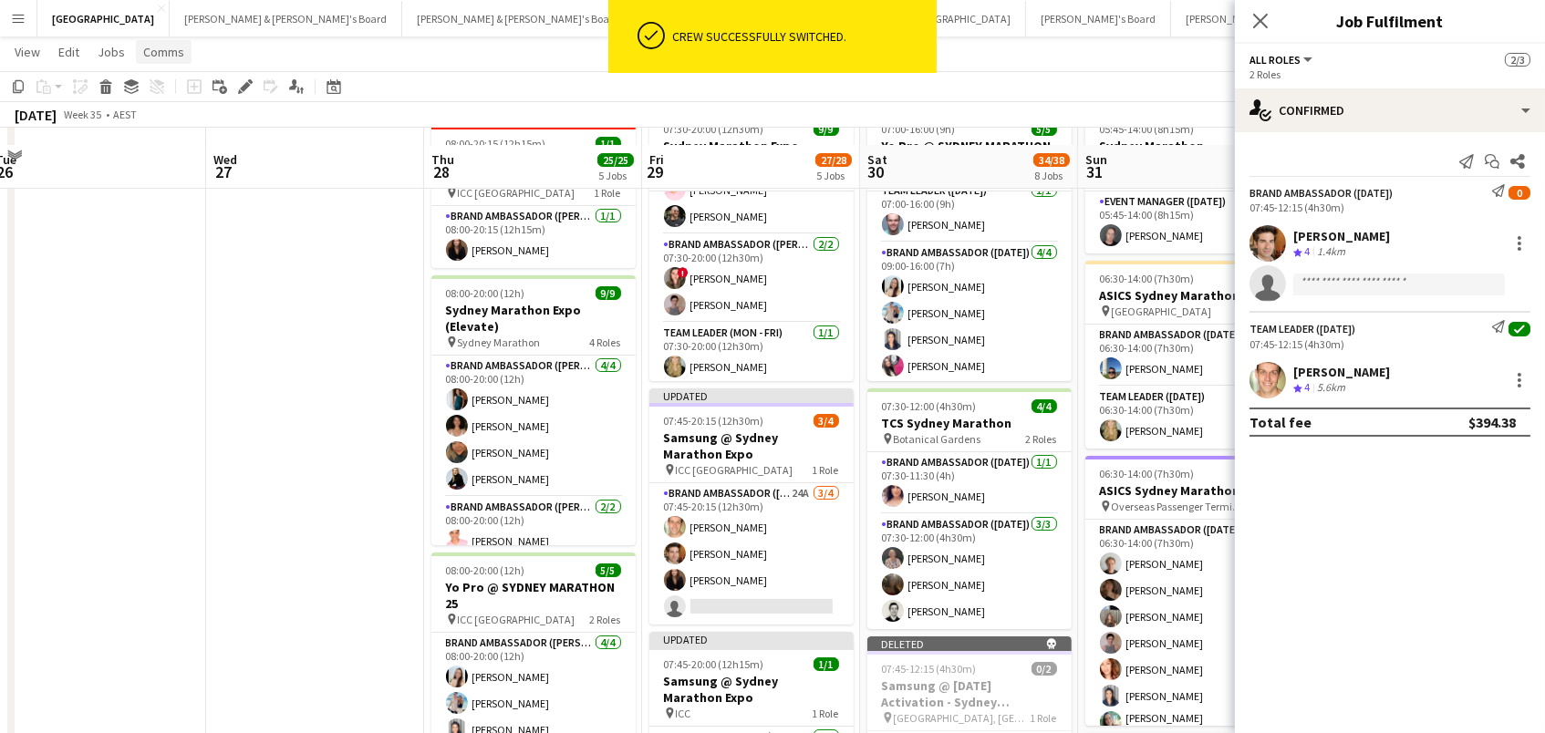
scroll to position [86, 0]
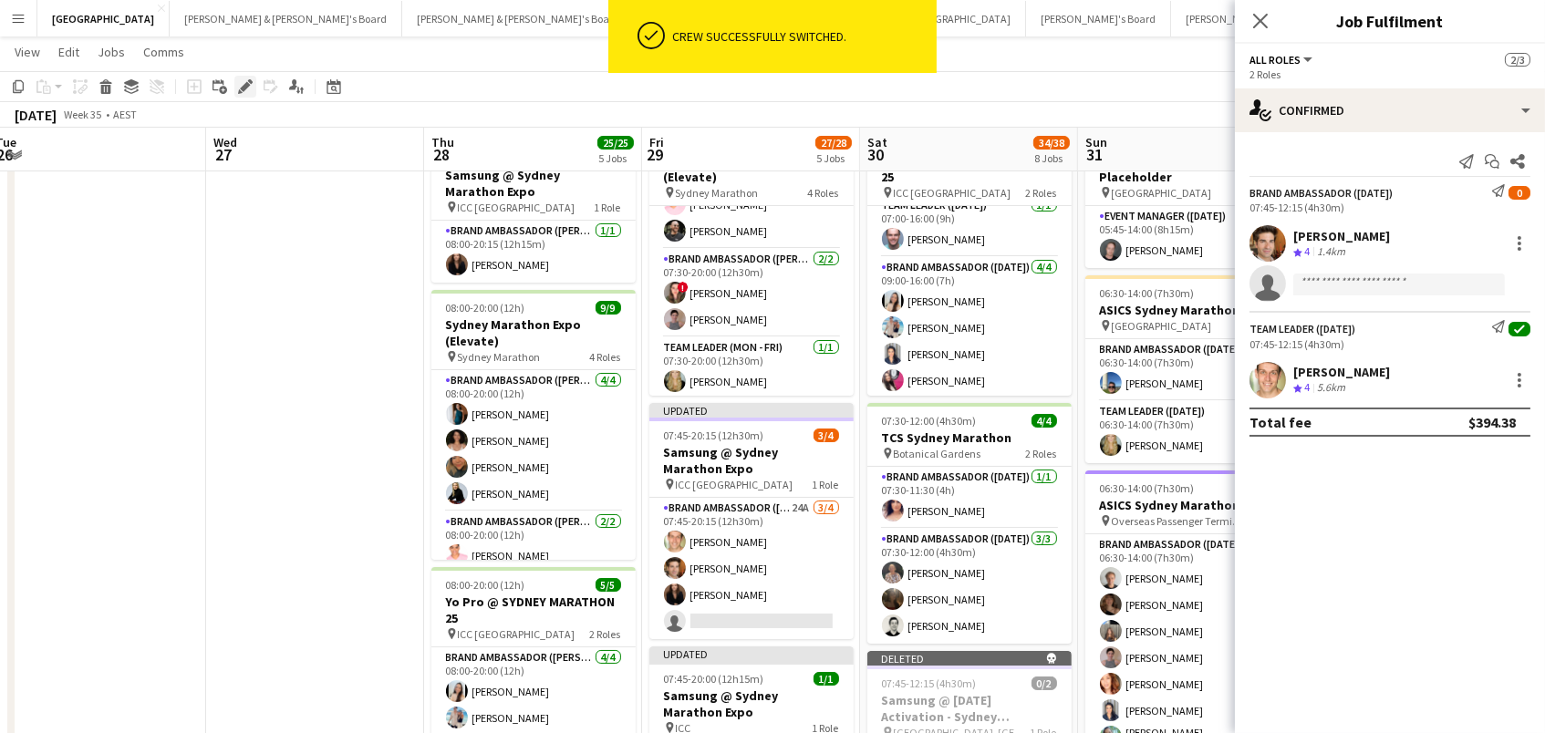
click at [245, 86] on icon at bounding box center [245, 87] width 10 height 10
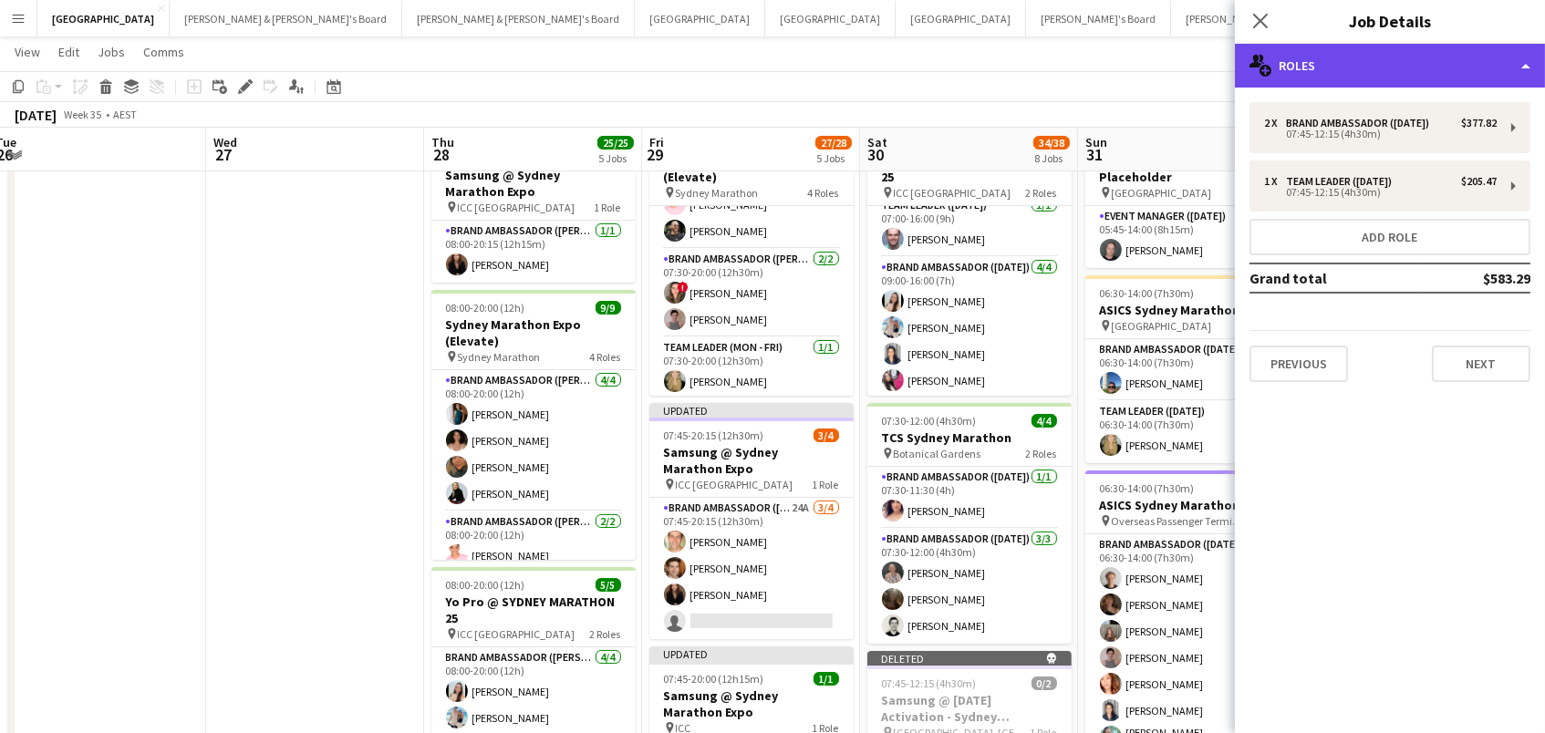
click at [1425, 65] on div "multiple-users-add Roles" at bounding box center [1390, 66] width 310 height 44
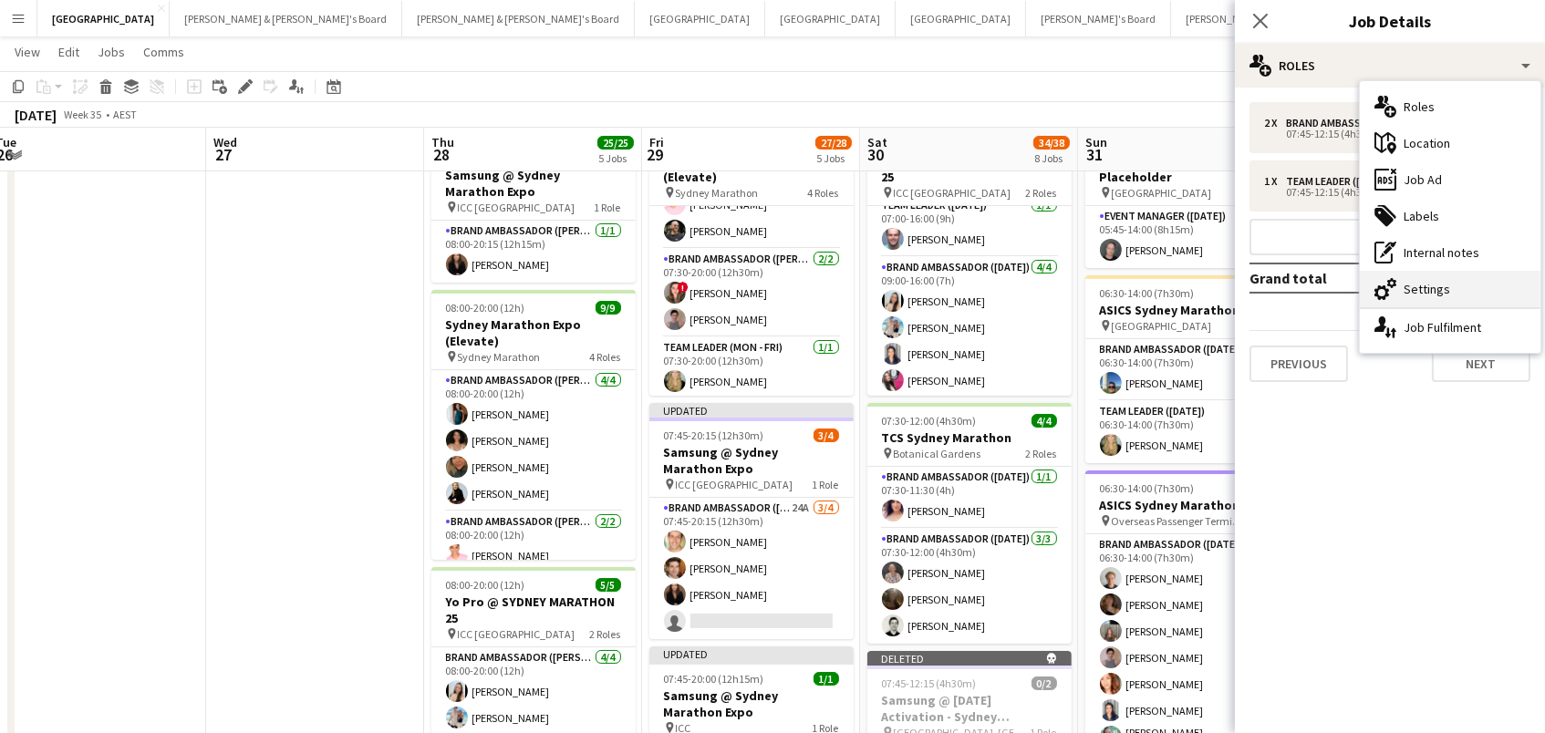
click at [1439, 293] on div "cog-double-3 Settings" at bounding box center [1450, 289] width 181 height 36
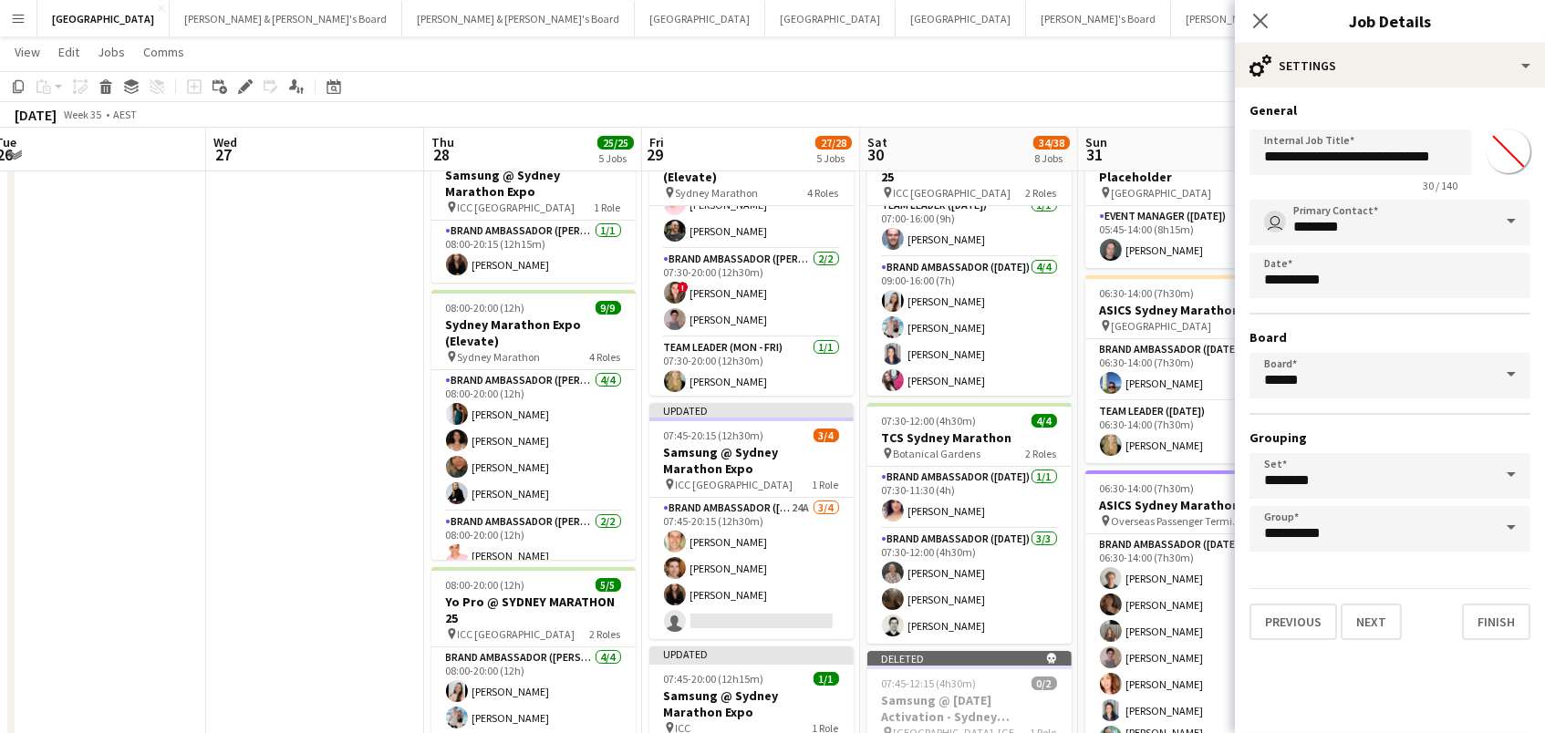
click at [1500, 153] on input "*******" at bounding box center [1509, 152] width 66 height 66
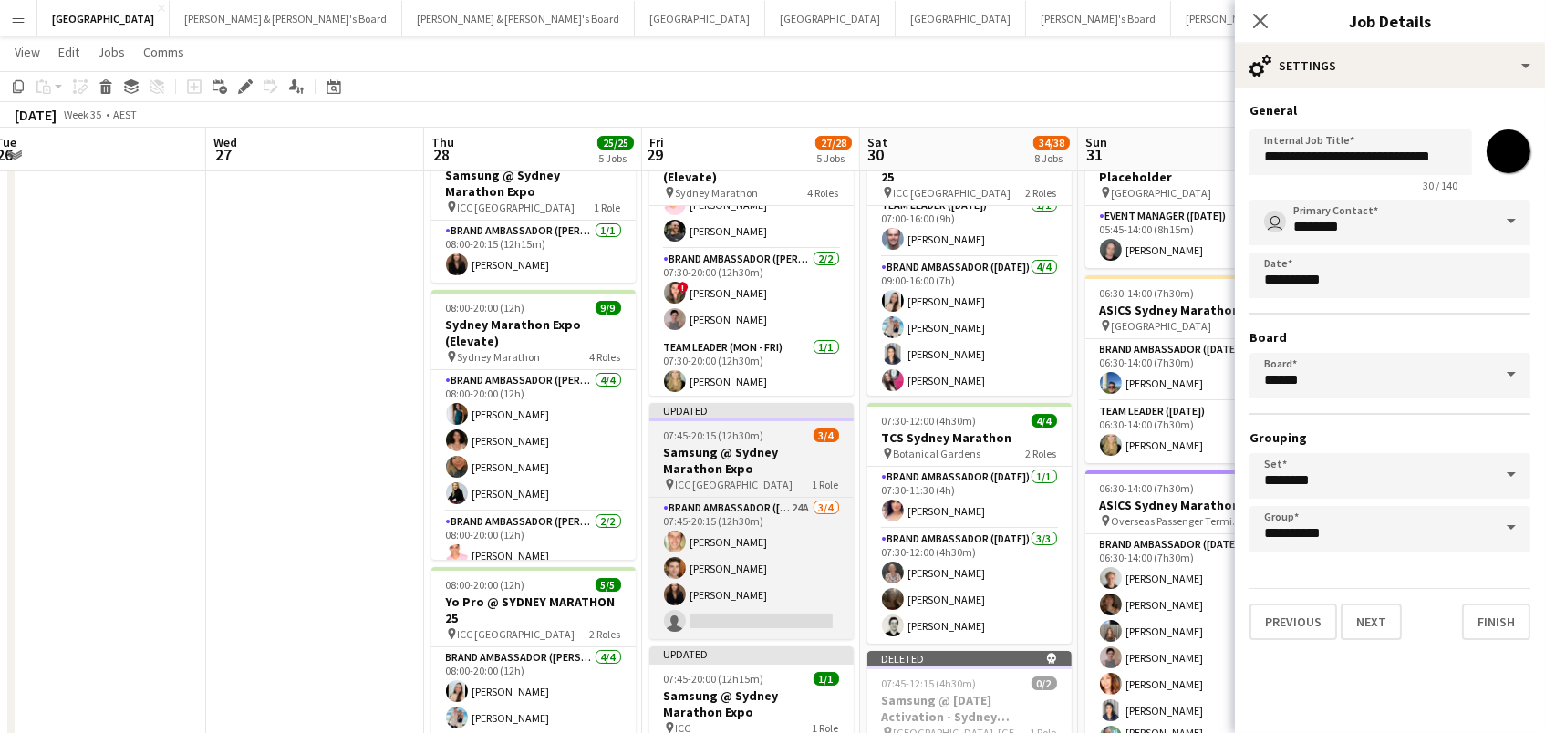
click at [779, 466] on h3 "Samsung @ Sydney Marathon Expo" at bounding box center [751, 460] width 204 height 33
type input "*******"
type input "**********"
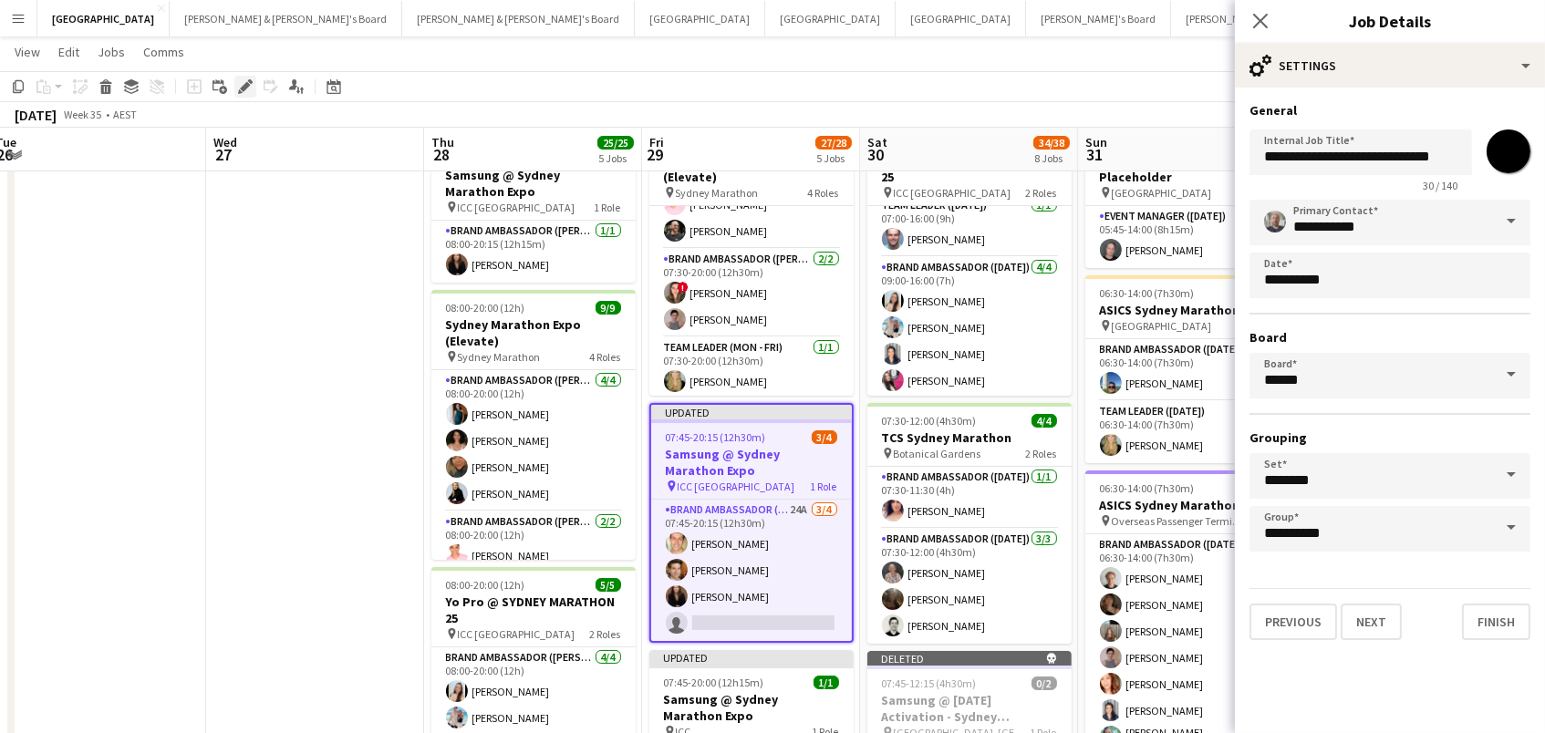
click at [236, 77] on div "Edit" at bounding box center [245, 87] width 22 height 22
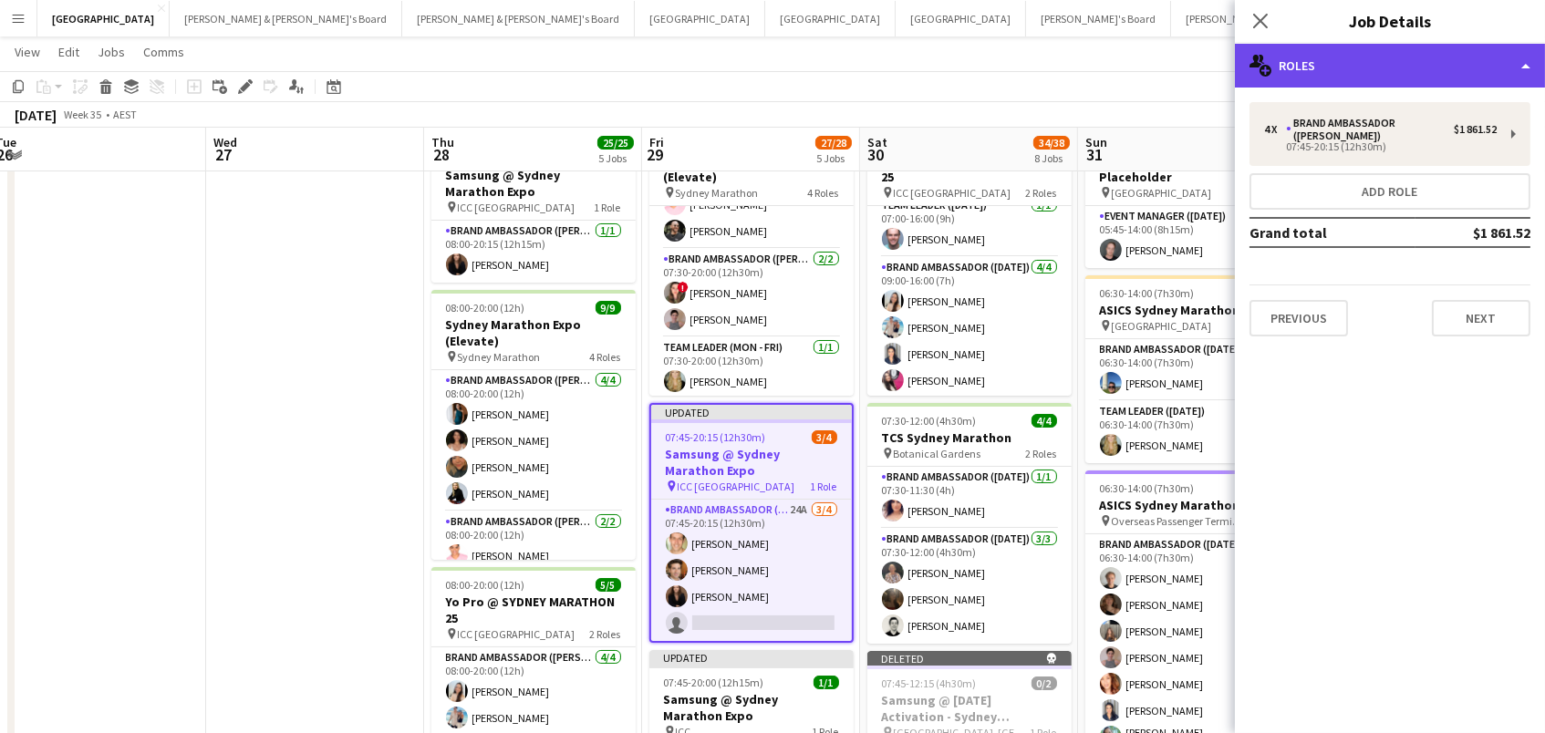
click at [1432, 68] on div "multiple-users-add Roles" at bounding box center [1390, 66] width 310 height 44
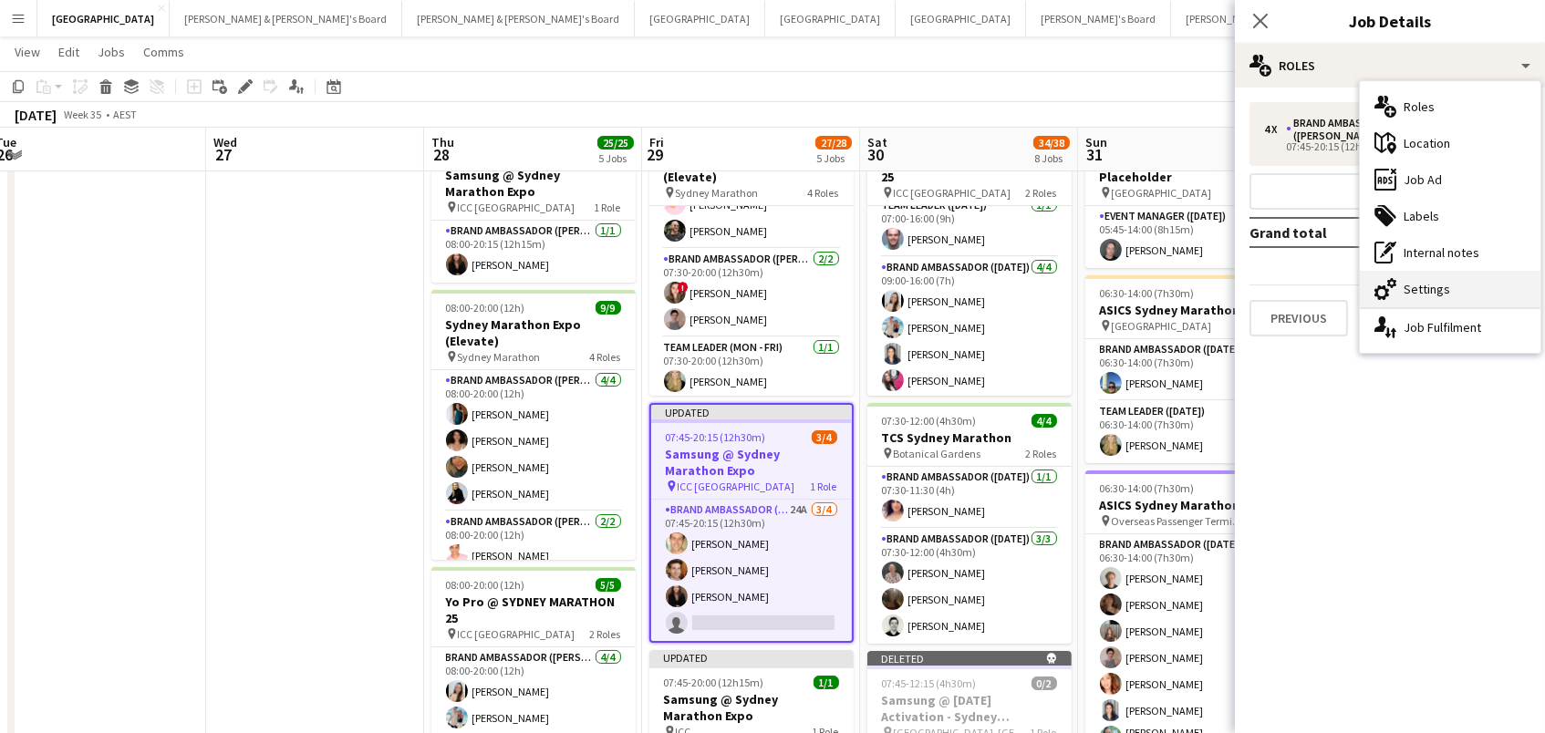
click at [1421, 298] on div "cog-double-3 Settings" at bounding box center [1450, 289] width 181 height 36
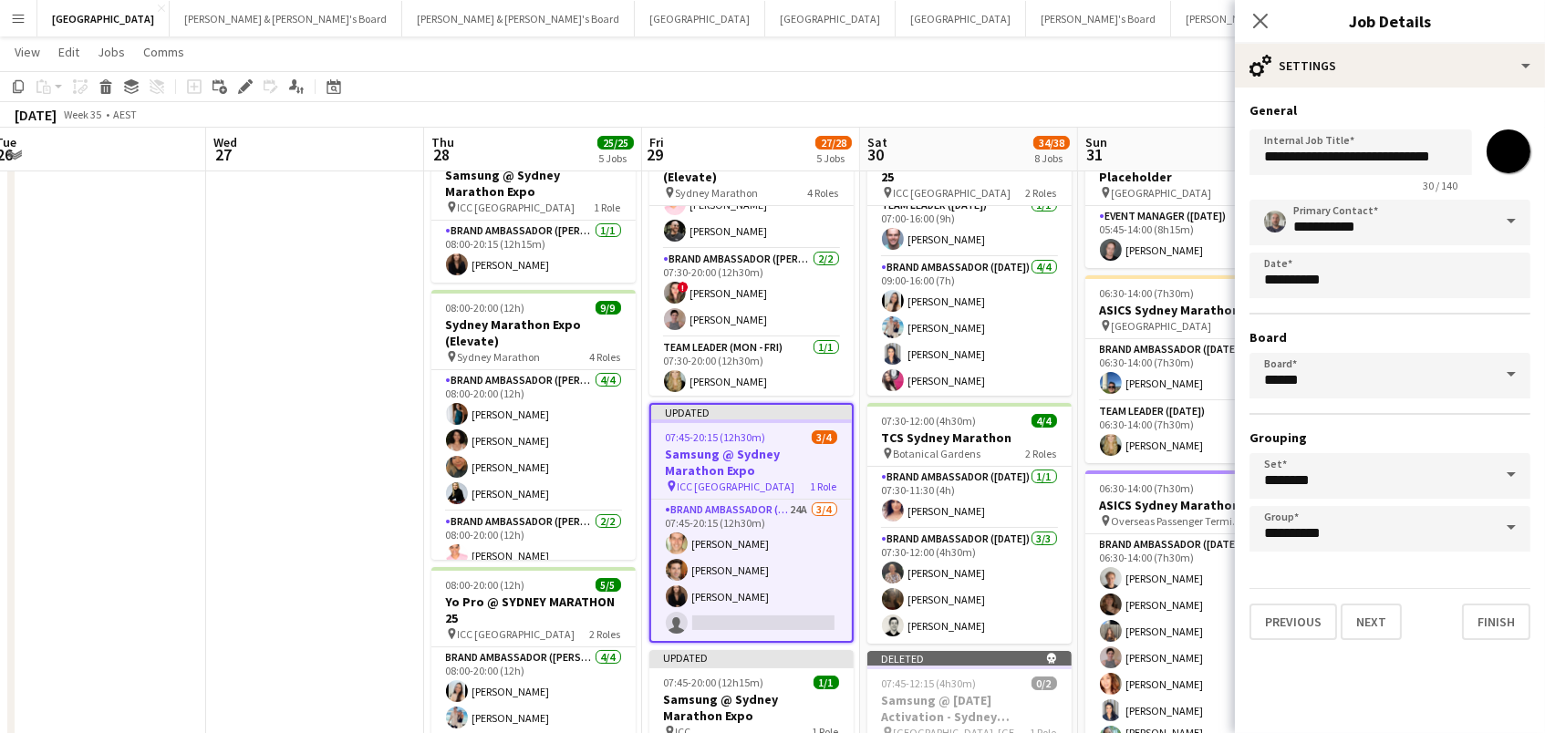
click at [1505, 155] on input "*******" at bounding box center [1509, 152] width 66 height 66
type input "*******"
click at [241, 83] on icon "Edit" at bounding box center [245, 86] width 15 height 15
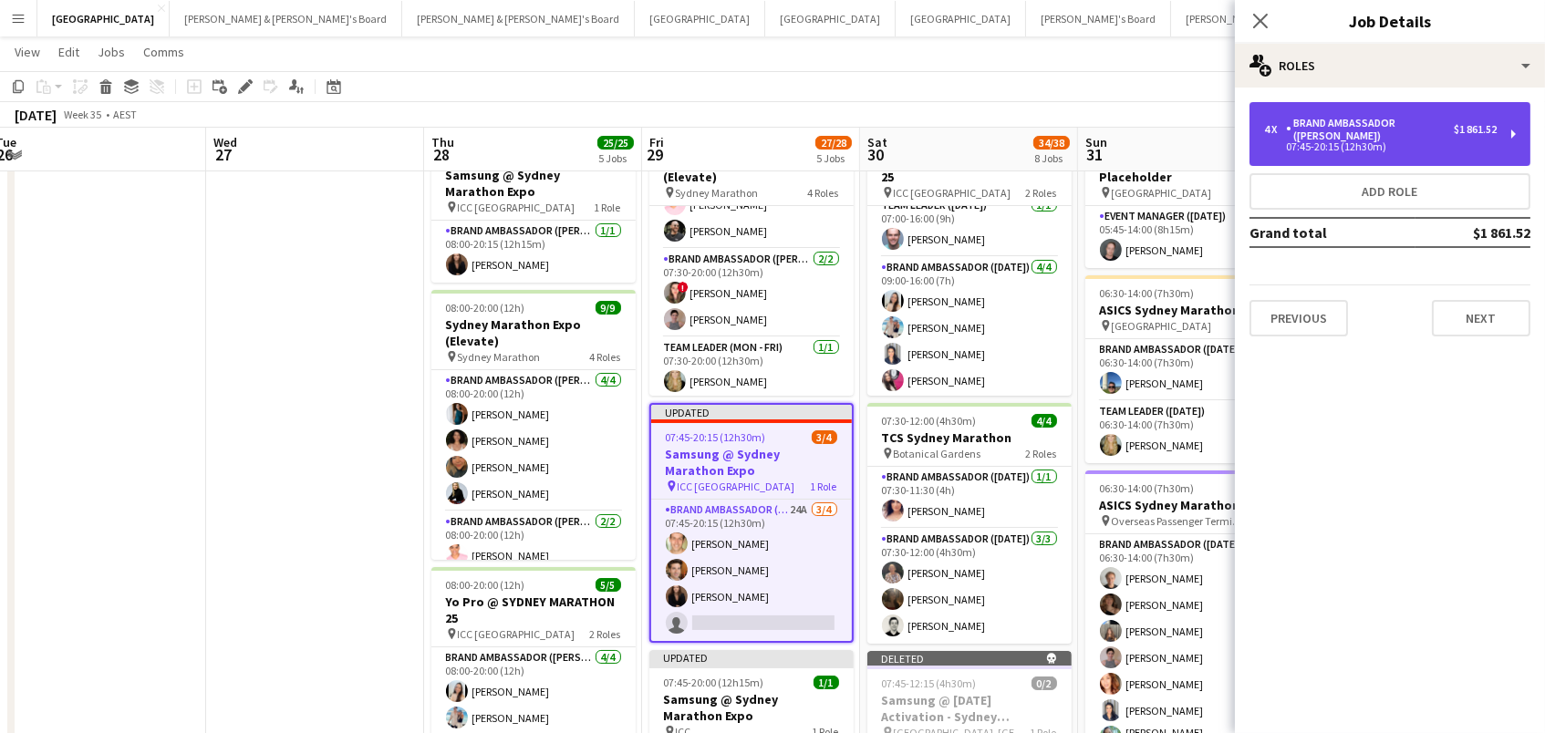
click at [1357, 117] on div "Brand Ambassador ([PERSON_NAME])" at bounding box center [1370, 130] width 168 height 26
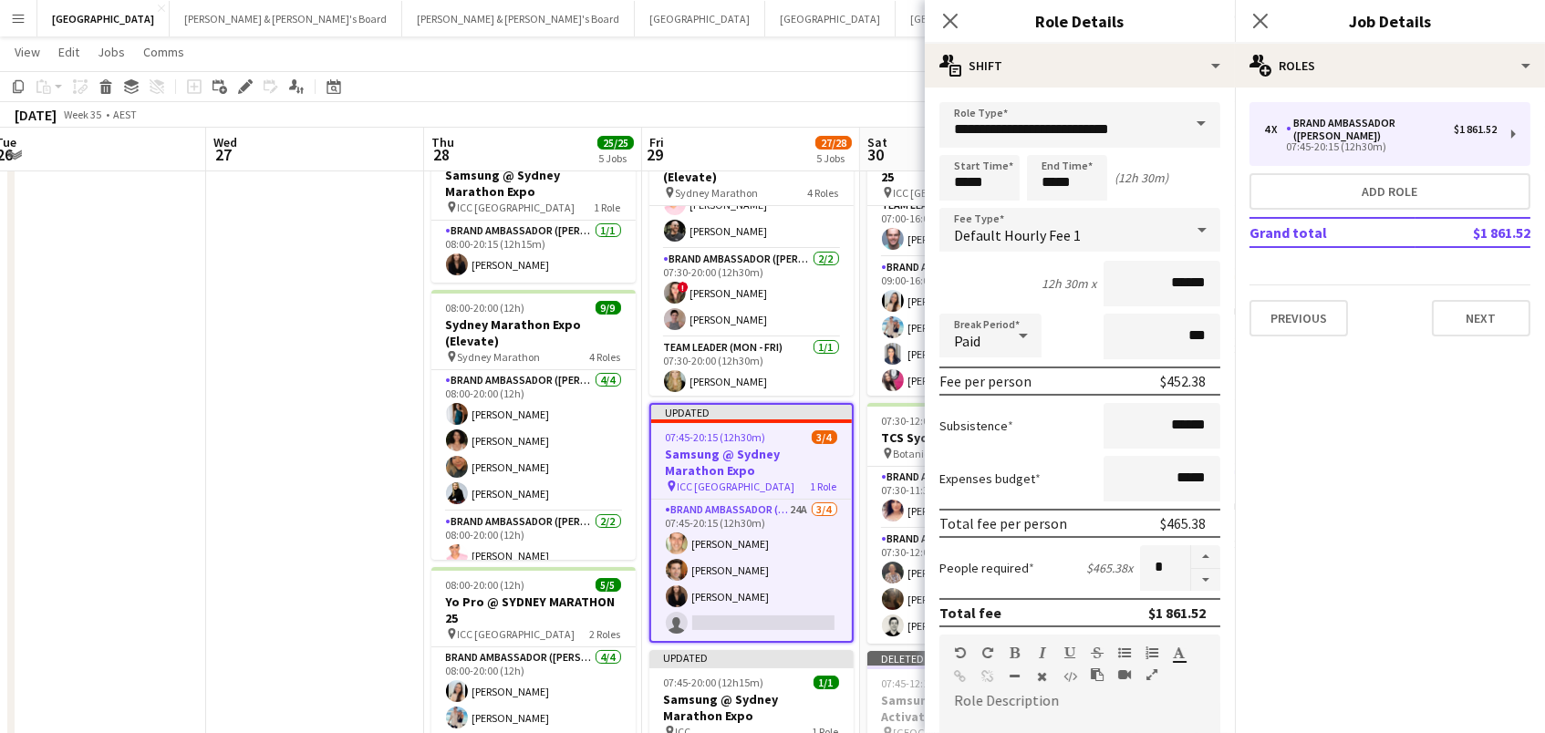
drag, startPoint x: 1203, startPoint y: 578, endPoint x: 1190, endPoint y: 576, distance: 12.9
click at [1203, 578] on button "button" at bounding box center [1205, 580] width 29 height 23
type input "*"
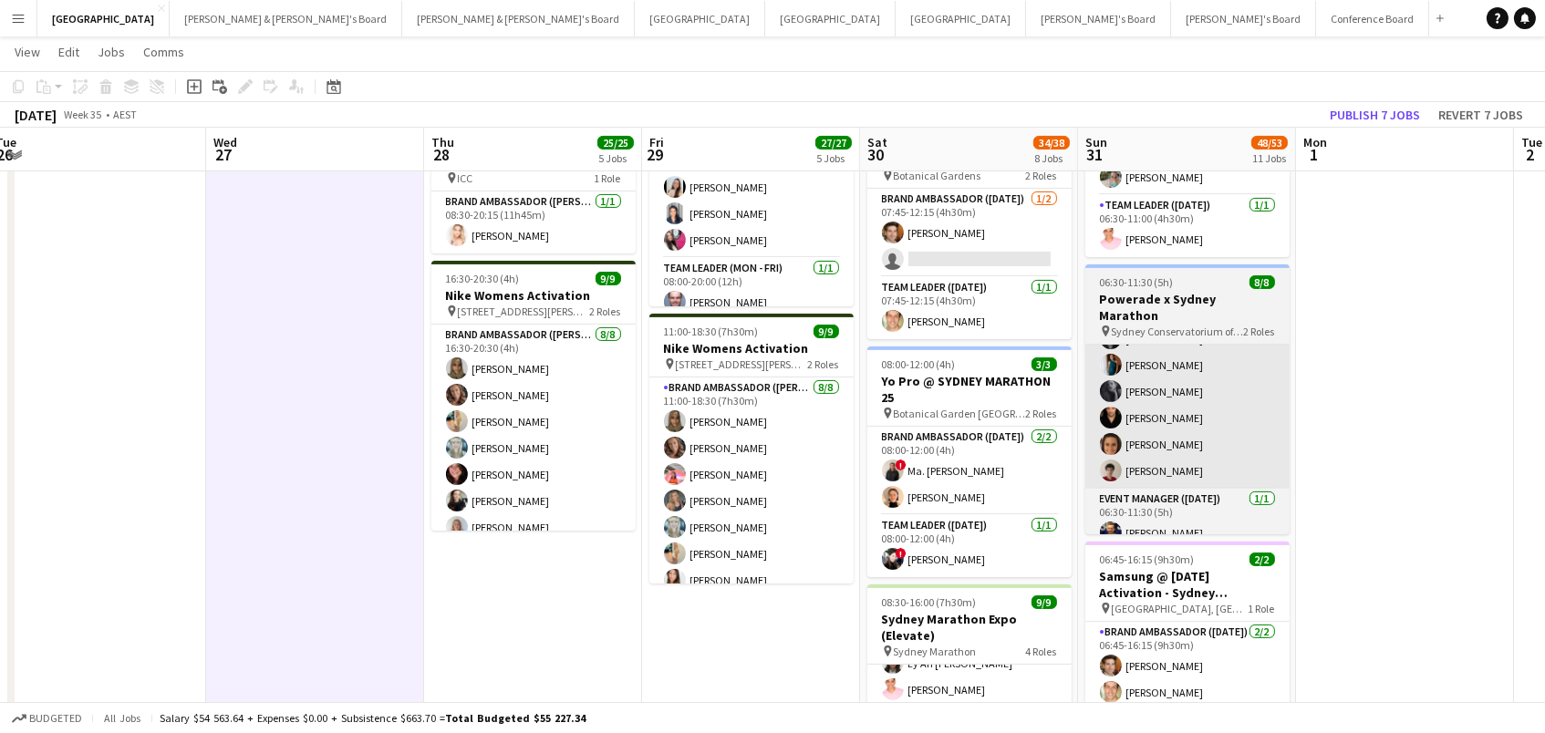
scroll to position [75, 0]
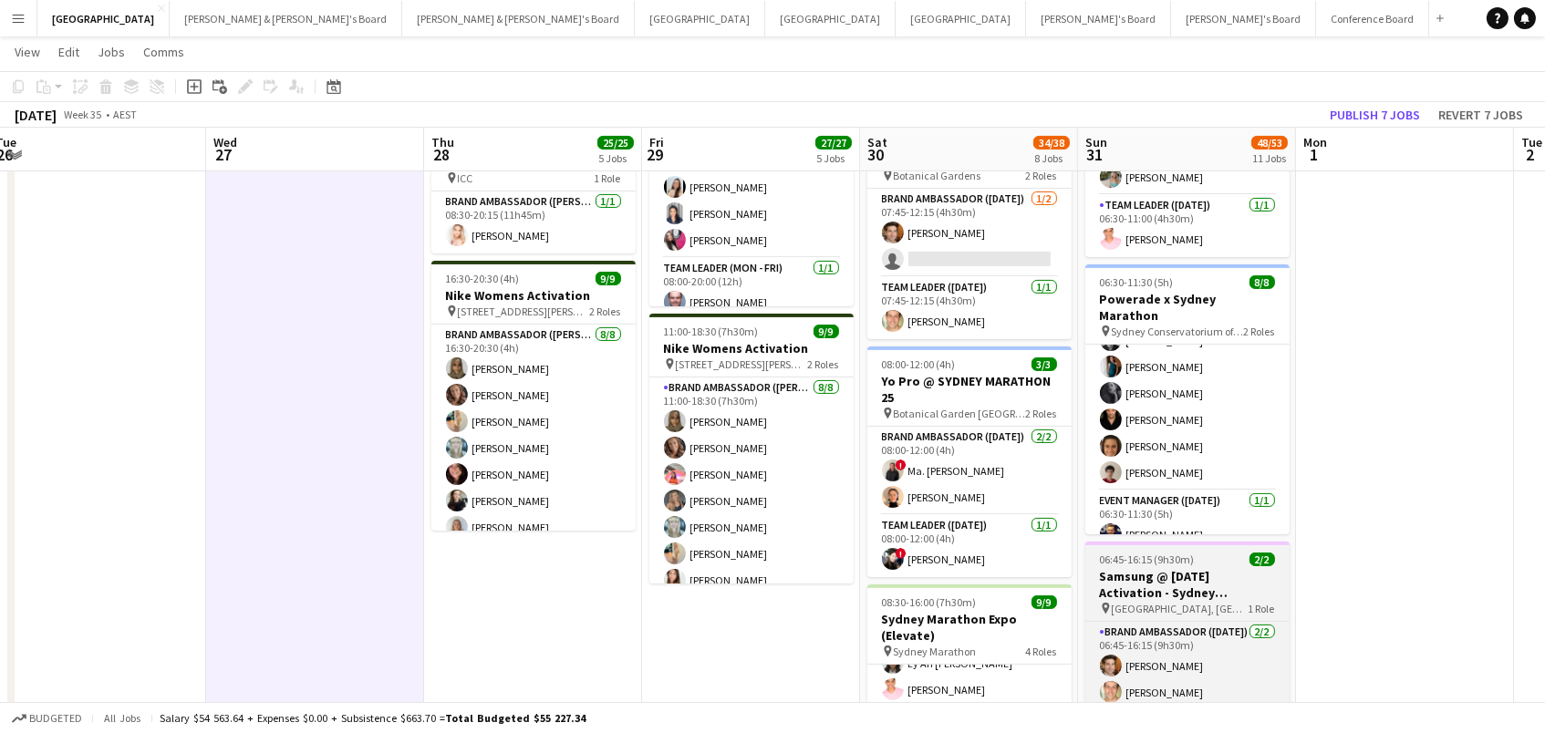
click at [1166, 568] on h3 "Samsung @ [DATE] Activation - Sydney Marathon Expo" at bounding box center [1187, 584] width 204 height 33
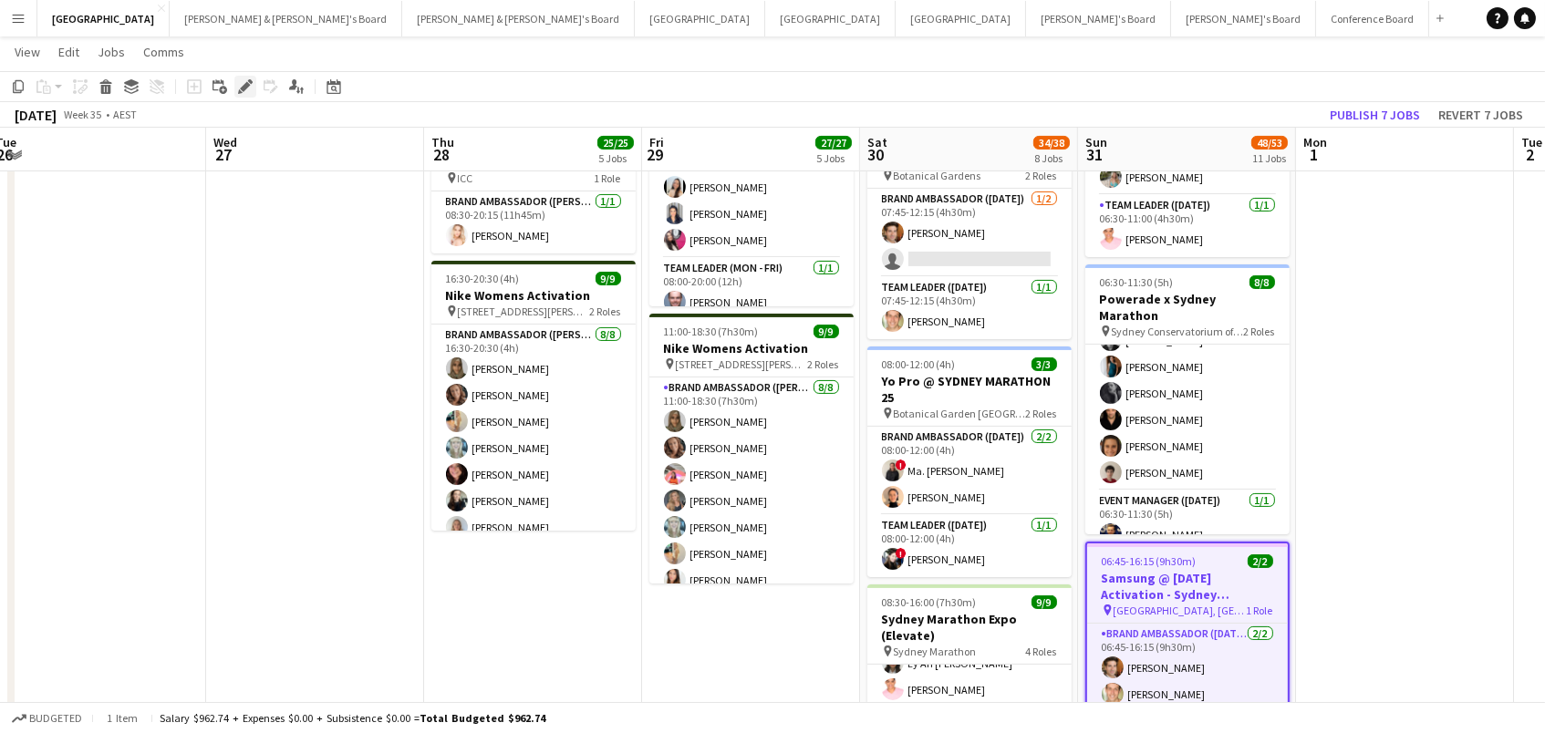
click at [239, 83] on icon "Edit" at bounding box center [245, 86] width 15 height 15
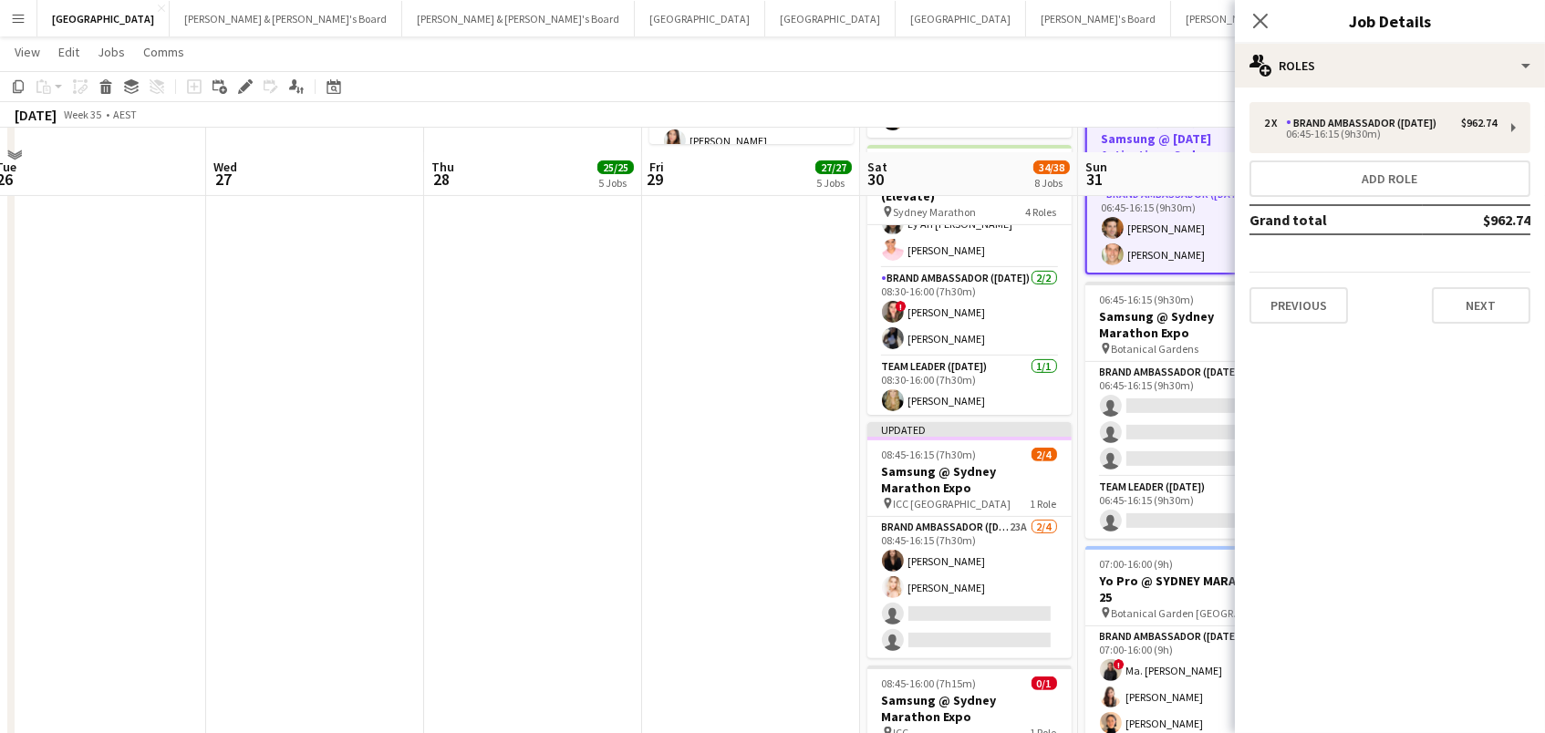
scroll to position [1298, 0]
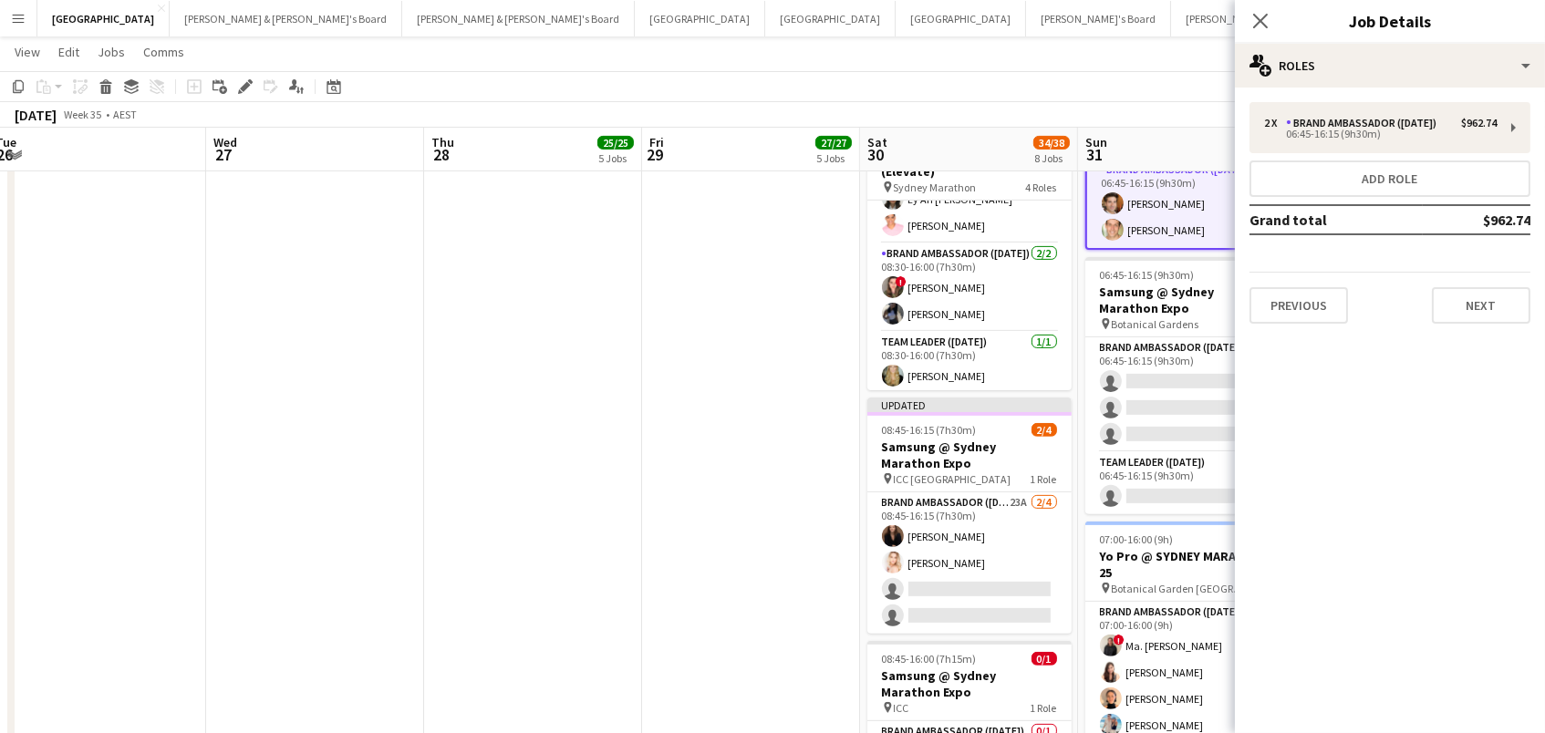
click at [625, 332] on app-date-cell "Updated 08:00-20:15 (12h15m) 1/1 Samsung @ Sydney Marathon Expo pin ICC Sydney …" at bounding box center [533, 261] width 218 height 2709
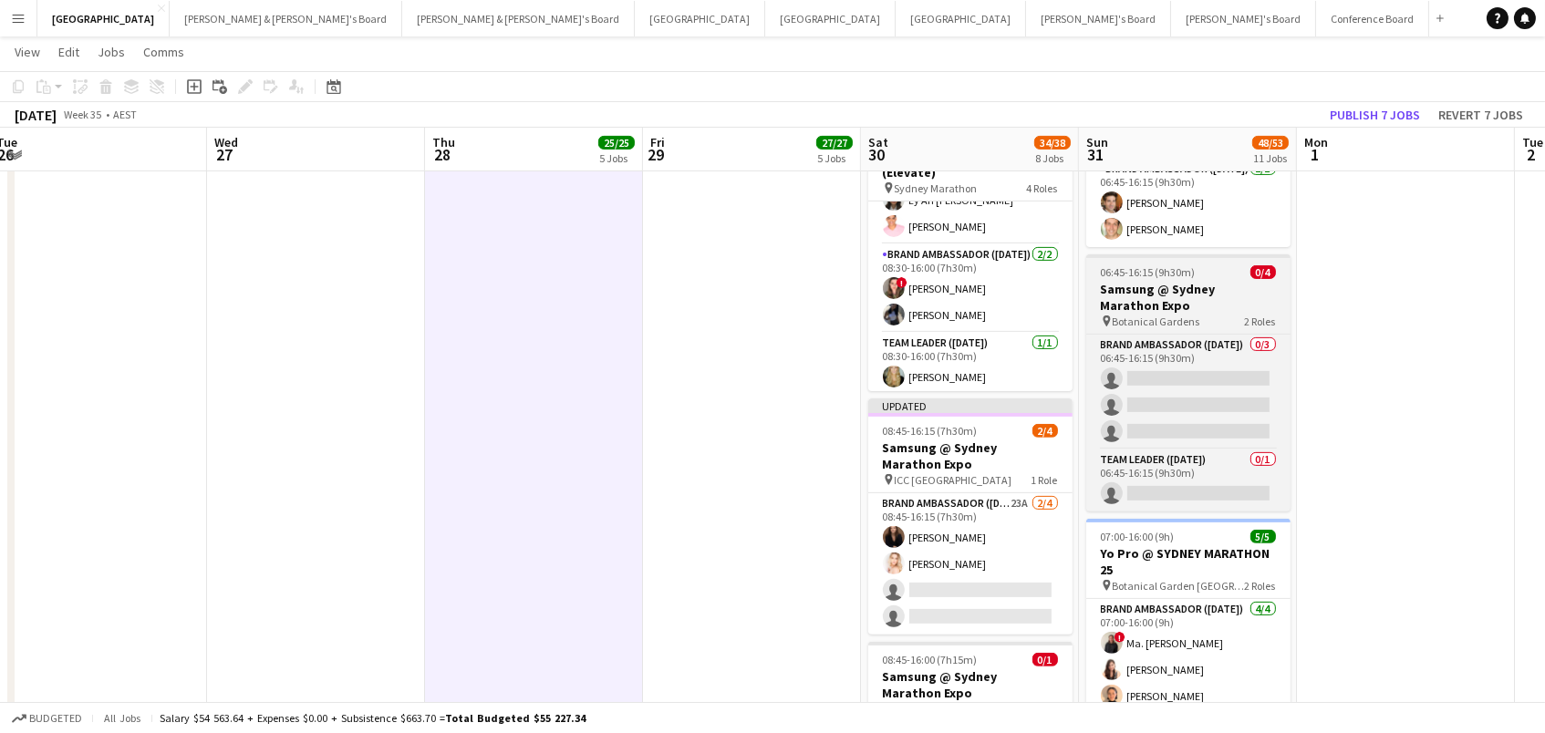
scroll to position [1297, 0]
click at [1144, 283] on h3 "Samsung @ Sydney Marathon Expo" at bounding box center [1188, 297] width 204 height 33
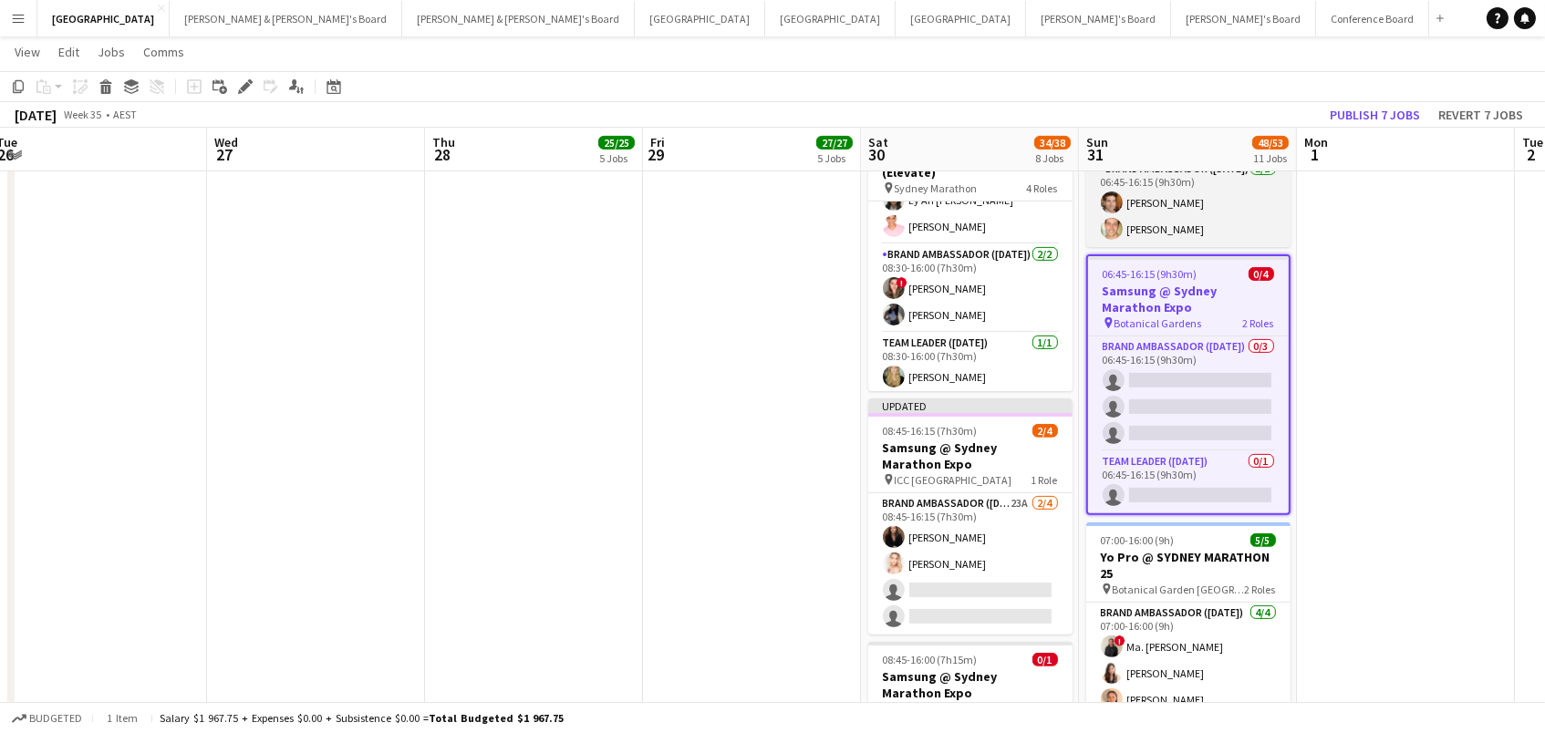
click at [1162, 202] on app-card-role "Brand Ambassador (Sunday) 2/2 06:45-16:15 (9h30m) Juan Montes Tom Caley" at bounding box center [1188, 203] width 204 height 88
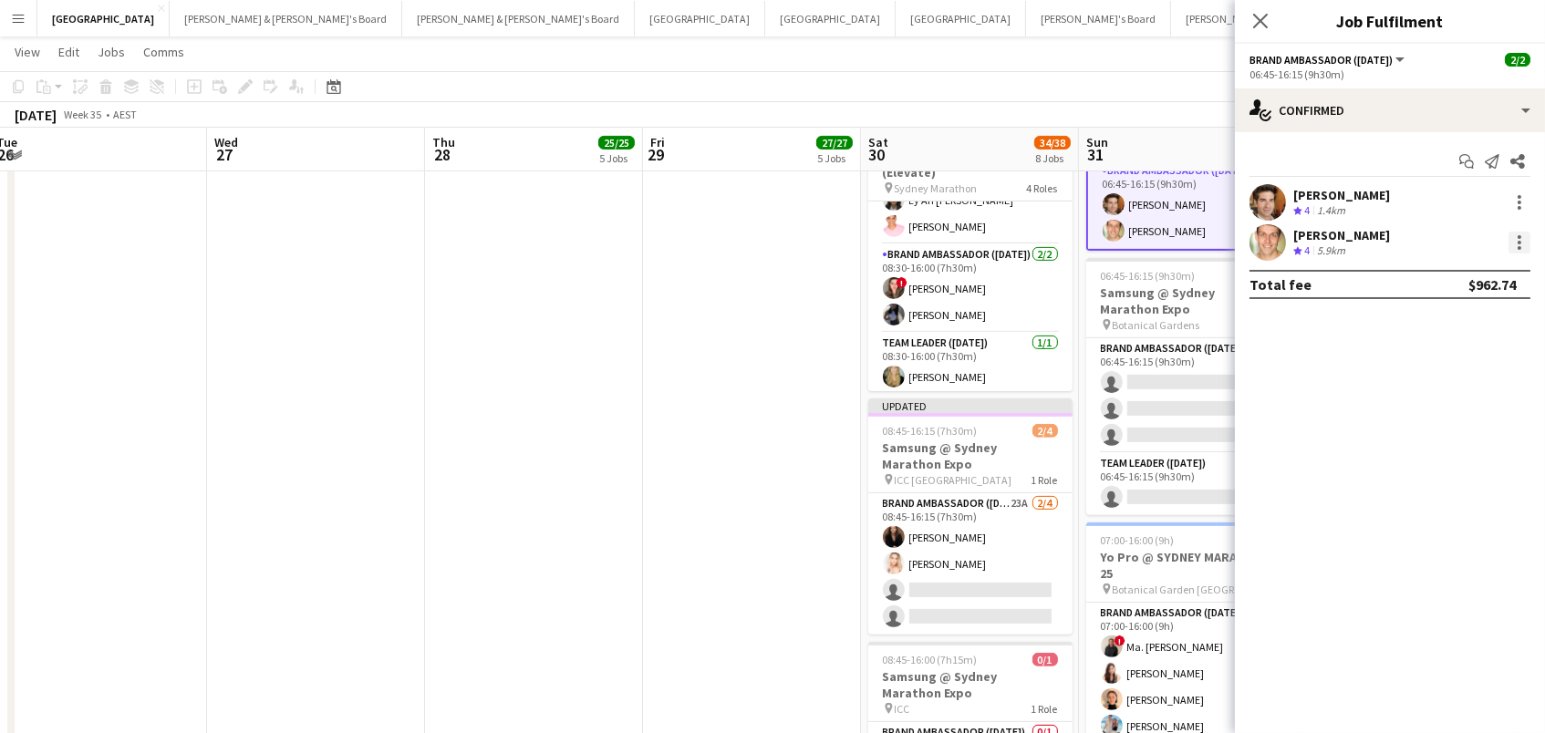
click at [1518, 235] on div at bounding box center [1520, 237] width 4 height 4
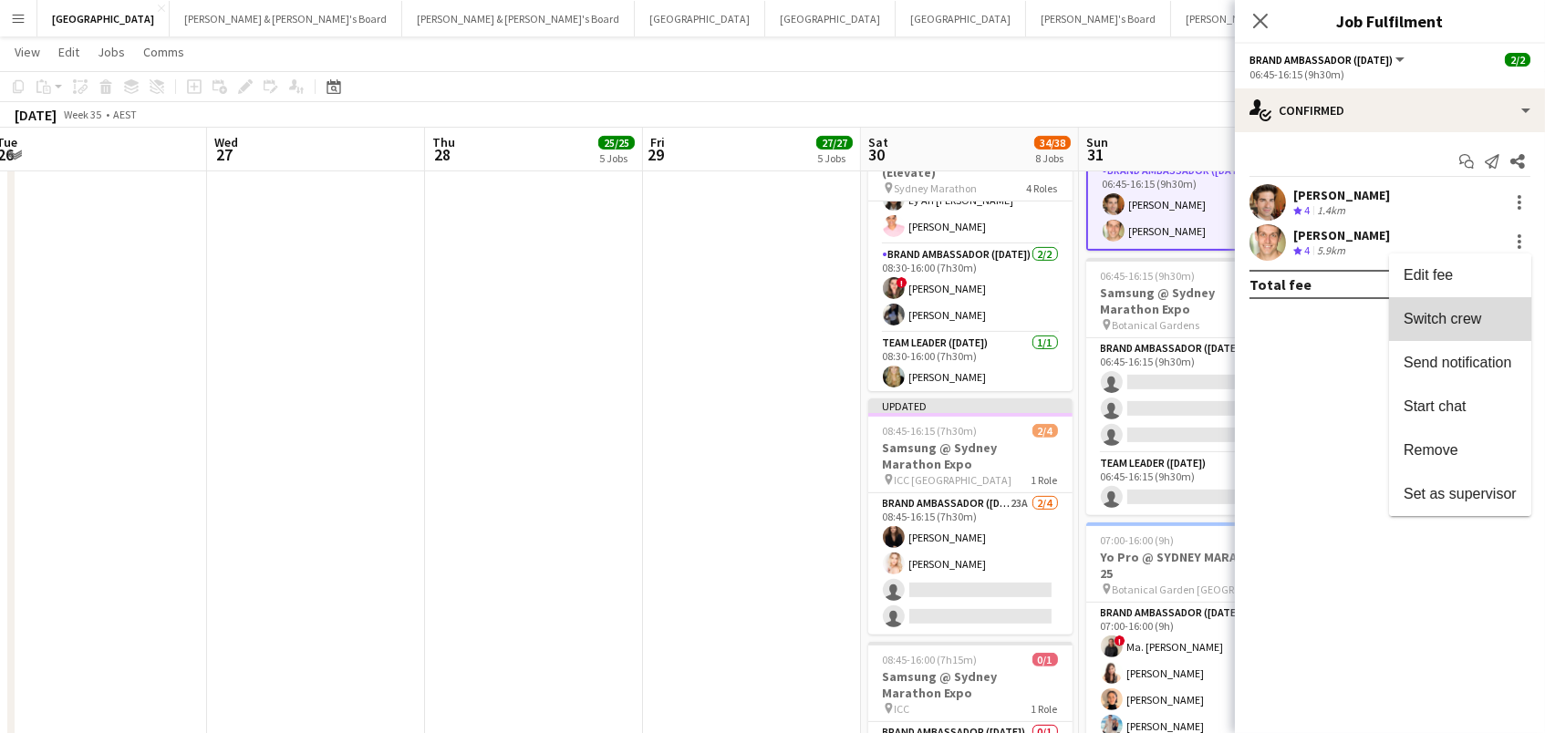
click at [1481, 315] on span "Switch crew" at bounding box center [1443, 319] width 78 height 16
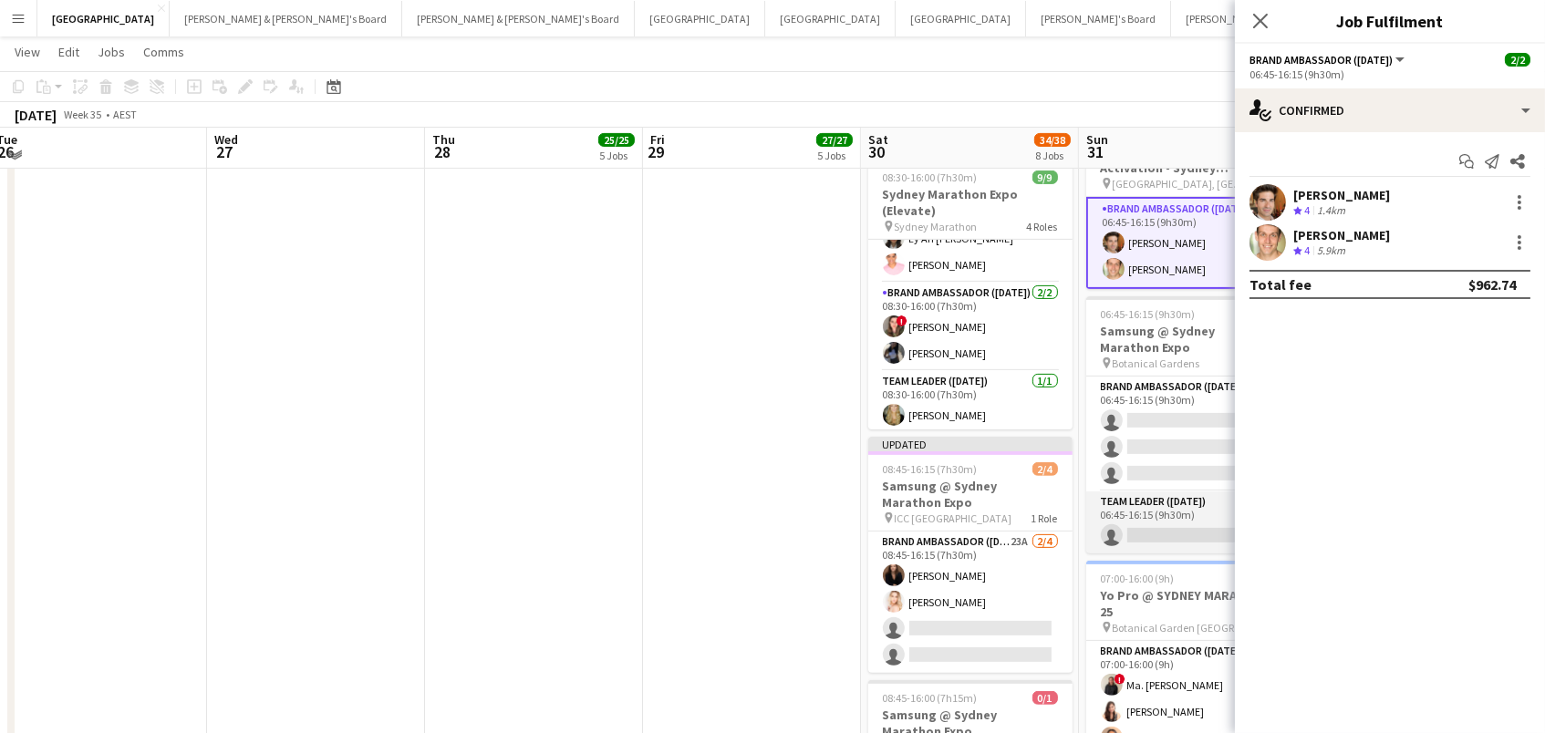
click at [1165, 497] on app-card-role "Team Leader (Sunday) 0/1 06:45-16:15 (9h30m) single-neutral-actions" at bounding box center [1188, 523] width 204 height 62
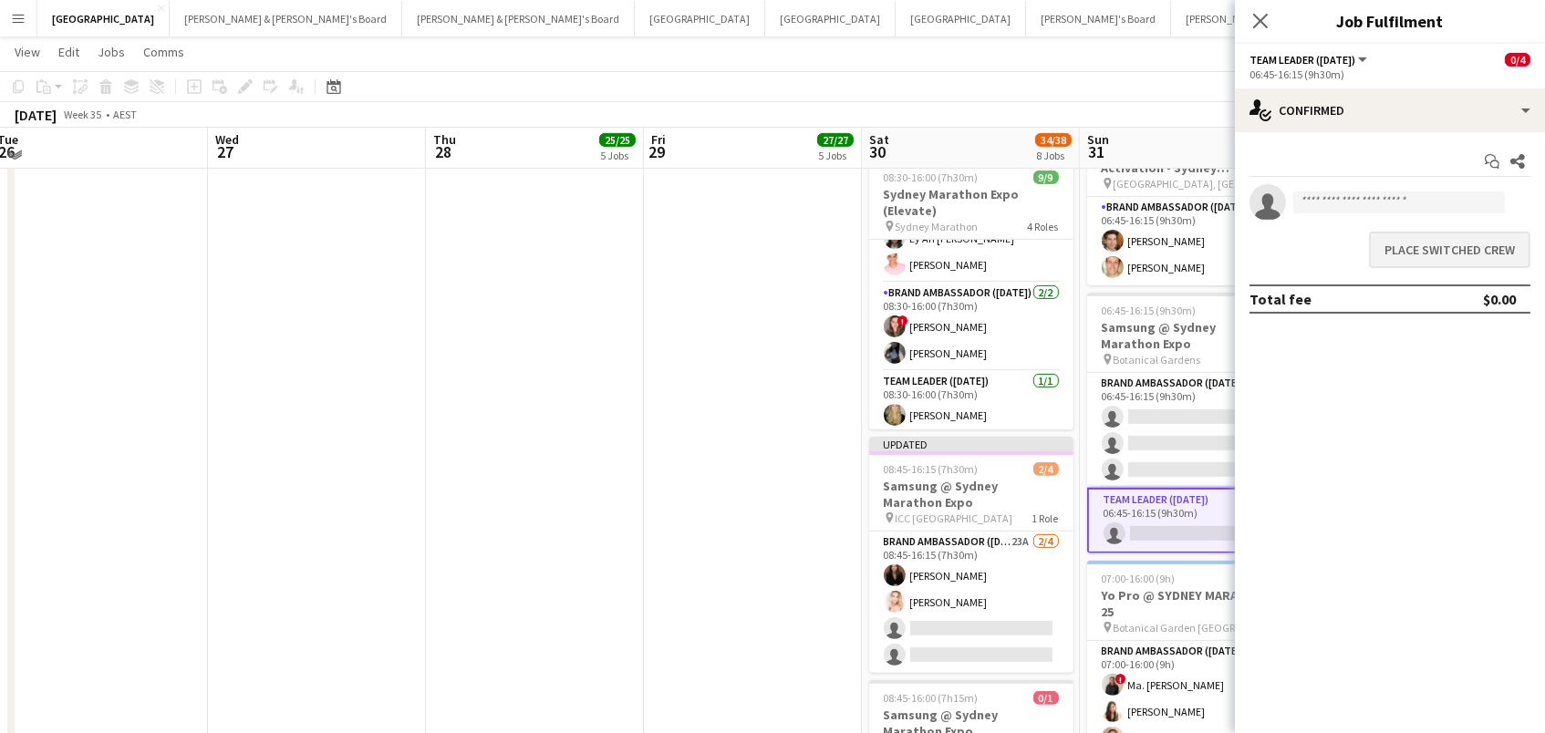
click at [1430, 247] on button "Place switched crew" at bounding box center [1449, 250] width 161 height 36
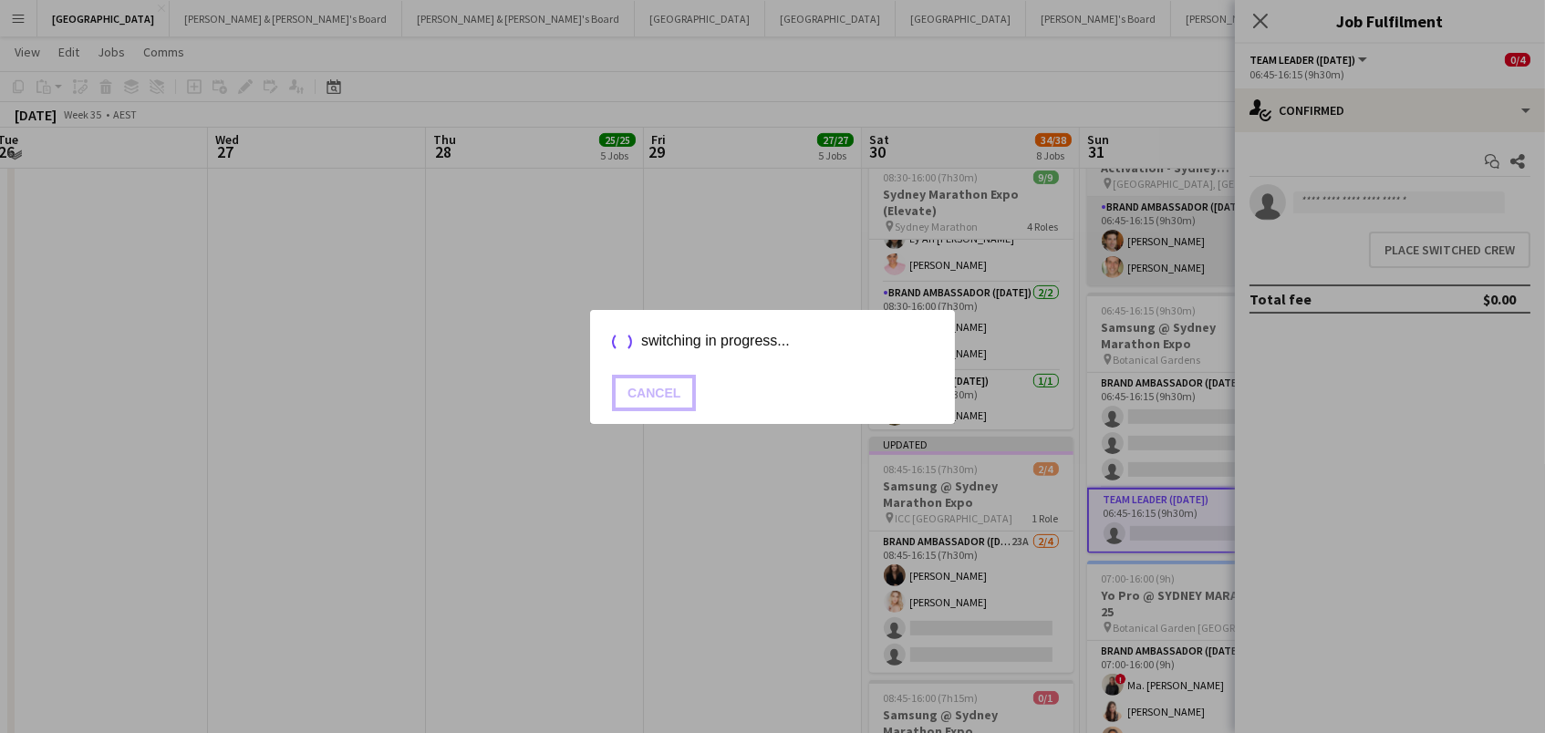
scroll to position [1296, 0]
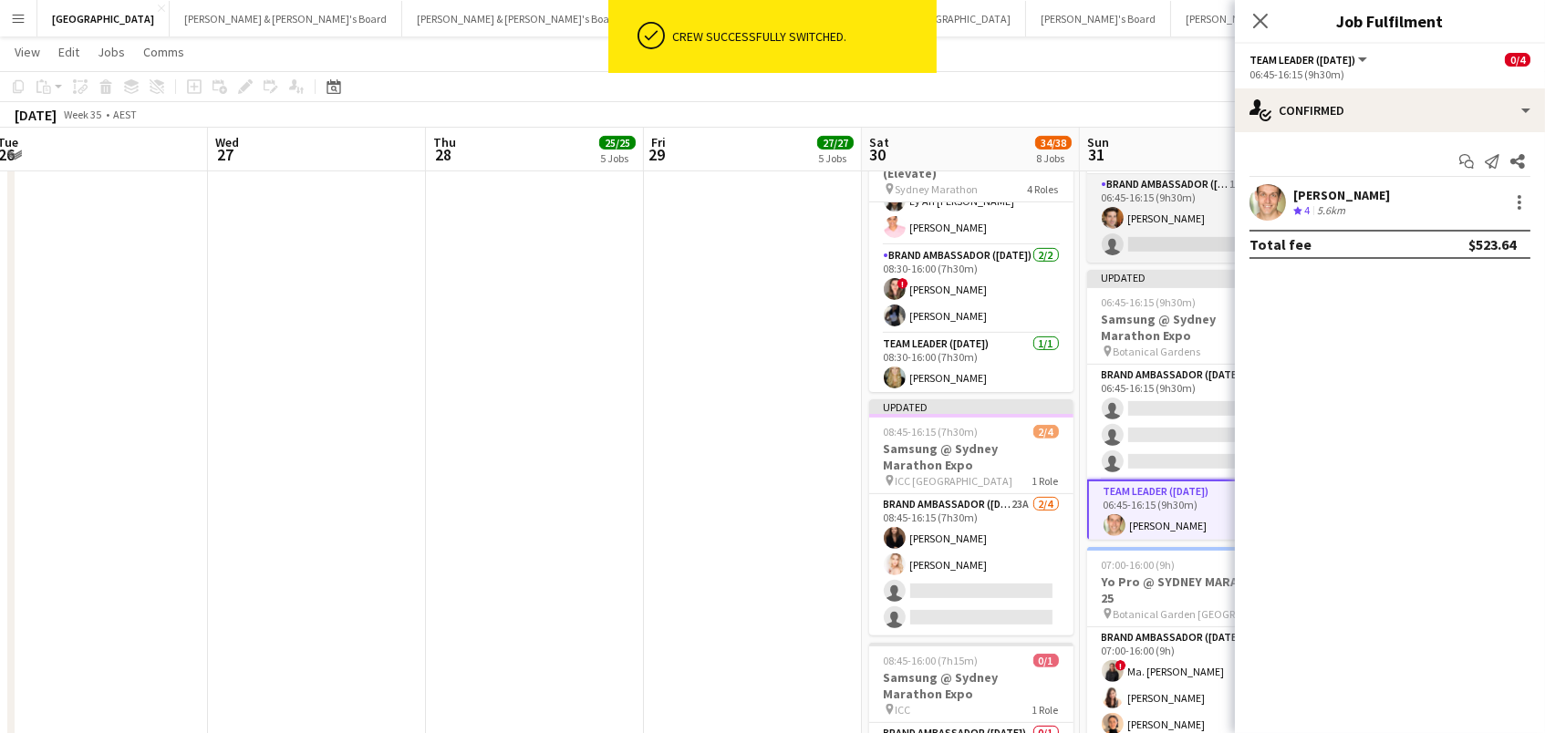
click at [1180, 205] on app-card-role "Brand Ambassador (Sunday) 16A 1/2 06:45-16:15 (9h30m) Juan Montes single-neutra…" at bounding box center [1189, 218] width 204 height 88
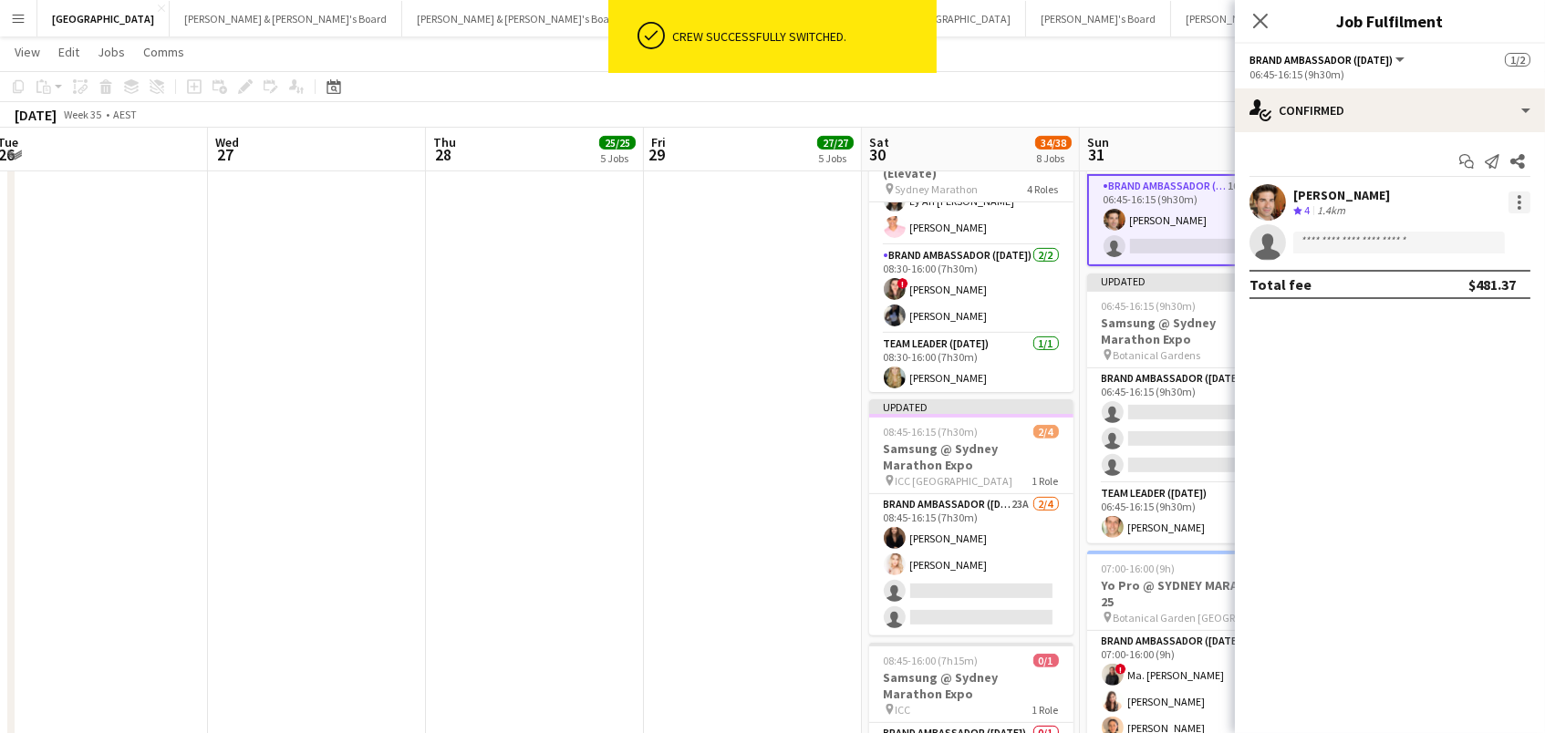
click at [1527, 205] on div at bounding box center [1519, 203] width 22 height 22
click at [1452, 264] on button "Switch crew" at bounding box center [1460, 279] width 142 height 44
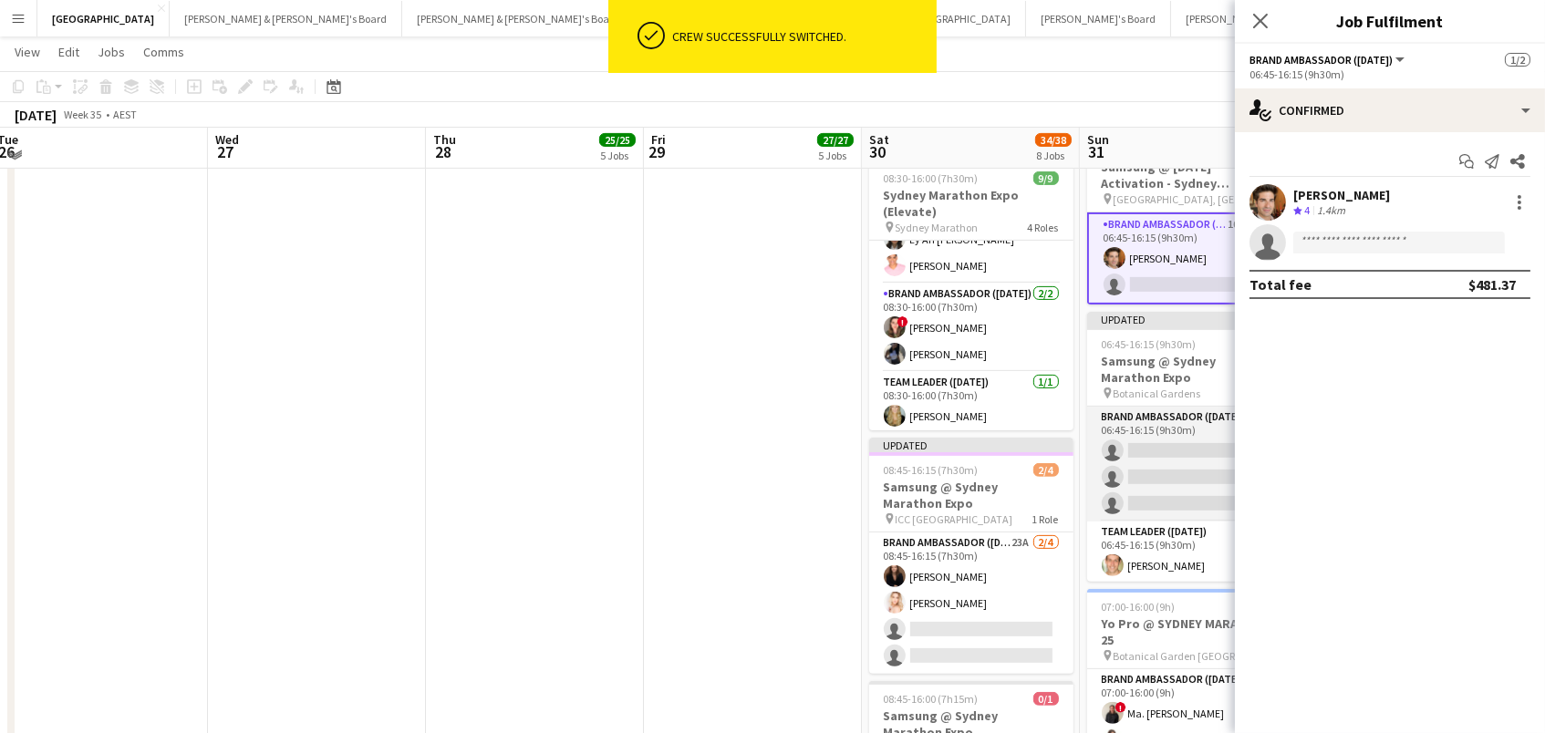
click at [1193, 423] on app-card-role "Brand Ambassador (Sunday) 0/3 06:45-16:15 (9h30m) single-neutral-actions single…" at bounding box center [1189, 464] width 204 height 115
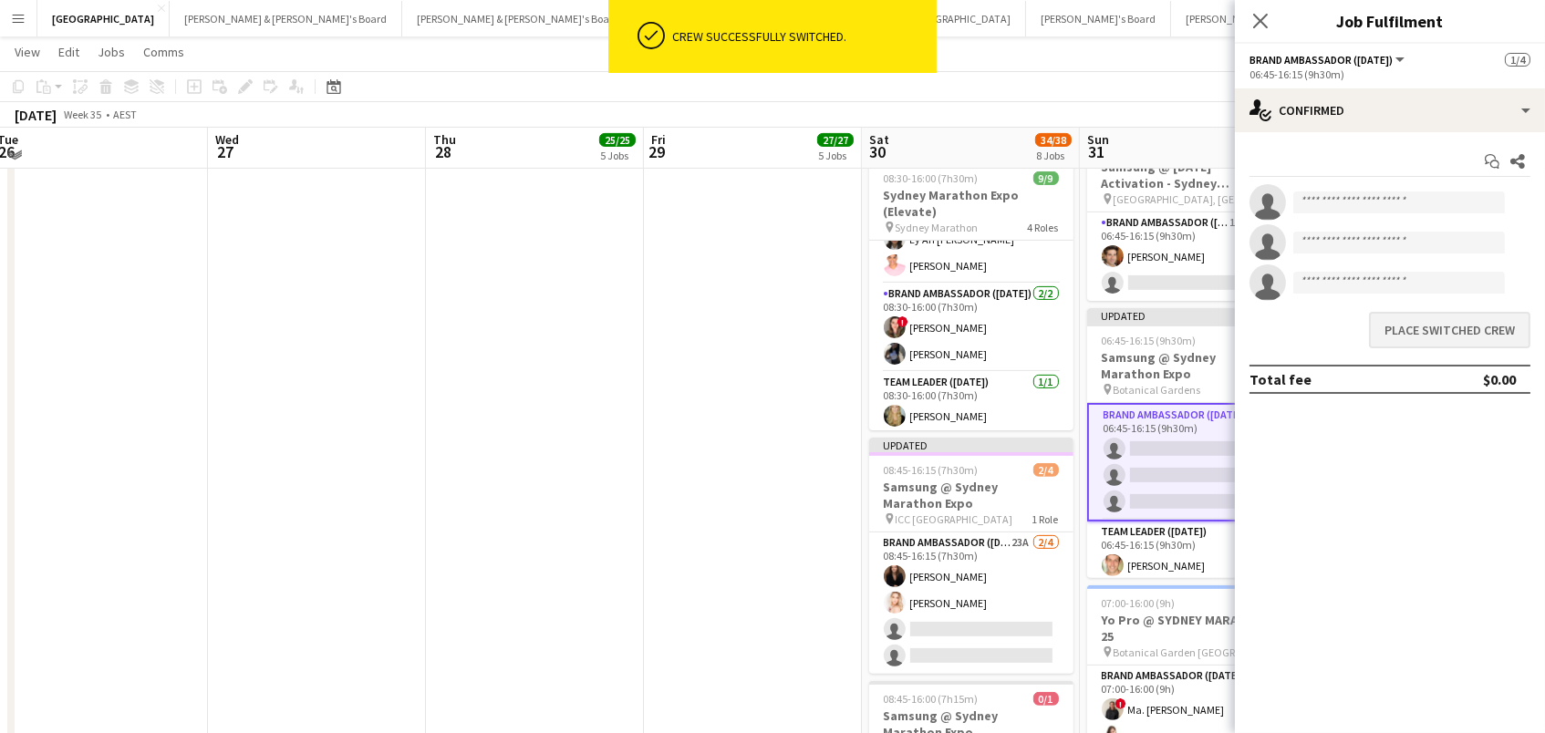
click at [1402, 326] on button "Place switched crew" at bounding box center [1449, 330] width 161 height 36
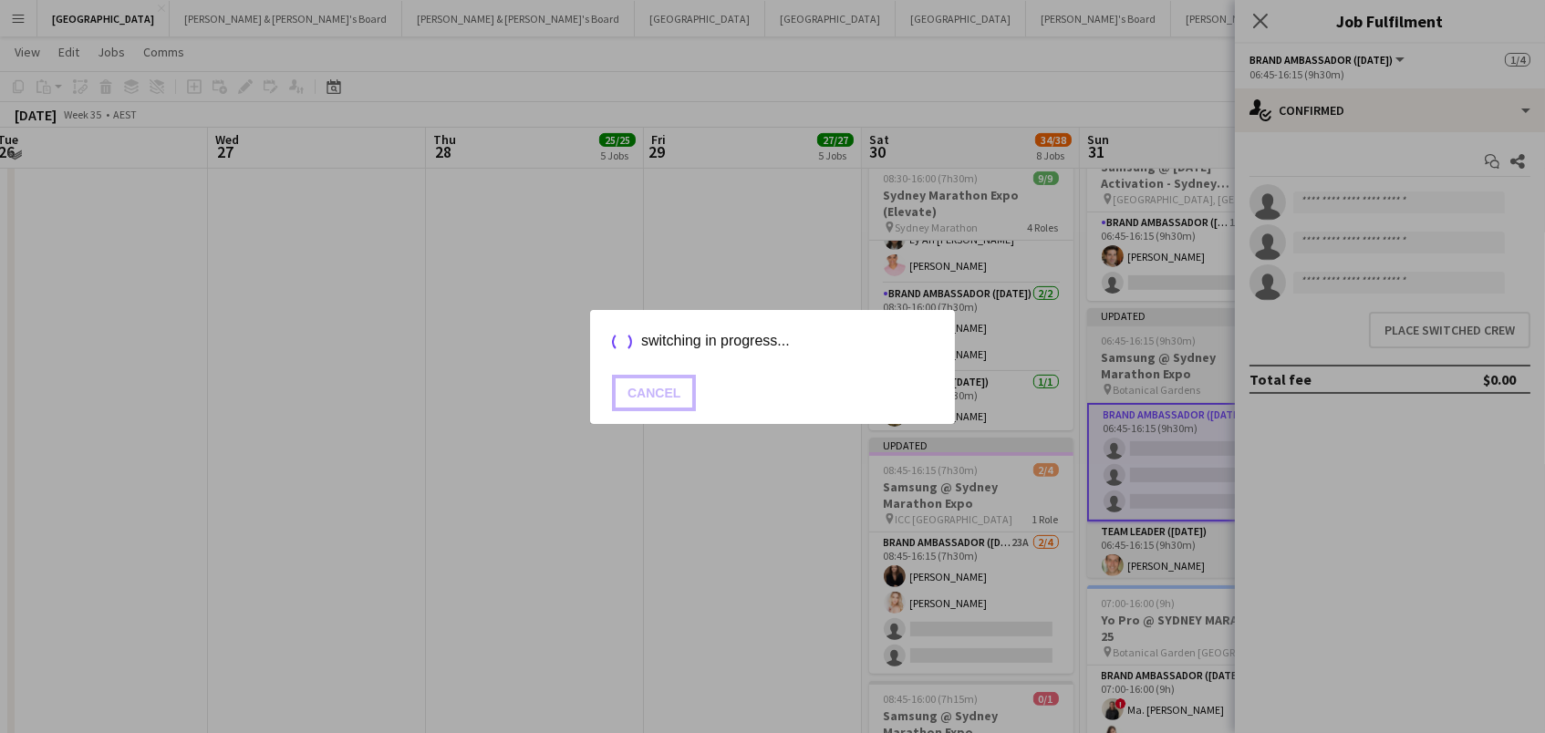
scroll to position [1295, 0]
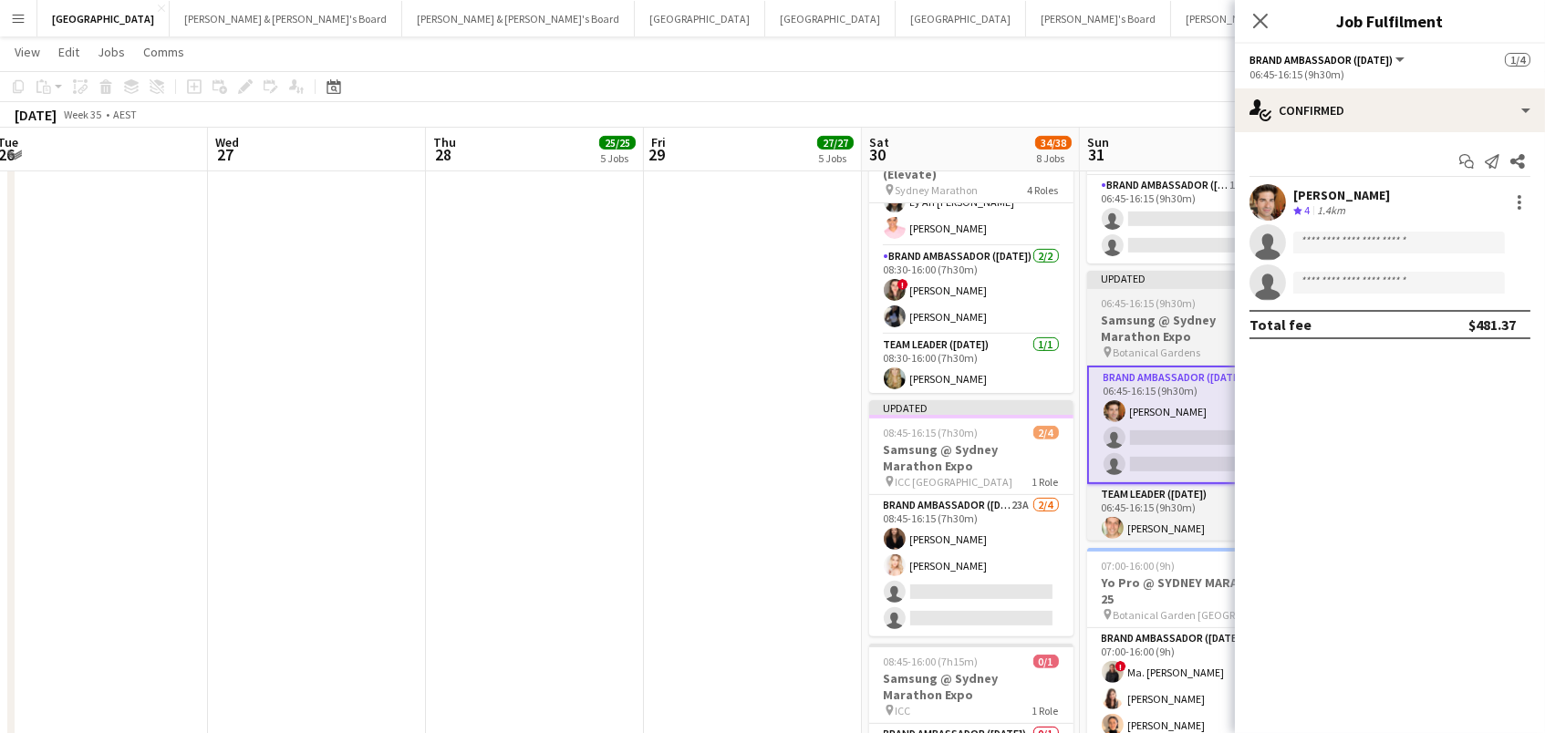
click at [1140, 312] on h3 "Samsung @ Sydney Marathon Expo" at bounding box center [1189, 328] width 204 height 33
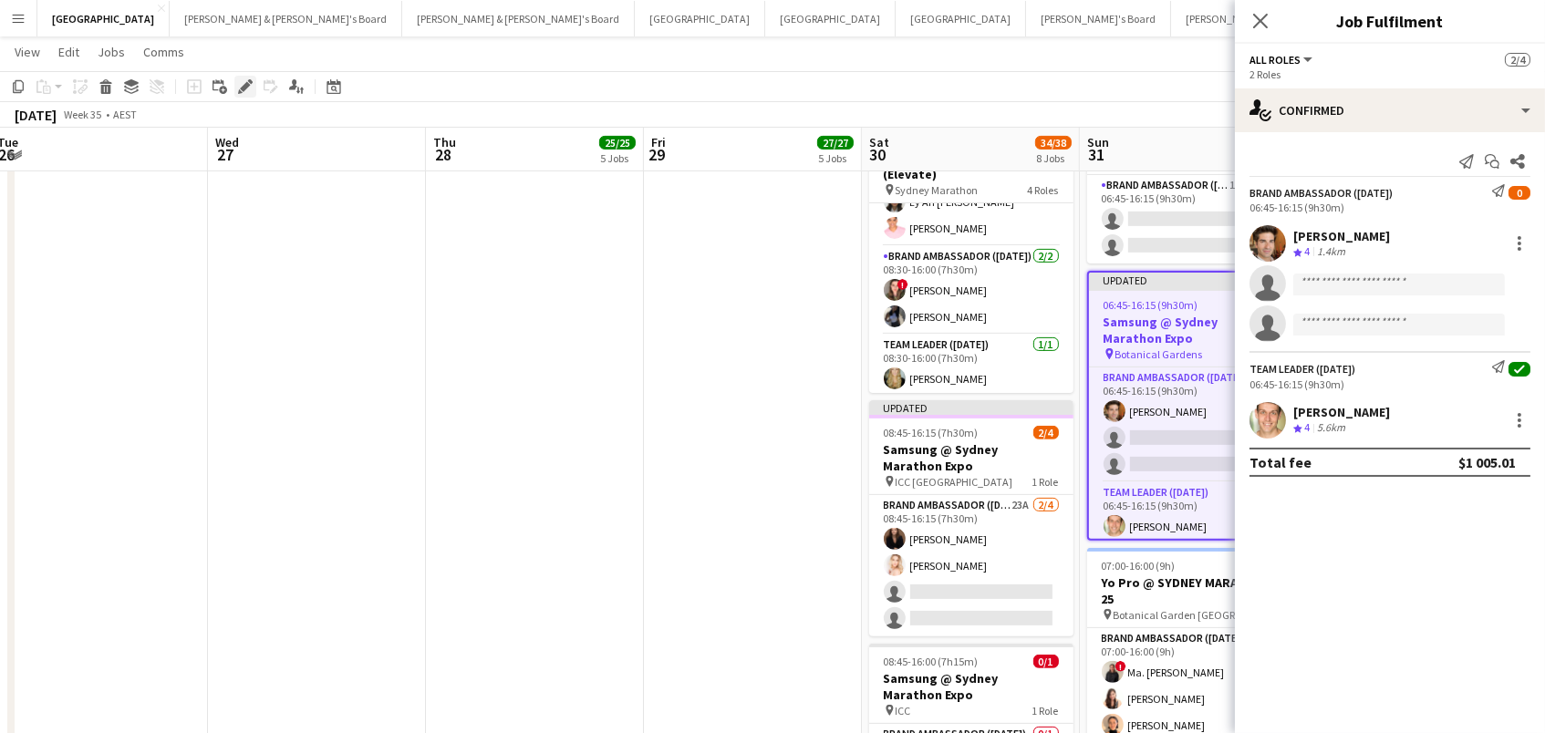
click at [245, 86] on icon at bounding box center [245, 87] width 10 height 10
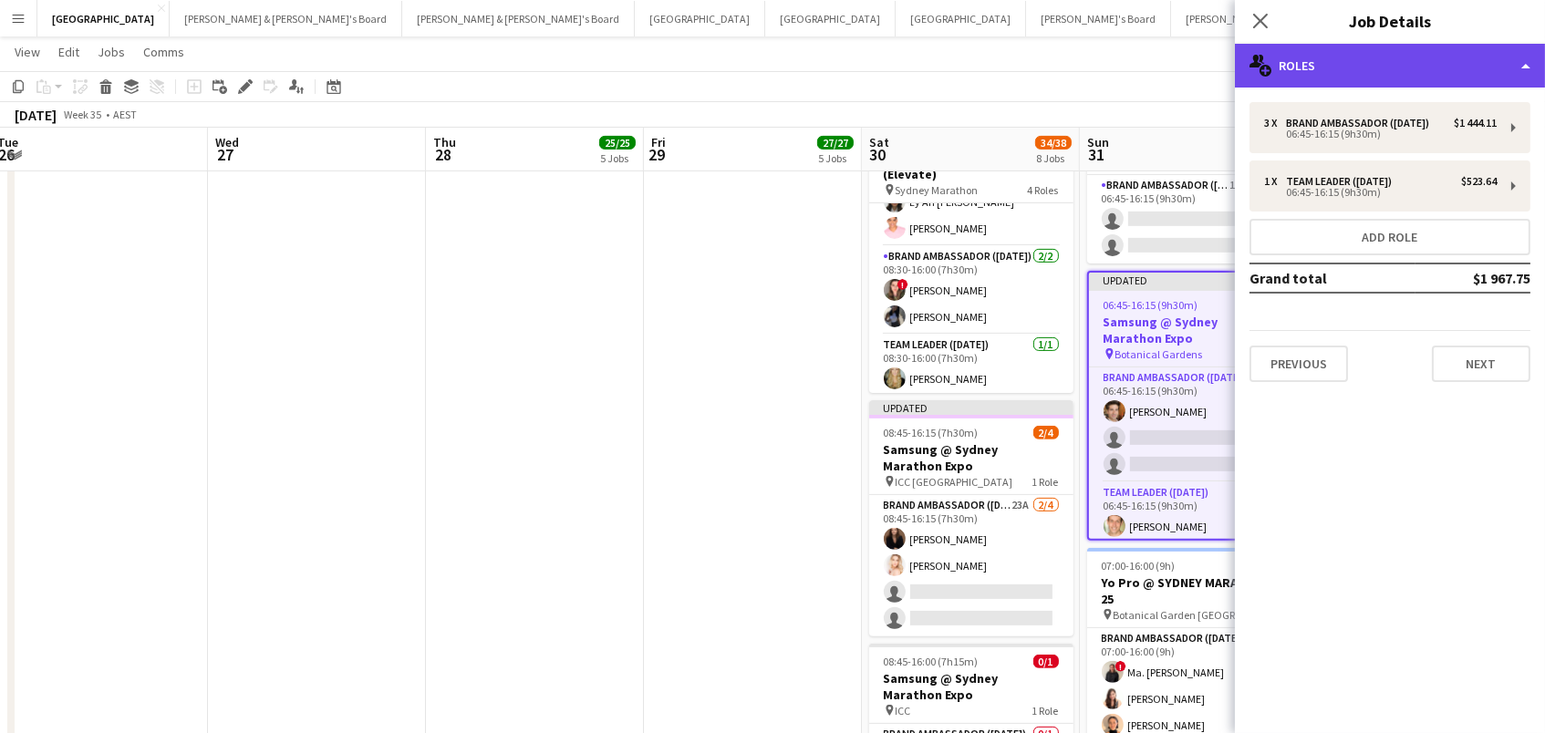
drag, startPoint x: 1344, startPoint y: 59, endPoint x: 1351, endPoint y: 70, distance: 12.7
click at [1344, 59] on div "multiple-users-add Roles" at bounding box center [1390, 66] width 310 height 44
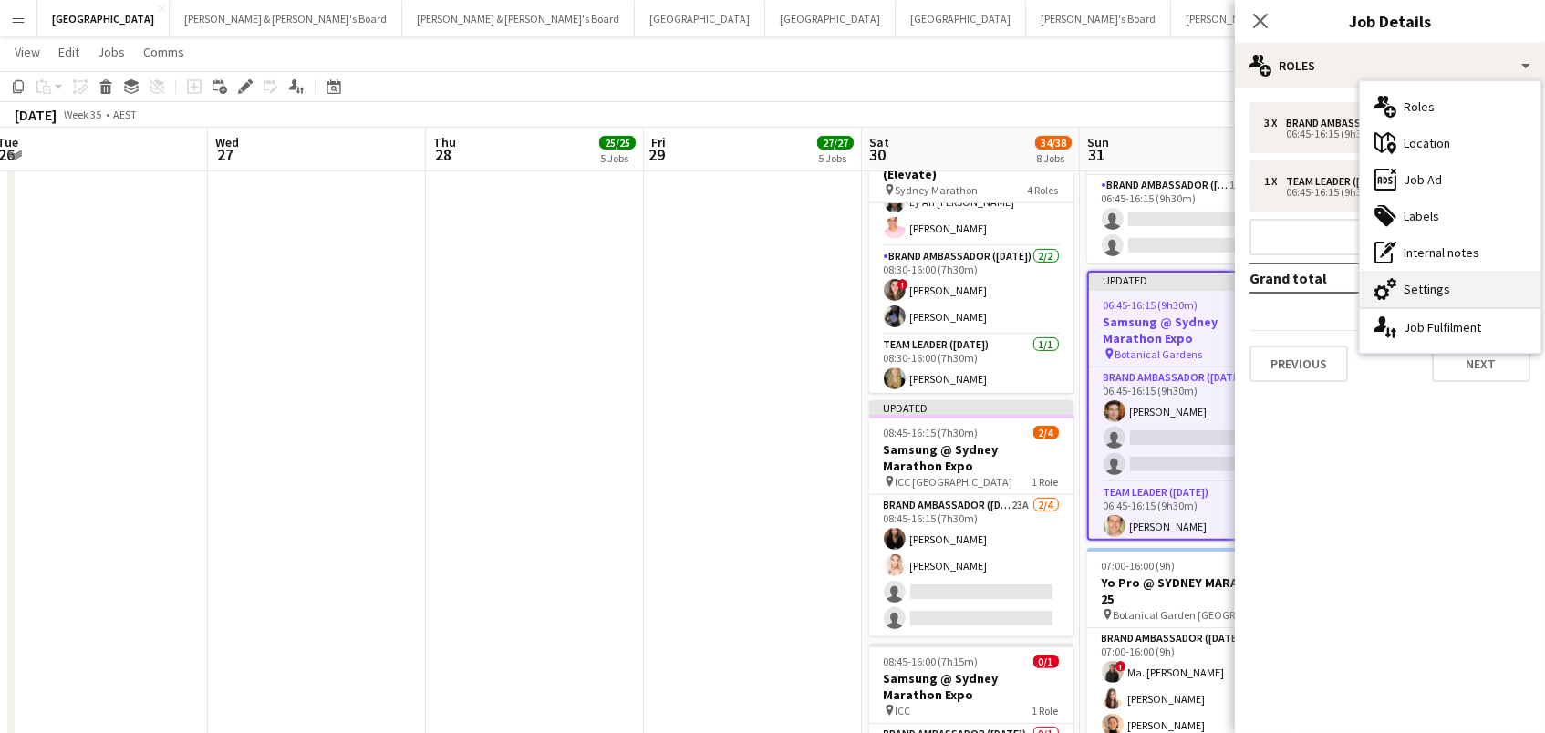
click at [1456, 288] on div "cog-double-3 Settings" at bounding box center [1450, 289] width 181 height 36
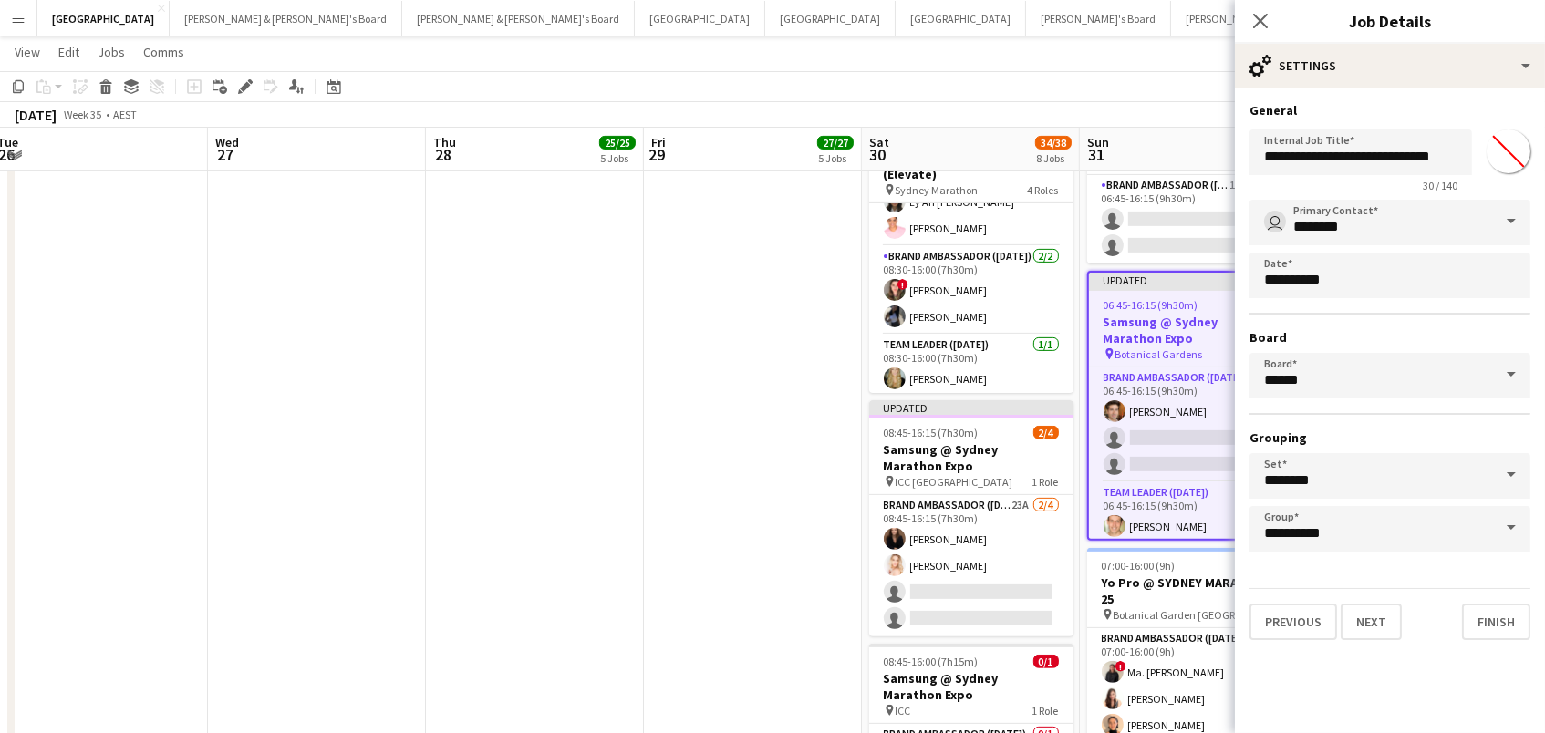
click at [1508, 161] on input "*******" at bounding box center [1509, 152] width 66 height 66
type input "*******"
click at [1163, 98] on app-toolbar "Copy Paste Paste Command V Paste with crew Command Shift V Paste linked Job [GE…" at bounding box center [772, 86] width 1545 height 31
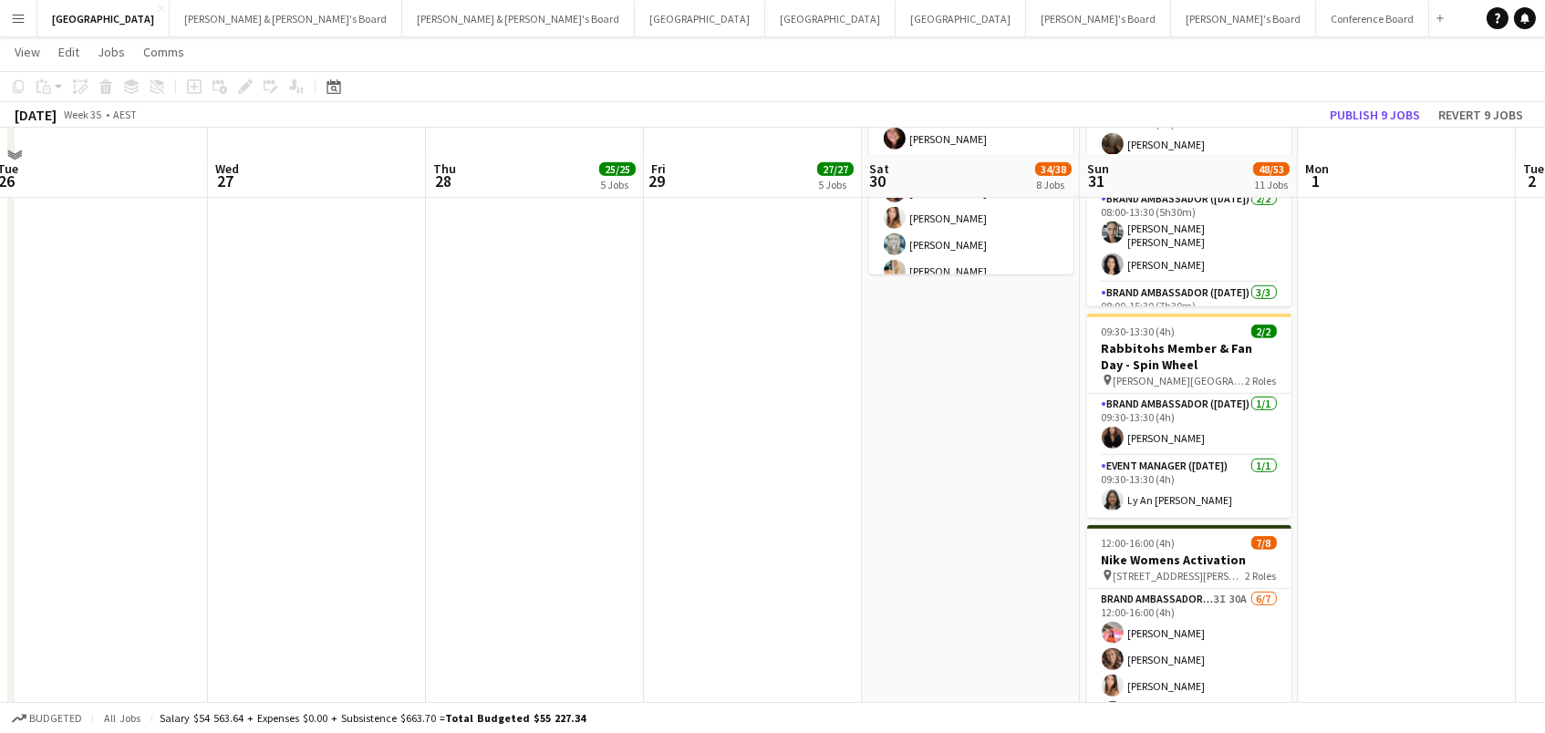
scroll to position [2119, 0]
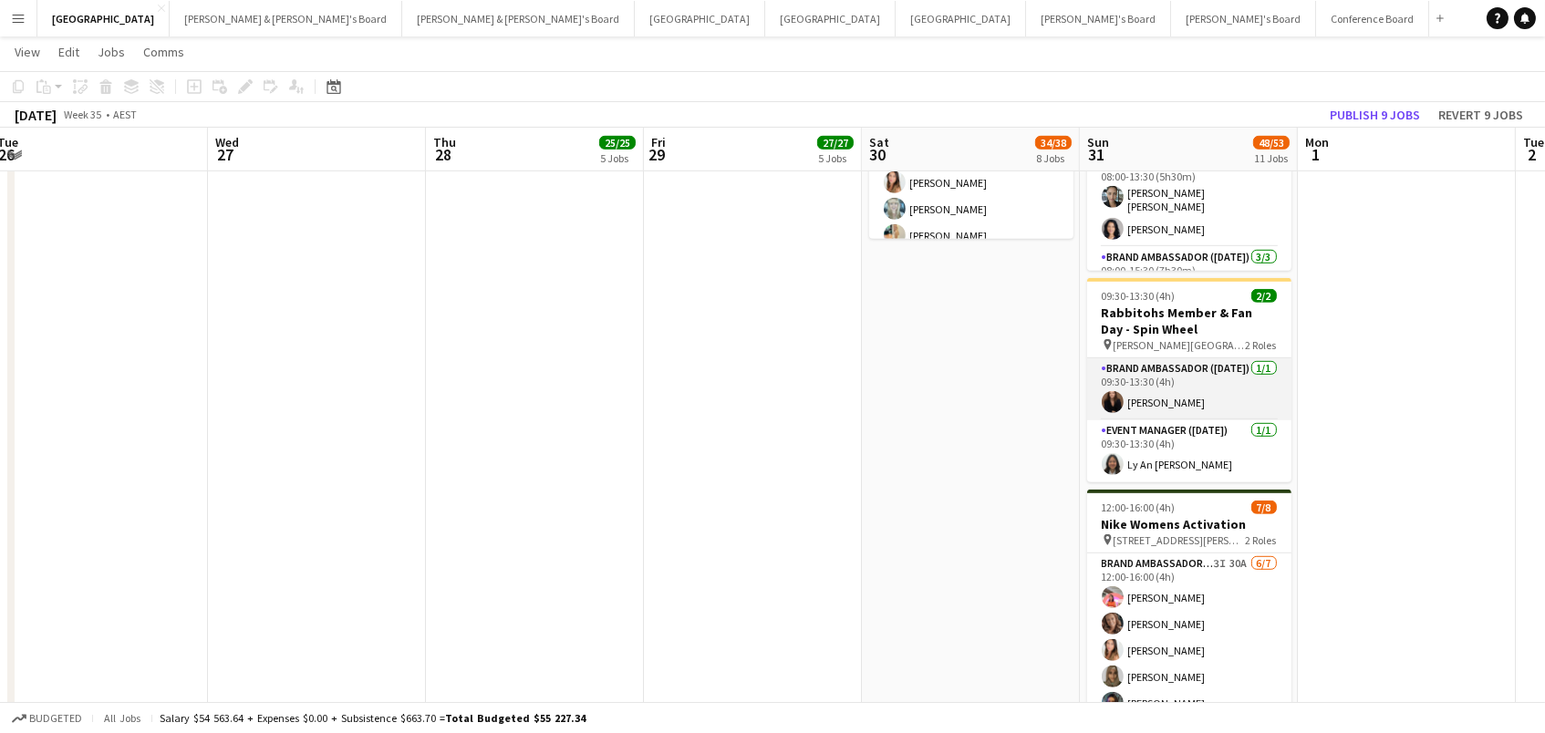
click at [1146, 381] on app-card-role "Brand Ambassador (Sunday) 1/1 09:30-13:30 (4h) Kim Clifton" at bounding box center [1189, 389] width 204 height 62
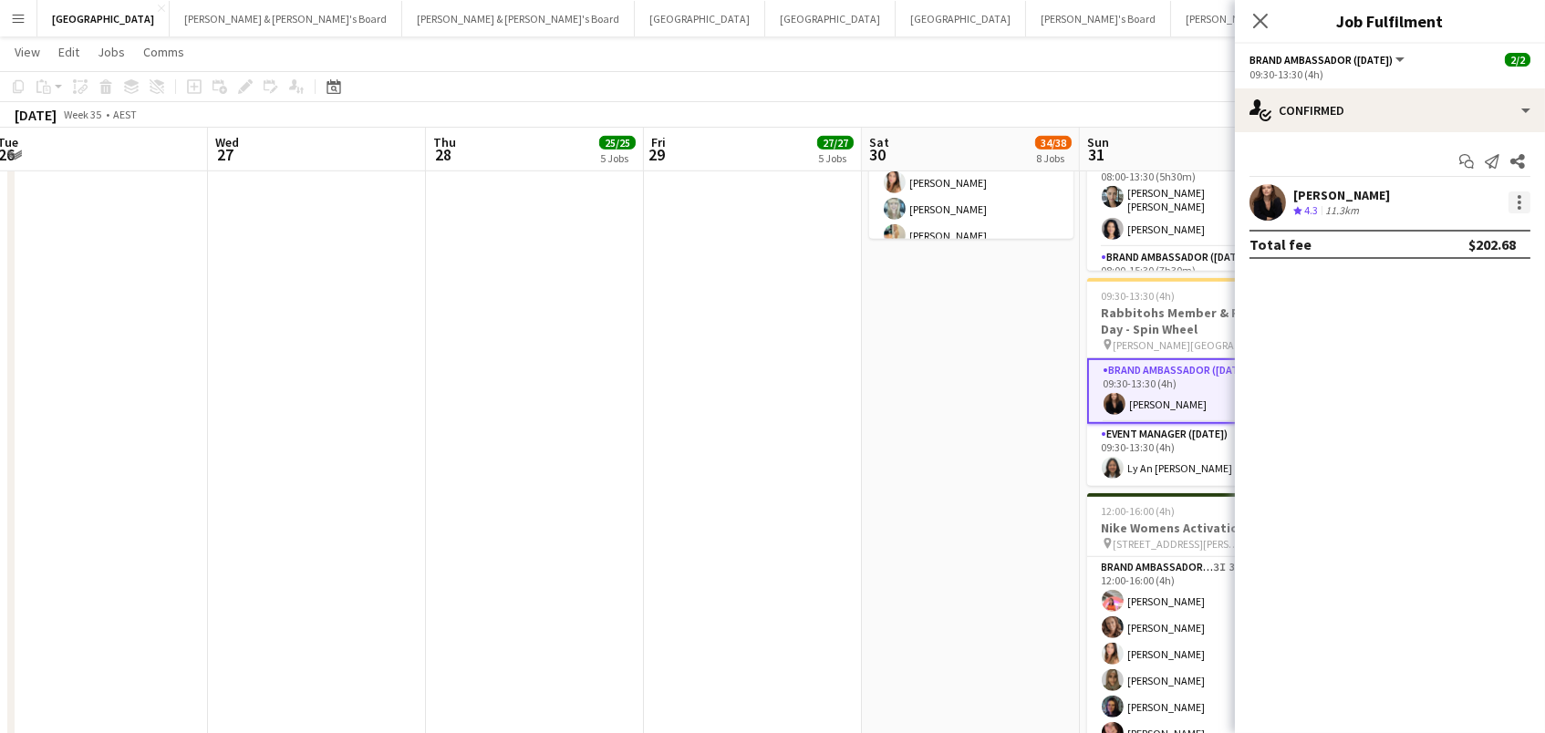
click at [1521, 196] on div at bounding box center [1519, 203] width 22 height 22
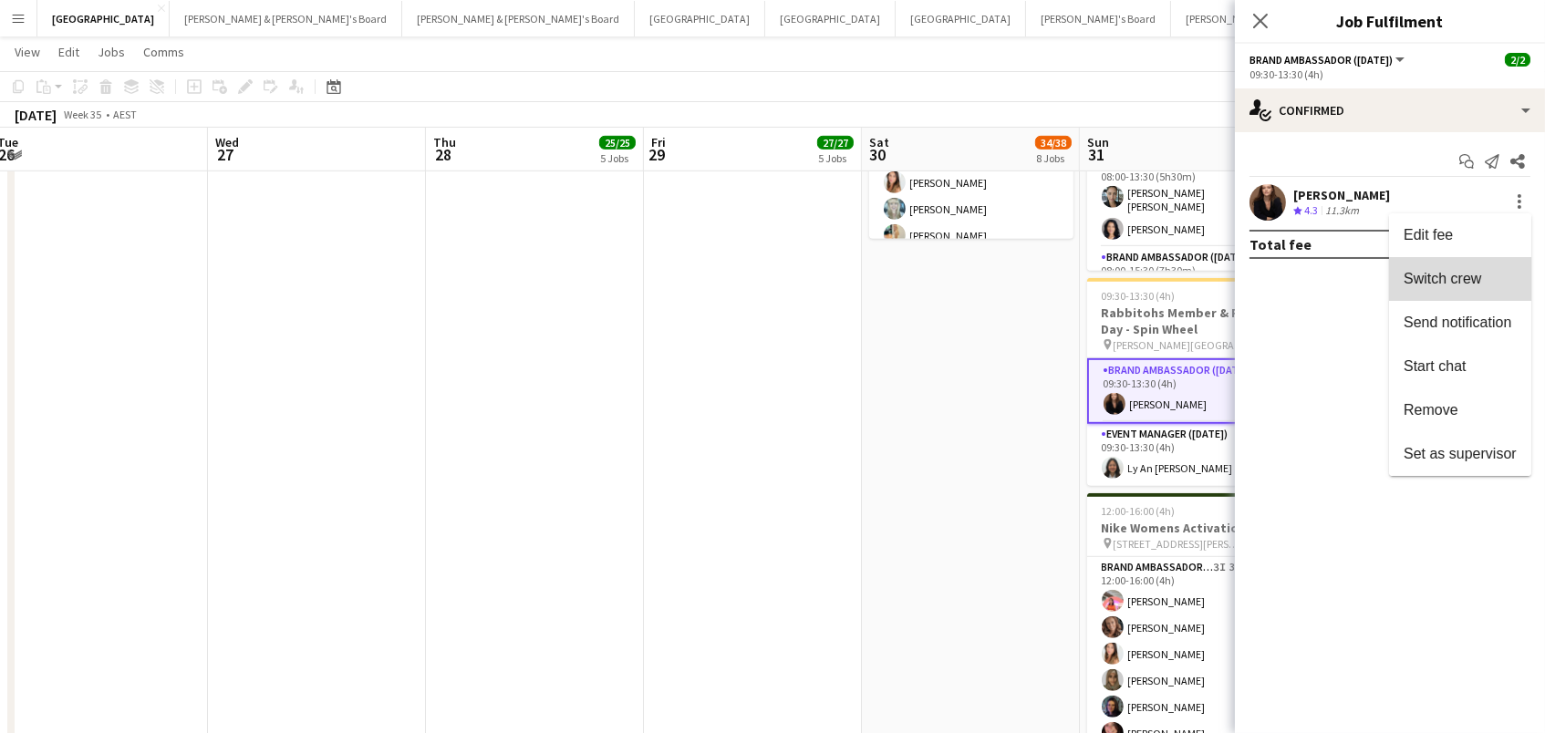
click at [1487, 275] on span "Switch crew" at bounding box center [1460, 279] width 113 height 16
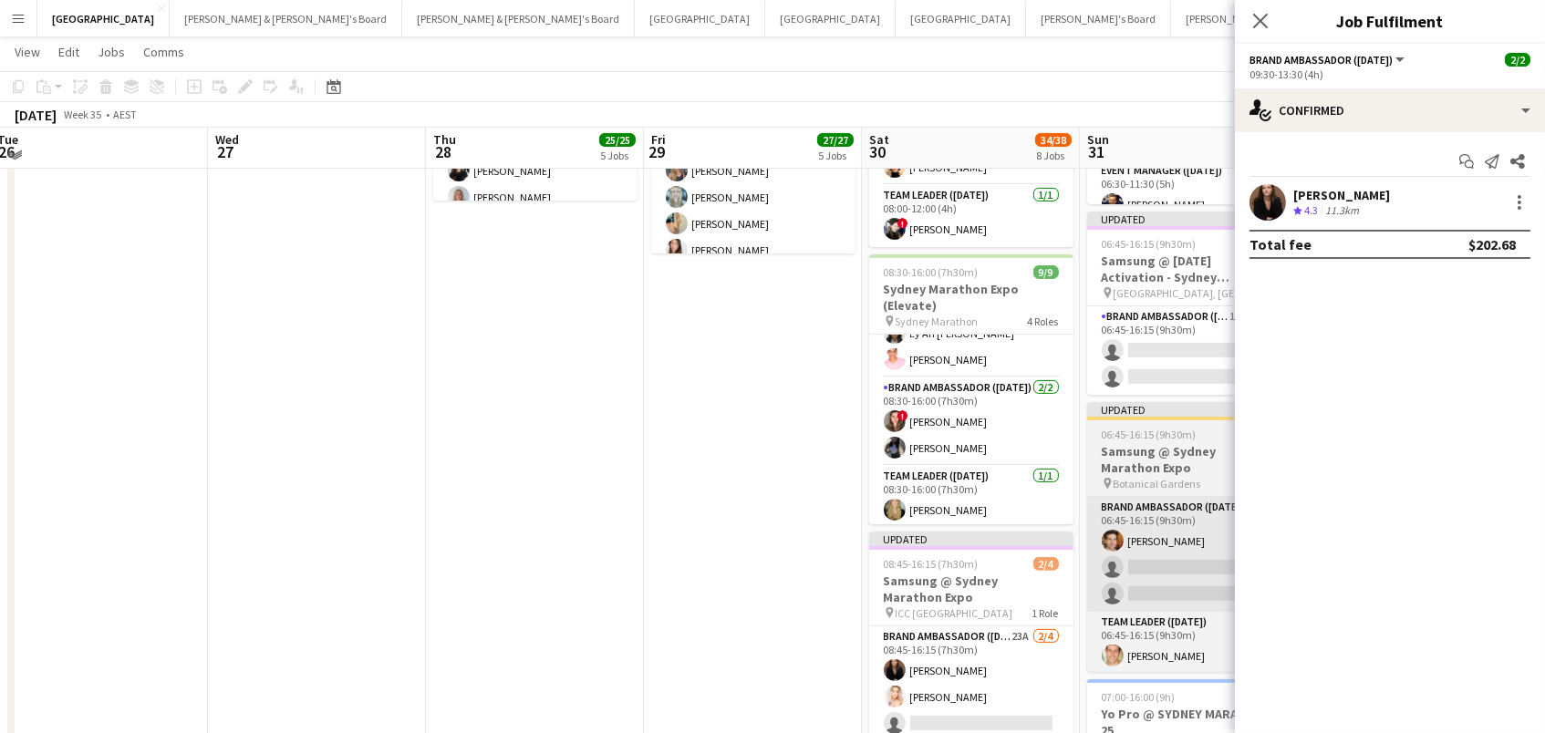
scroll to position [1202, 0]
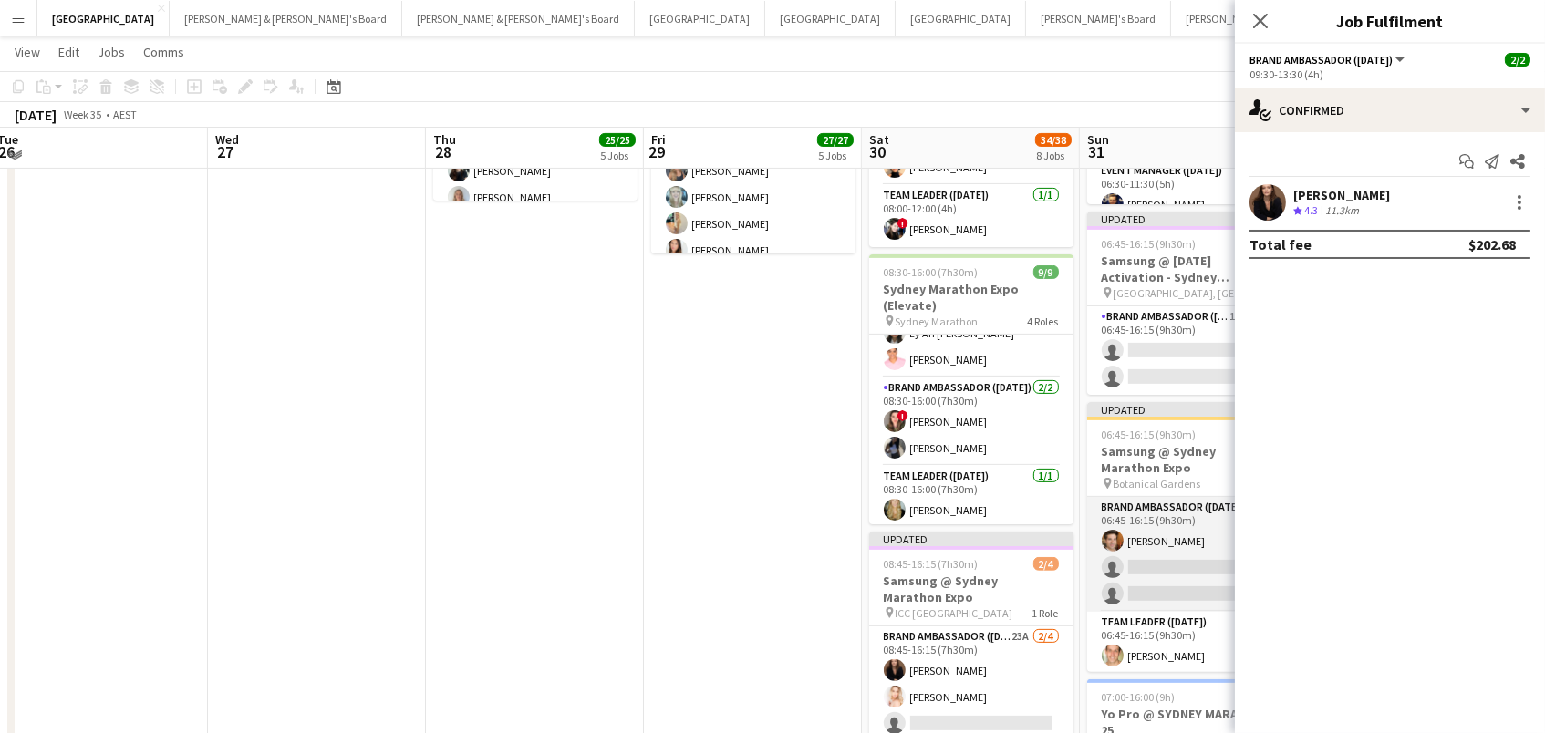
click at [1203, 514] on app-card-role "Brand Ambassador (Sunday) 1/3 06:45-16:15 (9h30m) Juan Montes single-neutral-ac…" at bounding box center [1189, 554] width 204 height 115
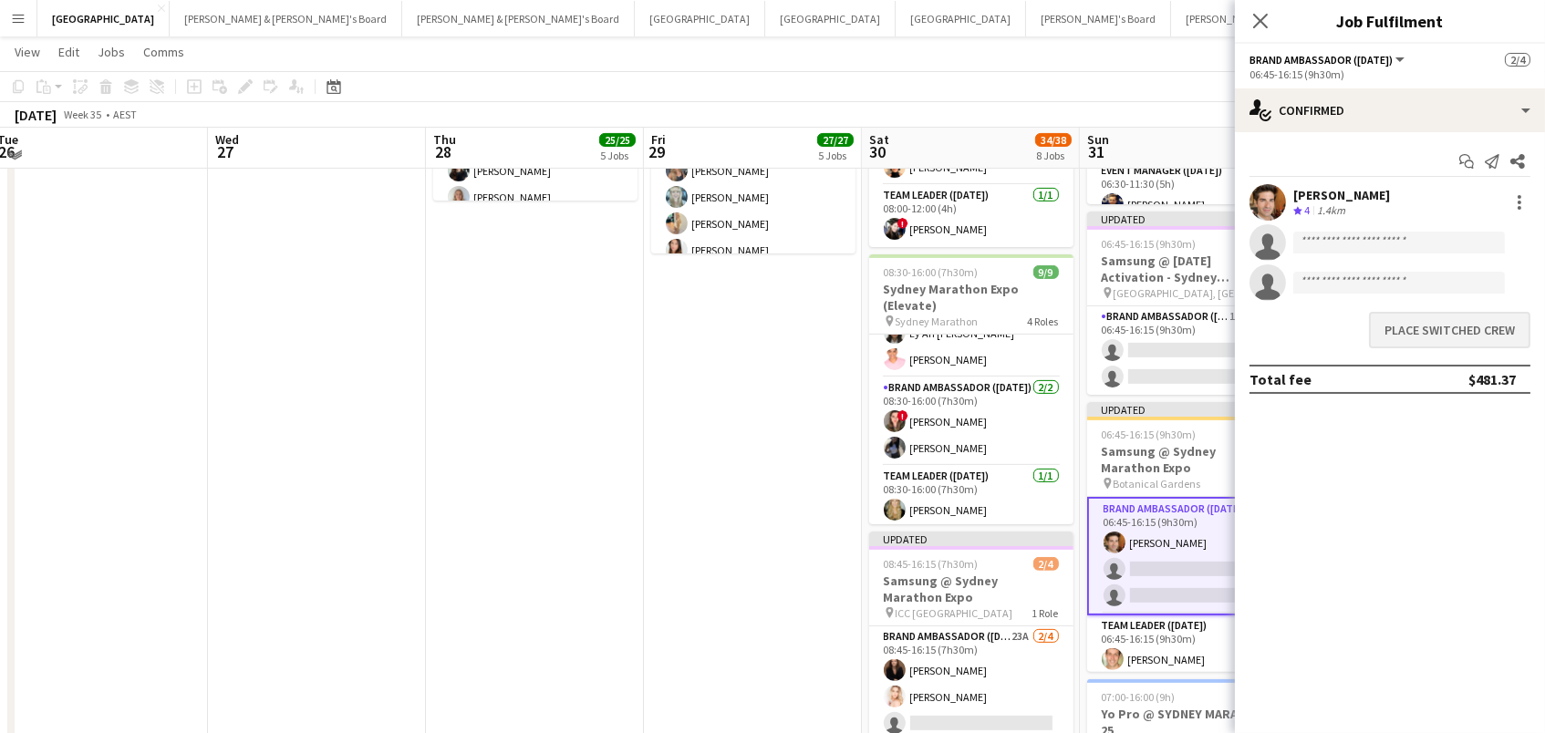
click at [1405, 326] on button "Place switched crew" at bounding box center [1449, 330] width 161 height 36
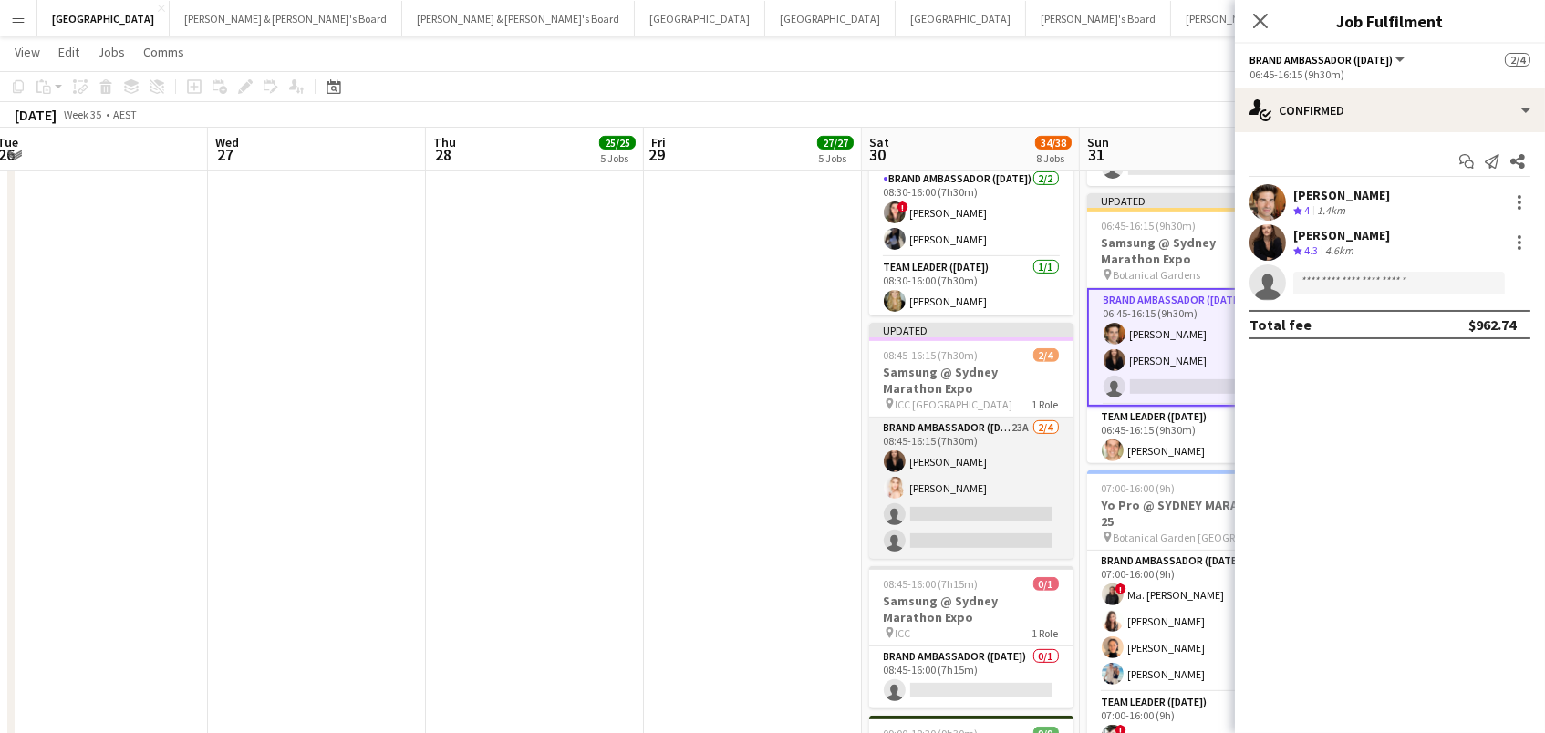
scroll to position [0, 880]
click at [934, 495] on app-card-role "Brand Ambassador (Saturday) 23A 2/4 08:45-16:15 (7h30m) Kim Clifton Katie-Jane …" at bounding box center [973, 488] width 204 height 141
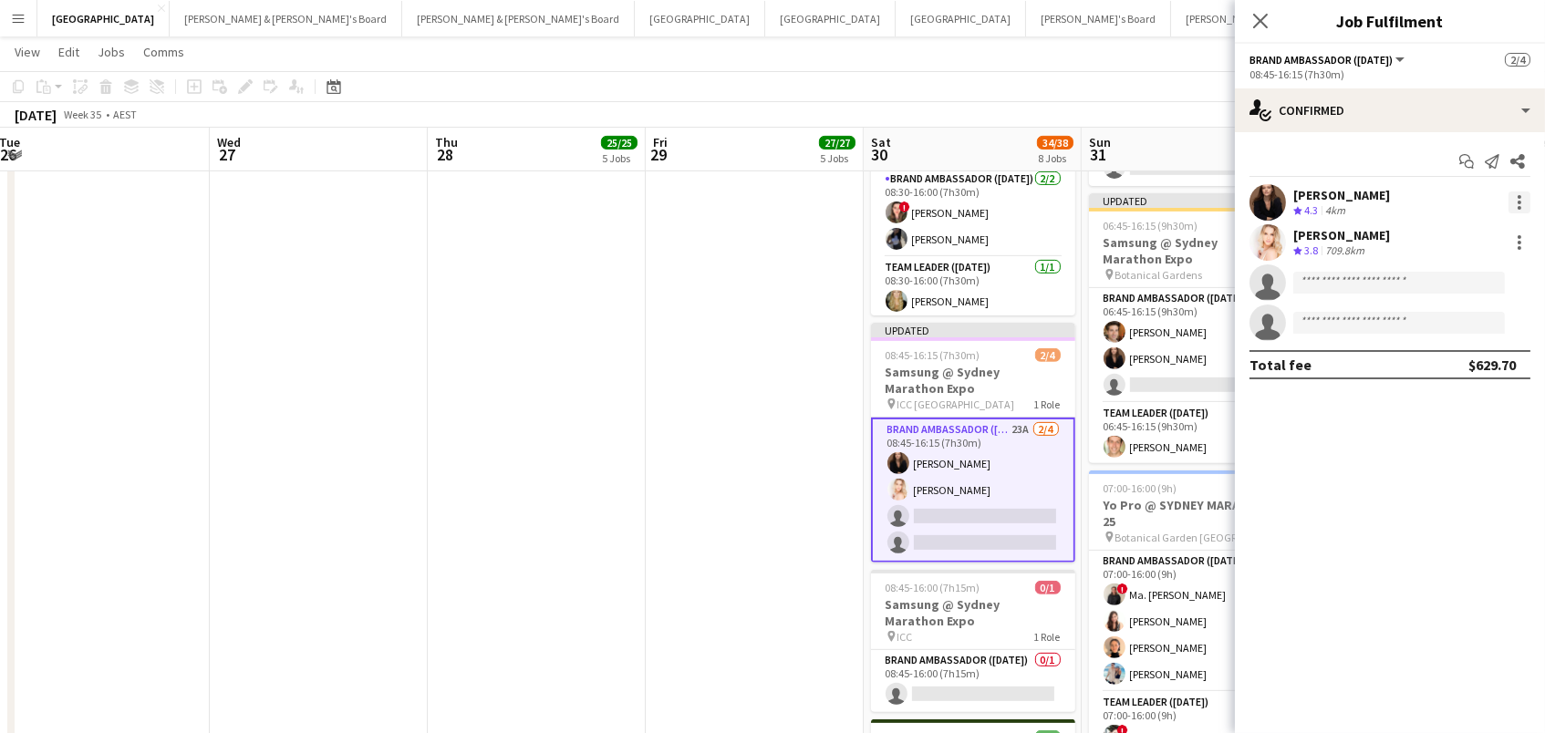
click at [1516, 200] on div at bounding box center [1519, 203] width 22 height 22
click at [1500, 278] on span "Switch crew" at bounding box center [1460, 279] width 113 height 16
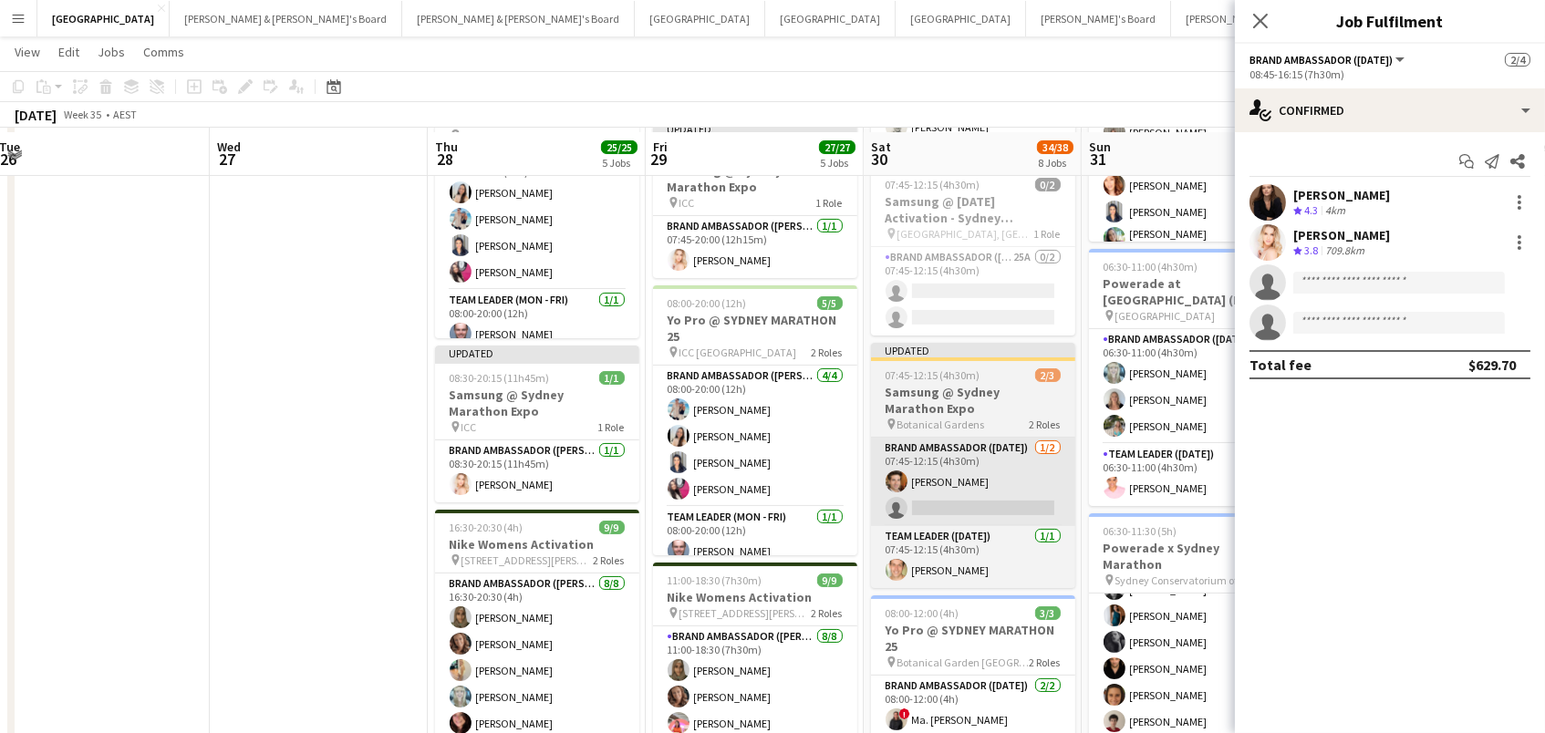
scroll to position [620, 0]
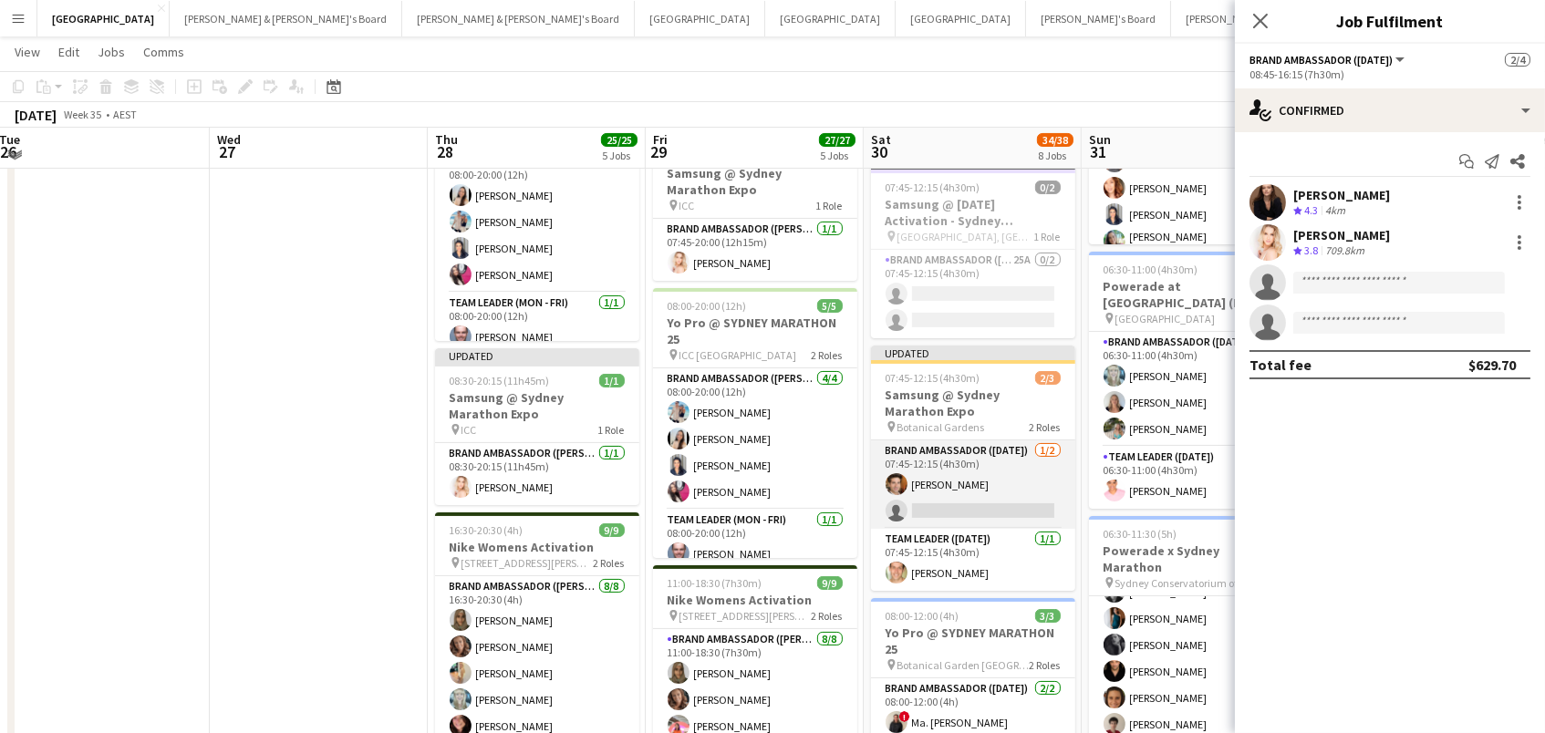
click at [970, 472] on app-card-role "Brand Ambassador (Saturday) 1/2 07:45-12:15 (4h30m) Juan Montes single-neutral-…" at bounding box center [973, 484] width 204 height 88
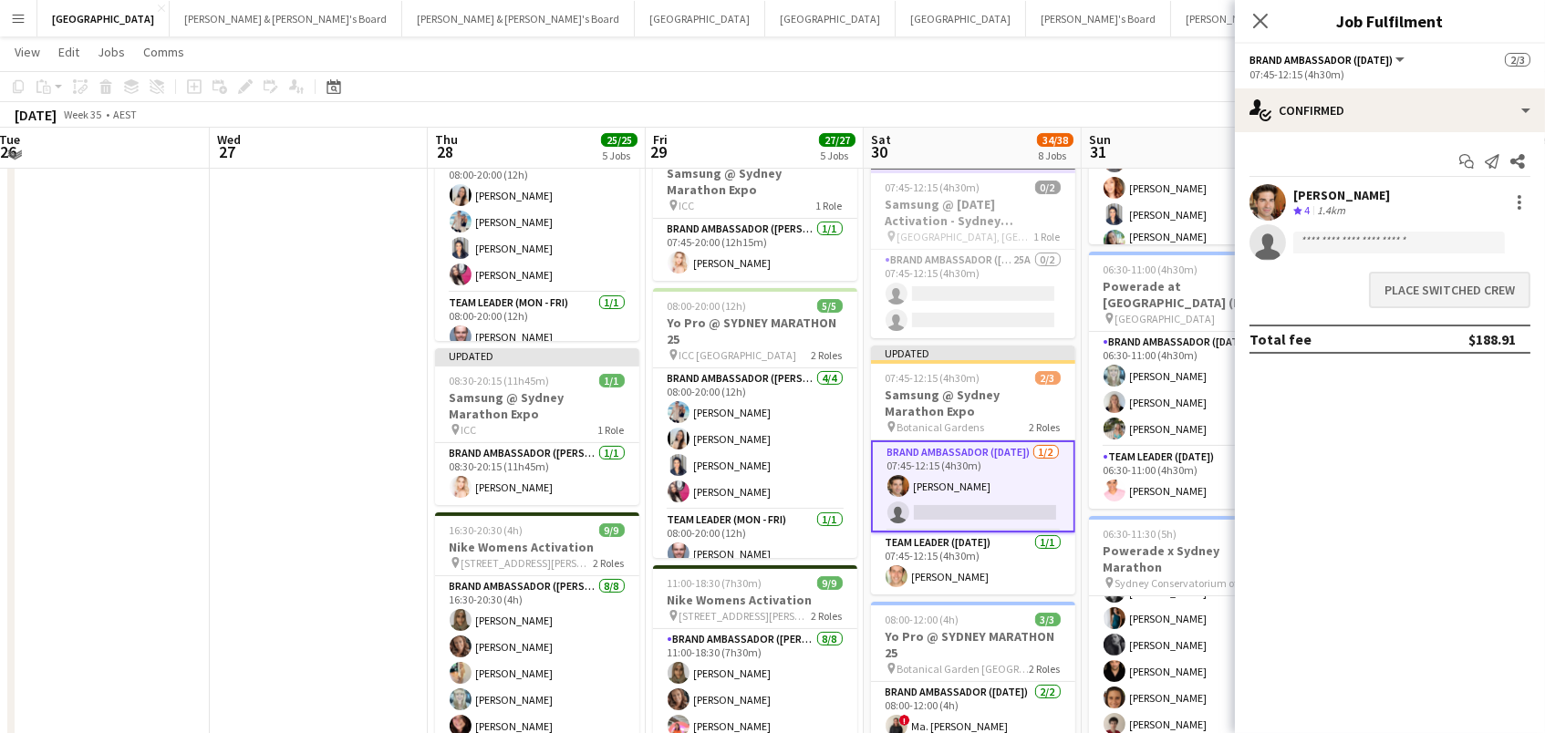
click at [1424, 296] on button "Place switched crew" at bounding box center [1449, 290] width 161 height 36
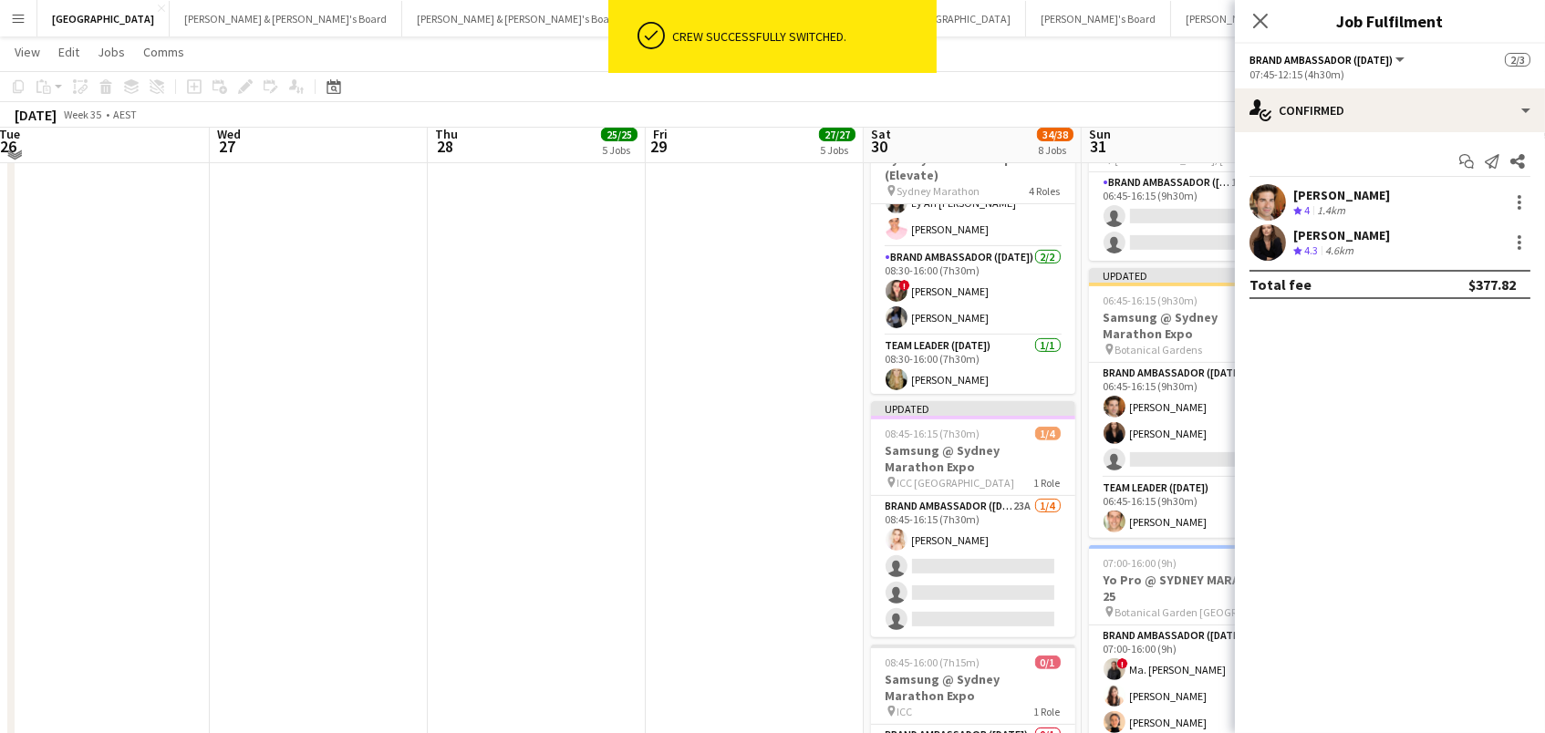
scroll to position [1304, 0]
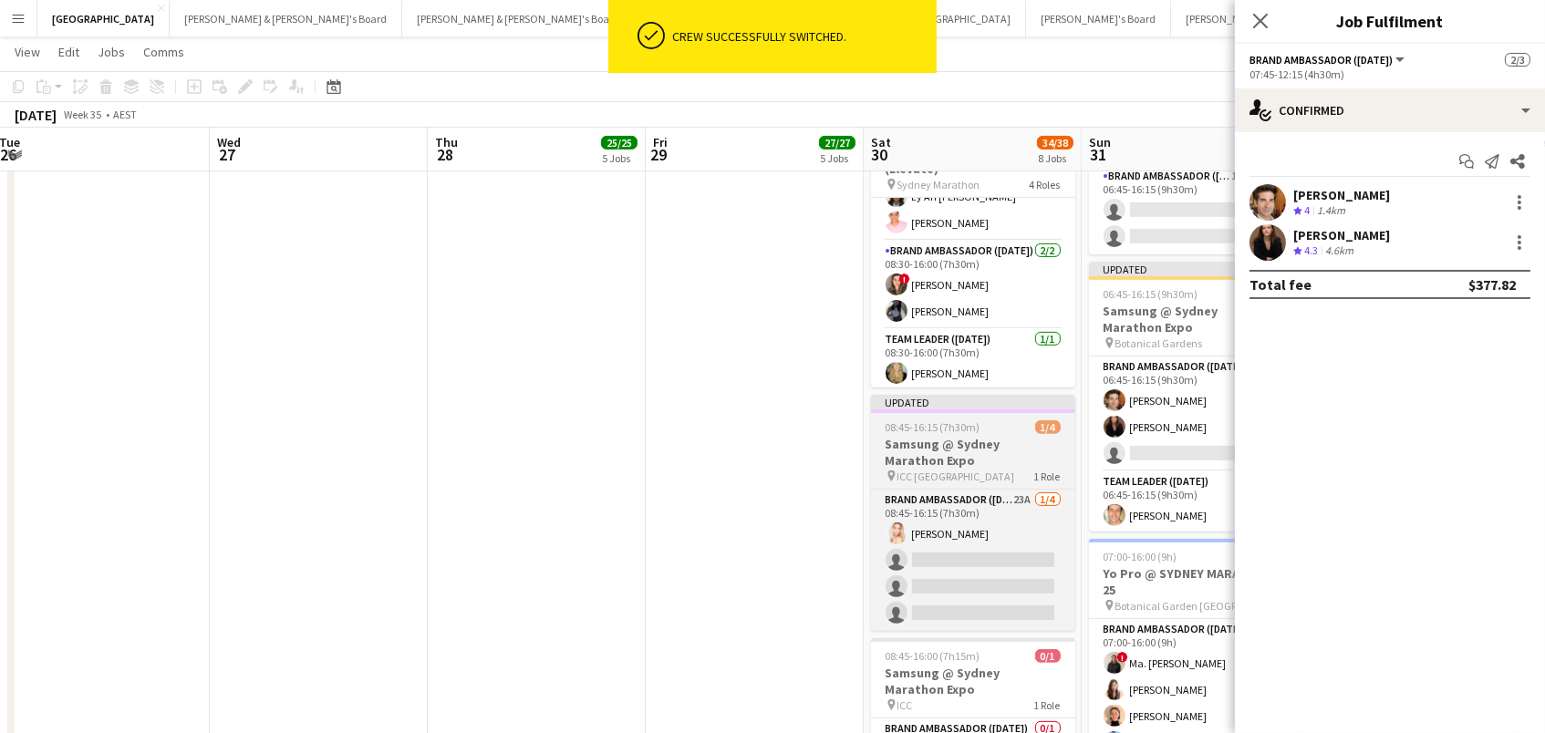
click at [943, 460] on h3 "Samsung @ Sydney Marathon Expo" at bounding box center [973, 452] width 204 height 33
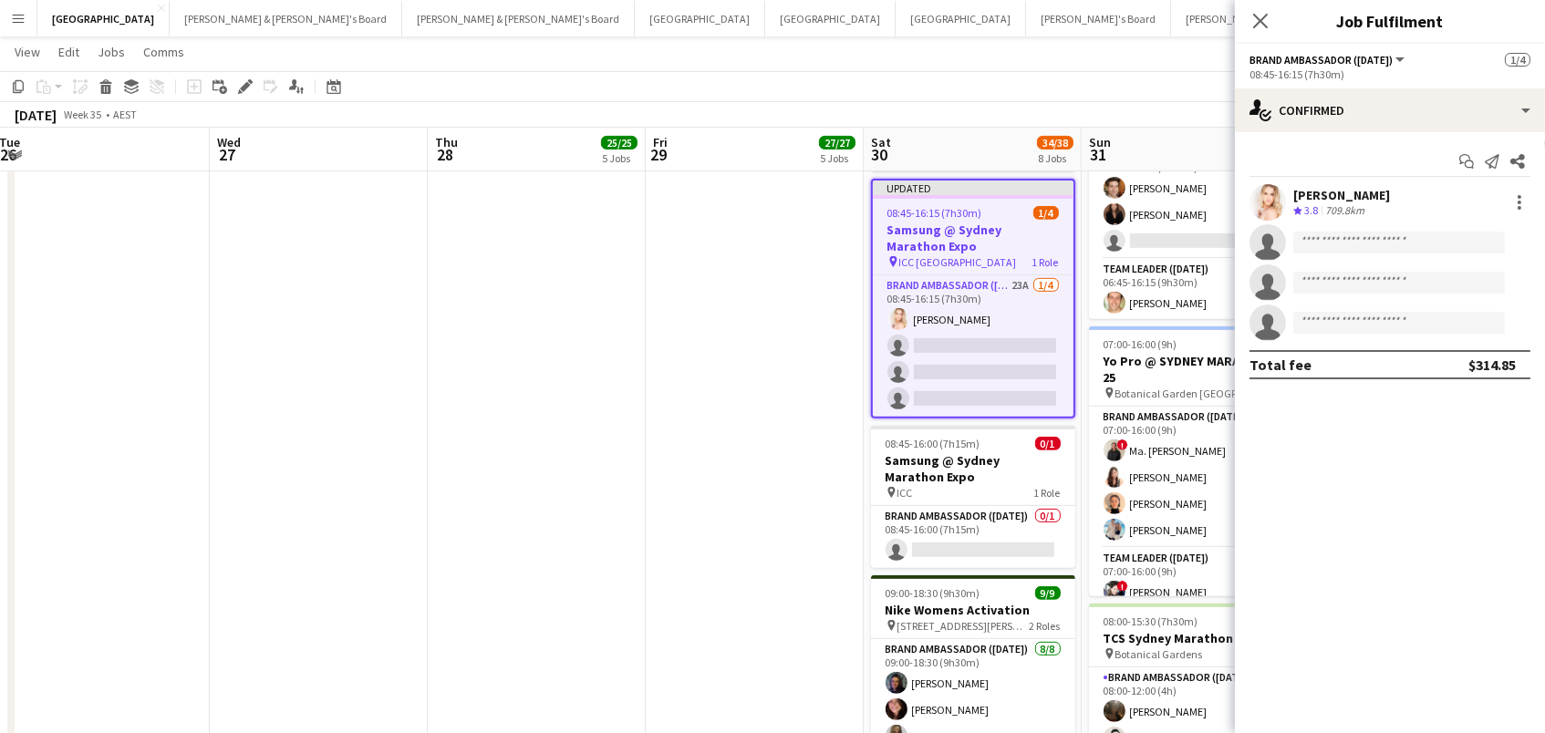
scroll to position [1525, 0]
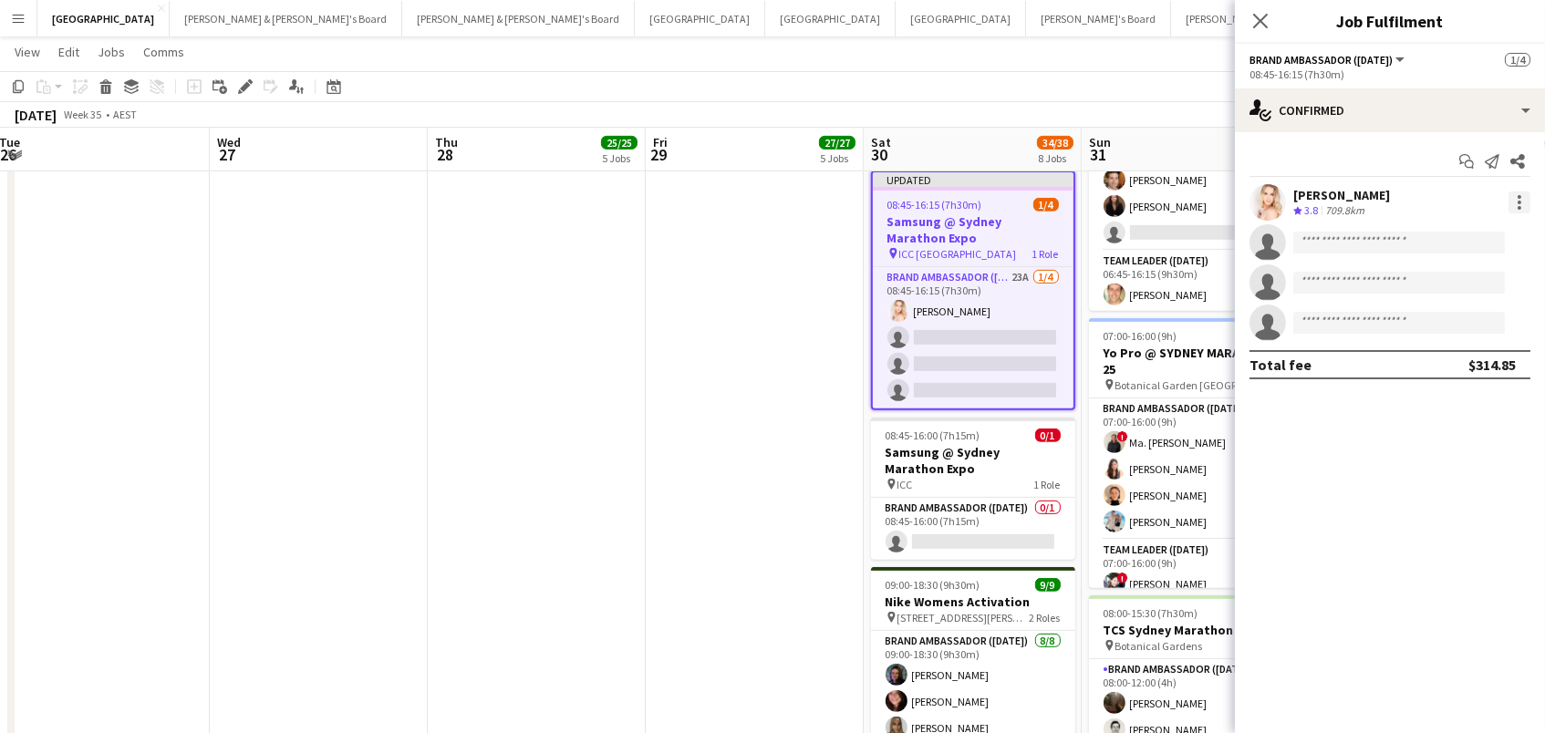
click at [1518, 196] on div at bounding box center [1520, 197] width 4 height 4
click at [1468, 276] on span "Switch crew" at bounding box center [1443, 279] width 78 height 16
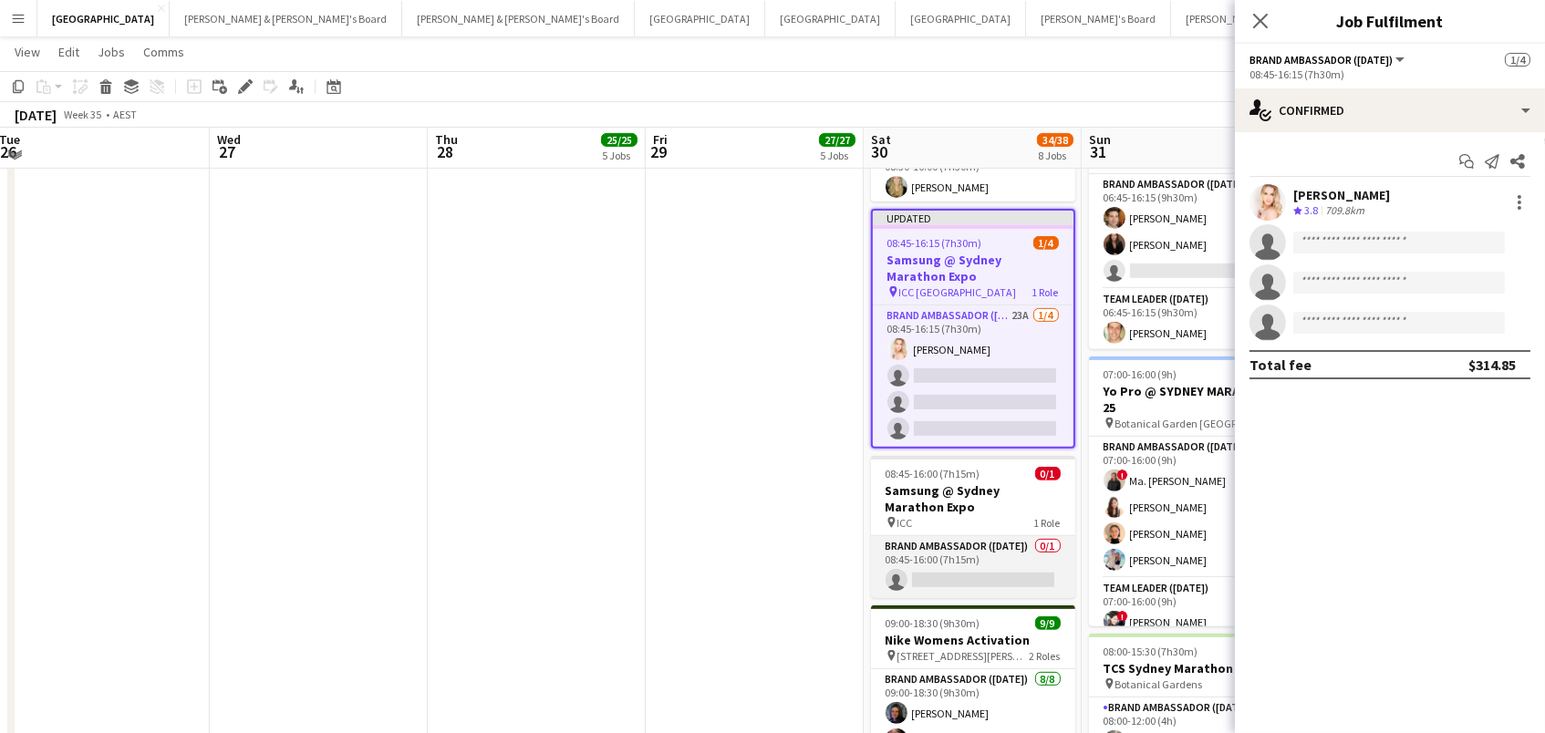
click at [1013, 542] on app-card-role "Brand Ambassador (Saturday) 0/1 08:45-16:00 (7h15m) single-neutral-actions" at bounding box center [973, 567] width 204 height 62
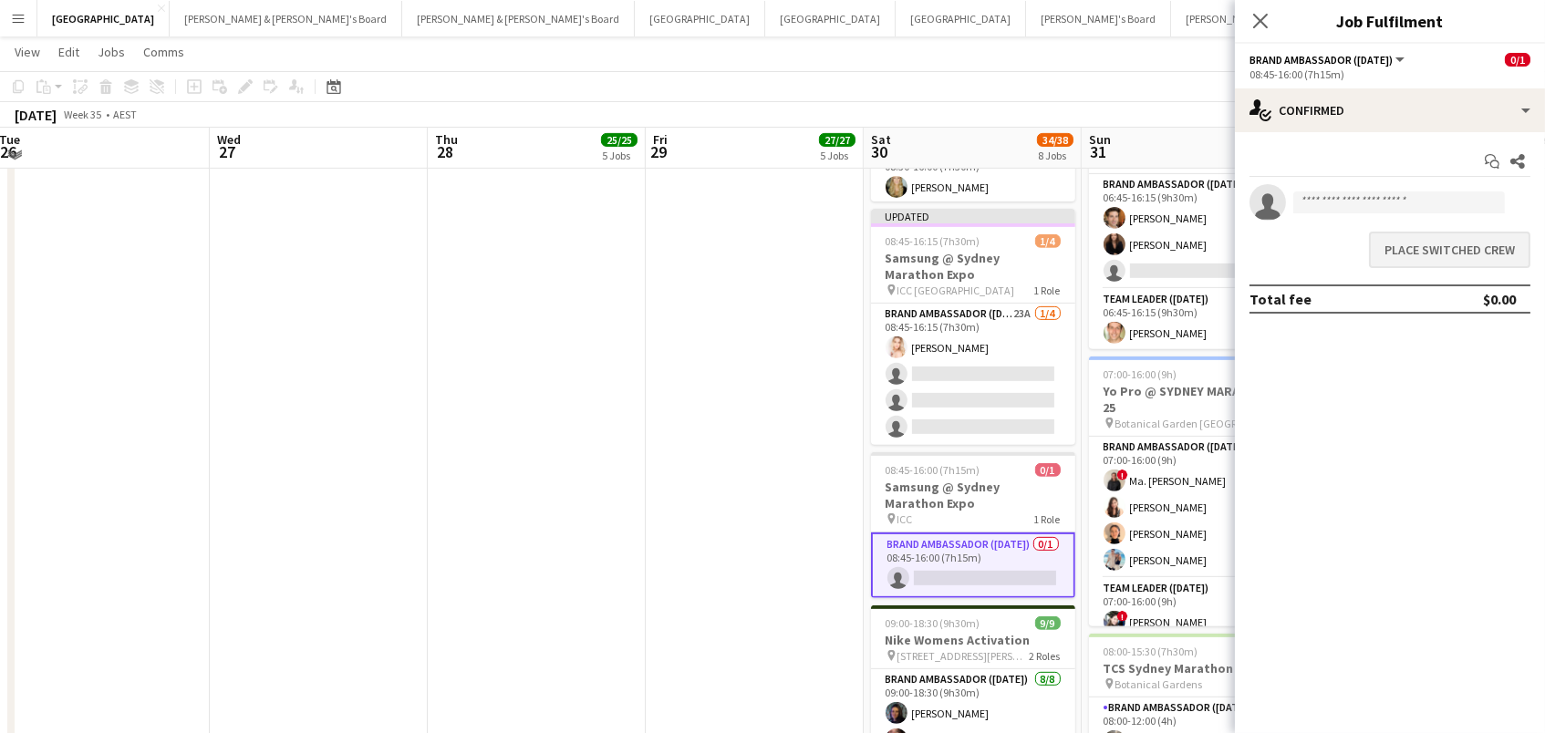
click at [1418, 244] on button "Place switched crew" at bounding box center [1449, 250] width 161 height 36
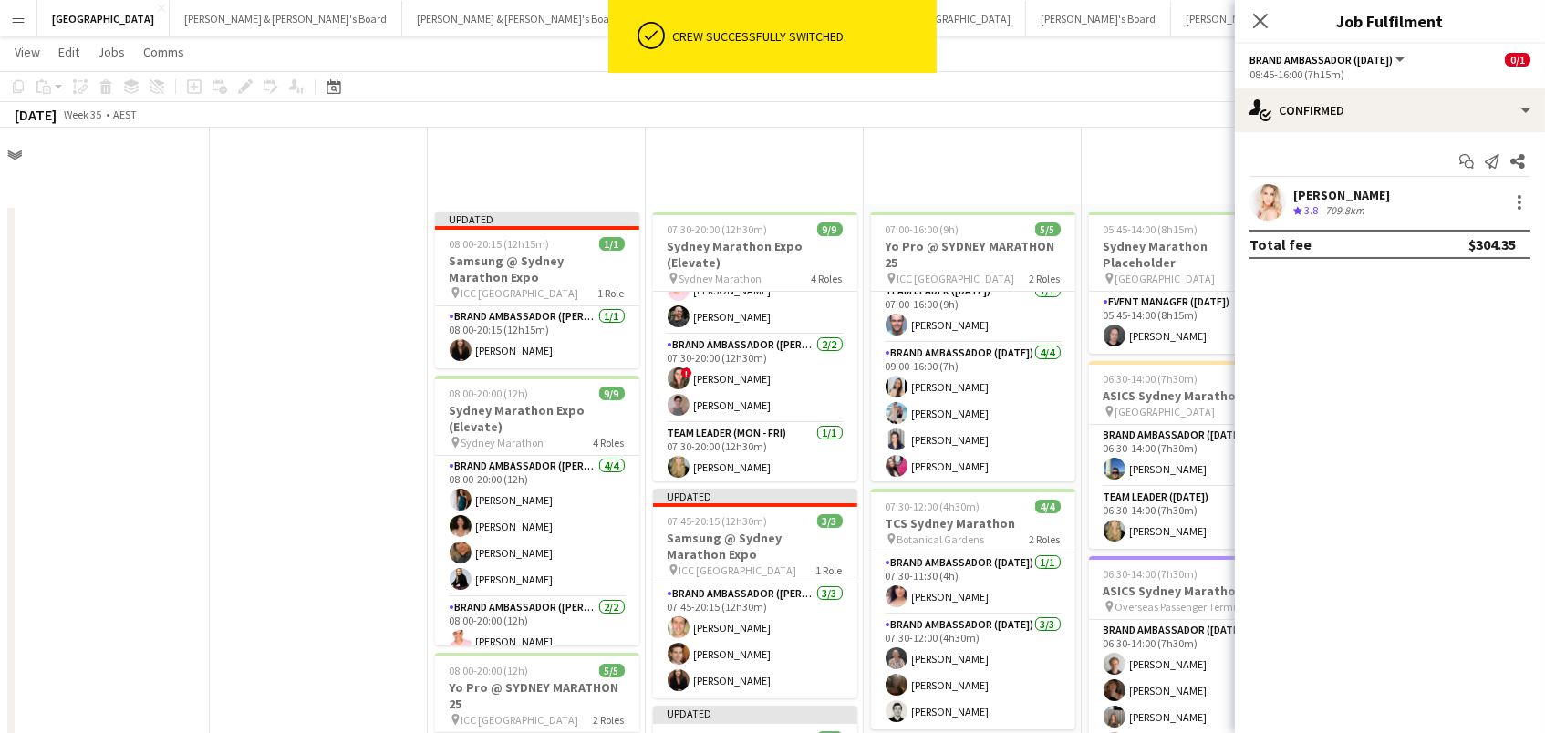
scroll to position [1524, 0]
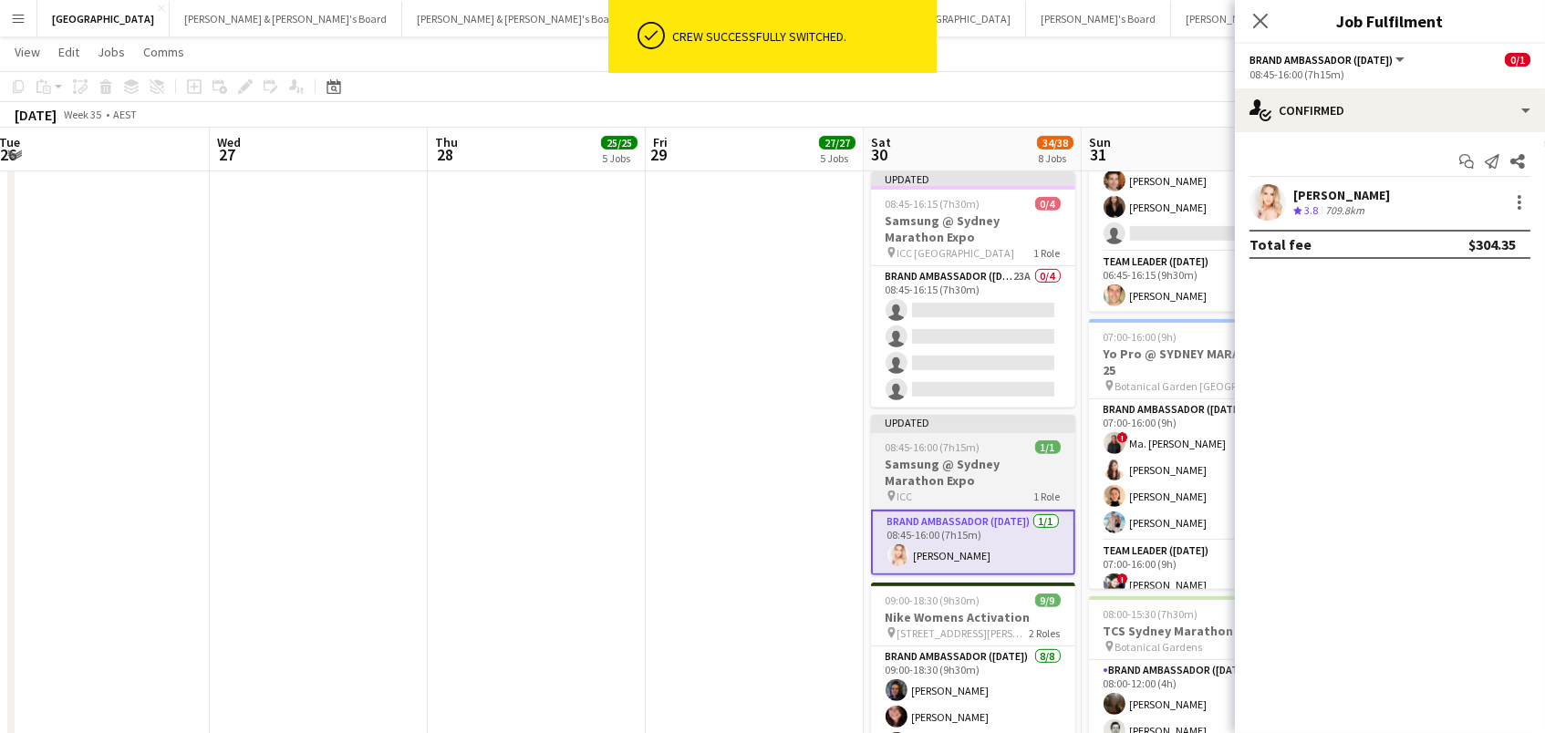
click at [959, 461] on h3 "Samsung @ Sydney Marathon Expo" at bounding box center [973, 472] width 204 height 33
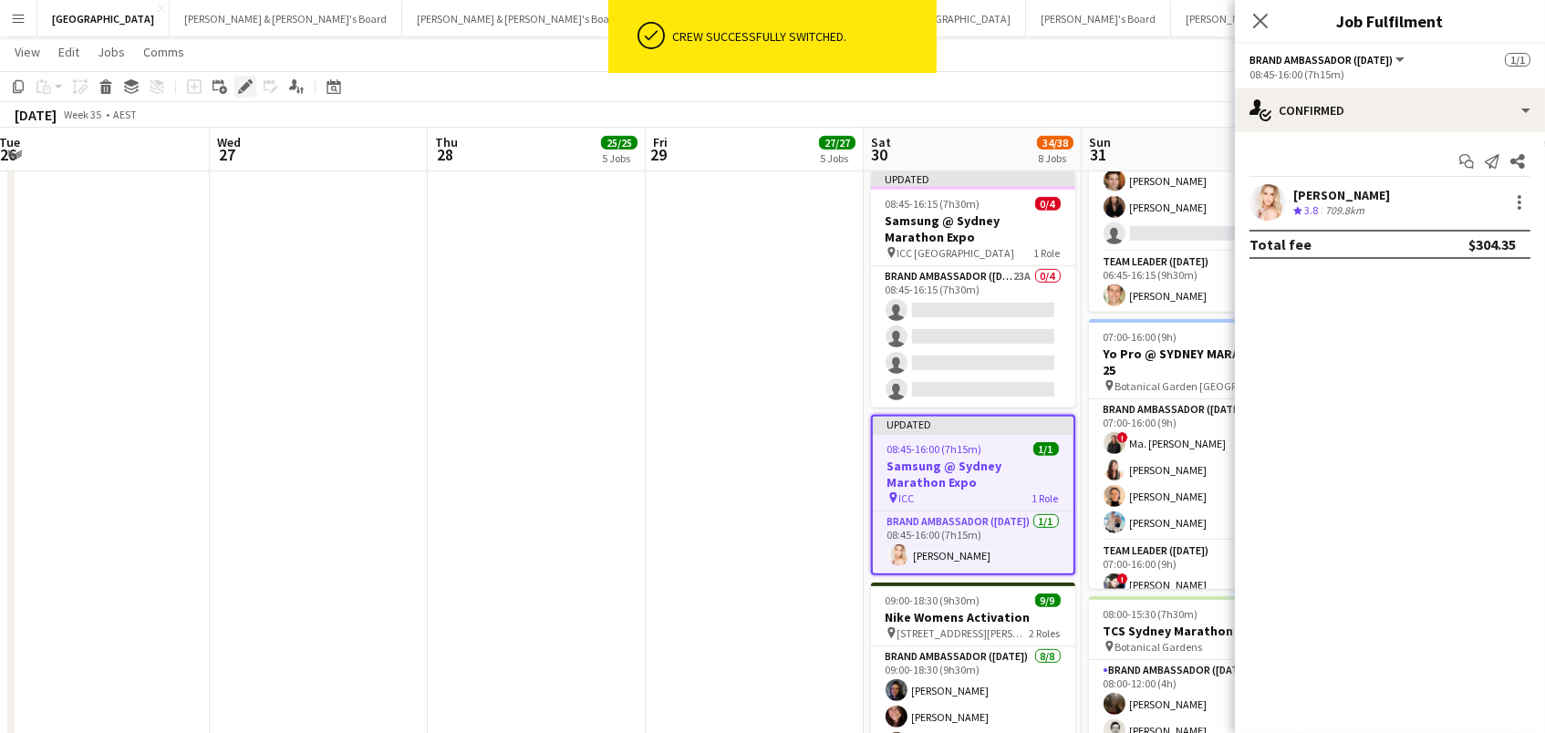
click at [240, 88] on icon at bounding box center [245, 87] width 10 height 10
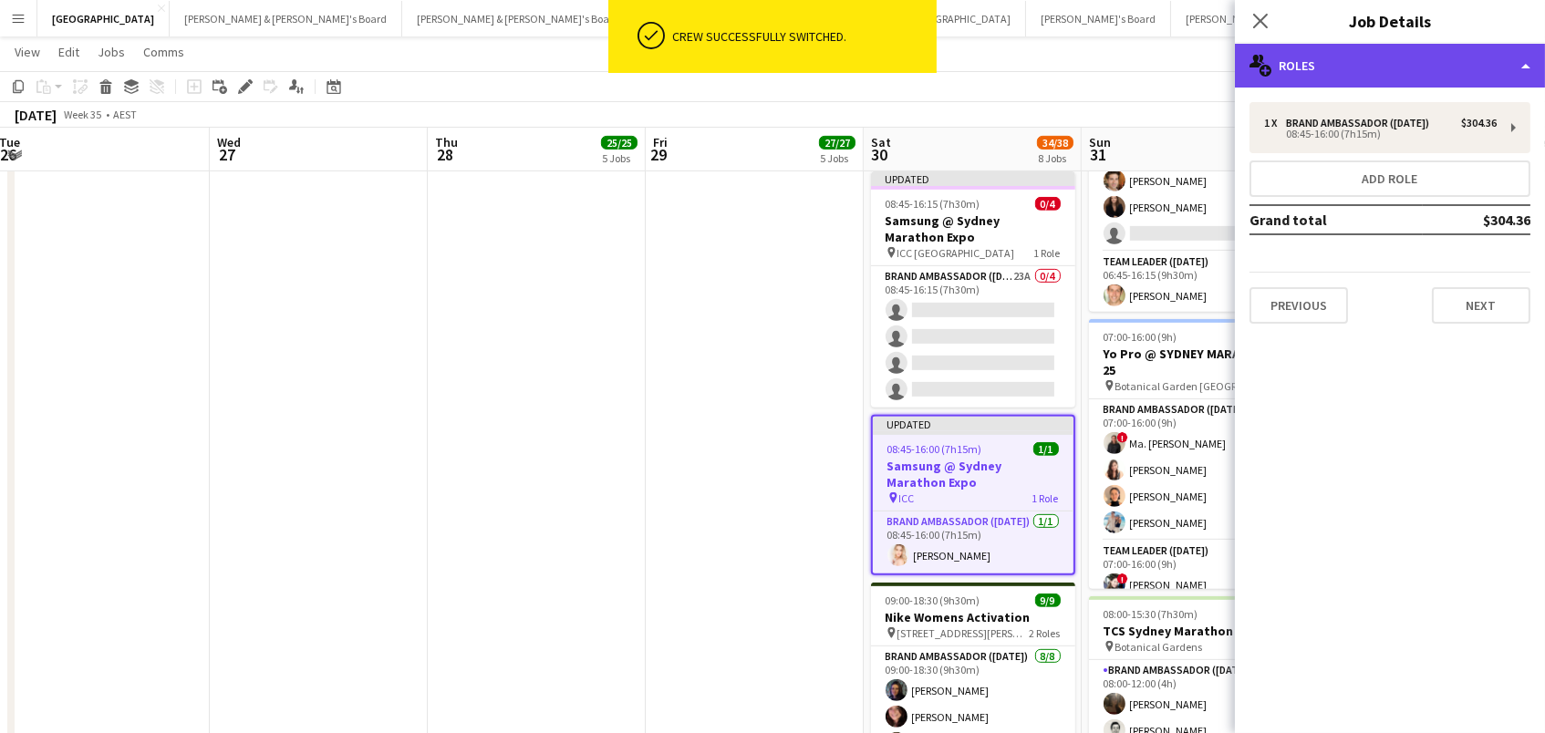
click at [1263, 74] on icon at bounding box center [1265, 71] width 12 height 12
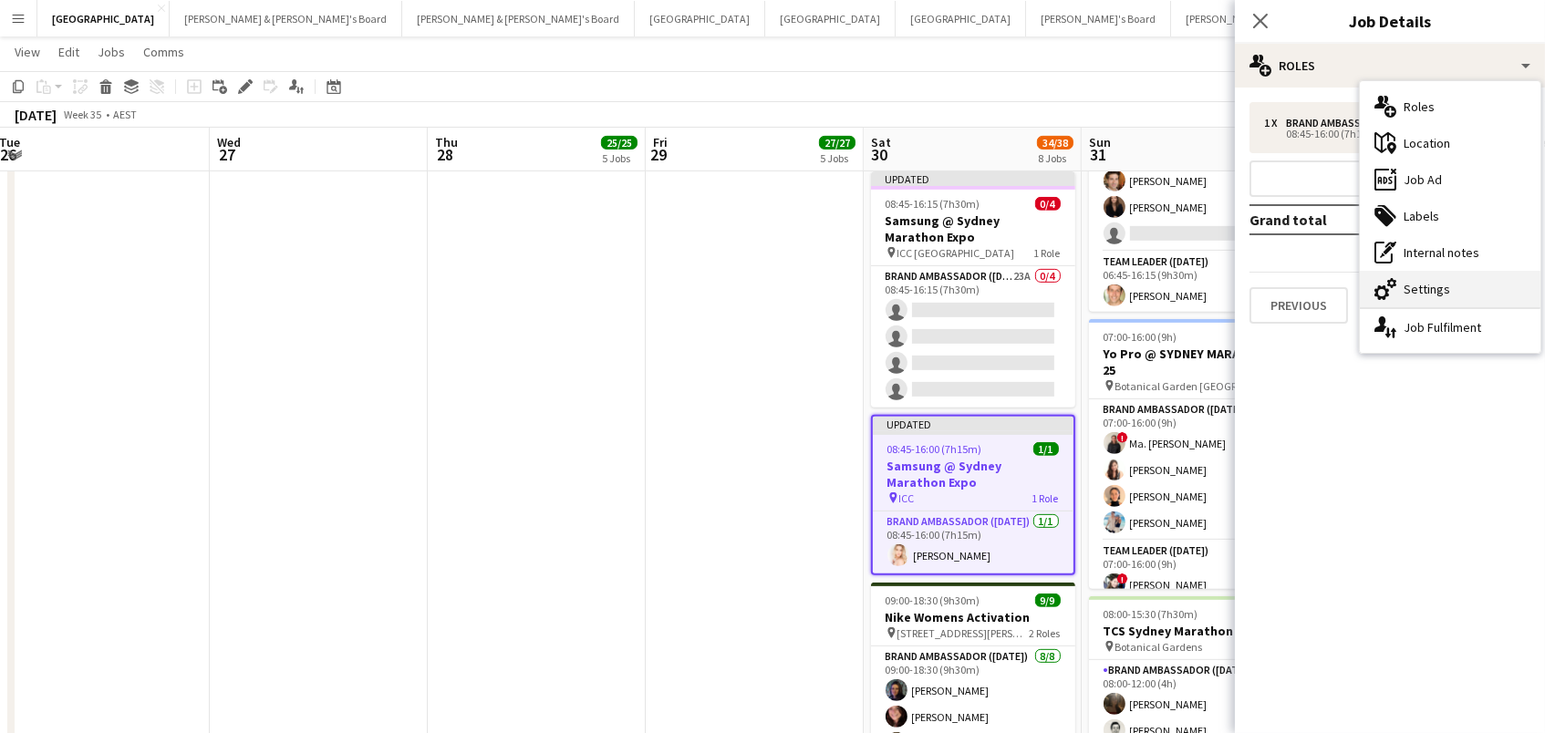
click at [1434, 295] on div "cog-double-3 Settings" at bounding box center [1450, 289] width 181 height 36
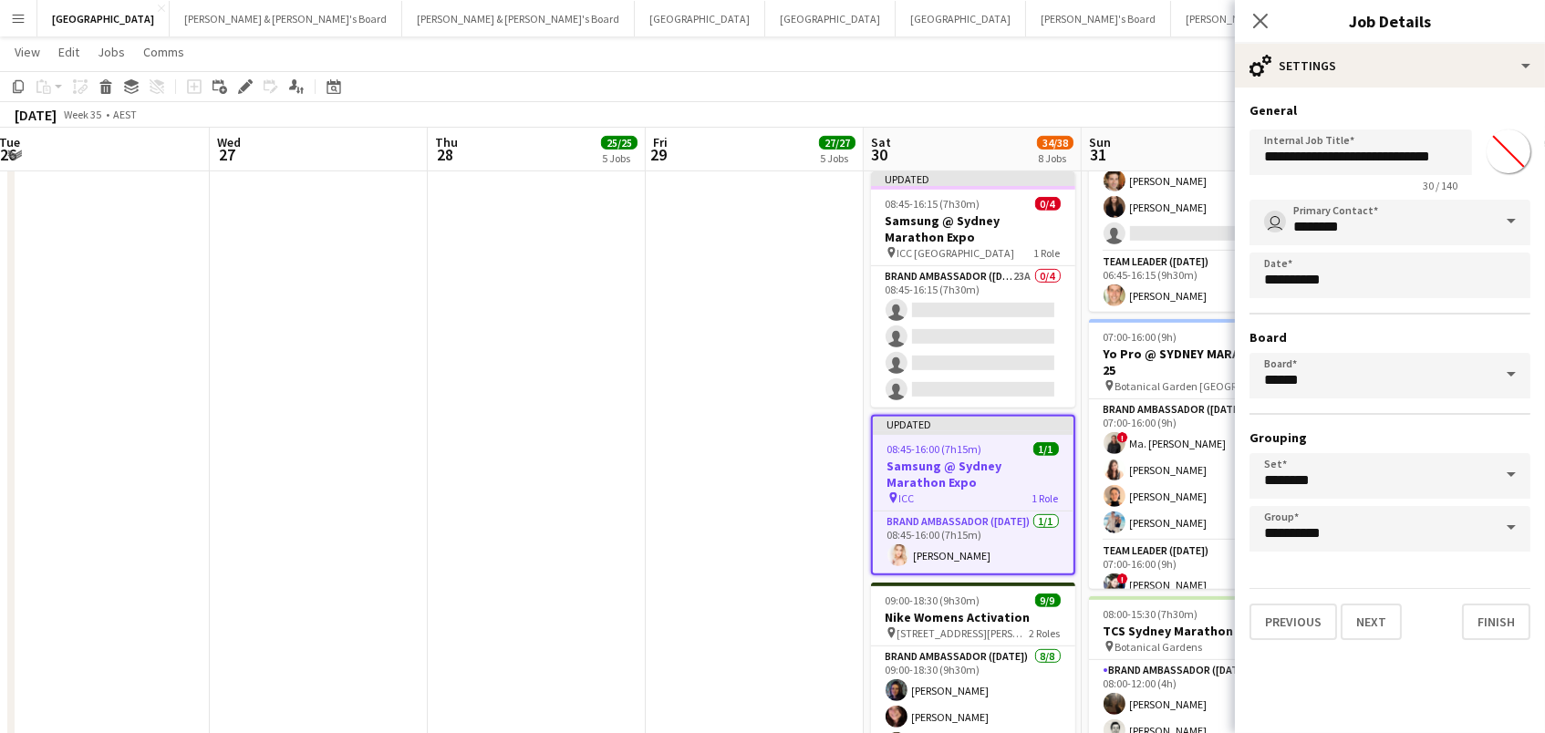
click at [1517, 157] on input "*******" at bounding box center [1509, 152] width 66 height 66
type input "*******"
click at [740, 444] on app-date-cell "07:30-20:00 (12h30m) 9/9 Sydney Marathon Expo (Elevate) pin Sydney Marathon 4 R…" at bounding box center [755, 34] width 218 height 2709
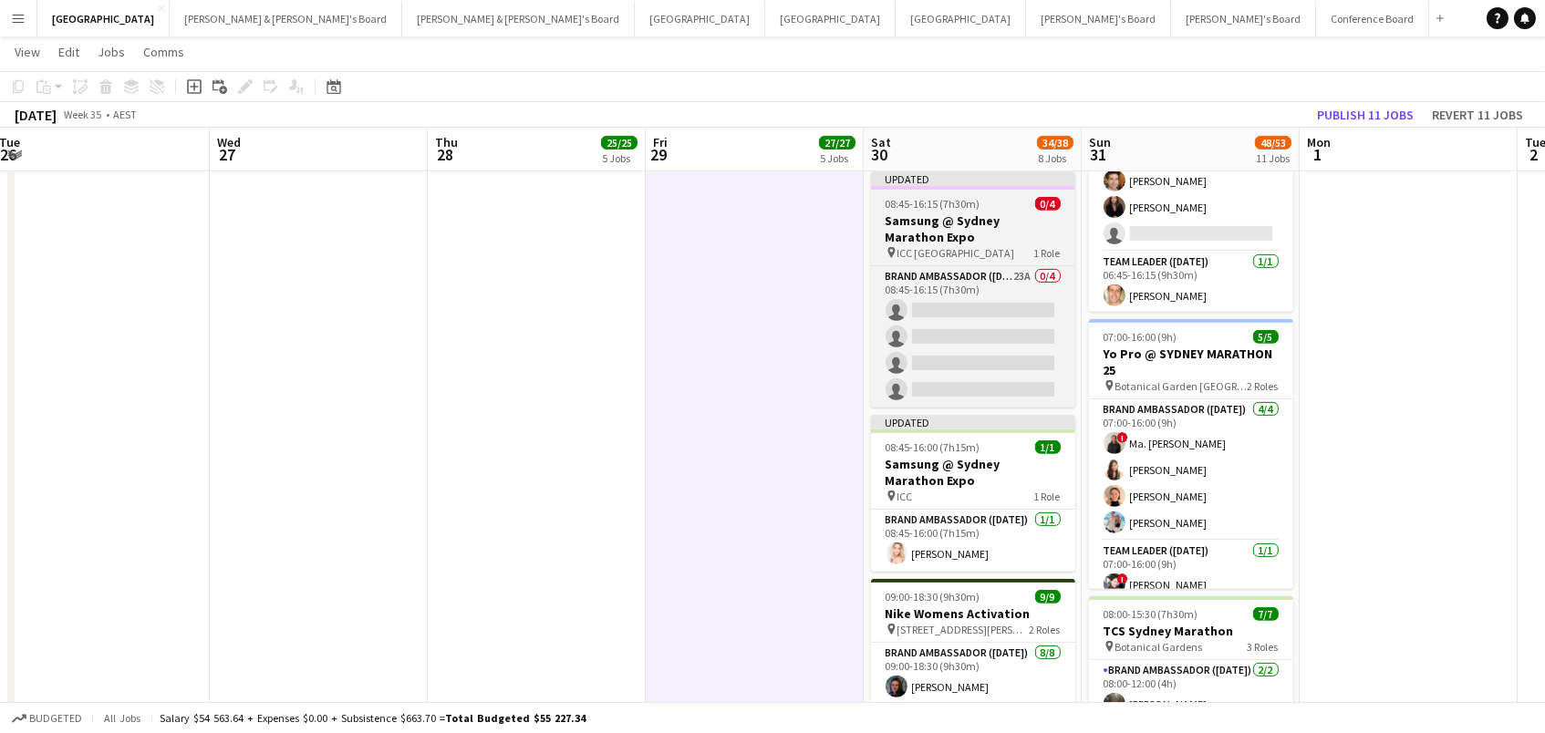
click at [961, 223] on h3 "Samsung @ Sydney Marathon Expo" at bounding box center [973, 228] width 204 height 33
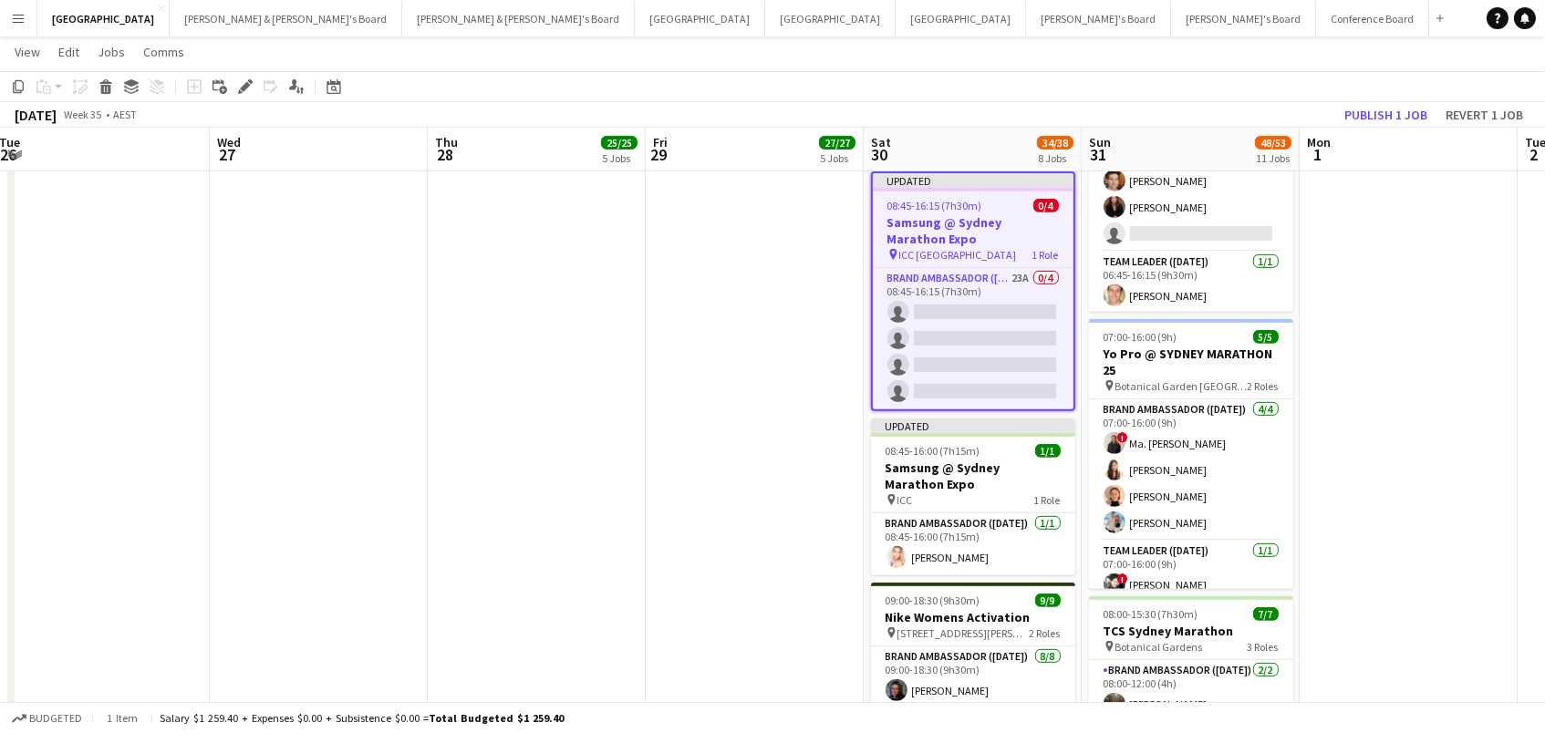
scroll to position [0, 879]
click at [107, 93] on icon at bounding box center [106, 89] width 10 height 9
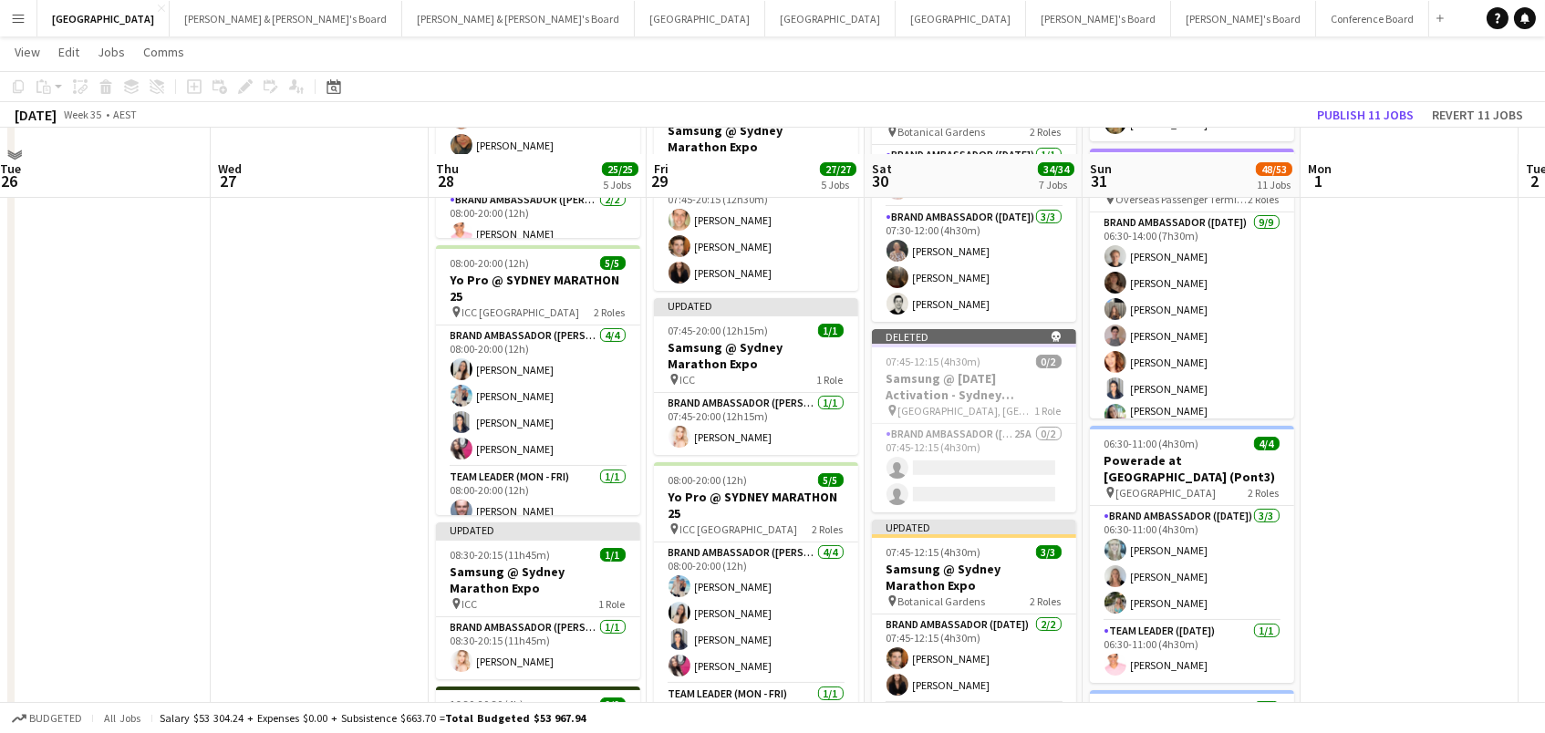
scroll to position [385, 0]
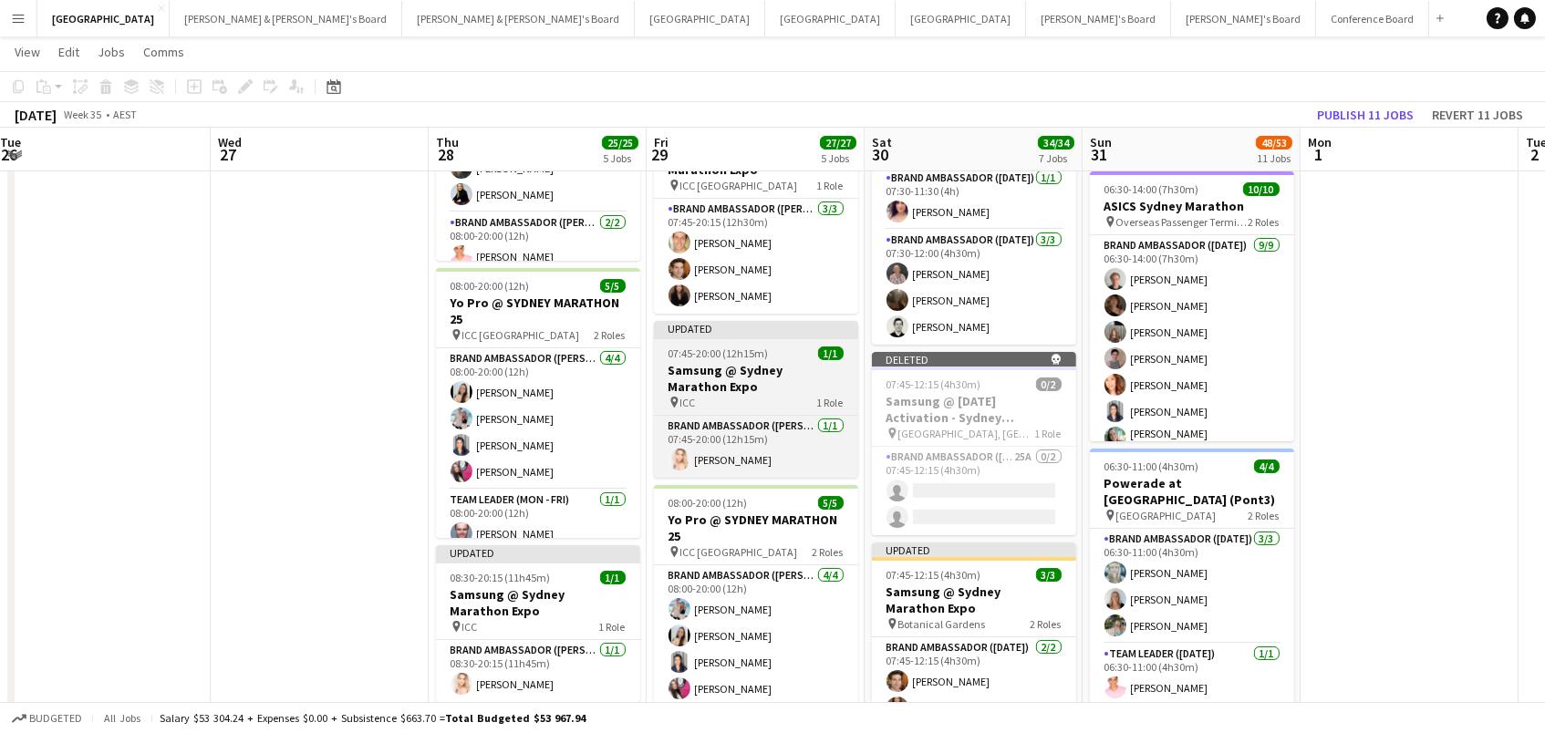
click at [681, 367] on h3 "Samsung @ Sydney Marathon Expo" at bounding box center [756, 378] width 204 height 33
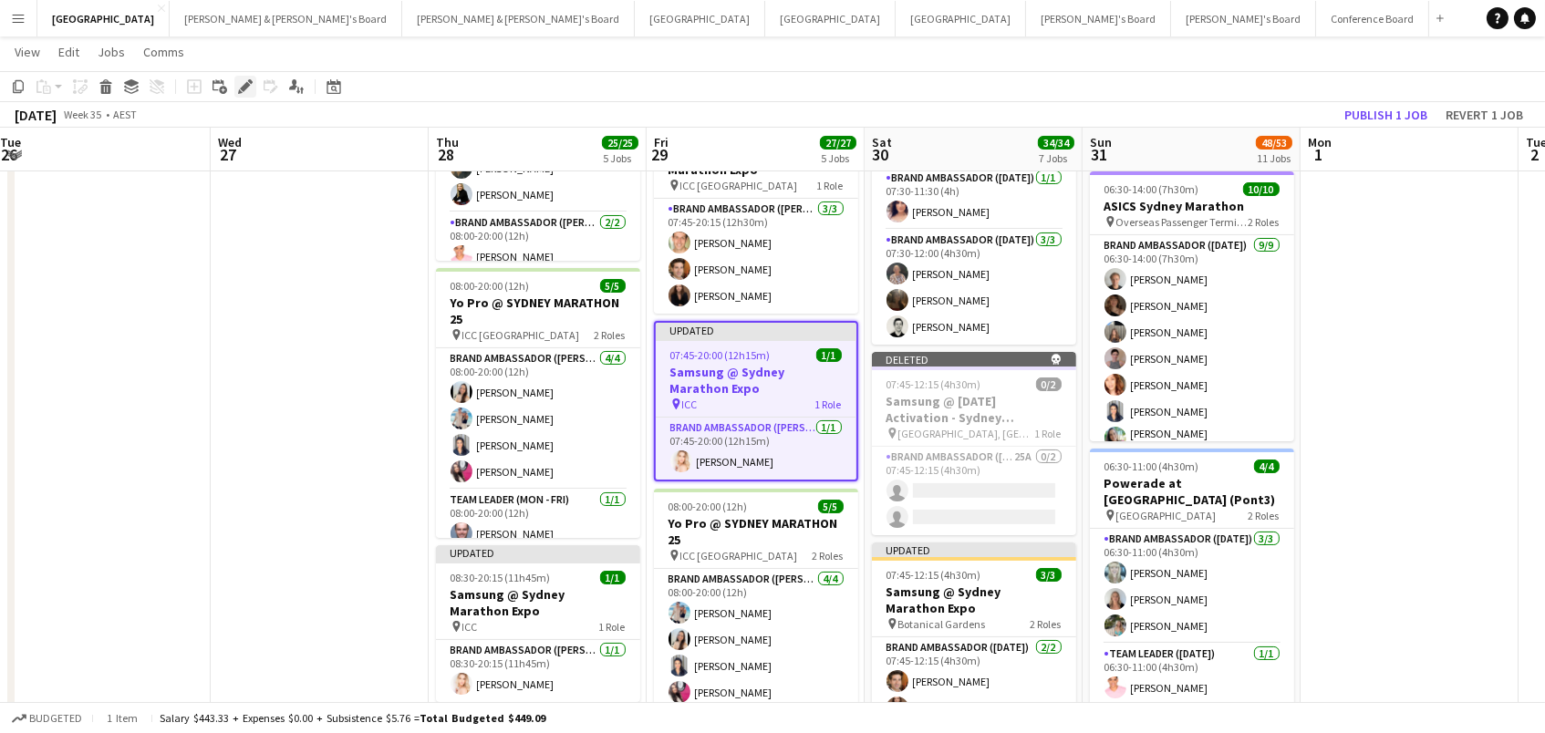
click at [250, 81] on icon at bounding box center [250, 81] width 5 height 5
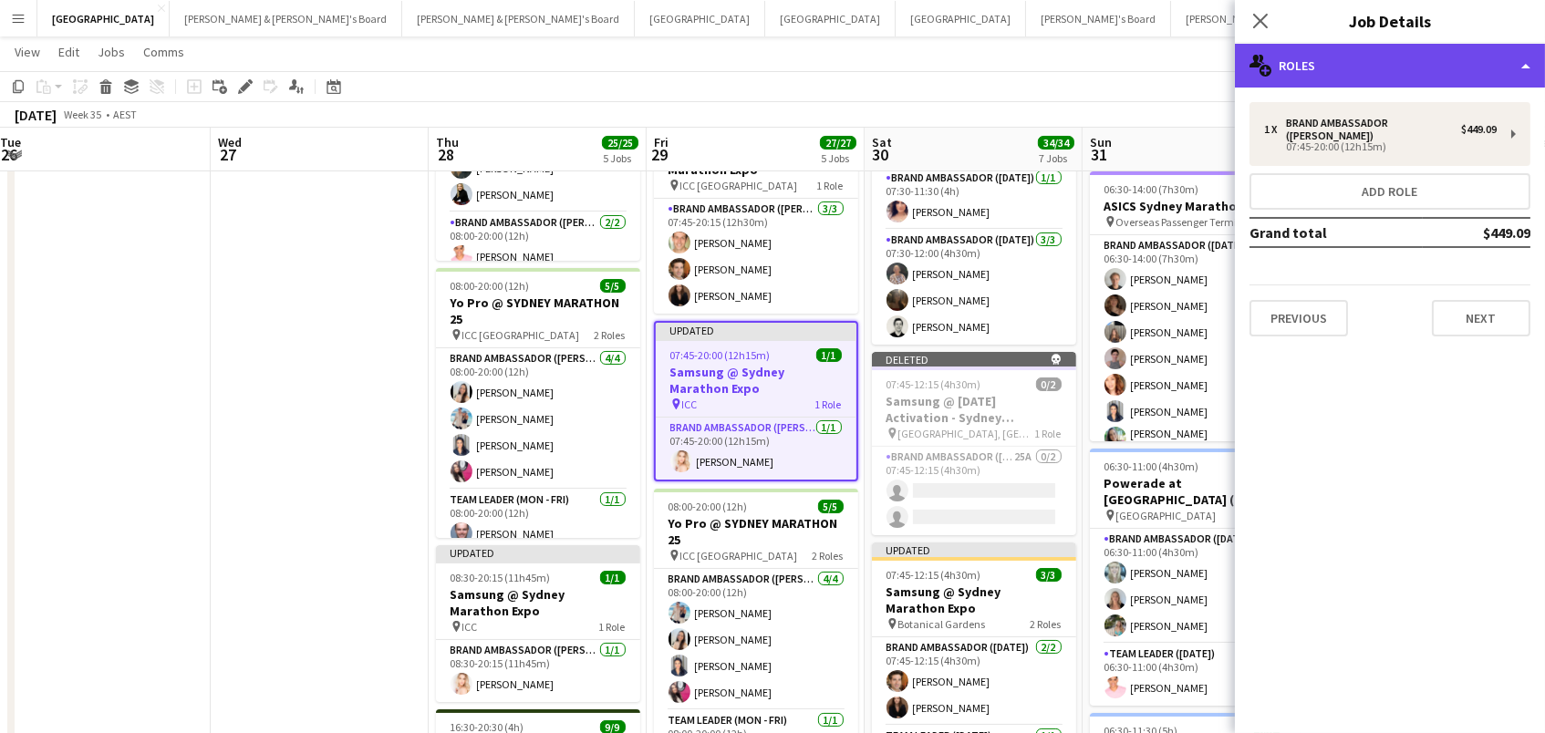
click at [1321, 72] on div "multiple-users-add Roles" at bounding box center [1390, 66] width 310 height 44
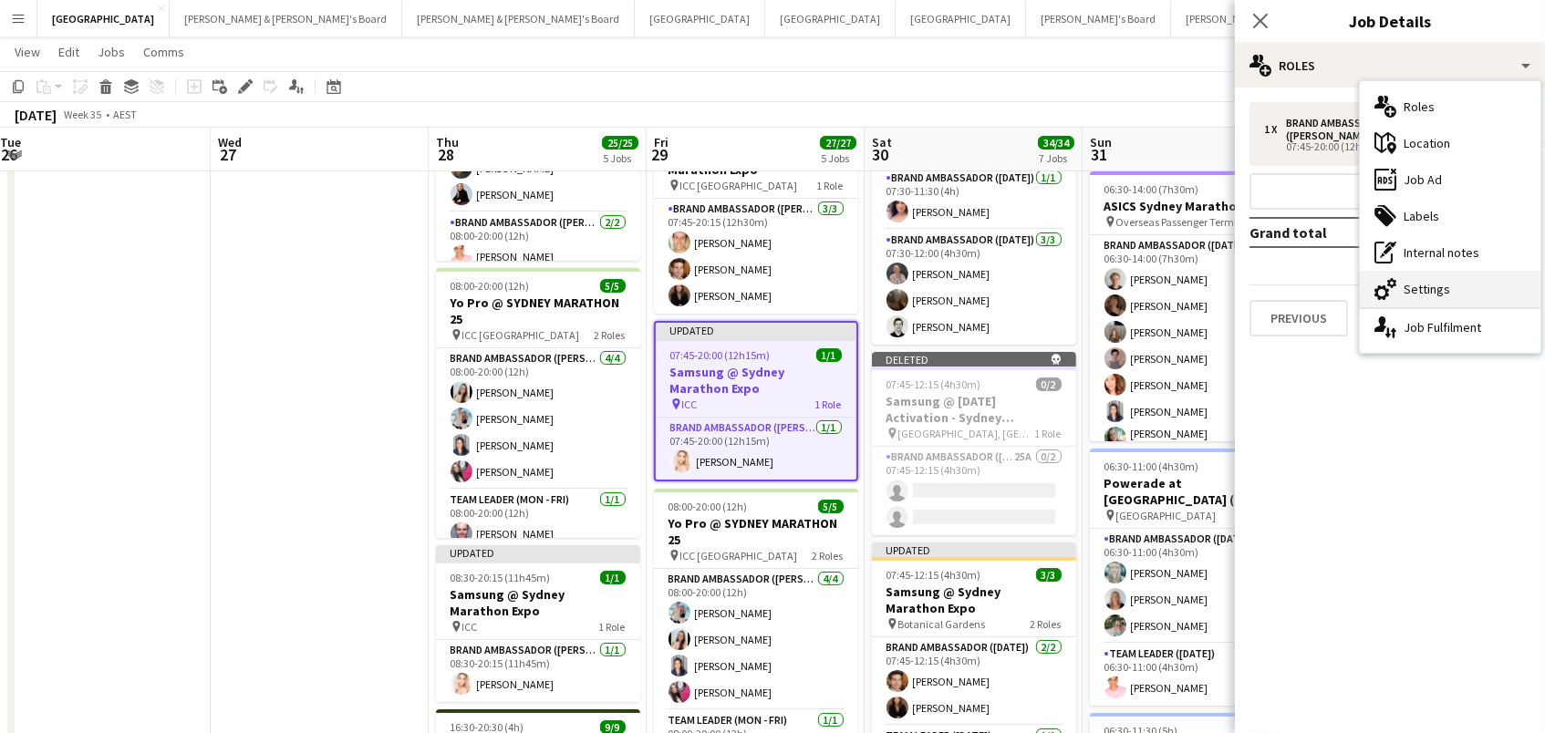
click at [1461, 289] on div "cog-double-3 Settings" at bounding box center [1450, 289] width 181 height 36
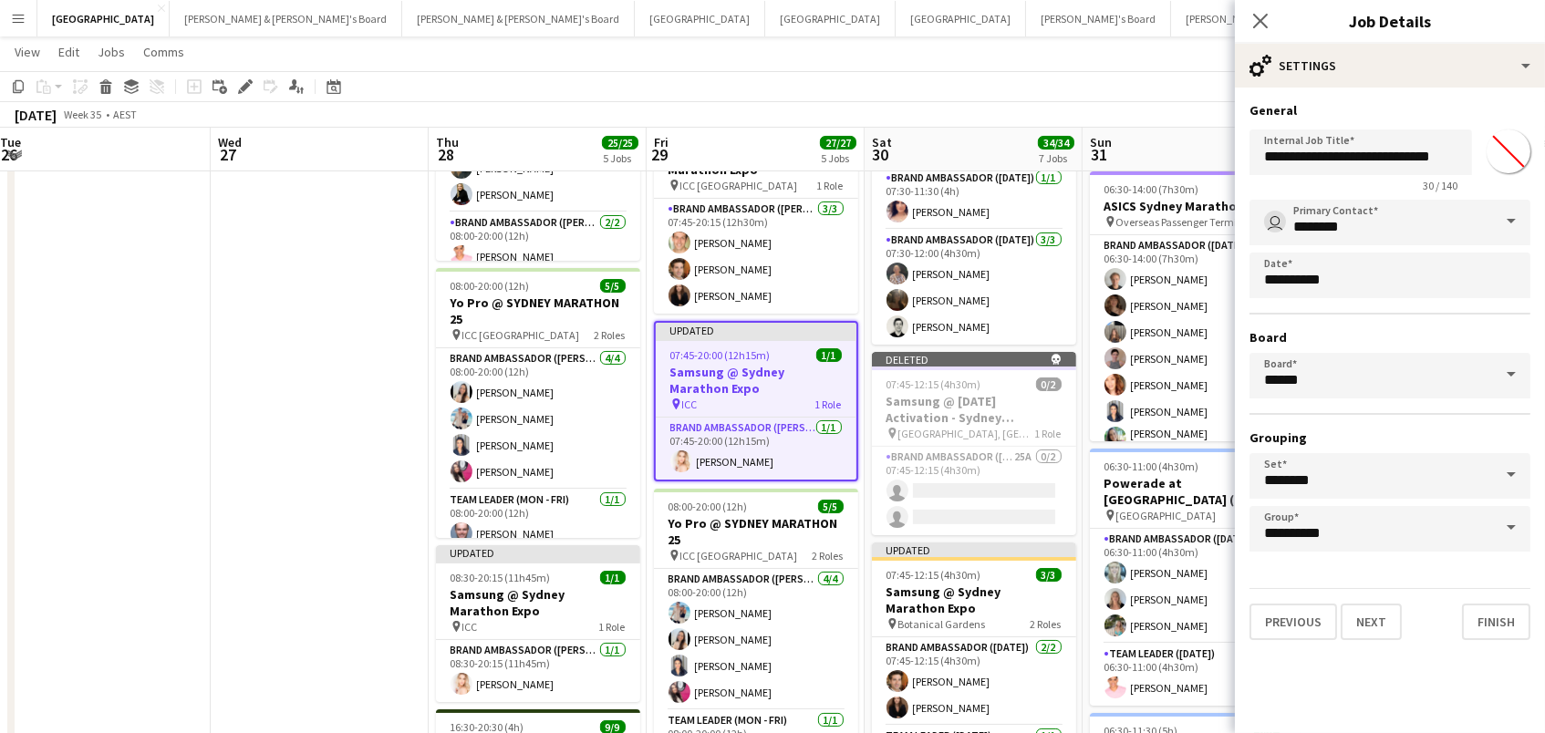
drag, startPoint x: 1507, startPoint y: 145, endPoint x: 1521, endPoint y: 179, distance: 36.8
click at [1507, 145] on input "*******" at bounding box center [1509, 152] width 66 height 66
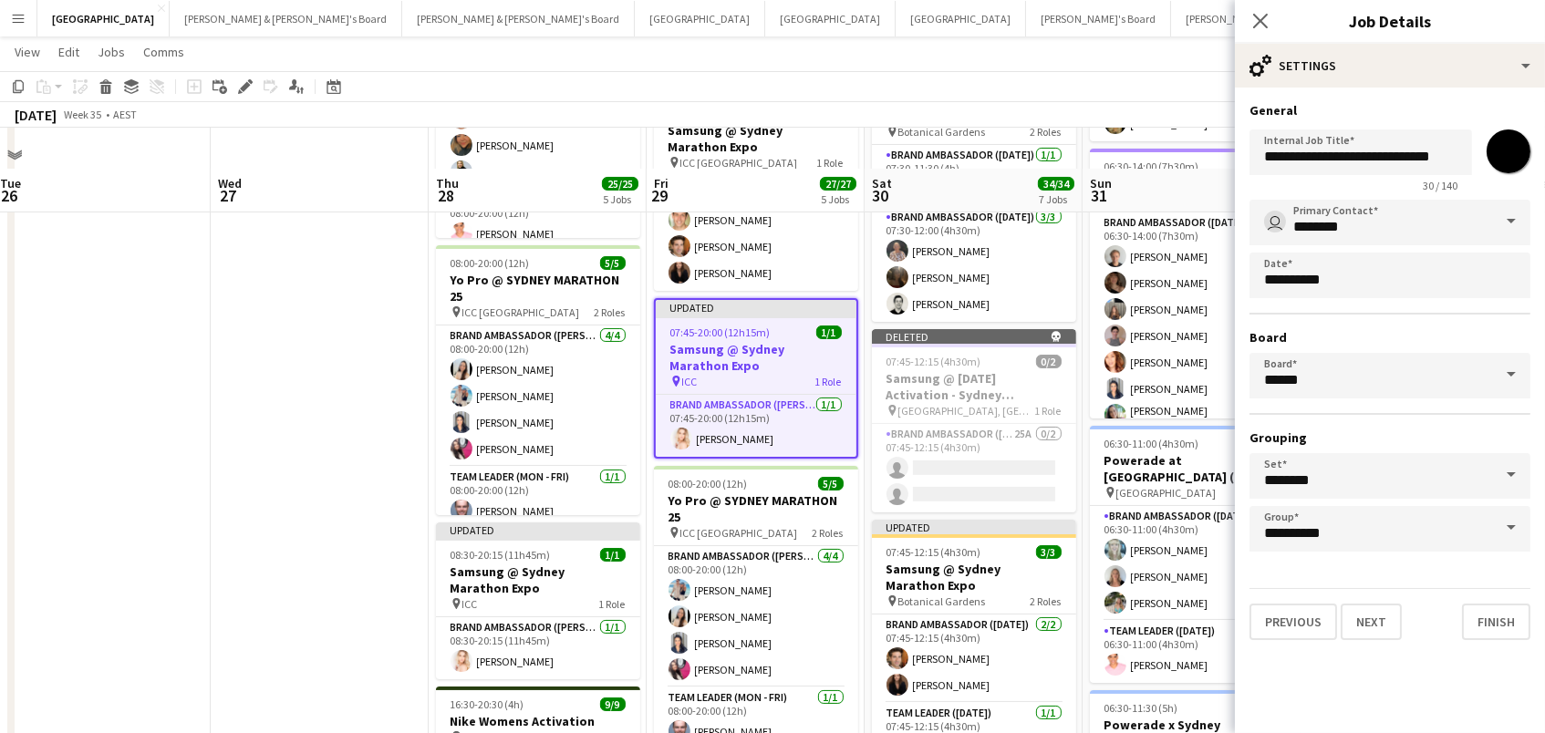
scroll to position [466, 0]
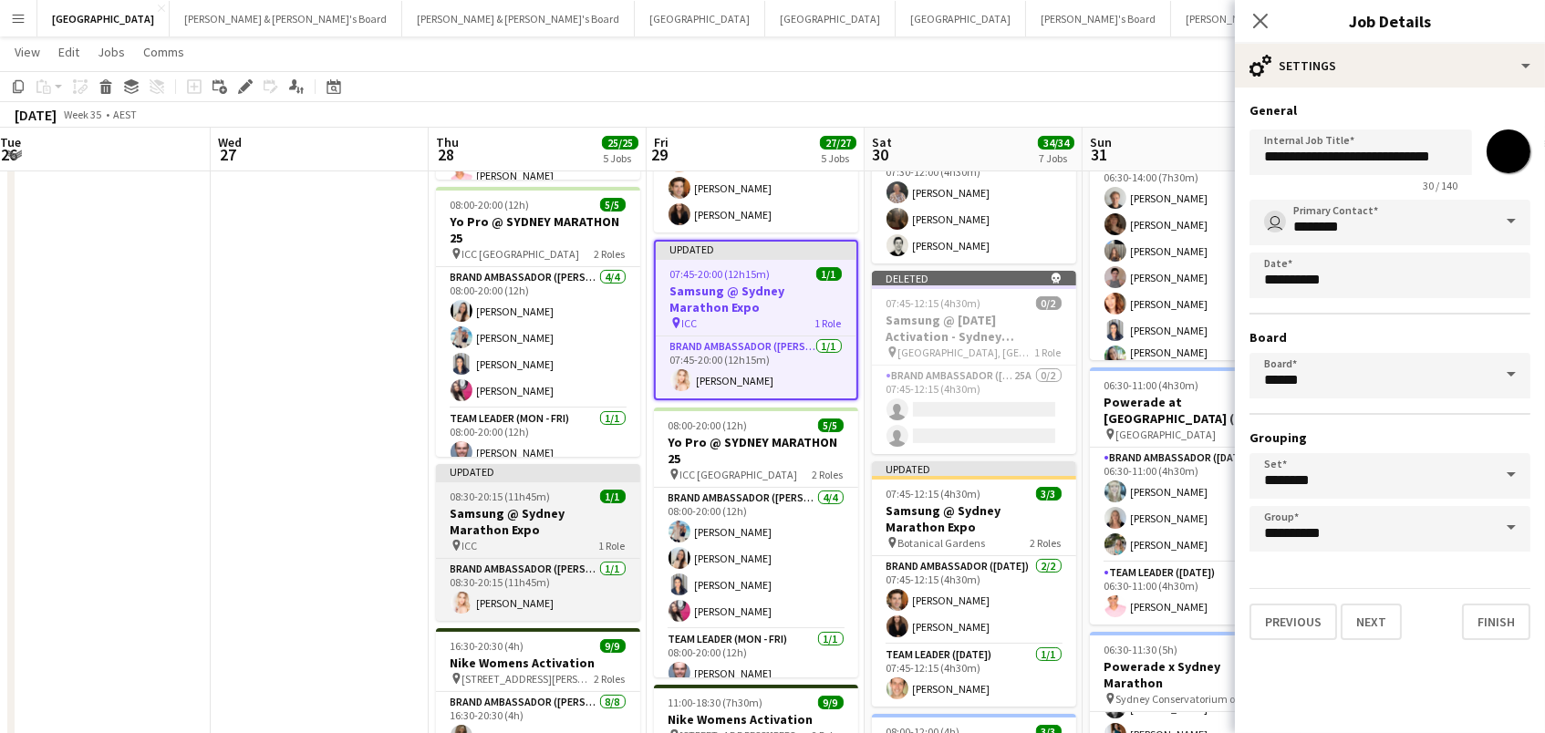
click at [499, 507] on h3 "Samsung @ Sydney Marathon Expo" at bounding box center [538, 521] width 204 height 33
type input "*******"
type input "**********"
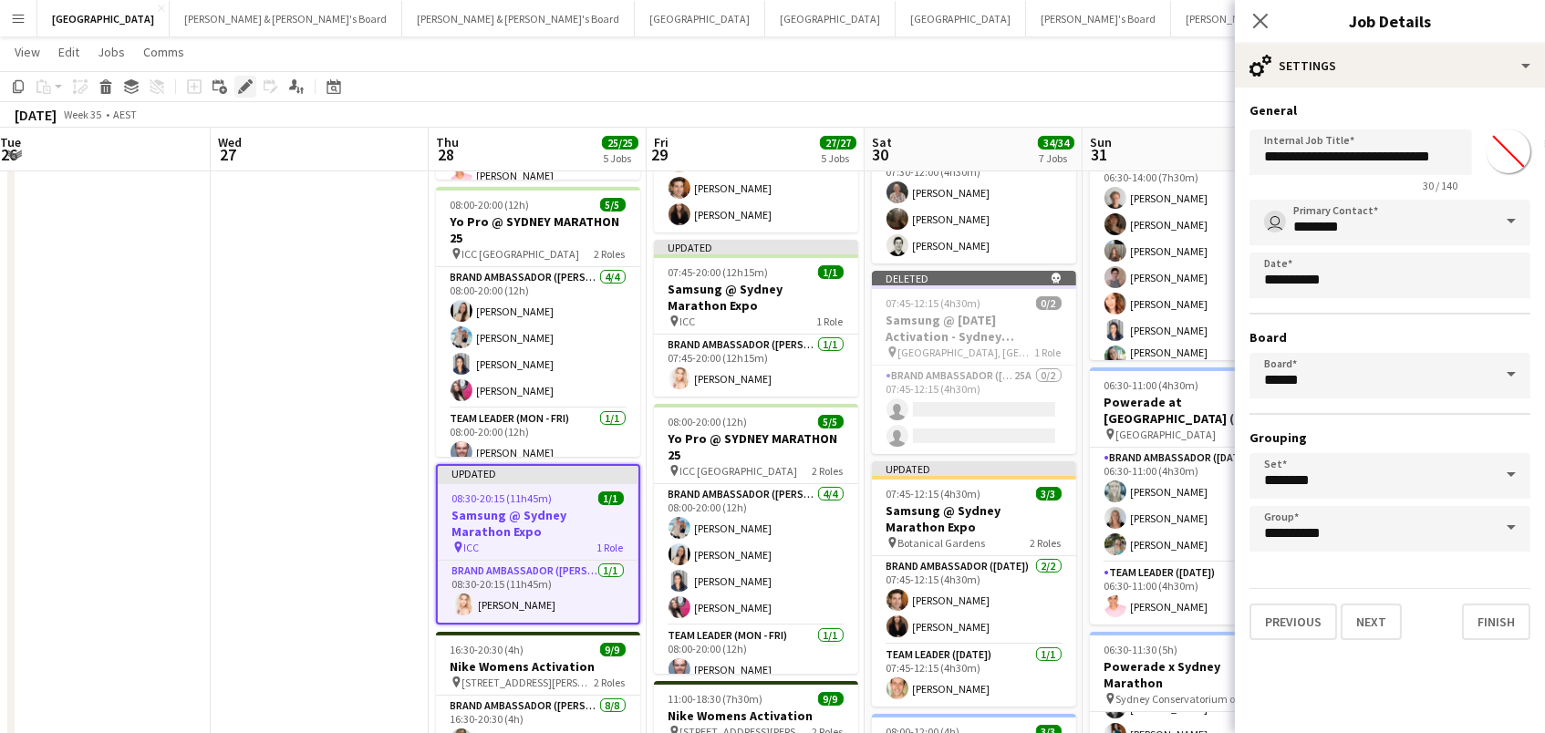
click at [240, 87] on icon at bounding box center [245, 87] width 10 height 10
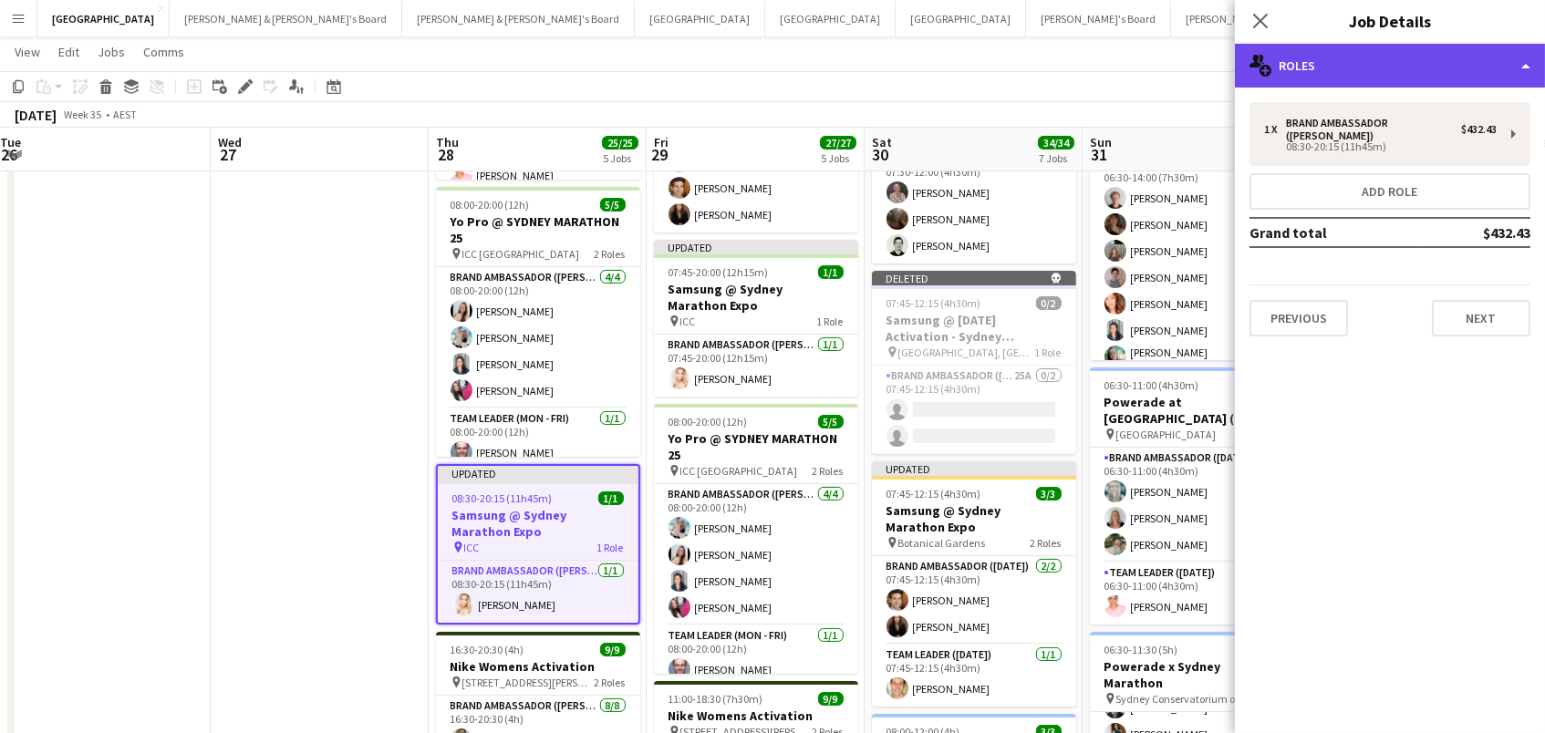
click at [1353, 67] on div "multiple-users-add Roles" at bounding box center [1390, 66] width 310 height 44
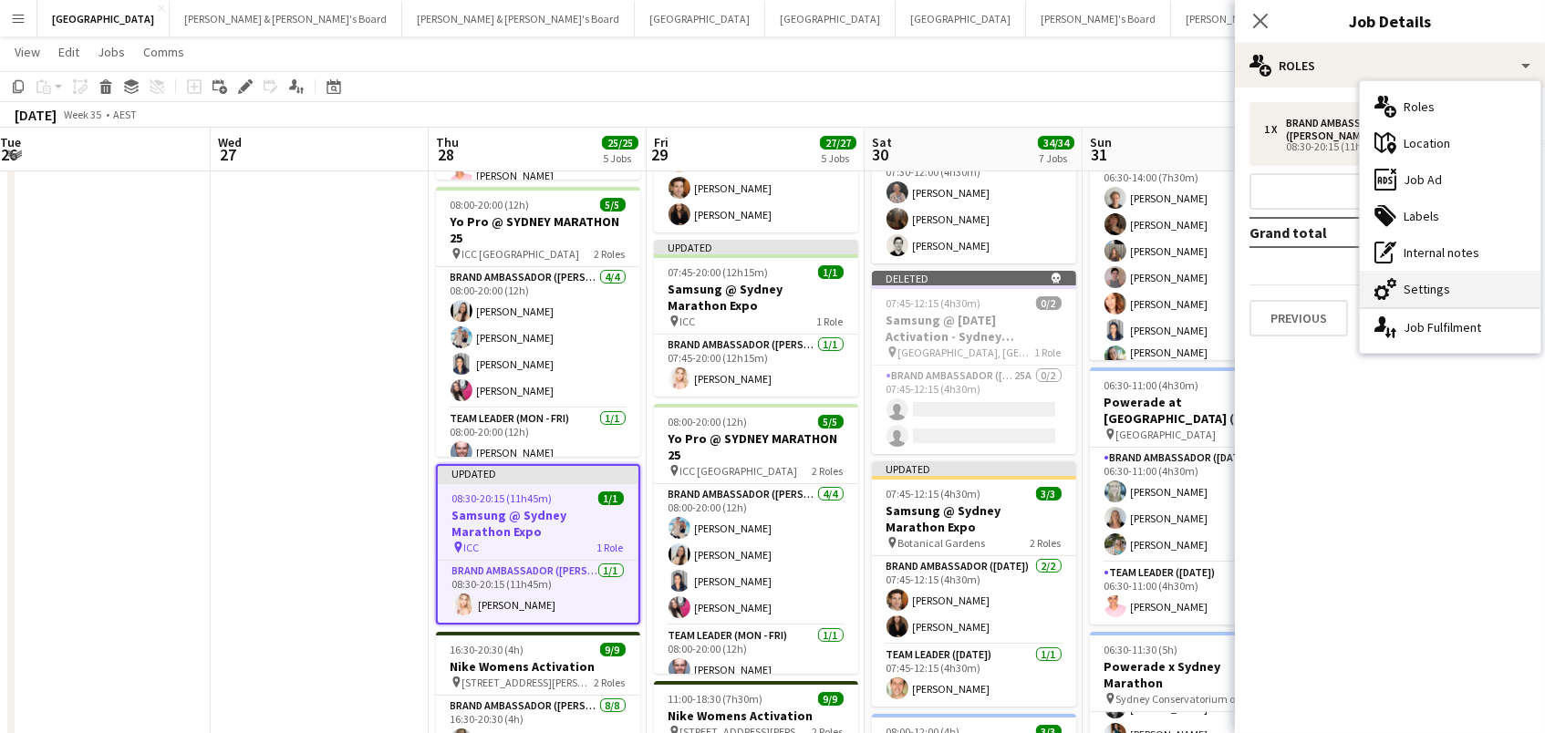
click at [1482, 289] on div "cog-double-3 Settings" at bounding box center [1450, 289] width 181 height 36
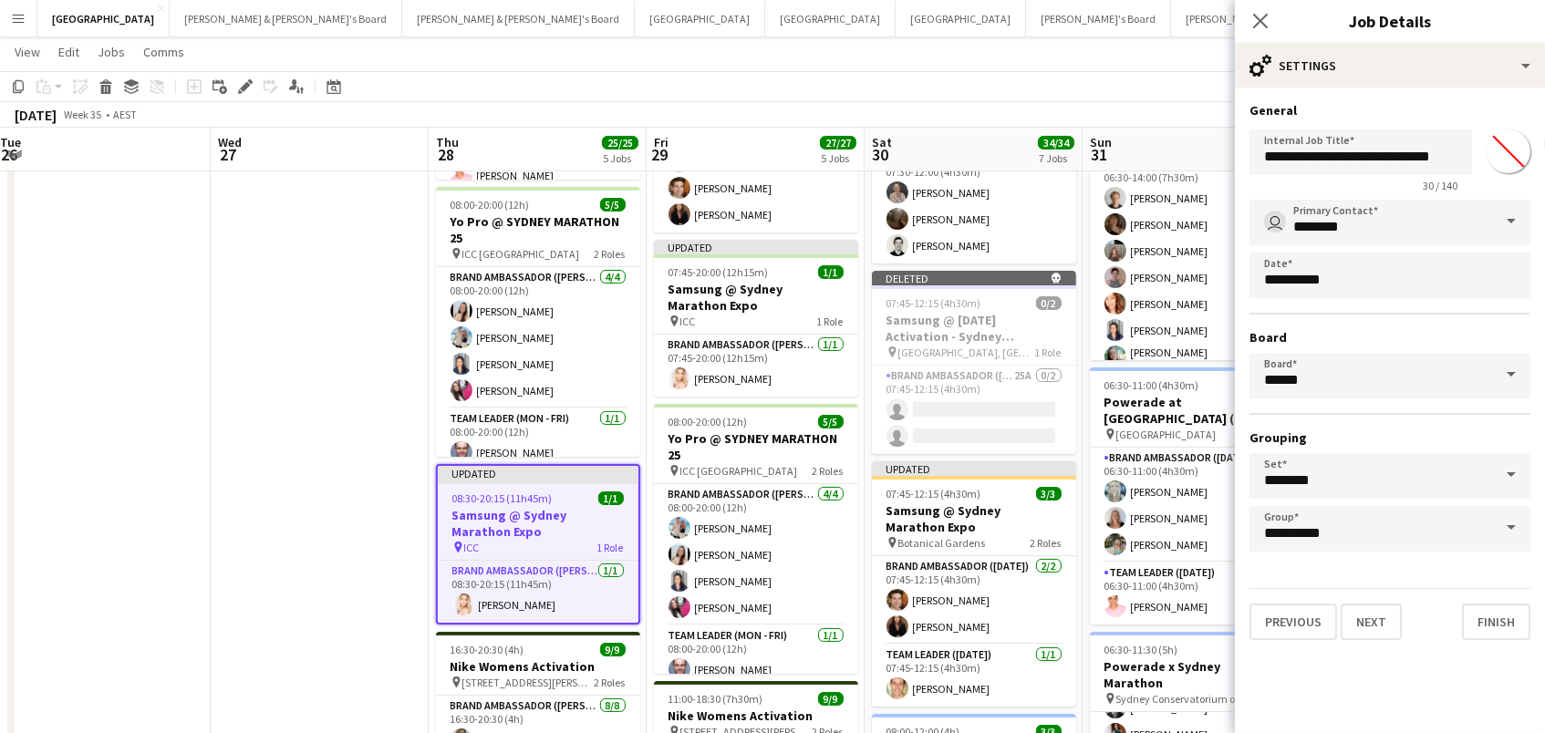
click at [1510, 148] on input "*******" at bounding box center [1509, 152] width 66 height 66
type input "*******"
drag, startPoint x: 204, startPoint y: 316, endPoint x: 216, endPoint y: 315, distance: 12.0
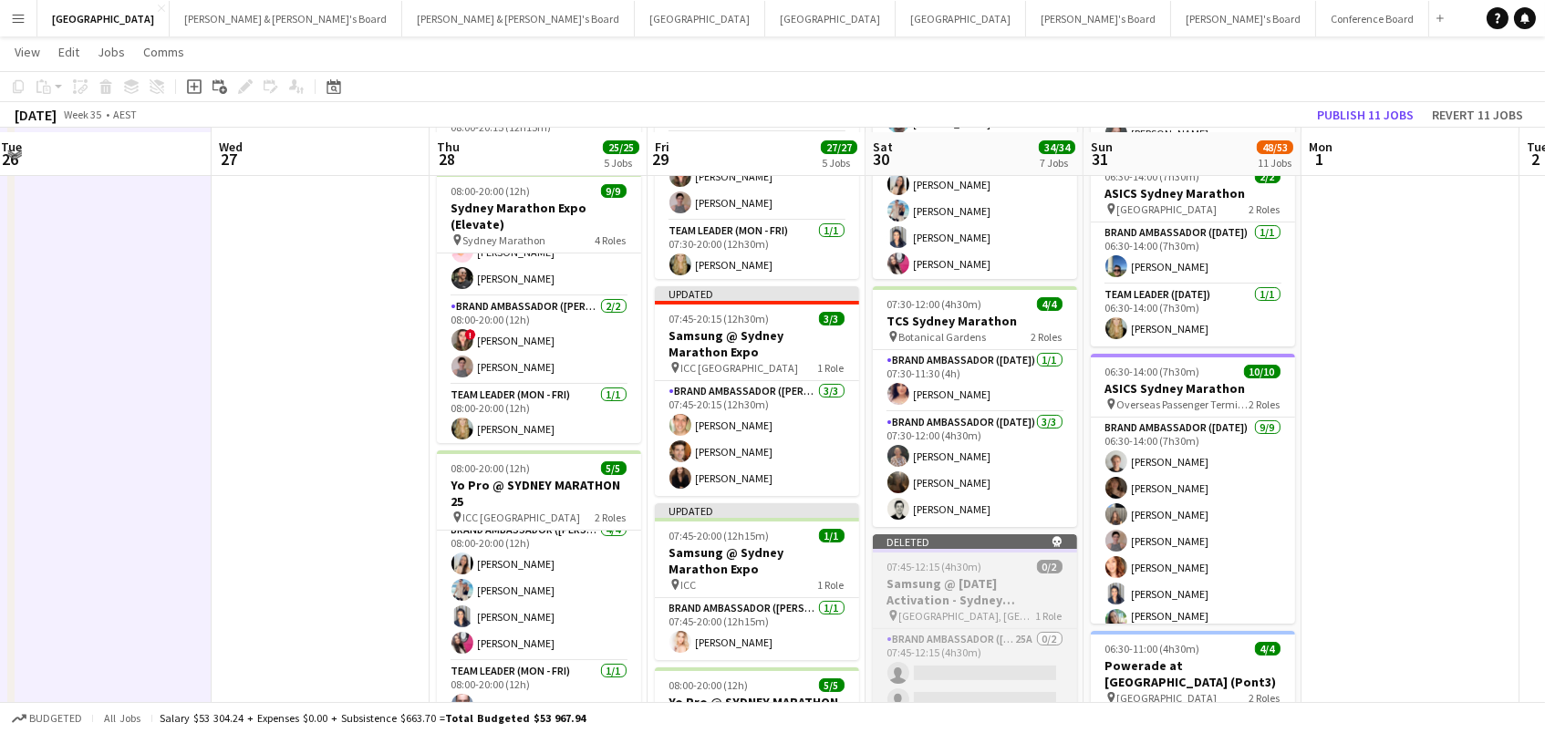
scroll to position [207, 0]
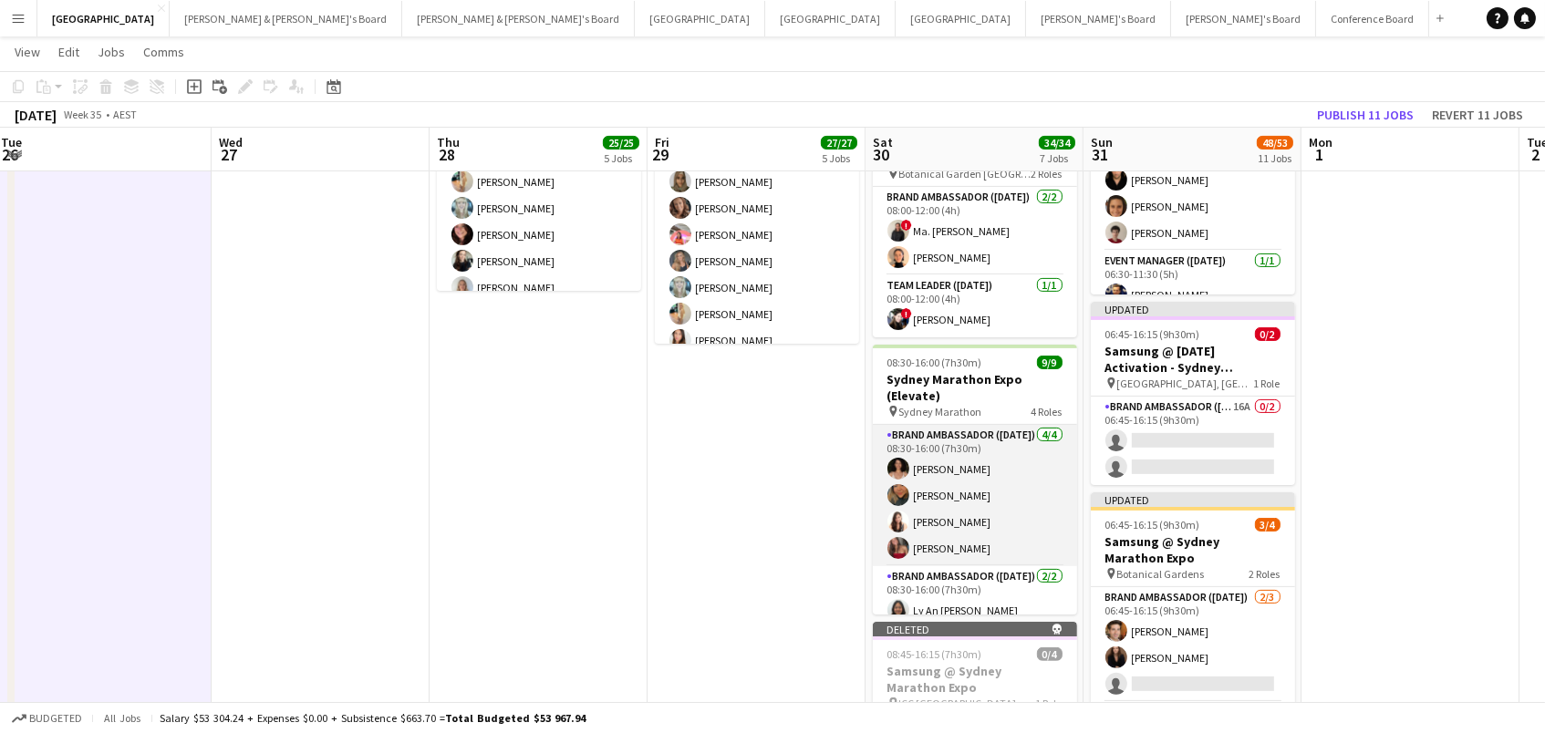
click at [987, 534] on app-card-role "Brand Ambassador (Saturday) 4/4 08:30-16:00 (7h30m) Patricia Mora Roberta Rodri…" at bounding box center [975, 495] width 204 height 141
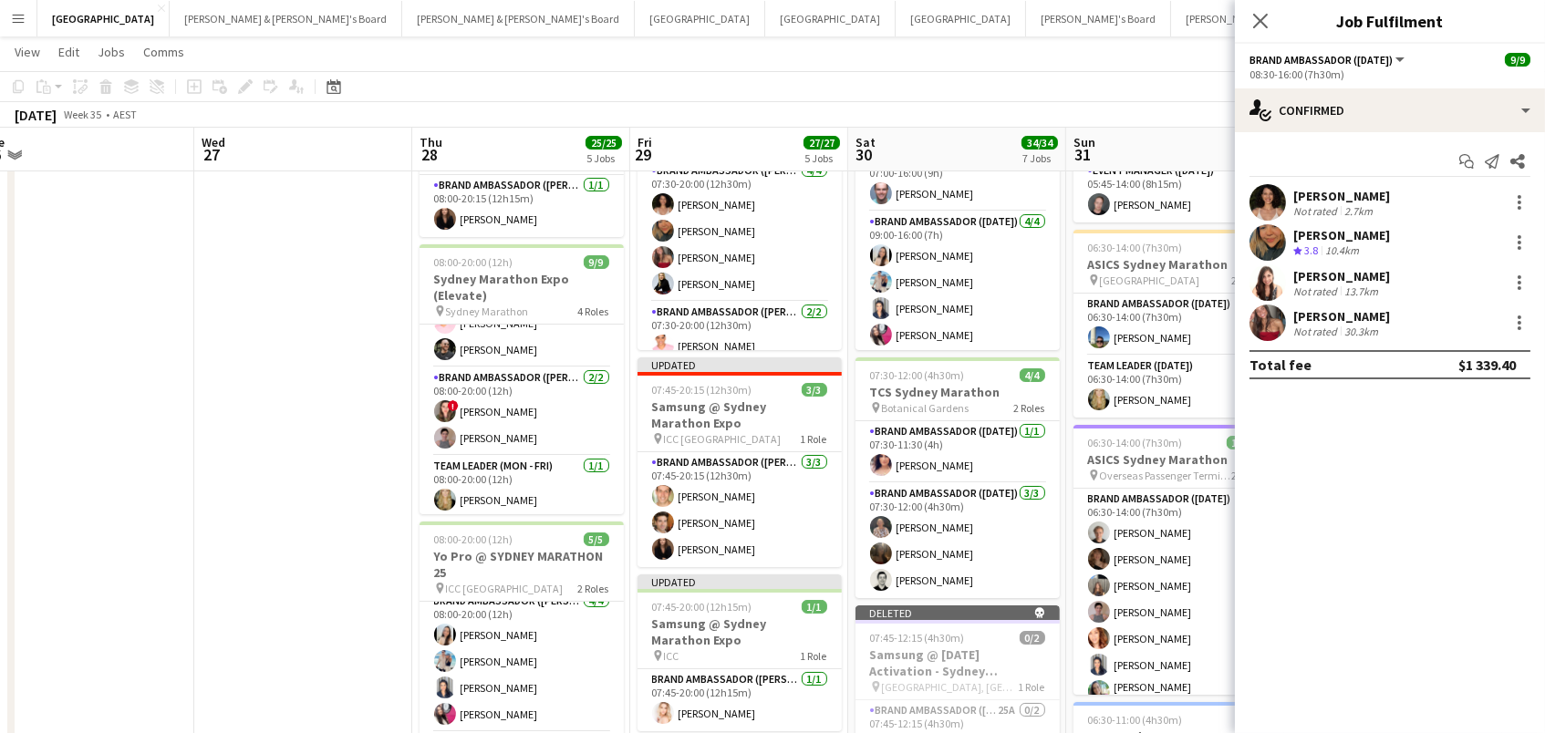
click at [1176, 71] on app-toolbar "Copy Paste Paste Command V Paste with crew Command Shift V Paste linked Job [GE…" at bounding box center [772, 86] width 1545 height 31
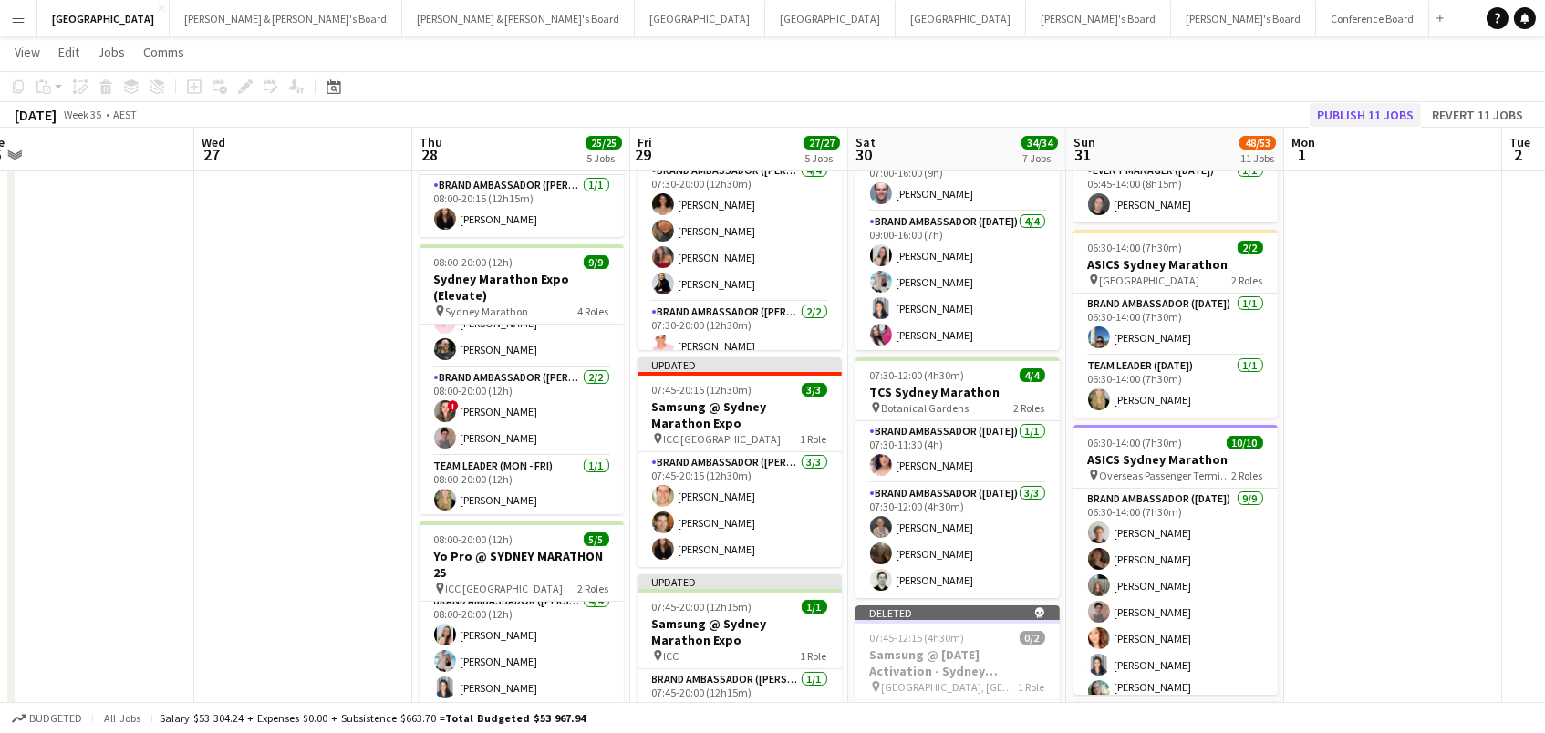
click at [1353, 106] on button "Publish 11 jobs" at bounding box center [1365, 115] width 111 height 24
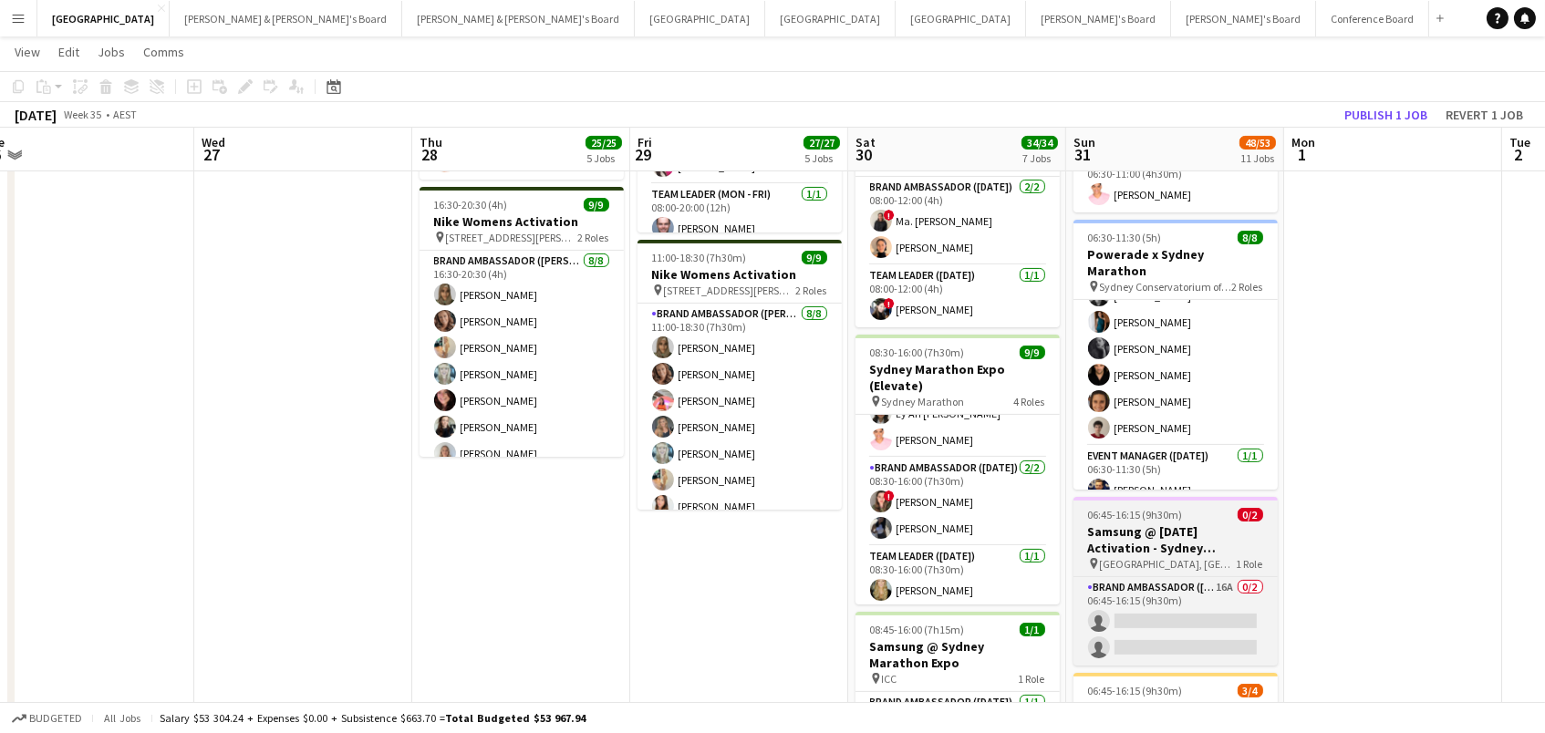
click at [1172, 523] on h3 "Samsung @ [DATE] Activation - Sydney Marathon Expo" at bounding box center [1175, 539] width 204 height 33
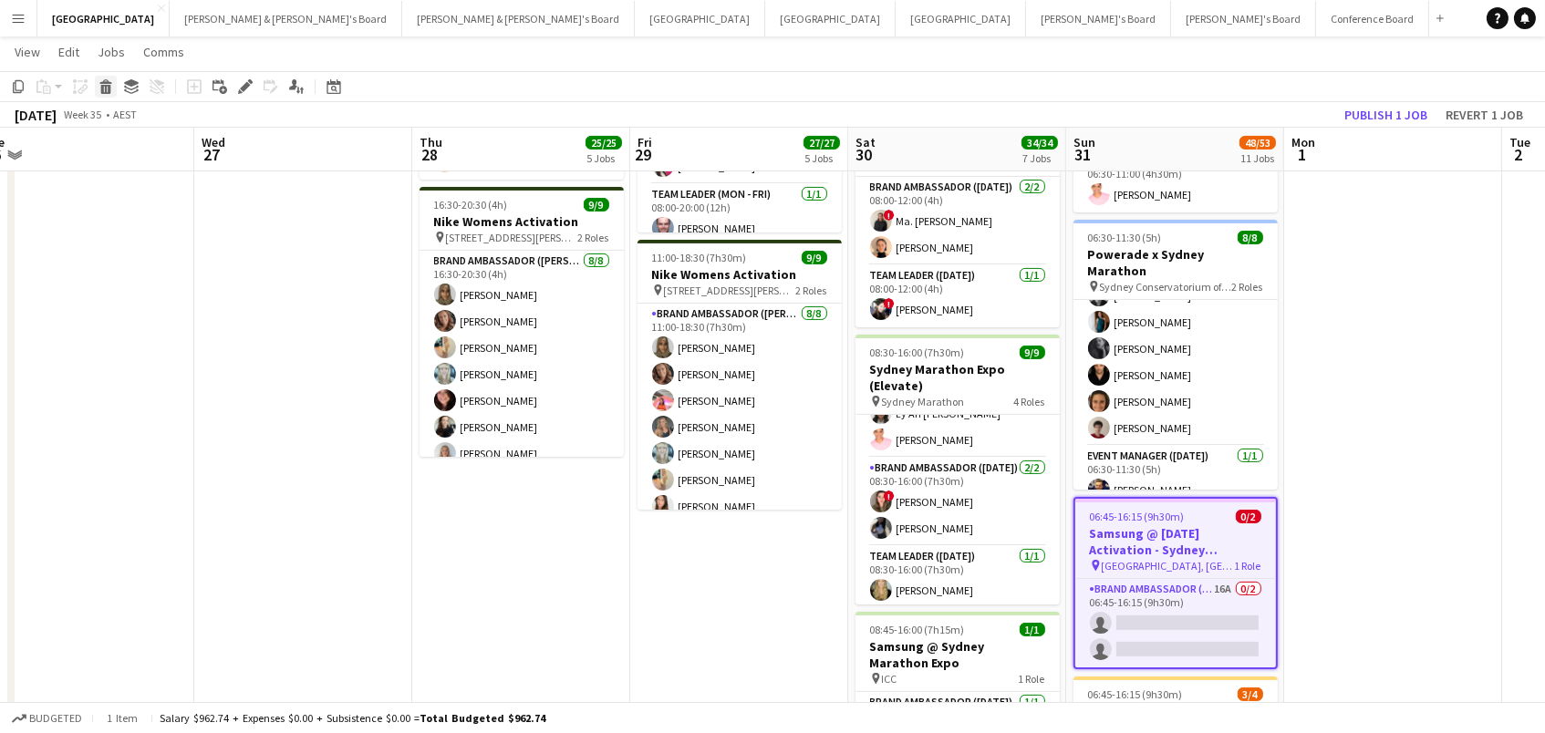
click at [106, 82] on icon at bounding box center [105, 81] width 12 height 5
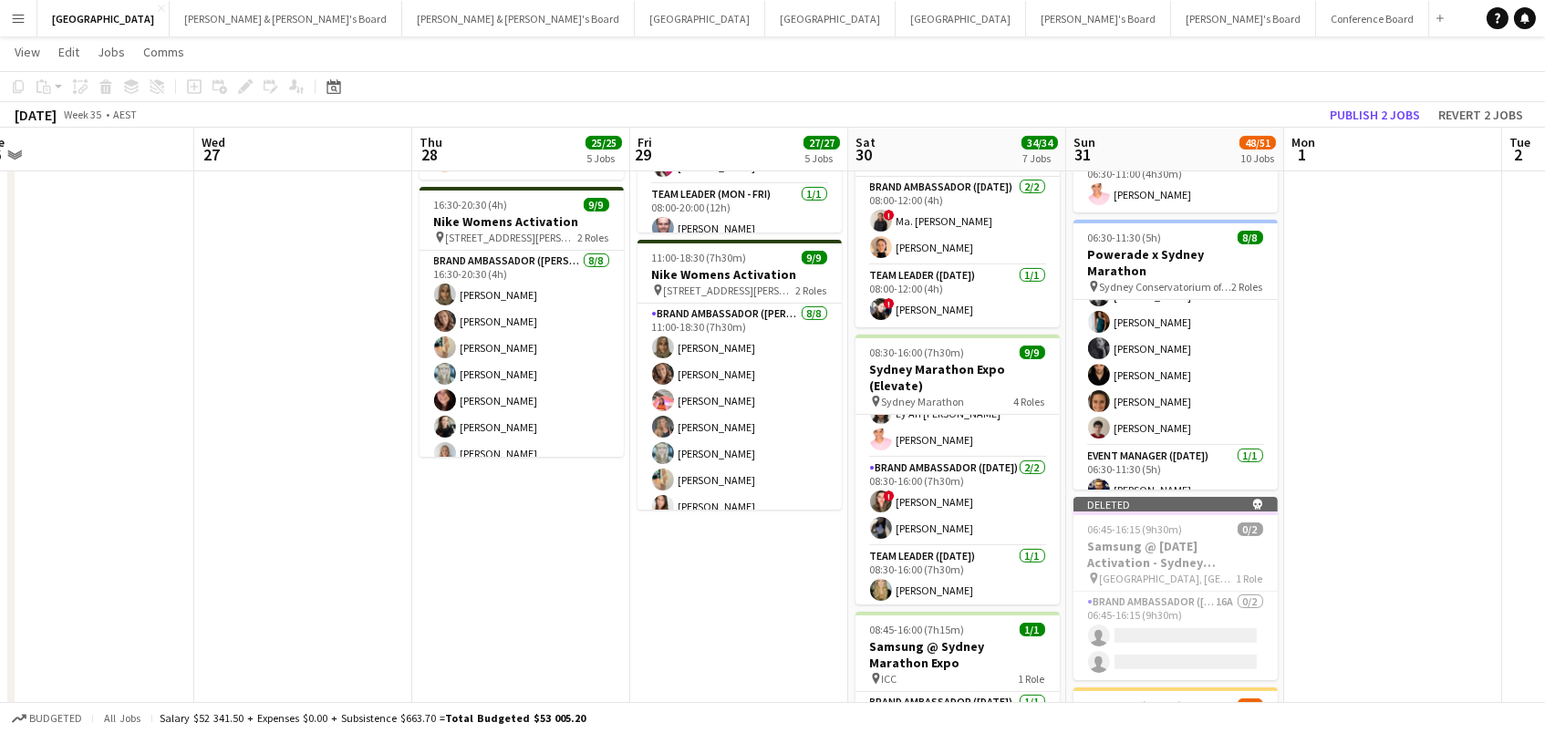
click at [1404, 112] on button "Publish 2 jobs" at bounding box center [1374, 115] width 105 height 24
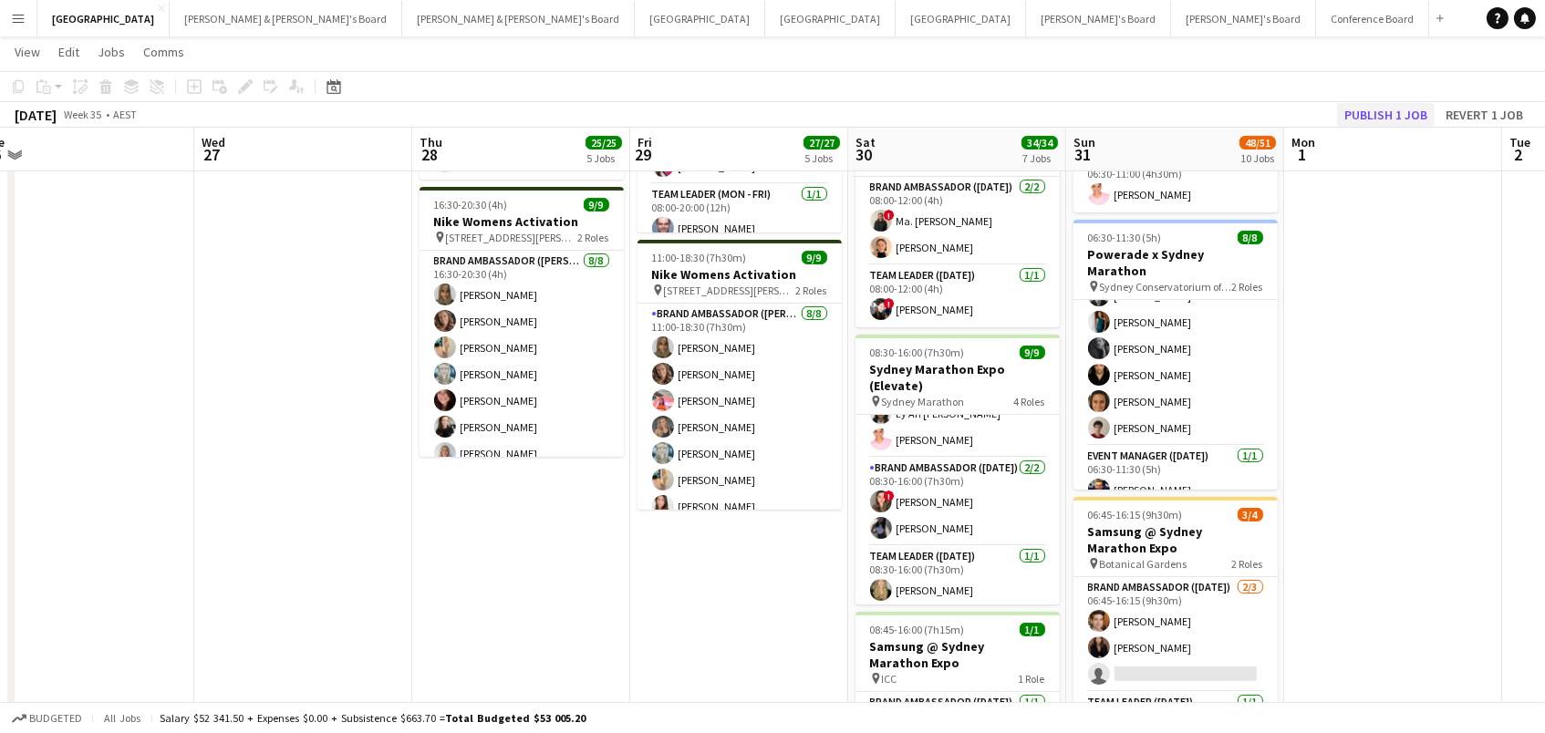
click at [1391, 113] on button "Publish 1 job" at bounding box center [1386, 115] width 98 height 24
click at [1171, 22] on button "[PERSON_NAME]'s Board Close" at bounding box center [1243, 19] width 145 height 36
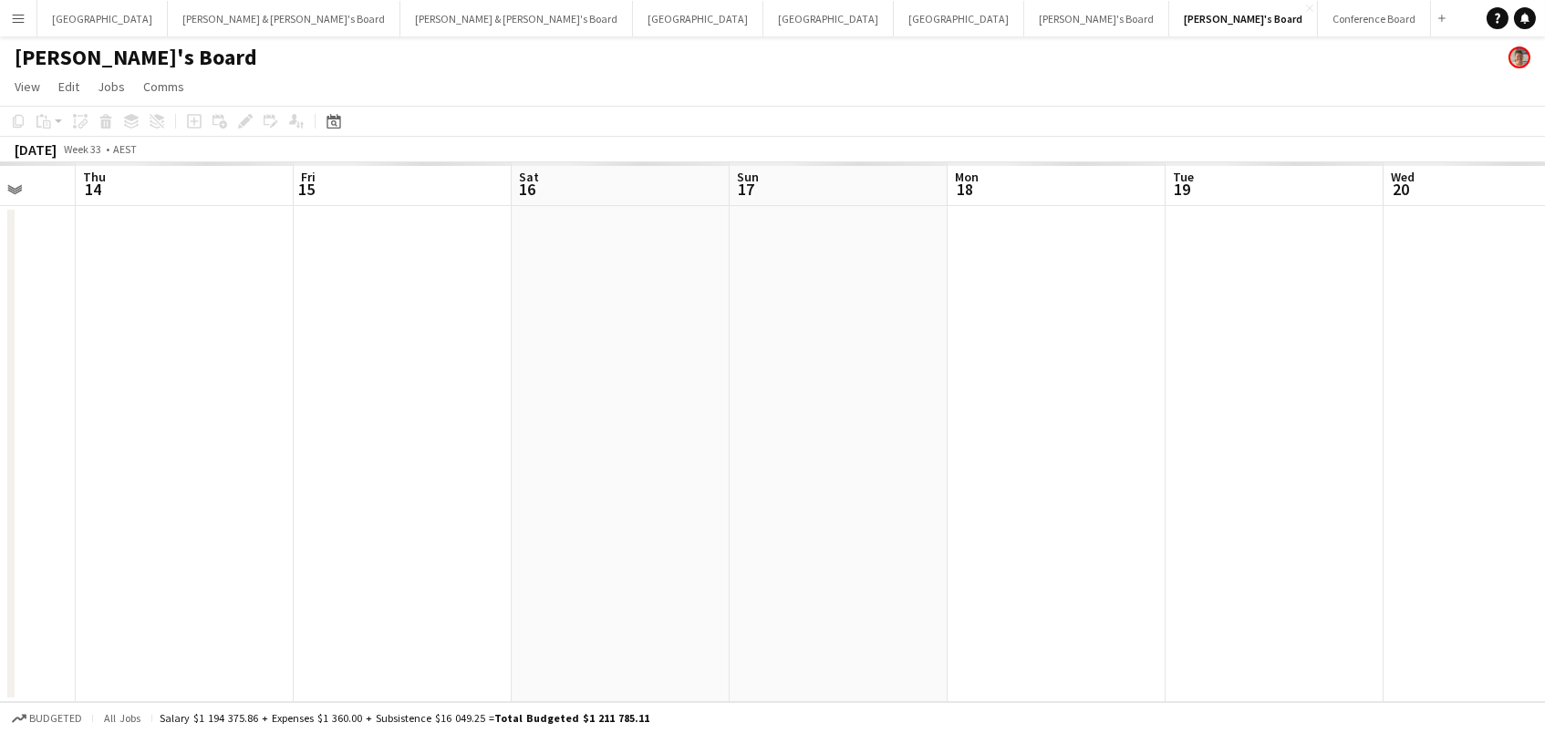
scroll to position [0, 477]
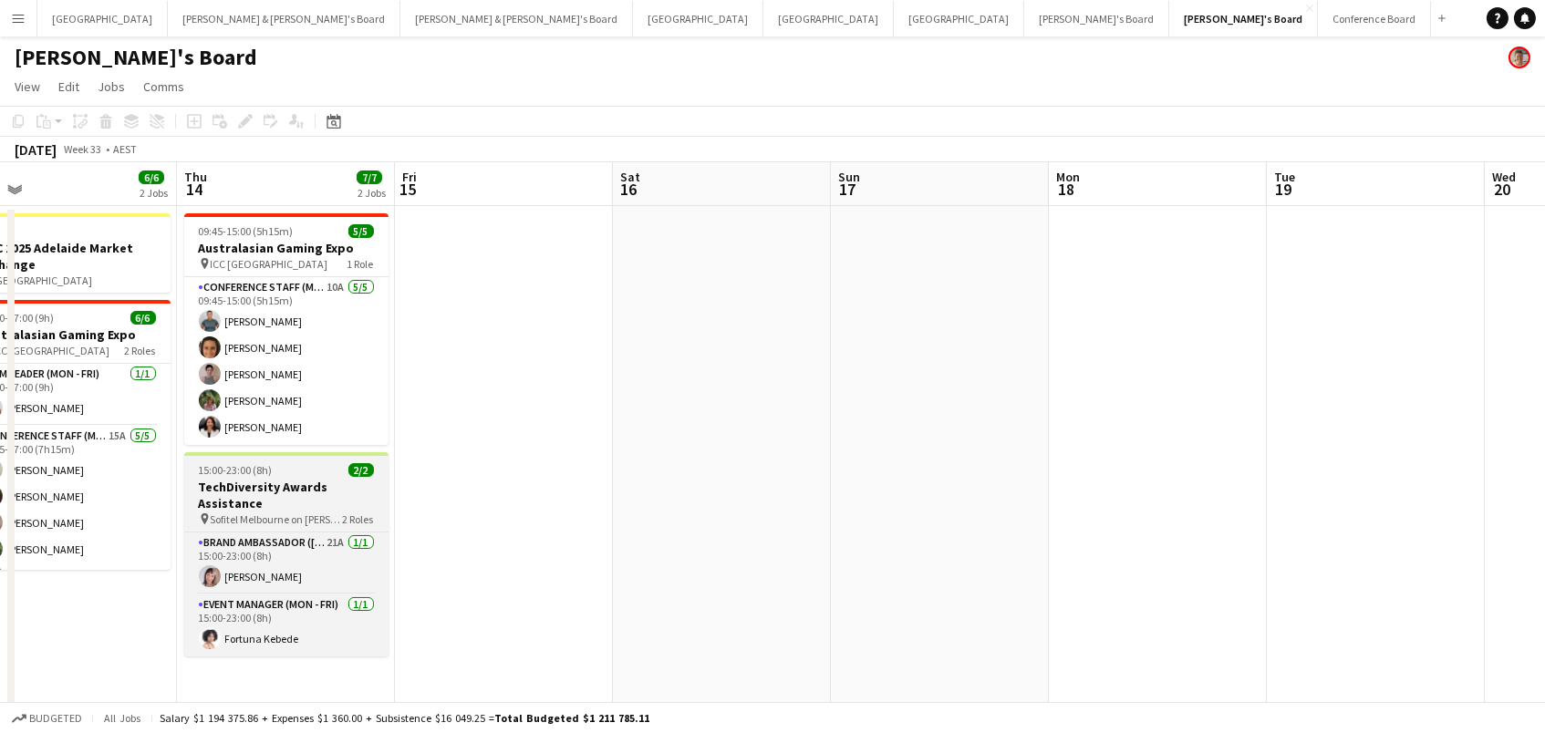
click at [277, 475] on div "15:00-23:00 (8h) 2/2" at bounding box center [286, 470] width 204 height 14
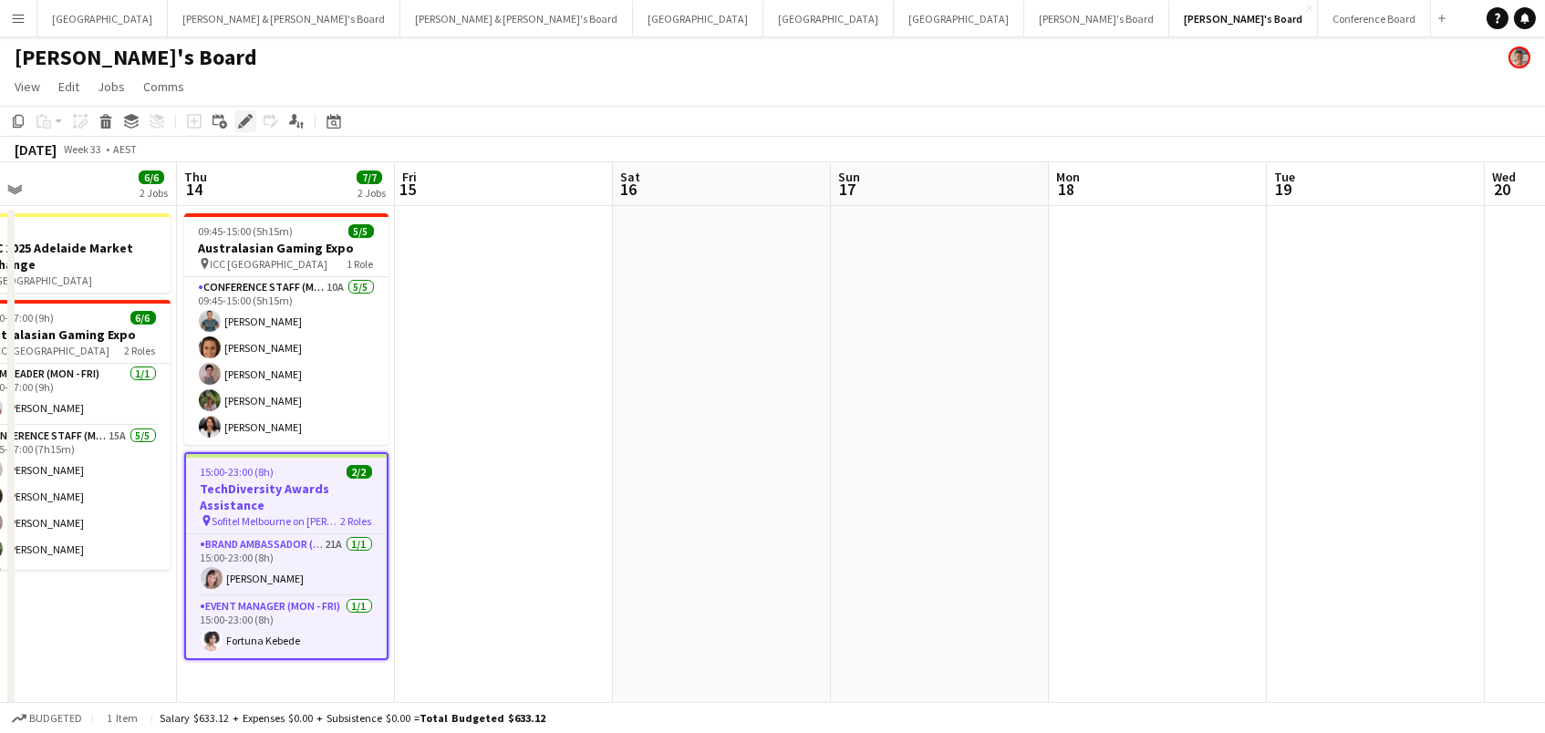
click at [242, 119] on icon at bounding box center [245, 122] width 10 height 10
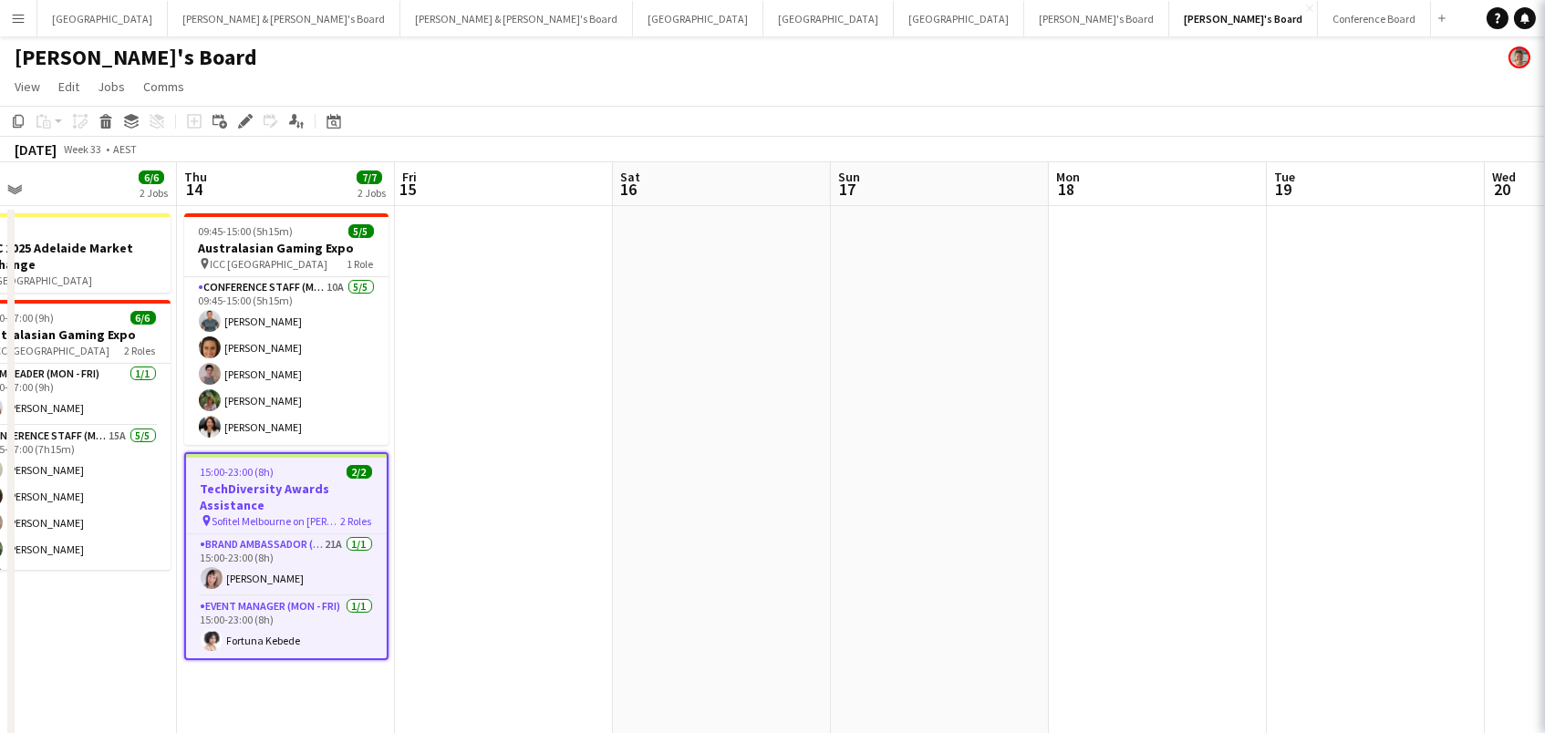
type input "**********"
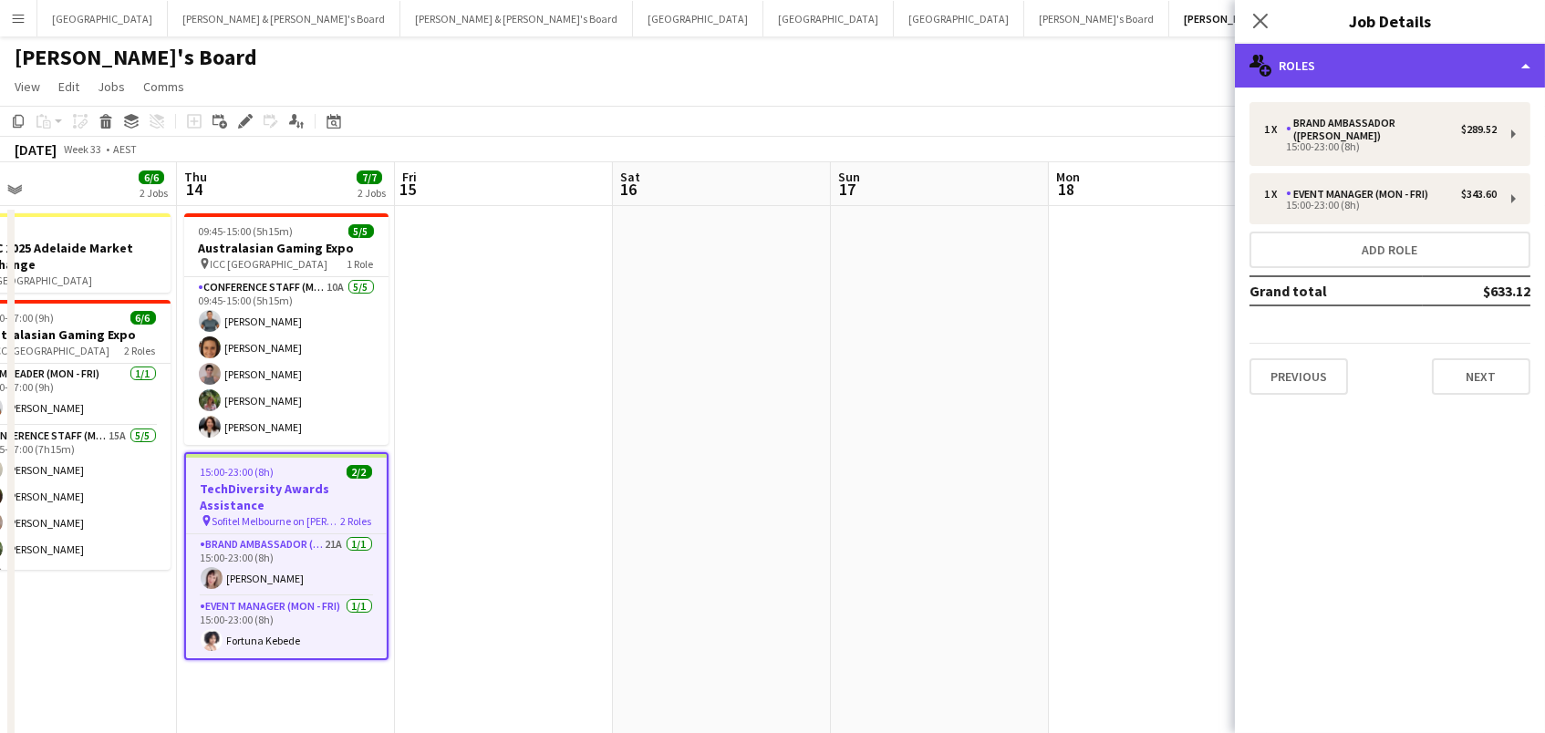
click at [1363, 63] on div "multiple-users-add Roles" at bounding box center [1390, 66] width 310 height 44
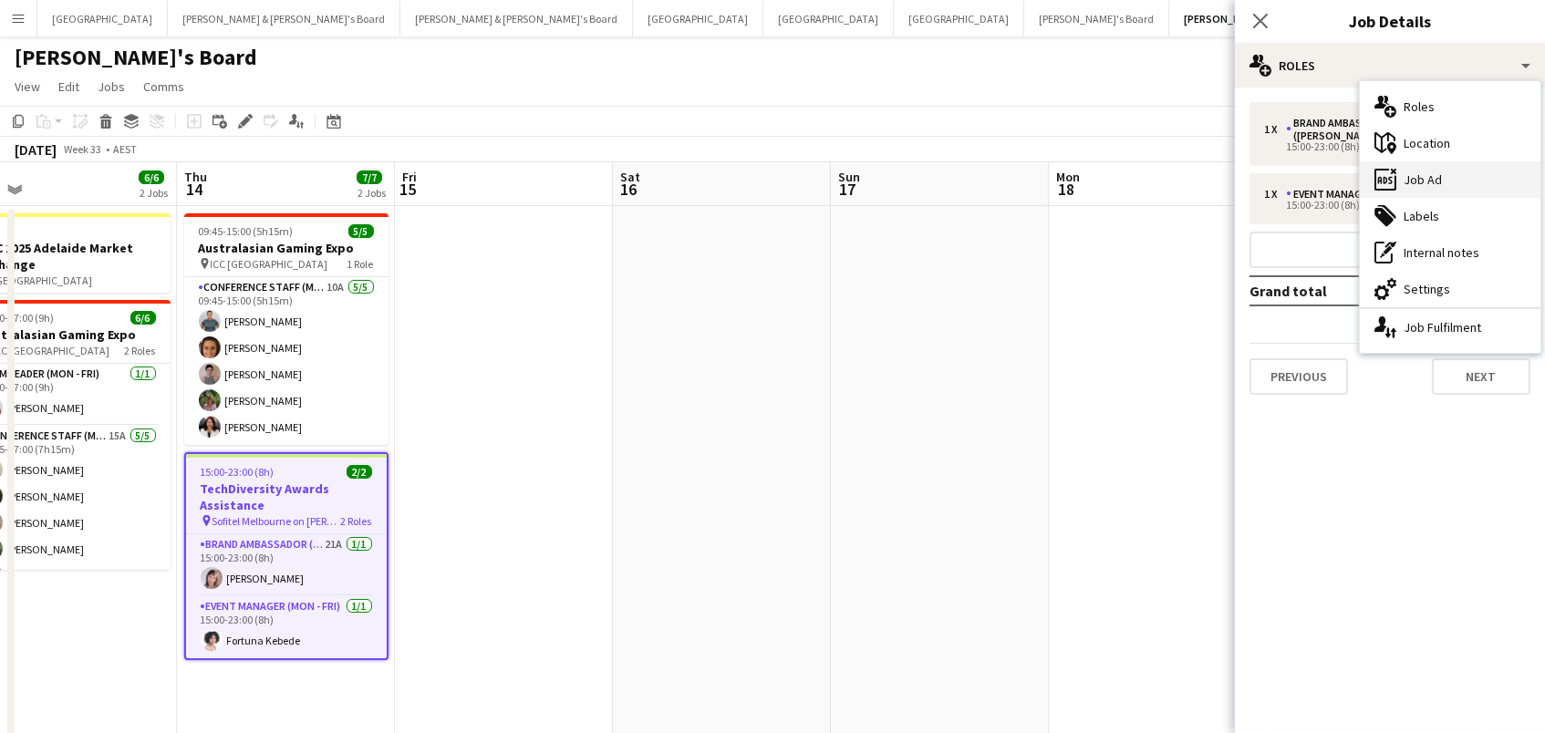
click at [1437, 187] on div "ads-window Job Ad" at bounding box center [1450, 179] width 181 height 36
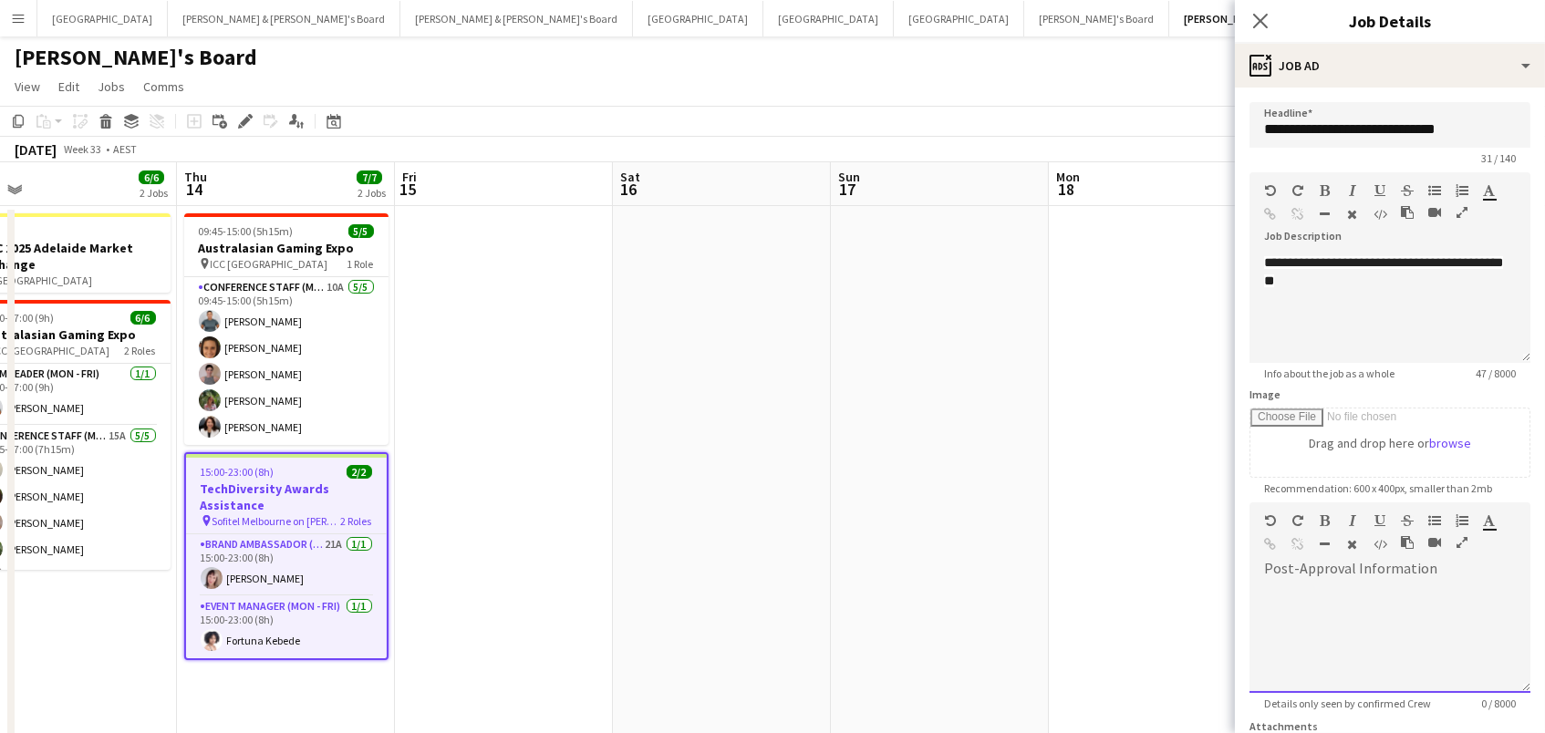
click at [1347, 659] on div at bounding box center [1389, 638] width 281 height 109
paste div
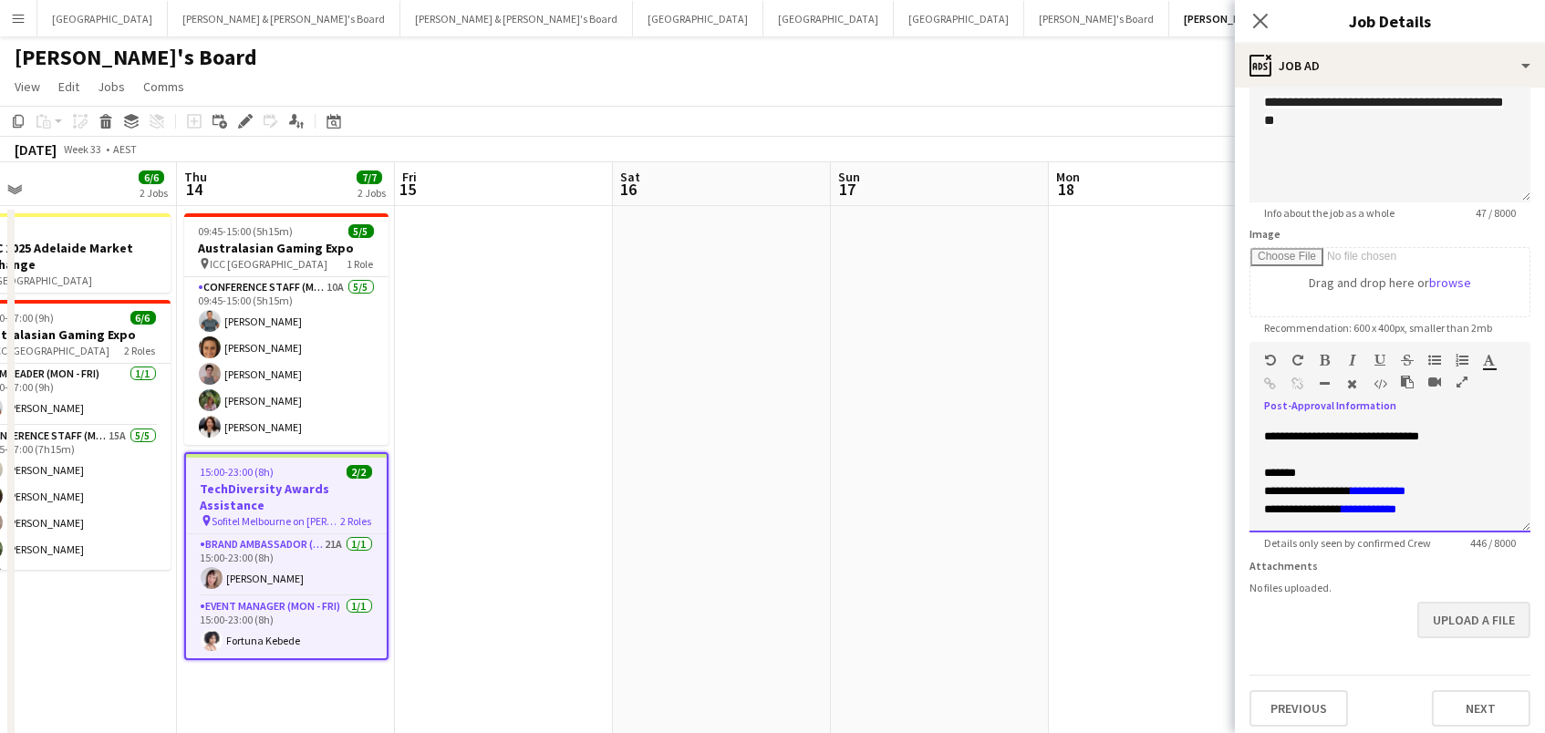
scroll to position [155, 0]
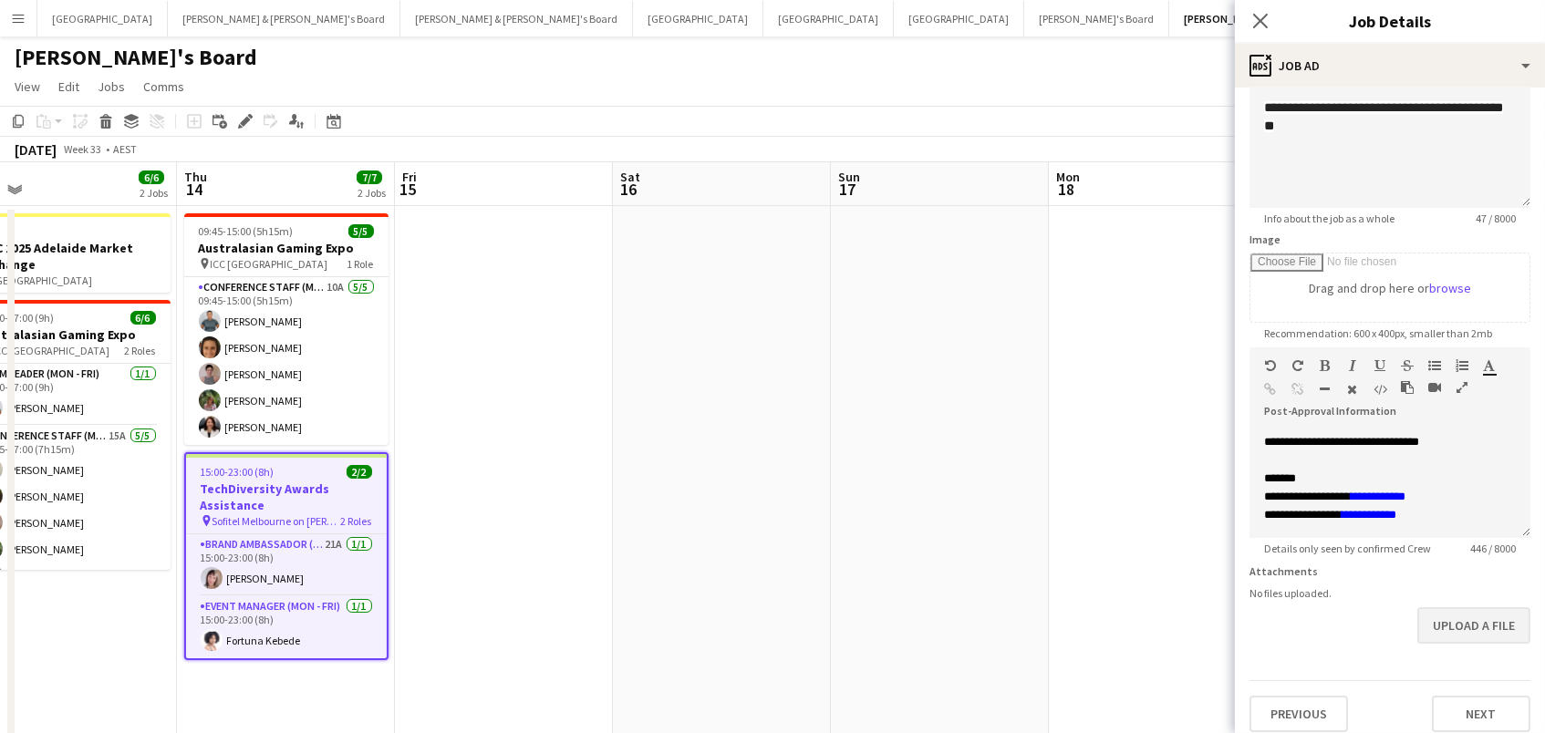
click at [1499, 611] on button "Upload a file" at bounding box center [1473, 625] width 113 height 36
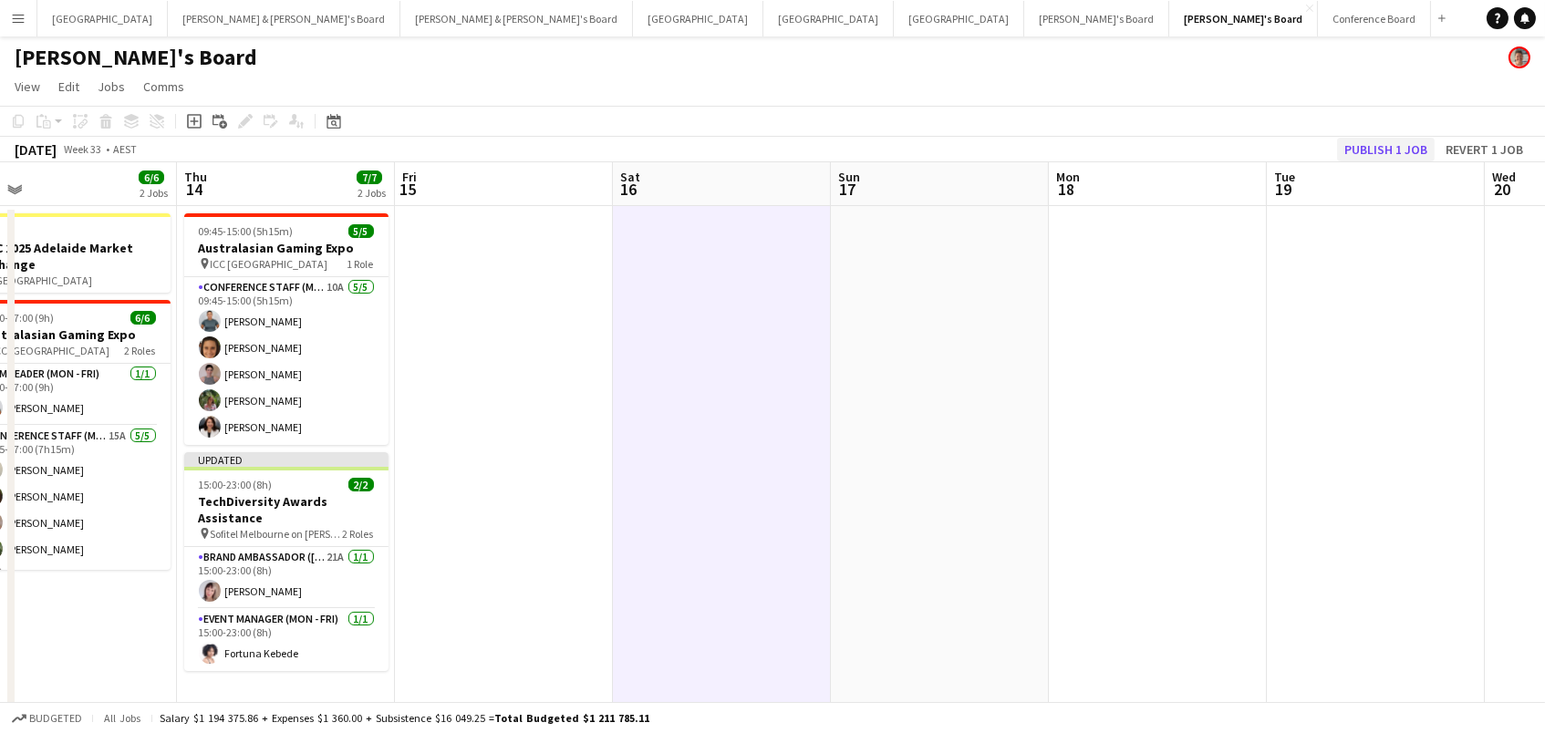
click at [1399, 148] on button "Publish 1 job" at bounding box center [1386, 150] width 98 height 24
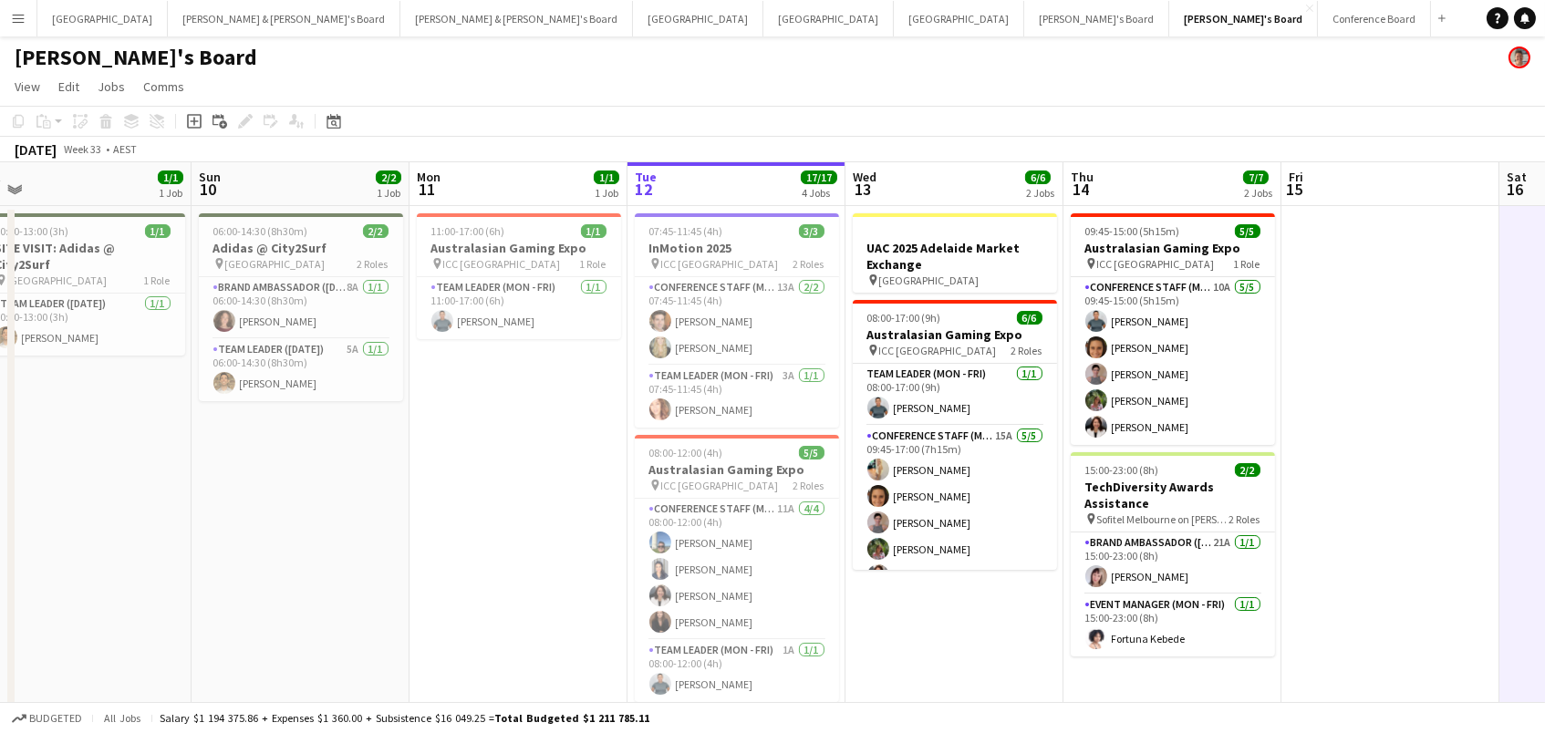
scroll to position [0, 513]
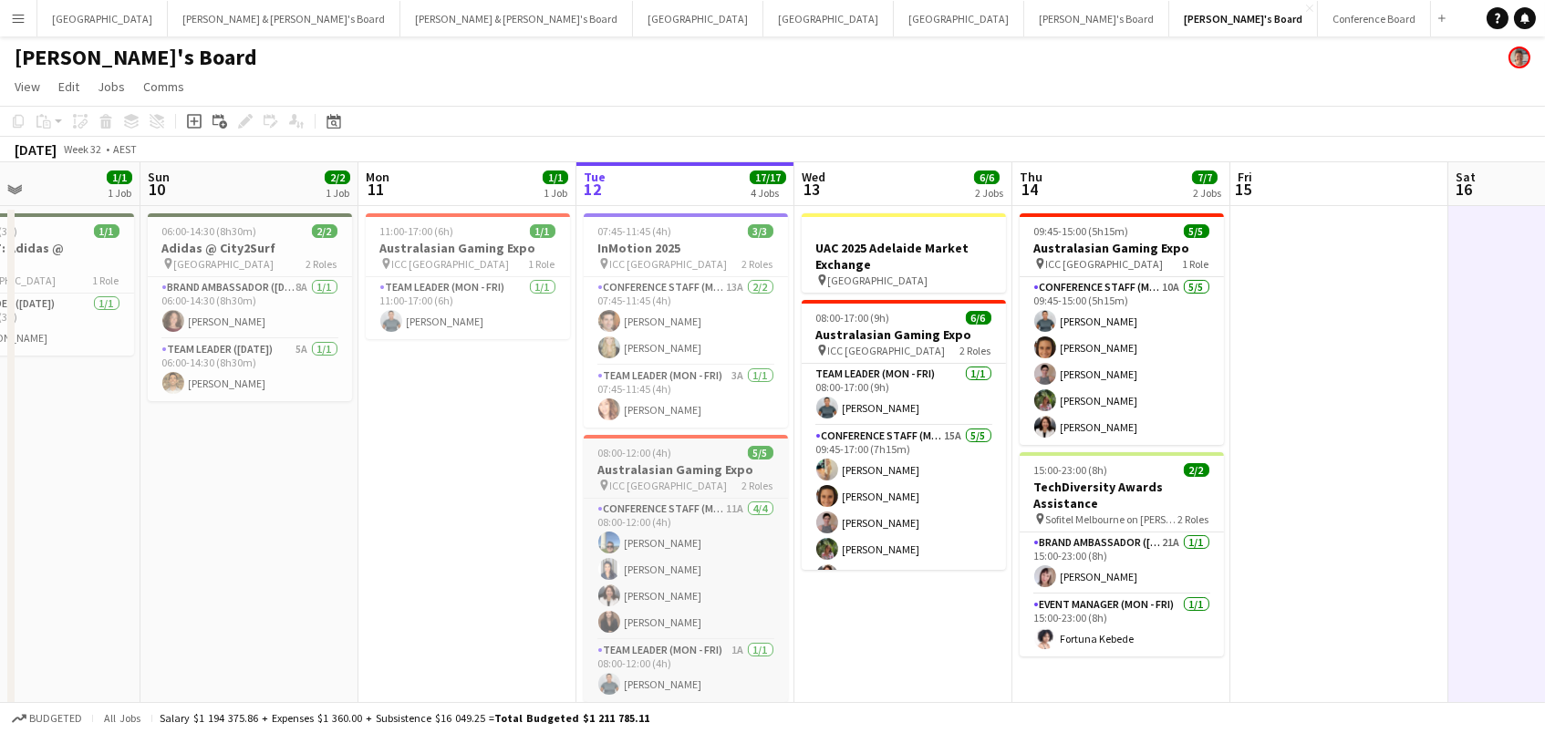
click at [732, 479] on div "pin ICC Sydney 2 Roles" at bounding box center [686, 485] width 204 height 15
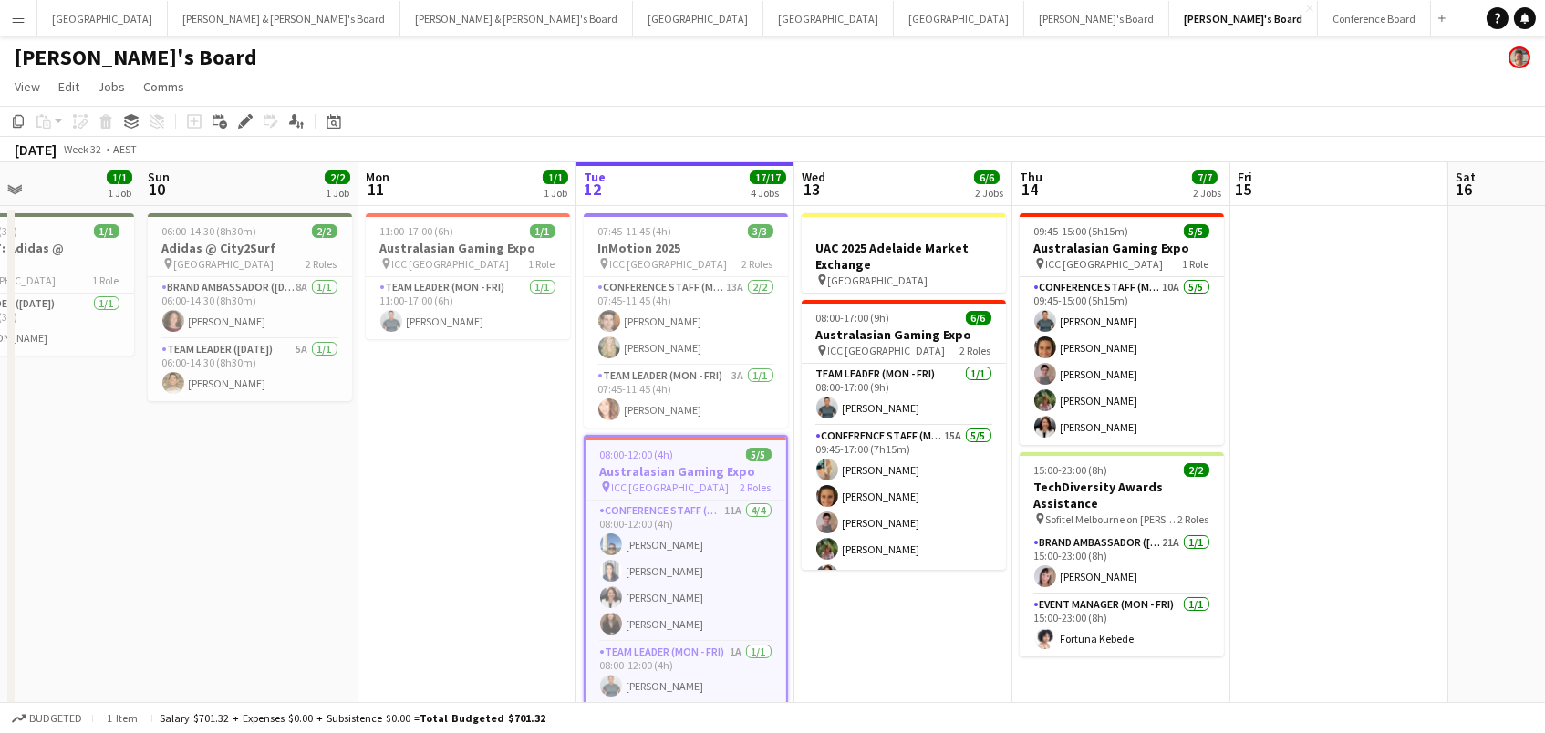
drag, startPoint x: 235, startPoint y: 117, endPoint x: 1055, endPoint y: 138, distance: 820.2
click at [238, 117] on icon "Edit" at bounding box center [245, 121] width 15 height 15
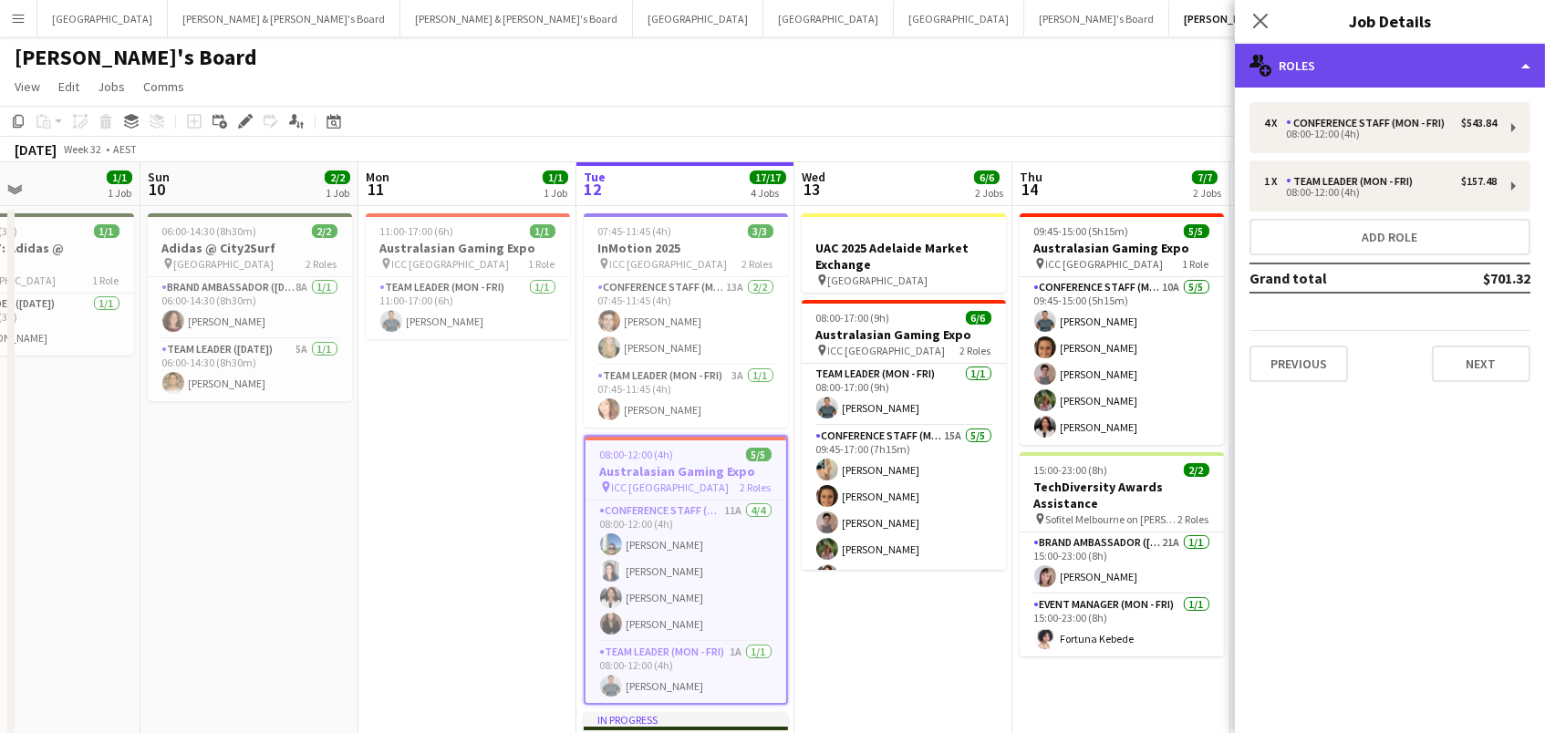
drag, startPoint x: 1359, startPoint y: 47, endPoint x: 1366, endPoint y: 69, distance: 23.9
click at [1359, 47] on div "multiple-users-add Roles" at bounding box center [1390, 66] width 310 height 44
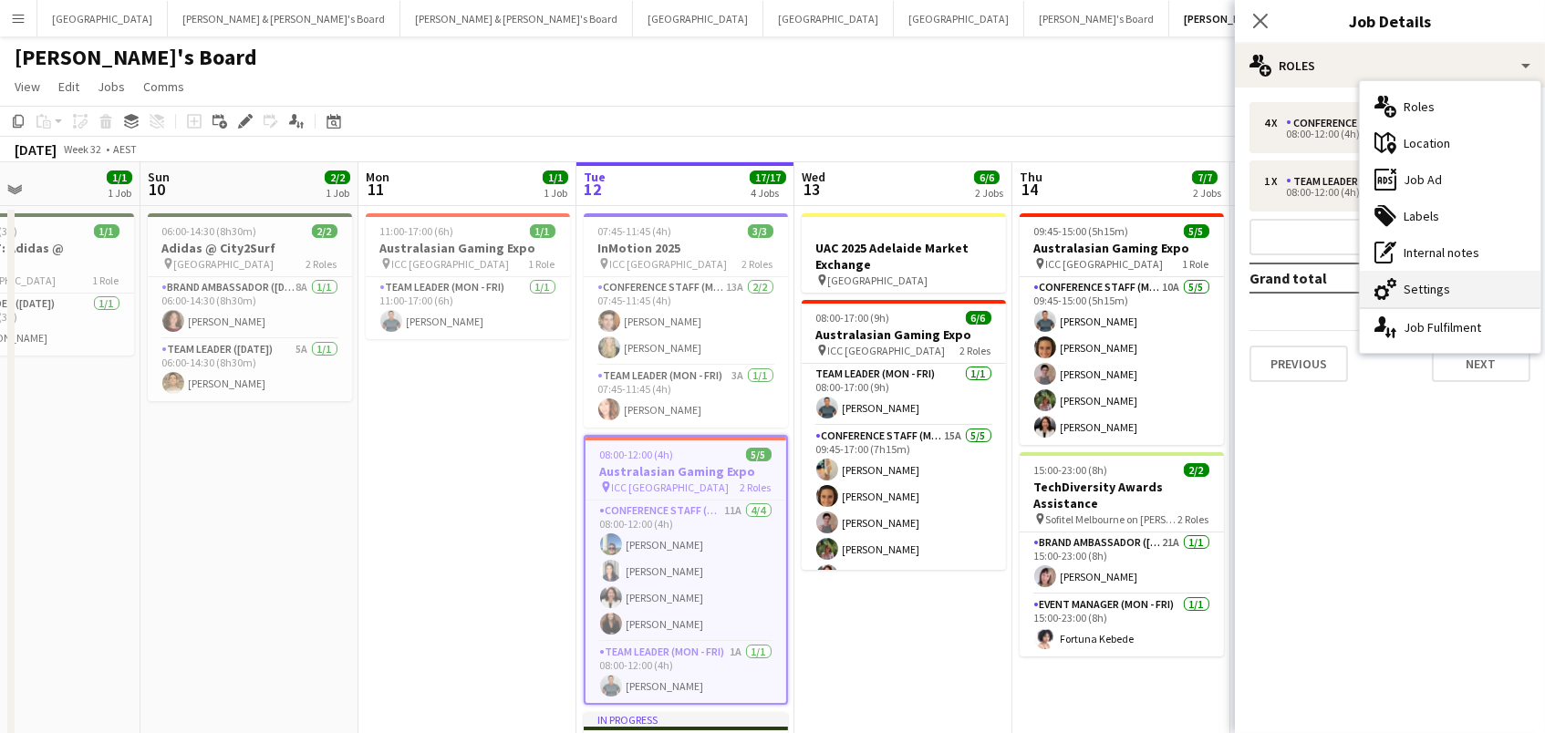
click at [1407, 296] on div "cog-double-3 Settings" at bounding box center [1450, 289] width 181 height 36
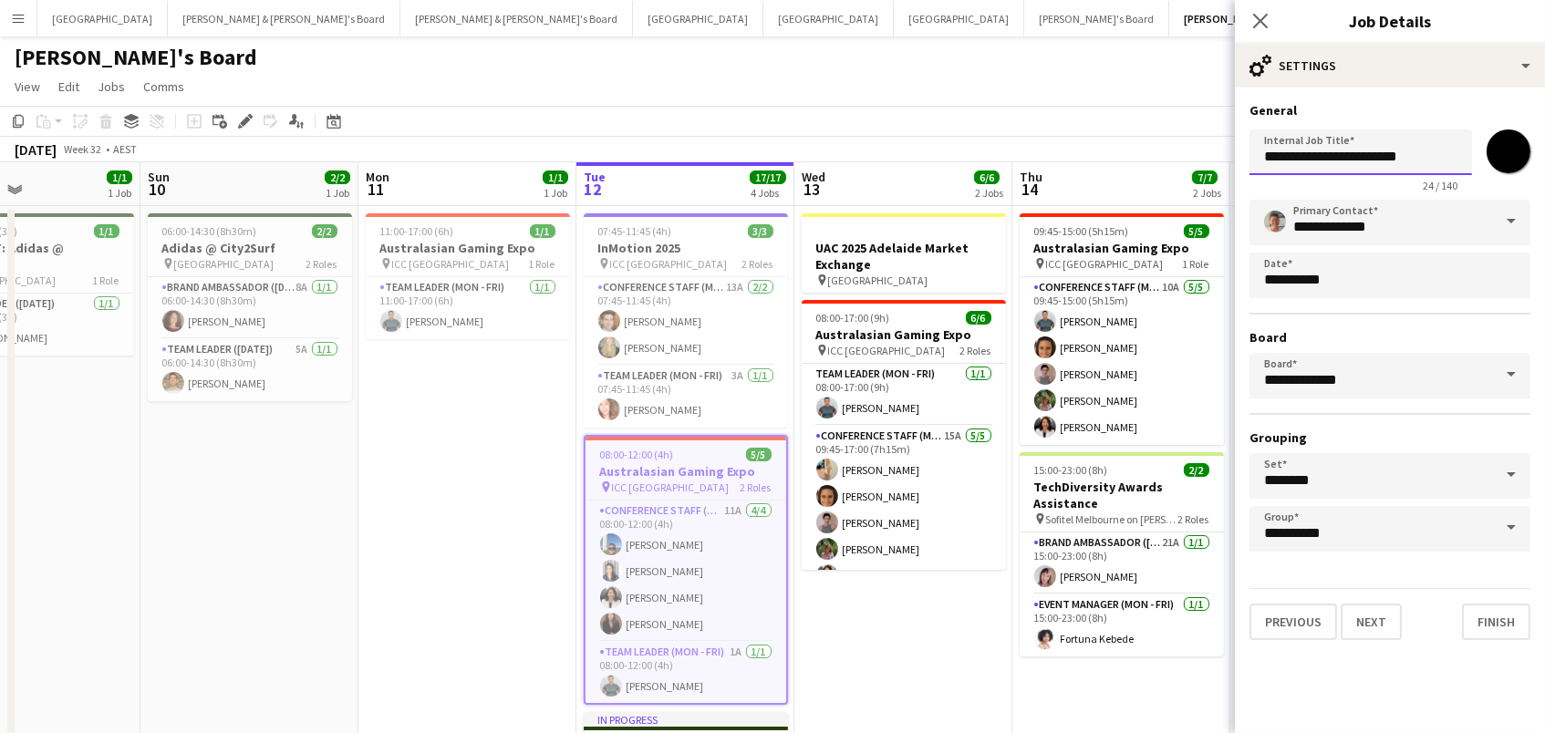
drag, startPoint x: 1450, startPoint y: 156, endPoint x: 639, endPoint y: 57, distance: 816.8
click at [715, 59] on body "Menu Boards Boards Boards All jobs Status Workforce Workforce My Workforce Recr…" at bounding box center [772, 661] width 1545 height 1322
click at [836, 95] on app-page-menu "View Day view expanded Day view collapsed Month view Date picker Jump to [DATE]…" at bounding box center [772, 88] width 1545 height 35
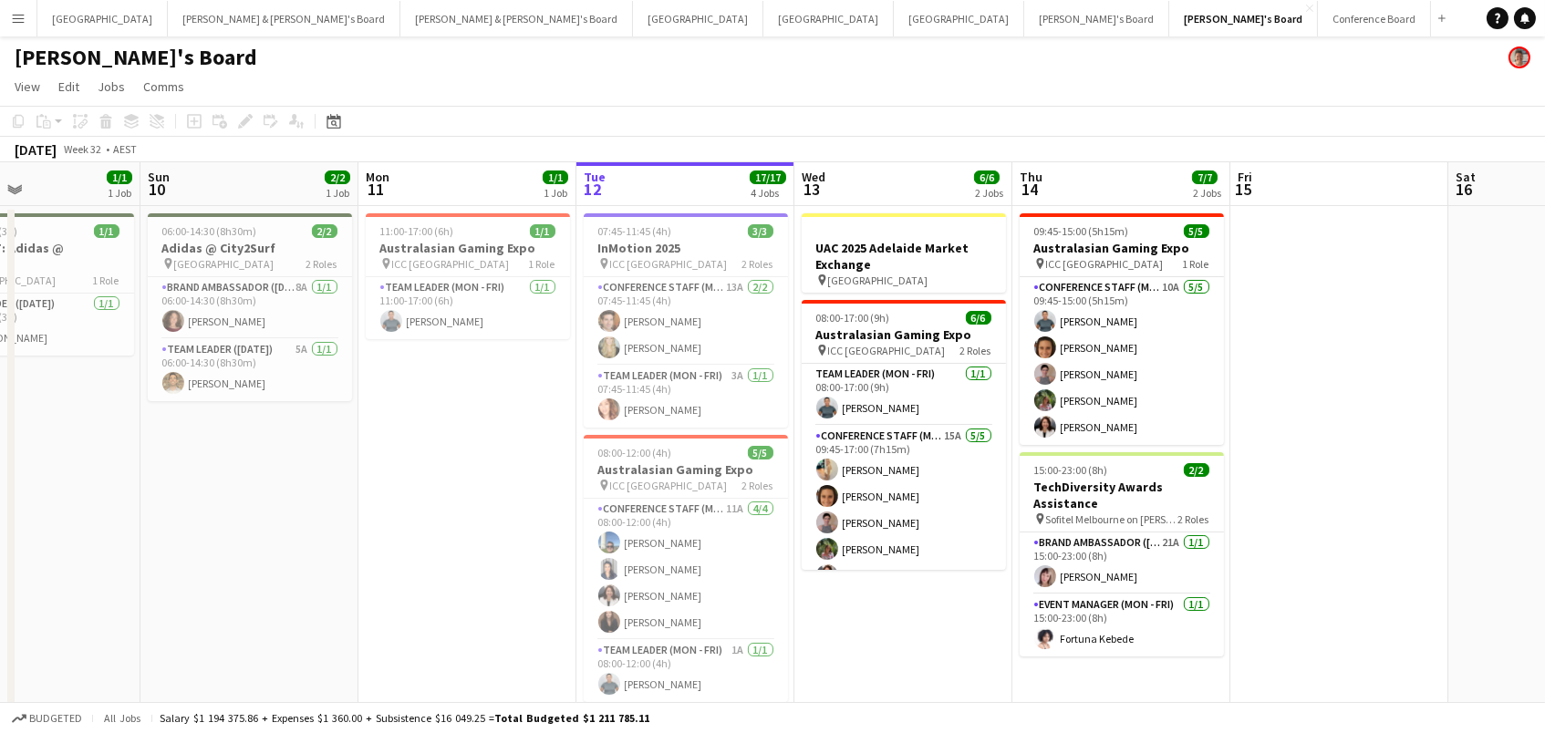
click at [22, 13] on app-icon "Menu" at bounding box center [18, 18] width 15 height 15
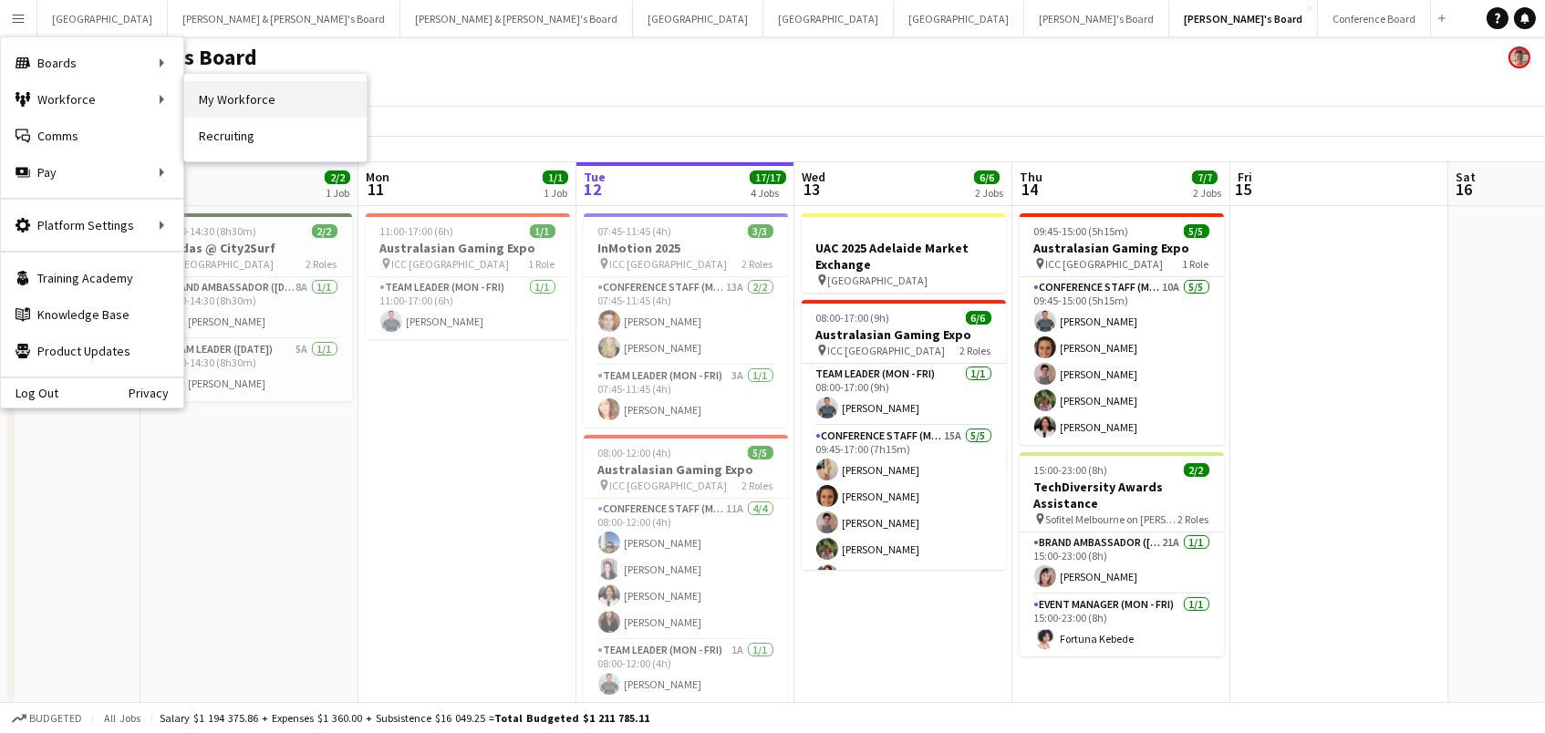
click at [303, 98] on link "My Workforce" at bounding box center [275, 99] width 182 height 36
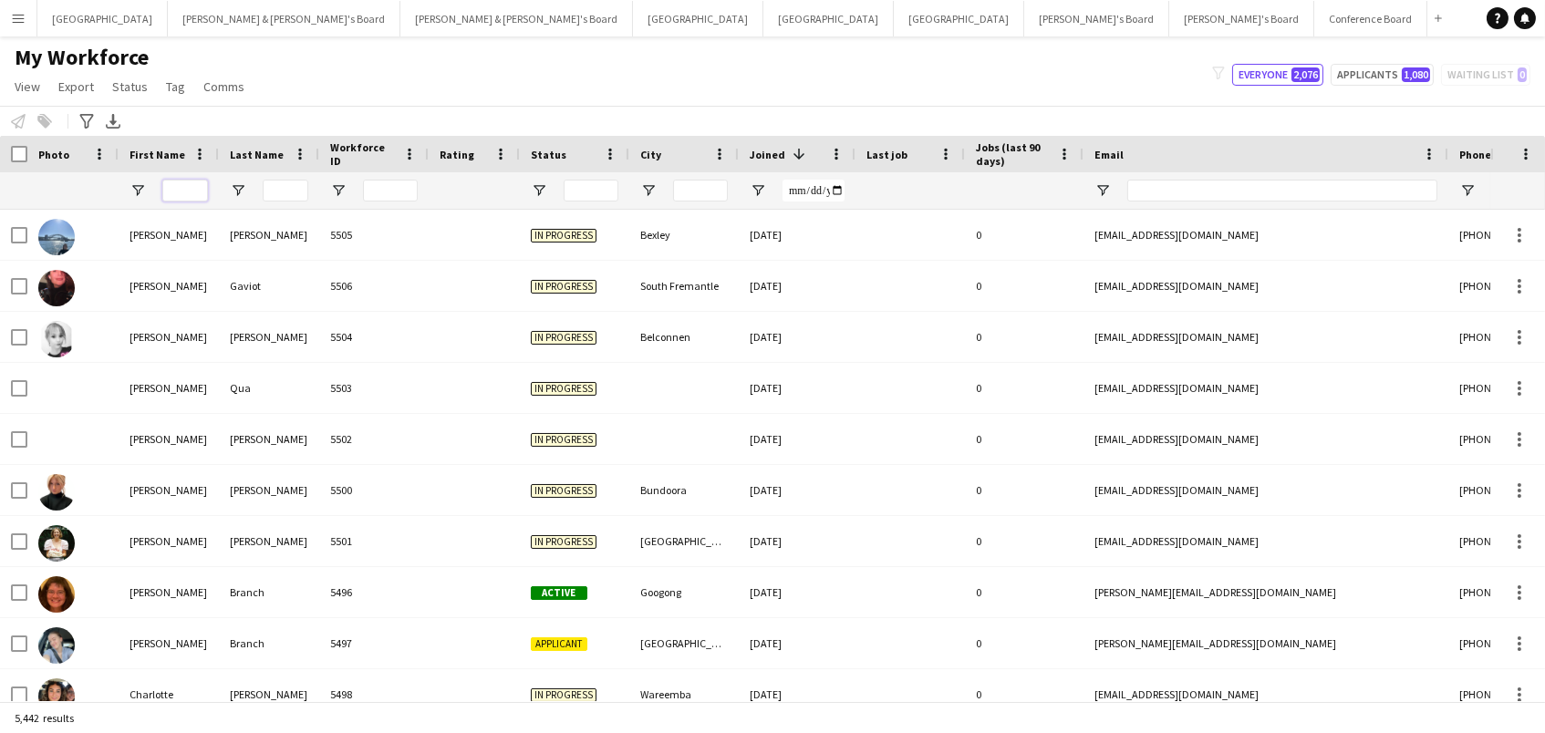
click at [171, 192] on input "First Name Filter Input" at bounding box center [185, 191] width 46 height 22
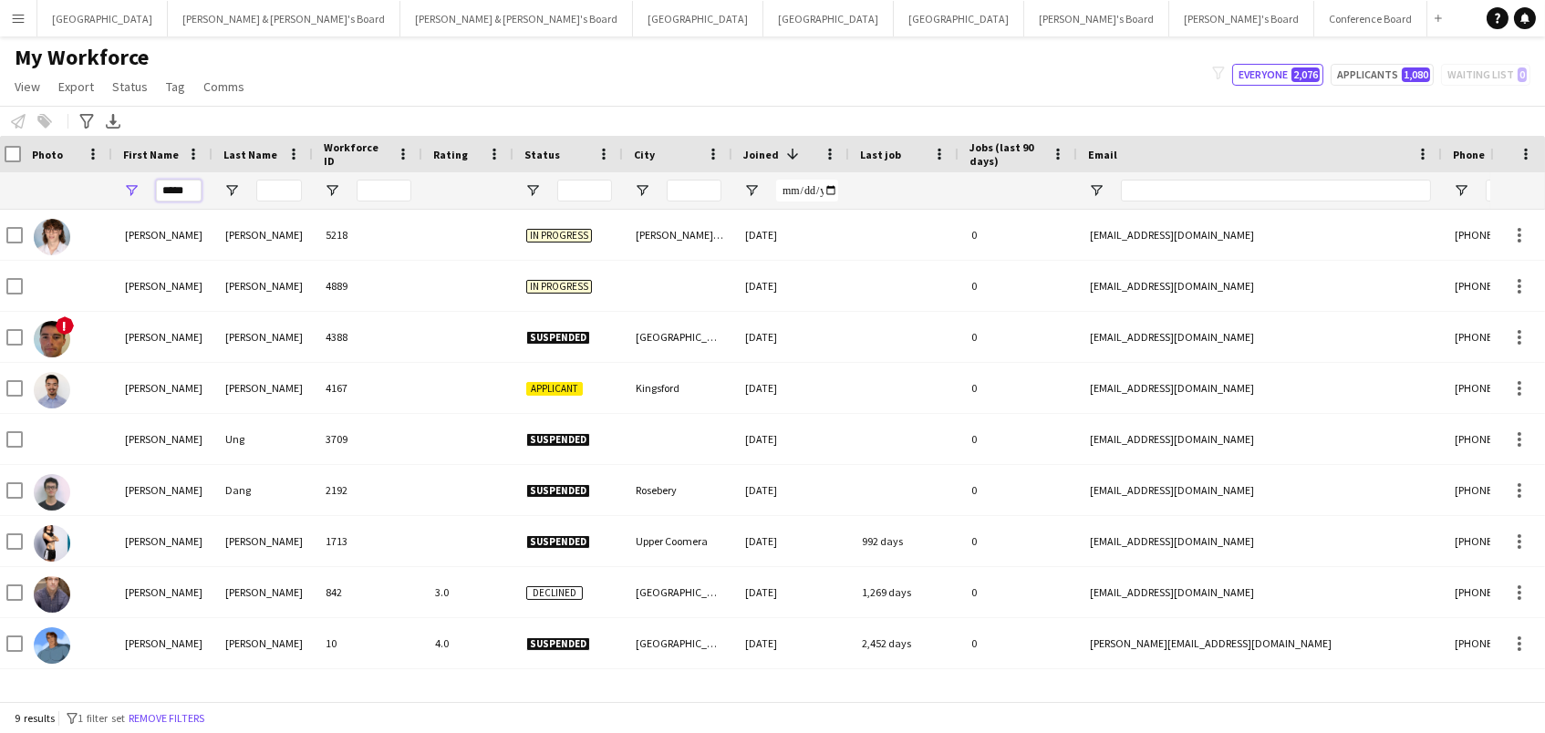
scroll to position [1, 0]
click at [180, 195] on input "*****" at bounding box center [179, 191] width 46 height 22
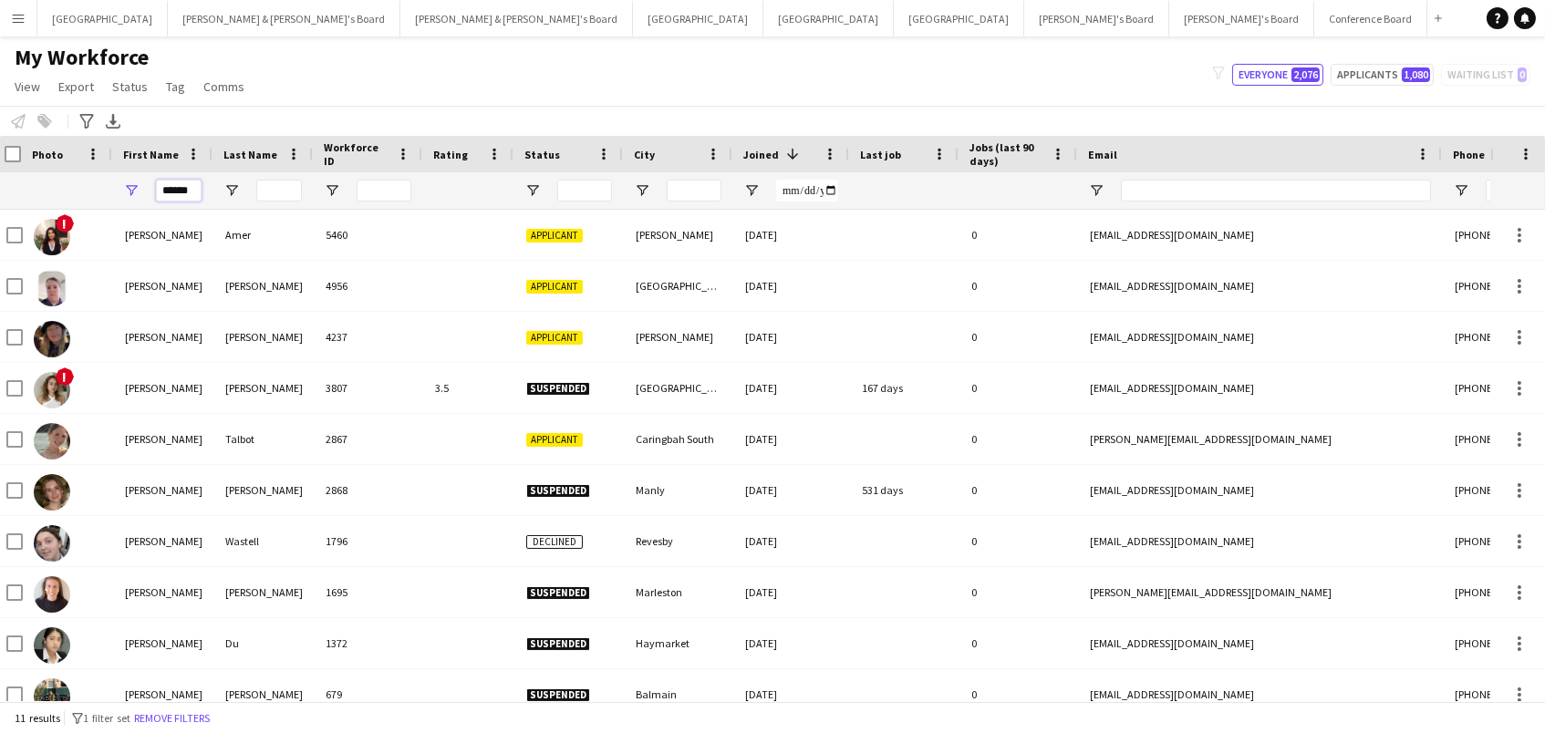
scroll to position [0, 4]
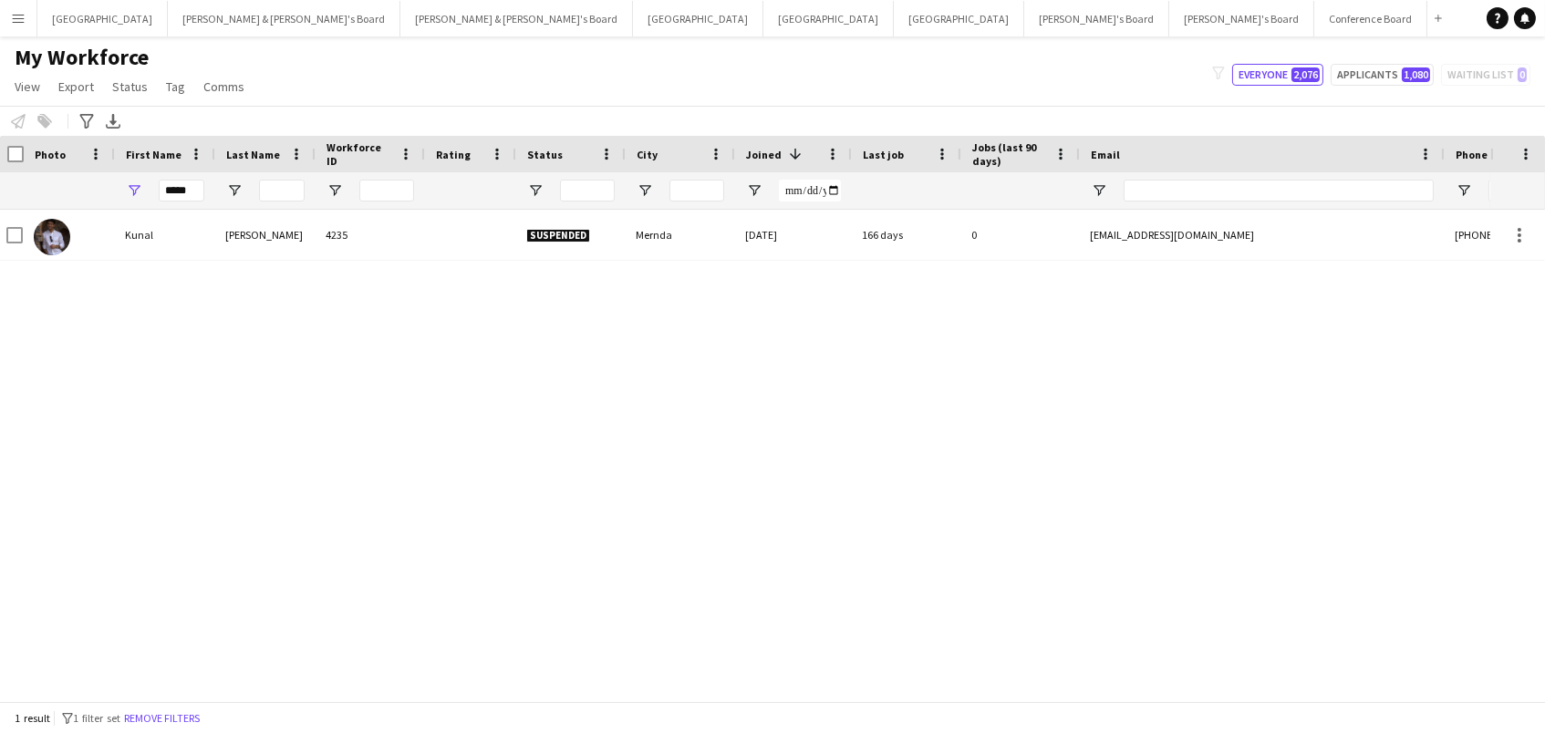
drag, startPoint x: 404, startPoint y: 421, endPoint x: 855, endPoint y: 636, distance: 498.9
click at [864, 637] on div "Kunal Yadav 4235 Suspended Mernda 15-01-2025 166 days 0 ky941992@gmail.com +614…" at bounding box center [745, 456] width 1490 height 492
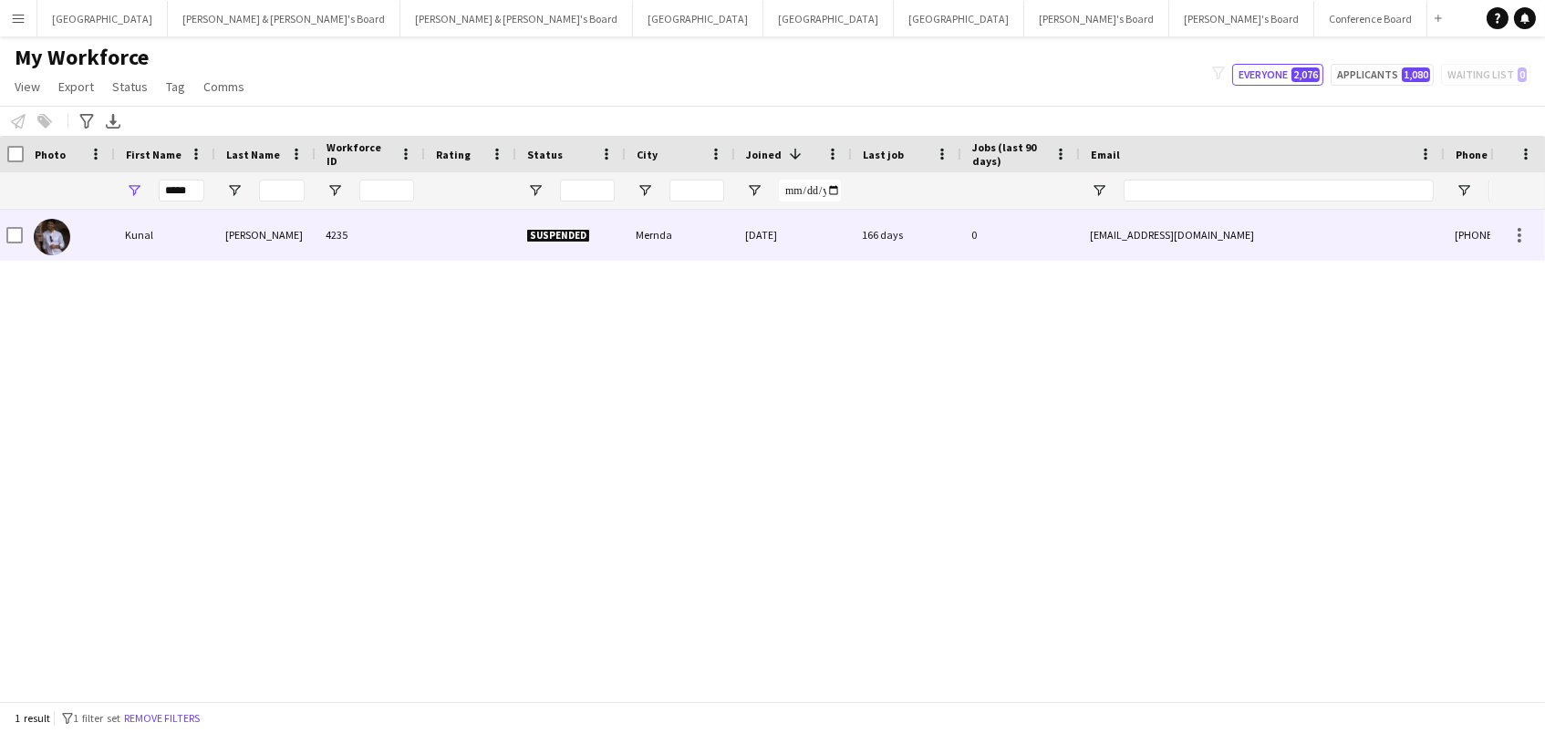
click at [250, 245] on div "Yadav" at bounding box center [264, 235] width 100 height 50
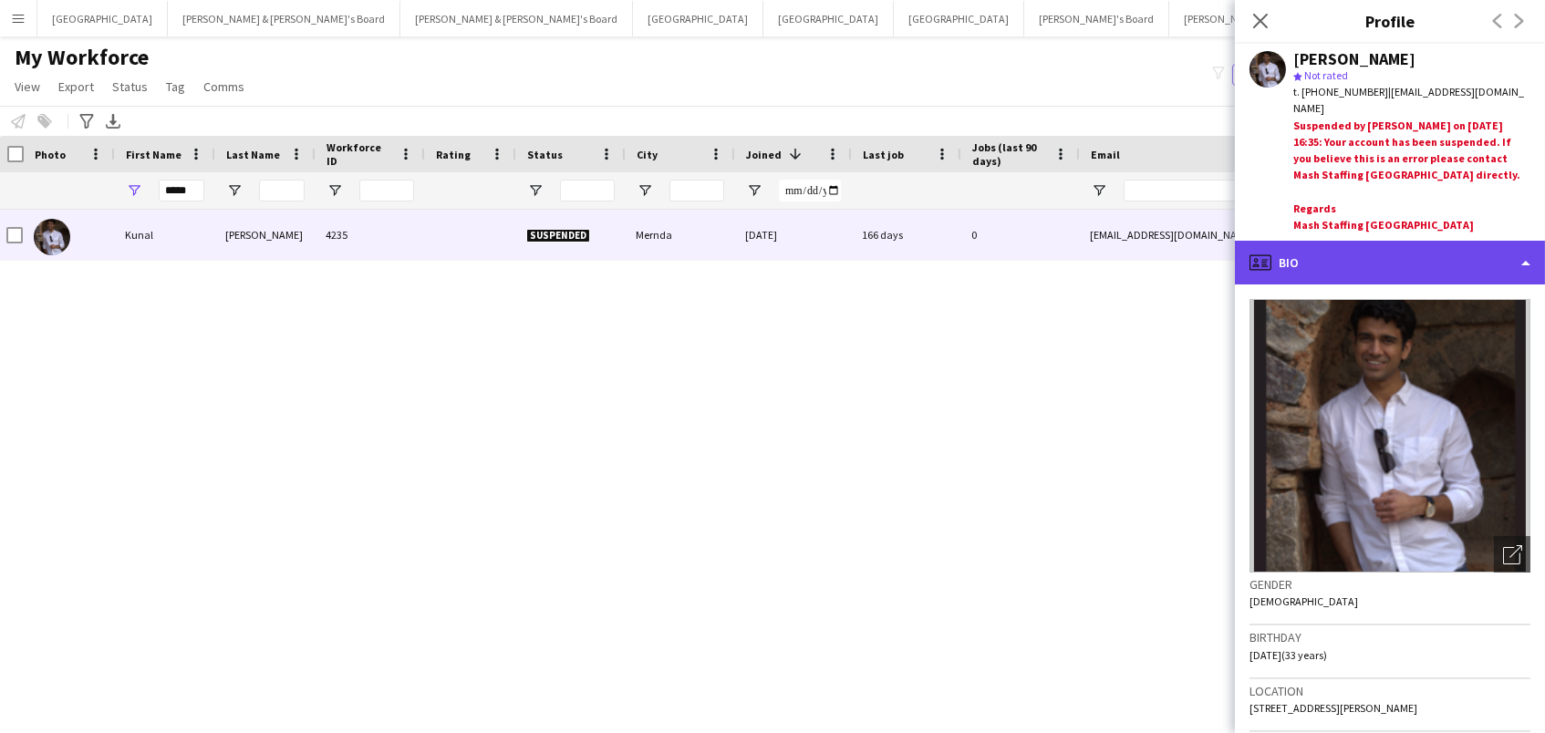
click at [1384, 241] on div "profile Bio" at bounding box center [1390, 263] width 310 height 44
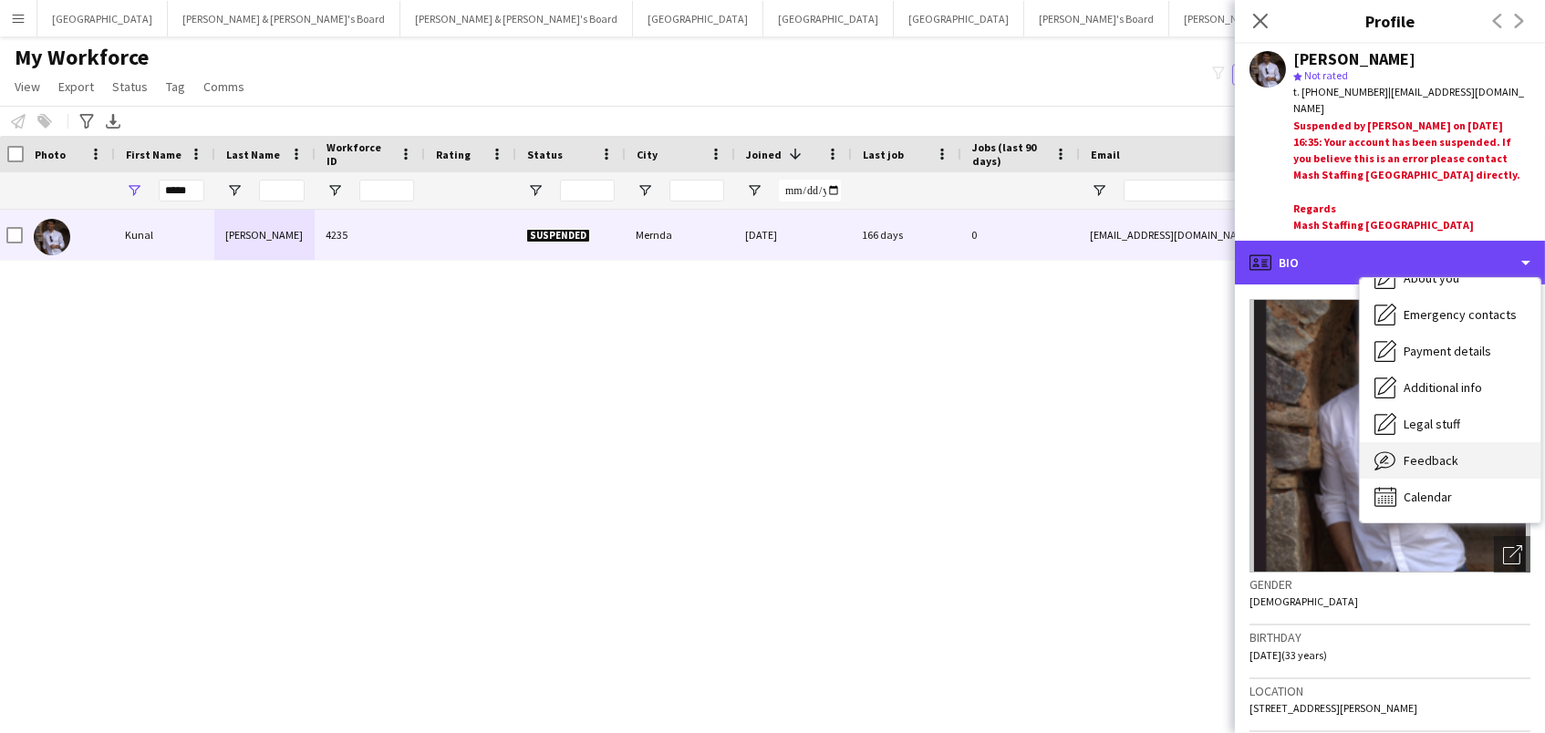
scroll to position [134, 0]
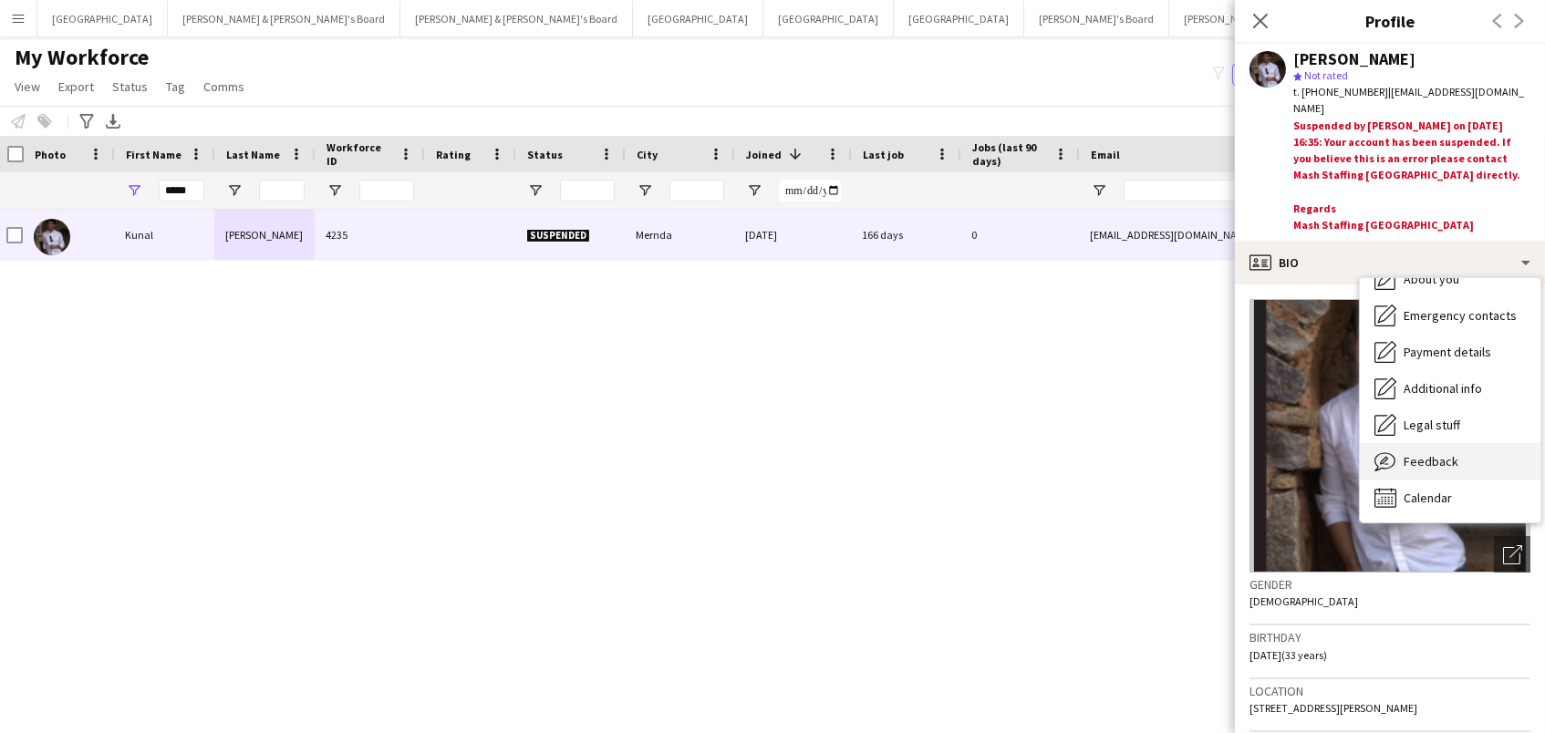
click at [1447, 453] on span "Feedback" at bounding box center [1431, 461] width 55 height 16
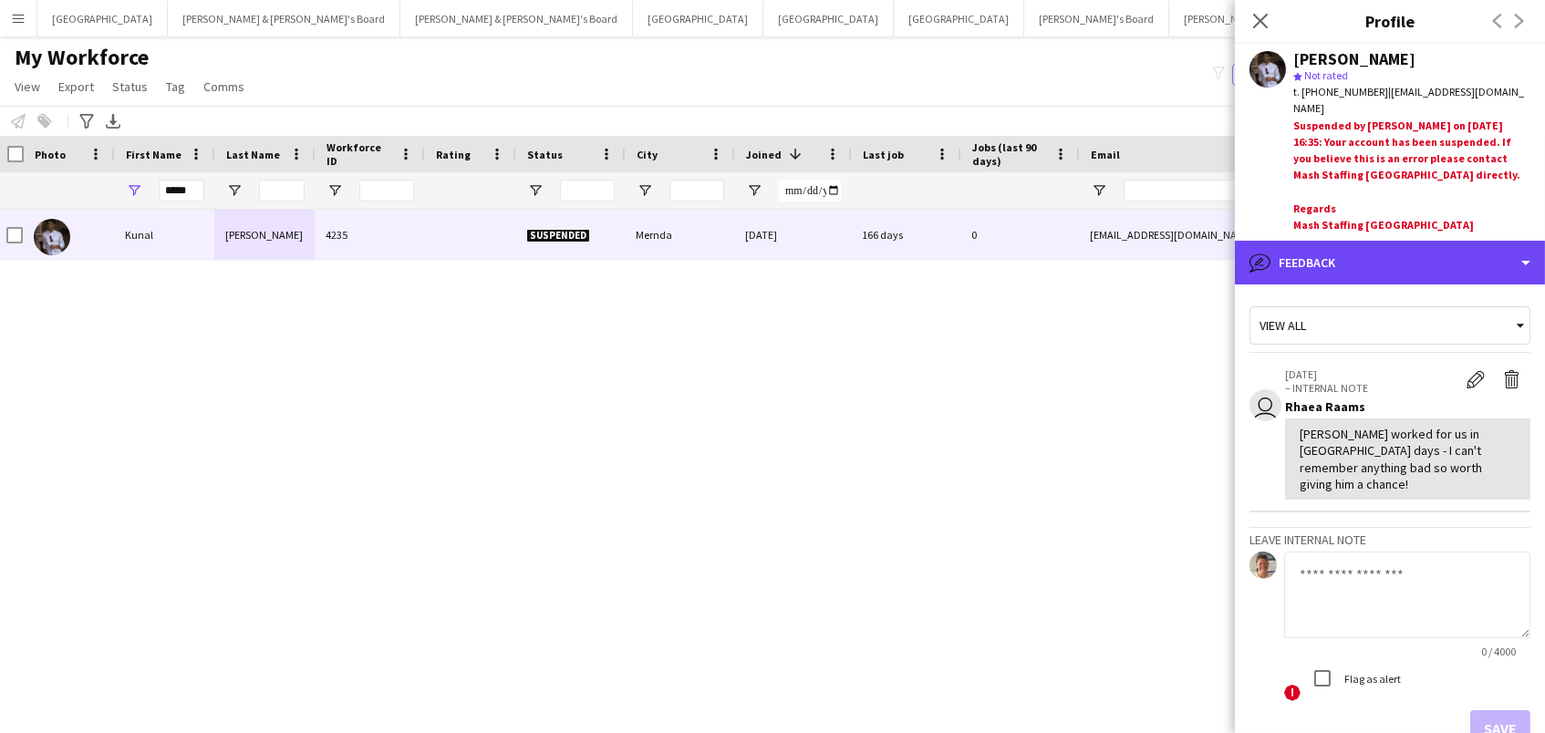
drag, startPoint x: 1374, startPoint y: 230, endPoint x: 1384, endPoint y: 295, distance: 65.4
click at [1375, 241] on div "bubble-pencil Feedback" at bounding box center [1390, 263] width 310 height 44
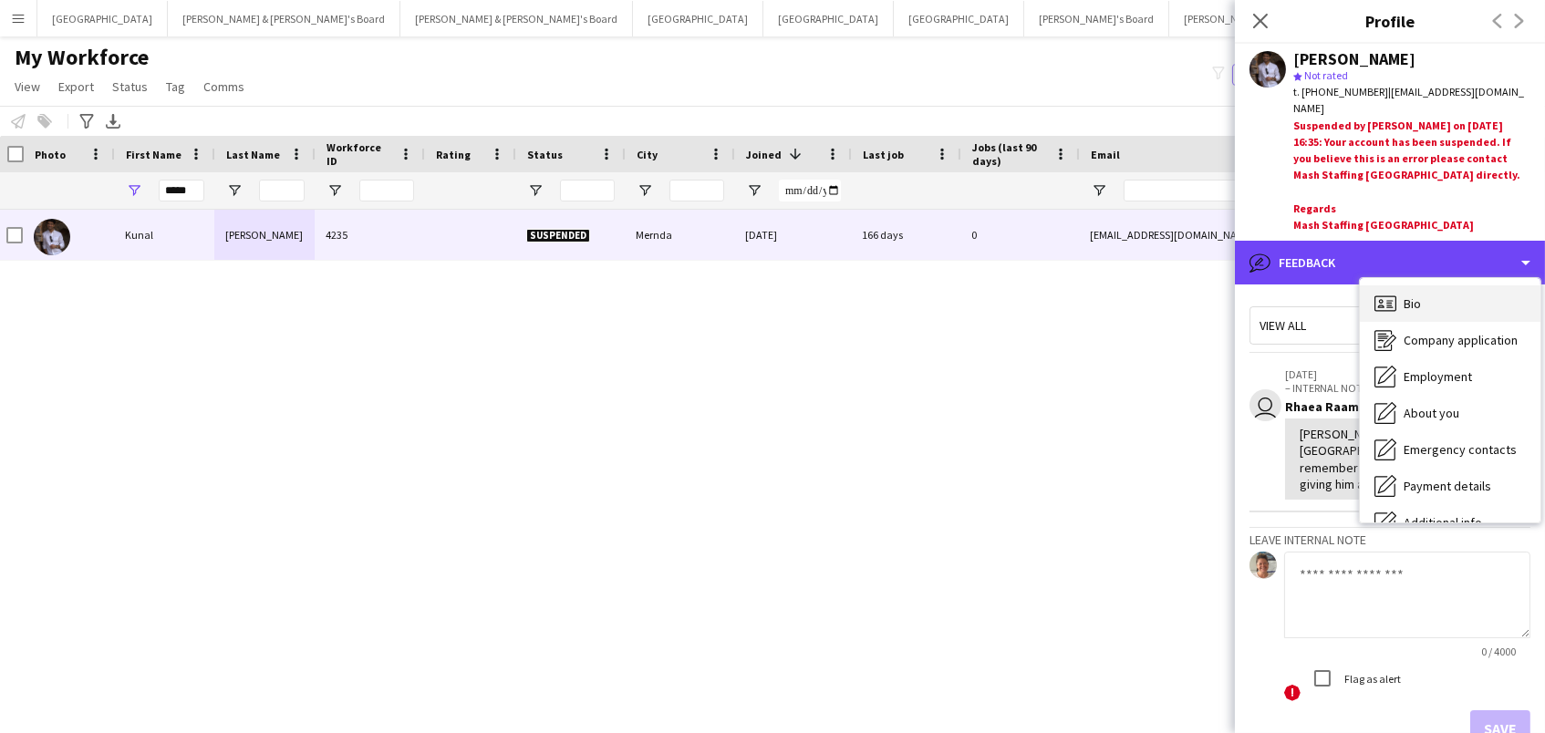
scroll to position [0, 0]
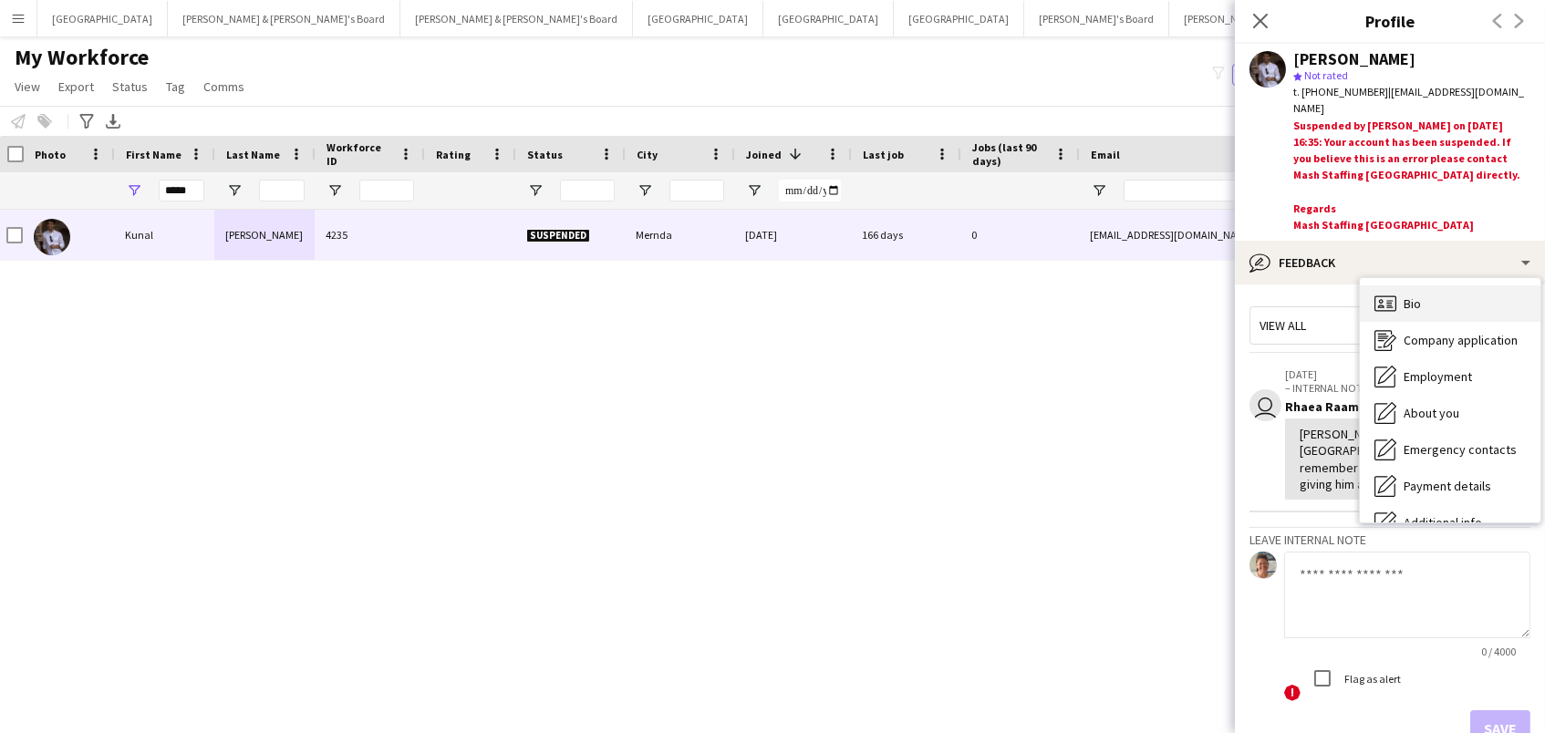
click at [1418, 295] on span "Bio" at bounding box center [1412, 303] width 17 height 16
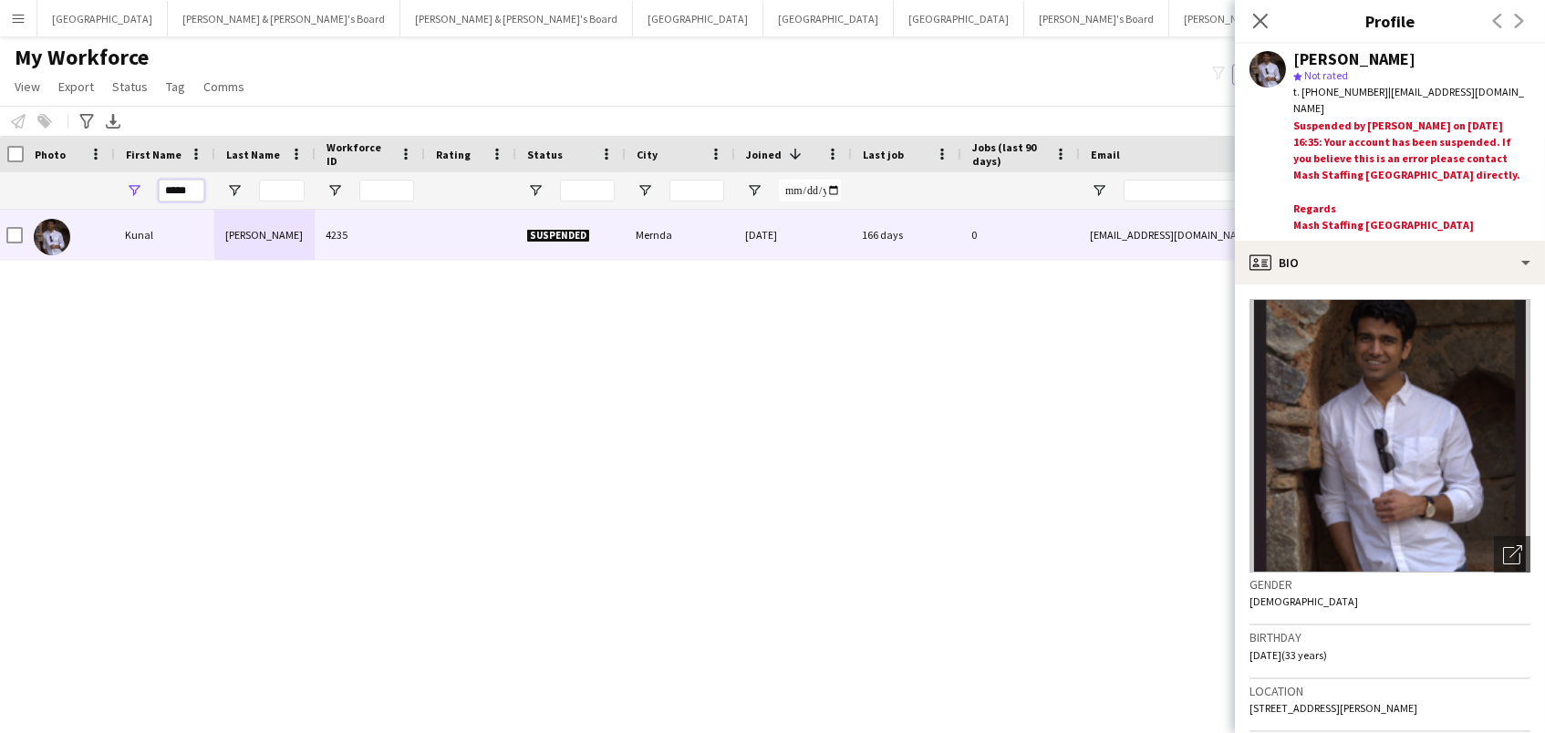
drag, startPoint x: 192, startPoint y: 187, endPoint x: 0, endPoint y: 160, distance: 194.4
click at [0, 178] on div "*****" at bounding box center [988, 190] width 1985 height 36
click at [1260, 16] on icon "Close pop-in" at bounding box center [1259, 20] width 17 height 17
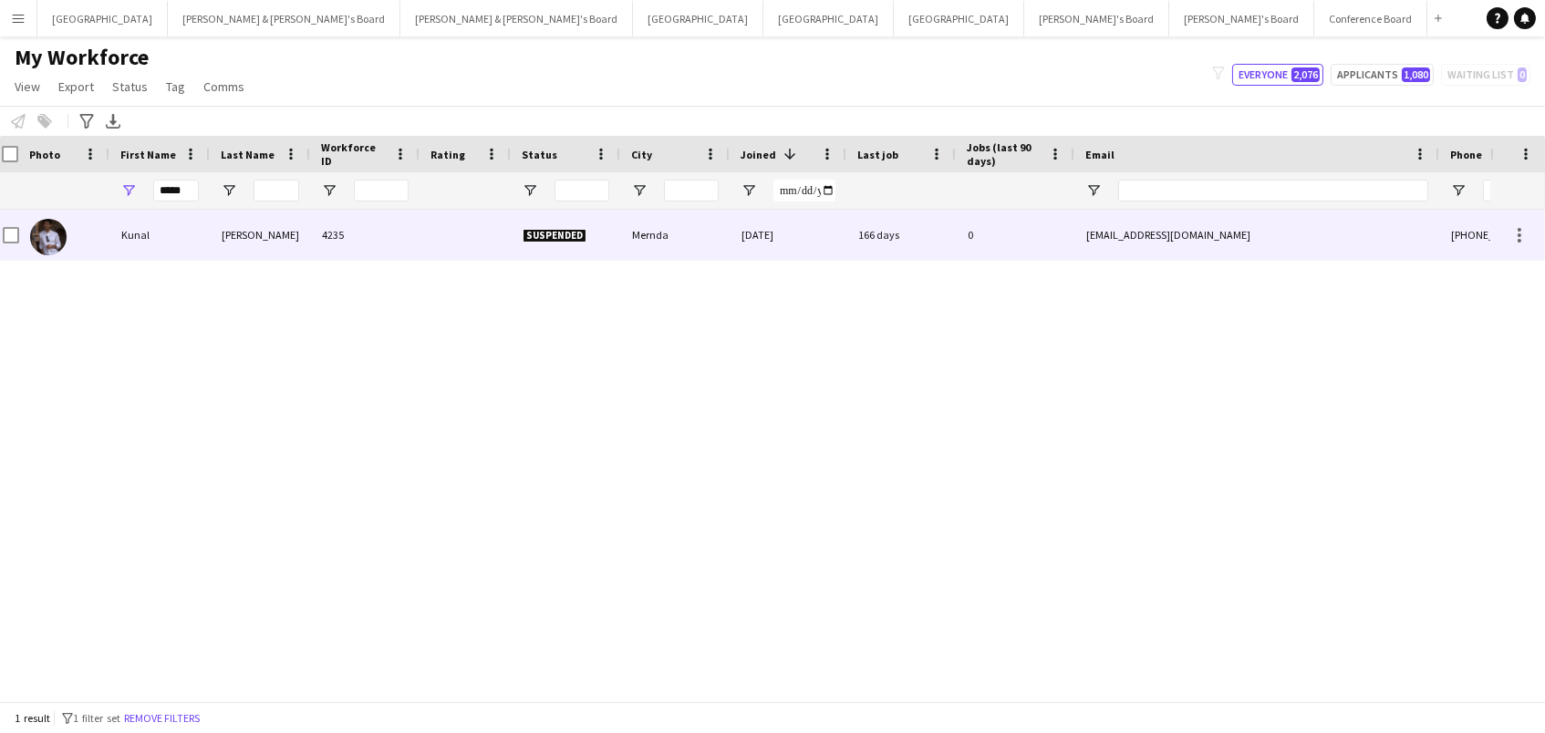
click at [273, 233] on div "Yadav" at bounding box center [261, 235] width 100 height 50
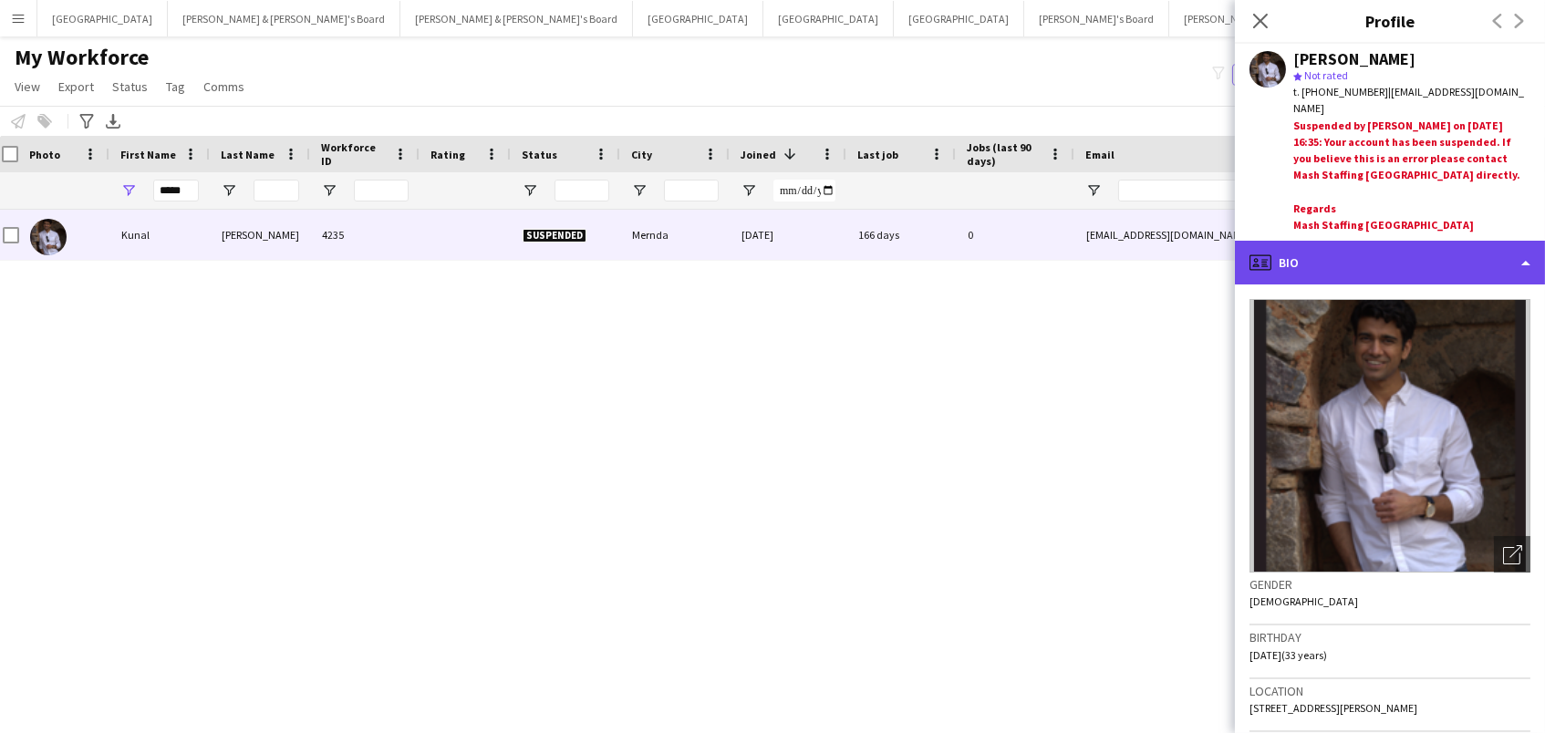
click at [1311, 241] on div "profile Bio" at bounding box center [1390, 263] width 310 height 44
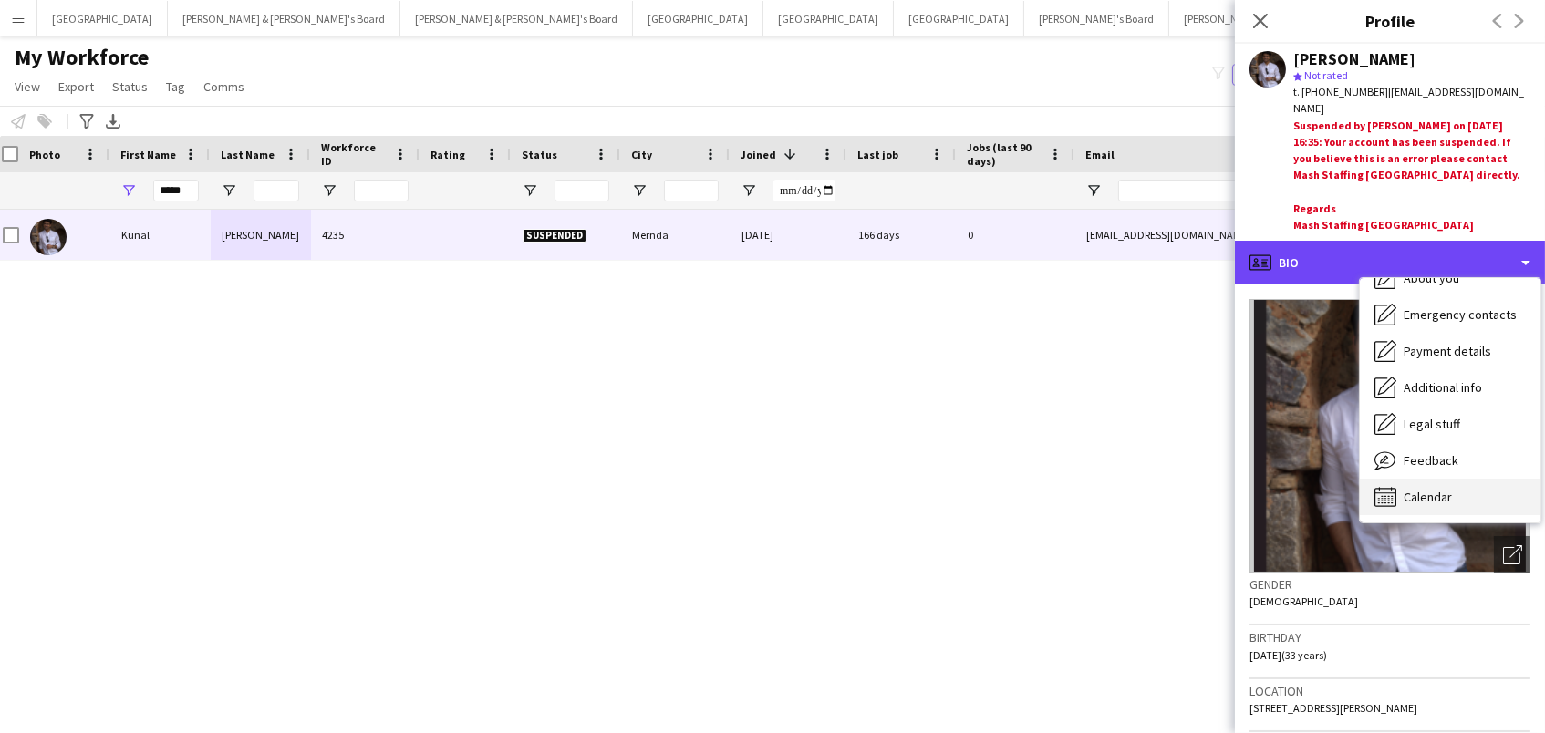
scroll to position [132, 0]
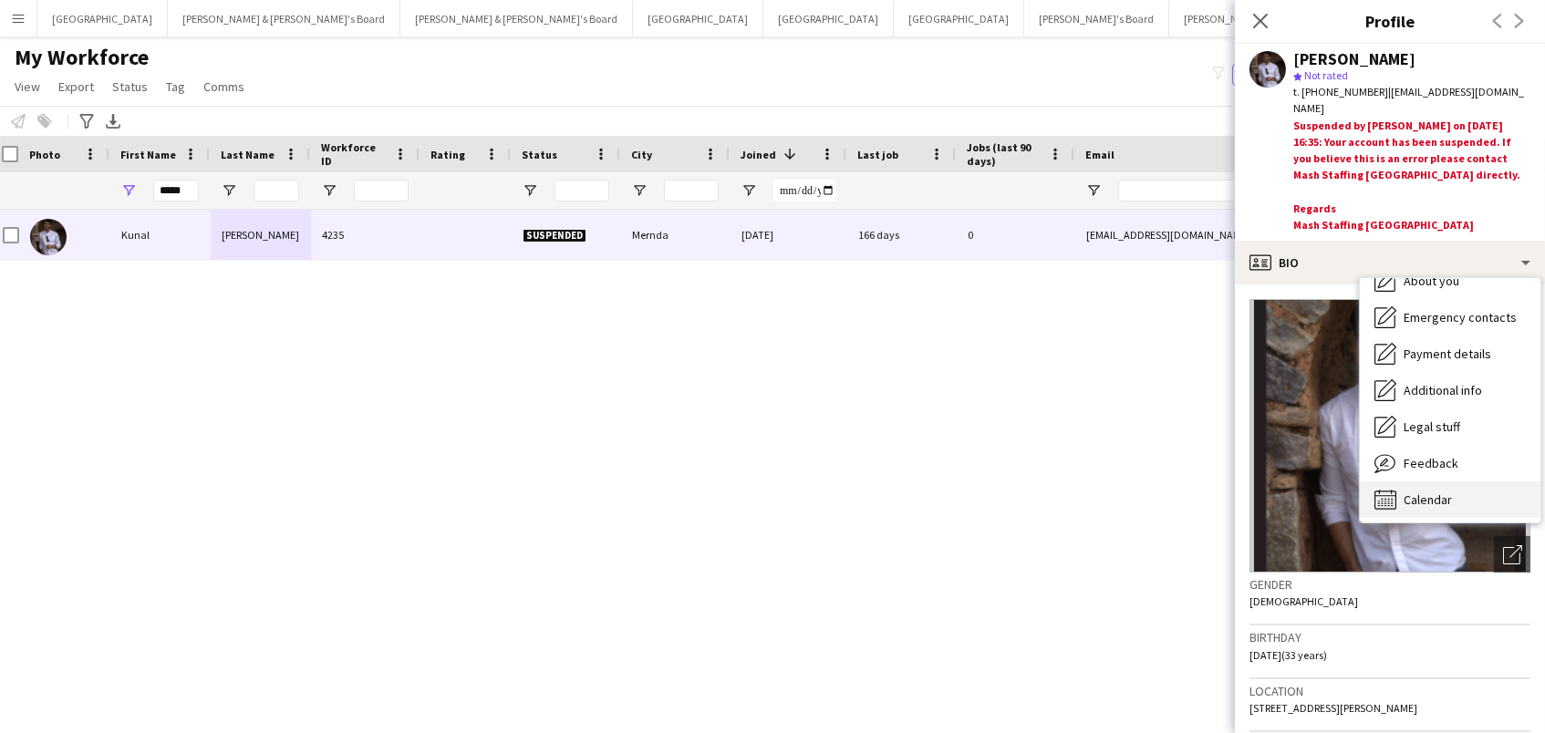
click at [1458, 482] on div "Calendar Calendar" at bounding box center [1450, 500] width 181 height 36
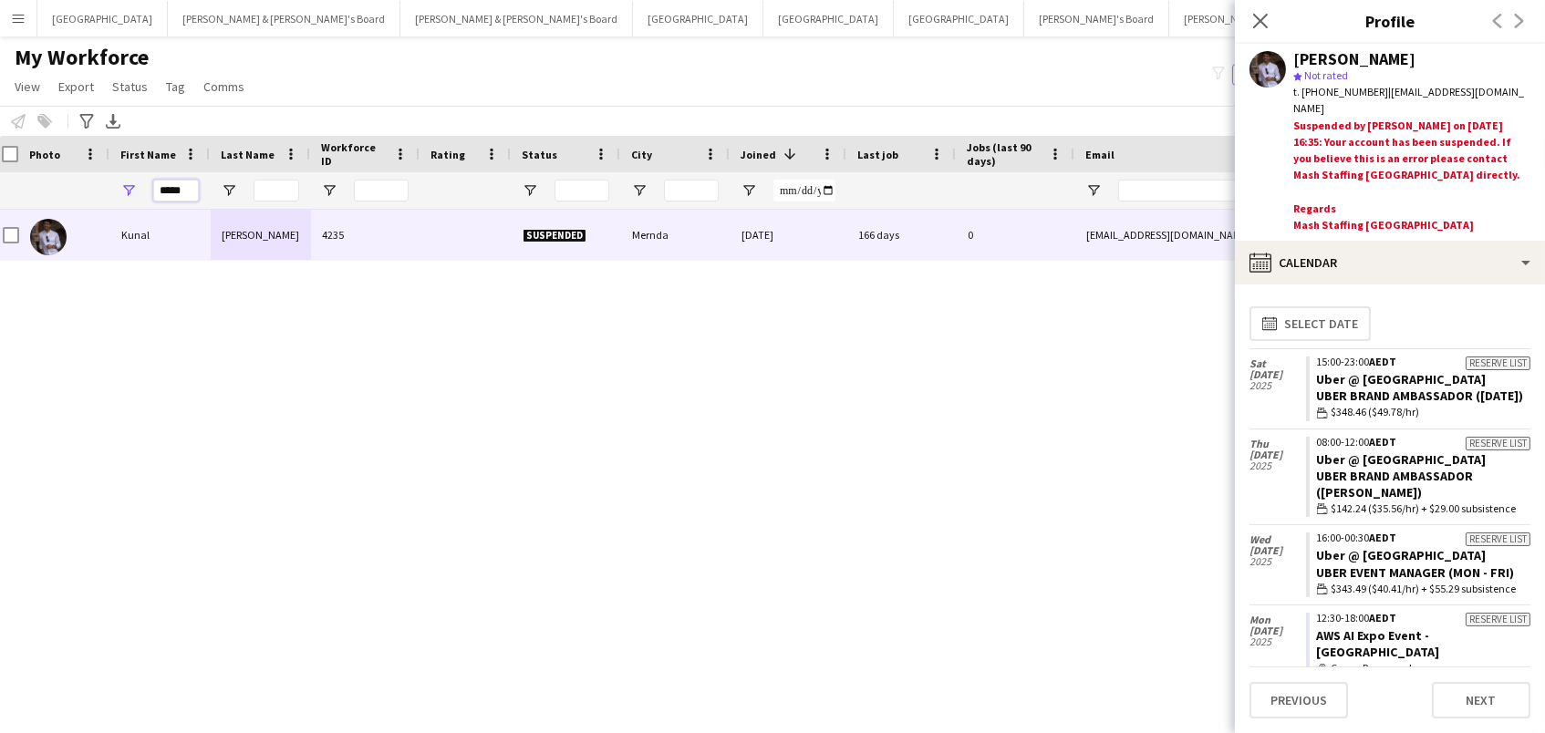
drag, startPoint x: 195, startPoint y: 189, endPoint x: 0, endPoint y: 180, distance: 195.4
click at [0, 181] on div "*****" at bounding box center [983, 190] width 1985 height 36
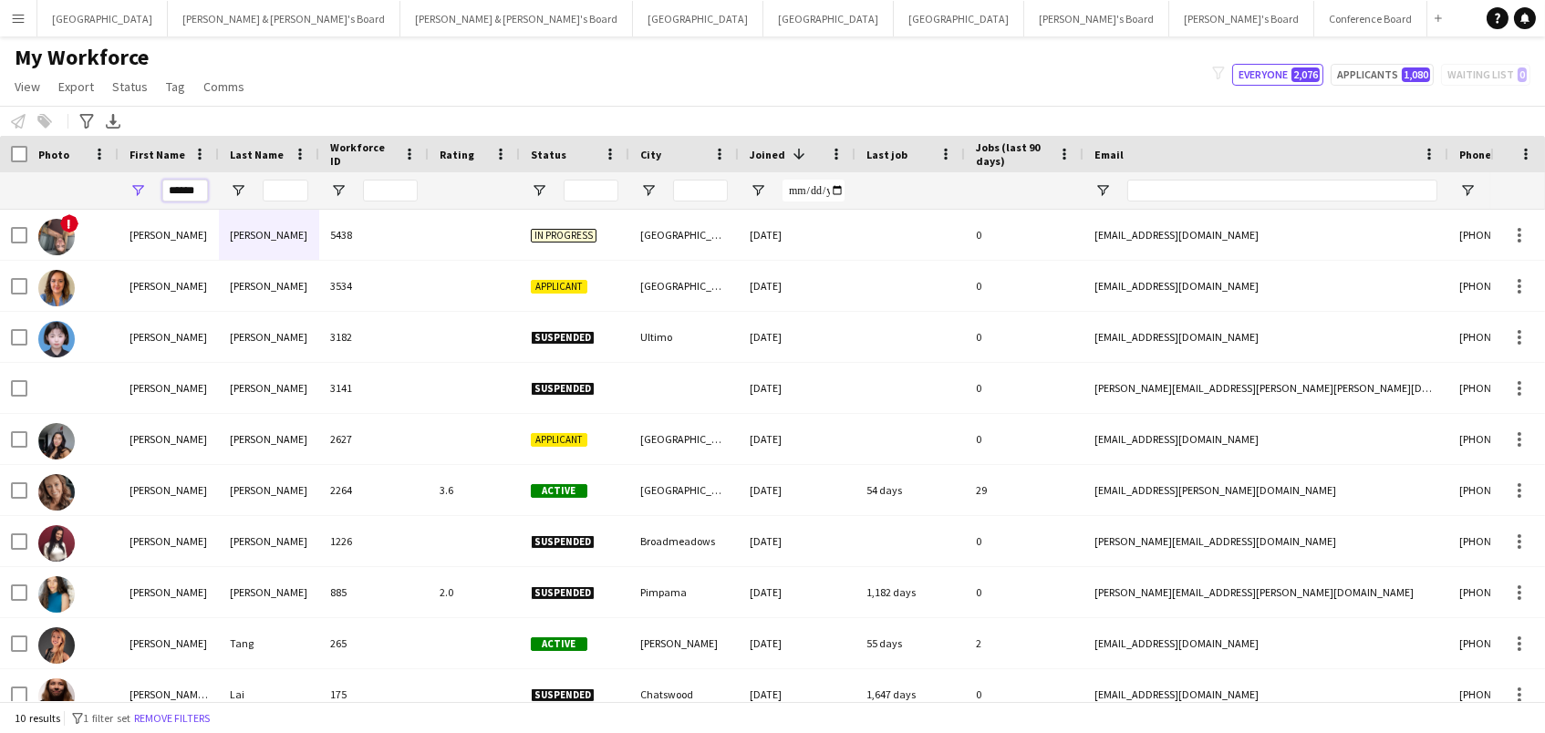
type input "******"
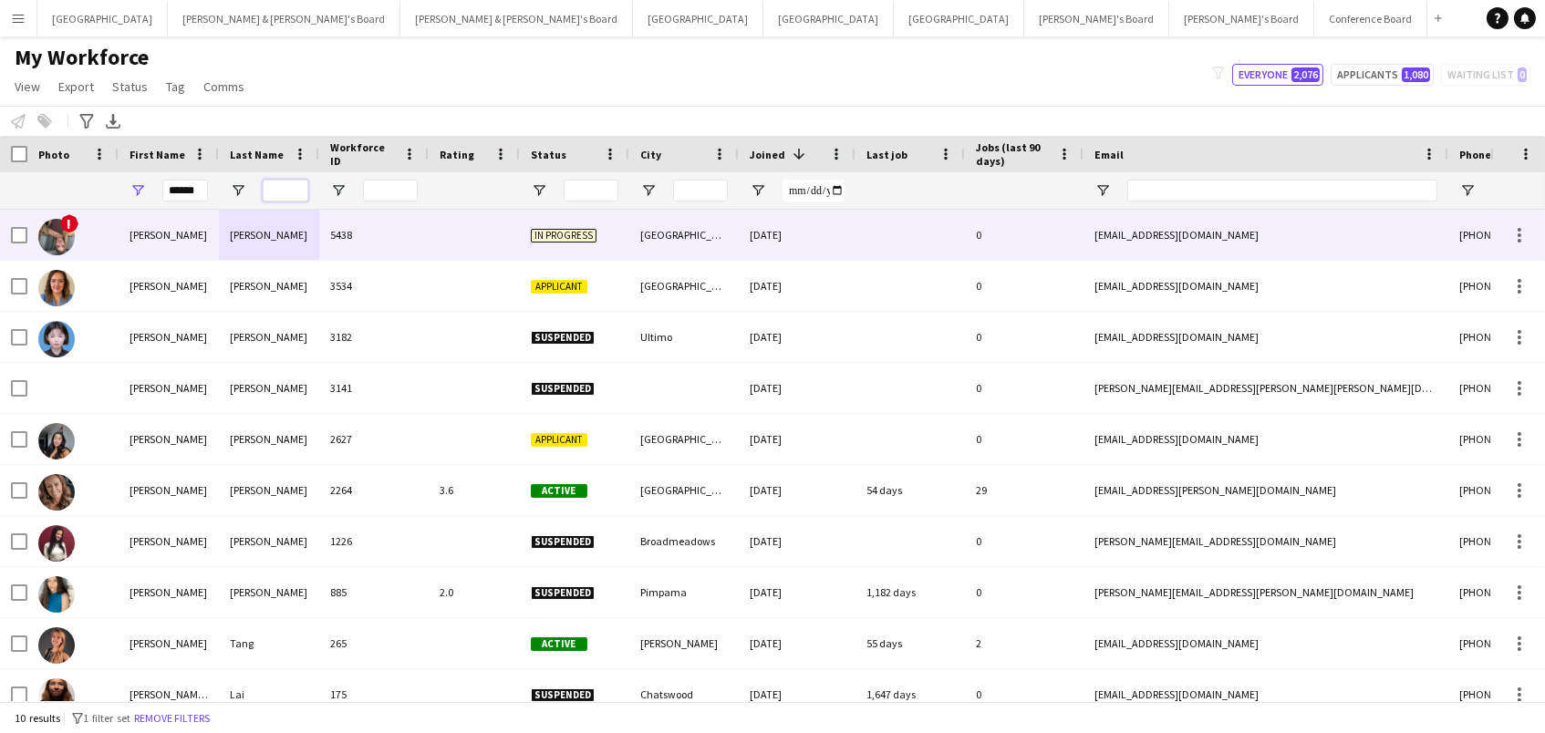
drag, startPoint x: 257, startPoint y: 200, endPoint x: 286, endPoint y: 190, distance: 30.9
click at [286, 190] on input "Last Name Filter Input" at bounding box center [286, 191] width 46 height 22
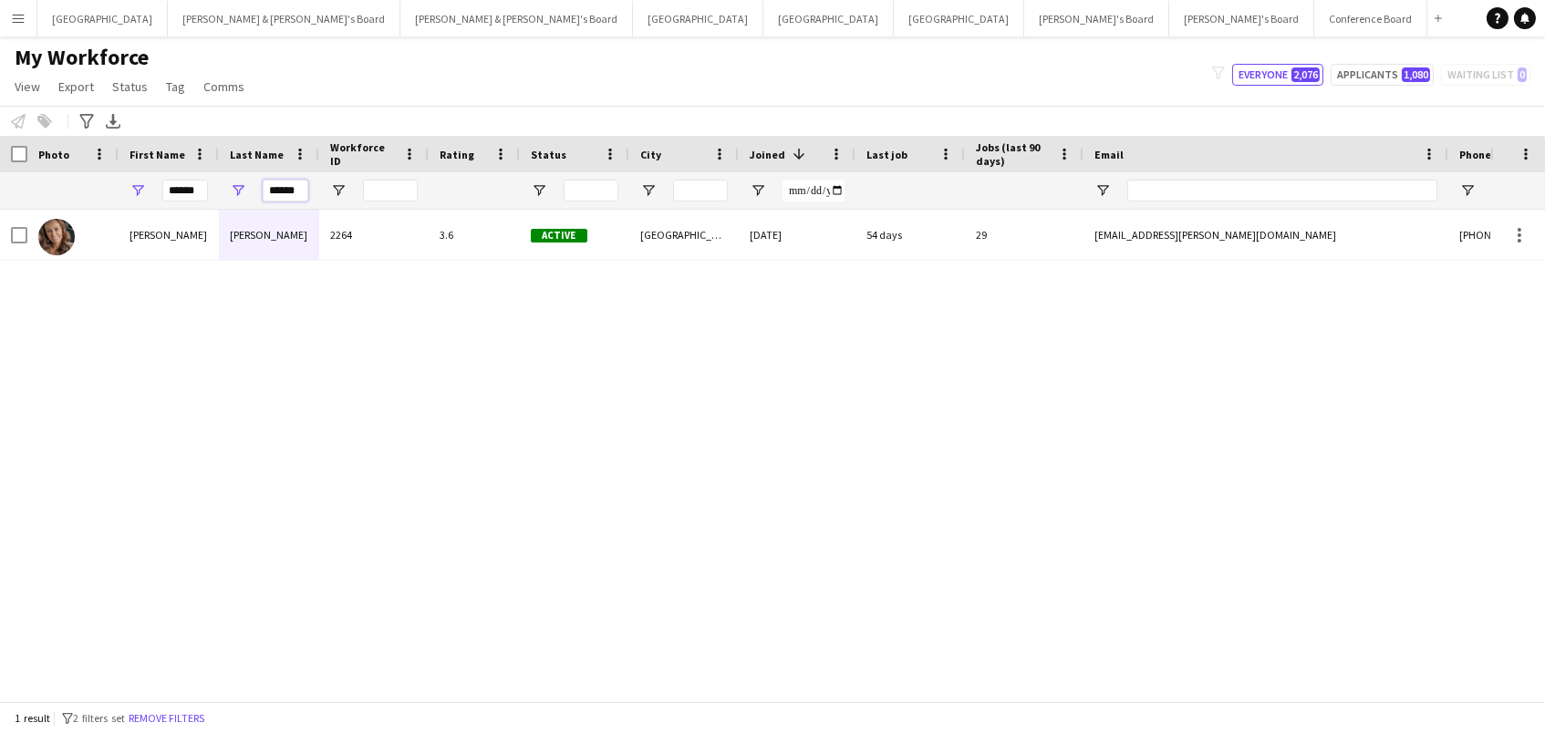
type input "******"
drag, startPoint x: 286, startPoint y: 190, endPoint x: 764, endPoint y: 233, distance: 479.8
click at [764, 233] on div "16-05-2023" at bounding box center [797, 235] width 117 height 50
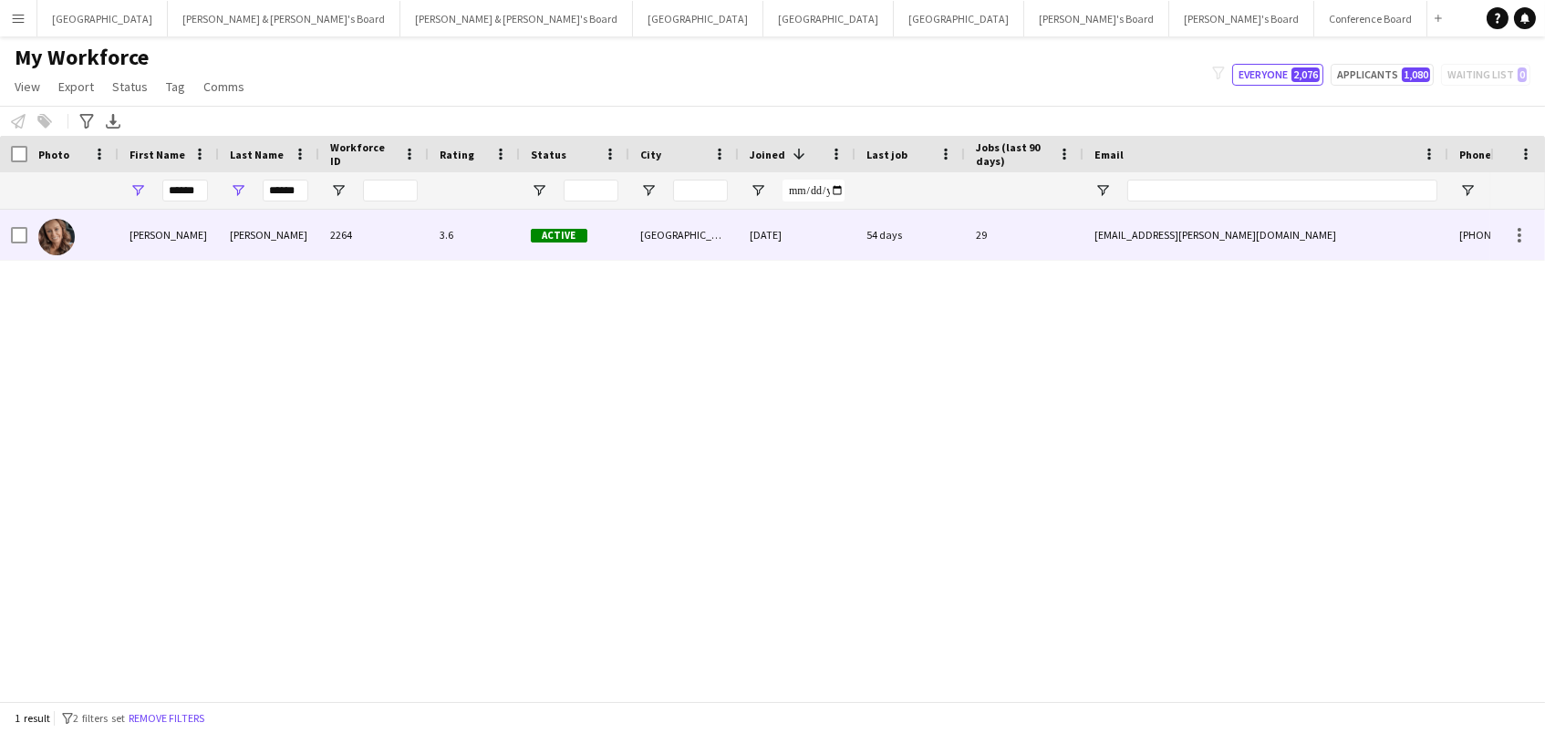
click at [173, 225] on div "Rachel" at bounding box center [169, 235] width 100 height 50
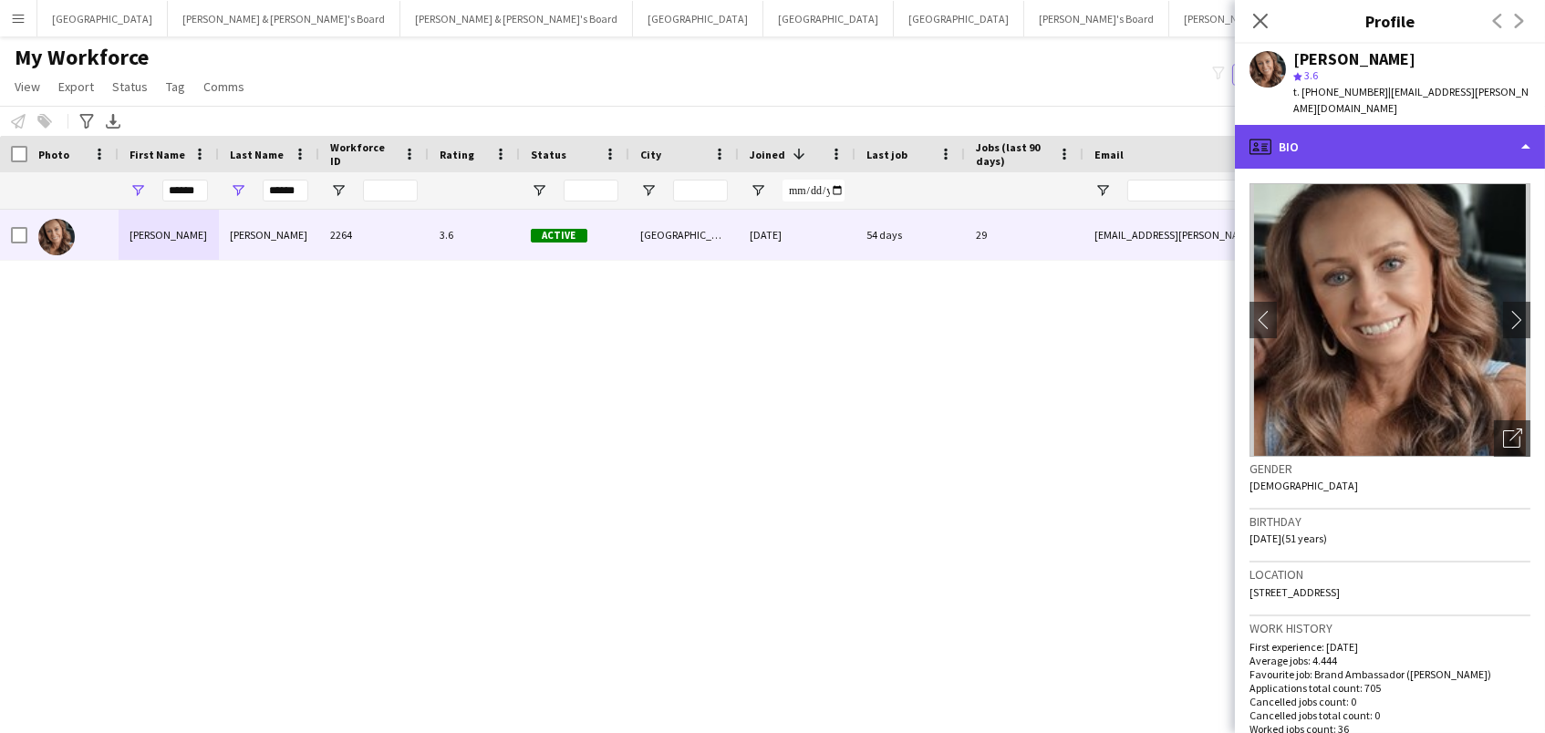
scroll to position [-1, 0]
click at [1334, 125] on div "profile Bio" at bounding box center [1390, 147] width 310 height 44
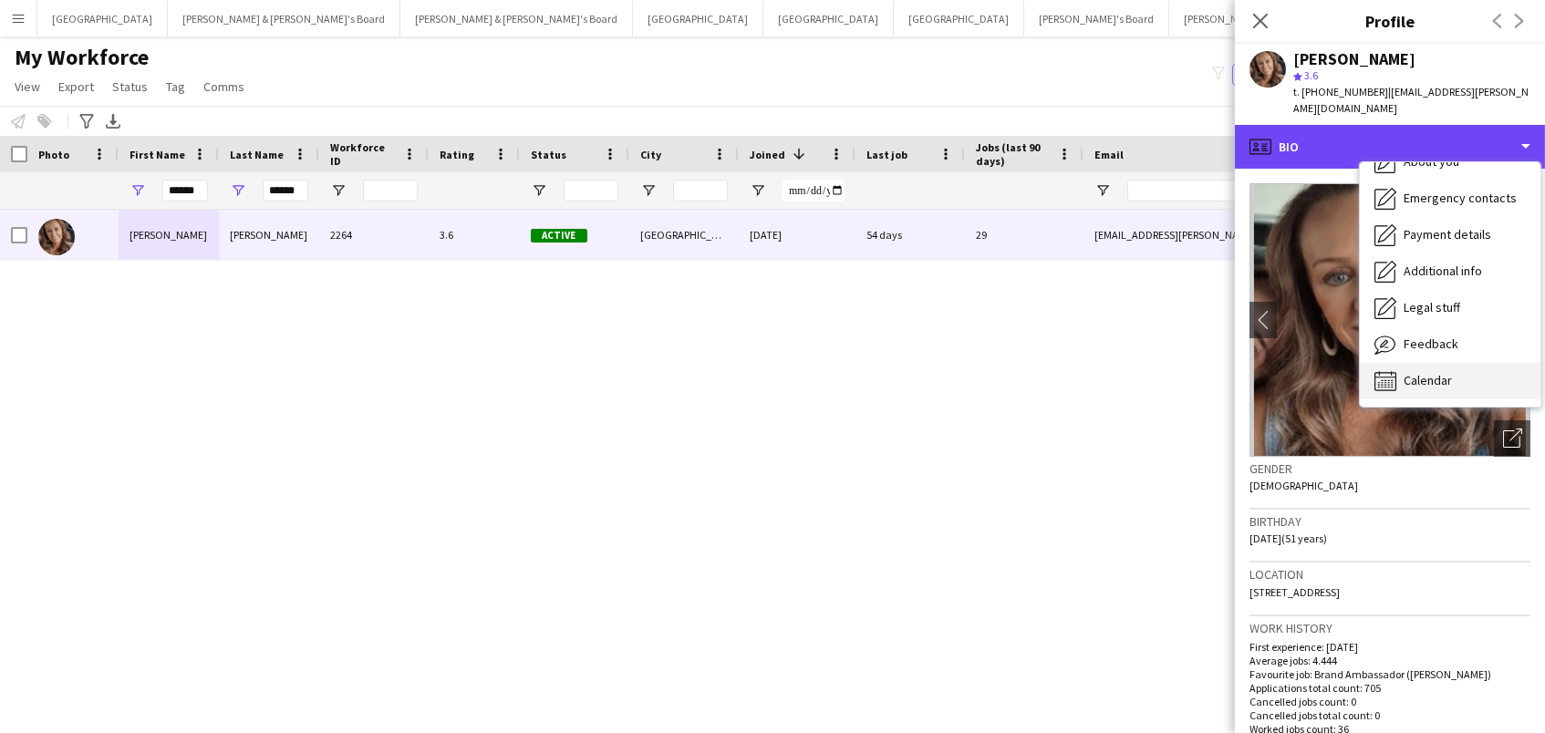
scroll to position [134, 0]
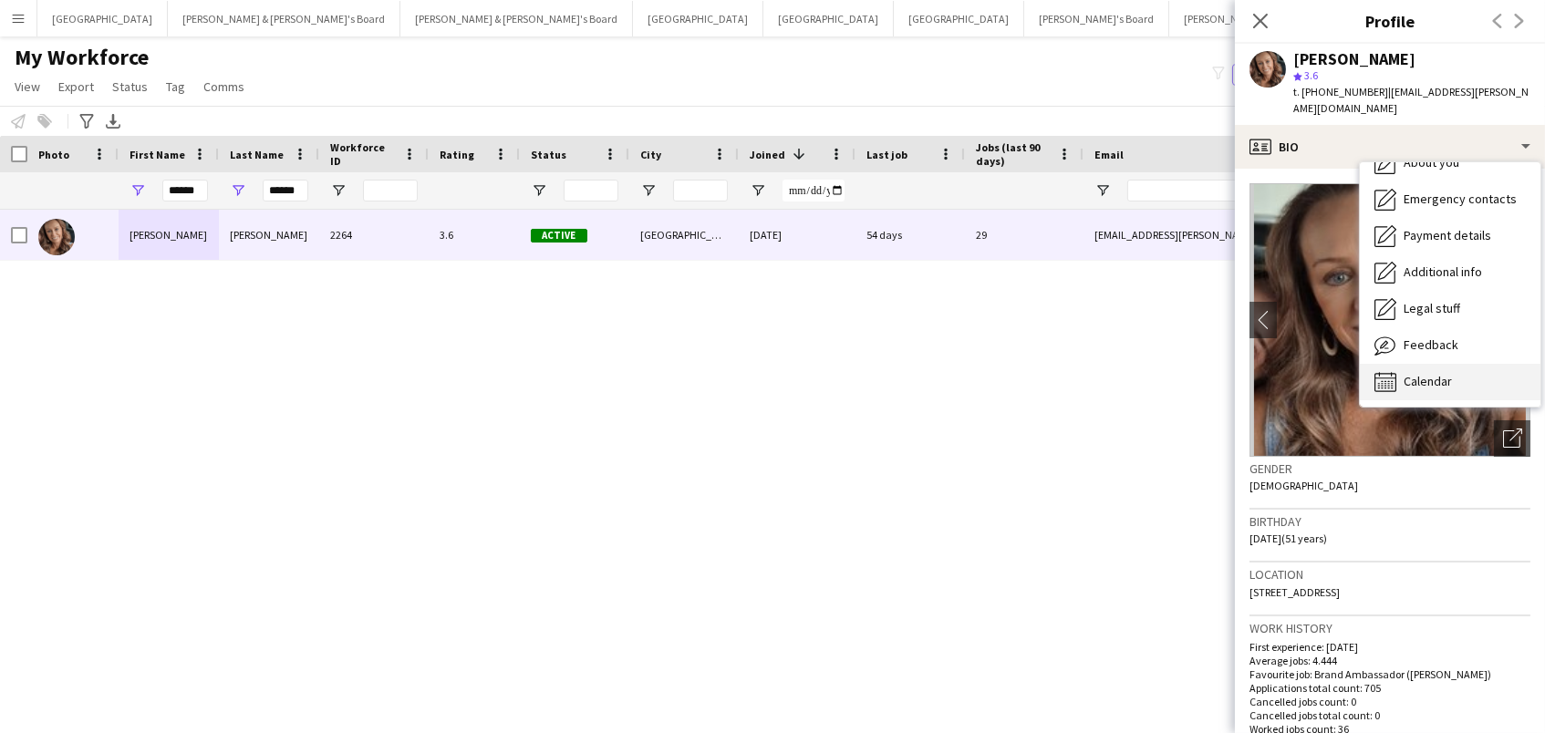
click at [1469, 364] on div "Calendar Calendar" at bounding box center [1450, 382] width 181 height 36
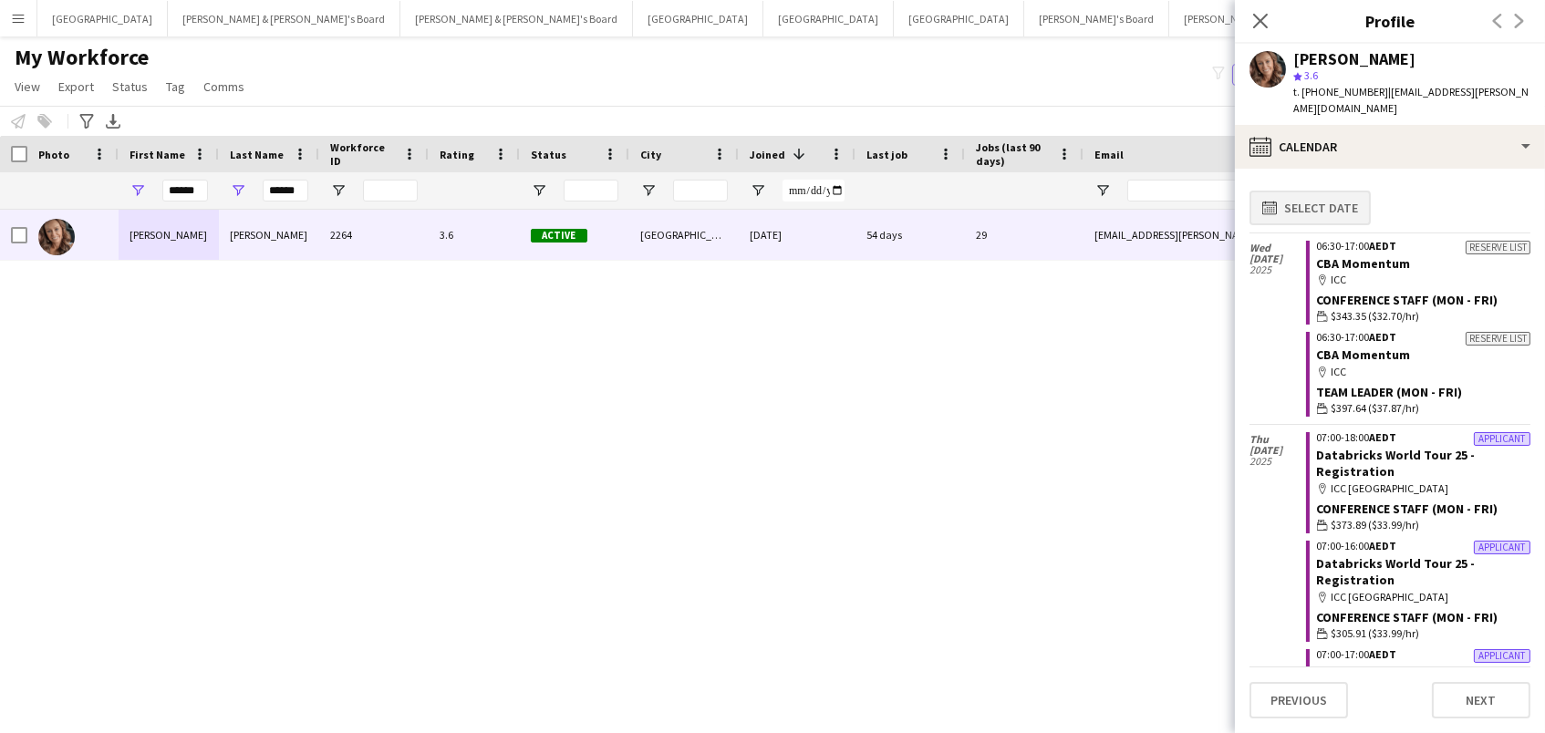
click at [1336, 199] on button "calendar-full Select date" at bounding box center [1309, 208] width 121 height 35
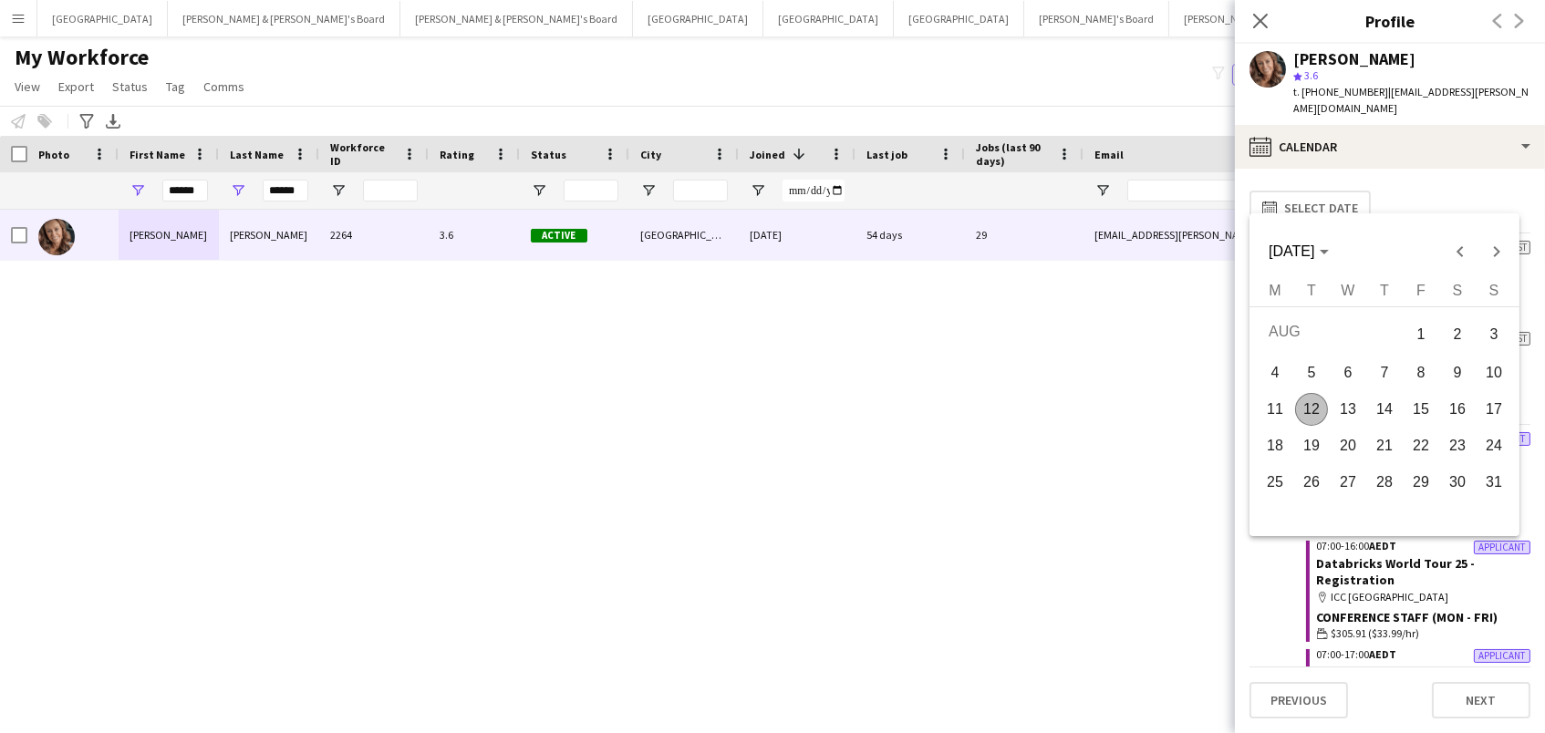
scroll to position [0, 0]
click at [1427, 159] on div at bounding box center [772, 366] width 1545 height 733
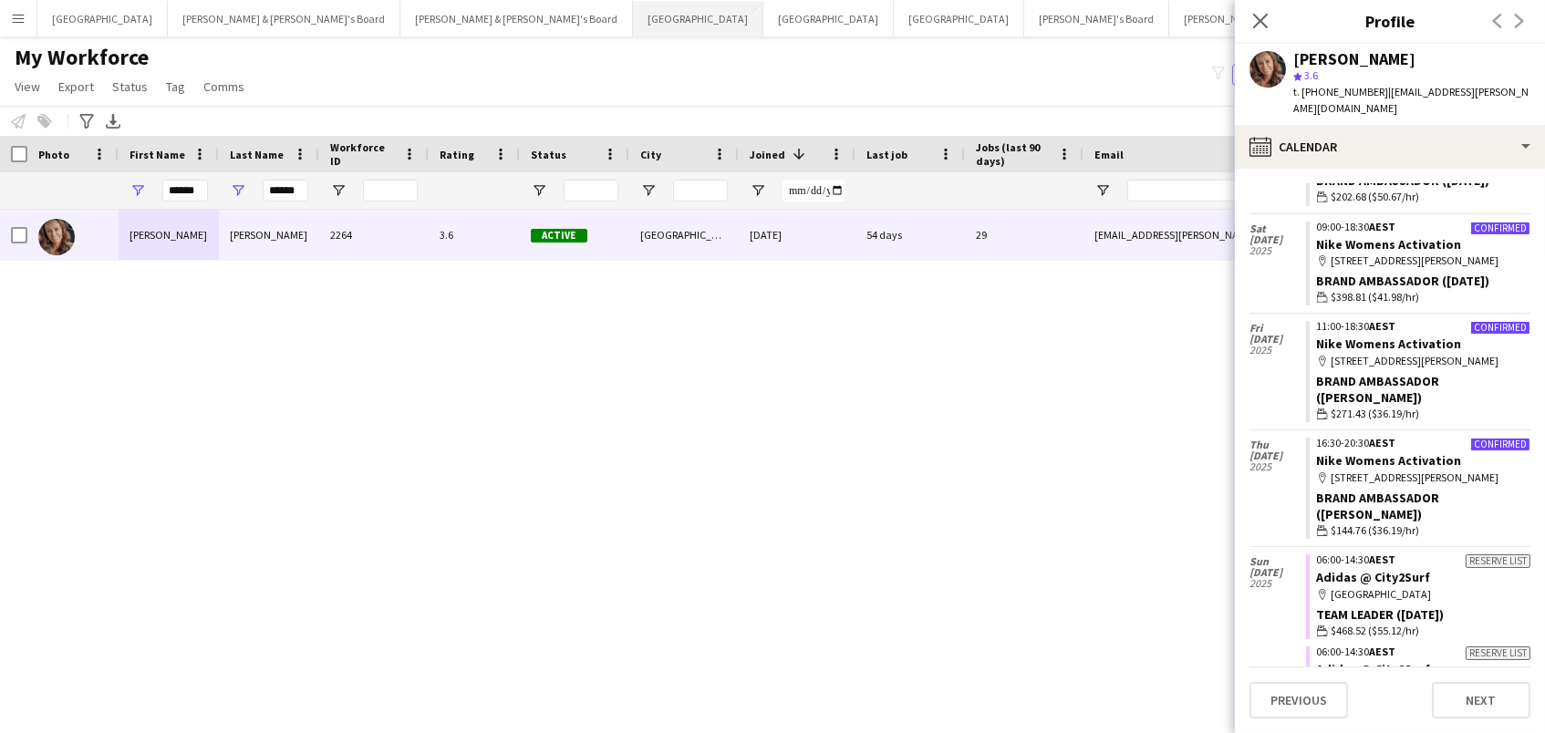
scroll to position [4006, 0]
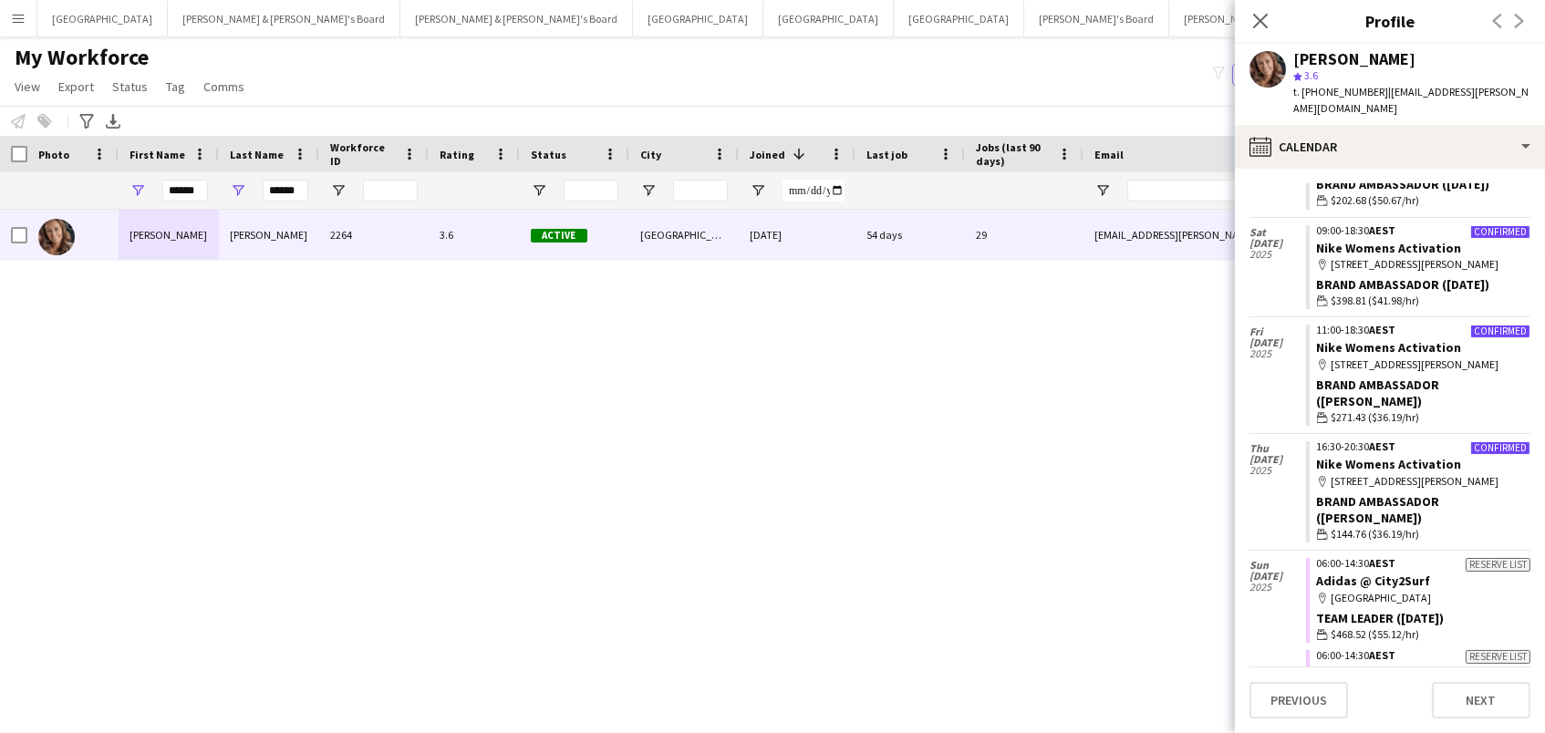
click at [19, 20] on app-icon "Menu" at bounding box center [18, 18] width 15 height 15
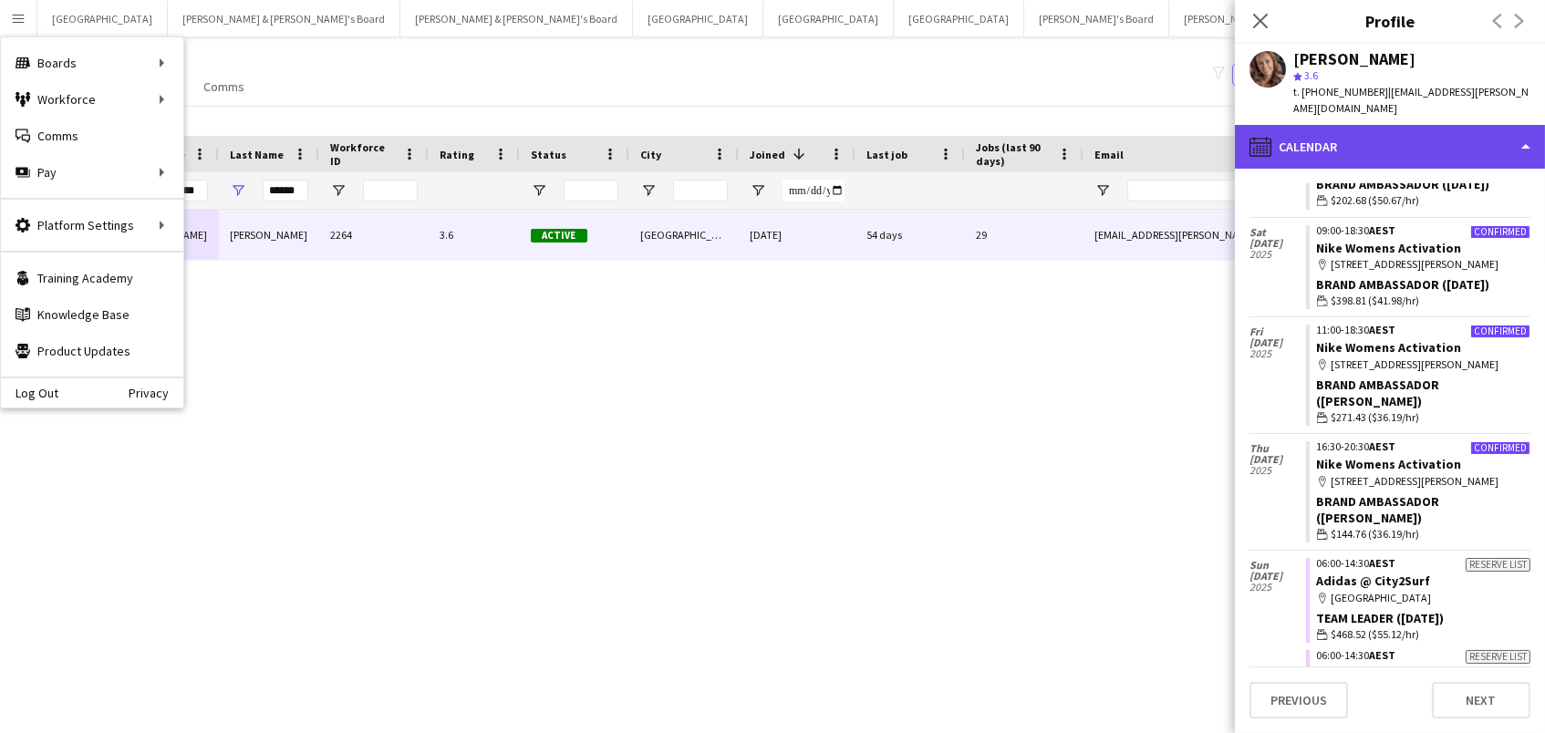
click at [1461, 125] on div "calendar-full Calendar" at bounding box center [1390, 147] width 310 height 44
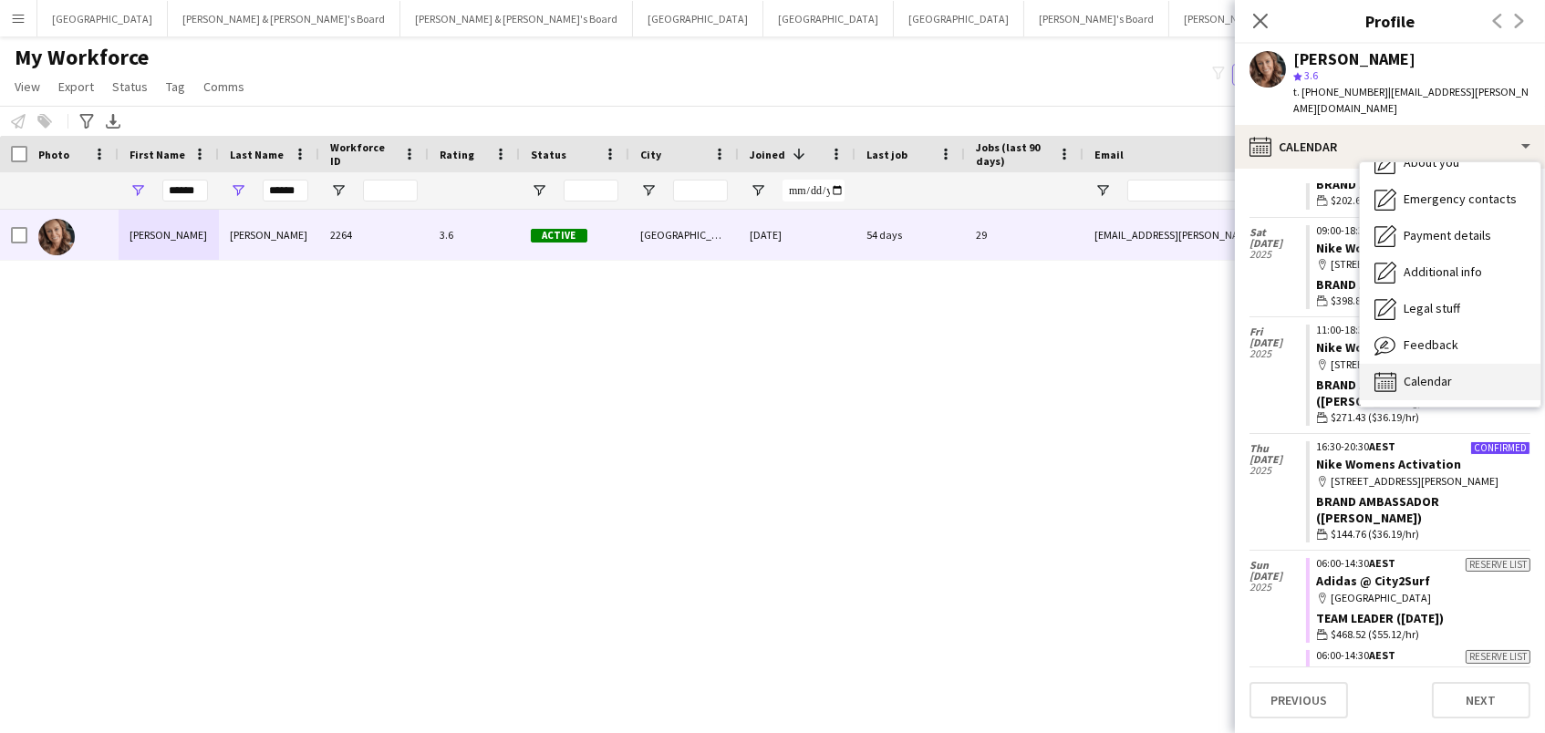
click at [1432, 373] on span "Calendar" at bounding box center [1428, 381] width 48 height 16
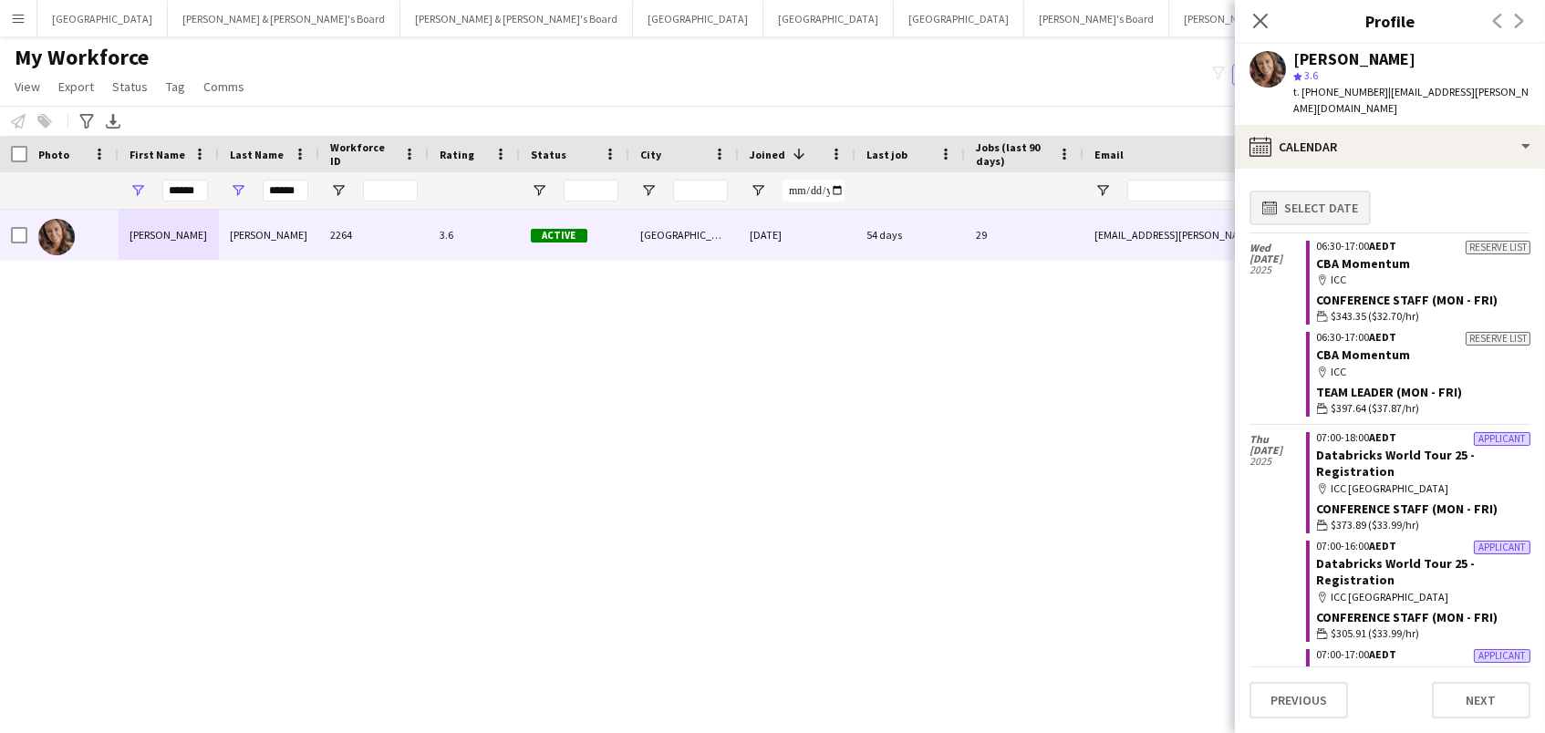
scroll to position [0, 0]
click at [1309, 196] on button "calendar-full Select date" at bounding box center [1309, 208] width 121 height 35
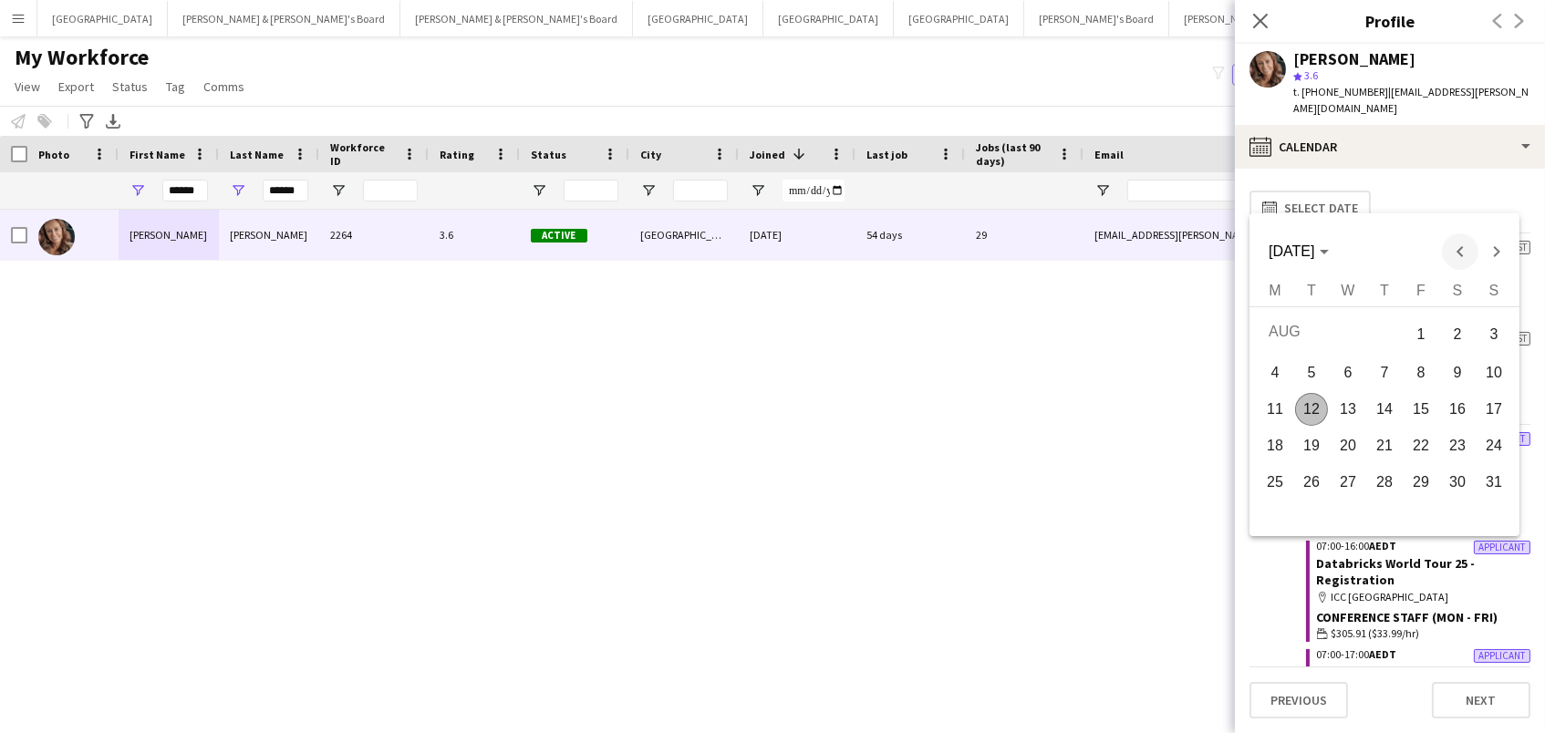
click at [1452, 248] on span "Previous month" at bounding box center [1460, 251] width 36 height 36
click at [1301, 360] on span "1" at bounding box center [1311, 368] width 33 height 33
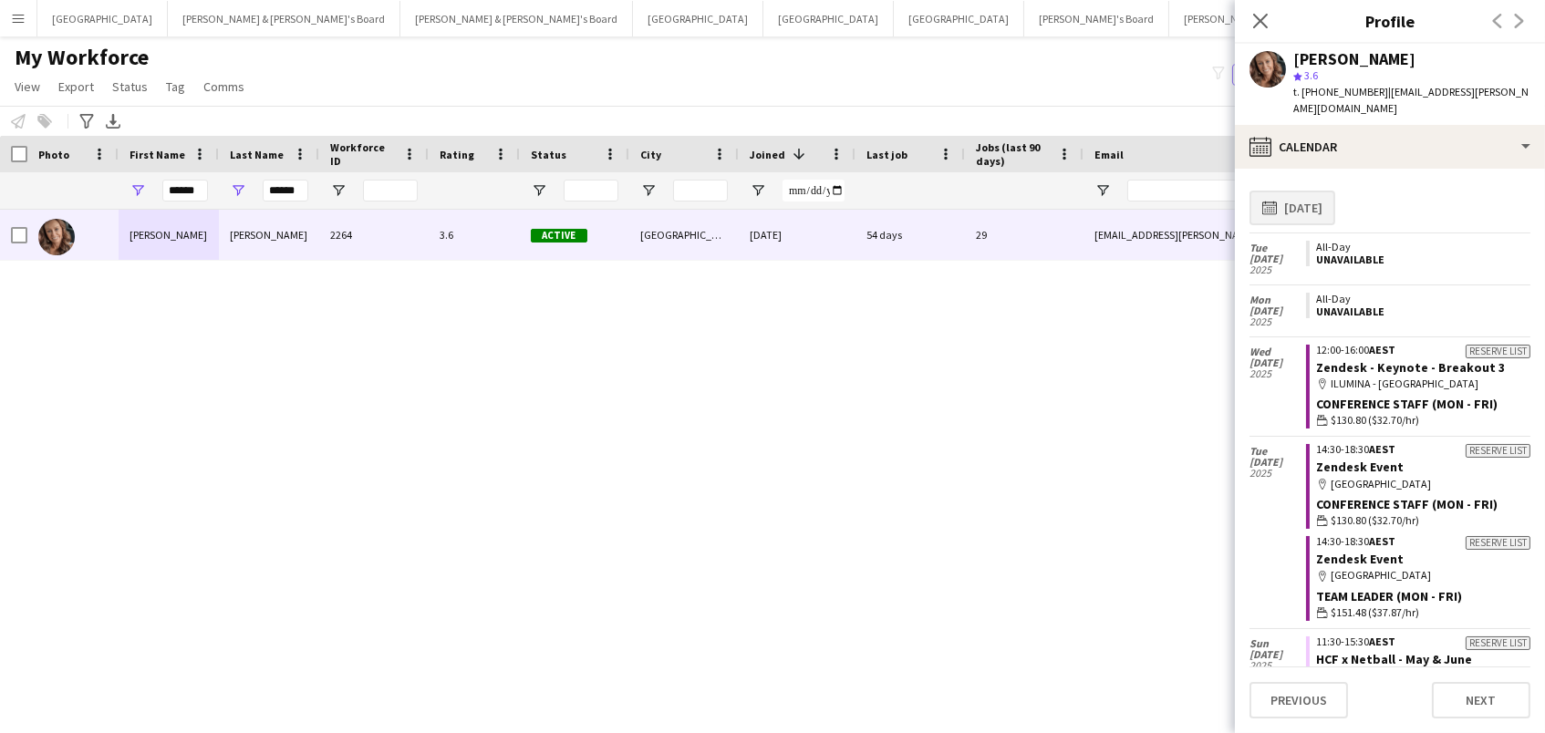
click at [1297, 192] on button "calendar-full 01-07-2025" at bounding box center [1292, 208] width 86 height 35
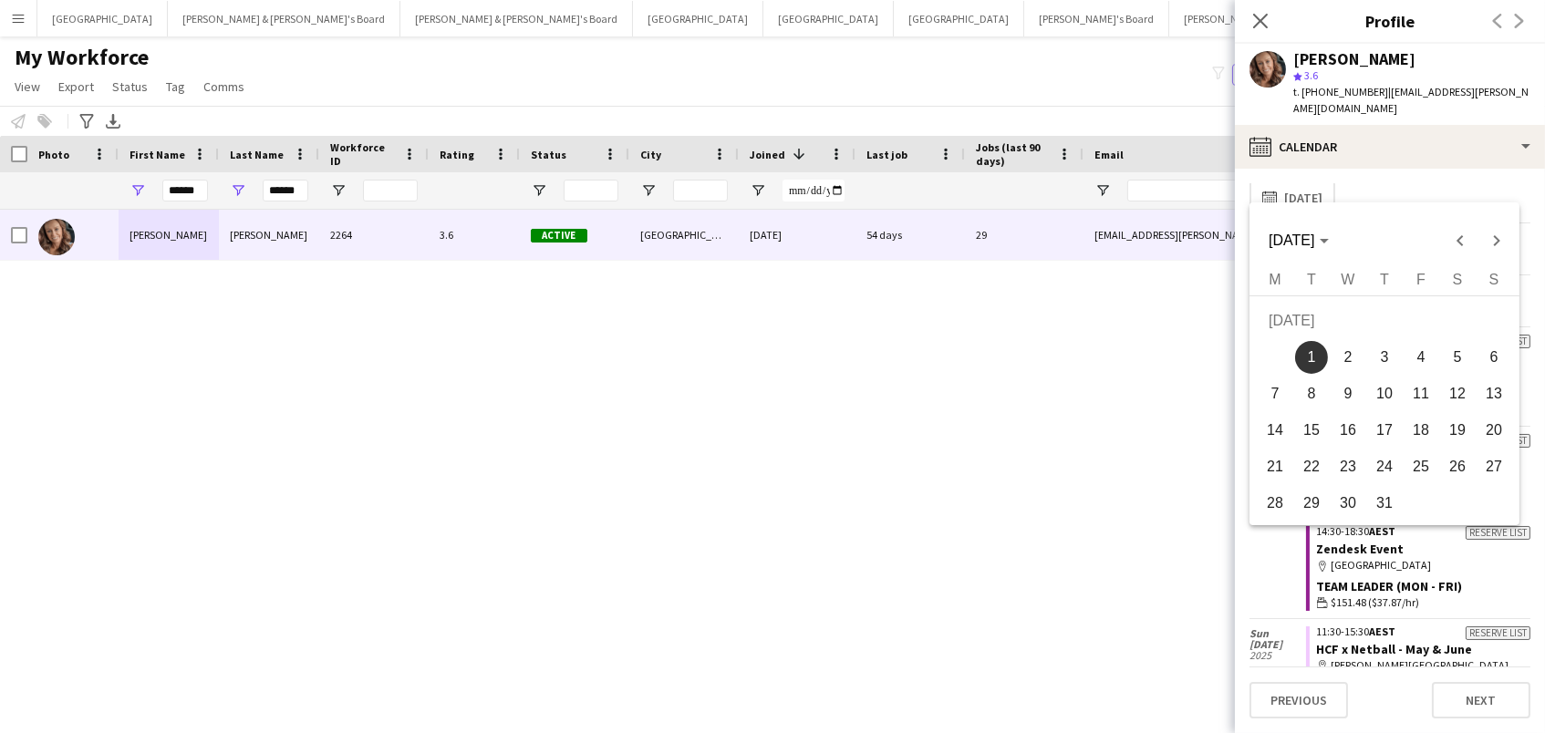
click at [1334, 510] on span "30" at bounding box center [1348, 503] width 33 height 33
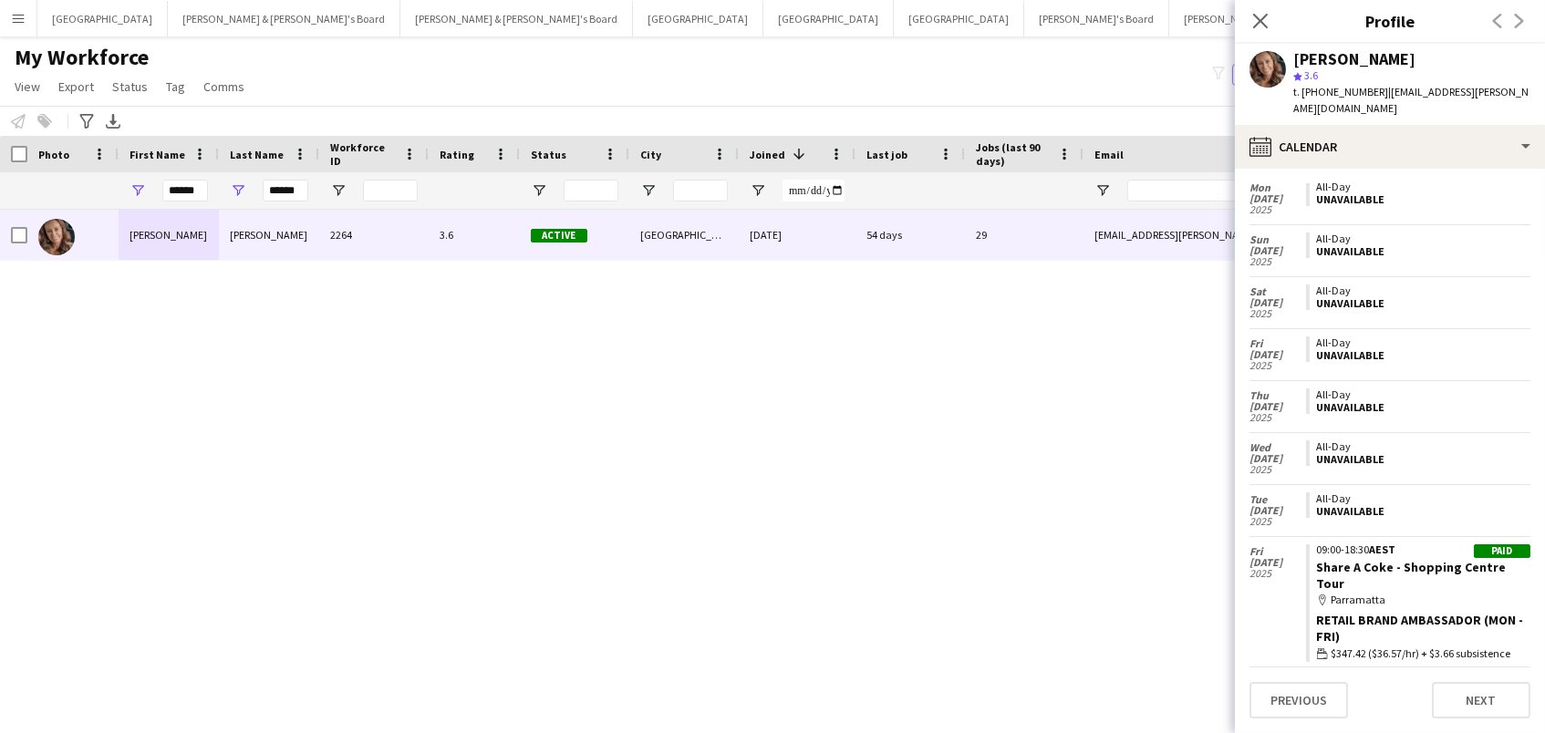
scroll to position [1263, 0]
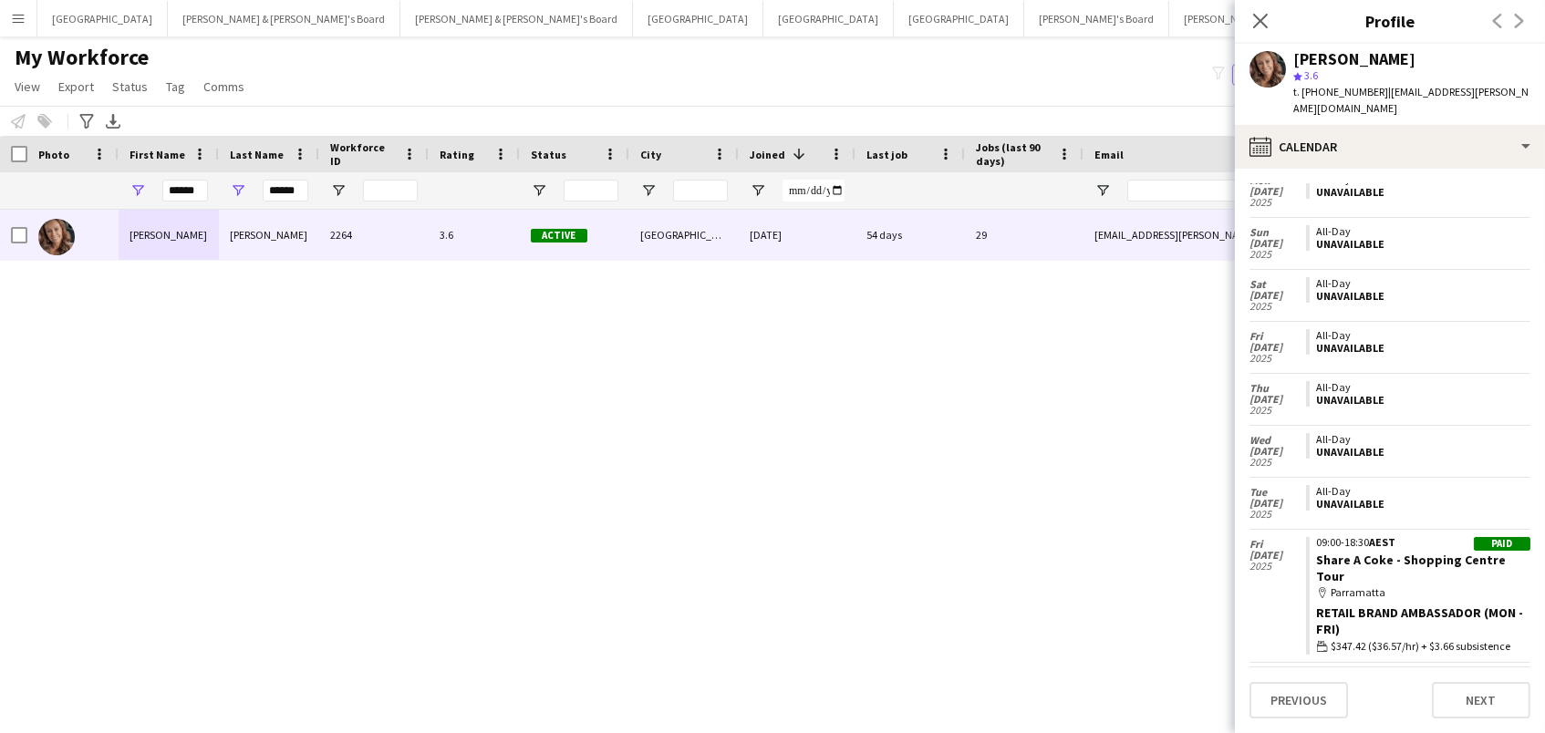
click at [1329, 482] on div "All-Day Unavailable" at bounding box center [1418, 503] width 224 height 51
click at [1265, 28] on icon "Close pop-in" at bounding box center [1259, 20] width 17 height 17
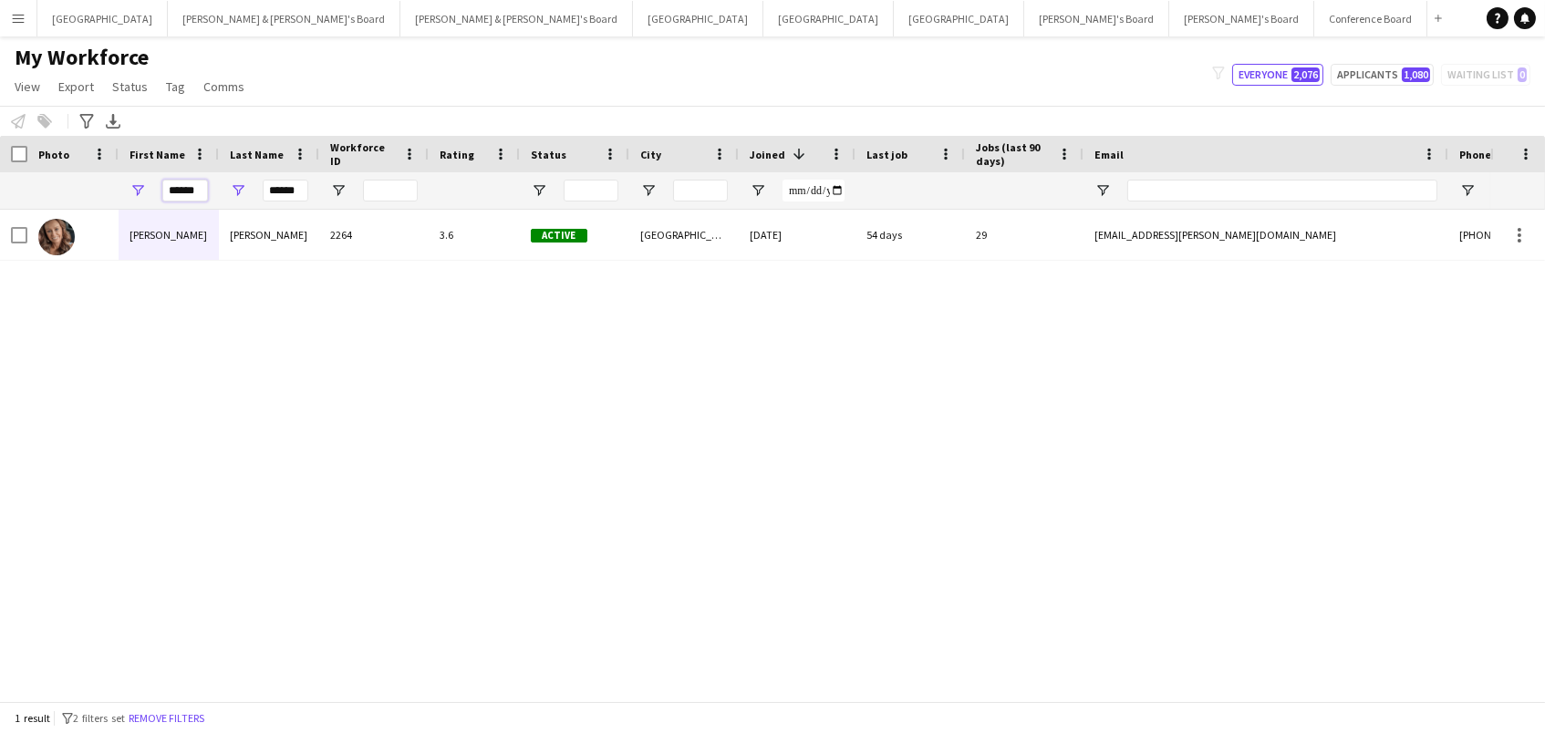
drag, startPoint x: 204, startPoint y: 190, endPoint x: 0, endPoint y: 124, distance: 214.6
click at [0, 124] on main "My Workforce View Views Default view New view Update view Delete view Edit name…" at bounding box center [772, 372] width 1545 height 672
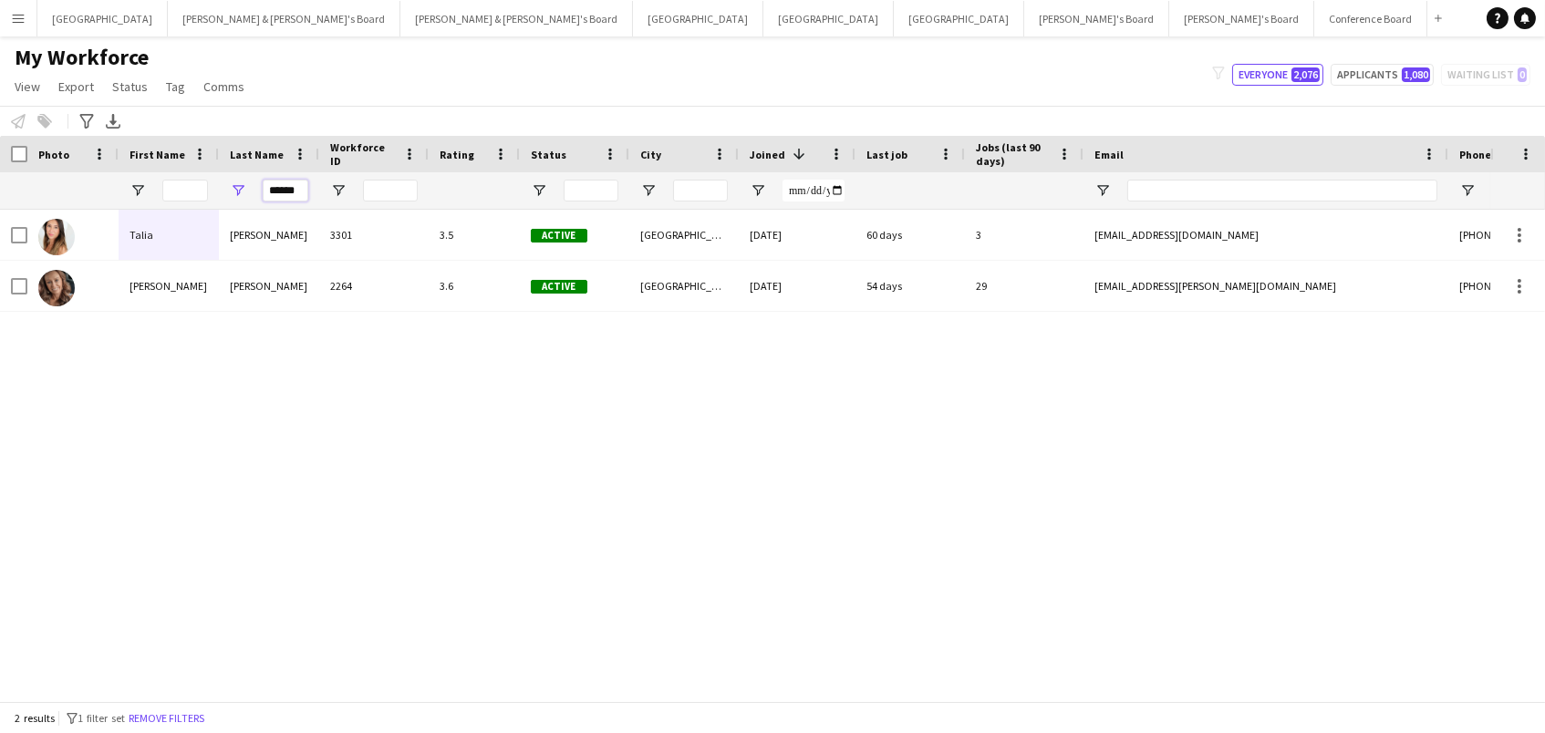
click at [299, 190] on input "******" at bounding box center [286, 191] width 46 height 22
drag, startPoint x: 299, startPoint y: 190, endPoint x: 109, endPoint y: 167, distance: 192.0
click at [109, 167] on div "Workforce Details Photo First Name 1" at bounding box center [992, 173] width 1985 height 74
type input "*"
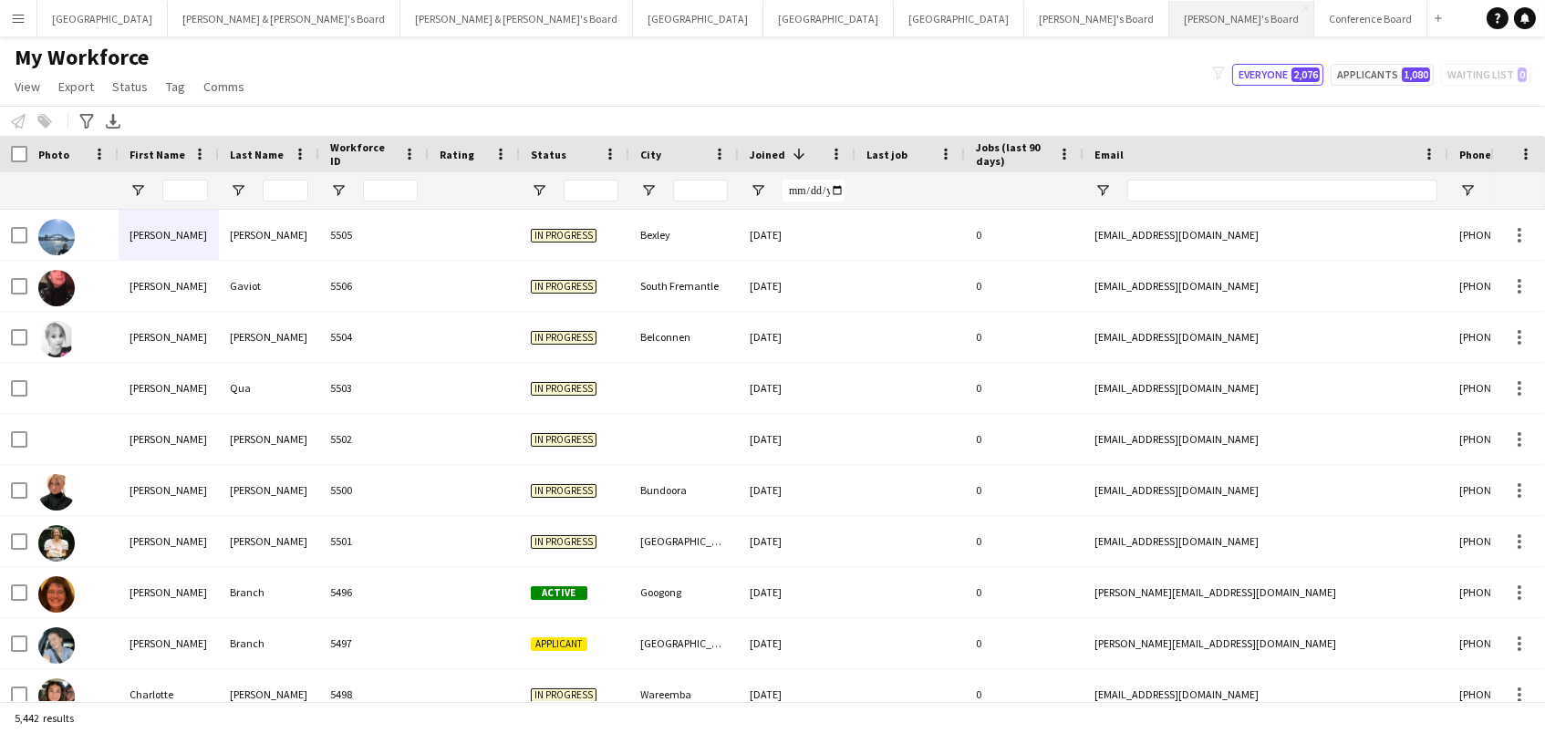
click at [1169, 26] on button "[PERSON_NAME]'s Board Close" at bounding box center [1241, 19] width 145 height 36
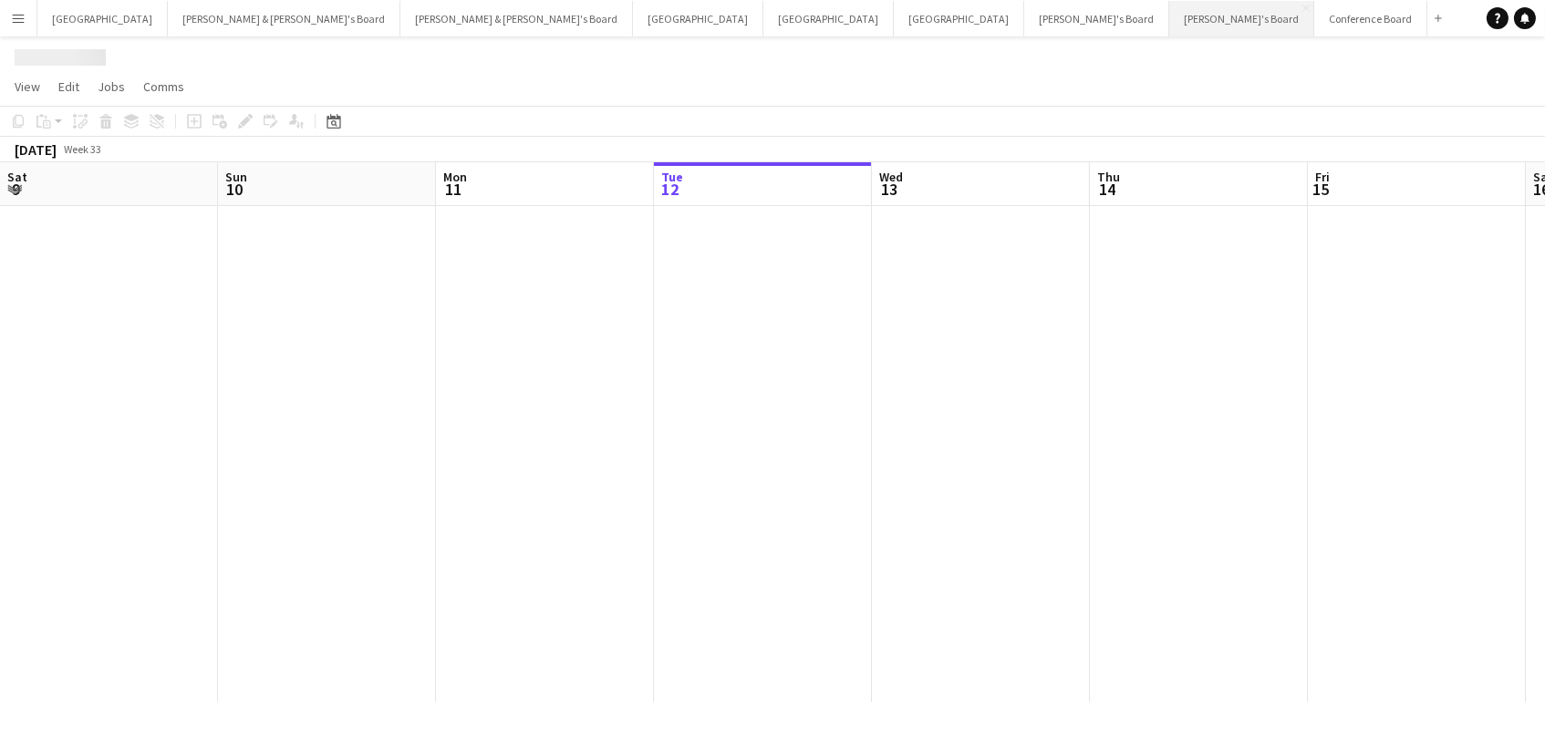
scroll to position [0, 435]
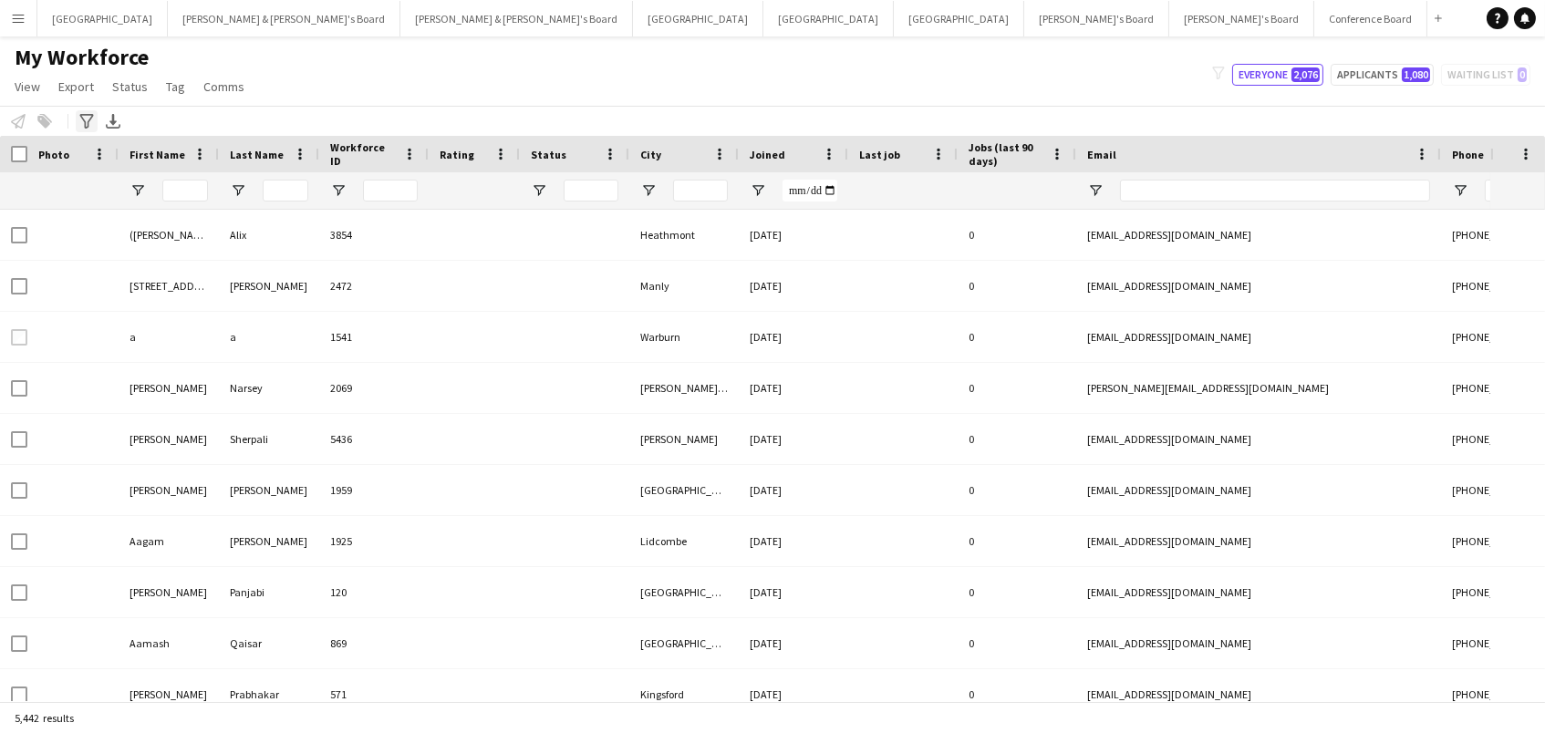
click at [77, 111] on div "Advanced filters" at bounding box center [87, 121] width 22 height 22
type input "******"
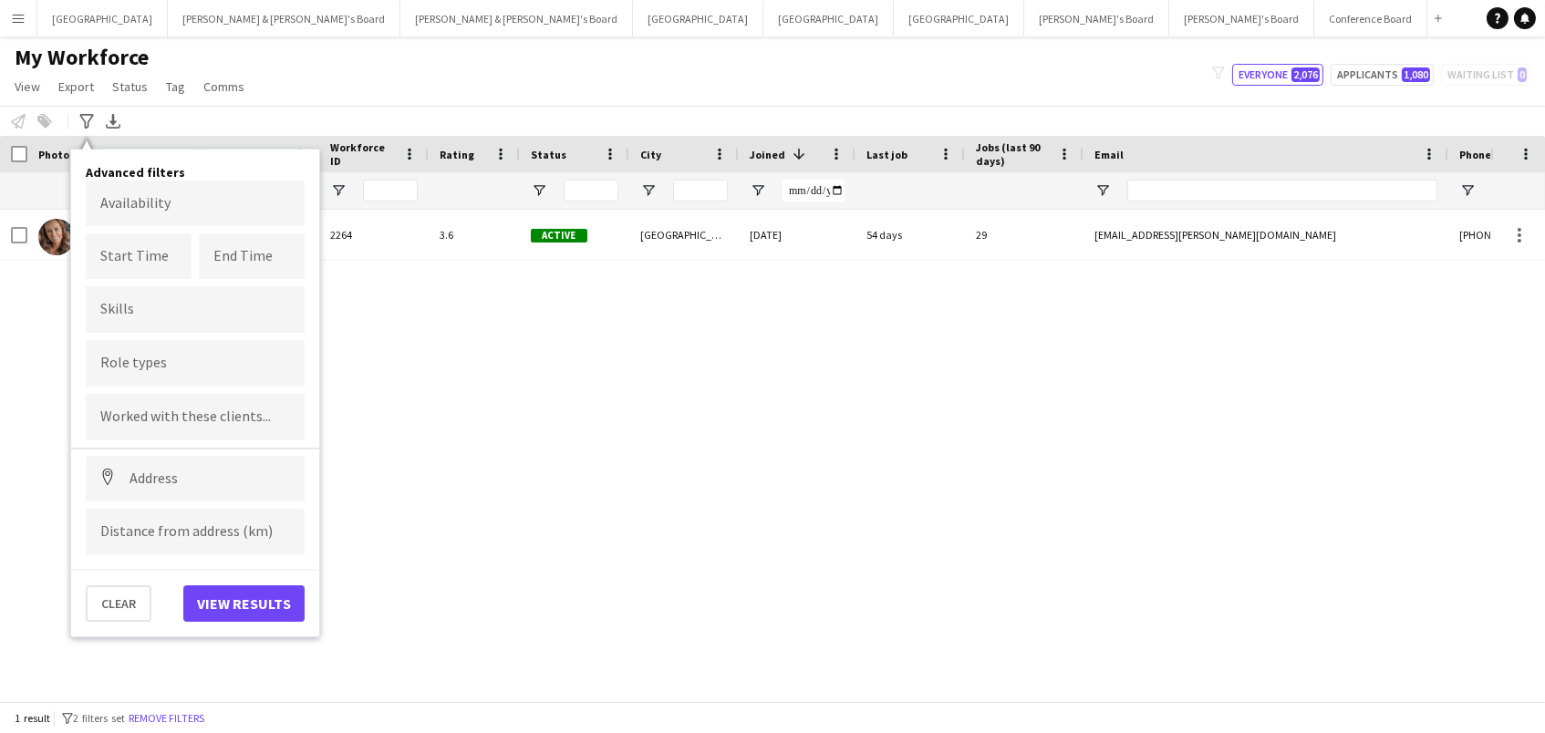
click at [295, 119] on div "Notify workforce Add to tag Select at least one crew to tag him or her. Advance…" at bounding box center [772, 121] width 1545 height 30
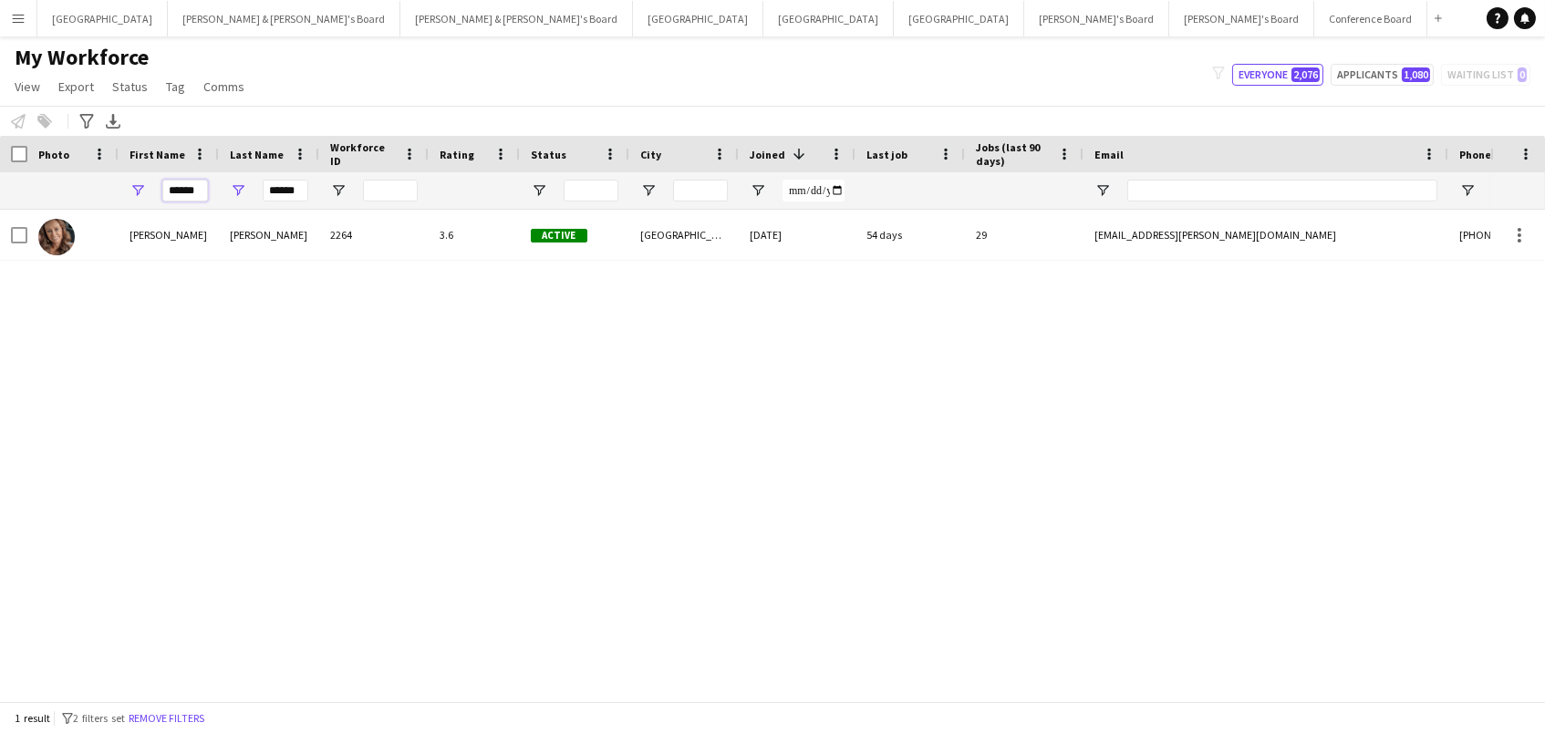
drag, startPoint x: 200, startPoint y: 186, endPoint x: 0, endPoint y: 47, distance: 243.1
click at [0, 47] on main "My Workforce View Views Default view New view Update view Delete view Edit name…" at bounding box center [772, 372] width 1545 height 672
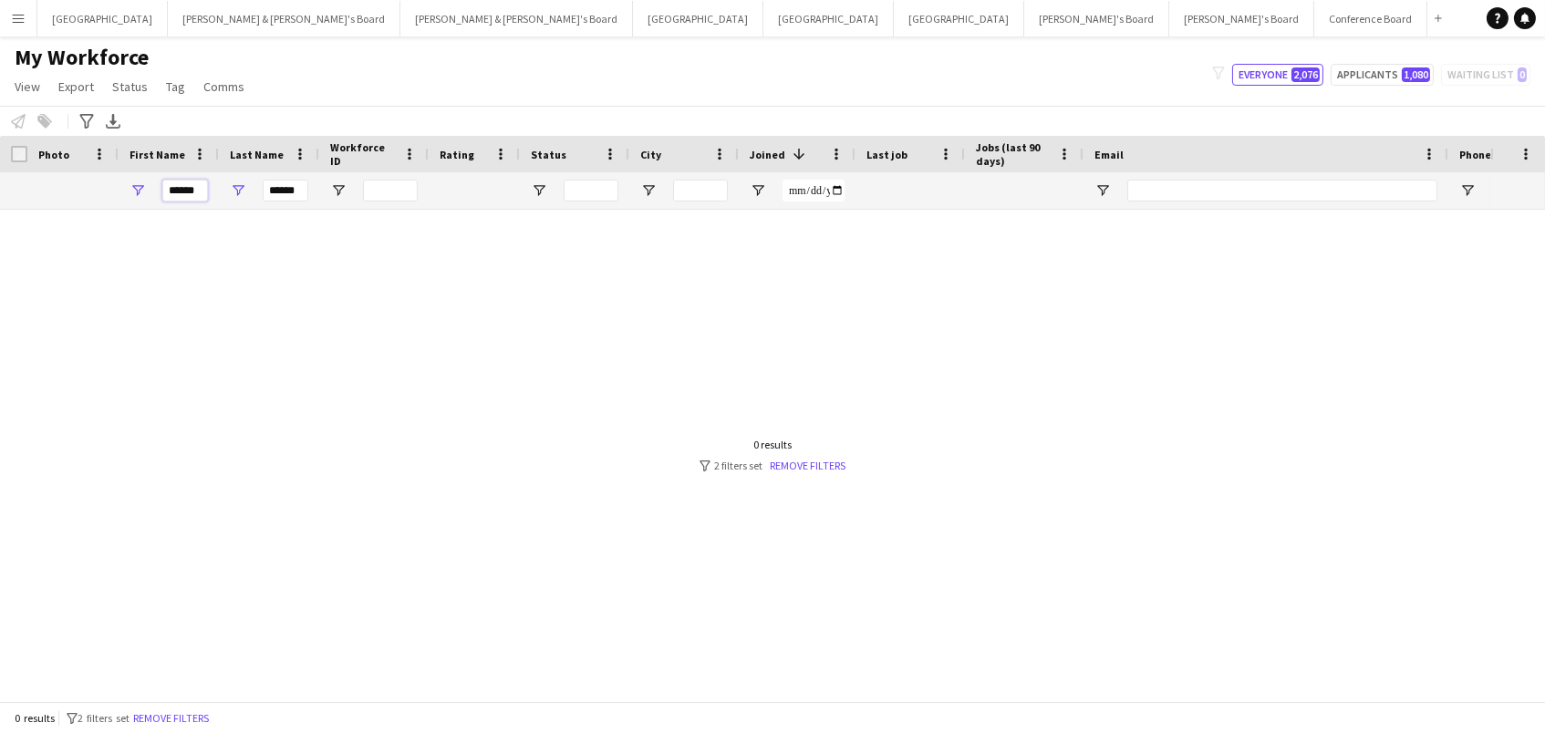
type input "******"
drag, startPoint x: 271, startPoint y: 191, endPoint x: 381, endPoint y: 195, distance: 110.4
click at [381, 195] on div "****** ******" at bounding box center [992, 190] width 1985 height 36
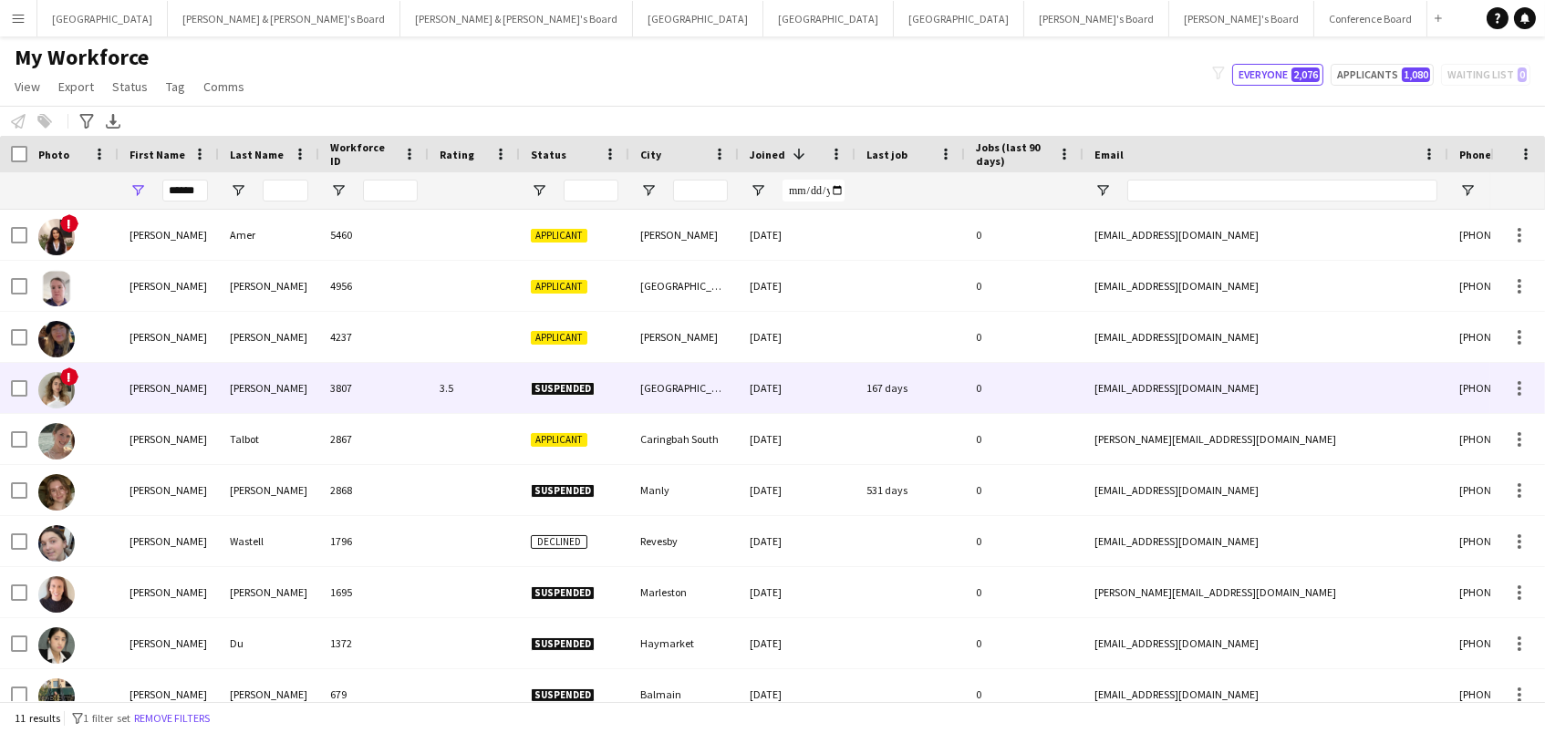
click at [301, 384] on div "Burkhardt" at bounding box center [269, 388] width 100 height 50
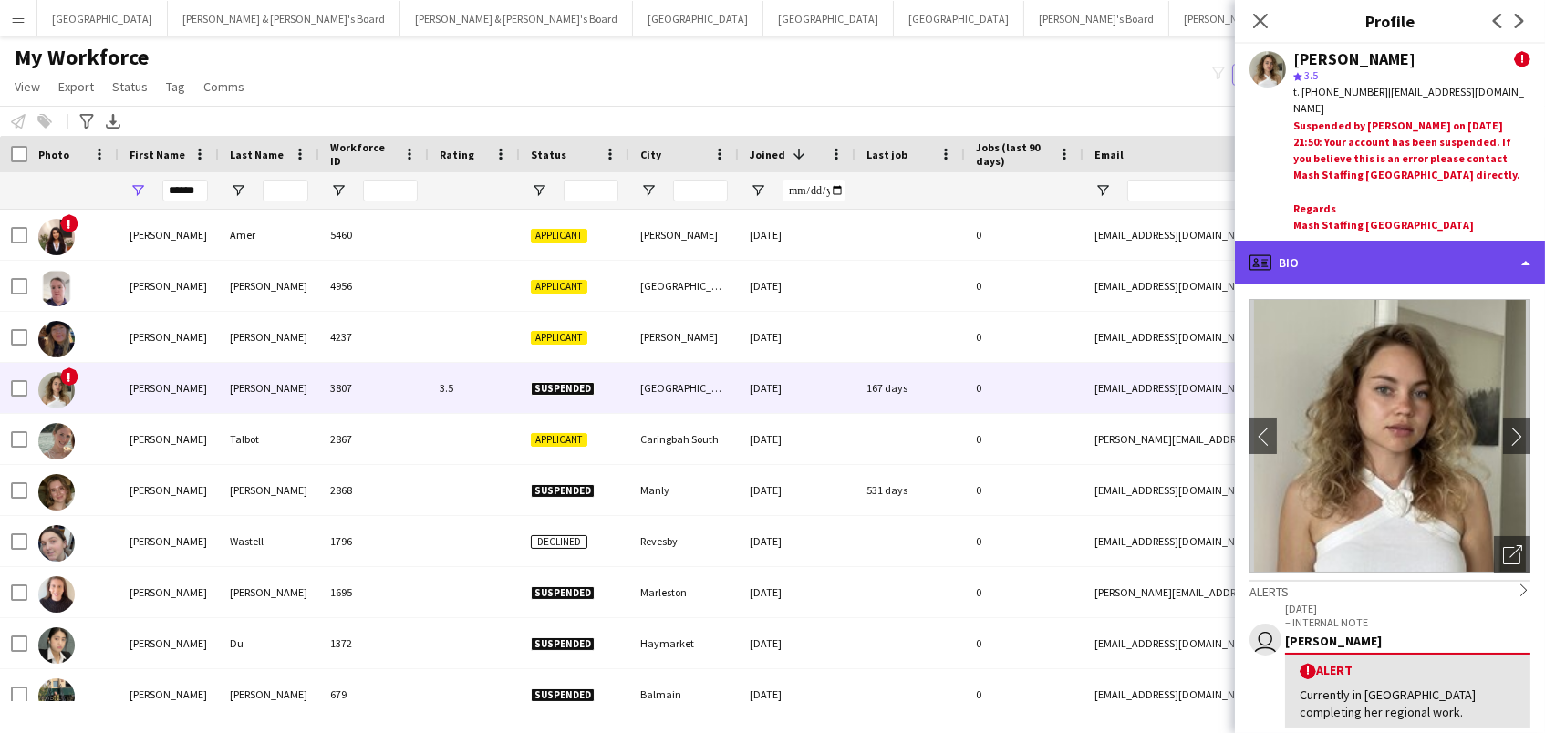
click at [1335, 242] on div "profile Bio" at bounding box center [1390, 263] width 310 height 44
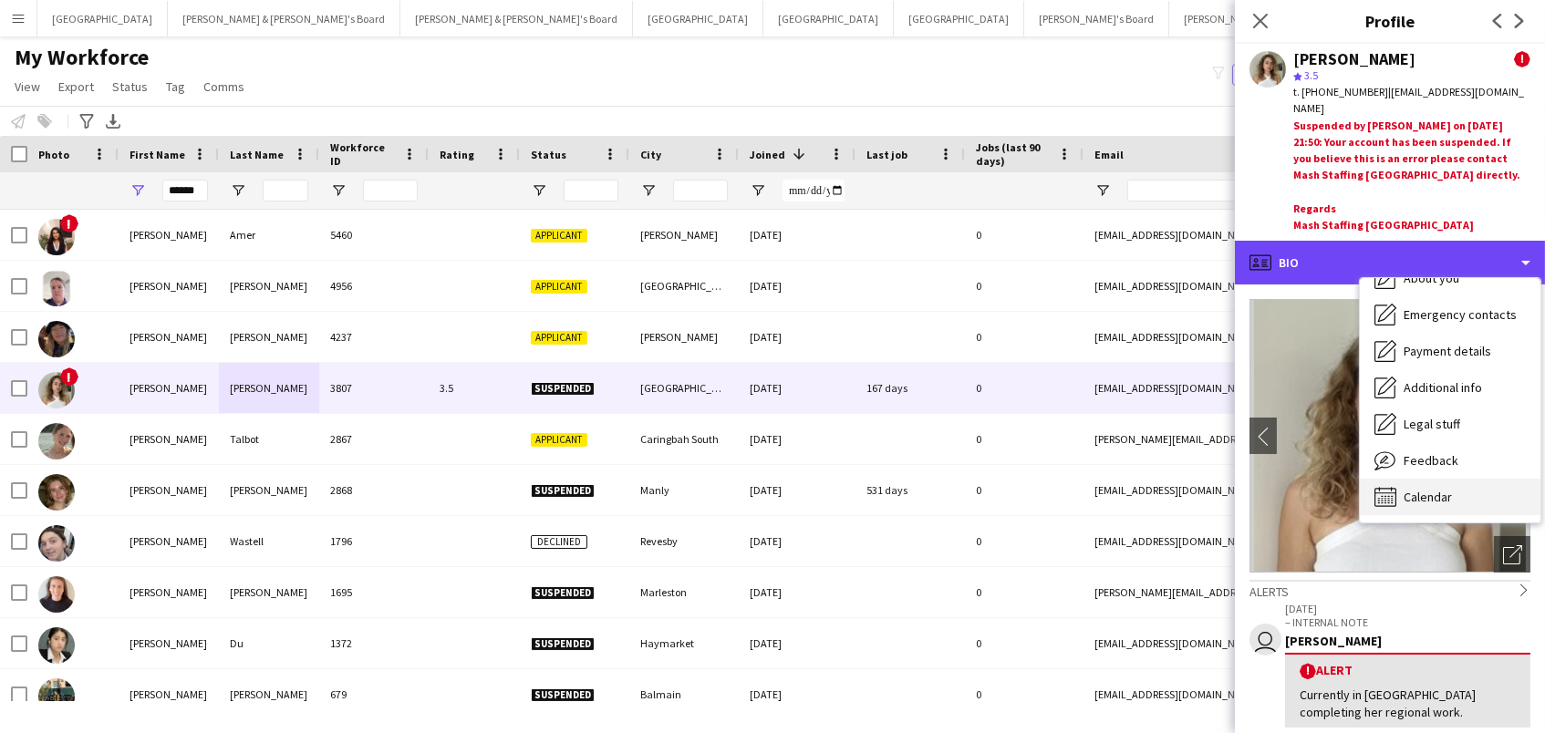
scroll to position [134, 0]
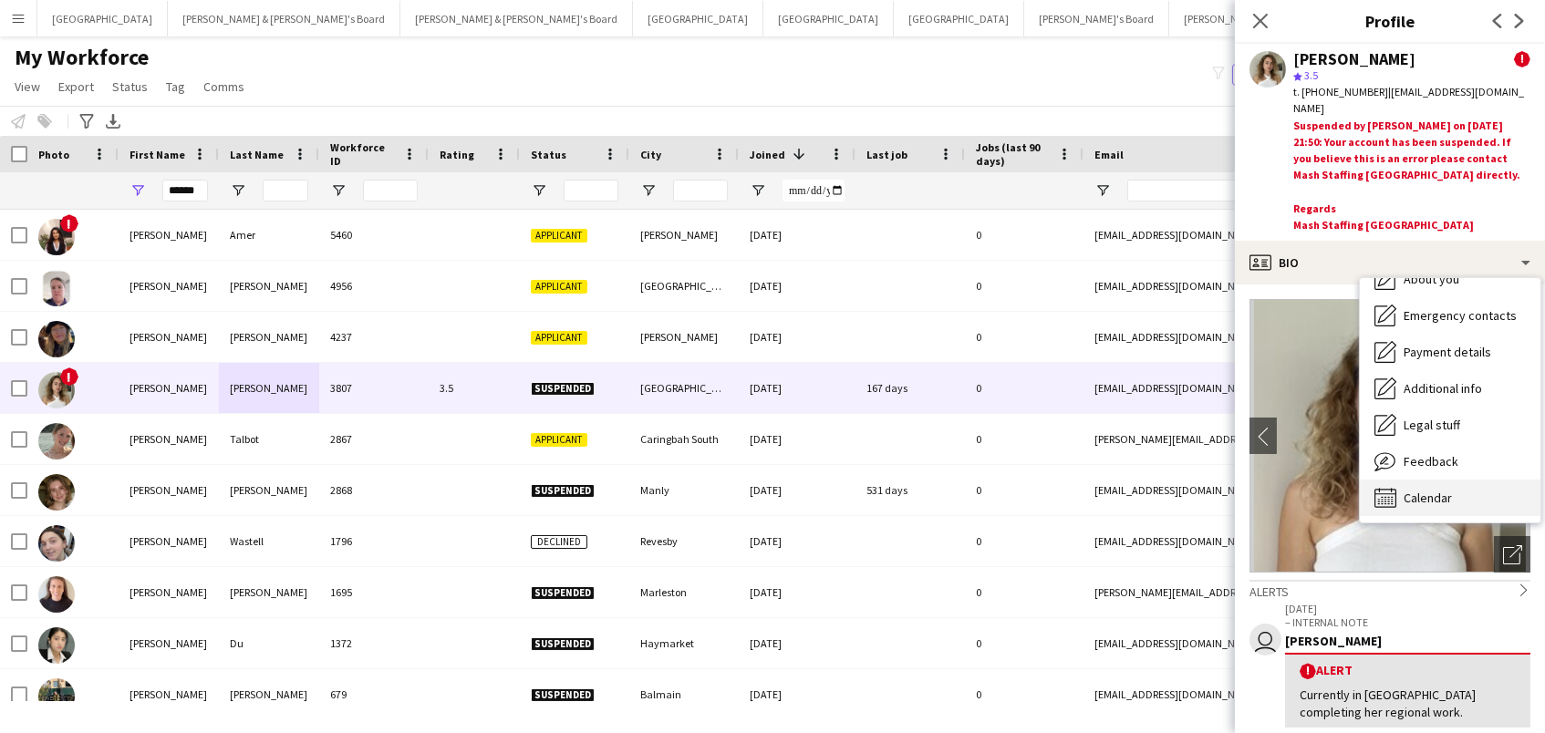
click at [1438, 490] on span "Calendar" at bounding box center [1428, 498] width 48 height 16
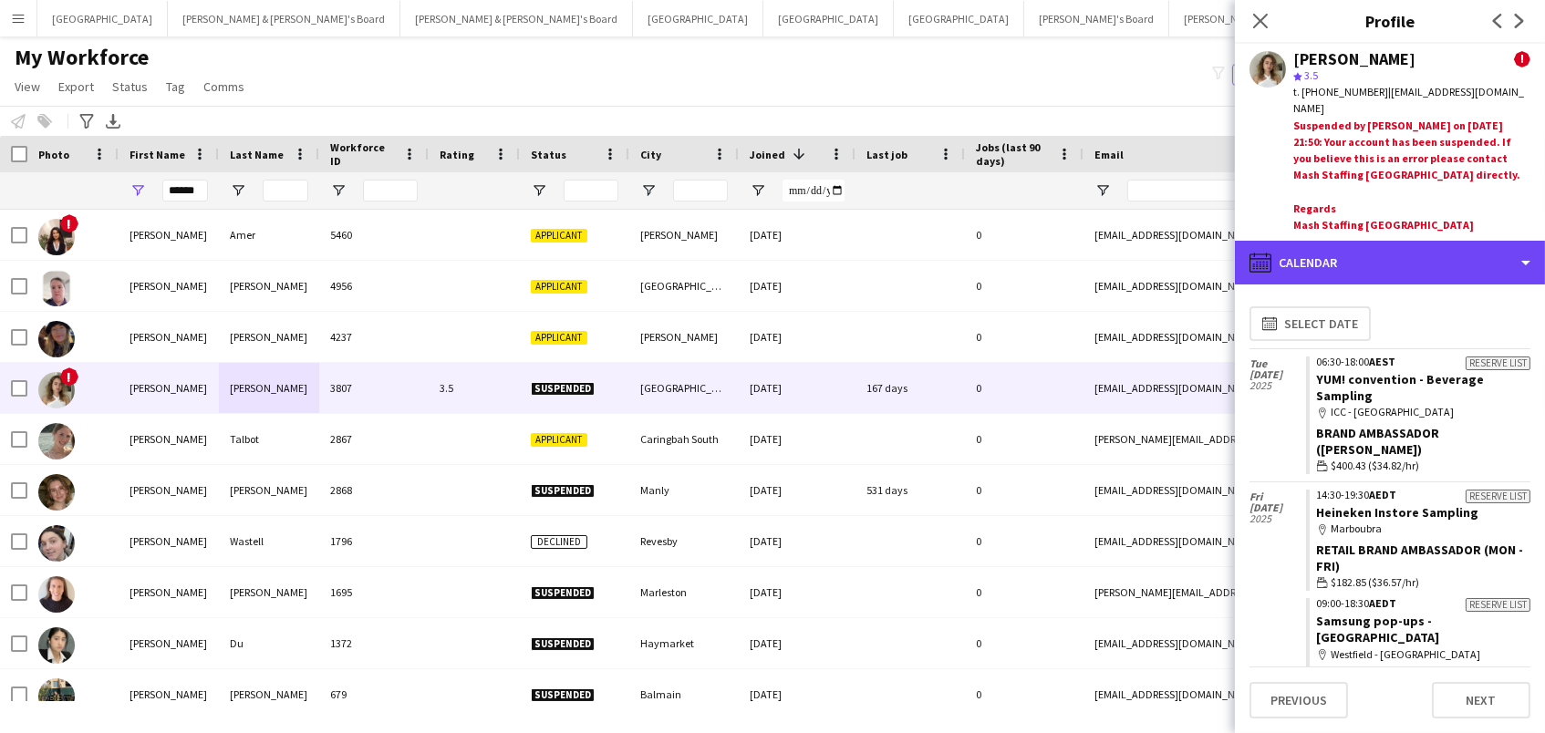
drag, startPoint x: 1348, startPoint y: 244, endPoint x: 1364, endPoint y: 265, distance: 26.6
click at [1349, 244] on div "calendar-full Calendar" at bounding box center [1390, 263] width 310 height 44
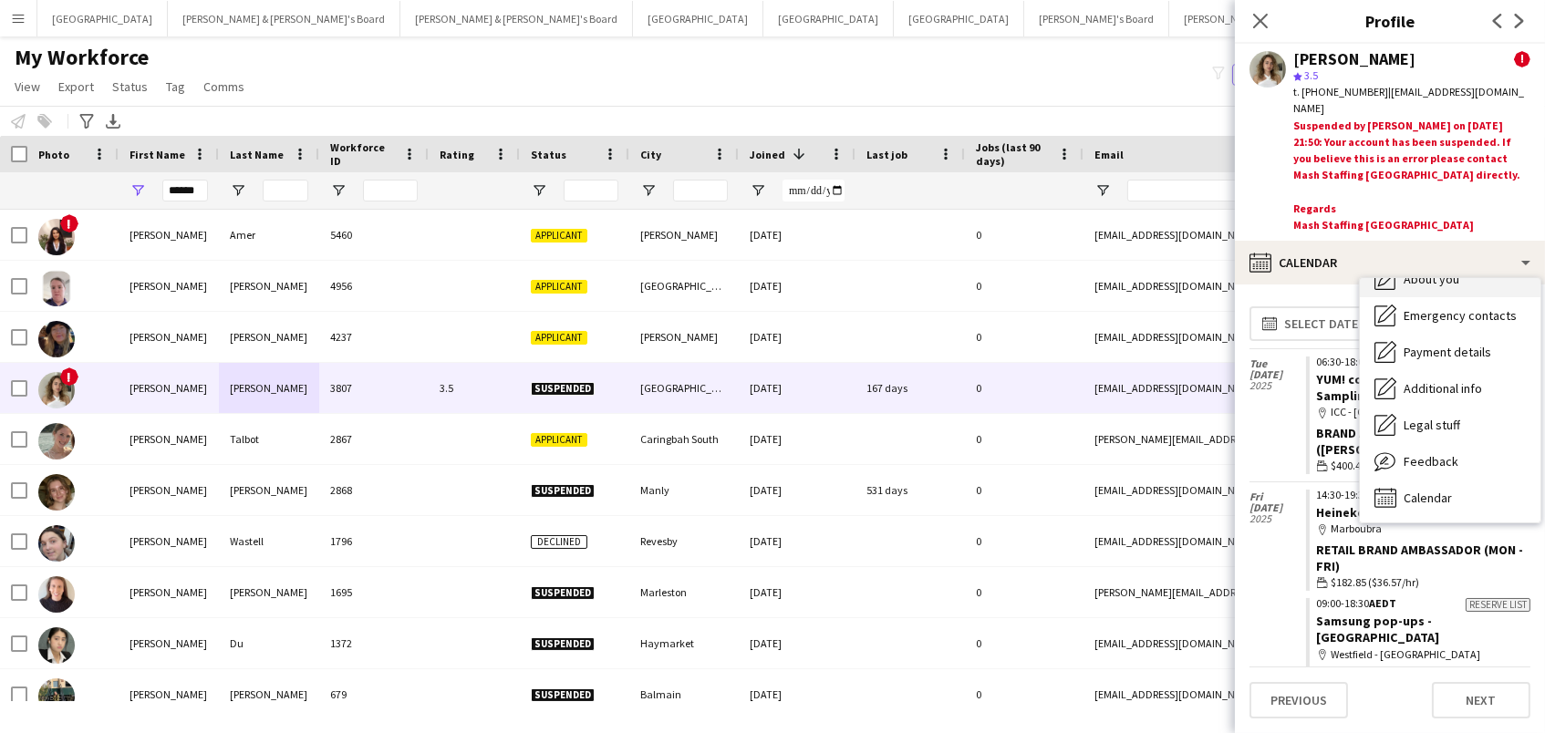
click at [1421, 271] on span "About you" at bounding box center [1432, 279] width 56 height 16
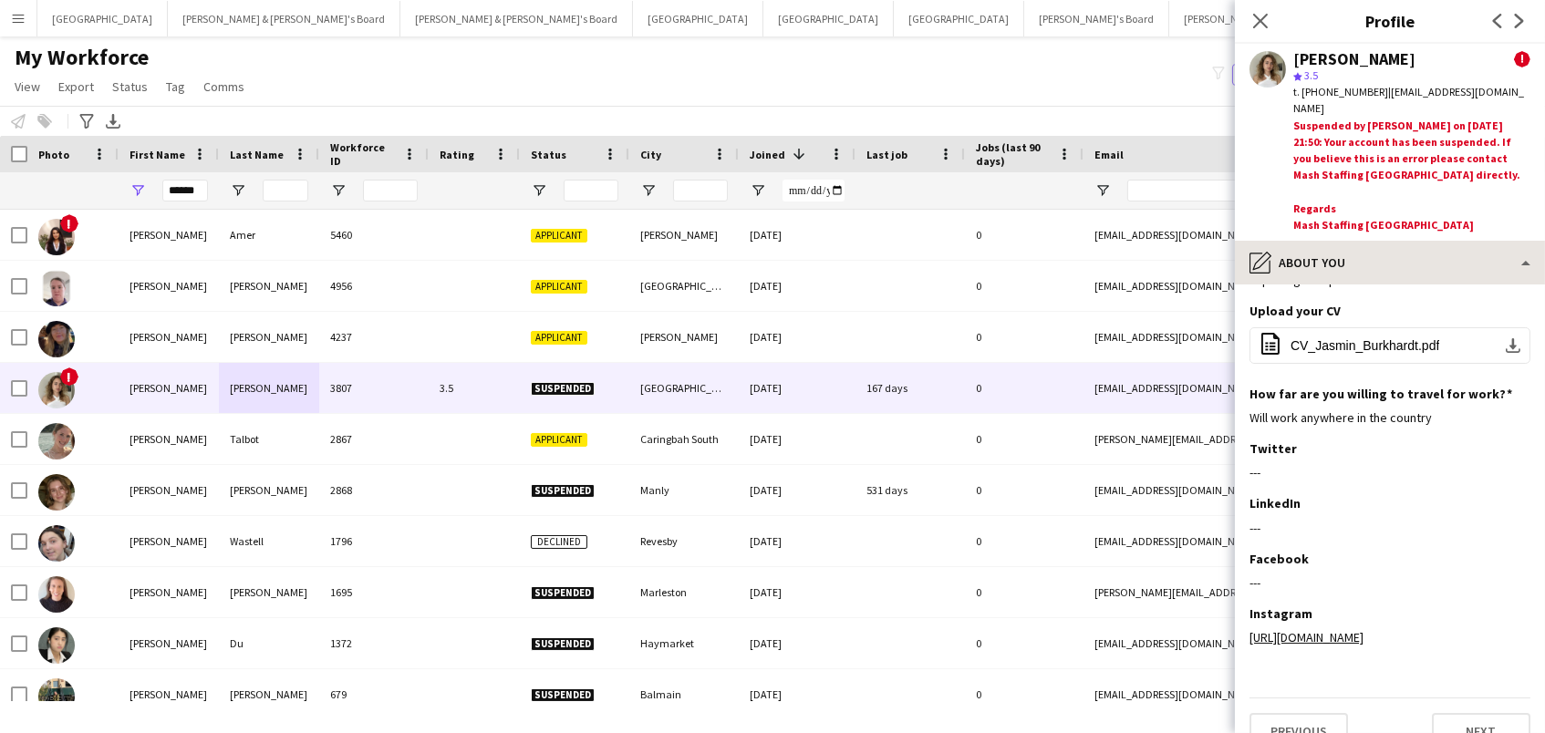
scroll to position [132, 0]
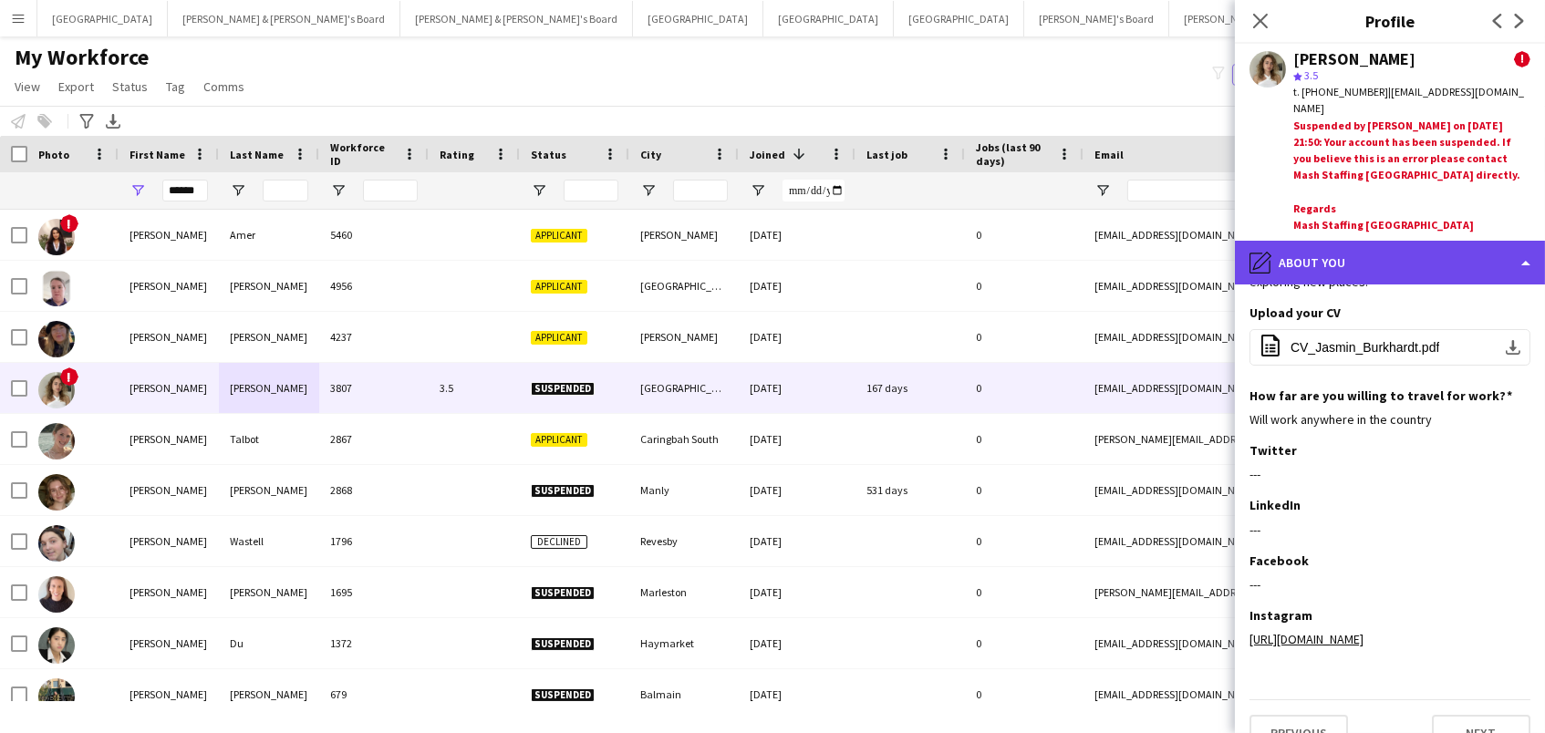
click at [1304, 244] on div "pencil4 About you" at bounding box center [1390, 263] width 310 height 44
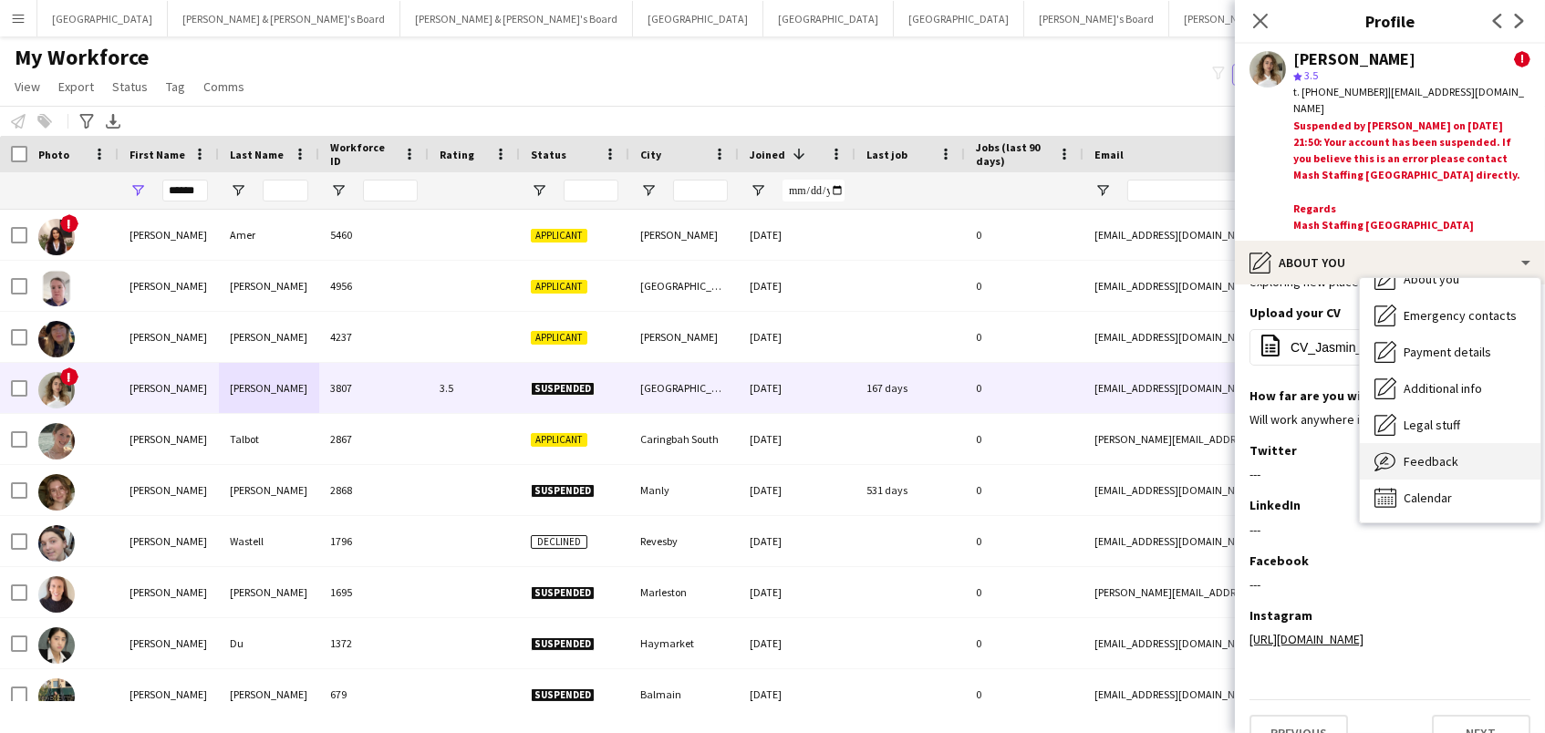
click at [1425, 453] on span "Feedback" at bounding box center [1431, 461] width 55 height 16
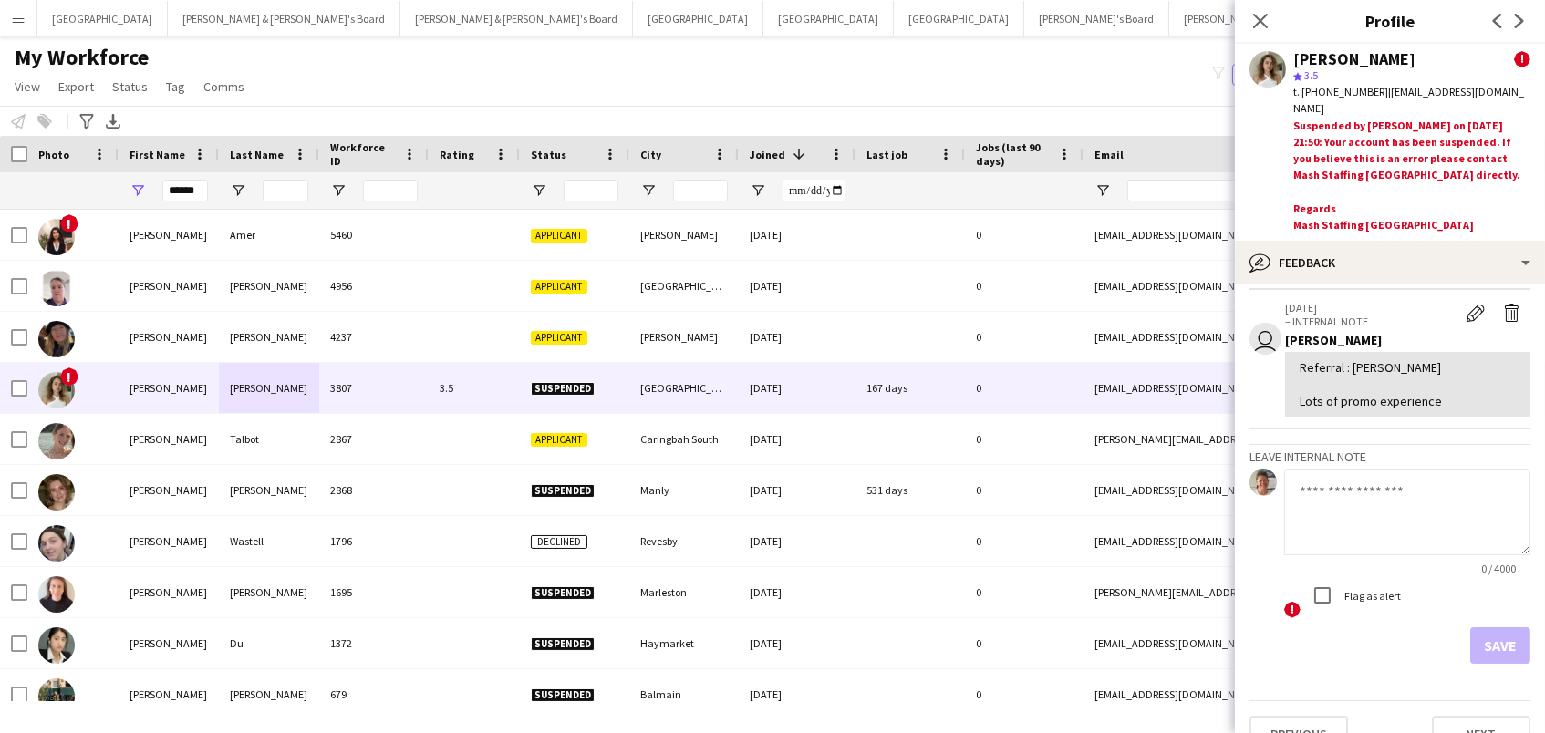
scroll to position [342, 0]
click at [1331, 493] on textarea at bounding box center [1407, 513] width 246 height 87
type textarea "**********"
click at [1518, 628] on button "Save" at bounding box center [1500, 646] width 60 height 36
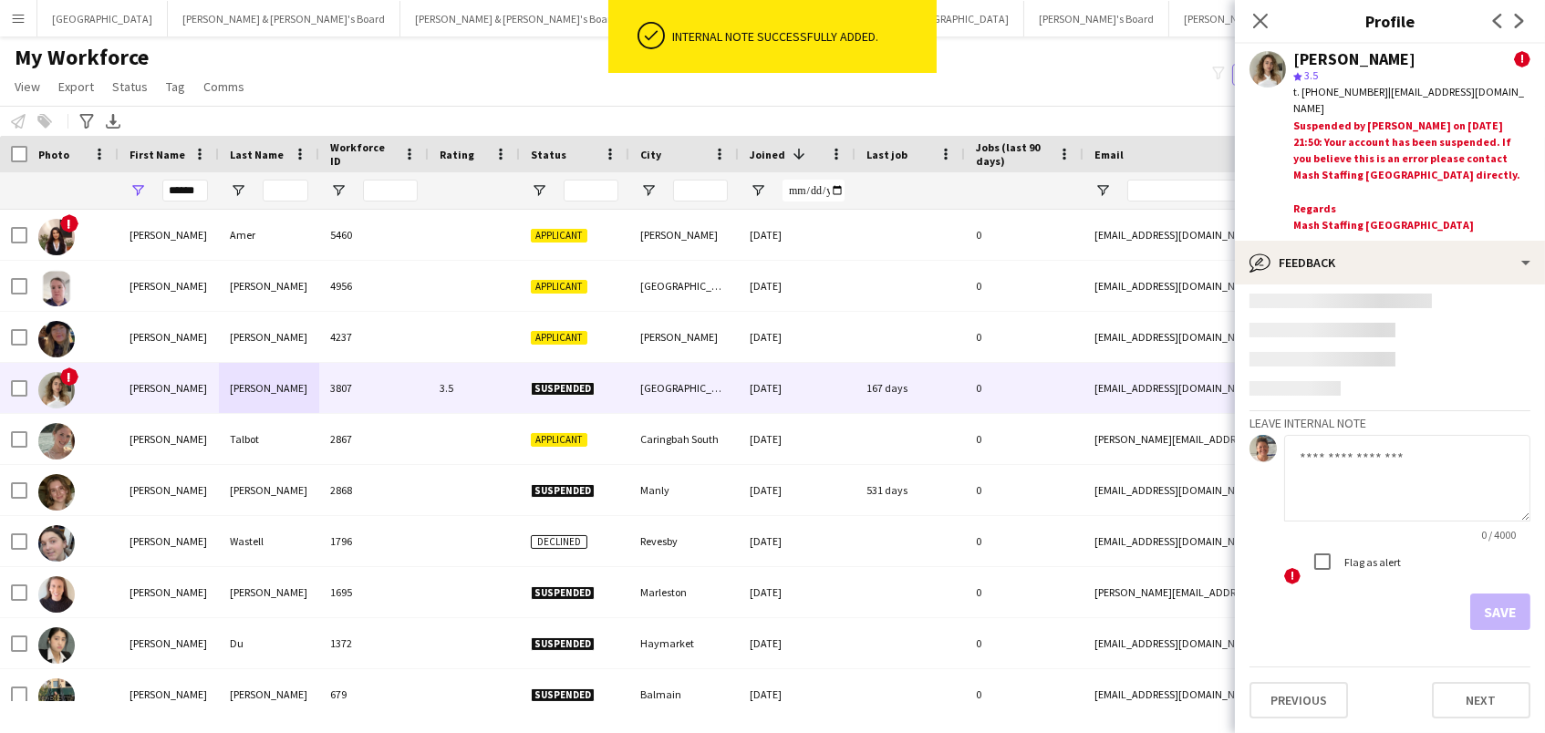
scroll to position [50, 0]
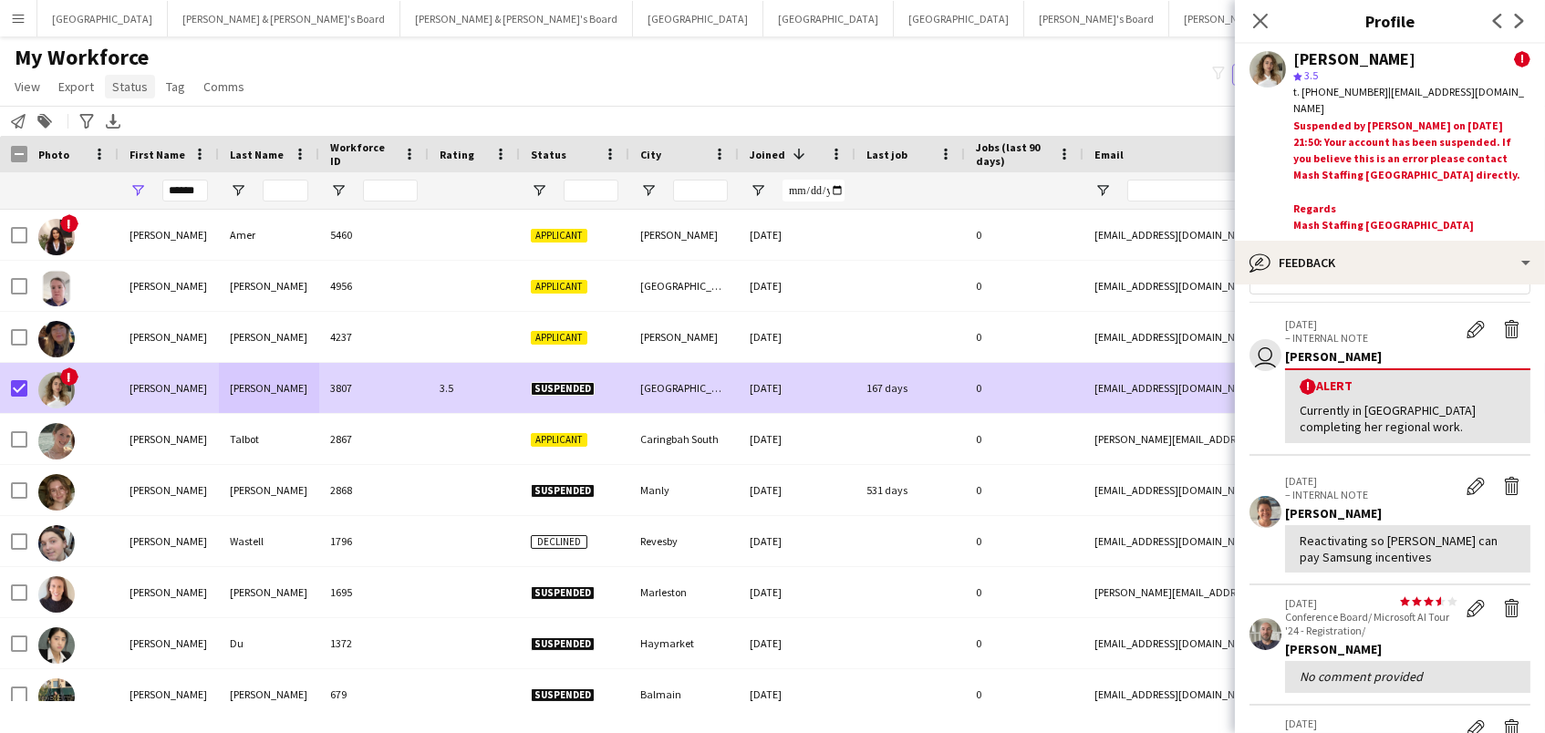
click at [137, 86] on span "Status" at bounding box center [130, 86] width 36 height 16
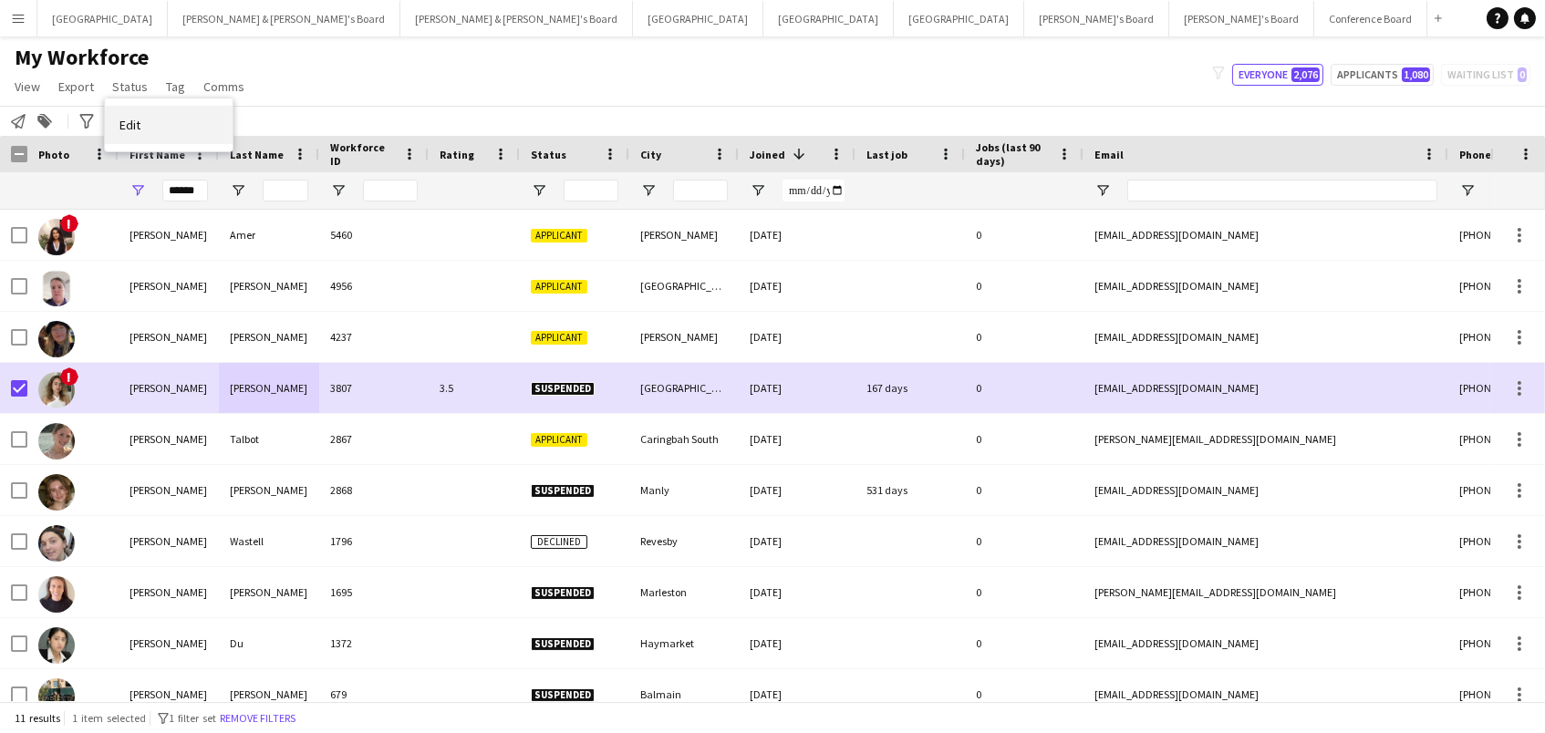
click at [198, 134] on link "Edit" at bounding box center [169, 125] width 128 height 38
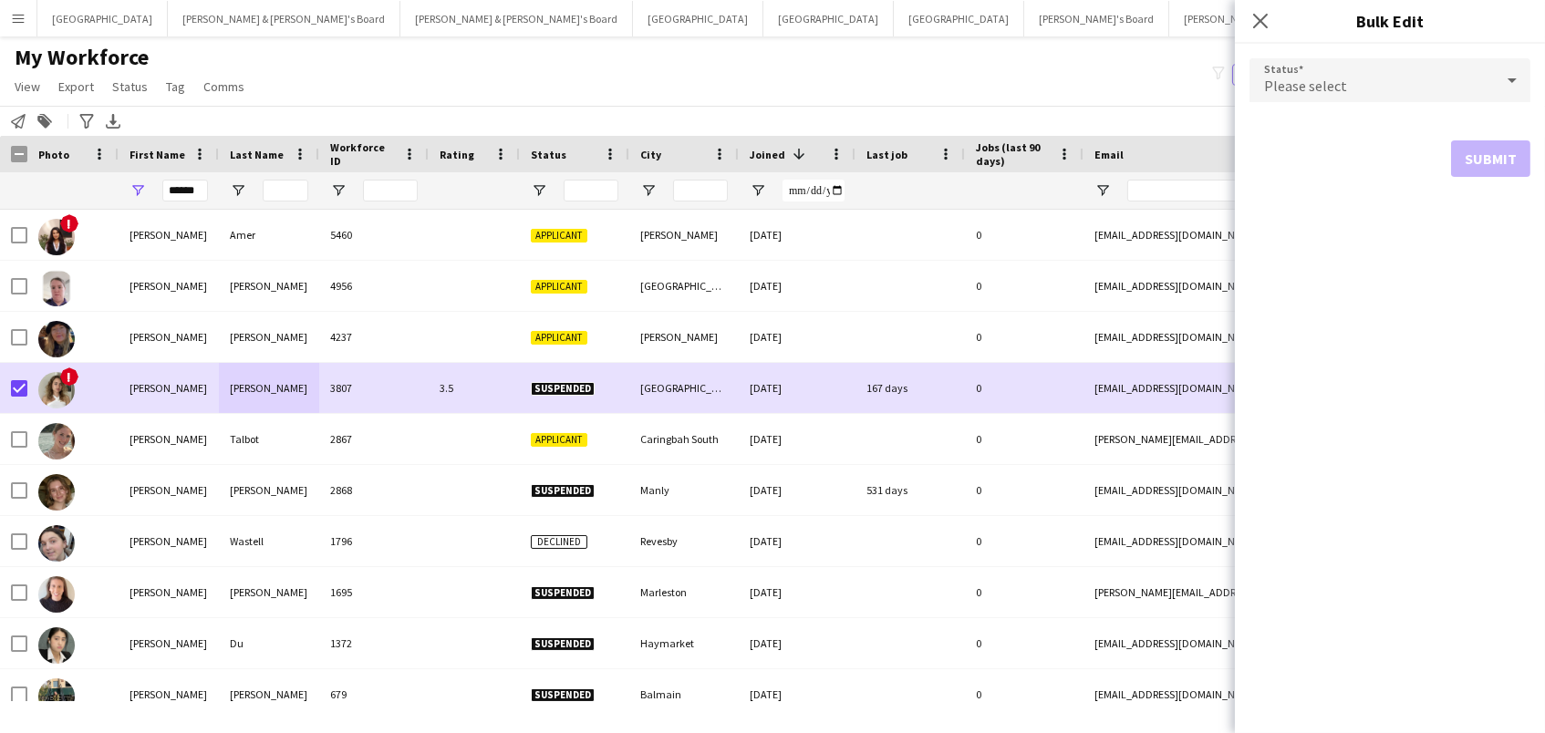
click at [1360, 78] on div "Please select" at bounding box center [1371, 80] width 244 height 44
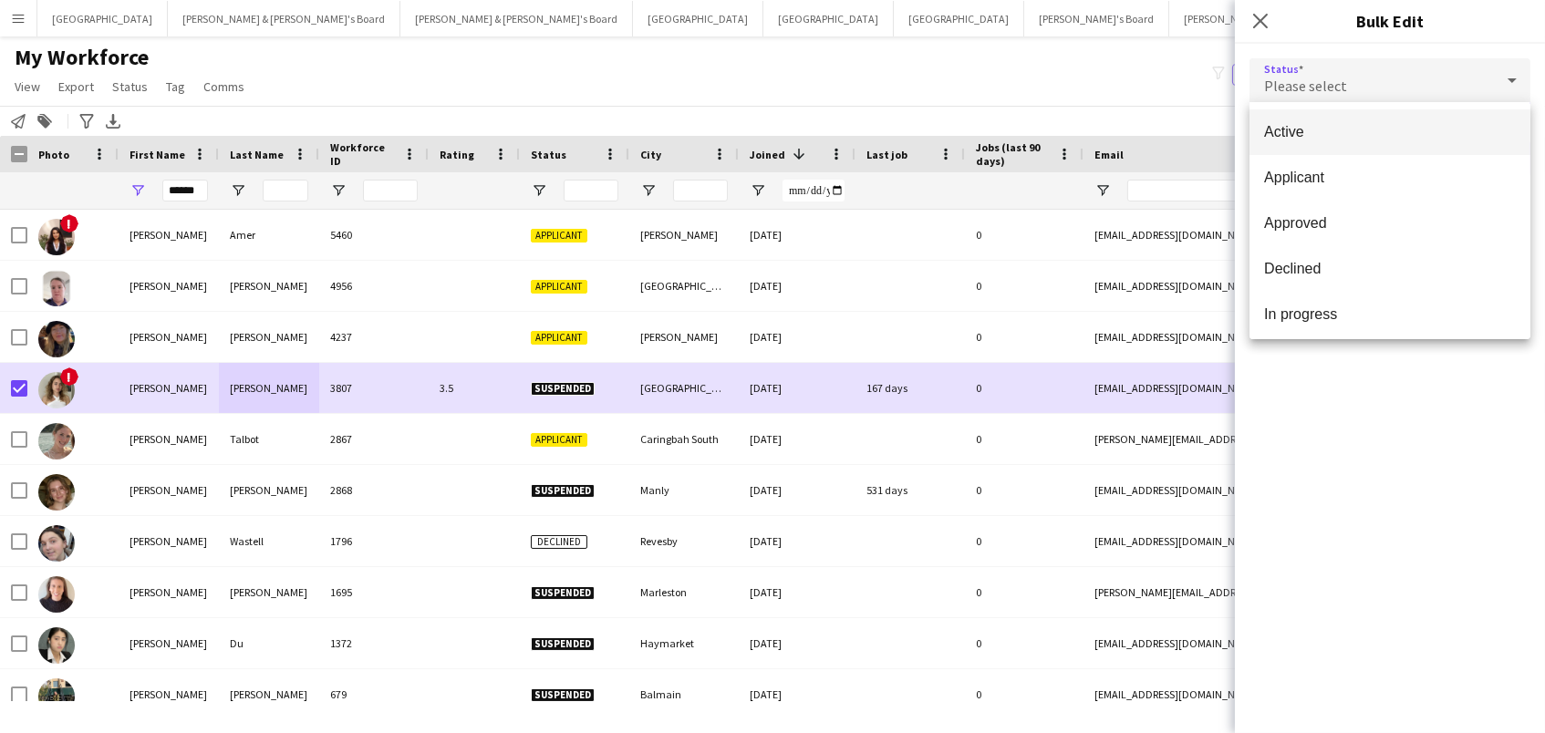
scroll to position [0, 0]
click at [1361, 134] on span "Active" at bounding box center [1390, 131] width 252 height 17
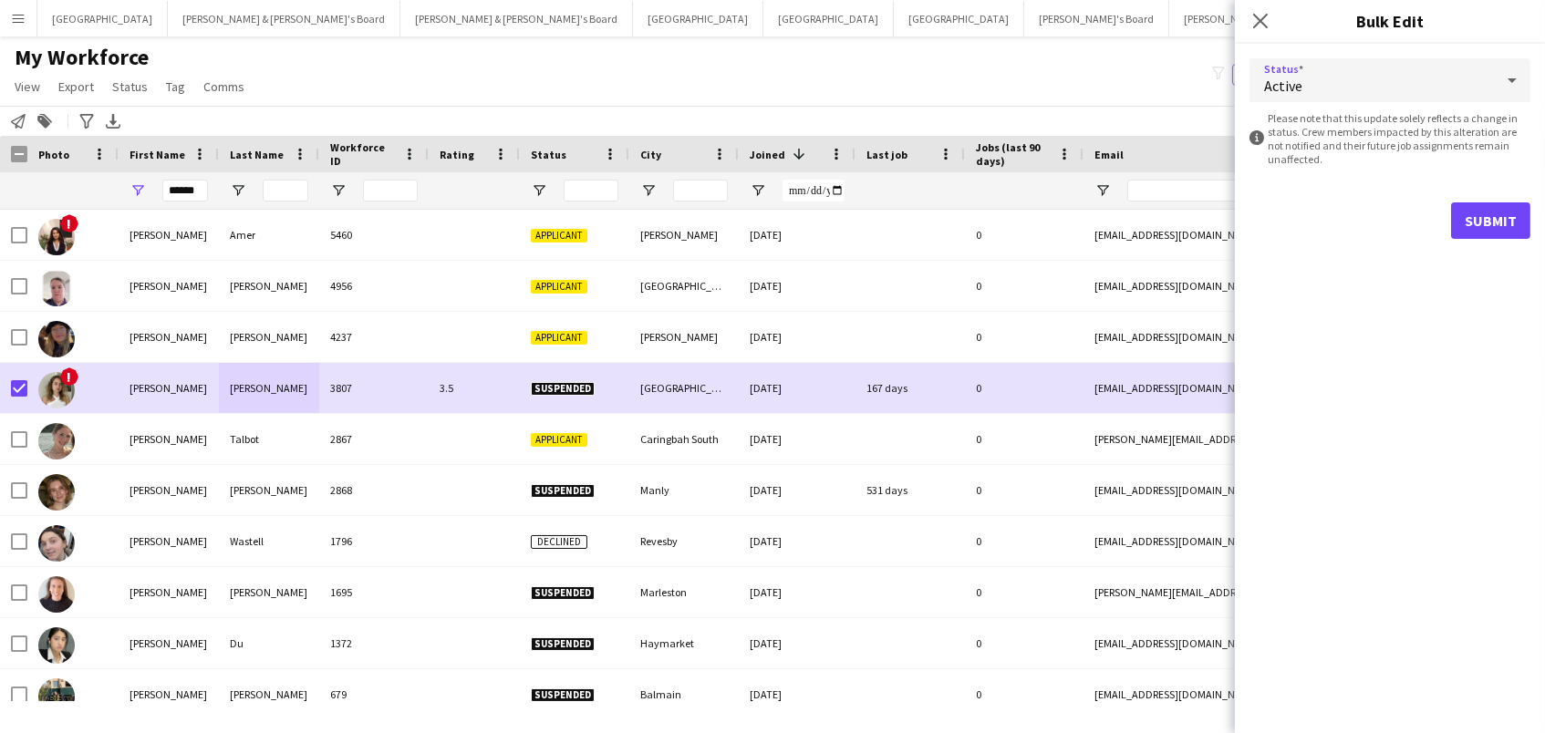
click at [1505, 213] on button "Submit" at bounding box center [1490, 220] width 79 height 36
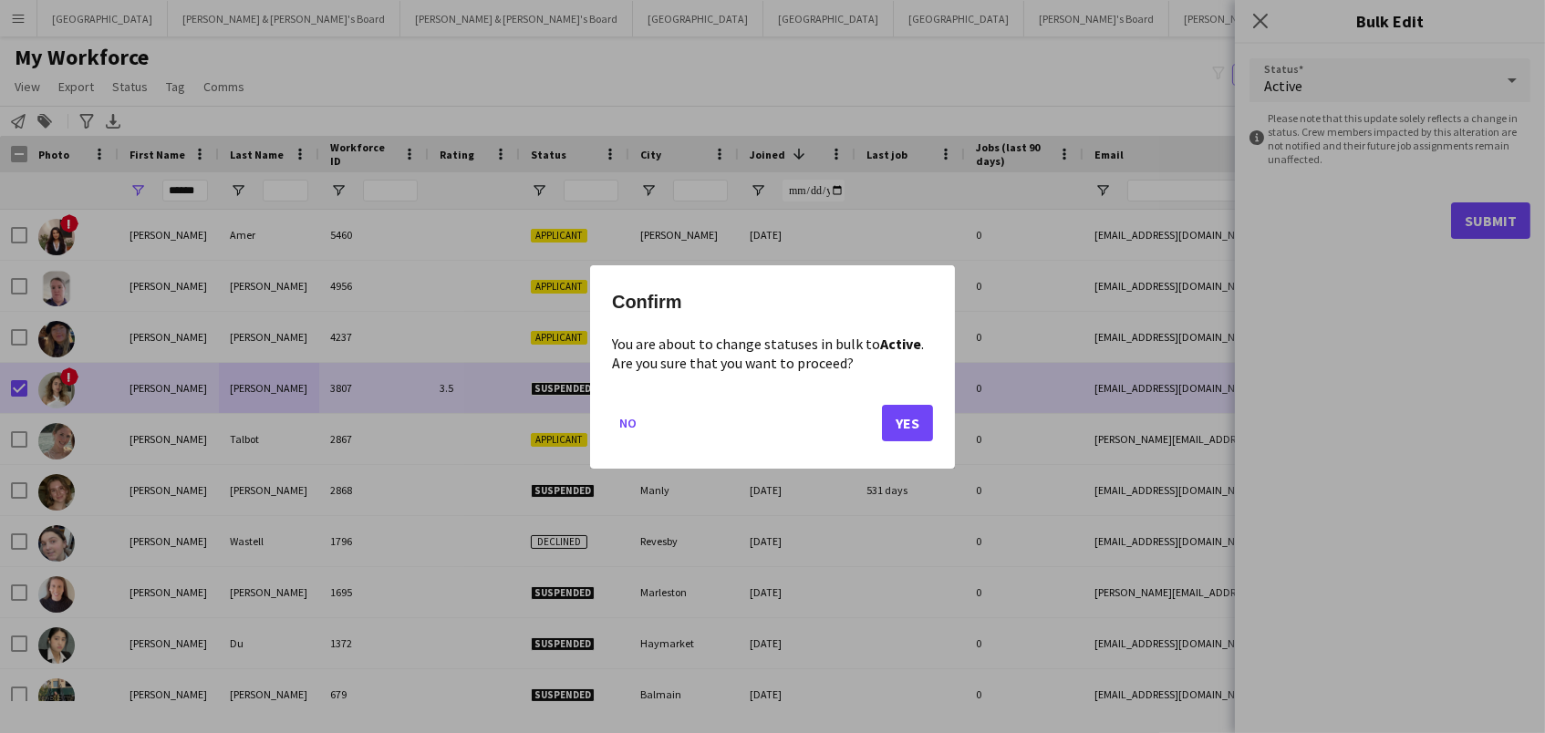
click at [907, 427] on button "Yes" at bounding box center [907, 422] width 51 height 36
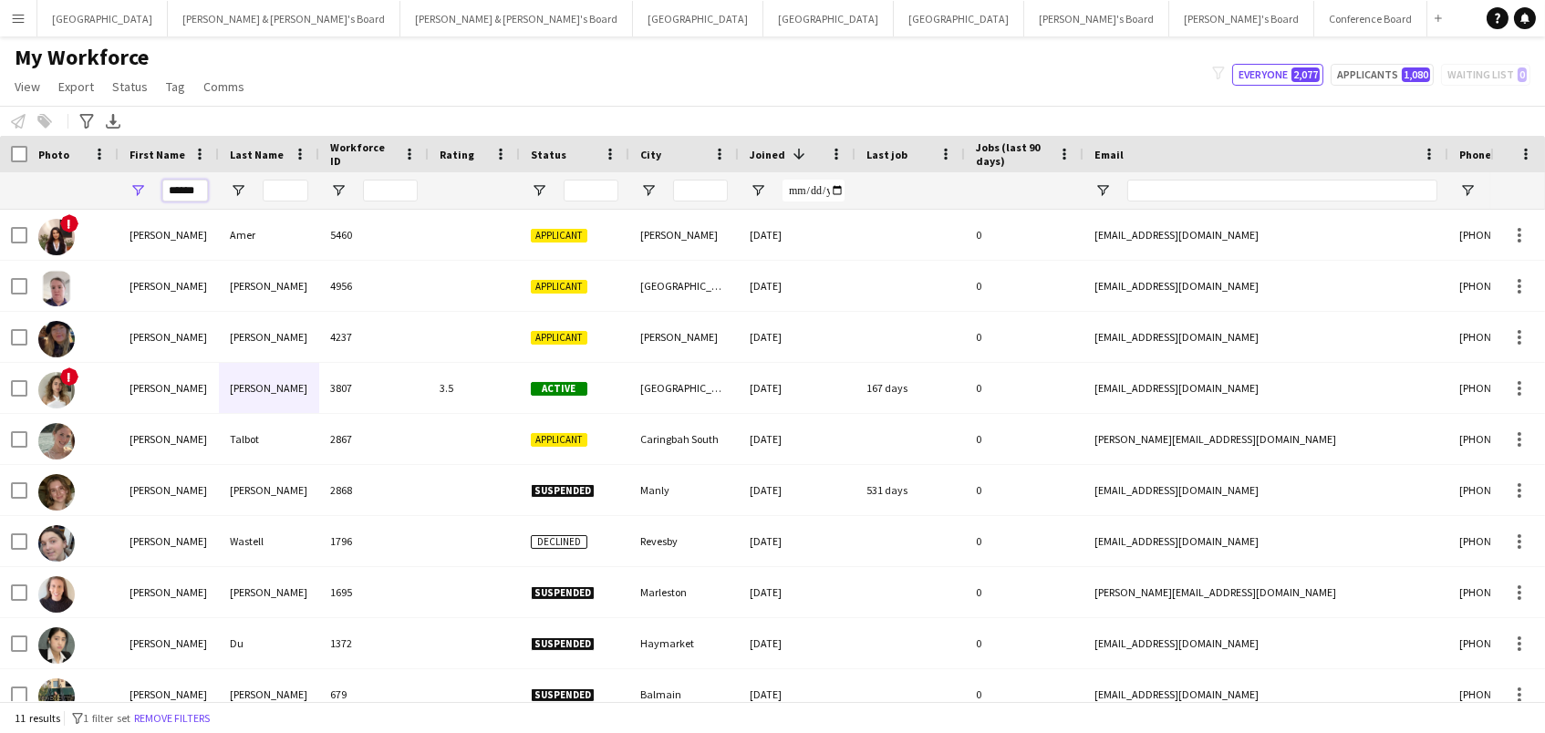
click at [181, 187] on input "******" at bounding box center [185, 191] width 46 height 22
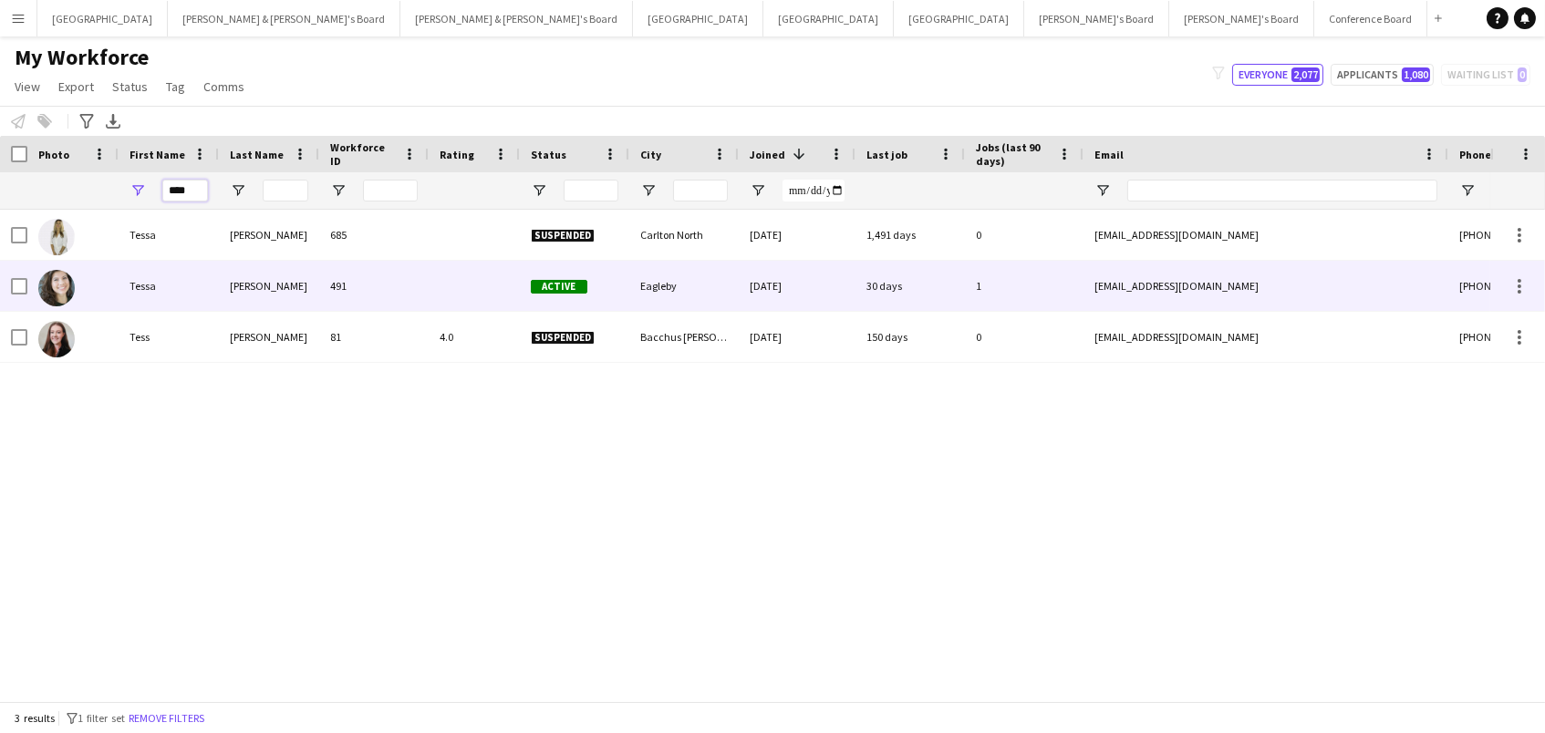
type input "****"
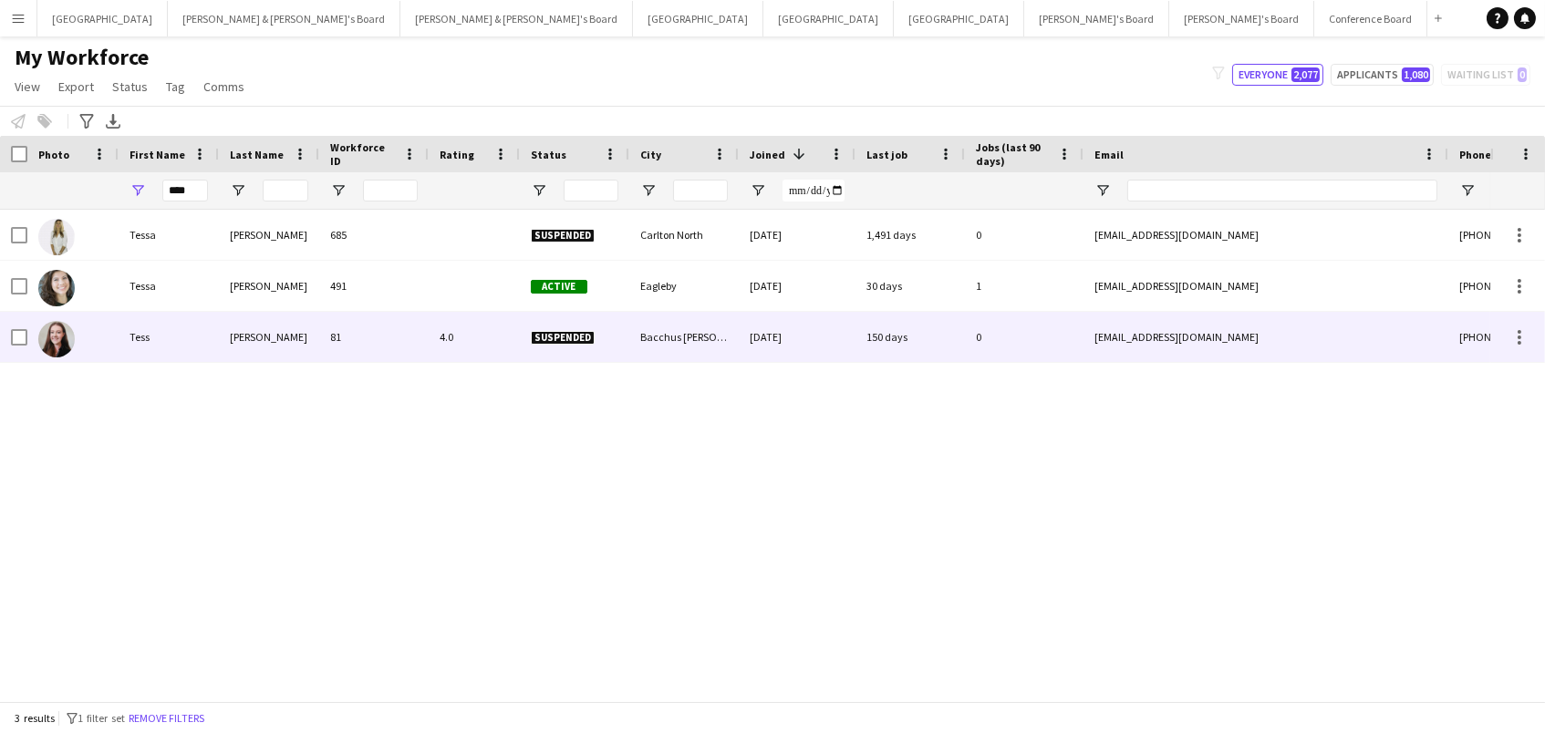
click at [233, 336] on div "Hardie" at bounding box center [269, 337] width 100 height 50
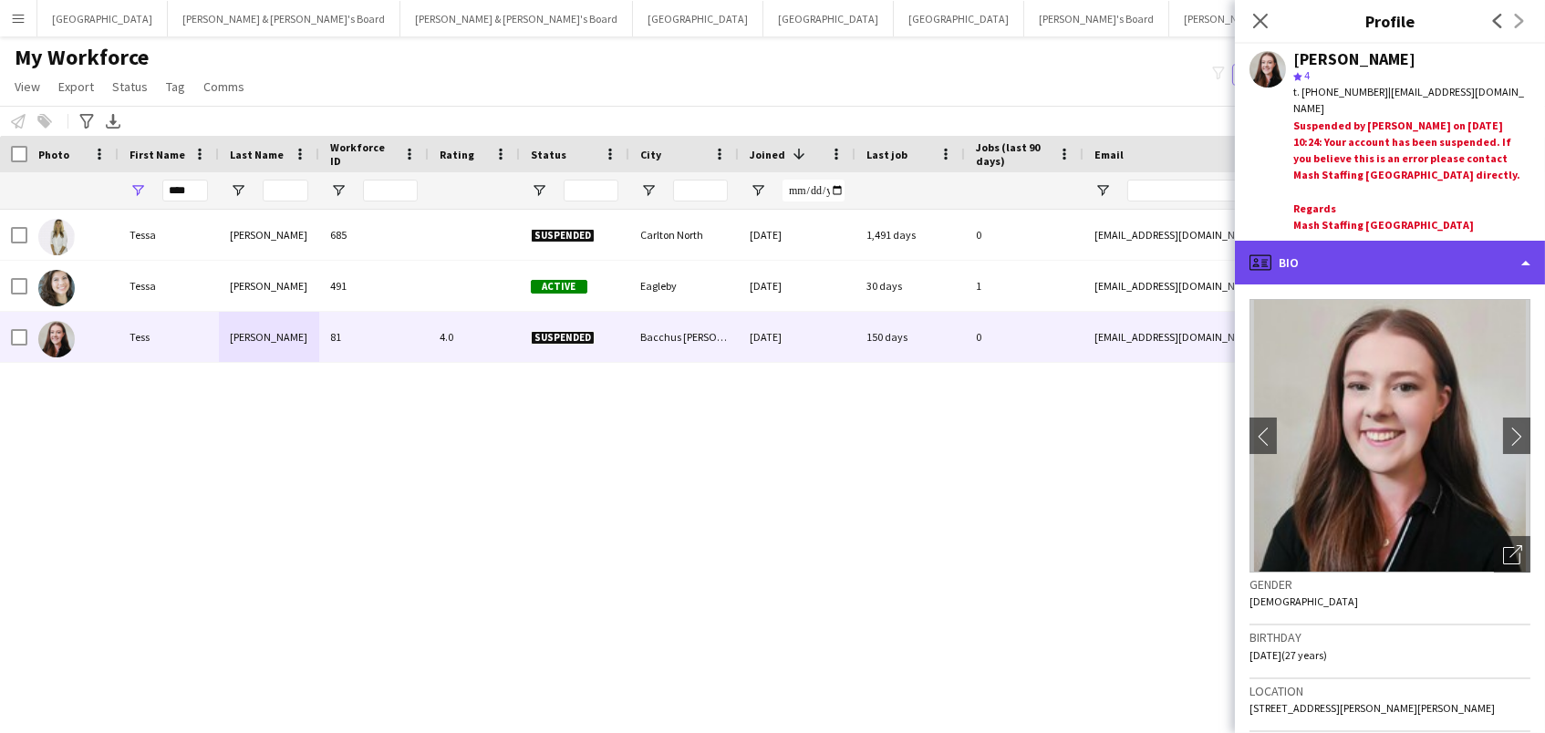
click at [1473, 241] on div "profile Bio" at bounding box center [1390, 263] width 310 height 44
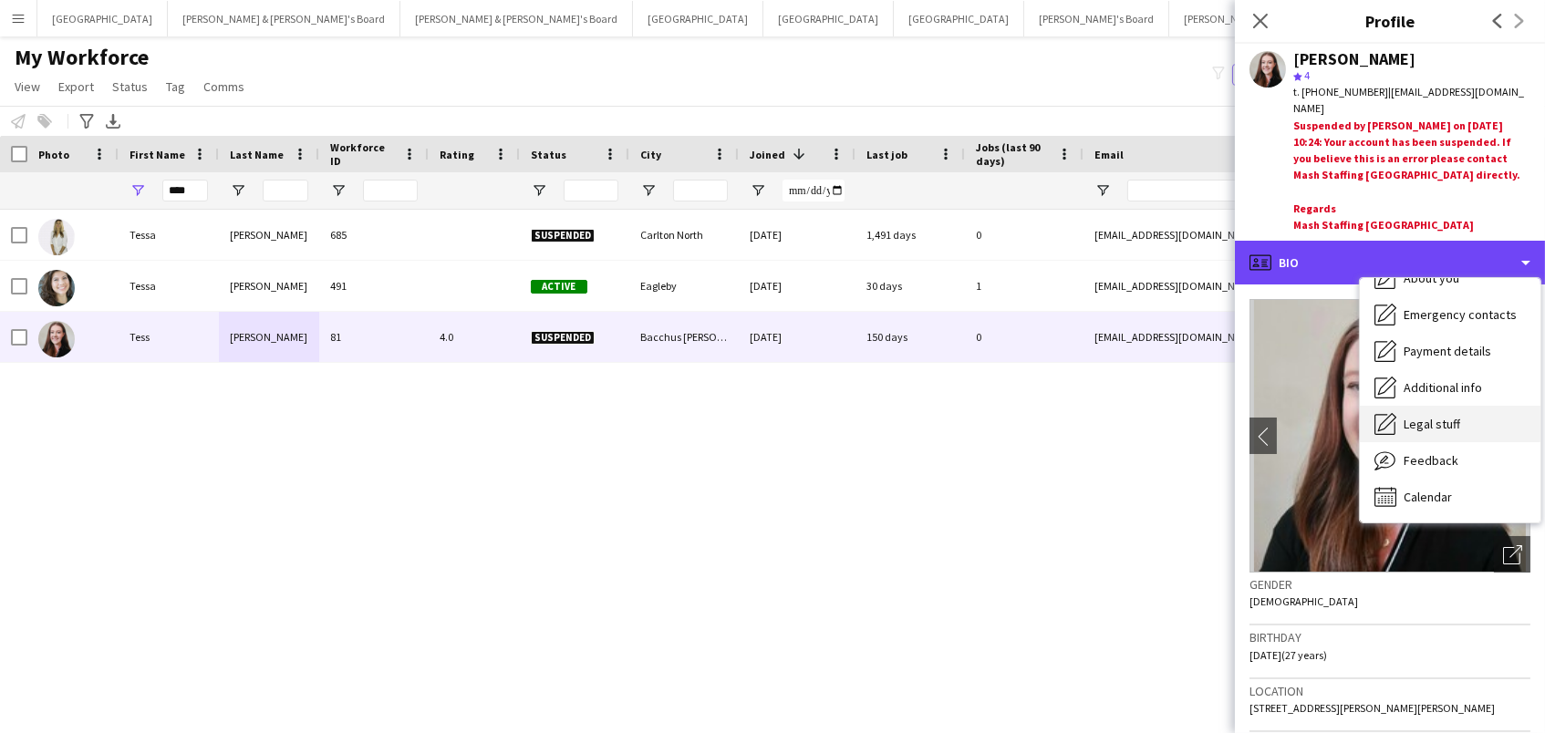
scroll to position [134, 0]
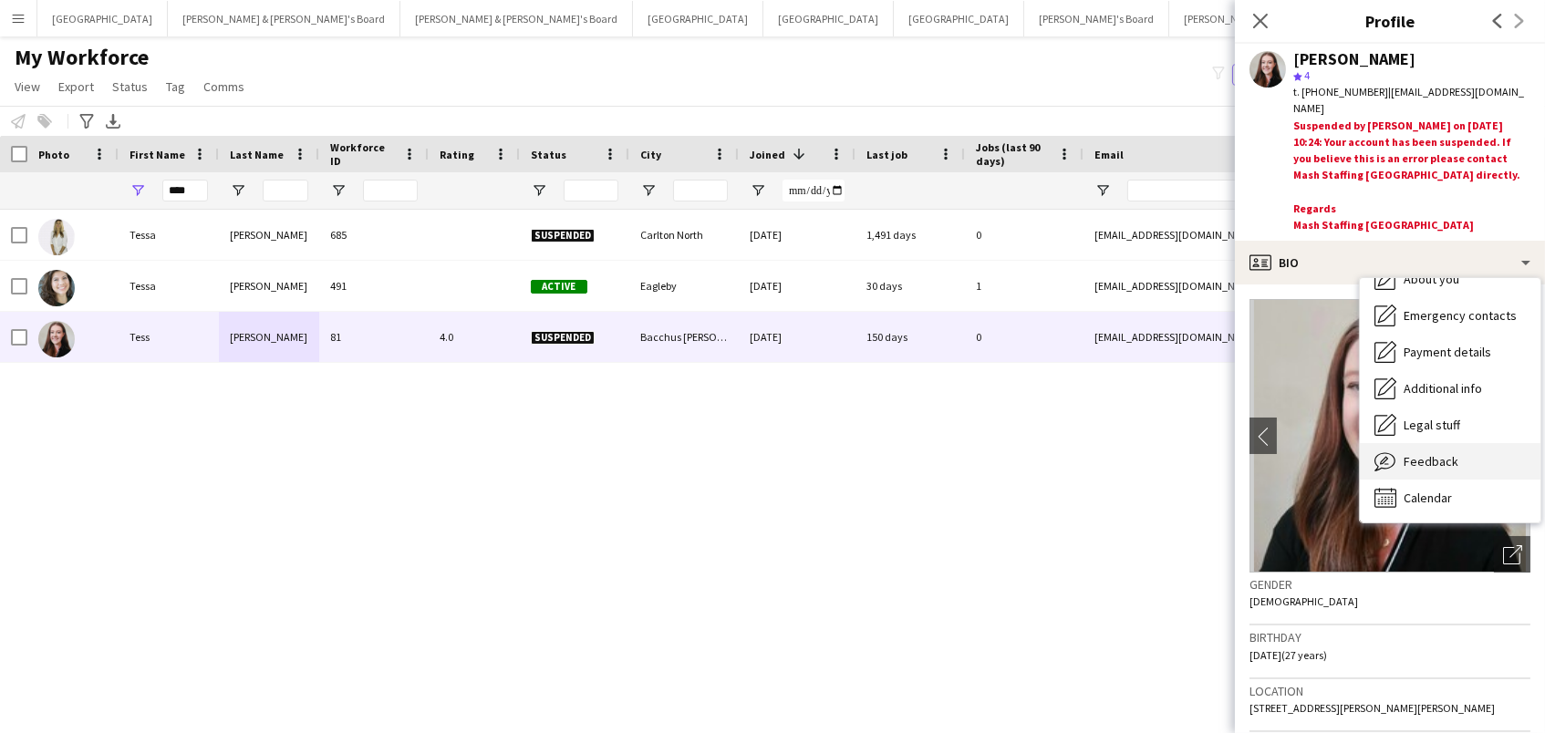
click at [1479, 443] on div "Feedback Feedback" at bounding box center [1450, 461] width 181 height 36
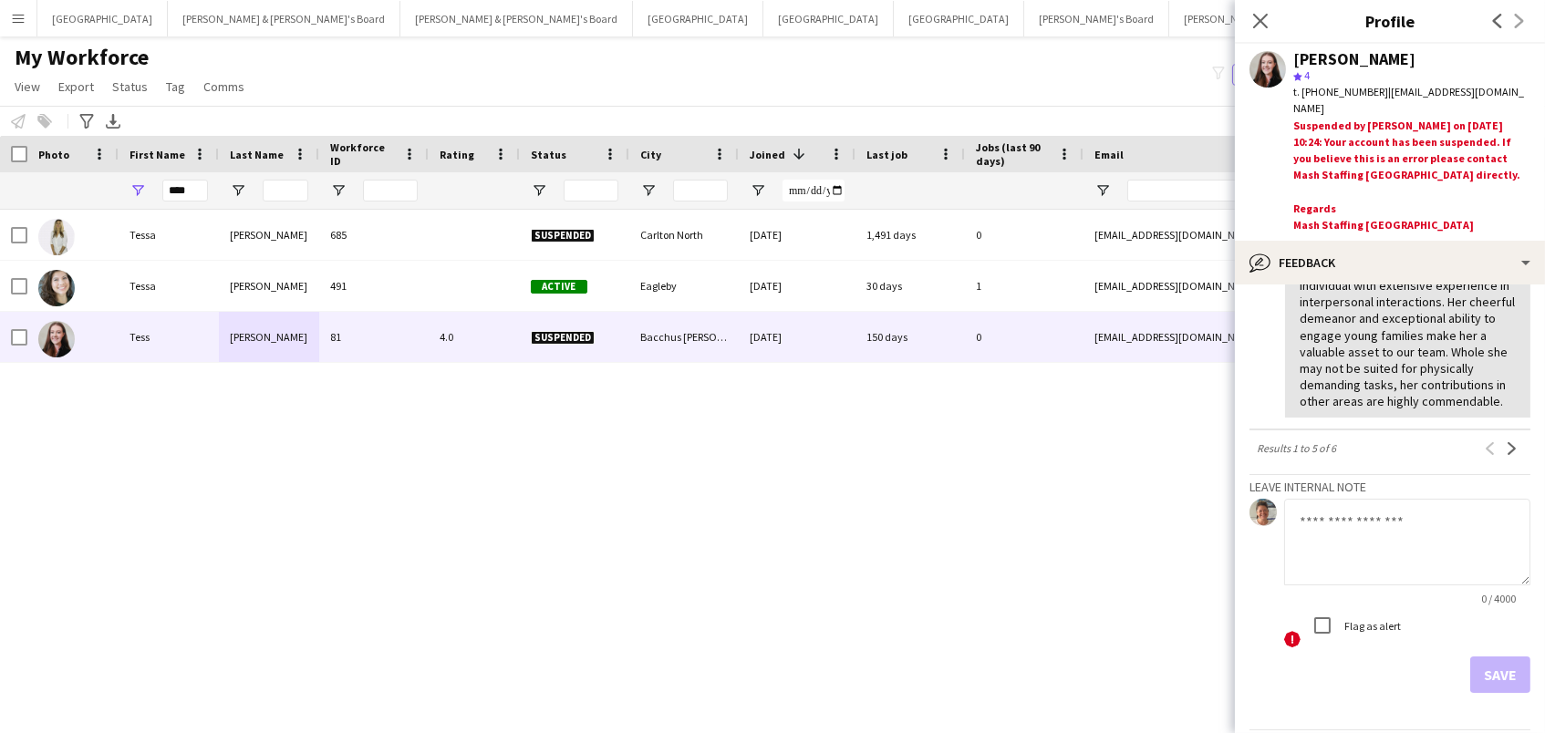
scroll to position [766, 0]
click at [1357, 500] on textarea at bounding box center [1407, 543] width 246 height 87
paste textarea "**********"
type textarea "**********"
click at [1508, 658] on button "Save" at bounding box center [1500, 676] width 60 height 36
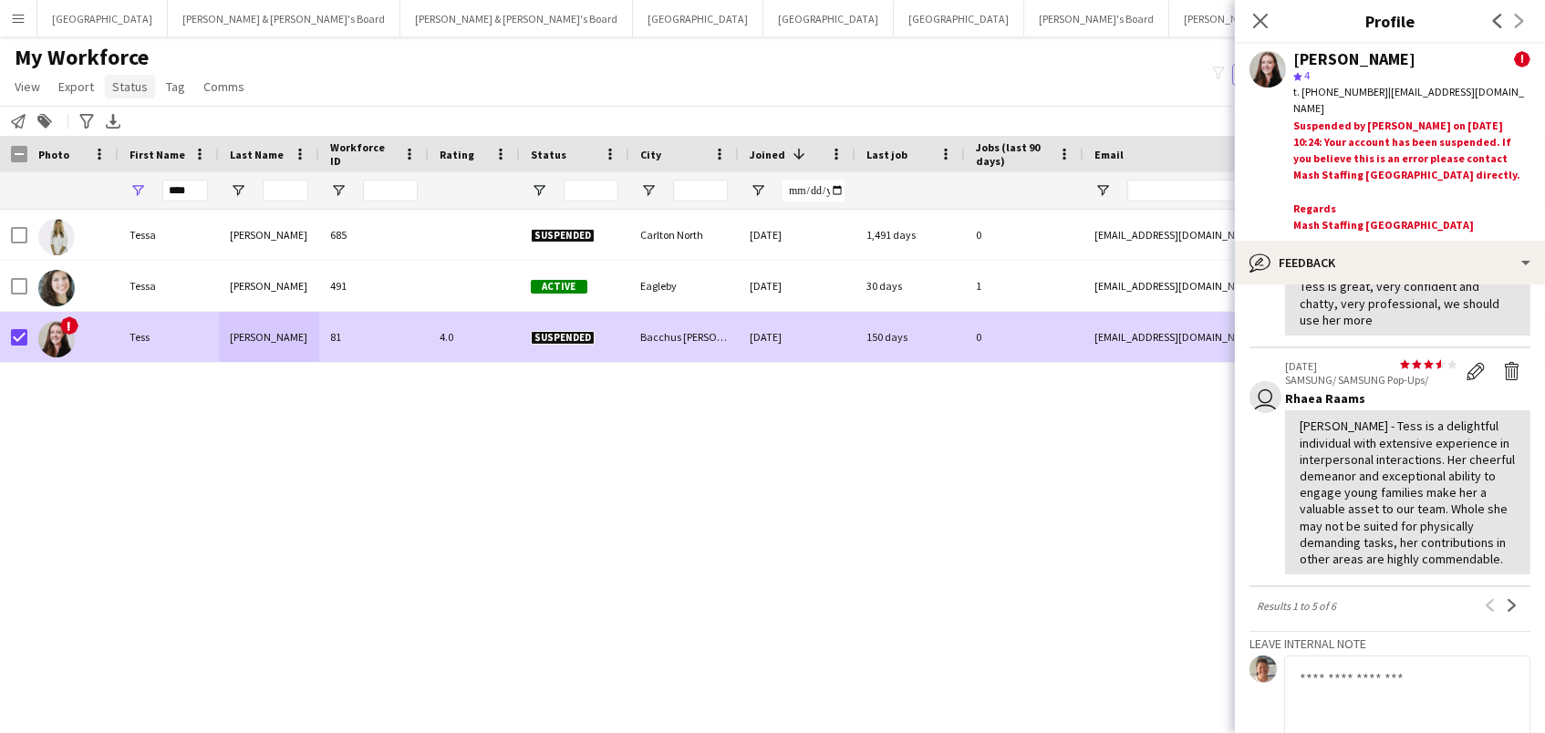
click at [138, 88] on span "Status" at bounding box center [130, 86] width 36 height 16
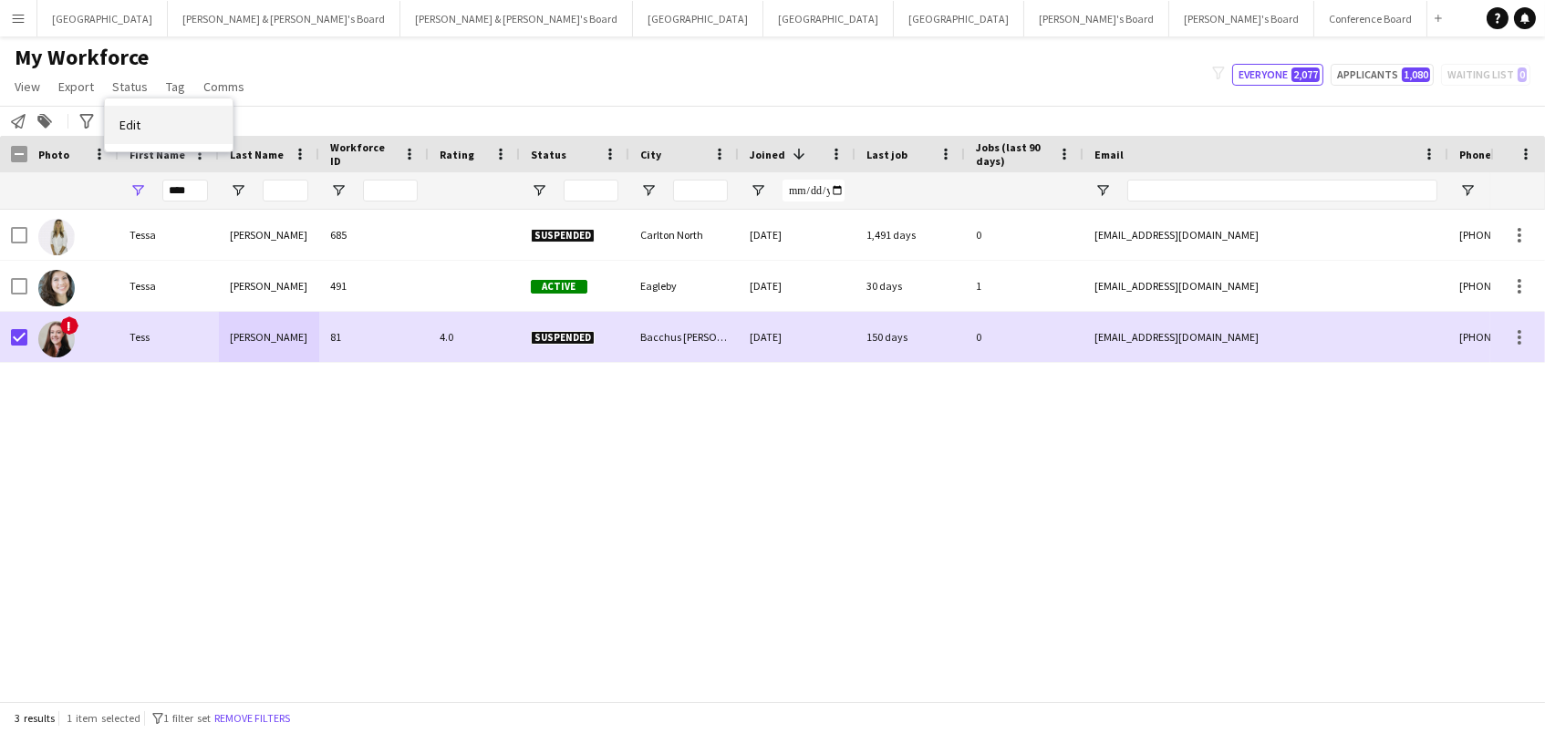
click at [171, 125] on link "Edit" at bounding box center [169, 125] width 128 height 38
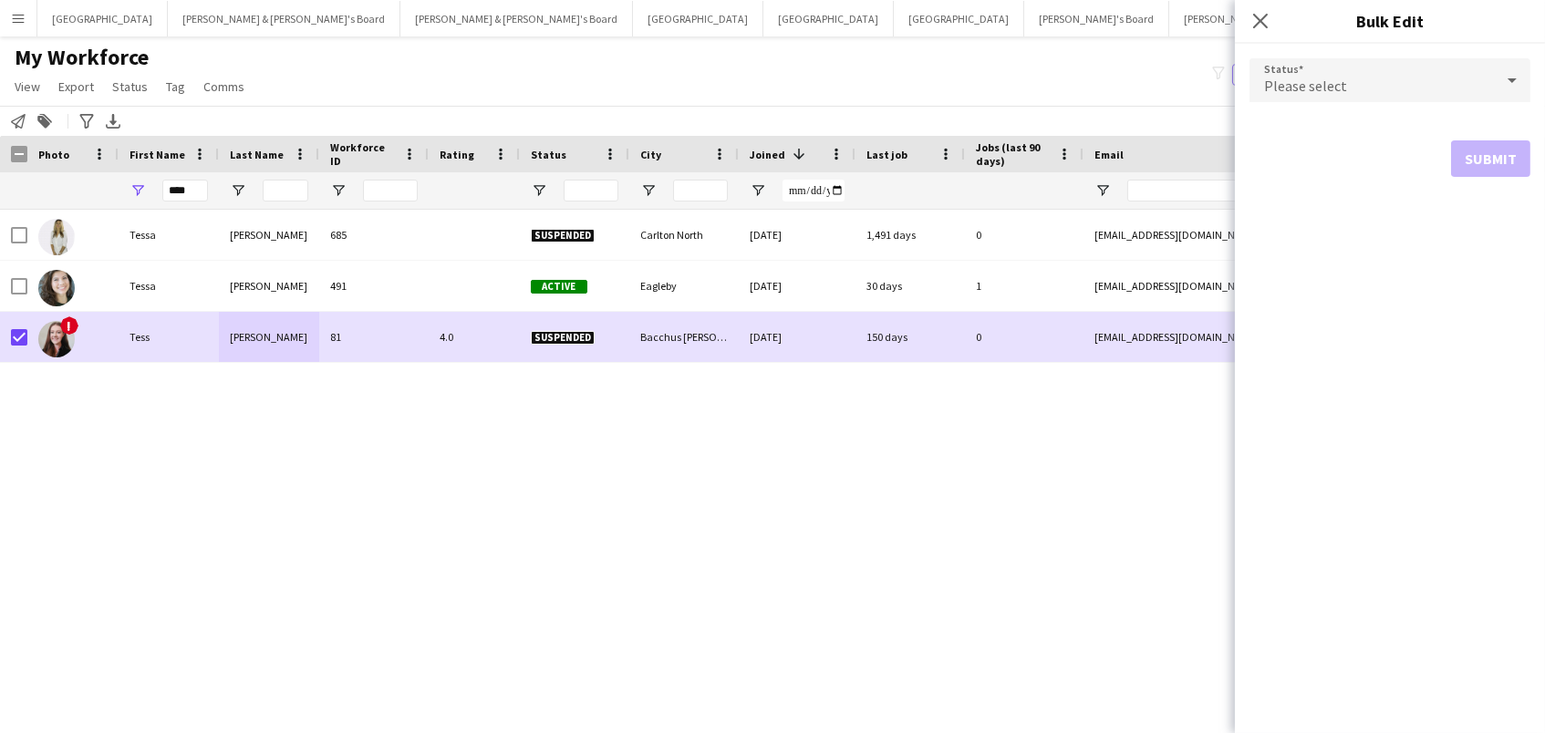
click at [1377, 84] on div "Please select" at bounding box center [1371, 80] width 244 height 44
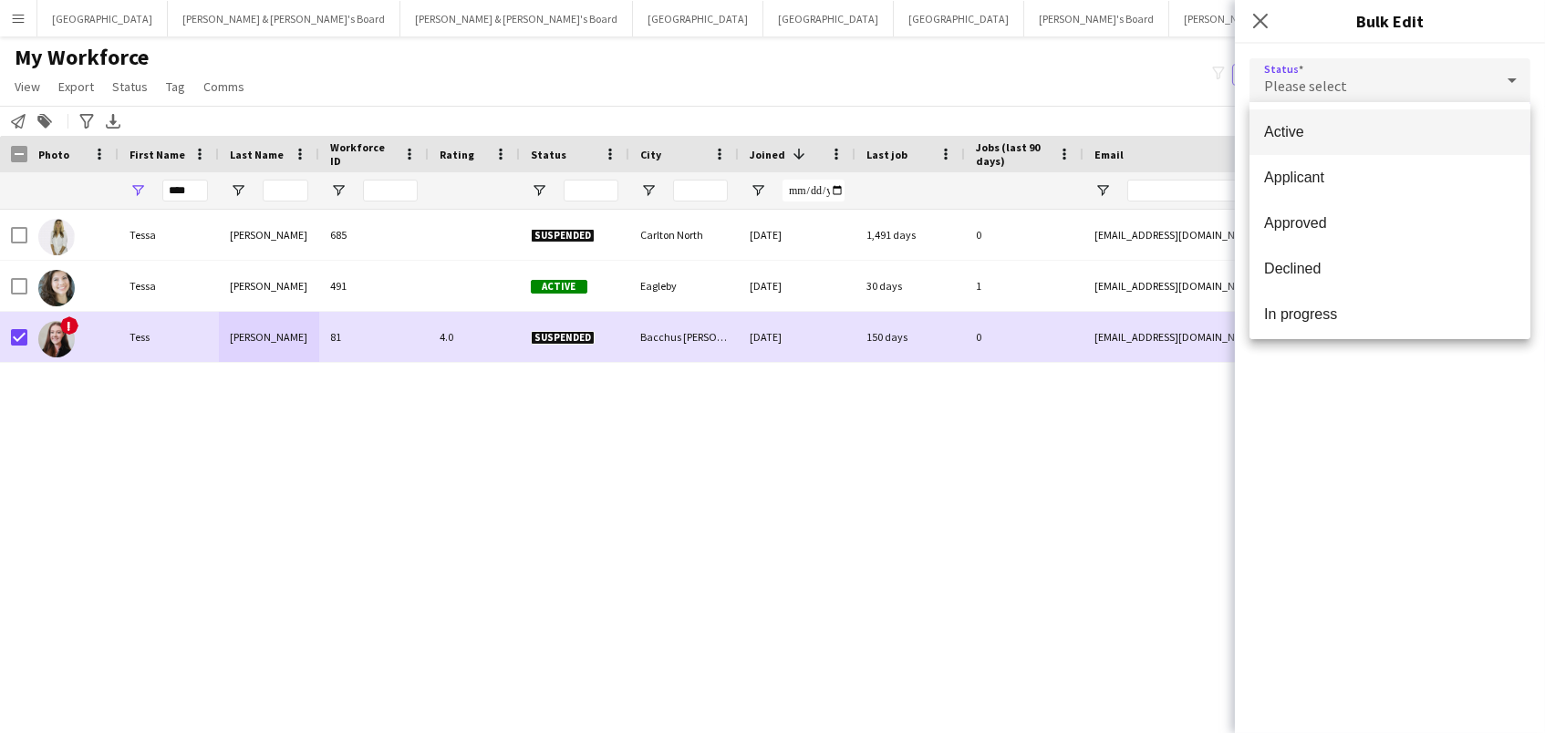
scroll to position [0, 0]
click at [1397, 124] on span "Active" at bounding box center [1390, 131] width 252 height 17
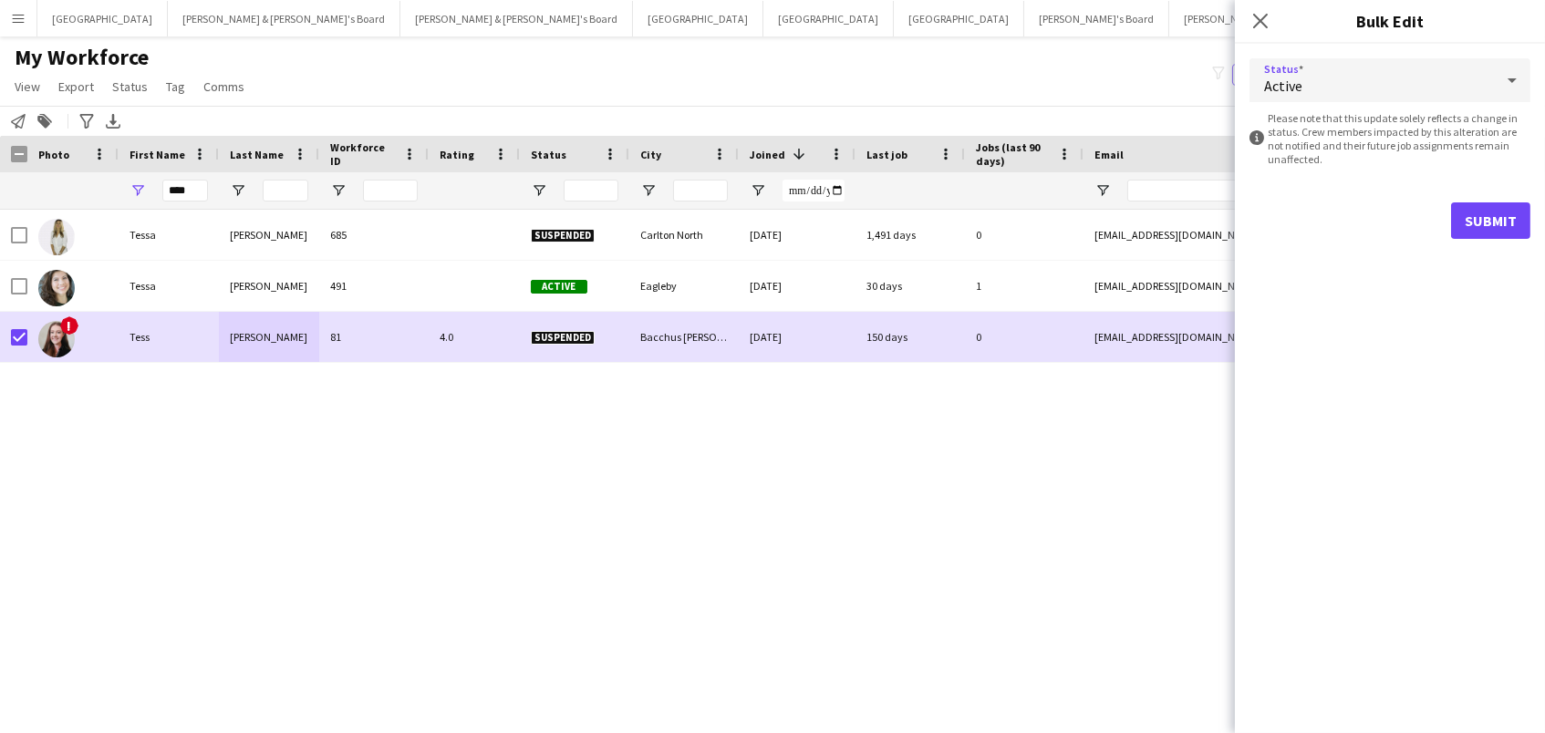
click at [1486, 223] on button "Submit" at bounding box center [1490, 220] width 79 height 36
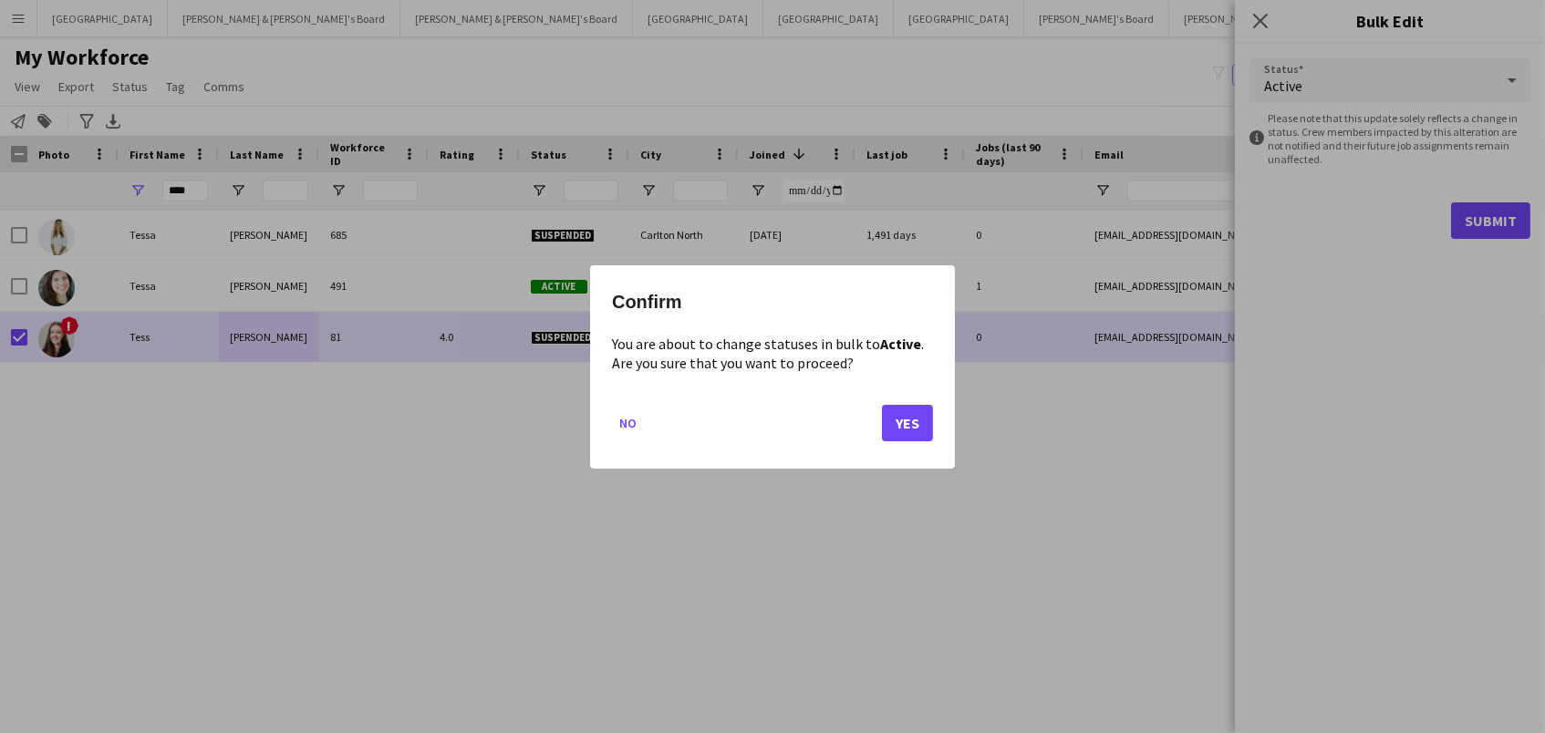
click at [916, 439] on button "Yes" at bounding box center [907, 422] width 51 height 36
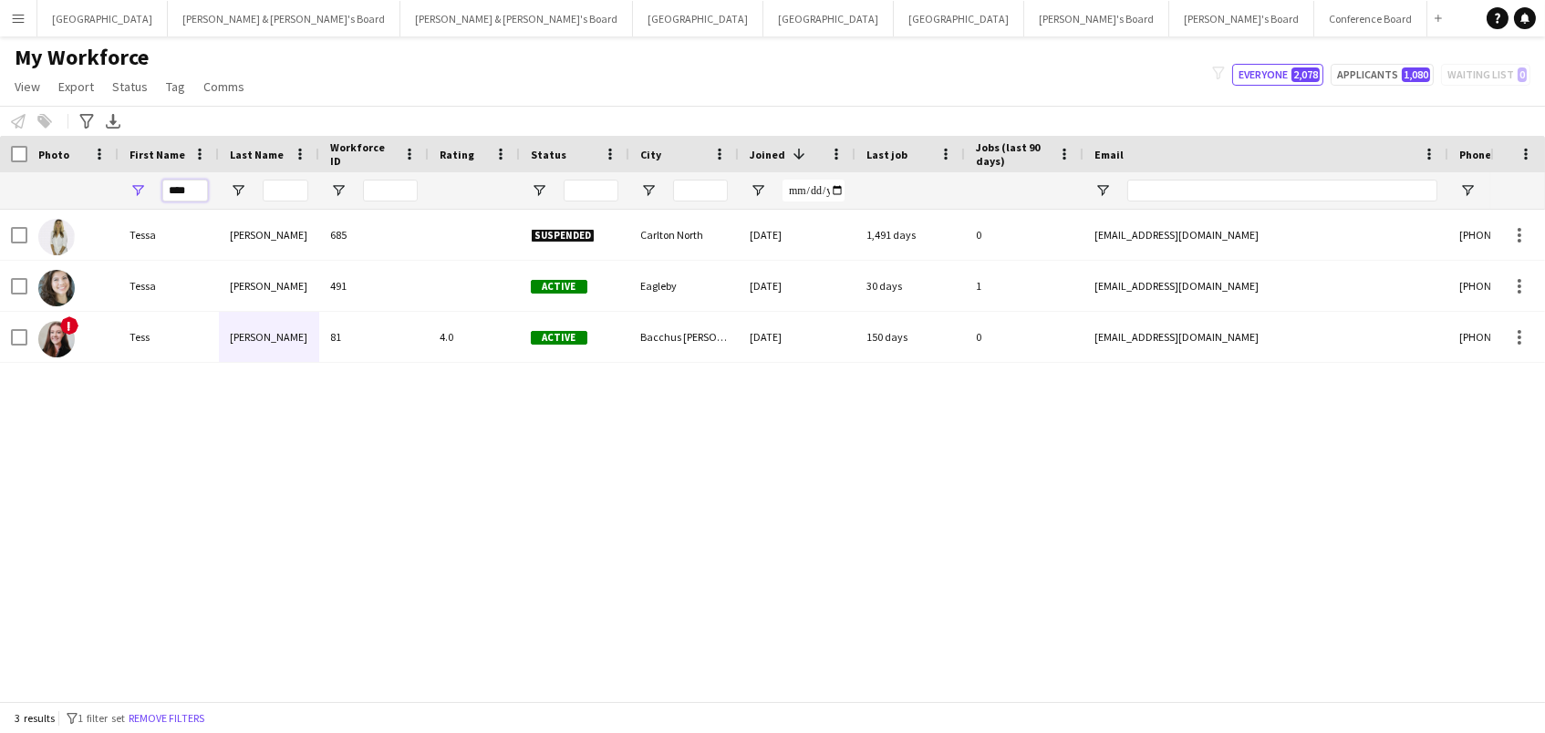
drag, startPoint x: 191, startPoint y: 185, endPoint x: 0, endPoint y: 76, distance: 219.8
click at [0, 80] on main "My Workforce View Views Default view New view Update view Delete view Edit name…" at bounding box center [772, 372] width 1545 height 672
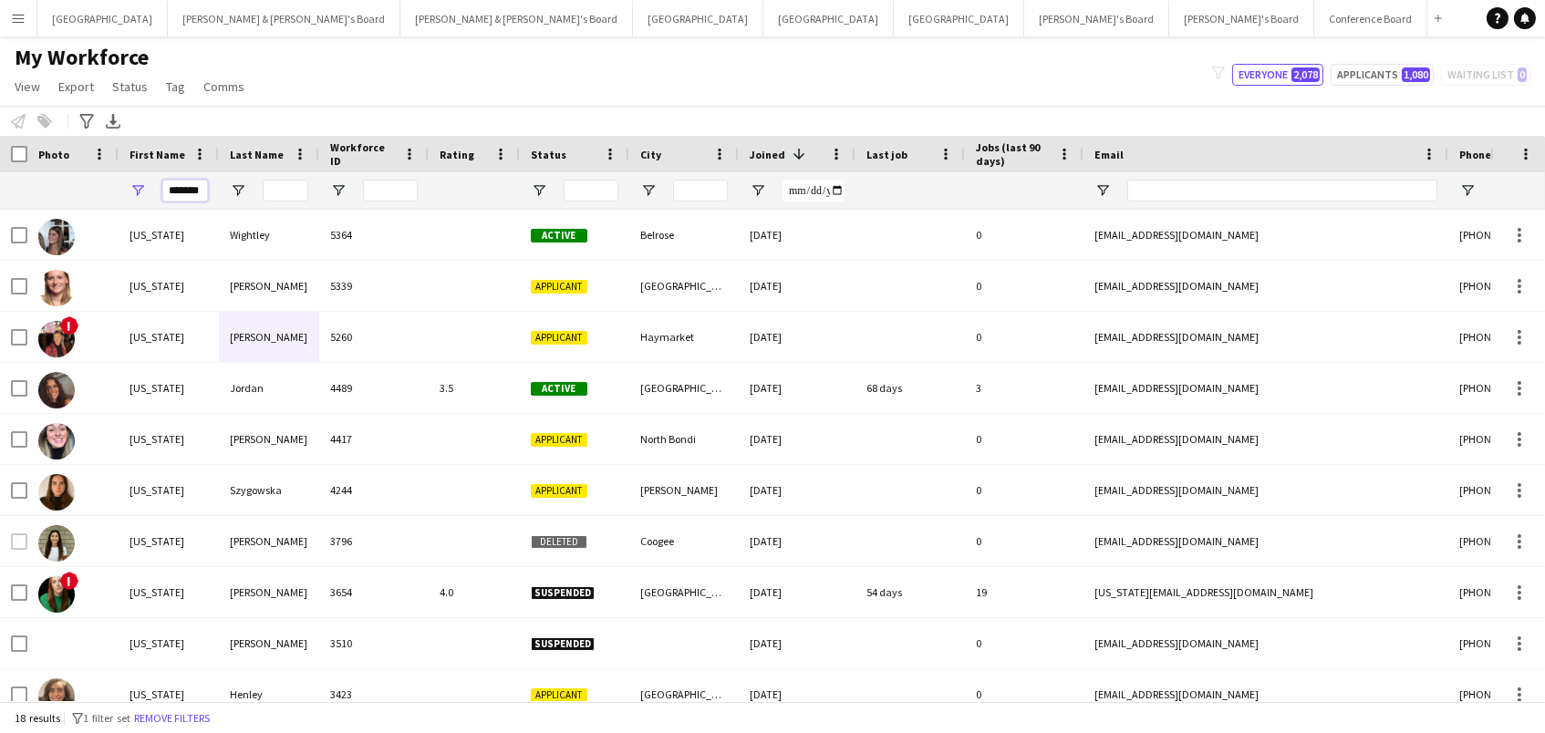
type input "*******"
click at [296, 192] on input "Last Name Filter Input" at bounding box center [286, 191] width 46 height 22
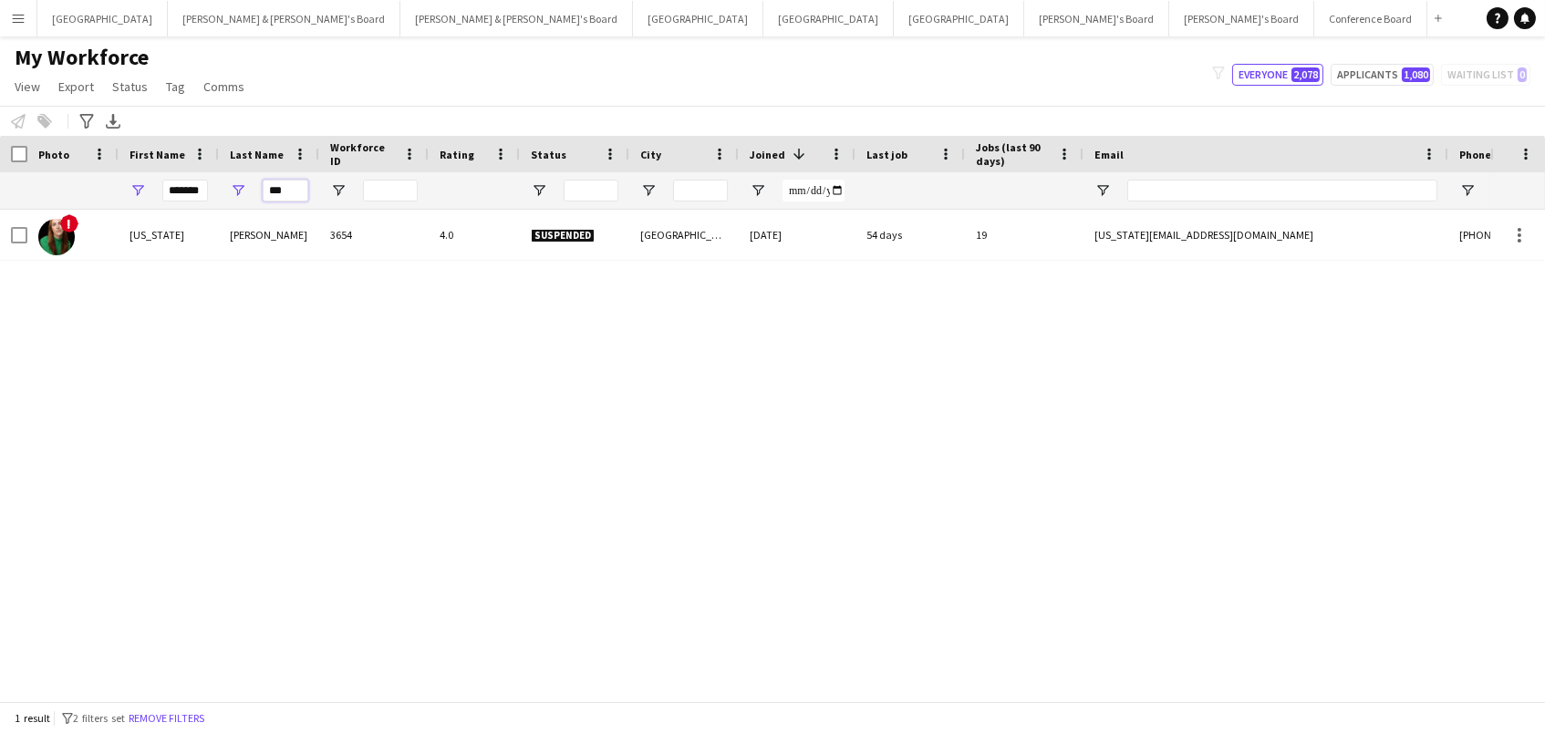
type input "***"
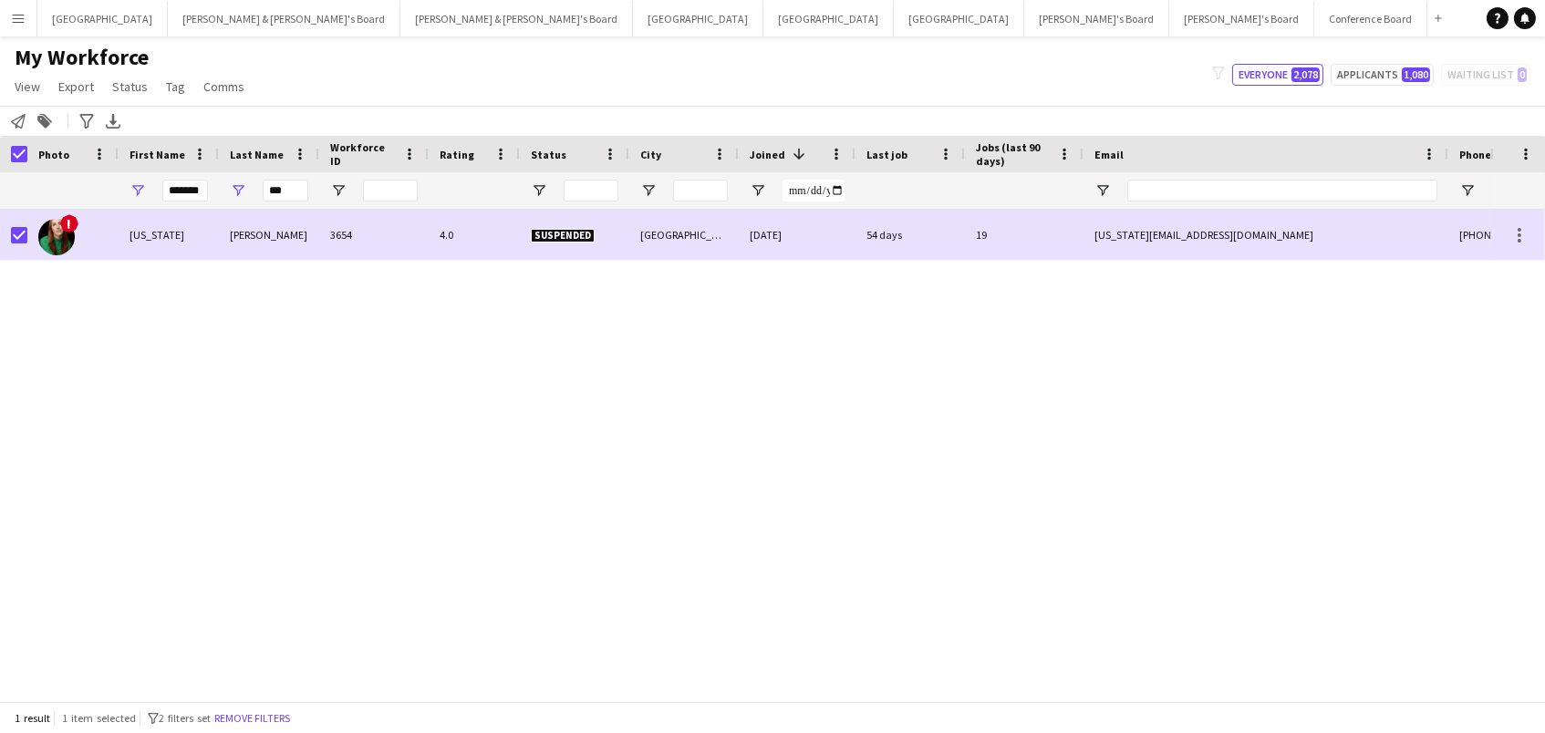
click at [588, 202] on div at bounding box center [591, 190] width 55 height 36
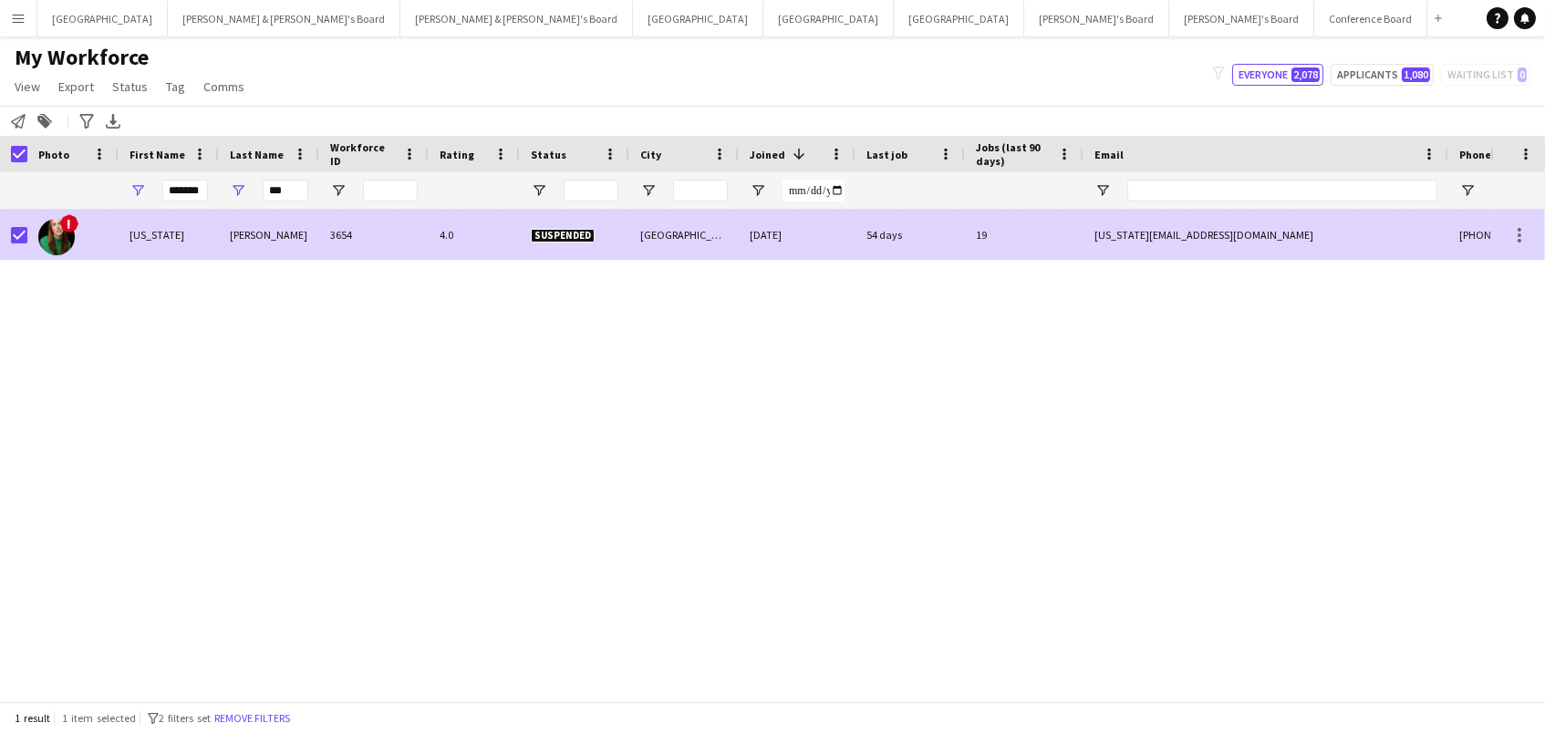
click at [580, 222] on div "Suspended" at bounding box center [574, 235] width 109 height 50
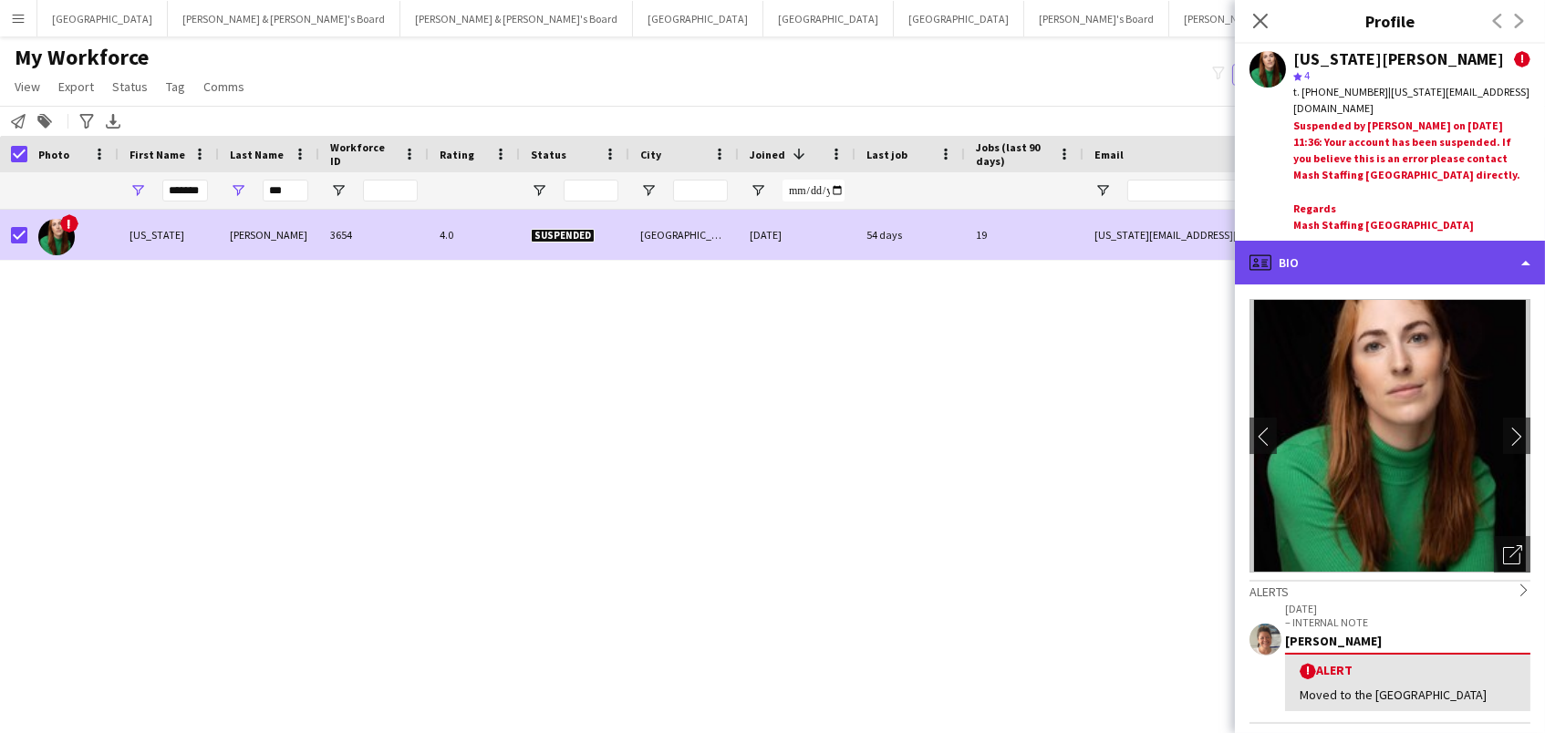
click at [1352, 251] on div "profile Bio" at bounding box center [1390, 263] width 310 height 44
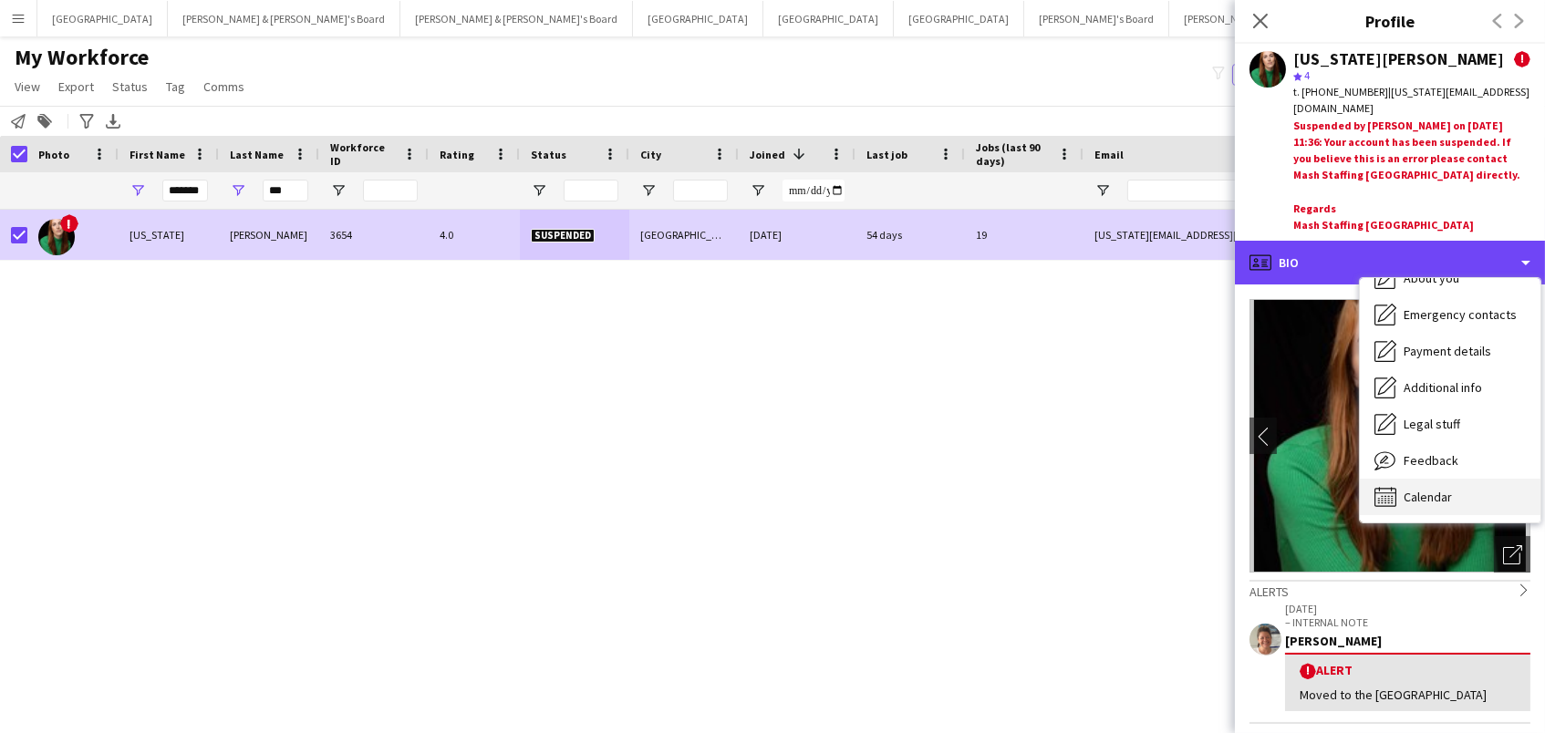
scroll to position [134, 0]
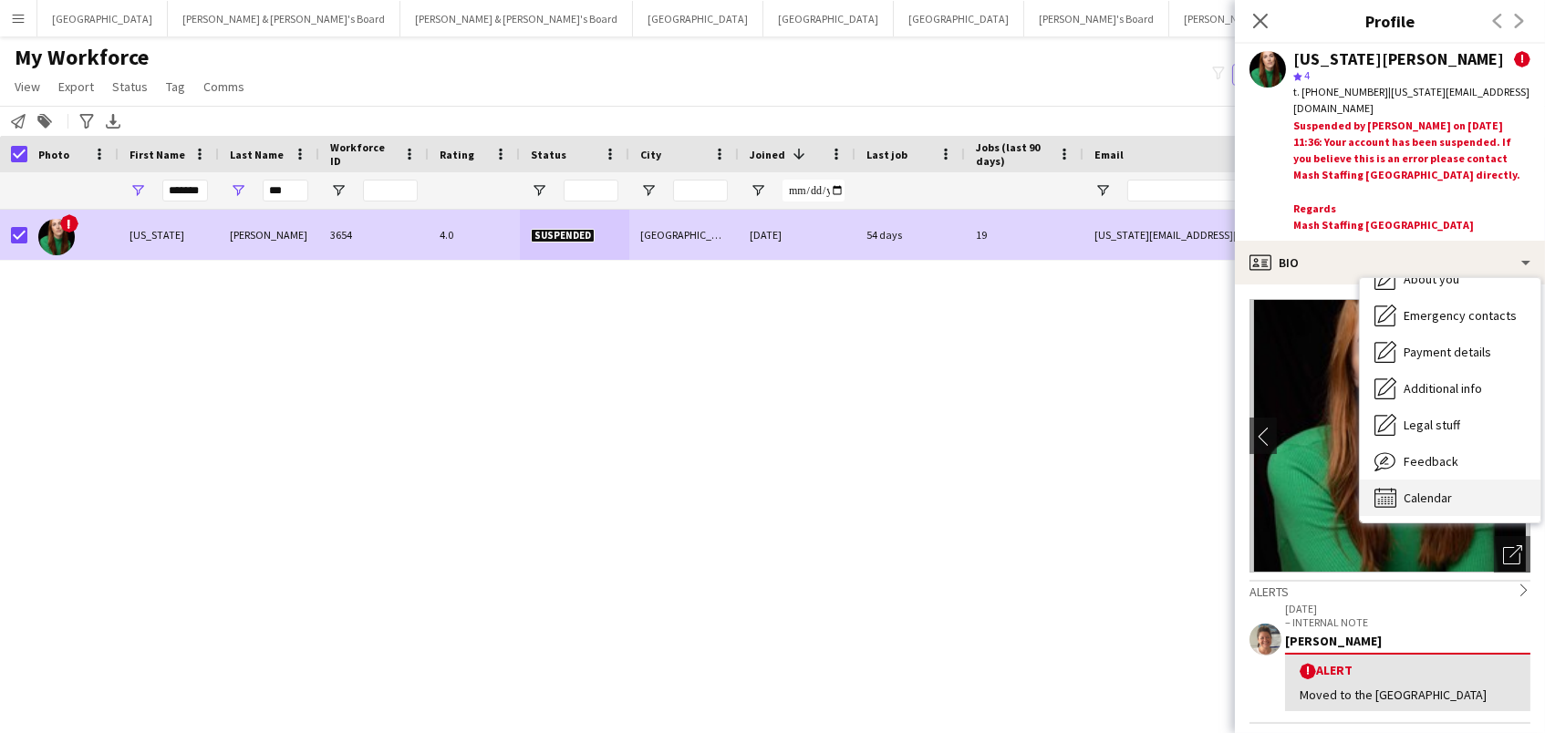
click at [1500, 480] on div "Calendar Calendar" at bounding box center [1450, 498] width 181 height 36
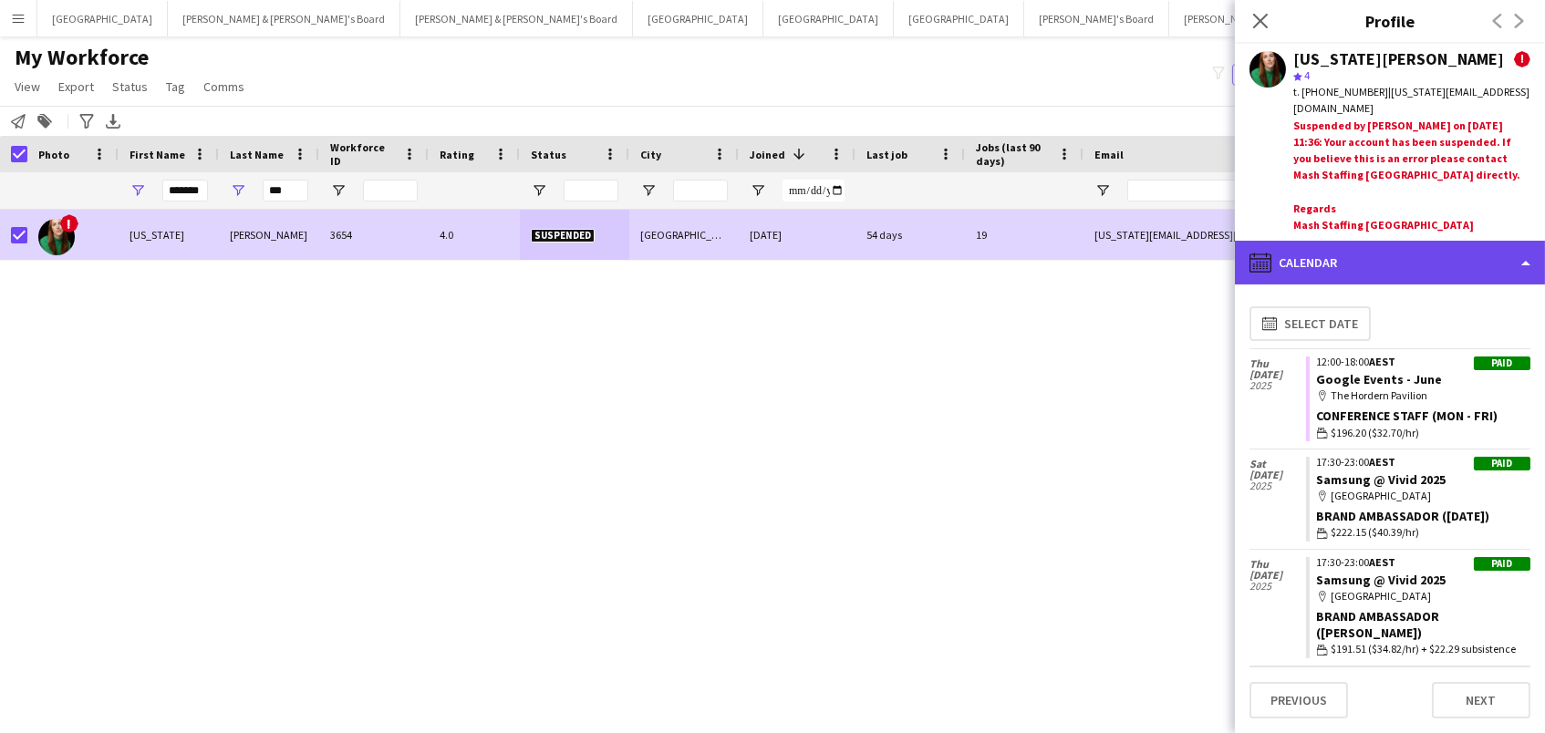
click at [1354, 241] on div "calendar-full Calendar" at bounding box center [1390, 263] width 310 height 44
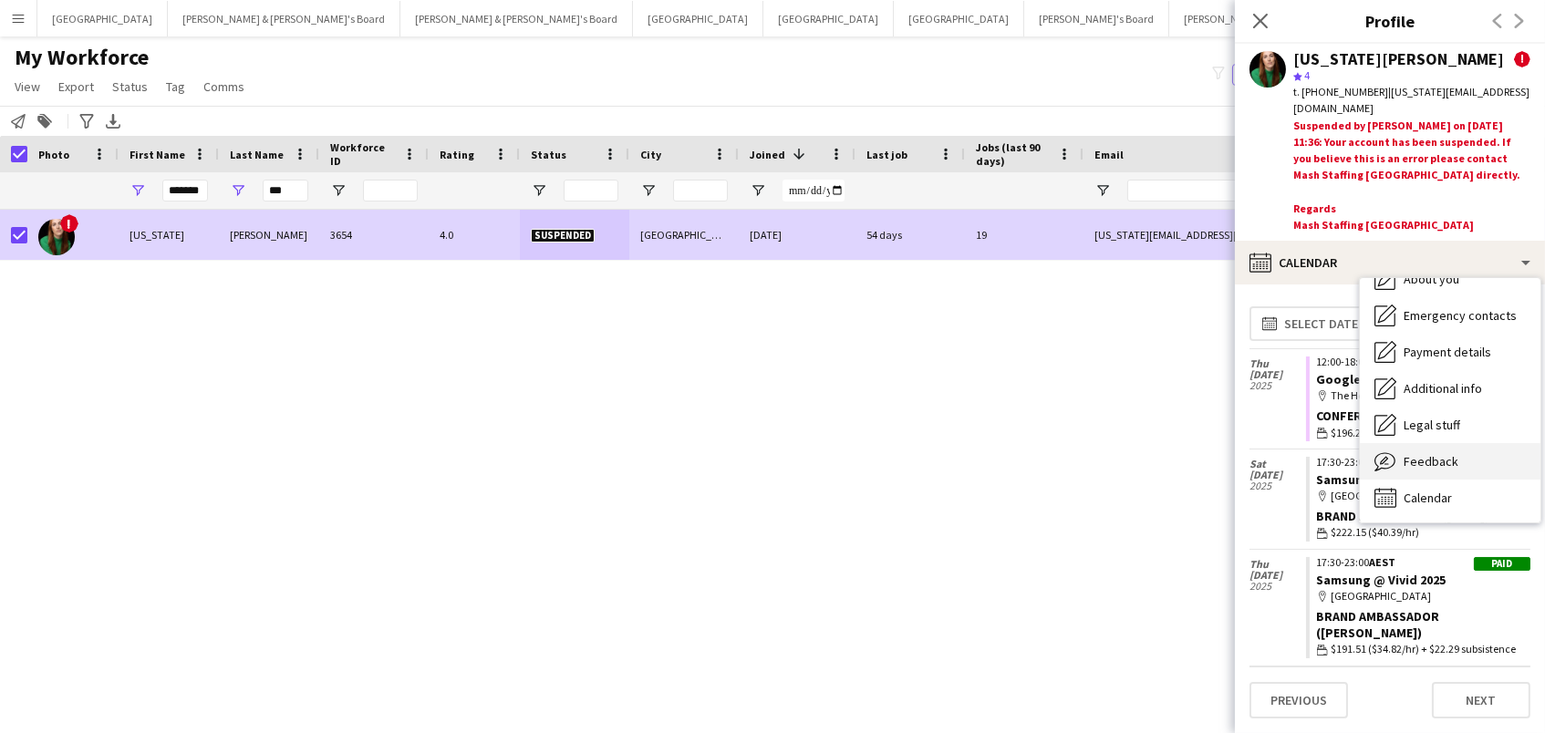
click at [1415, 453] on span "Feedback" at bounding box center [1431, 461] width 55 height 16
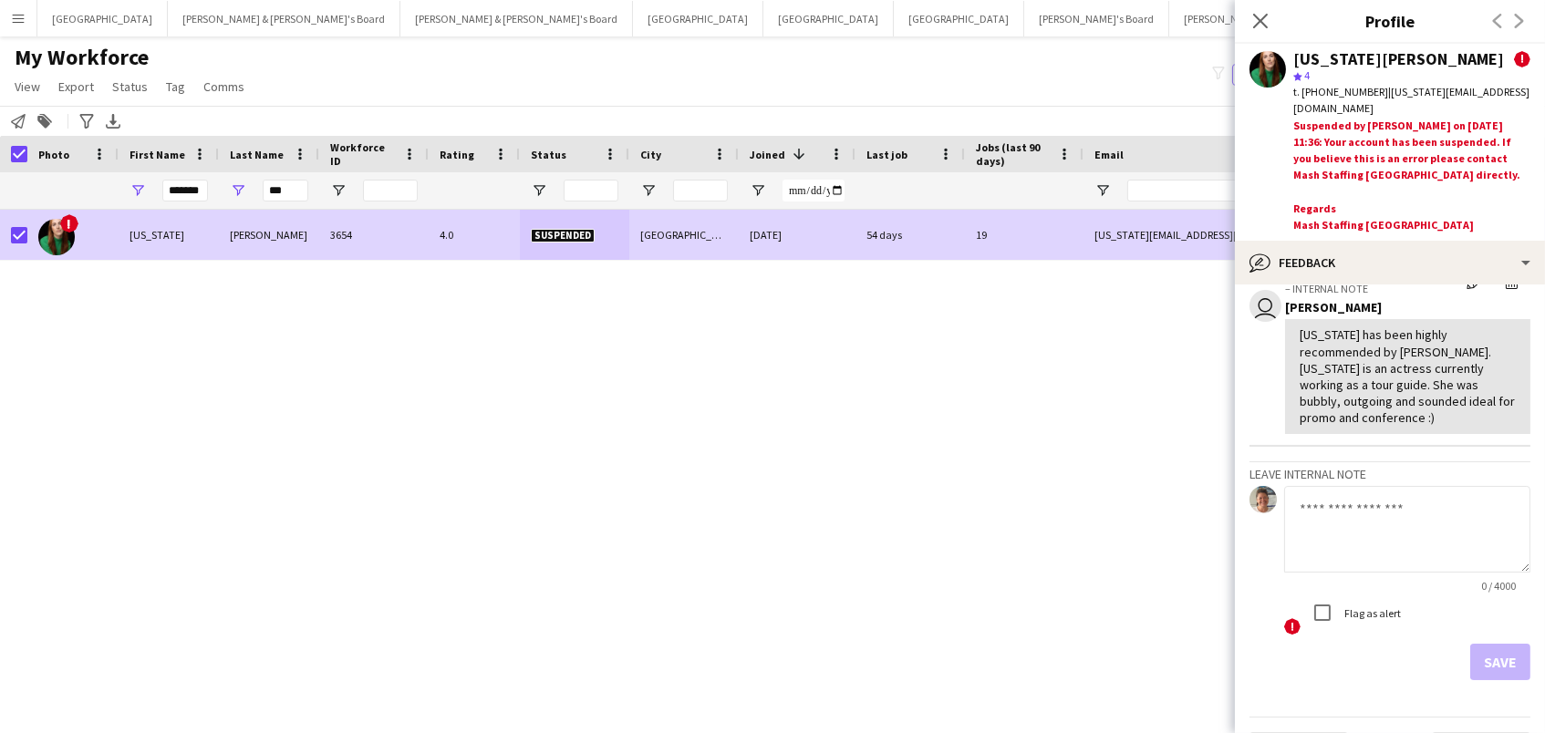
scroll to position [390, 0]
click at [1382, 496] on textarea at bounding box center [1407, 531] width 246 height 87
paste textarea "**********"
type textarea "**********"
click at [1521, 646] on button "Save" at bounding box center [1500, 664] width 60 height 36
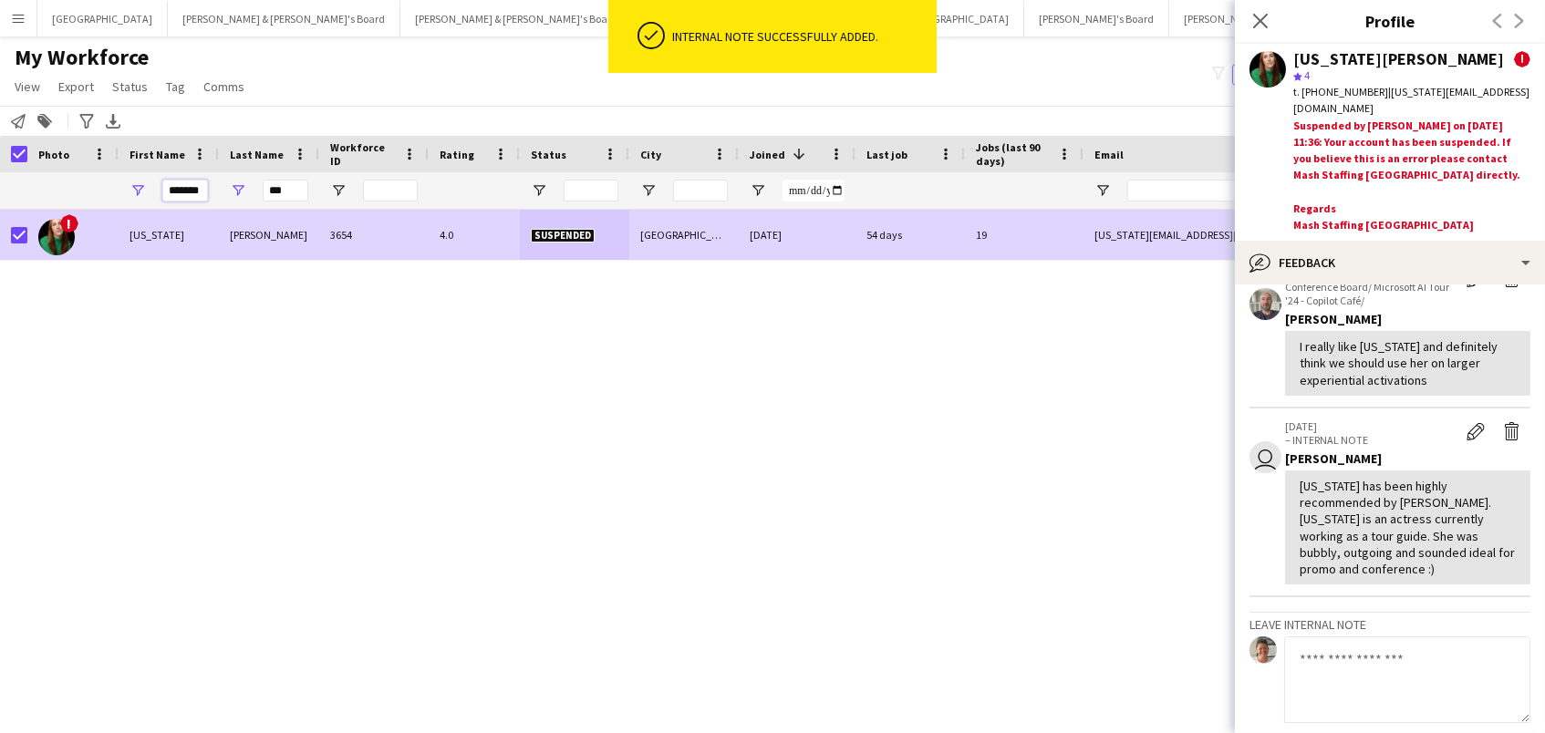
drag, startPoint x: 169, startPoint y: 186, endPoint x: 251, endPoint y: 187, distance: 82.1
click at [251, 187] on div "******* ***" at bounding box center [992, 190] width 1985 height 36
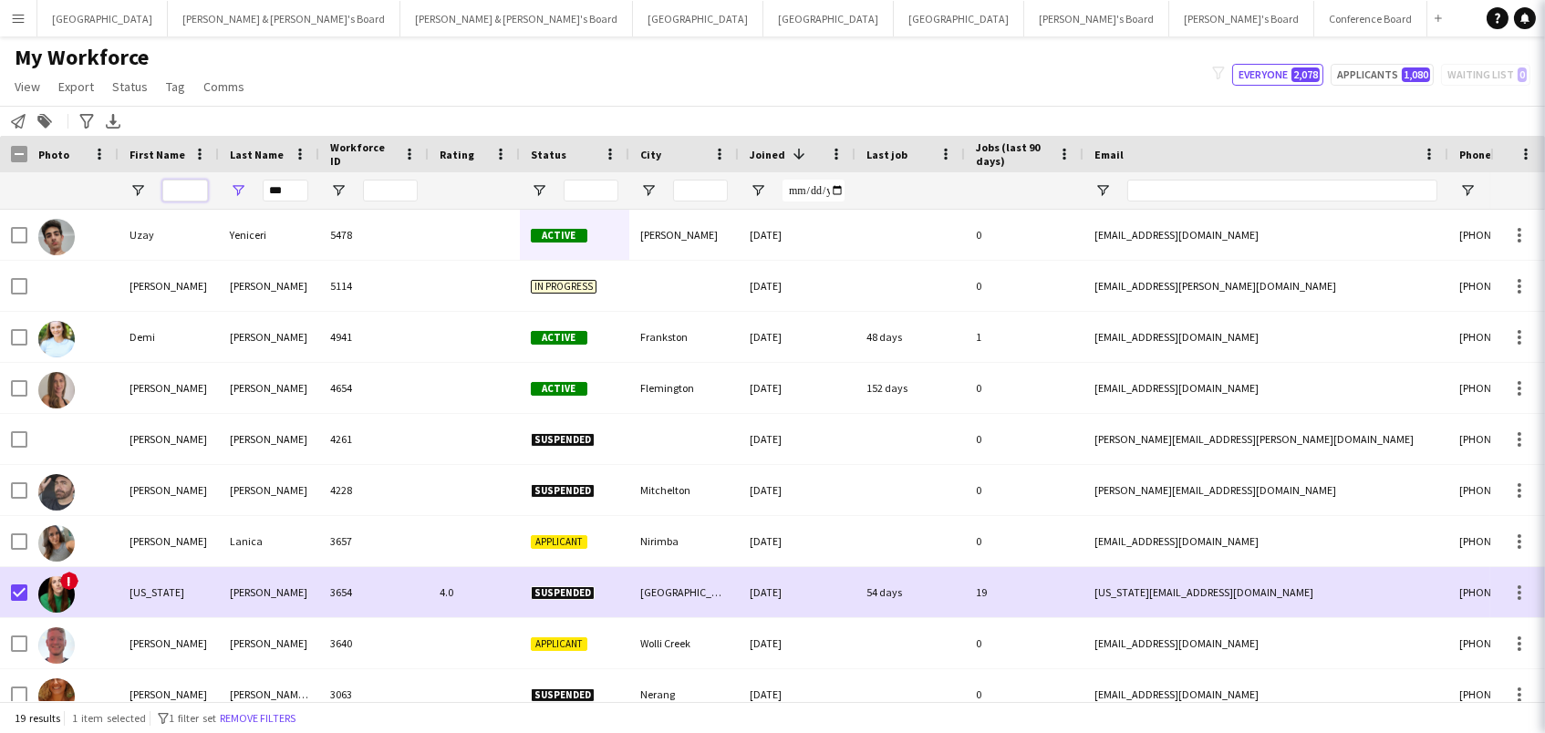
scroll to position [0, 2]
drag, startPoint x: 278, startPoint y: 190, endPoint x: 119, endPoint y: 161, distance: 161.2
click at [119, 161] on div "Workforce Details Photo First Name 1" at bounding box center [992, 173] width 1985 height 74
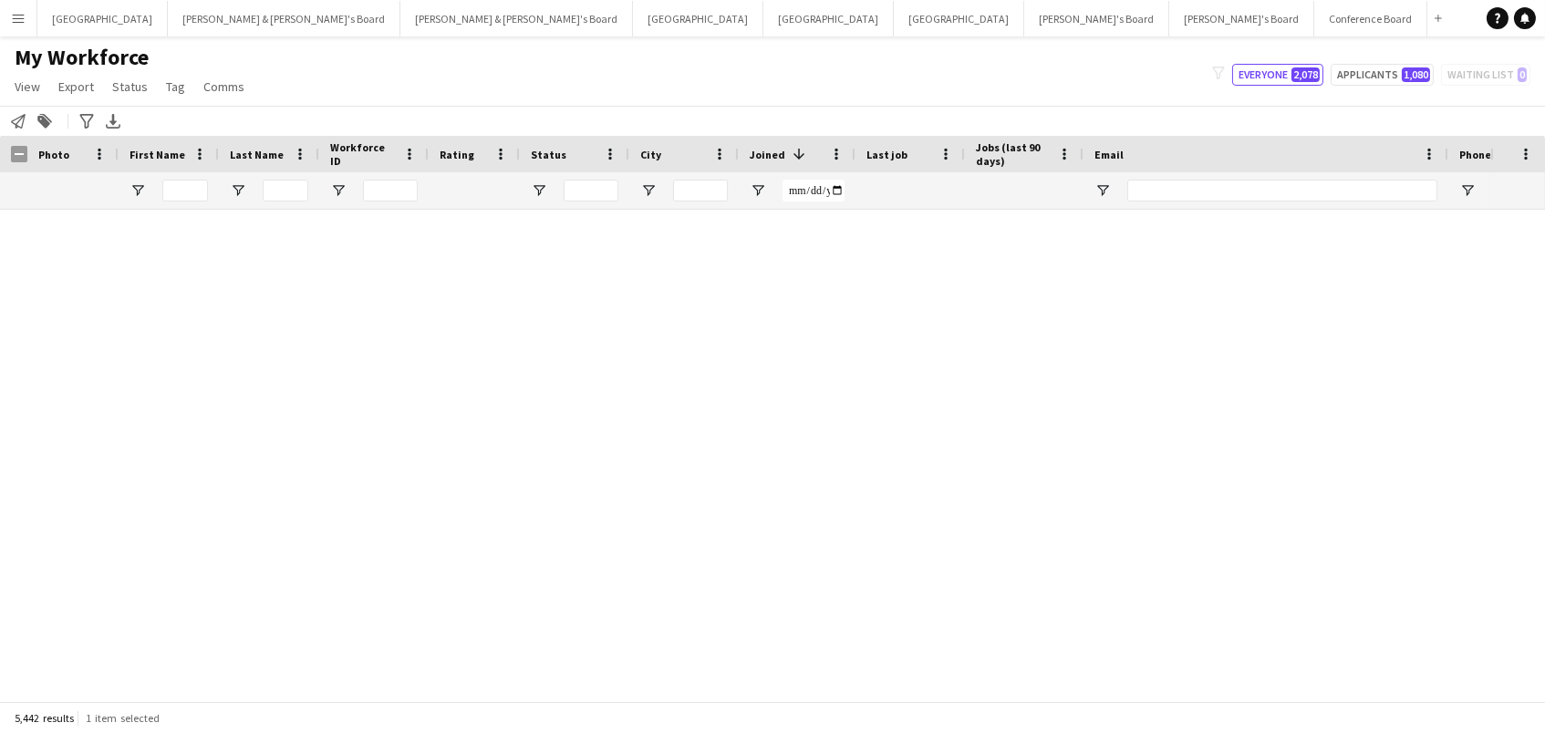
click at [130, 87] on span "Status" at bounding box center [130, 86] width 36 height 16
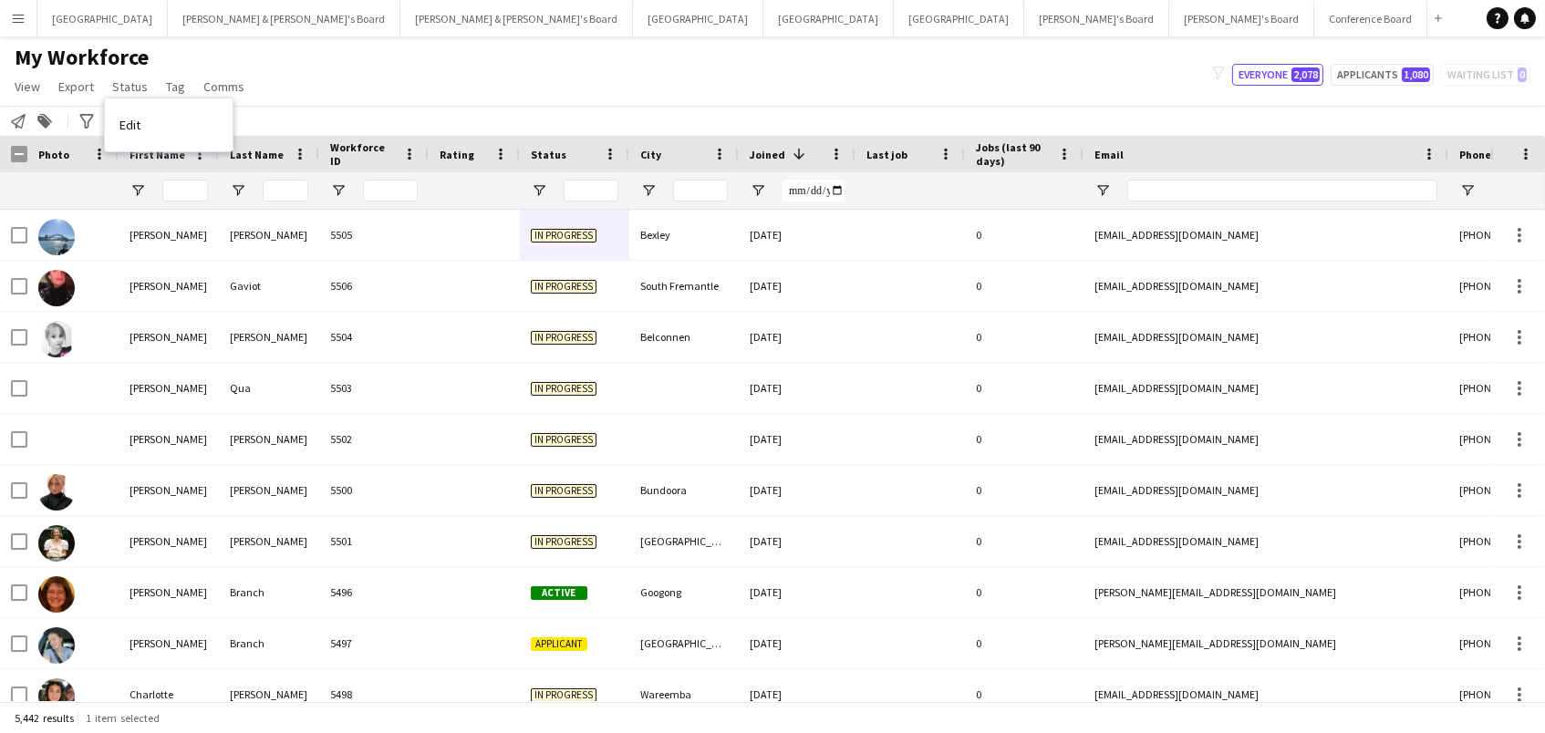
drag, startPoint x: 427, startPoint y: 101, endPoint x: 108, endPoint y: 171, distance: 326.8
click at [424, 101] on div "My Workforce View Views Default view New view Update view Delete view Edit name…" at bounding box center [772, 75] width 1545 height 62
click at [168, 190] on input "First Name Filter Input" at bounding box center [185, 191] width 46 height 22
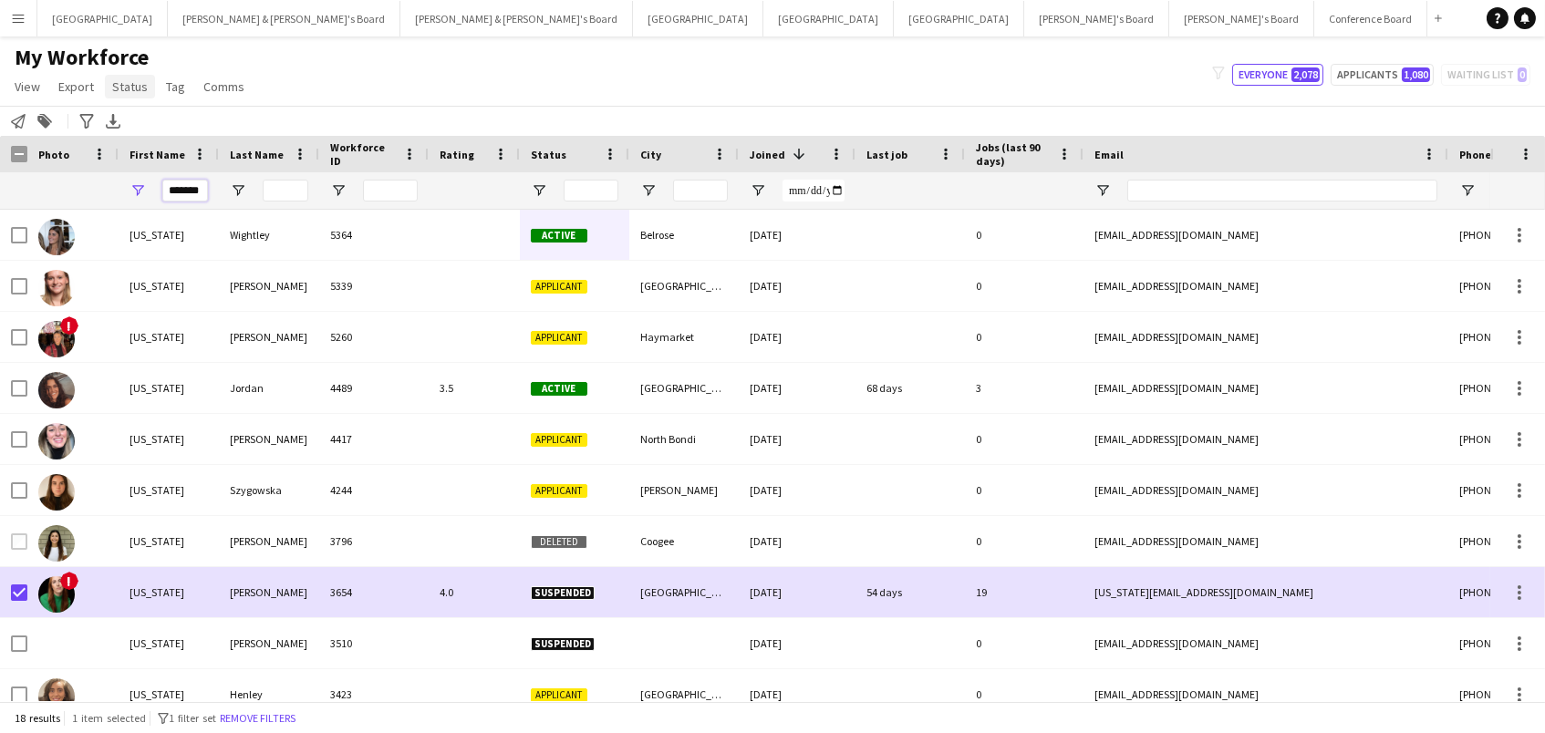
type input "*******"
click at [137, 83] on span "Status" at bounding box center [130, 86] width 36 height 16
click at [186, 137] on link "Edit" at bounding box center [169, 125] width 128 height 38
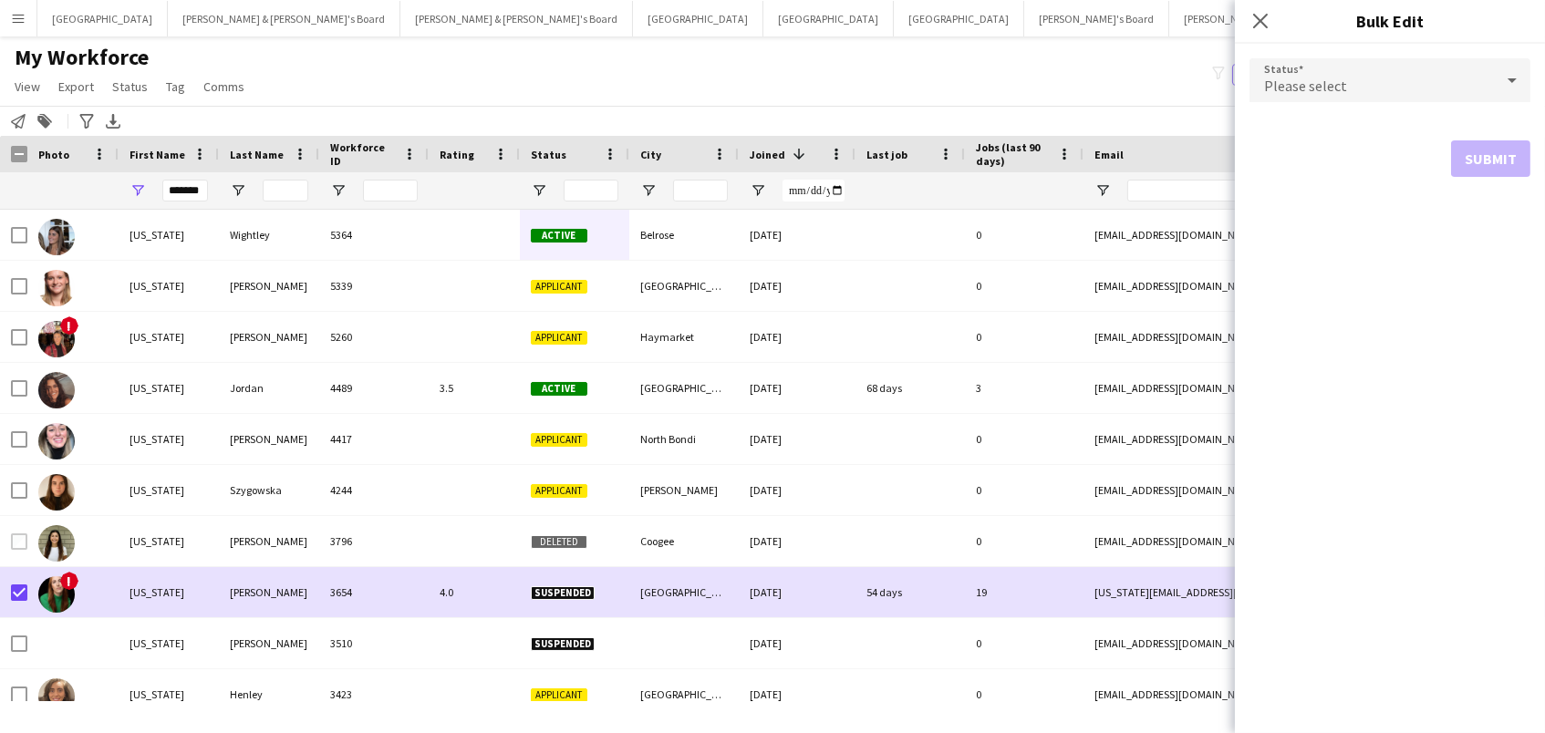
click at [1375, 94] on div "Please select" at bounding box center [1371, 80] width 244 height 44
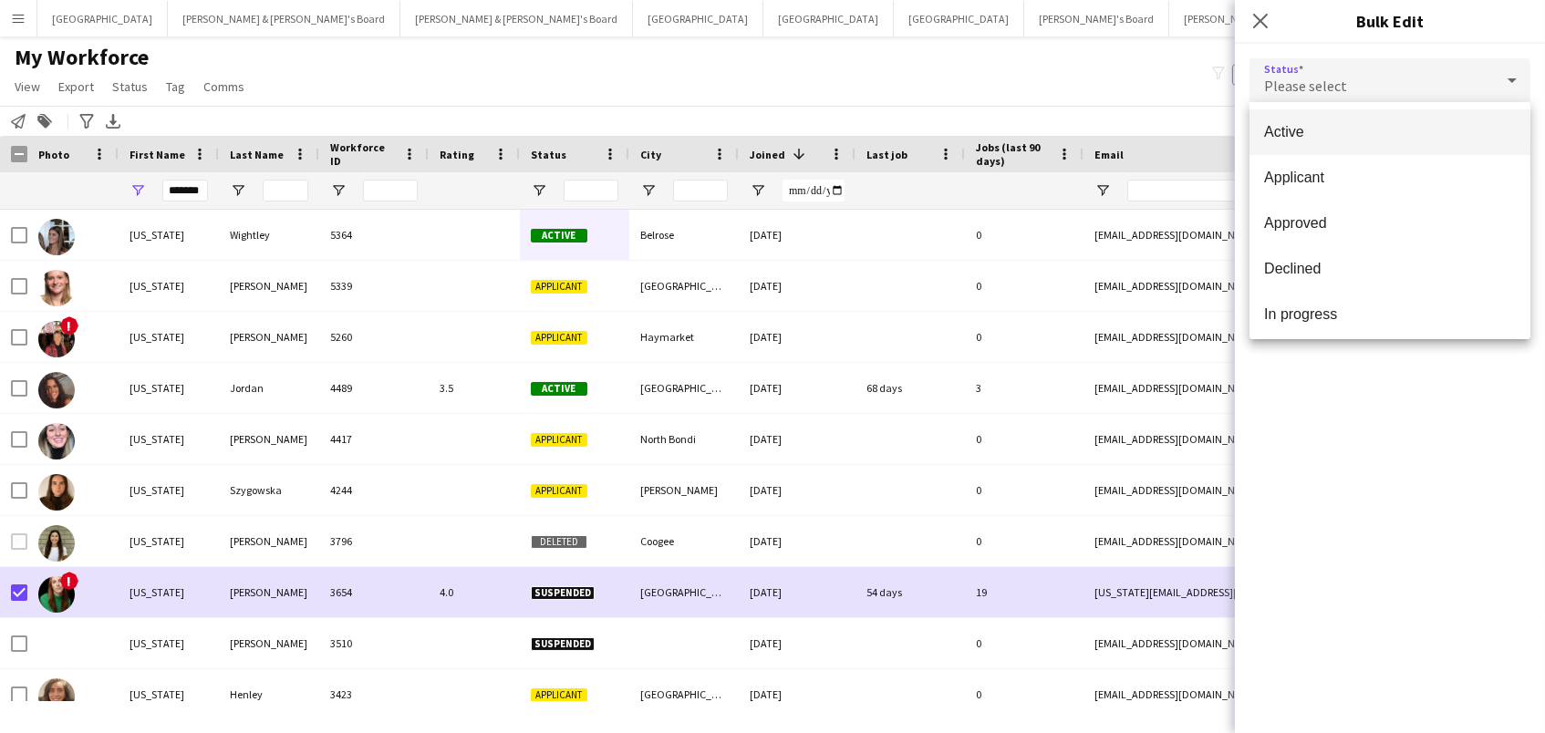
click at [1360, 122] on mat-option "Active" at bounding box center [1389, 132] width 281 height 46
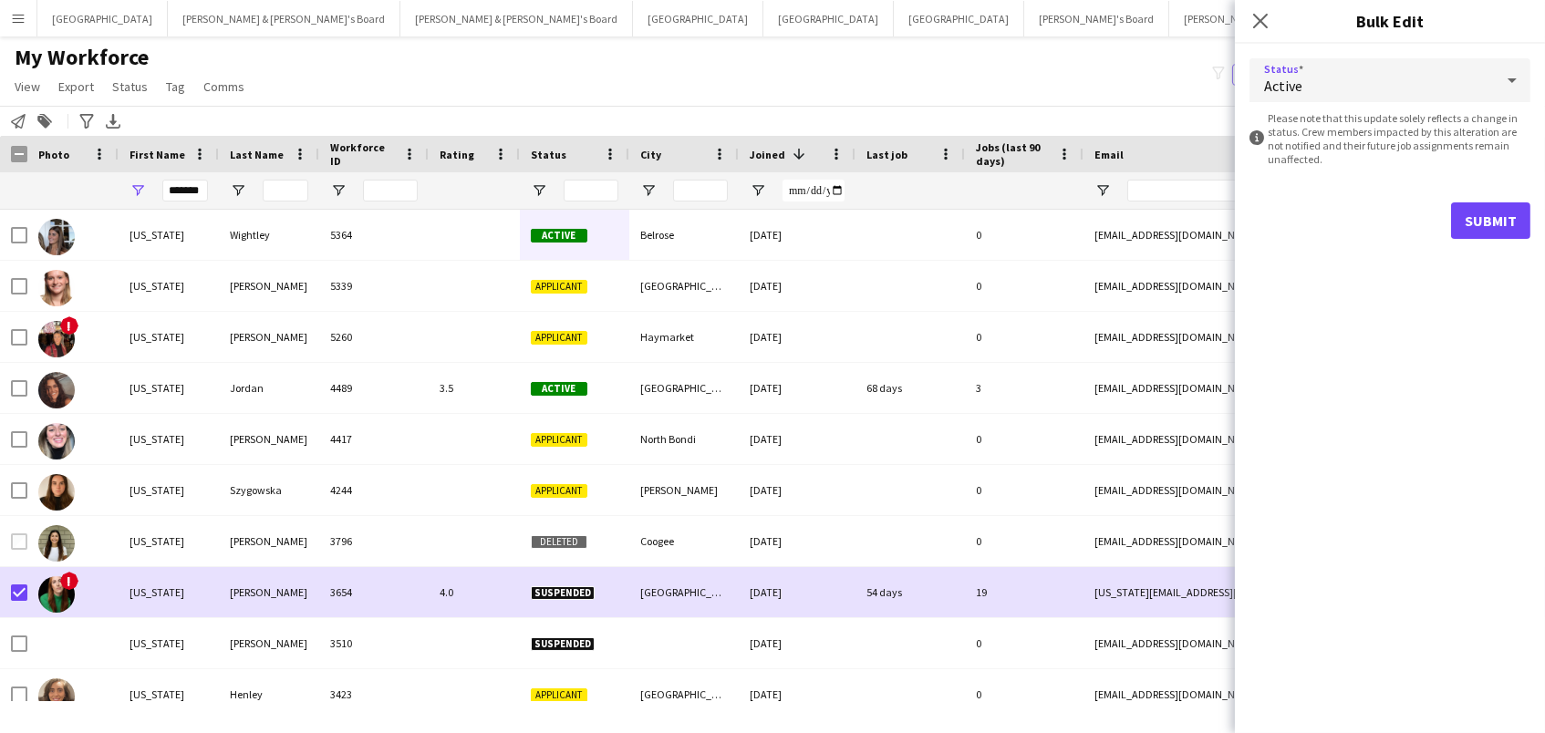
click at [1492, 204] on button "Submit" at bounding box center [1490, 220] width 79 height 36
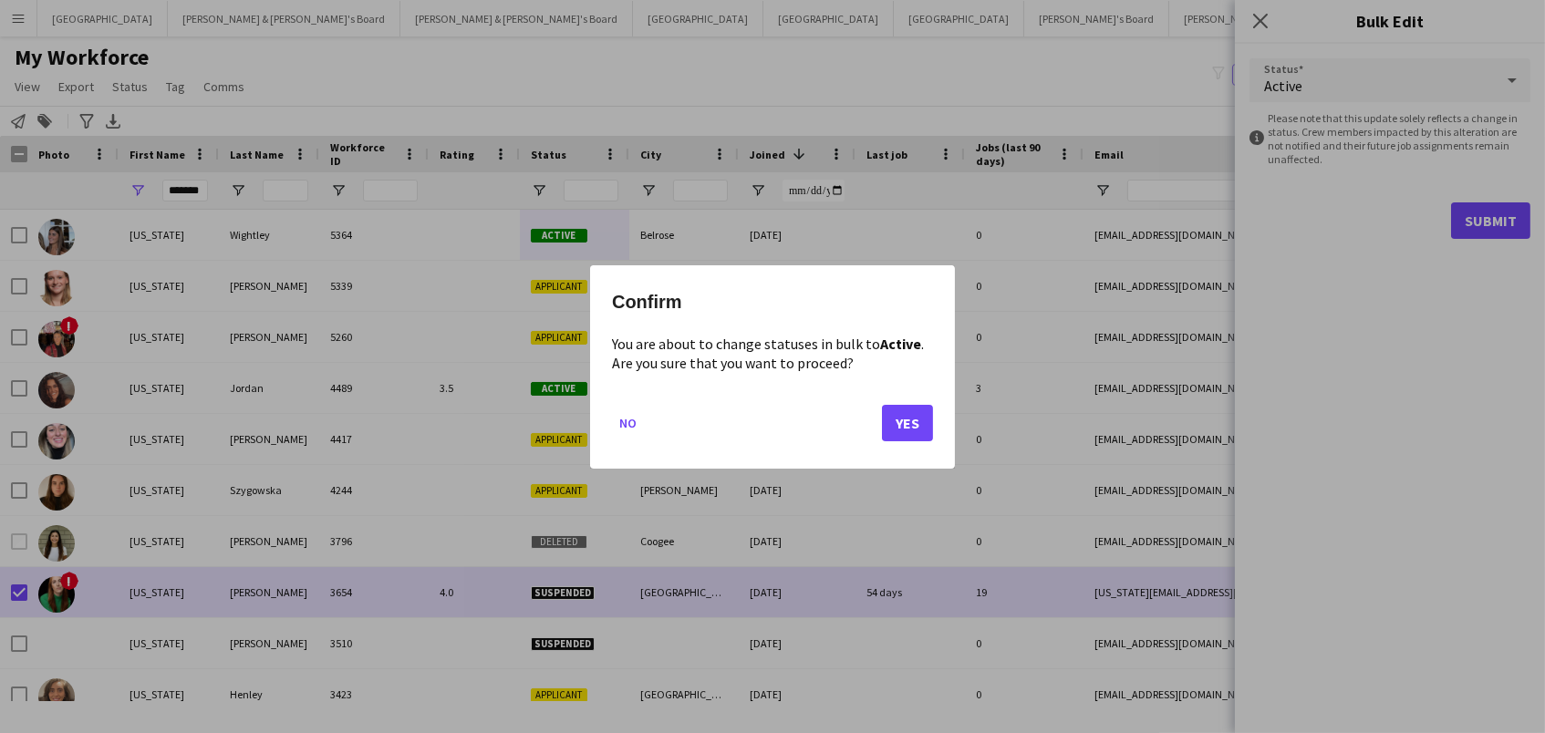
click at [905, 418] on button "Yes" at bounding box center [907, 422] width 51 height 36
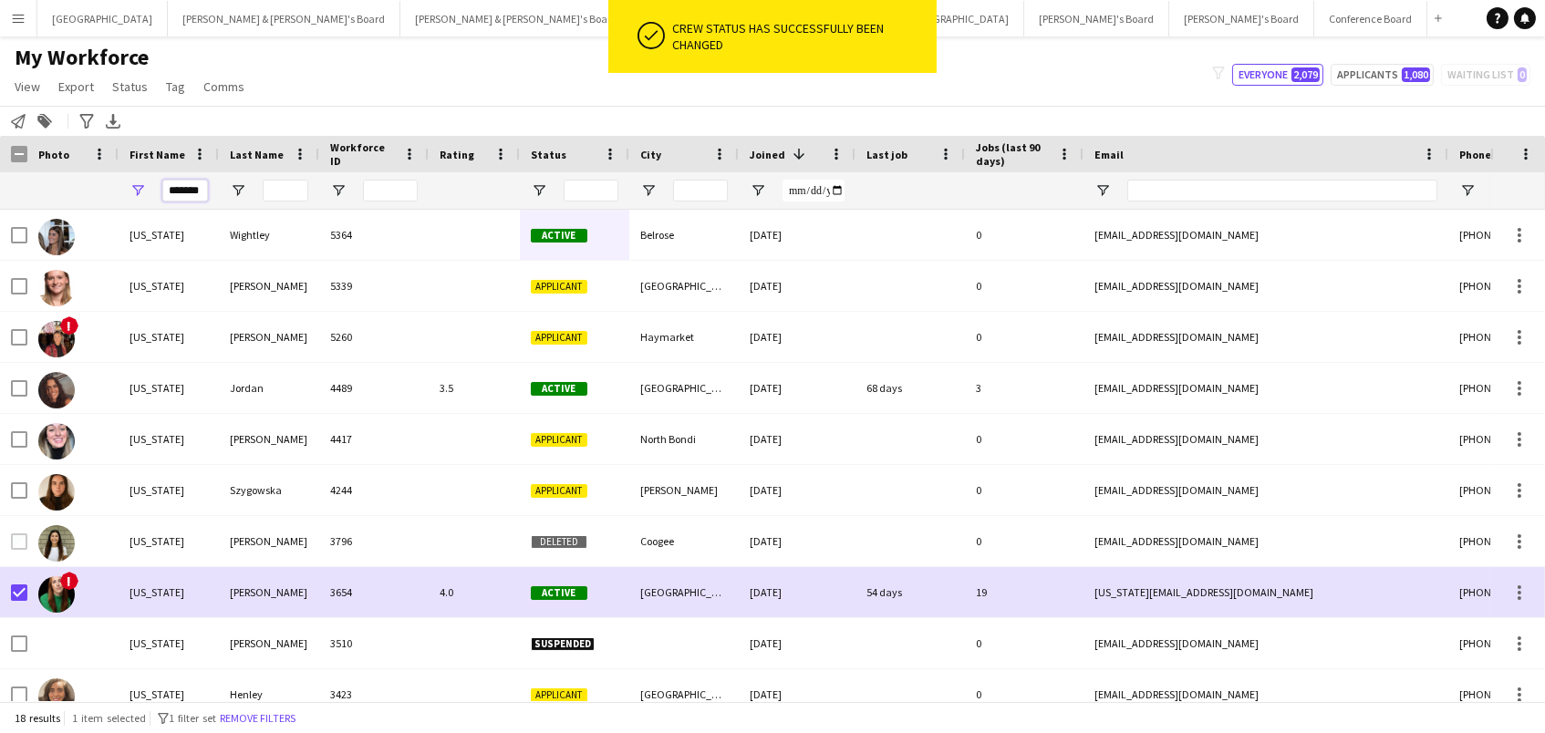
drag, startPoint x: 168, startPoint y: 190, endPoint x: 433, endPoint y: 197, distance: 265.5
click at [433, 197] on div "*******" at bounding box center [992, 190] width 1985 height 36
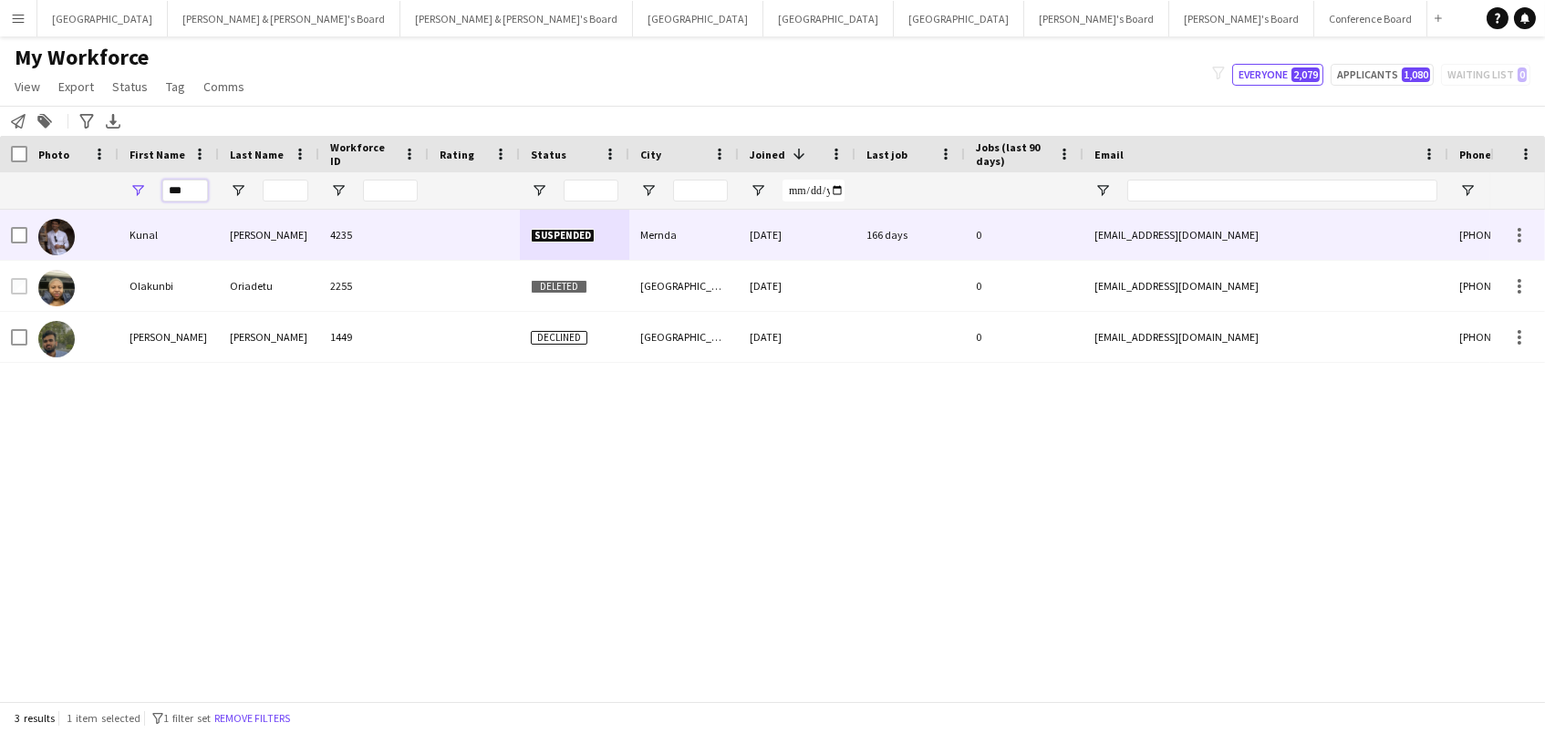
type input "***"
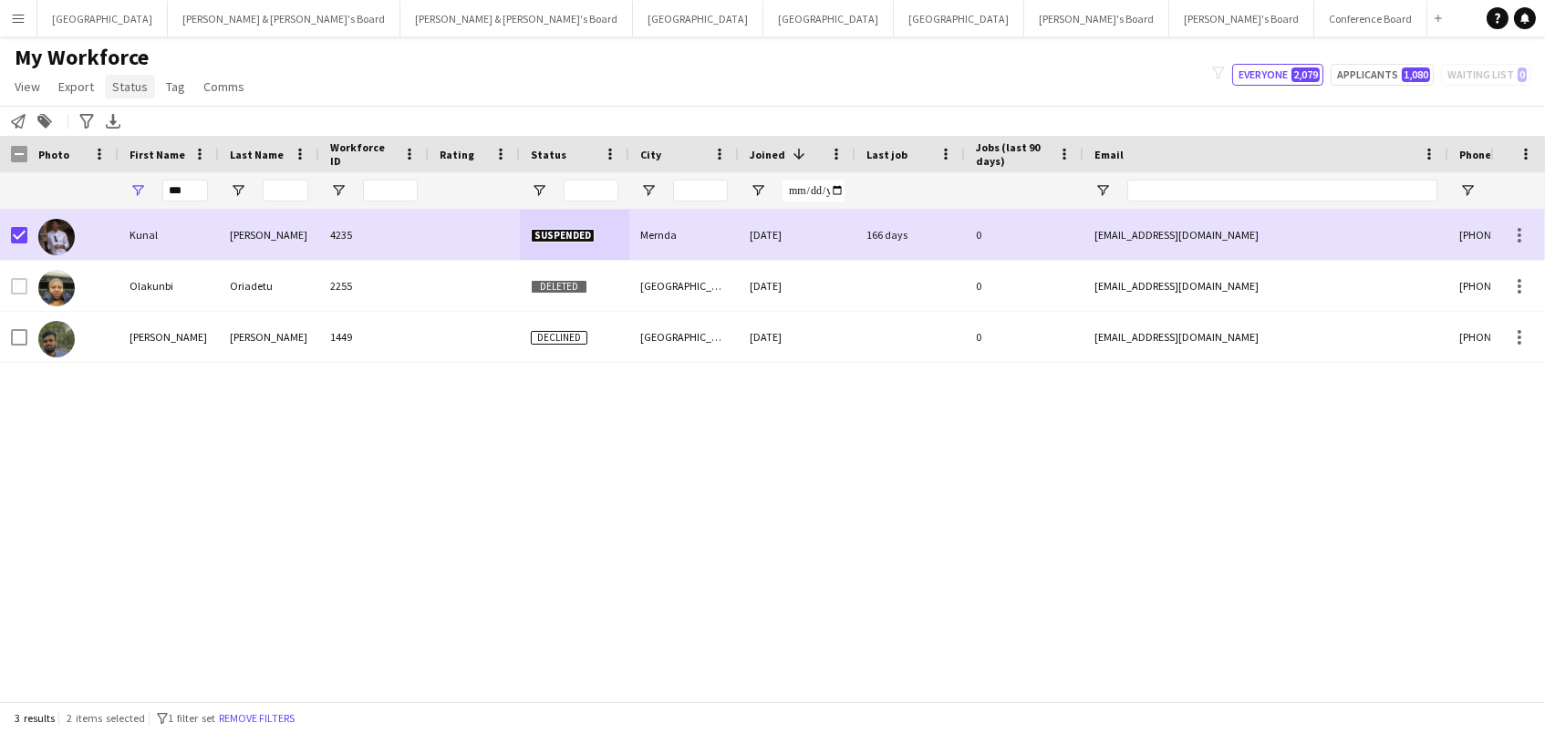
click at [134, 88] on span "Status" at bounding box center [130, 86] width 36 height 16
click at [204, 120] on link "Edit" at bounding box center [169, 125] width 128 height 38
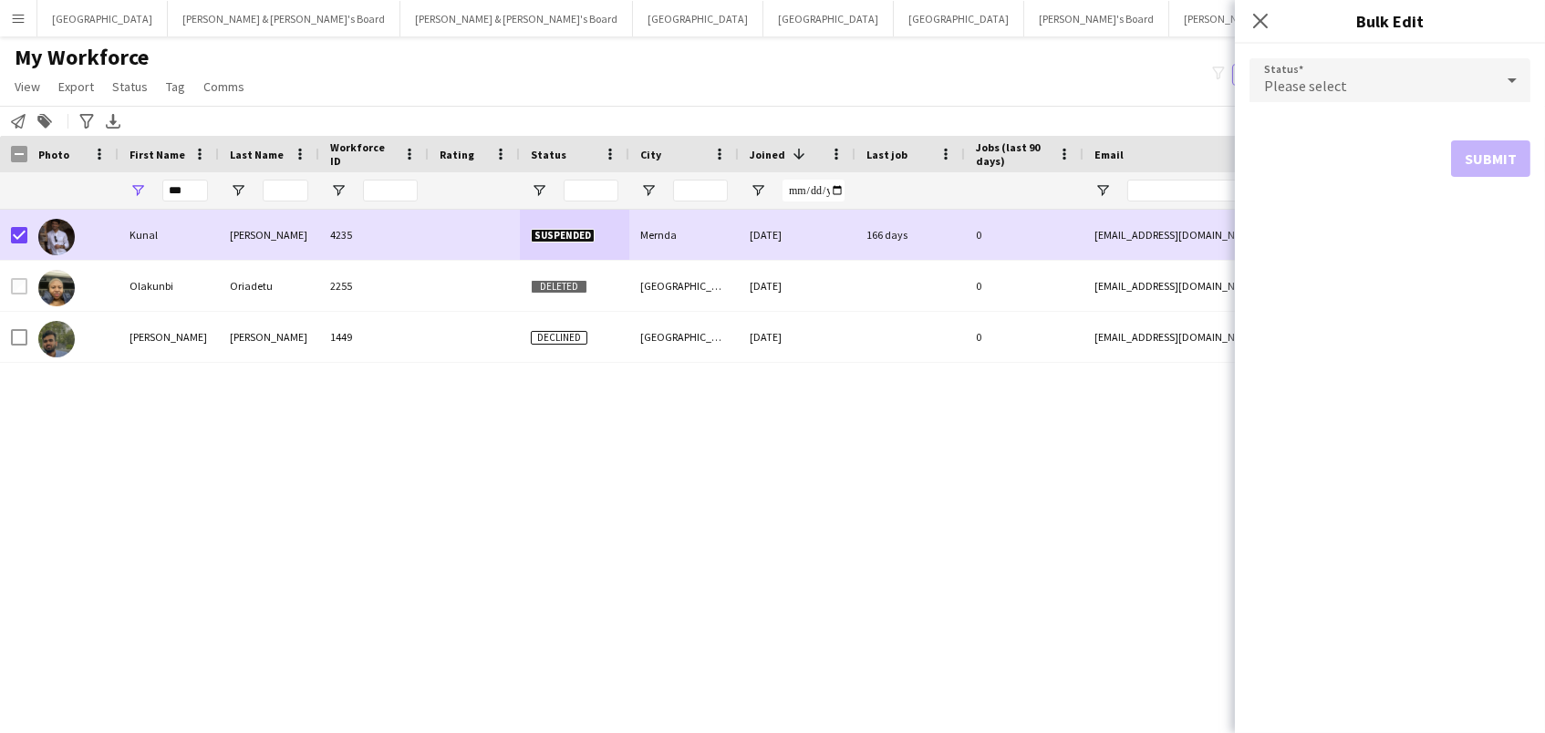
click at [1384, 87] on div "Please select" at bounding box center [1371, 80] width 244 height 44
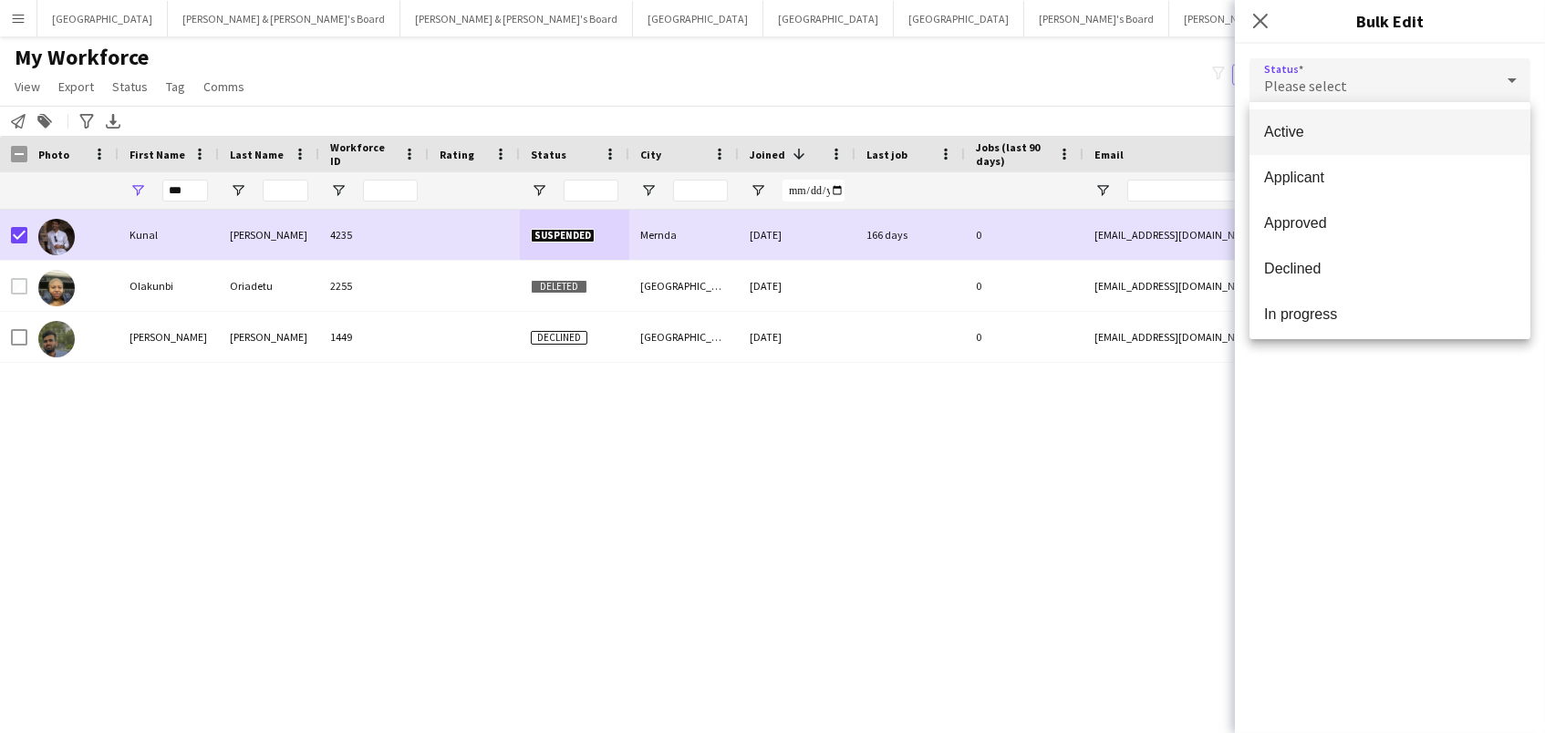
click at [1346, 134] on span "Active" at bounding box center [1390, 131] width 252 height 17
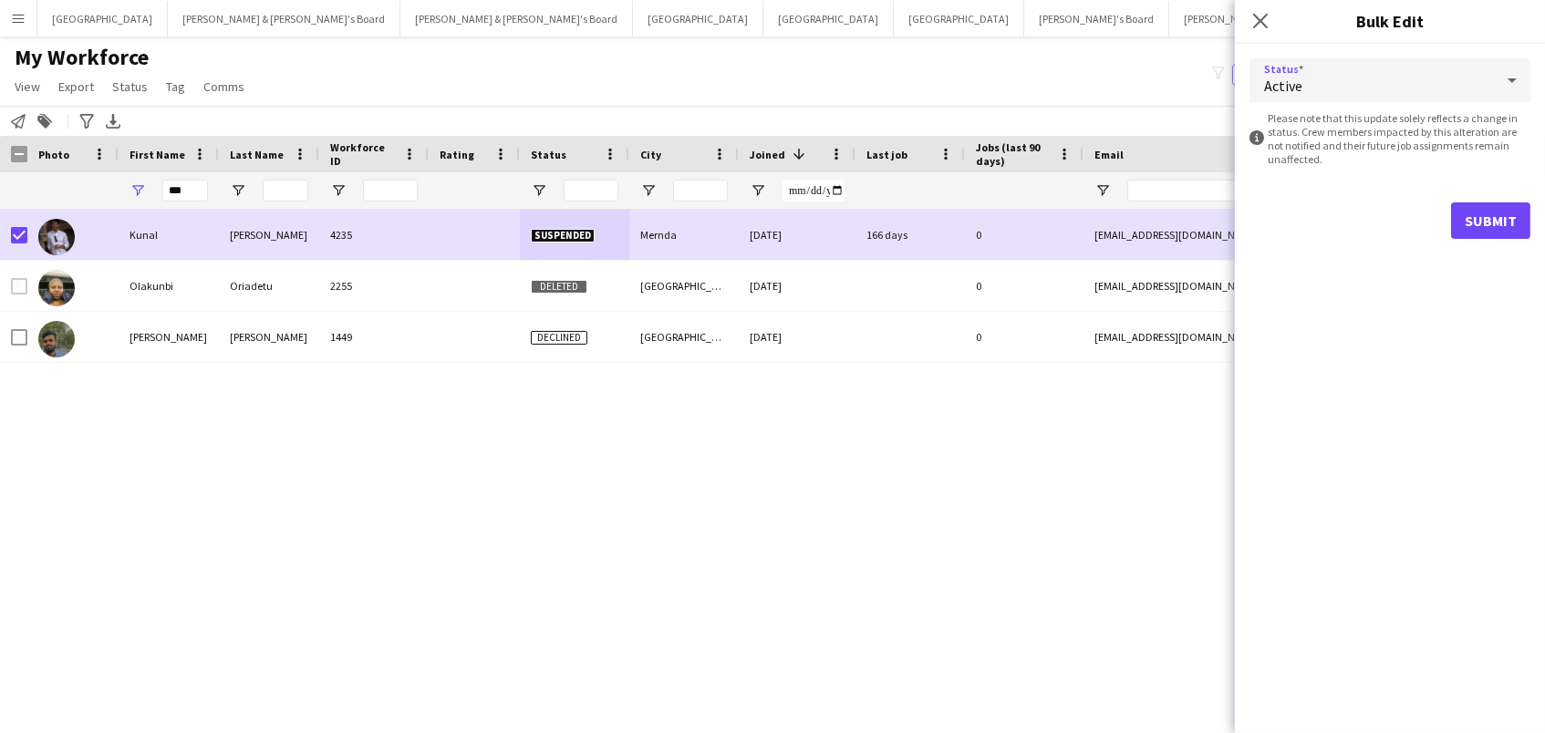
click at [1484, 214] on button "Submit" at bounding box center [1490, 220] width 79 height 36
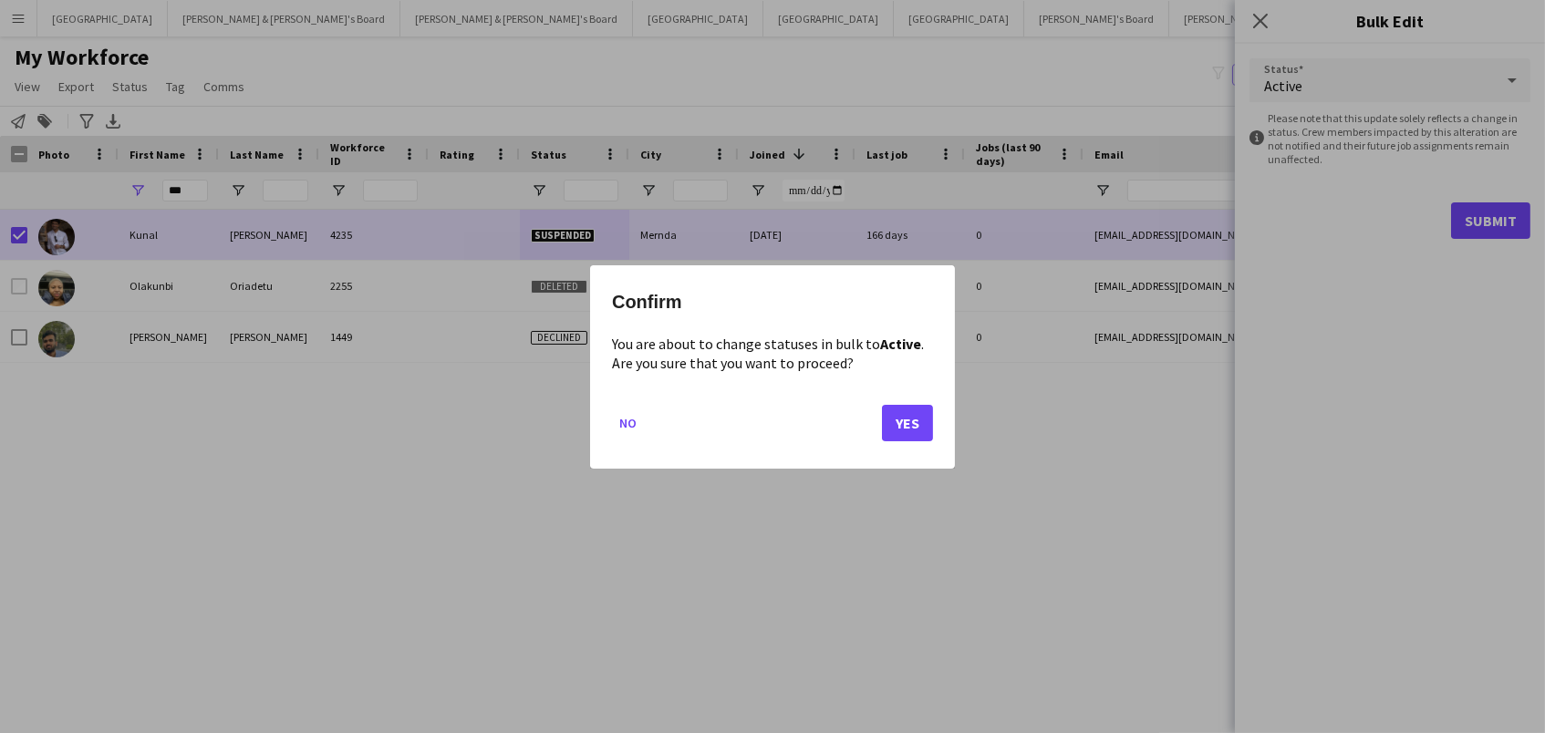
click at [893, 427] on button "Yes" at bounding box center [907, 422] width 51 height 36
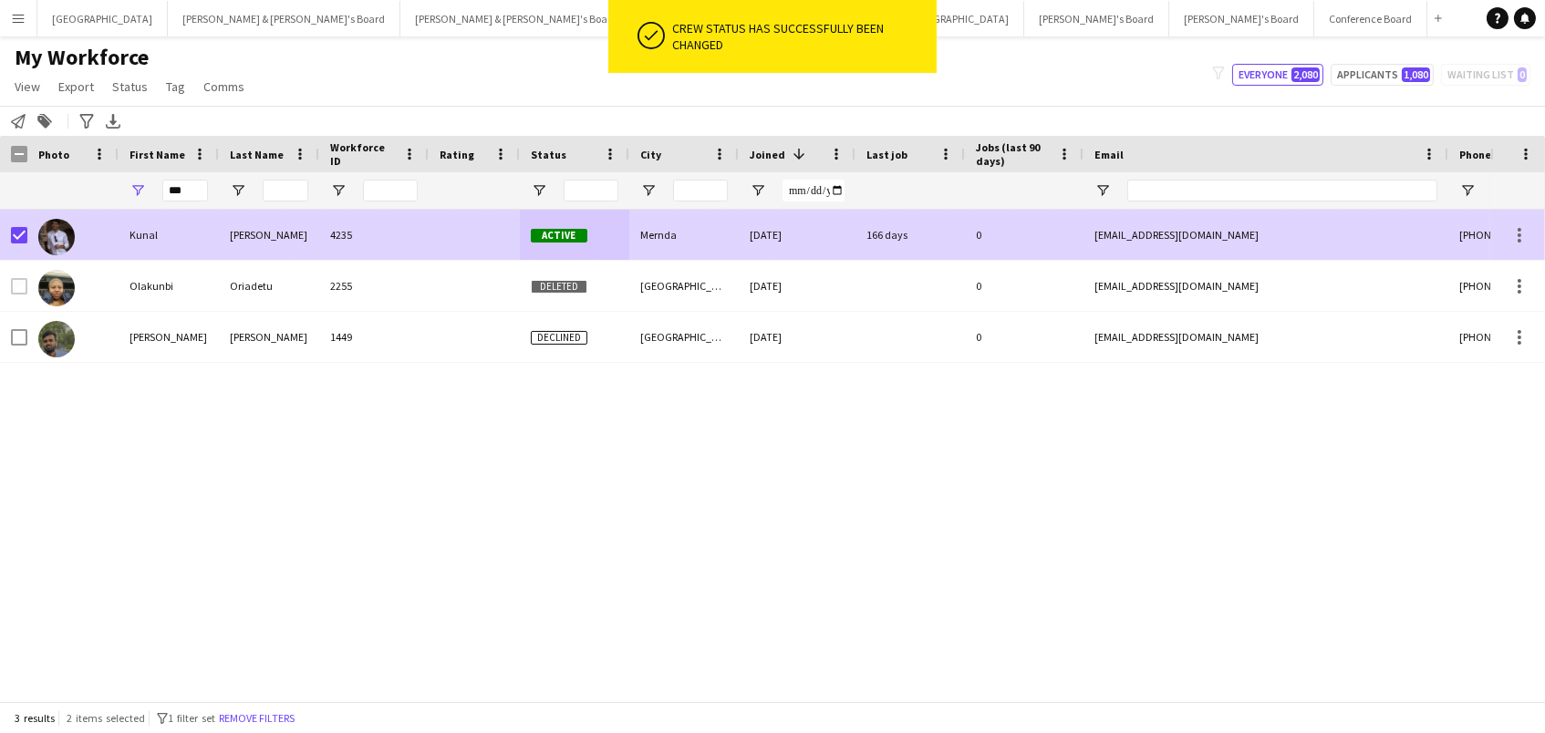
click at [528, 225] on div "Active" at bounding box center [574, 235] width 109 height 50
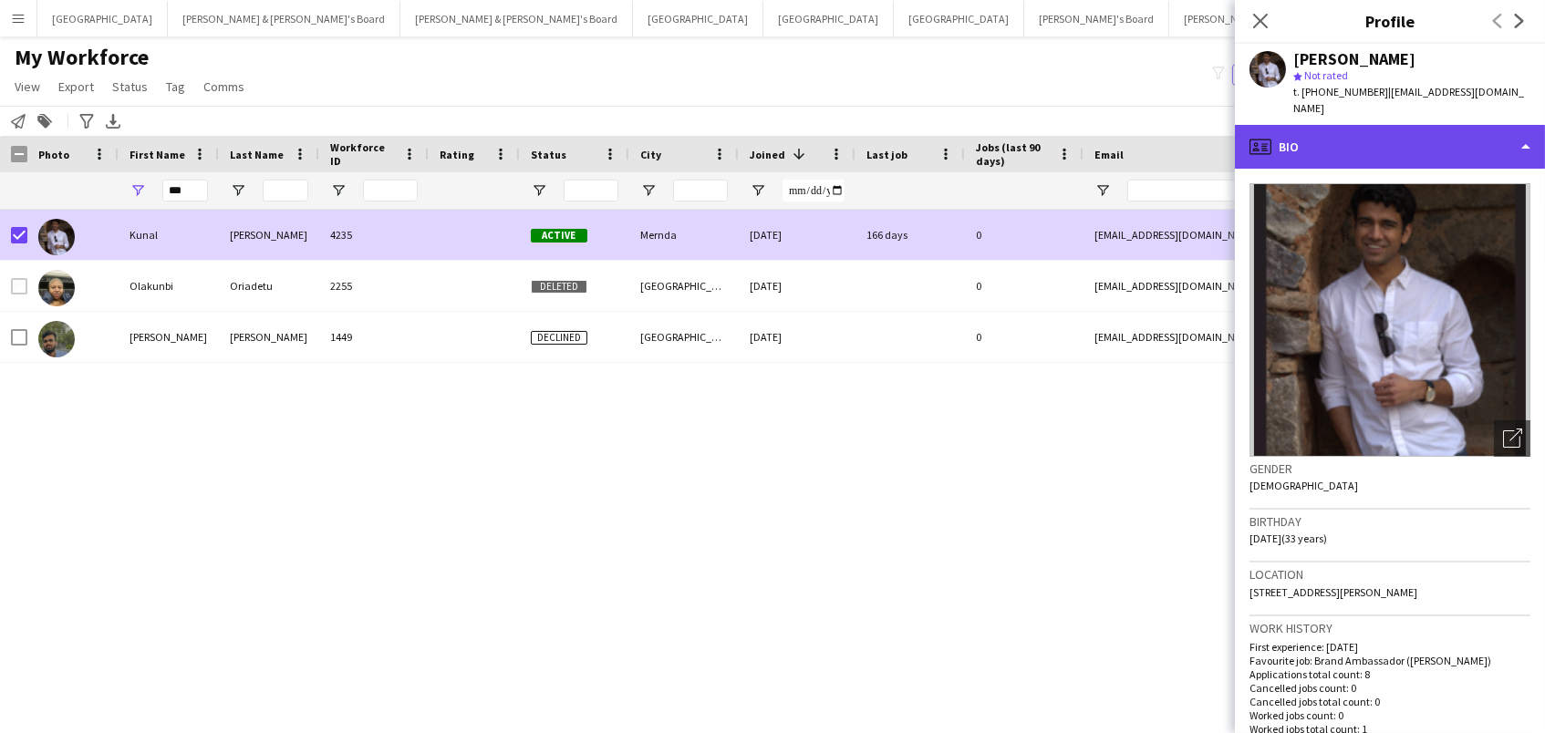
drag, startPoint x: 1353, startPoint y: 119, endPoint x: 1361, endPoint y: 130, distance: 14.4
click at [1353, 125] on div "profile Bio" at bounding box center [1390, 147] width 310 height 44
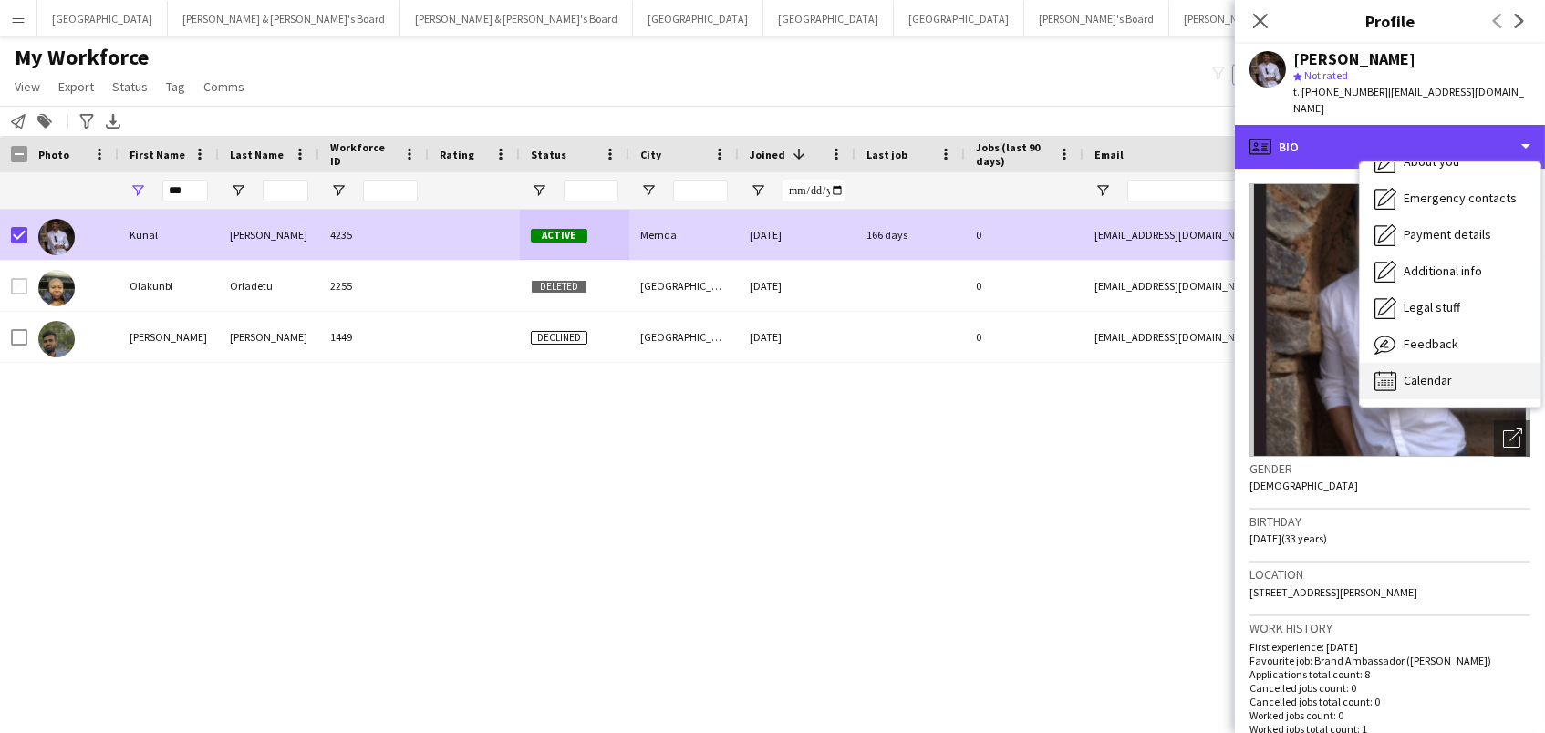
scroll to position [134, 0]
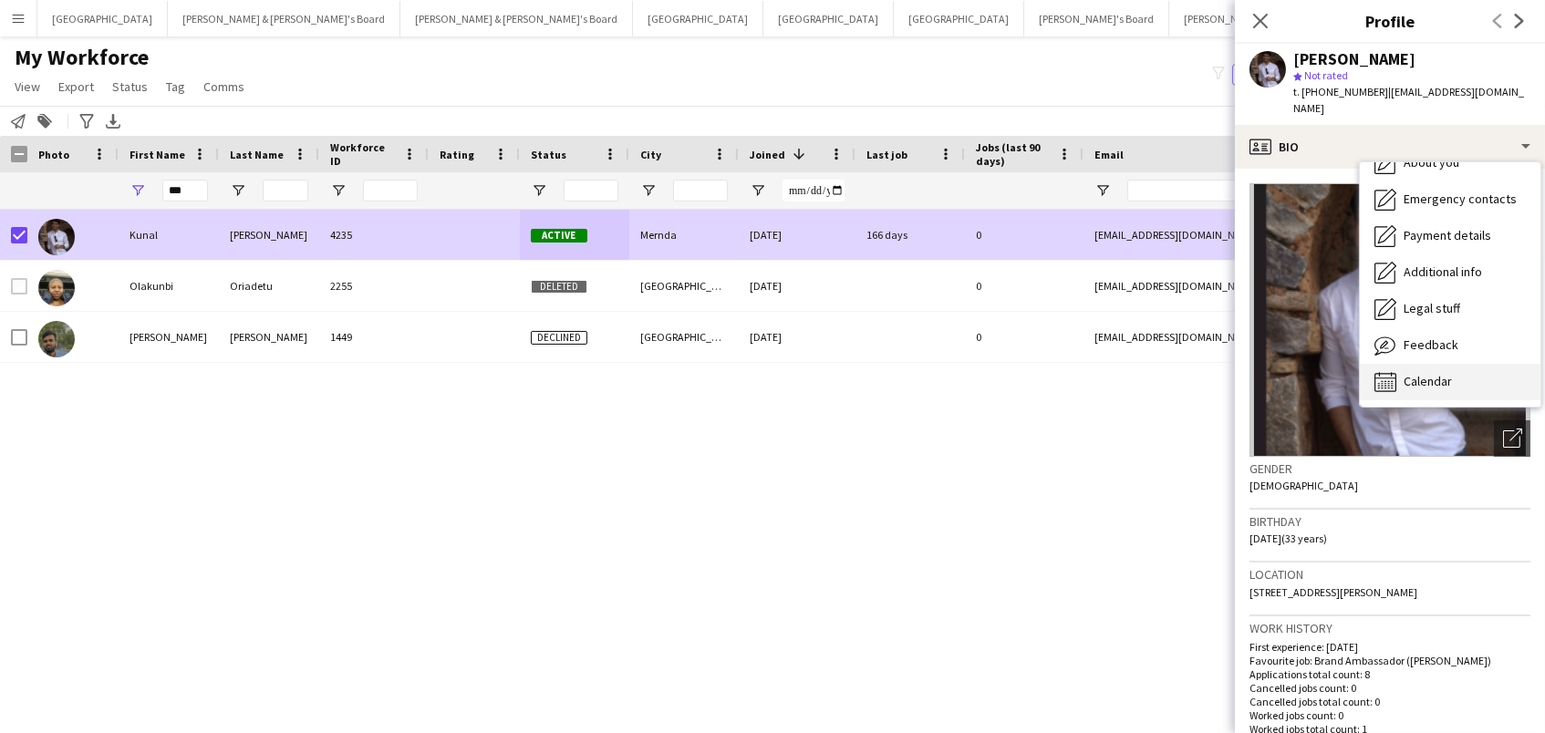
click at [1437, 372] on div "Calendar Calendar" at bounding box center [1450, 382] width 181 height 36
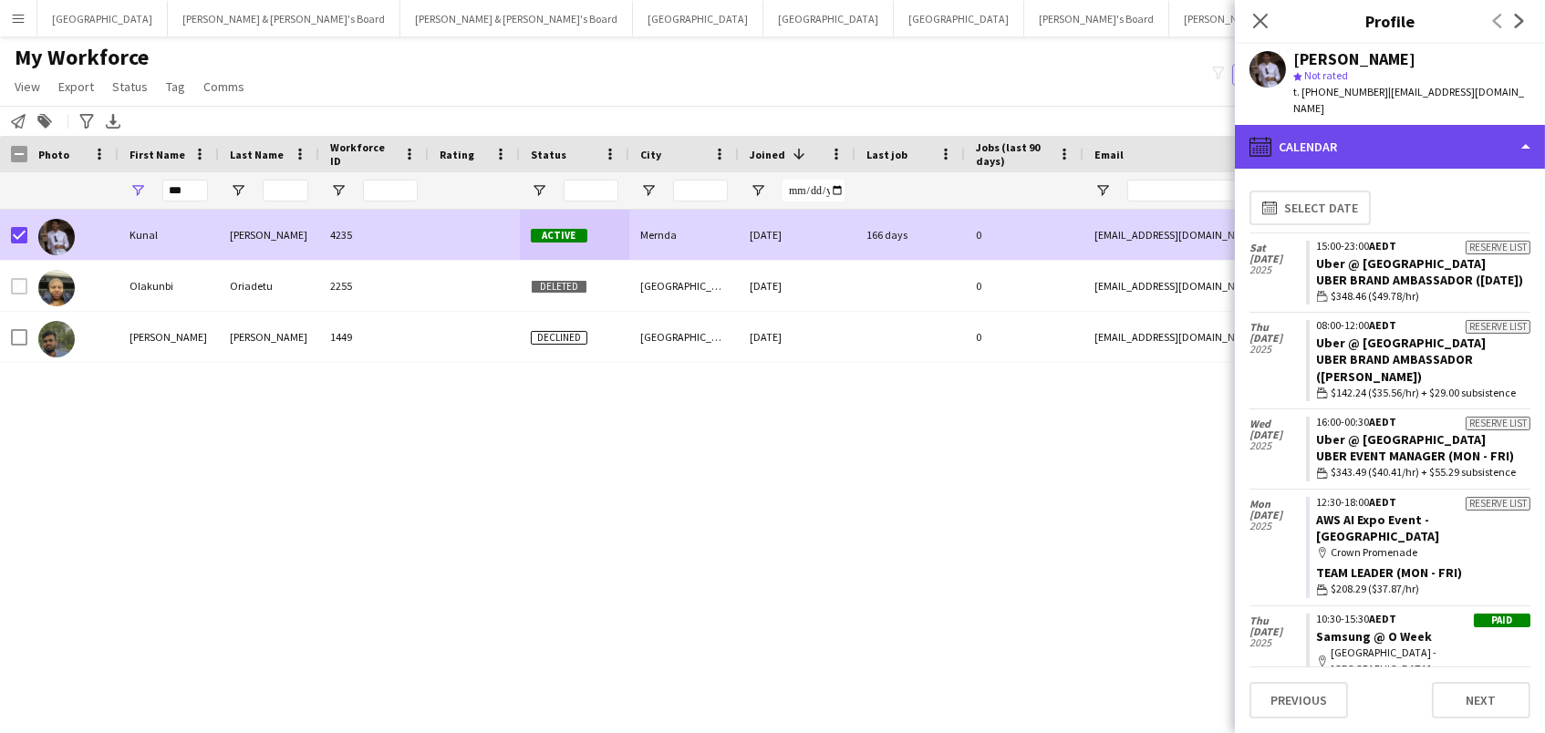
drag, startPoint x: 1361, startPoint y: 109, endPoint x: 1361, endPoint y: 122, distance: 13.7
click at [1361, 125] on div "calendar-full Calendar" at bounding box center [1390, 147] width 310 height 44
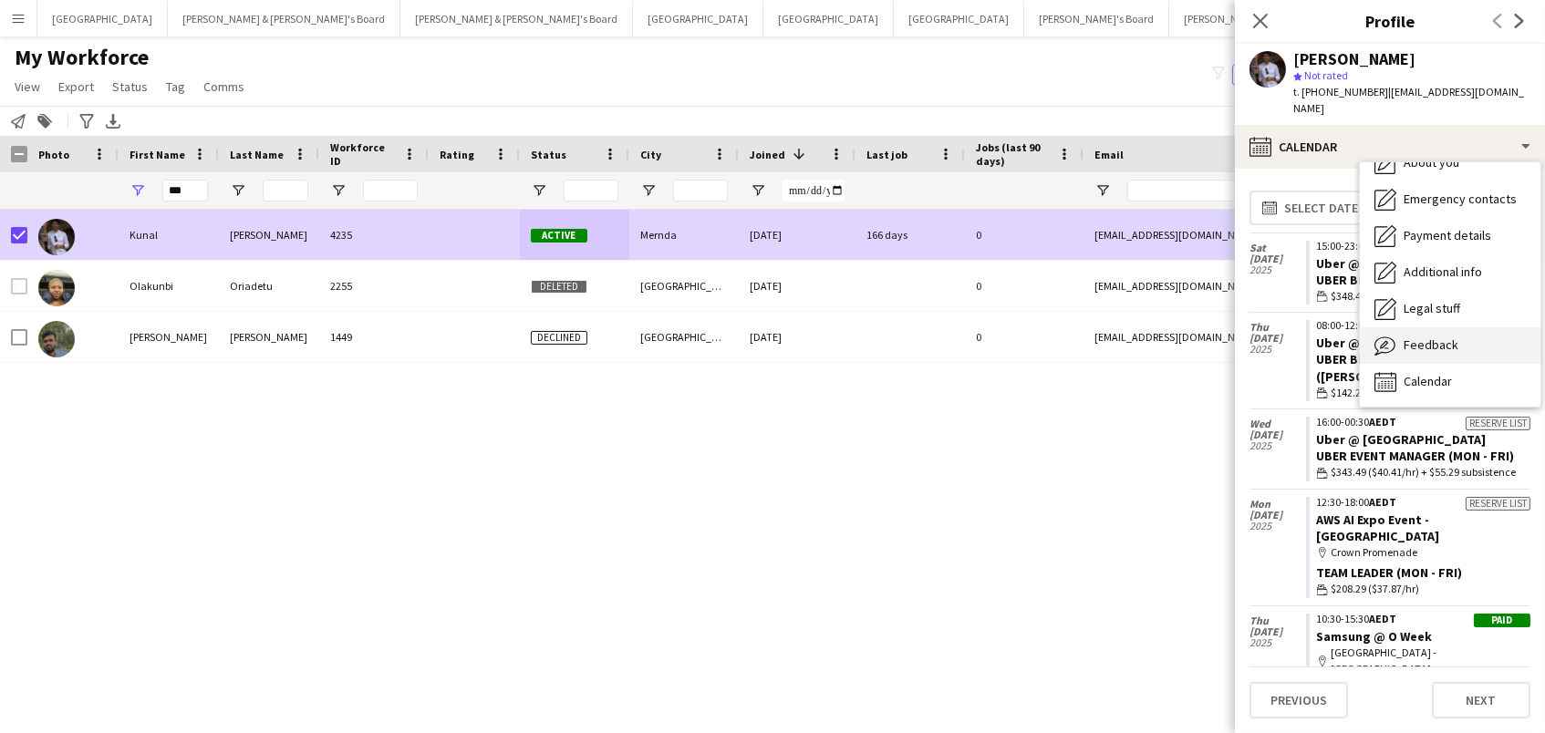
click at [1425, 337] on span "Feedback" at bounding box center [1431, 345] width 55 height 16
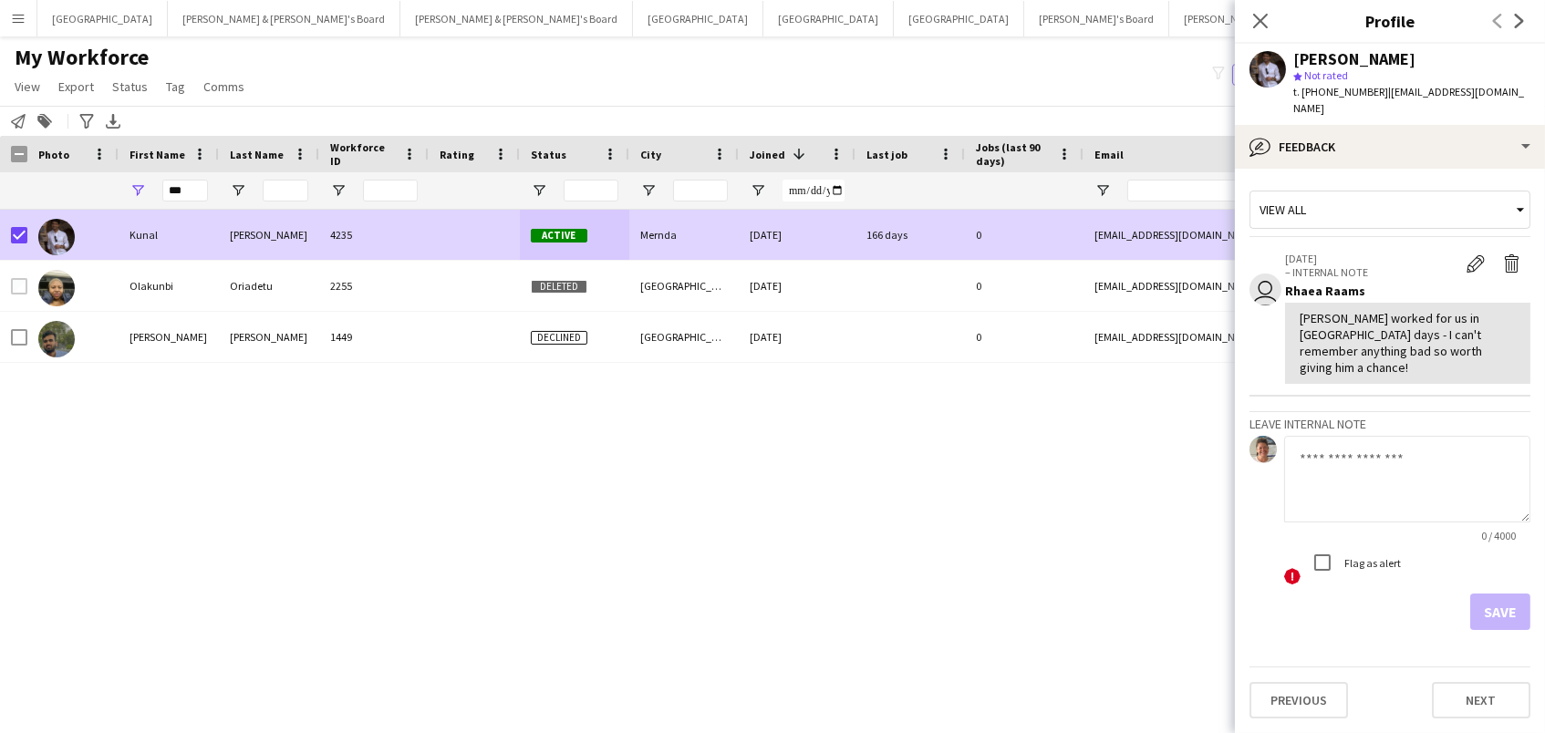
click at [1419, 444] on textarea at bounding box center [1407, 479] width 246 height 87
paste textarea "**********"
type textarea "**********"
click at [1370, 555] on label "Flag as alert" at bounding box center [1371, 562] width 60 height 14
click at [1504, 594] on button "Save" at bounding box center [1500, 612] width 60 height 36
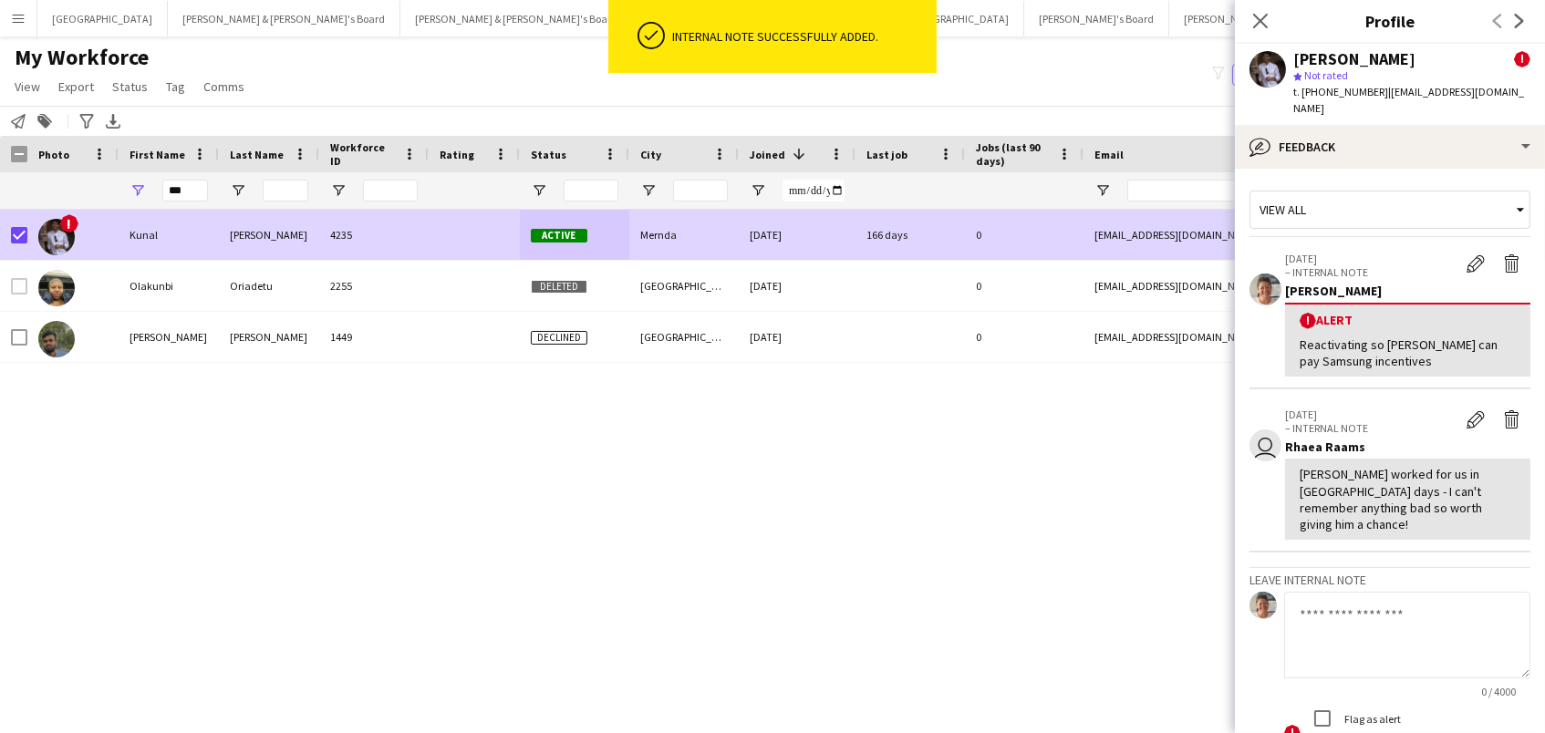
drag, startPoint x: 1259, startPoint y: 13, endPoint x: 1245, endPoint y: 13, distance: 14.6
click at [1259, 14] on icon "Close pop-in" at bounding box center [1260, 21] width 15 height 15
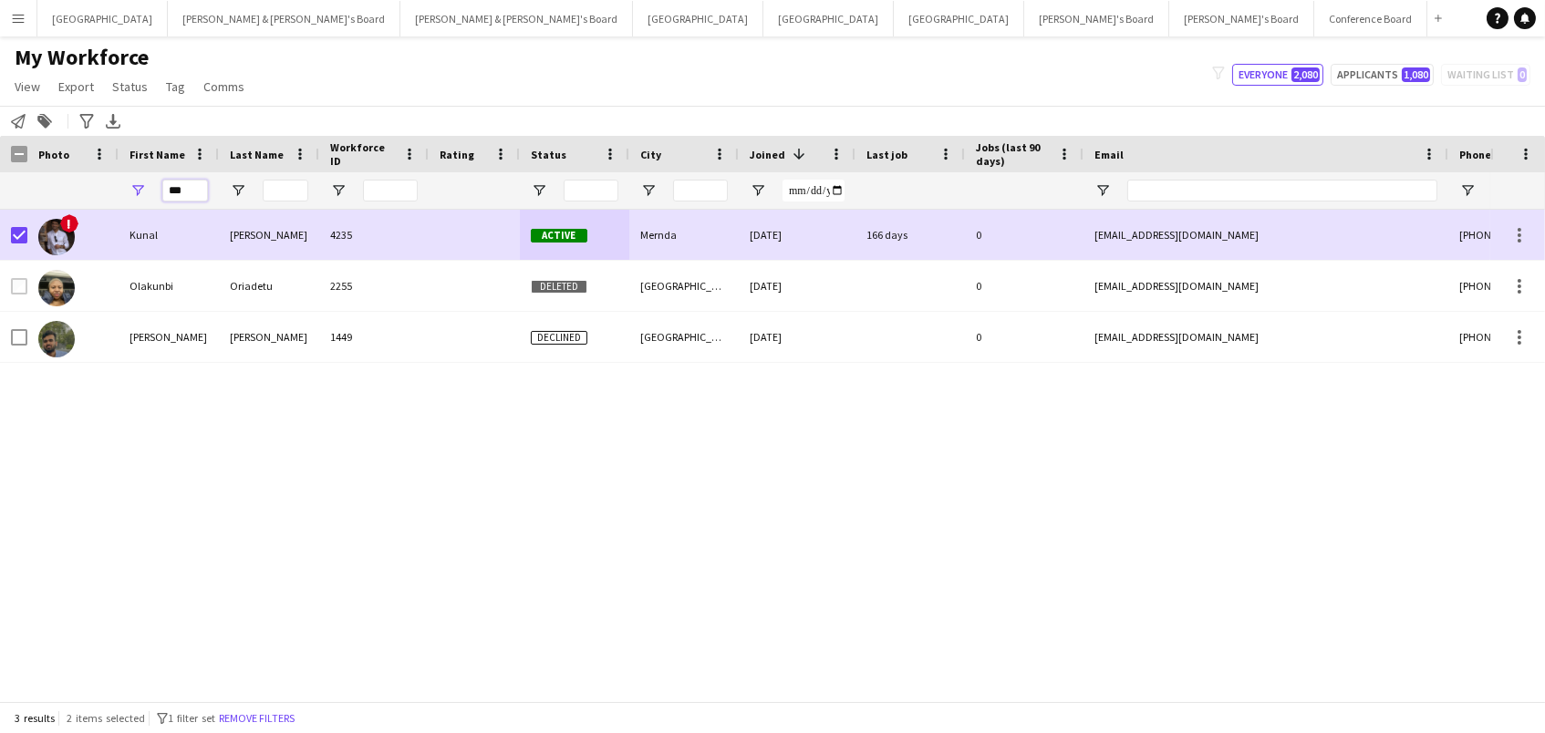
drag, startPoint x: 186, startPoint y: 192, endPoint x: 0, endPoint y: 125, distance: 197.6
click at [0, 125] on main "My Workforce View Views Default view New view Update view Delete view Edit name…" at bounding box center [772, 372] width 1545 height 672
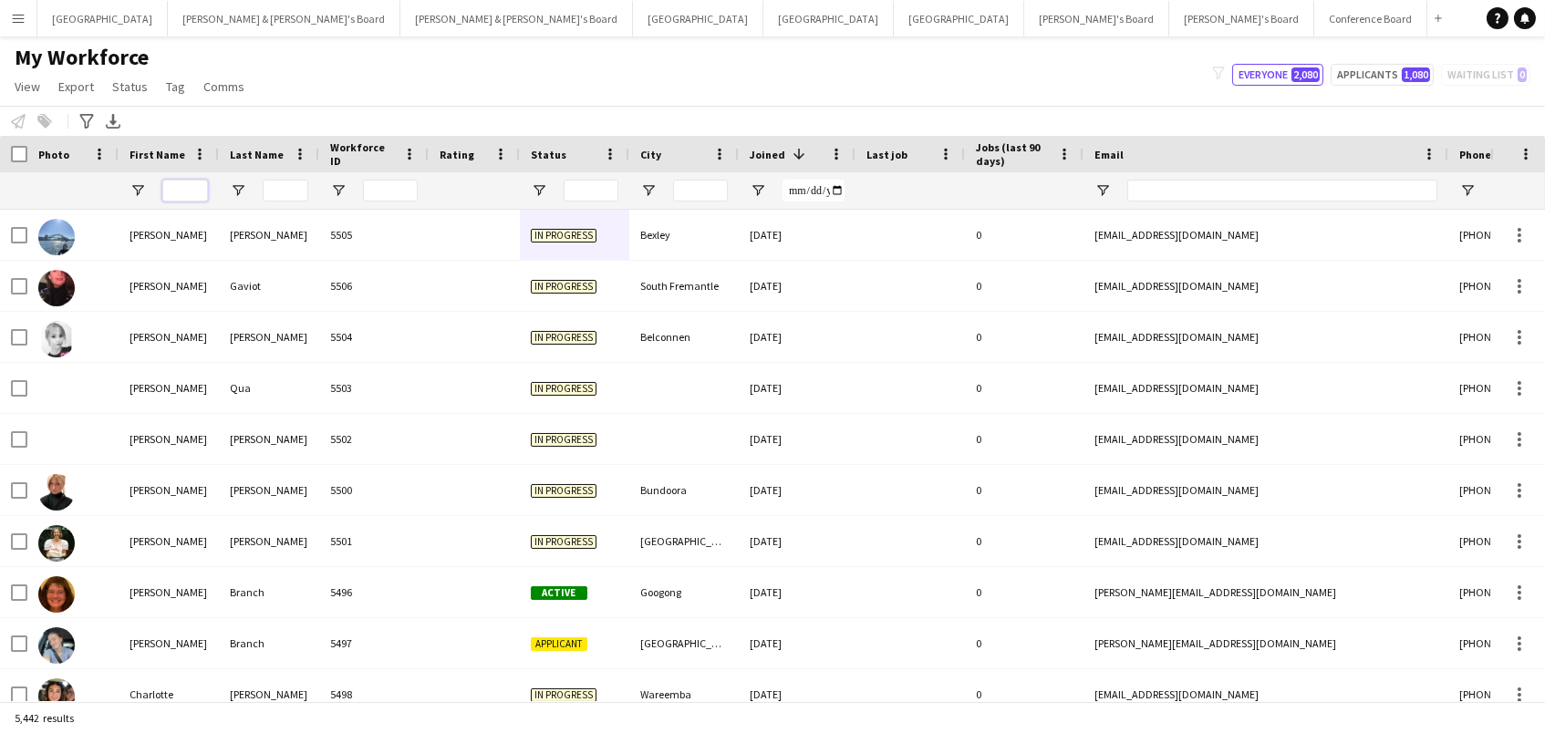
click at [177, 198] on input "First Name Filter Input" at bounding box center [185, 191] width 46 height 22
